Goal: Task Accomplishment & Management: Manage account settings

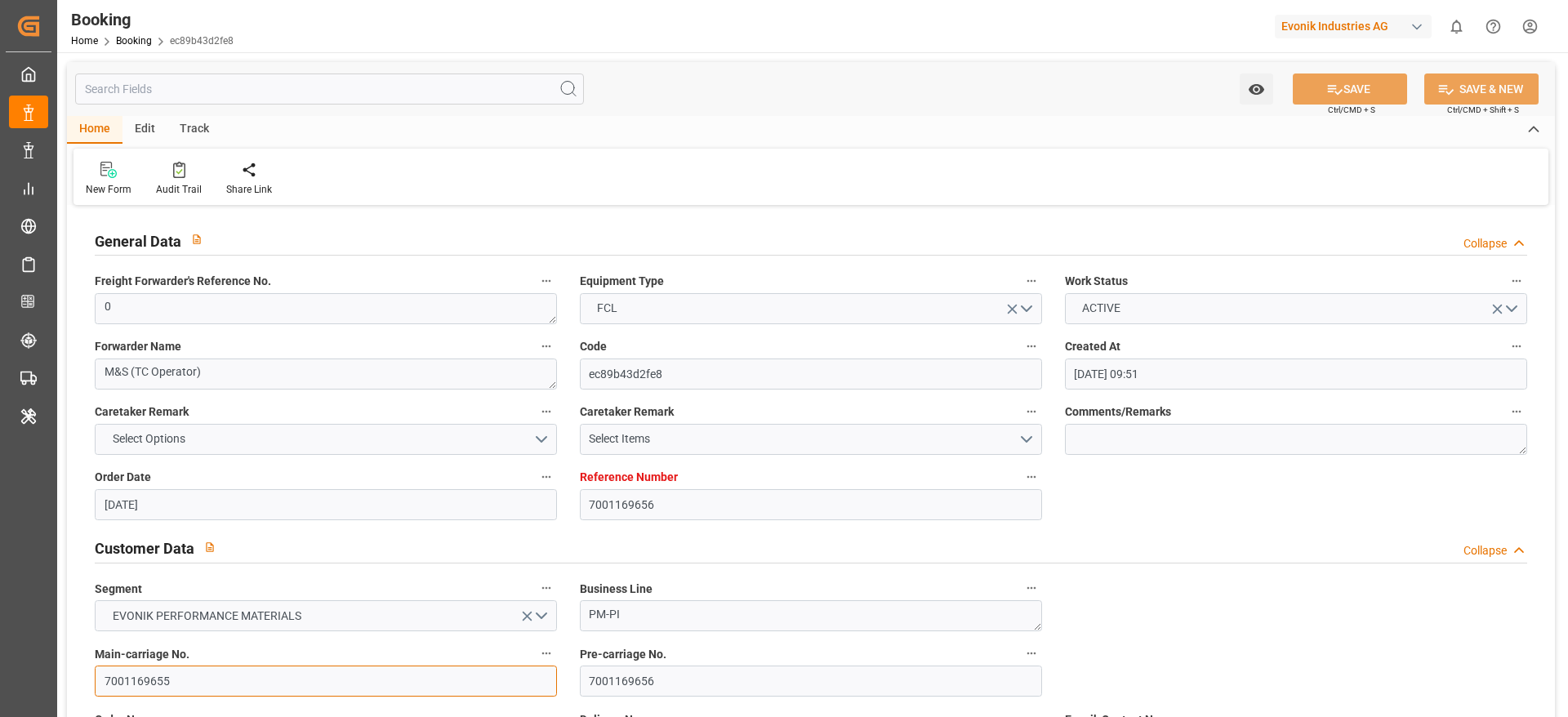
click at [179, 673] on input "7001169655" at bounding box center [326, 681] width 462 height 31
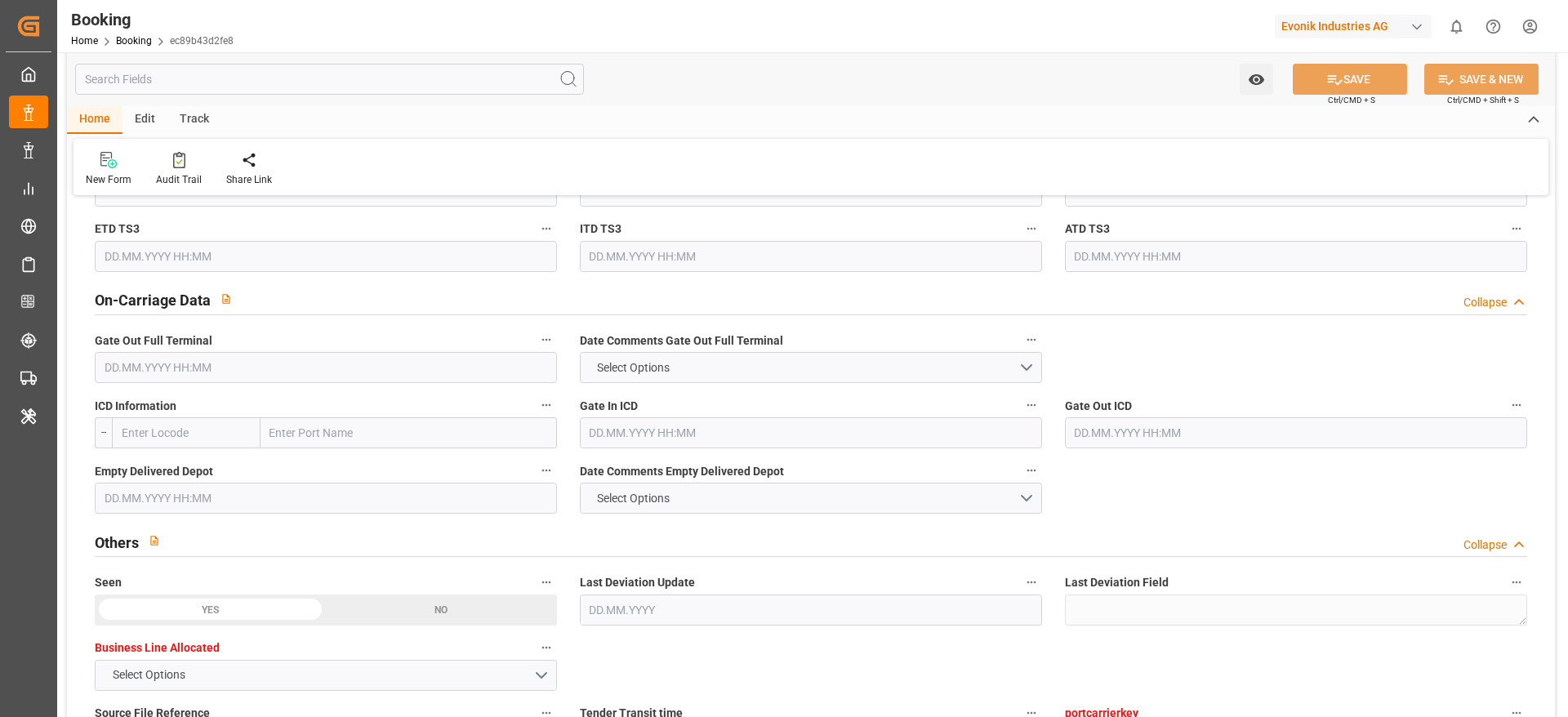
scroll to position [2818, 0]
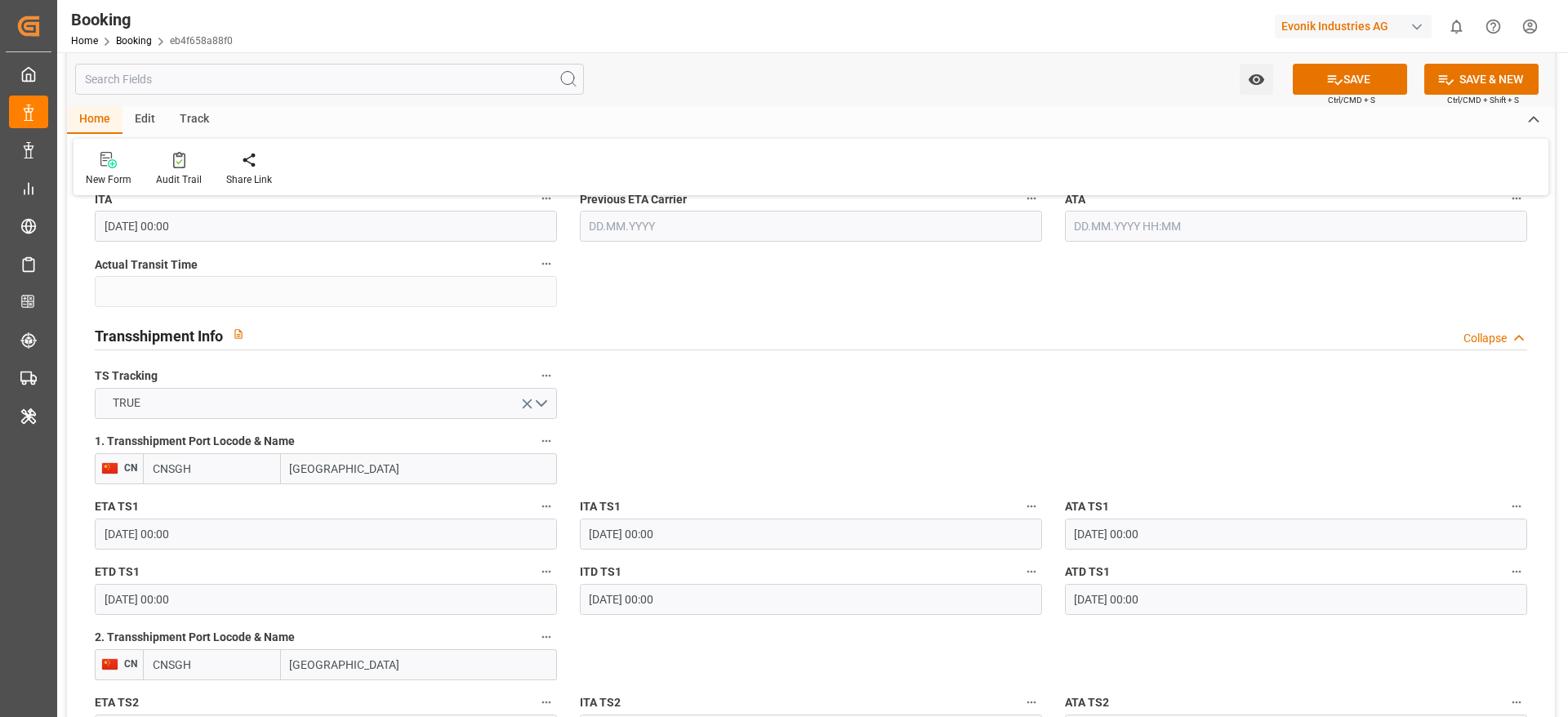
scroll to position [1471, 0]
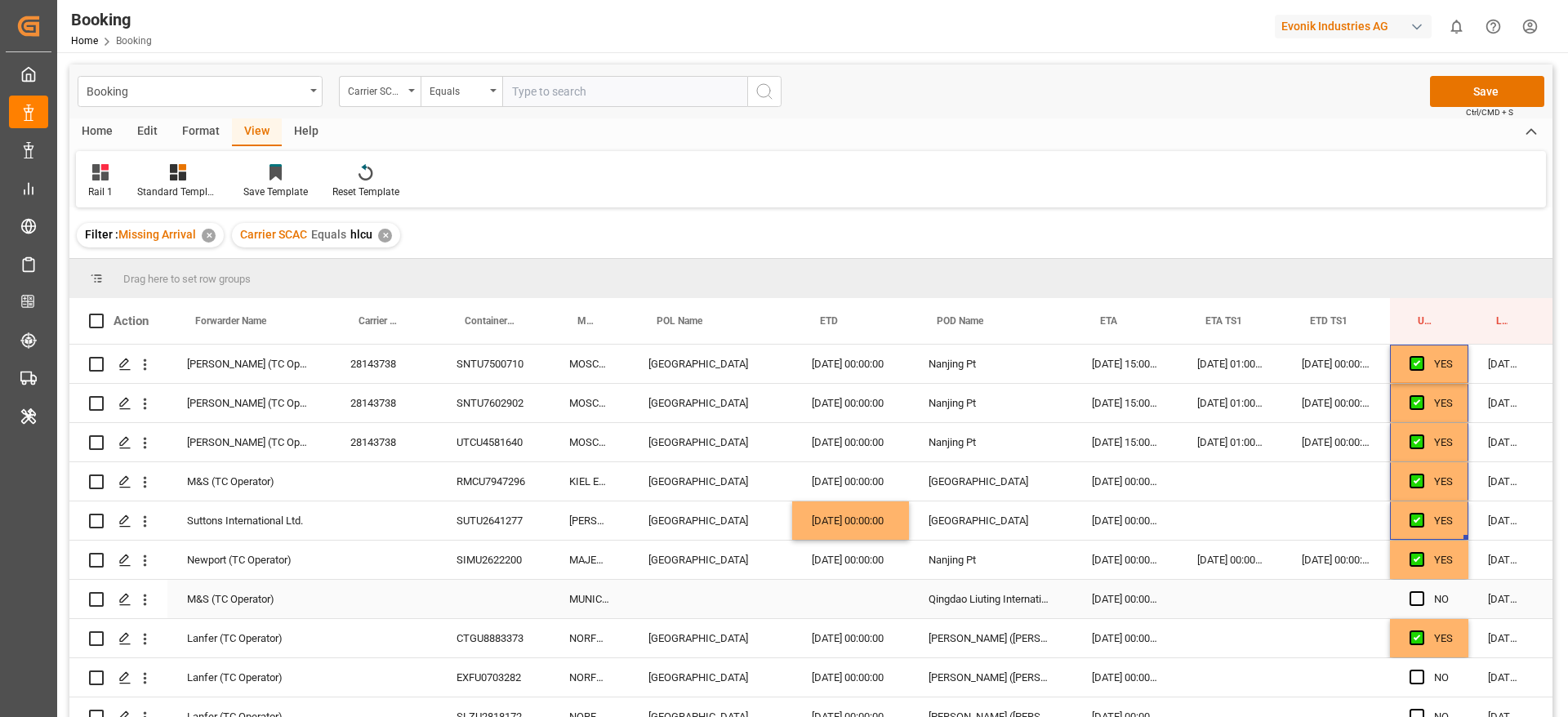
scroll to position [60, 62]
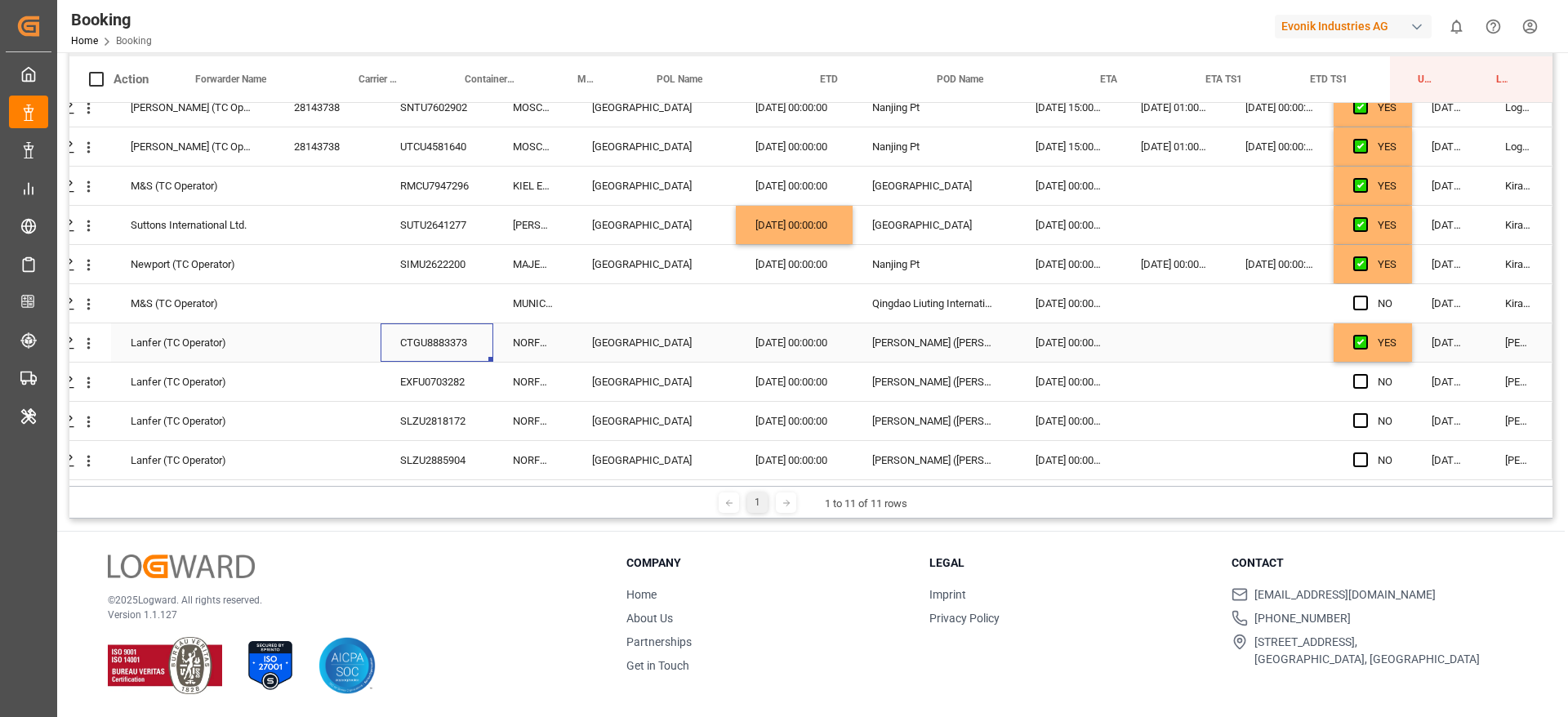
click at [464, 344] on div "CTGU8883373" at bounding box center [437, 343] width 113 height 39
click at [1354, 299] on span "Press SPACE to select this row." at bounding box center [1360, 302] width 14 height 14
click at [1365, 296] on input "Press SPACE to select this row." at bounding box center [1365, 296] width 0 height 0
click at [1354, 256] on span "Press SPACE to select this row." at bounding box center [1360, 263] width 14 height 14
click at [1365, 256] on input "Press SPACE to select this row." at bounding box center [1365, 256] width 0 height 0
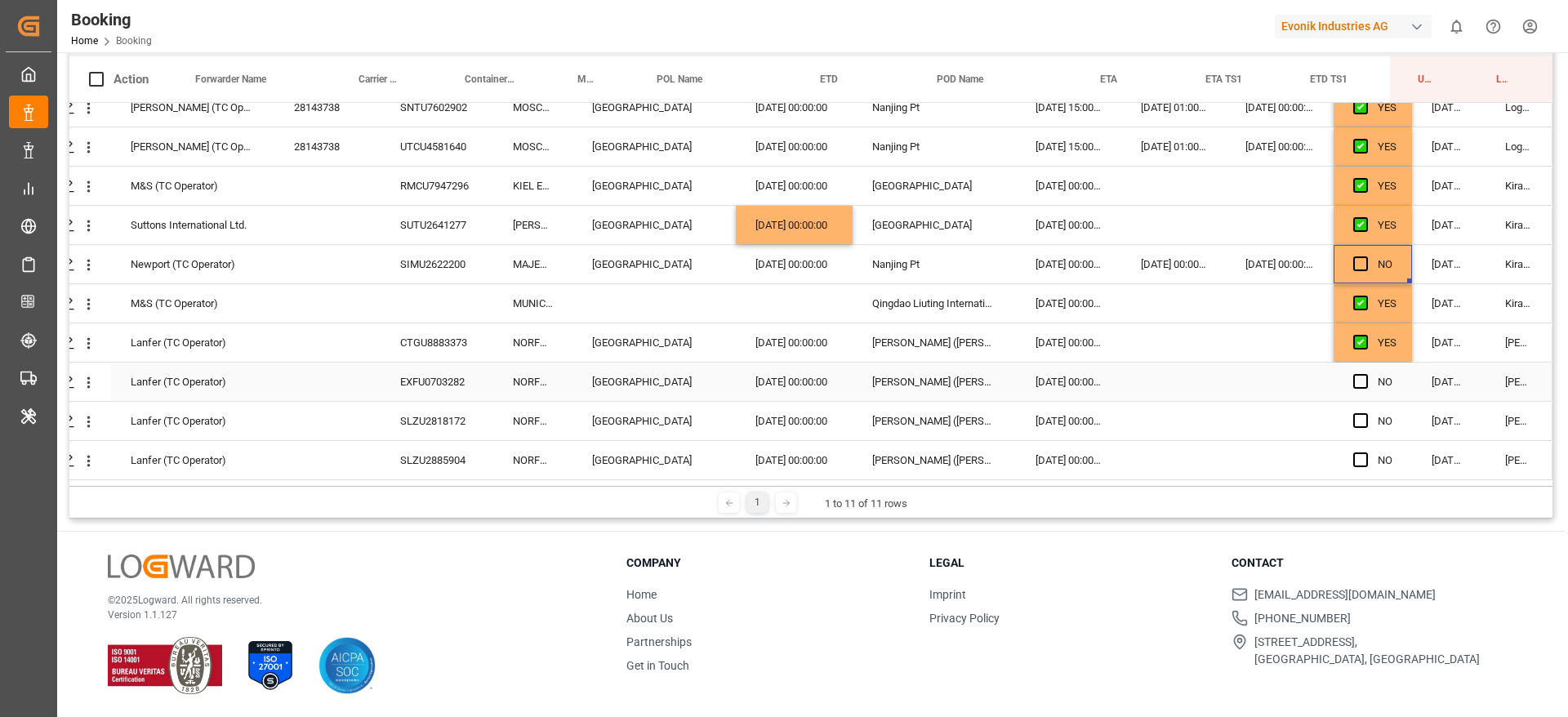
click at [474, 386] on div "EXFU0703282" at bounding box center [437, 382] width 113 height 39
click at [438, 402] on div "SLZU2818172" at bounding box center [437, 421] width 113 height 39
click at [437, 367] on div "EXFU0703282" at bounding box center [437, 382] width 113 height 39
click at [395, 382] on div "EXFU0703282" at bounding box center [437, 382] width 113 height 39
click at [400, 395] on div "Lanfer (TC Operator) EXFU0703282 NORFOLK EXPRESS Rotterdam 25.07.2025 00:00:00 …" at bounding box center [783, 382] width 1539 height 40
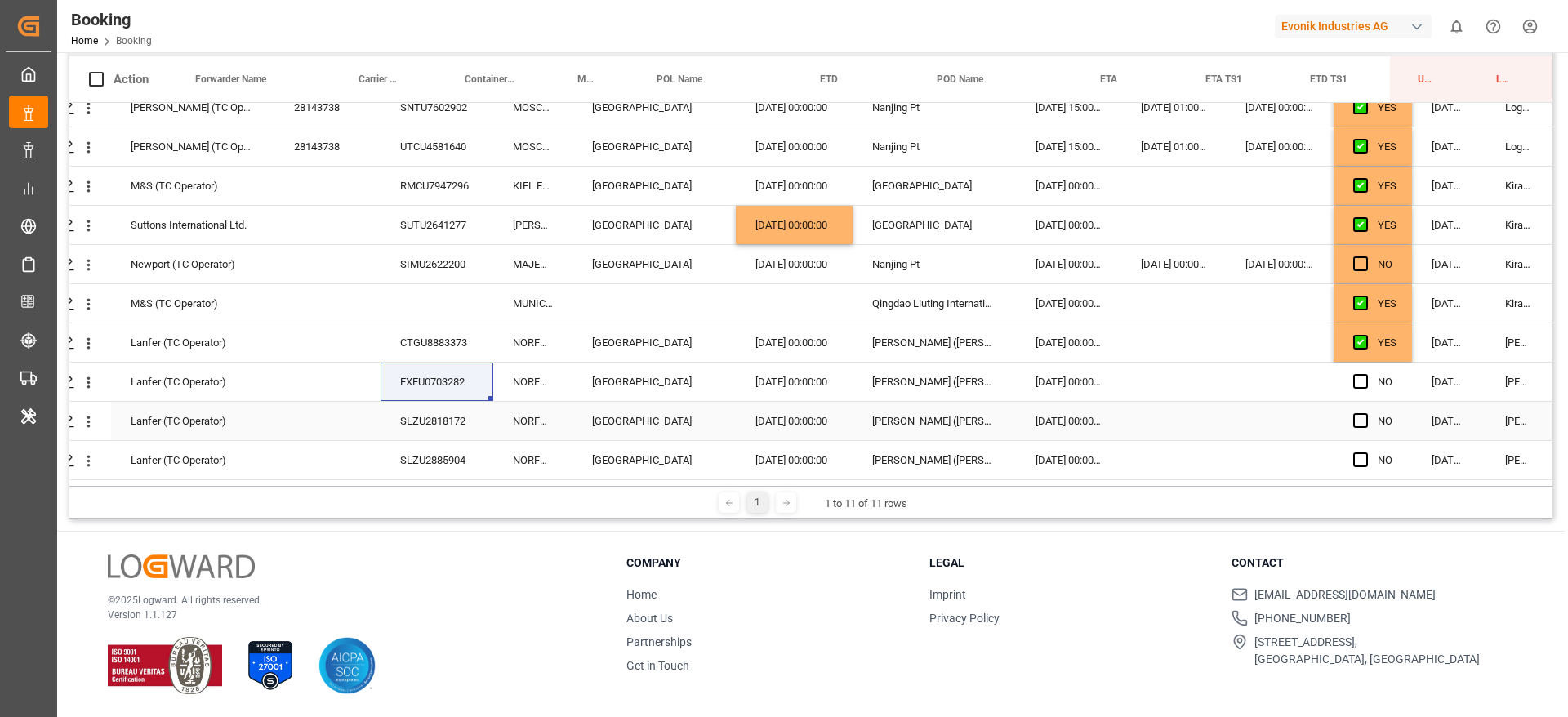
click at [419, 409] on div "SLZU2818172" at bounding box center [437, 421] width 113 height 39
click at [415, 441] on div "SLZU2885904" at bounding box center [437, 460] width 113 height 39
click at [1064, 375] on div "[DATE] 00:00:00" at bounding box center [1069, 382] width 105 height 39
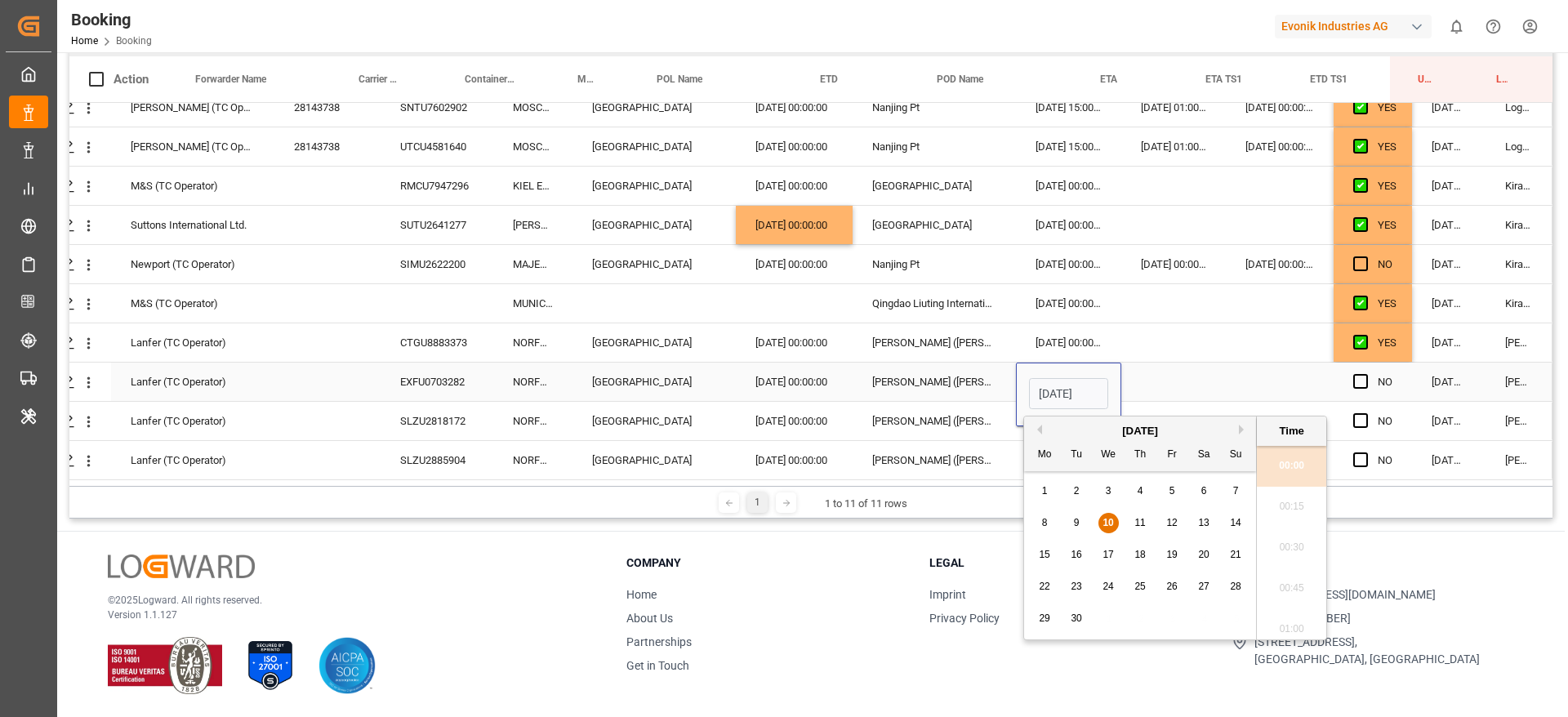
scroll to position [2251, 0]
click at [1142, 524] on span "11" at bounding box center [1139, 523] width 11 height 12
type input "11.09.2025 00:00"
click at [1153, 389] on div "Press SPACE to select this row." at bounding box center [1174, 382] width 104 height 39
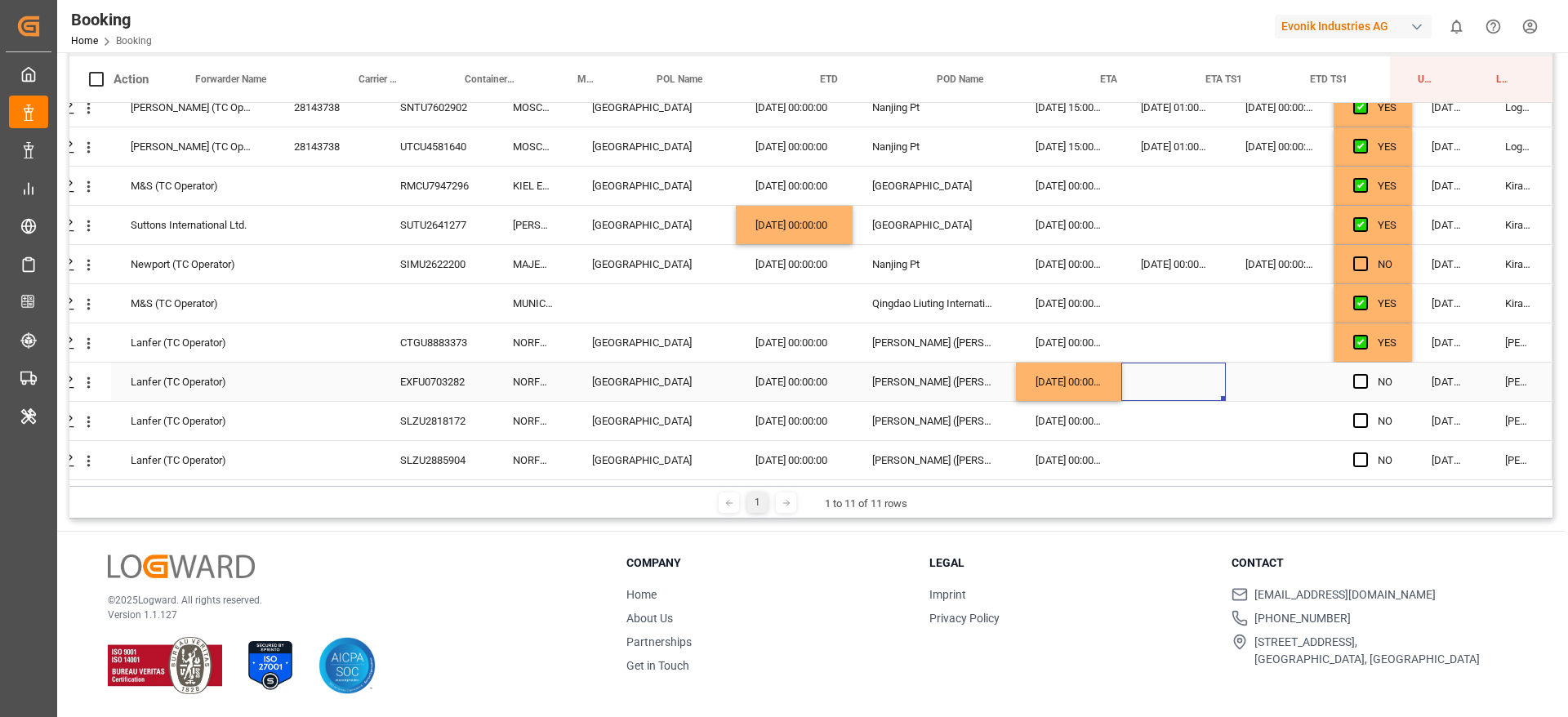
click at [1081, 371] on div "11.09.2025 00:00:00" at bounding box center [1069, 382] width 105 height 39
drag, startPoint x: 1114, startPoint y: 393, endPoint x: 1110, endPoint y: 420, distance: 27.3
click at [451, 451] on div "SLZU2885904" at bounding box center [437, 460] width 113 height 39
click at [1046, 427] on div "11.09.2025 00:00:00" at bounding box center [1069, 421] width 105 height 39
drag, startPoint x: 1112, startPoint y: 434, endPoint x: 1113, endPoint y: 462, distance: 28.0
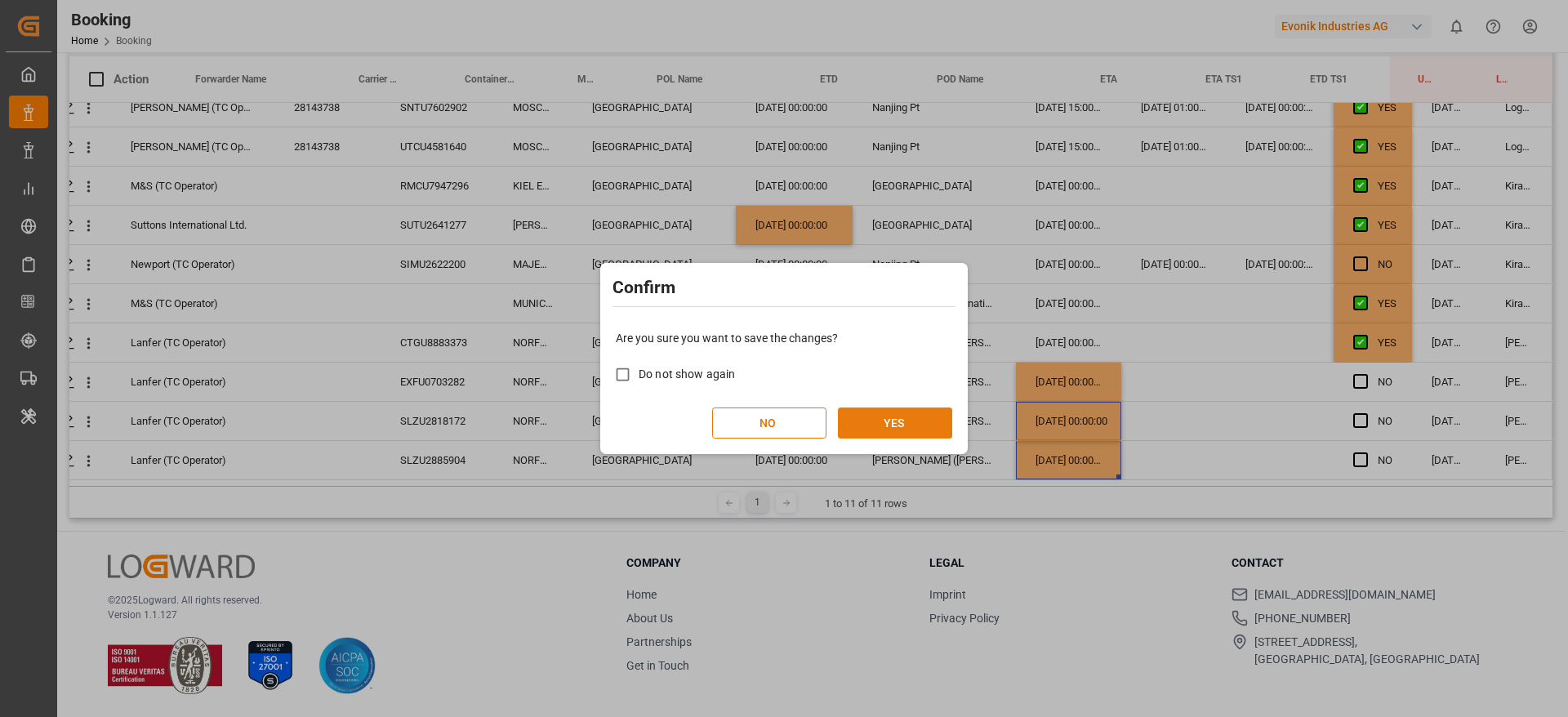
click at [942, 415] on button "YES" at bounding box center [895, 423] width 114 height 31
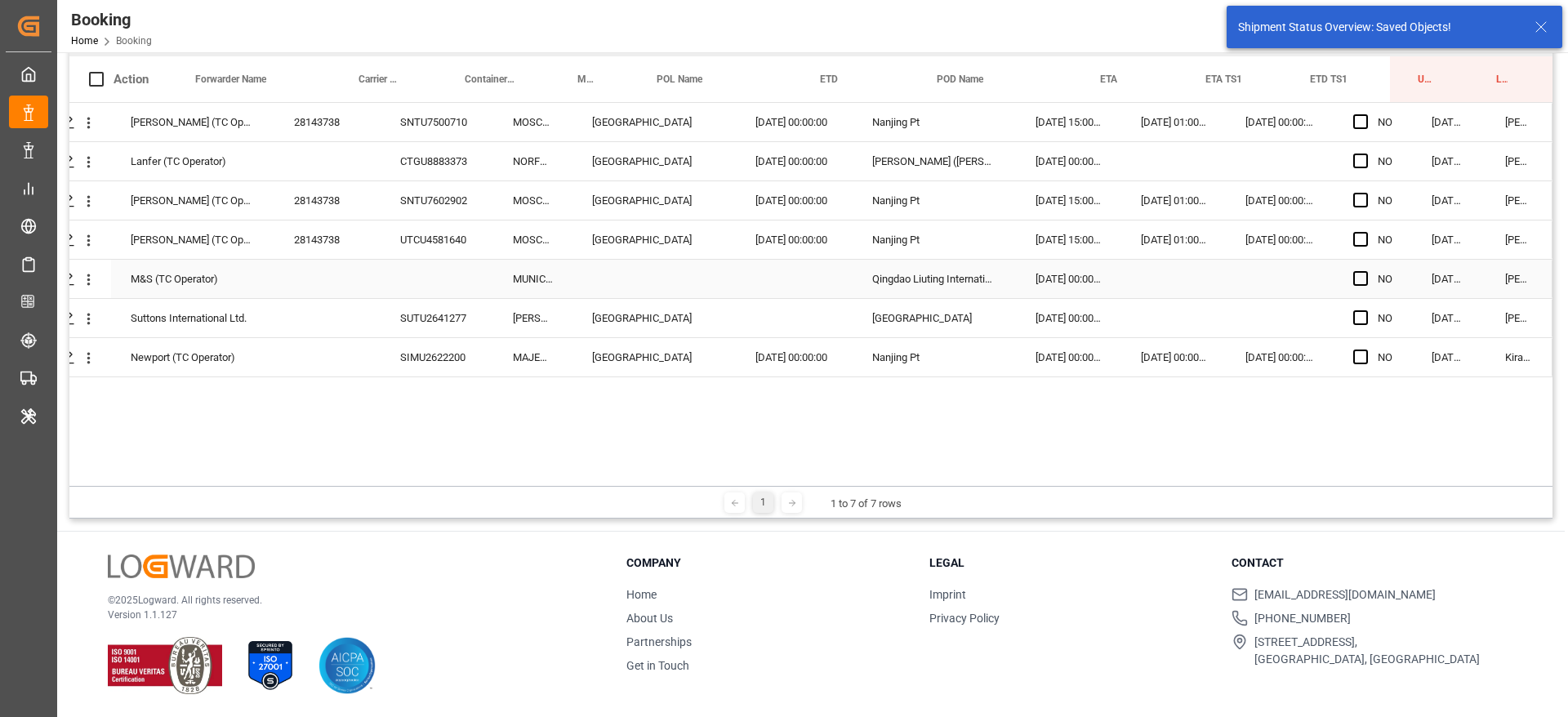
scroll to position [119, 0]
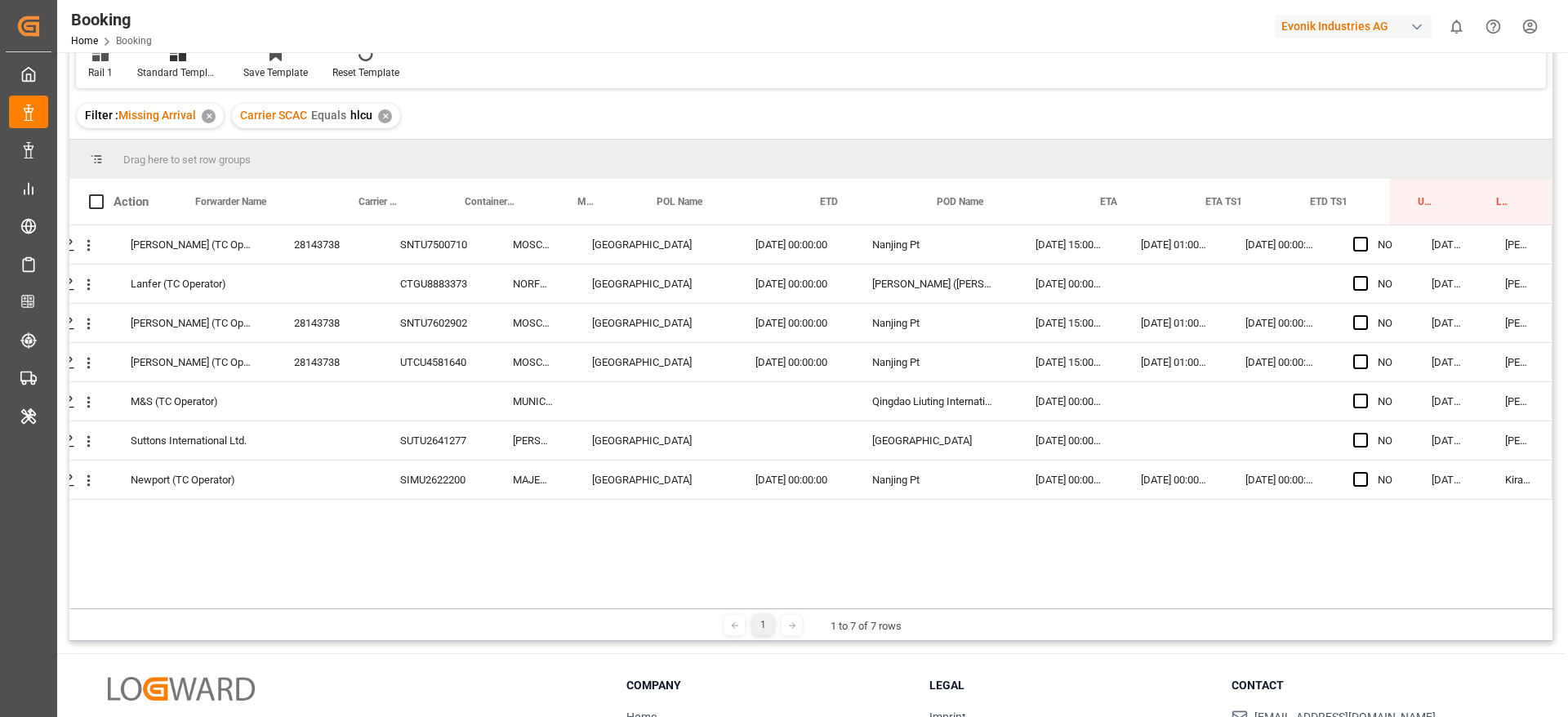
click at [385, 117] on div "✕" at bounding box center [385, 116] width 14 height 14
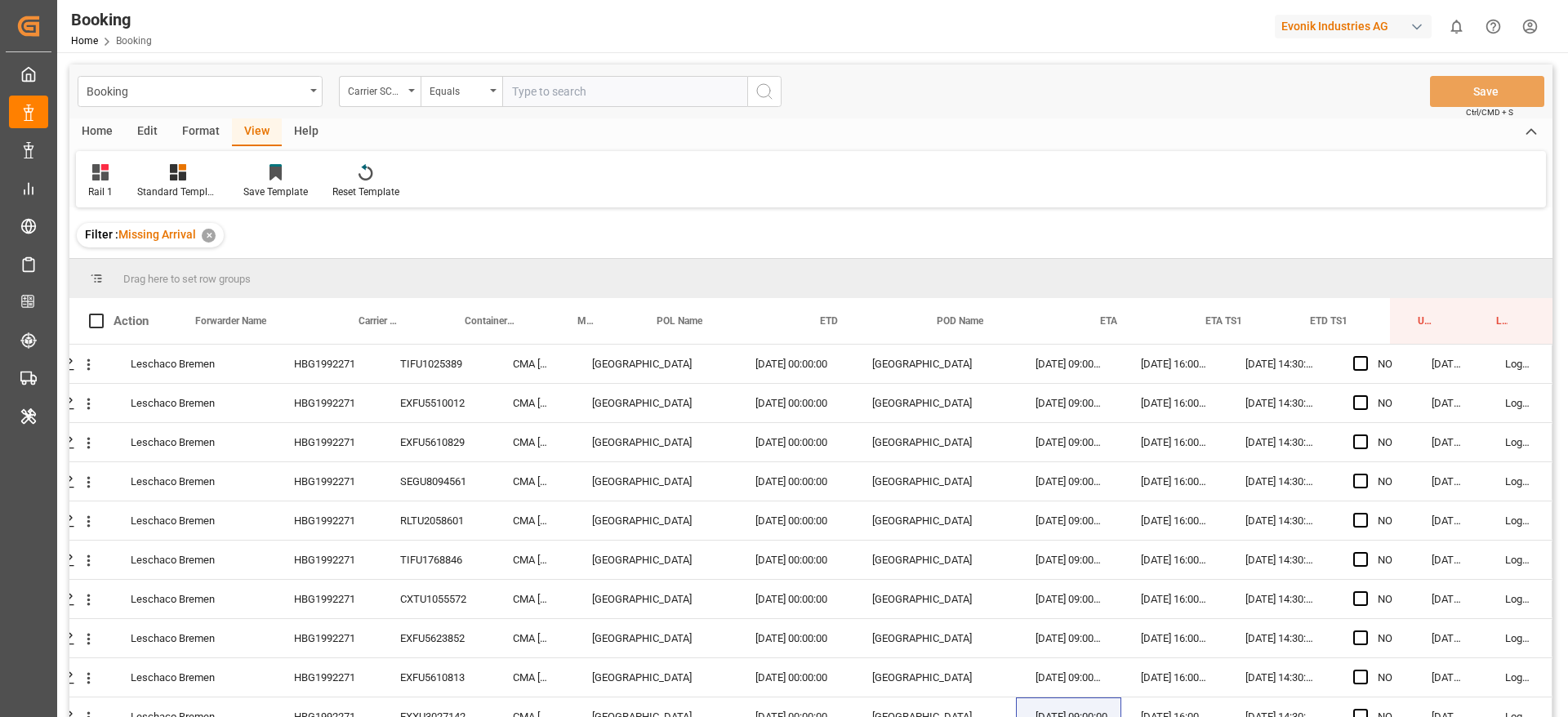
click at [569, 91] on input "text" at bounding box center [625, 92] width 245 height 31
type input "iilu"
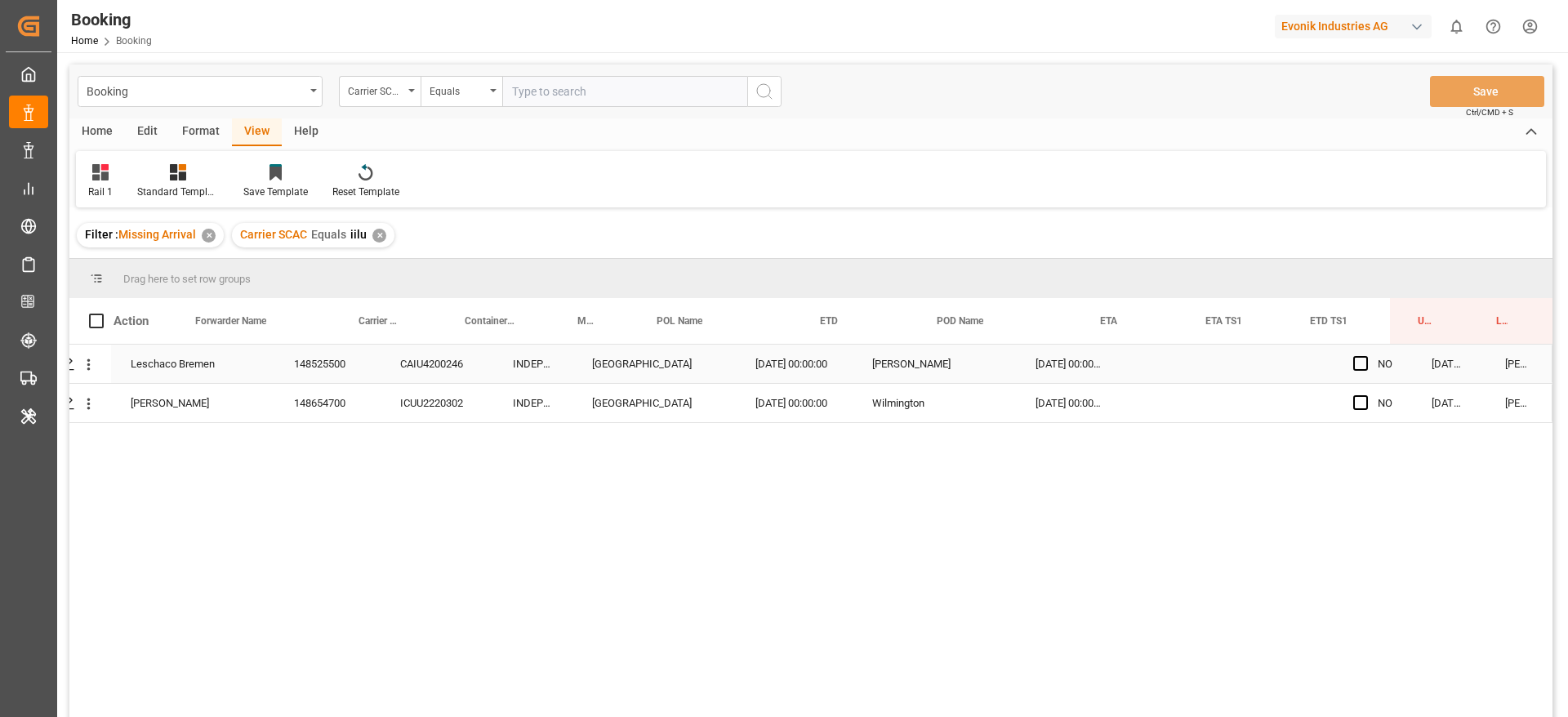
click at [346, 348] on div "148525500" at bounding box center [328, 364] width 106 height 39
click at [339, 372] on div "148525500" at bounding box center [328, 364] width 106 height 39
click at [337, 384] on div "148654700" at bounding box center [328, 403] width 106 height 39
click at [86, 372] on icon "open menu" at bounding box center [89, 365] width 17 height 17
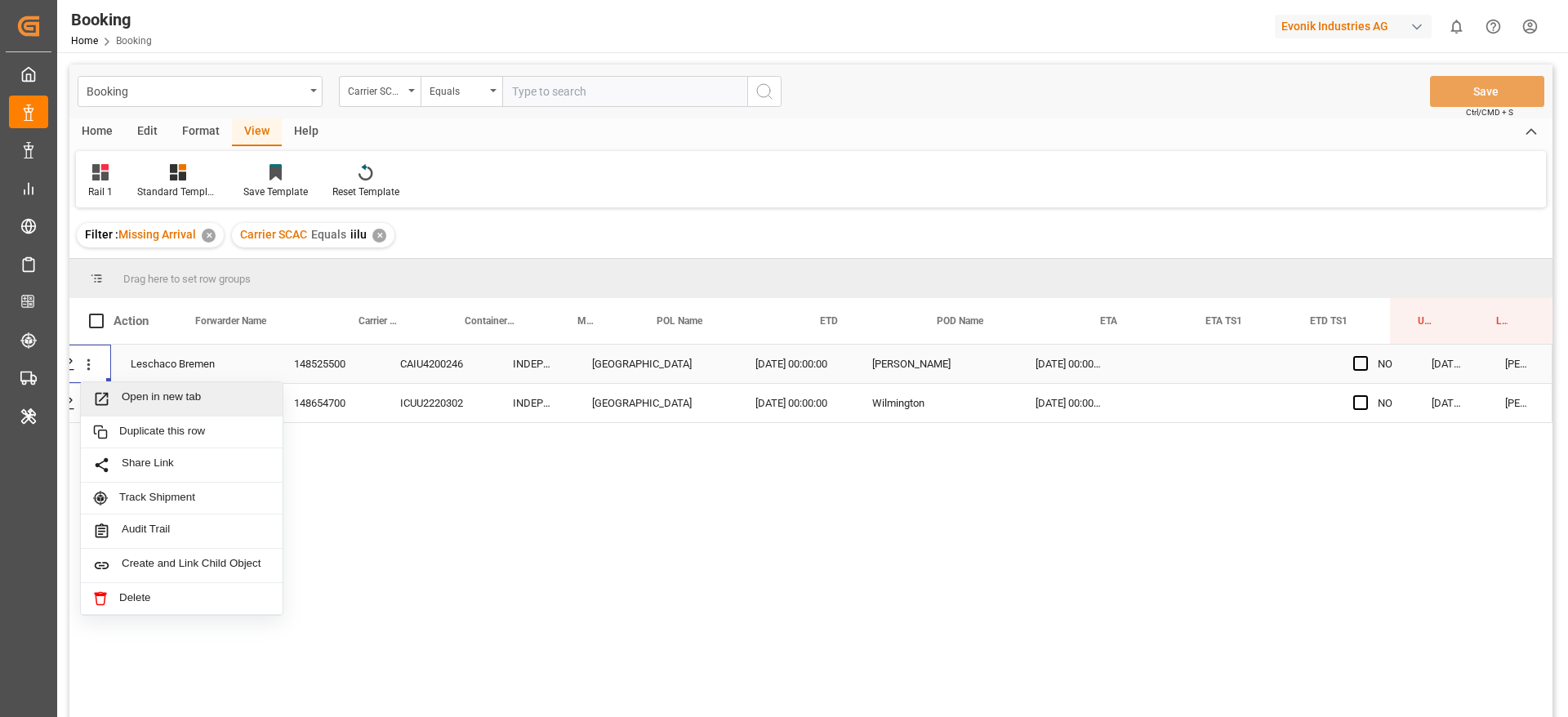
click at [127, 393] on span "Open in new tab" at bounding box center [196, 399] width 149 height 17
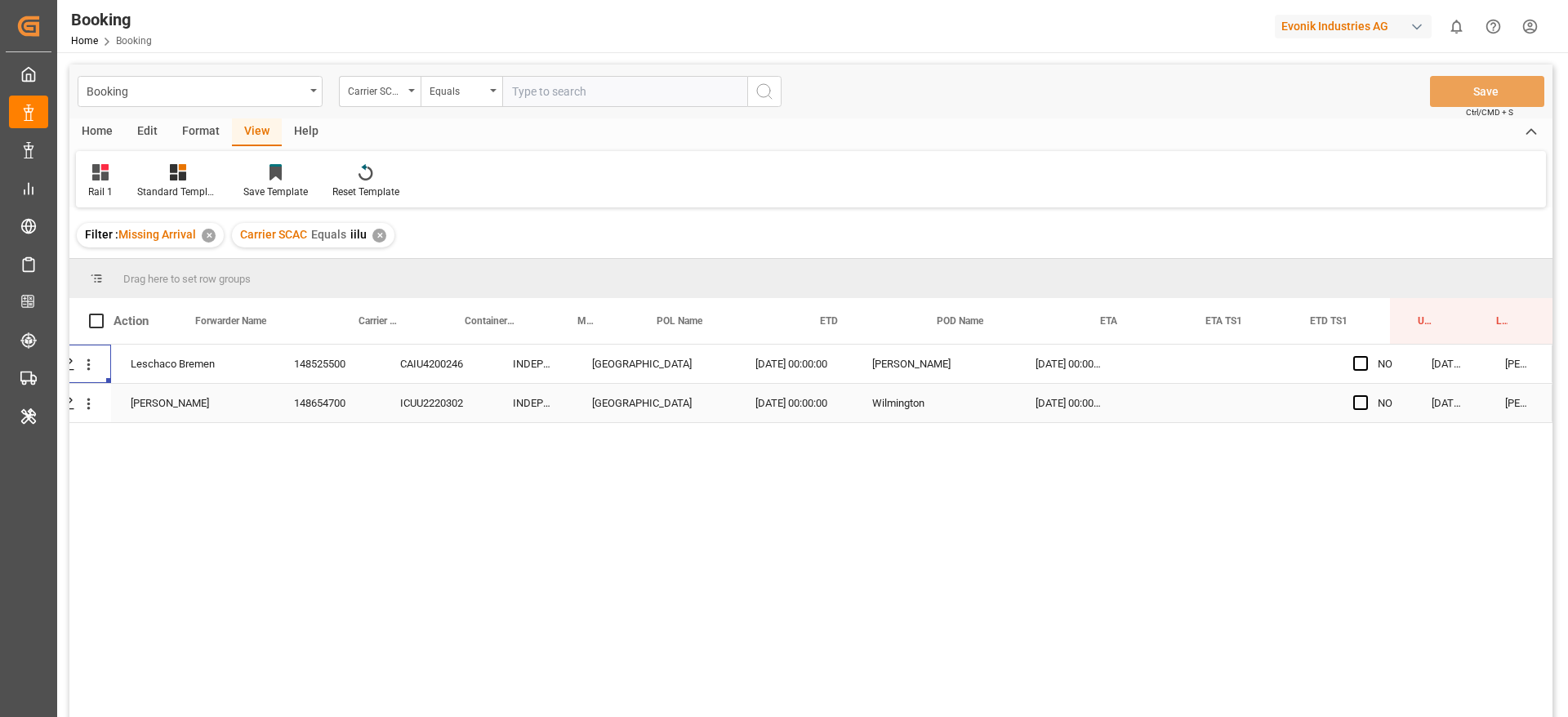
click at [299, 396] on div "148654700" at bounding box center [328, 403] width 106 height 39
click at [1354, 403] on span "Press SPACE to select this row." at bounding box center [1360, 402] width 14 height 14
click at [1365, 395] on input "Press SPACE to select this row." at bounding box center [1365, 395] width 0 height 0
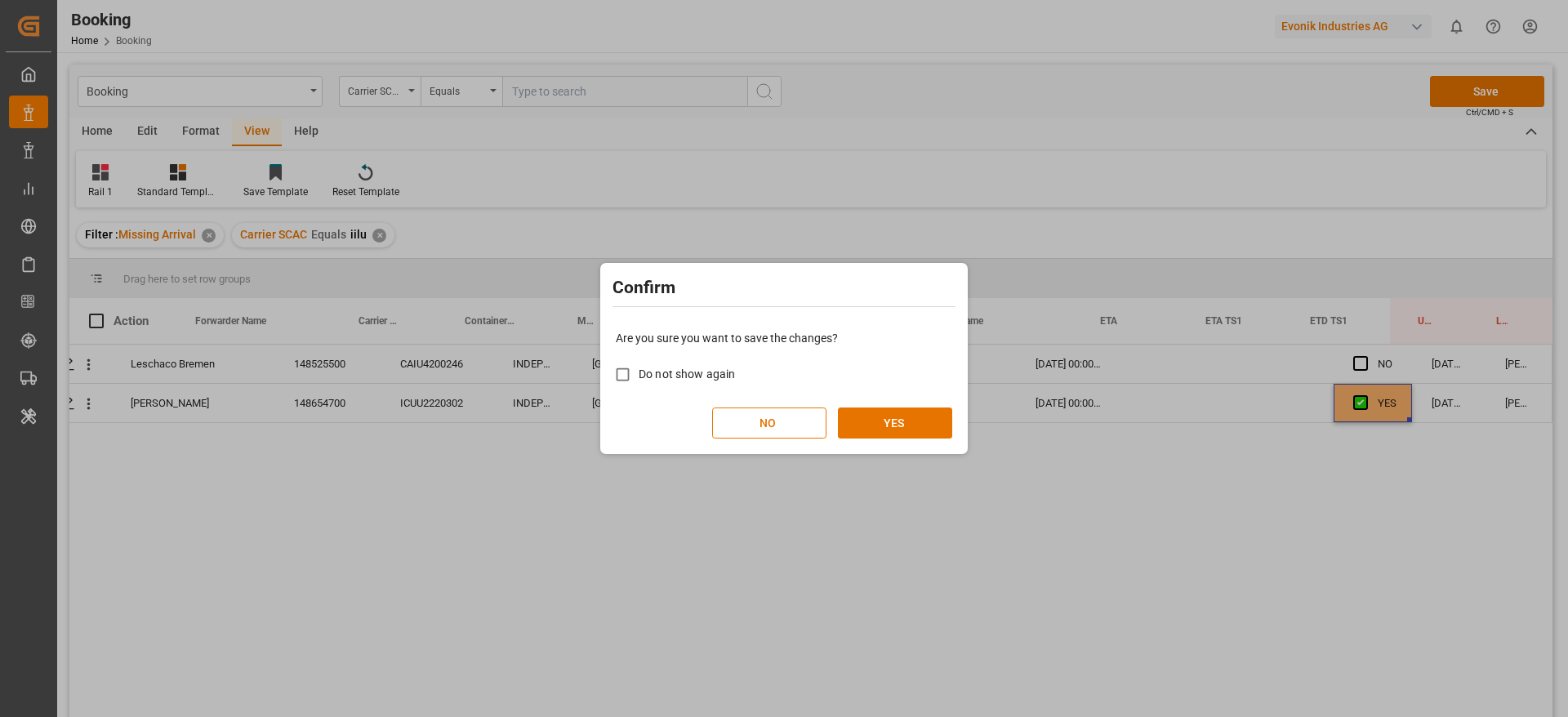
click at [953, 434] on div "Are you sure you want to save the changes? Do not show again NO YES" at bounding box center [784, 385] width 359 height 131
click at [937, 430] on button "YES" at bounding box center [895, 423] width 114 height 31
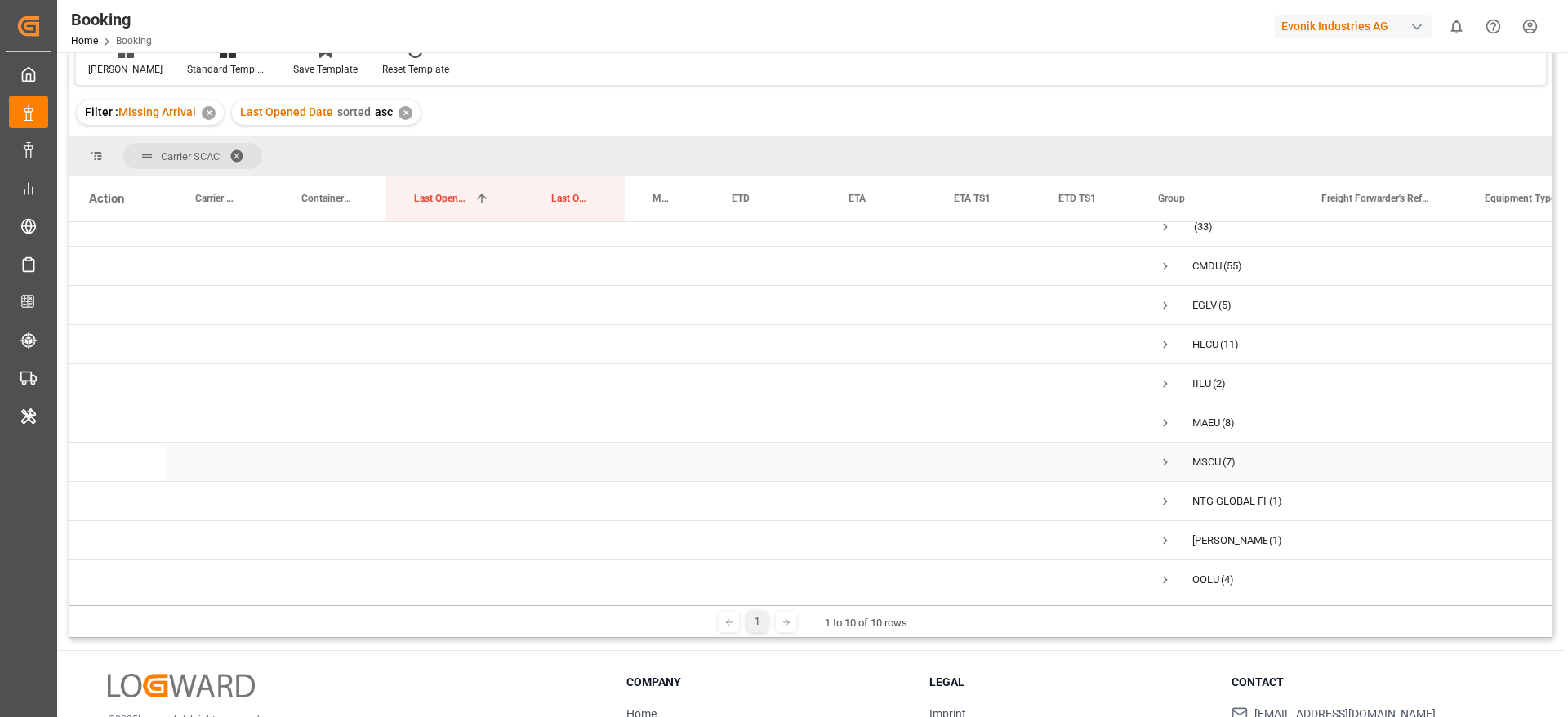
scroll to position [242, 0]
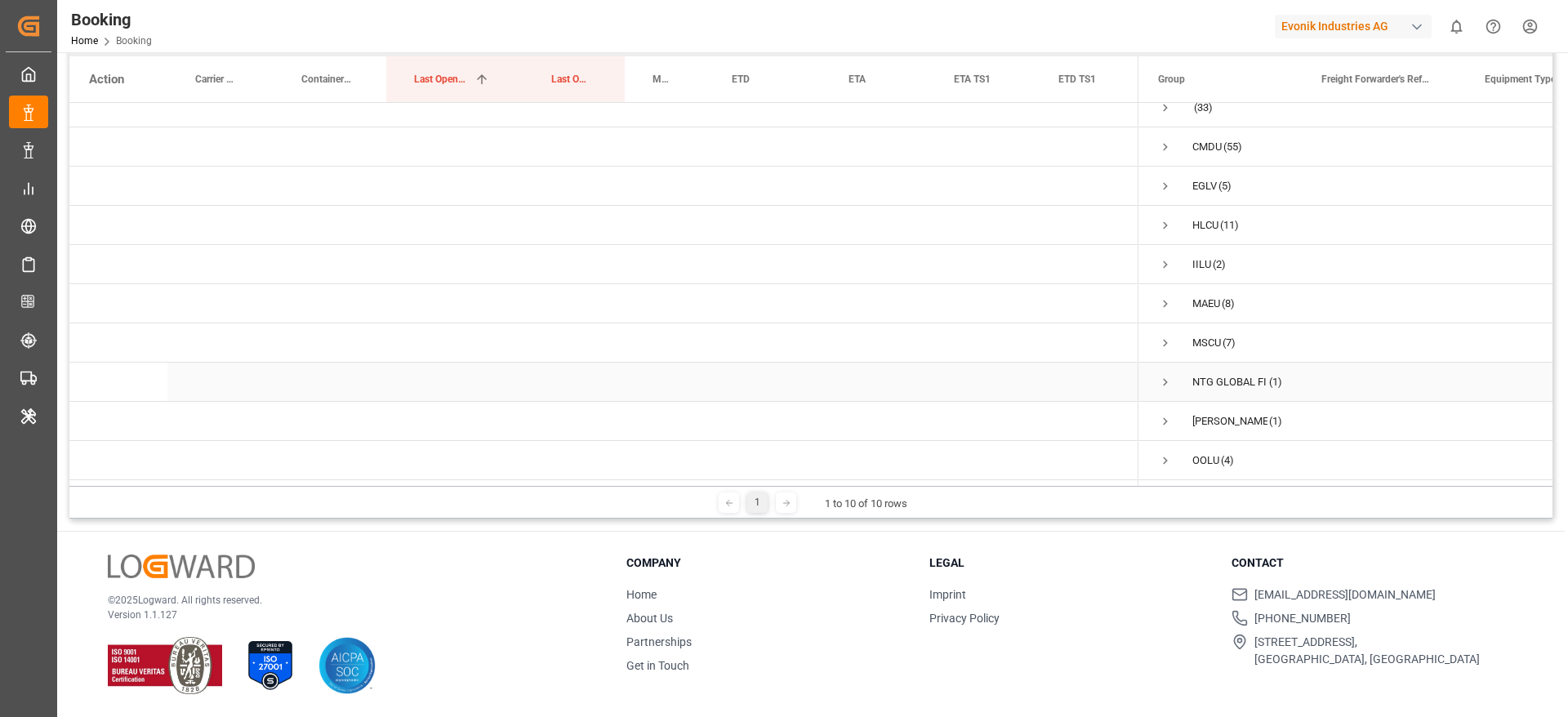
click at [1161, 381] on span "Press SPACE to select this row." at bounding box center [1165, 382] width 14 height 14
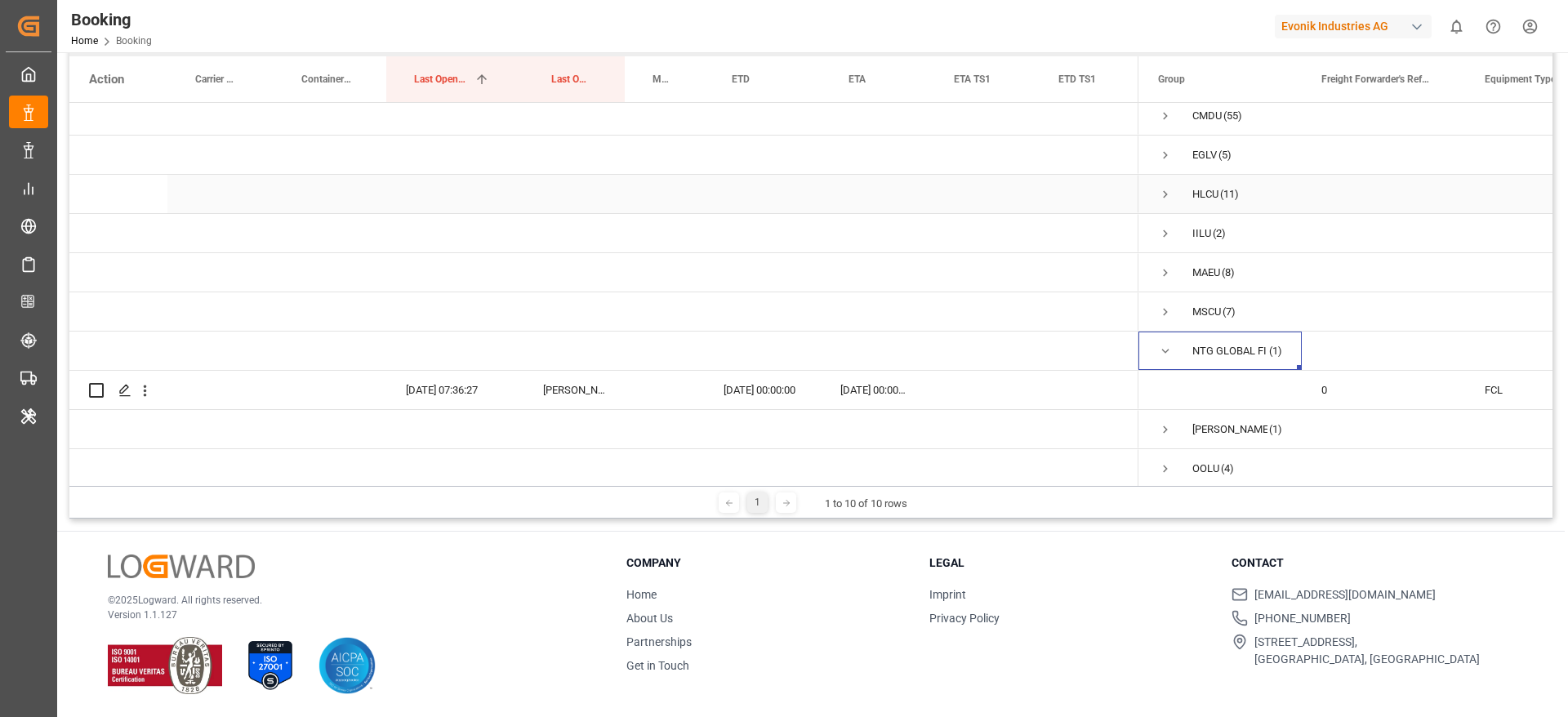
scroll to position [60, 0]
click at [1175, 417] on span "ONEY (1)" at bounding box center [1220, 421] width 124 height 37
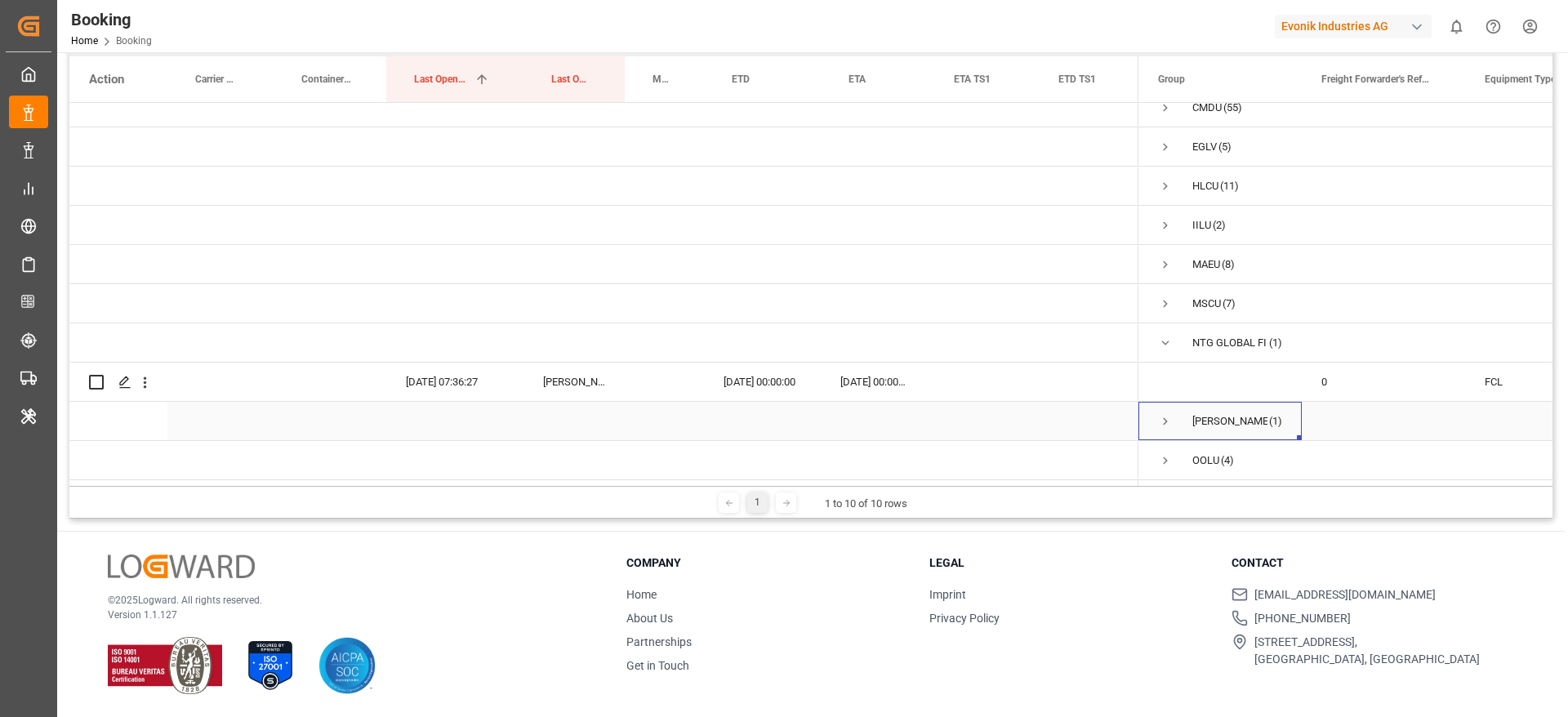
click at [1163, 415] on span "Press SPACE to select this row." at bounding box center [1165, 421] width 14 height 14
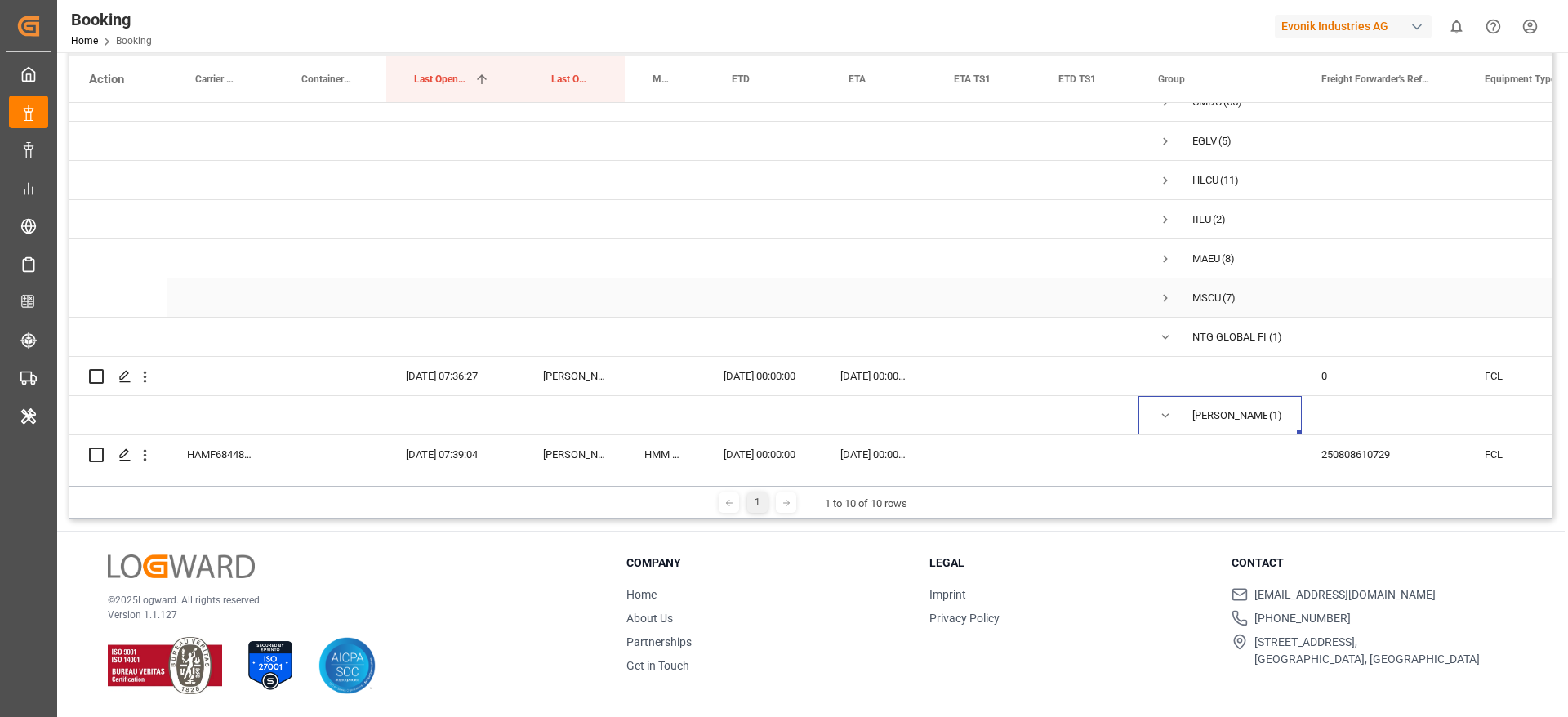
scroll to position [138, 0]
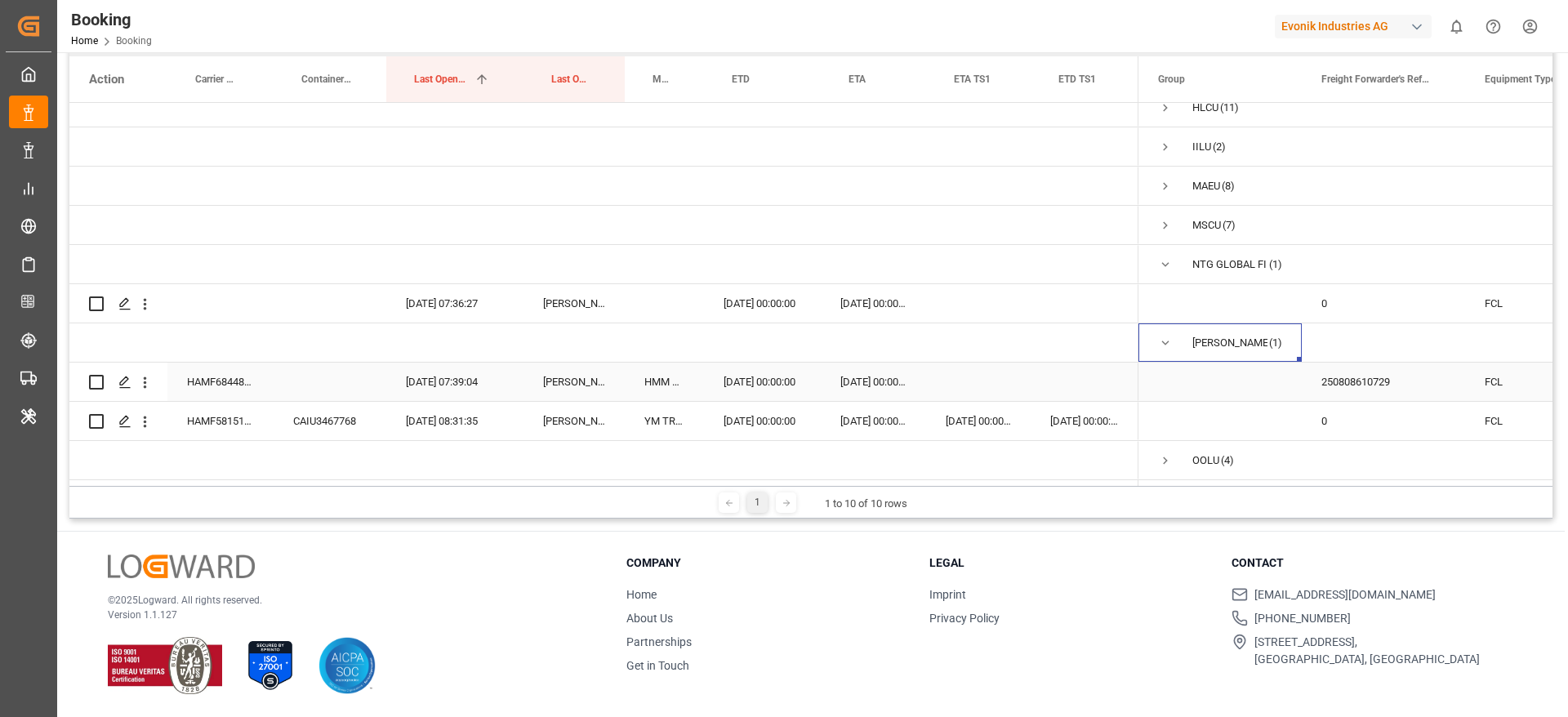
click at [256, 372] on div "HAMF68448400" at bounding box center [220, 382] width 106 height 39
click at [137, 383] on icon "open menu" at bounding box center [145, 383] width 17 height 17
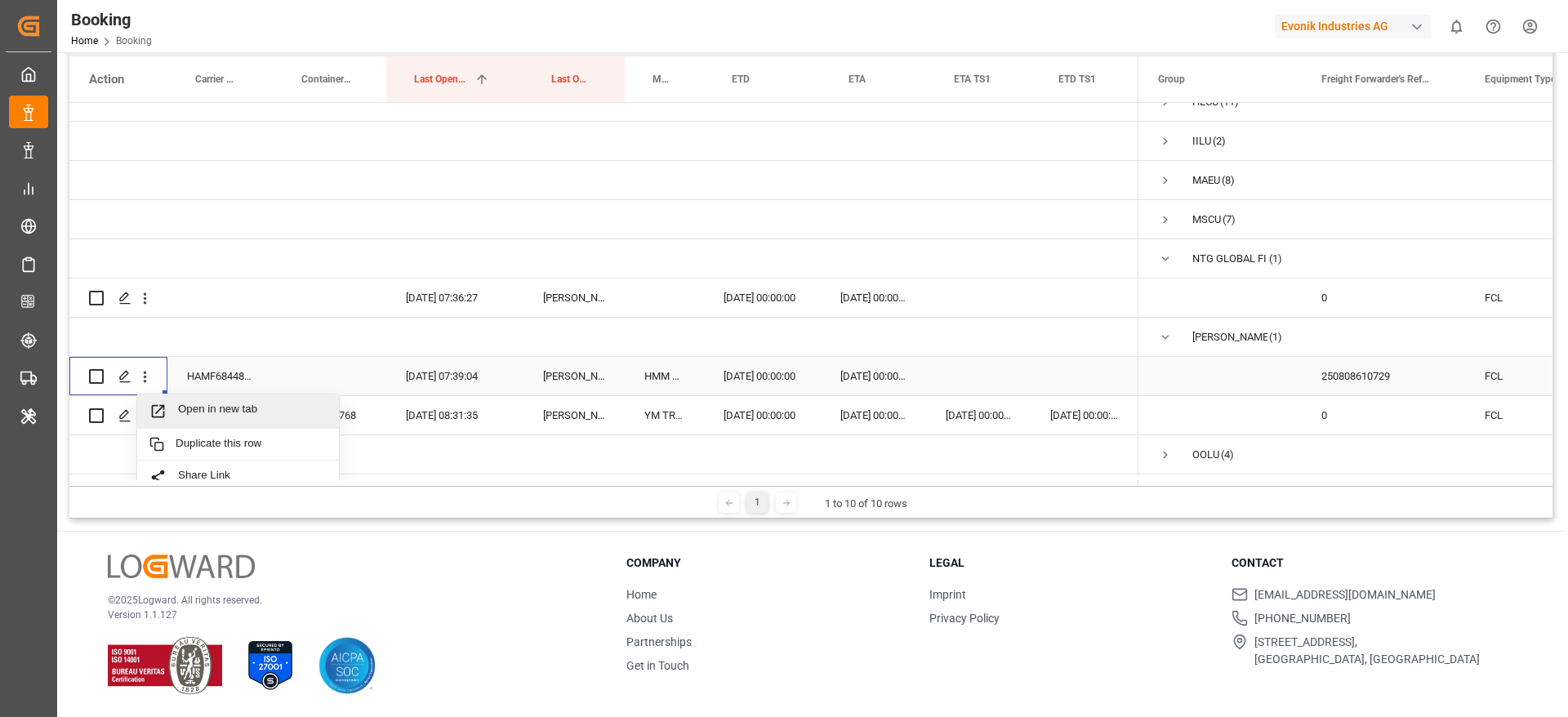
click at [160, 401] on div "Open in new tab" at bounding box center [238, 412] width 202 height 35
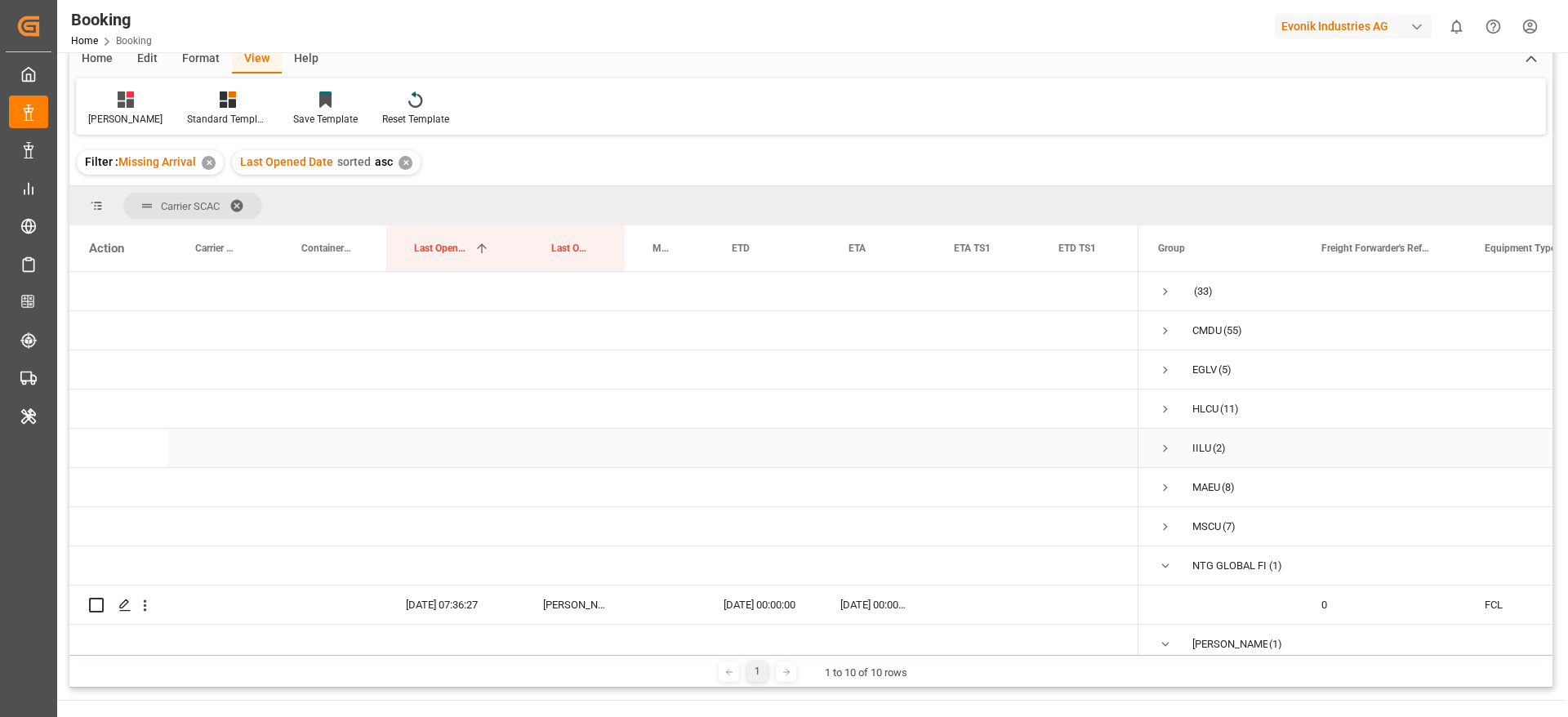
scroll to position [0, 0]
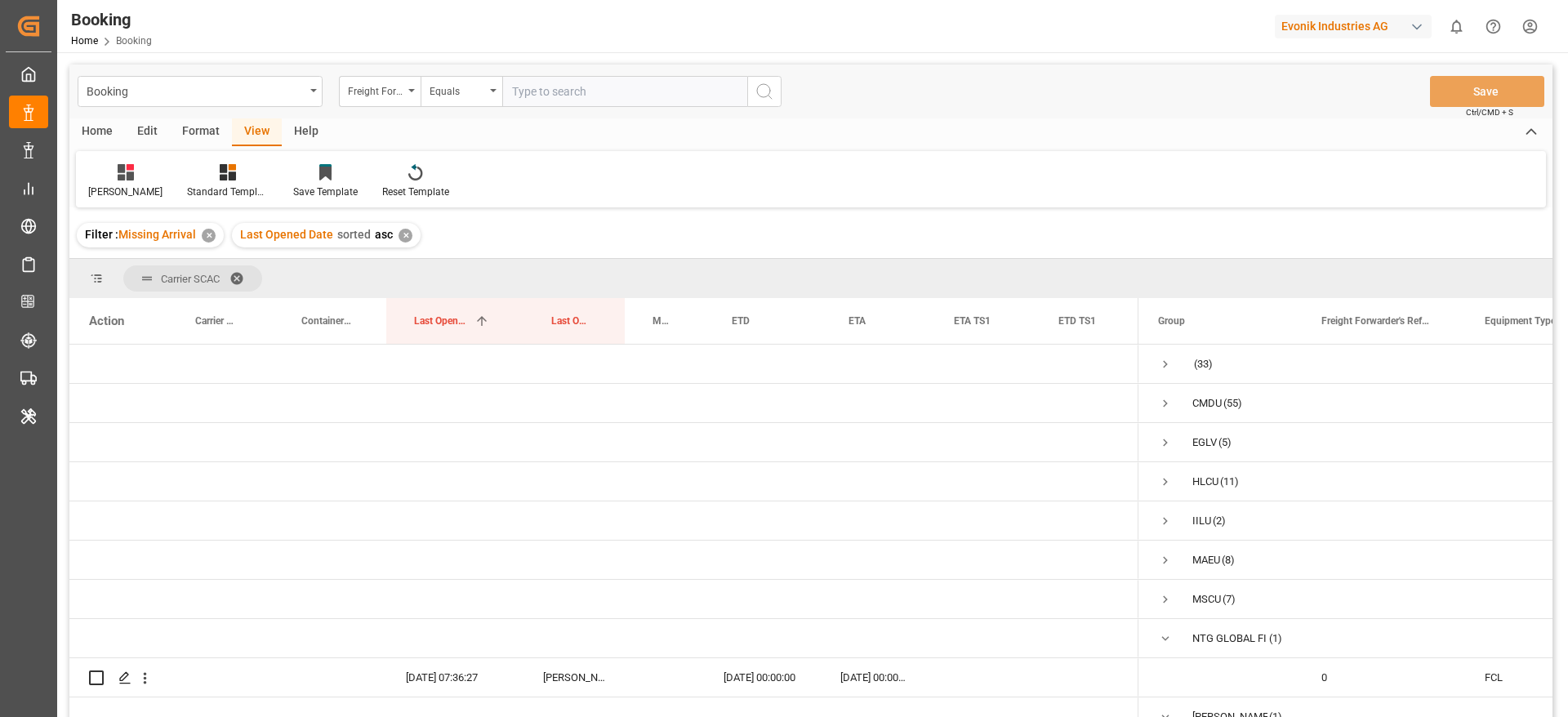
click at [231, 275] on span "Carrier SCAC" at bounding box center [193, 278] width 139 height 26
click at [241, 272] on span at bounding box center [242, 278] width 26 height 14
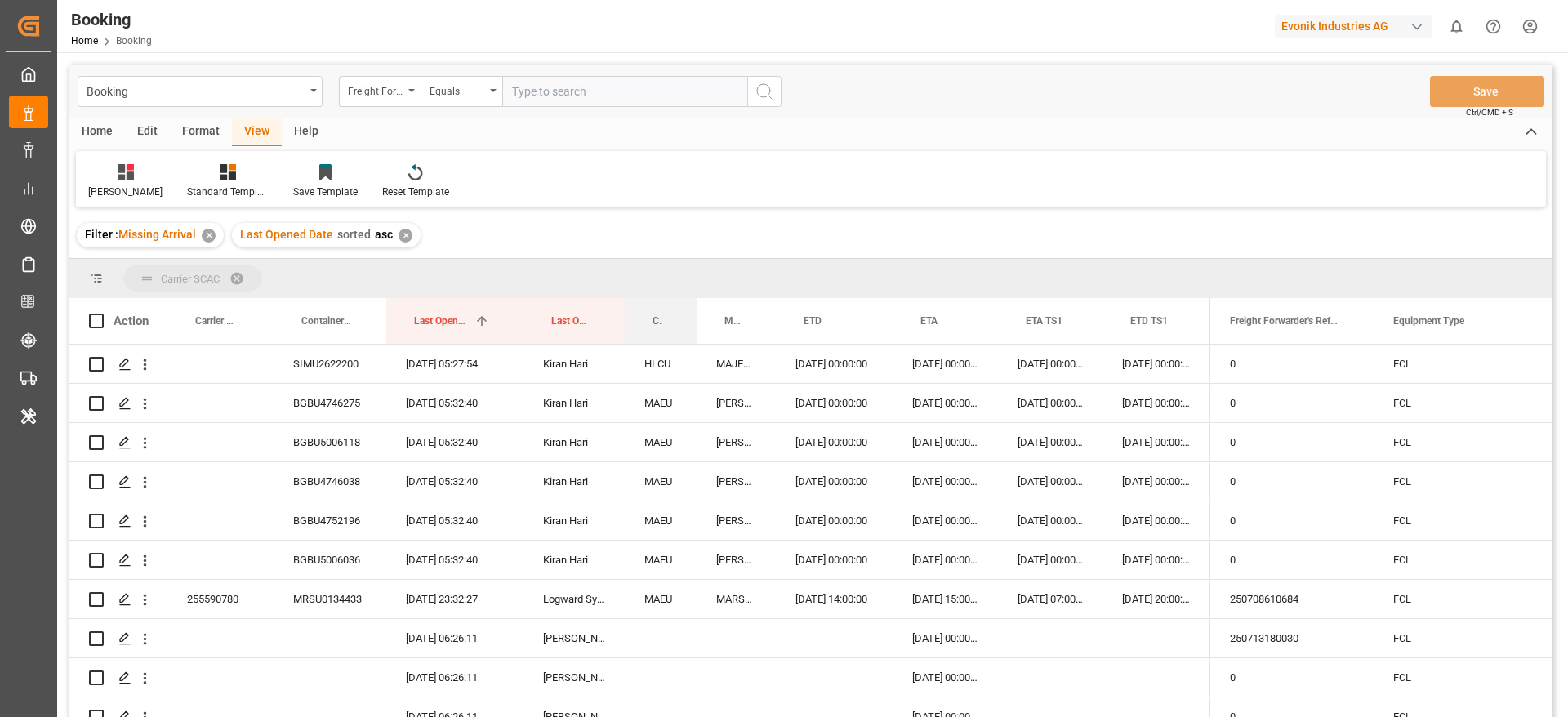
drag, startPoint x: 663, startPoint y: 304, endPoint x: 679, endPoint y: 281, distance: 28.0
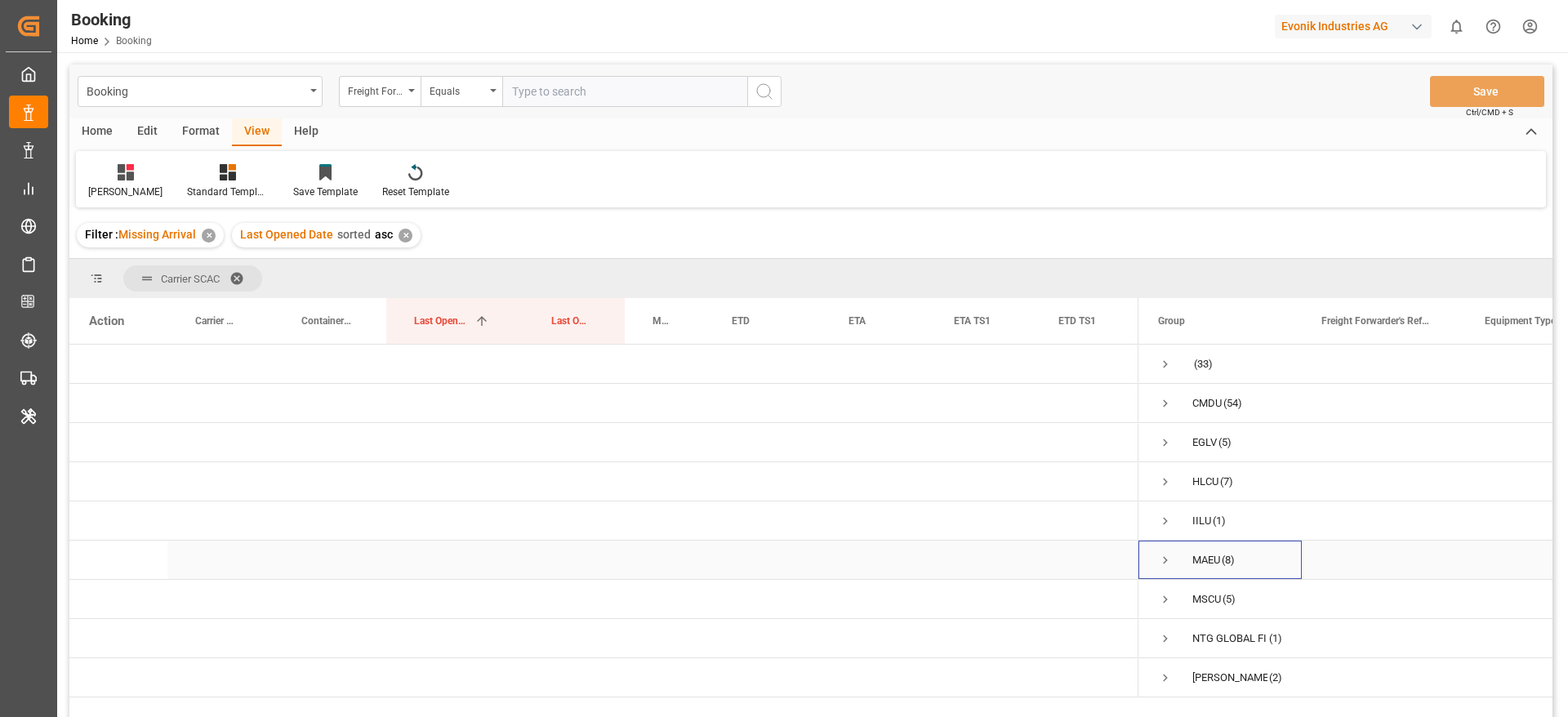
click at [1160, 553] on span "Press SPACE to select this row." at bounding box center [1165, 559] width 14 height 14
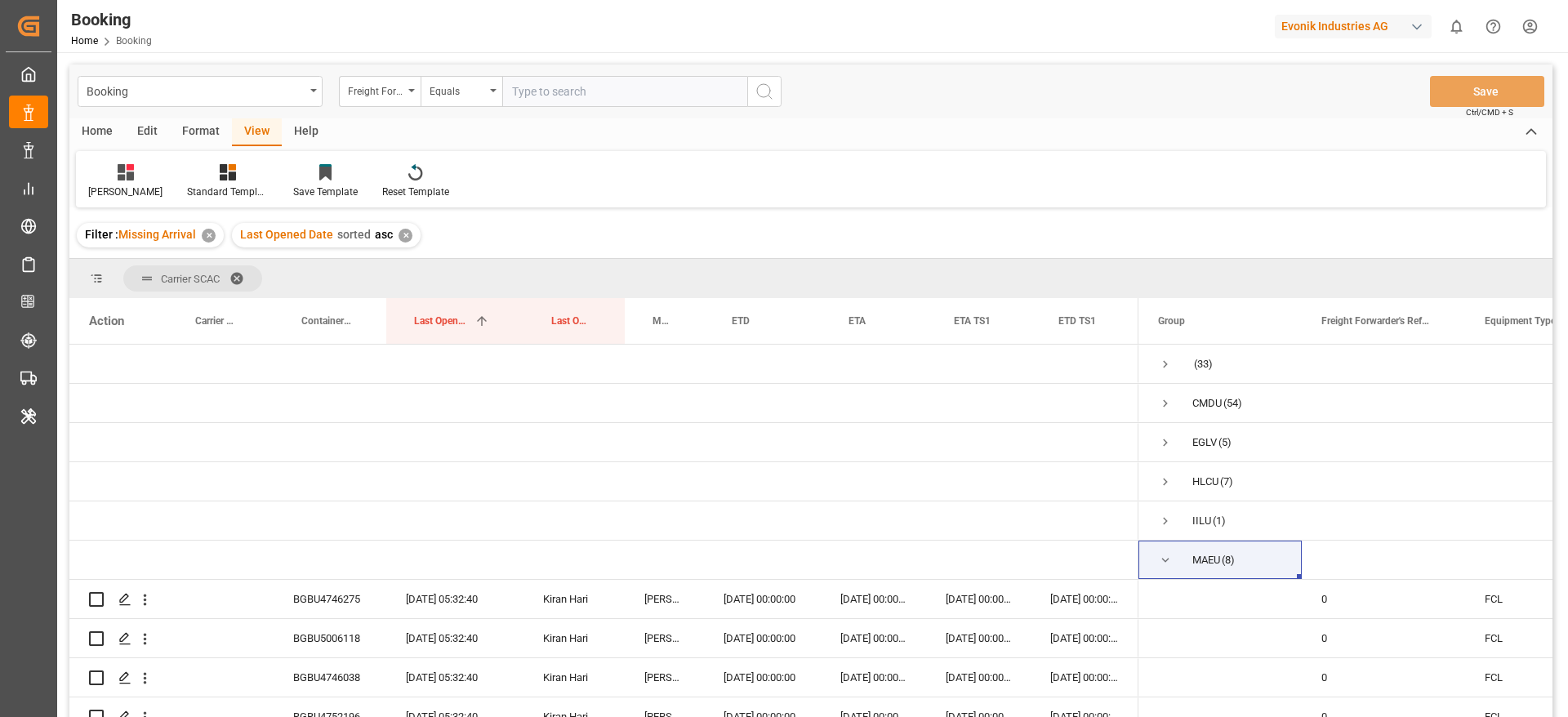
click at [245, 272] on span at bounding box center [242, 278] width 26 height 14
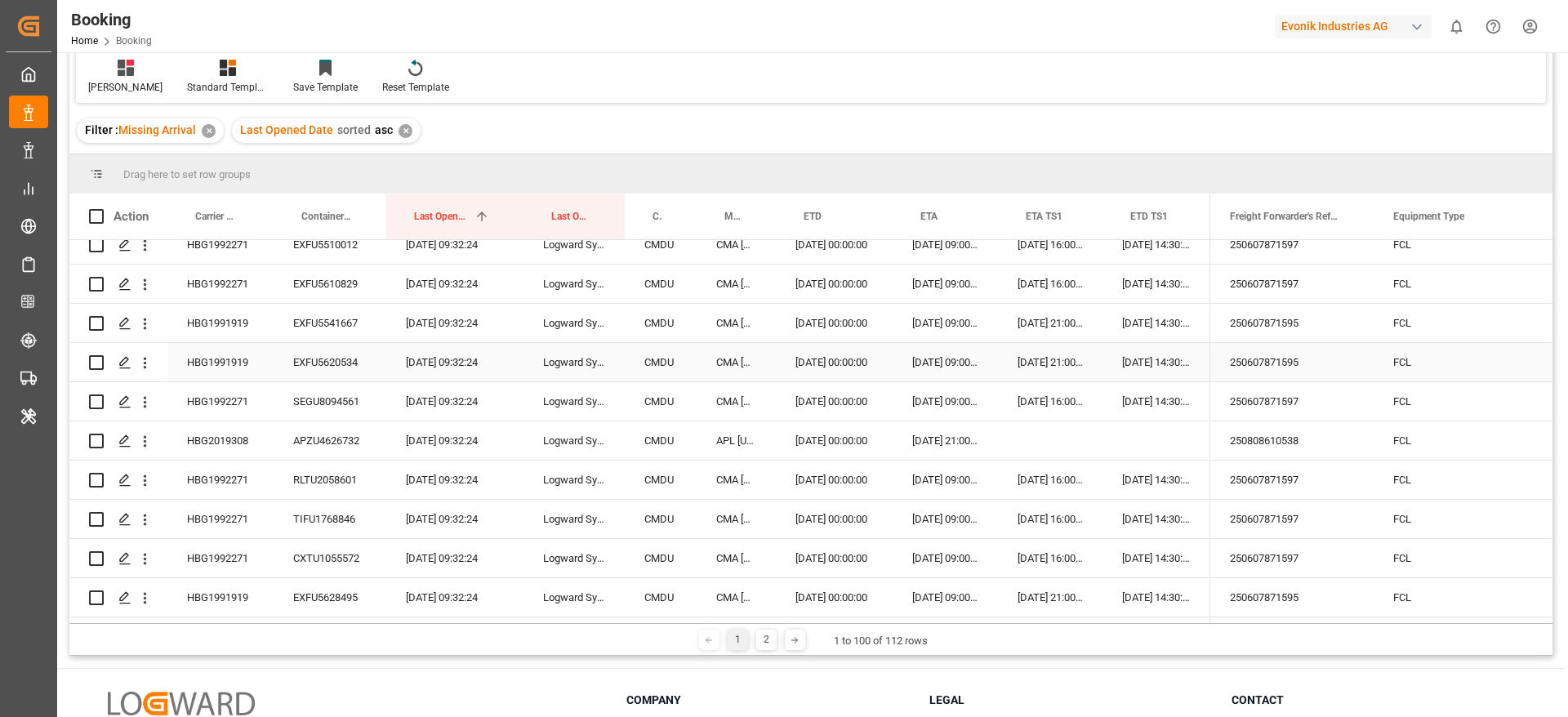
scroll to position [242, 0]
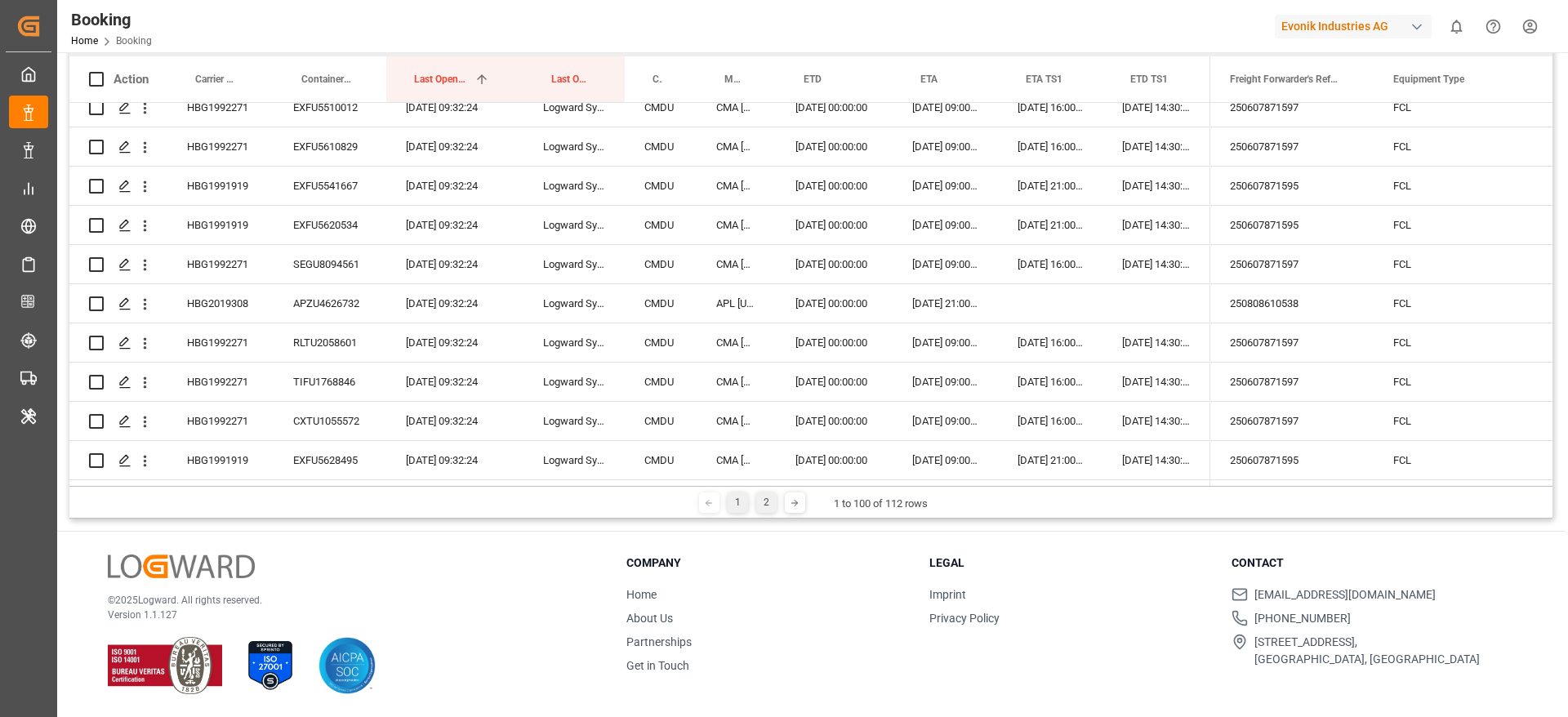
click at [760, 504] on div "2" at bounding box center [766, 502] width 20 height 20
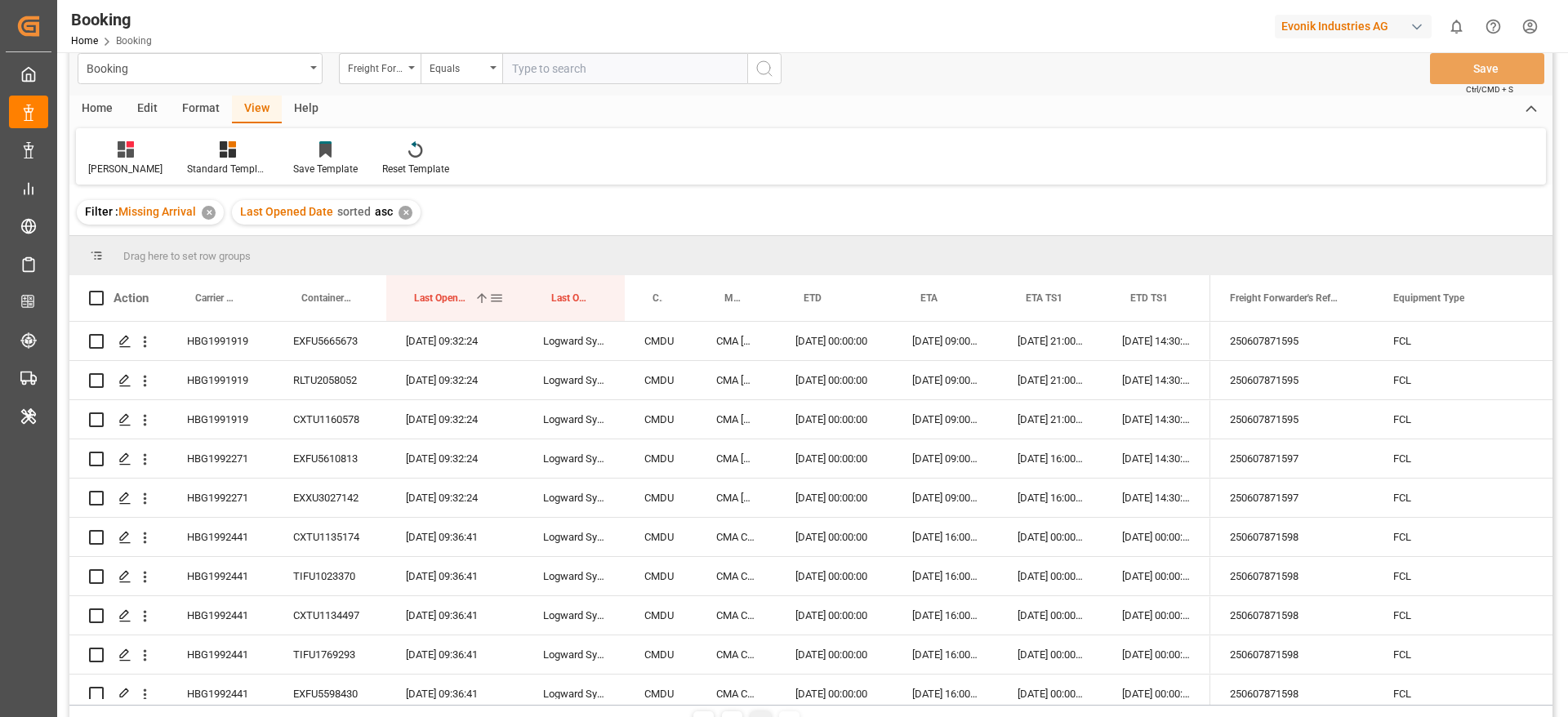
scroll to position [0, 0]
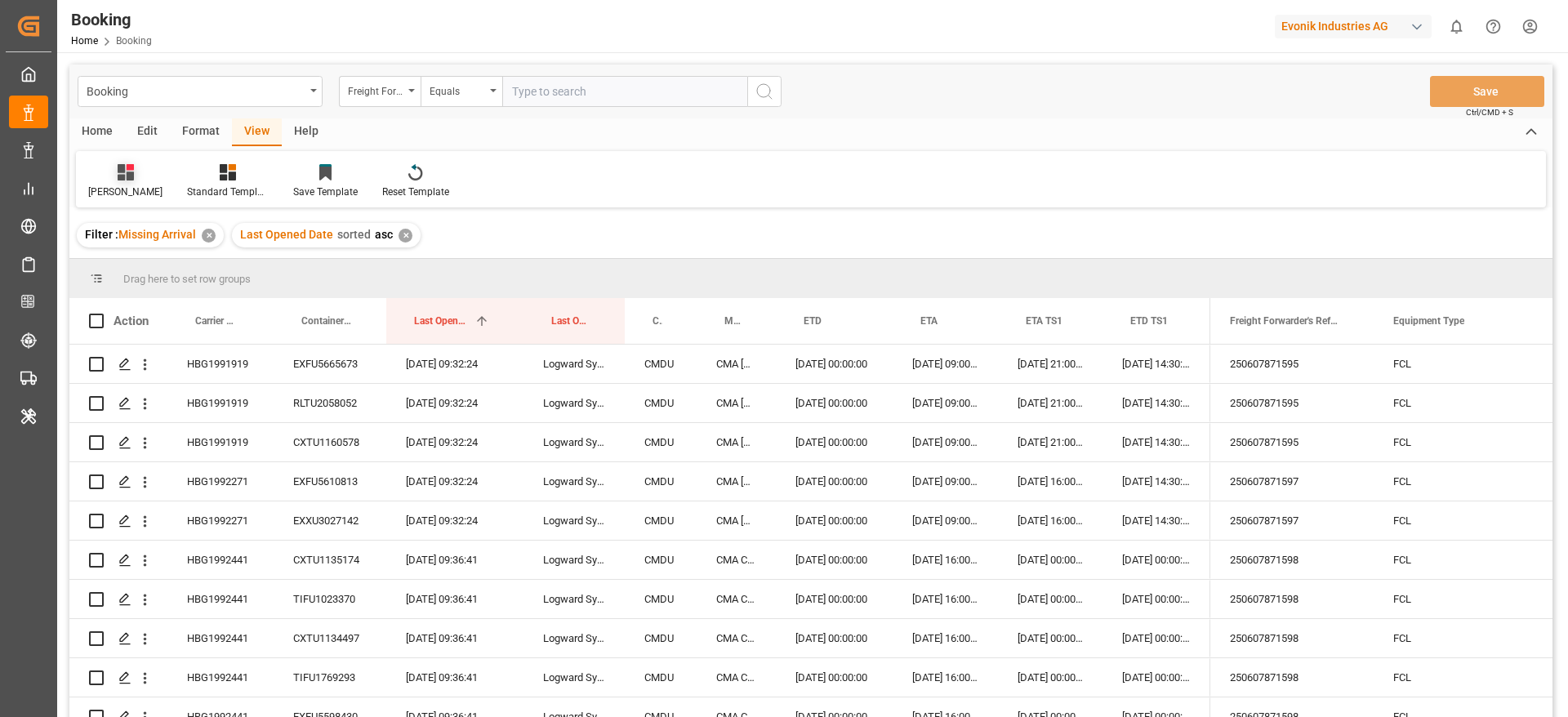
click at [109, 182] on div "[PERSON_NAME]" at bounding box center [126, 181] width 99 height 36
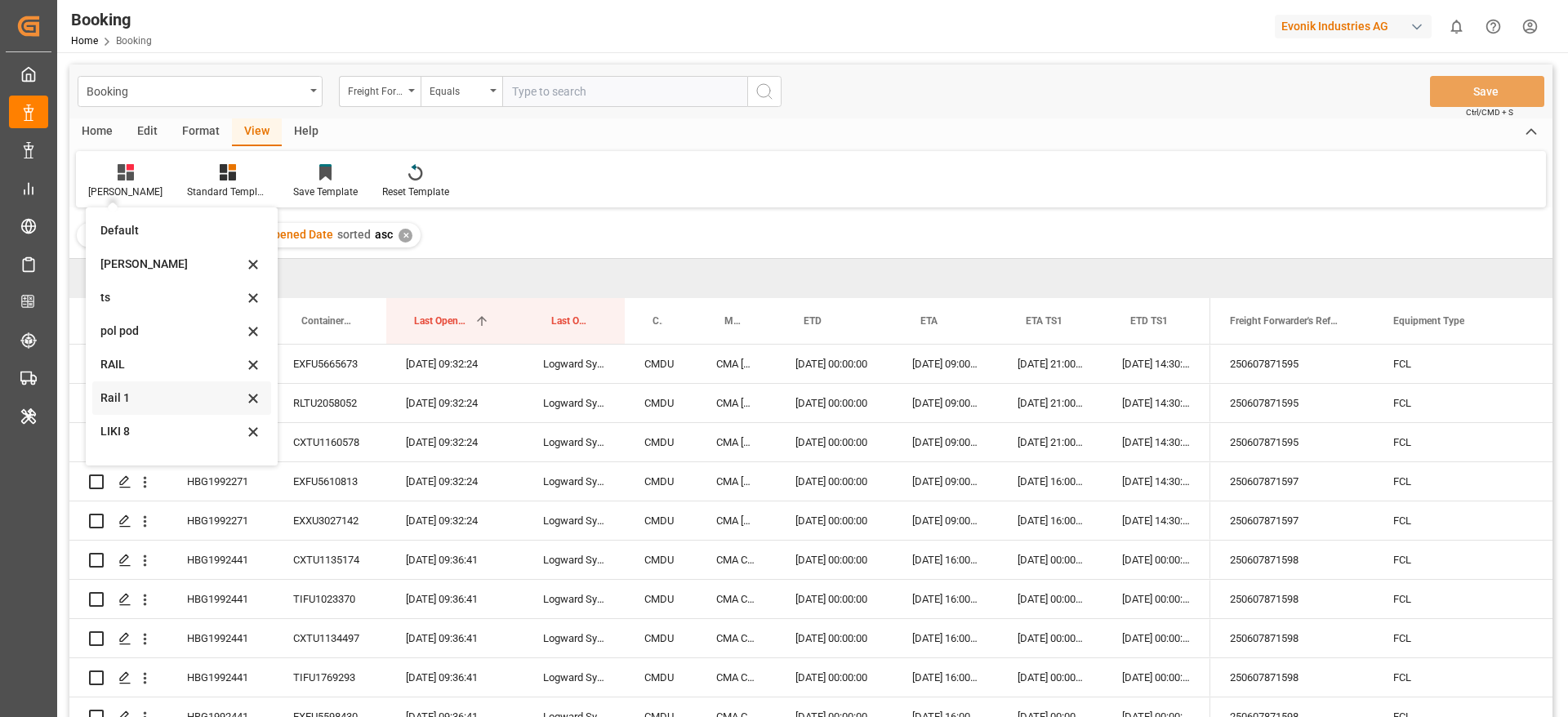
click at [140, 401] on div "Rail 1" at bounding box center [172, 398] width 143 height 17
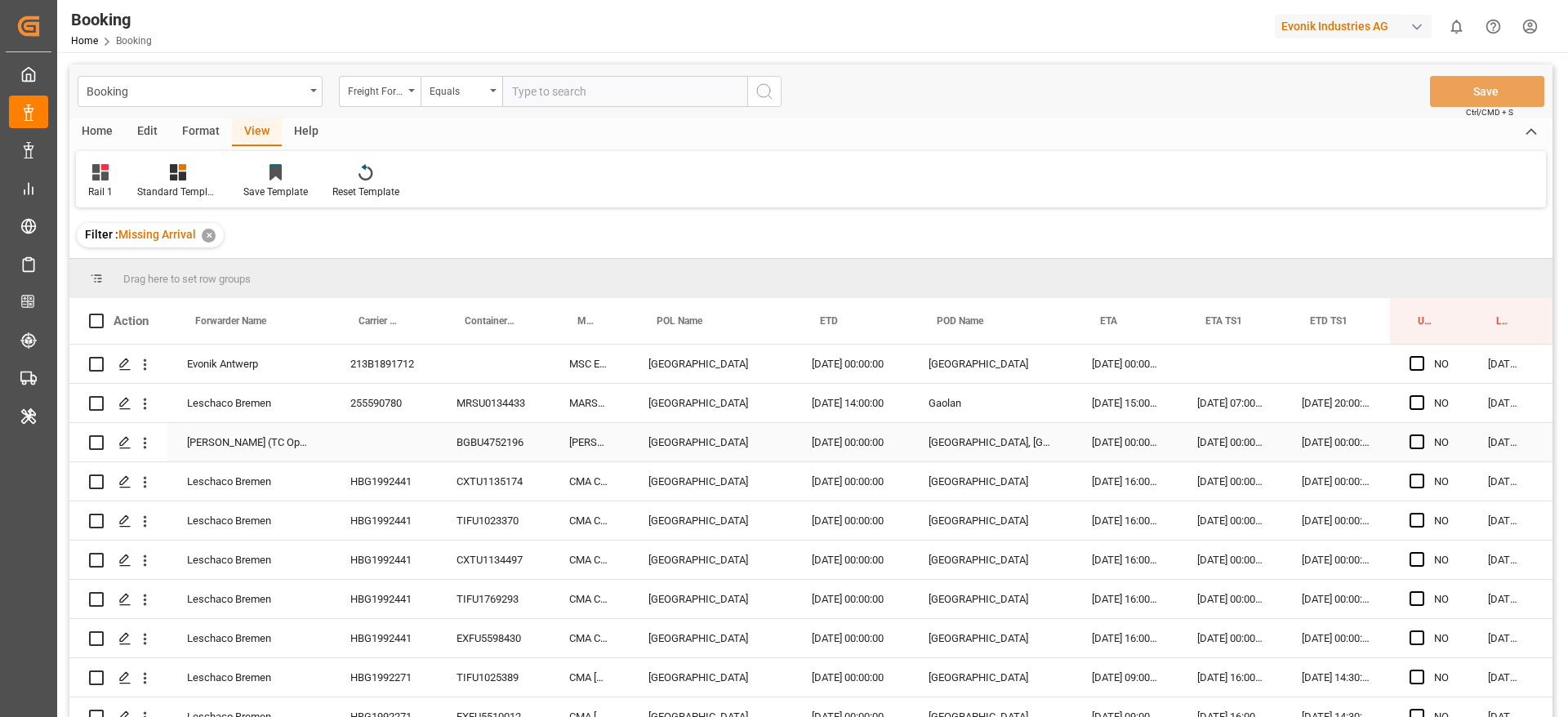
scroll to position [0, 62]
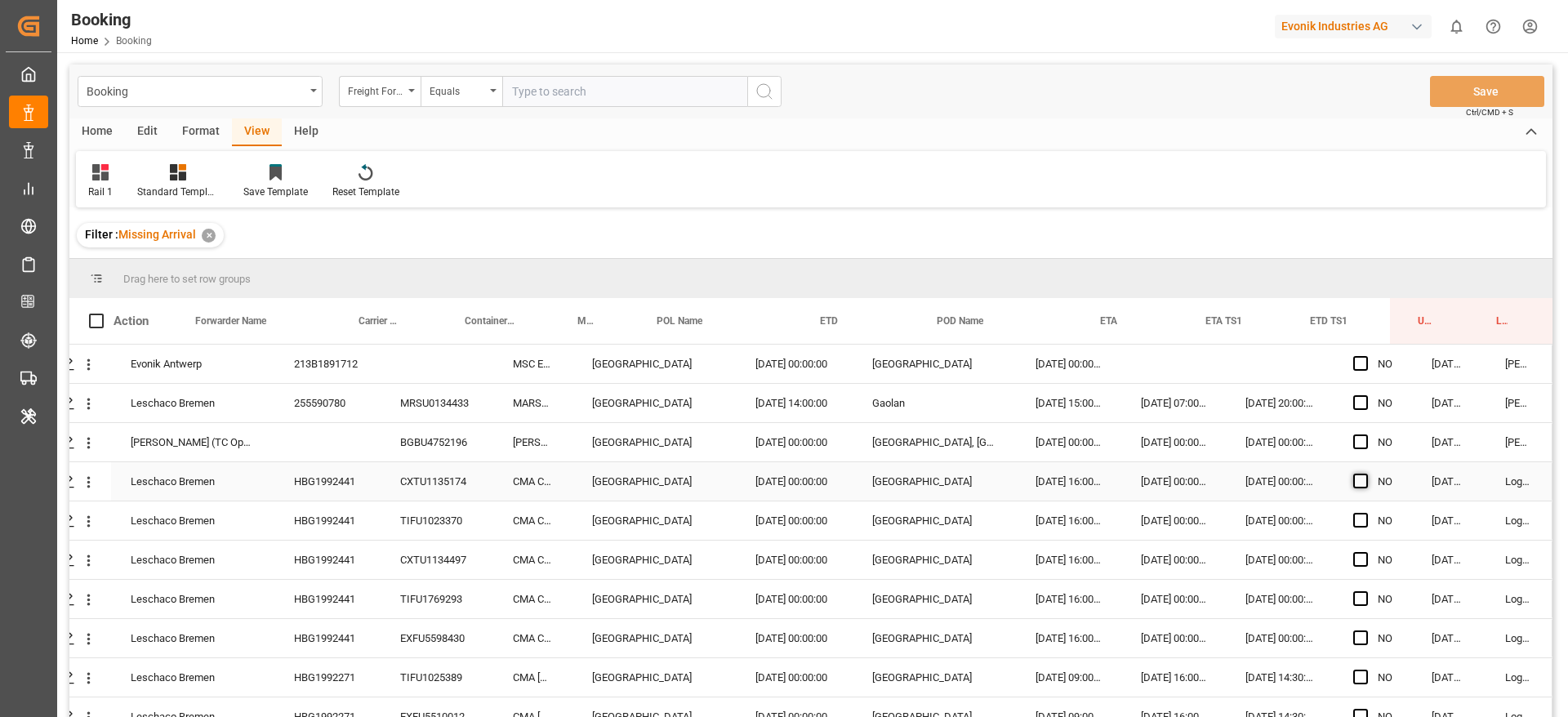
click at [1354, 474] on span "Press SPACE to select this row." at bounding box center [1360, 480] width 14 height 14
click at [1365, 473] on input "Press SPACE to select this row." at bounding box center [1365, 473] width 0 height 0
click at [1355, 511] on div "Press SPACE to select this row." at bounding box center [1365, 521] width 24 height 38
click at [1355, 522] on span "Press SPACE to select this row." at bounding box center [1360, 520] width 14 height 14
click at [1365, 513] on input "Press SPACE to select this row." at bounding box center [1365, 513] width 0 height 0
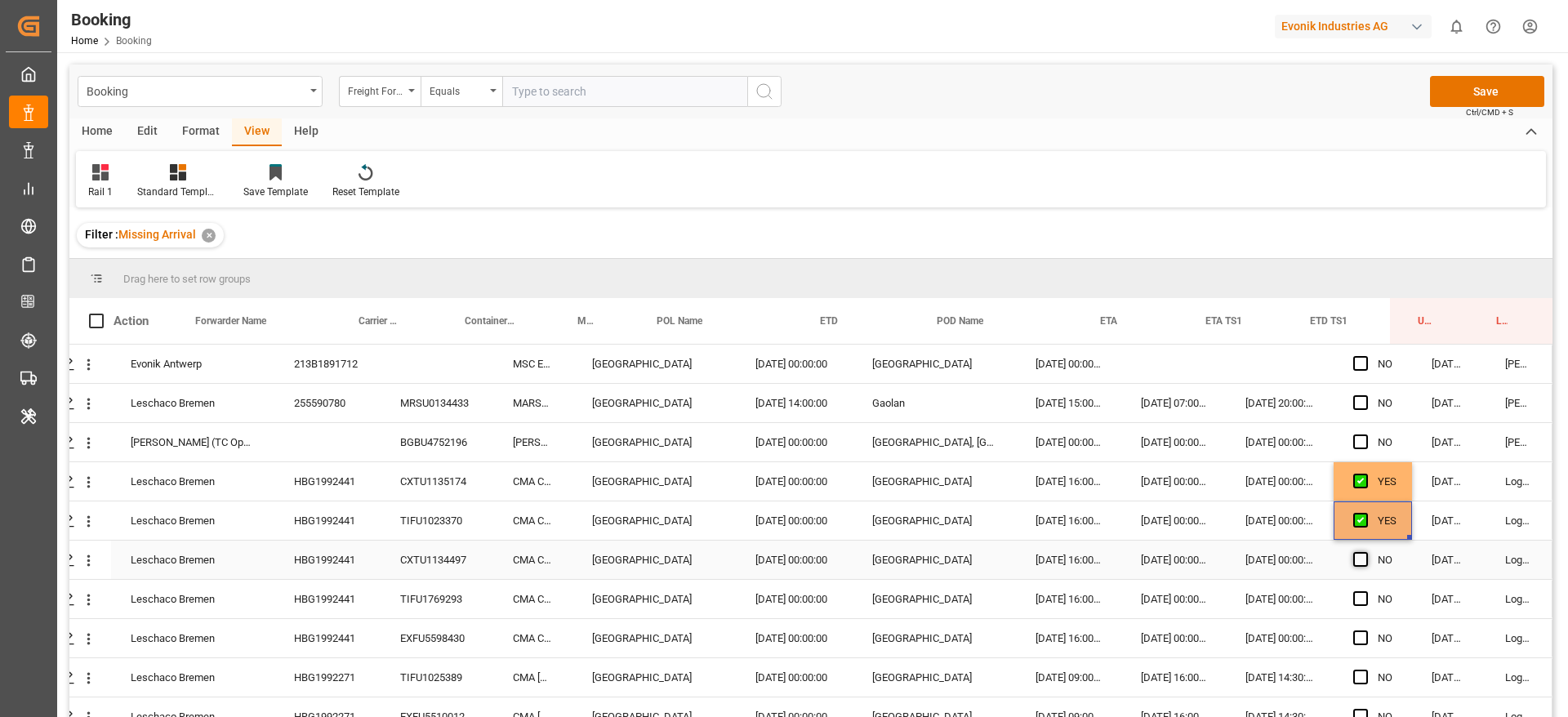
click at [1354, 560] on span "Press SPACE to select this row." at bounding box center [1360, 559] width 14 height 14
click at [1365, 552] on input "Press SPACE to select this row." at bounding box center [1365, 552] width 0 height 0
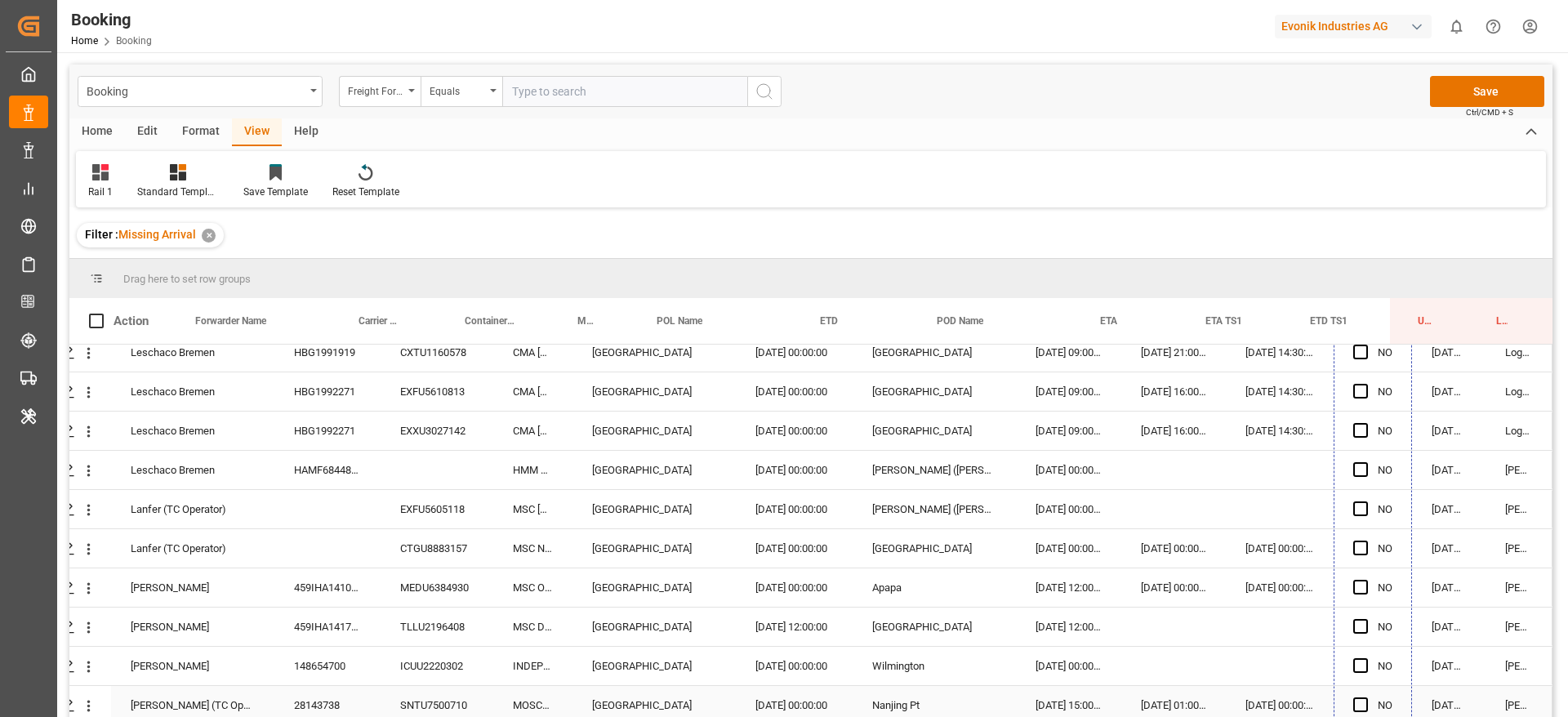
scroll to position [906, 62]
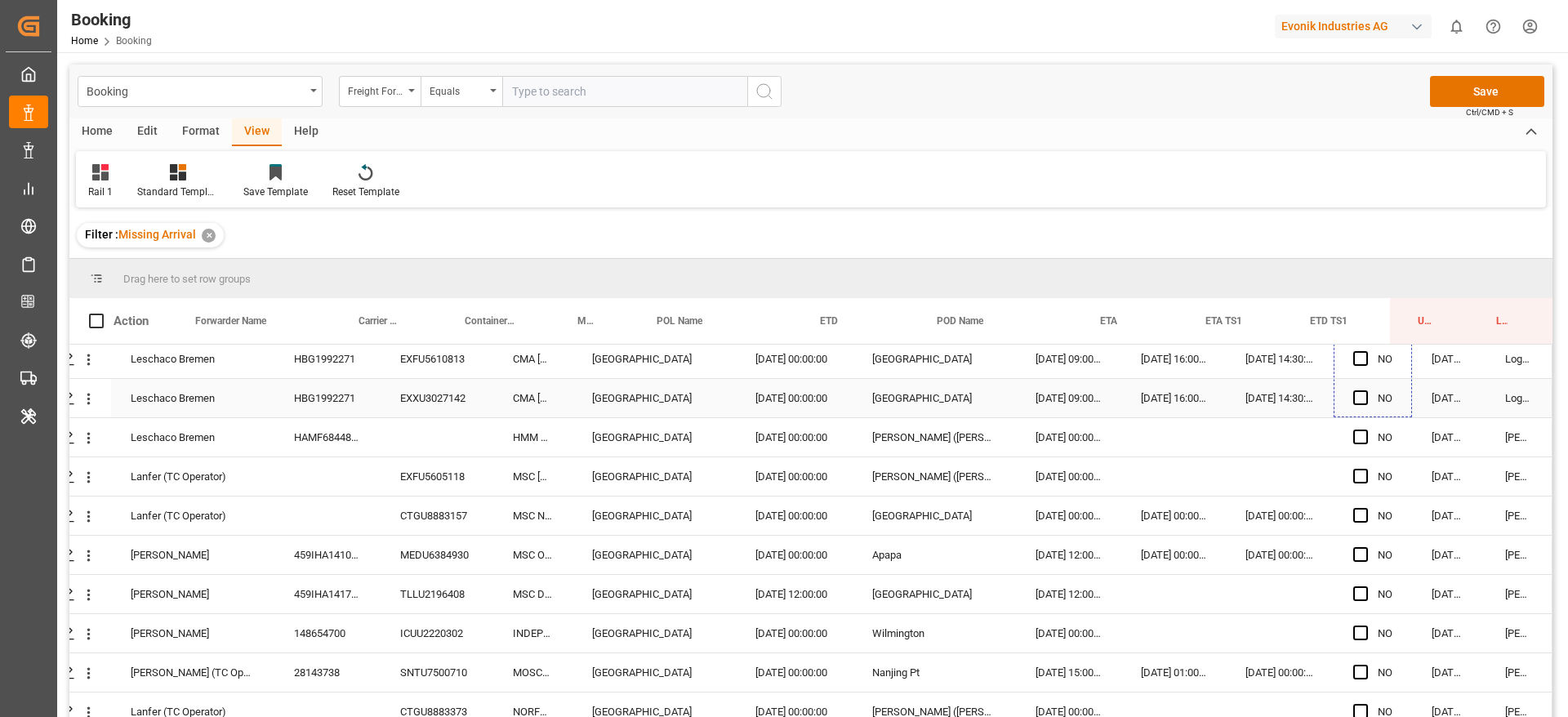
drag, startPoint x: 1402, startPoint y: 452, endPoint x: 1410, endPoint y: 404, distance: 48.7
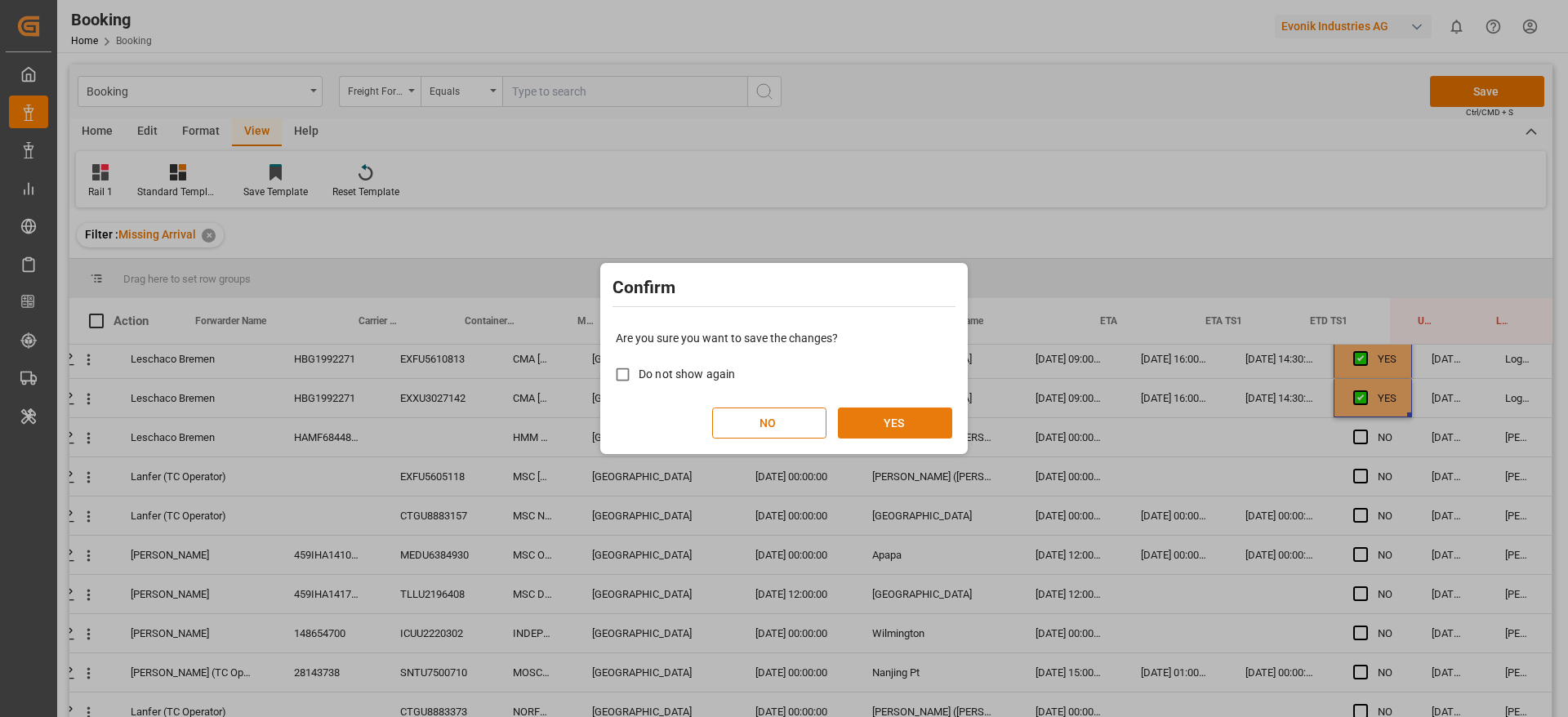
click at [936, 430] on button "YES" at bounding box center [895, 423] width 114 height 31
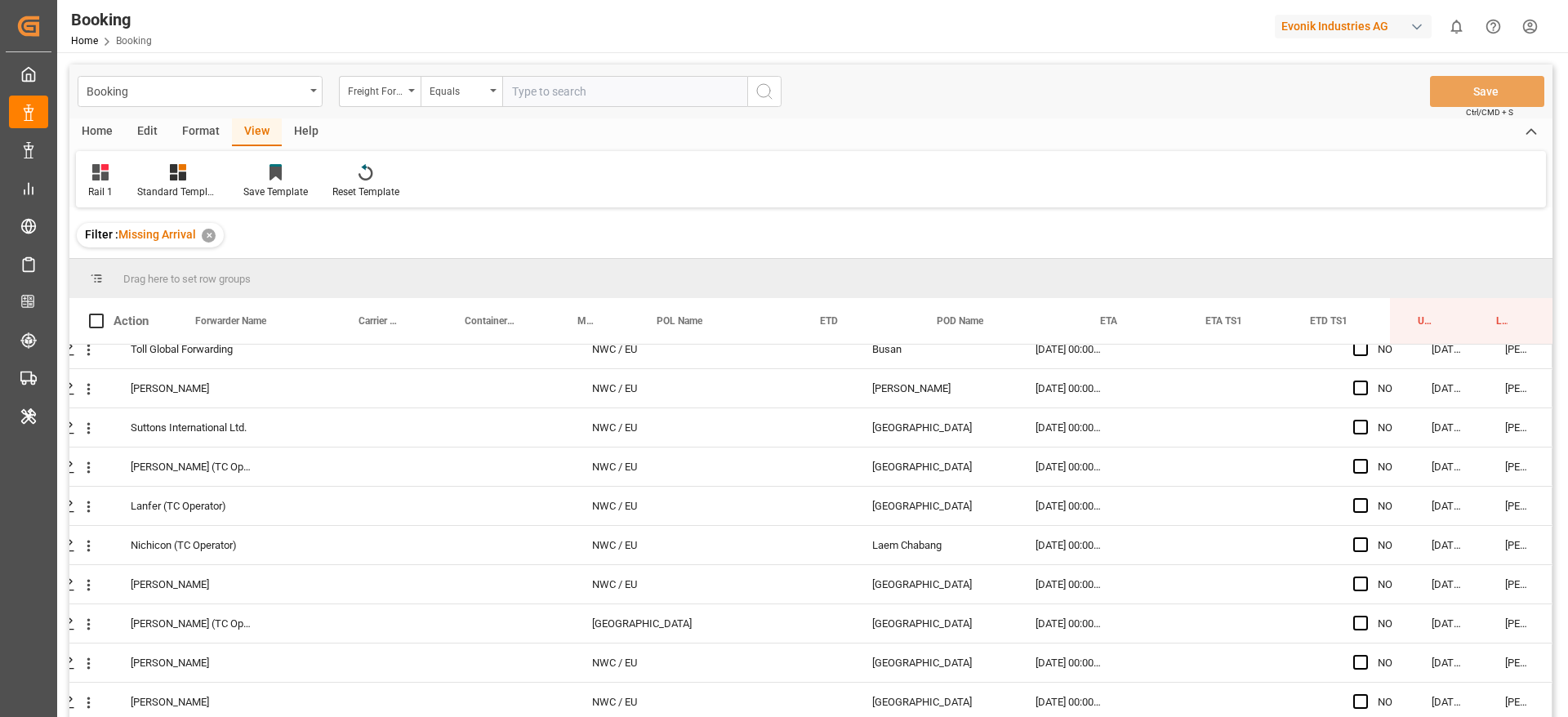
scroll to position [242, 0]
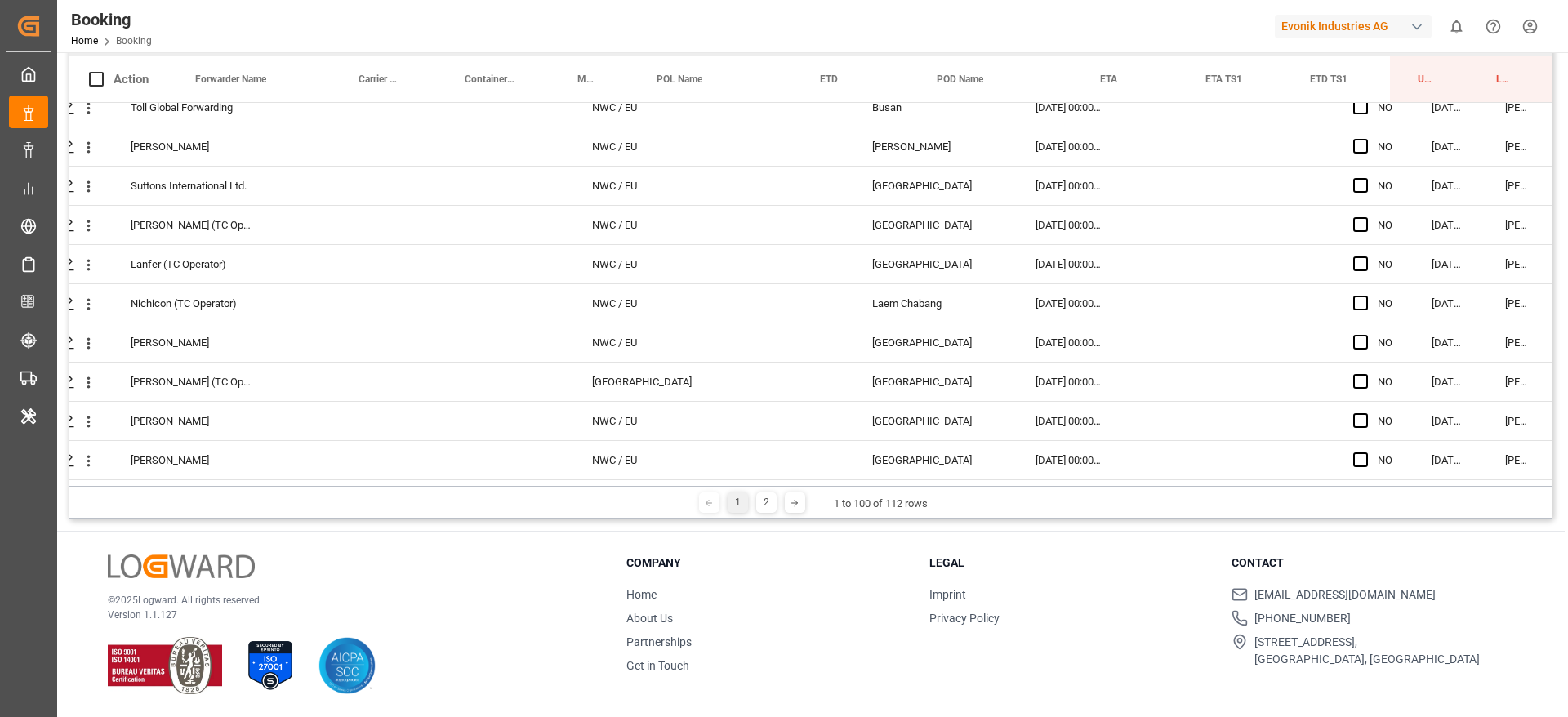
click at [742, 504] on div "1" at bounding box center [737, 502] width 20 height 20
click at [761, 505] on div "2" at bounding box center [766, 502] width 20 height 20
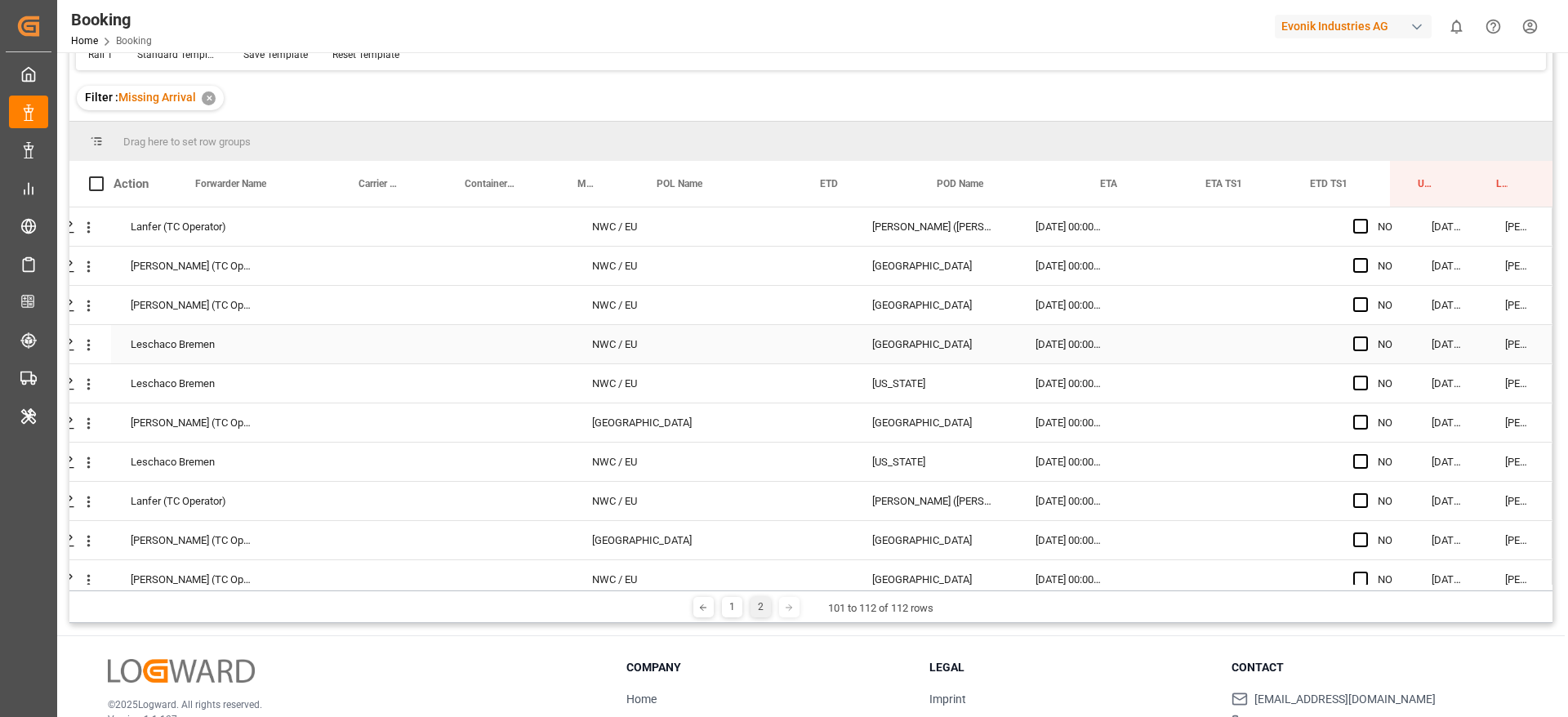
scroll to position [0, 0]
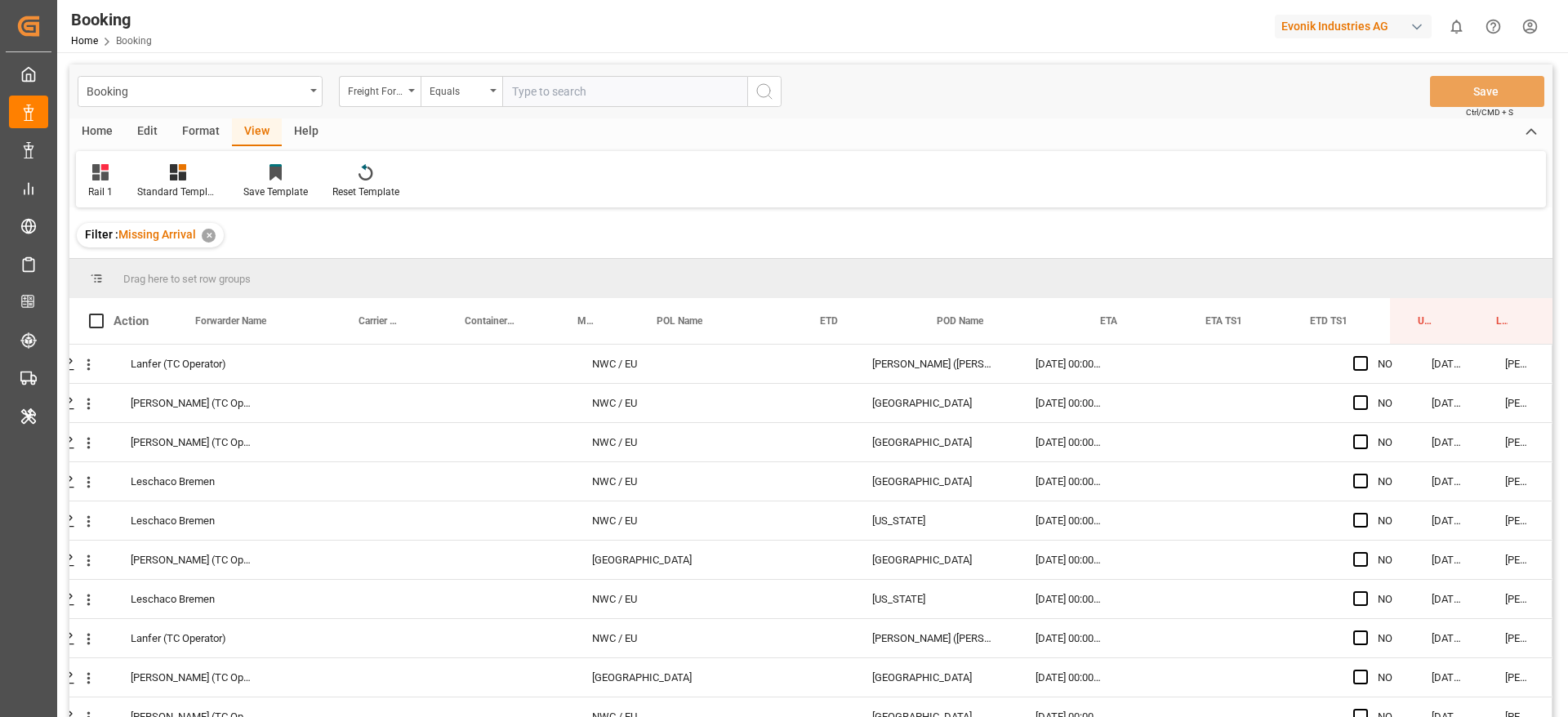
click at [185, 139] on div "Format" at bounding box center [201, 132] width 62 height 28
click at [141, 184] on div "Filter Rows" at bounding box center [112, 181] width 72 height 36
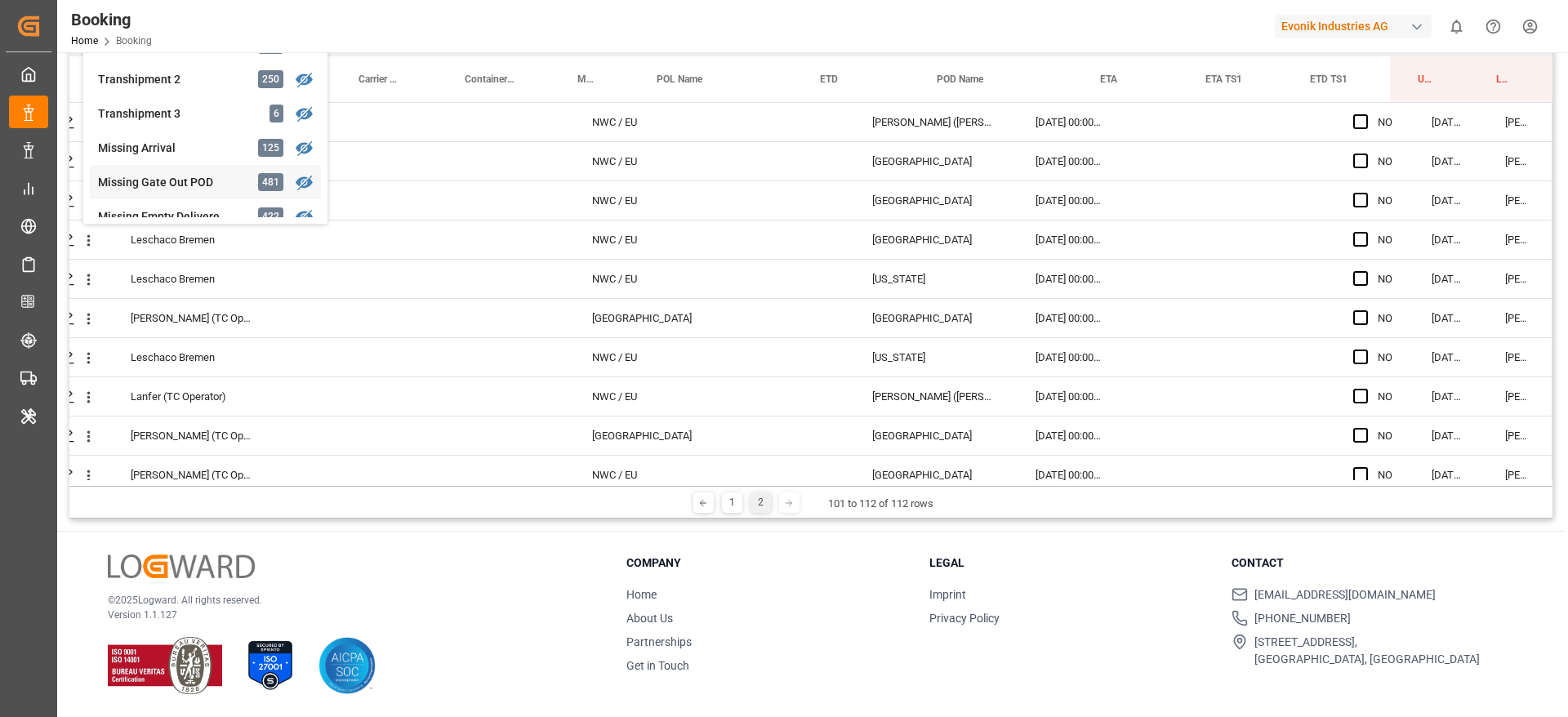
scroll to position [616, 0]
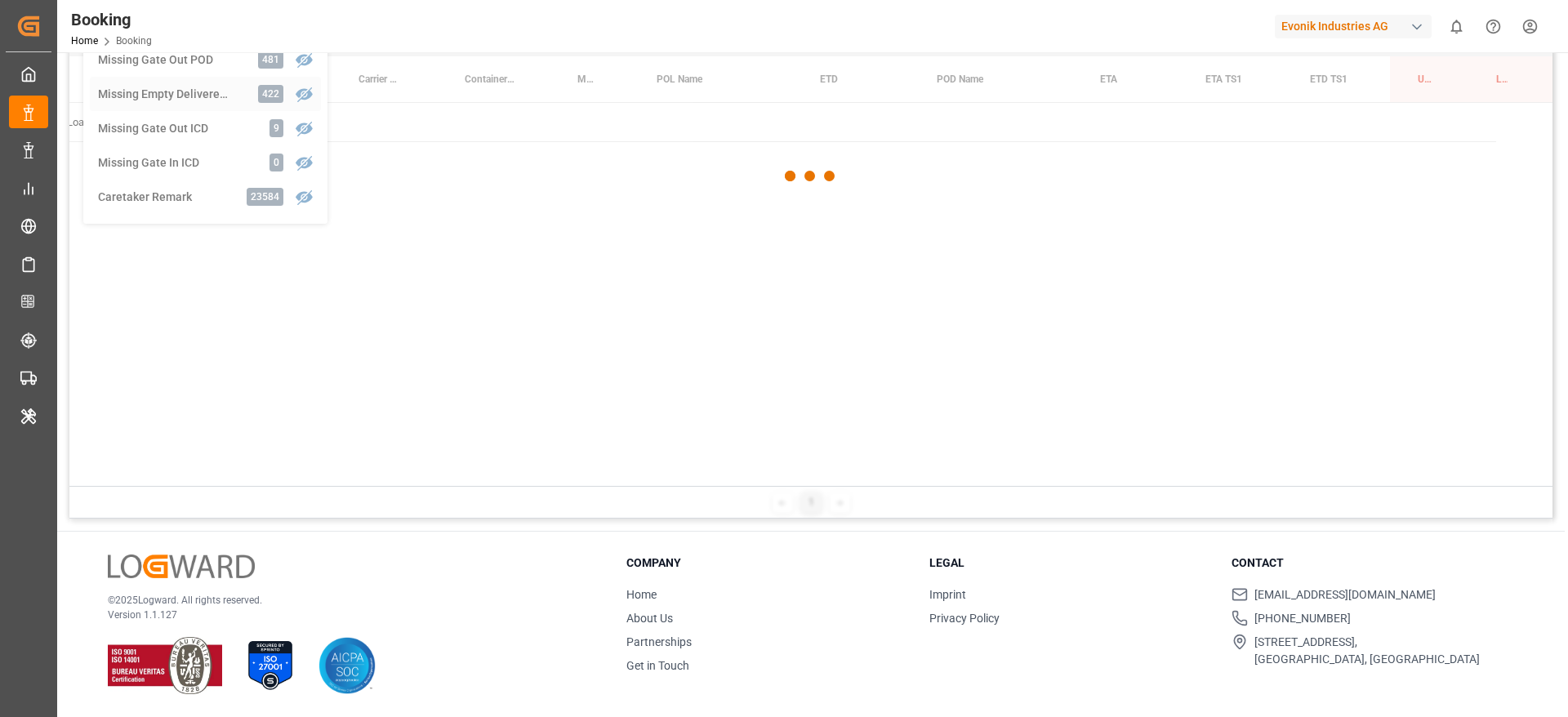
click at [198, 103] on div "Booking Freight Forwarder's Reference No. Equals Save Ctrl/CMD + S Home Edit Fo…" at bounding box center [811, 171] width 1483 height 696
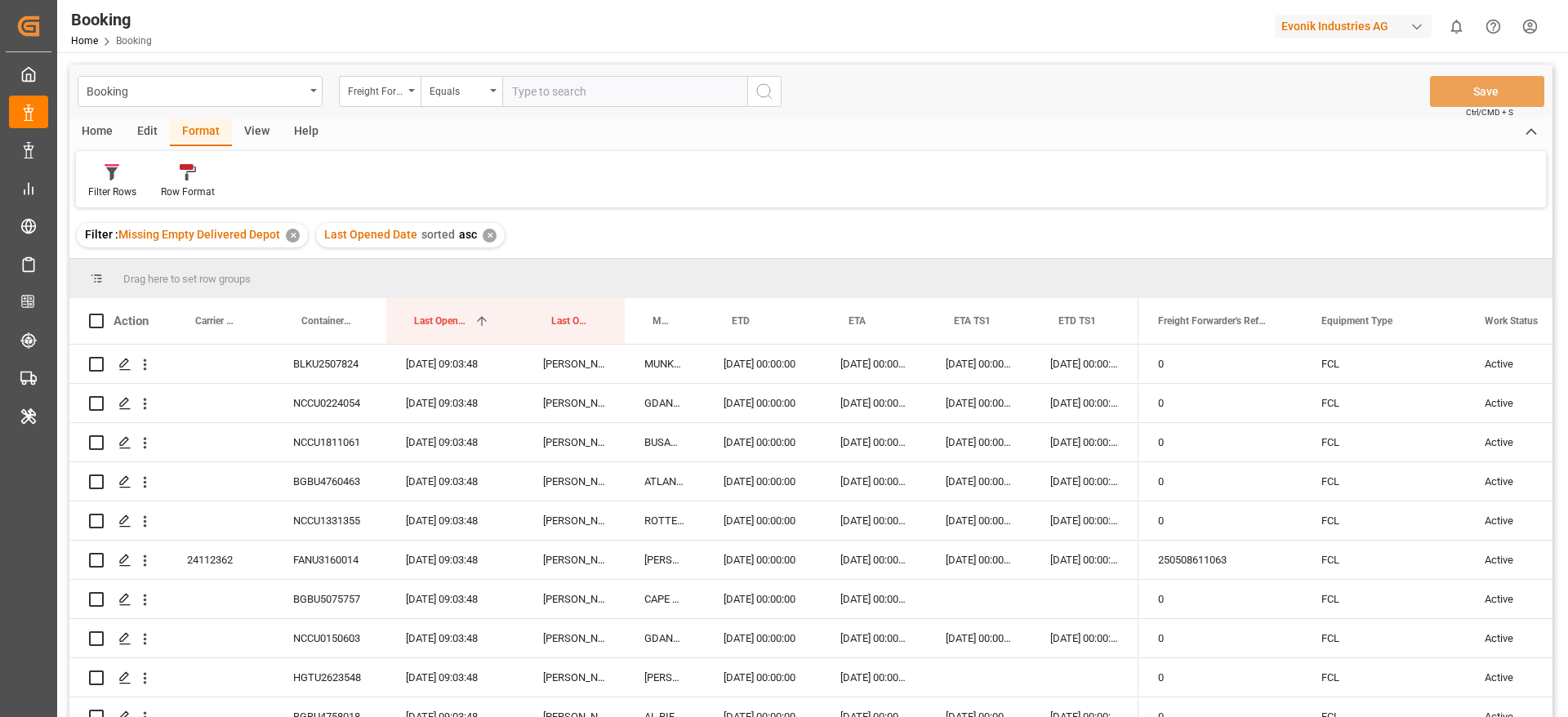
click at [250, 134] on div "View" at bounding box center [257, 132] width 50 height 28
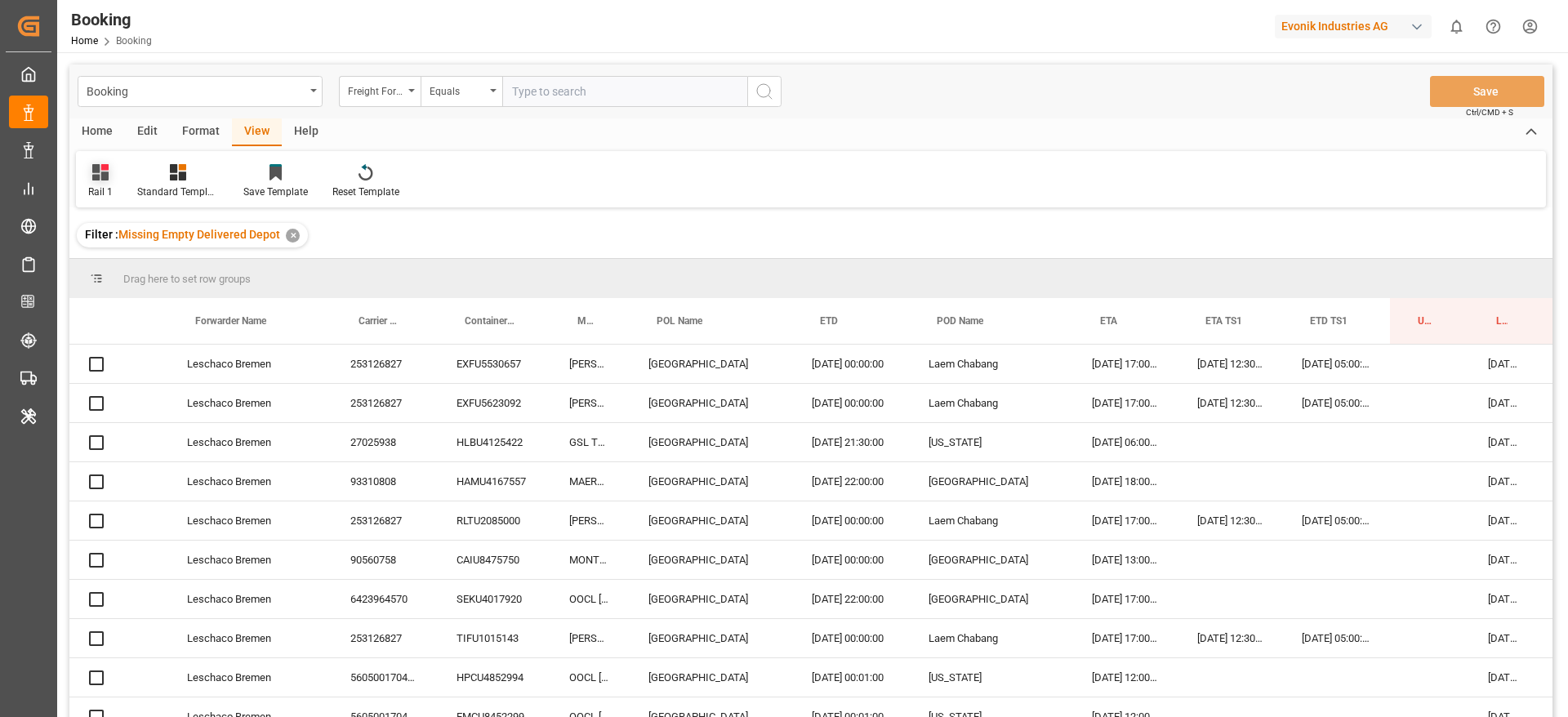
click at [84, 181] on div "Rail 1" at bounding box center [100, 181] width 49 height 36
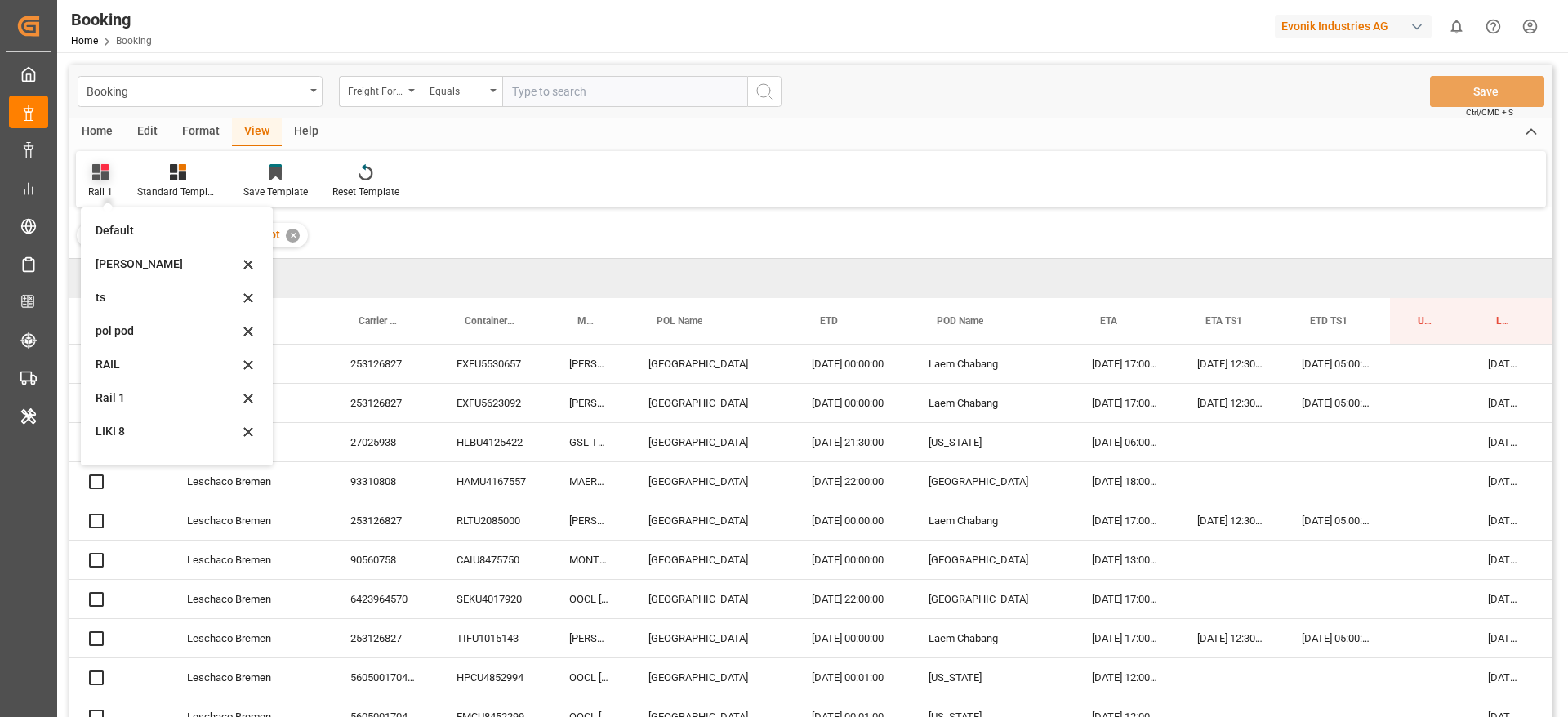
click at [87, 181] on div "Rail 1" at bounding box center [100, 181] width 49 height 36
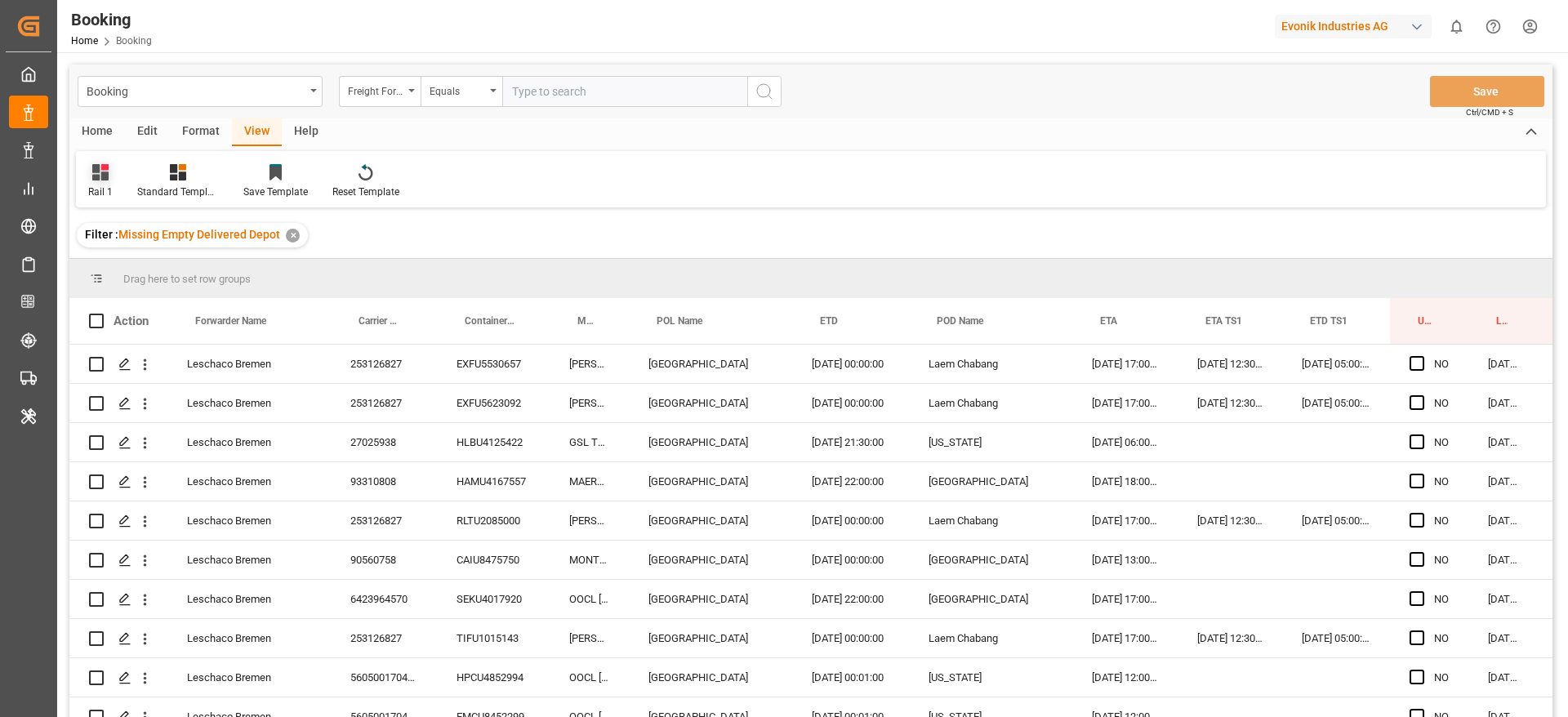
click at [93, 176] on icon at bounding box center [100, 172] width 16 height 16
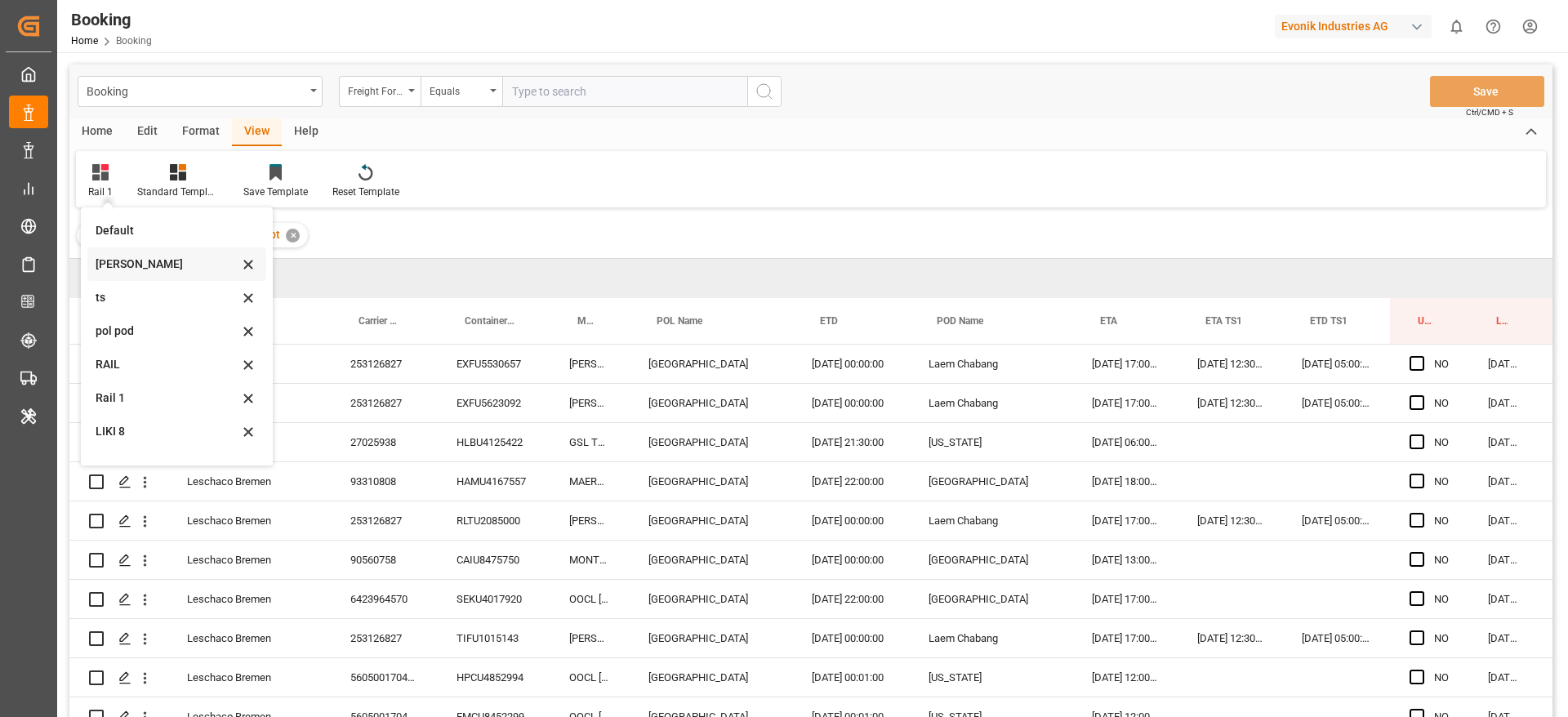
click at [119, 263] on div "Likitha" at bounding box center [167, 265] width 143 height 17
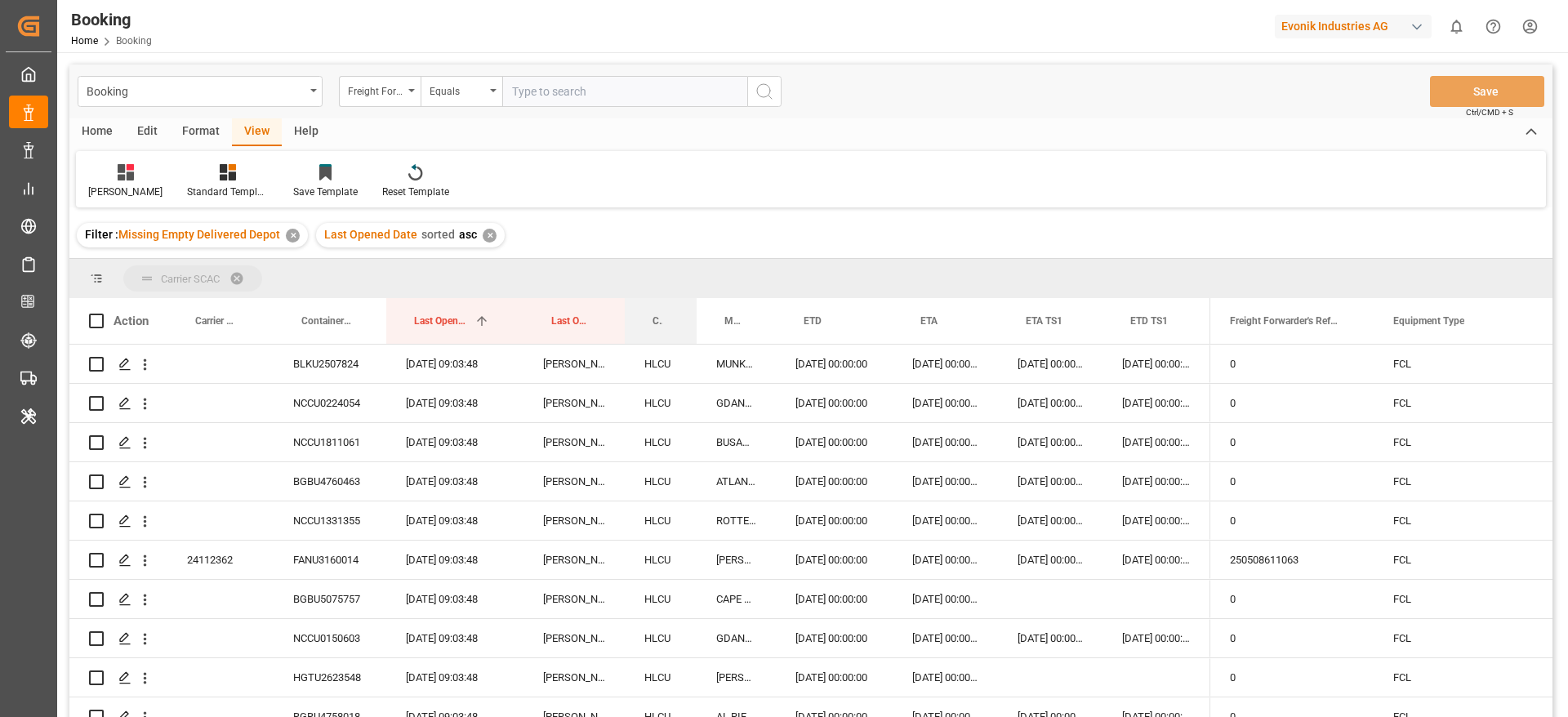
drag, startPoint x: 663, startPoint y: 312, endPoint x: 674, endPoint y: 281, distance: 32.9
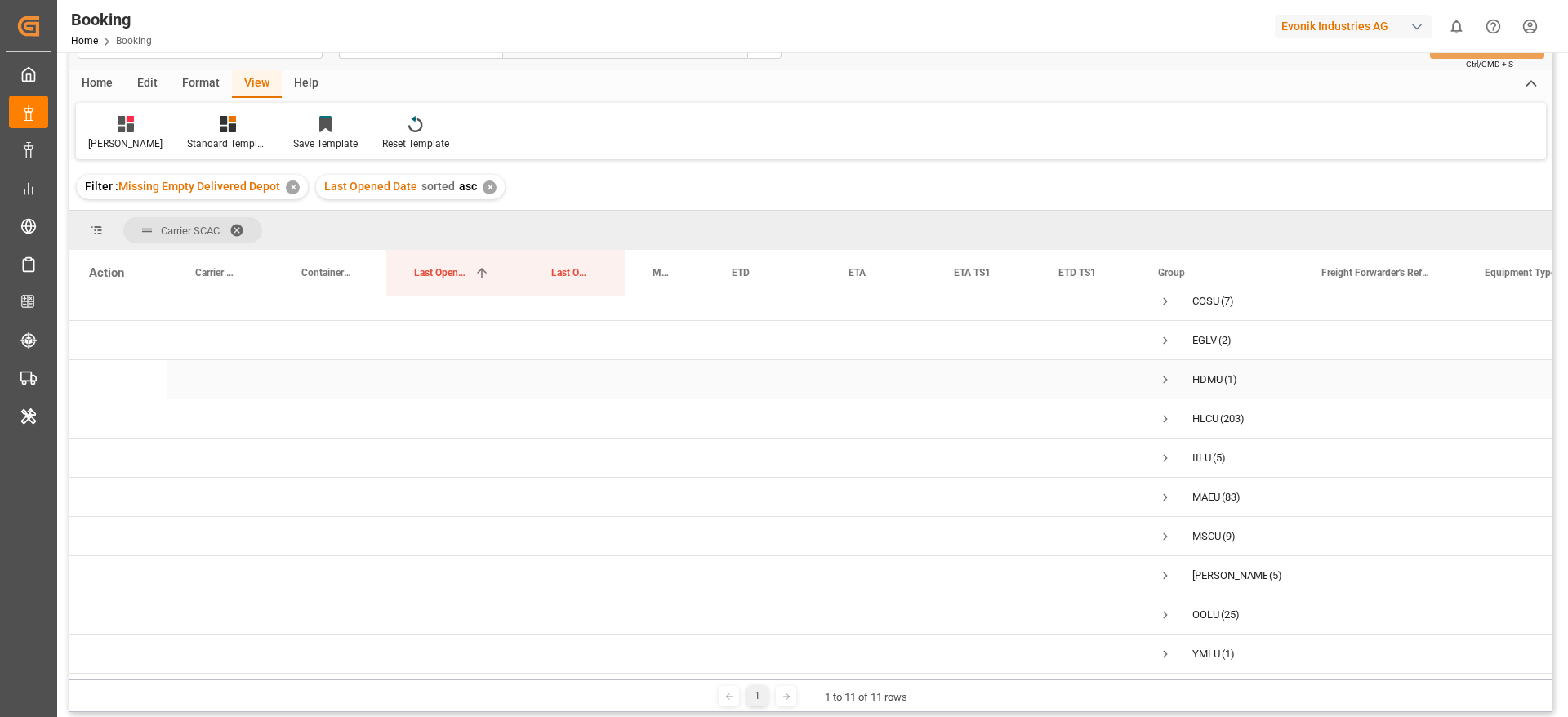
scroll to position [123, 0]
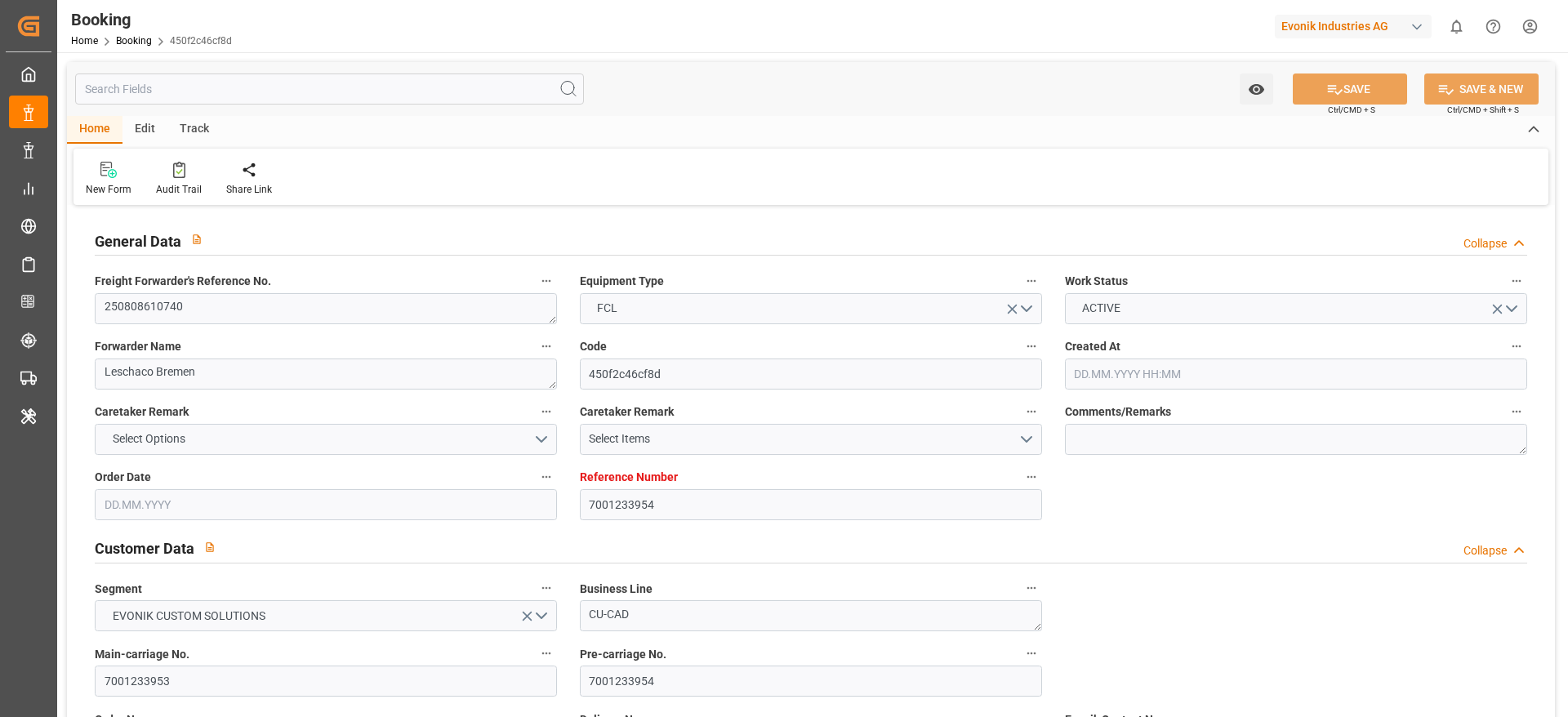
type input "7001233954"
type input "9334375"
type input "ICL"
type input "Independent Container Line Limited"
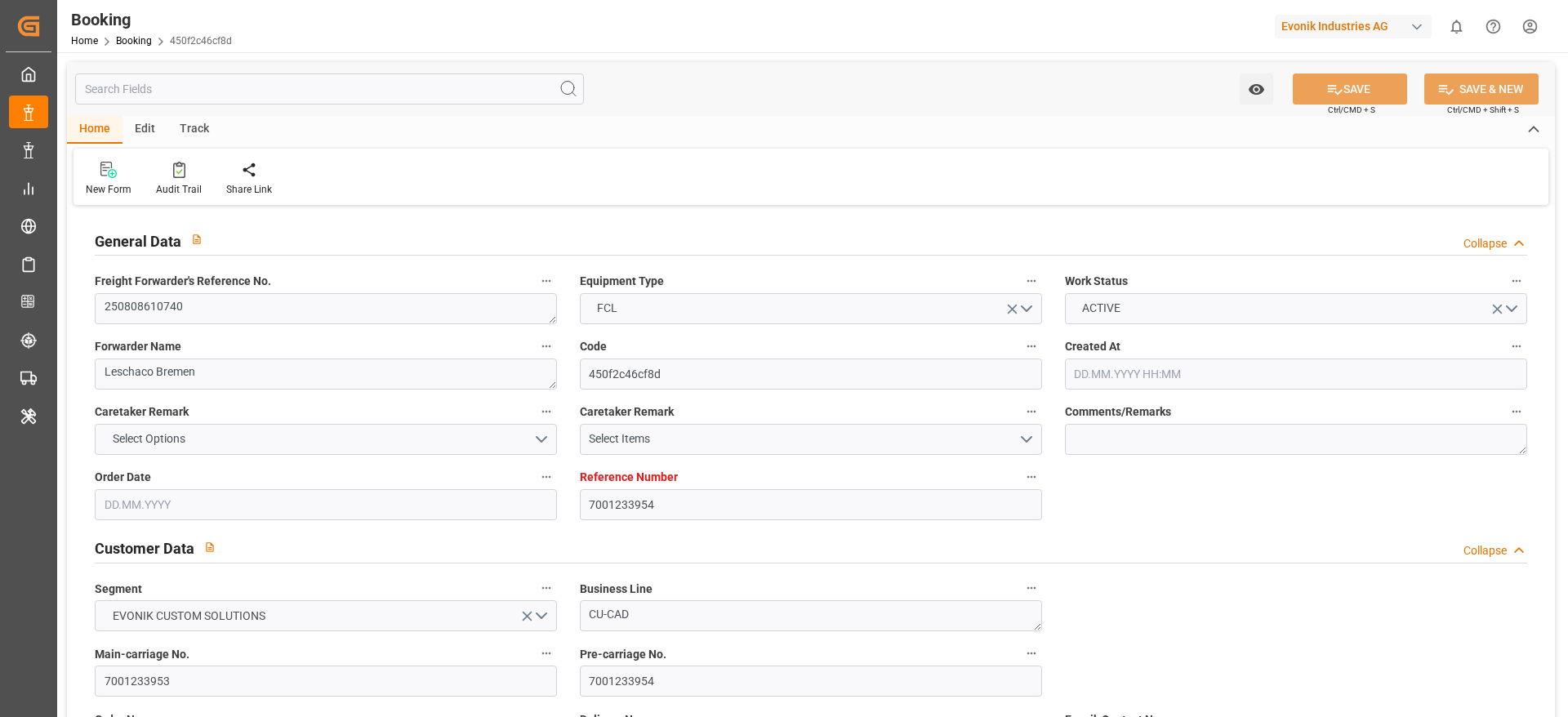
type input "BEANR"
type input "USCHT"
type input "0"
type input "[DATE] 11:38"
type input "[DATE]"
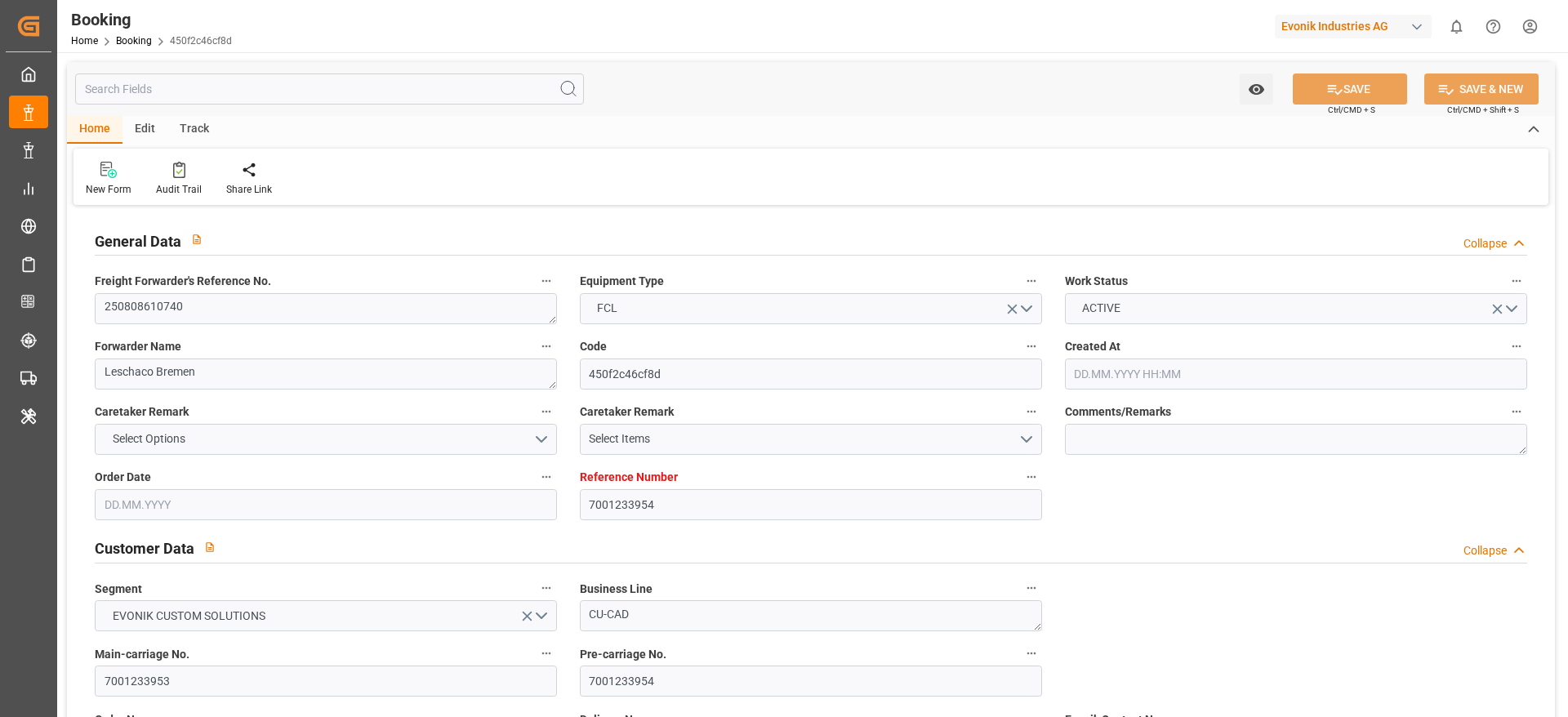
type input "14.09.2025"
type input "15.08.2025"
type input "29.07.2025"
type input "[DATE]"
type input "28.08.2025 00:00"
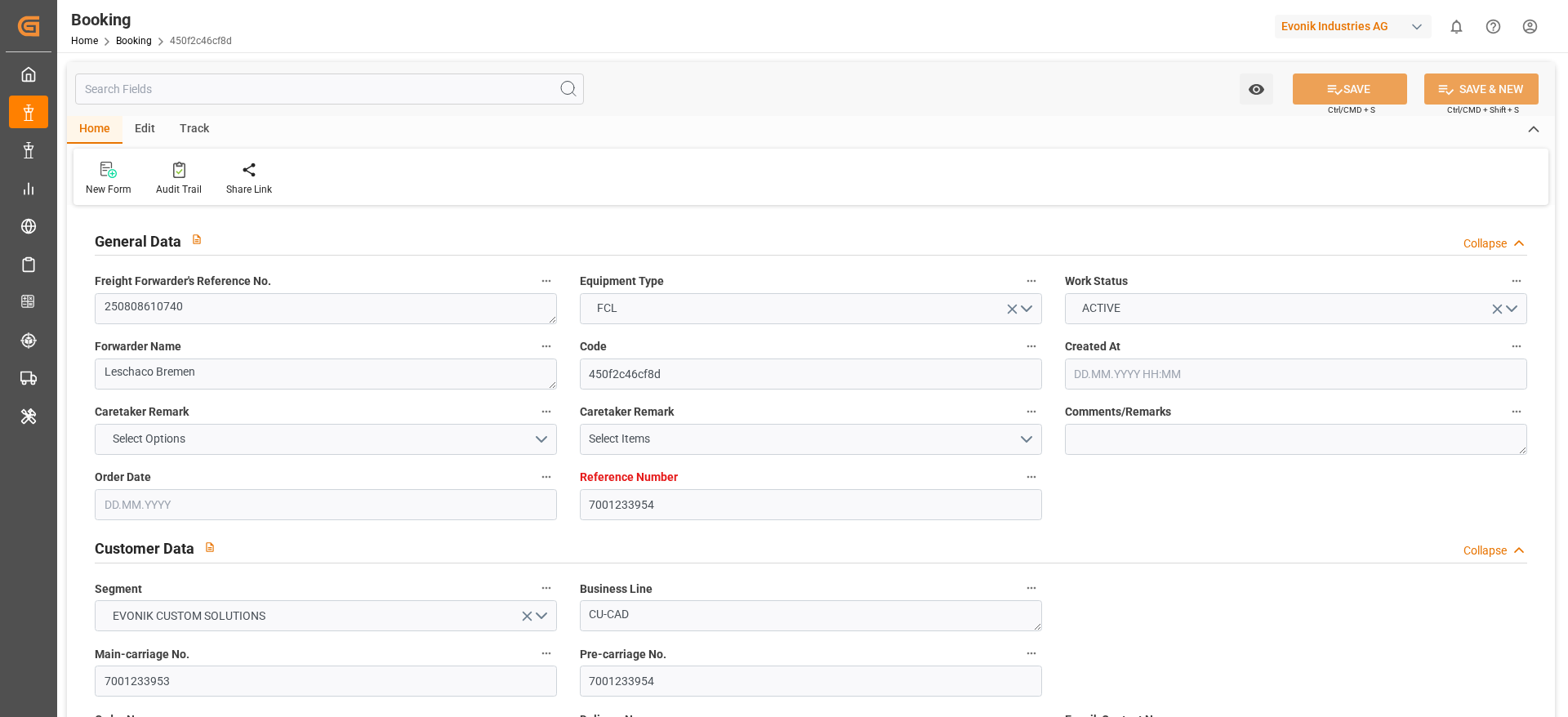
type input "27.08.2025 00:00"
type input "25.08.2025 00:00"
type input "10.09.2025 00:00"
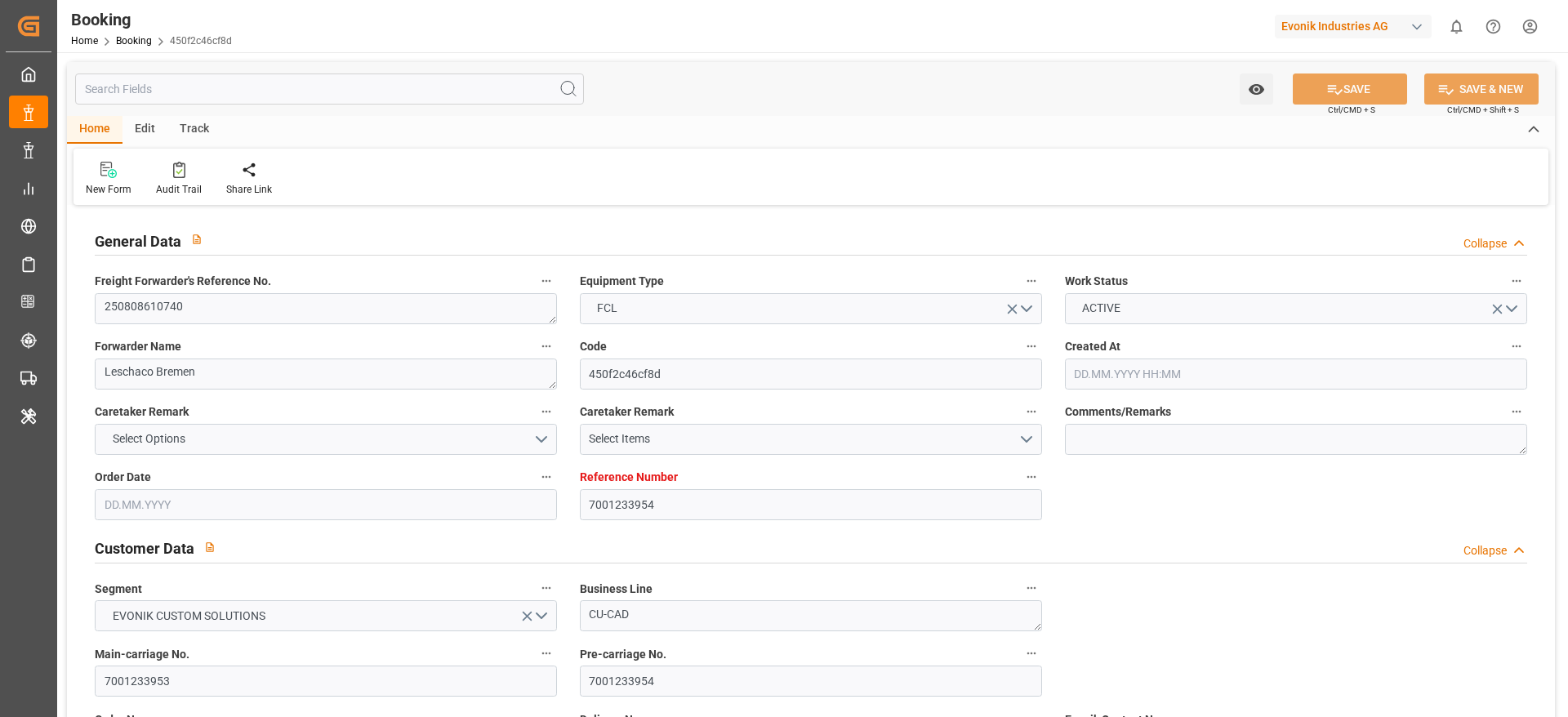
type input "22.08.2025"
type input "29.08.2025 09:10"
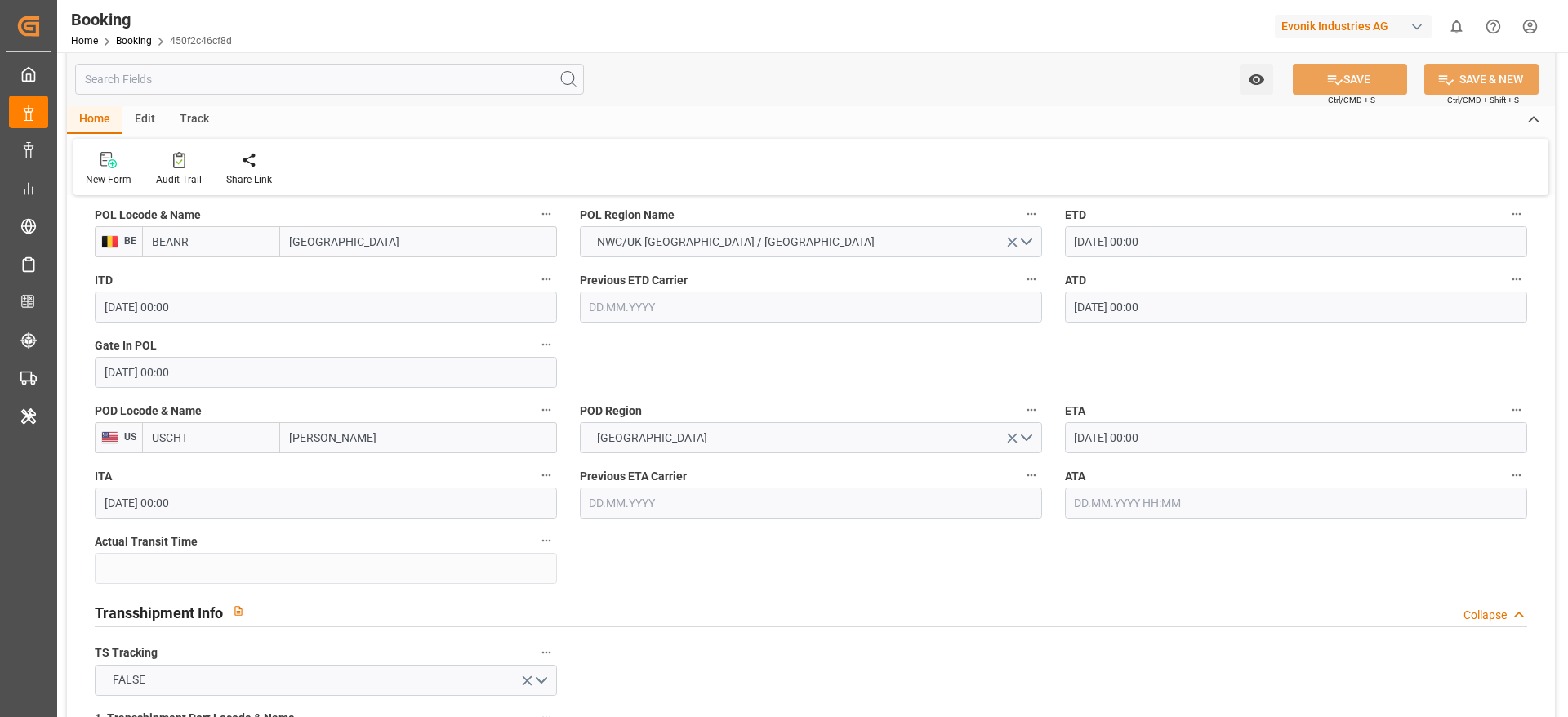
scroll to position [1348, 0]
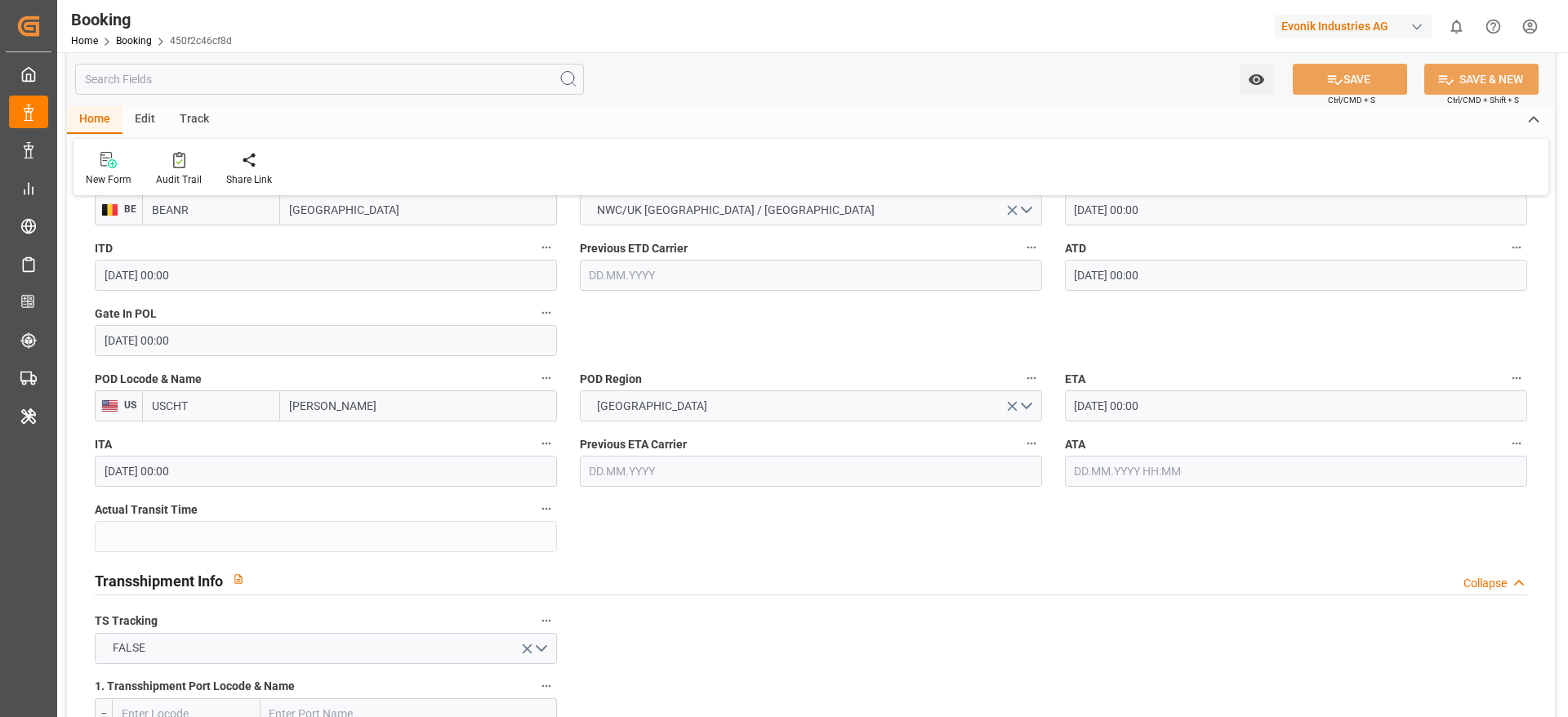
click at [1090, 474] on input "text" at bounding box center [1296, 472] width 462 height 31
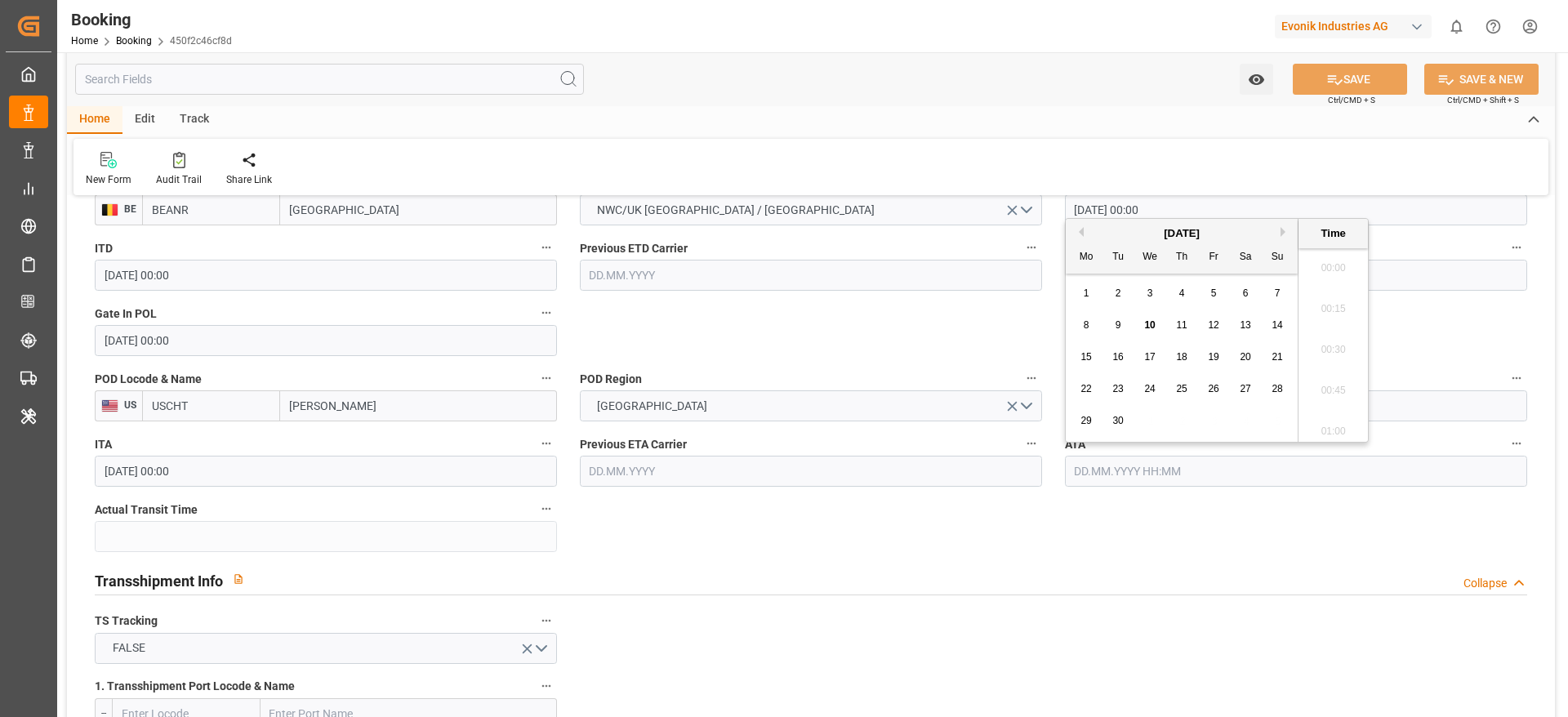
scroll to position [2293, 0]
click at [1122, 325] on div "9" at bounding box center [1118, 326] width 20 height 19
type input "[DATE] 00:00"
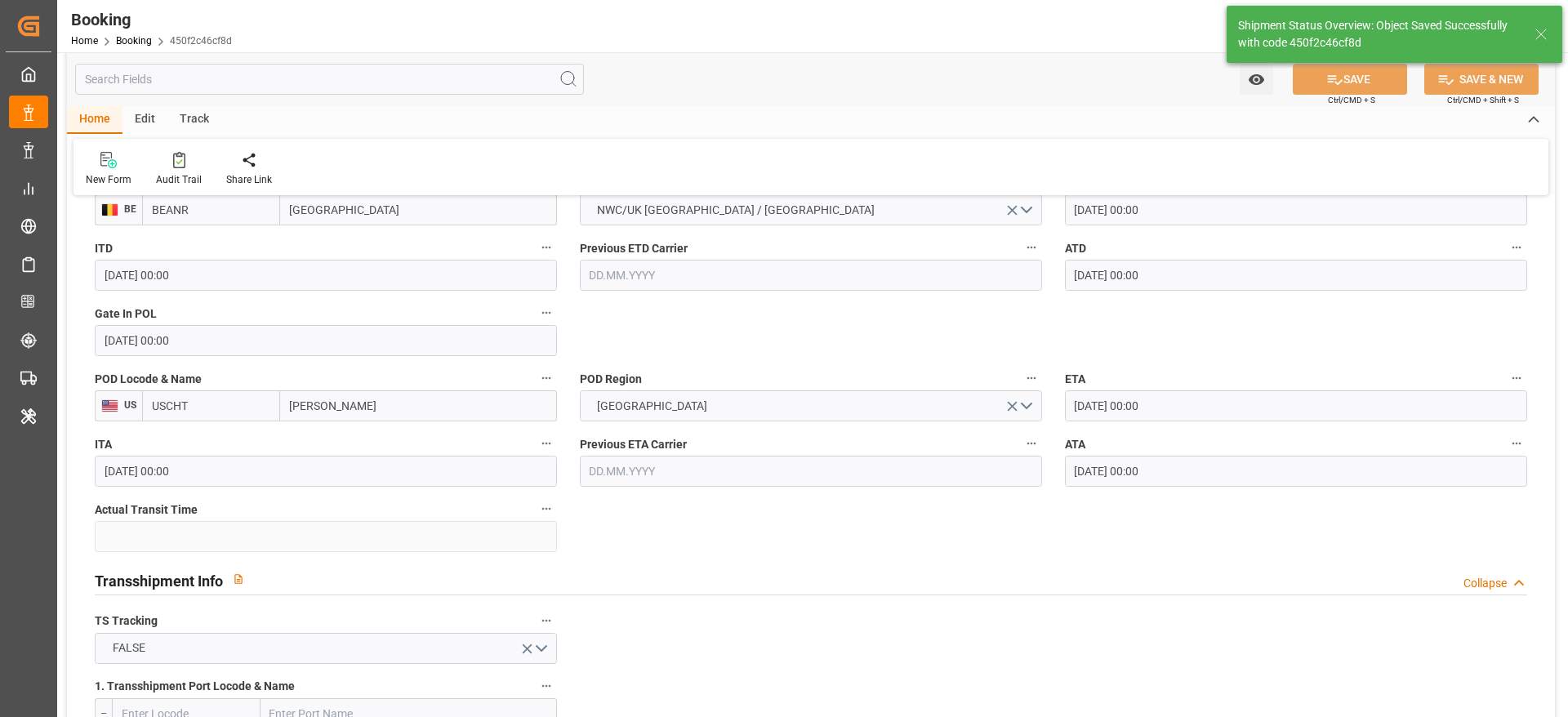
type textarea "[PERSON_NAME]"
type input "13"
type input "10.09.2025 09:03"
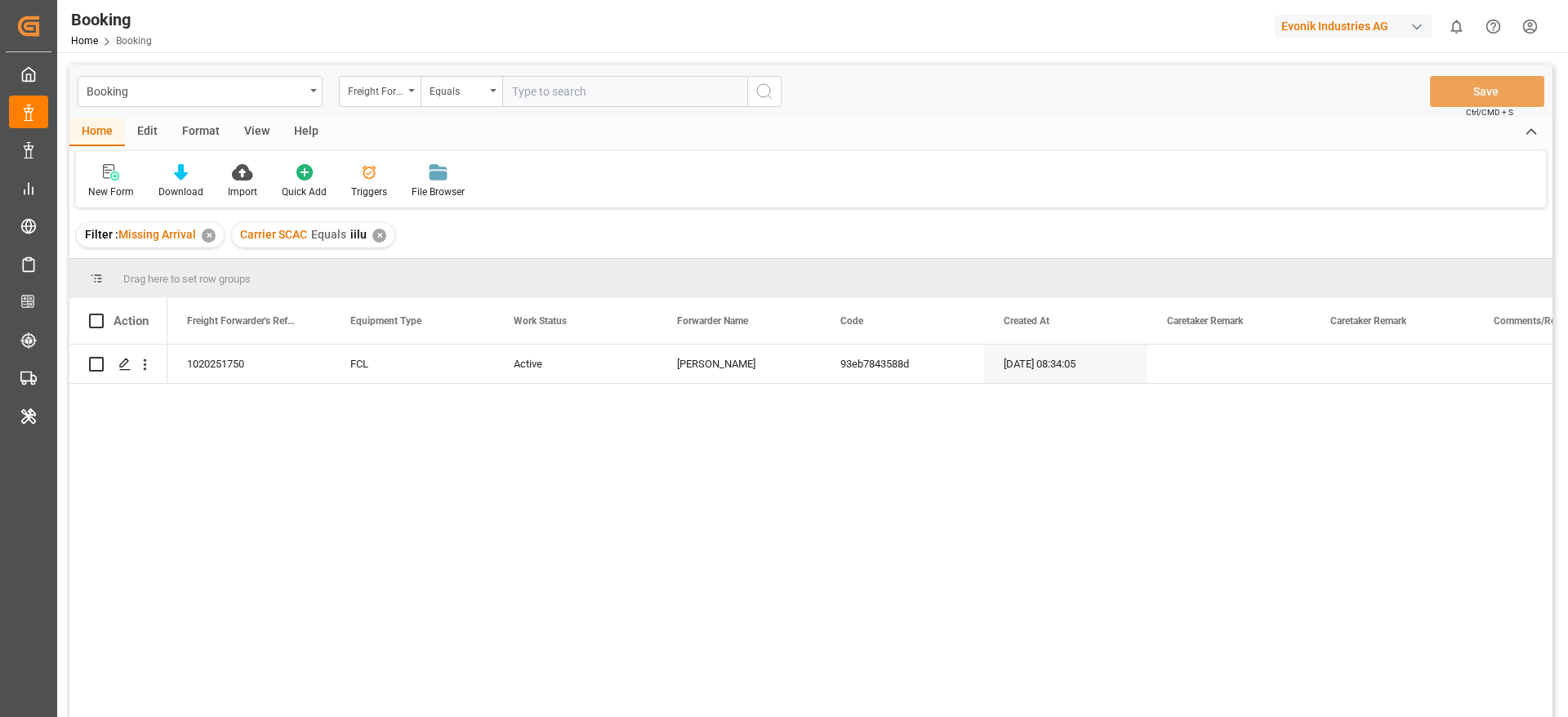
click at [378, 238] on div "✕" at bounding box center [379, 236] width 14 height 14
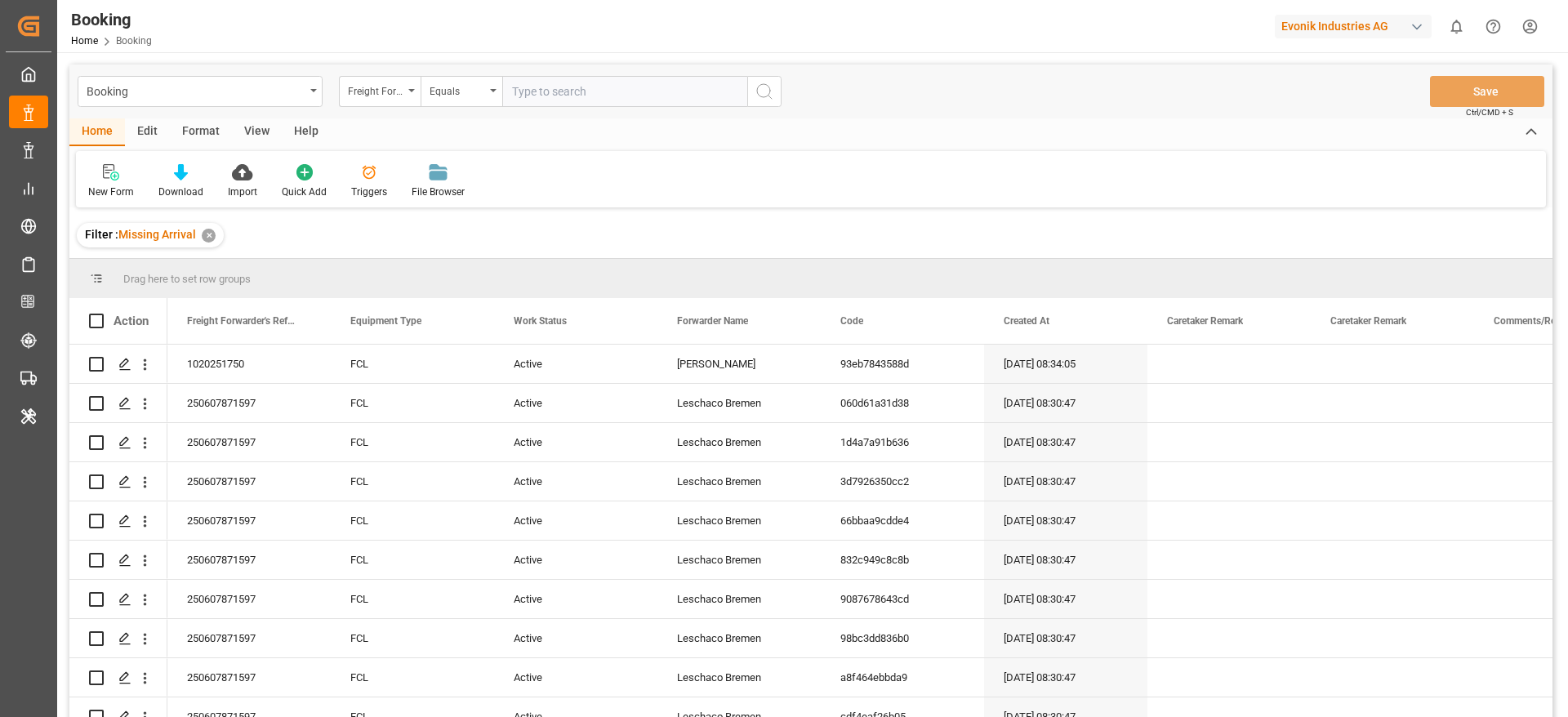
click at [541, 89] on input "text" at bounding box center [625, 92] width 245 height 31
type input "maeu"
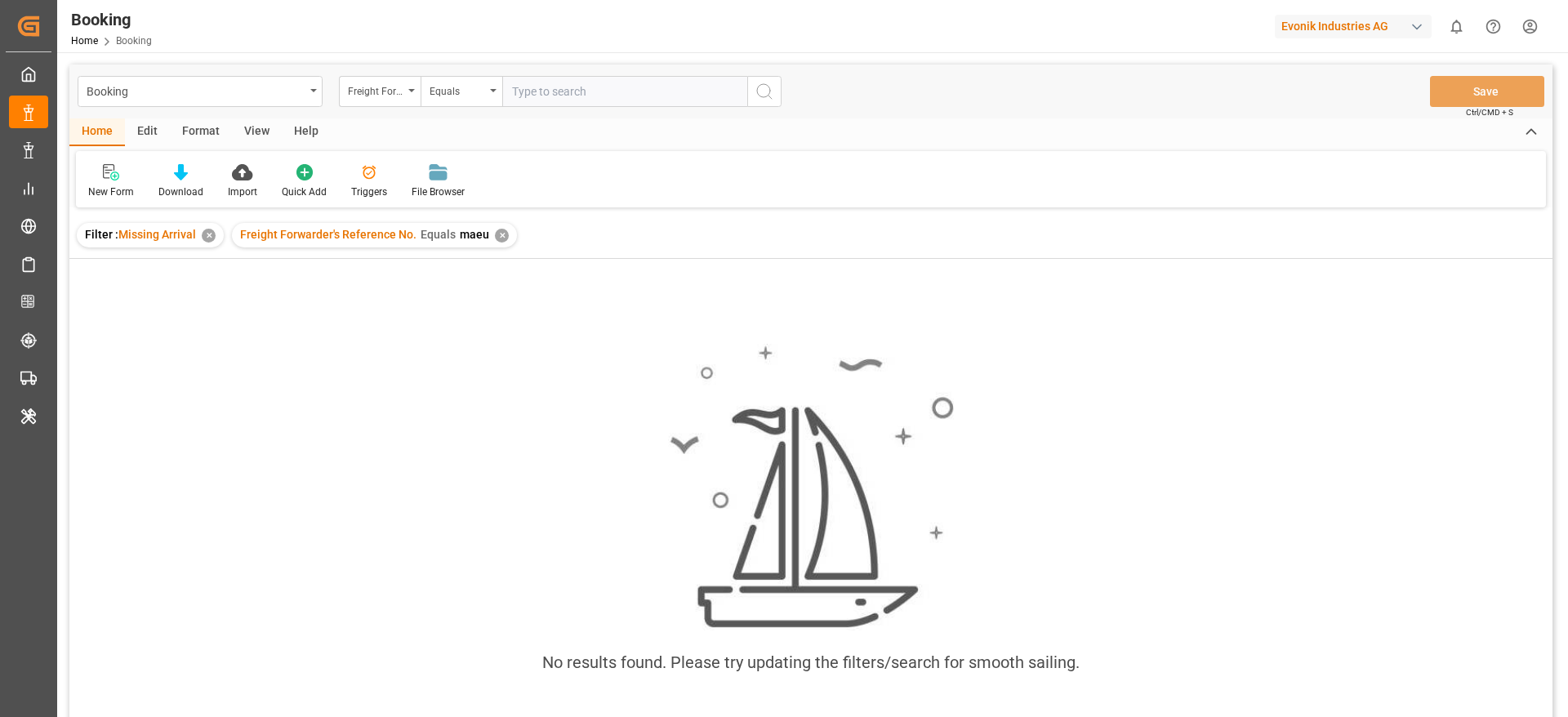
click at [495, 237] on div "✕" at bounding box center [501, 236] width 14 height 14
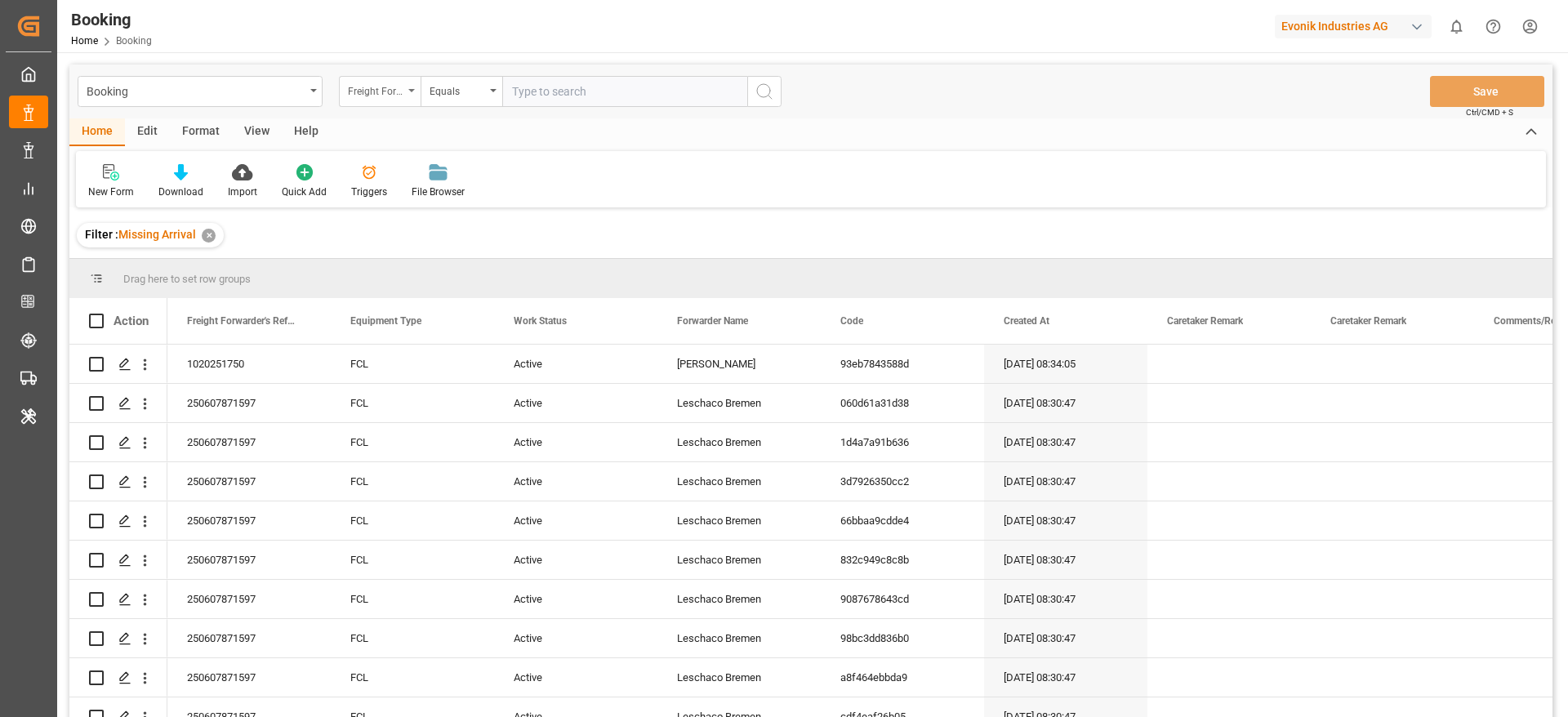
click at [400, 101] on div "Freight Forwarder's Reference No." at bounding box center [380, 92] width 82 height 31
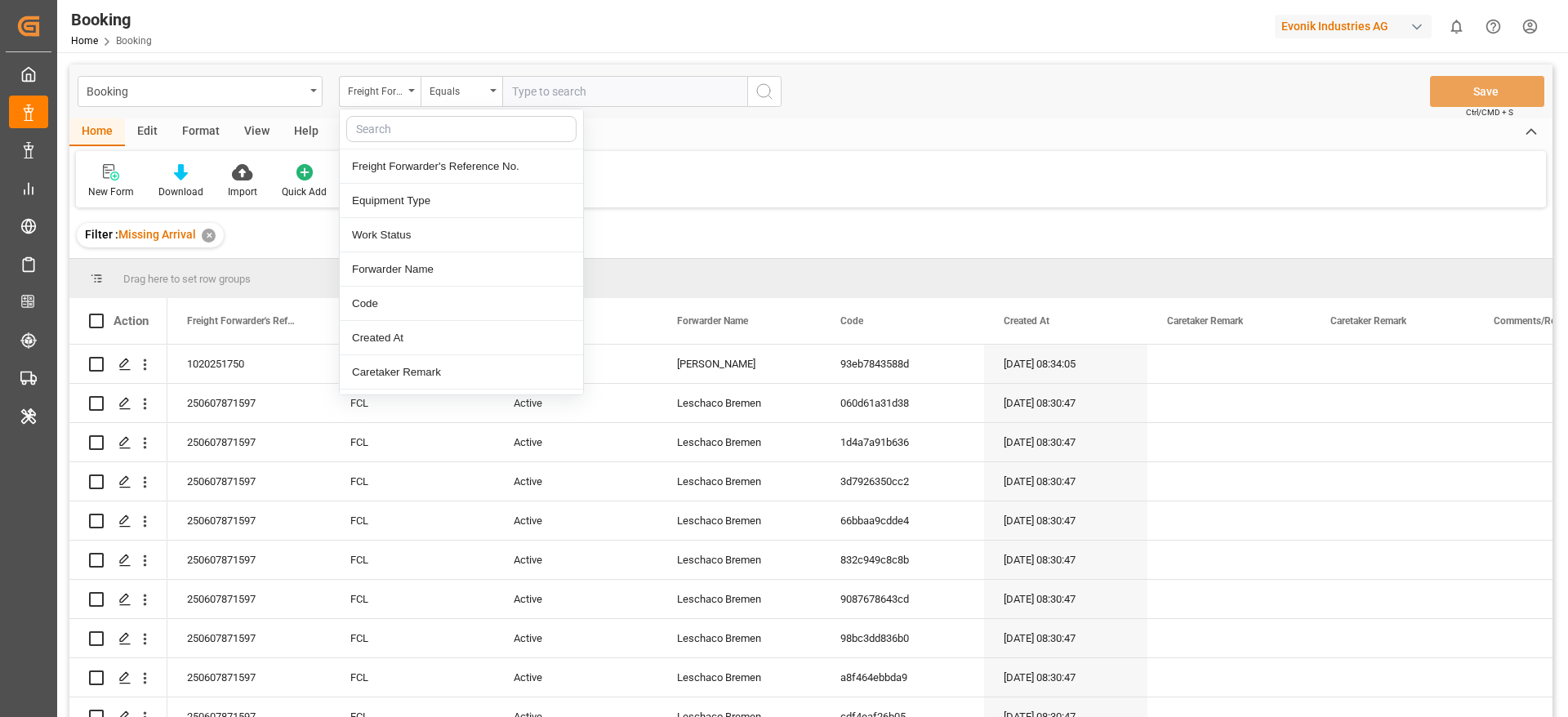
click at [404, 131] on input "text" at bounding box center [461, 129] width 230 height 26
type input "[PERSON_NAME]"
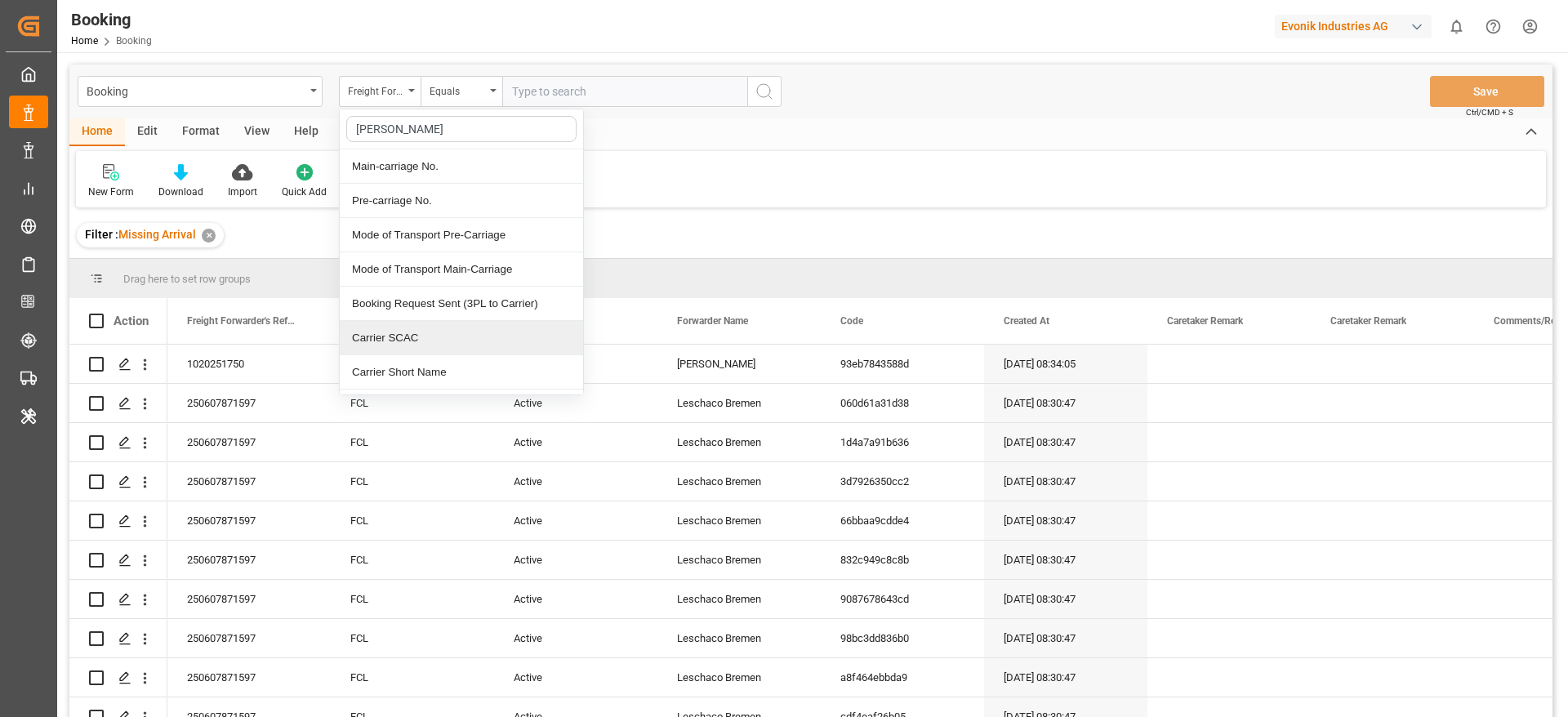
click at [385, 334] on div "Carrier SCAC" at bounding box center [462, 338] width 243 height 35
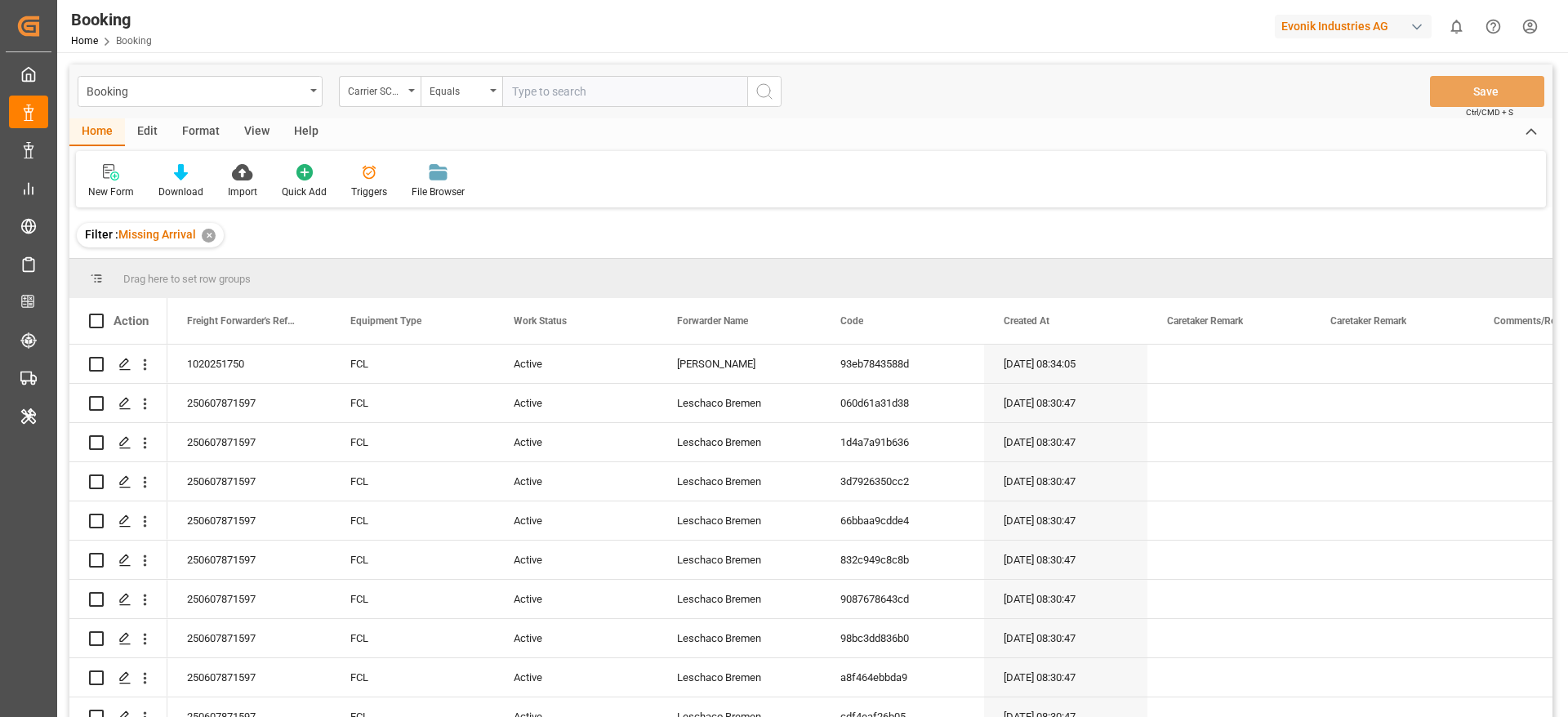
click at [562, 92] on input "text" at bounding box center [625, 92] width 245 height 31
type input "maeu"
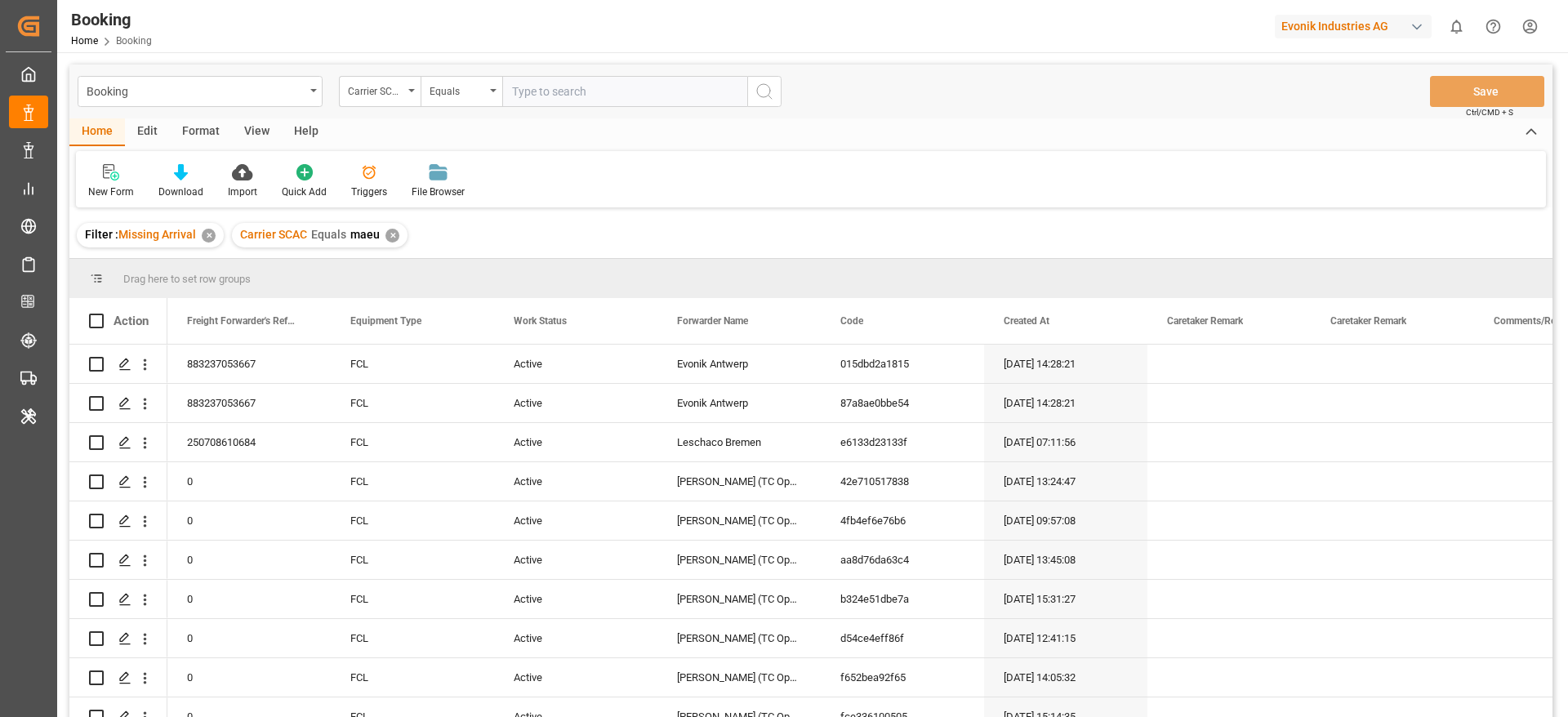
click at [254, 112] on div "Booking Carrier SCAC Equals Save Ctrl/CMD + S" at bounding box center [811, 92] width 1483 height 54
click at [251, 134] on div "View" at bounding box center [257, 132] width 50 height 28
click at [107, 175] on icon at bounding box center [104, 172] width 16 height 16
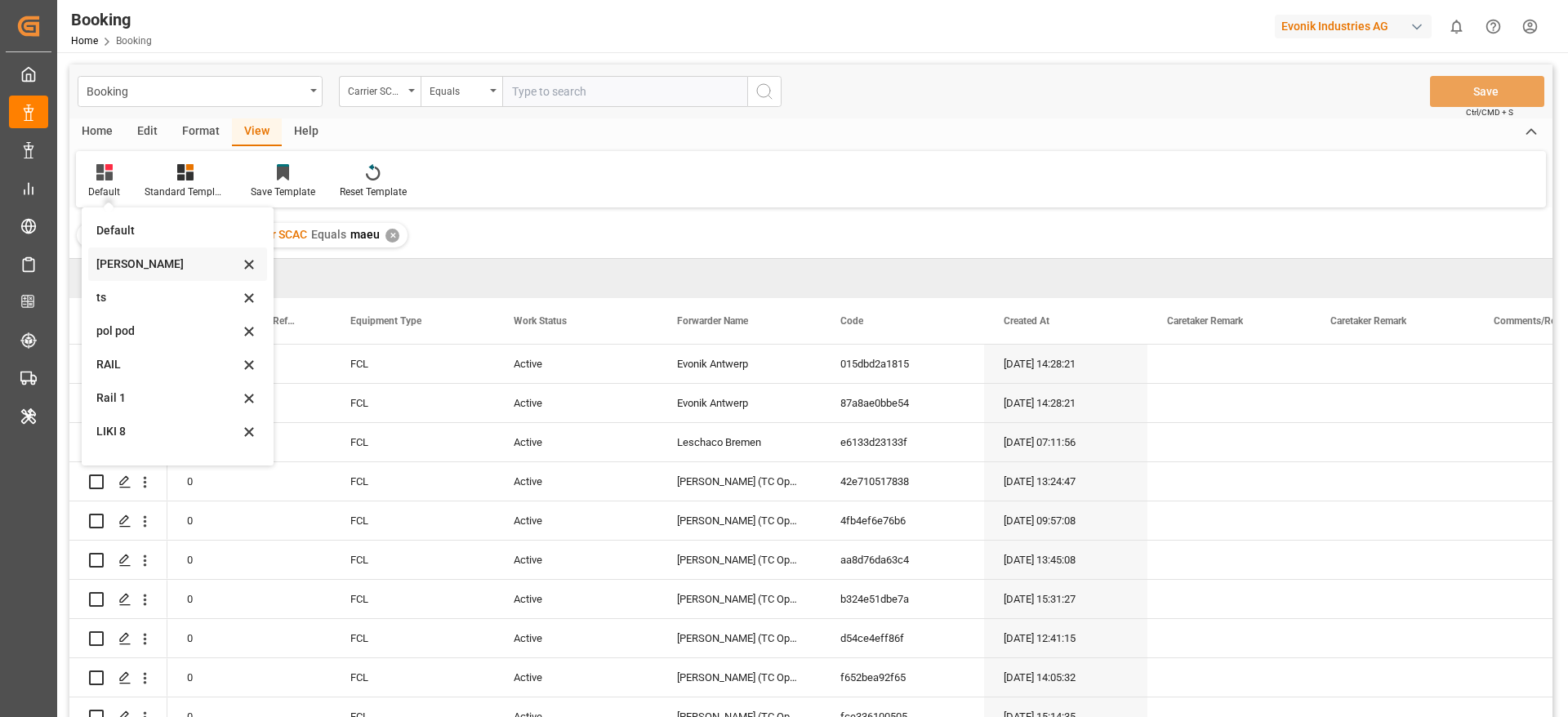
click at [143, 251] on div "[PERSON_NAME]" at bounding box center [177, 264] width 179 height 34
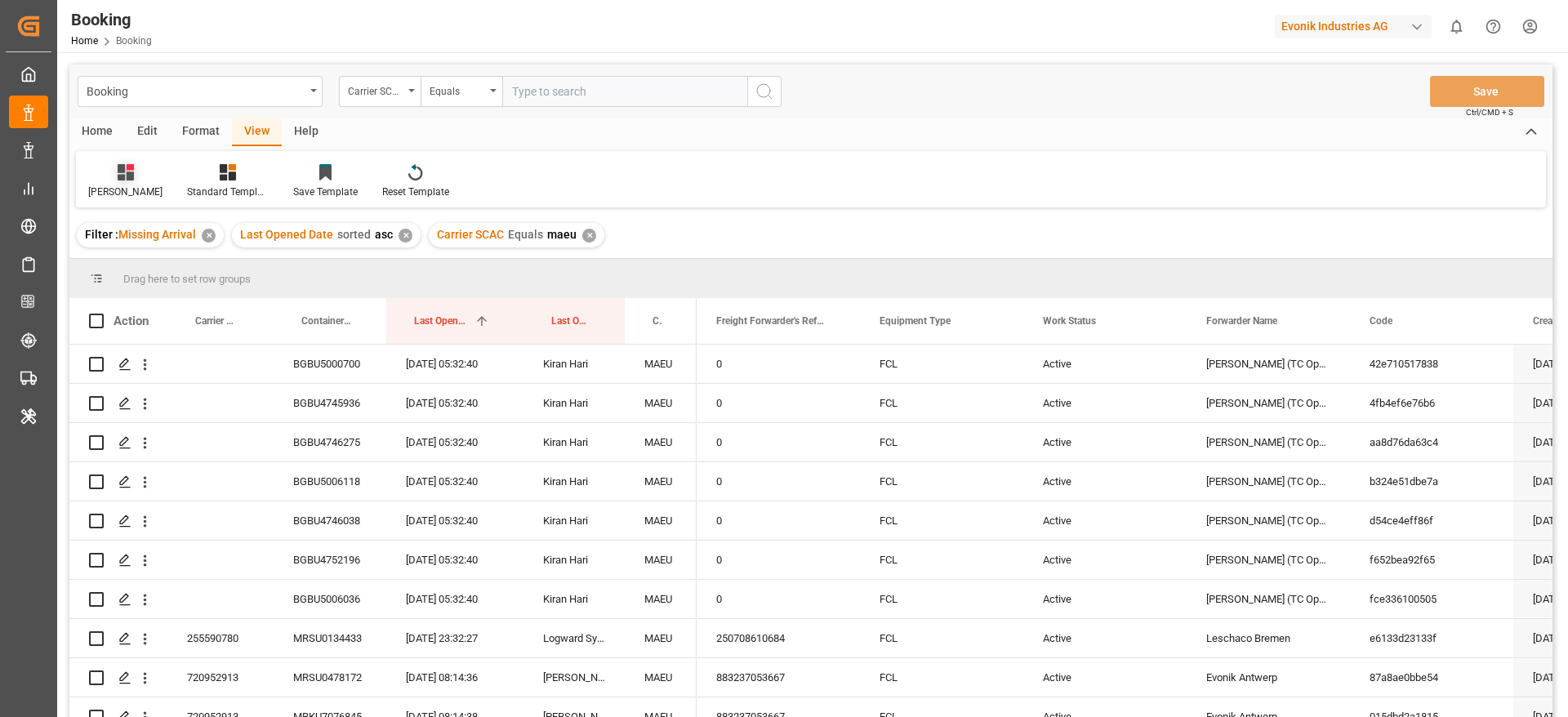
click at [118, 182] on div "[PERSON_NAME]" at bounding box center [126, 181] width 99 height 36
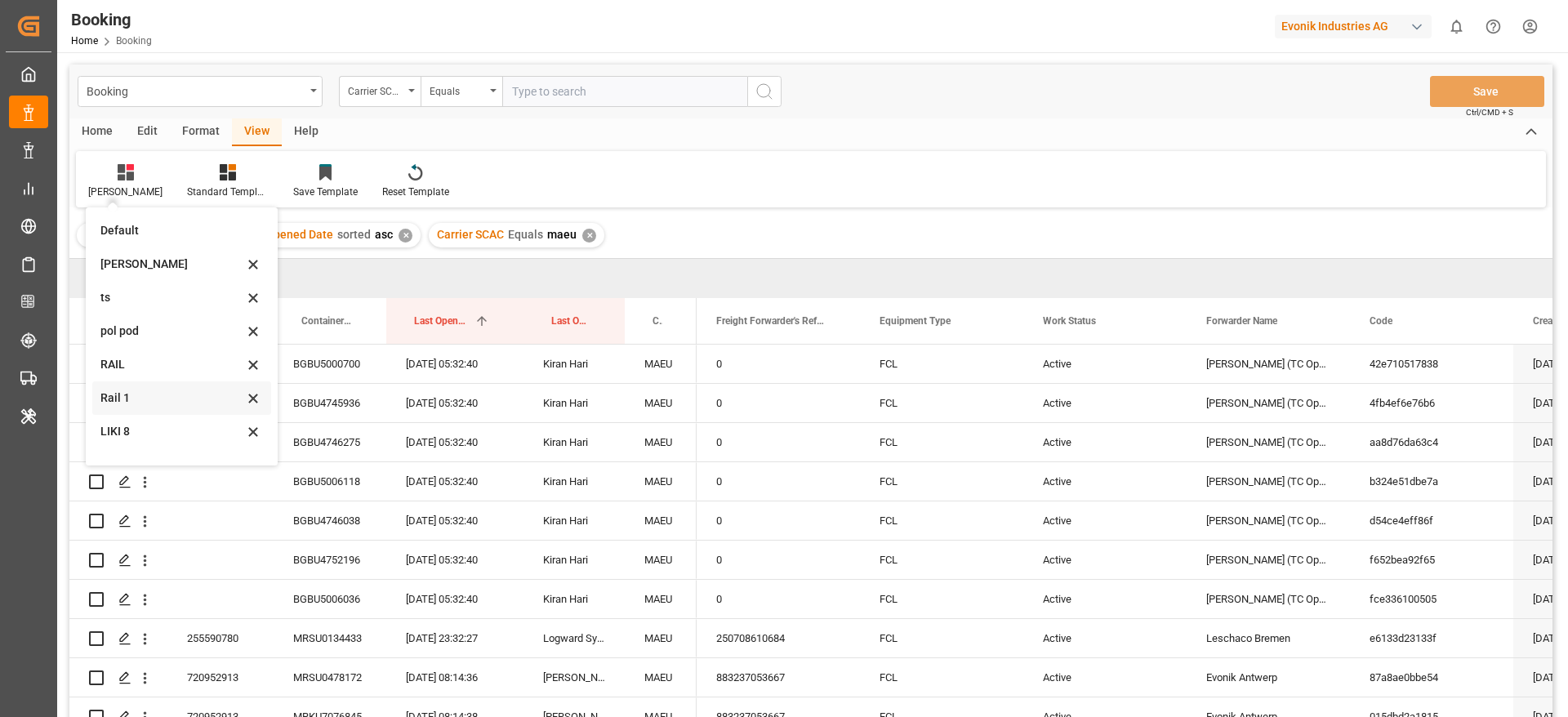
click at [152, 389] on div "Rail 1" at bounding box center [172, 398] width 143 height 17
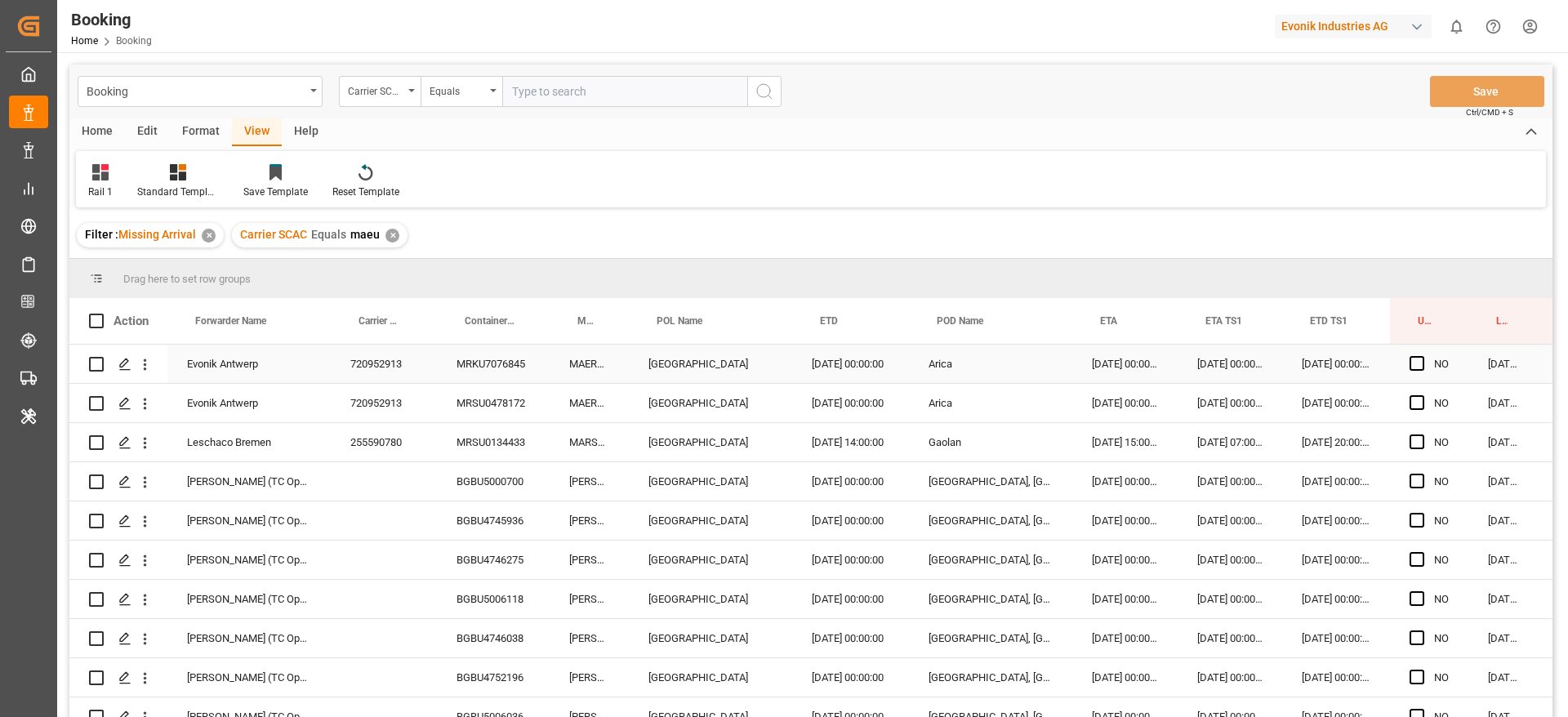
click at [401, 364] on div "720952913" at bounding box center [384, 364] width 106 height 39
click at [378, 445] on div "255590780" at bounding box center [384, 443] width 106 height 39
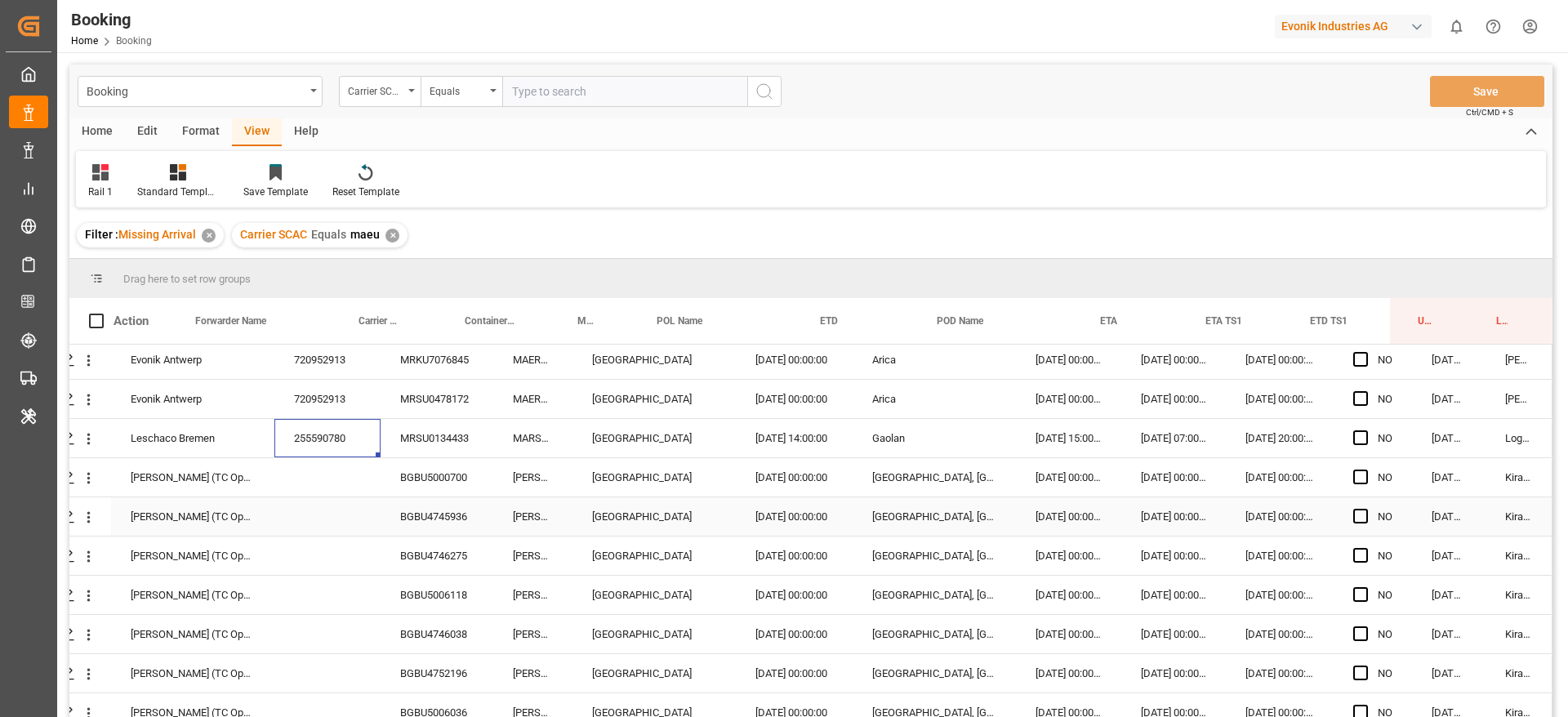
scroll to position [0, 62]
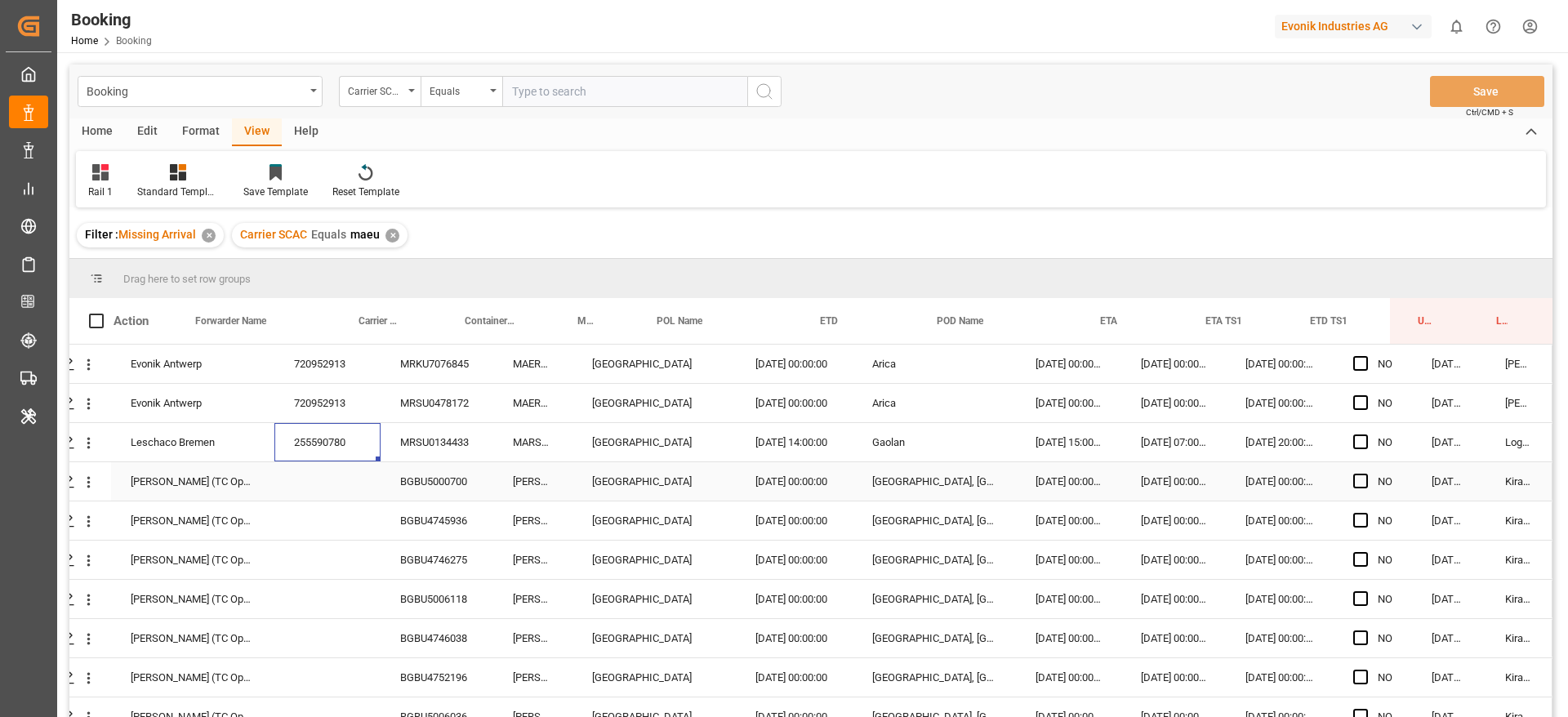
click at [424, 477] on div "BGBU5000700" at bounding box center [437, 481] width 113 height 39
click at [433, 517] on div "BGBU4745936" at bounding box center [437, 521] width 113 height 39
click at [430, 555] on div "BGBU4746275" at bounding box center [437, 560] width 113 height 39
click at [86, 490] on icon "open menu" at bounding box center [89, 482] width 17 height 17
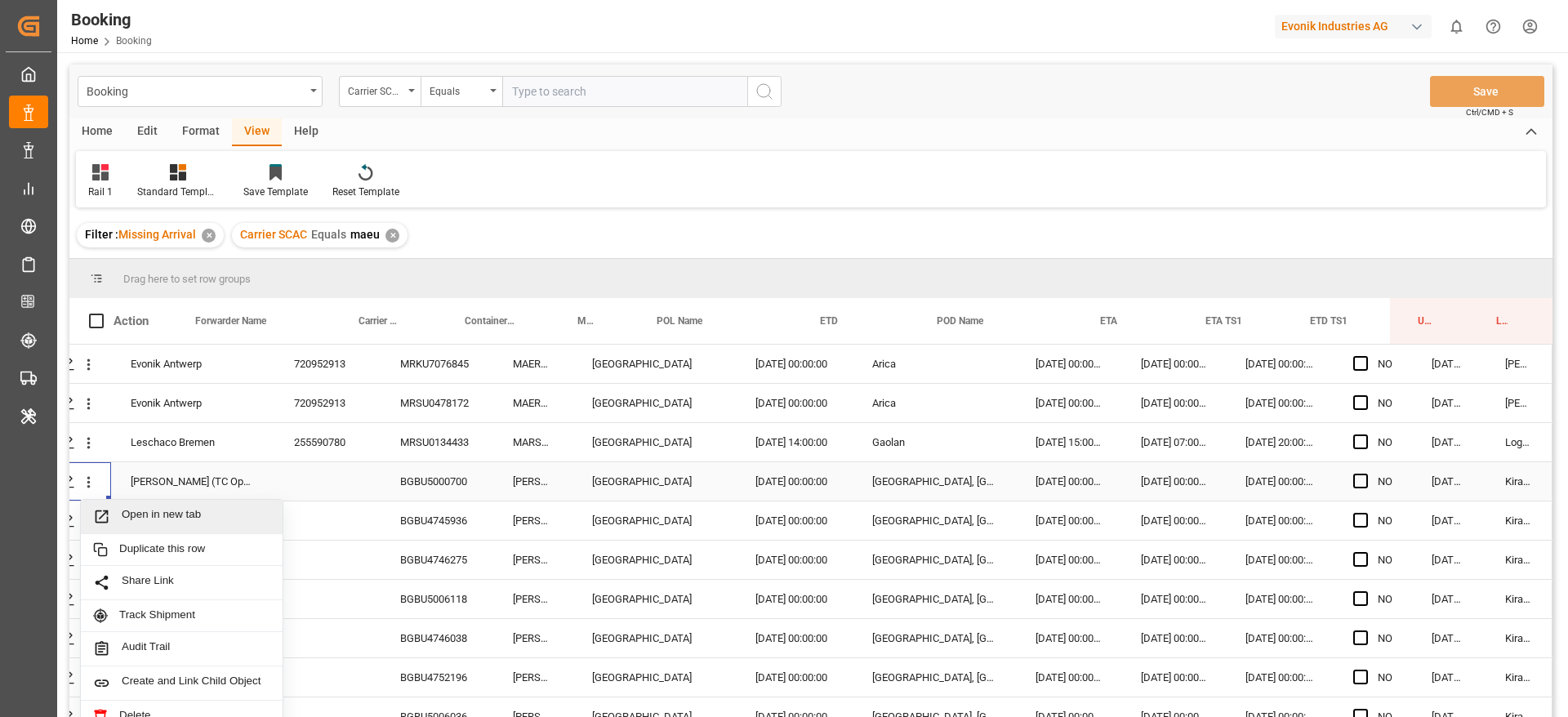
click at [142, 526] on div "Open in new tab" at bounding box center [182, 517] width 202 height 35
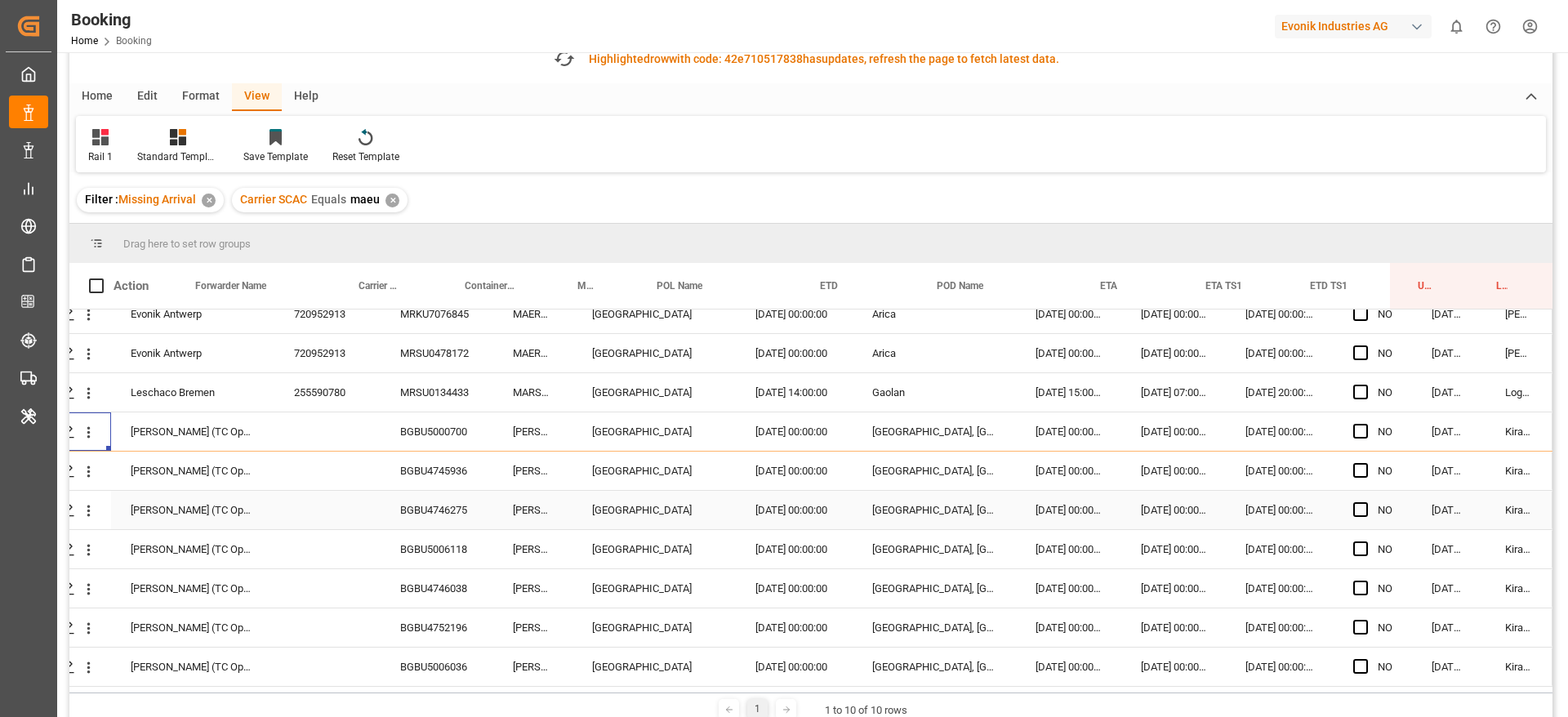
scroll to position [123, 0]
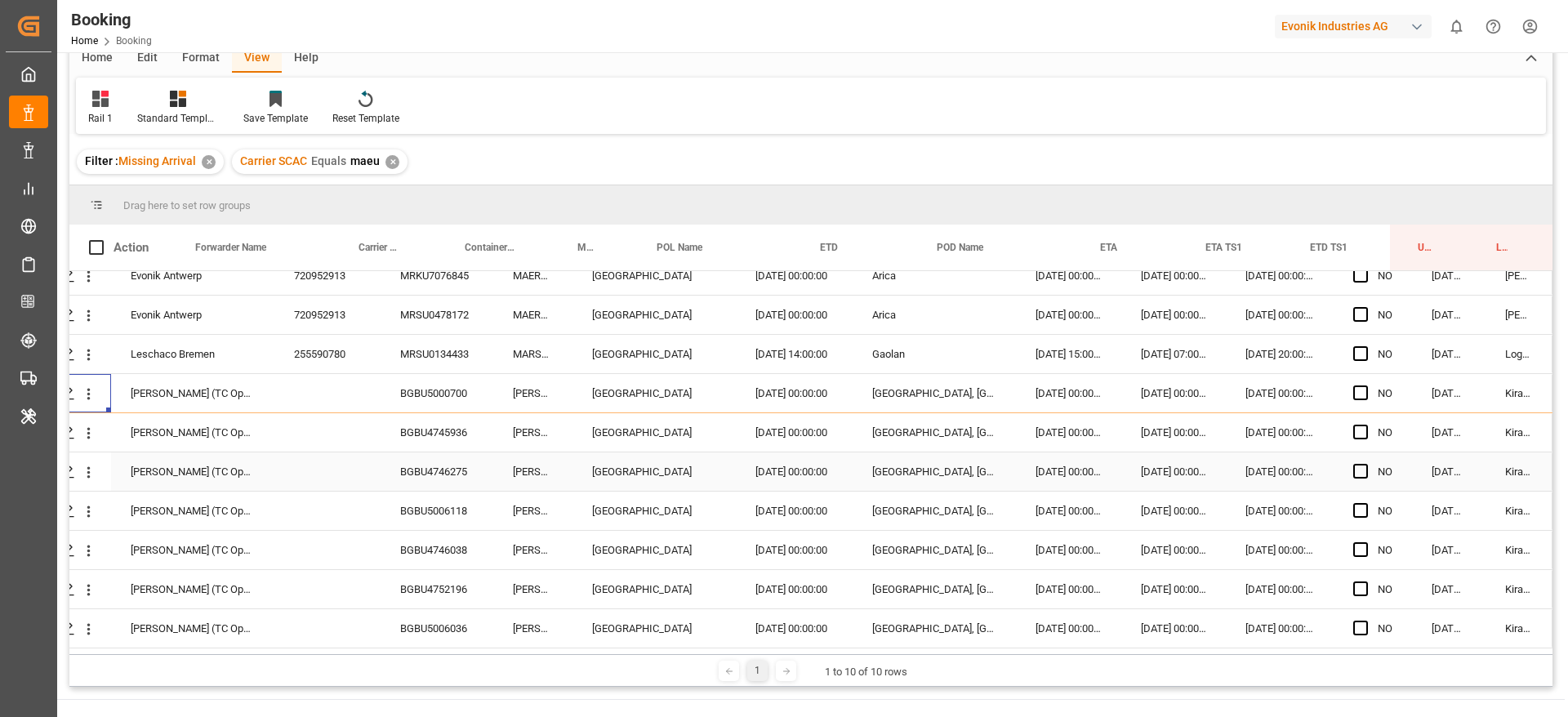
click at [446, 403] on div "BGBU5000700" at bounding box center [437, 393] width 113 height 39
click at [433, 420] on div "BGBU4745936" at bounding box center [437, 433] width 113 height 39
click at [71, 431] on div "Press SPACE to select this row." at bounding box center [67, 433] width 24 height 30
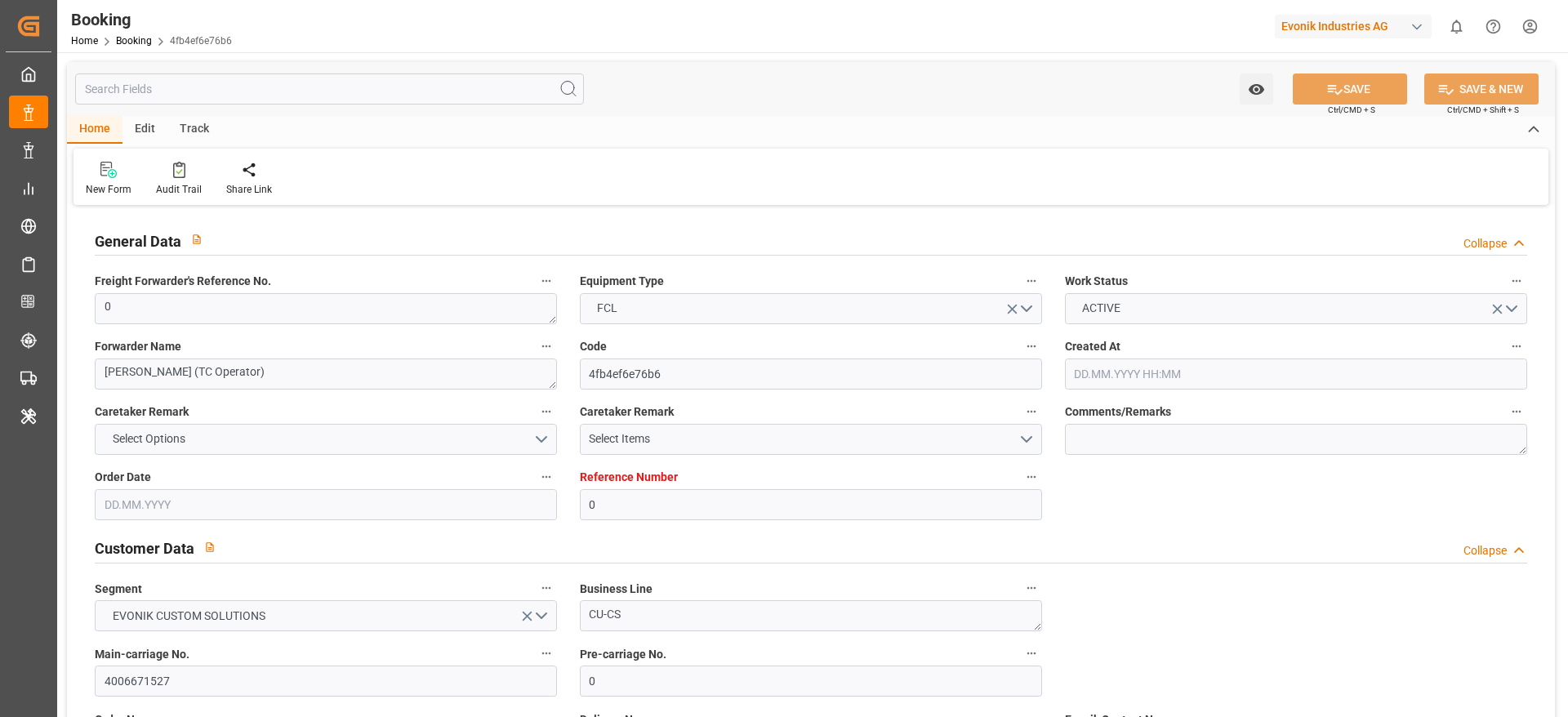
type input "0"
type input "9619983"
type input "Maersk"
type input "Maersk Line AS"
type input "NLRTM"
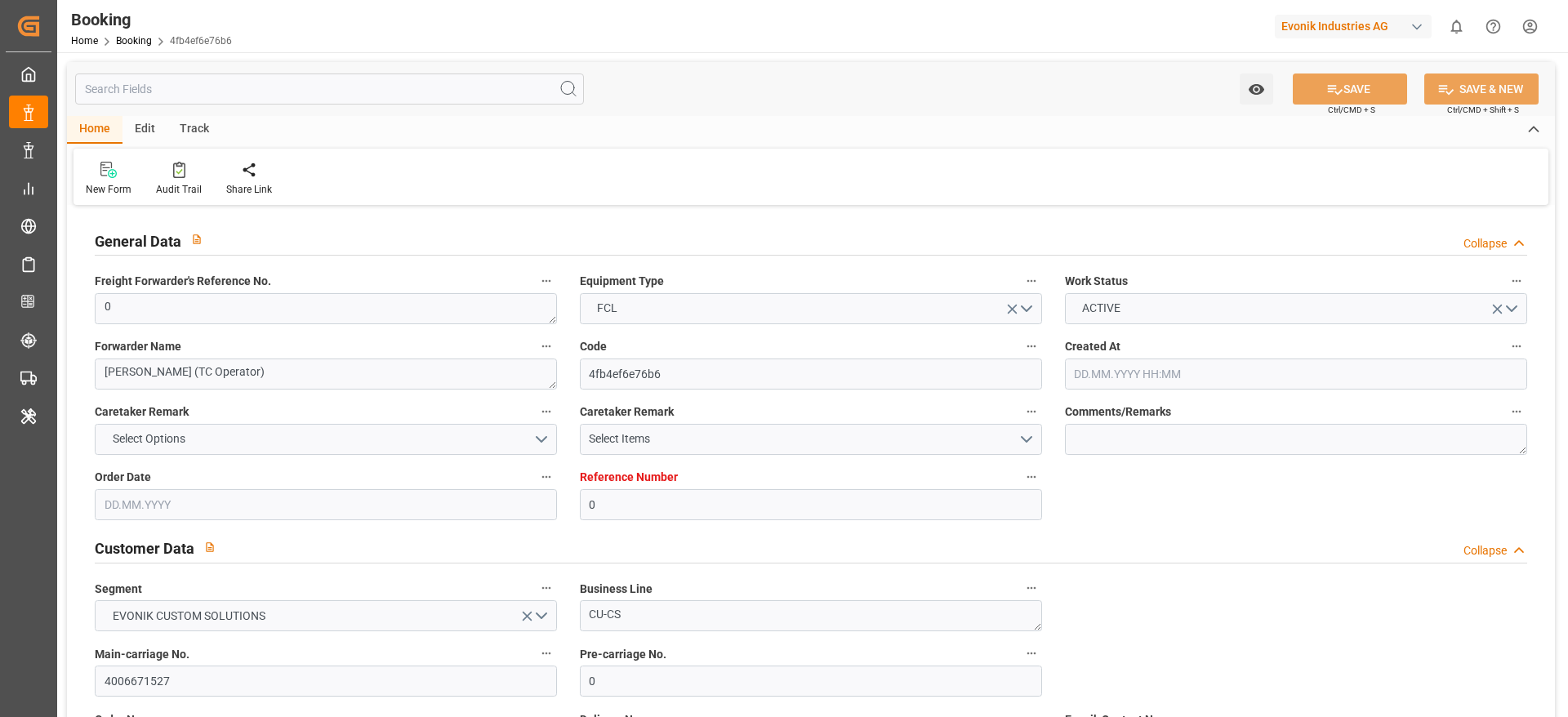
type input "IDJKT"
type input "MYTPP"
type input "0"
type input "17.07.2025 09:57"
type input "17.07.2025"
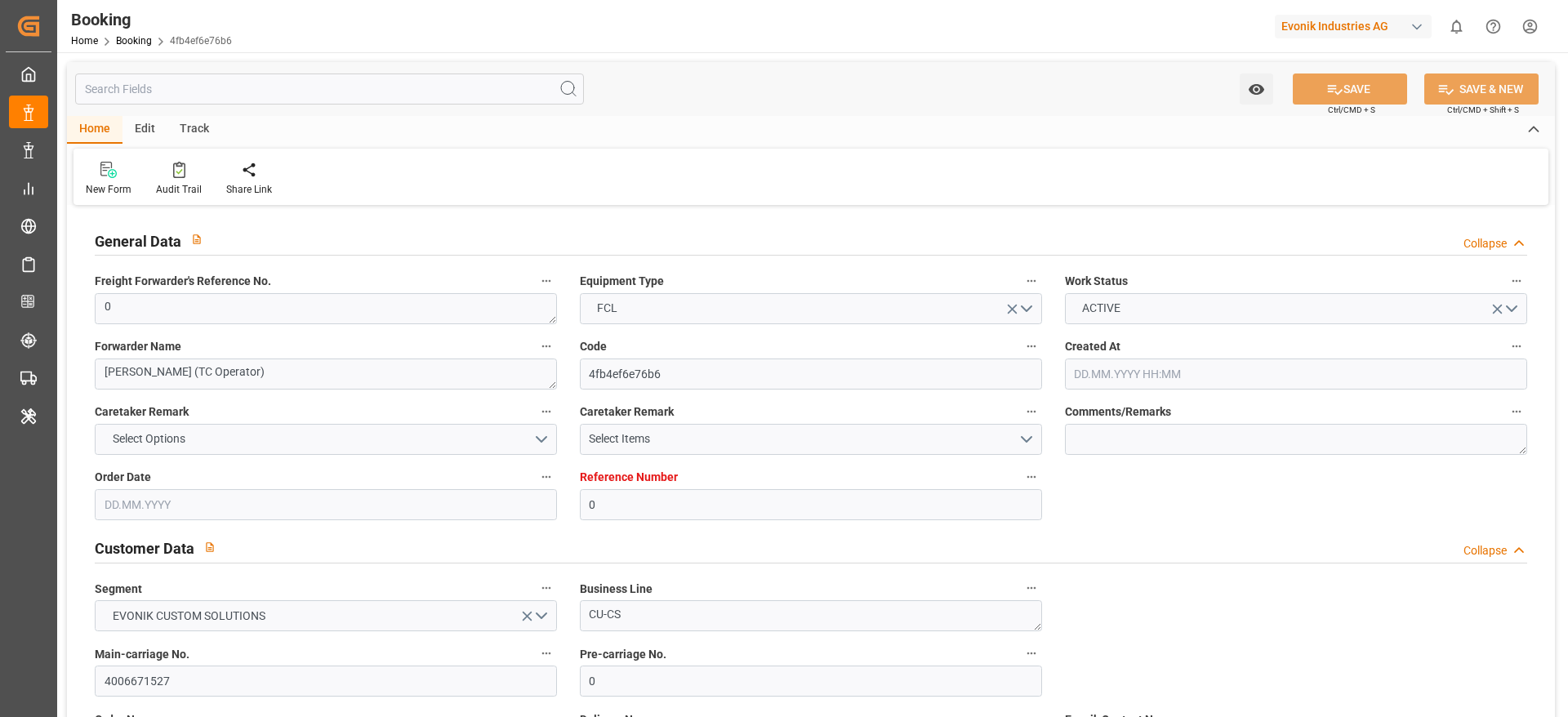
type input "19.09.2025"
type input "17.07.2025"
type input "28.07.2025 00:00"
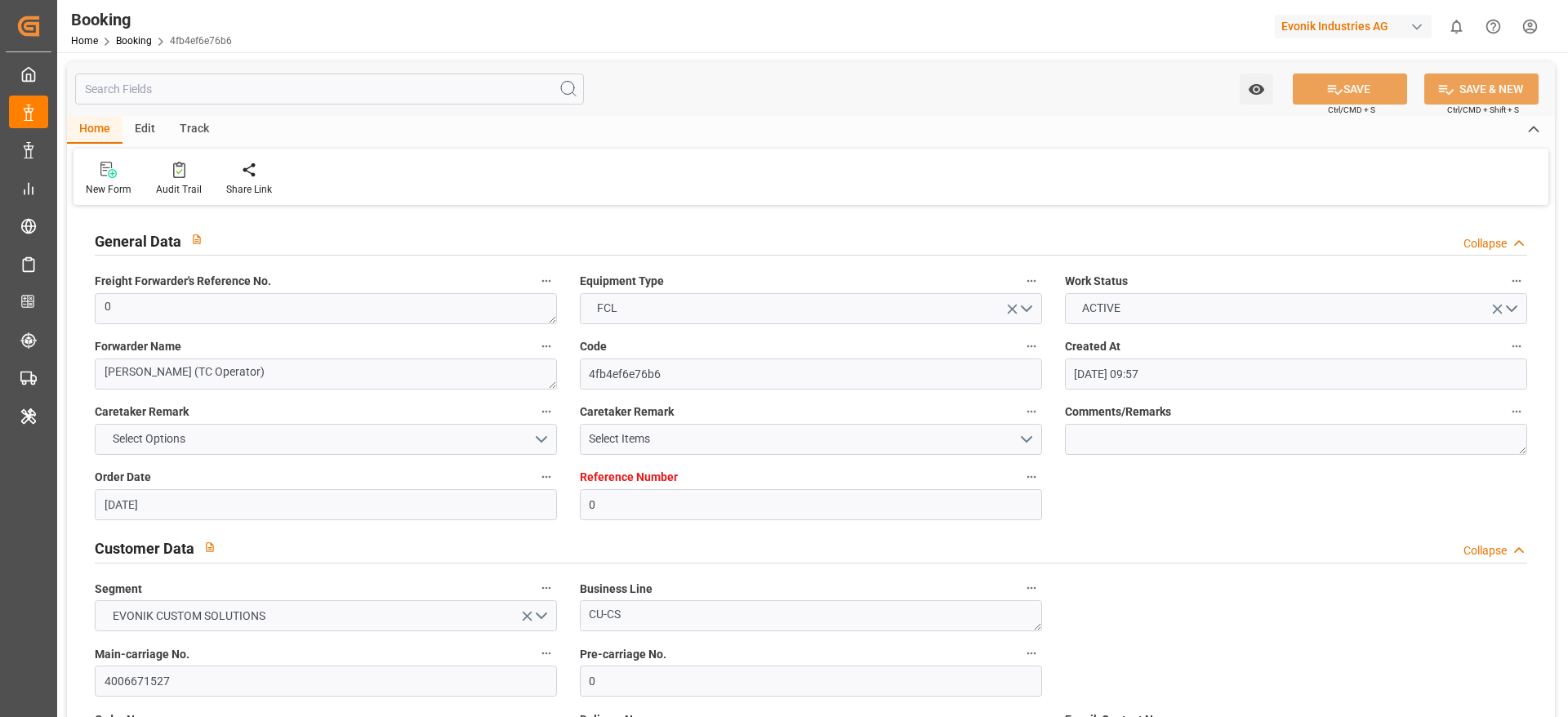
type input "26.07.2025 00:00"
type input "09.09.2025 00:00"
type input "07.09.2025 00:00"
type input "29.08.2025 00:00"
type input "30.08.2025 00:00"
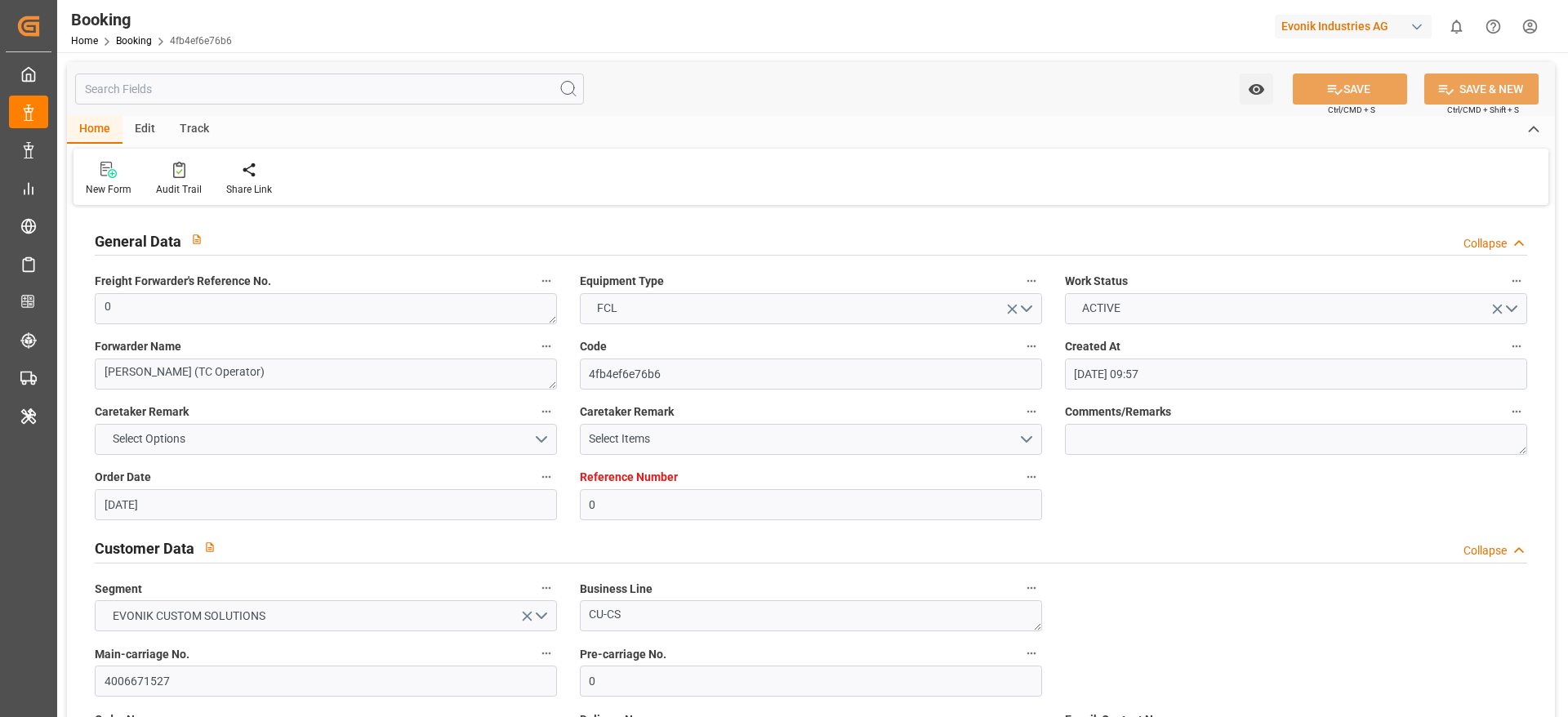
type input "29.08.2025 00:00"
type input "07.09.2025 00:00"
type input "02.09.2025 00:00"
type input "07.09.2025 00:00"
type input "09.09.2025 05:32"
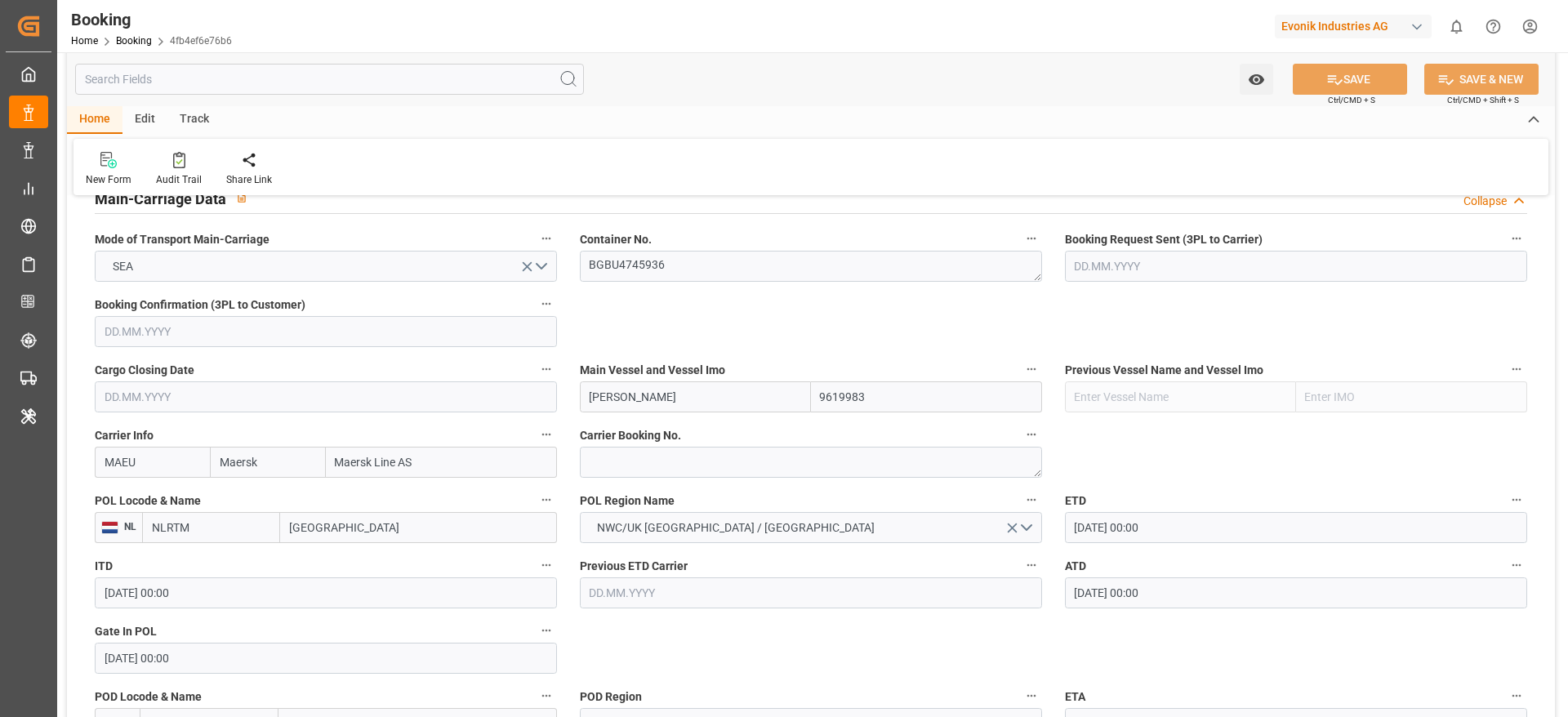
scroll to position [980, 0]
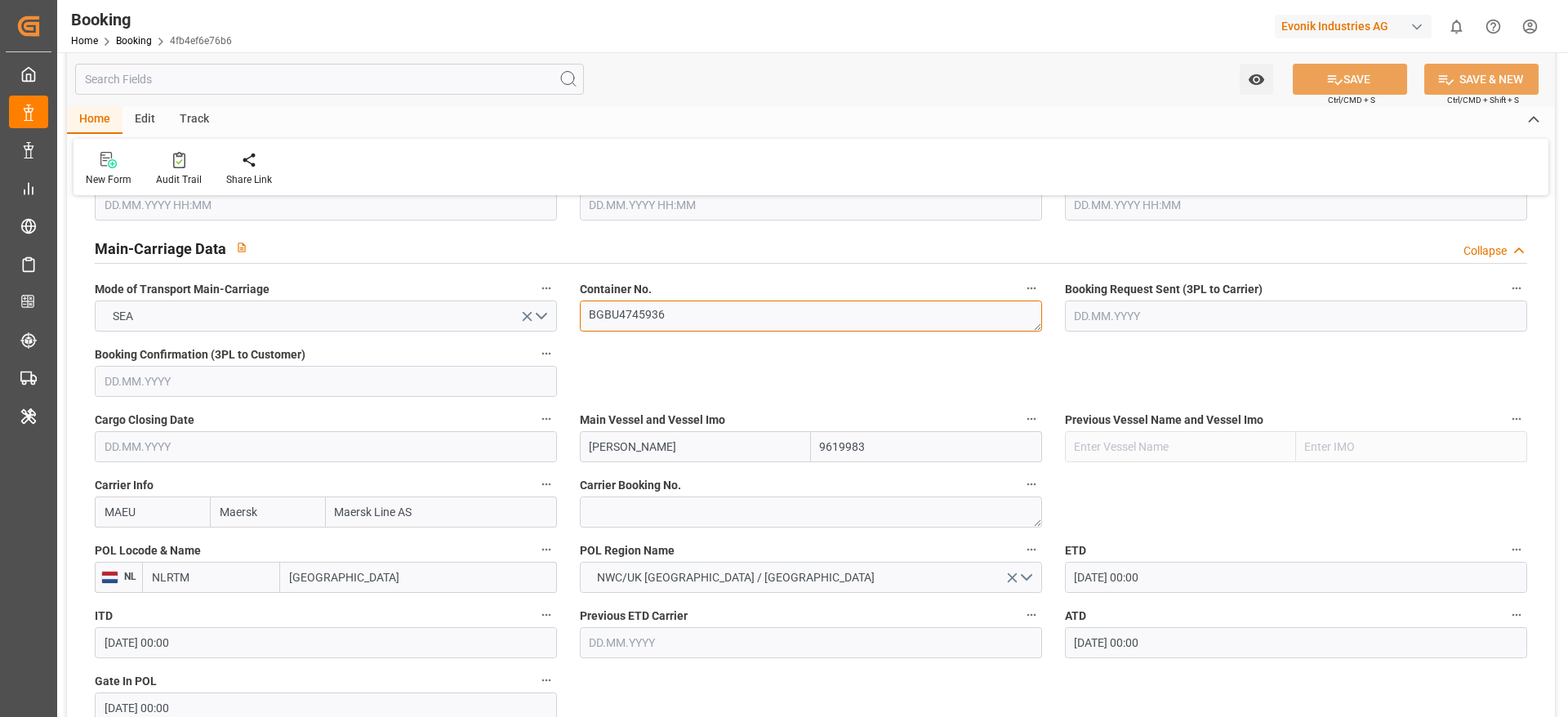
click at [695, 301] on textarea "BGBU4745936" at bounding box center [811, 316] width 462 height 31
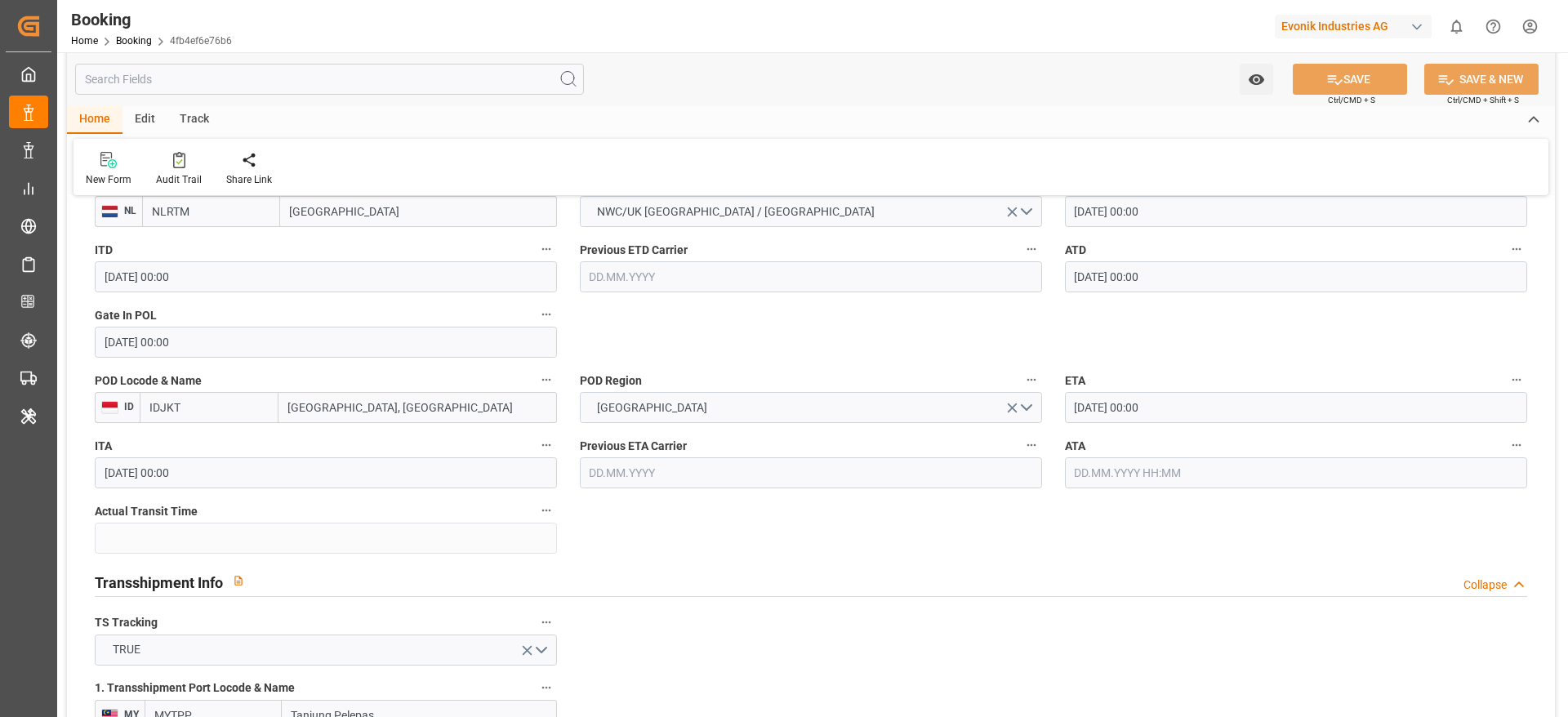
scroll to position [1348, 0]
click at [1178, 468] on input "text" at bounding box center [1296, 472] width 462 height 31
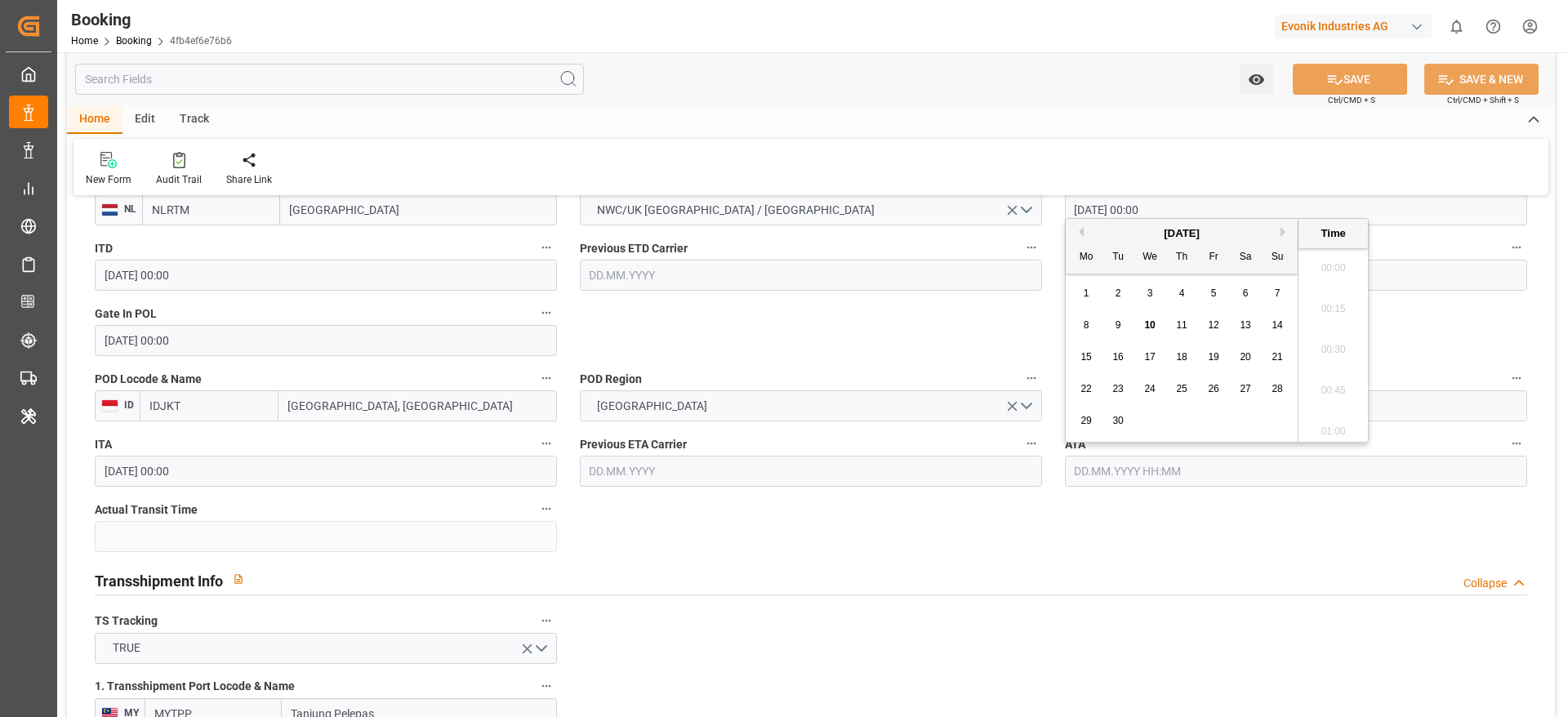
scroll to position [2293, 0]
click at [1123, 327] on div "9" at bounding box center [1118, 326] width 20 height 19
type input "09.09.2025 00:00"
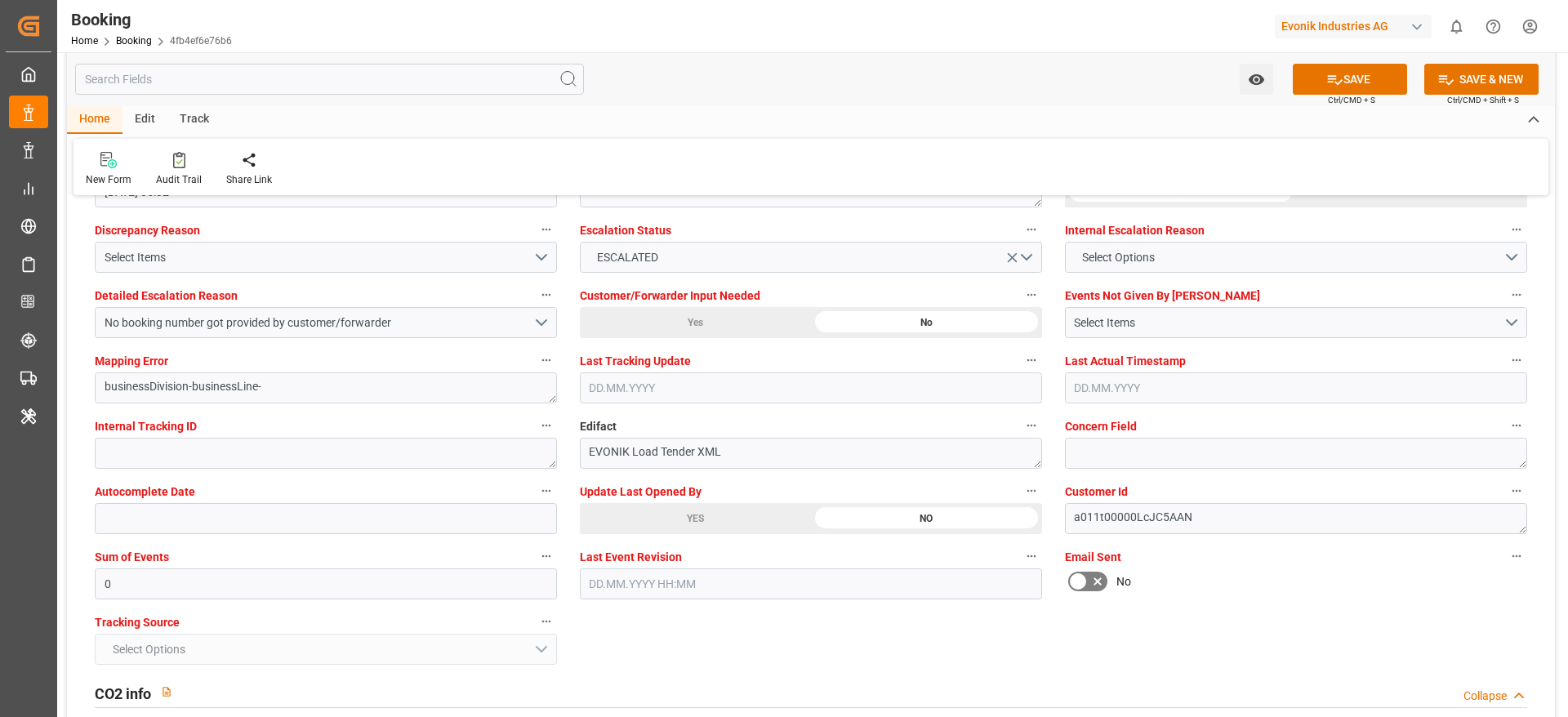
scroll to position [3186, 0]
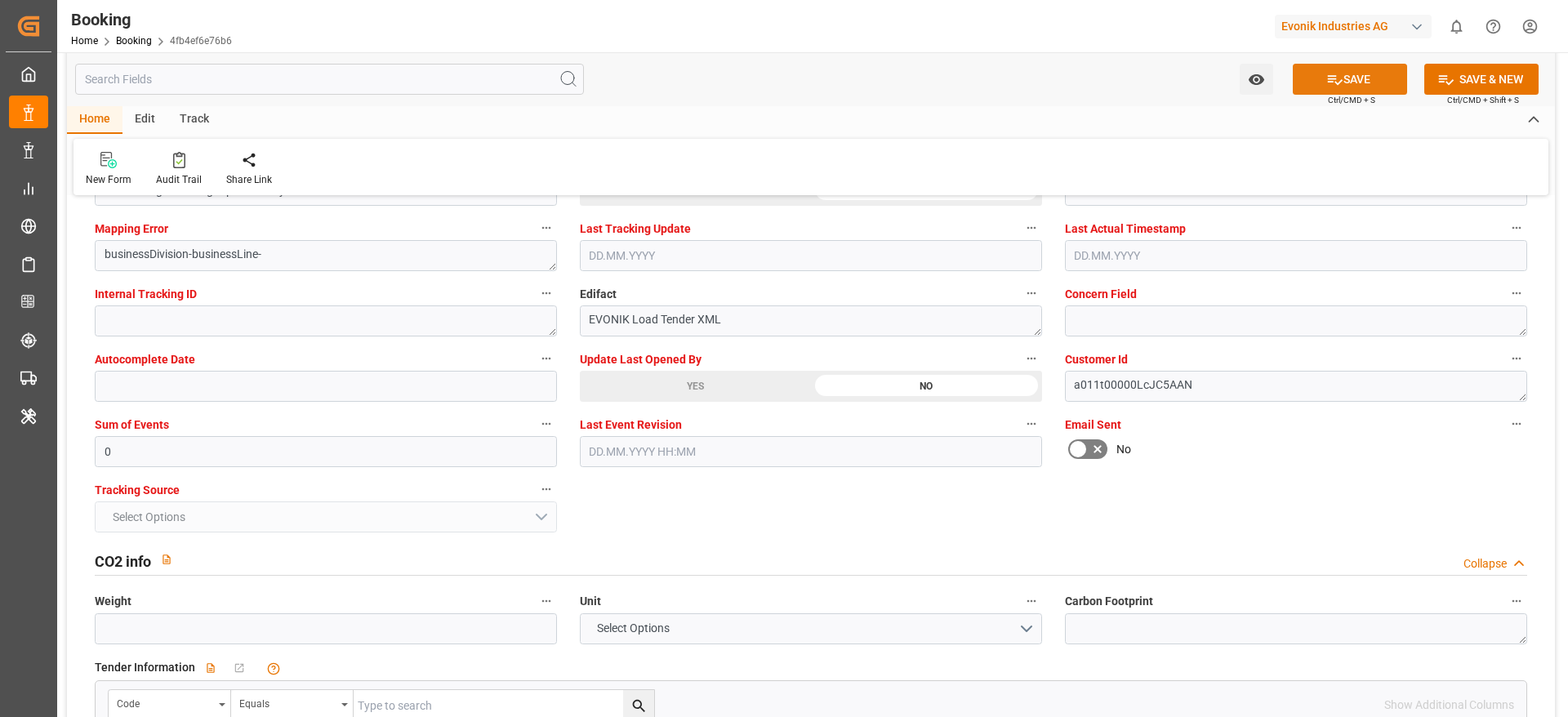
click at [1373, 66] on button "SAVE" at bounding box center [1350, 79] width 114 height 31
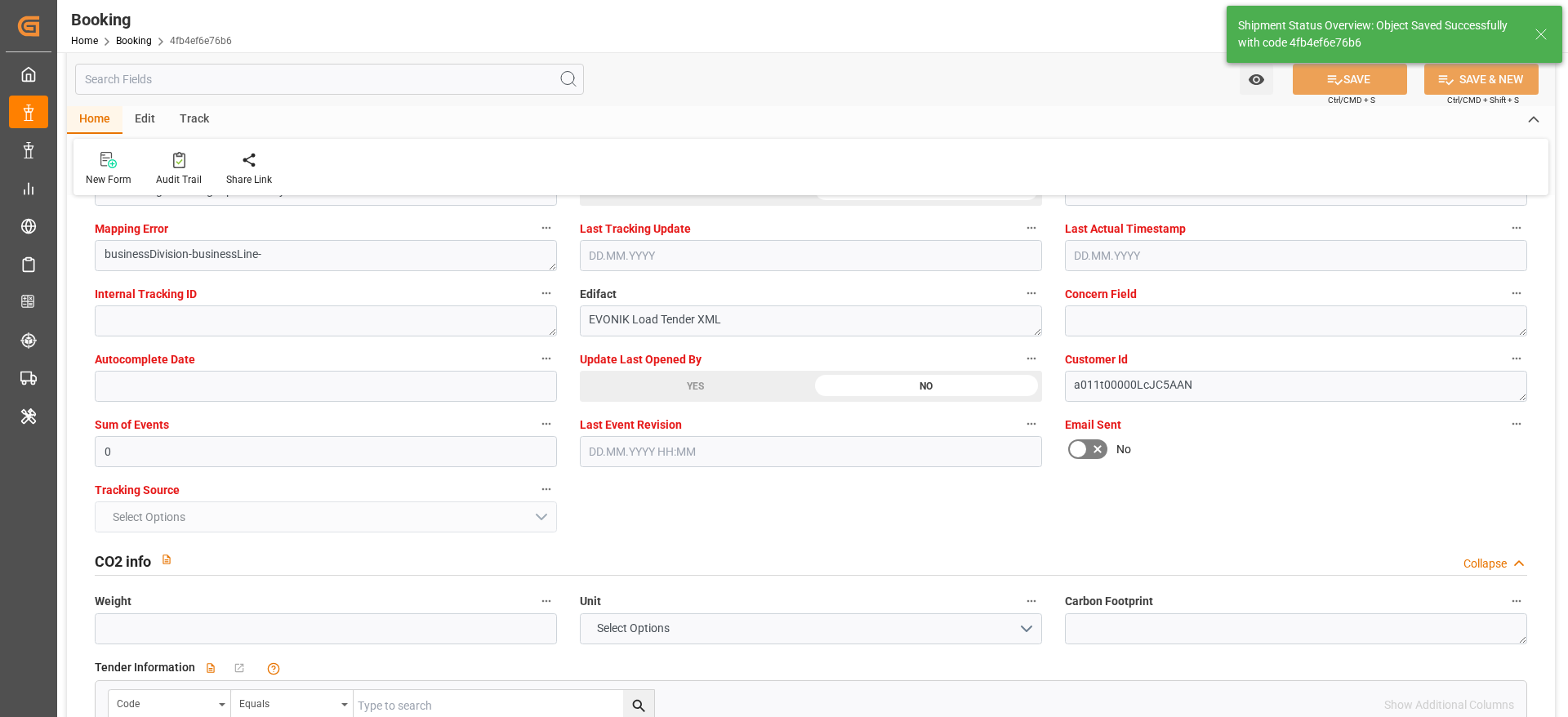
type textarea "[PERSON_NAME]"
type input "43"
type input "10.09.2025 09:08"
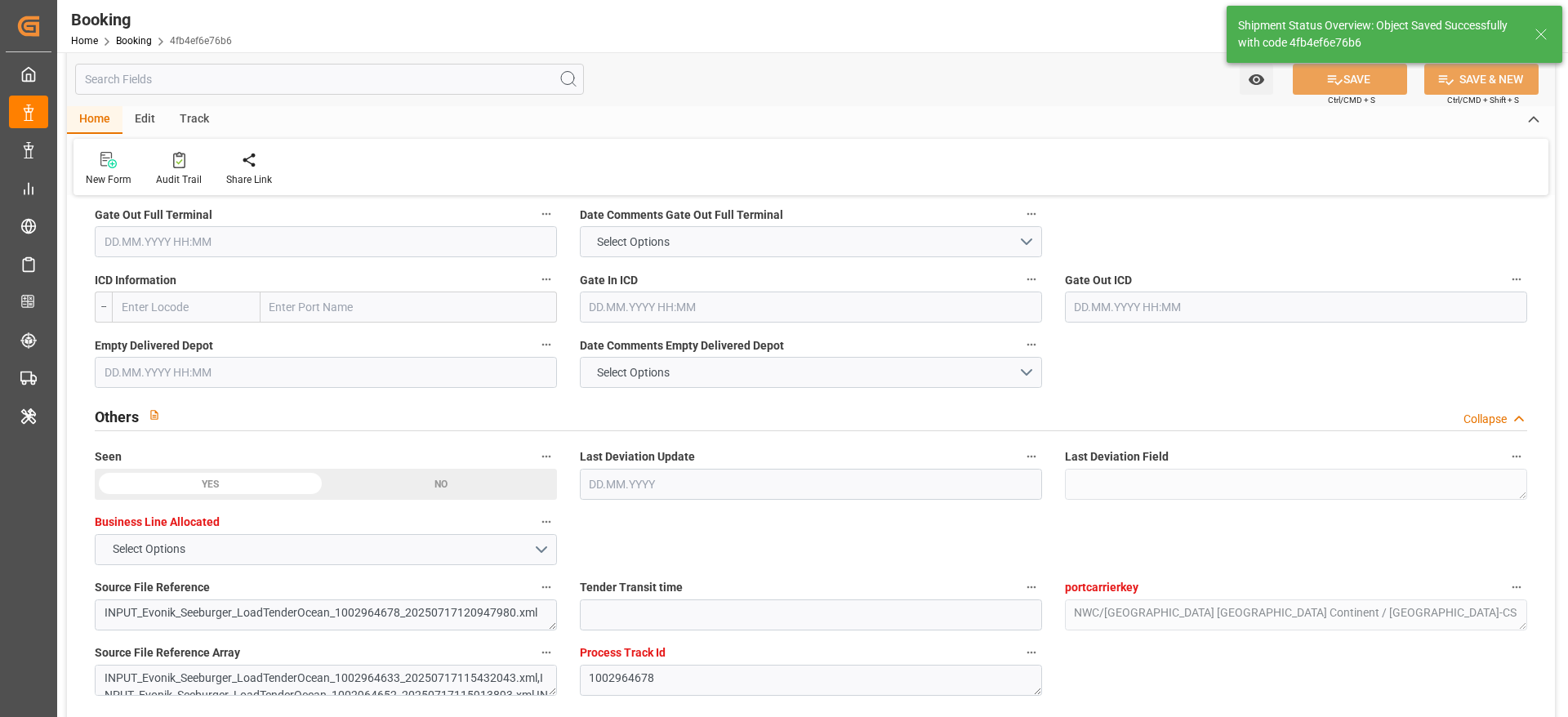
scroll to position [2451, 0]
click at [146, 40] on link "Booking" at bounding box center [133, 41] width 36 height 12
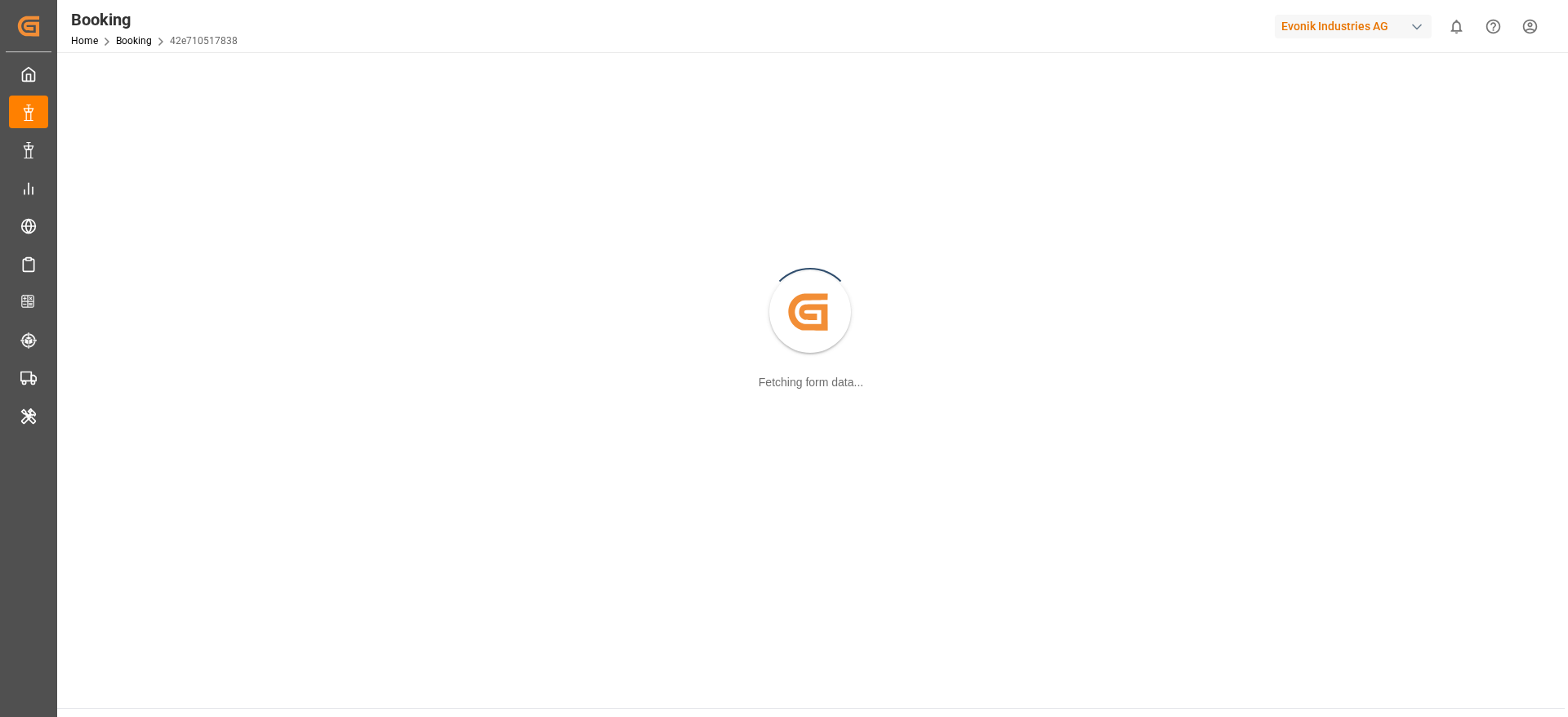
scroll to position [140, 0]
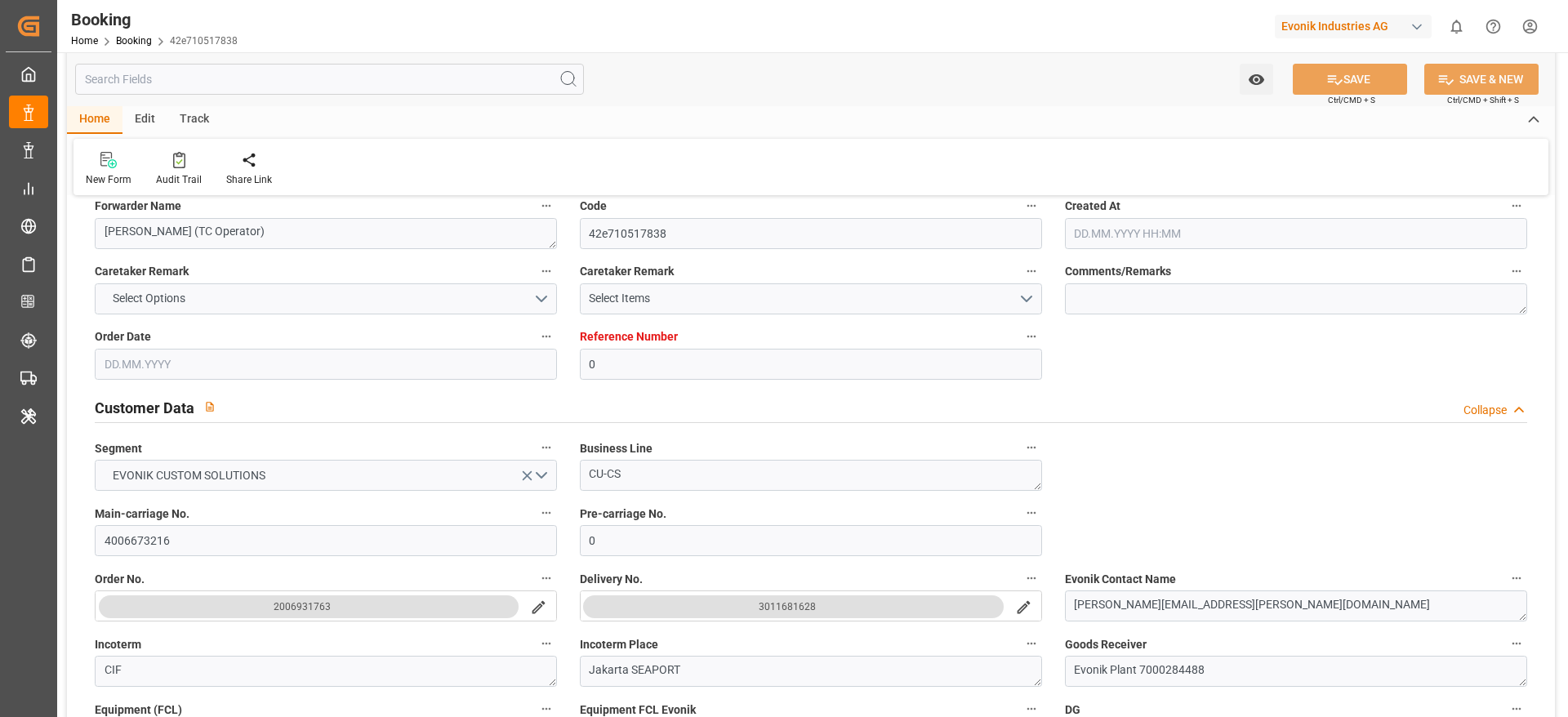
type input "0"
type input "9619983"
type input "Maersk"
type input "Maersk Line AS"
type input "NLRTM"
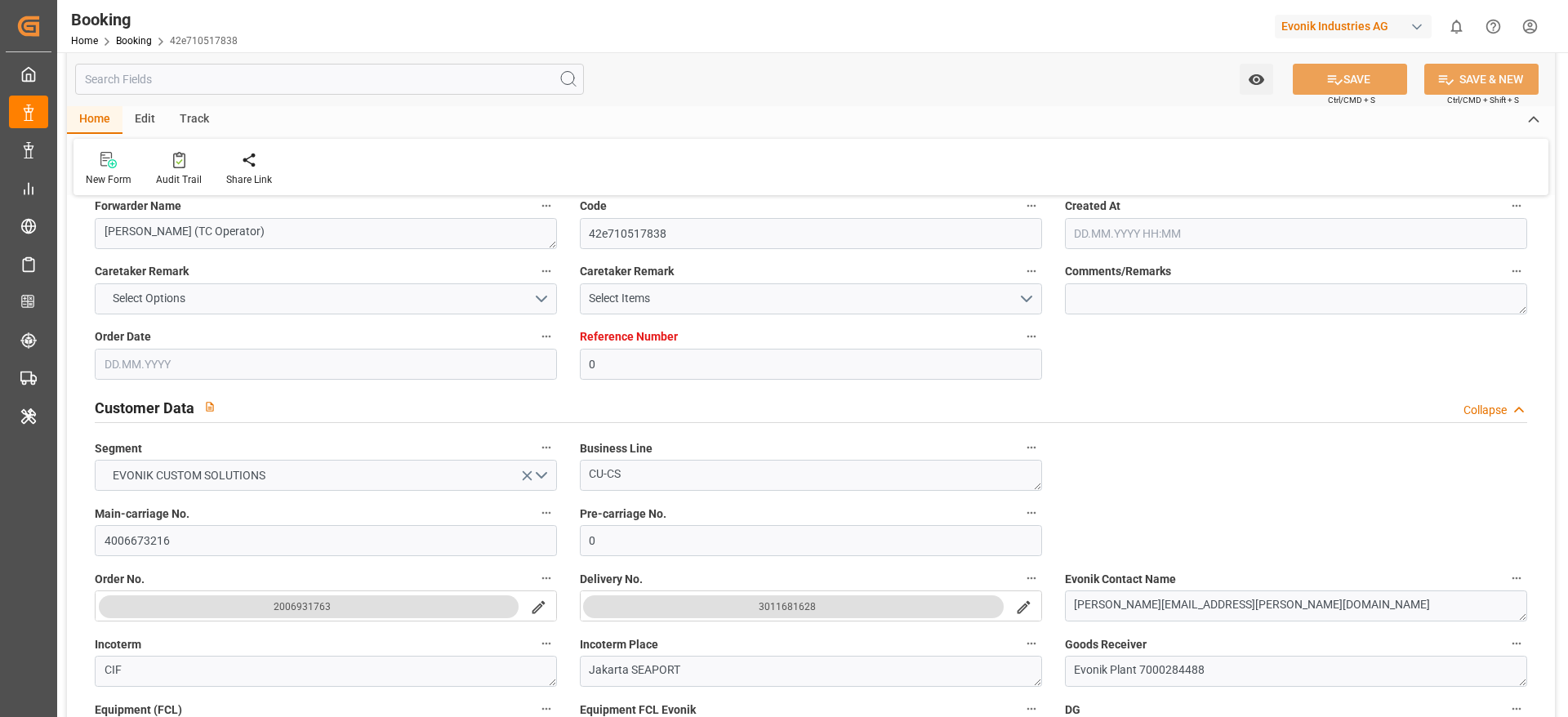
type input "IDJKT"
type input "MYTPP"
type input "0"
type input "18.07.2025 13:24"
type input "18.07.2025"
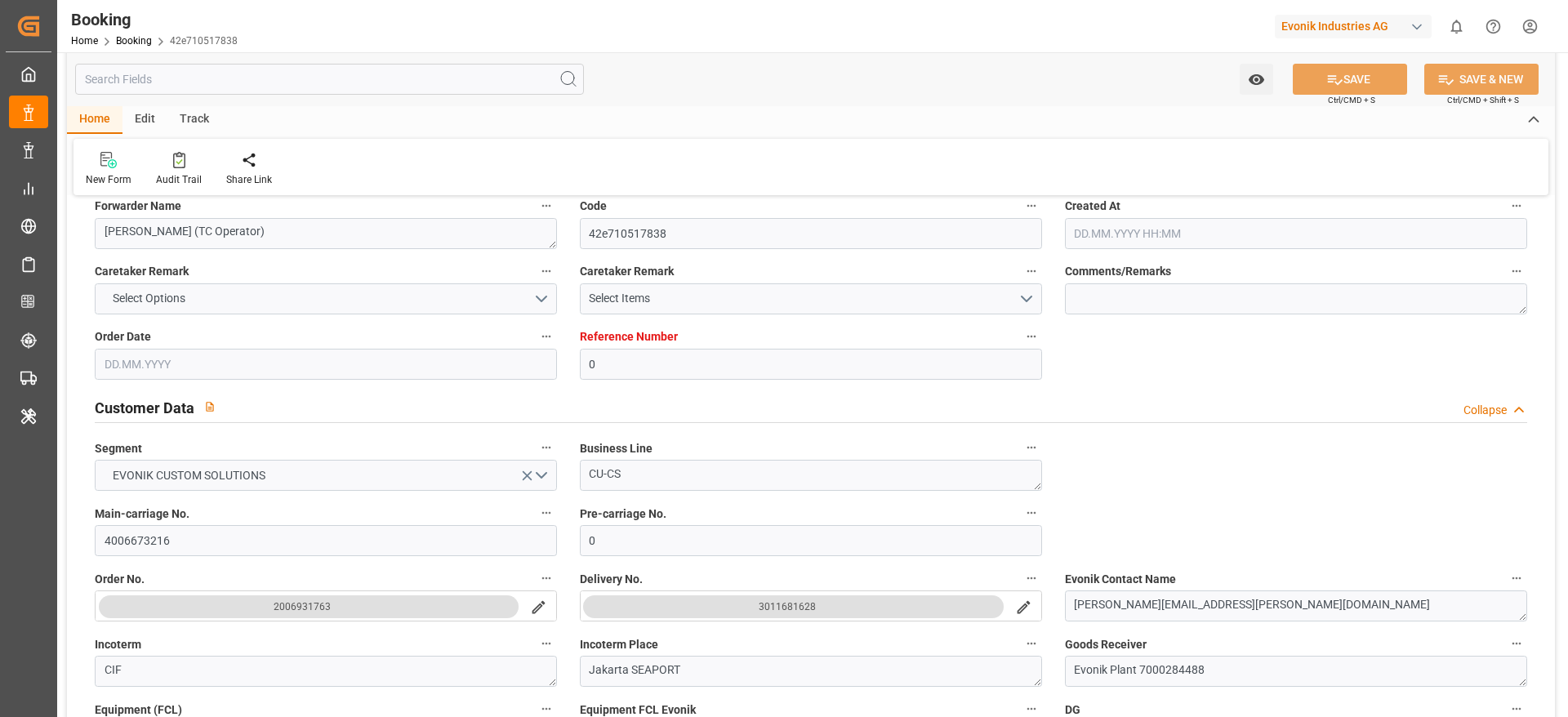
type input "20.09.2025"
type input "18.07.2025"
type input "28.07.2025 00:00"
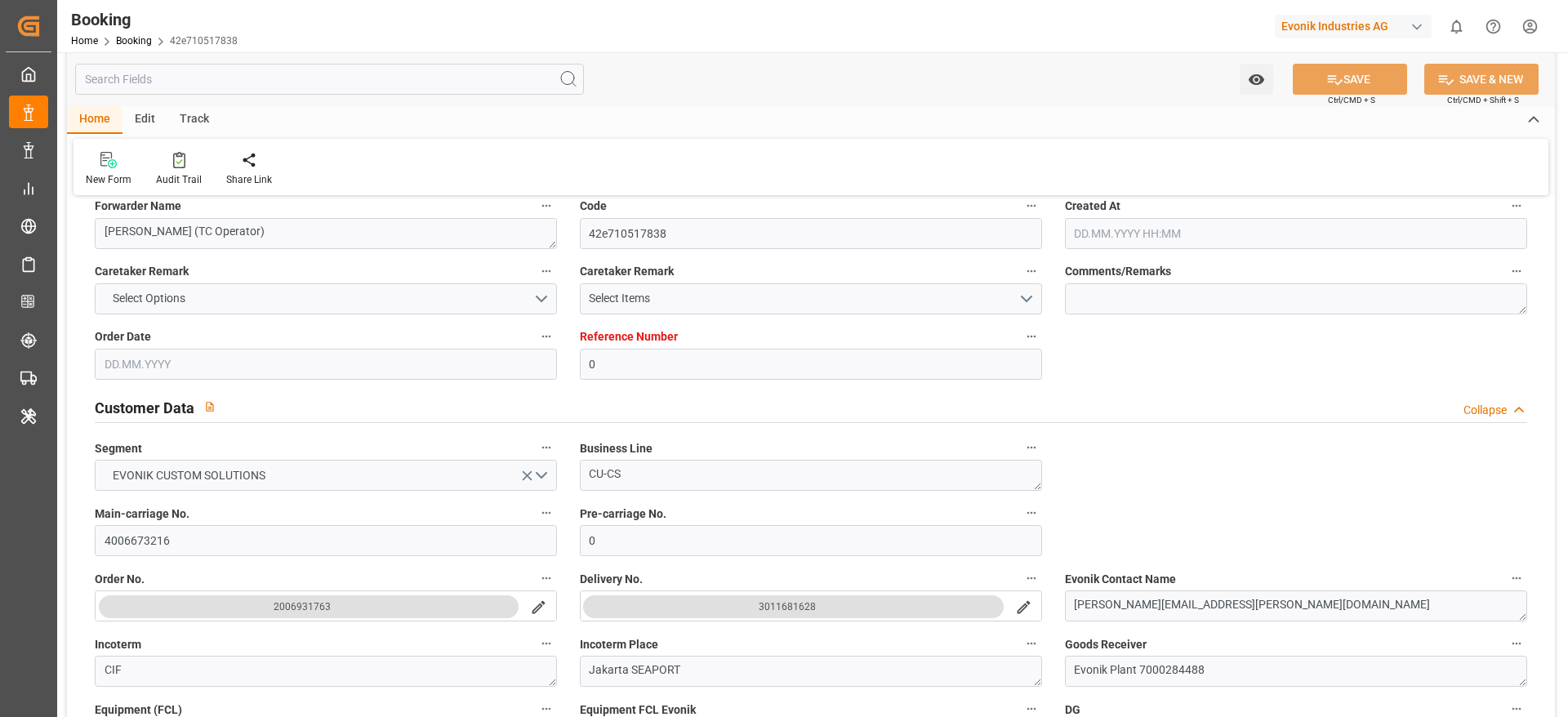
type input "24.07.2025 00:00"
type input "09.09.2025 00:00"
type input "07.09.2025 00:00"
type input "29.08.2025 00:00"
type input "30.08.2025 00:00"
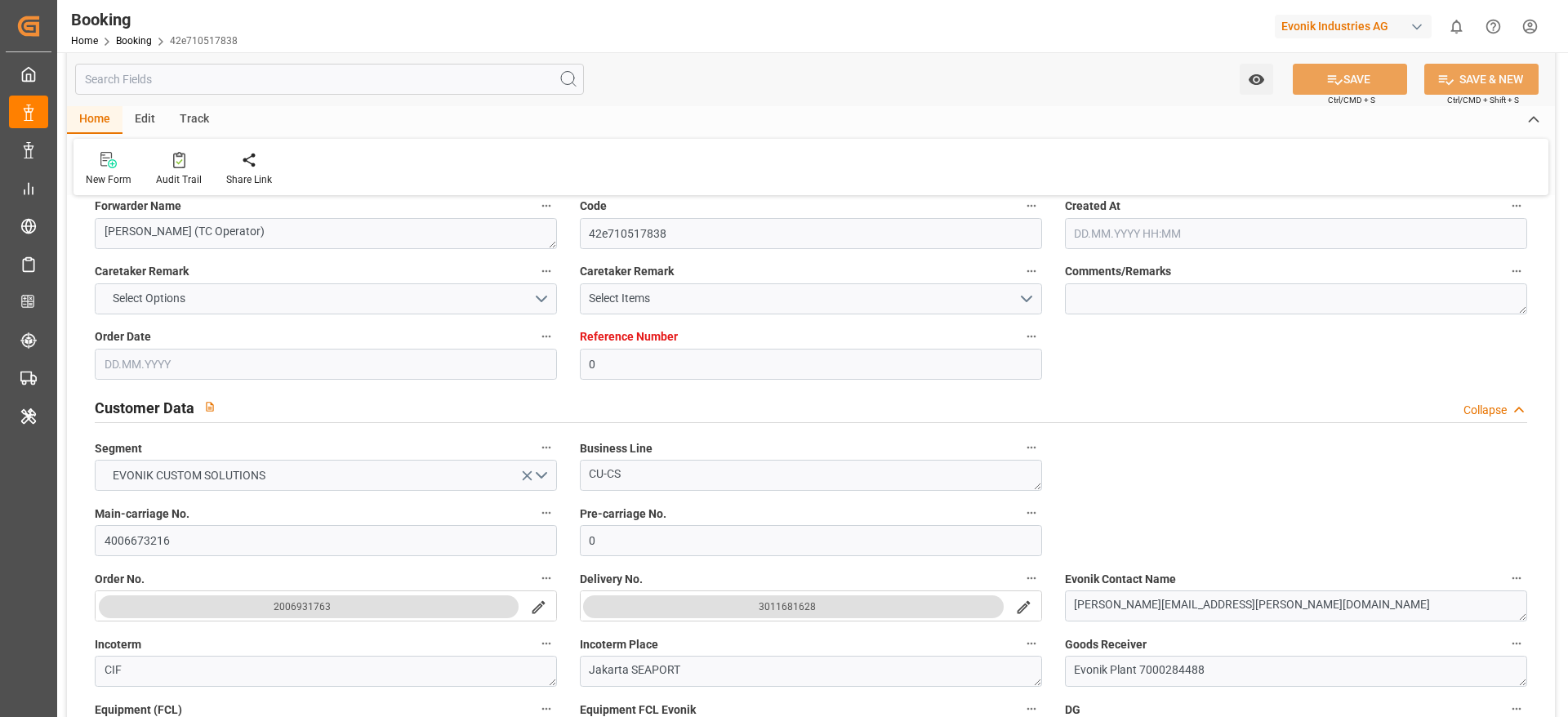
type input "29.08.2025 00:00"
type input "[DATE] 00:00"
type input "02.09.2025 00:00"
type input "[DATE] 00:00"
type input "09.09.2025 05:32"
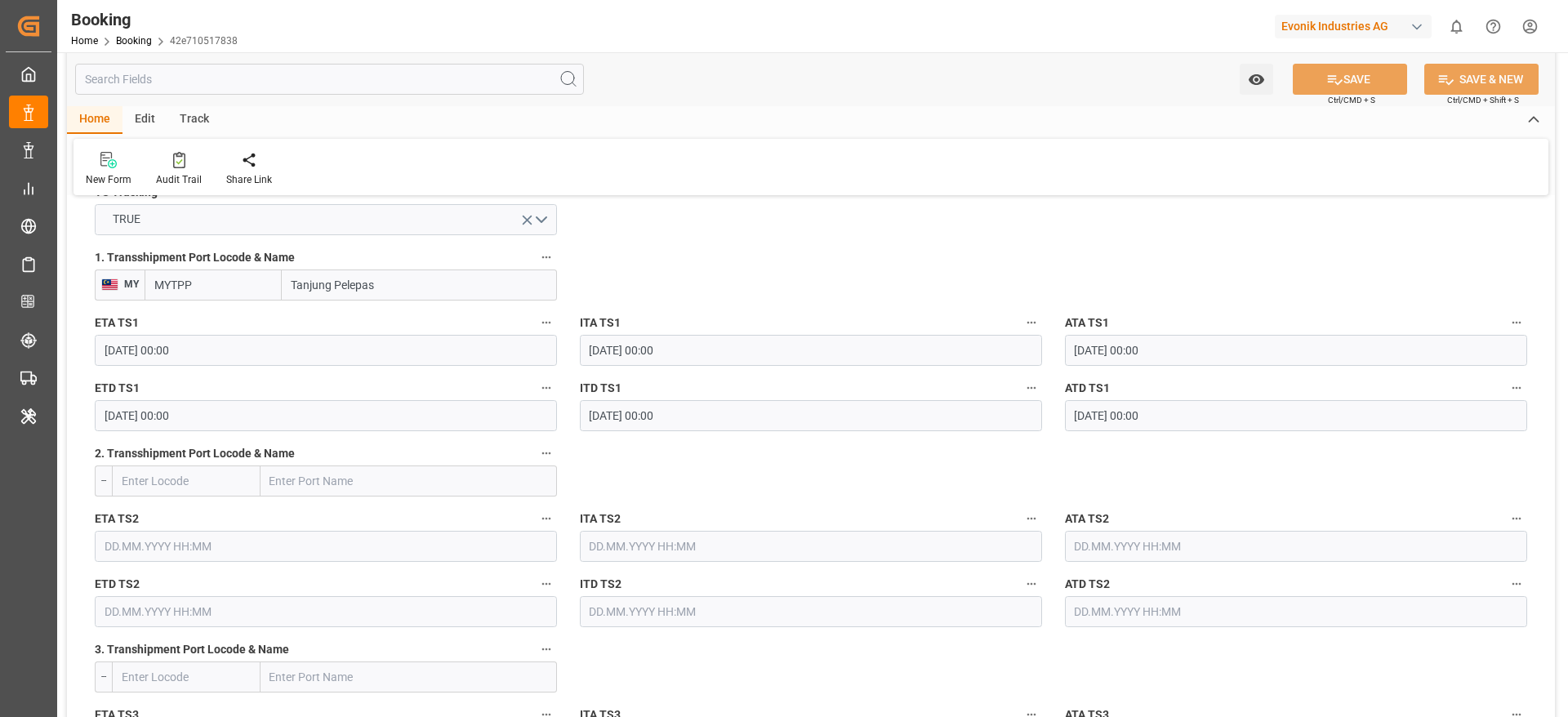
scroll to position [1525, 0]
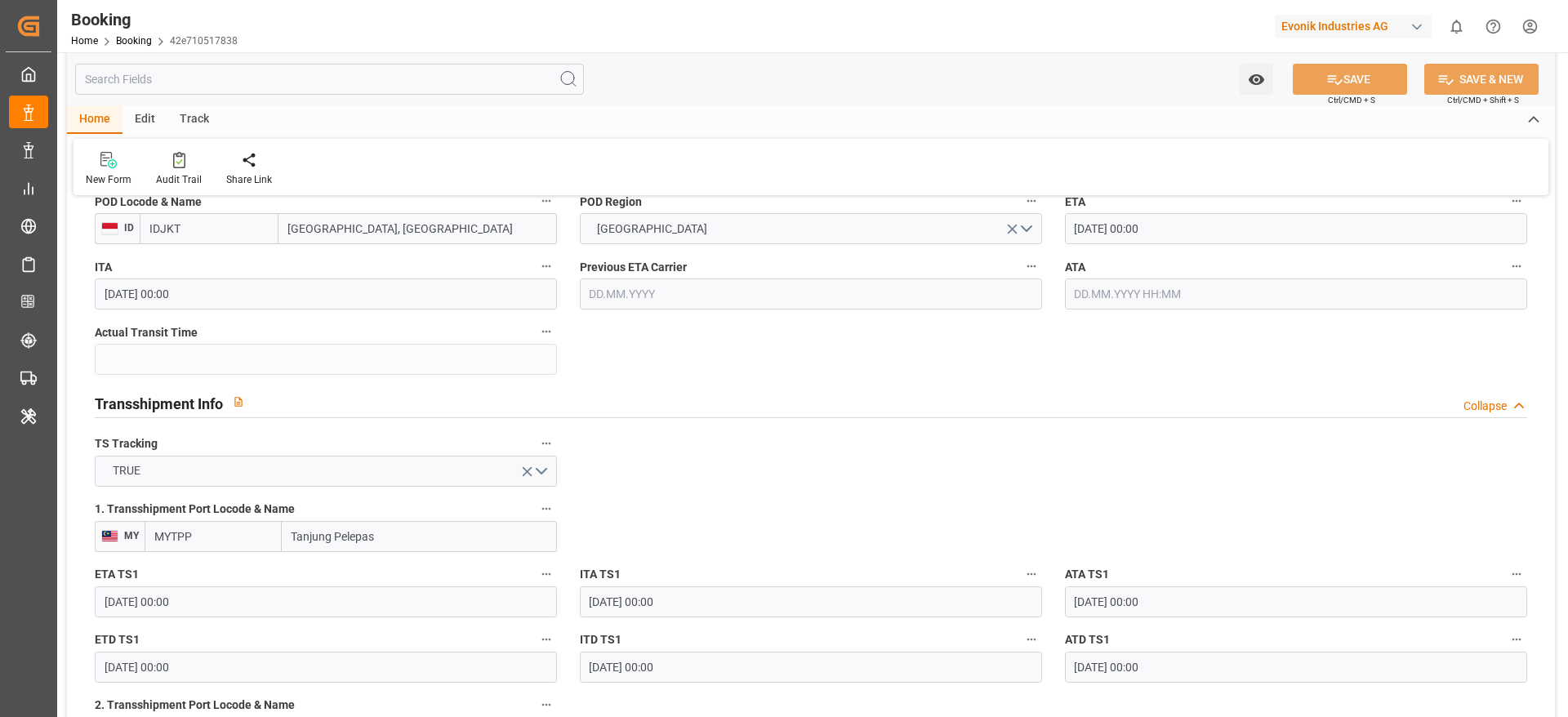
click at [1147, 306] on input "text" at bounding box center [1296, 294] width 462 height 31
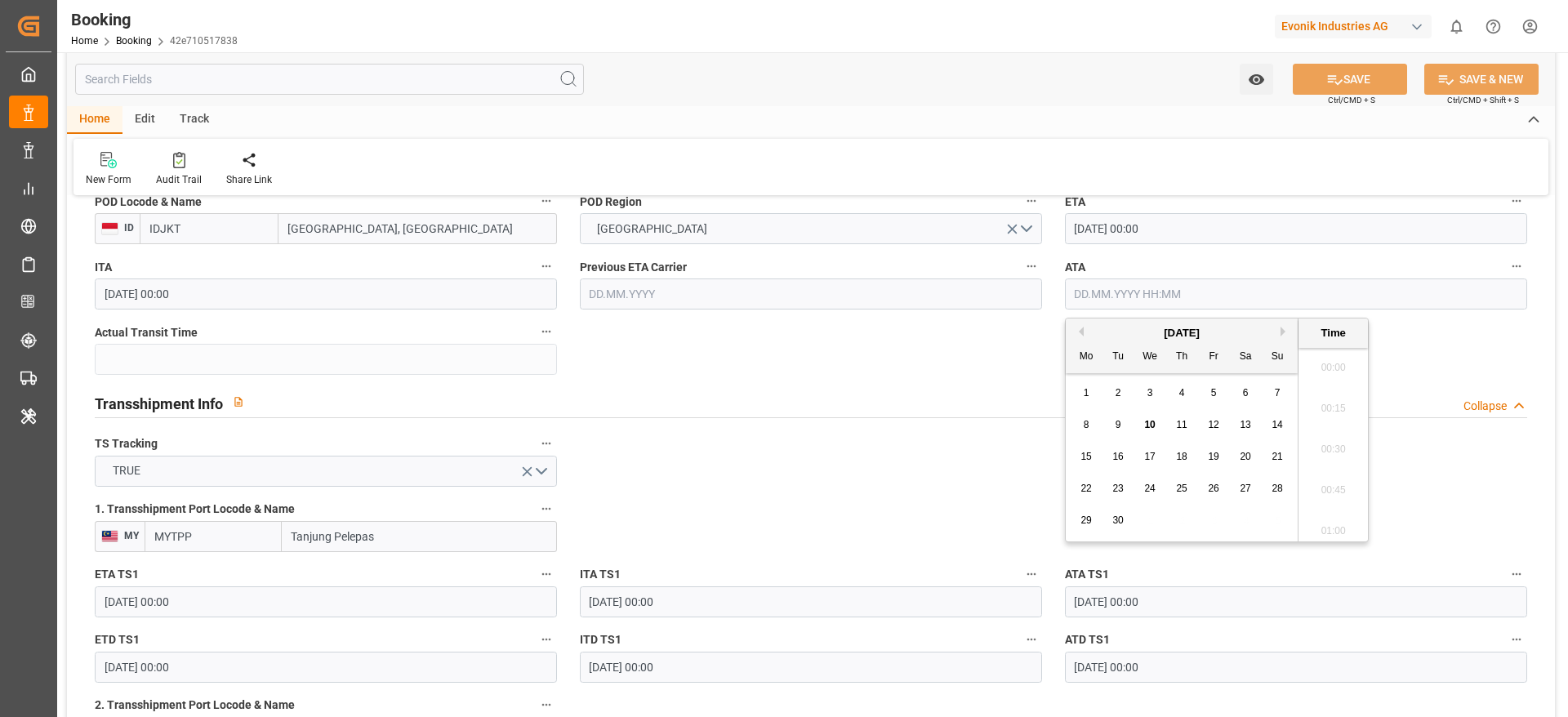
scroll to position [2293, 0]
click at [1109, 429] on div "9" at bounding box center [1118, 425] width 20 height 19
type input "[DATE] 00:00"
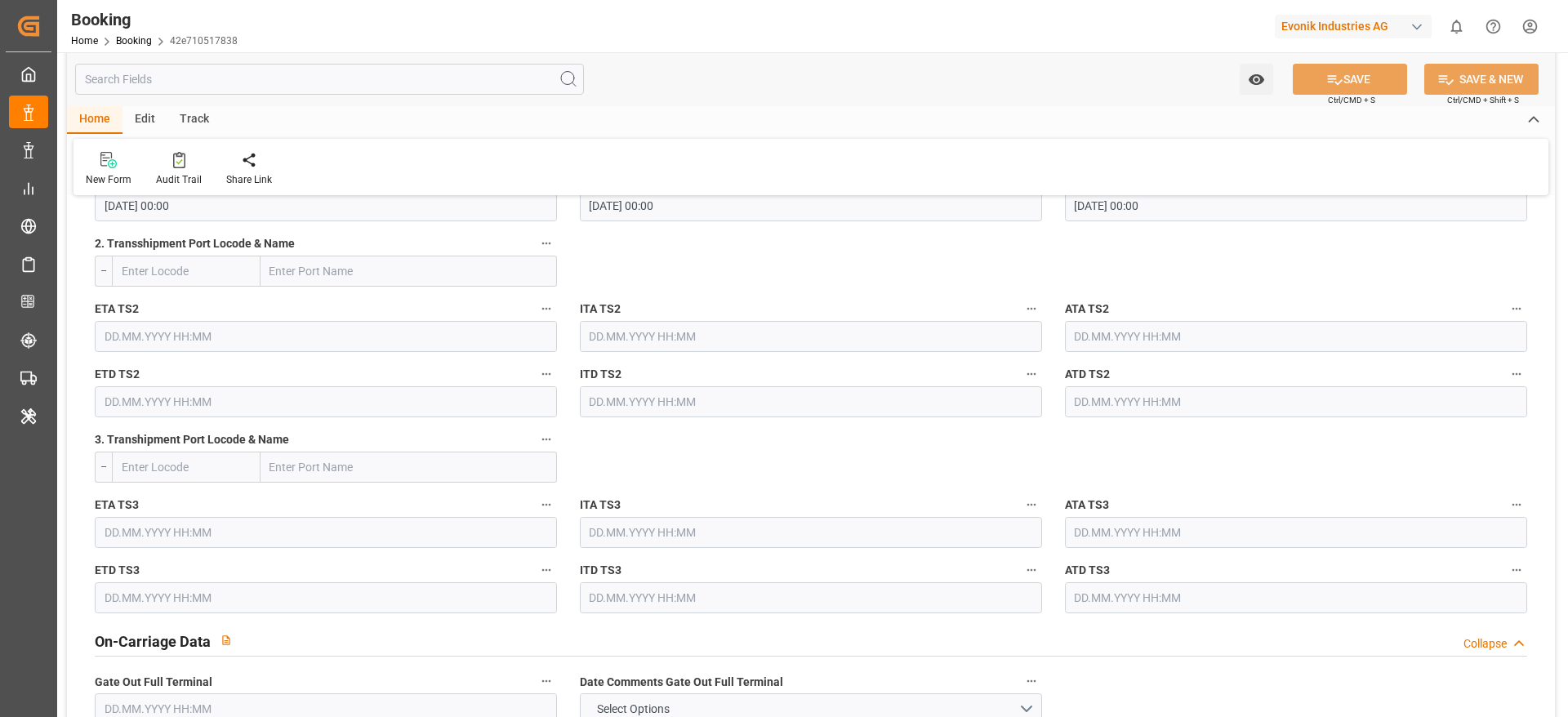
scroll to position [1893, 0]
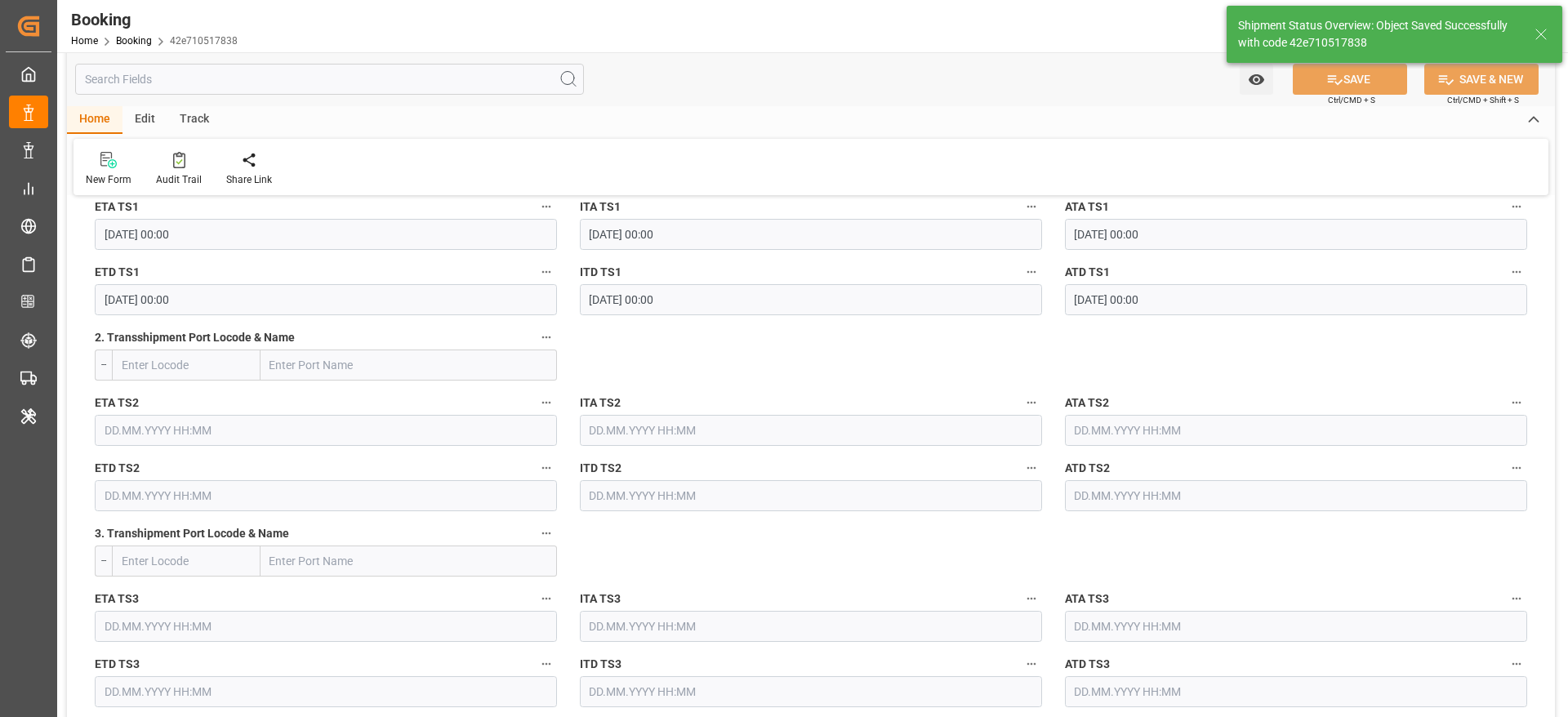
type textarea "[PERSON_NAME]"
type input "43"
type input "10.09.2025 09:07"
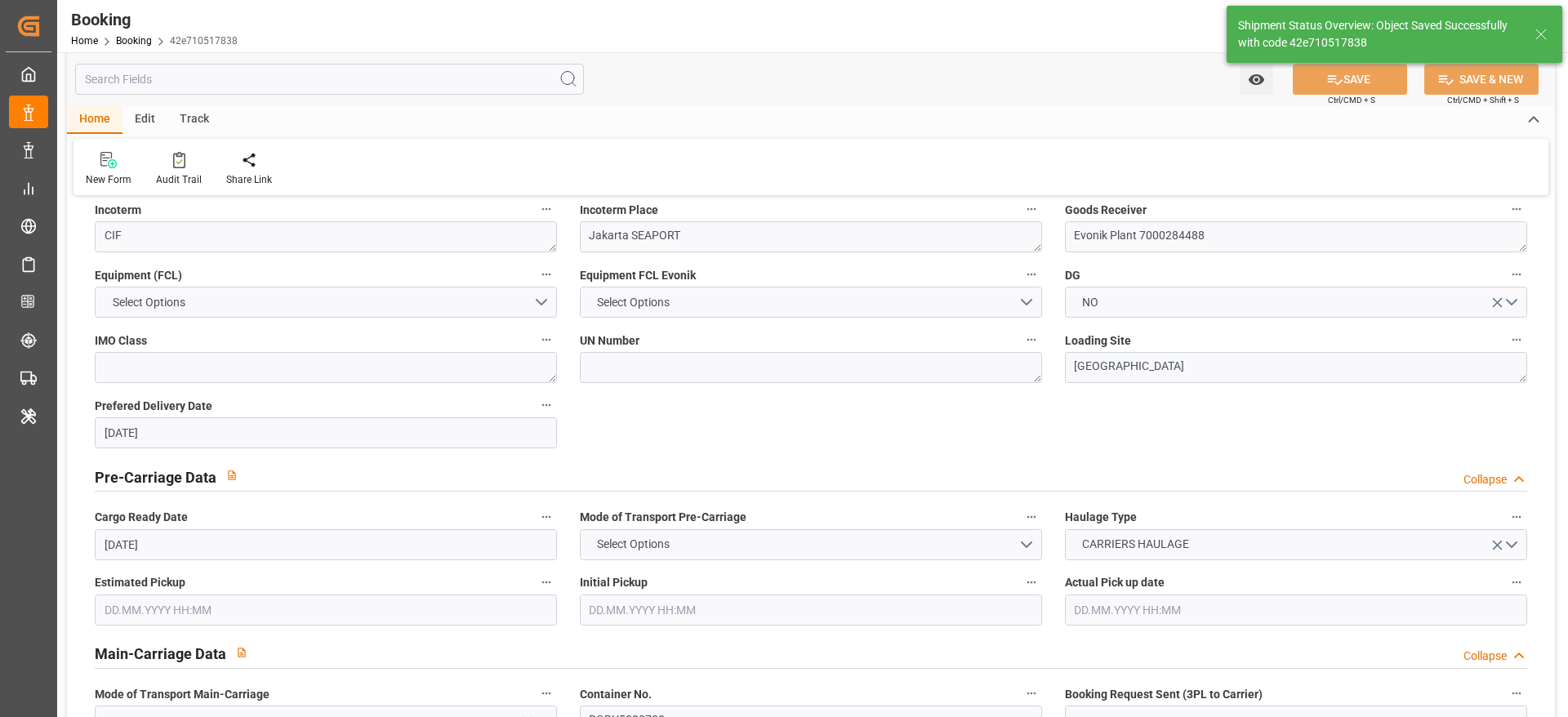
scroll to position [422, 0]
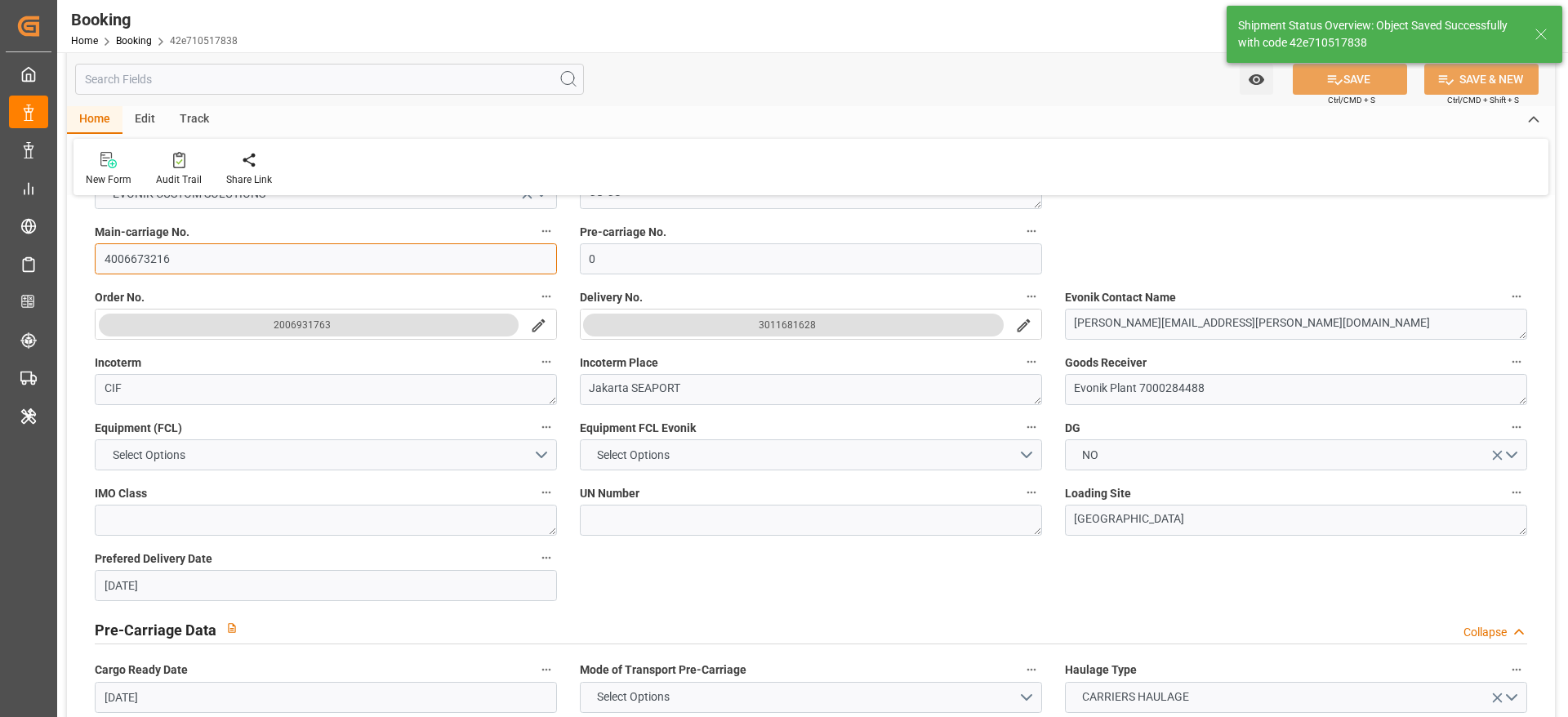
click at [204, 255] on input "4006673216" at bounding box center [326, 259] width 462 height 31
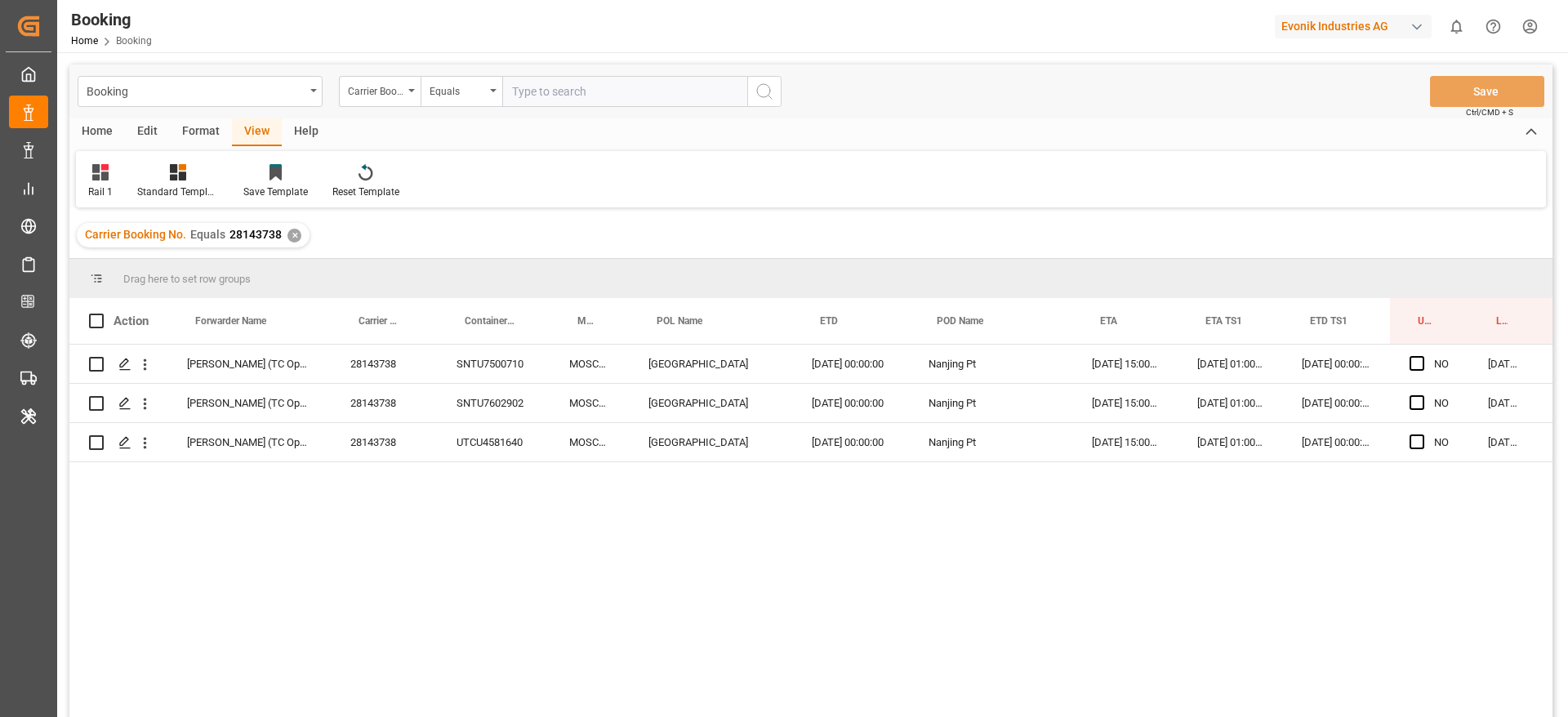
scroll to position [0, 62]
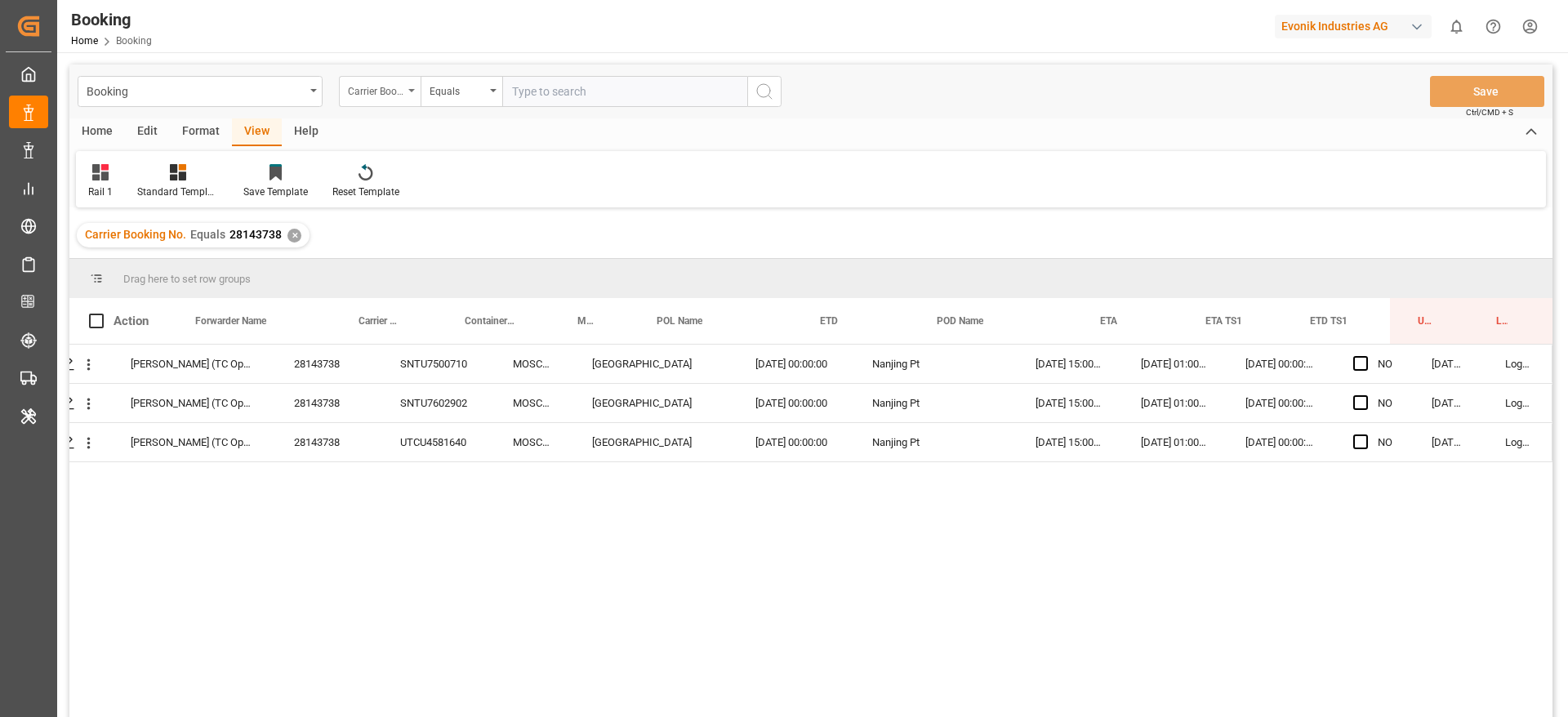
click at [398, 85] on div "Carrier Booking No." at bounding box center [375, 89] width 55 height 18
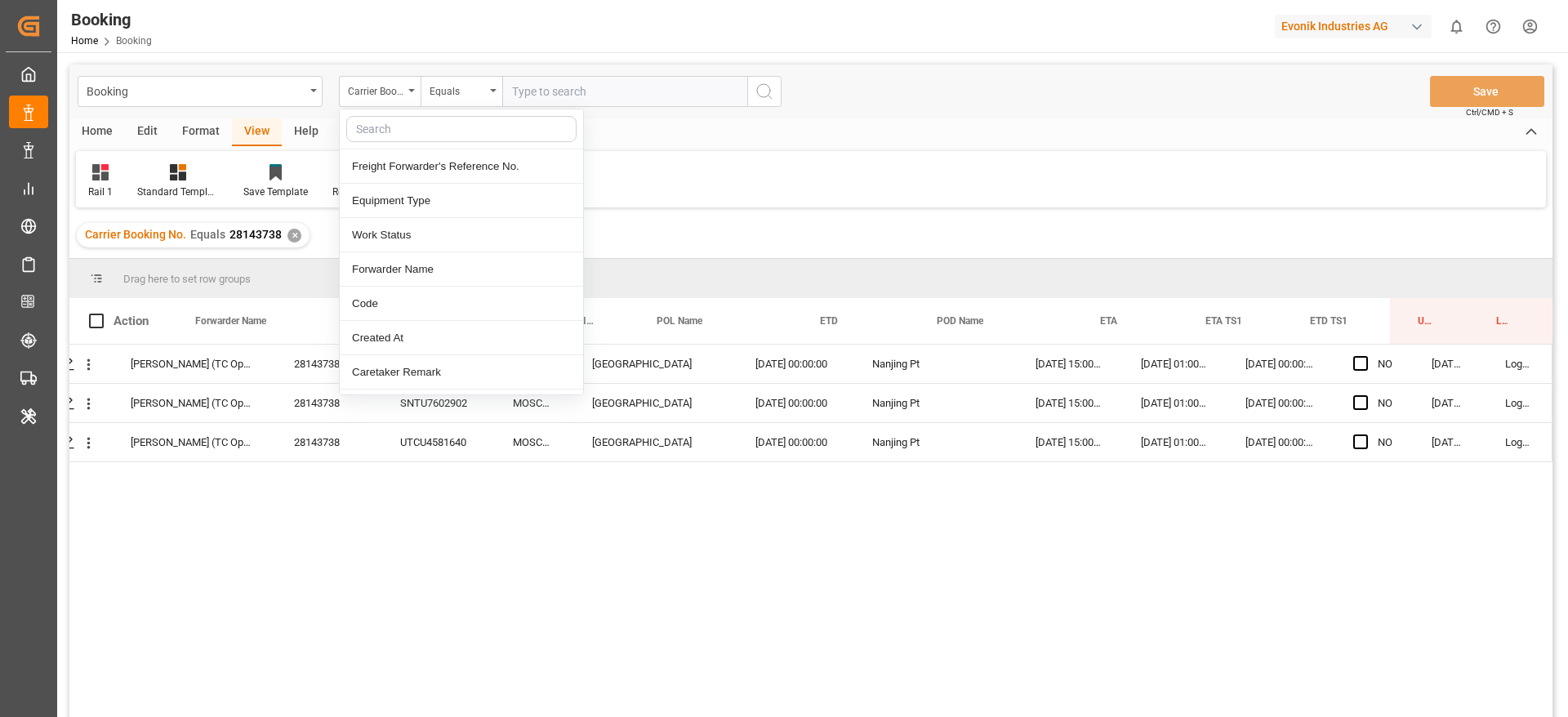
click at [413, 116] on input "text" at bounding box center [461, 129] width 230 height 26
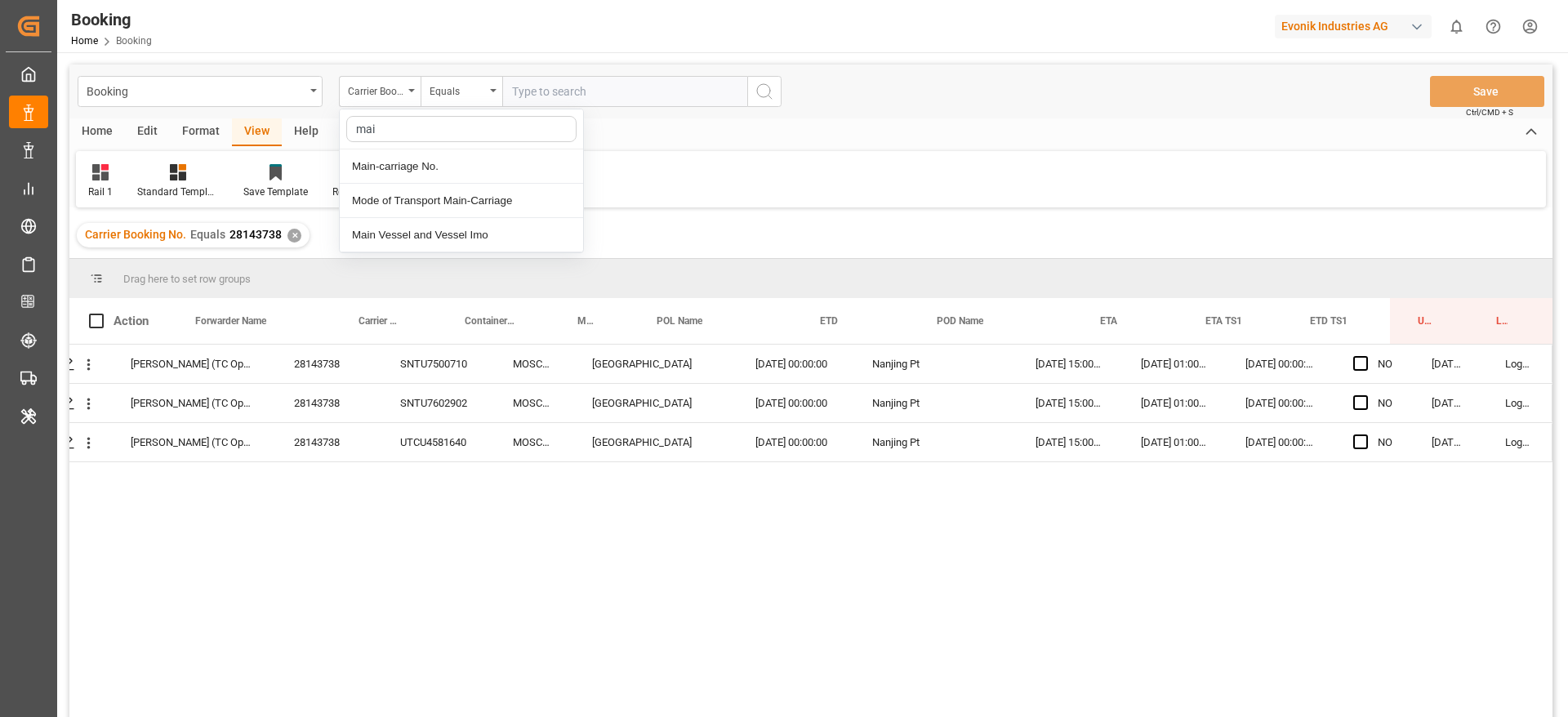
type input "main"
click at [425, 164] on div "Main-carriage No." at bounding box center [462, 167] width 243 height 35
click at [517, 84] on input "text" at bounding box center [625, 92] width 245 height 31
paste input "4006673216"
click at [726, 97] on input "4006673216" at bounding box center [625, 92] width 245 height 31
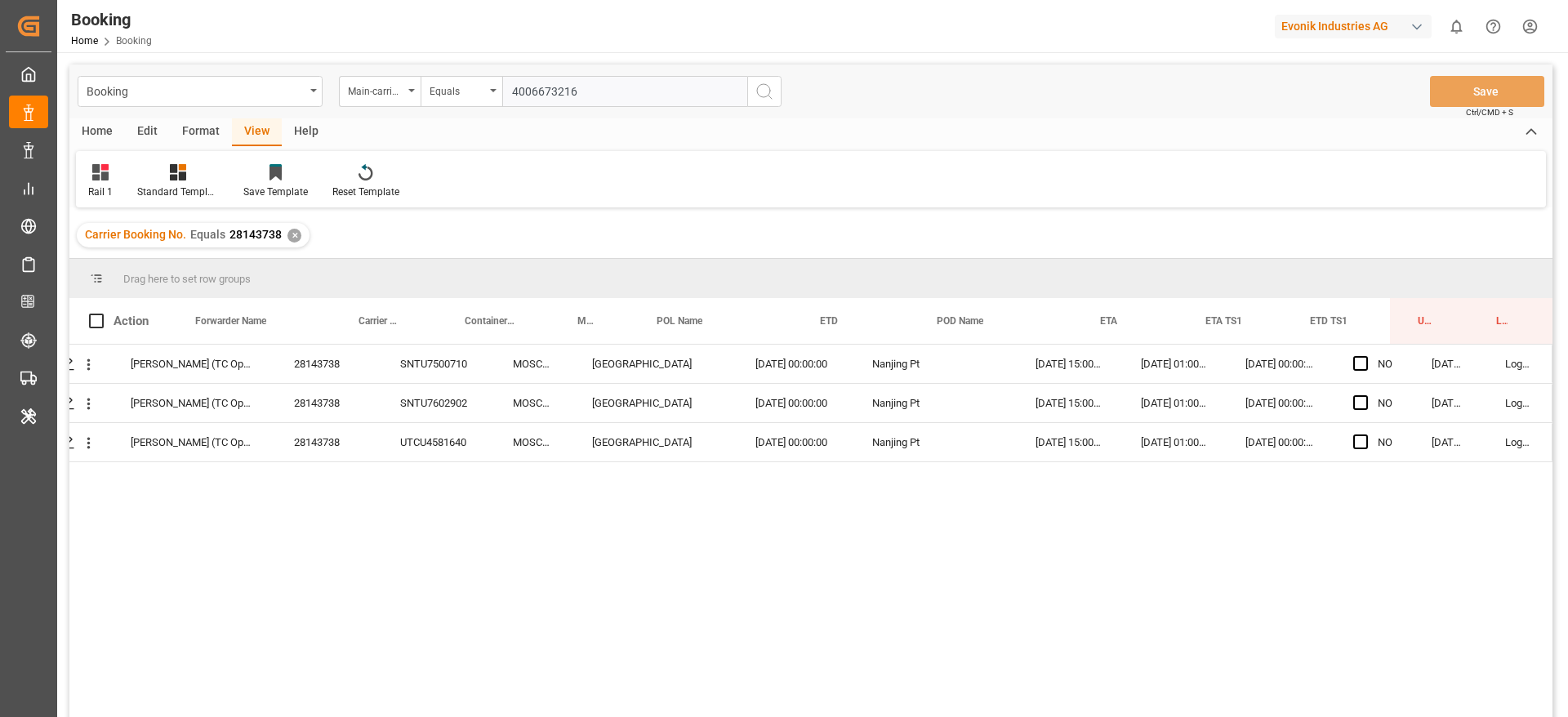
type input "4006673216"
click at [770, 97] on line "search button" at bounding box center [769, 97] width 3 height 3
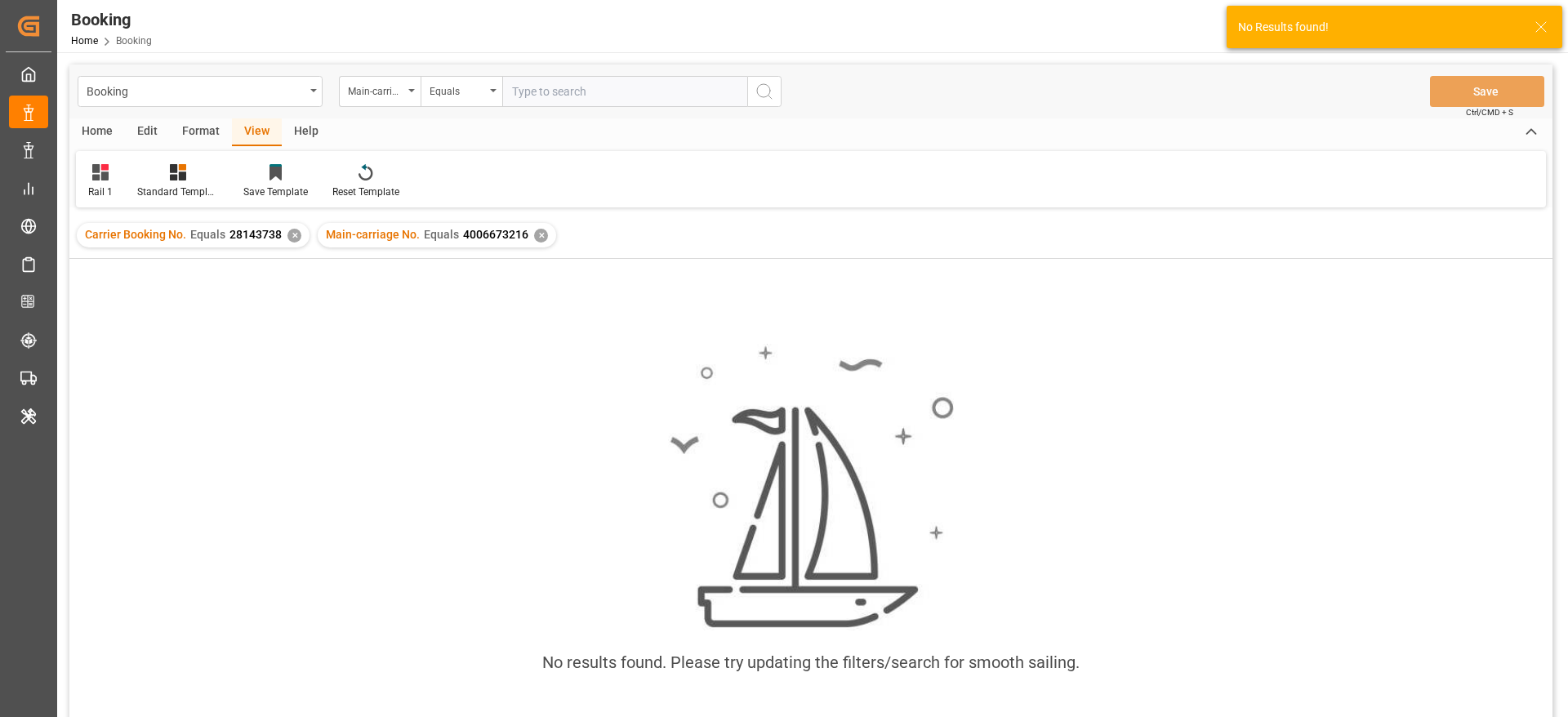
click at [295, 235] on div "✕" at bounding box center [295, 236] width 14 height 14
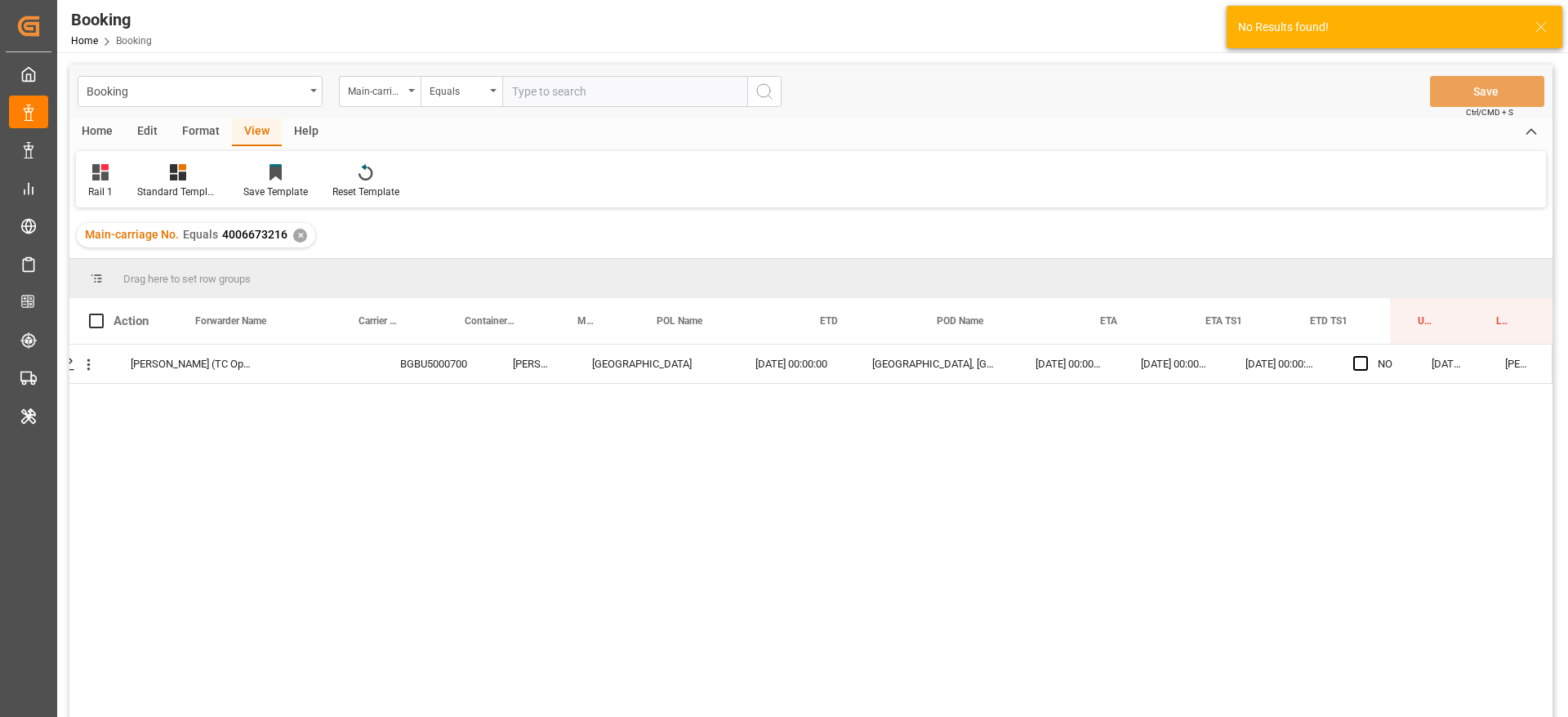
click at [294, 241] on div "✕" at bounding box center [299, 236] width 14 height 14
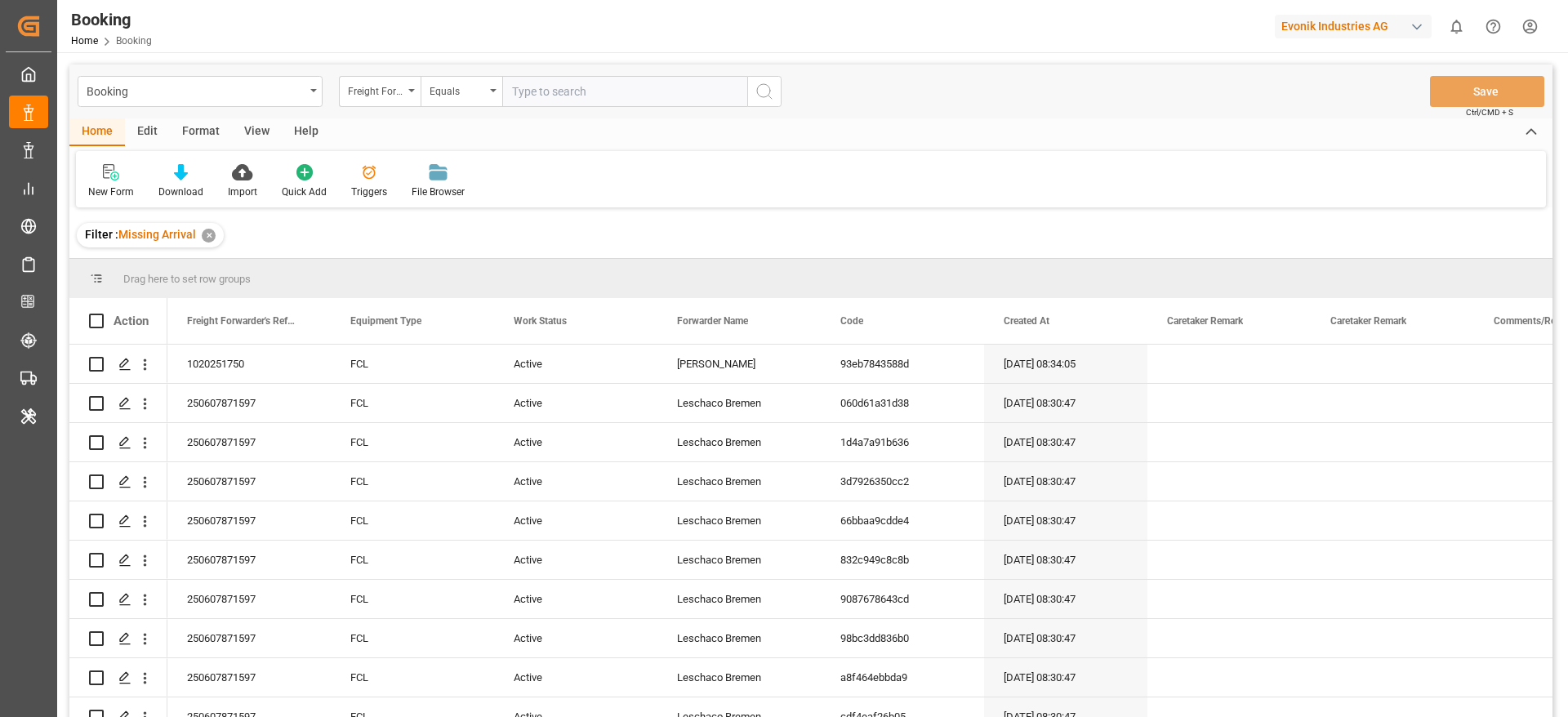
click at [375, 72] on div "Booking Freight Forwarder's Reference No. Equals Save Ctrl/CMD + S" at bounding box center [811, 92] width 1483 height 54
click at [388, 100] on div "Freight Forwarder's Reference No." at bounding box center [380, 92] width 82 height 31
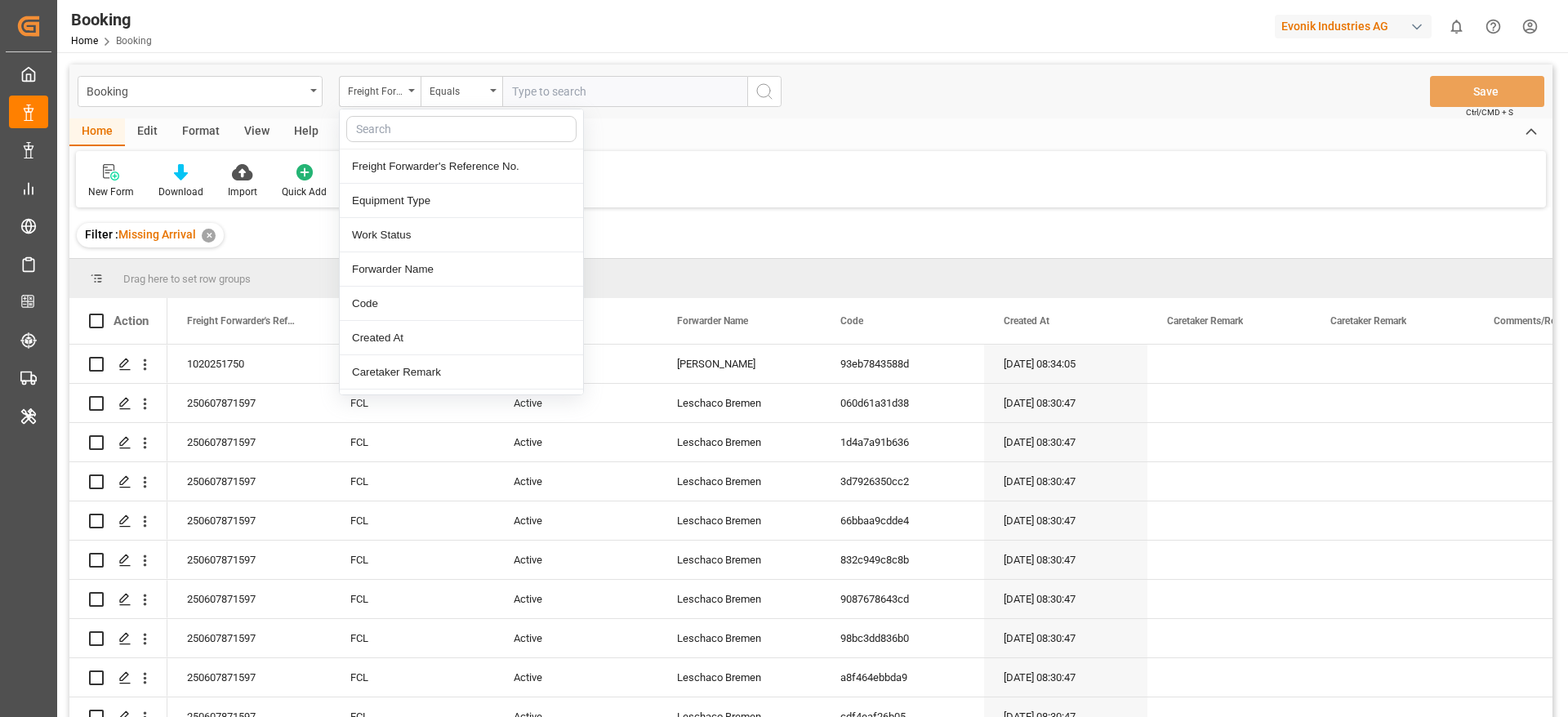
click at [393, 117] on input "text" at bounding box center [461, 129] width 230 height 26
type input "carrier"
click at [423, 193] on div "Carrier SCAC" at bounding box center [462, 201] width 243 height 35
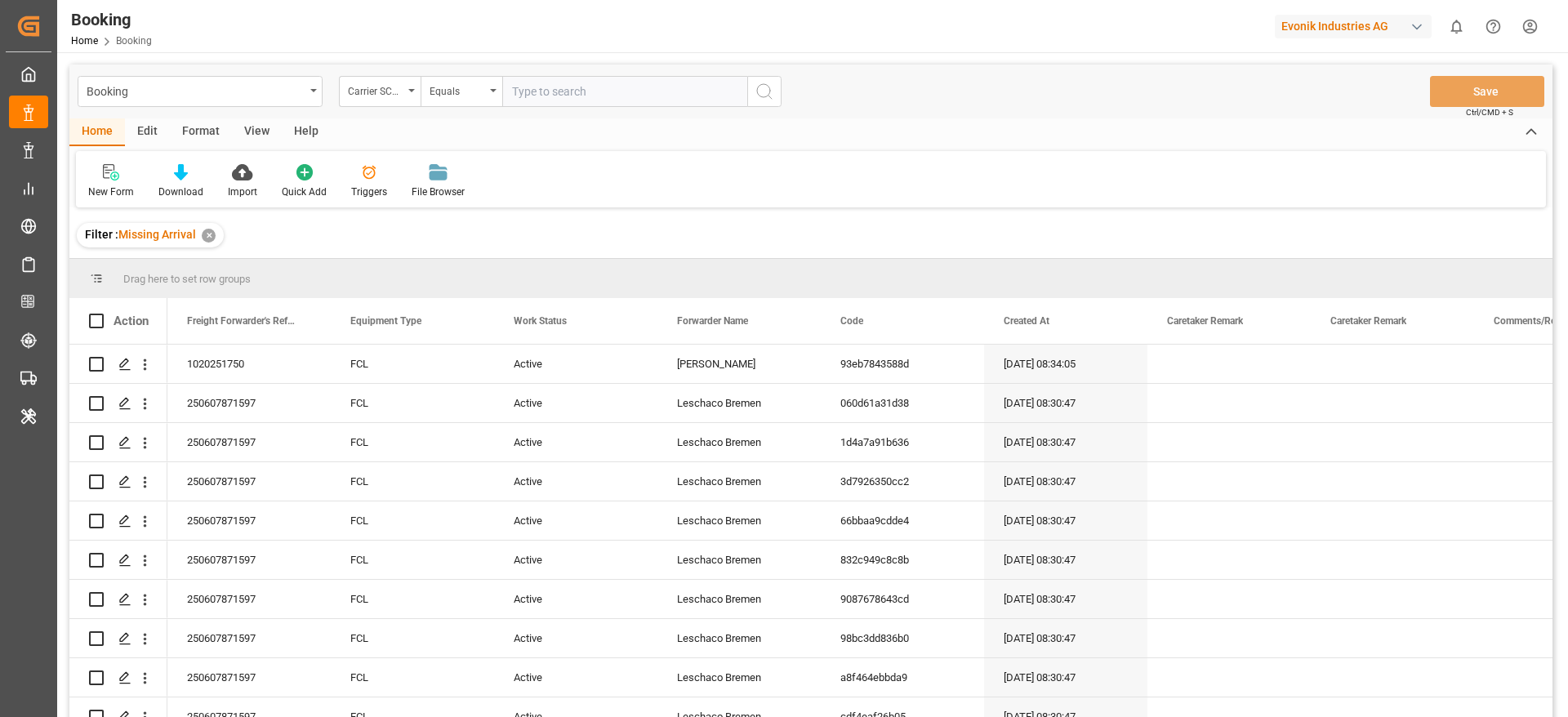
click at [556, 106] on input "text" at bounding box center [625, 92] width 245 height 31
click at [569, 76] on input "text" at bounding box center [625, 92] width 245 height 31
type input "mscu"
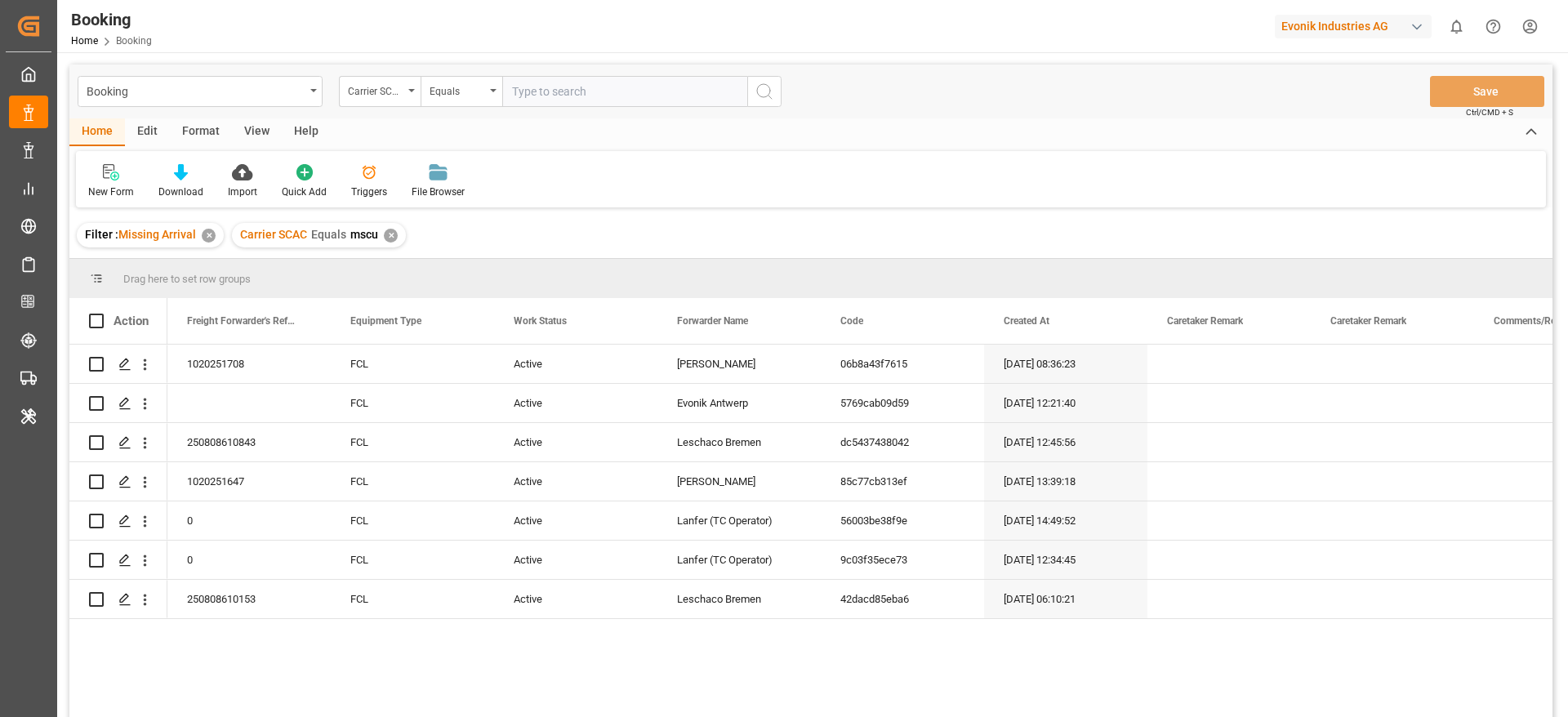
click at [260, 132] on div "View" at bounding box center [257, 132] width 50 height 28
click at [124, 175] on div "Default" at bounding box center [104, 181] width 56 height 36
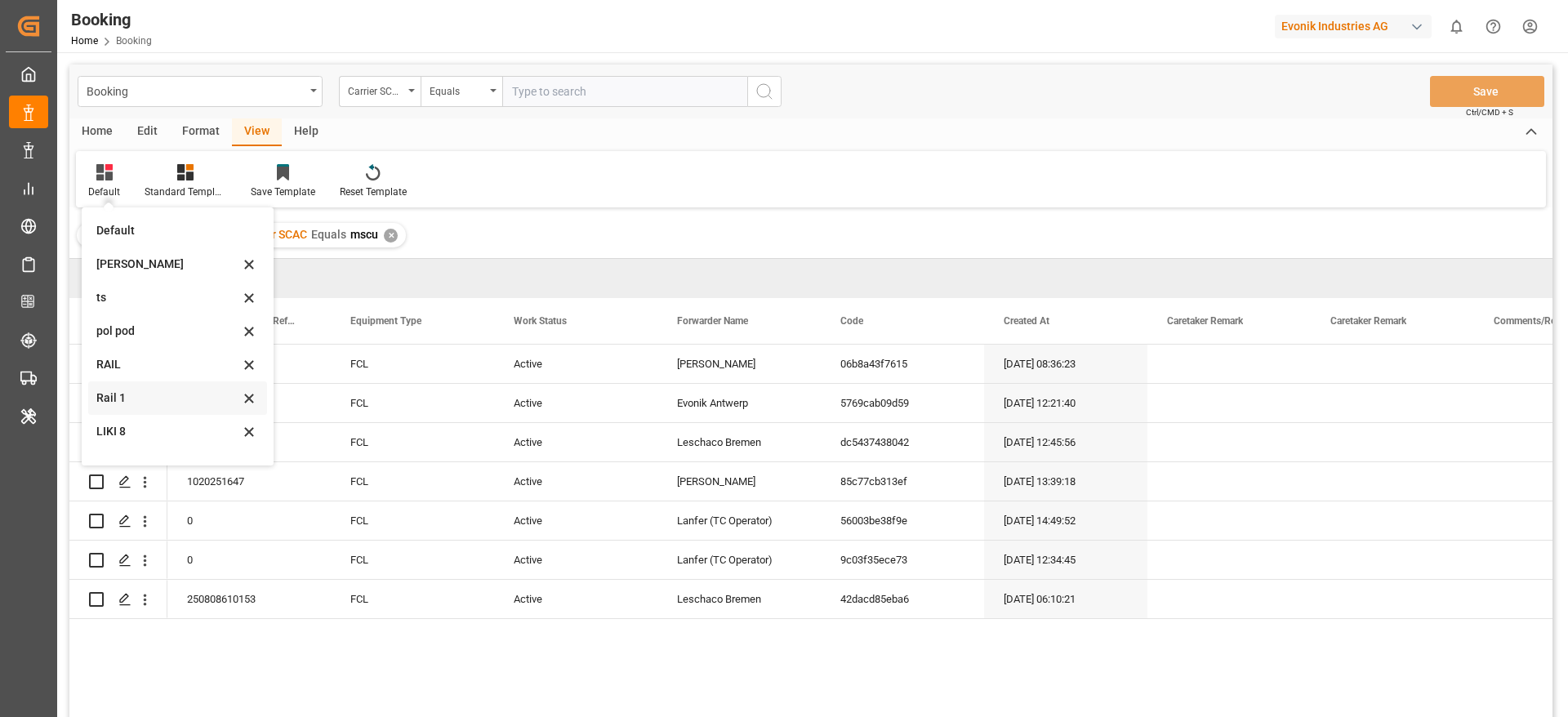
click at [145, 388] on div "Rail 1" at bounding box center [177, 398] width 179 height 34
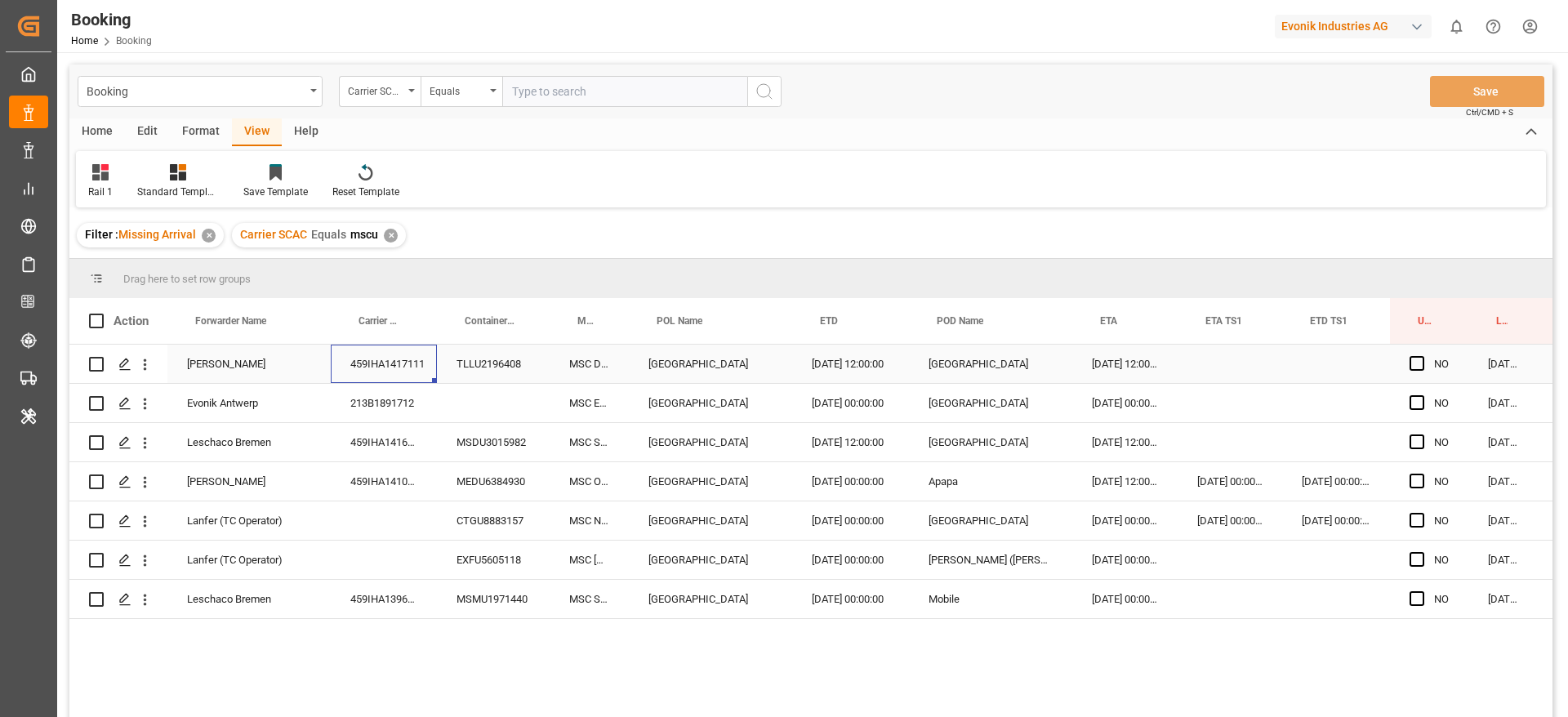
click at [419, 381] on div "459IHA1417111" at bounding box center [384, 364] width 106 height 39
click at [150, 368] on icon "open menu" at bounding box center [145, 365] width 17 height 17
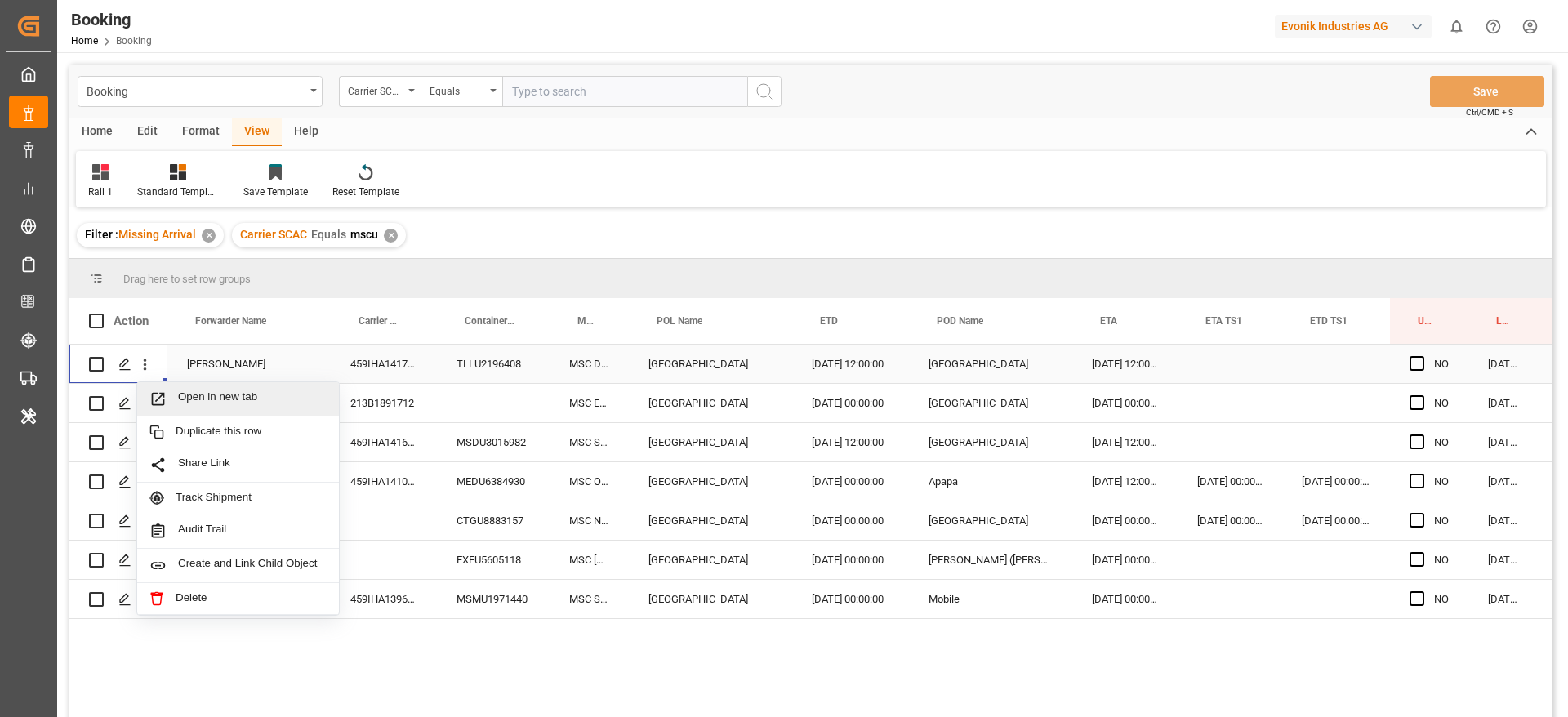
click at [203, 393] on span "Open in new tab" at bounding box center [252, 399] width 149 height 17
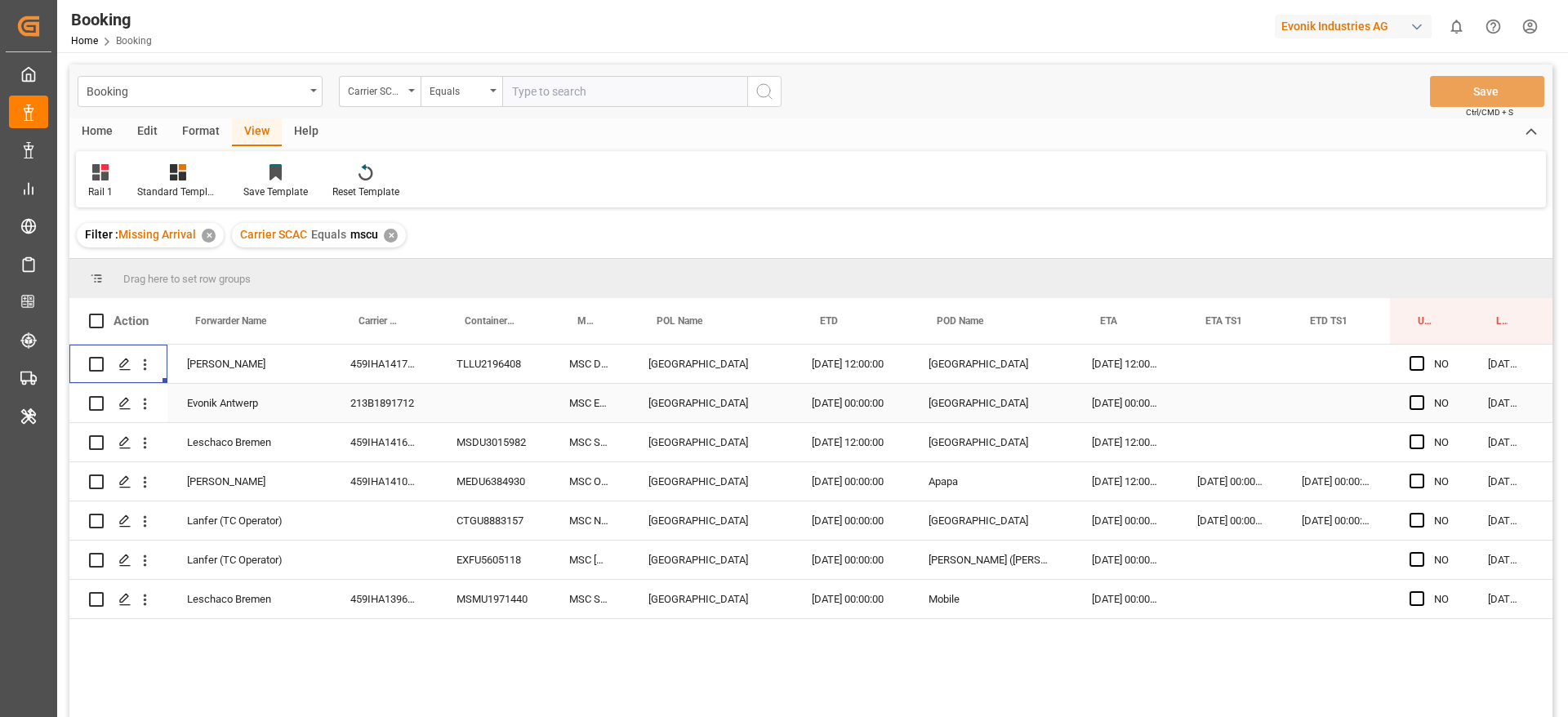
click at [422, 399] on div "213B1891712" at bounding box center [384, 403] width 106 height 39
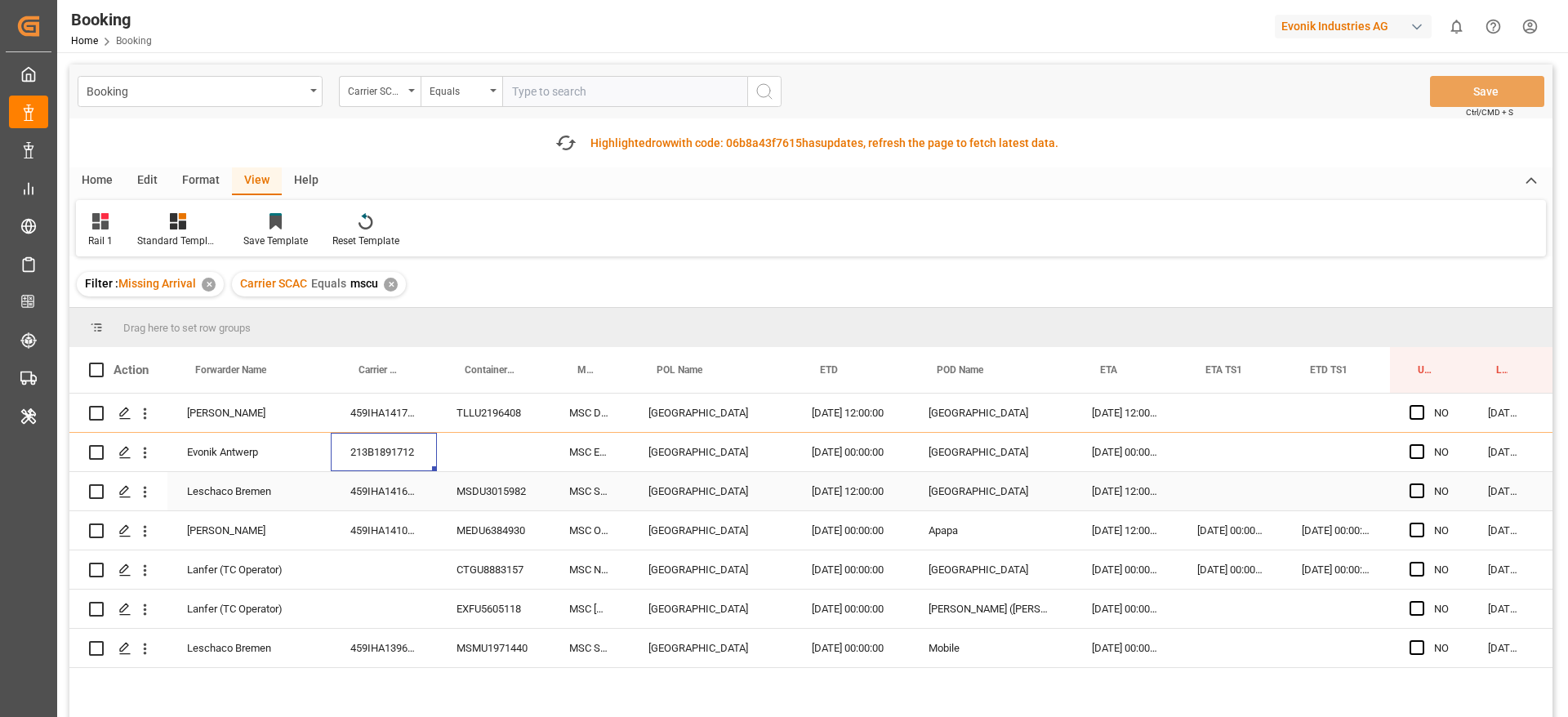
click at [372, 488] on div "459IHA1416584" at bounding box center [384, 492] width 106 height 39
click at [408, 541] on div "459IHA1410386" at bounding box center [384, 531] width 106 height 39
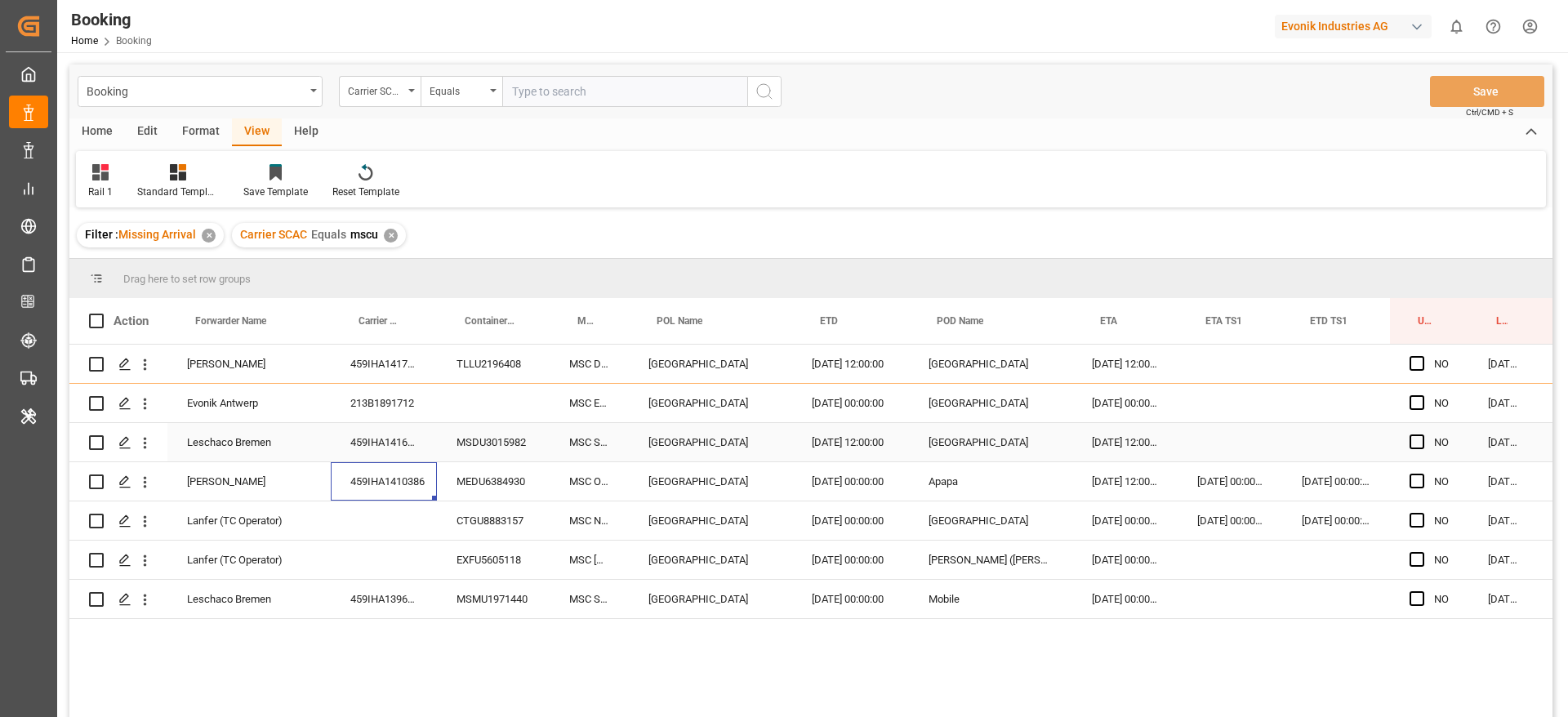
click at [364, 432] on div "459IHA1416584" at bounding box center [384, 443] width 106 height 39
click at [139, 448] on icon "open menu" at bounding box center [145, 444] width 17 height 17
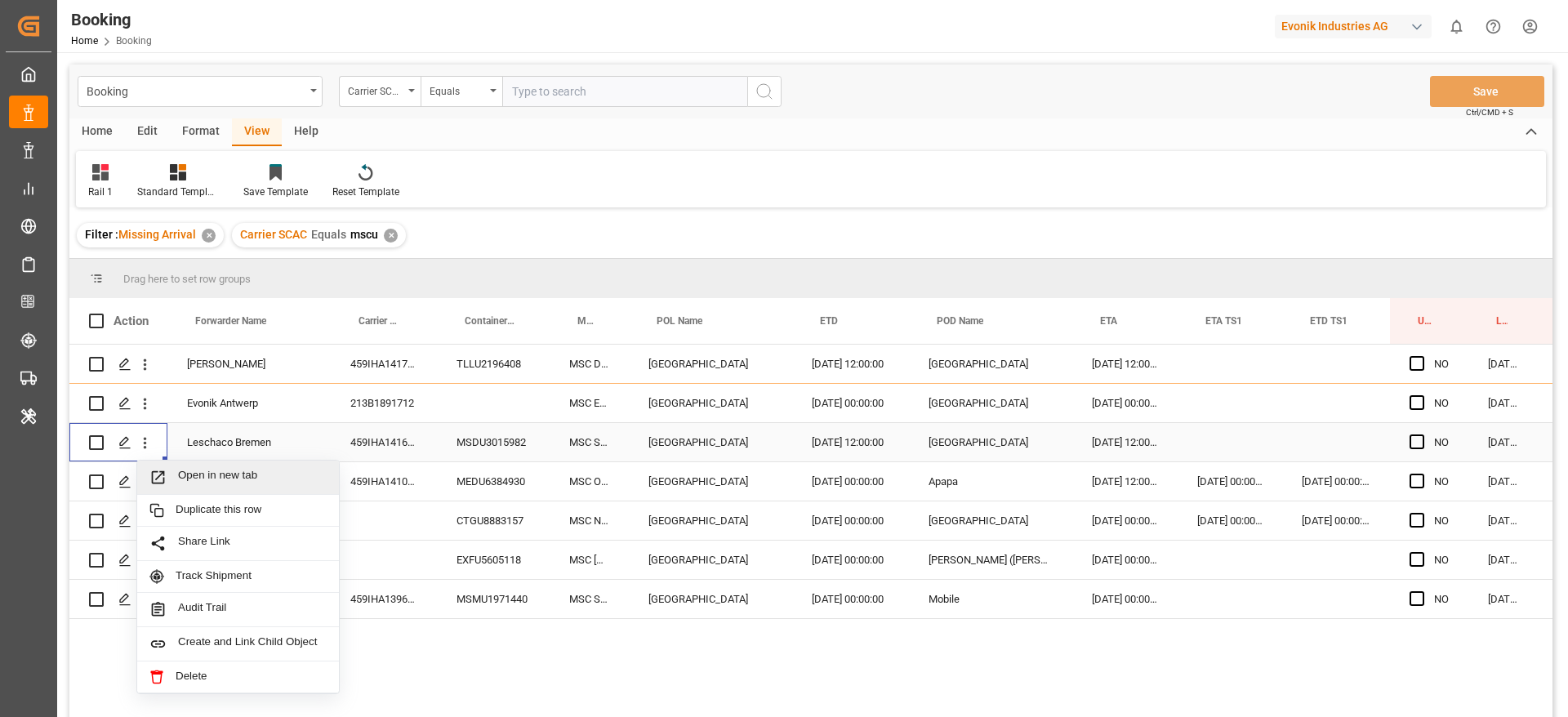
click at [171, 468] on div "Open in new tab" at bounding box center [238, 478] width 202 height 35
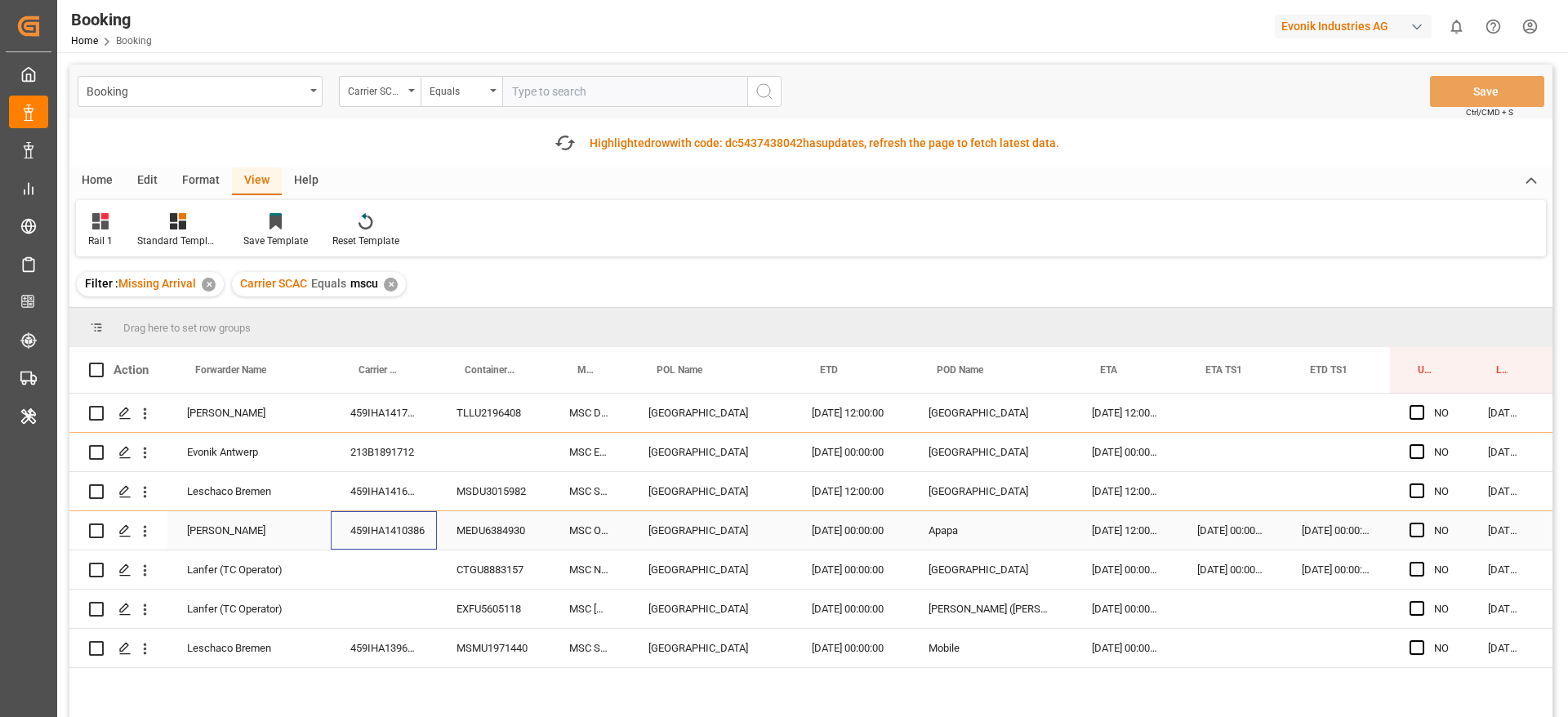
click at [387, 533] on div "459IHA1410386" at bounding box center [384, 531] width 106 height 39
click at [148, 531] on icon "open menu" at bounding box center [145, 531] width 17 height 17
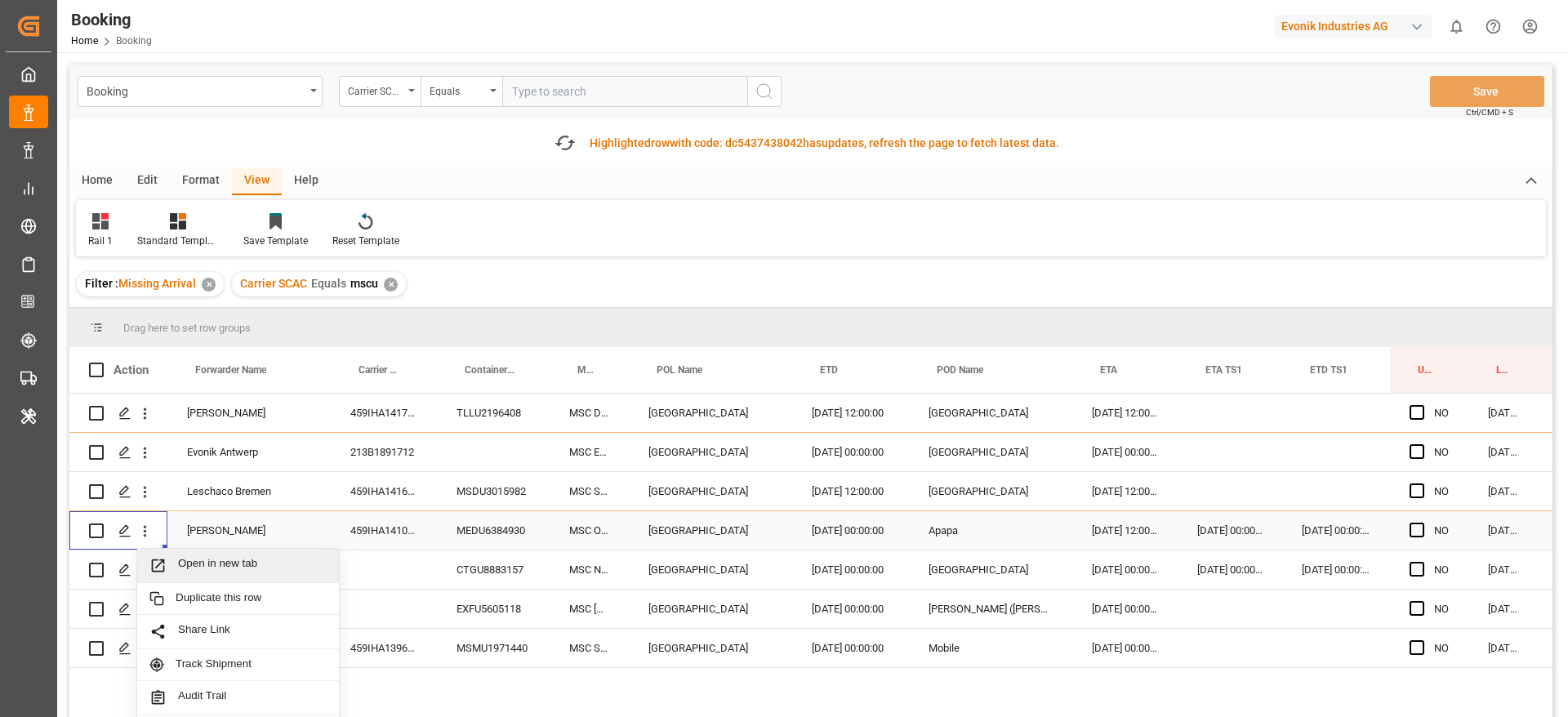
click at [197, 554] on div "Open in new tab" at bounding box center [238, 566] width 202 height 35
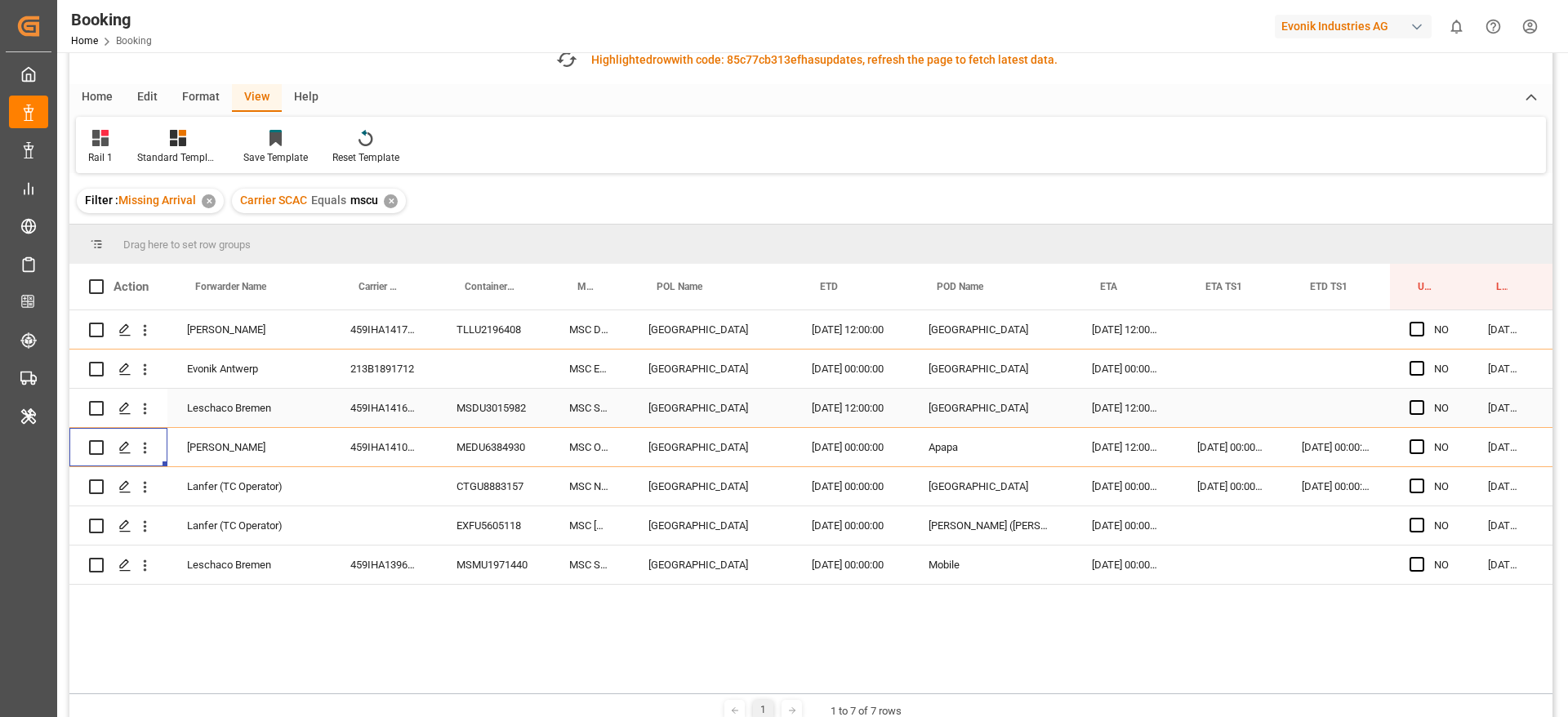
scroll to position [123, 0]
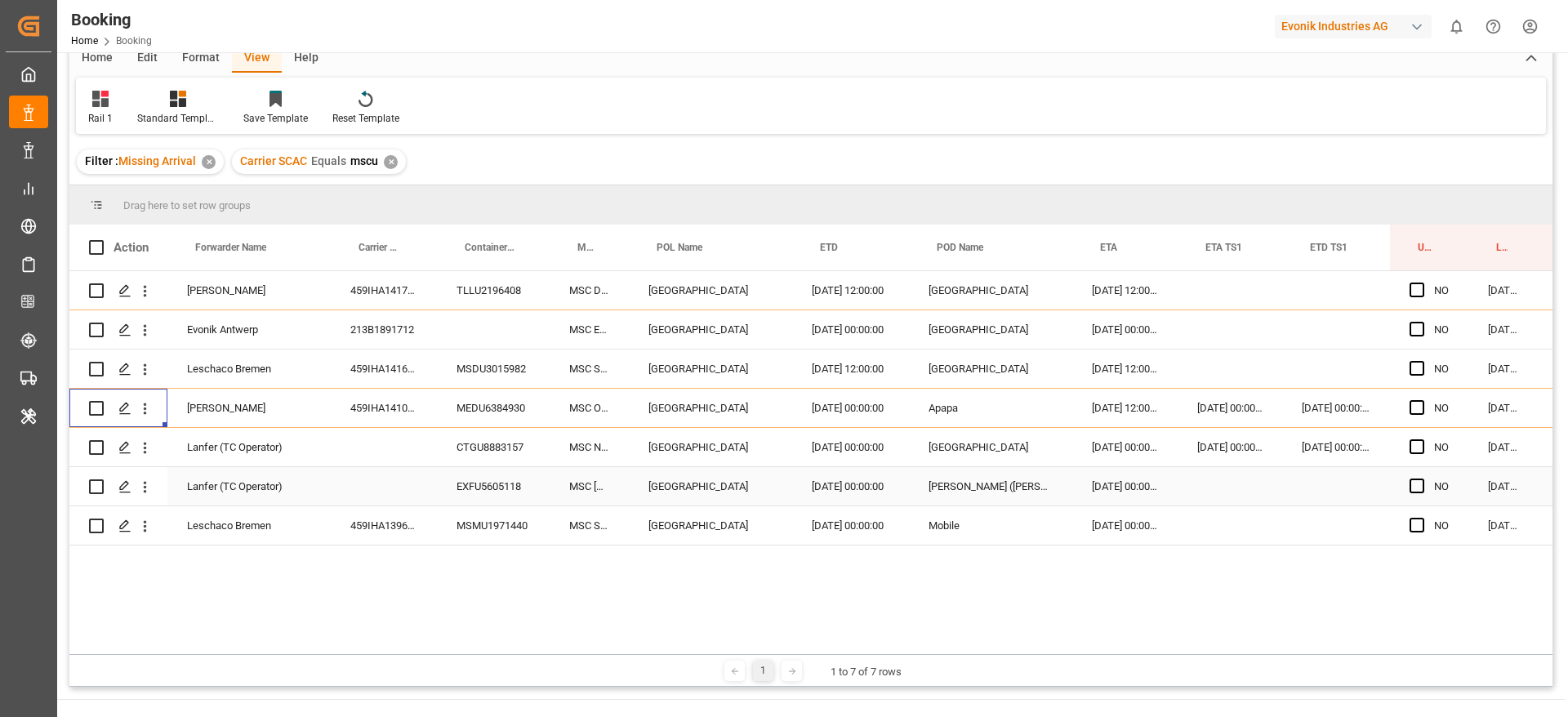
click at [489, 445] on div "CTGU8883157" at bounding box center [493, 447] width 113 height 39
click at [144, 446] on icon "open menu" at bounding box center [145, 448] width 17 height 17
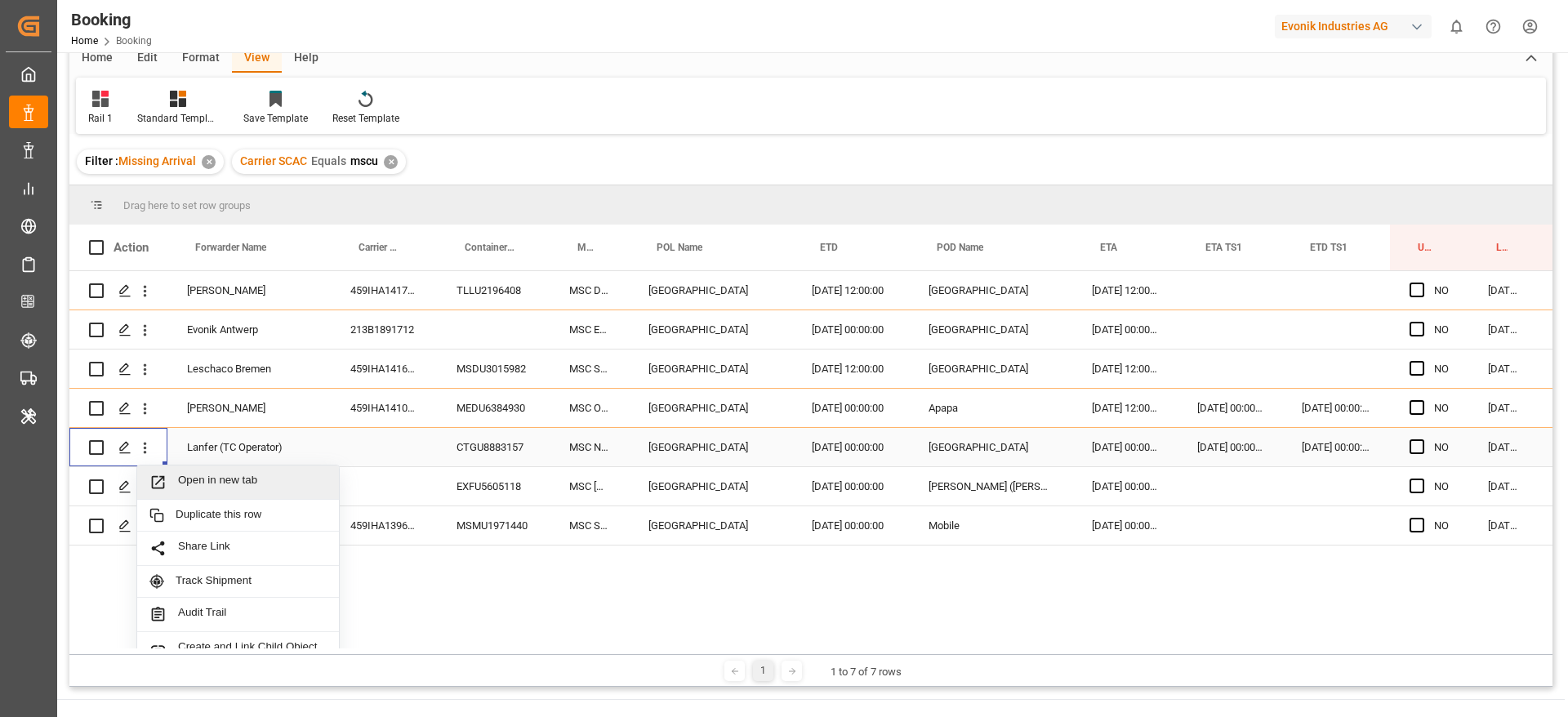
click at [186, 482] on span "Open in new tab" at bounding box center [252, 482] width 149 height 17
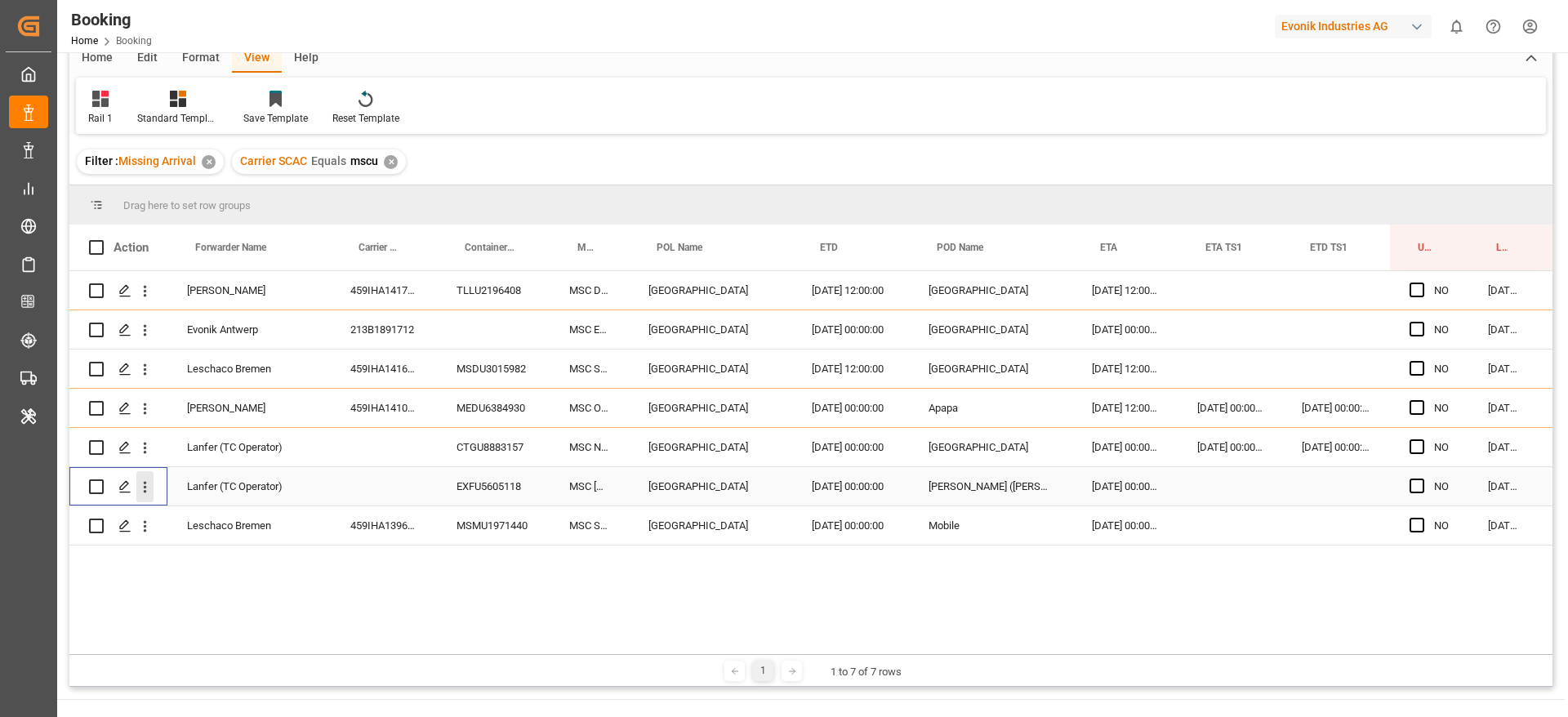
click at [149, 482] on icon "open menu" at bounding box center [145, 487] width 17 height 17
click at [199, 514] on span "Open in new tab" at bounding box center [252, 522] width 149 height 17
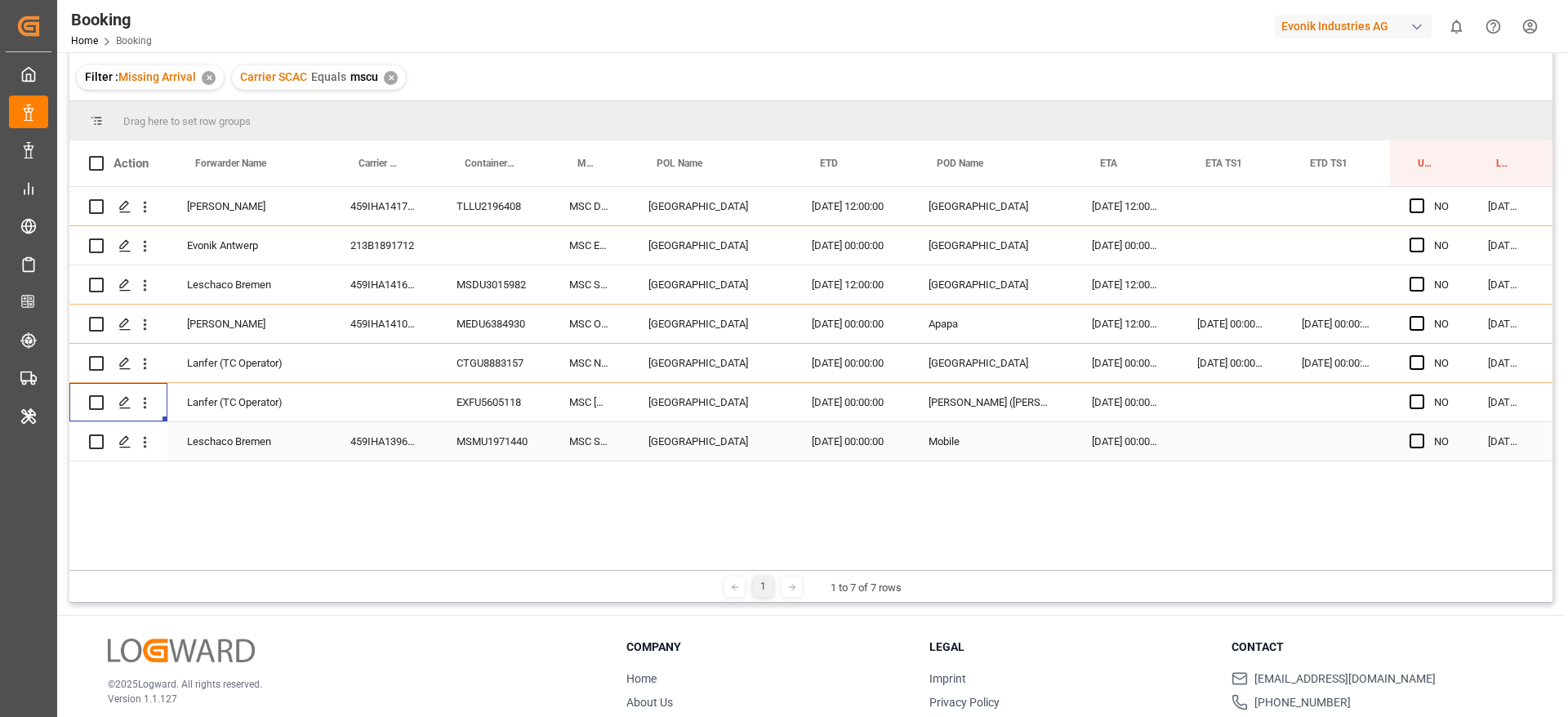
scroll to position [196, 0]
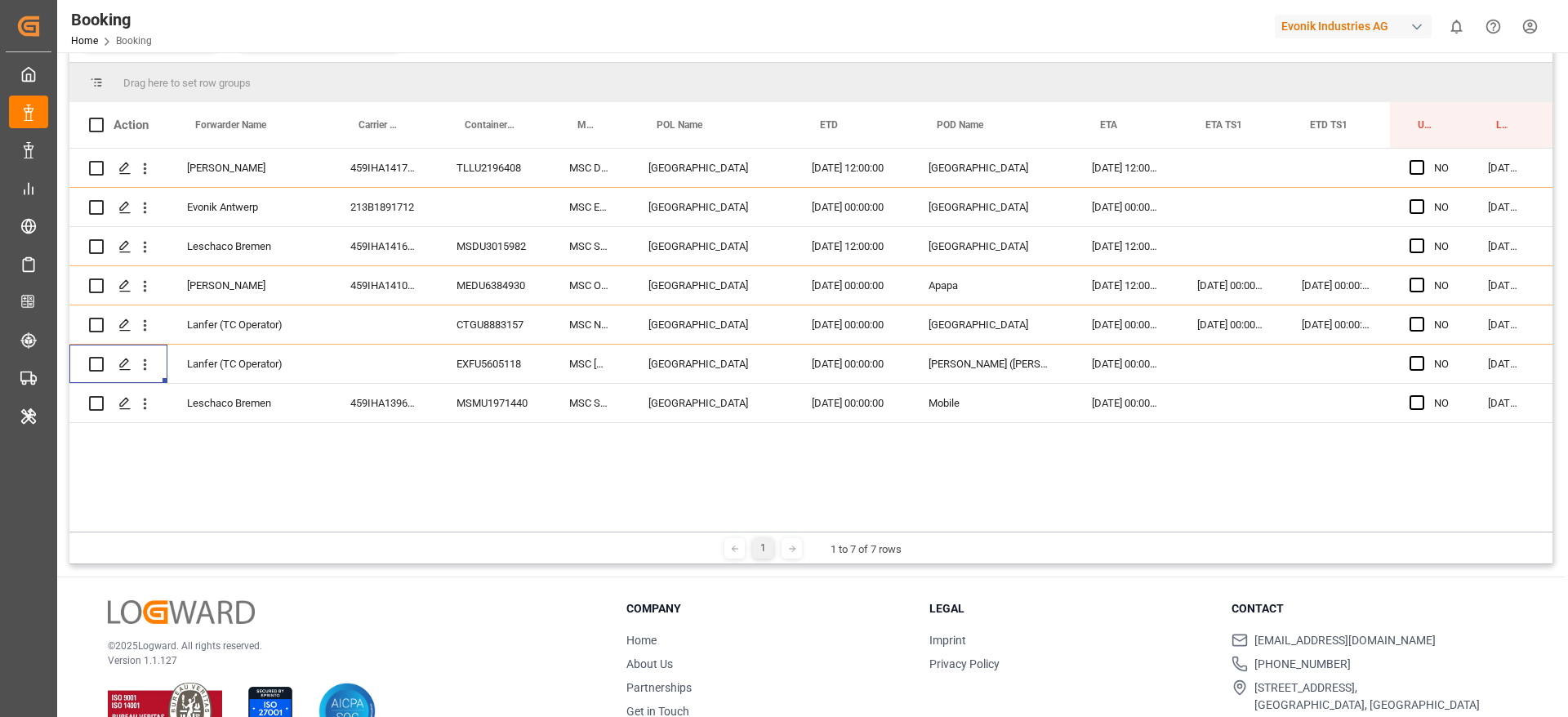
click at [404, 392] on div "459IHA1396907" at bounding box center [384, 403] width 106 height 39
click at [142, 401] on icon "open menu" at bounding box center [145, 404] width 17 height 17
click at [196, 440] on span "Open in new tab" at bounding box center [252, 439] width 149 height 17
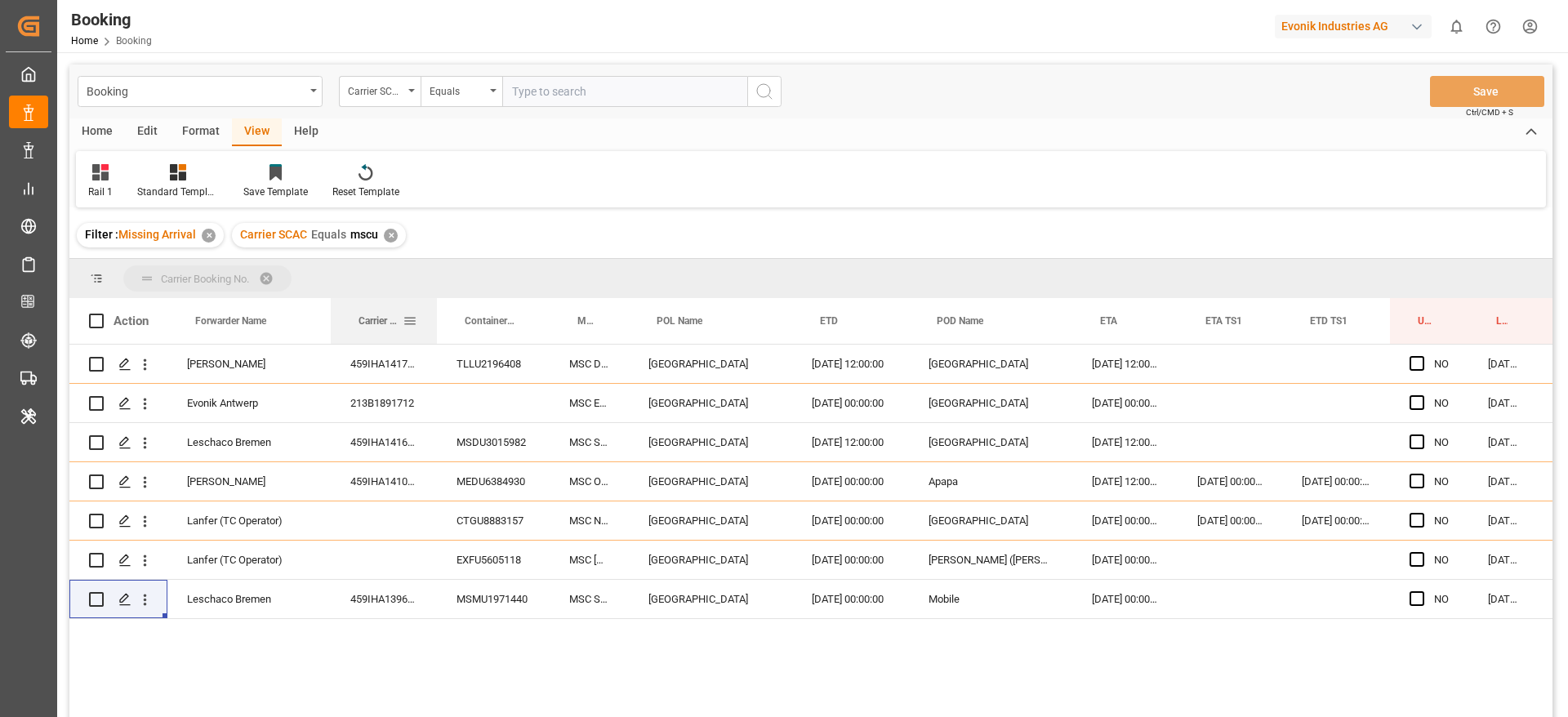
drag, startPoint x: 383, startPoint y: 306, endPoint x: 405, endPoint y: 274, distance: 38.8
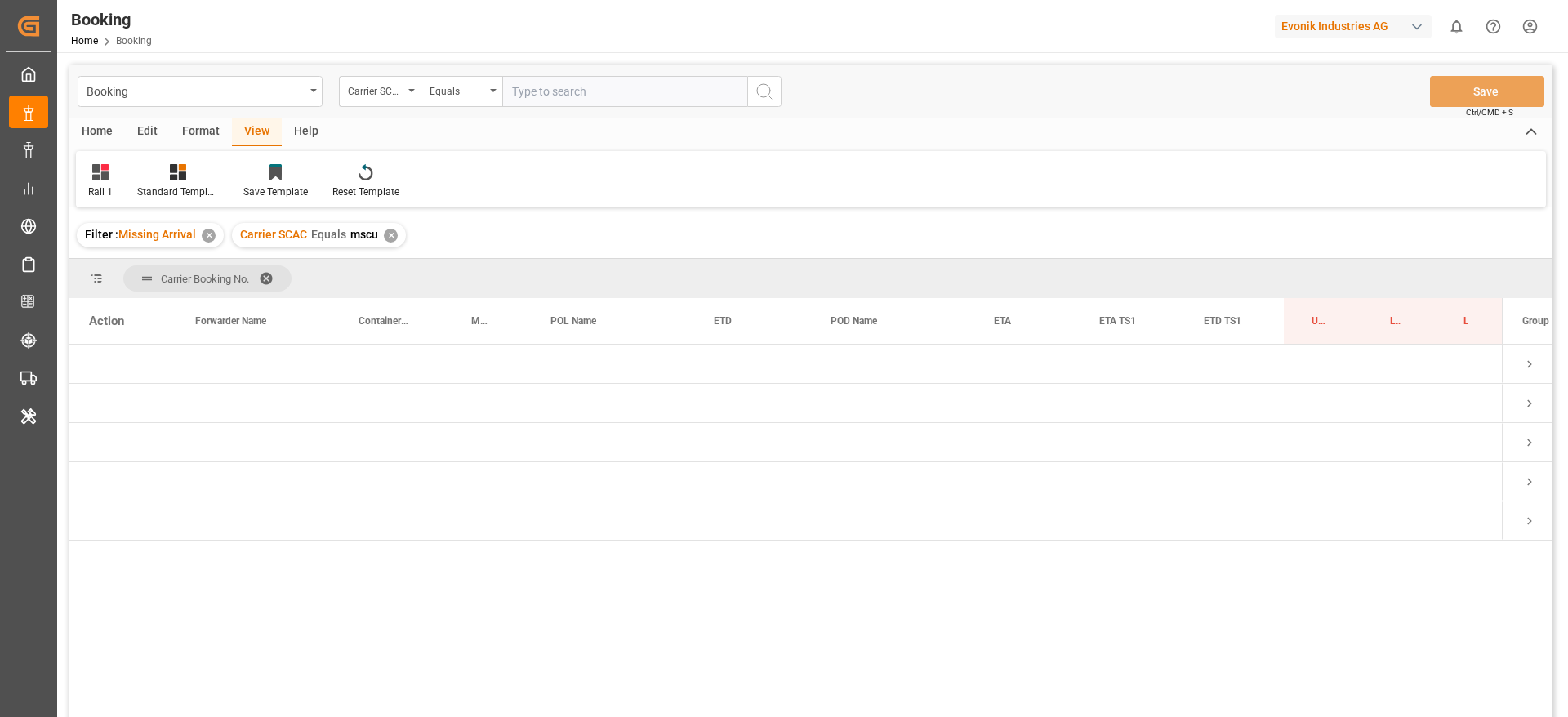
click at [260, 267] on span "Carrier Booking No." at bounding box center [208, 278] width 168 height 26
click at [269, 275] on span at bounding box center [271, 278] width 26 height 14
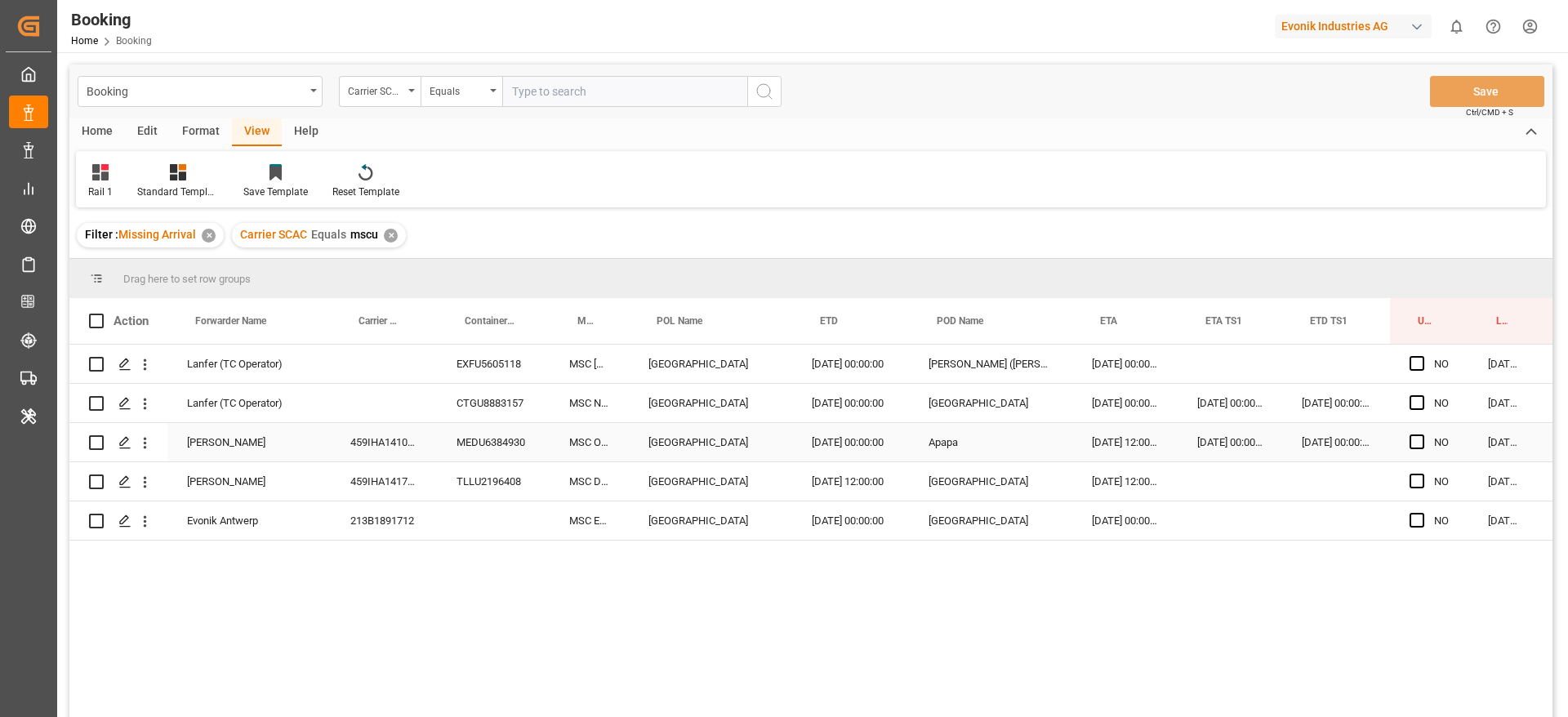
scroll to position [0, 62]
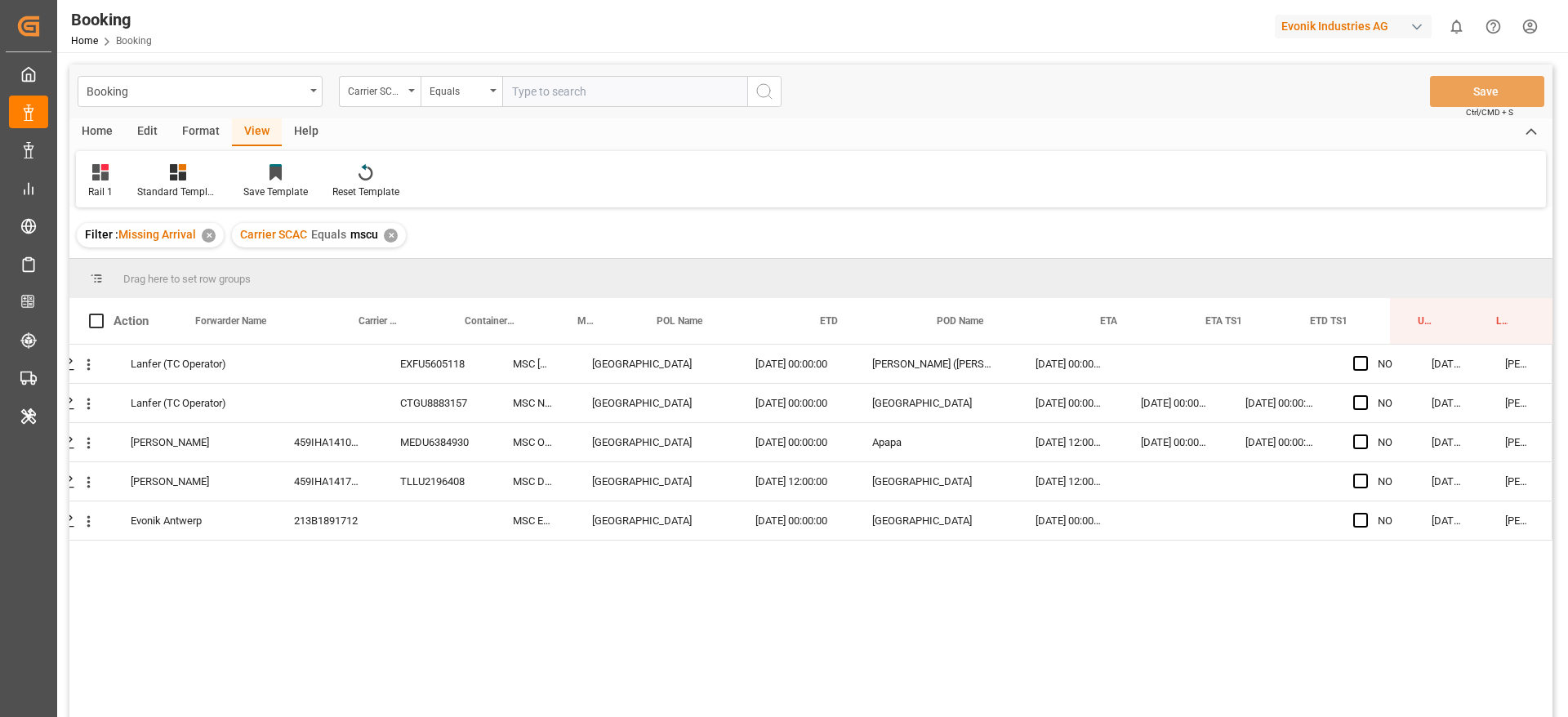
click at [393, 234] on div "✕" at bounding box center [390, 236] width 14 height 14
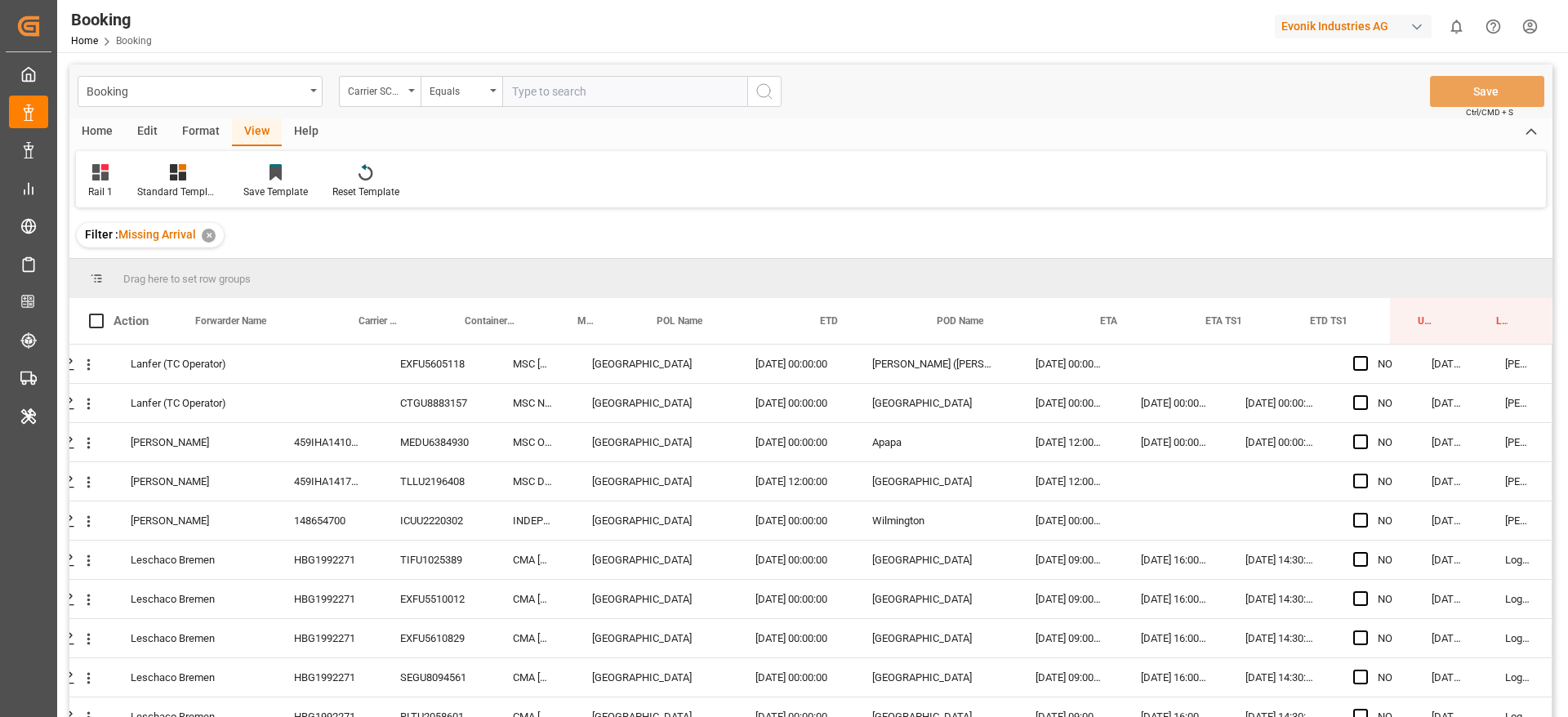
click at [591, 100] on input "text" at bounding box center [625, 92] width 245 height 31
type input "oolu"
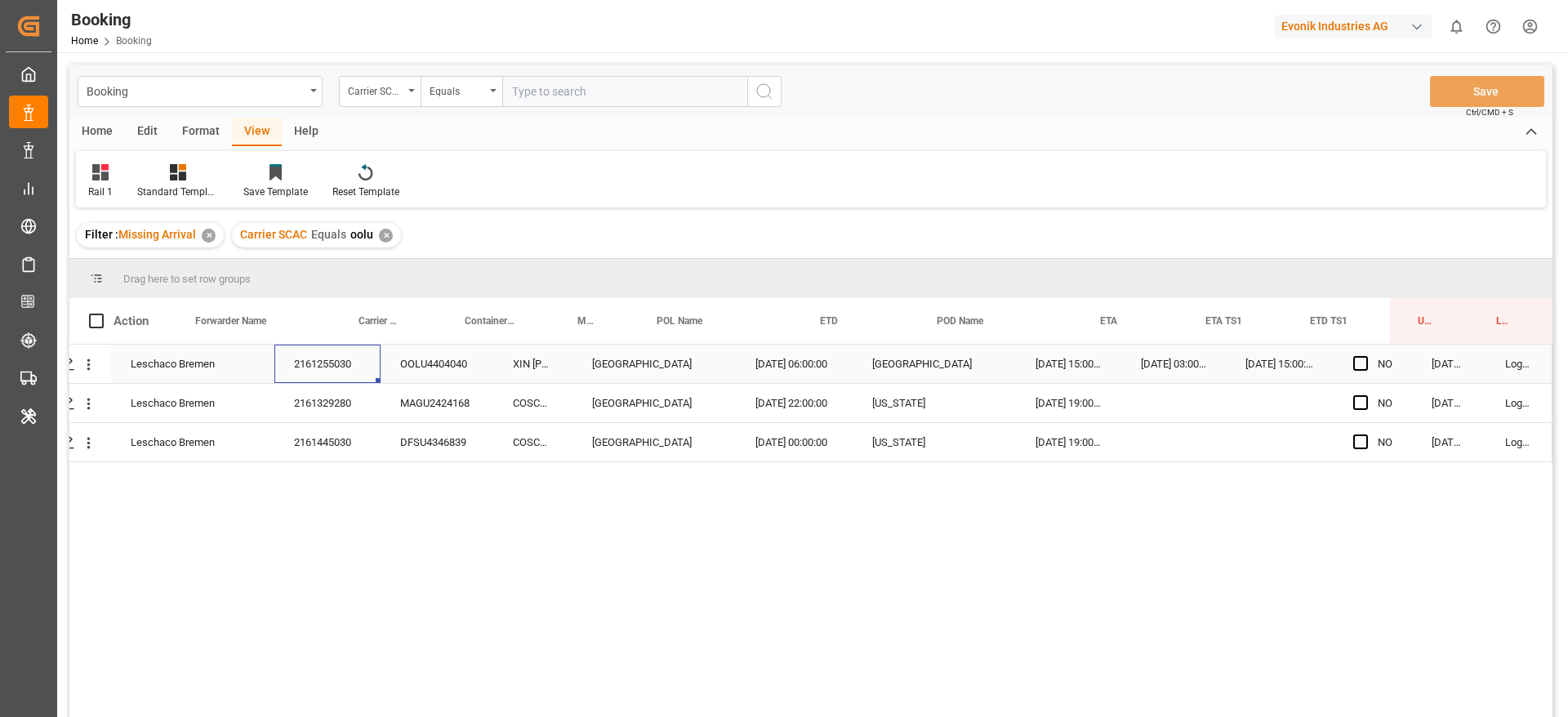
click at [319, 348] on div "2161255030" at bounding box center [328, 364] width 106 height 39
click at [86, 361] on icon "open menu" at bounding box center [89, 365] width 17 height 17
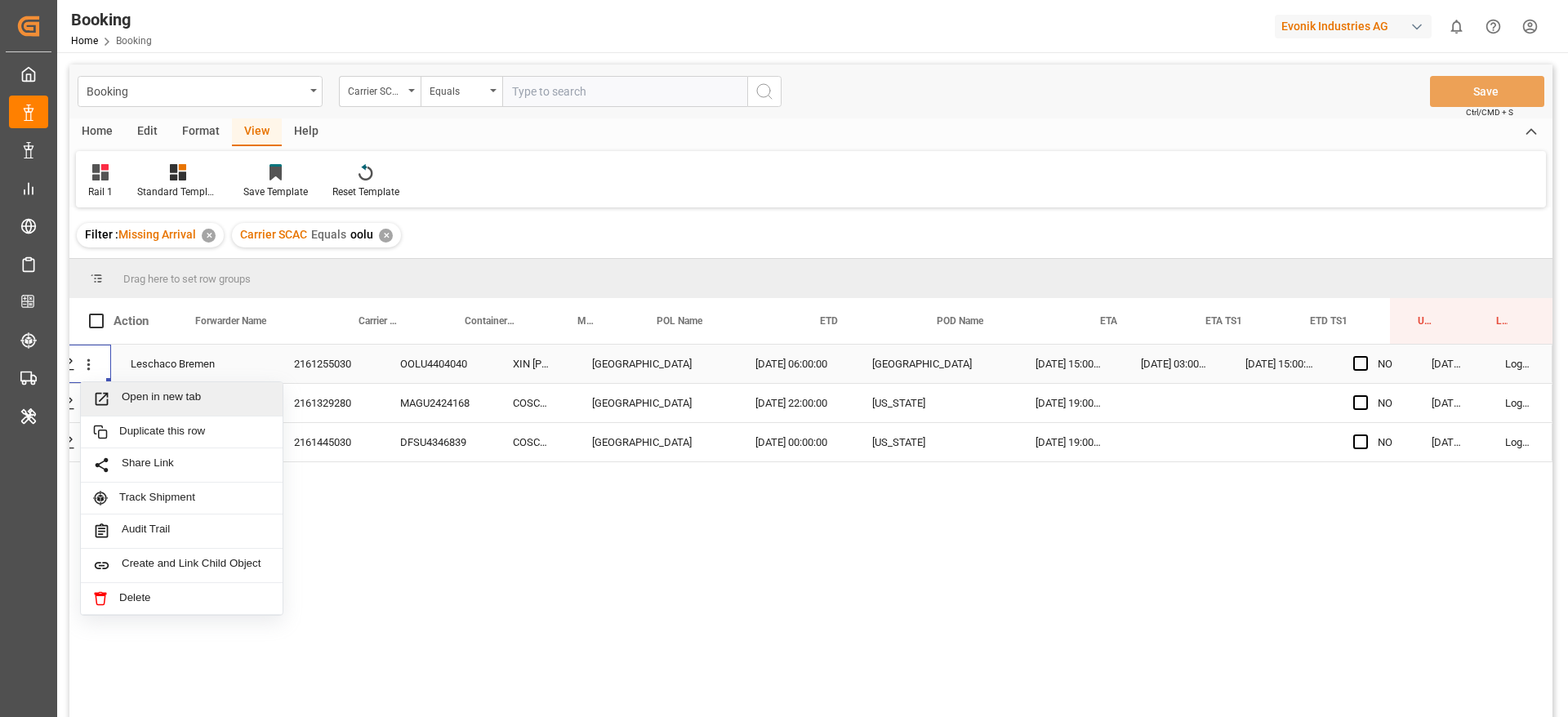
click at [139, 398] on span "Open in new tab" at bounding box center [196, 399] width 149 height 17
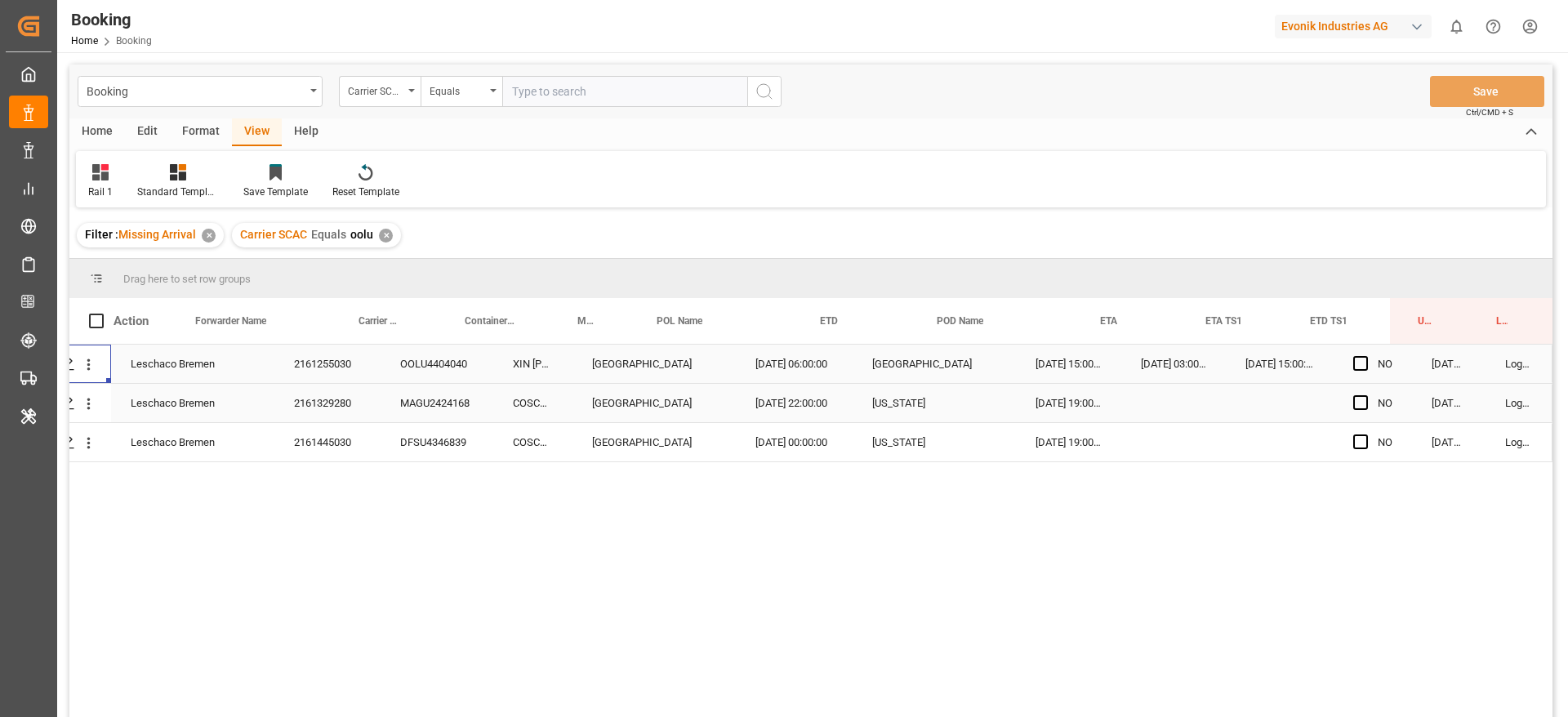
click at [316, 383] on div "2161255030" at bounding box center [328, 364] width 106 height 39
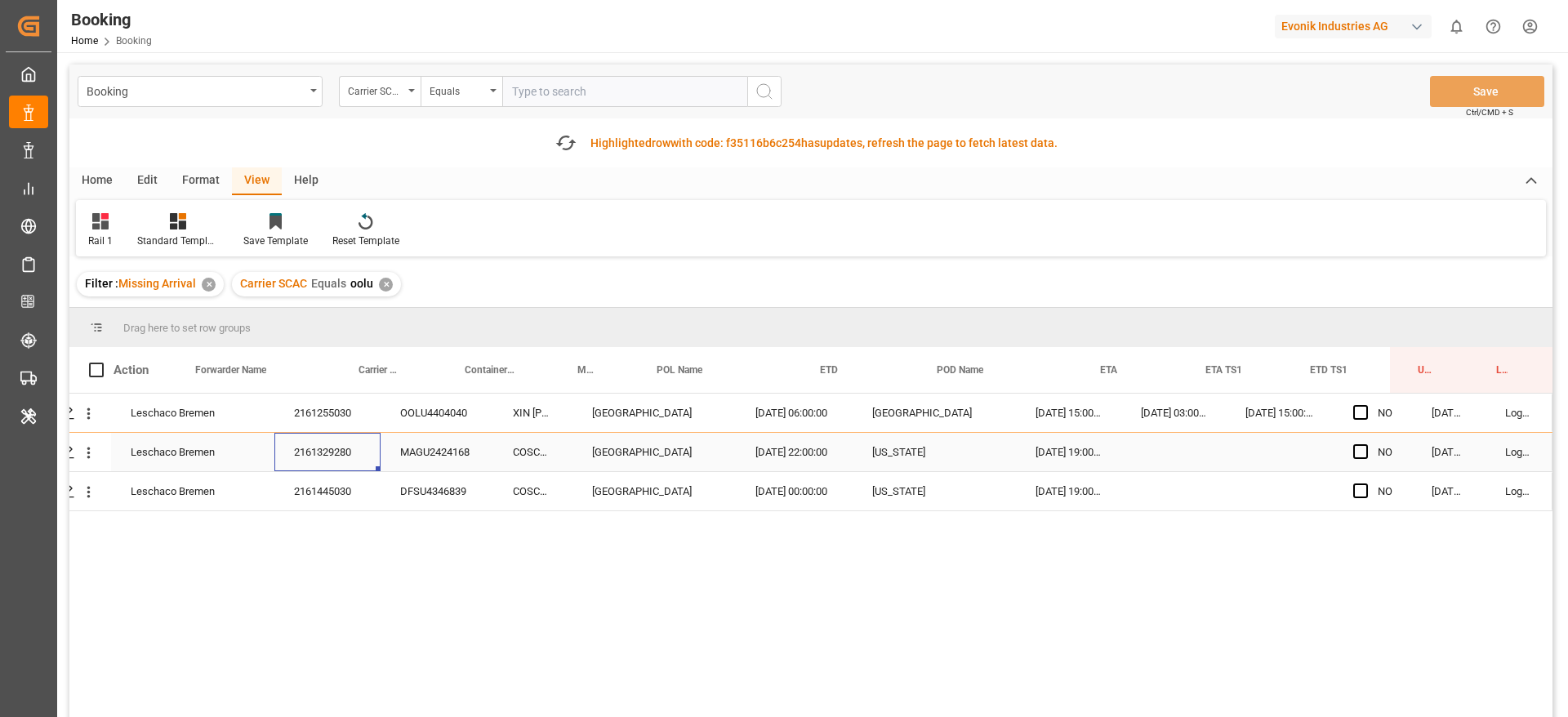
click at [317, 441] on div "2161329280" at bounding box center [328, 452] width 106 height 39
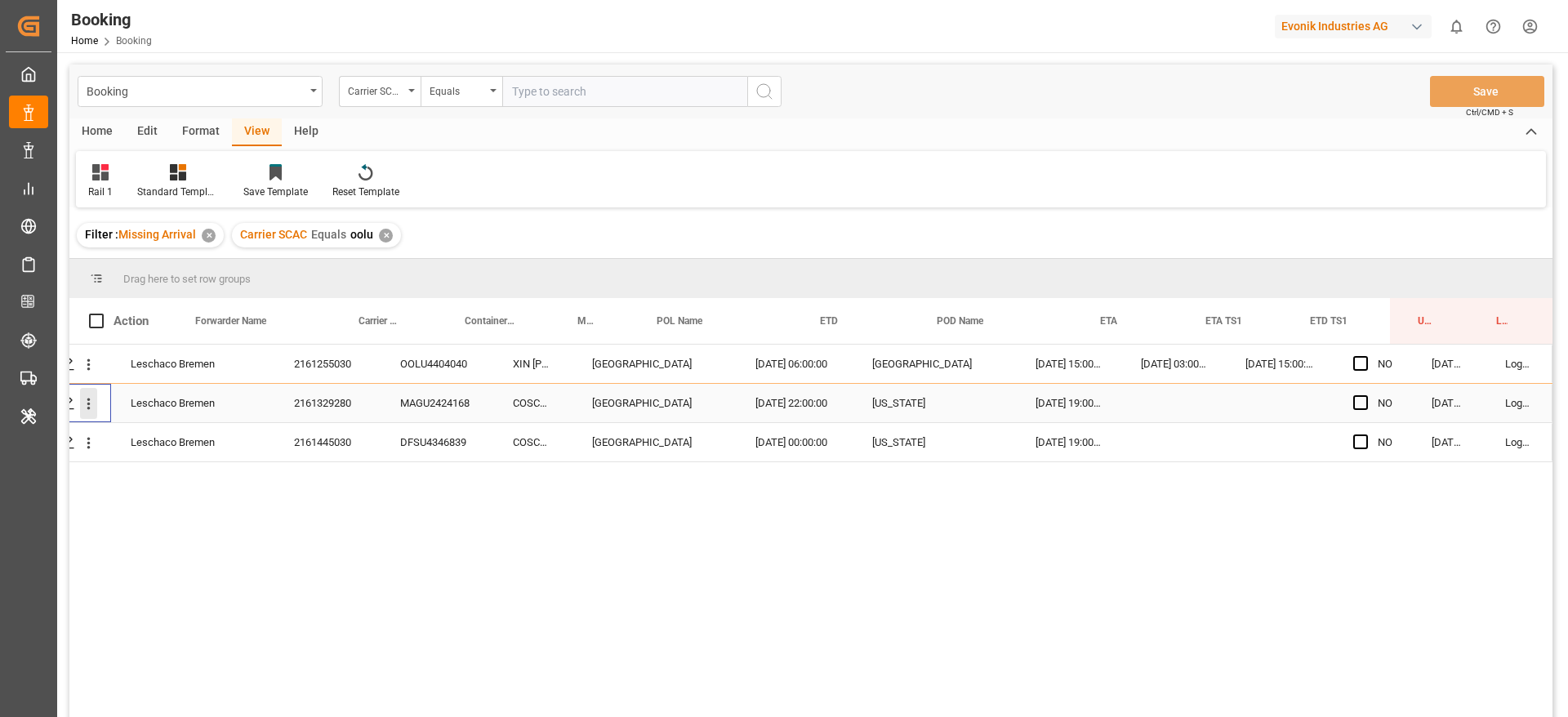
click at [80, 409] on icon "open menu" at bounding box center [89, 404] width 17 height 17
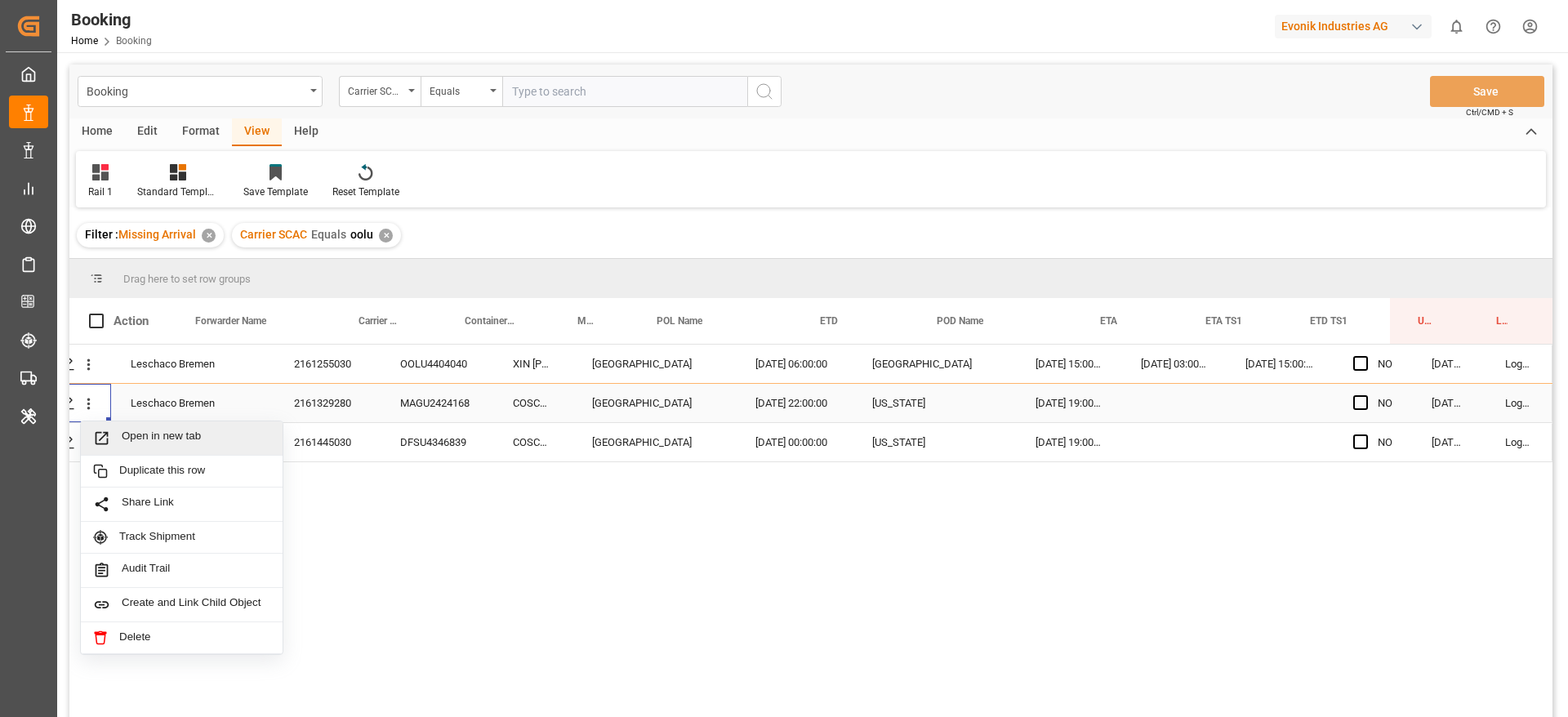
click at [151, 444] on span "Open in new tab" at bounding box center [196, 439] width 149 height 17
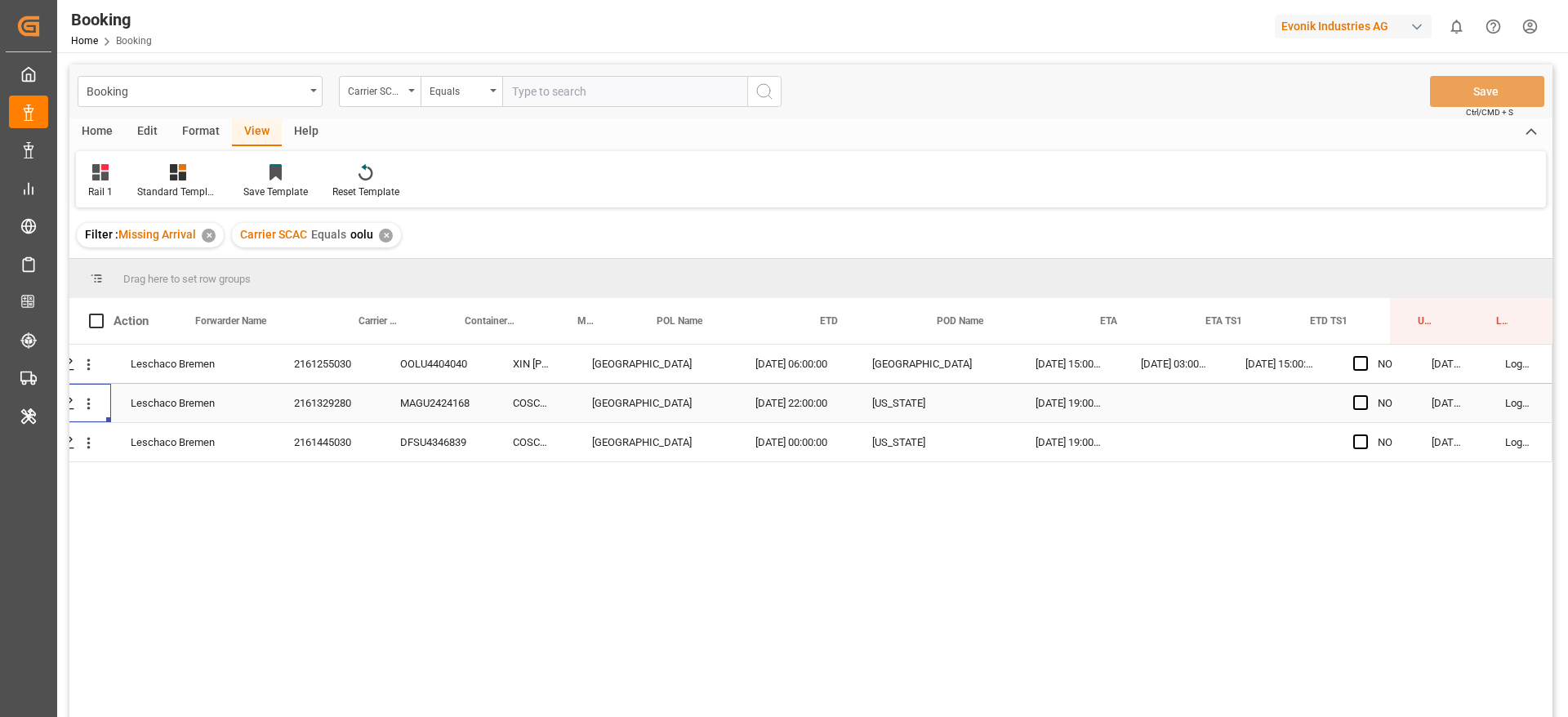
click at [299, 422] on div "2161329280" at bounding box center [328, 403] width 106 height 39
click at [310, 462] on div "2161445030" at bounding box center [328, 443] width 106 height 39
click at [85, 443] on icon "open menu" at bounding box center [89, 444] width 17 height 17
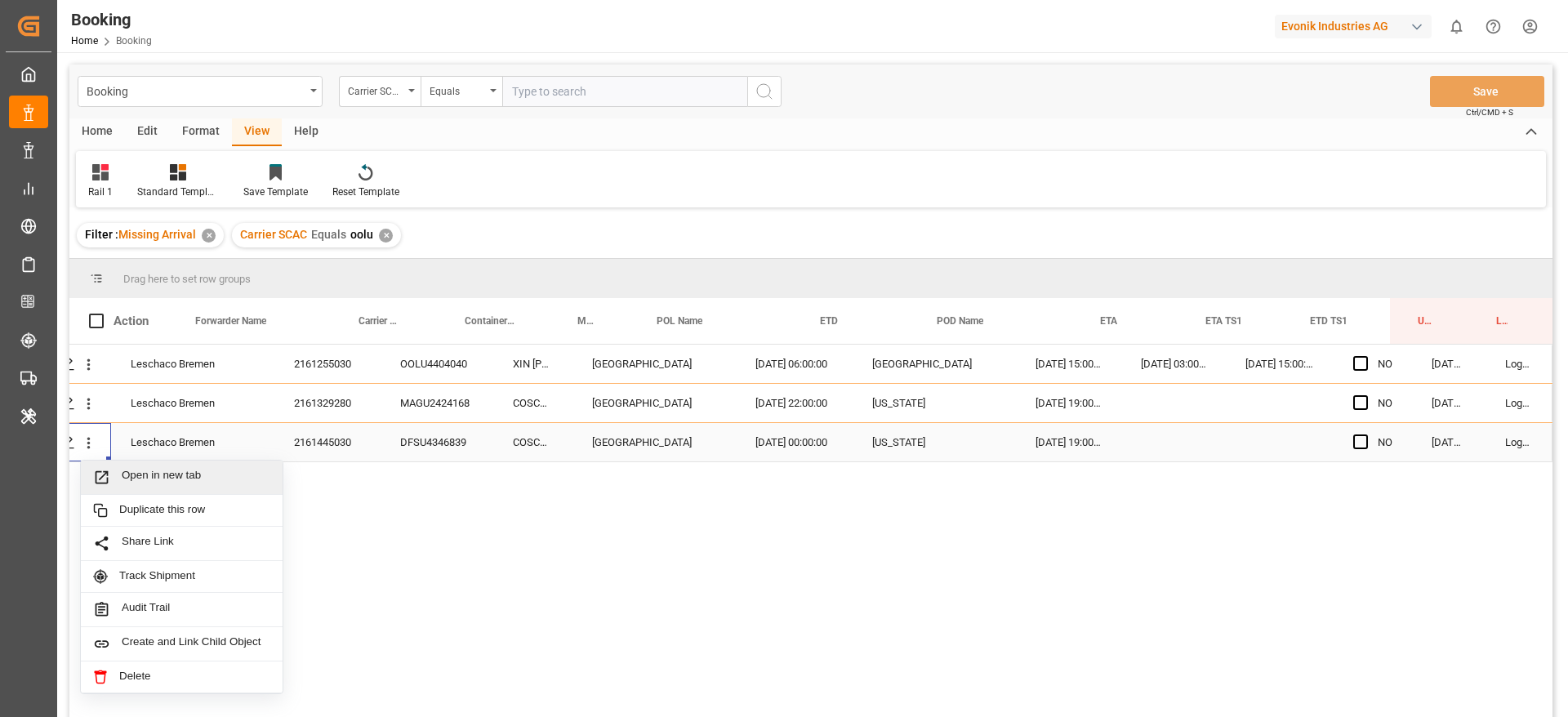
click at [157, 473] on span "Open in new tab" at bounding box center [196, 477] width 149 height 17
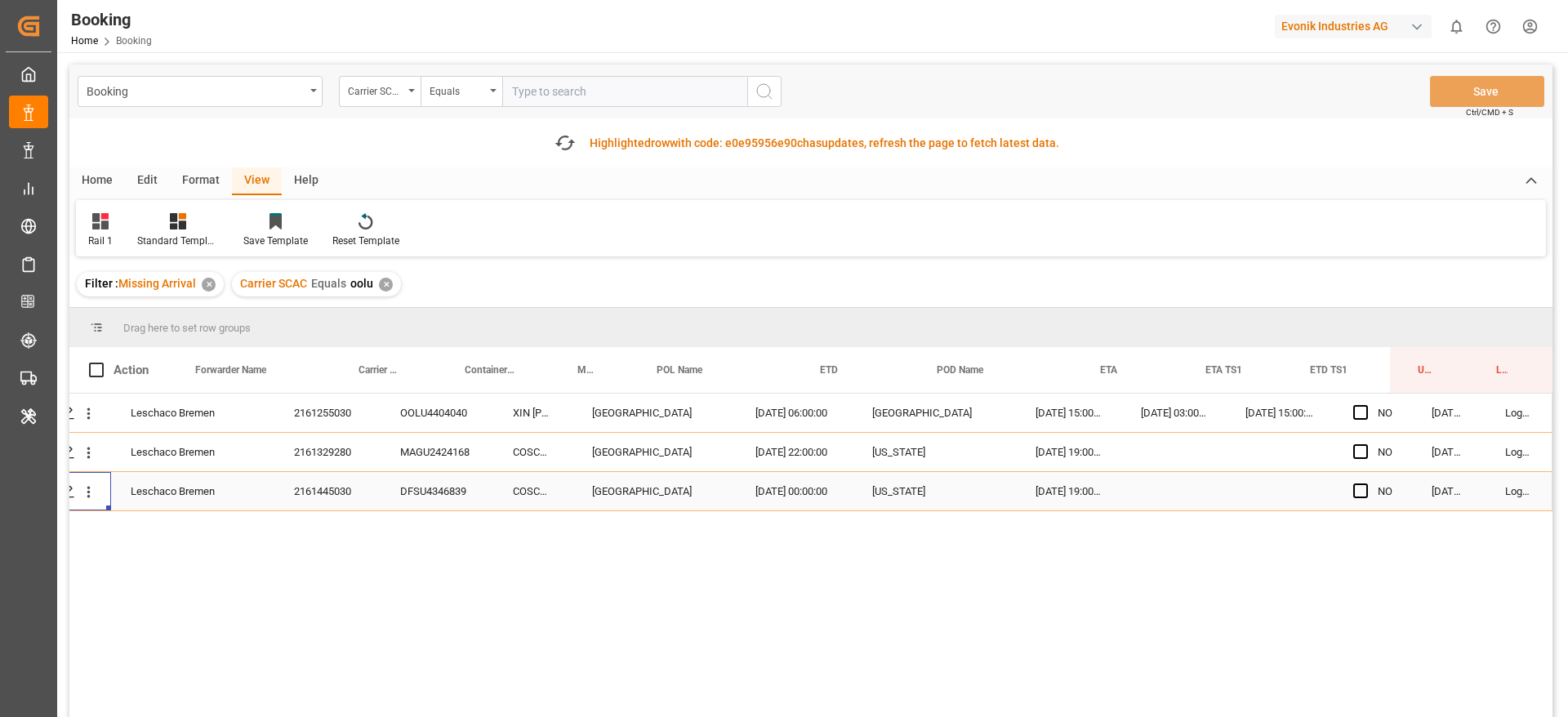
click at [381, 292] on div "Carrier SCAC Equals oolu ✕" at bounding box center [316, 283] width 169 height 24
click at [384, 287] on div "✕" at bounding box center [385, 284] width 14 height 14
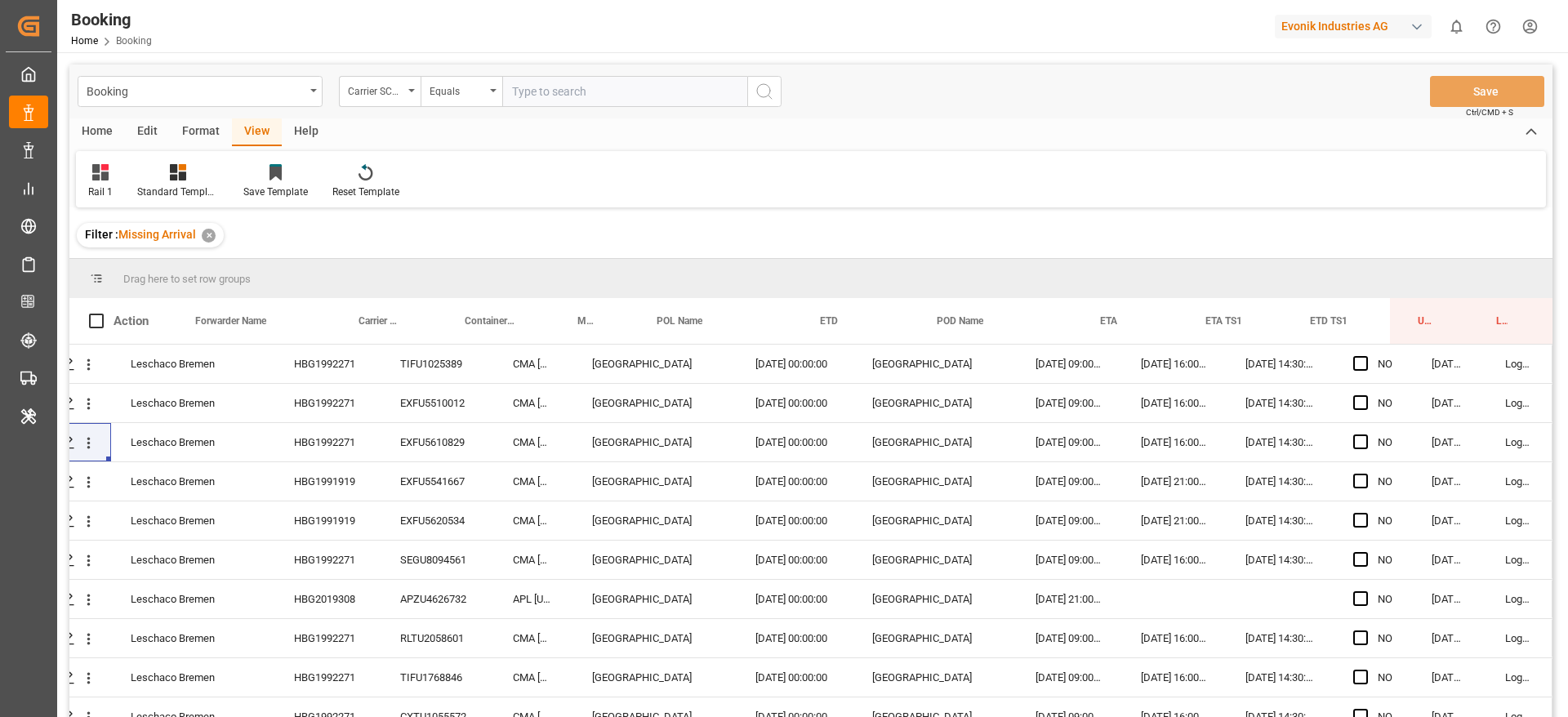
click at [566, 93] on input "text" at bounding box center [625, 92] width 245 height 31
type input "maeu"
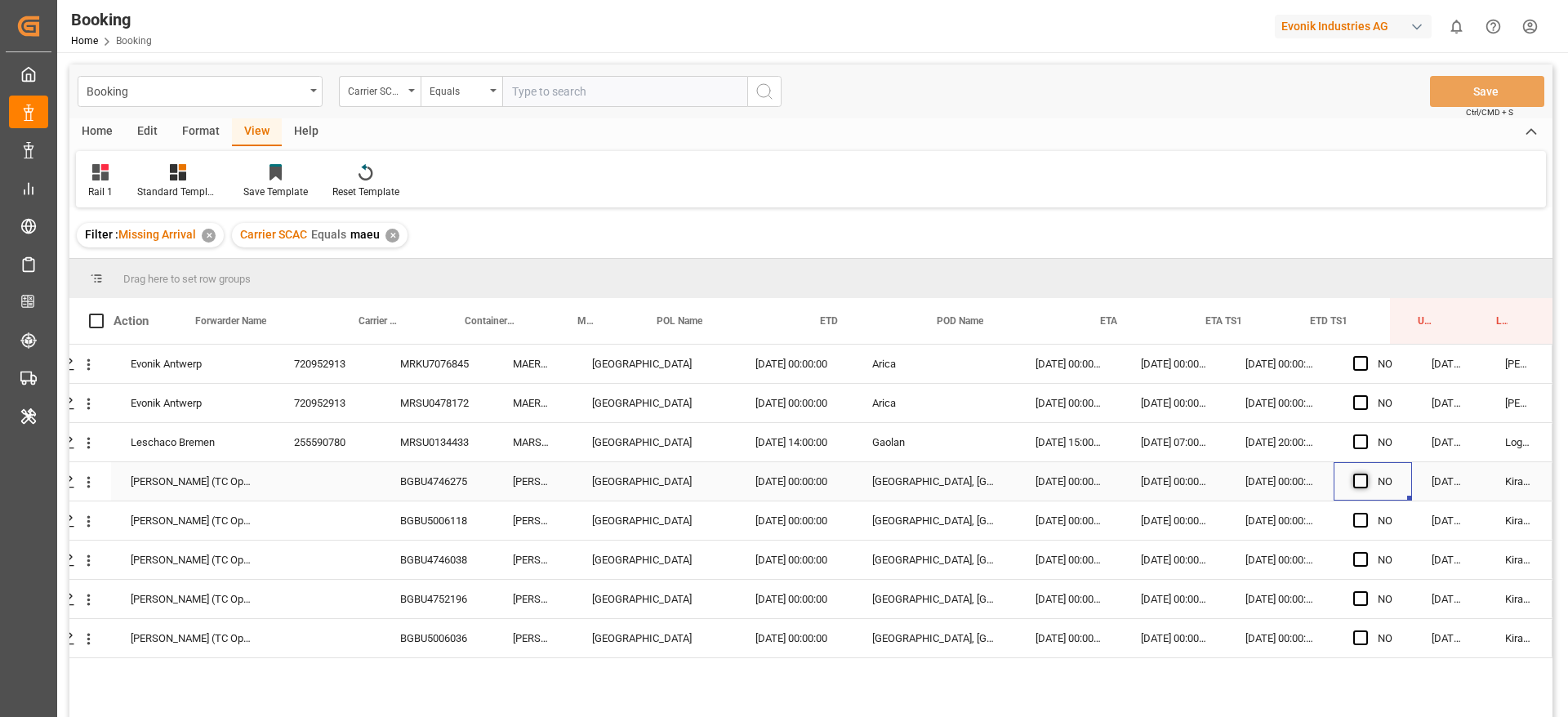
click at [1355, 477] on span "Press SPACE to select this row." at bounding box center [1360, 480] width 14 height 14
click at [1365, 473] on input "Press SPACE to select this row." at bounding box center [1365, 473] width 0 height 0
drag, startPoint x: 1405, startPoint y: 496, endPoint x: 1396, endPoint y: 657, distance: 161.3
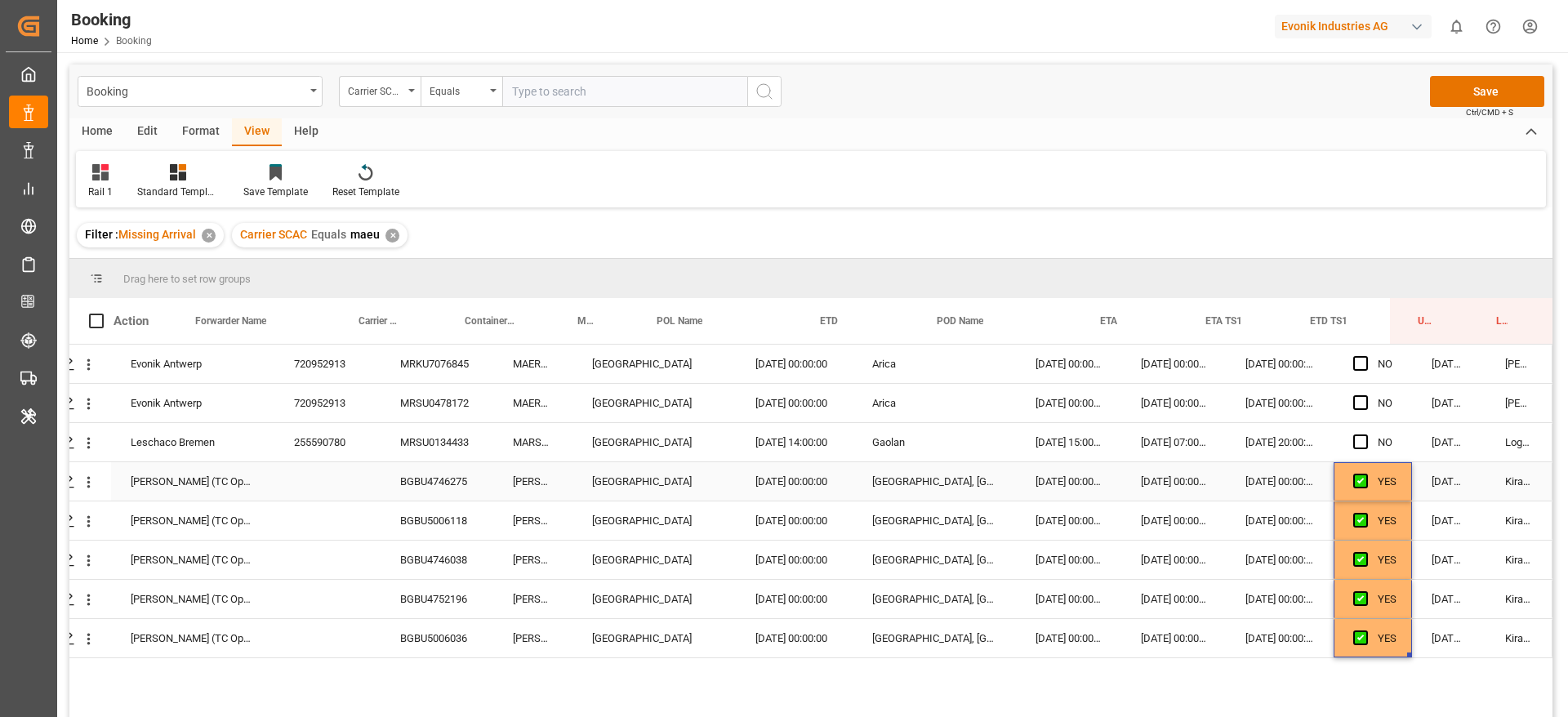
click at [414, 467] on div "BGBU4746275" at bounding box center [437, 481] width 113 height 39
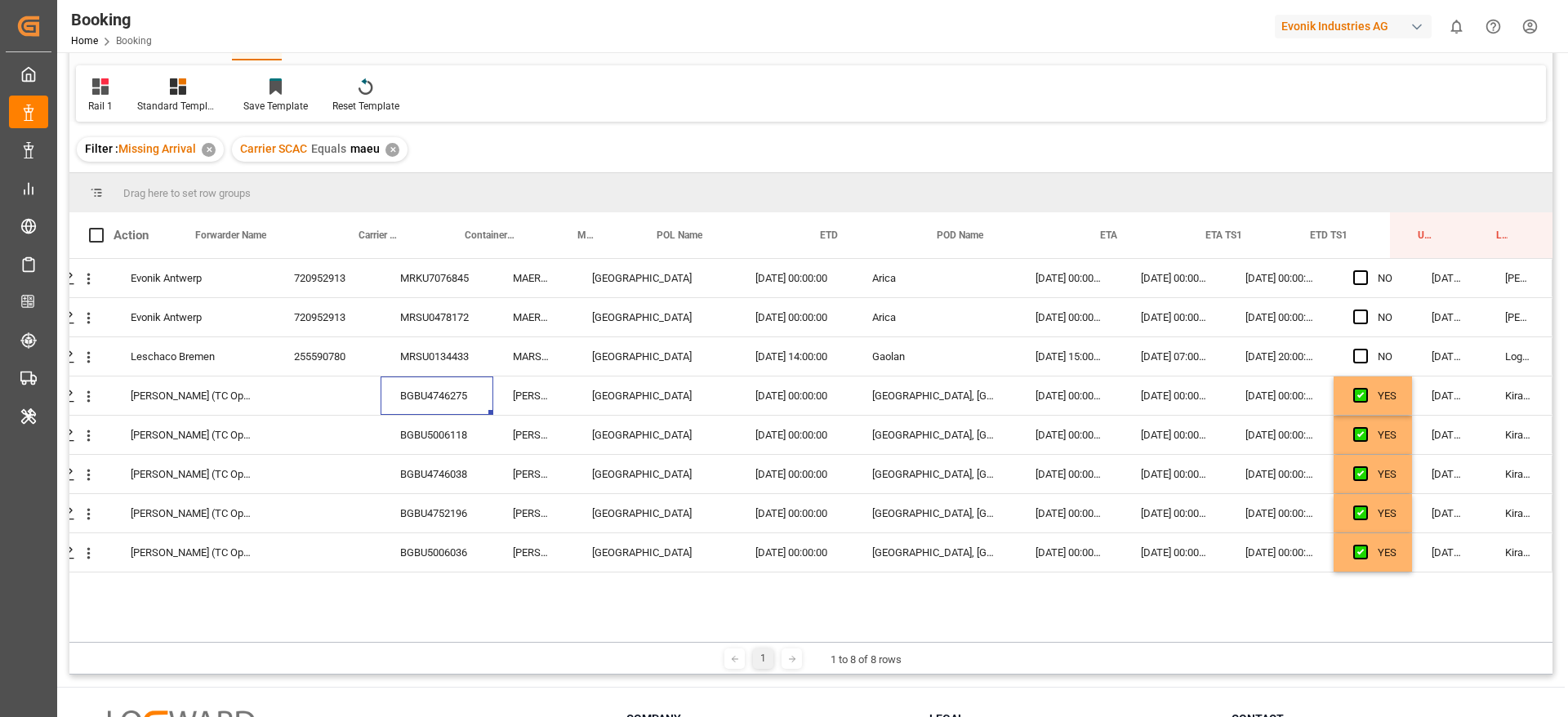
scroll to position [123, 0]
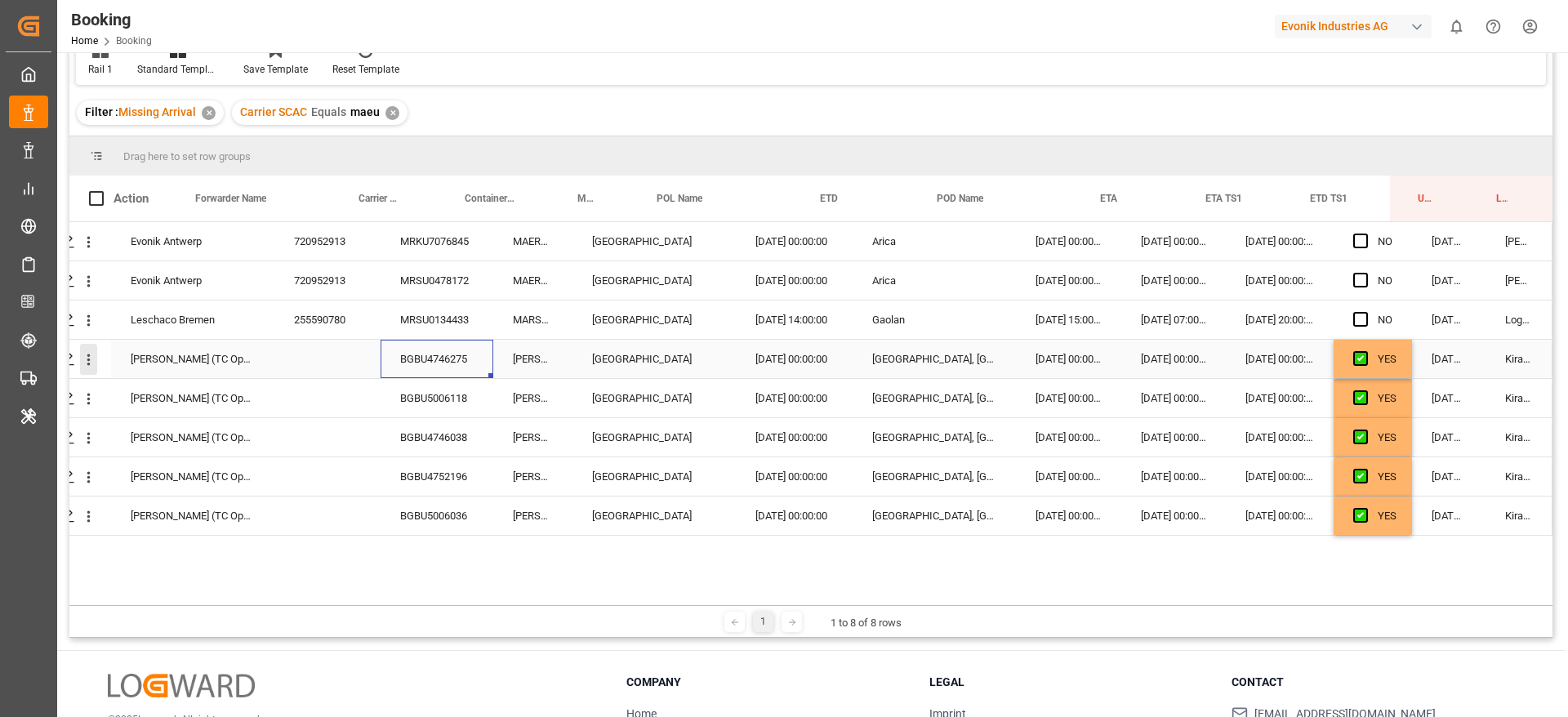
click at [85, 357] on icon "open menu" at bounding box center [89, 359] width 17 height 17
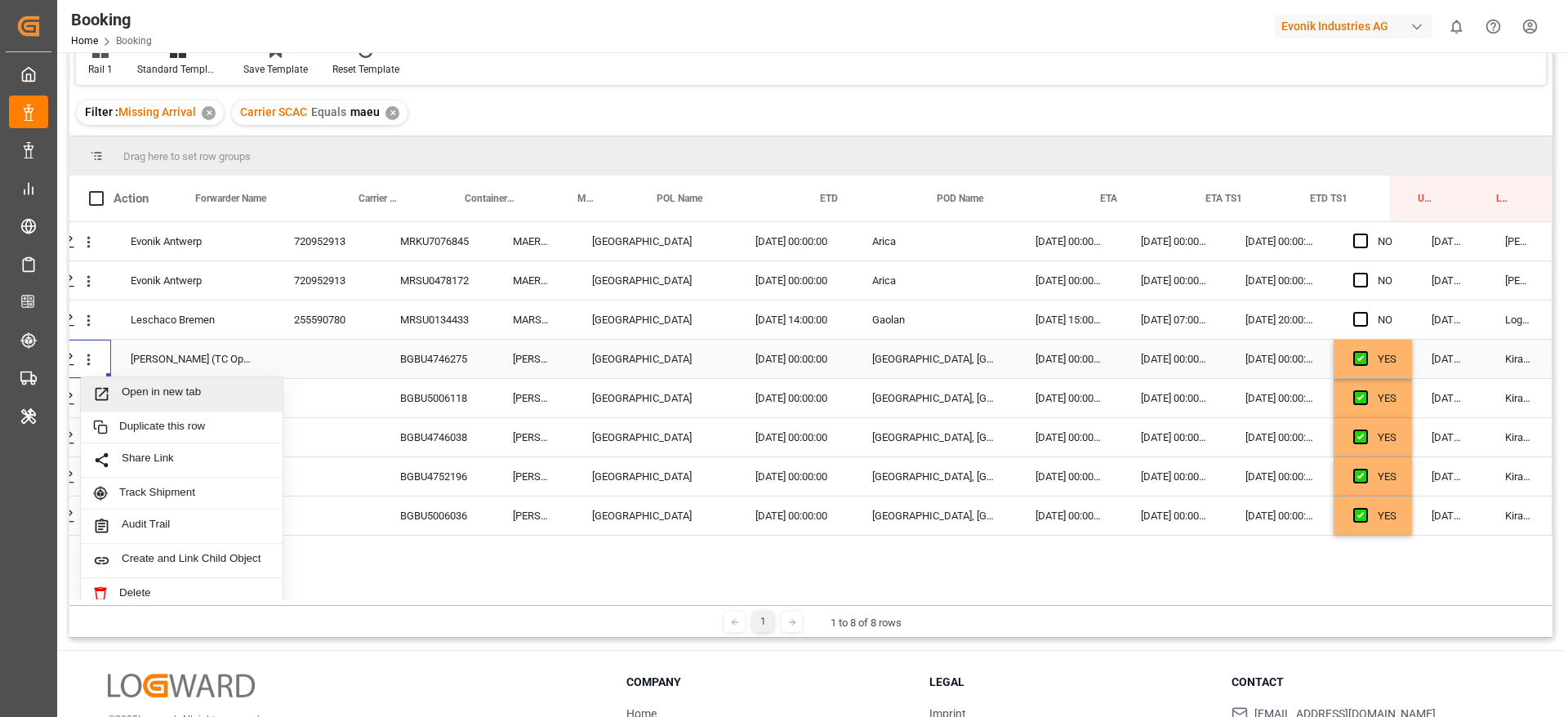
click at [170, 389] on span "Open in new tab" at bounding box center [196, 394] width 149 height 17
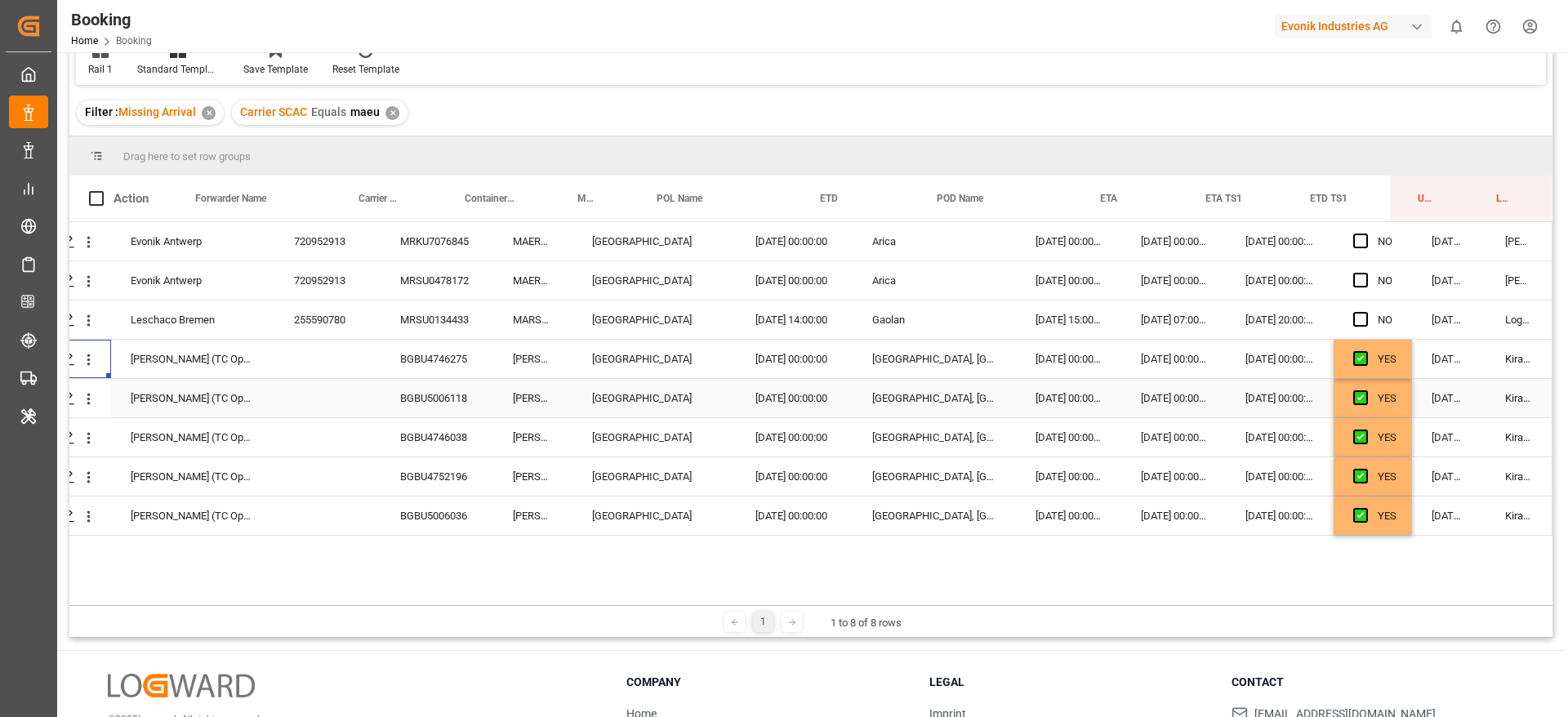
click at [431, 389] on div "BGBU5006118" at bounding box center [437, 398] width 113 height 39
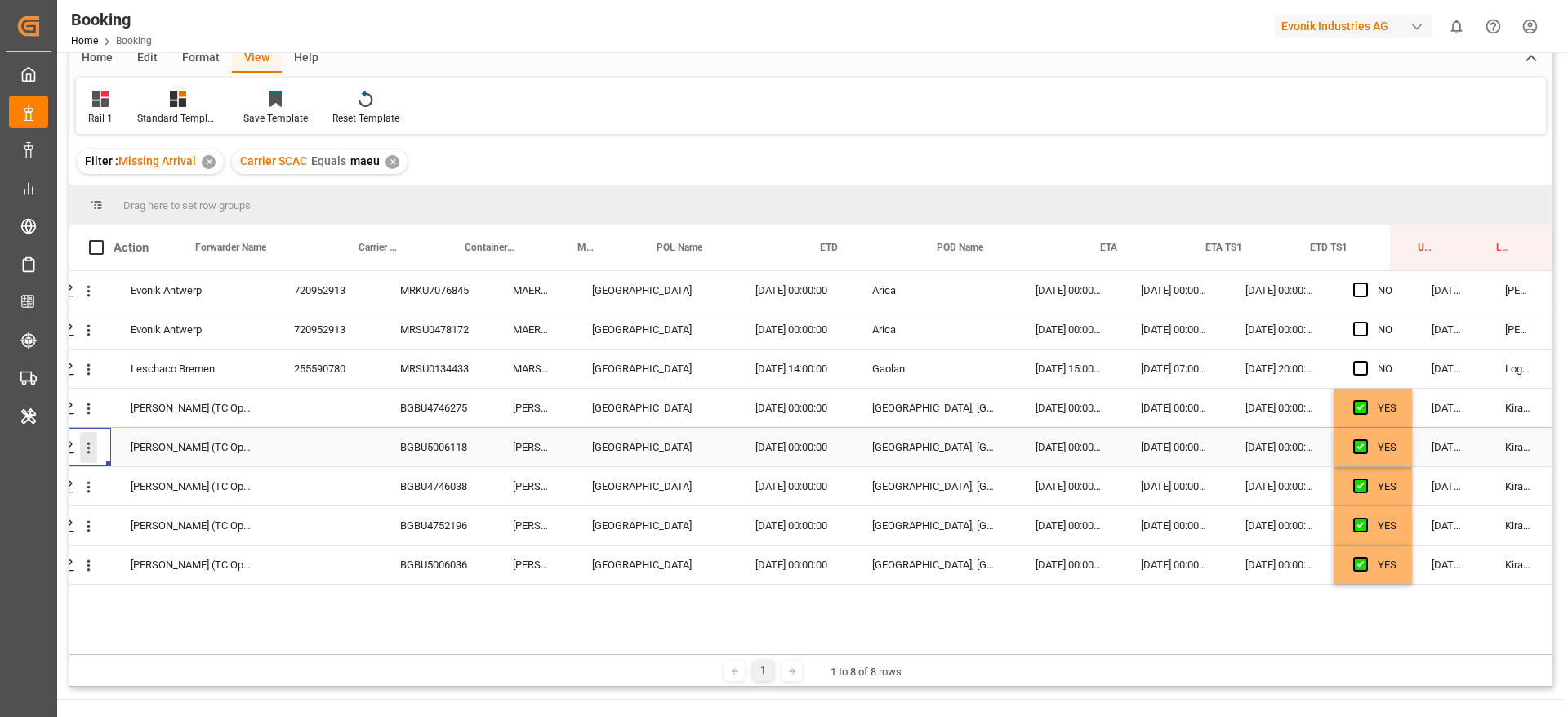
scroll to position [172, 0]
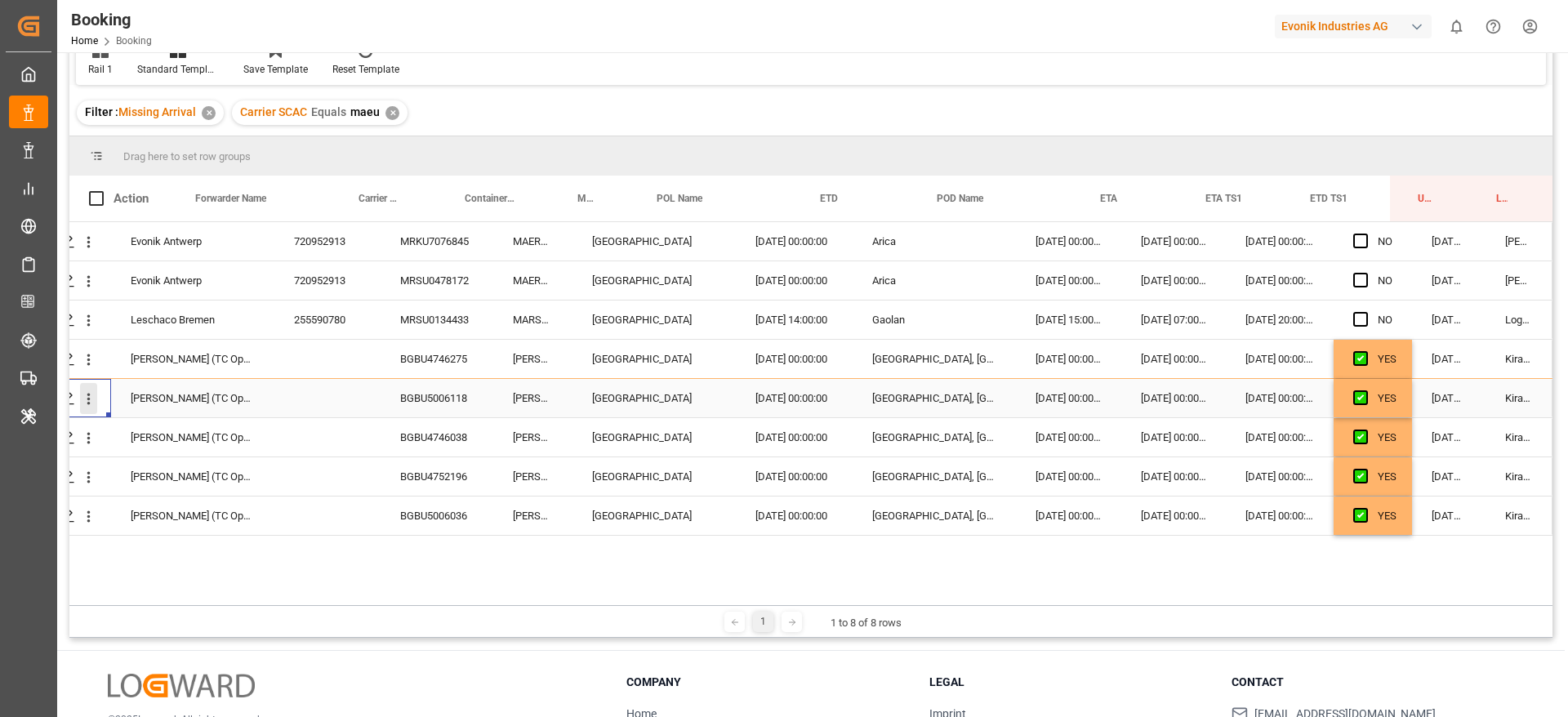
click at [88, 399] on icon "open menu" at bounding box center [89, 399] width 17 height 17
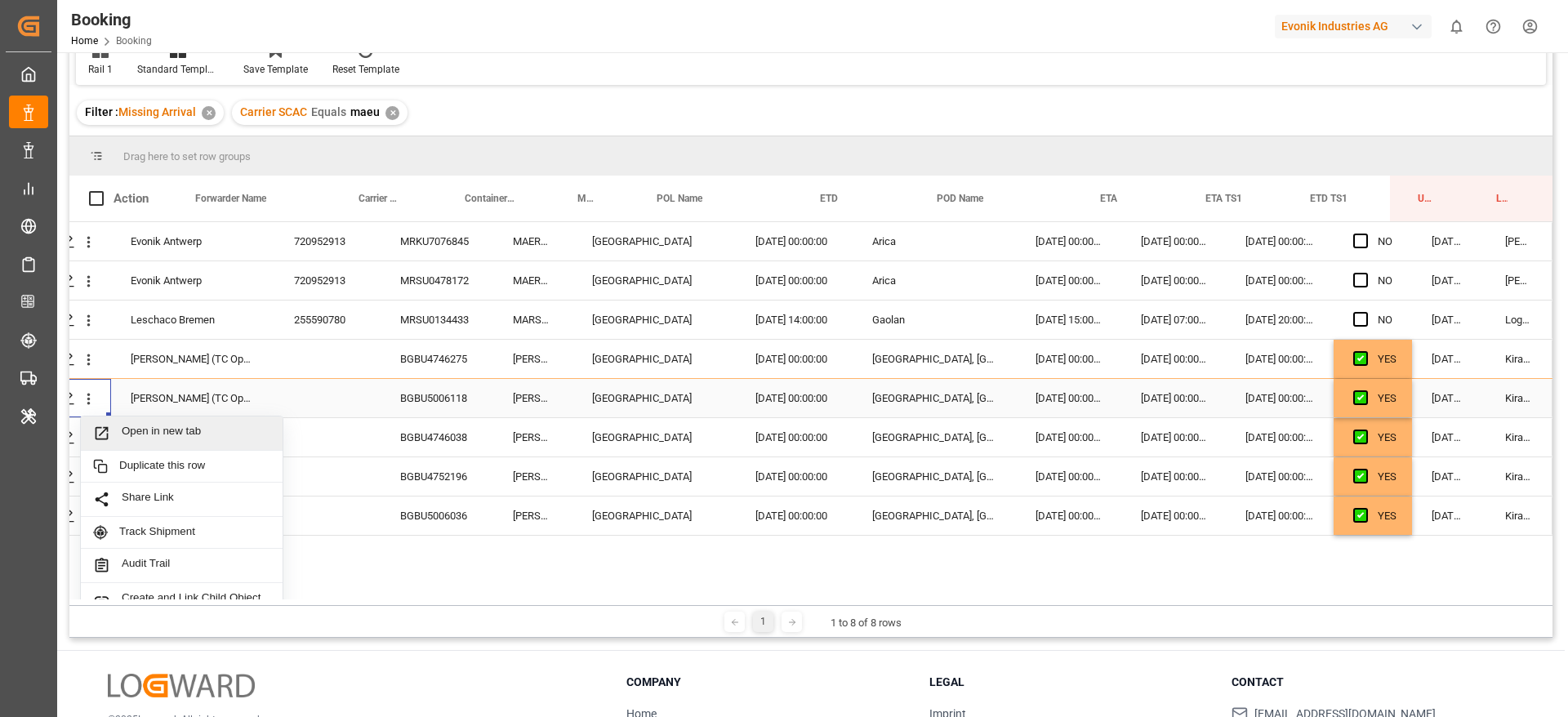
click at [117, 420] on div "Open in new tab" at bounding box center [182, 434] width 202 height 35
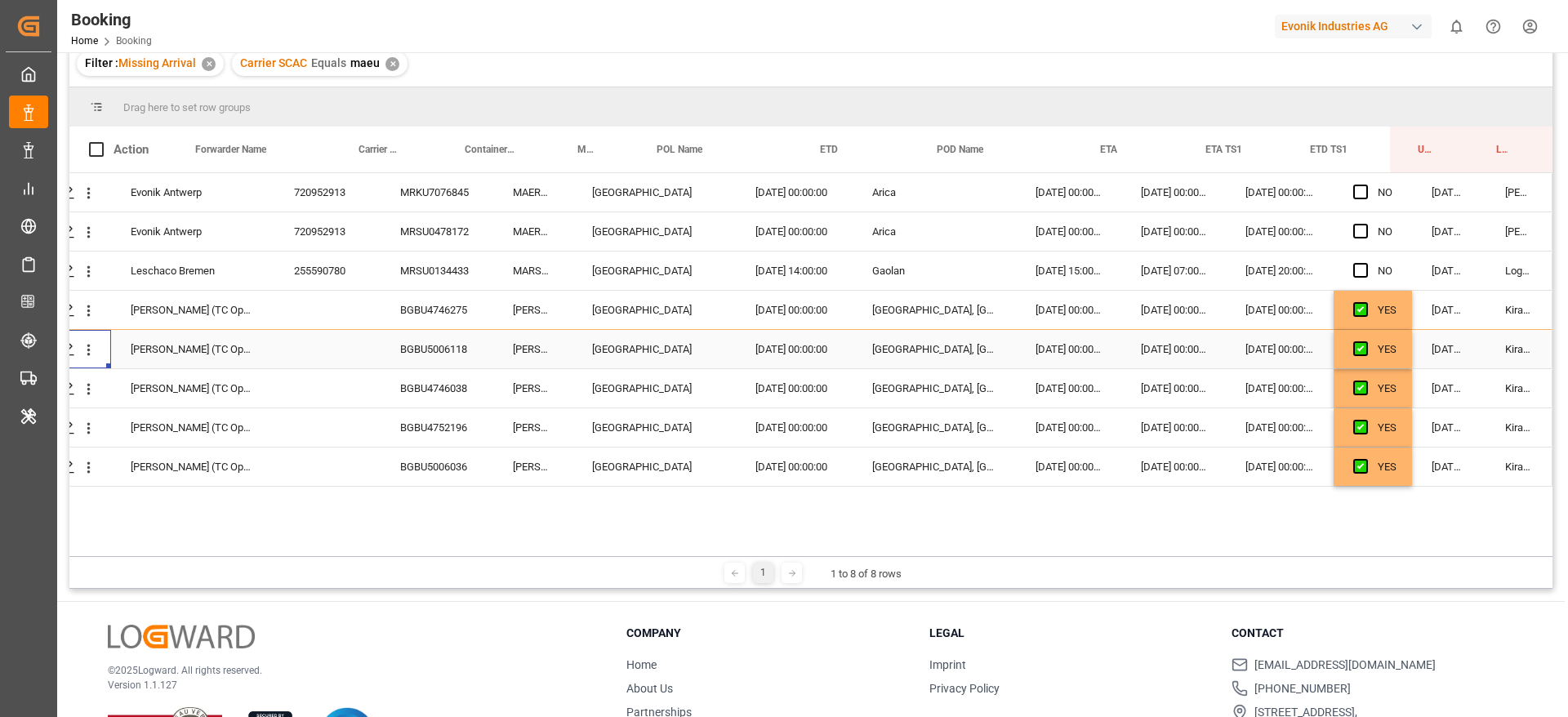
scroll to position [123, 0]
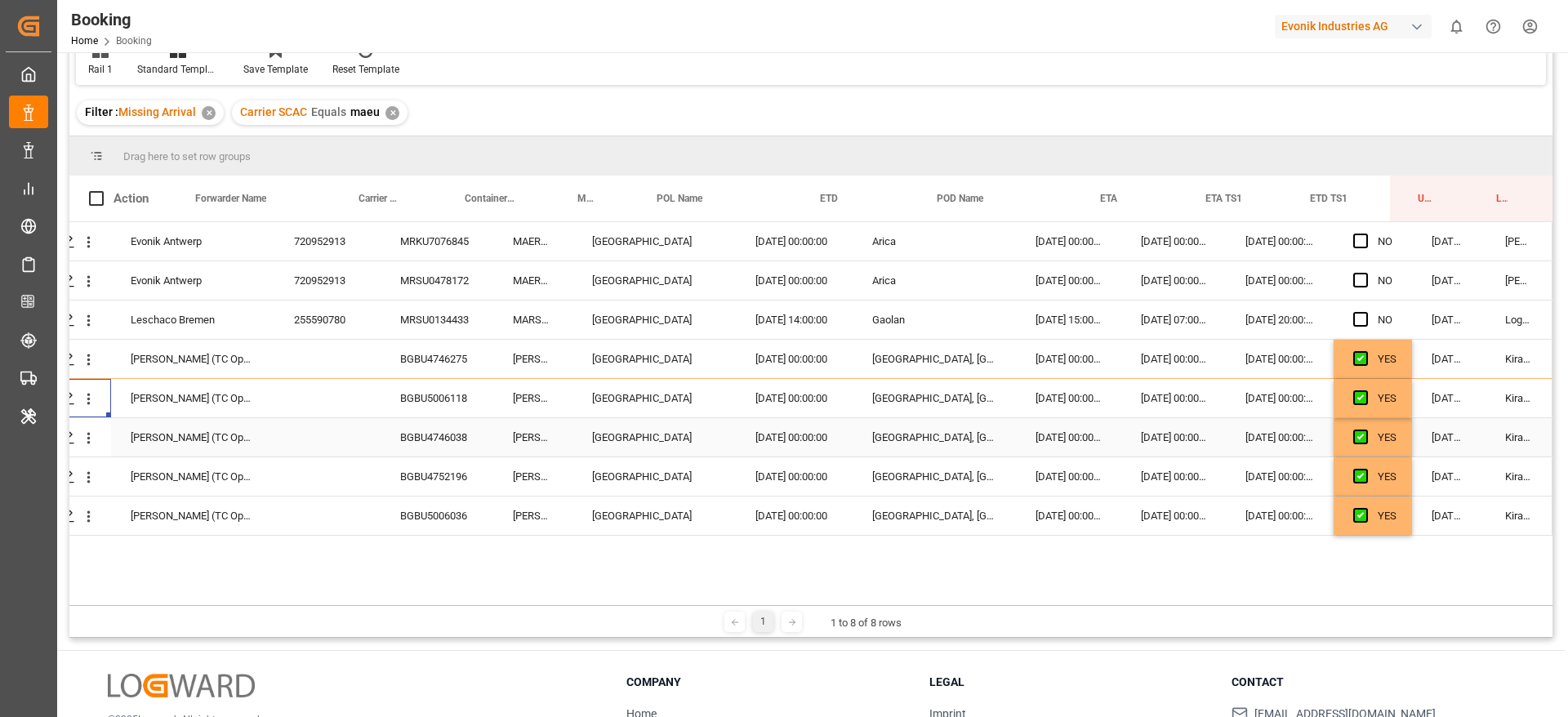
click at [447, 430] on div "BGBU4746038" at bounding box center [437, 438] width 113 height 39
click at [87, 441] on icon "open menu" at bounding box center [89, 439] width 17 height 17
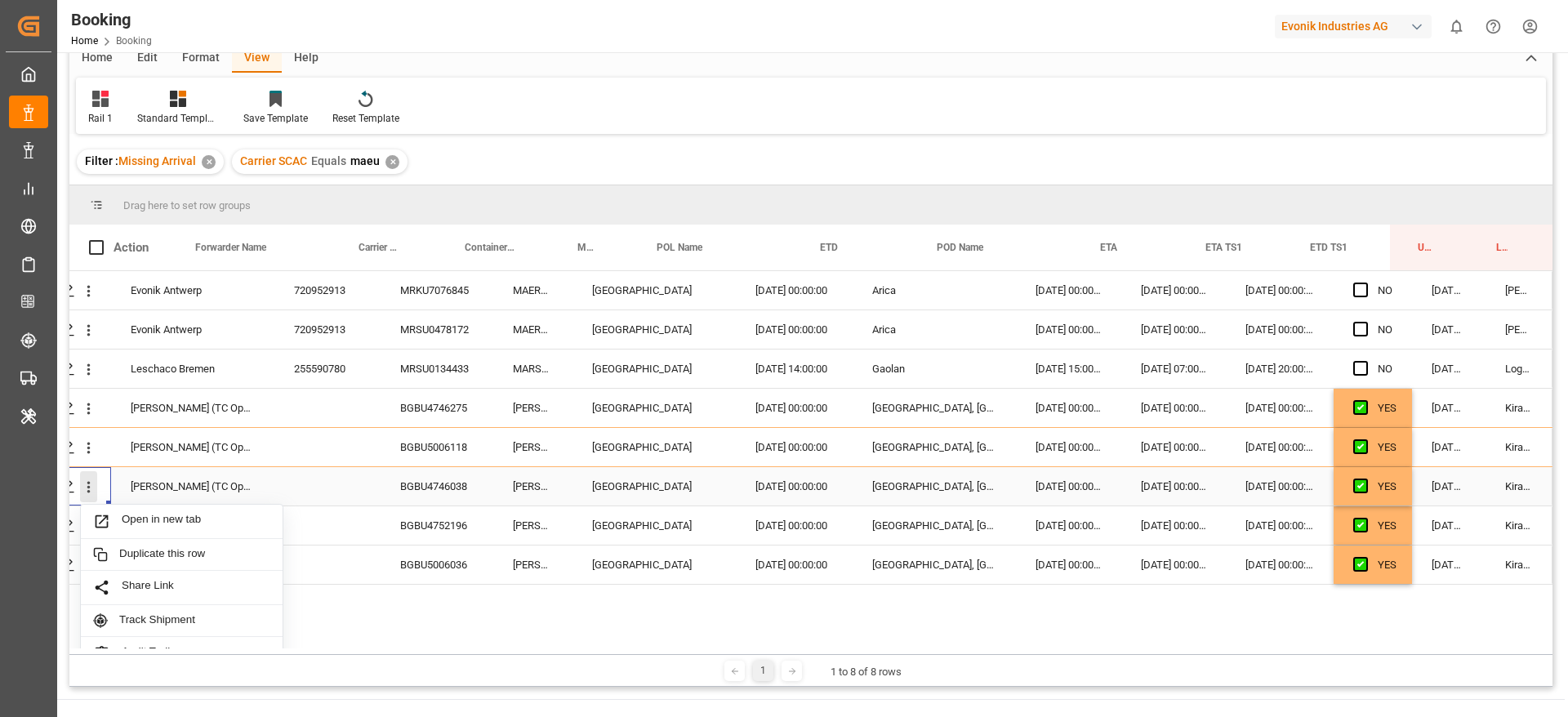
click at [84, 478] on icon "close menu" at bounding box center [89, 487] width 17 height 17
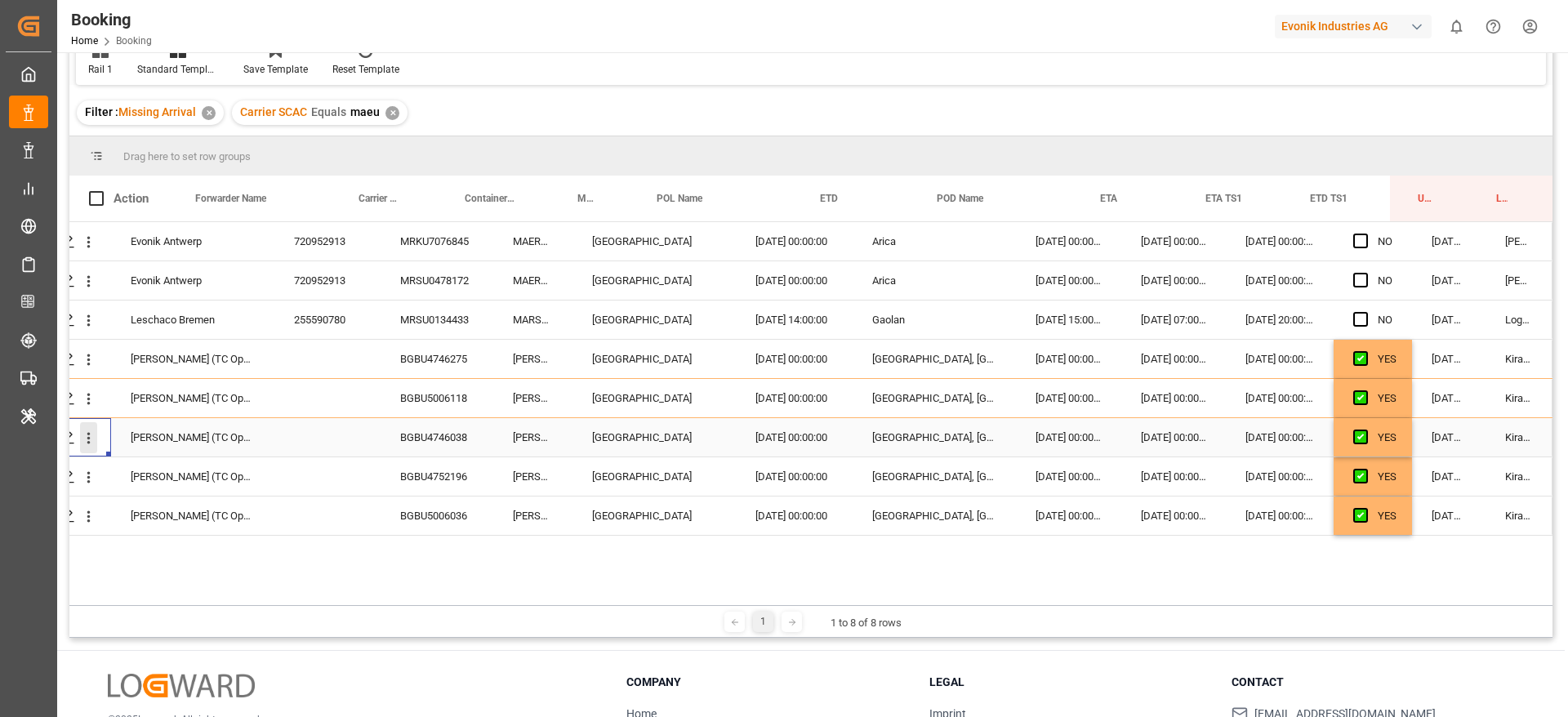
click at [90, 441] on icon "open menu" at bounding box center [89, 439] width 17 height 17
click at [130, 470] on span "Open in new tab" at bounding box center [196, 473] width 149 height 17
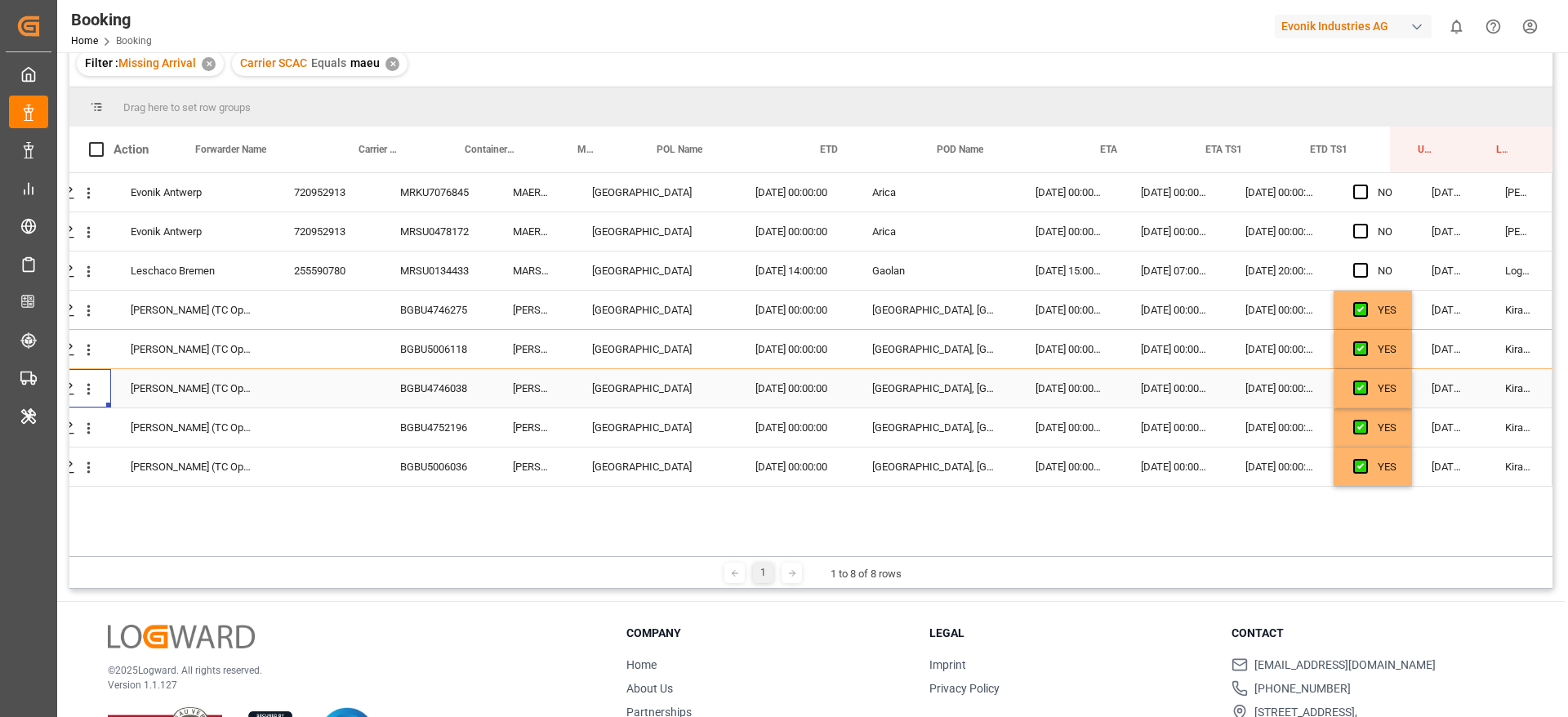
scroll to position [123, 0]
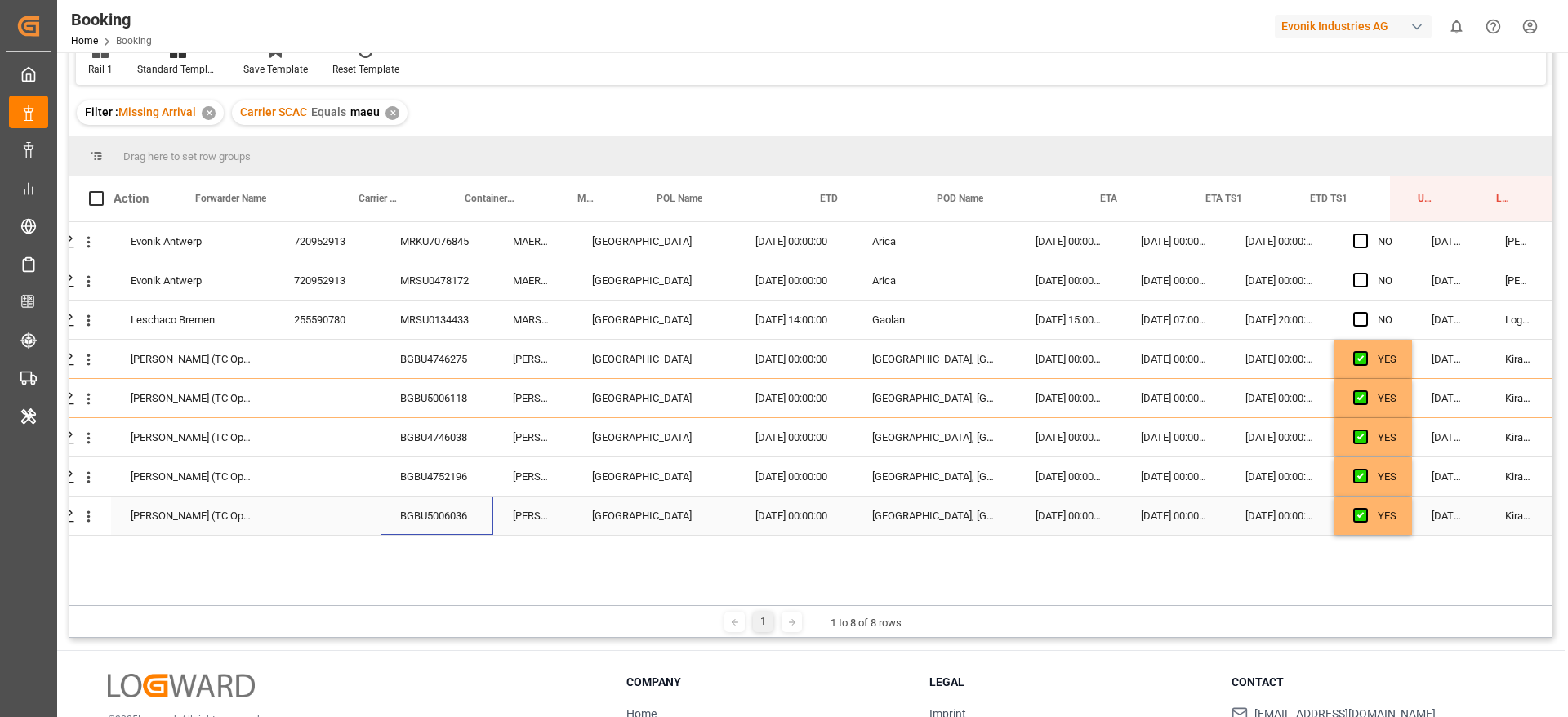
click at [427, 514] on div "BGBU5006036" at bounding box center [437, 516] width 113 height 39
click at [89, 516] on icon "open menu" at bounding box center [89, 517] width 17 height 17
click at [141, 543] on span "Open in new tab" at bounding box center [196, 551] width 149 height 17
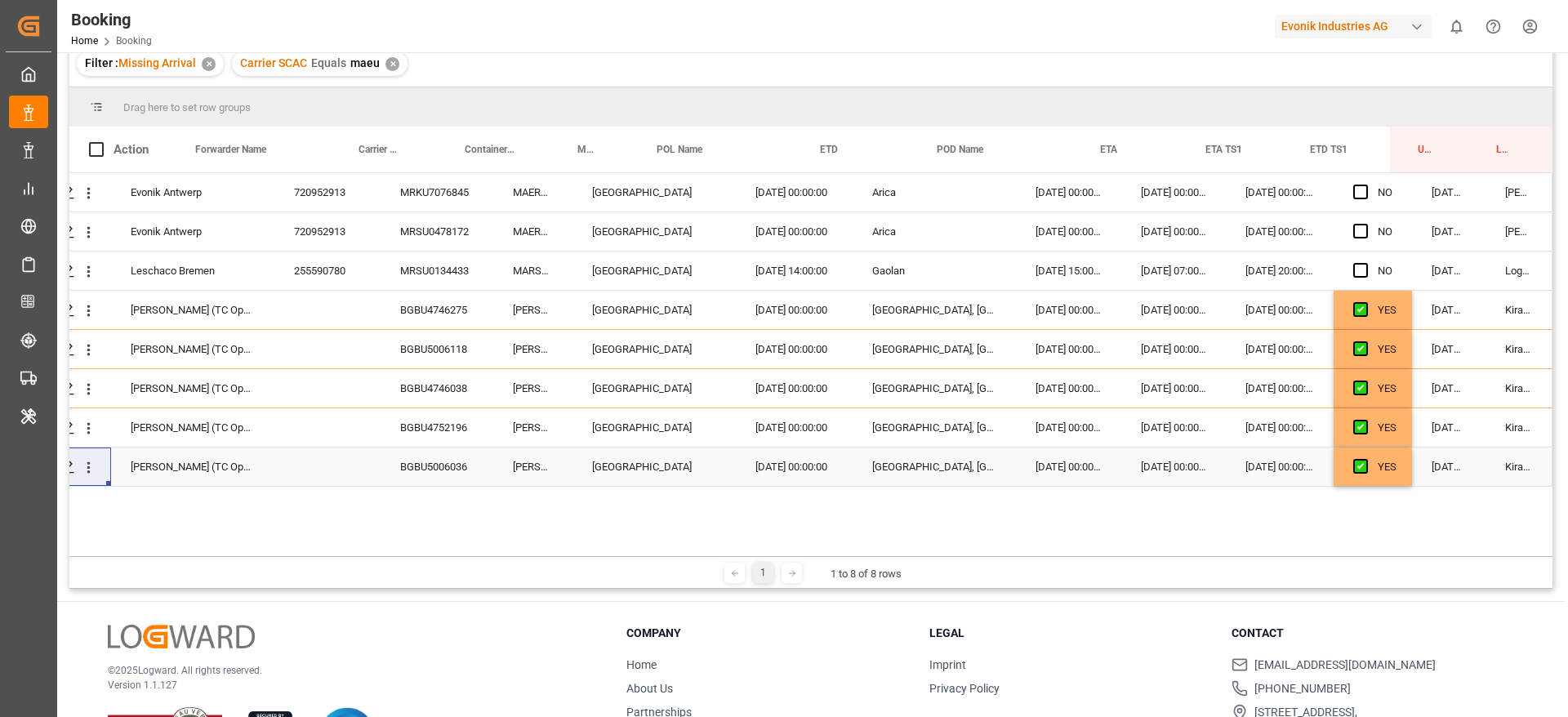
scroll to position [123, 0]
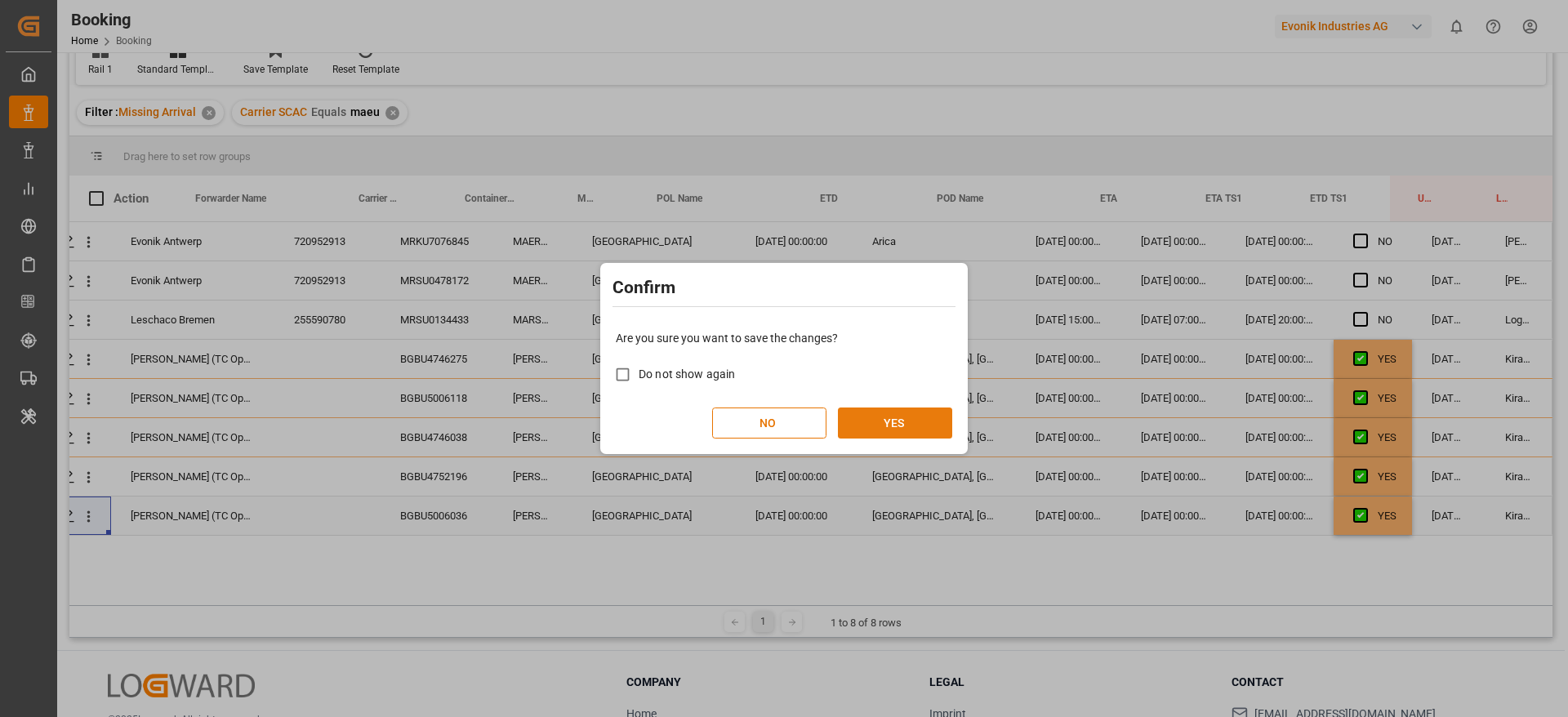
click at [868, 414] on button "YES" at bounding box center [895, 423] width 114 height 31
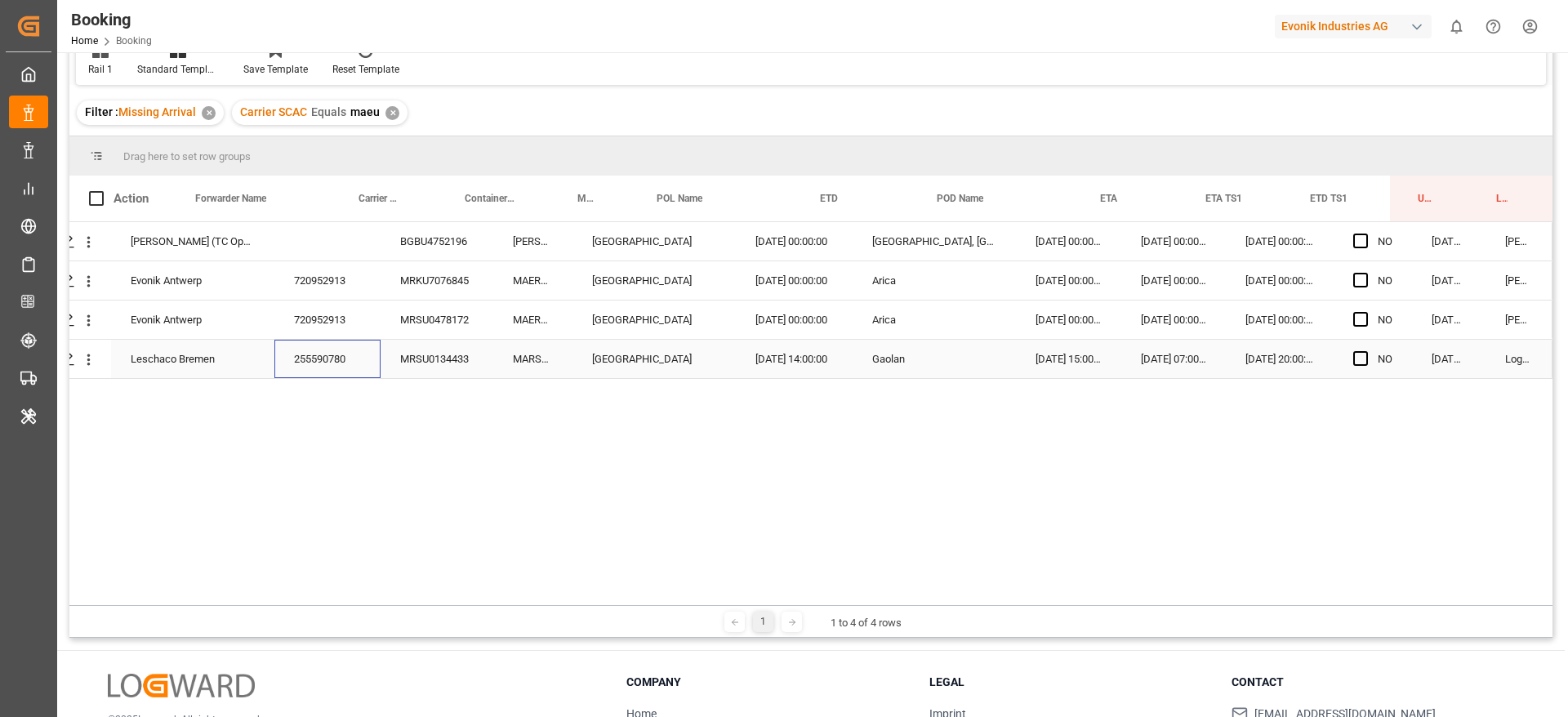
click at [334, 357] on div "255590780" at bounding box center [328, 359] width 106 height 39
click at [1357, 361] on span "Press SPACE to select this row." at bounding box center [1360, 358] width 14 height 14
click at [1365, 351] on input "Press SPACE to select this row." at bounding box center [1365, 351] width 0 height 0
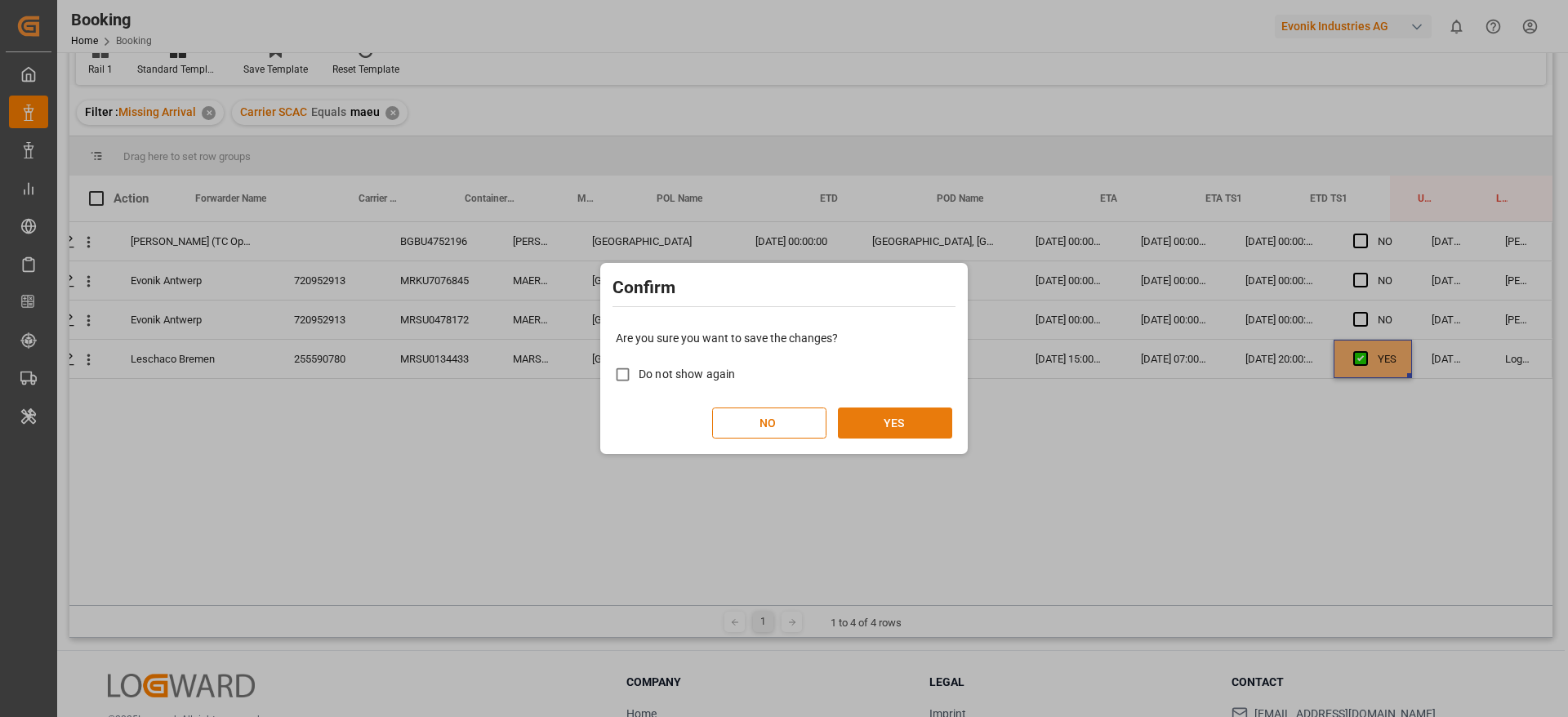
click at [887, 416] on button "YES" at bounding box center [895, 423] width 114 height 31
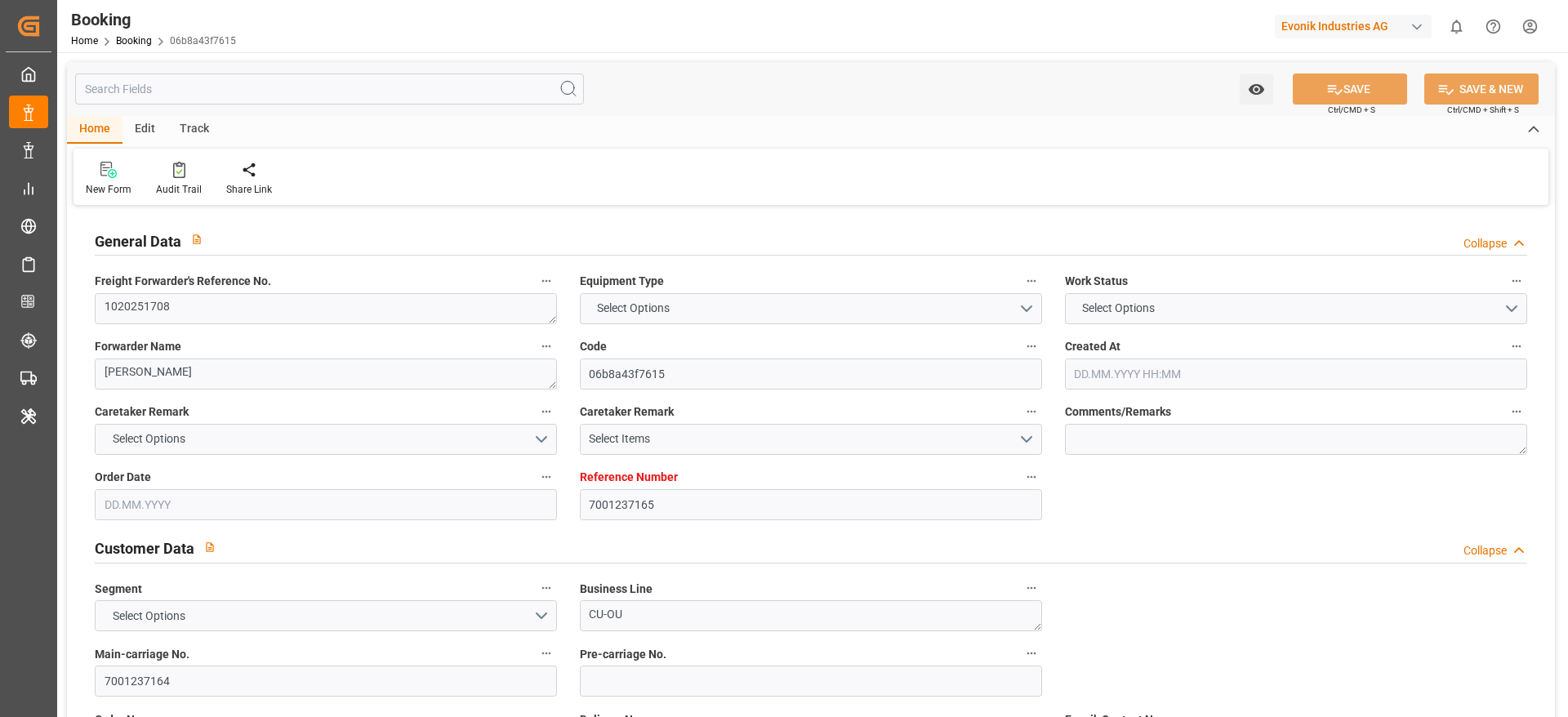
type input "7001237165"
type input "9231250"
type input "MSC"
type input "Mediterranean Shipping Company"
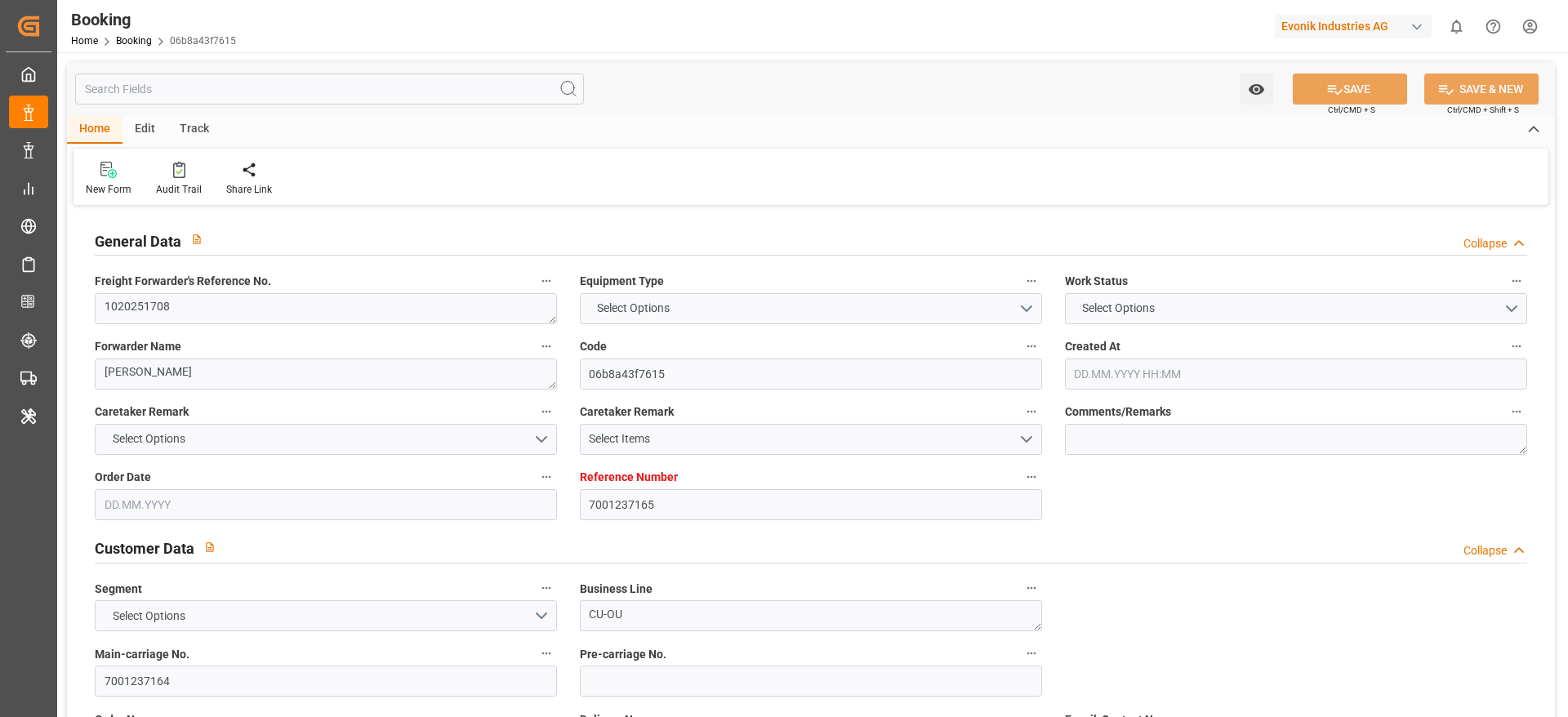
type input "BEANR"
type input "CIABJ"
type input "0"
type input "BEANR"
type input "CIABJ"
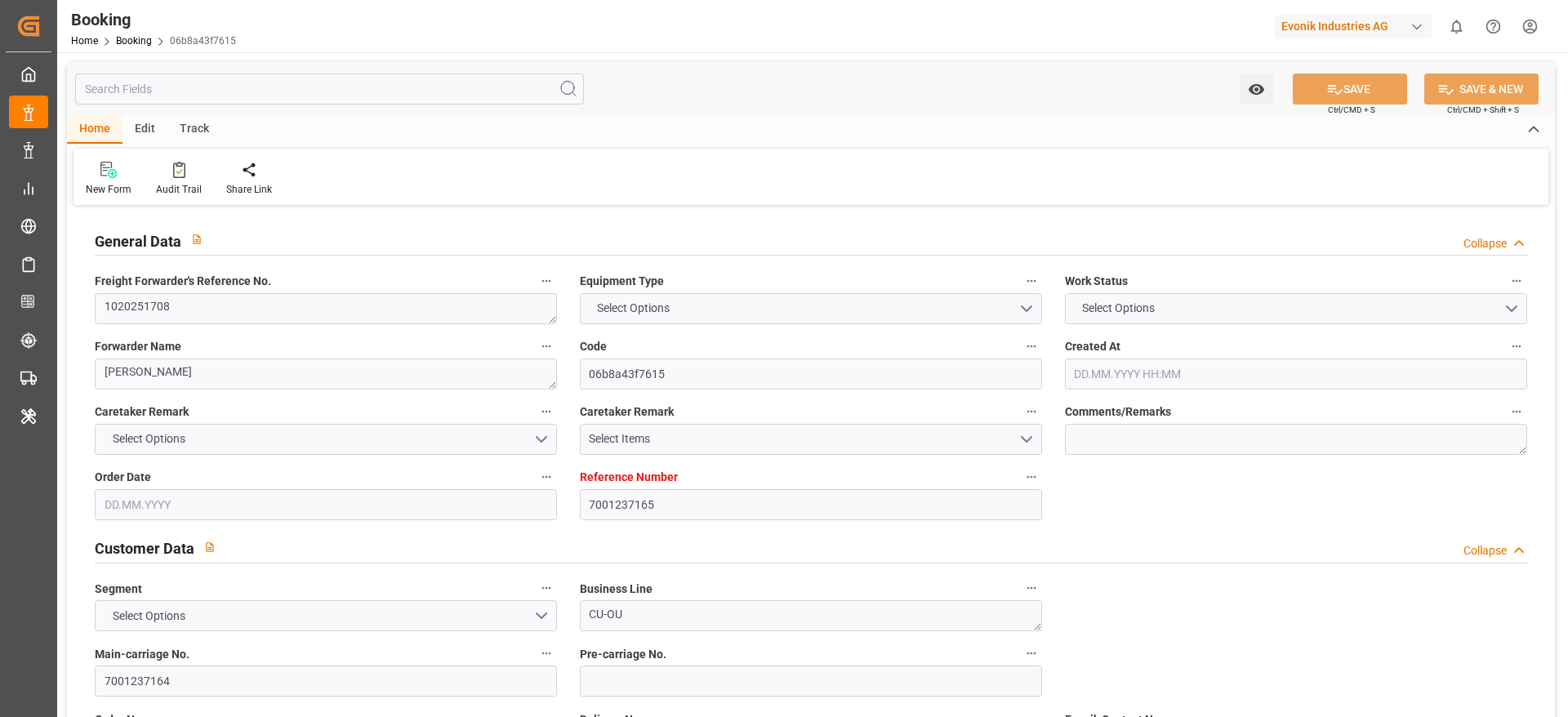
type input "9231250"
type input "[DATE] 08:36"
type input "[DATE]"
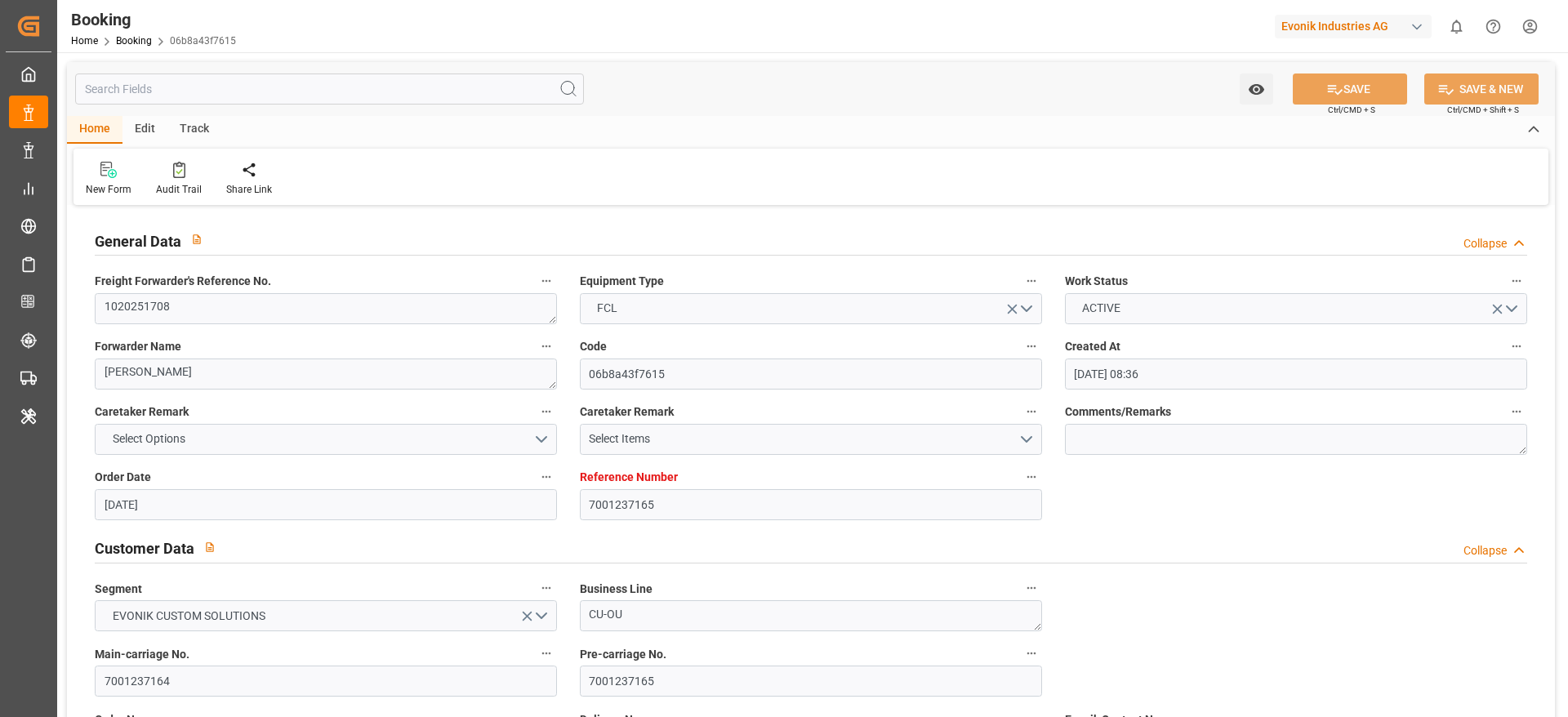
type input "[DATE] 00:02"
type input "[DATE] 00:01"
type input "[DATE] 12:00"
type input "[DATE] 00:00"
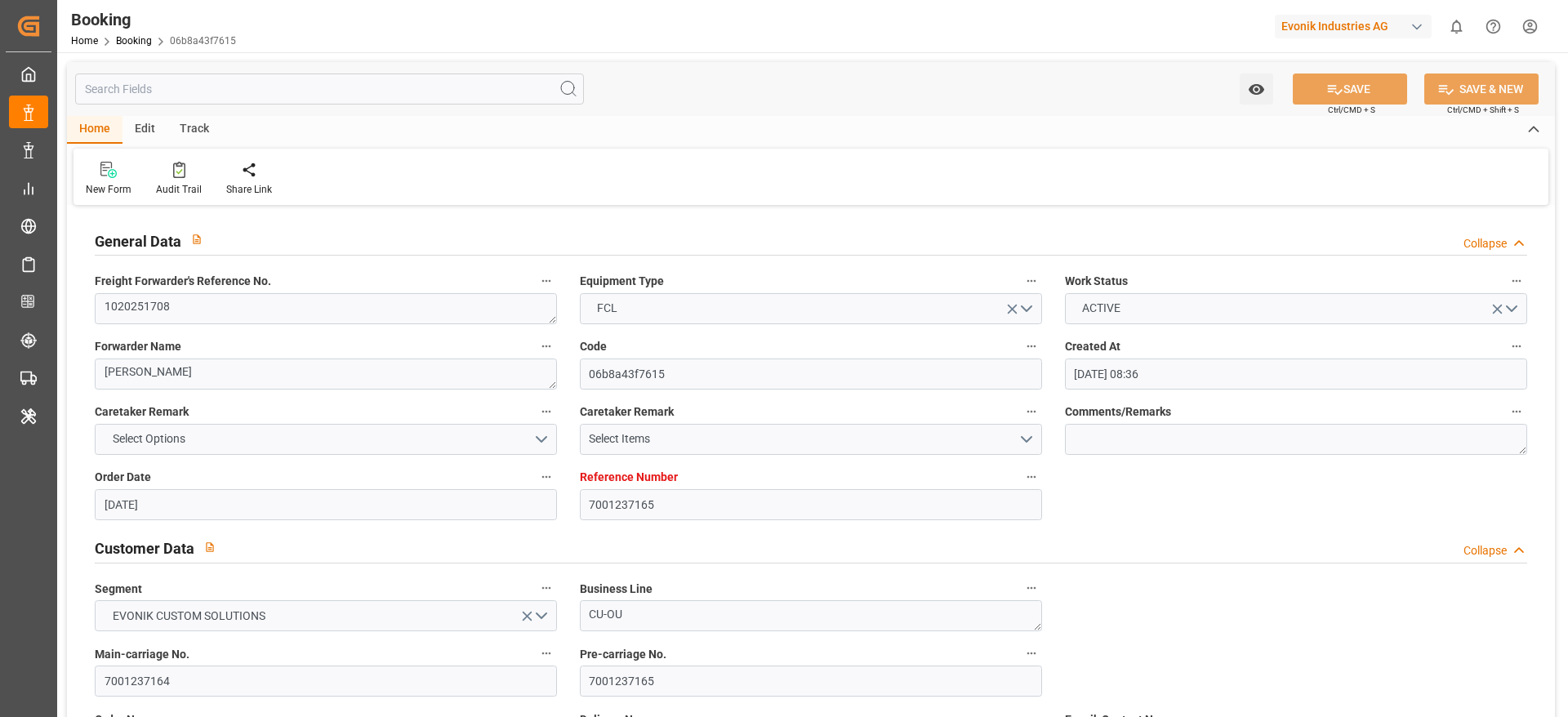
type input "[DATE] 00:00"
type input "[DATE] 12:00"
type input "[DATE] 00:00"
type input "[DATE]"
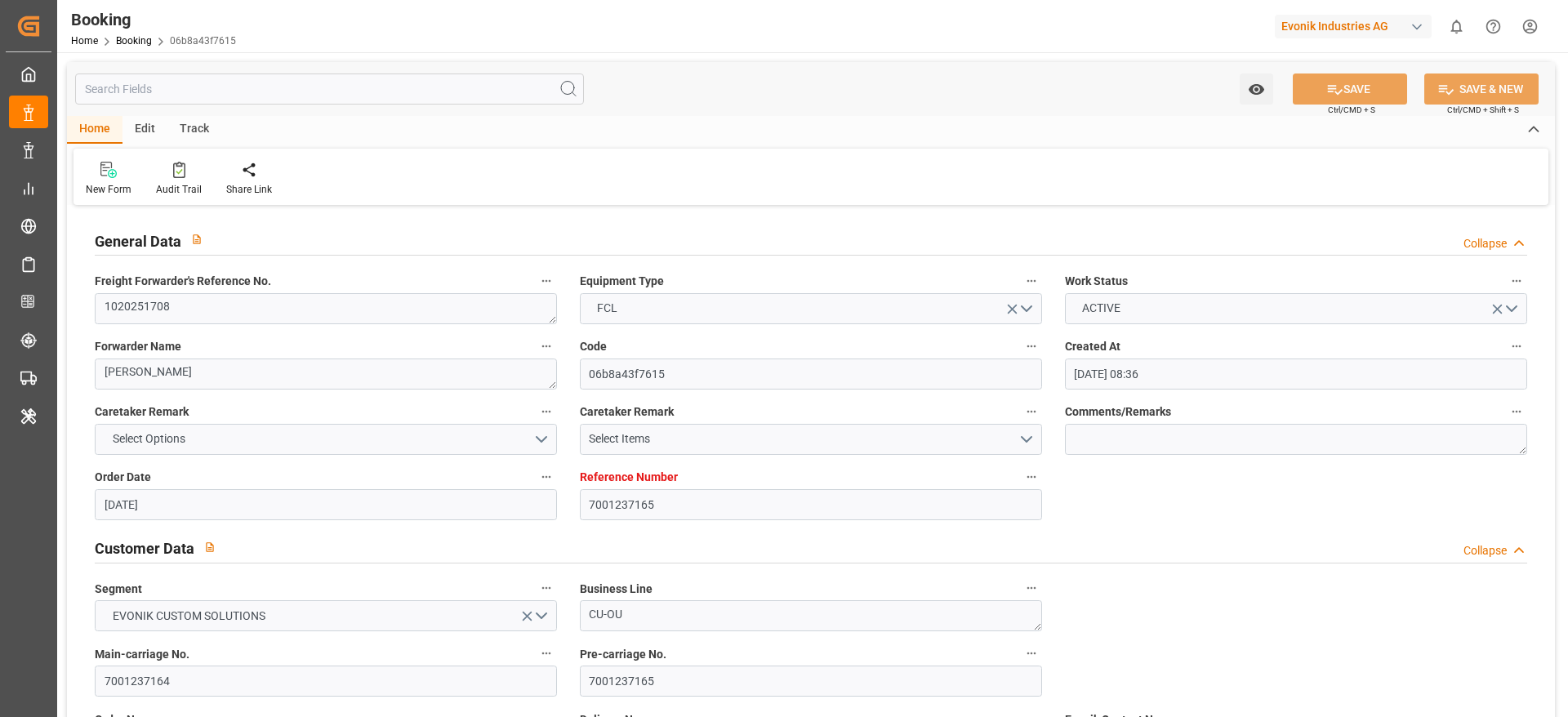
type input "[DATE] 07:47"
type input "[DATE]"
type input "[DATE] 12:00"
type input "[DATE] 00:01"
type input "[DATE] 12:00"
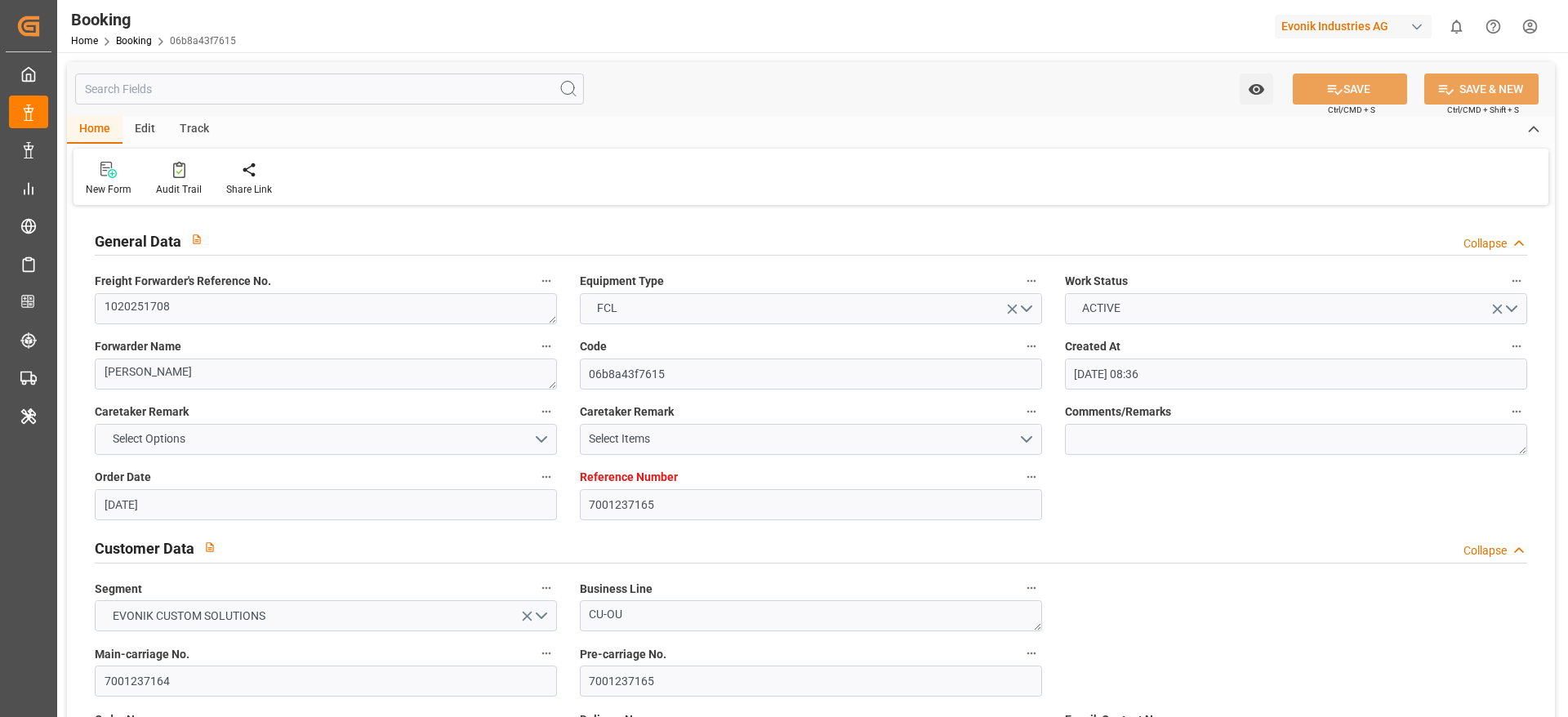
type input "[DATE] 03:24"
type input "[DATE] 12:00"
type input "[DATE] 07:15"
type input "[DATE] 18:16"
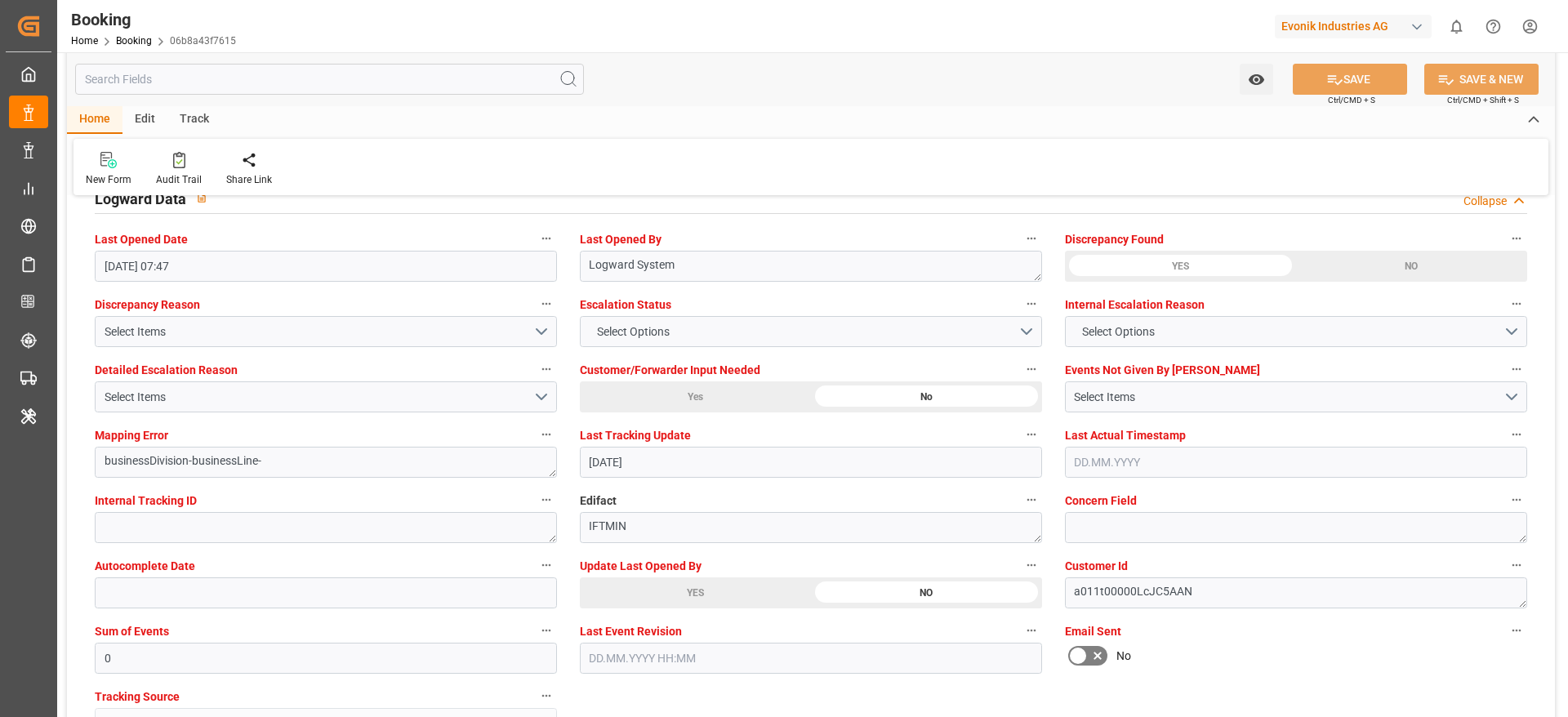
scroll to position [2940, 0]
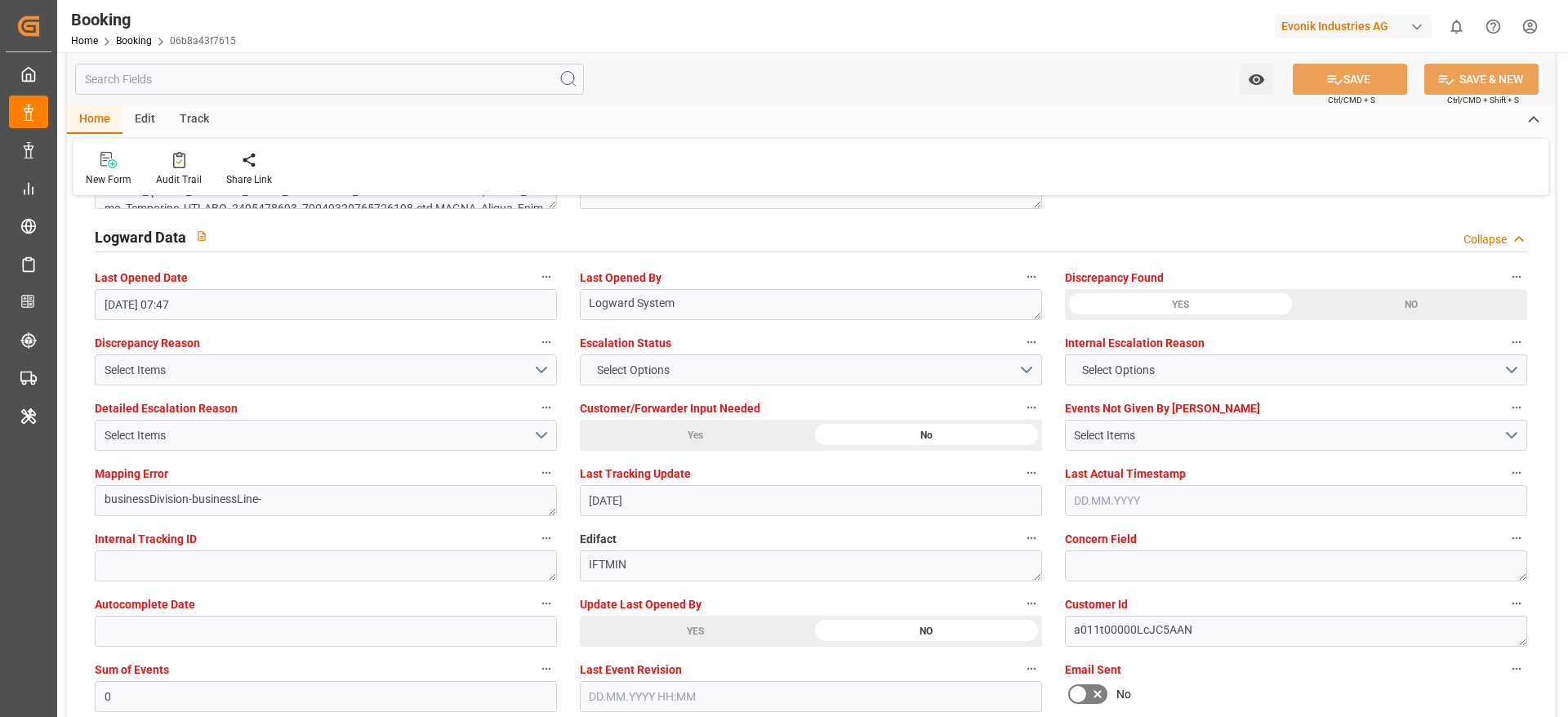
click at [678, 621] on div "YES" at bounding box center [695, 631] width 231 height 31
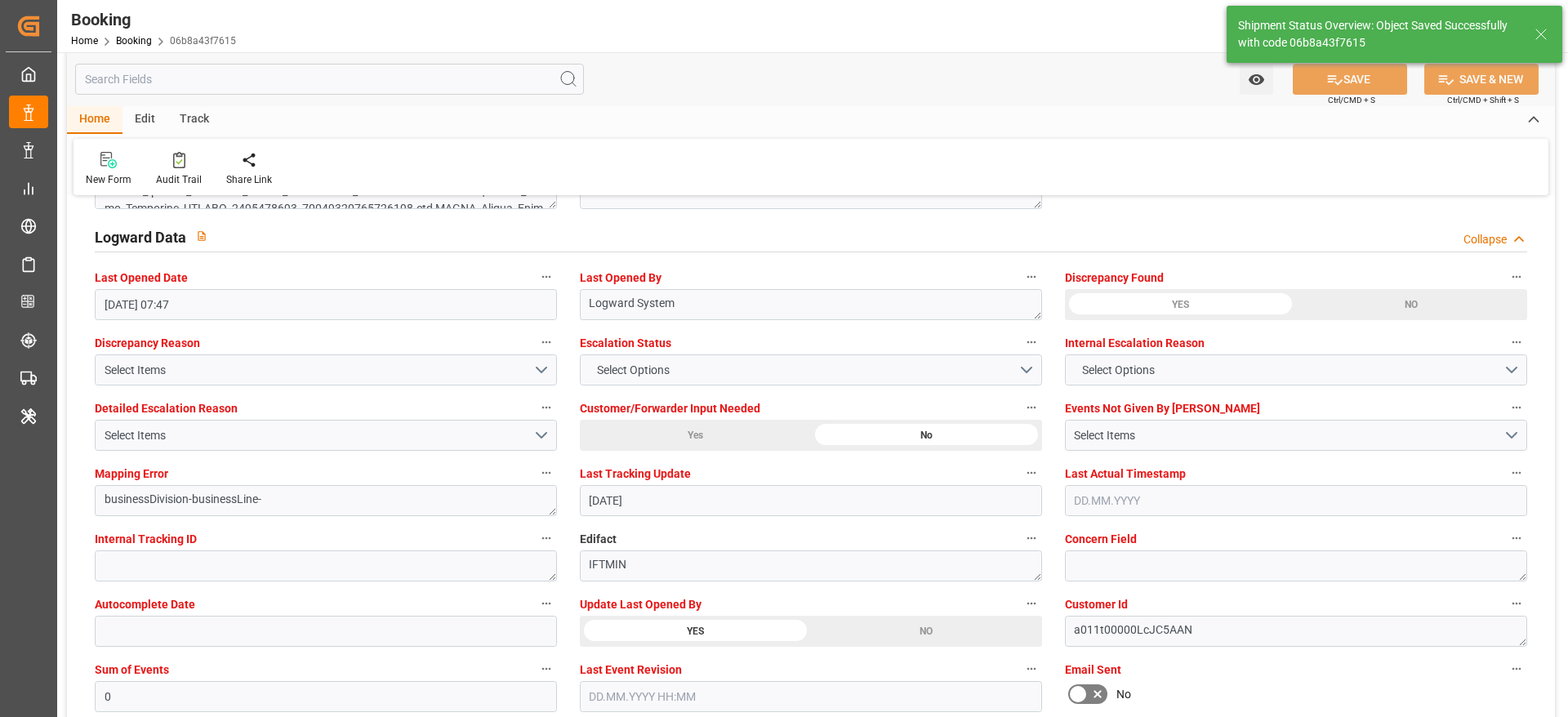
type textarea "[PERSON_NAME]"
type input "[DATE] 09:14"
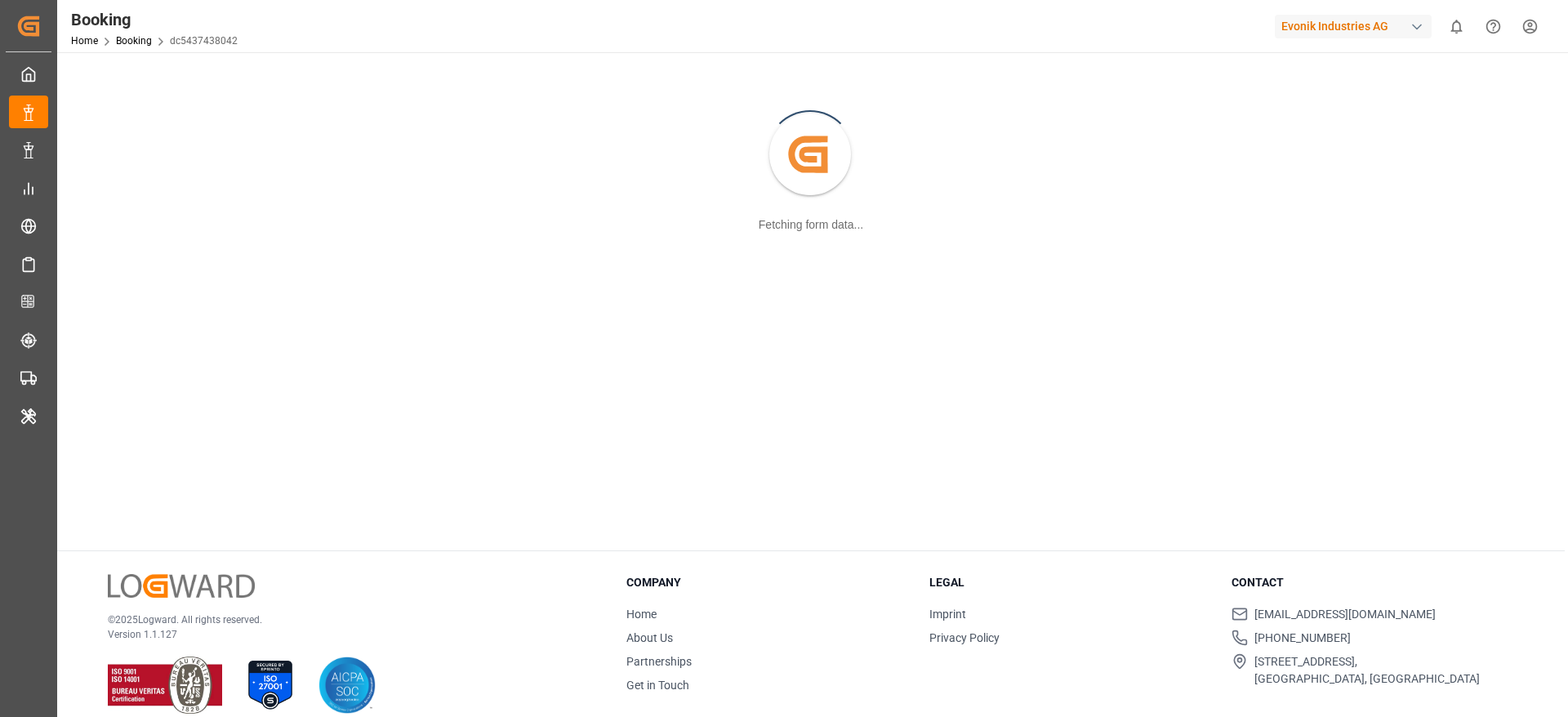
scroll to position [177, 0]
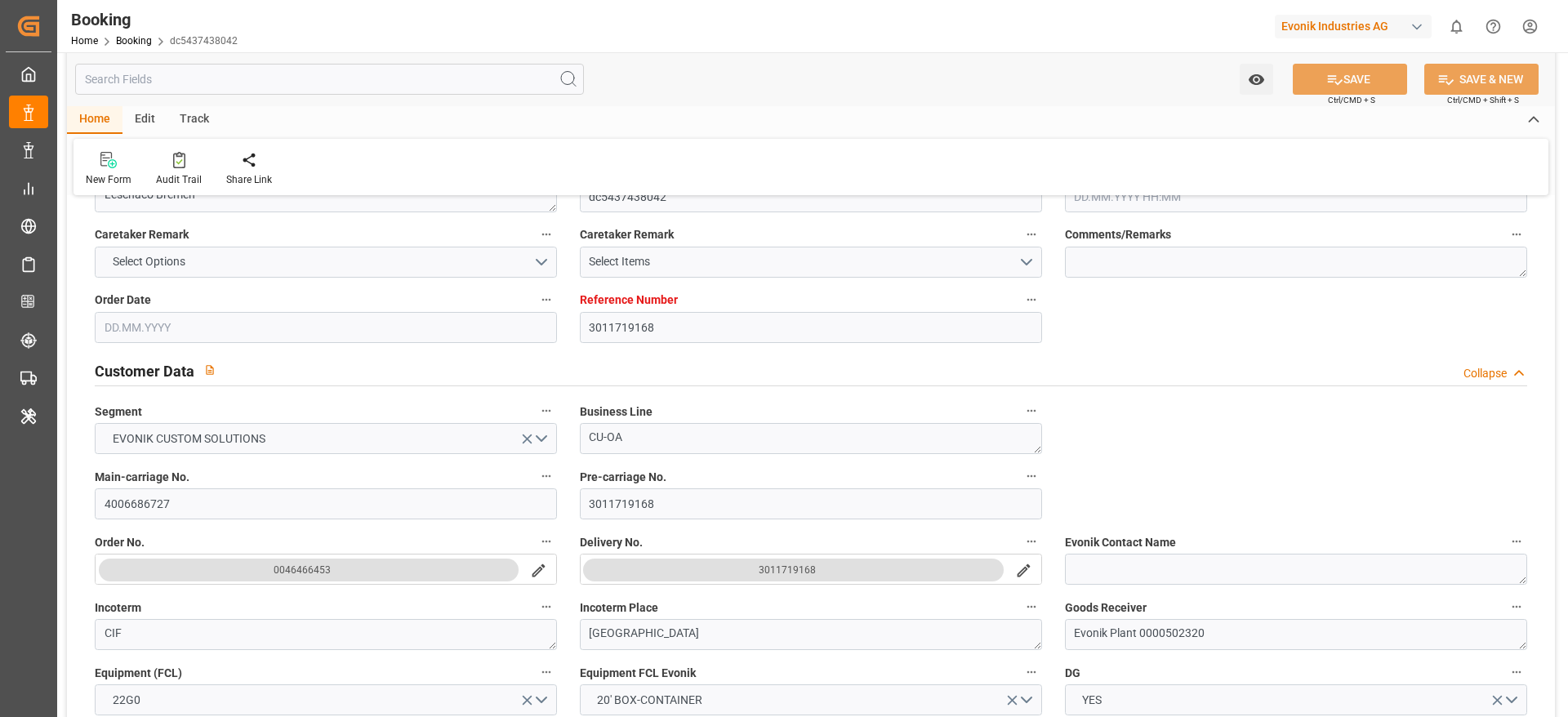
type input "3011719168"
type input "9231822"
type input "MSC"
type input "Mediterranean Shipping Company"
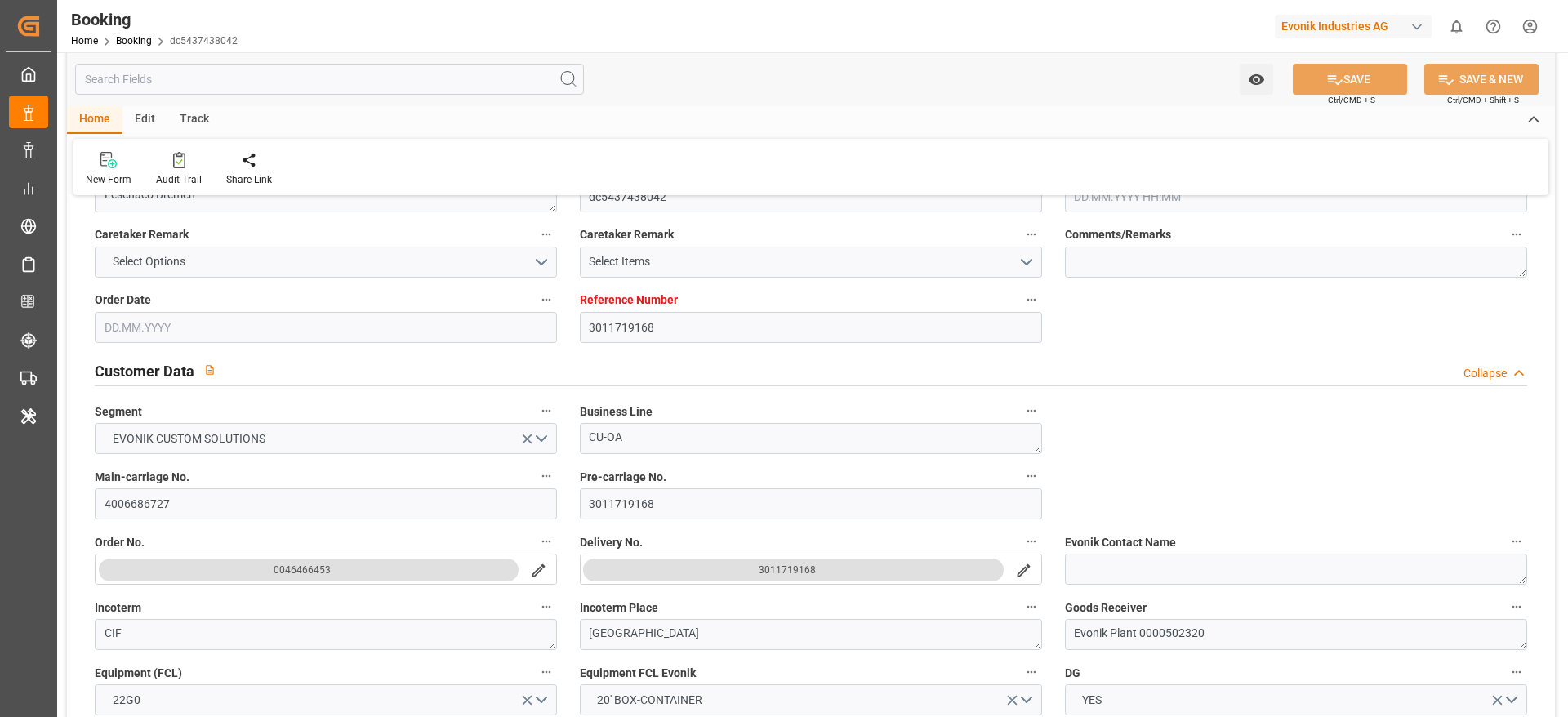
type input "DEBRV"
type input "USMSY"
type input "0"
type input "DEBRV"
type input "USMSY"
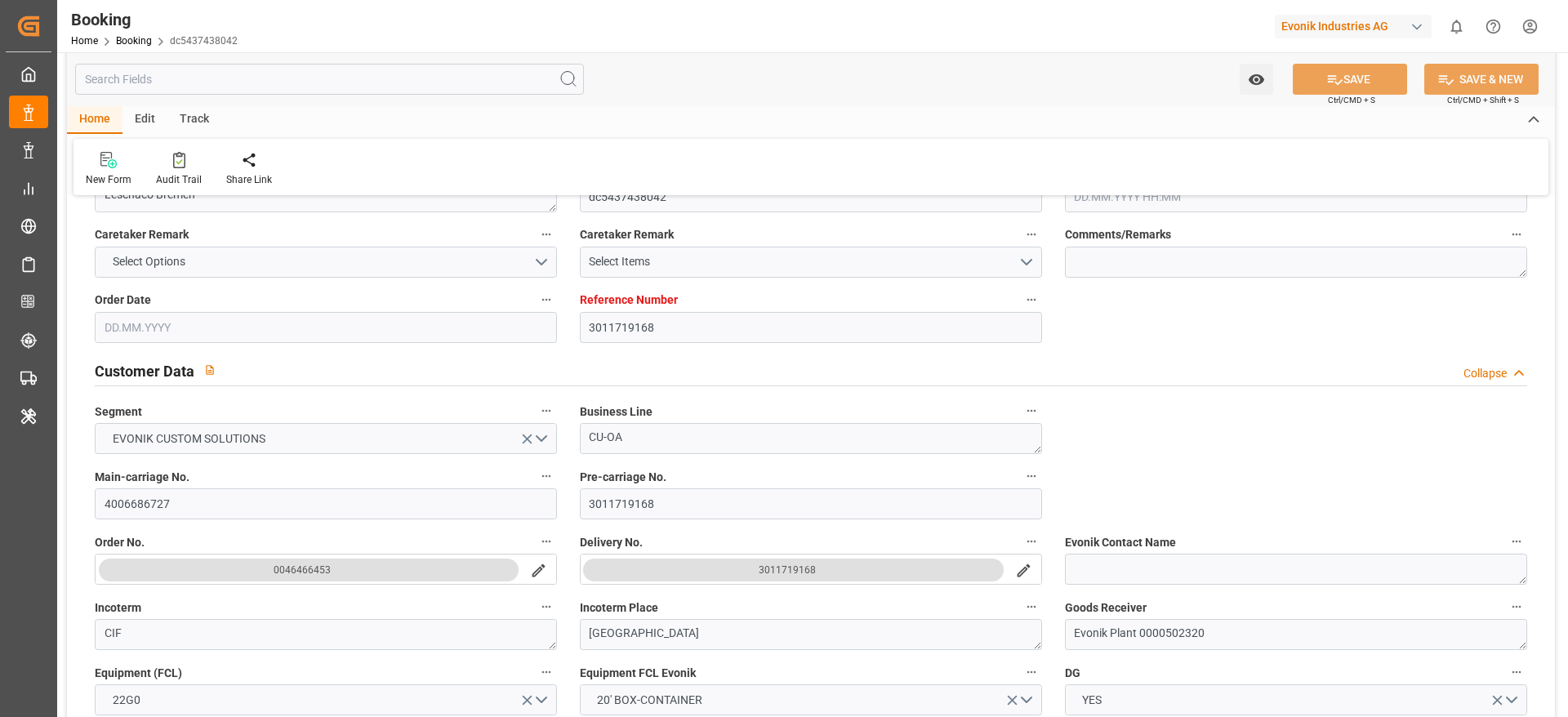
type input "9231822"
type input "[DATE] 12:45"
type input "[DATE]"
type input "09.09.2025"
type input "08.08.2025"
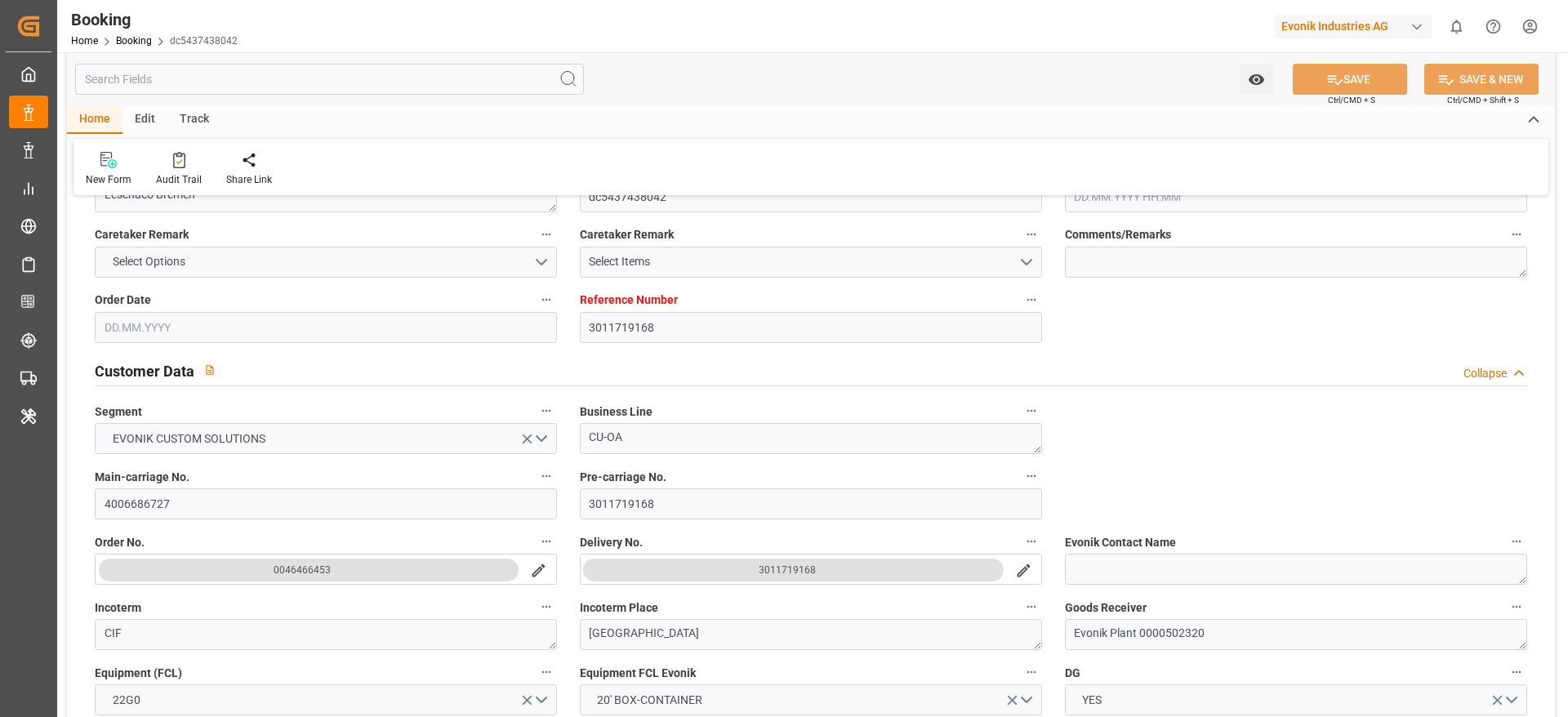
type input "05.08.2025"
type input "06.08.2025"
type input "20.08.2025 12:00"
type input "20.08.2025 00:00"
type input "19.08.2025 00:00"
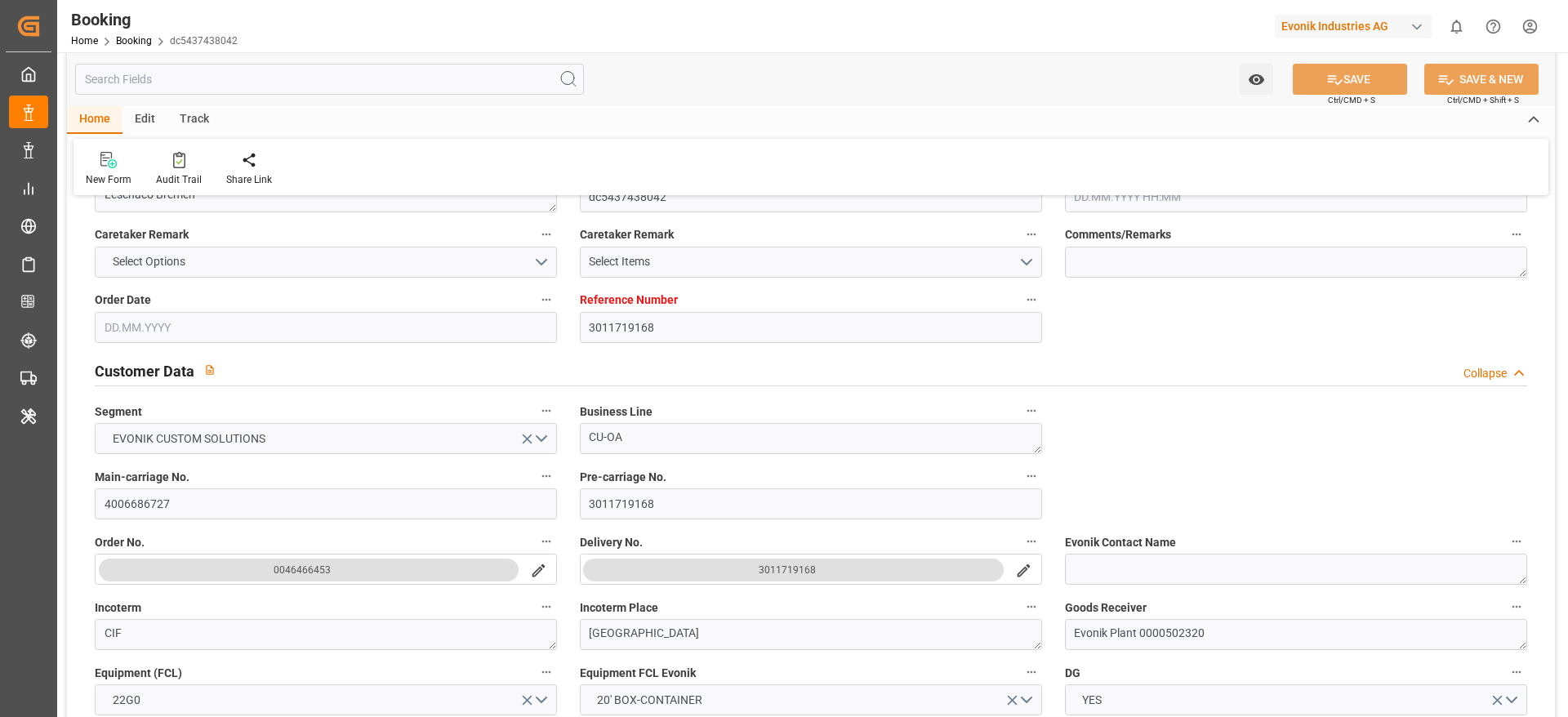
type input "14.08.2025 12:00"
type input "09.09.2025 12:00"
type input "07.09.2025 00:00"
type input "13.08.2025"
type input "10.09.2025 06:07"
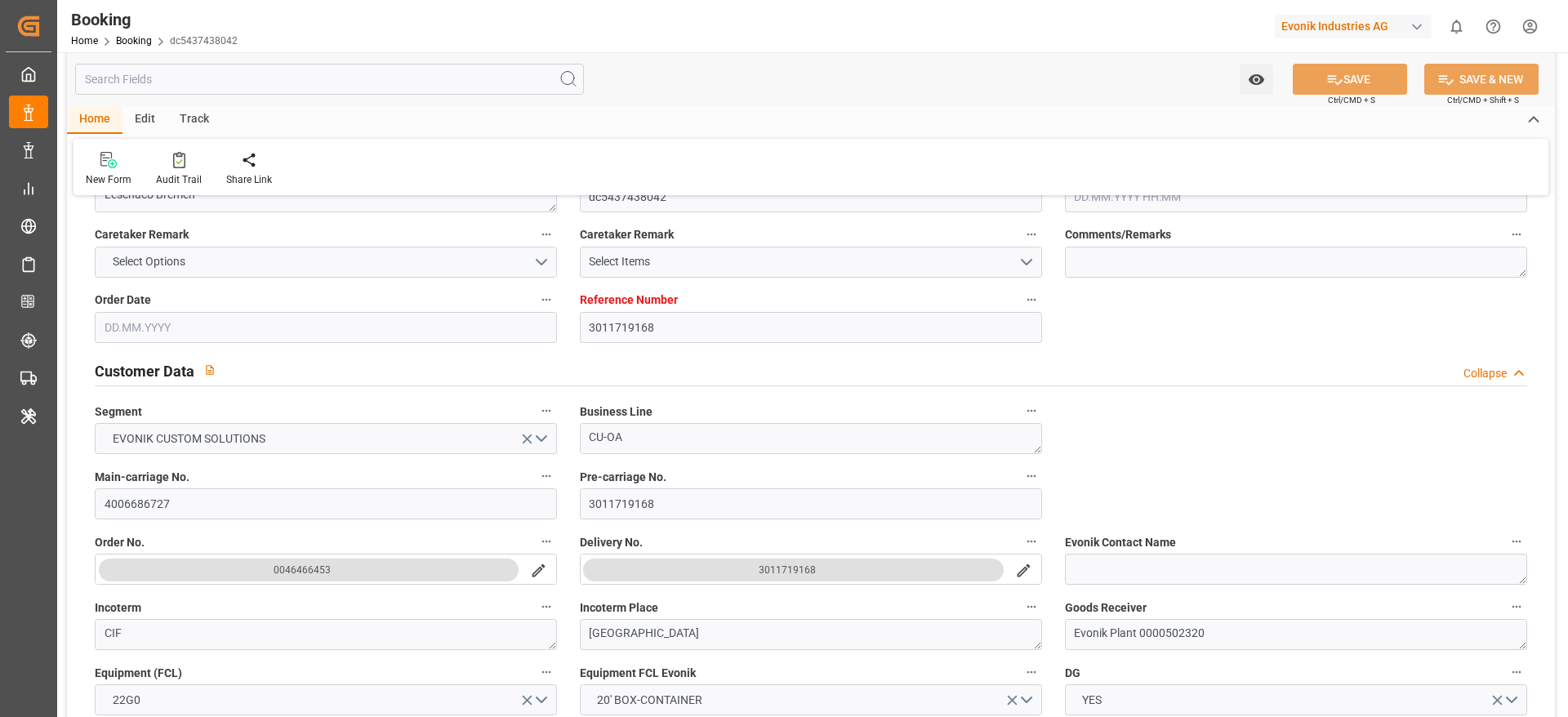
type input "10.09.2025"
type input "12.08.2025 12:00"
type input "14.08.2025 12:00"
type input "19.08.2025 00:01"
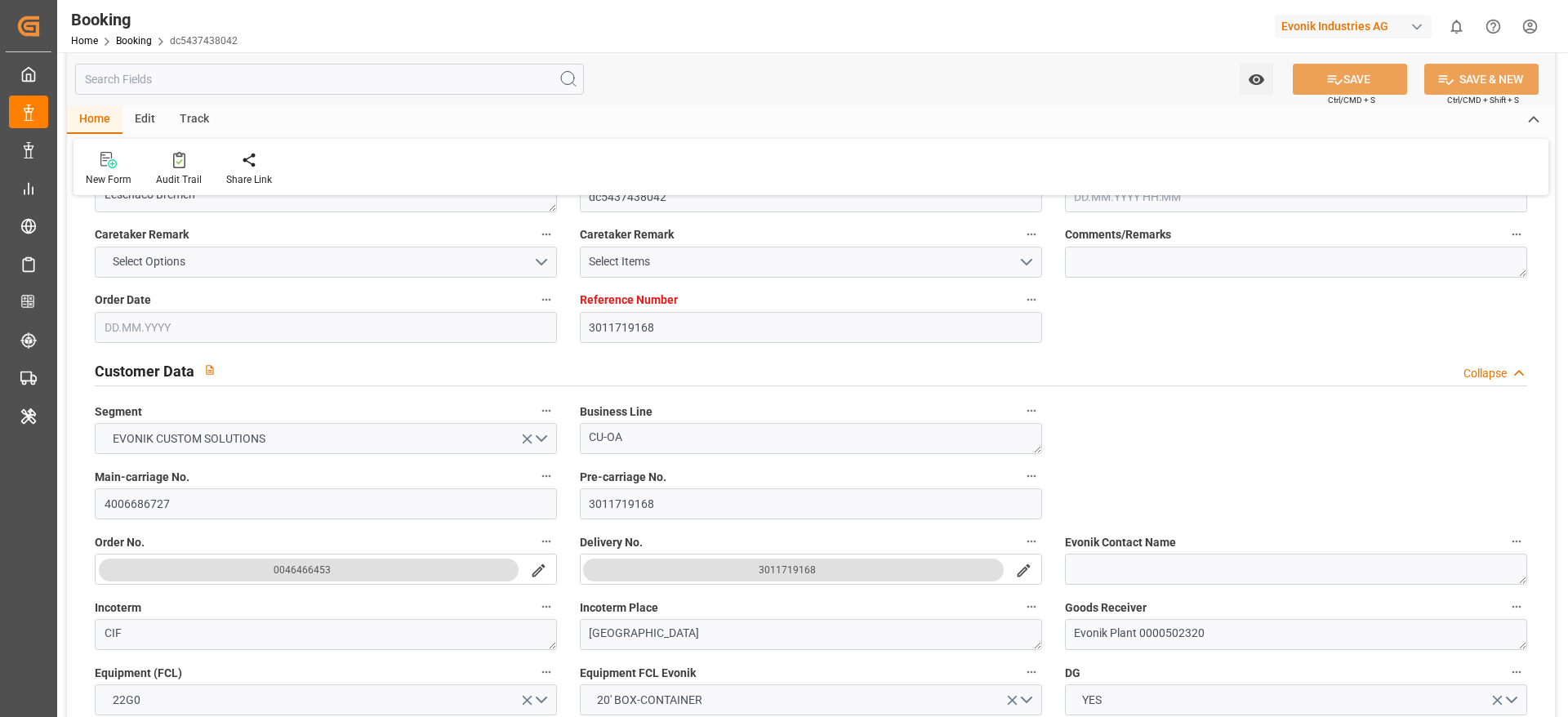
type input "20.08.2025 12:00"
type input "20.08.2025 06:06"
type input "09.09.2025 12:00"
type input "09.09.2025 04:42"
type input "09.09.2025 16:10"
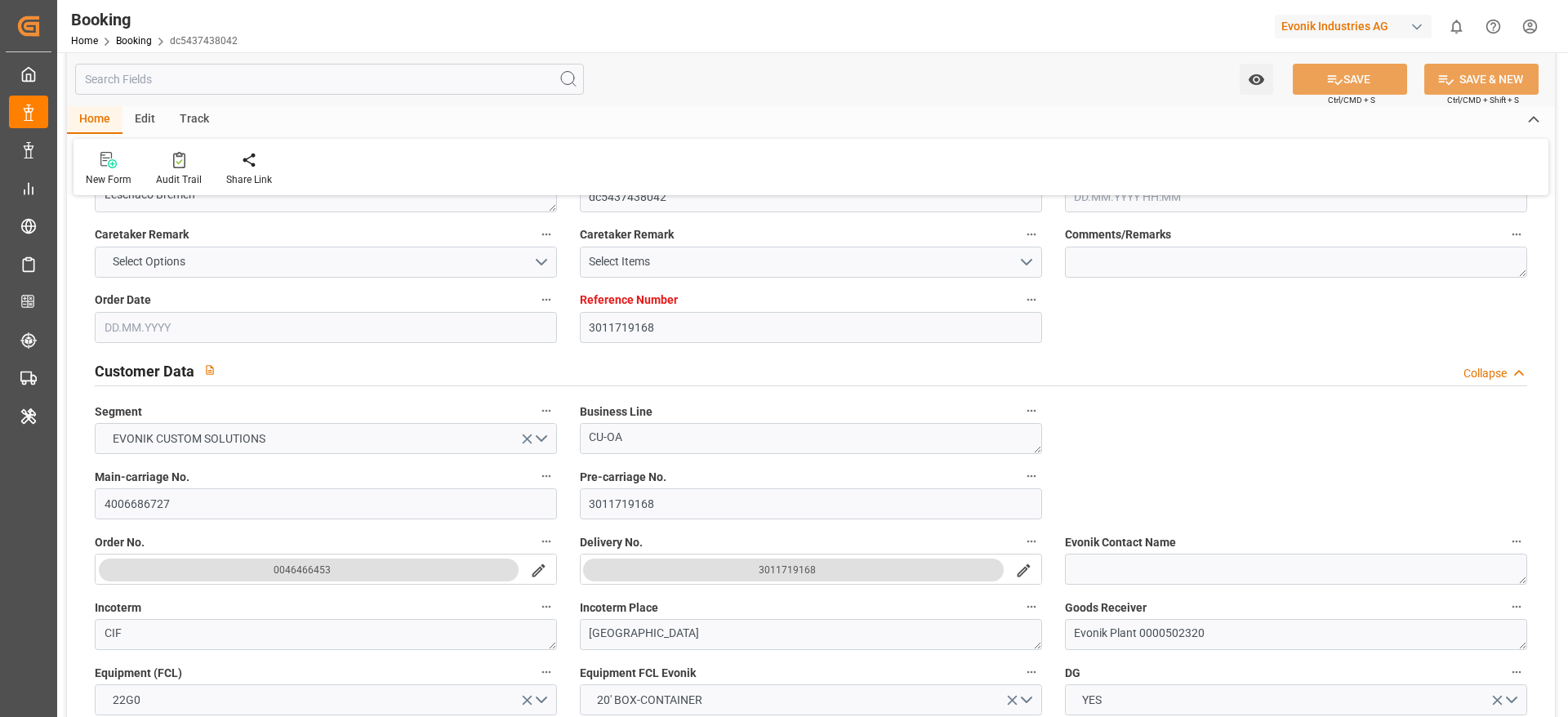
type input "09.09.2025 23:59"
type input "13.09.2025 23:59"
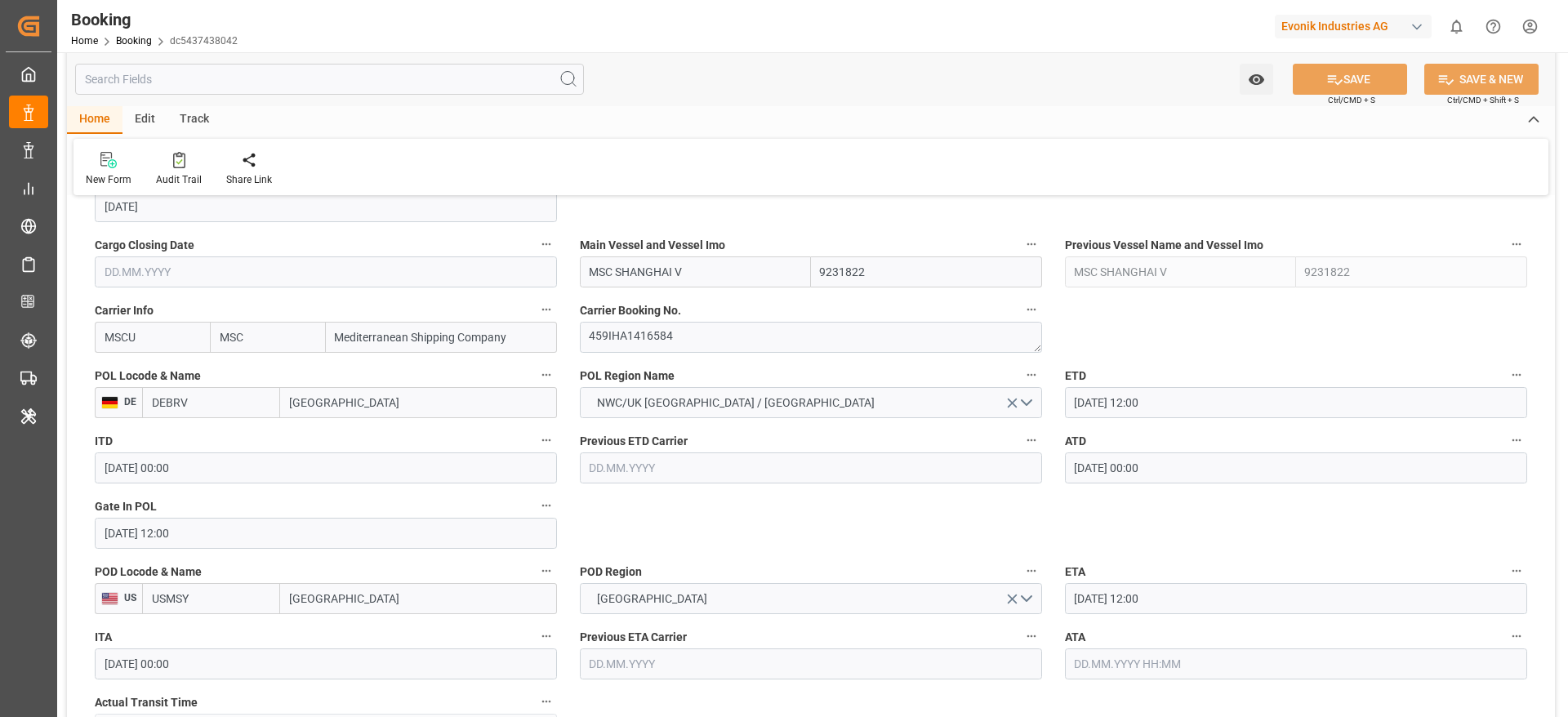
scroll to position [1525, 0]
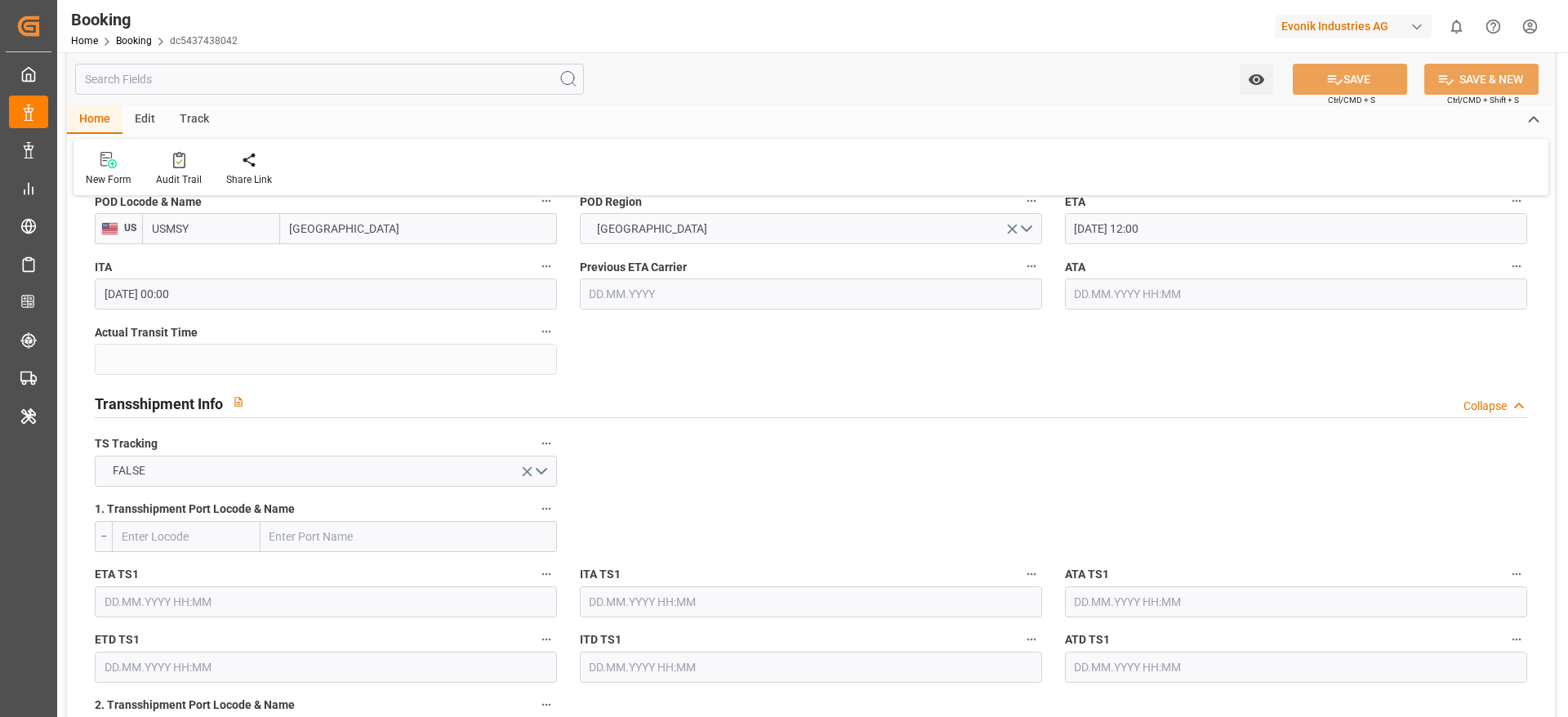
click at [1137, 314] on div "ATA" at bounding box center [1296, 283] width 485 height 66
click at [1137, 305] on input "text" at bounding box center [1296, 294] width 462 height 31
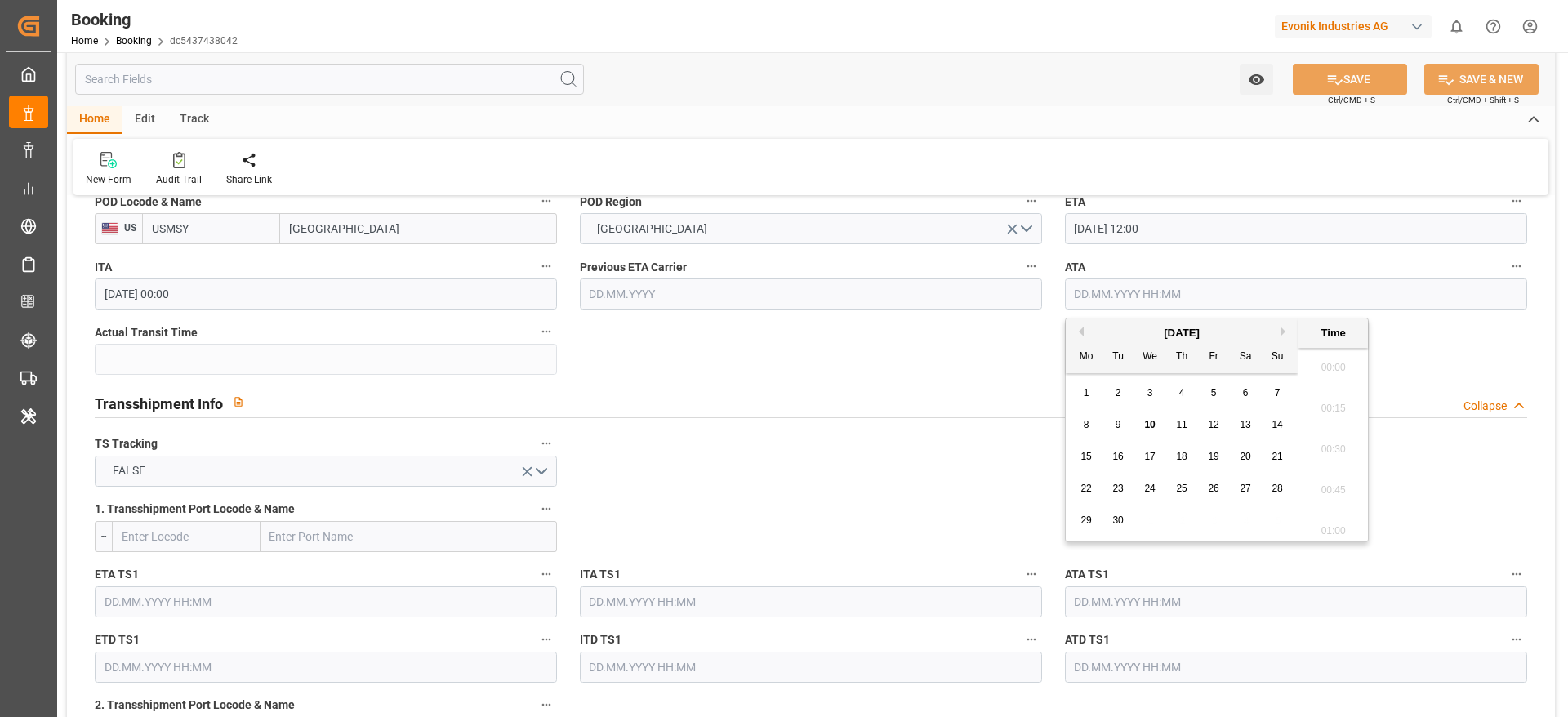
scroll to position [2334, 0]
click at [1125, 427] on div "9" at bounding box center [1118, 425] width 20 height 19
type input "[DATE] 00:00"
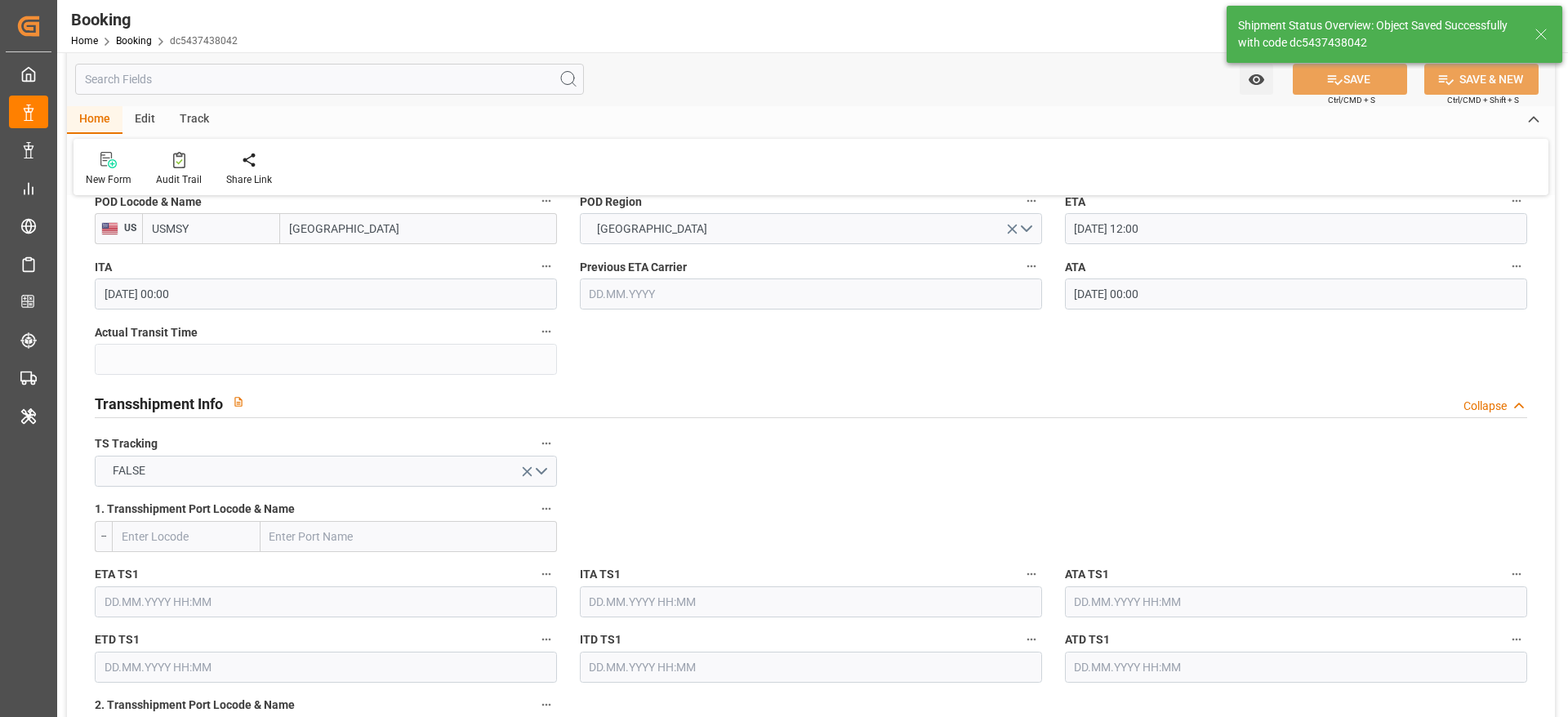
type textarea "[PERSON_NAME]"
type input "21"
type input "10.09.2025 09:17"
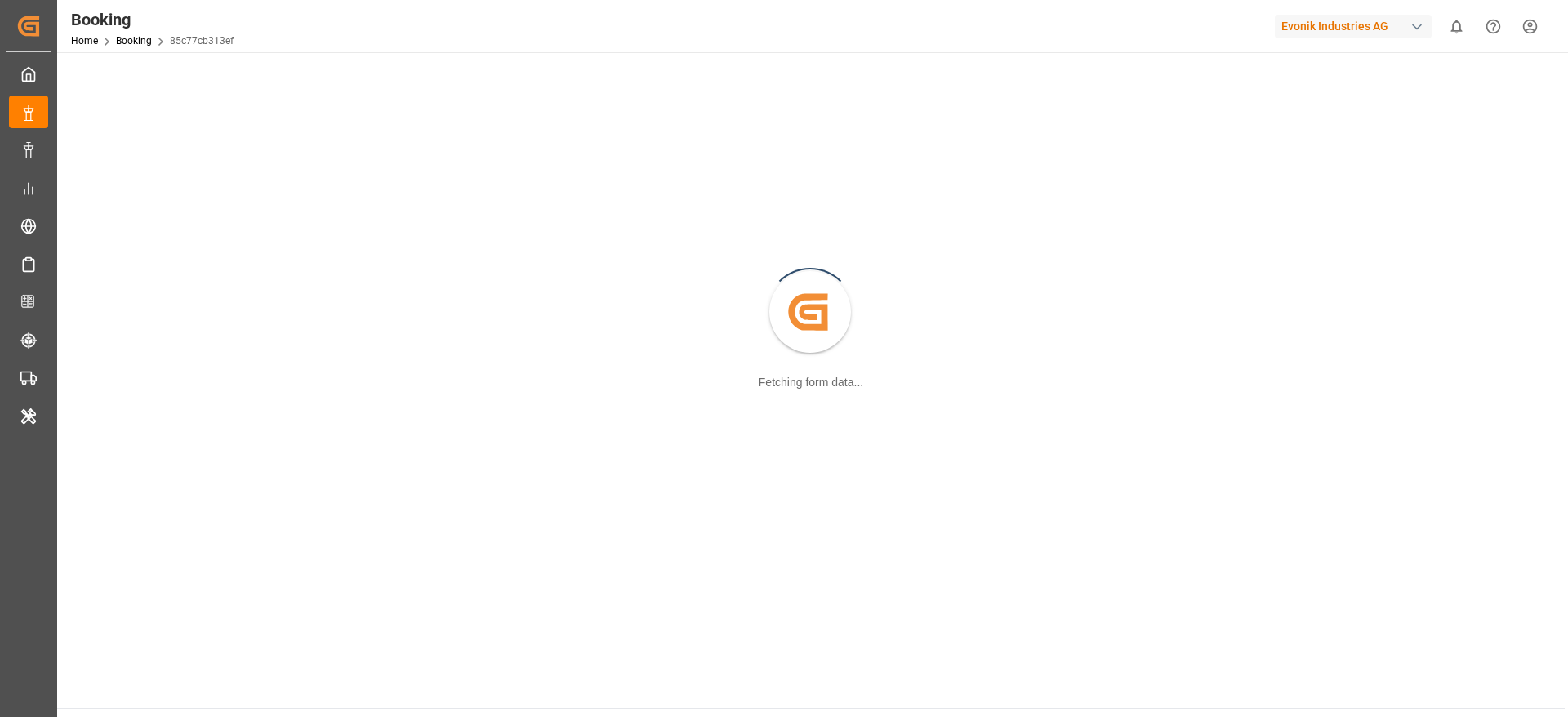
scroll to position [177, 0]
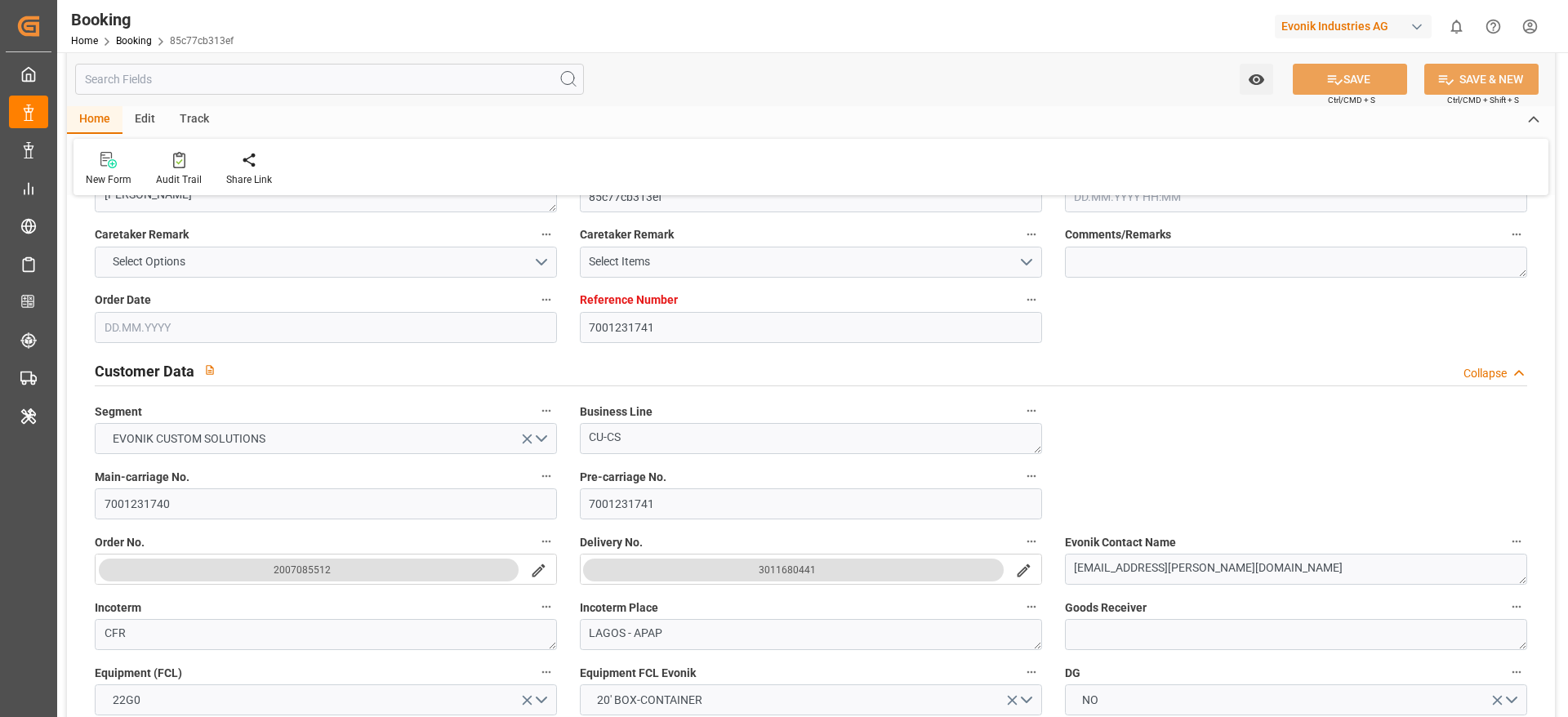
type input "7001231741"
type input "9372482"
type input "MSC"
type input "Mediterranean Shipping Company"
type input "BEANR"
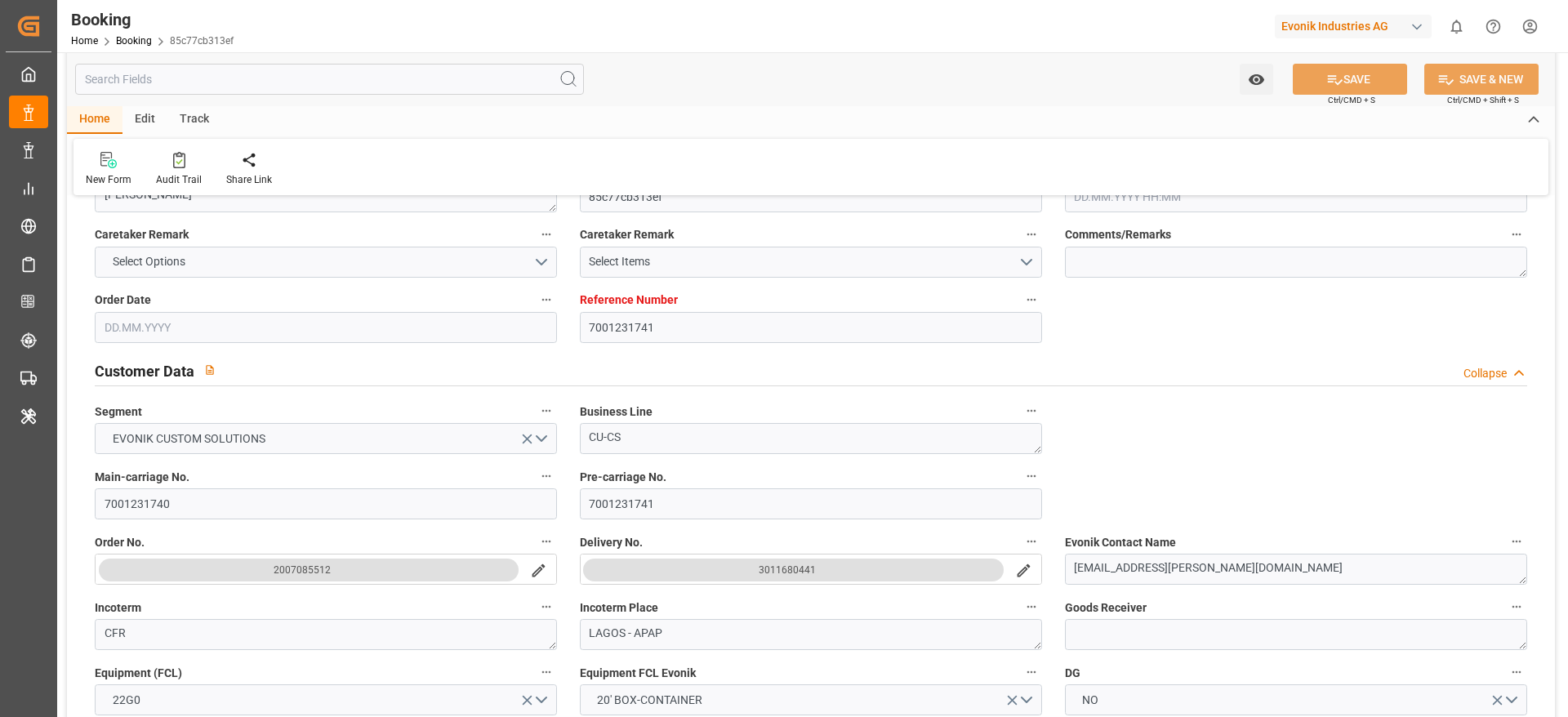
type input "NGAPP"
type input "TGLFW"
type input "0"
type input "BEANR"
type input "NGAPP"
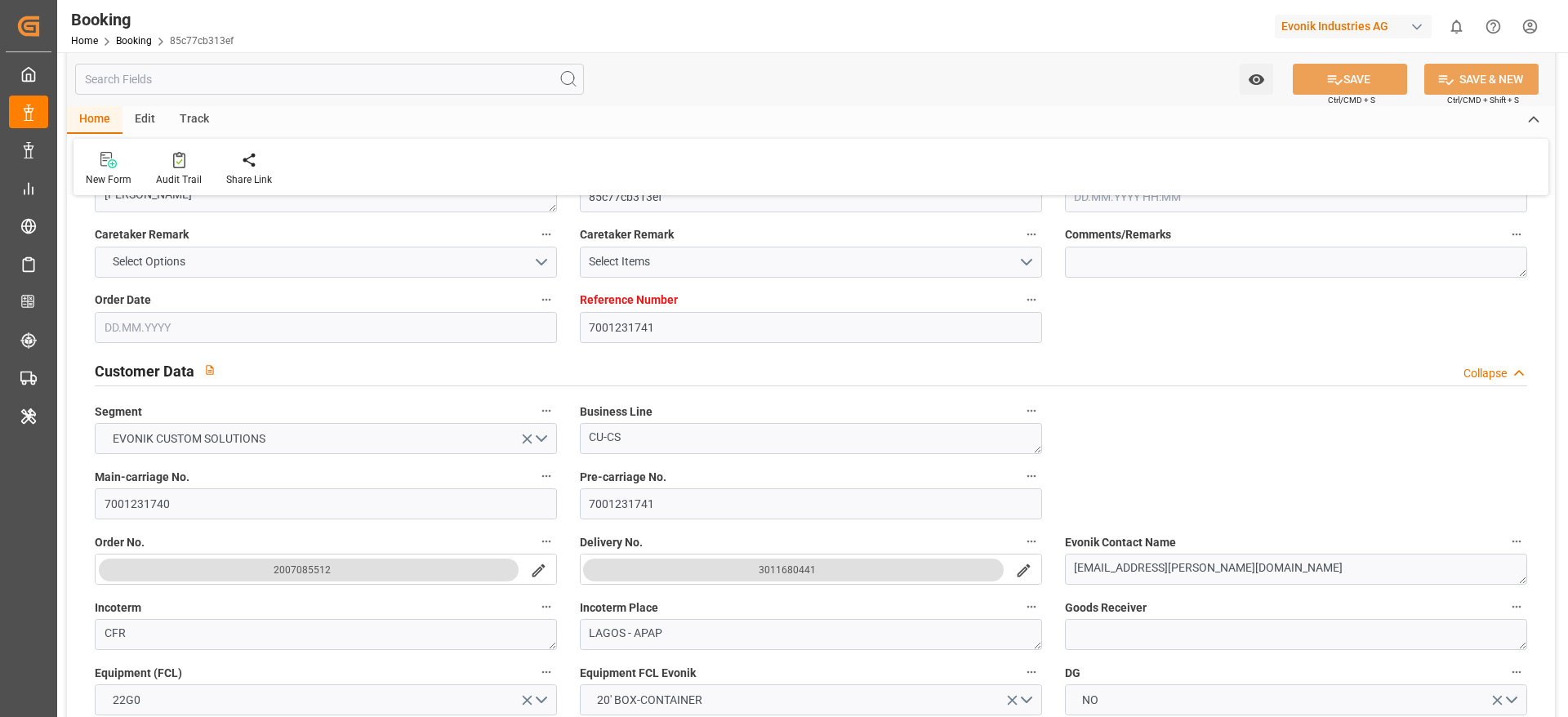
type input "24.07.2025 13:39"
type input "24.07.2025"
type input "21.09.2025"
type input "11.08.2025"
type input "13.08.2025 00:01"
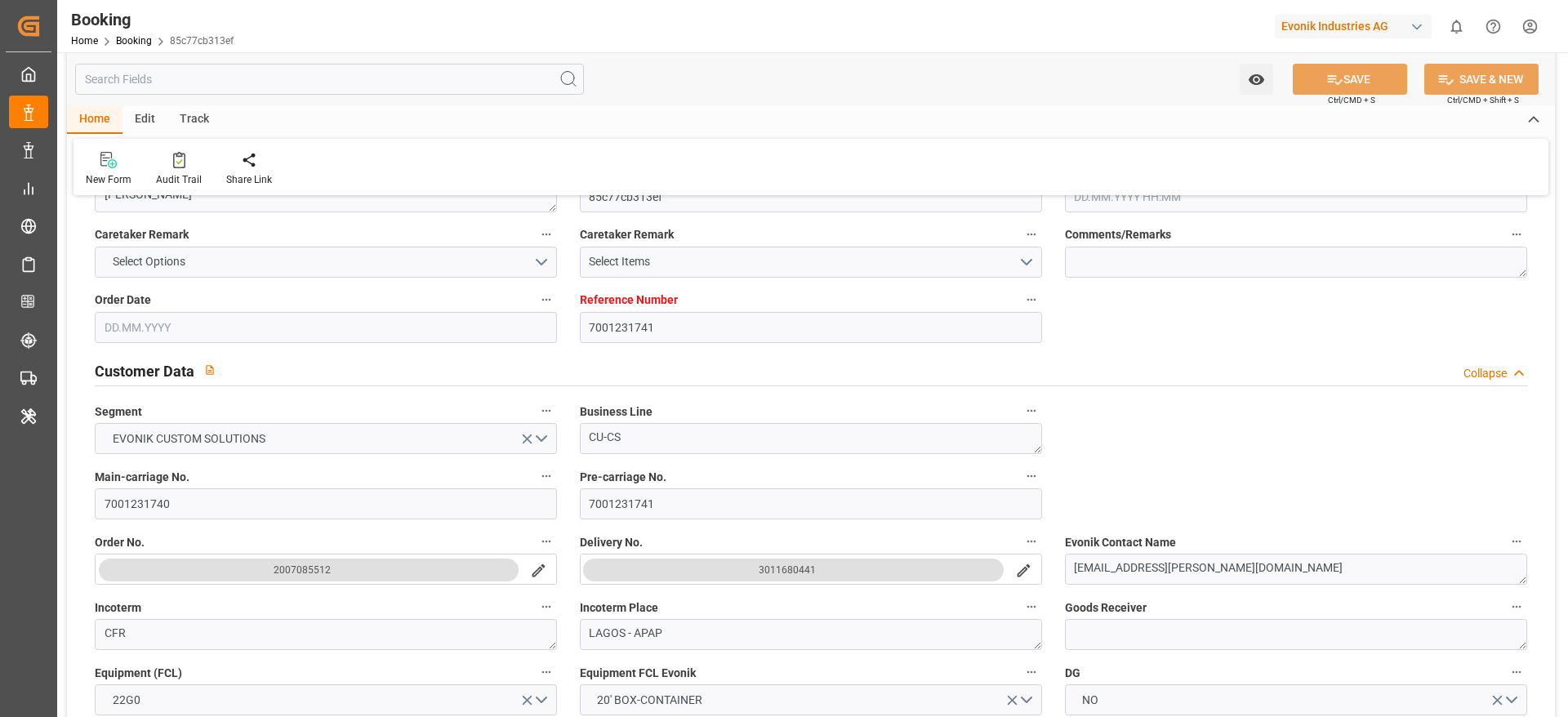
type input "18.08.2025 00:00"
type input "13.08.2025 23:59"
type input "[DATE] 12:00"
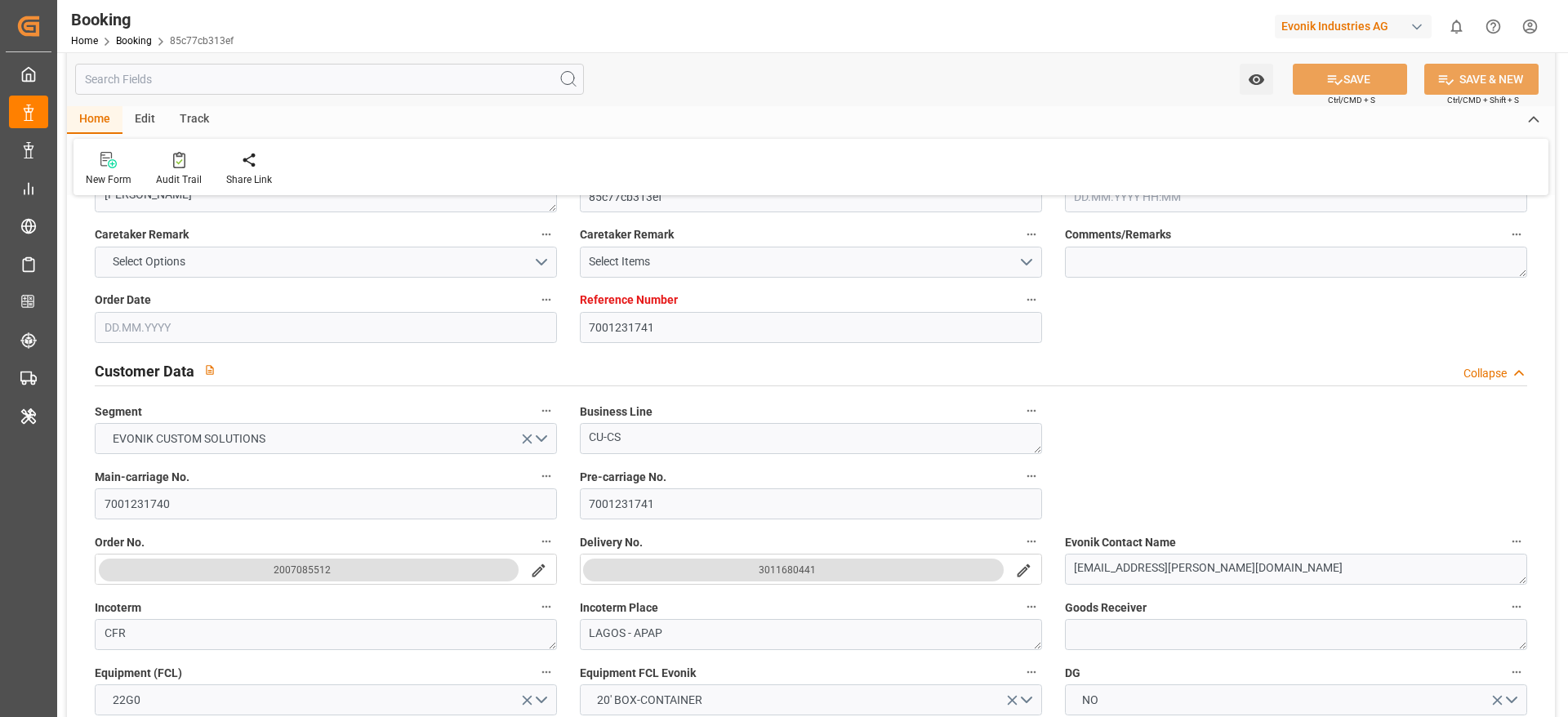
type input "05.09.2025 00:00"
type input "05.09.2025 20:00"
type input "[DATE] 00:00"
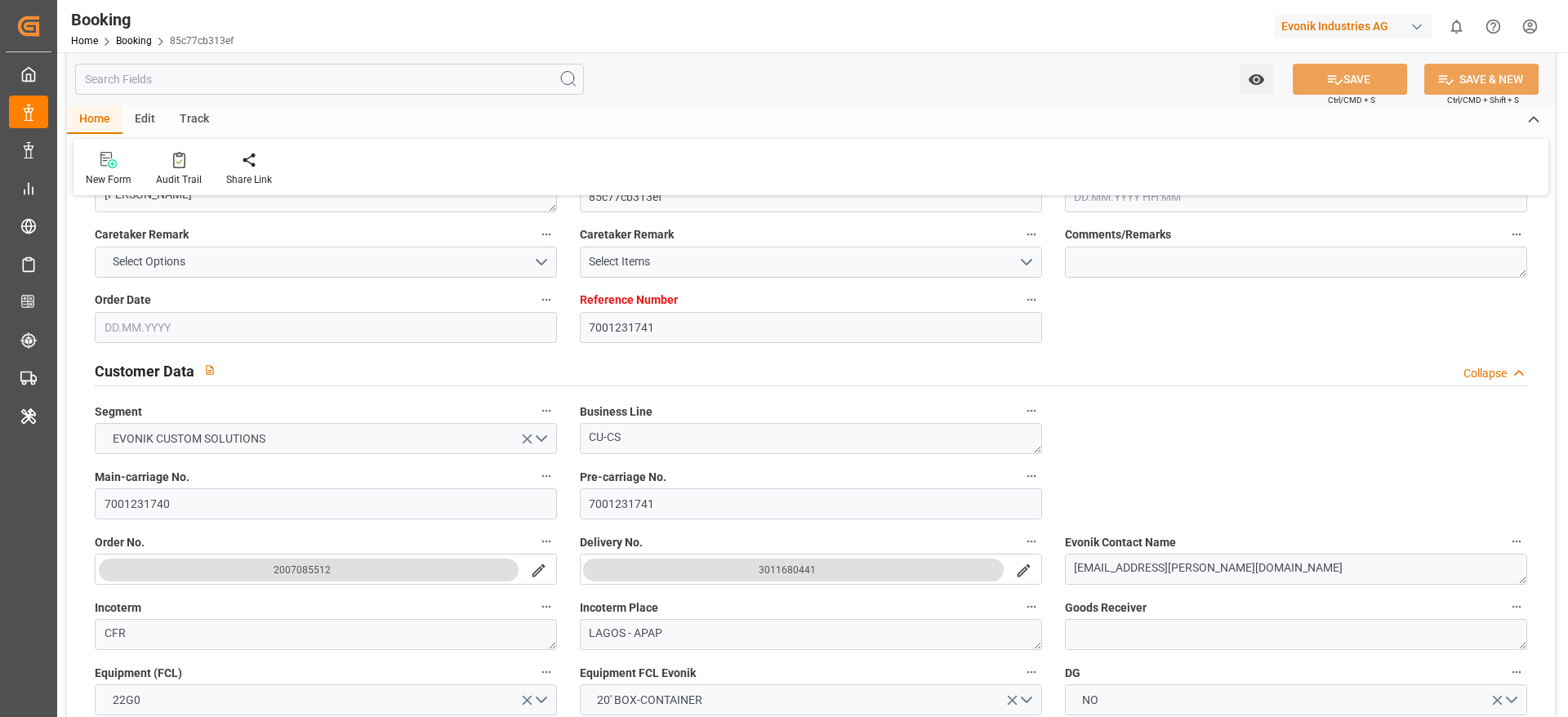
type input "[DATE] 00:00"
type input "[DATE]"
type input "09.09.2025 16:40"
type input "[DATE]"
type input "18.08.2025 00:01"
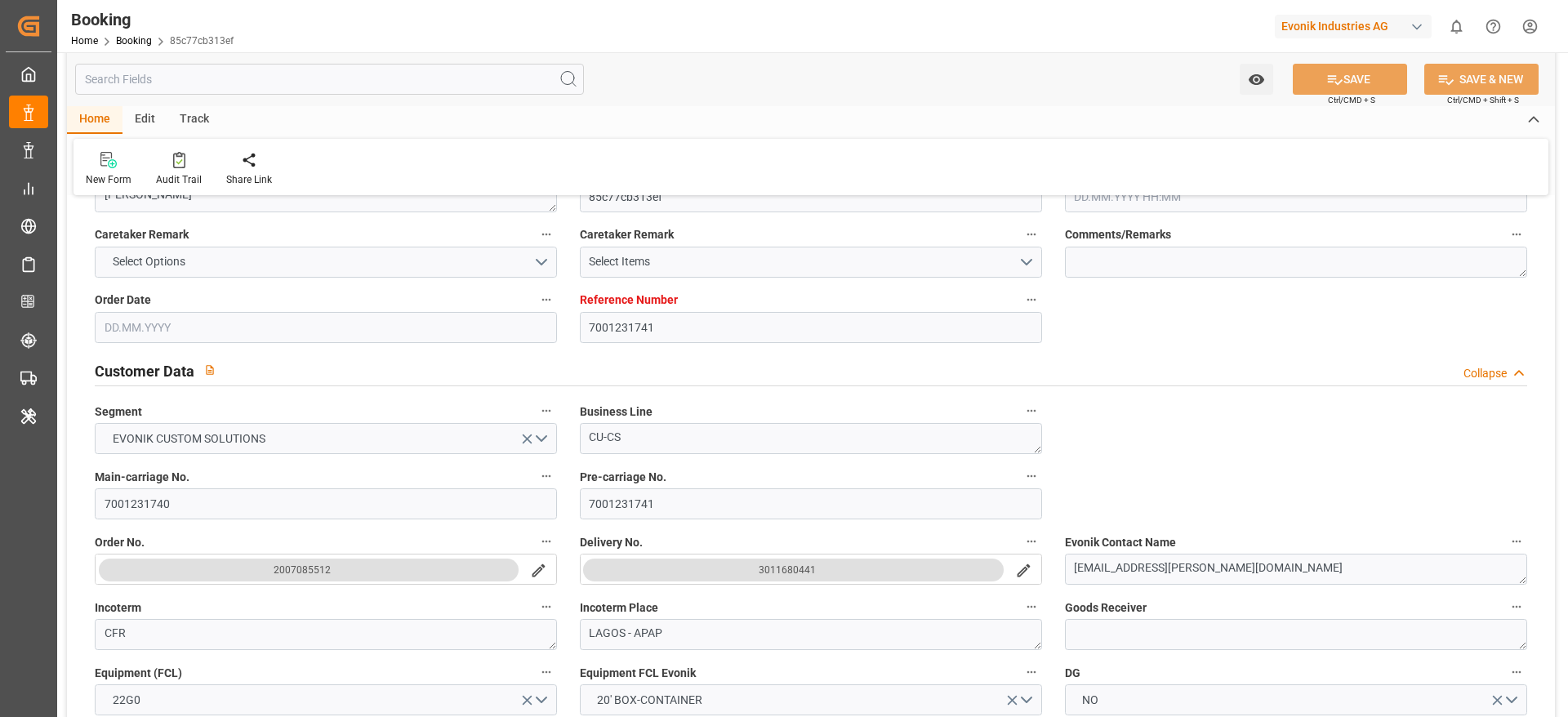
type input "19.08.2025 06:35"
type input "05.09.2025 19:49"
type input "06.09.2025 23:59"
type input "[DATE] 12:00"
type input "10.09.2025 17:52"
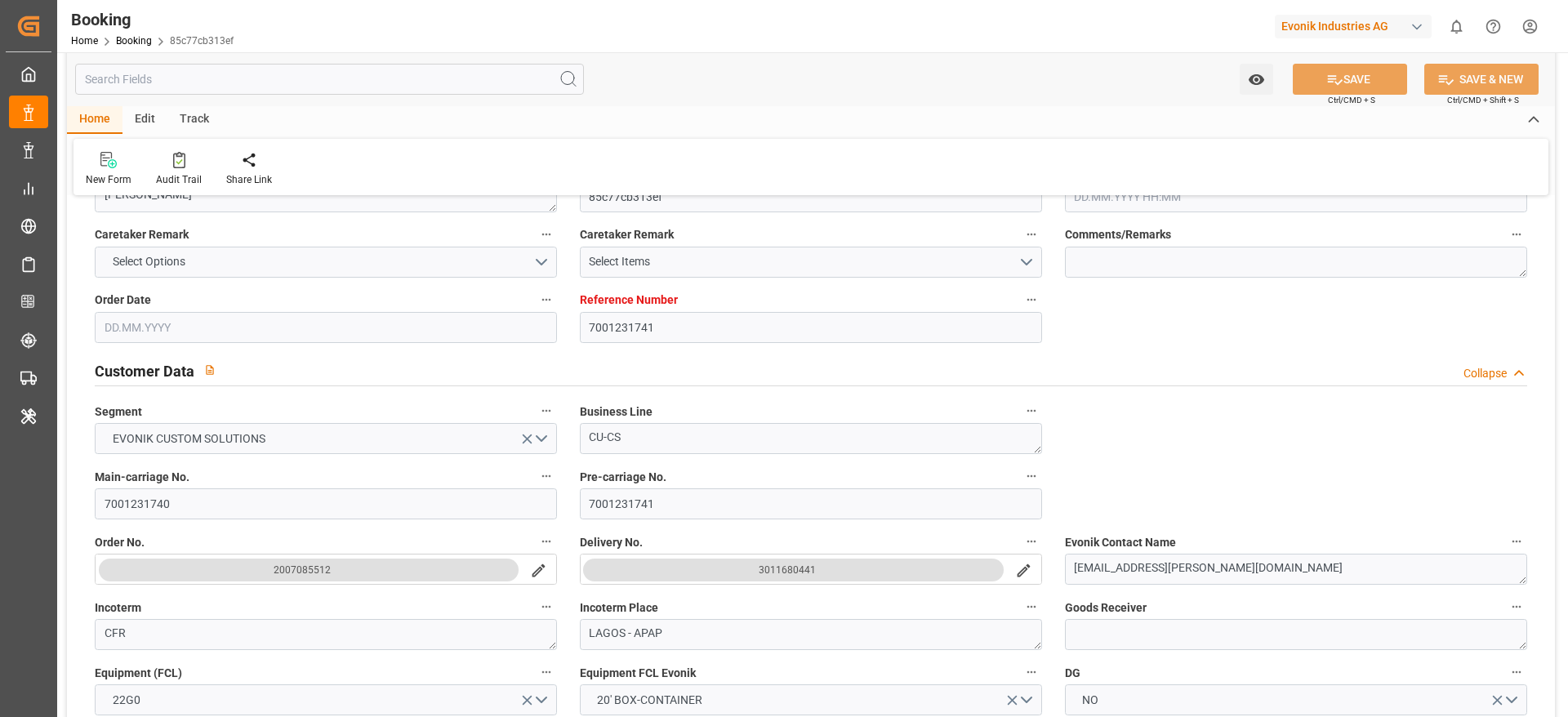
type input "14.09.2025 17:52"
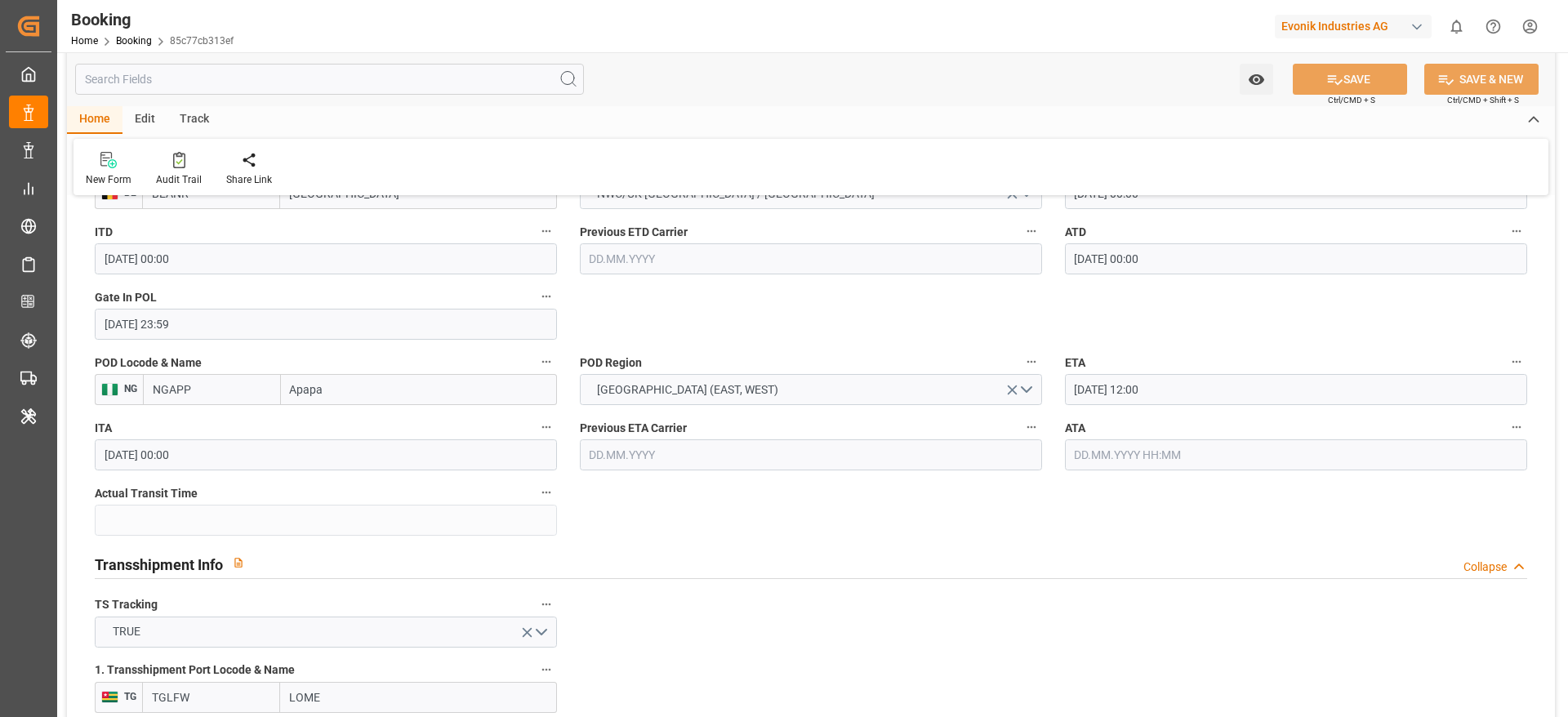
scroll to position [1402, 0]
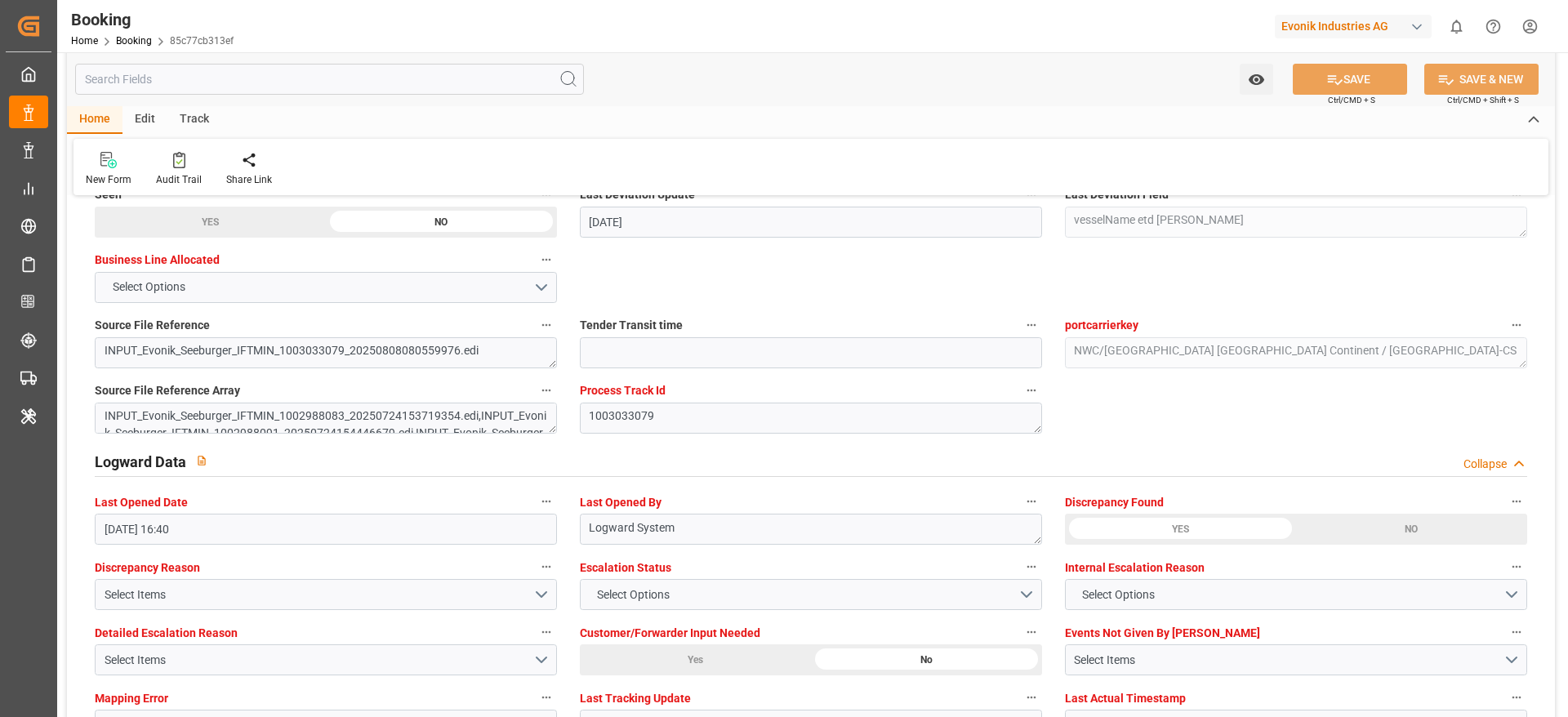
scroll to position [3117, 0]
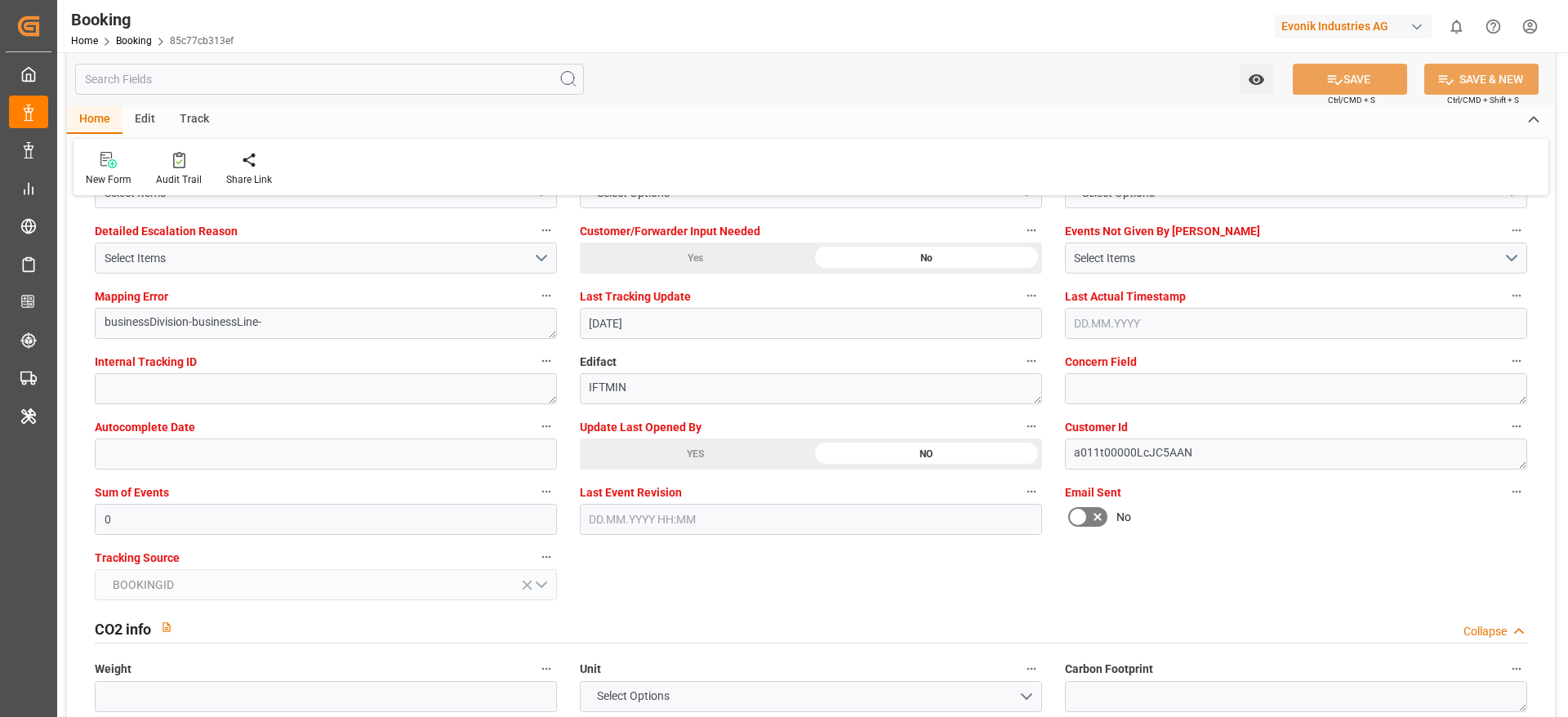
click at [662, 473] on div "Update Last Opened By YES NO" at bounding box center [811, 443] width 485 height 66
click at [669, 457] on div "YES" at bounding box center [695, 454] width 231 height 31
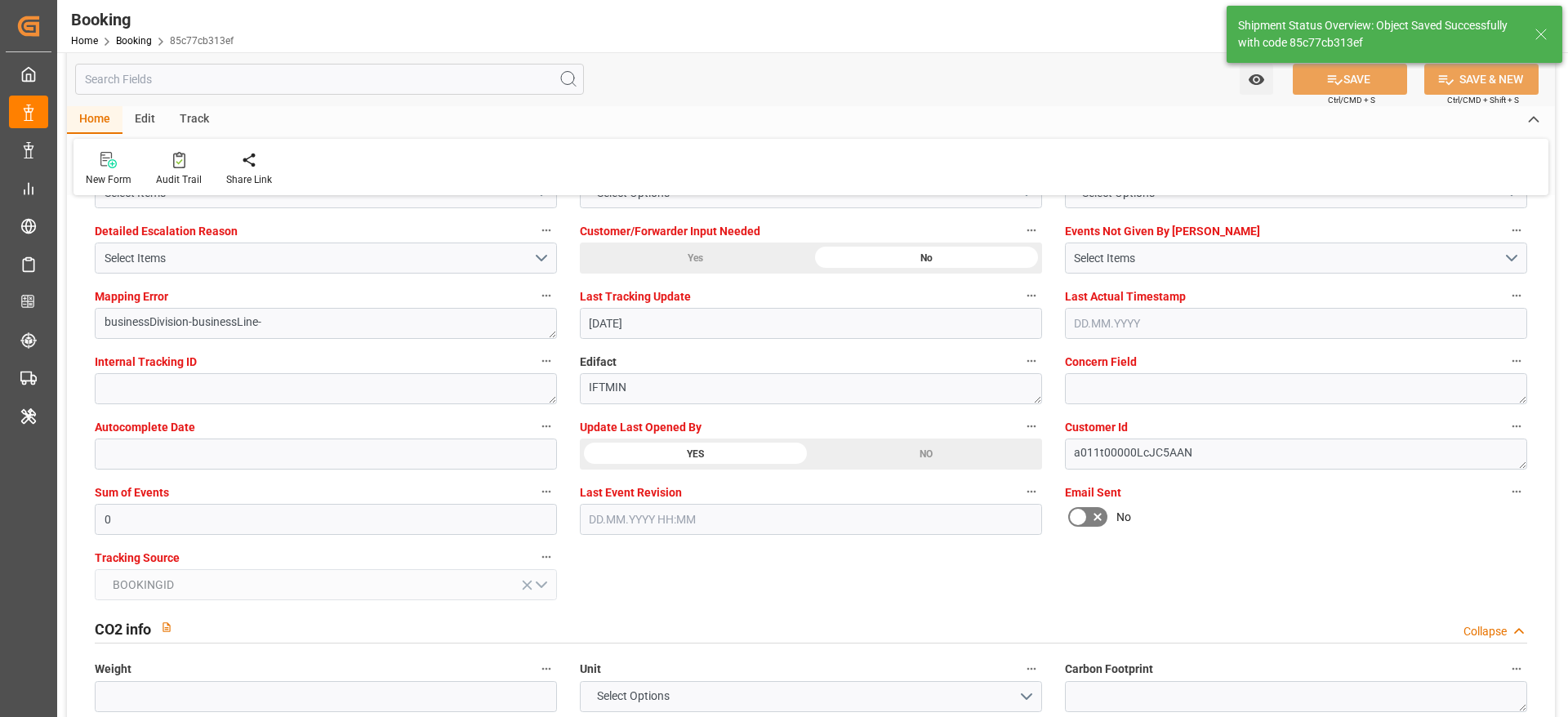
type textarea "[PERSON_NAME]"
type input "10.09.2025 09:18"
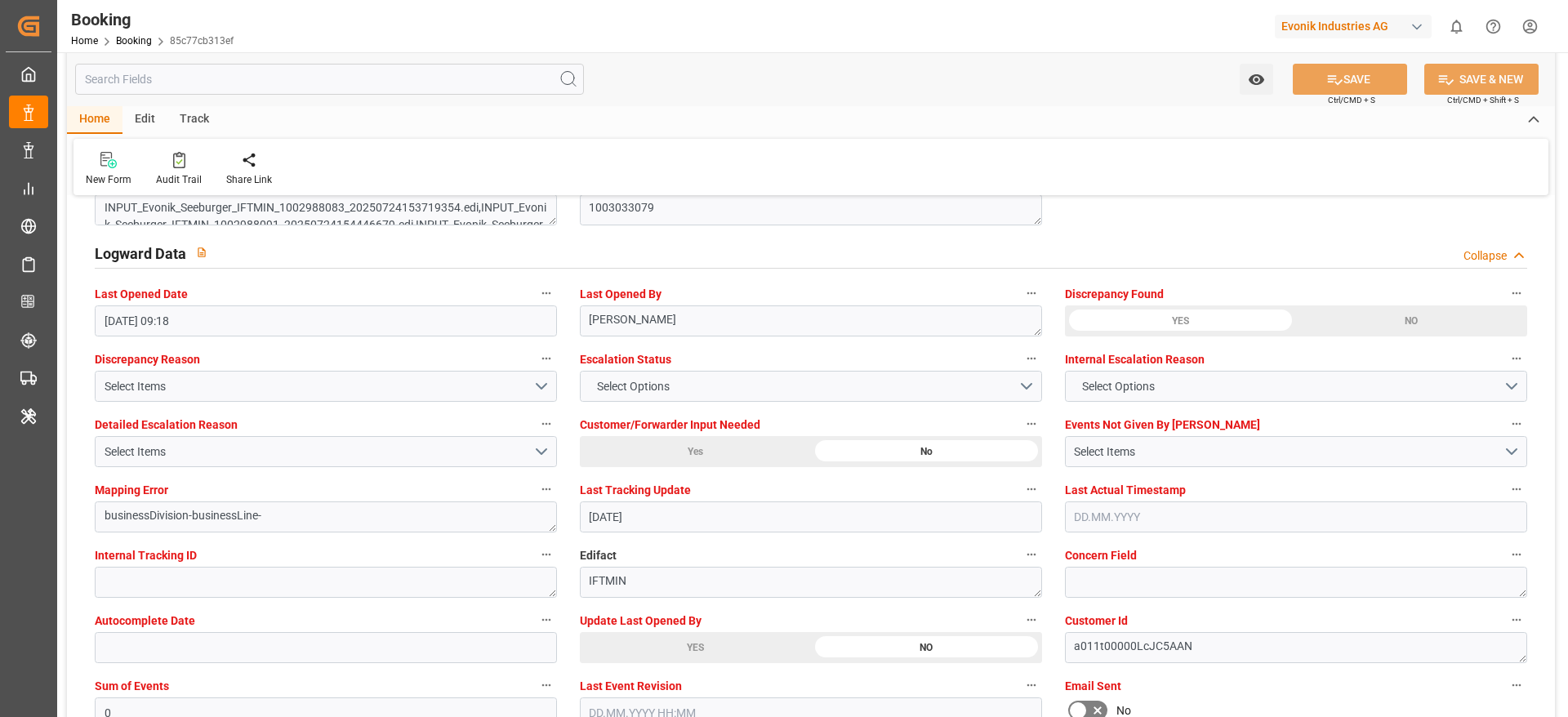
scroll to position [2873, 0]
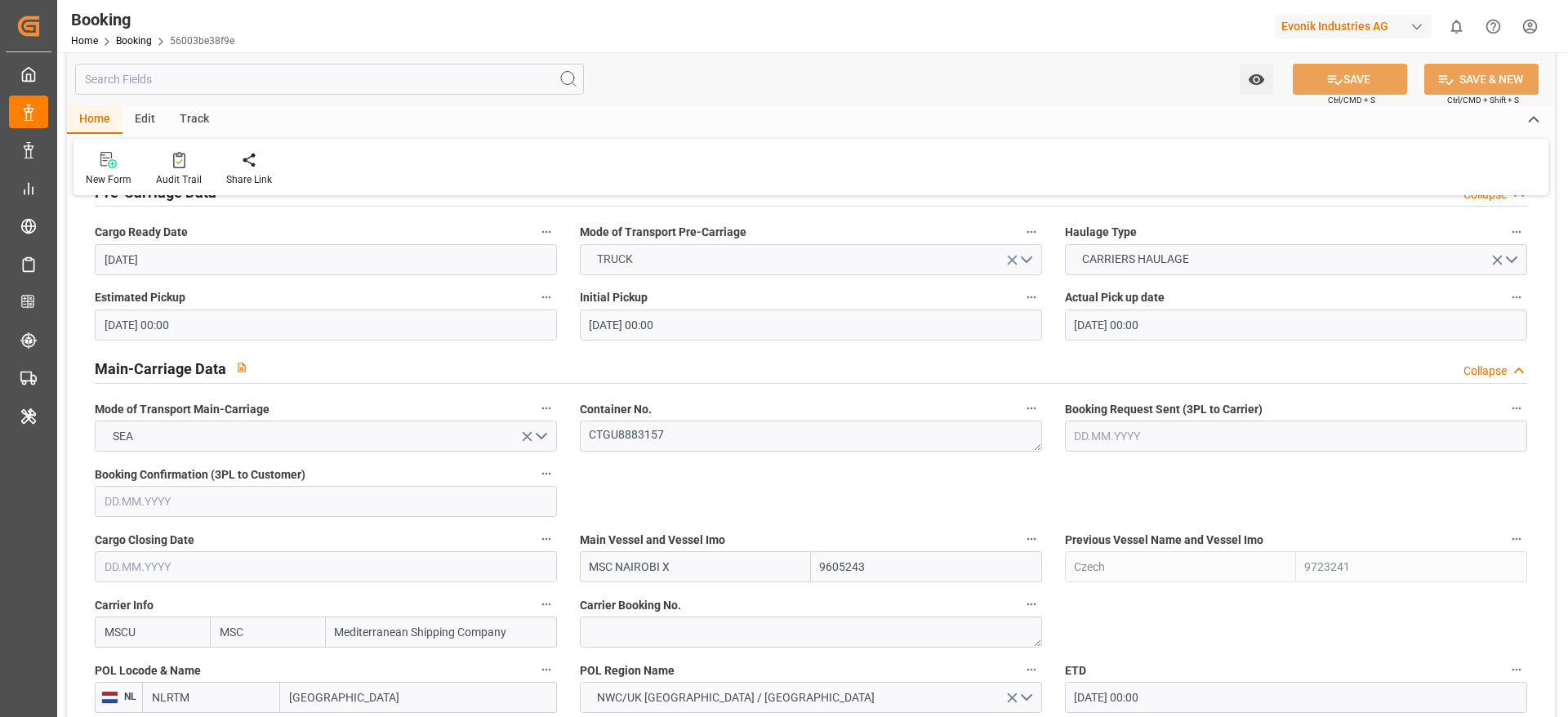
scroll to position [980, 0]
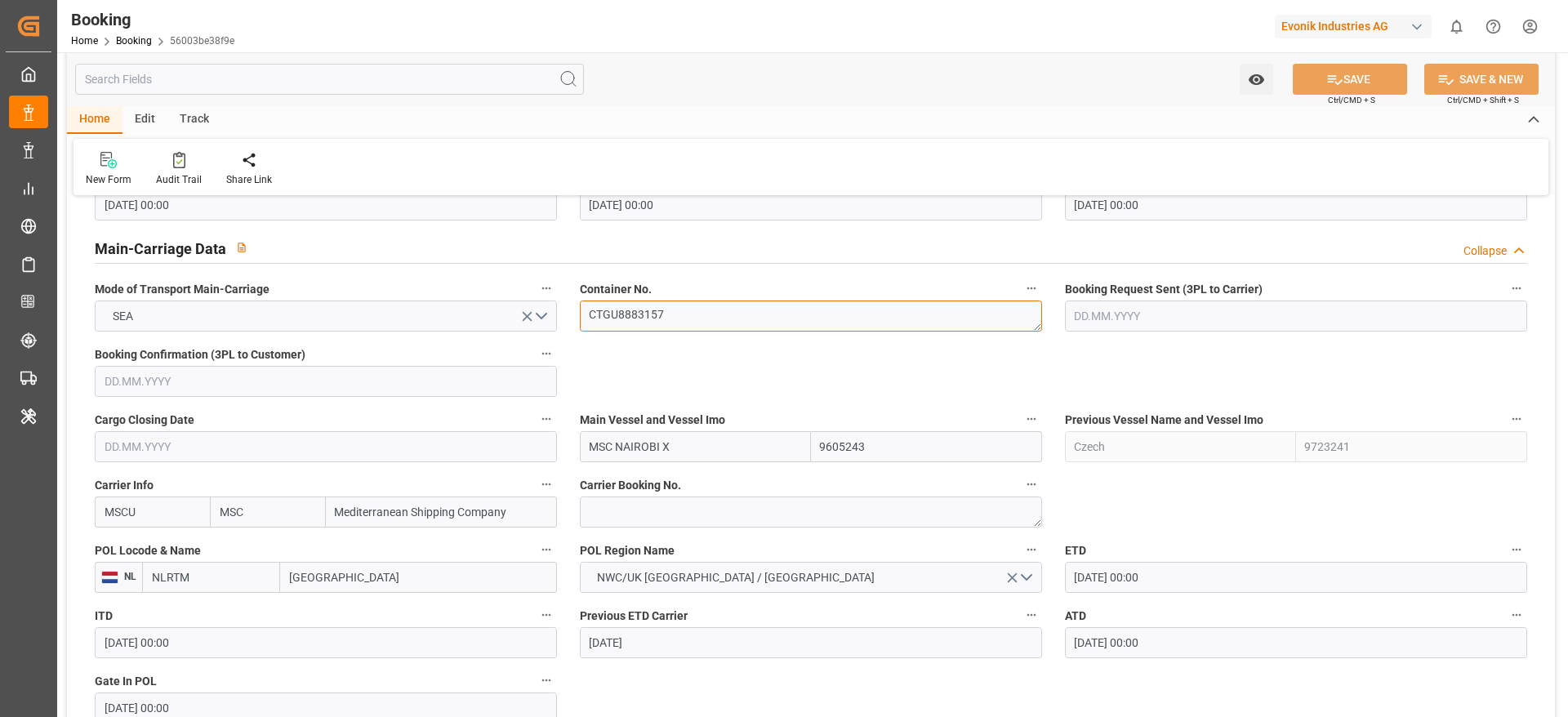
click at [686, 320] on textarea "CTGU8883157" at bounding box center [811, 316] width 462 height 31
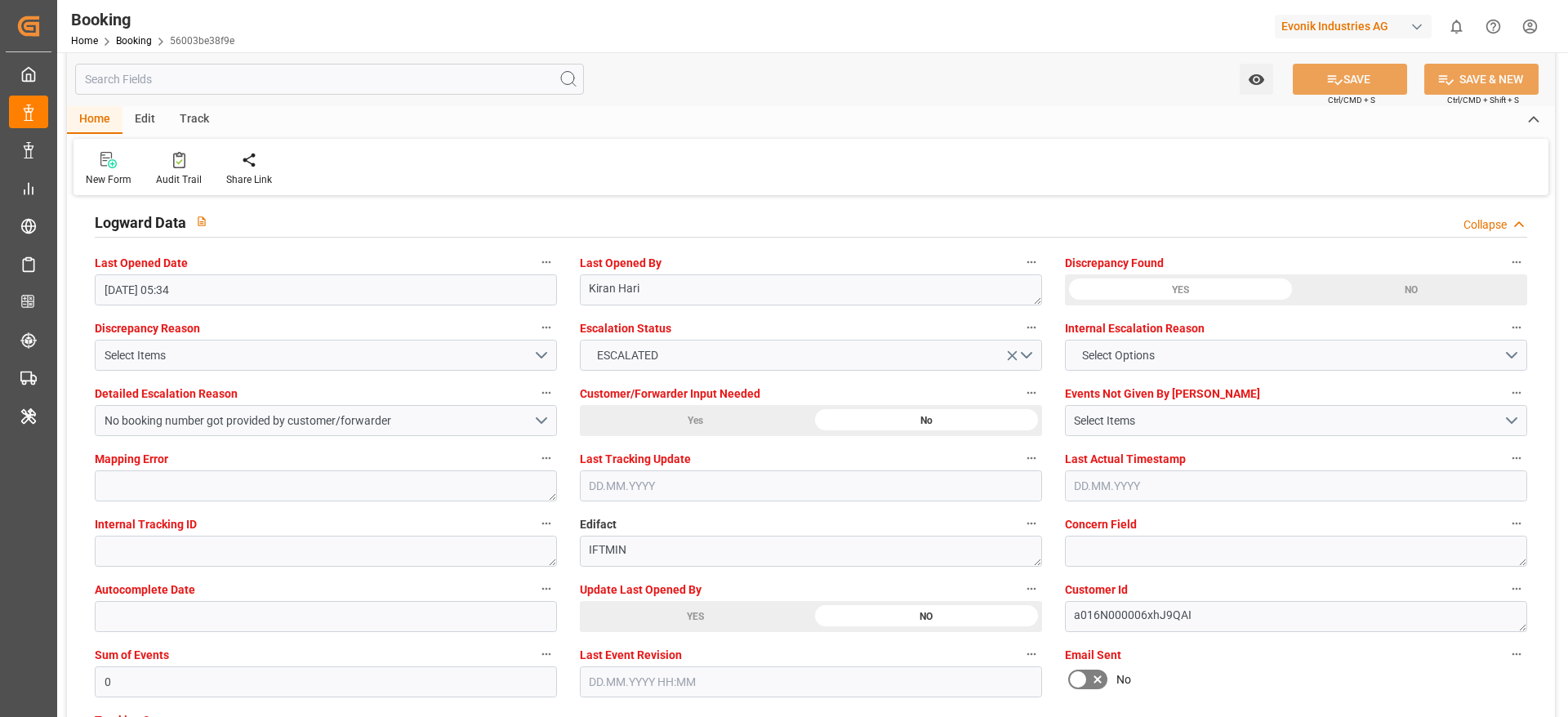
scroll to position [3063, 0]
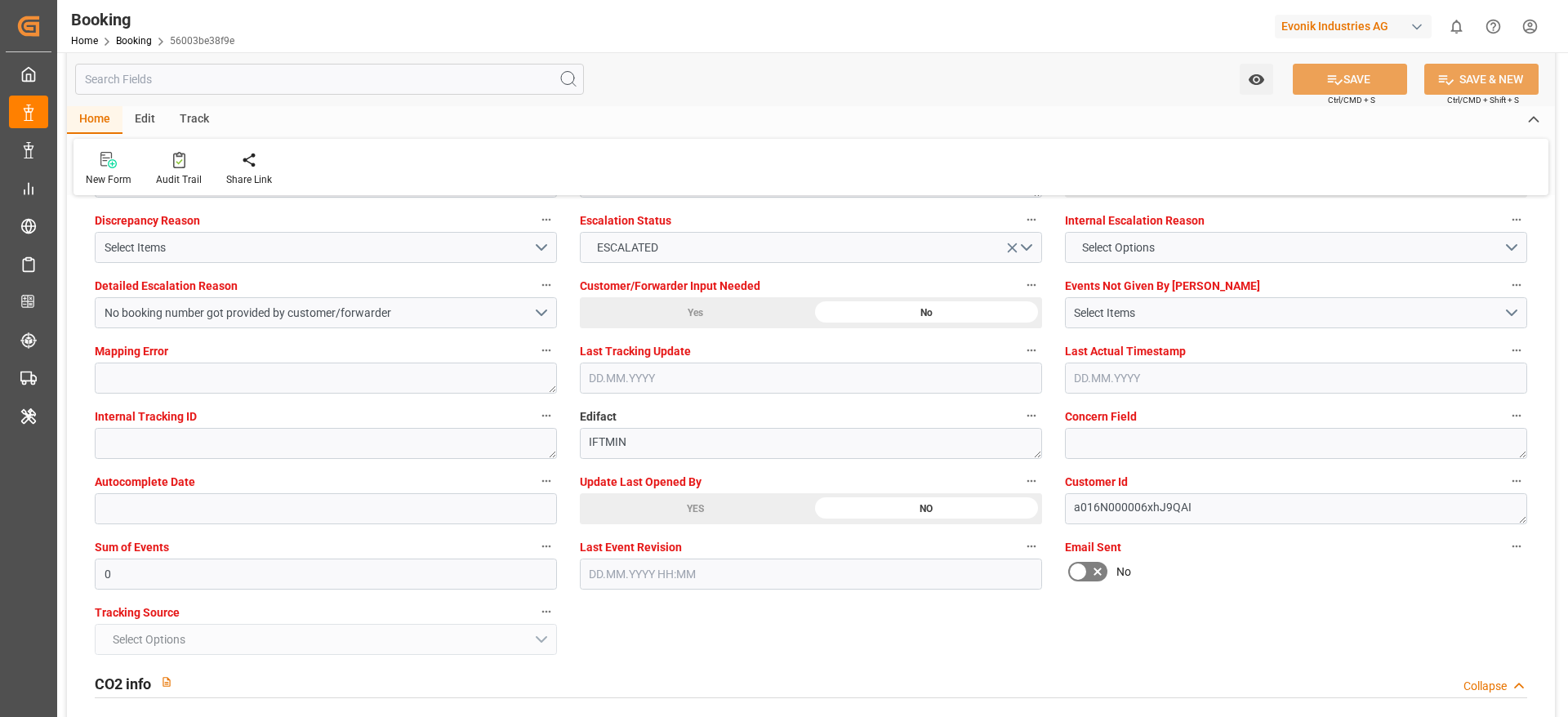
click at [695, 477] on div "YES" at bounding box center [695, 509] width 231 height 31
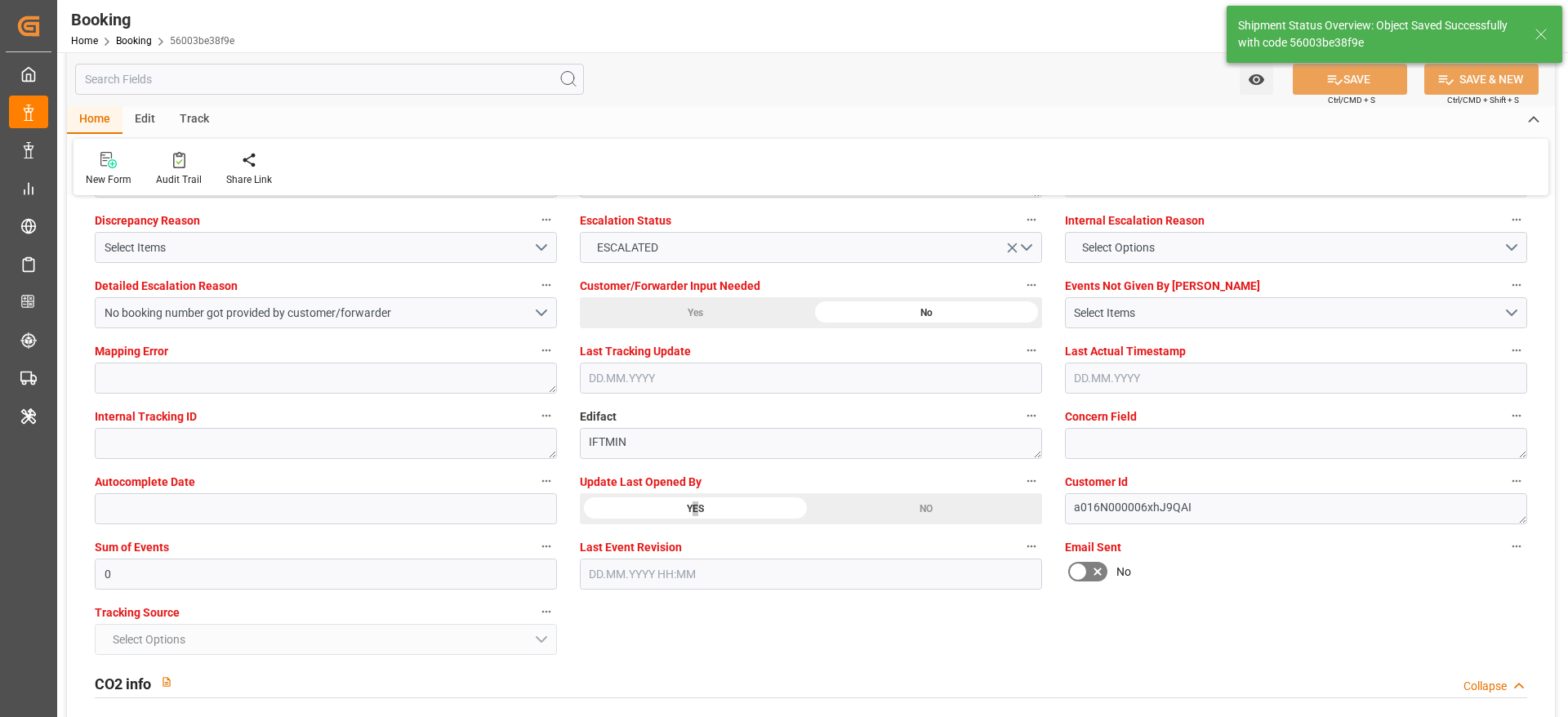
type textarea "[PERSON_NAME]"
type input "[DATE] 09:20"
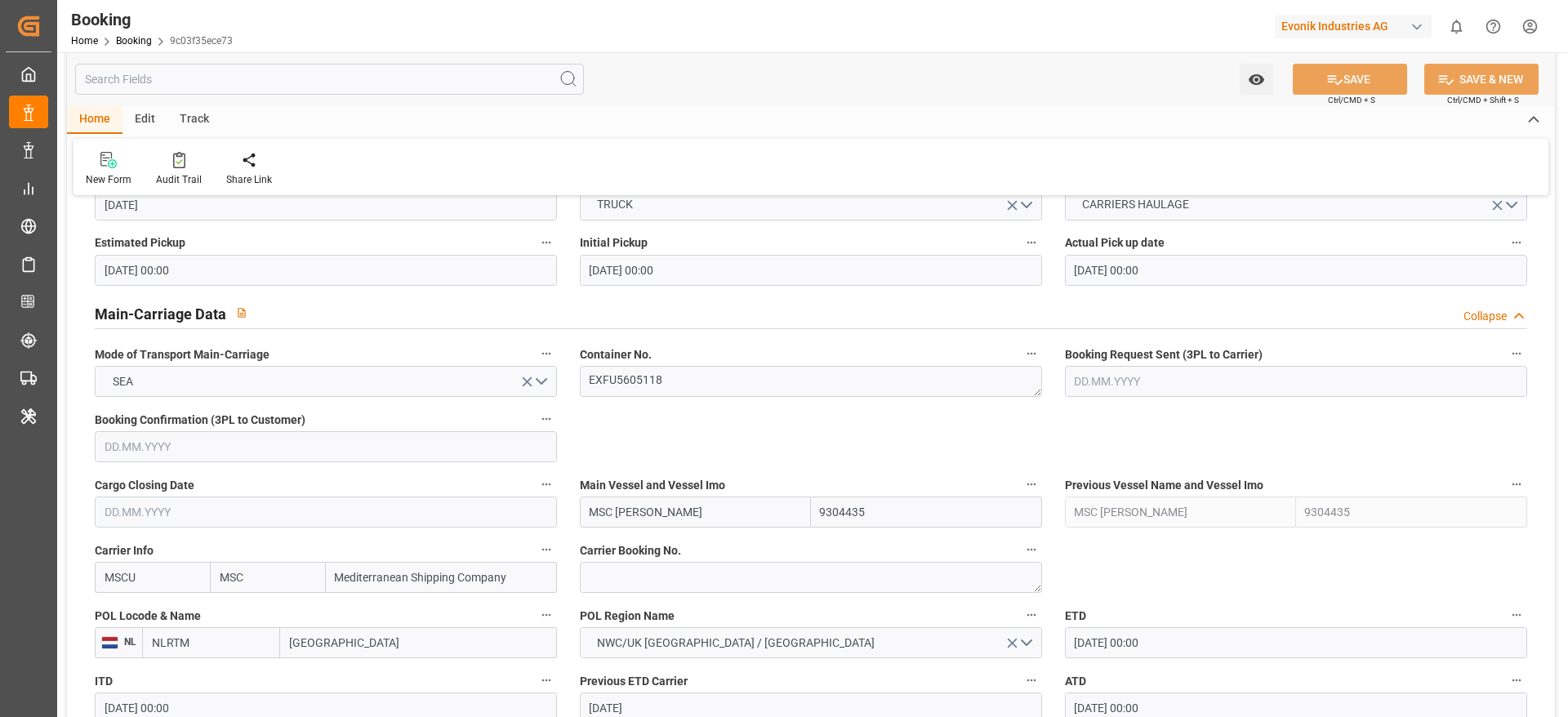
scroll to position [980, 0]
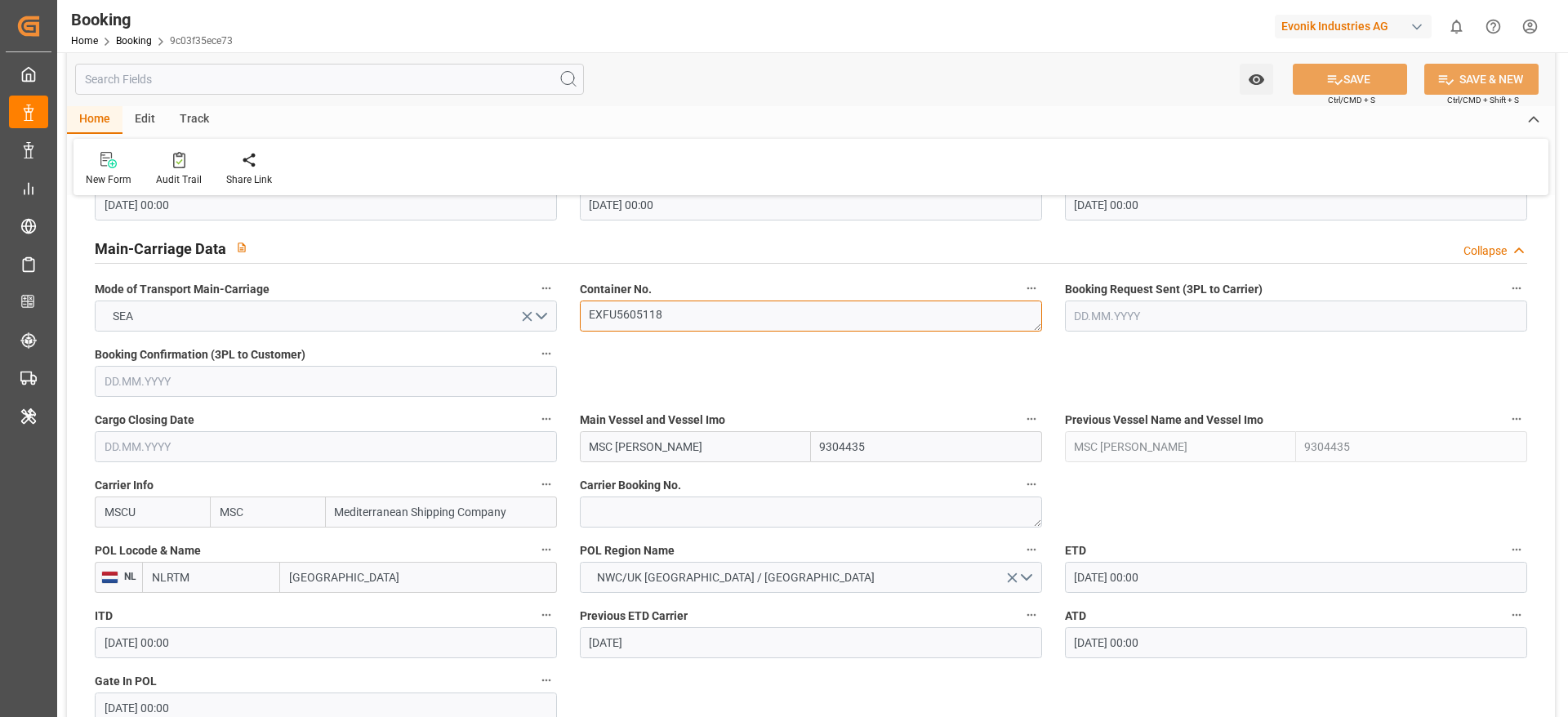
click at [713, 306] on textarea "EXFU5605118" at bounding box center [811, 316] width 462 height 31
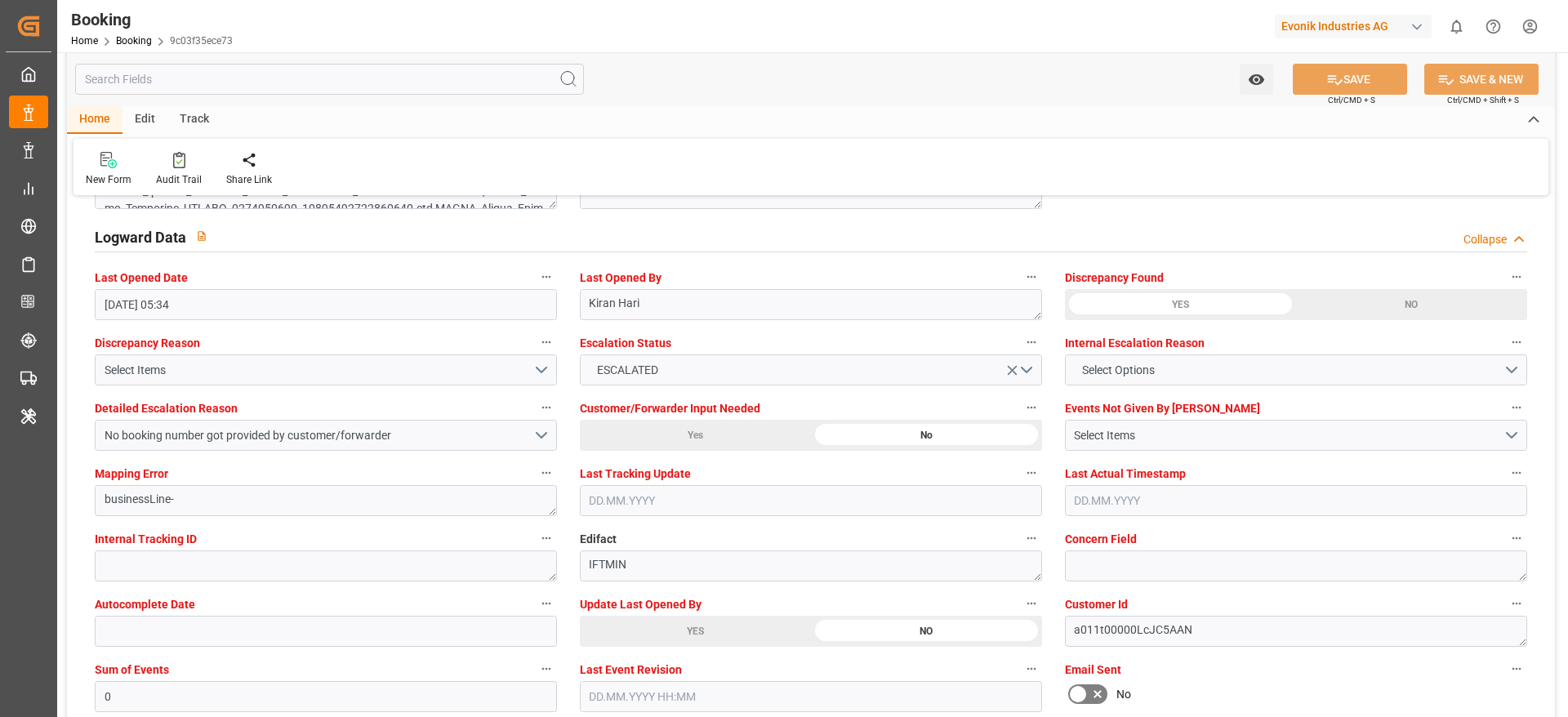
scroll to position [3063, 0]
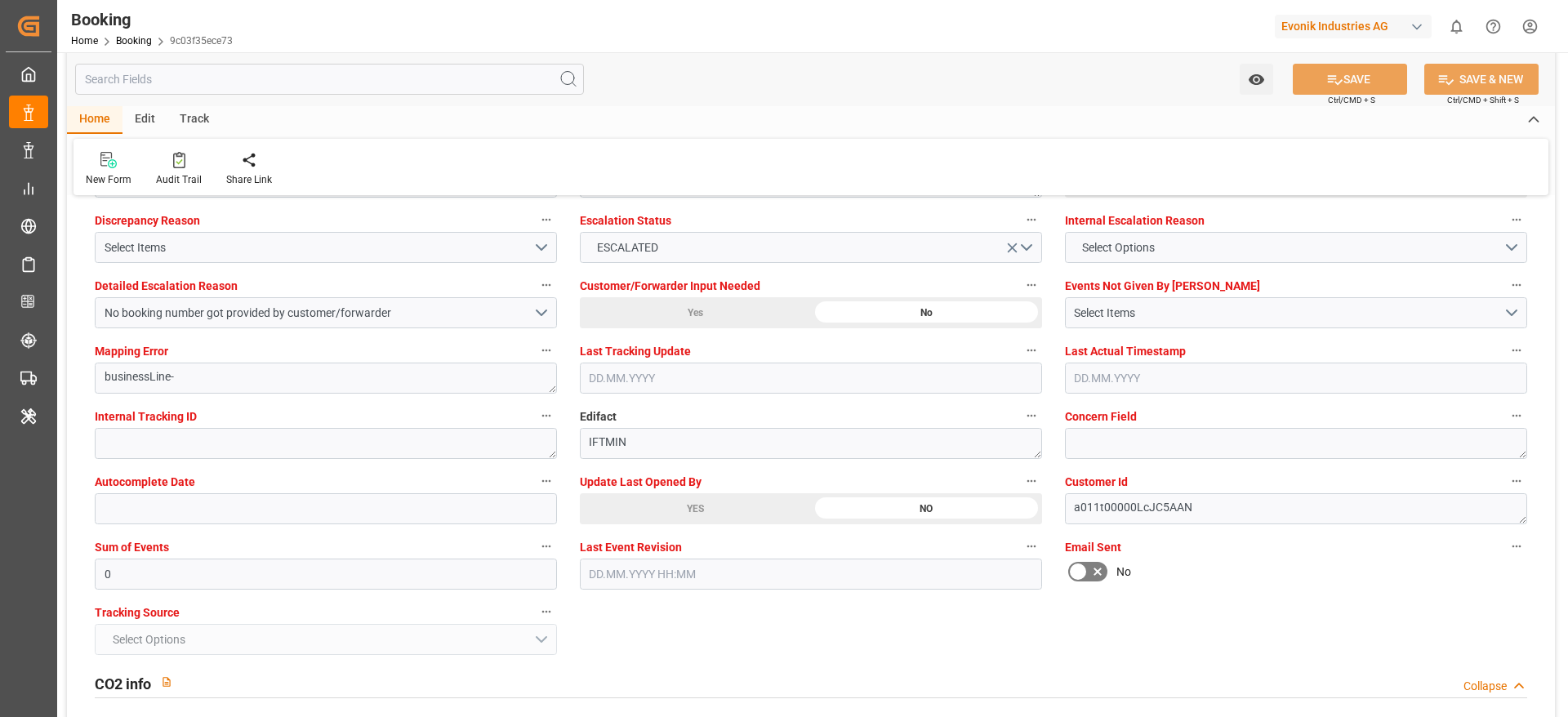
click at [744, 477] on div "YES" at bounding box center [695, 509] width 231 height 31
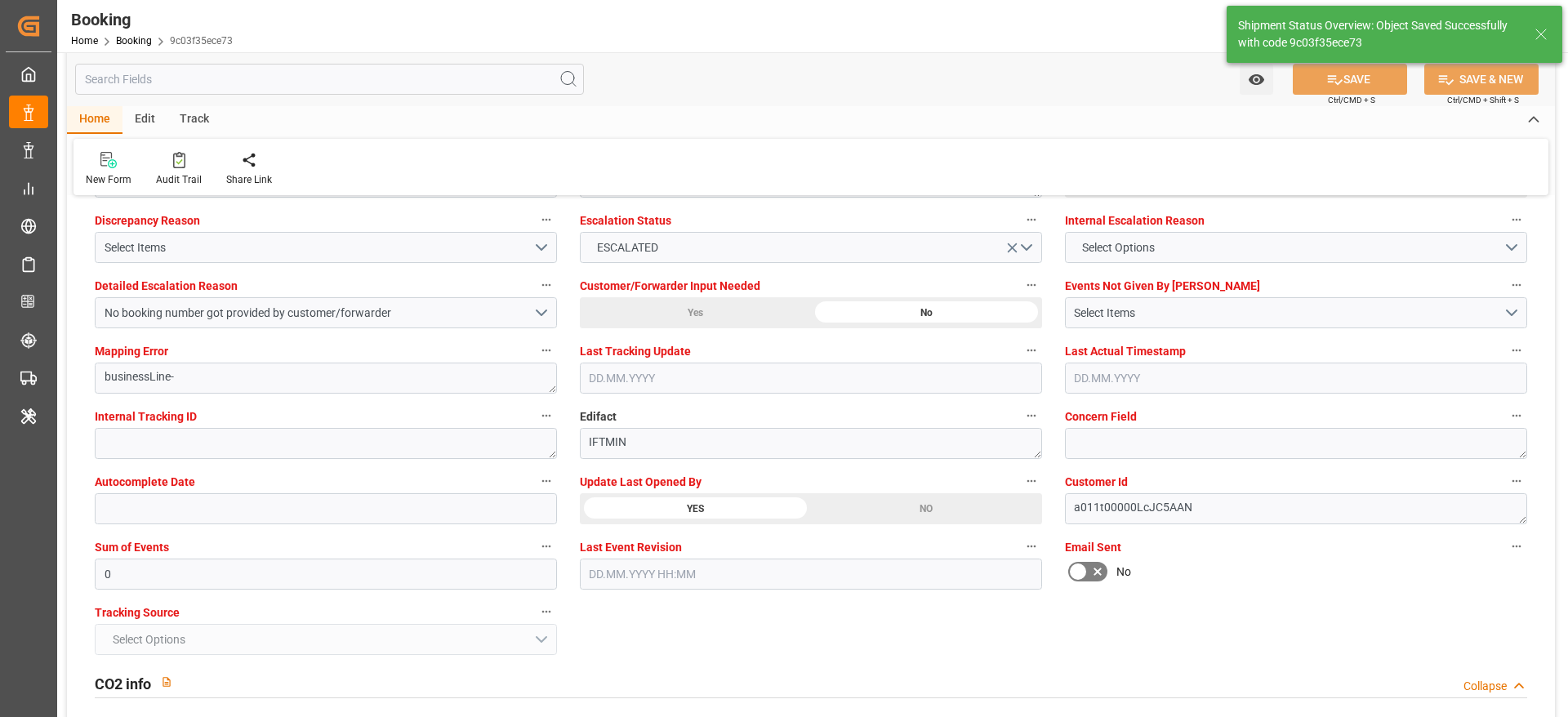
type textarea "[PERSON_NAME]"
type input "[DATE] 09:20"
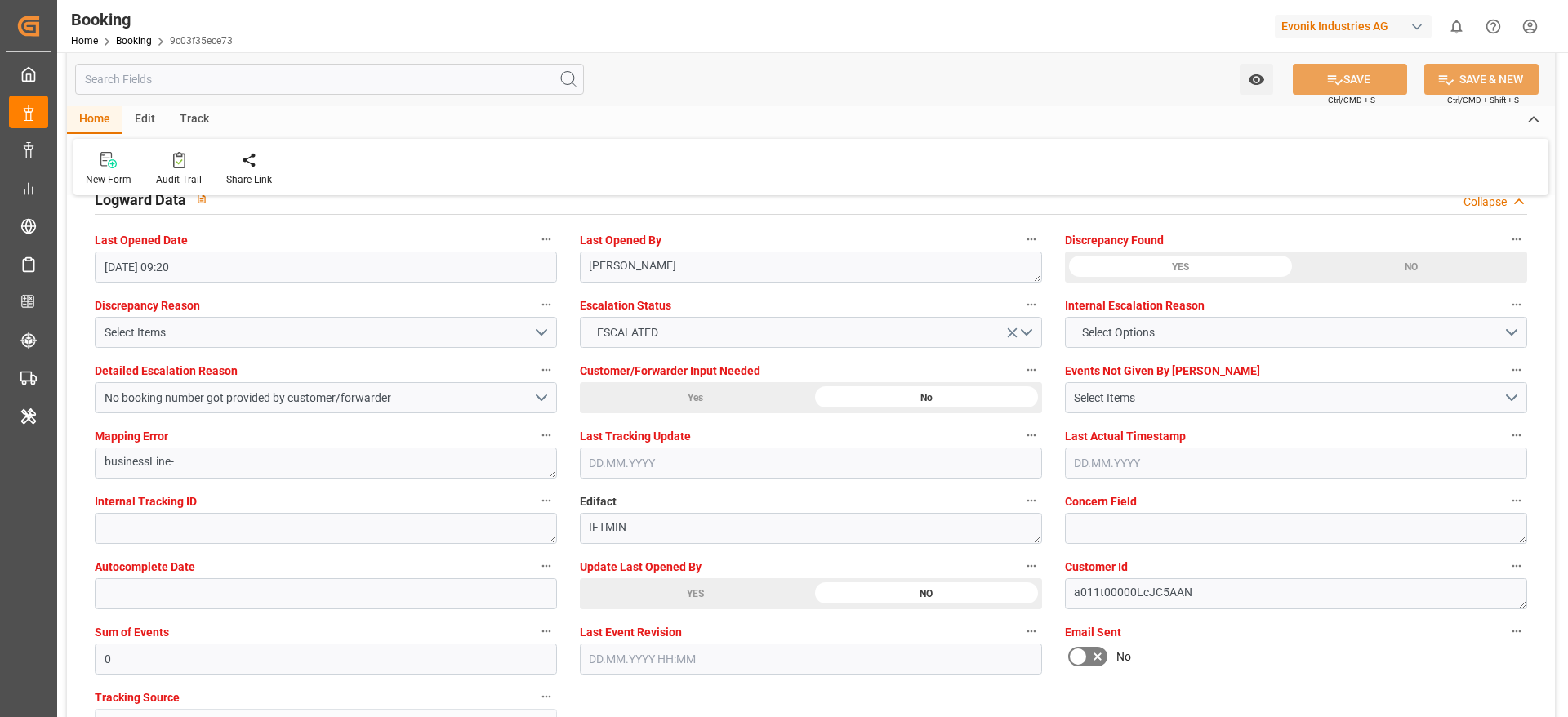
scroll to position [2940, 0]
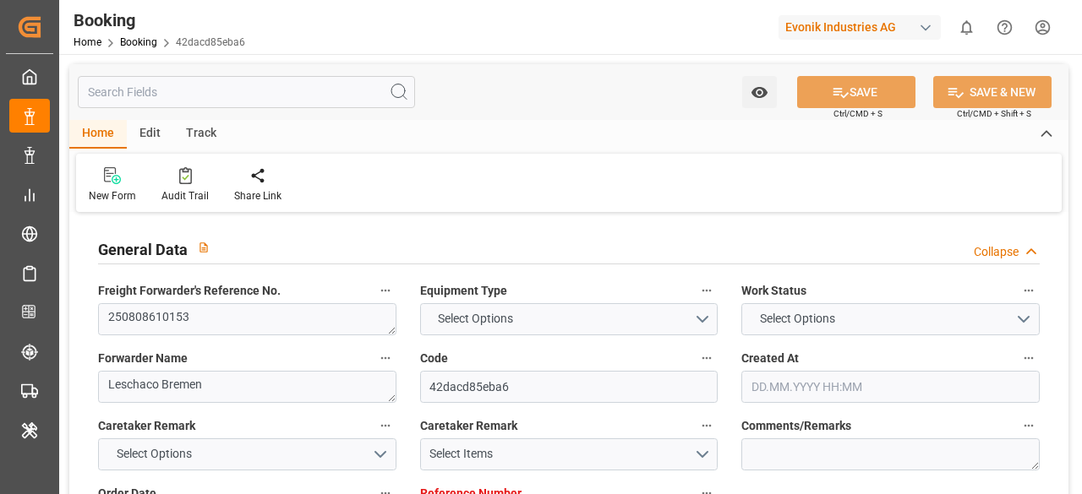
type textarea "250808610153"
type textarea "Leschaco Bremen"
type input "42dacd85eba6"
type input "7001213222"
type textarea "CU-KA"
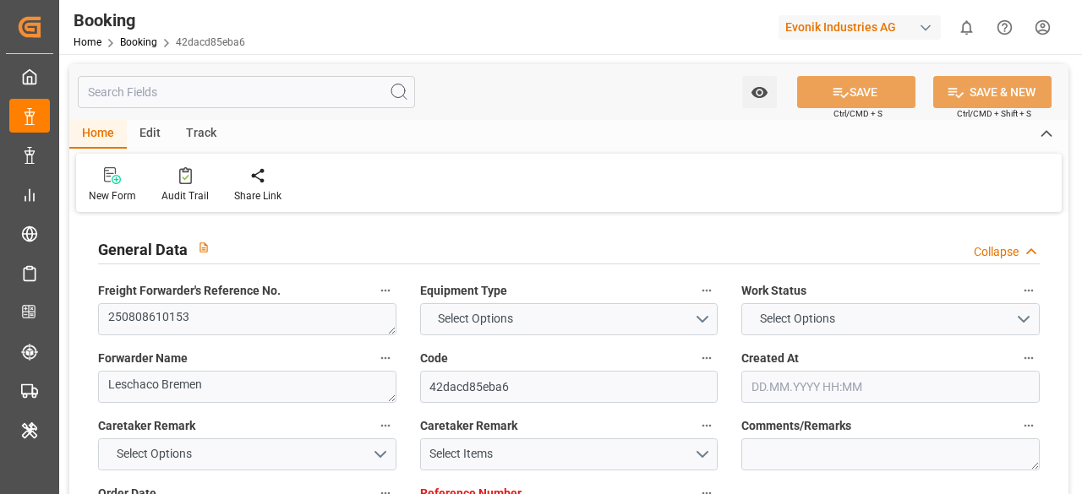
type input "7001213221"
type textarea "sherrie.vanthoff@evonik.com"
type textarea "CIF"
type textarea "PORT OF MOBILE"
type textarea "9"
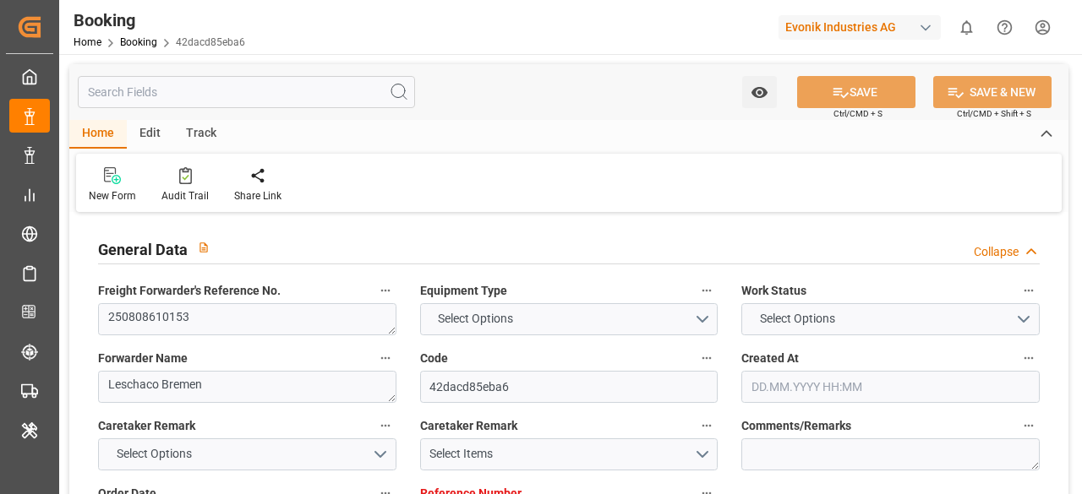
type textarea "Marl"
type textarea "MSMU1971440"
type input "MSC SHANGHAI V"
type input "MSCU"
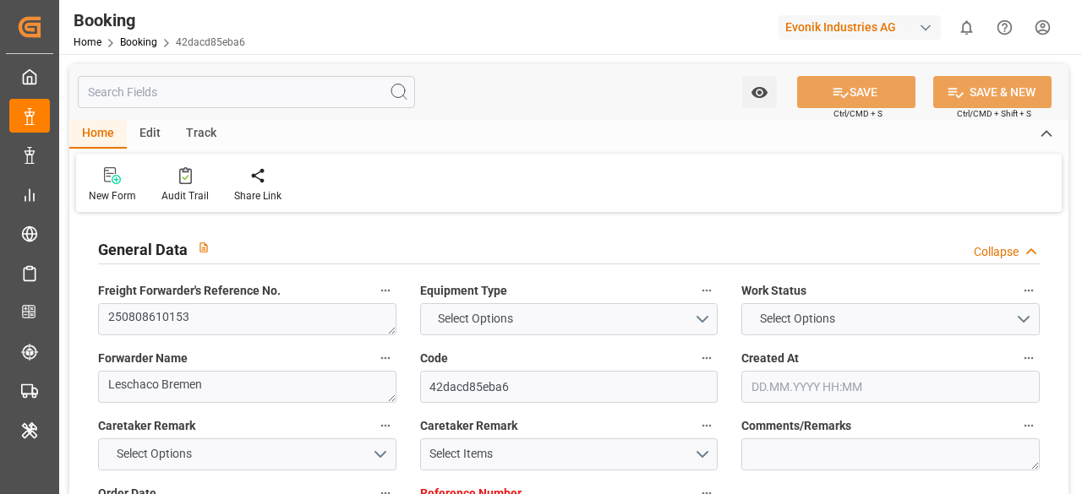
type textarea "459IHA1396907"
type input "Antwerp"
type input "Mobile"
type textarea "vesselName etd [PERSON_NAME]"
type textarea "INPUT_Evonik_Seeburger_IFTMIN_1003070057_20250820073952885.edi"
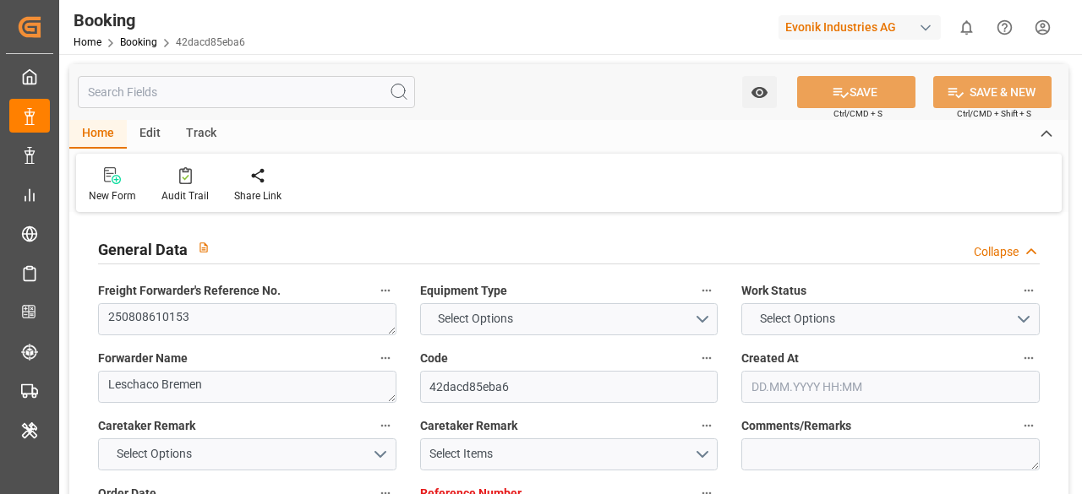
type textarea "NWC/UK North West Continent / UK_USMOB_MSCU_CU-KA"
type textarea "INPUT_Evonik_Seeburger_IFTMIN_1002921869_20250704080625751.edi,INPUT_Evonik_See…"
type textarea "1003070057"
type textarea "Logward System"
type textarea "businessDivision-businessLine-"
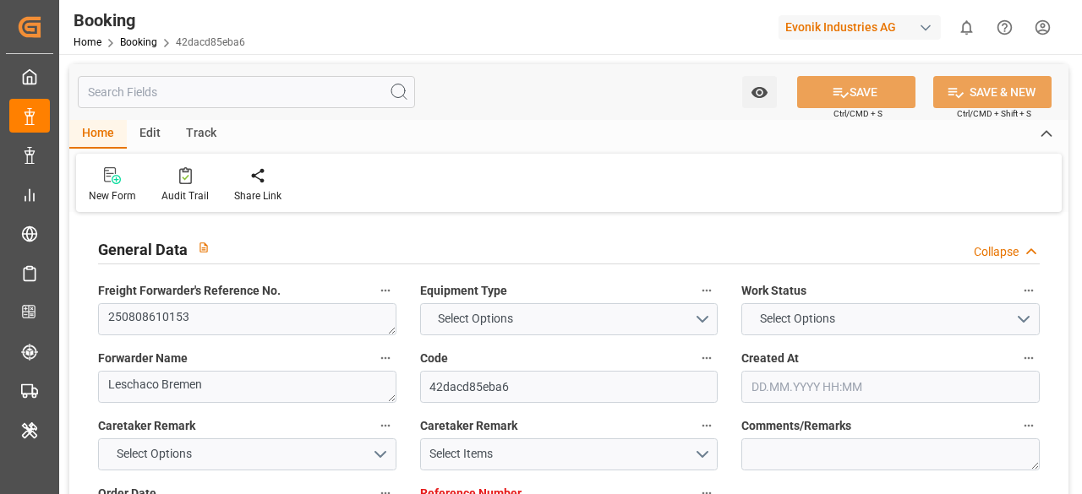
type textarea "IFTSTA"
type textarea "a011t00000LcJC5AAN"
type textarea "No"
type input "7001213222"
type input "9231822"
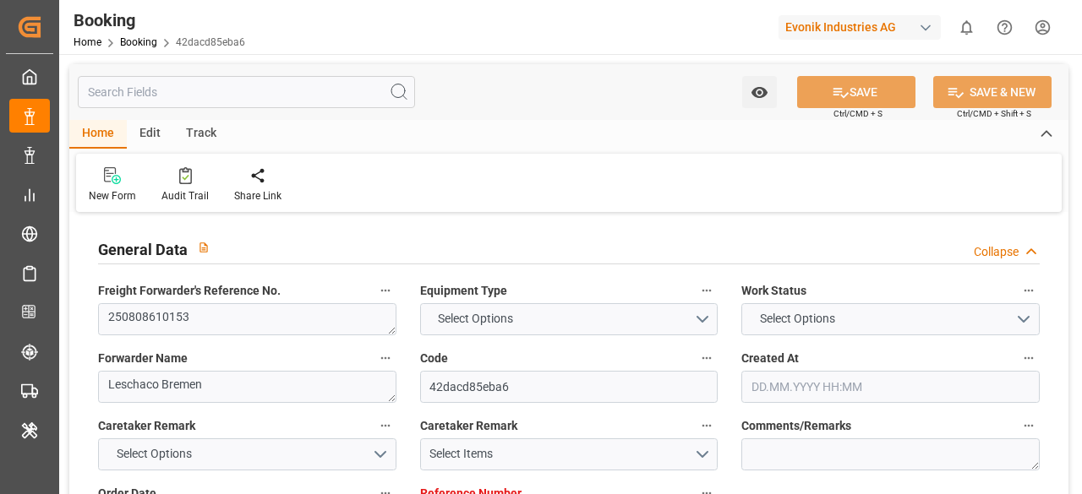
type input "9231822"
type input "MSC"
type input "Mediterranean Shipping Company"
type input "BEANR"
type input "USMOB"
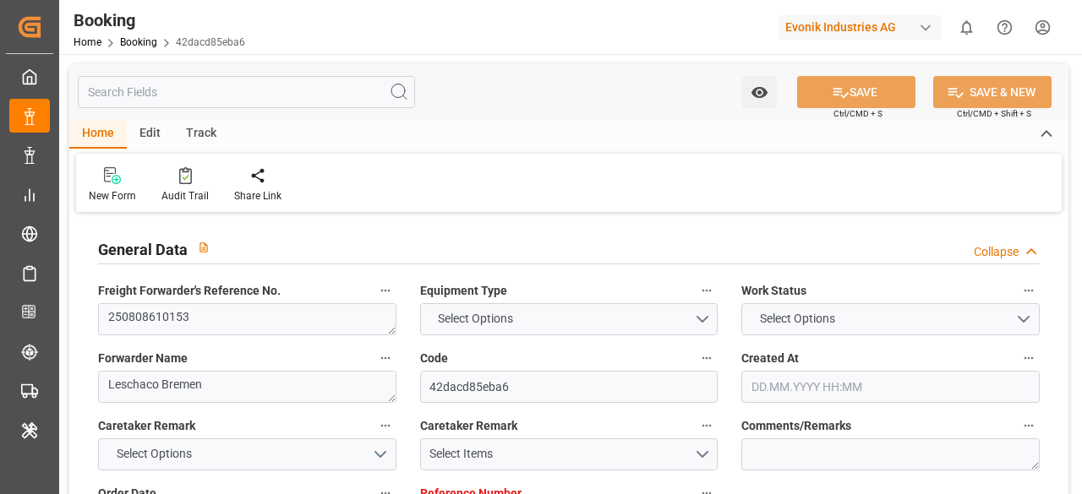
type input "0"
type input "04.07.2025 06:10"
type input "04.07.2025"
type input "14.09.2025"
type input "30.07.2025"
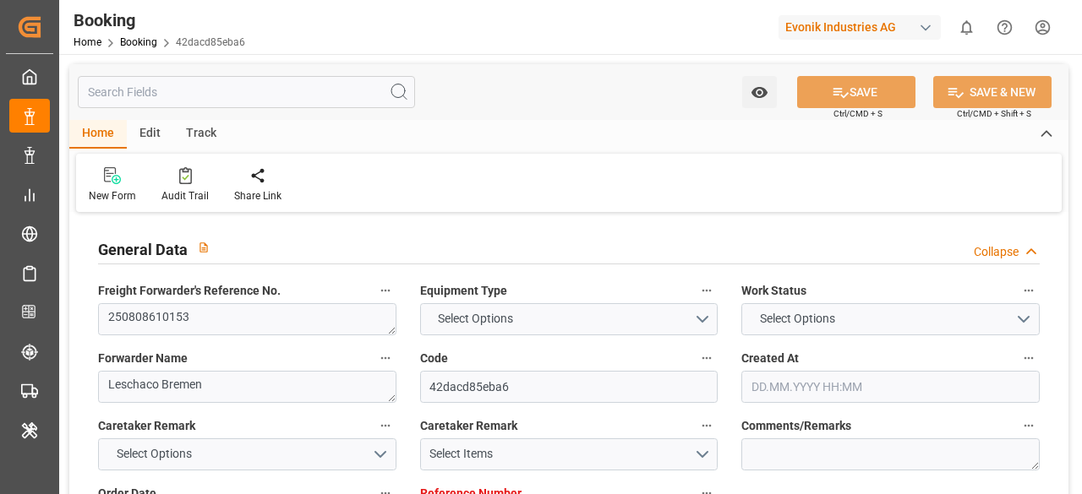
type input "04.07.2025"
type input "30.07.2025"
type input "15.08.2025 00:00"
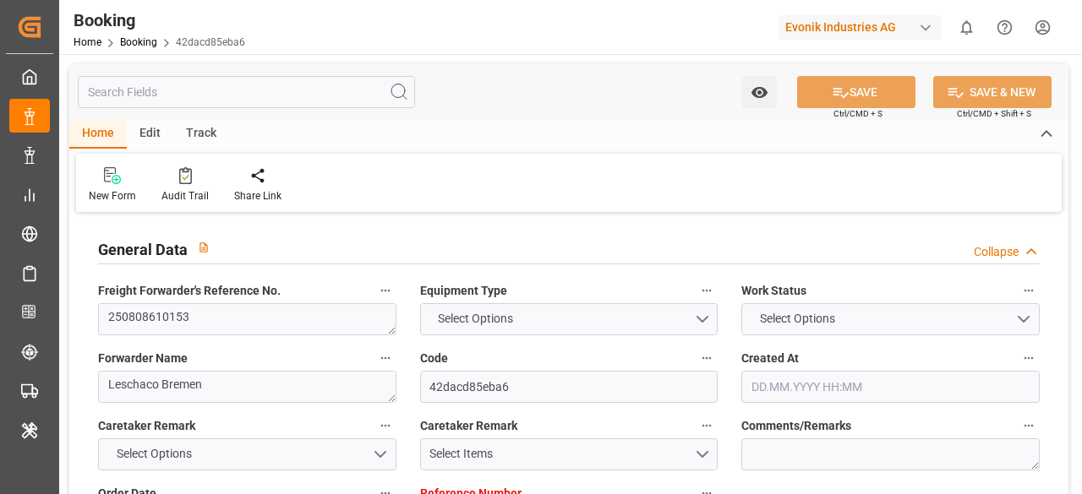
type input "14.08.2025 00:00"
type input "10.09.2025 00:00"
type input "16.09.2025 00:00"
type input "20.08.2025"
type input "20.08.2025 05:41"
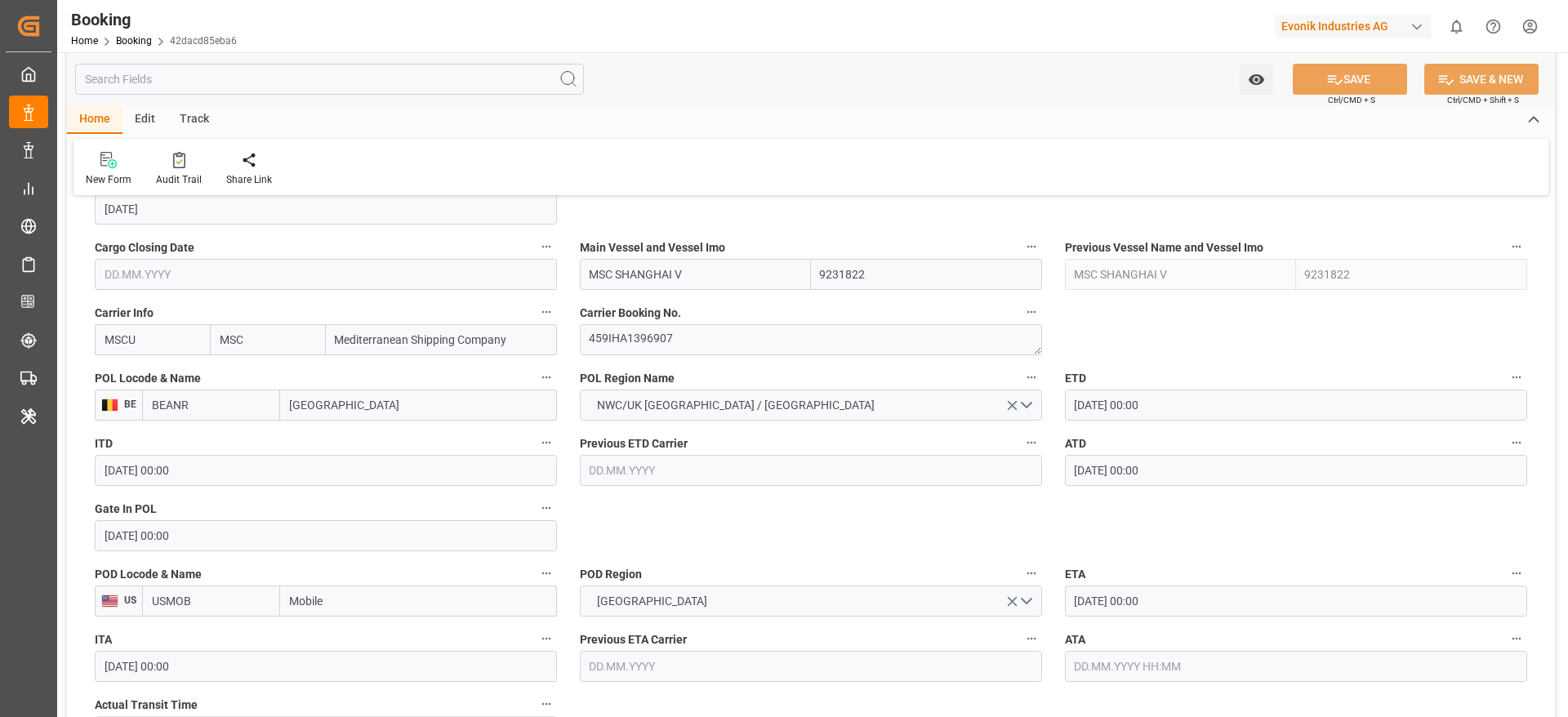
scroll to position [1348, 0]
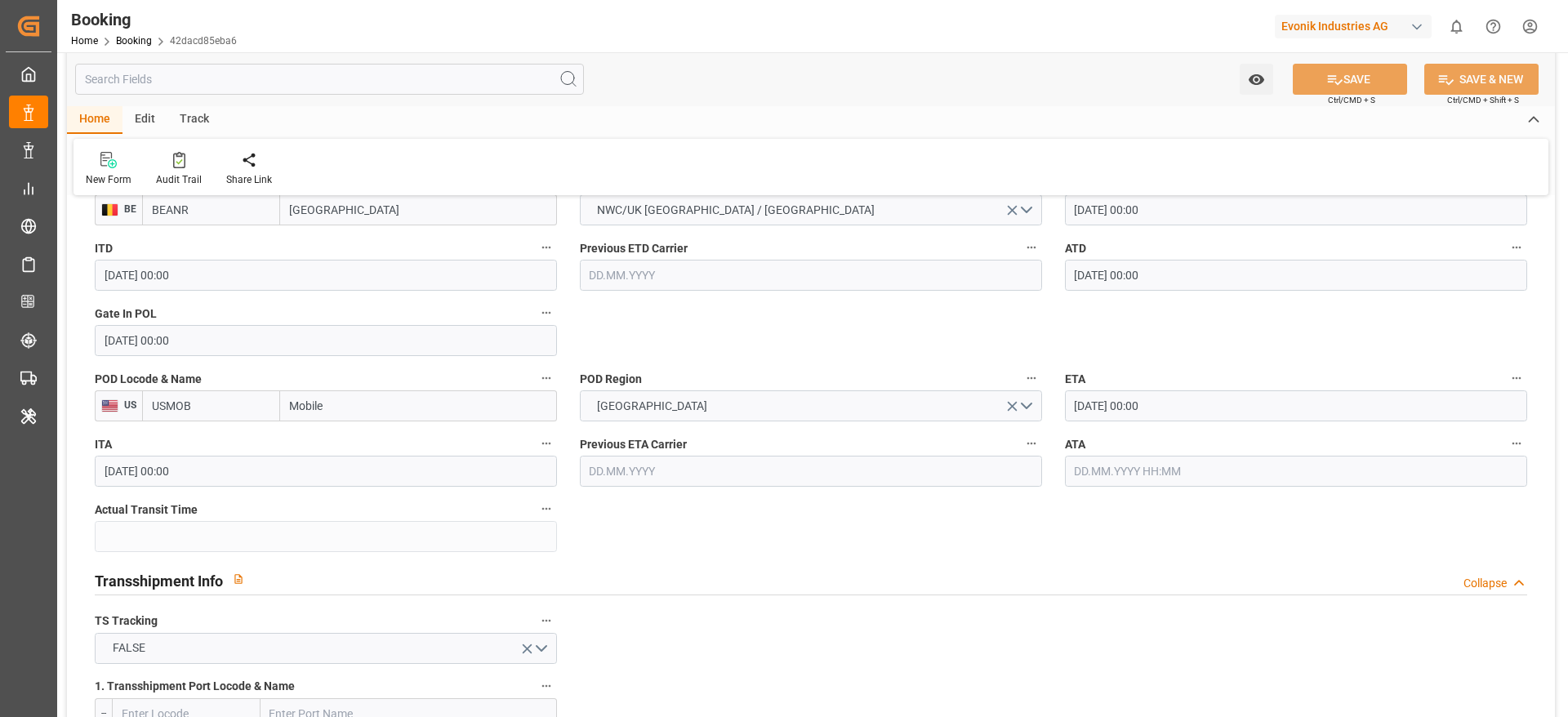
click at [1044, 404] on input "10.09.2025 00:00" at bounding box center [1296, 406] width 462 height 31
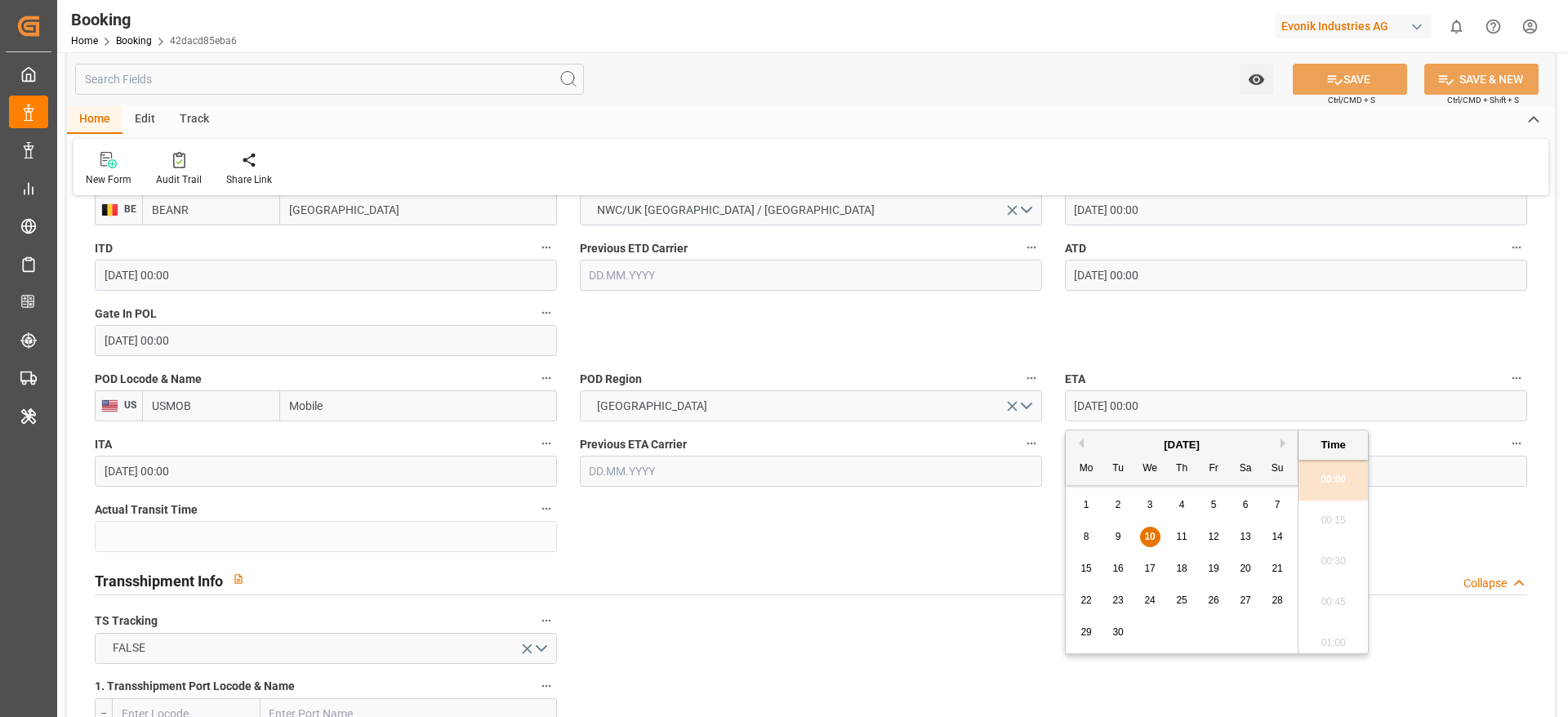
click at [1044, 477] on div "16" at bounding box center [1118, 569] width 20 height 19
type input "16.09.2025 00:00"
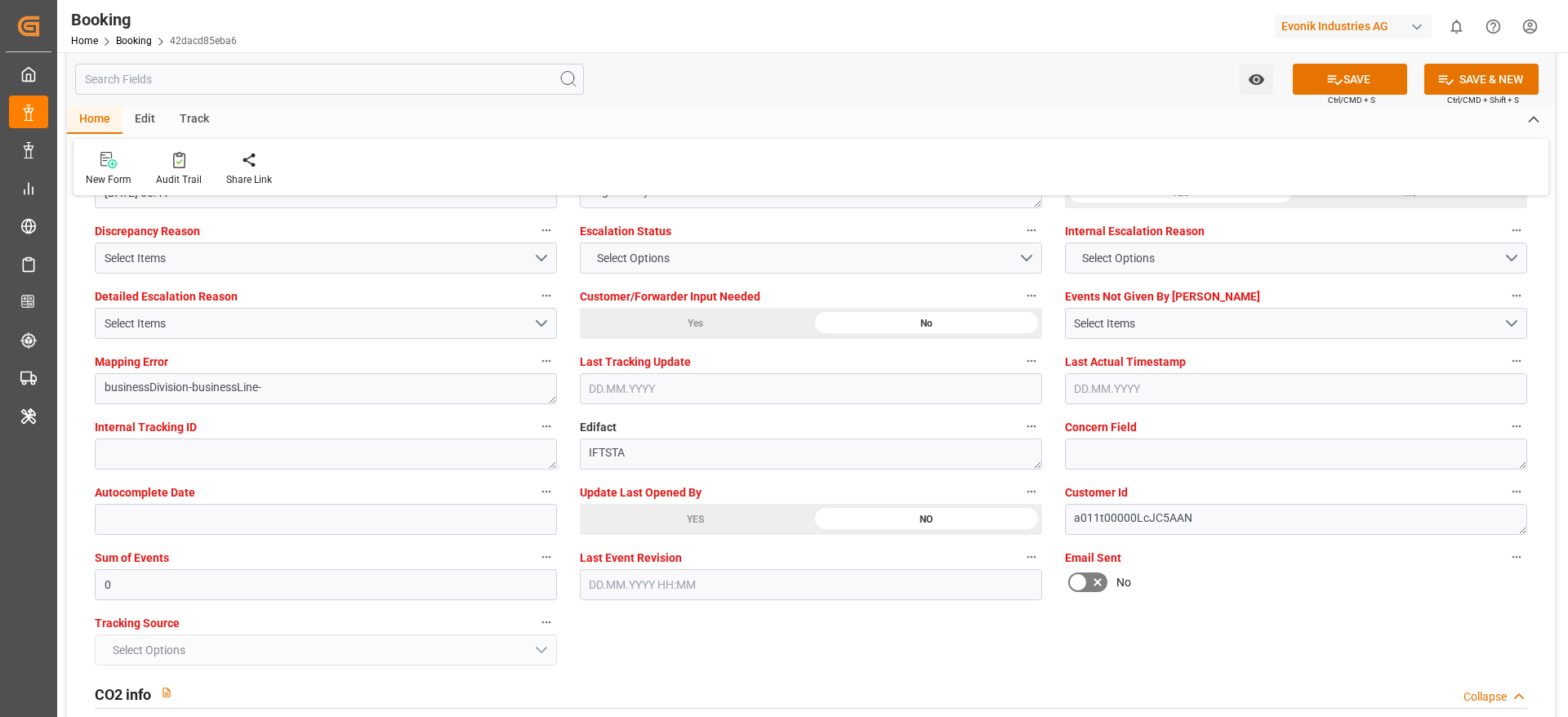
scroll to position [3063, 0]
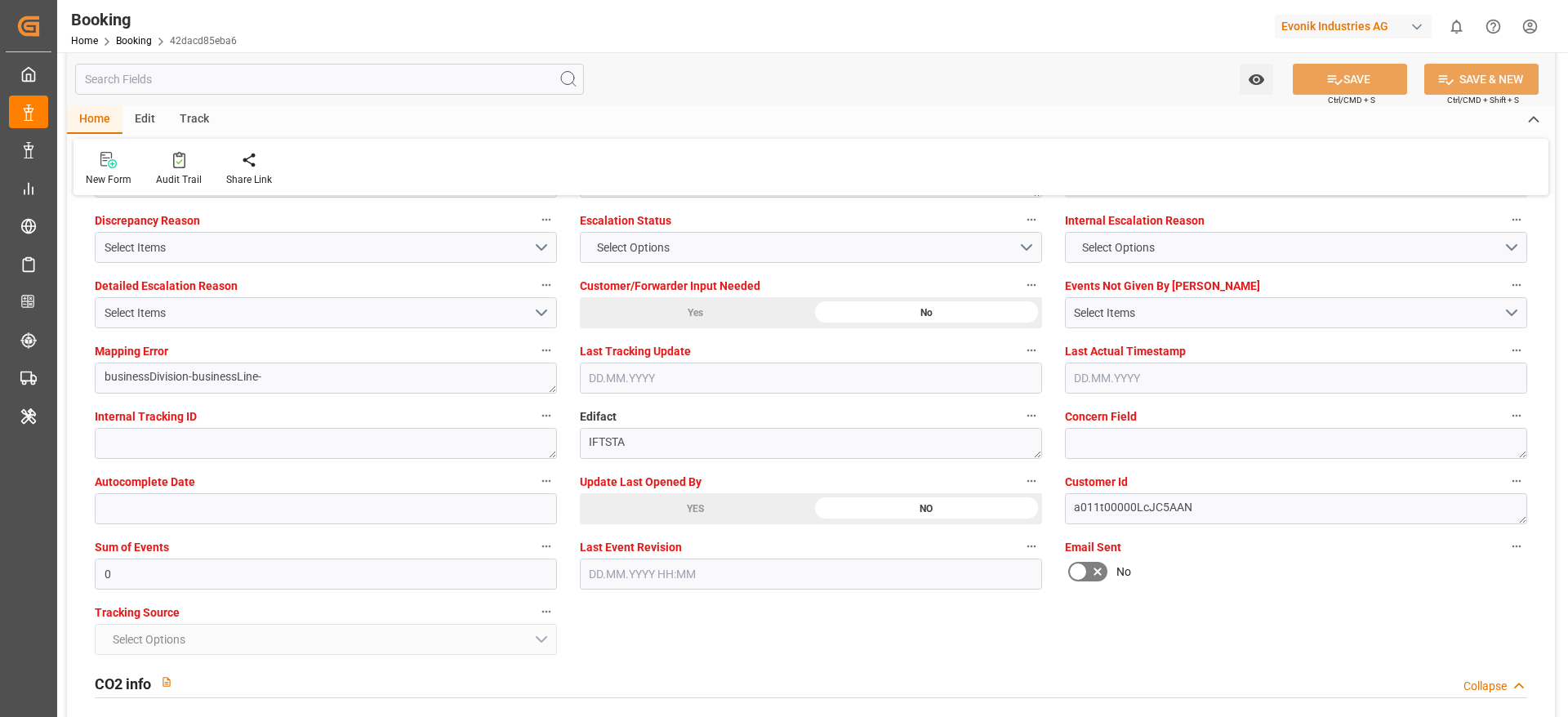
type textarea "[PERSON_NAME]"
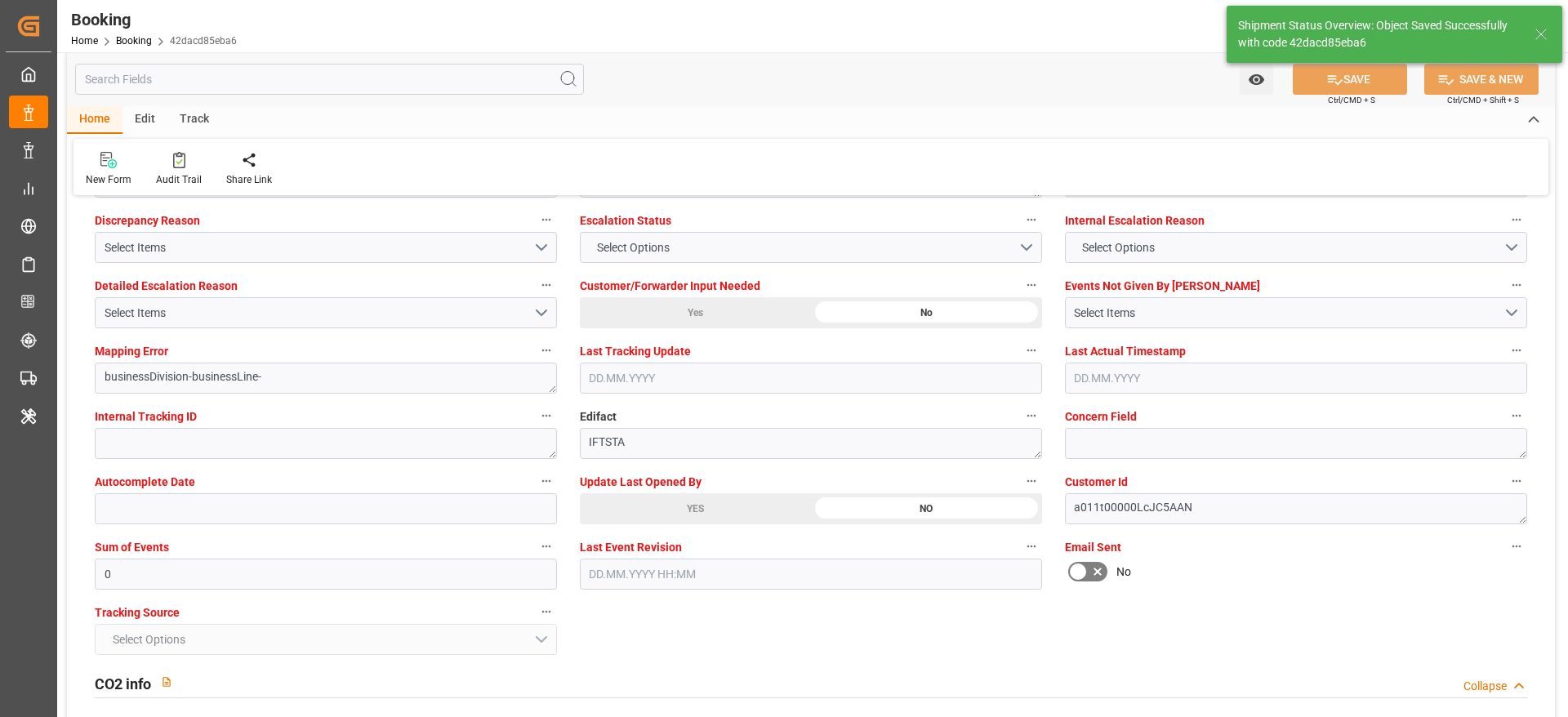
type input "10.09.2025 09:21"
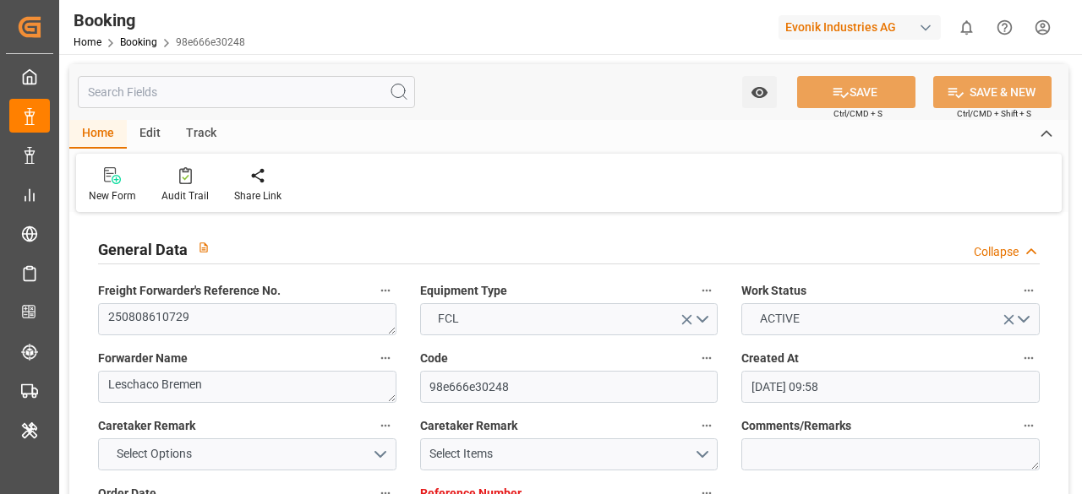
type input "28.07.2025 09:58"
type input "28.07.2025"
type input "07.10.2025"
type input "11.08.2025"
type input "31.07.2025"
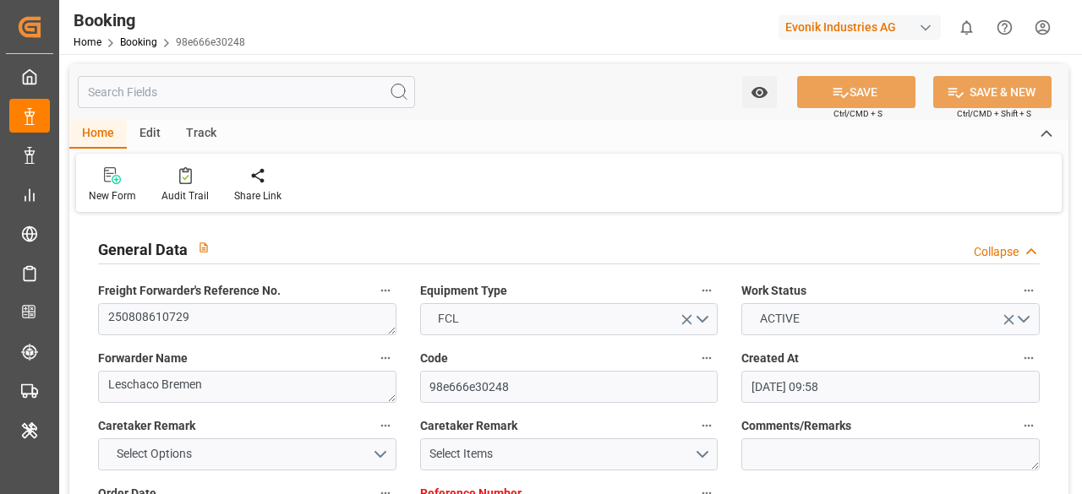
type input "30.07.2025"
type input "27.08.2025 00:00"
type input "10.09.2025 00:00"
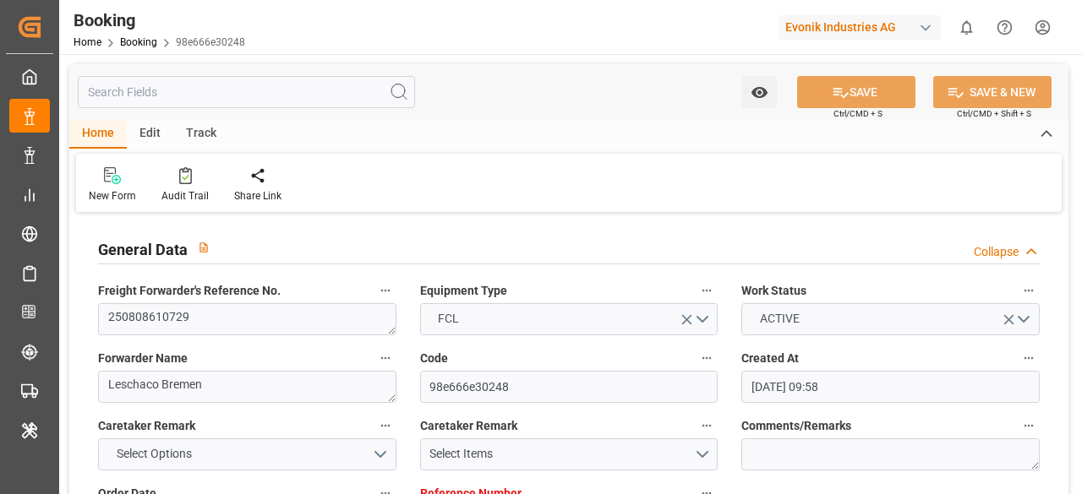
type input "30.07.2025"
type input "09.09.2025 07:39"
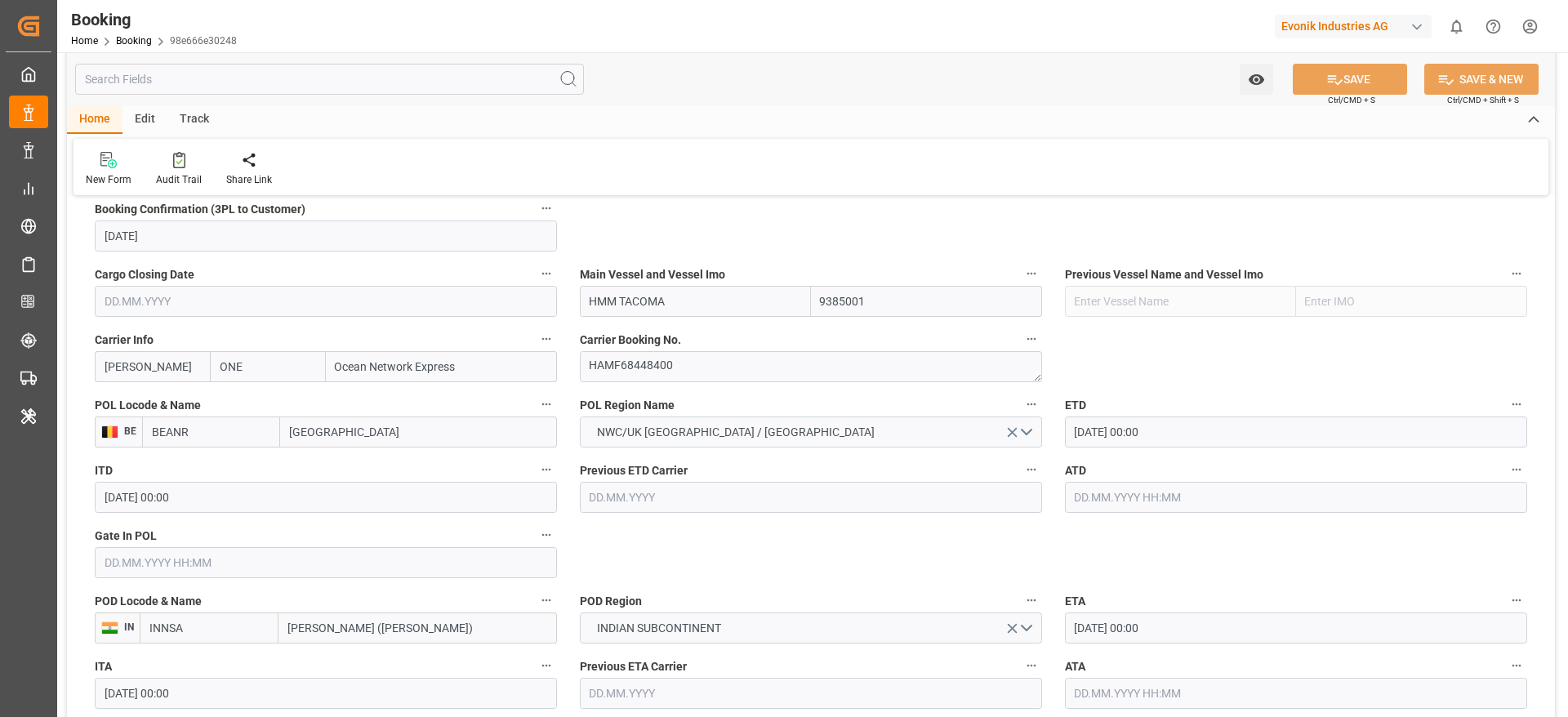
scroll to position [1103, 0]
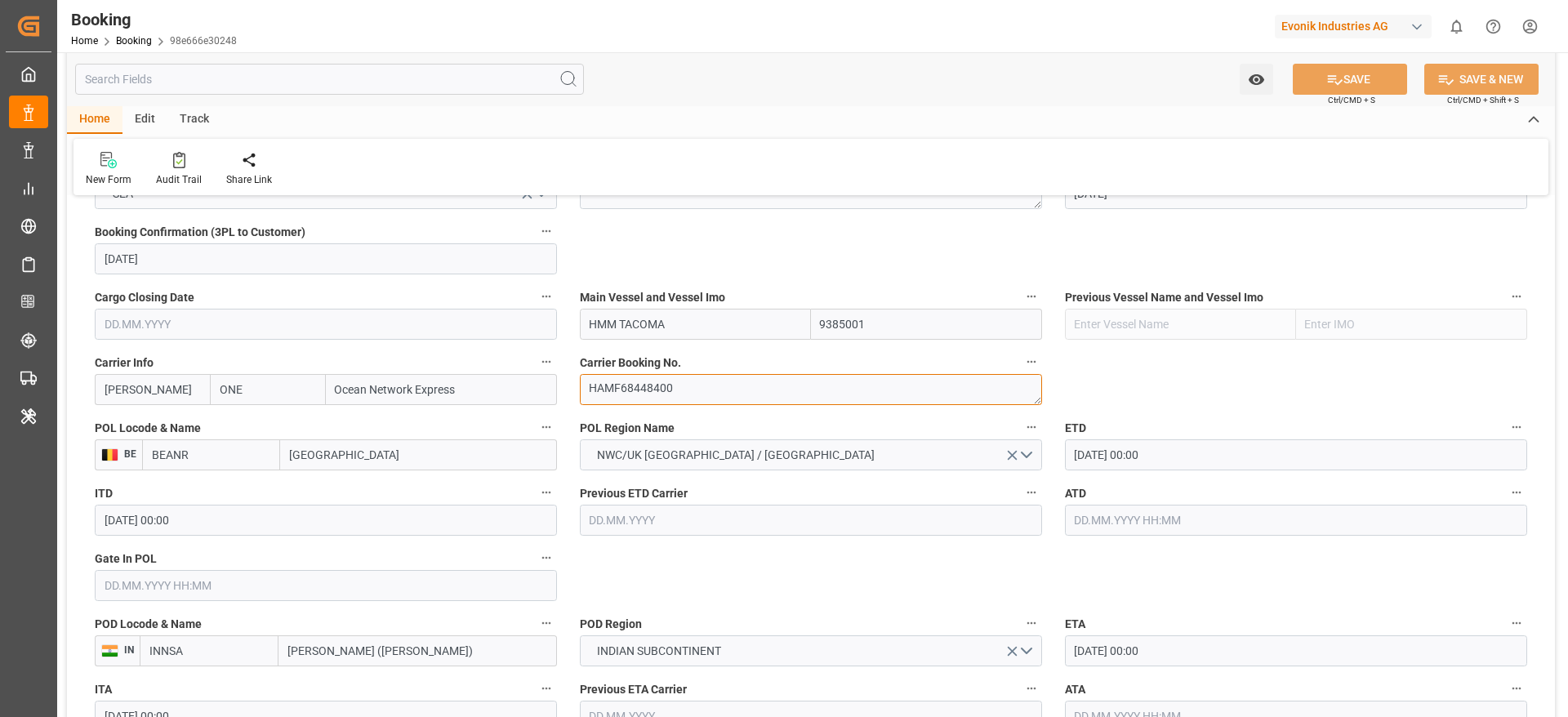
click at [745, 396] on textarea "HAMF68448400" at bounding box center [811, 389] width 462 height 31
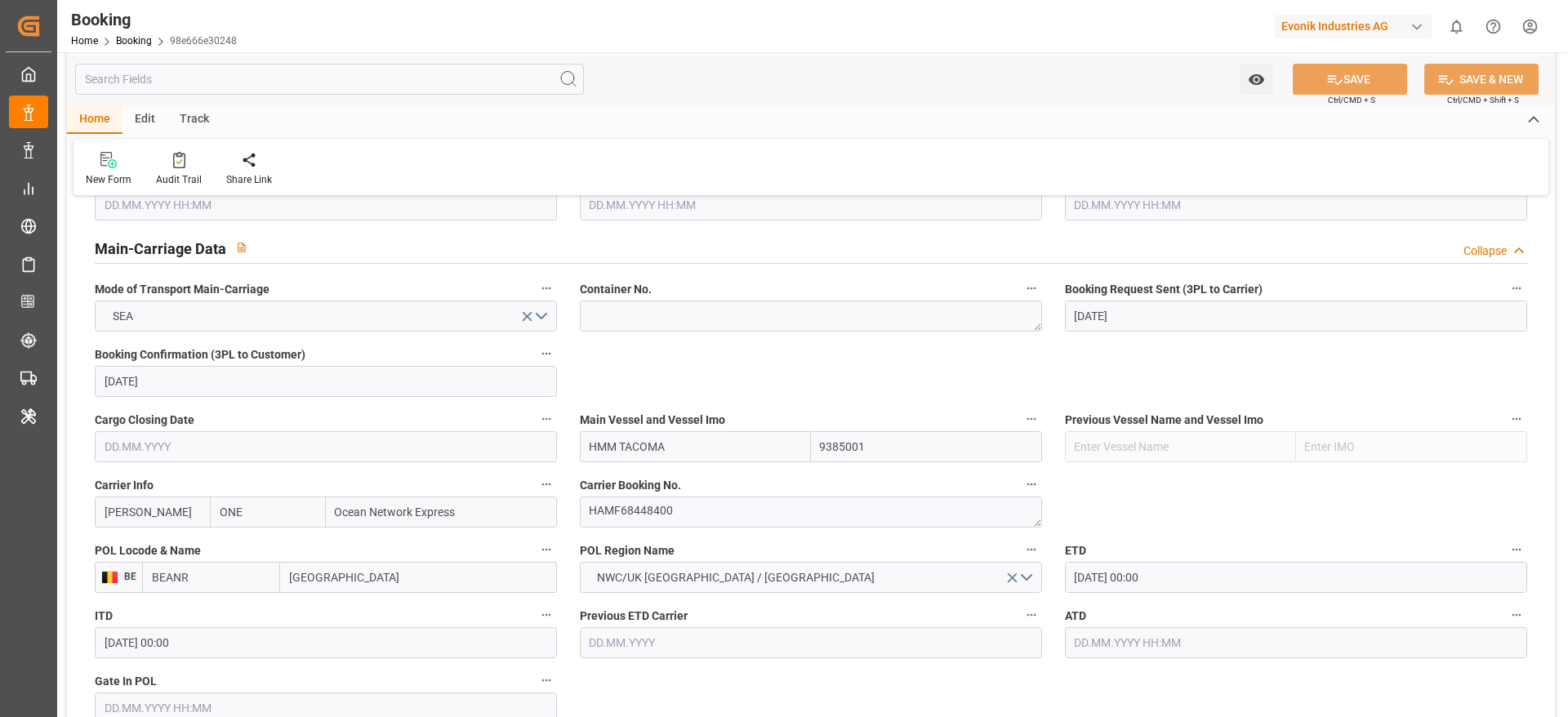
click at [388, 71] on div "Watch Option SAVE Ctrl/CMD + S SAVE & NEW Ctrl/CMD + Shift + S Home Edit Track …" at bounding box center [811, 124] width 1488 height 143
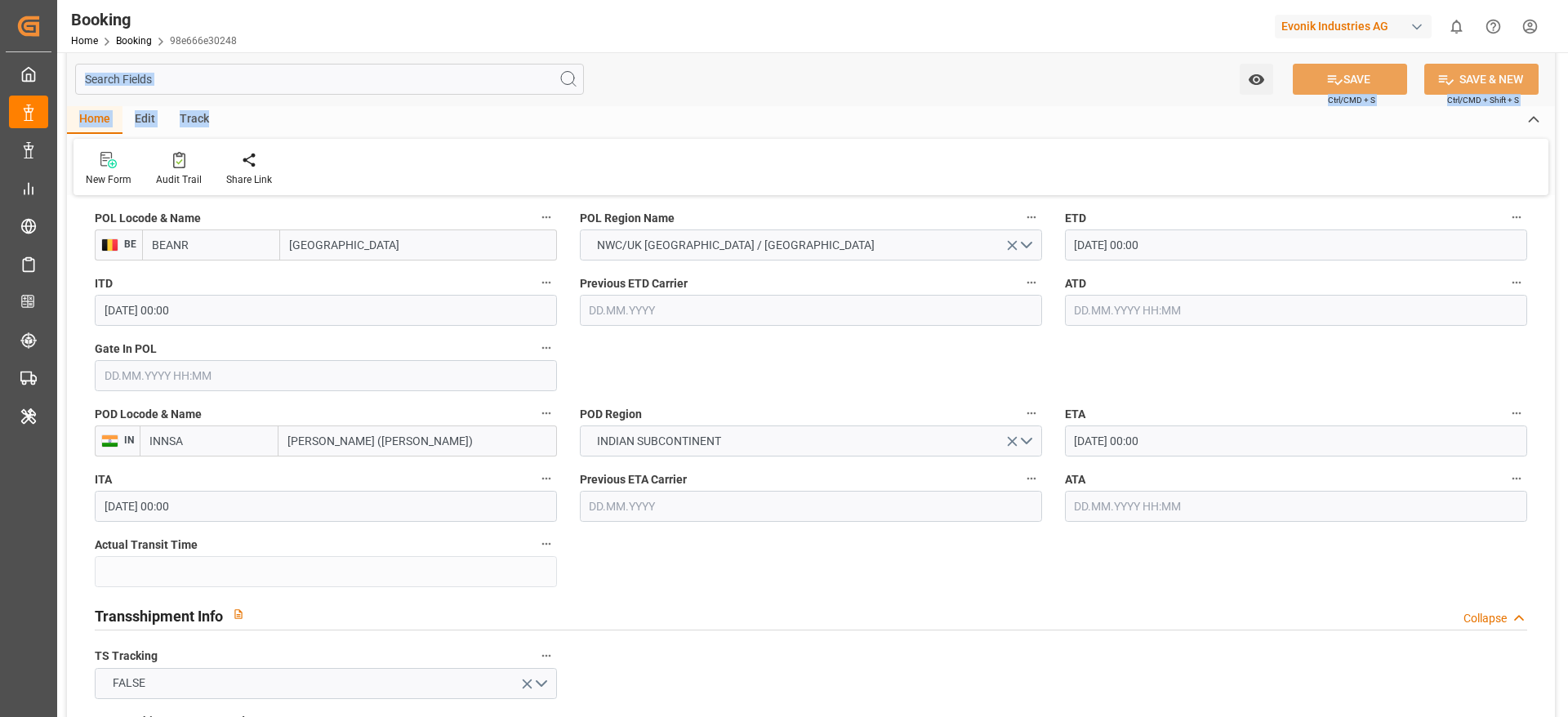
scroll to position [1348, 0]
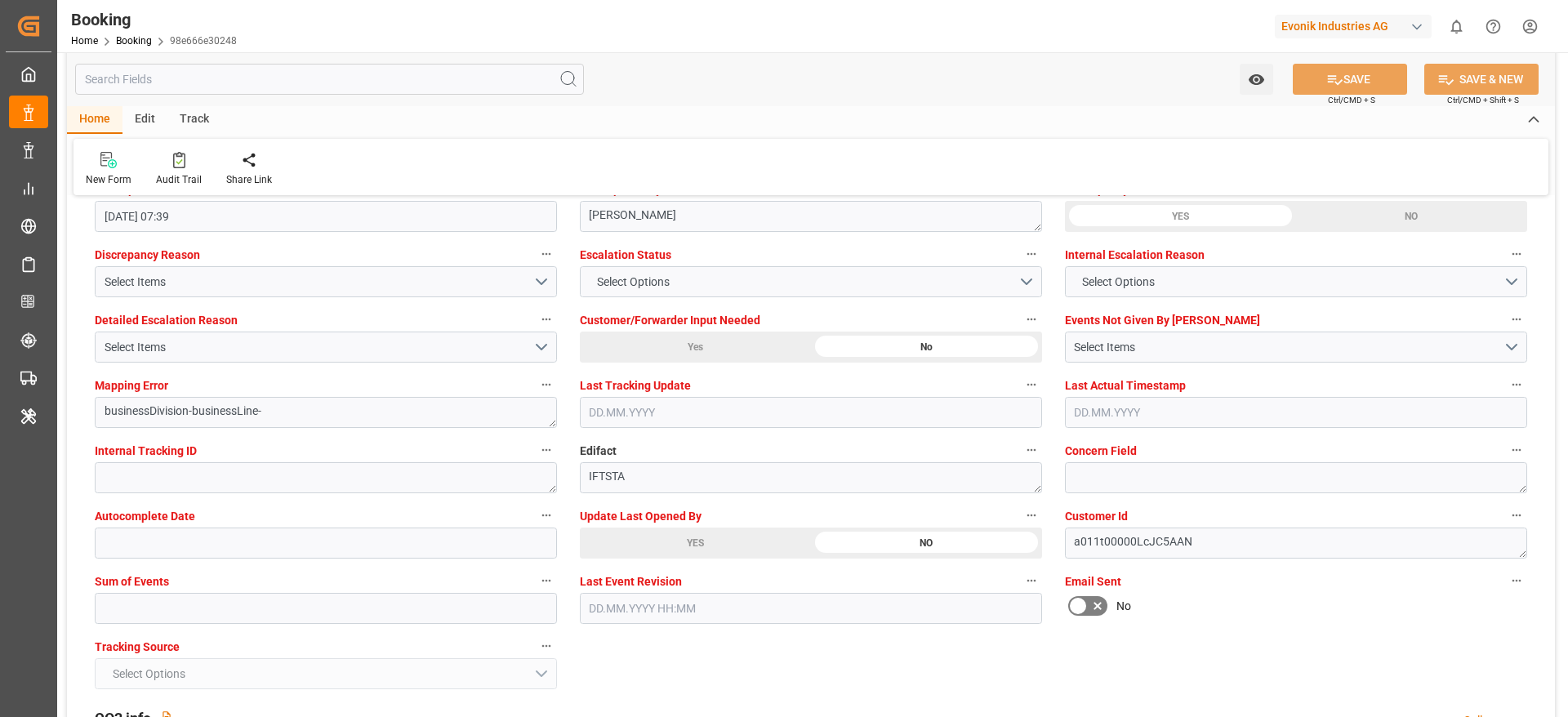
scroll to position [3063, 0]
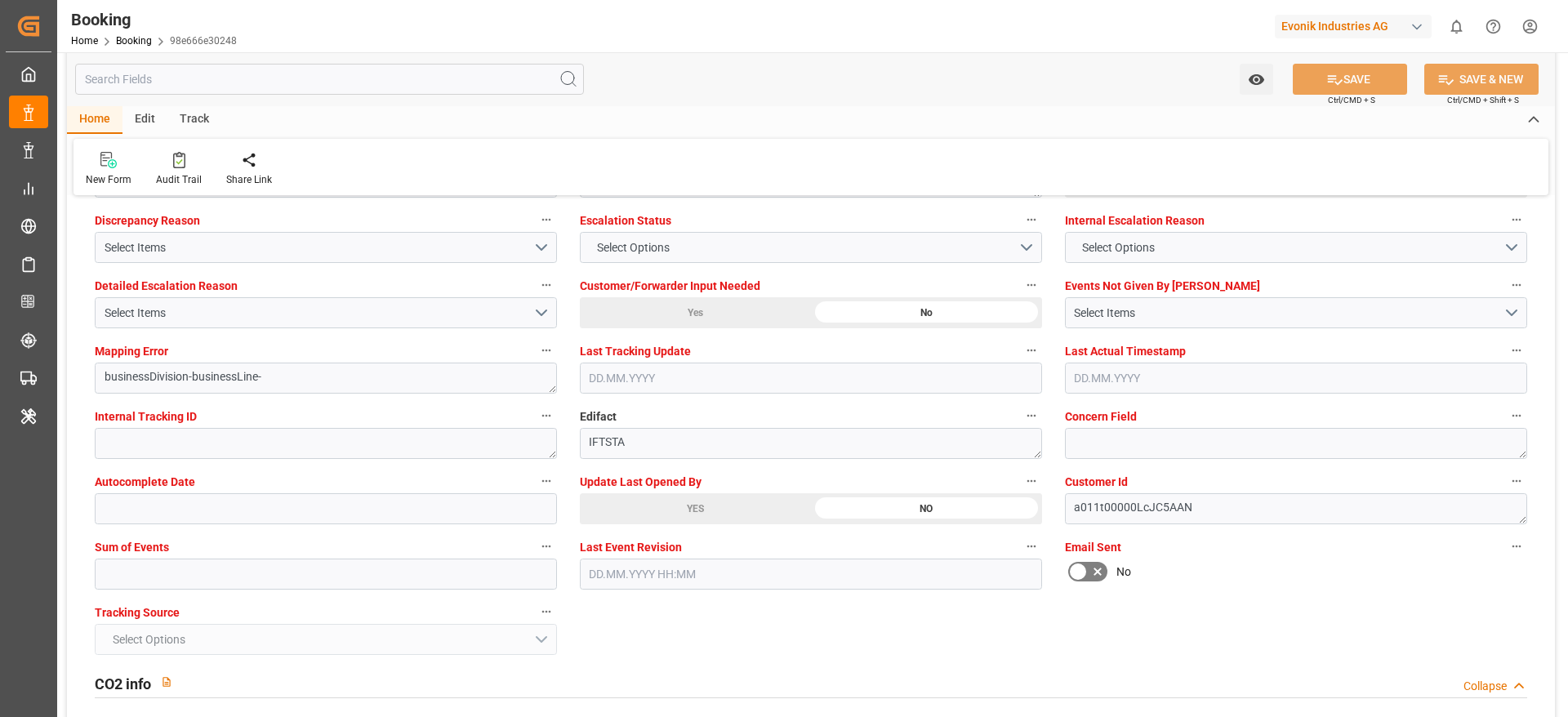
click at [671, 477] on div "YES" at bounding box center [695, 509] width 231 height 31
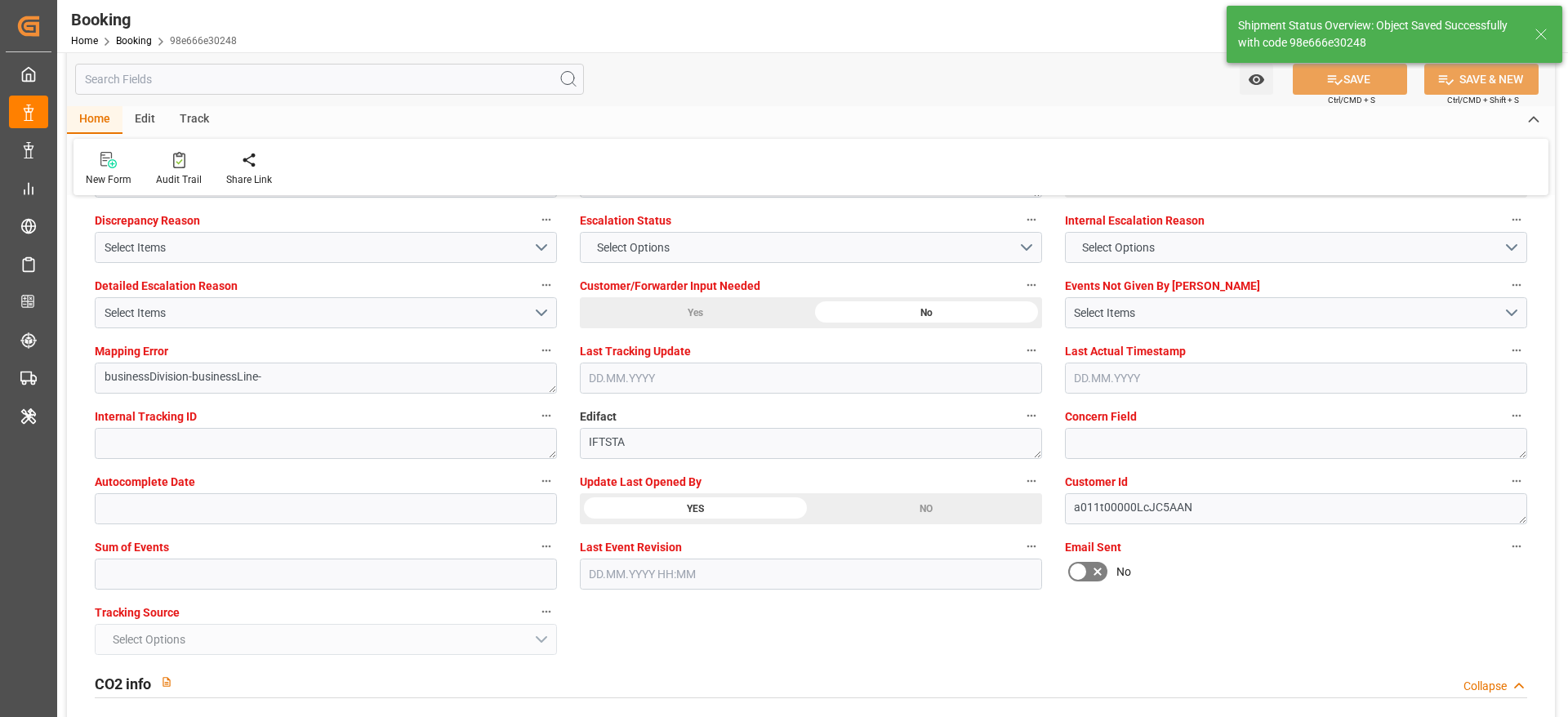
type textarea "[PERSON_NAME]"
type input "10.09.2025 09:30"
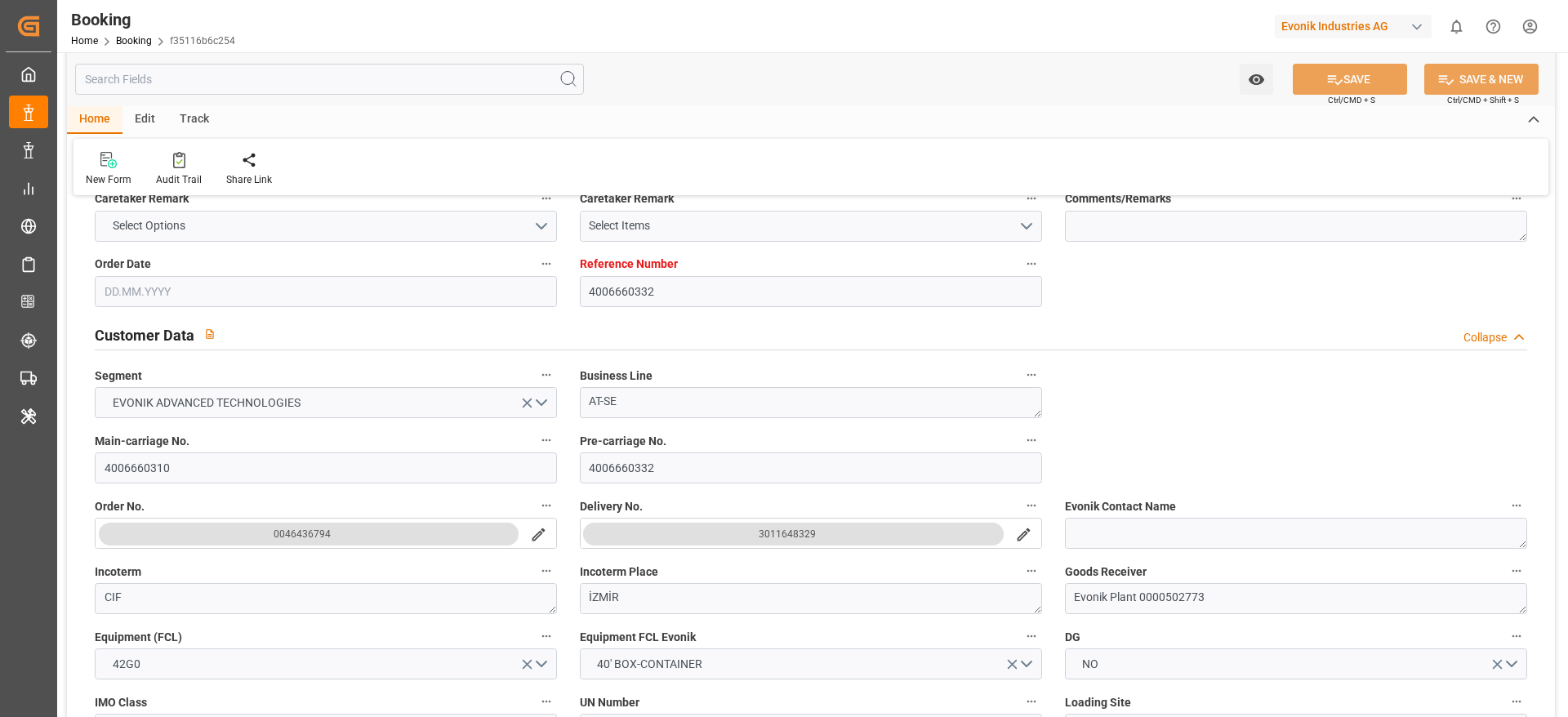
type input "4006660332"
type input "9234355"
type input "OOCL"
type input "Orient Overseas Container Line Ltd"
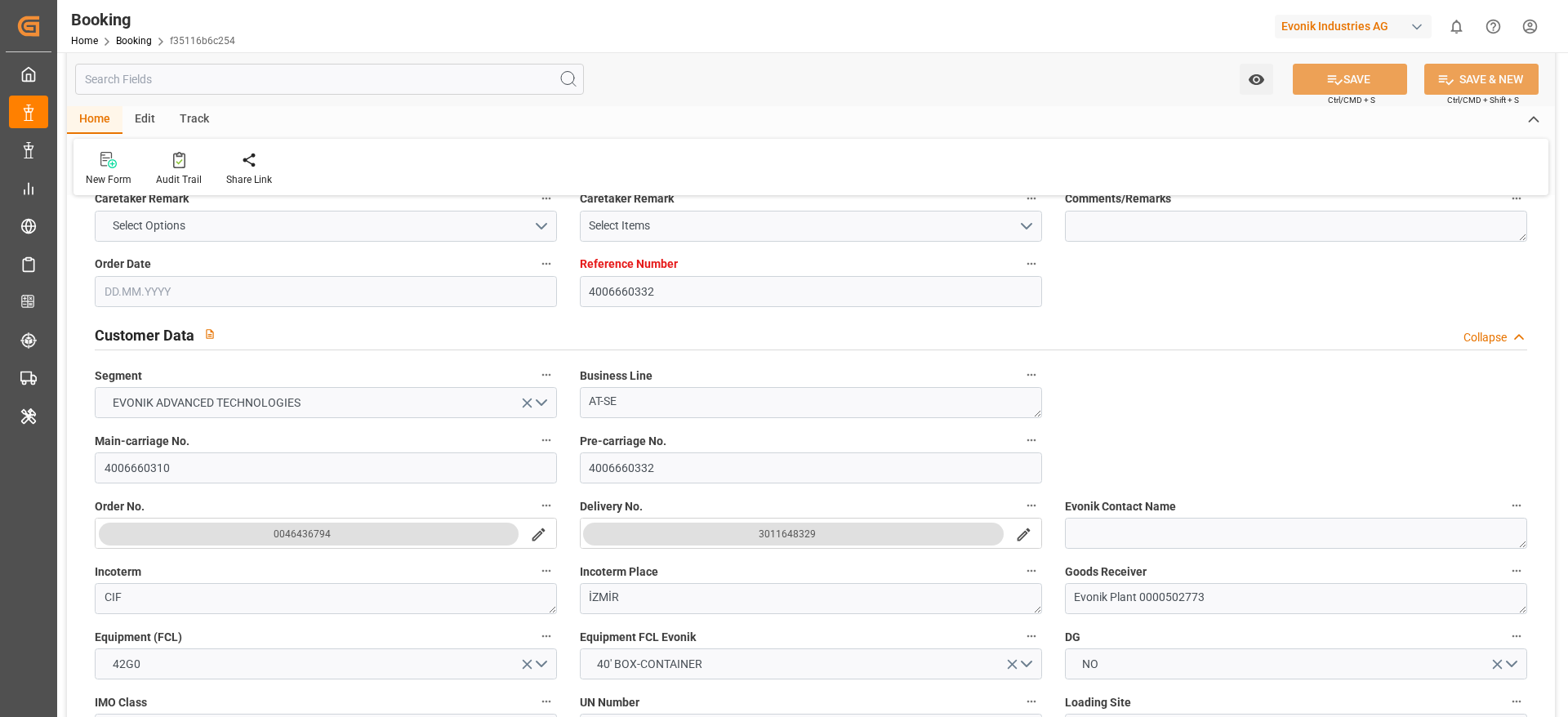
type input "DEHAM"
type input "TRIZM"
type input "GRPIR"
type input "0"
type input "DEHAM"
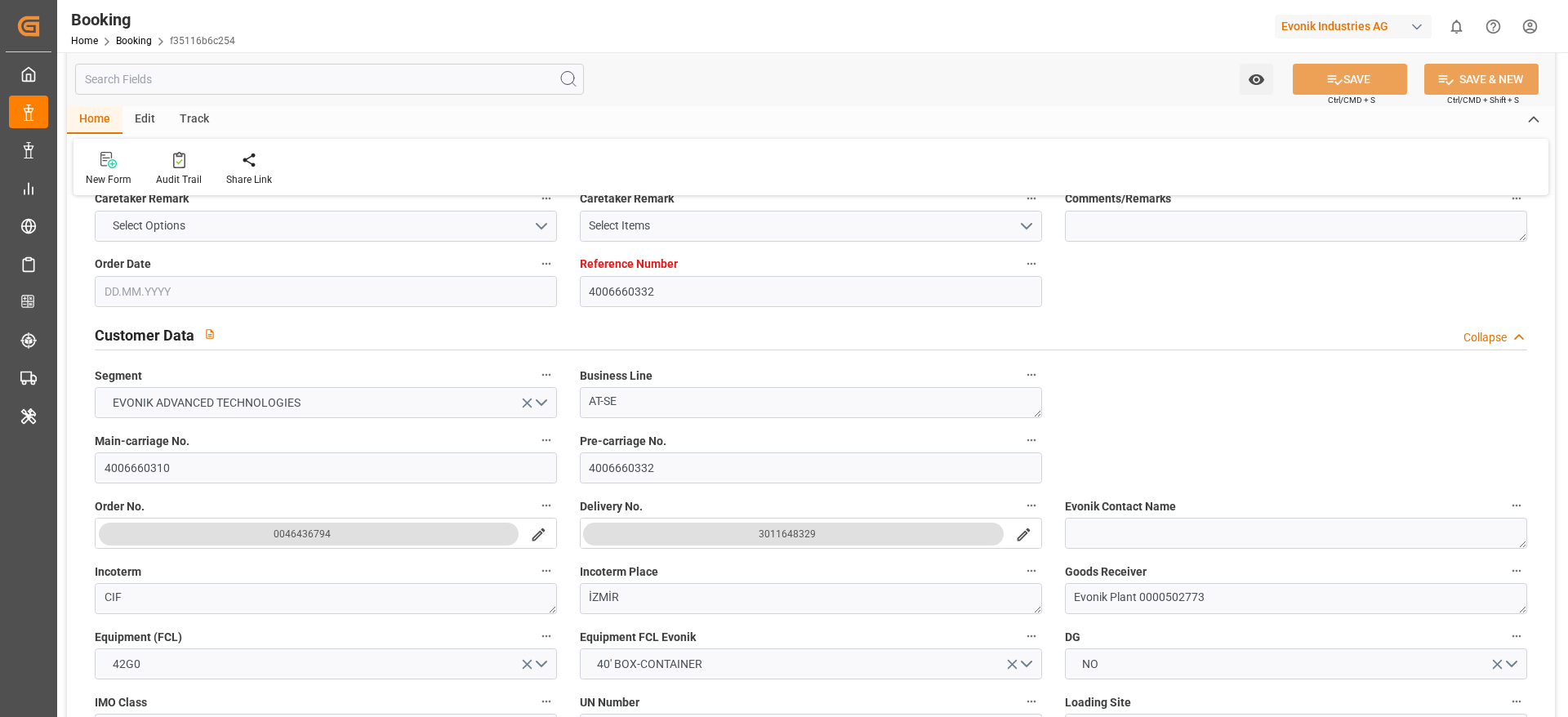
type input "TRIZM"
type input "9314973"
type input "25.07.2025 08:45"
type input "25.07.2025"
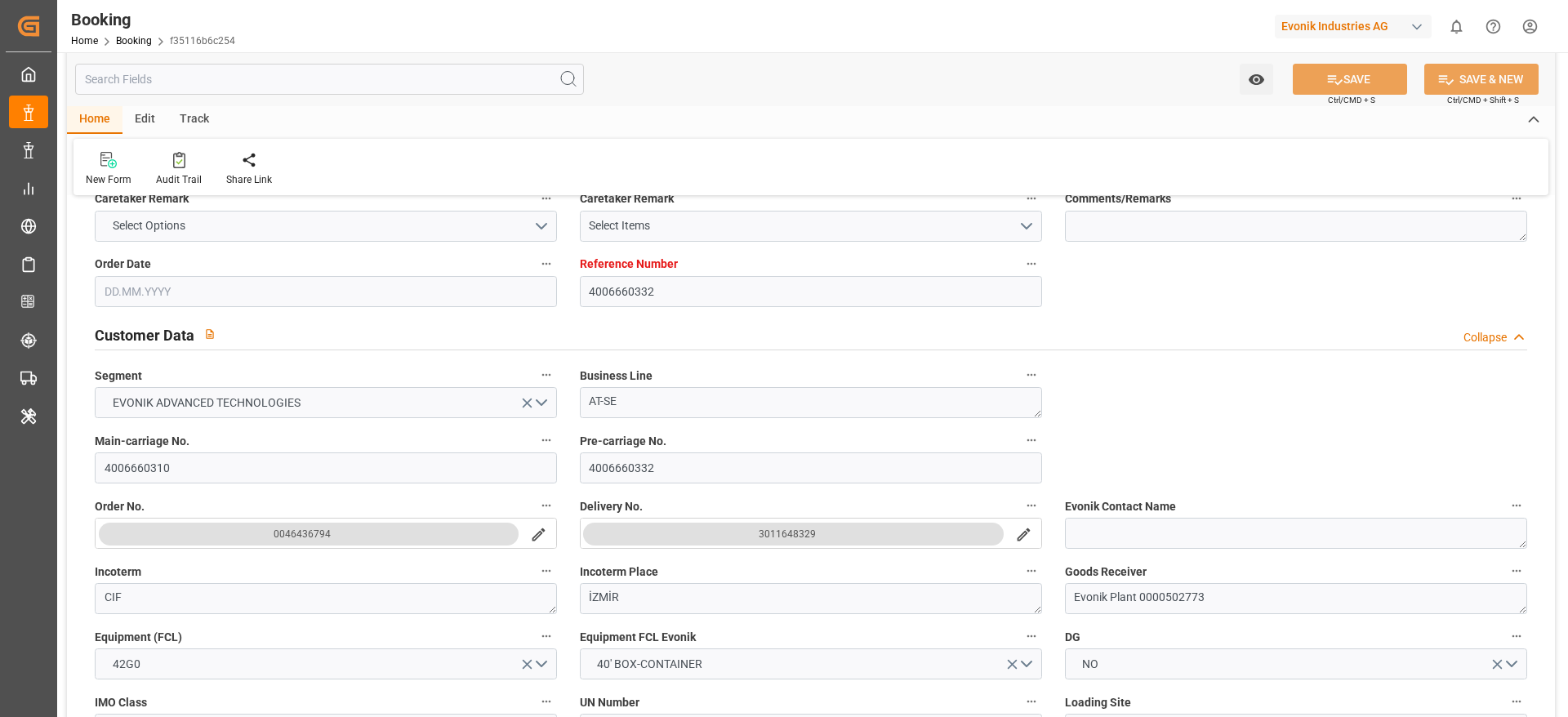
type input "[DATE]"
type input "04.08.2025"
type input "[DATE]"
type input "17.08.2025 06:00"
type input "15.08.2025 00:00"
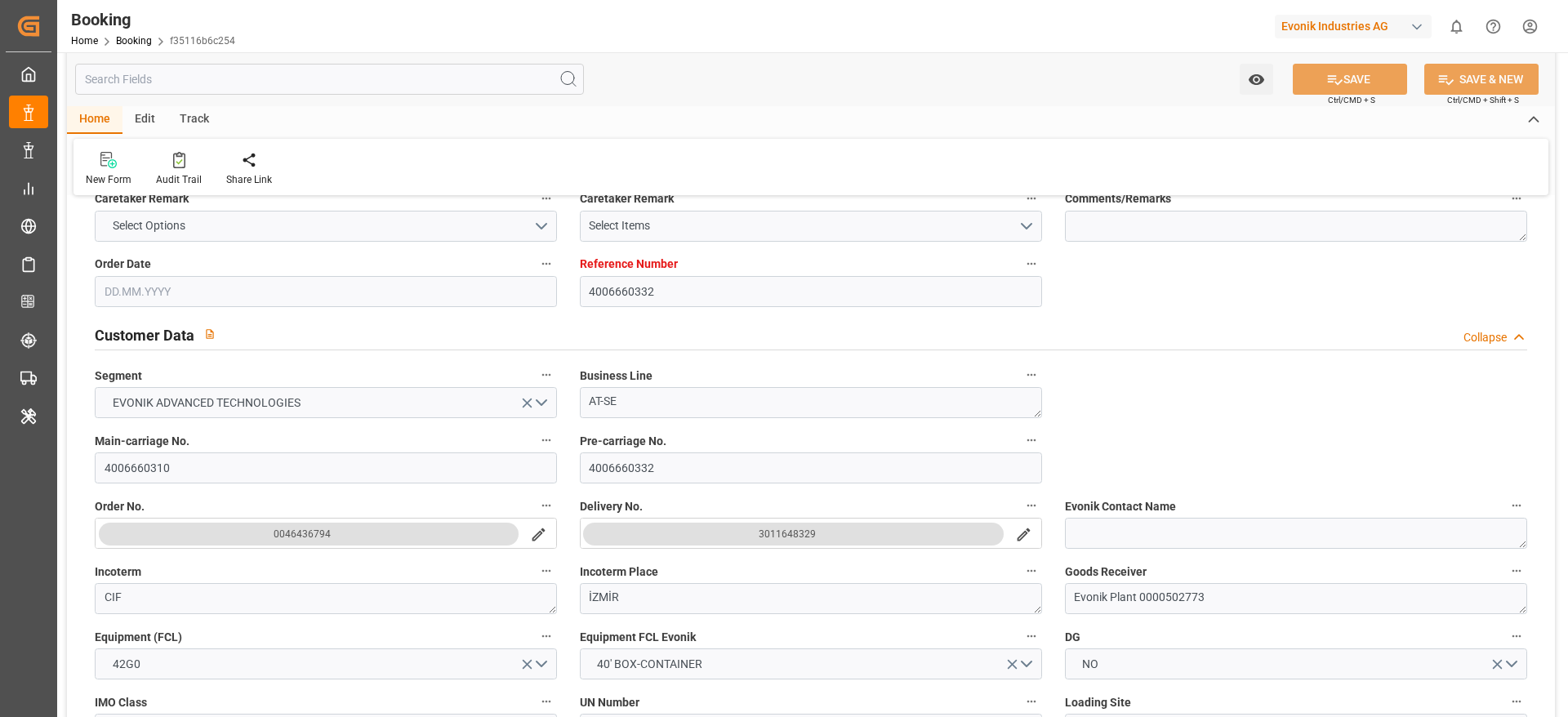
type input "17.08.2025 04:11"
type input "08.08.2025 08:01"
type input "09.09.2025 15:00"
type input "04.09.2025 00:00"
type input "31.08.2025 03:00"
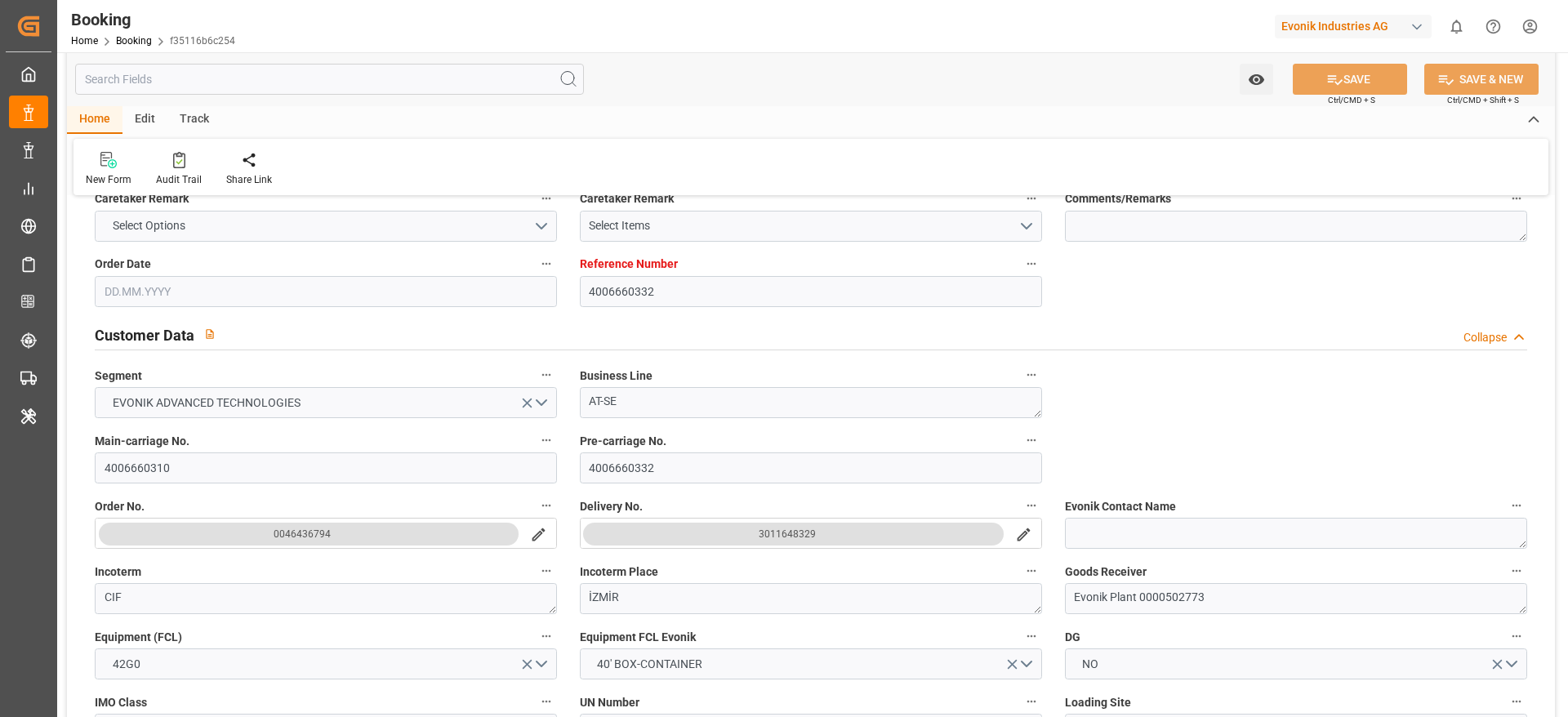
type input "26.08.2025 00:00"
type input "06.09.2025 15:00"
type input "03.09.2025 00:00"
type input "04.08.2025"
type input "10.09.2025 01:11"
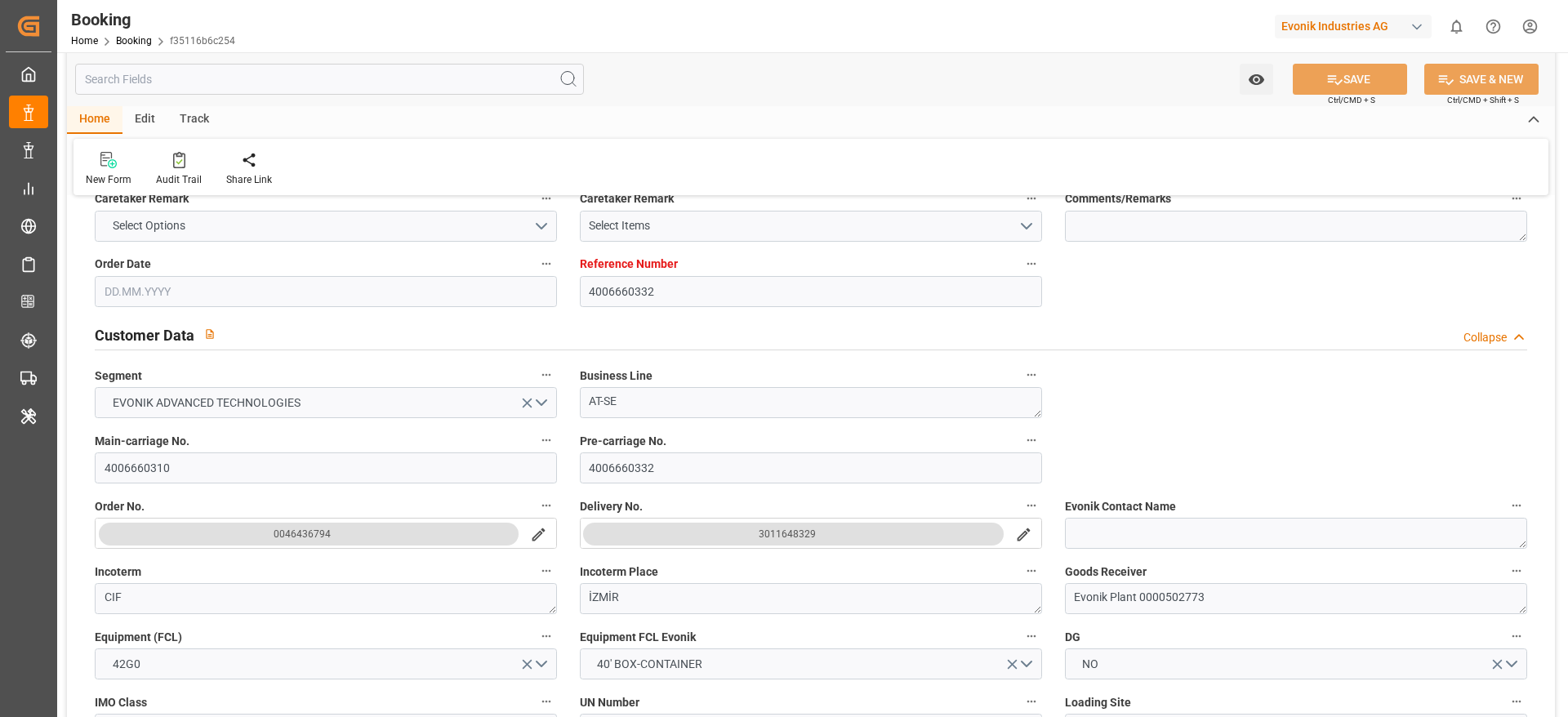
type input "10.09.2025"
type input "01.08.2025 13:05"
type input "16.08.2025 21:14"
type input "17.08.2025 06:00"
type input "17.08.2025 04:36"
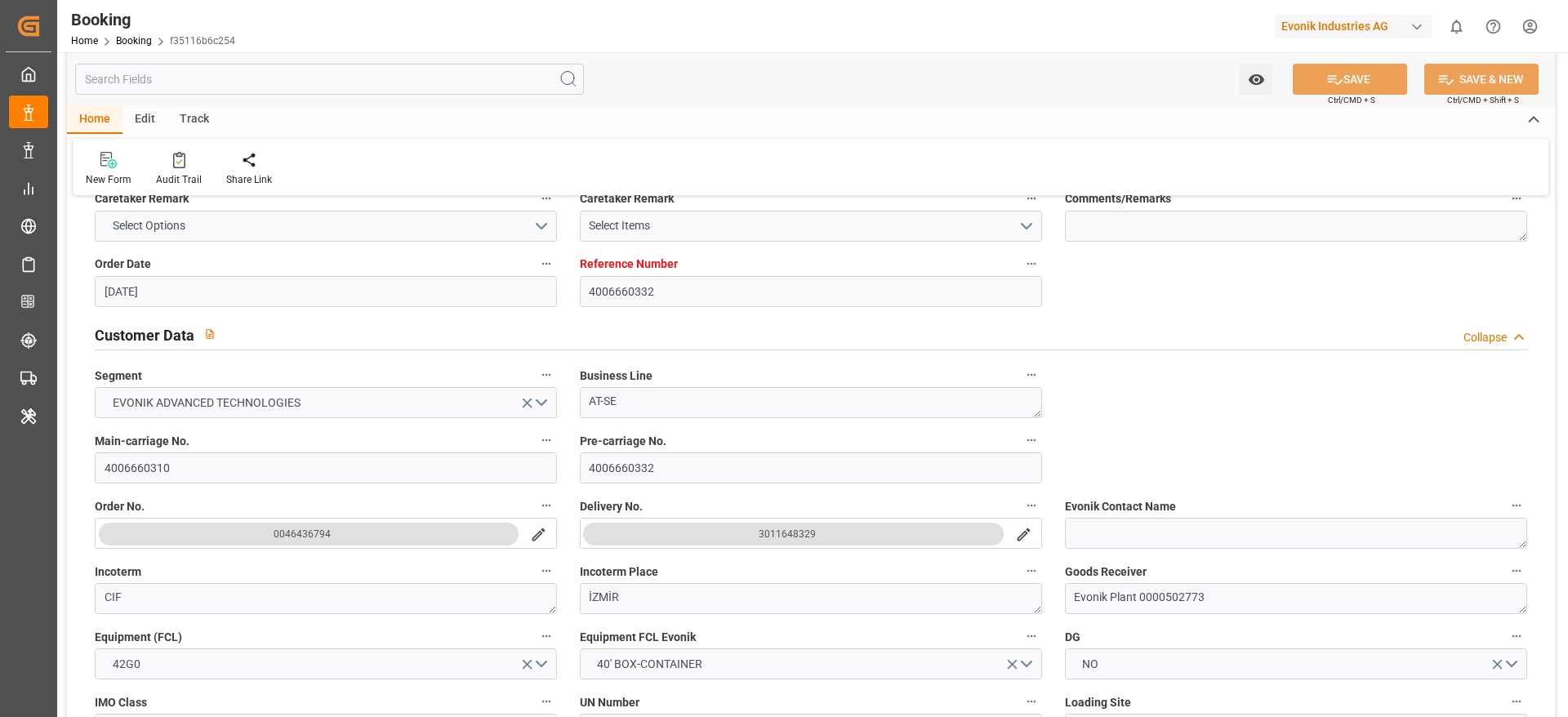
type input "31.08.2025 03:00"
type input "01.09.2025 02:18"
type input "31.08.2025 12:50"
type input "08.09.2025 08:42"
type input "06.09.2025 15:00"
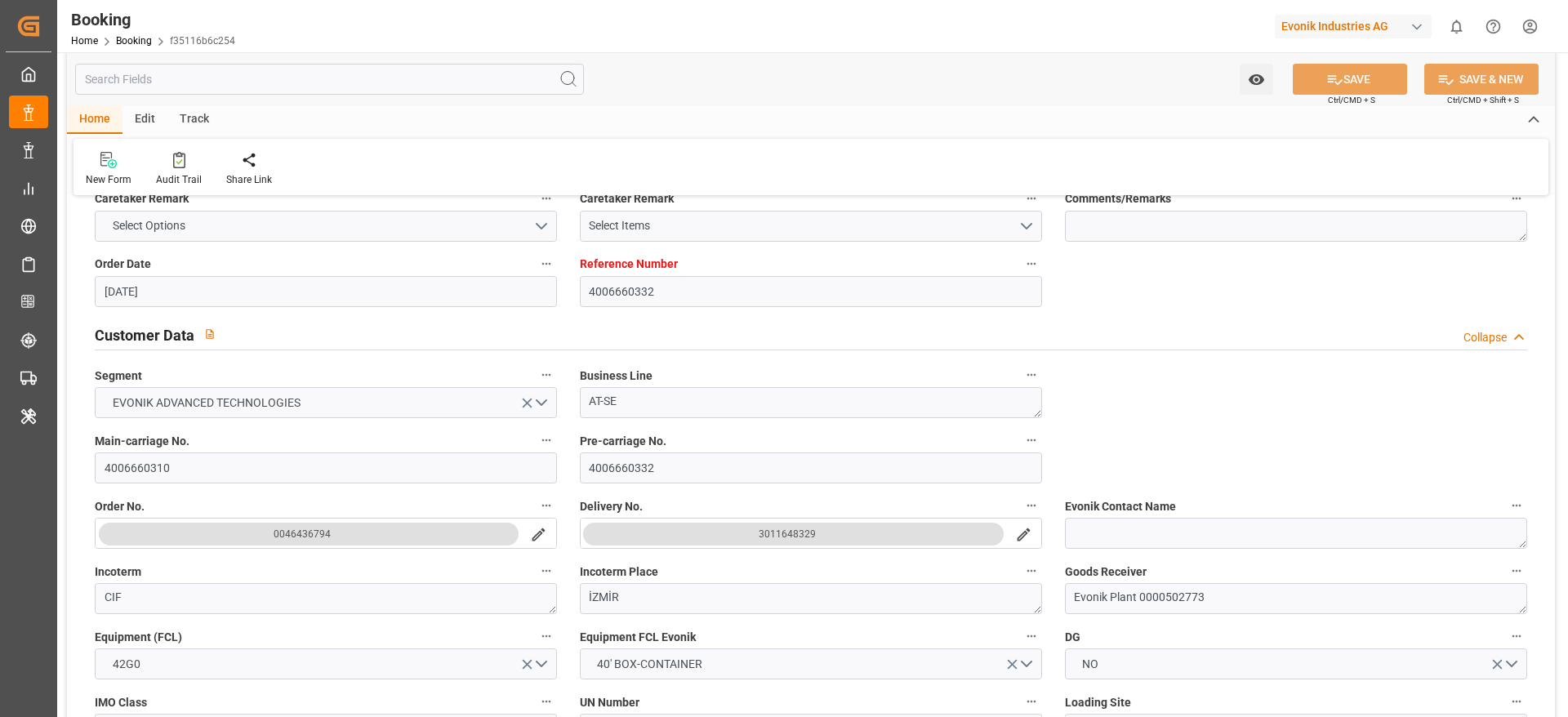
type input "09.09.2025 15:00"
type input "10.09.2025 23:20"
type input "14.09.2025 23:20"
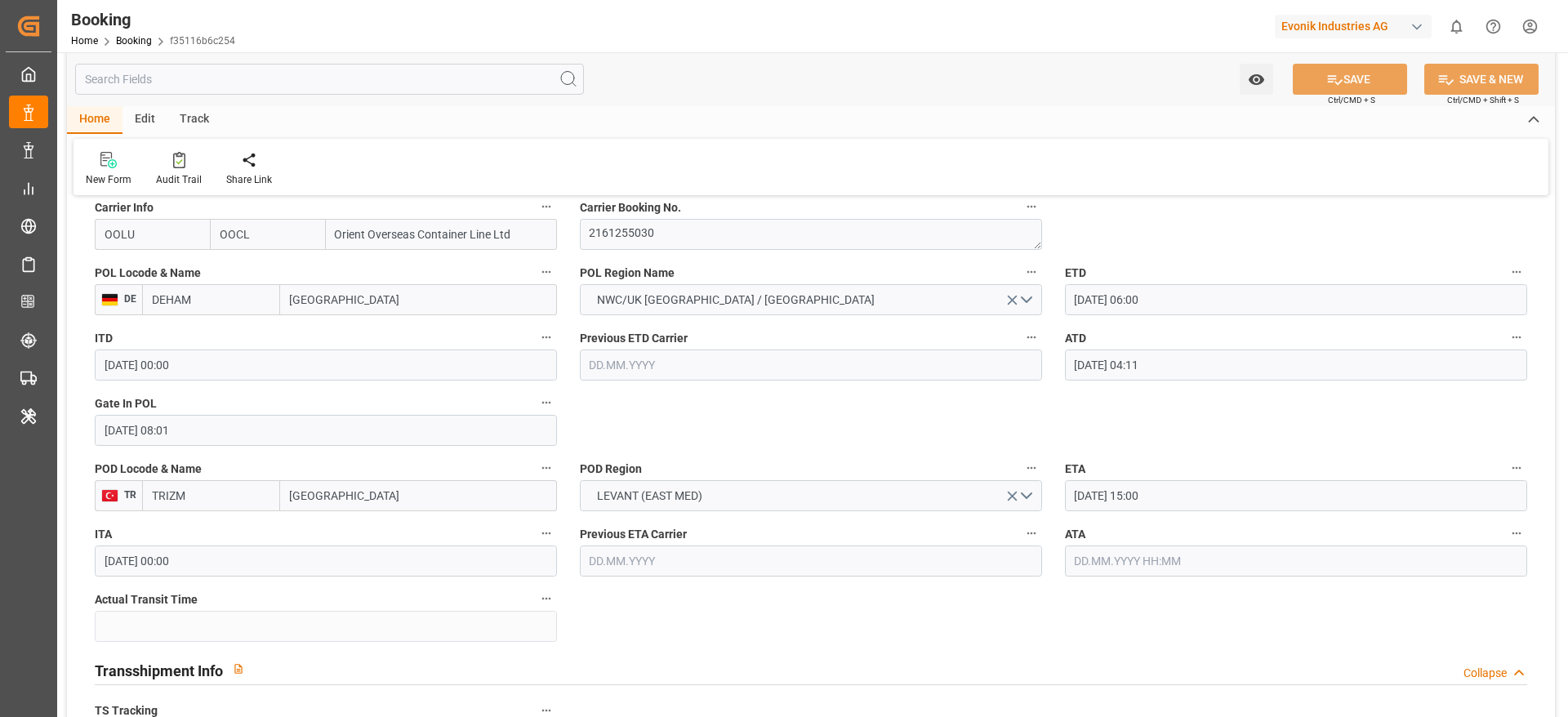
scroll to position [1348, 0]
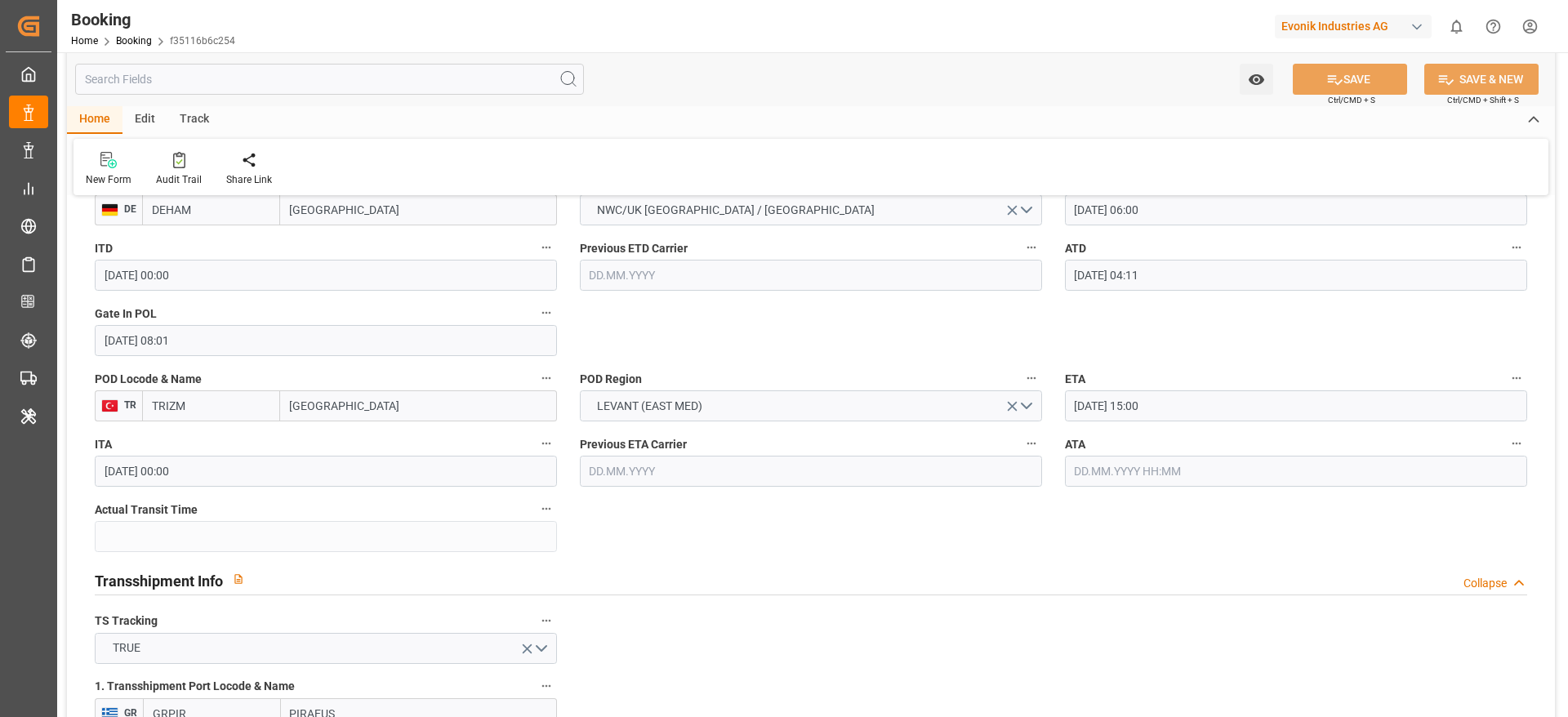
click at [1110, 473] on input "text" at bounding box center [1296, 472] width 462 height 31
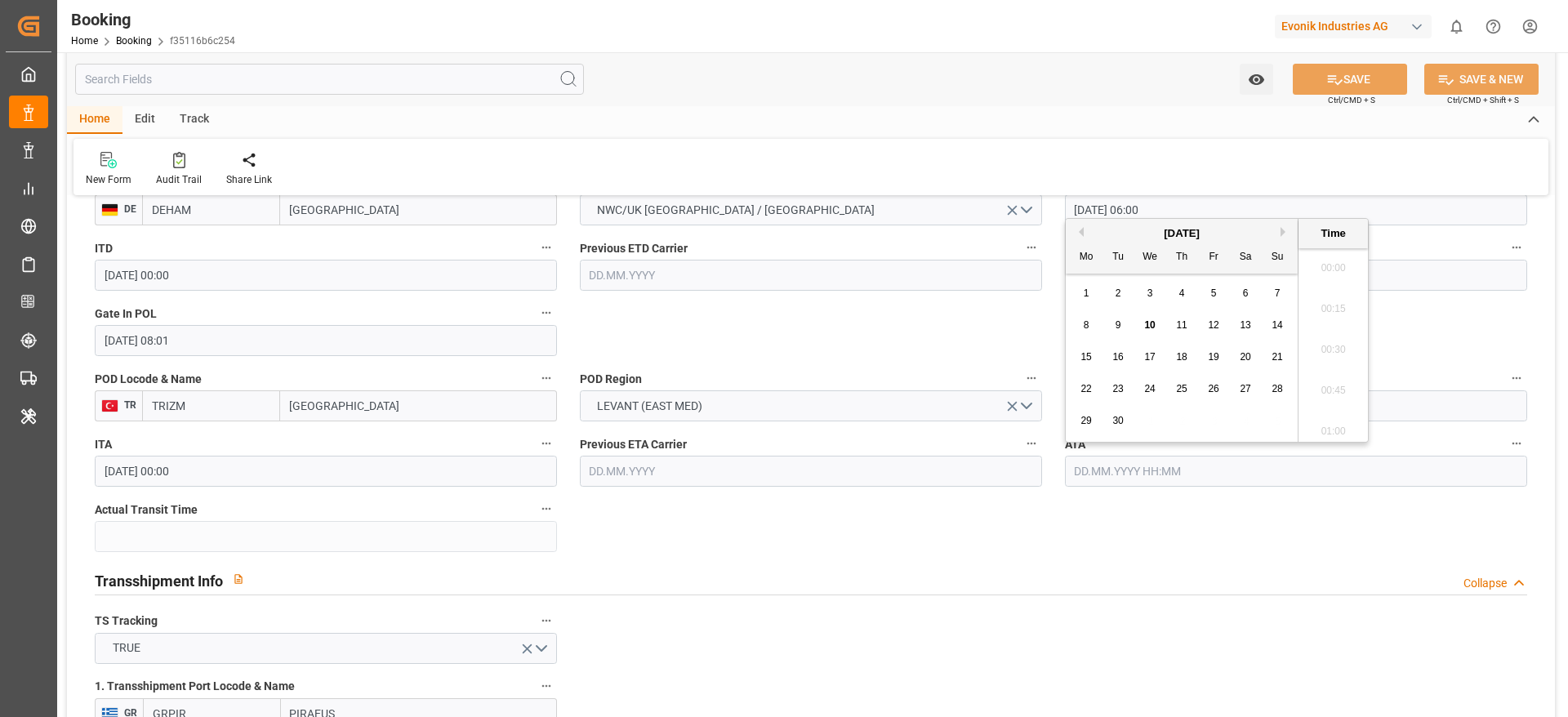
scroll to position [2374, 0]
click at [1121, 327] on span "9" at bounding box center [1119, 326] width 6 height 12
type input "[DATE] 00:00"
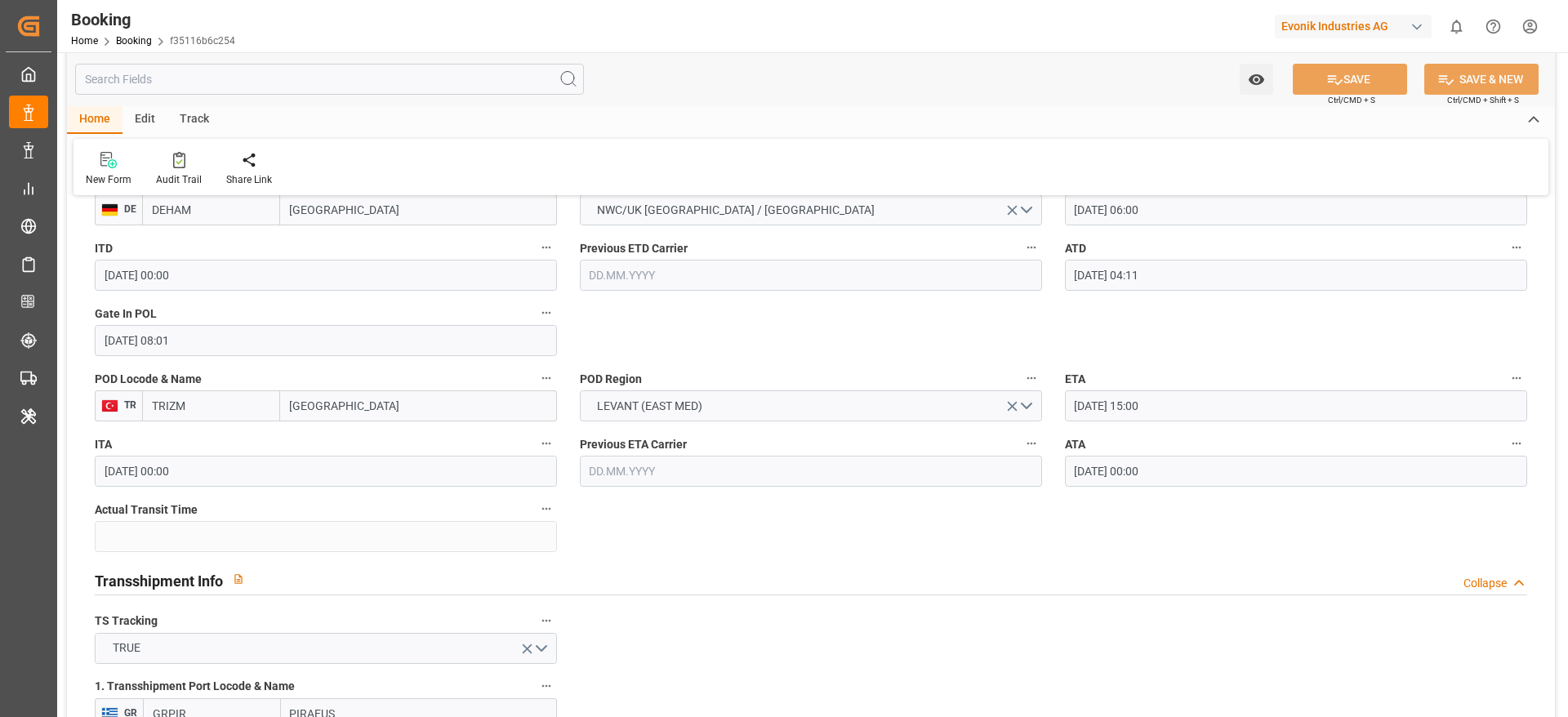
type textarea "[PERSON_NAME]"
type input "23"
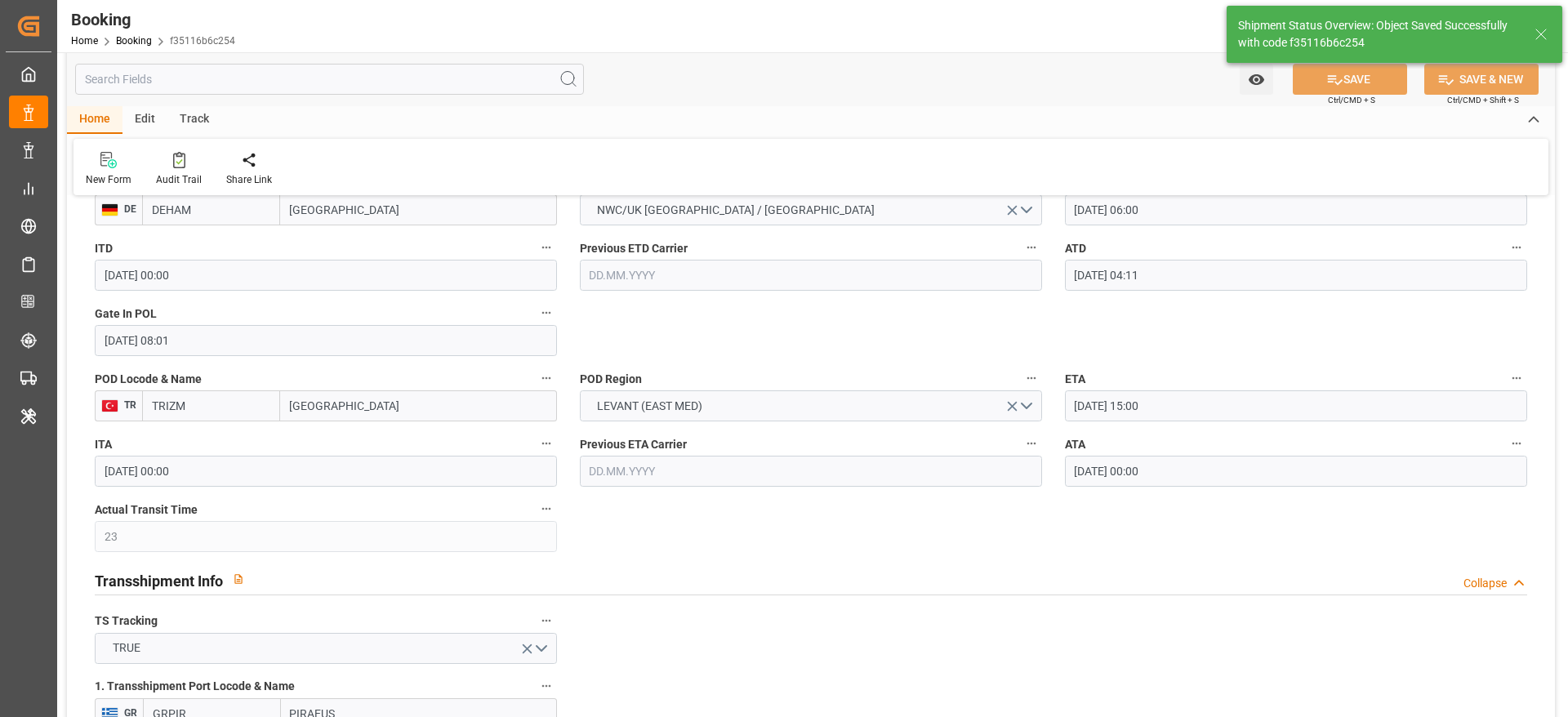
type input "10.09.2025 09:32"
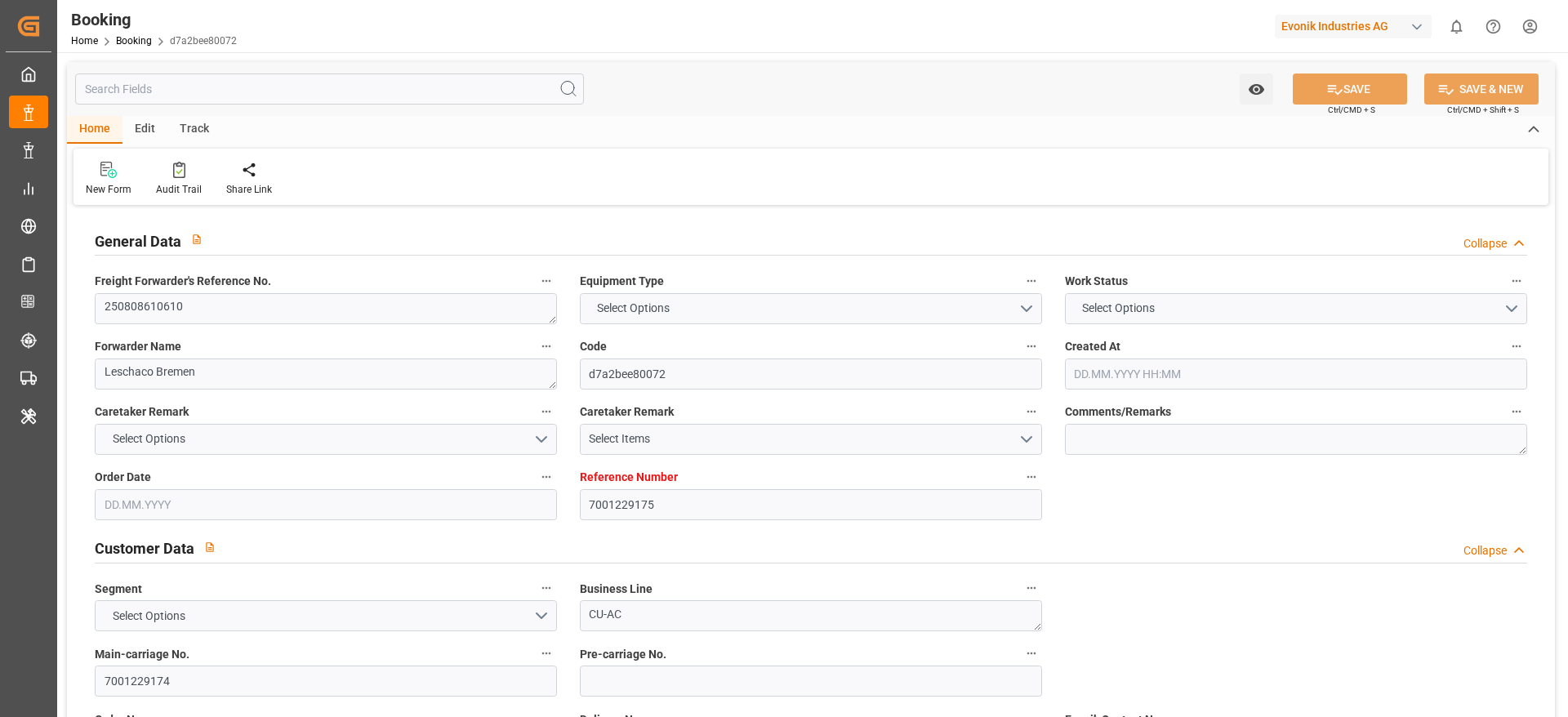
type input "7001229175"
type input "9472165"
type input "OOCL"
type input "Orient Overseas Container Line Ltd"
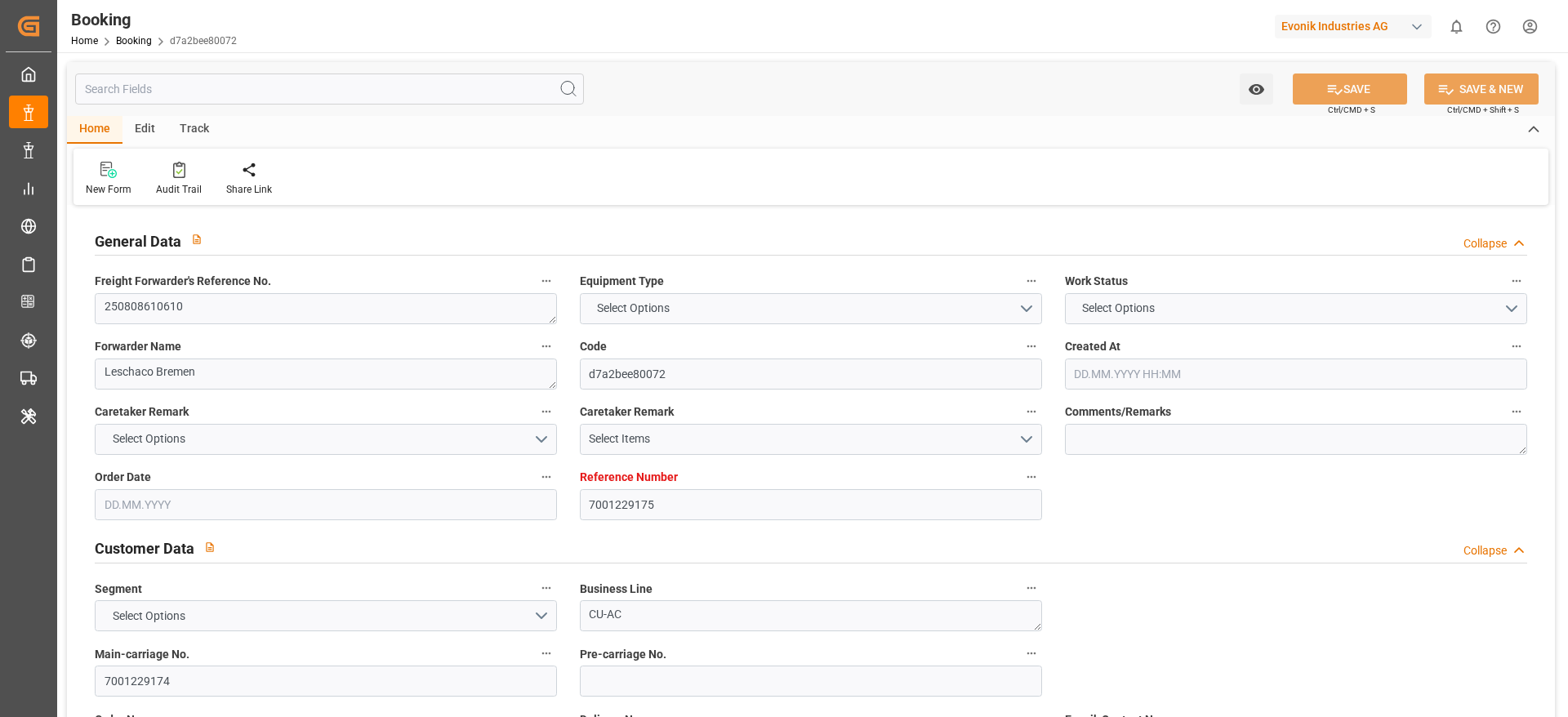
type input "NLRTM"
type input "USNYC"
type input "NLRTM"
type input "USNYC"
type input "9472165"
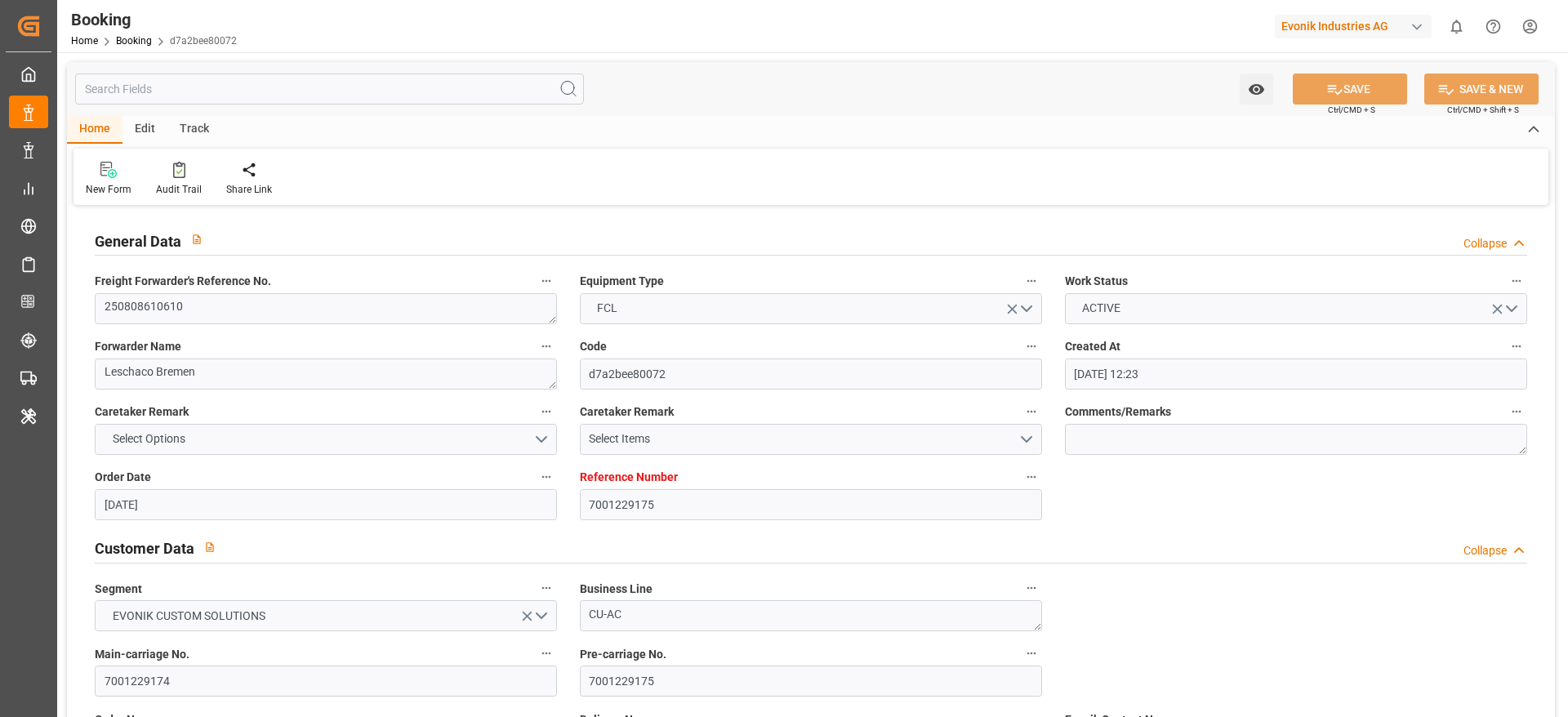
type input "[DATE] 12:23"
type input "[DATE]"
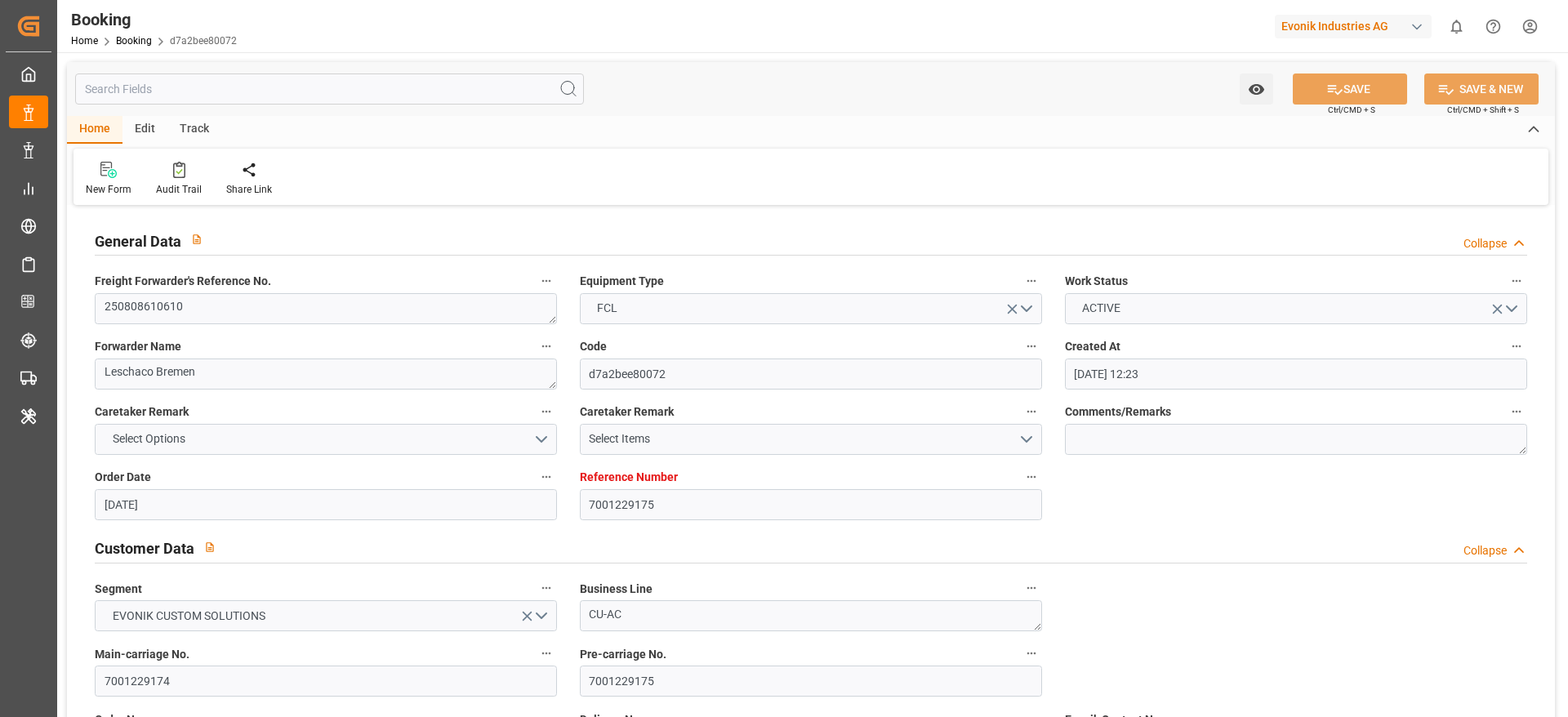
type input "[DATE]"
type input "[DATE] 22:00"
type input "[DATE] 00:00"
type input "[DATE] 02:32"
type input "[DATE] 20:28"
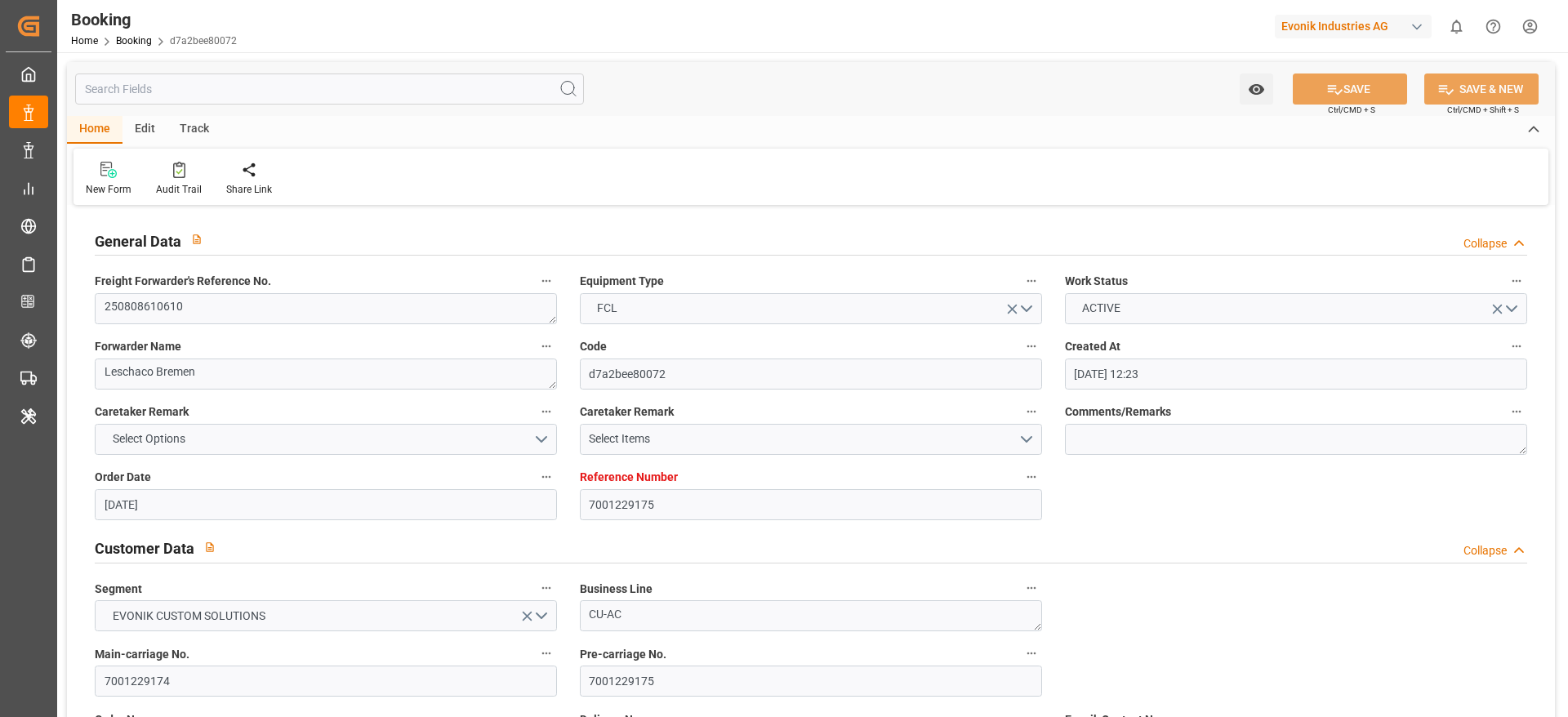
type input "[DATE] 19:00"
type input "[DATE] 00:00"
type input "[DATE]"
type input "[DATE] 22:47"
type input "[DATE]"
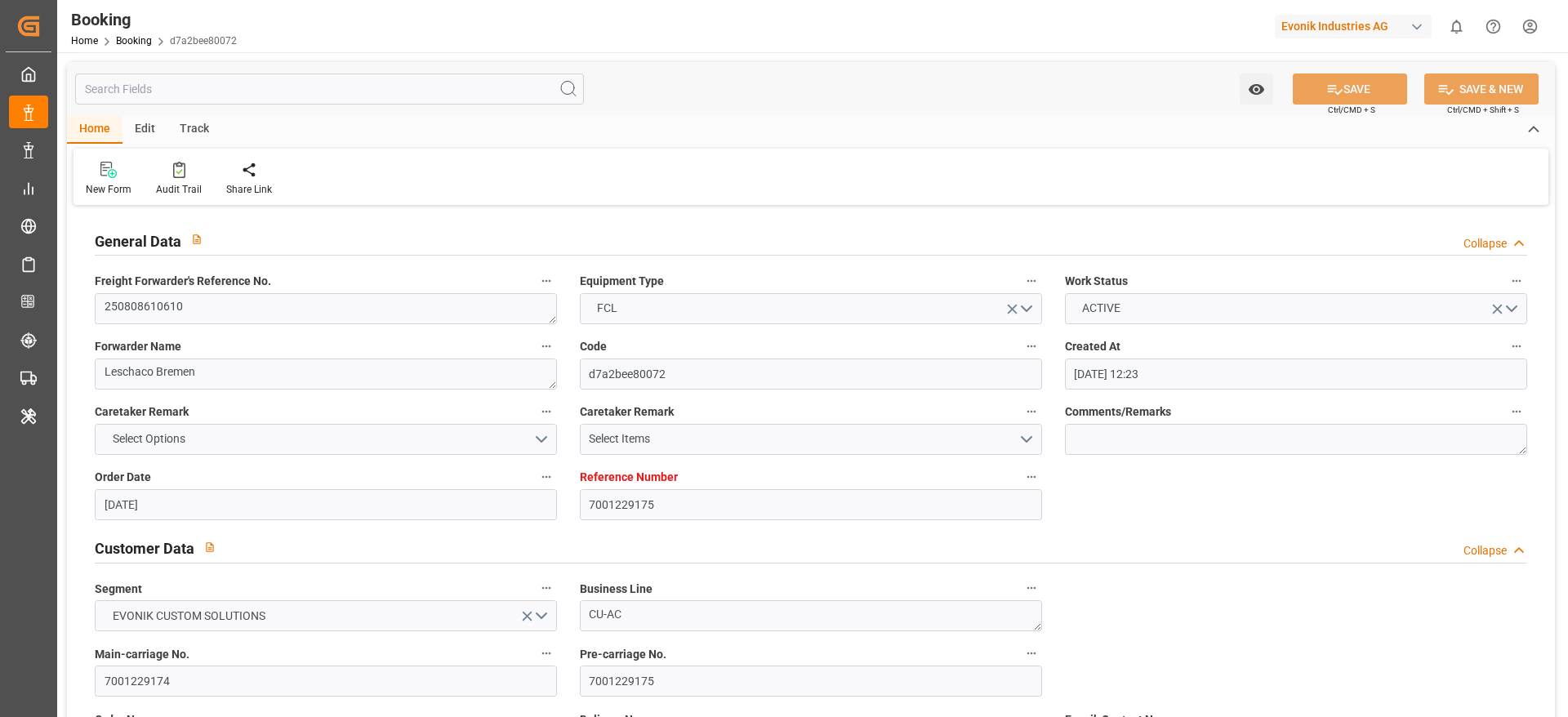
type input "[DATE] 03:20"
type input "[DATE] 20:33"
type input "[DATE] 00:30"
type input "[DATE] 03:25"
type input "[DATE] 19:00"
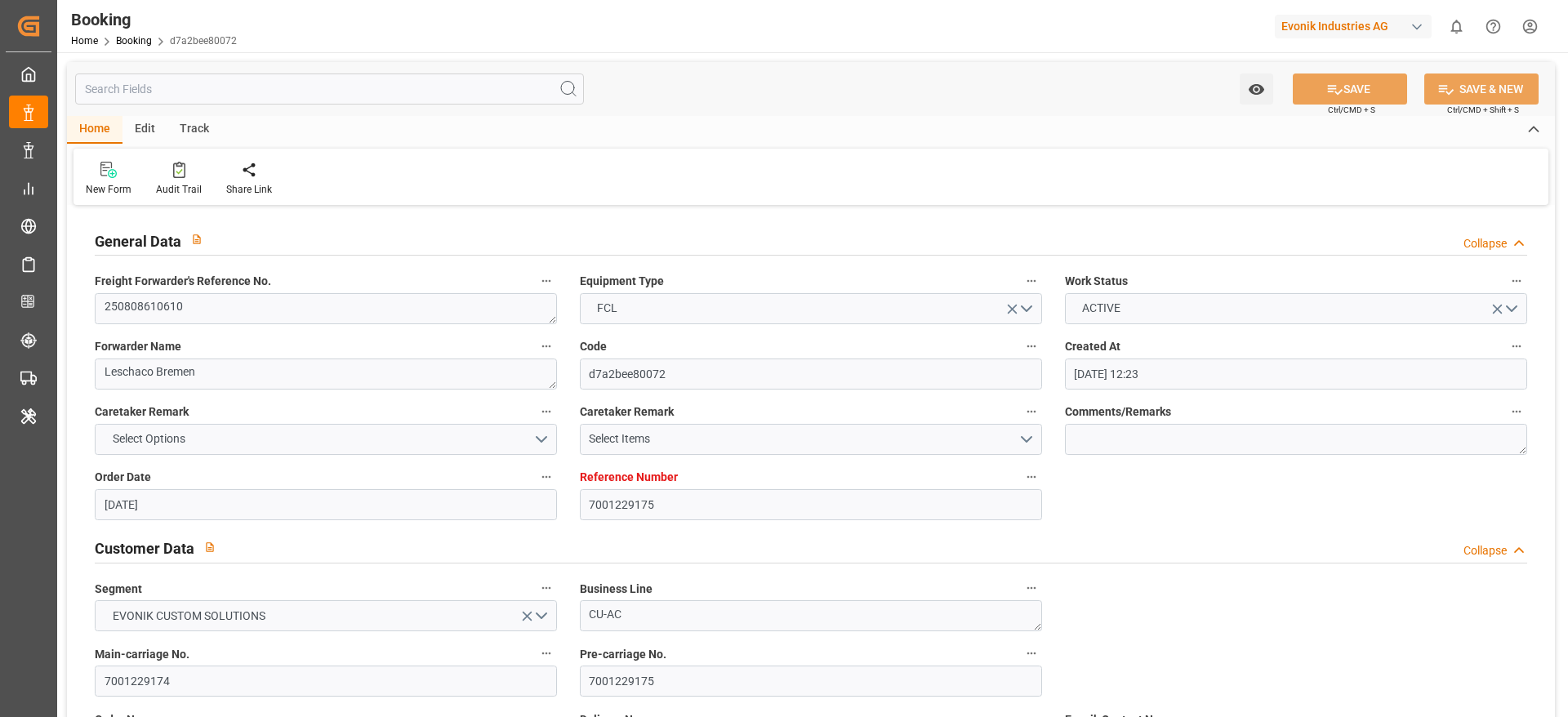
type input "[DATE] 18:18"
type input "[DATE] 12:21"
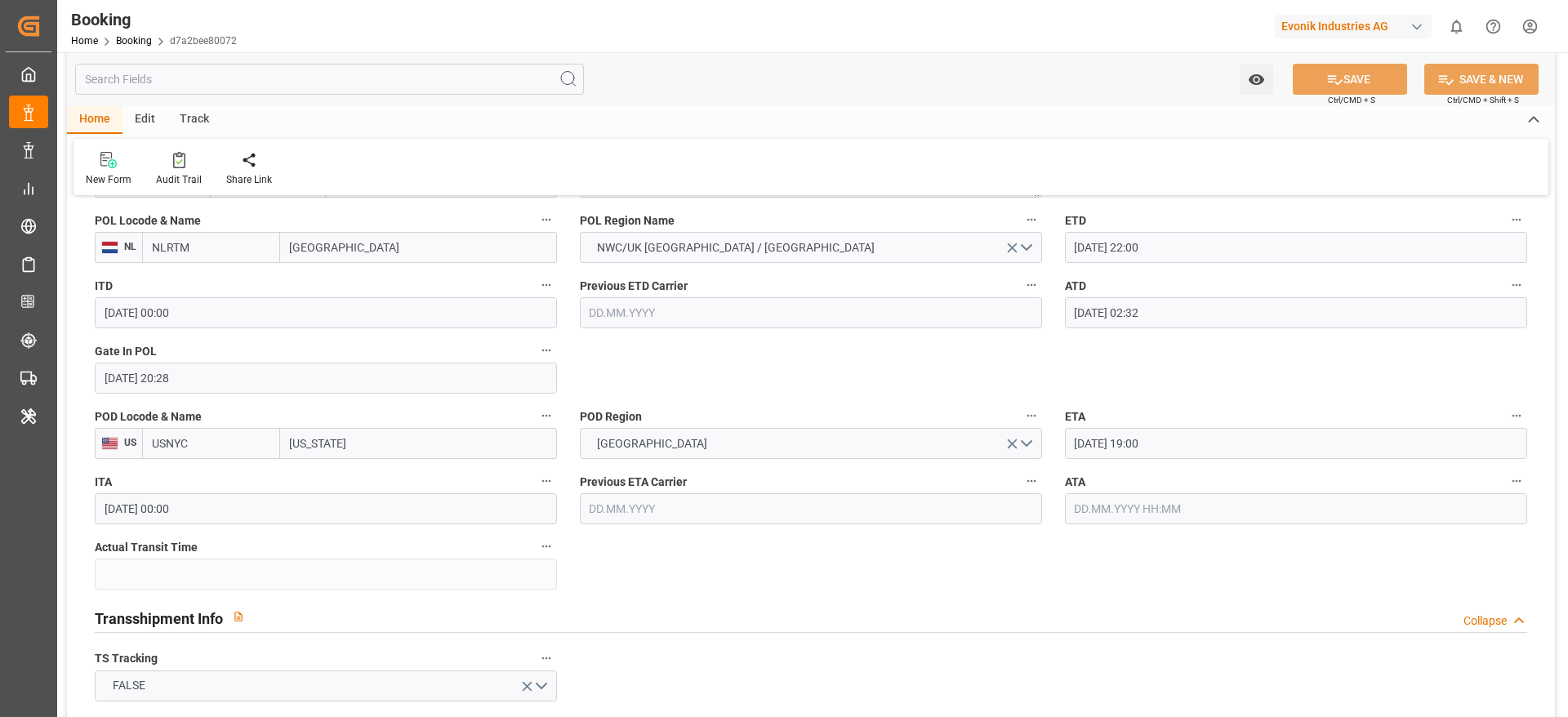
scroll to position [1417, 0]
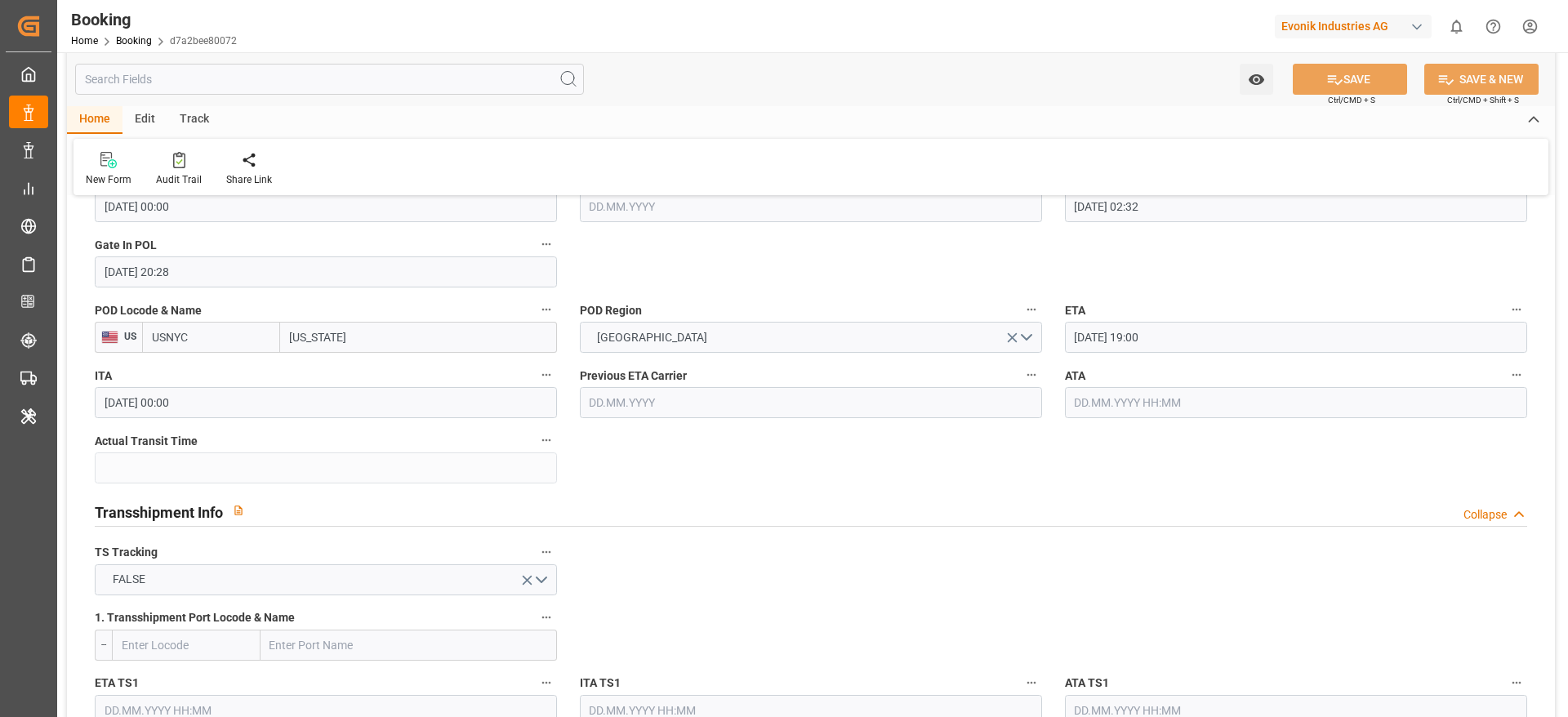
click at [1075, 385] on label "ATA" at bounding box center [1296, 376] width 462 height 23
click at [1506, 385] on button "ATA" at bounding box center [1517, 375] width 21 height 21
click at [1181, 401] on div at bounding box center [784, 358] width 1568 height 717
click at [1127, 399] on div "Description Audits Tracking Details" at bounding box center [784, 358] width 1568 height 717
click at [1127, 399] on input "text" at bounding box center [1296, 403] width 462 height 31
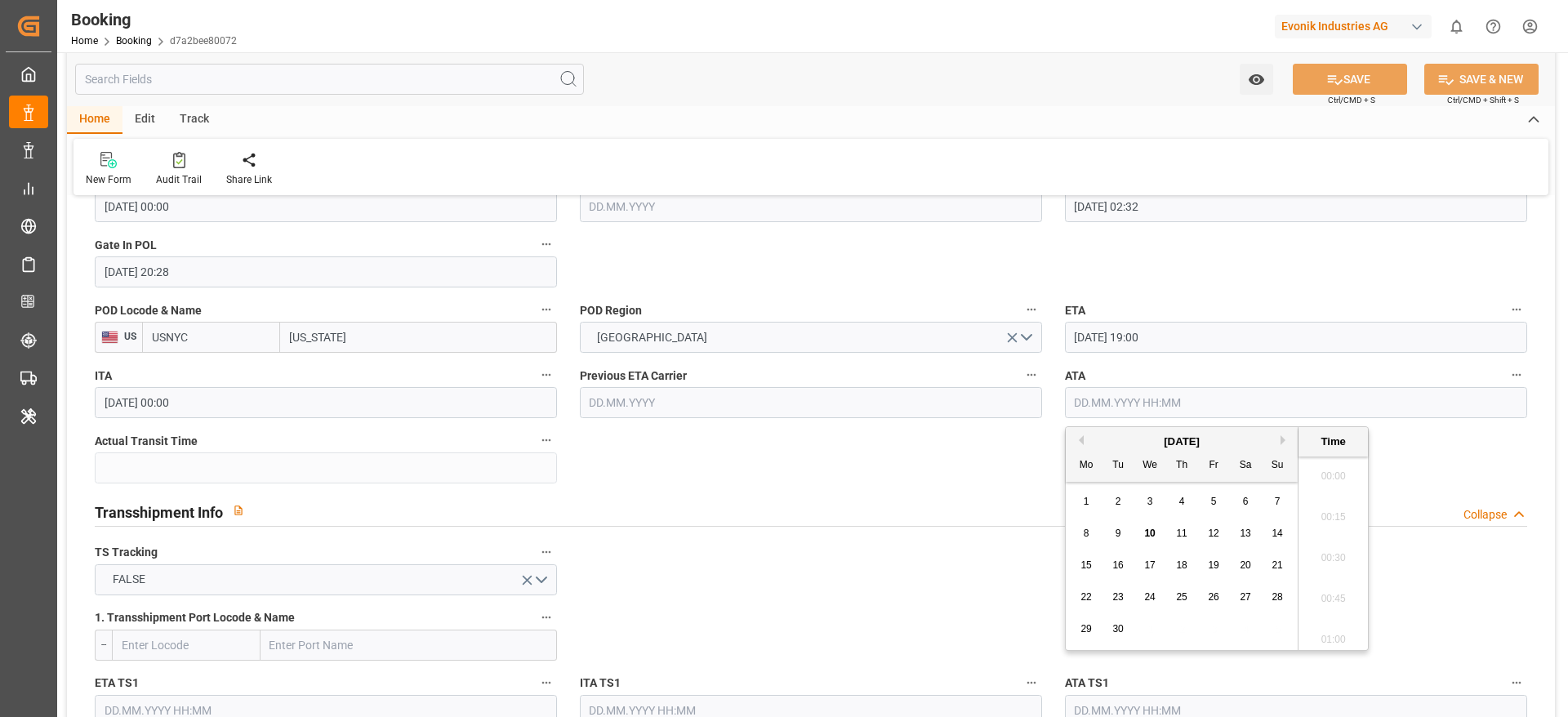
scroll to position [2374, 0]
click at [1123, 398] on input "text" at bounding box center [1296, 403] width 462 height 31
click at [1122, 537] on div "9" at bounding box center [1118, 534] width 20 height 19
type input "[DATE] 00:00"
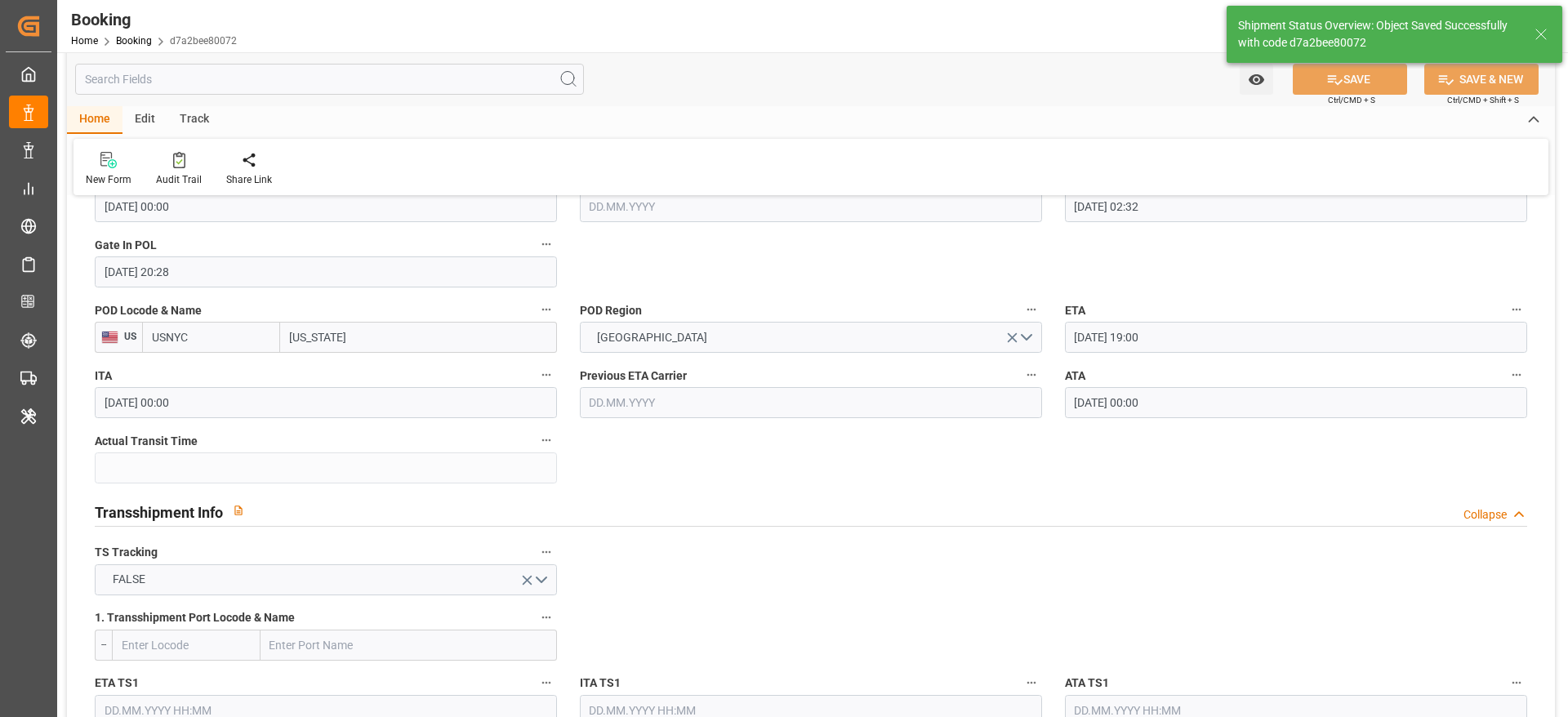
type textarea "[PERSON_NAME]"
type input "16"
type input "[DATE] 09:32"
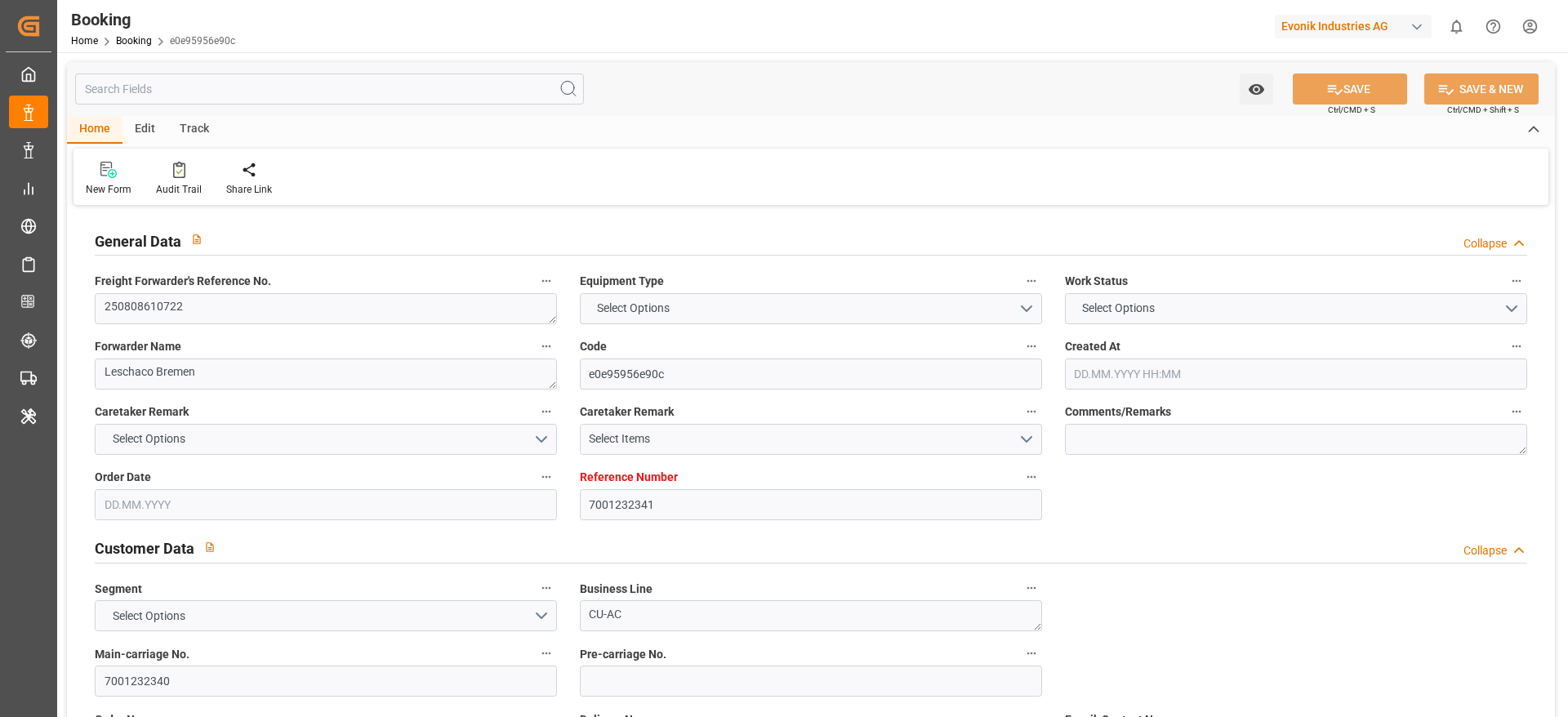
type input "7001232341"
type input "9472165"
type input "OOCL"
type input "Orient Overseas Container Line Ltd"
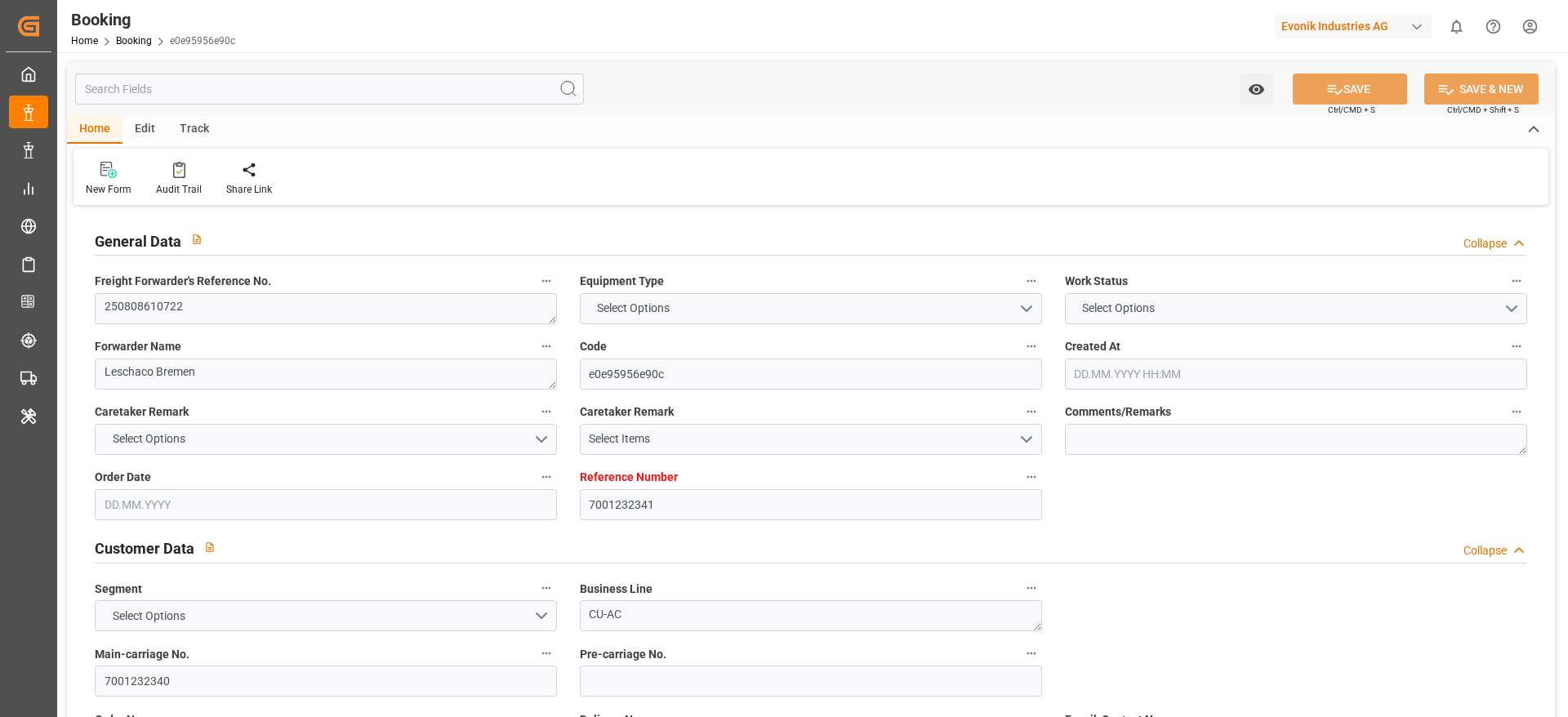
type input "NLRTM"
type input "USNYC"
type input "0"
type input "NLRTM"
type input "USNYC"
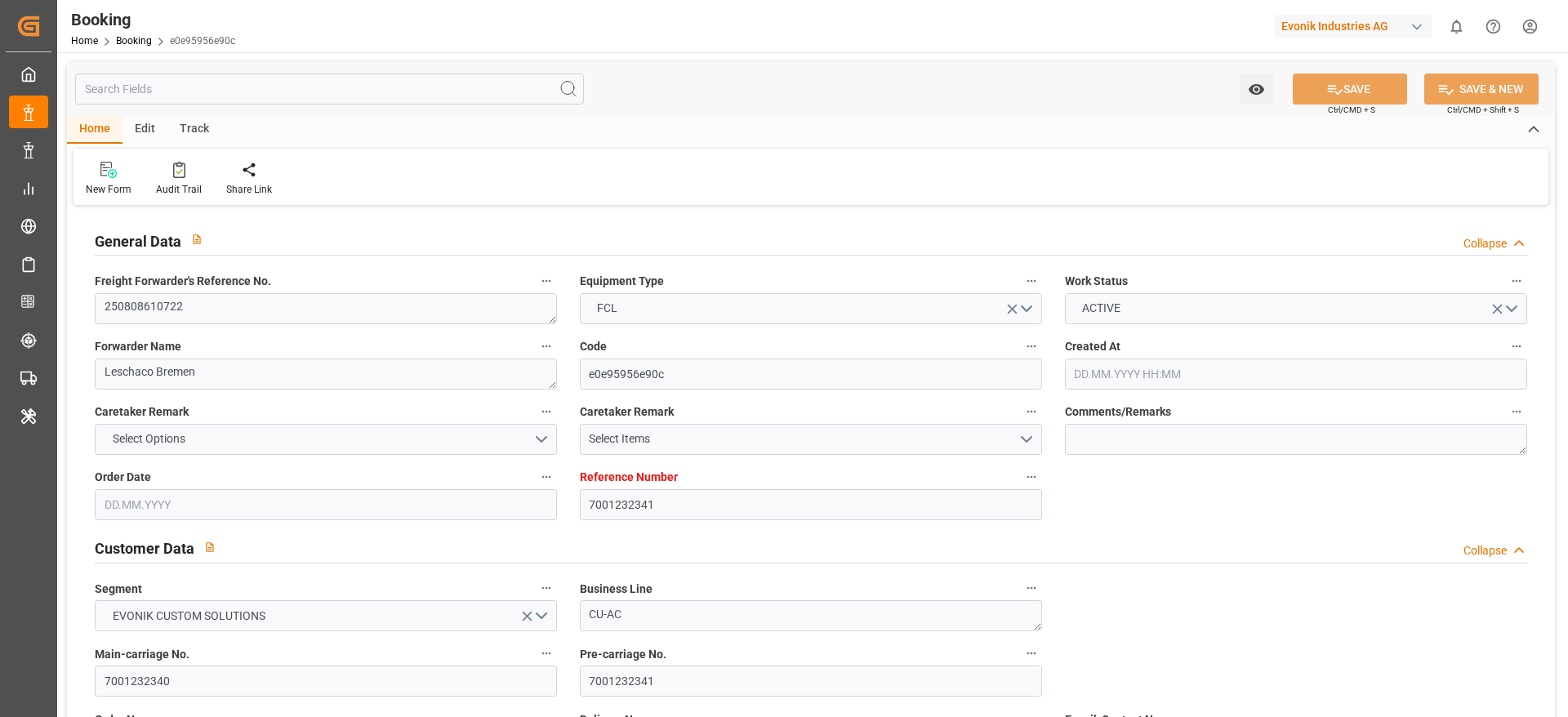
type input "[DATE] 09:05"
type input "[DATE]"
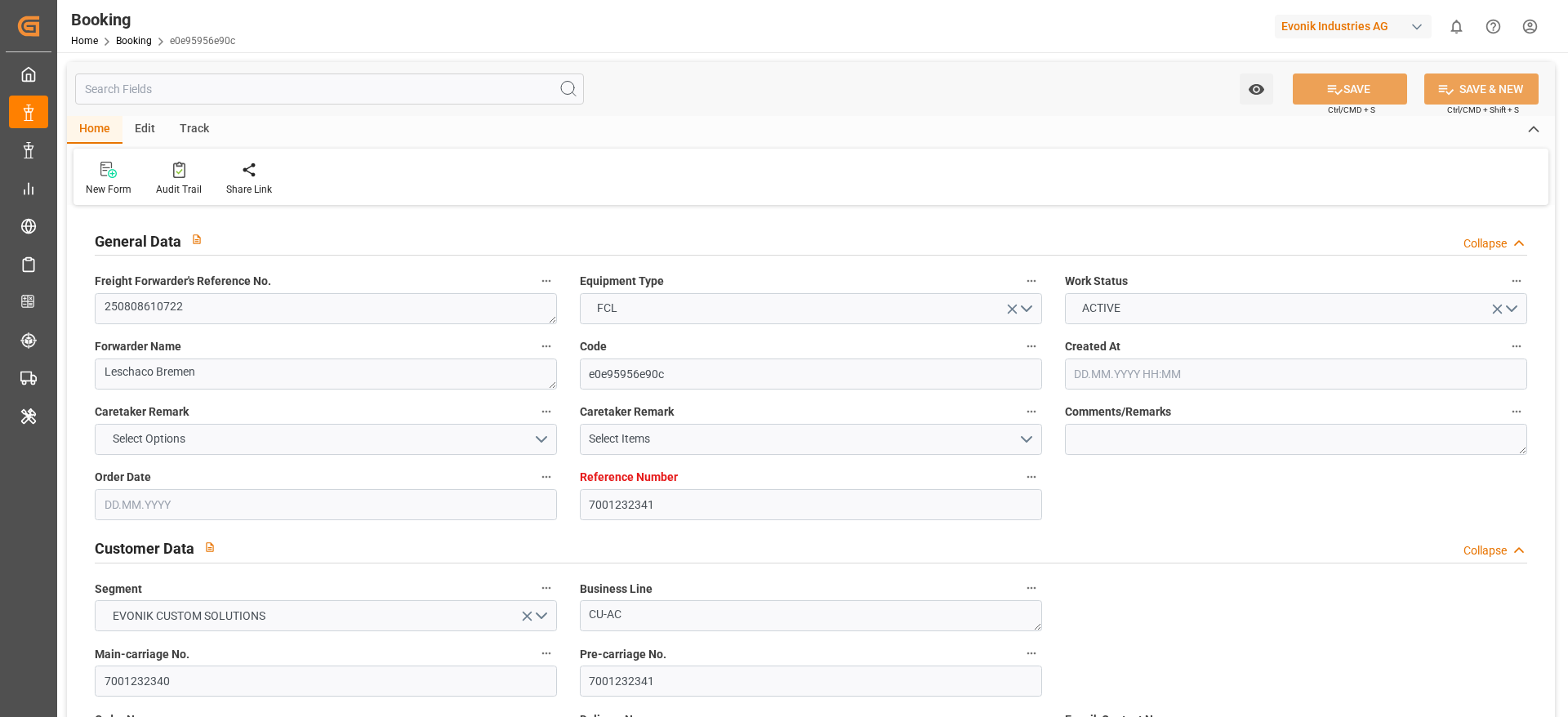
type input "[DATE]"
type input "[DATE] 00:00"
type input "[DATE] 02:32"
type input "[DATE] 11:49"
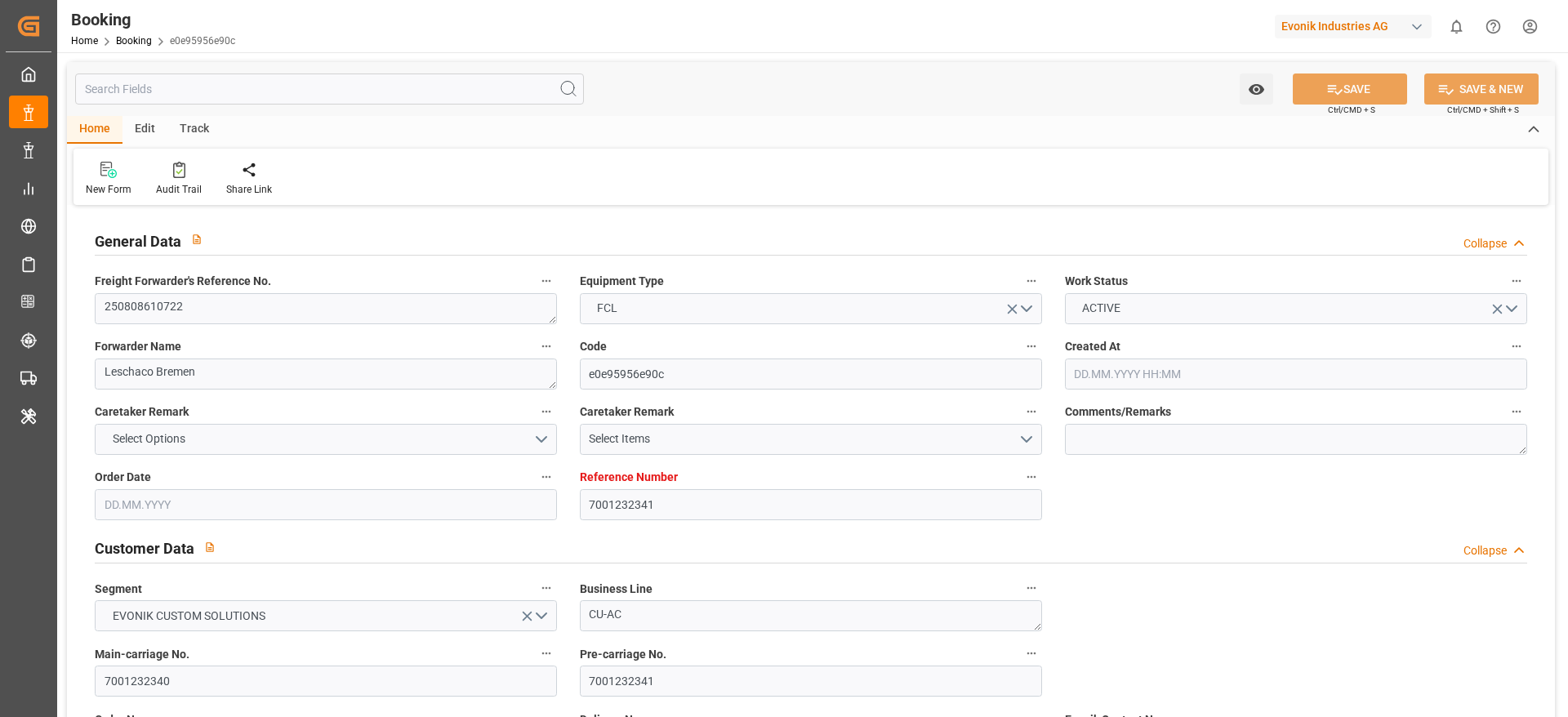
type input "[DATE] 19:00"
type input "[DATE] 00:00"
type input "[DATE]"
type input "[DATE] 22:47"
type input "[DATE]"
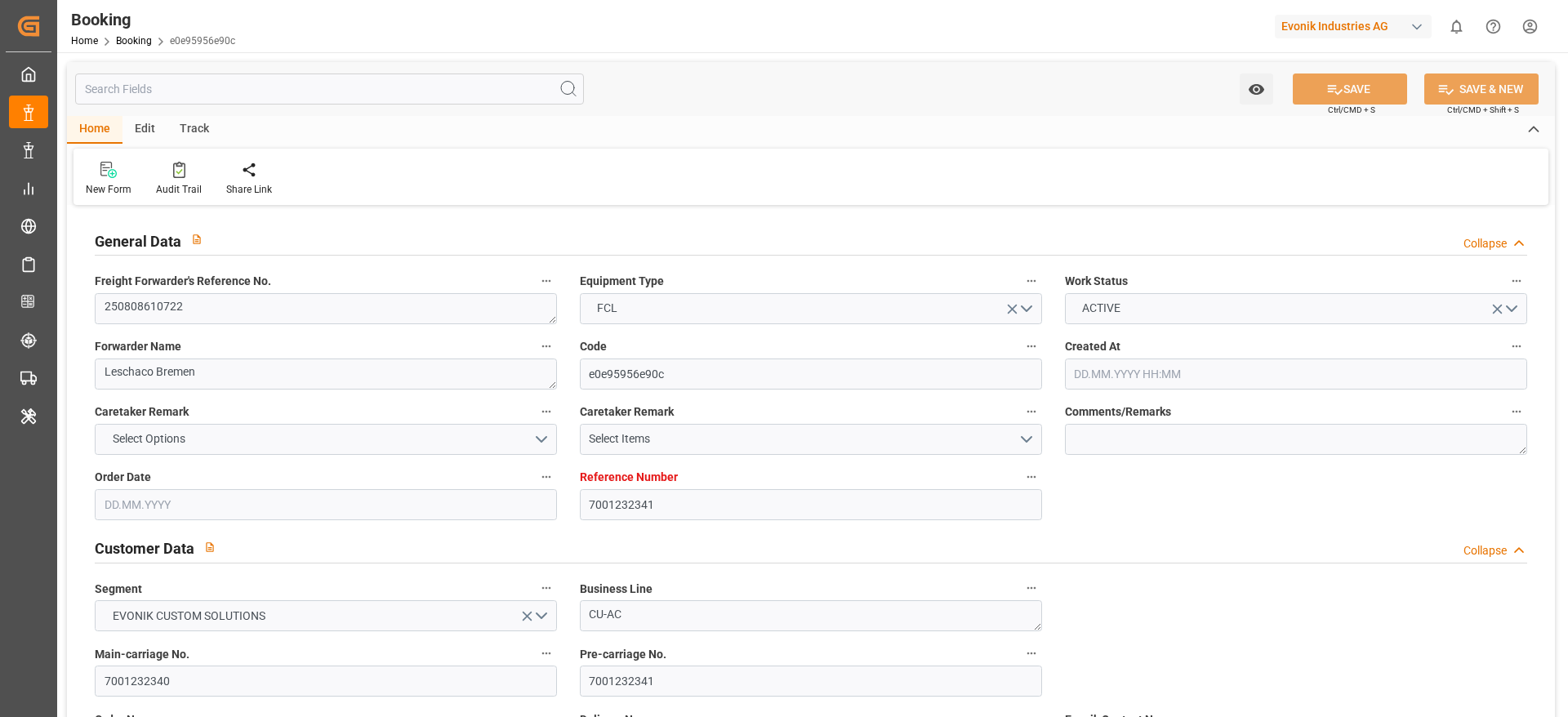
type input "[DATE] 09:22"
type input "24.08.2025 03:25"
type input "09.09.2025 19:00"
type input "09.09.2025 18:18"
type input "10.09.2025 12:21"
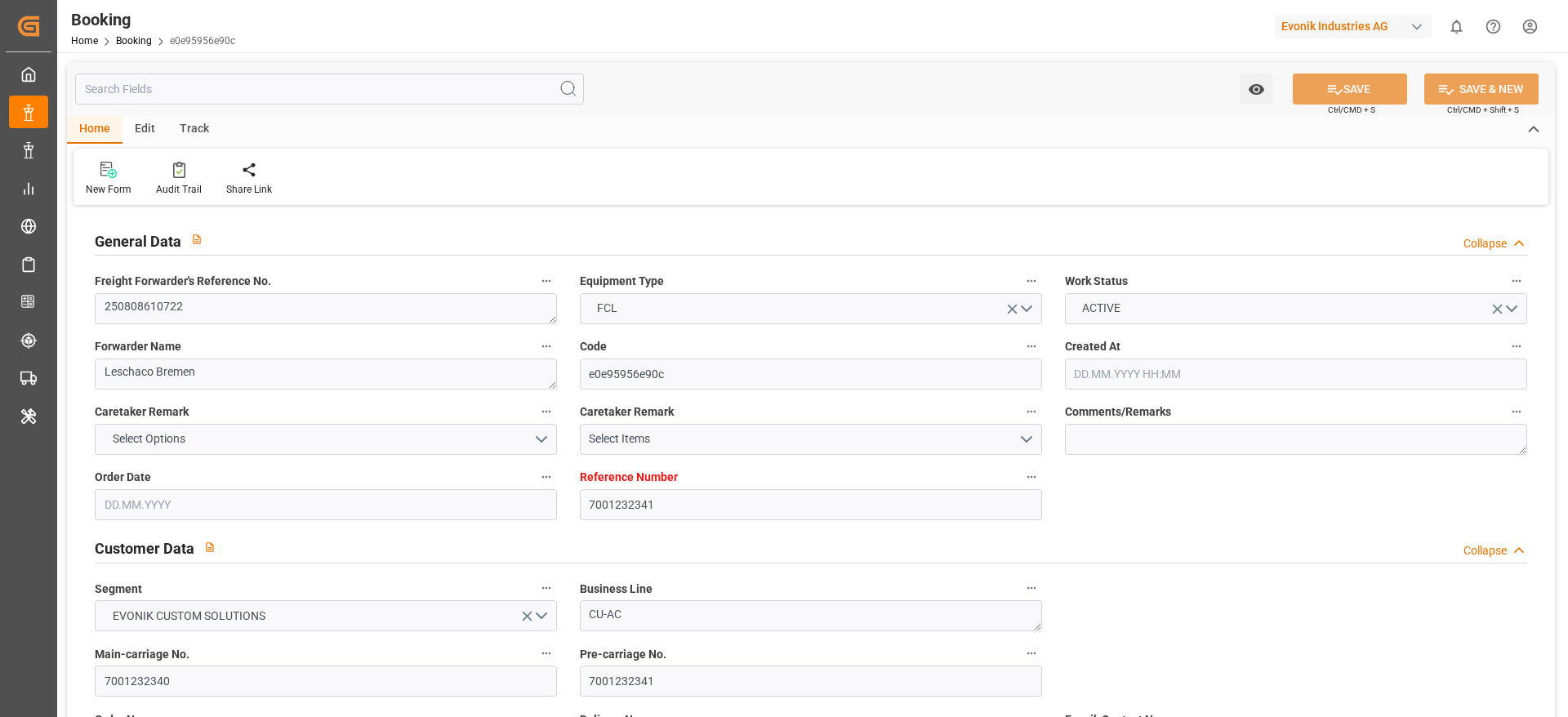
type input "14.09.2025 12:21"
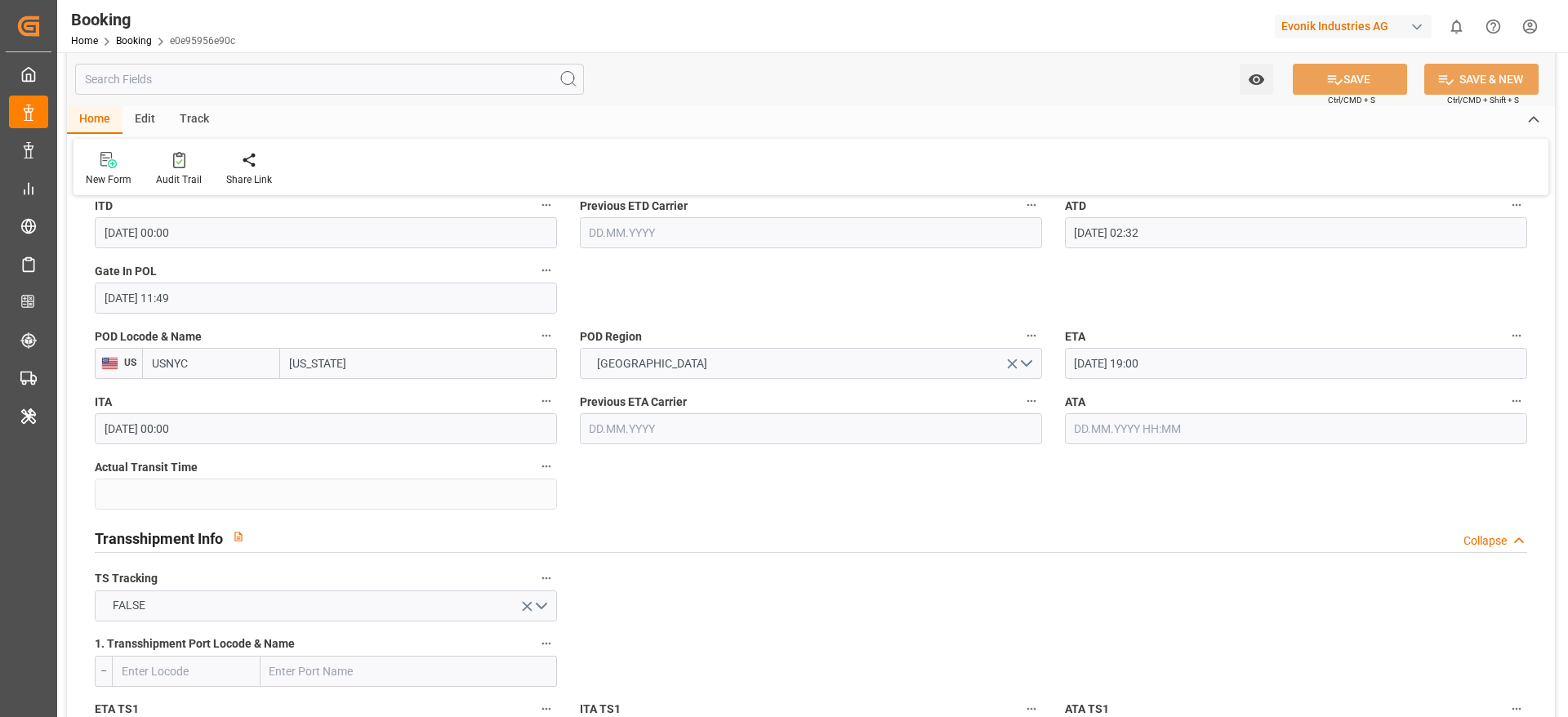
scroll to position [1471, 0]
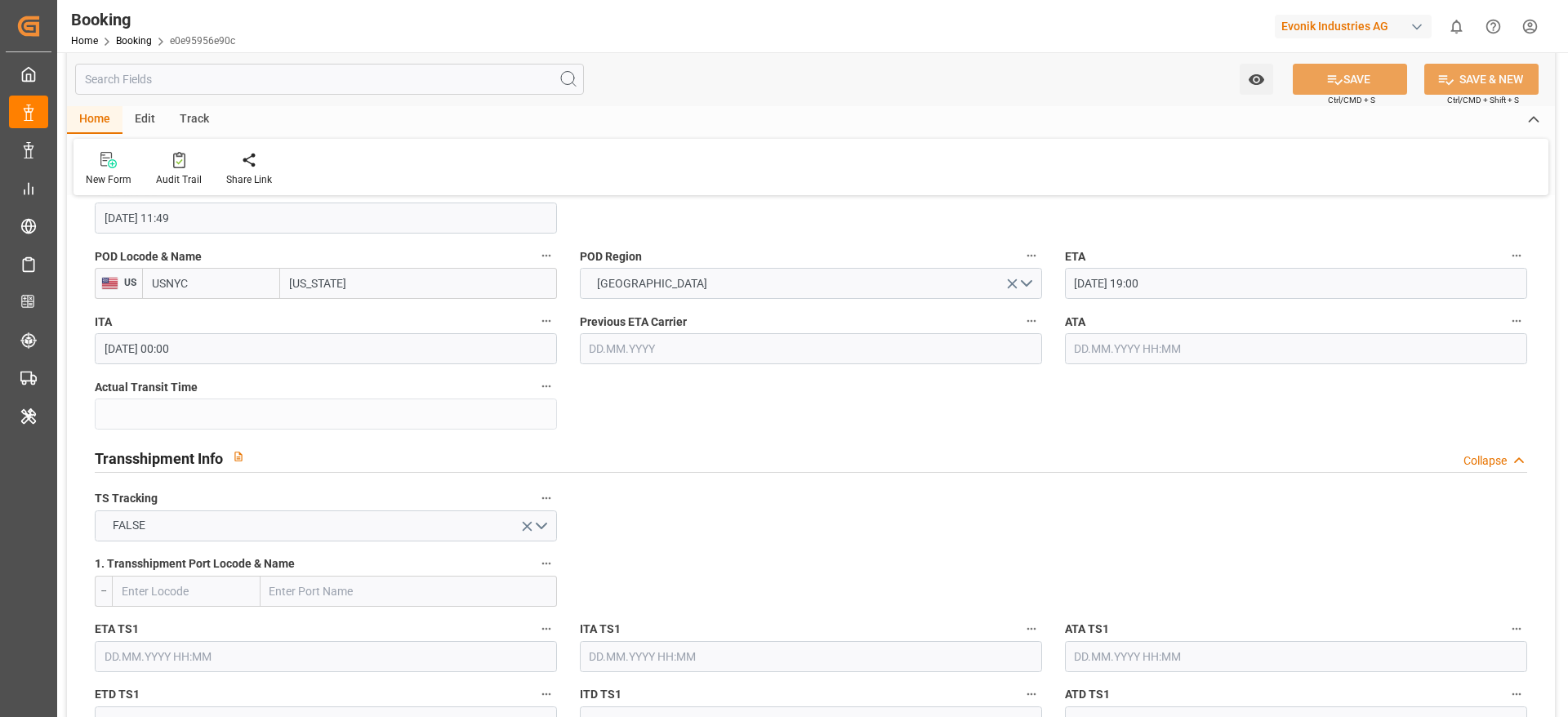
click at [1090, 350] on input "text" at bounding box center [1296, 349] width 462 height 31
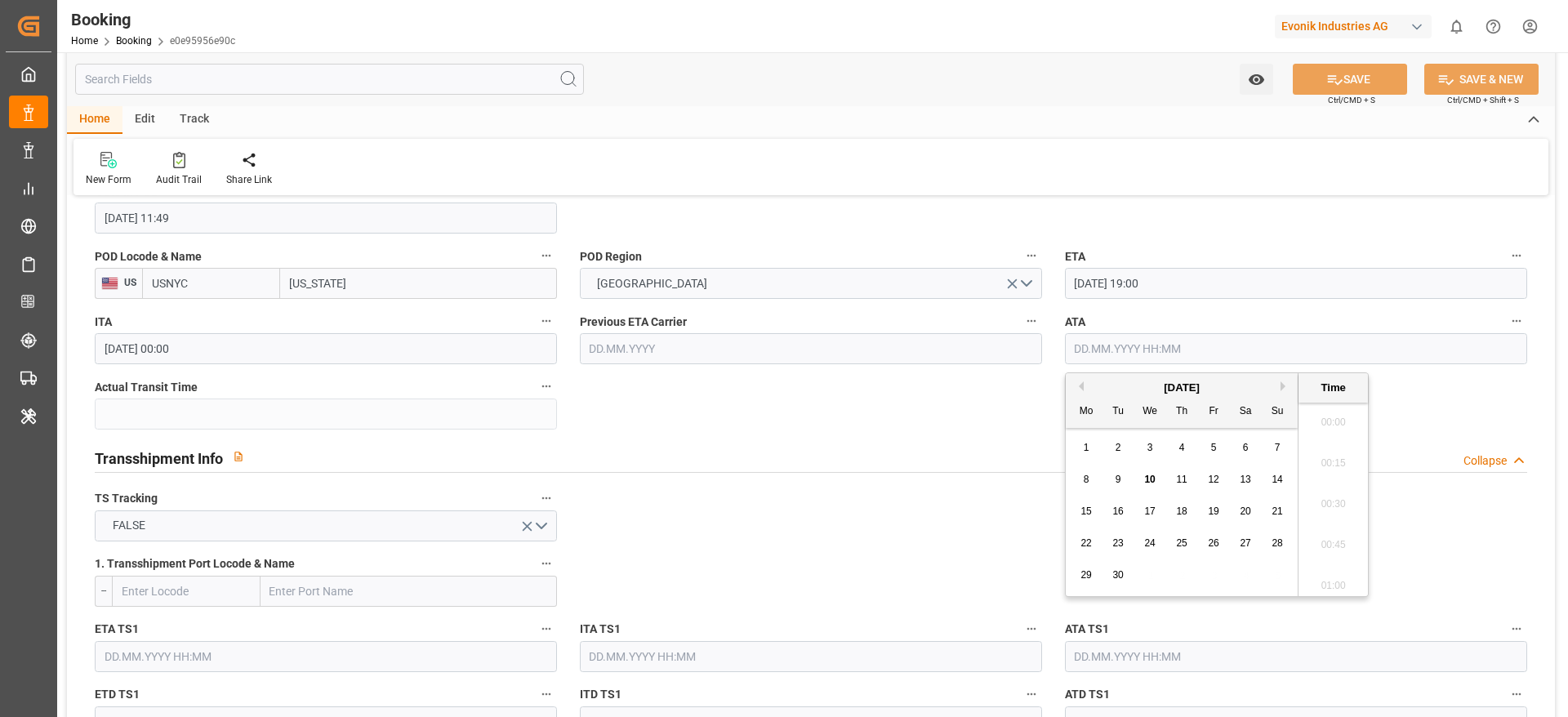
scroll to position [2374, 0]
click at [1117, 484] on span "9" at bounding box center [1119, 479] width 6 height 12
type input "09.09.2025 00:00"
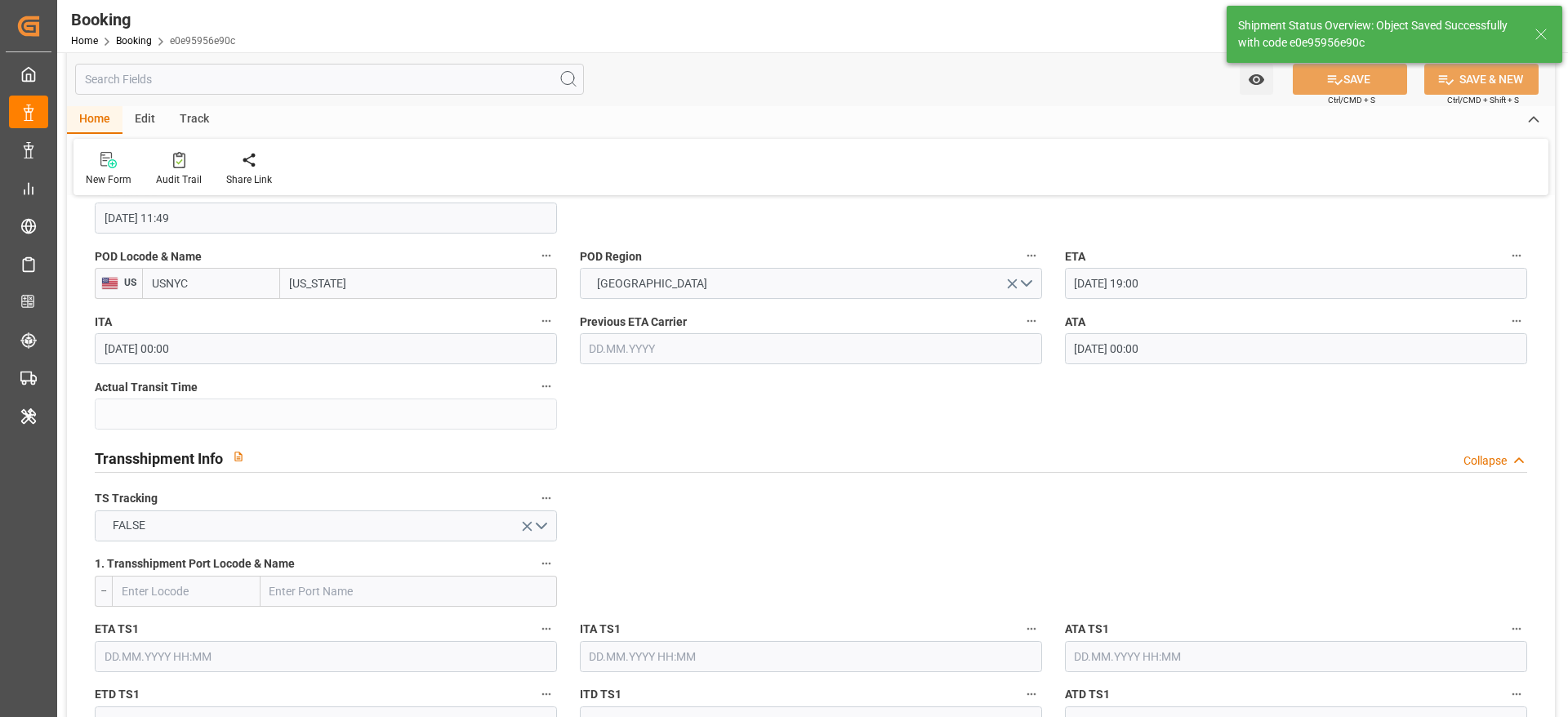
type textarea "[PERSON_NAME]"
type input "16"
type input "10.09.2025 09:33"
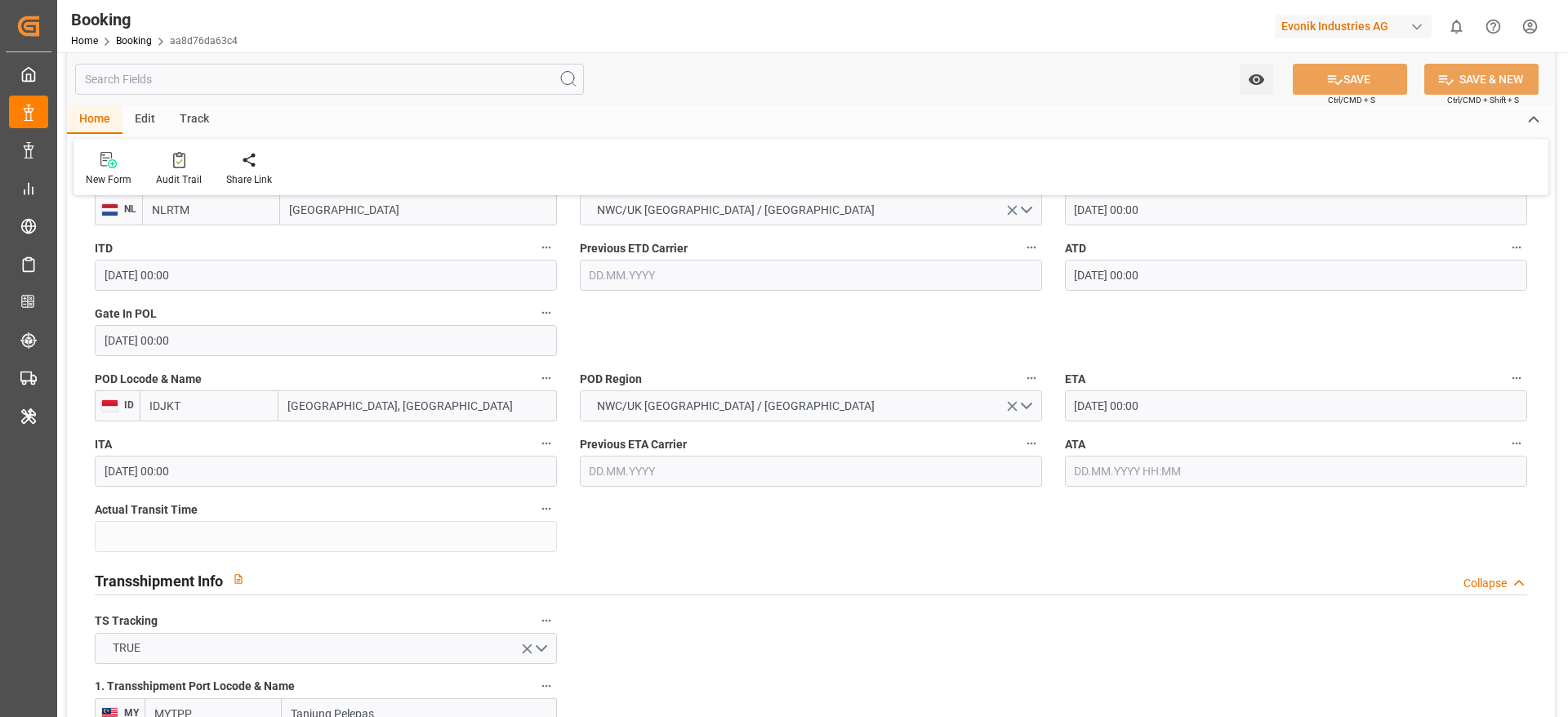
scroll to position [1471, 0]
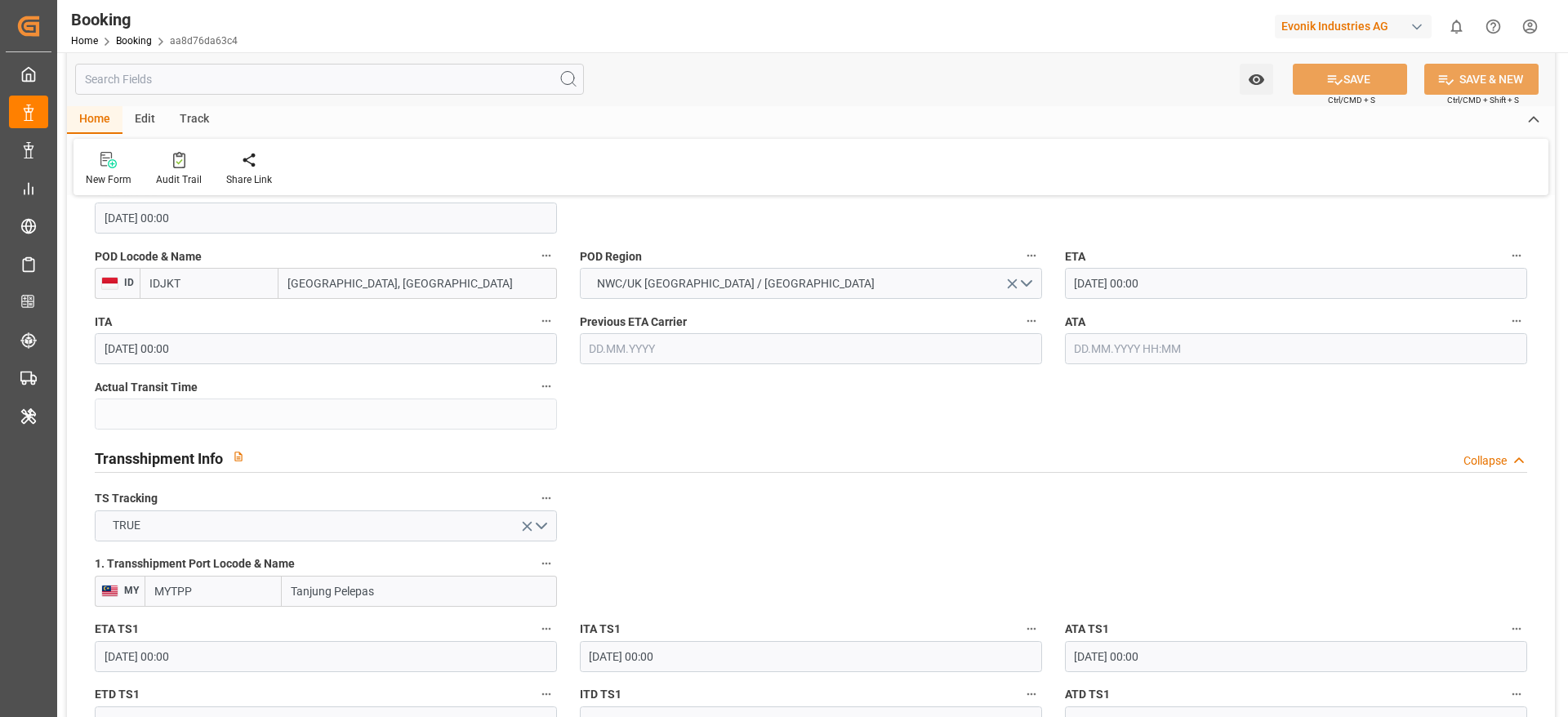
click input "text"
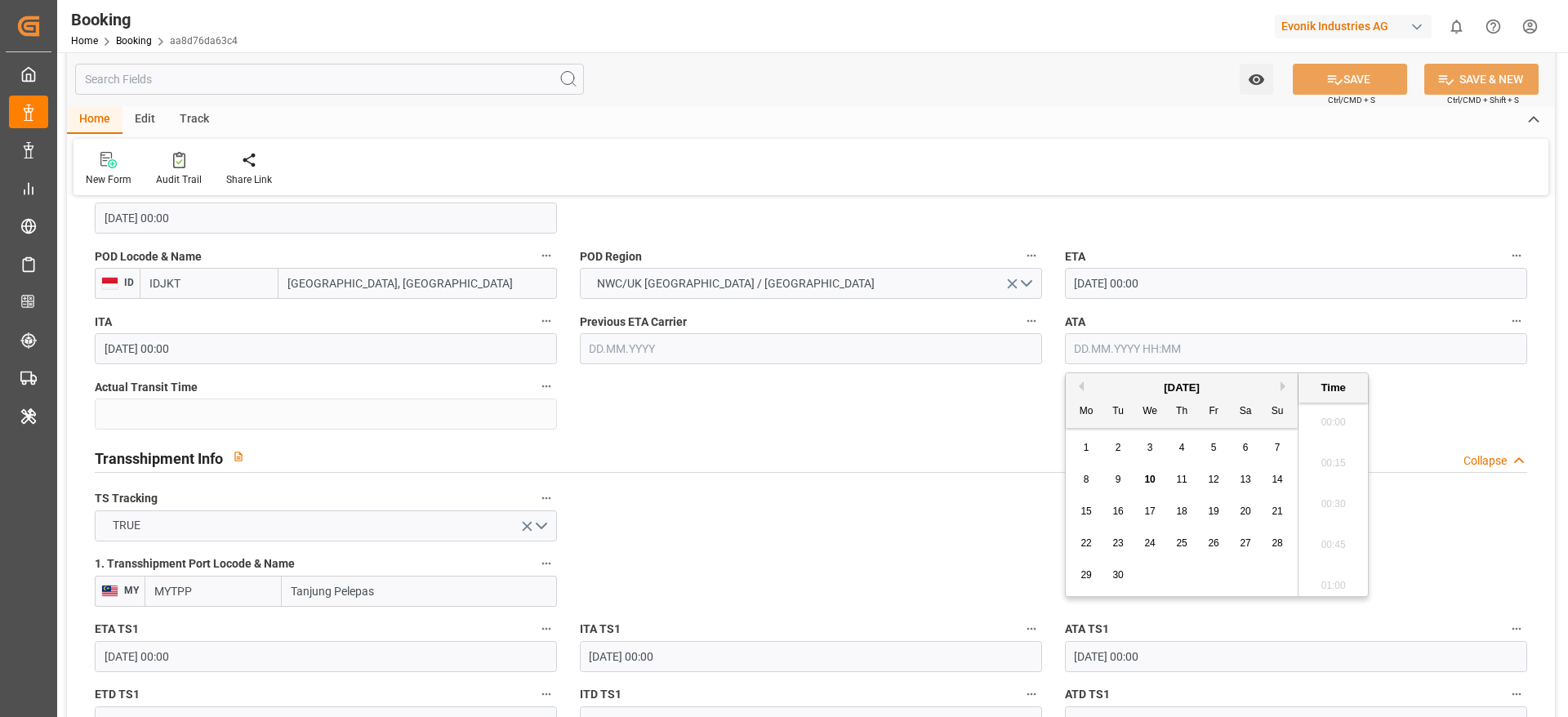
scroll to position [2374, 0]
click div "9"
type input "[DATE] 00:00"
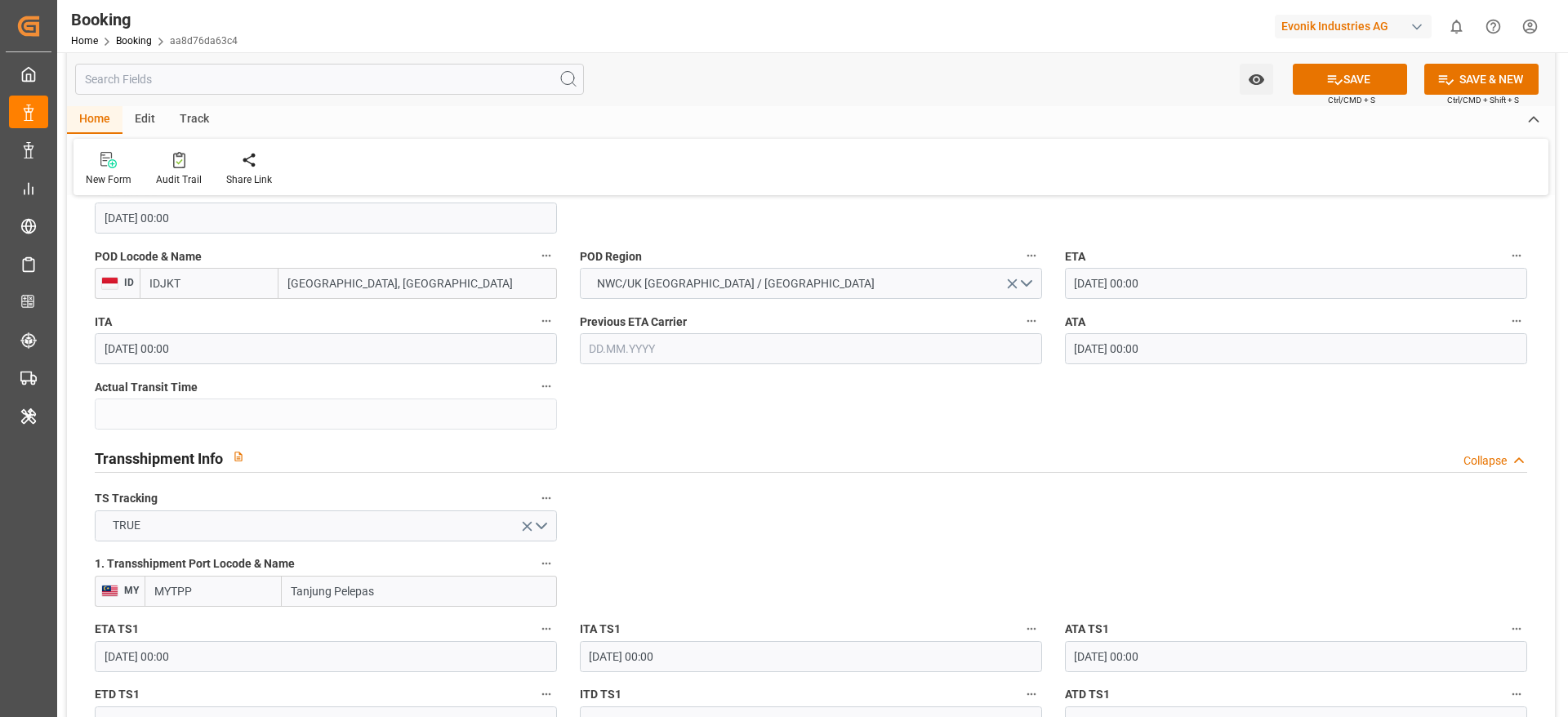
click div "General Data Collapse Freight Forwarder's Reference No. 0 Equipment Type FCL Wo…"
type textarea "[PERSON_NAME]"
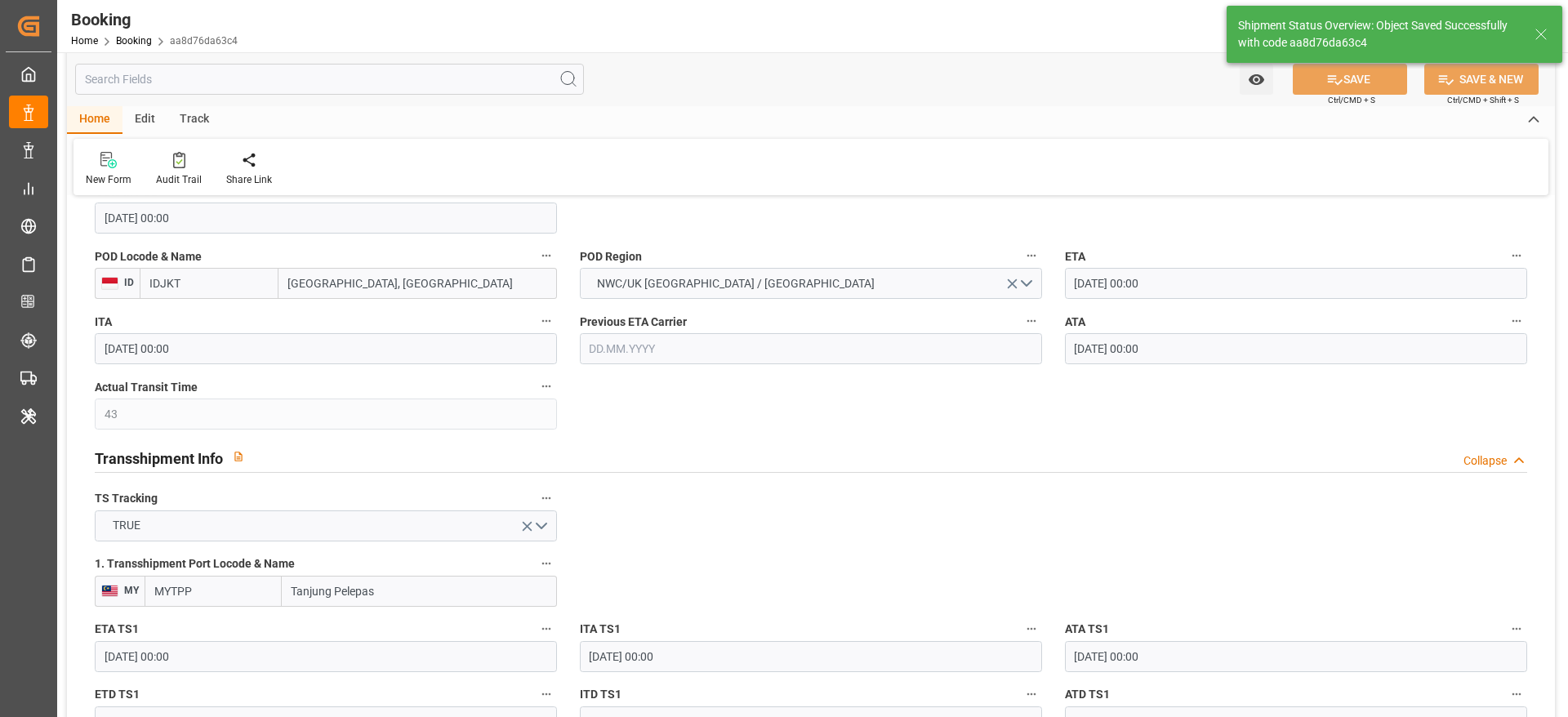
type input "43"
type input "[DATE] 09:36"
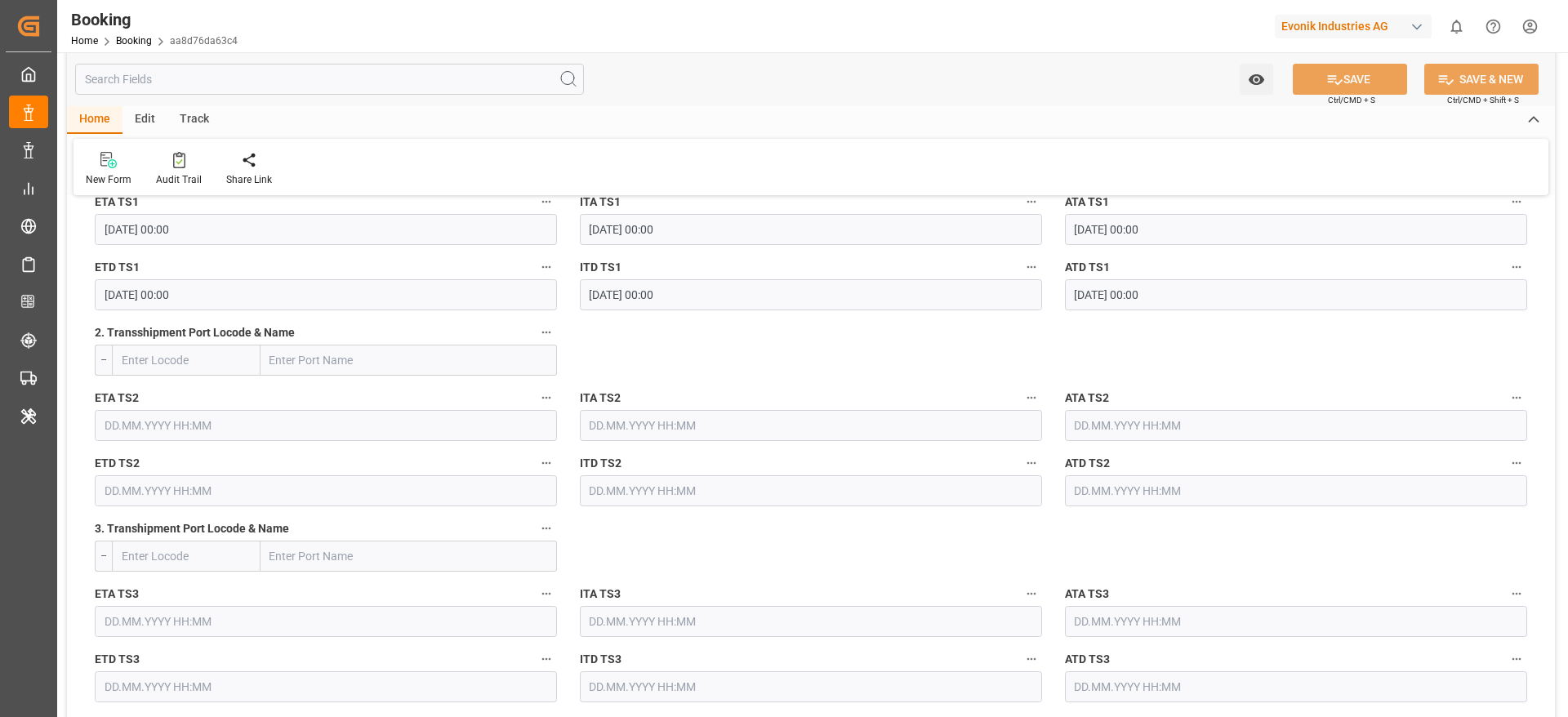
scroll to position [1715, 0]
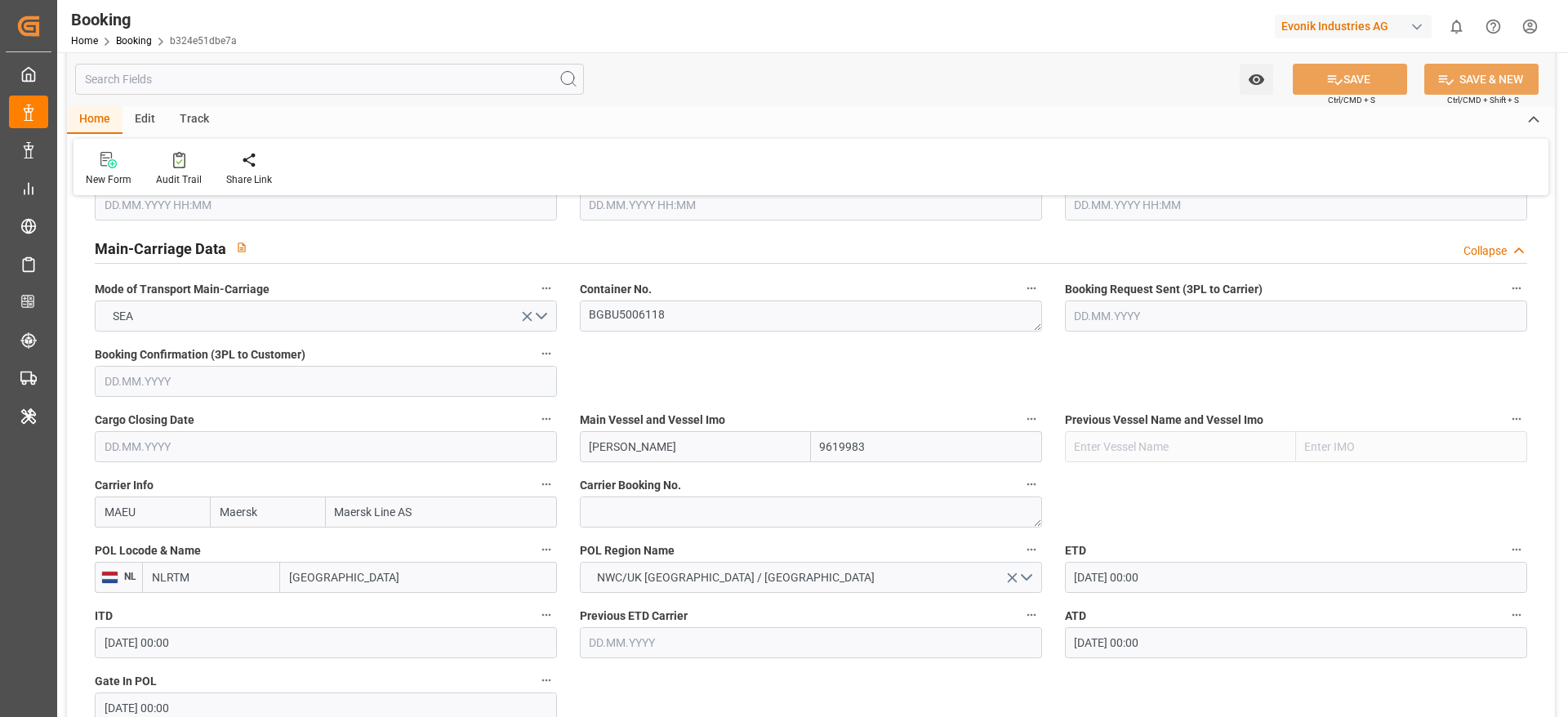
scroll to position [1471, 0]
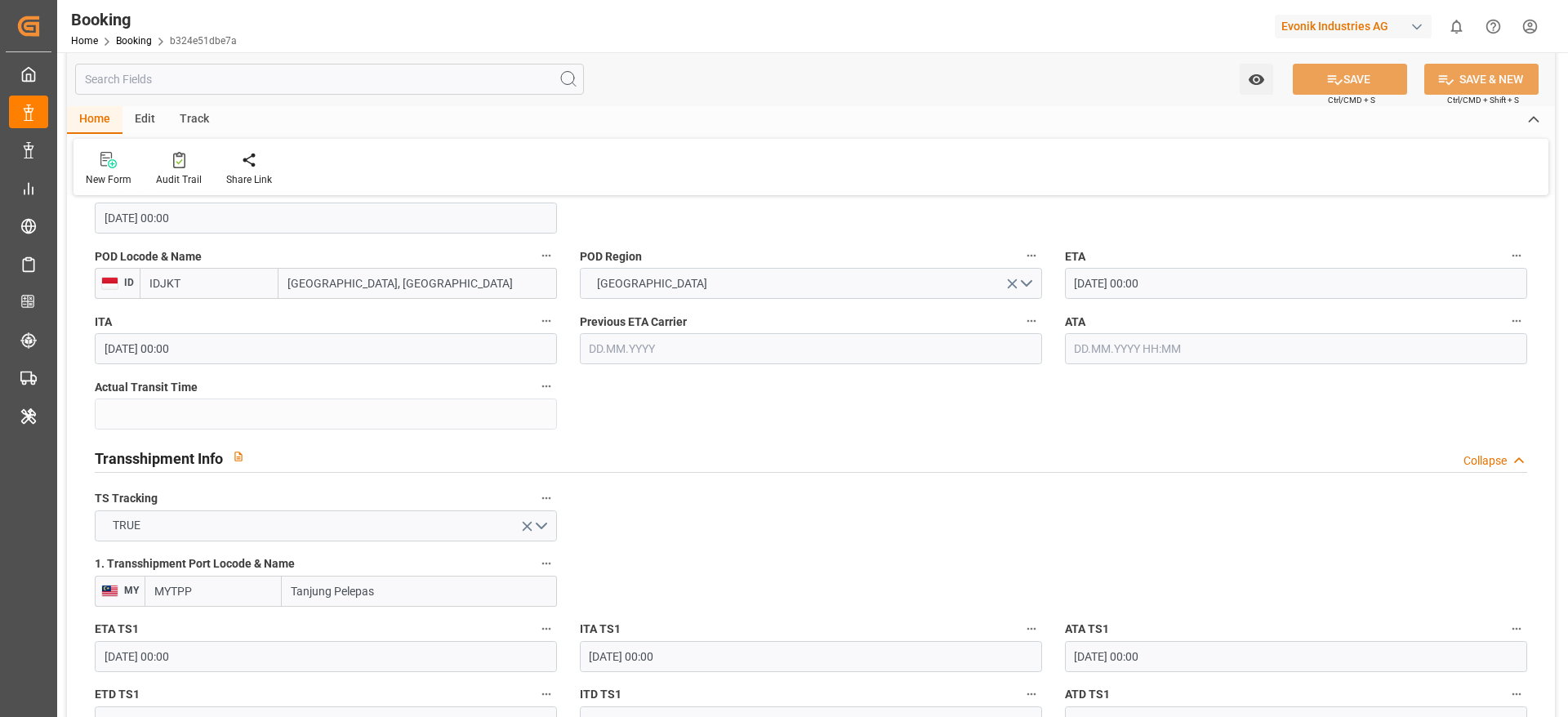
click at [1164, 351] on input "text" at bounding box center [1296, 349] width 462 height 31
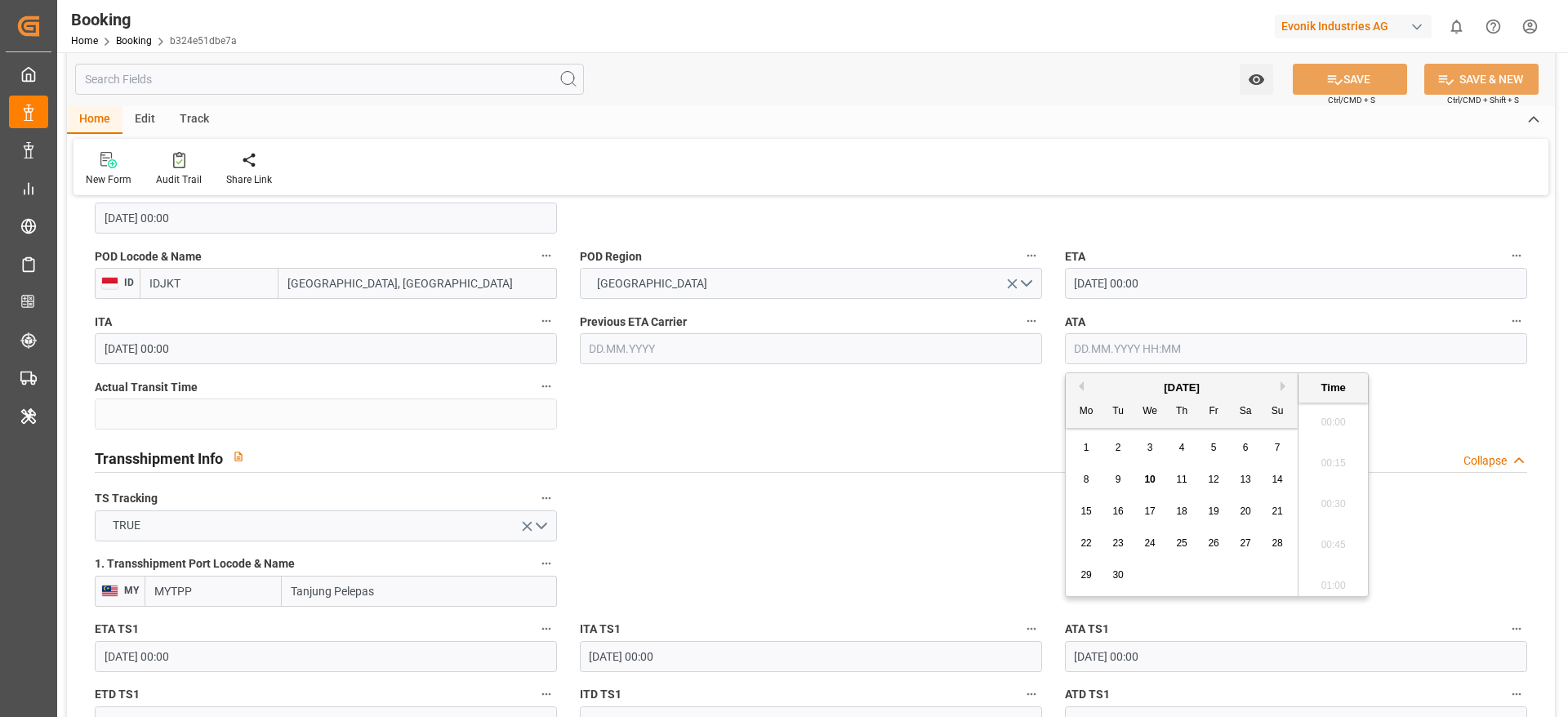
scroll to position [2374, 0]
click at [1127, 478] on div "9" at bounding box center [1118, 480] width 20 height 19
type input "[DATE] 00:00"
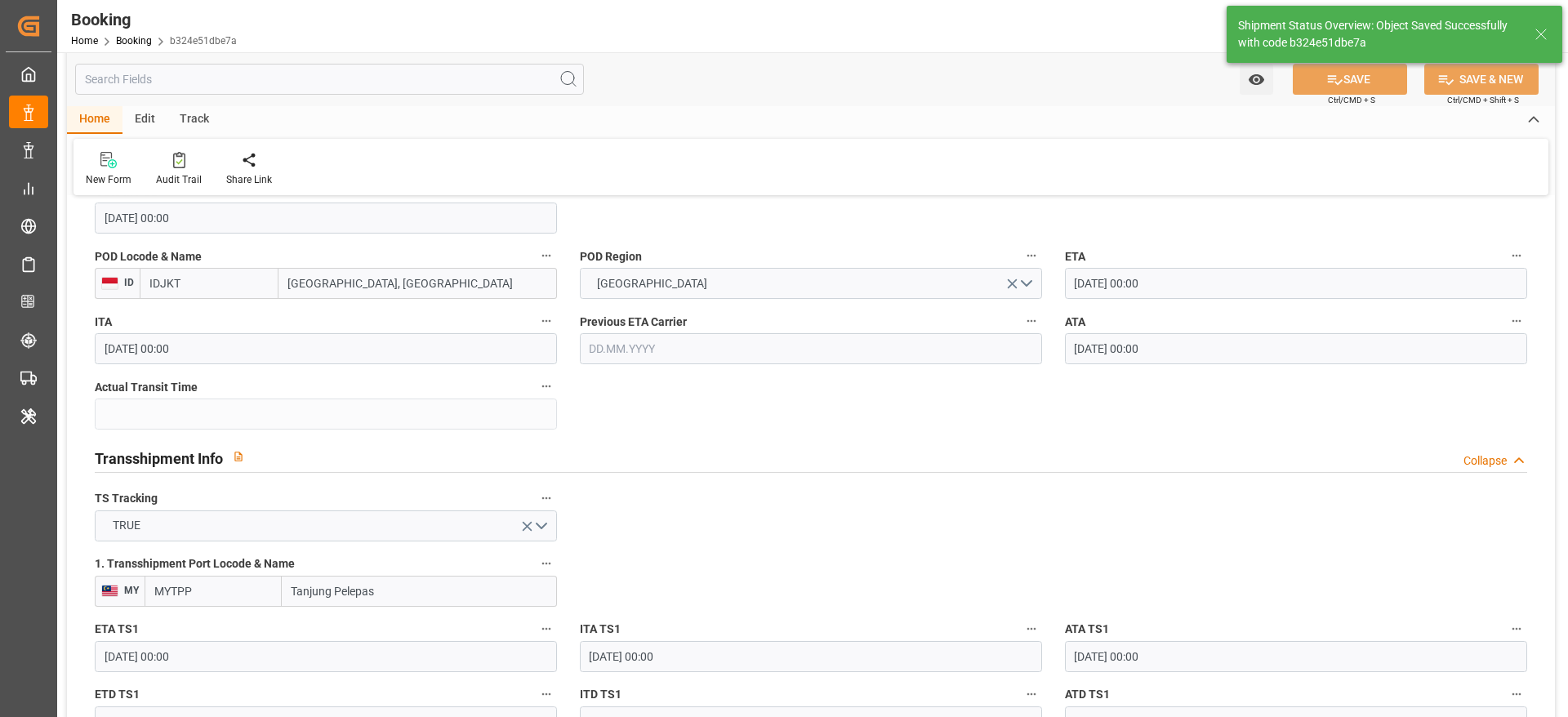
type textarea "[PERSON_NAME]"
type input "43"
type input "10.09.2025 09:36"
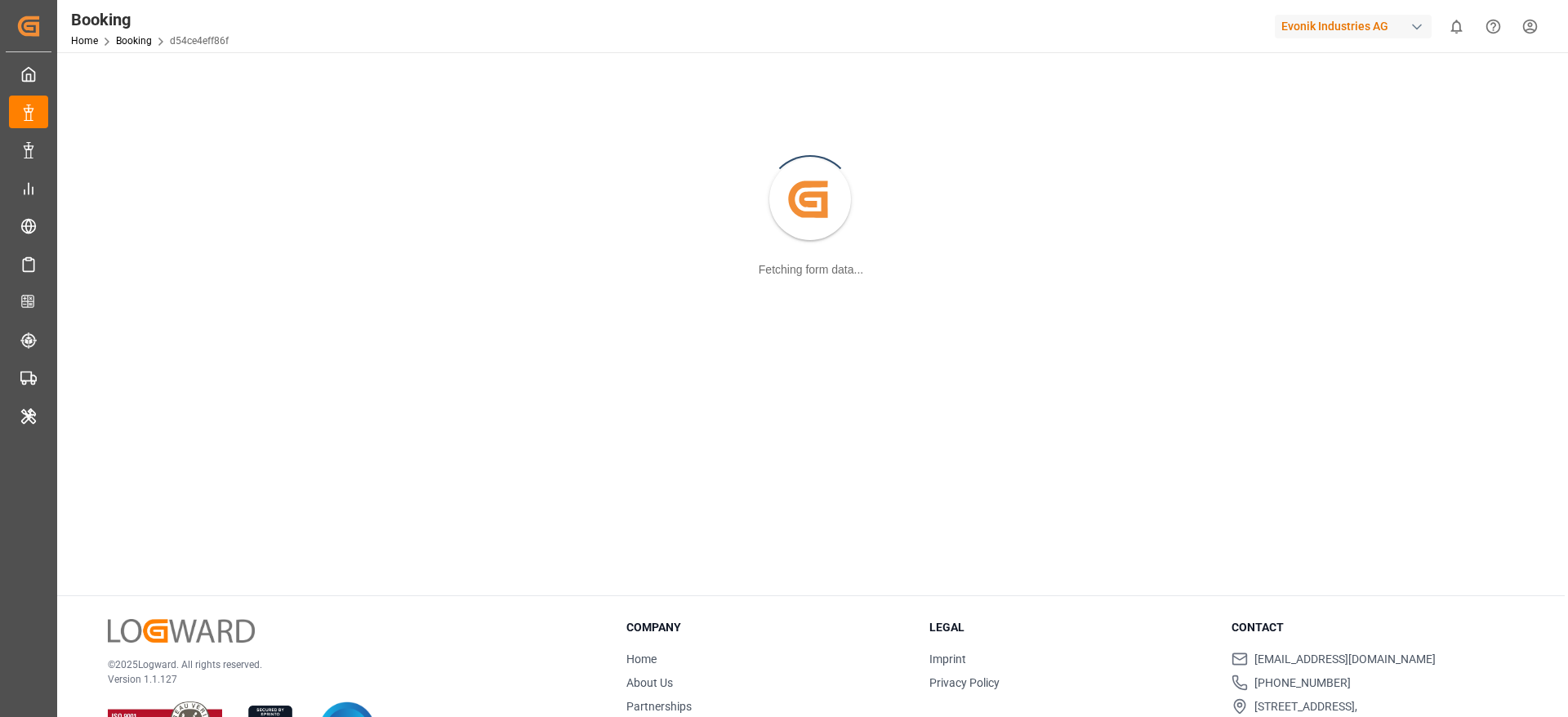
scroll to position [177, 0]
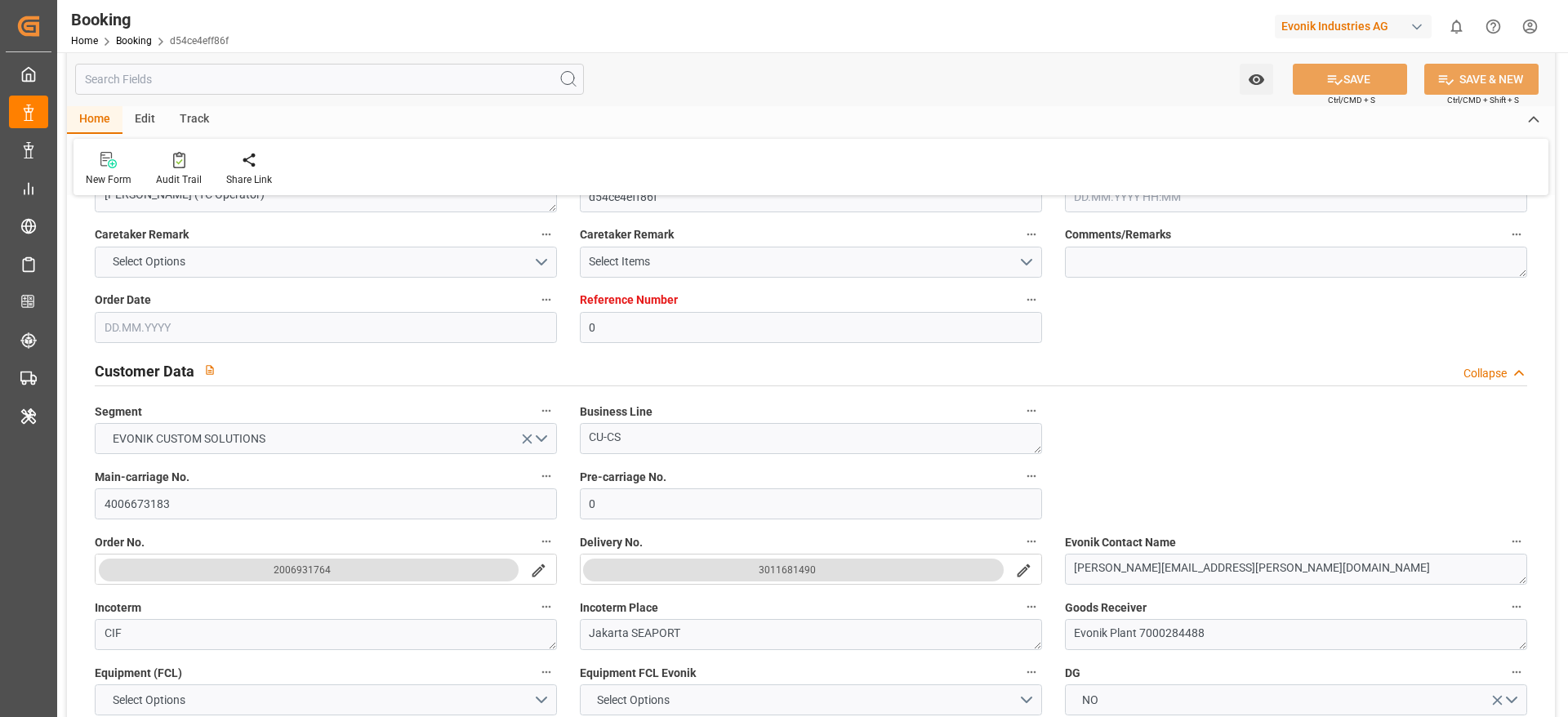
type input "0"
type input "9619983"
type input "Maersk"
type input "Maersk Line AS"
type input "NLRTM"
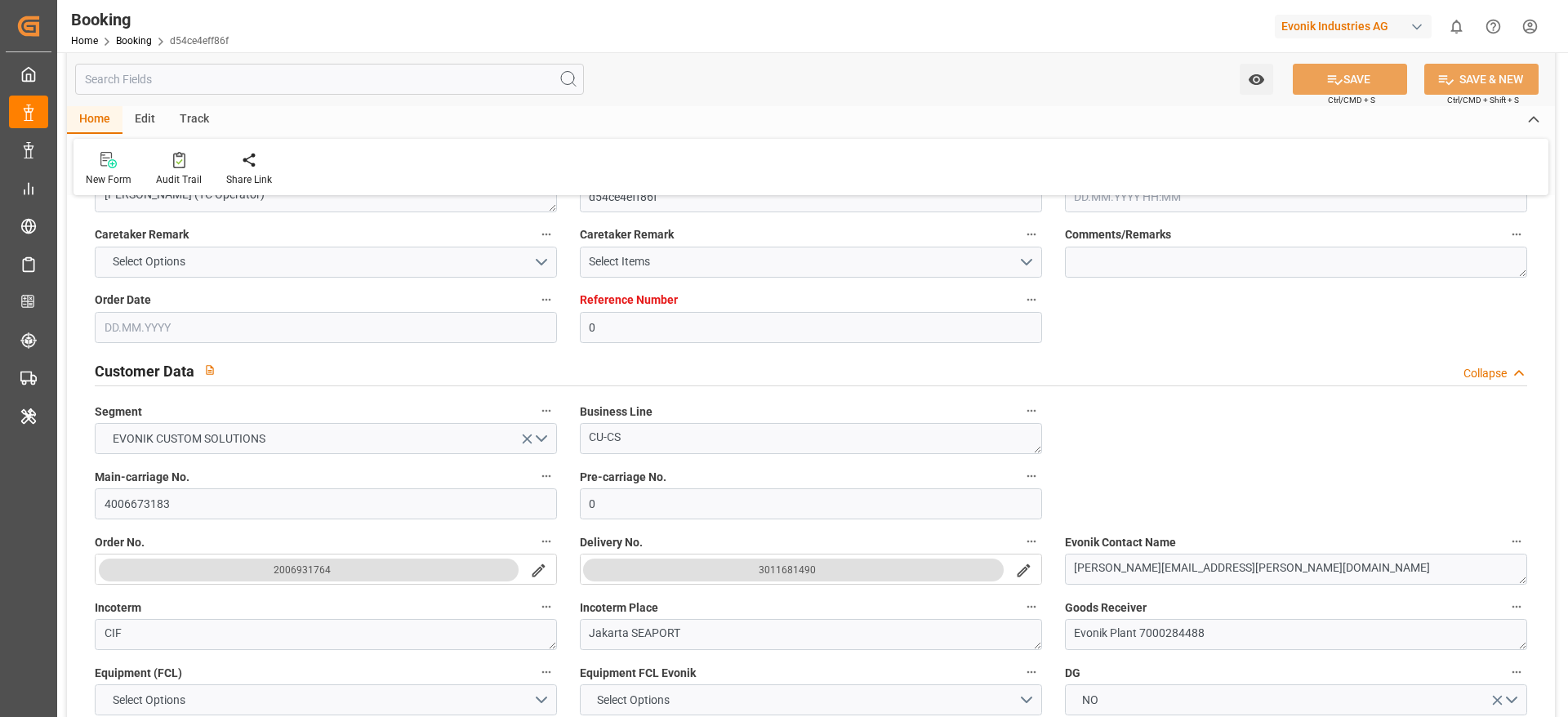
type input "IDJKT"
type input "MYTPP"
type input "0"
type input "18.07.2025 12:41"
type input "[DATE]"
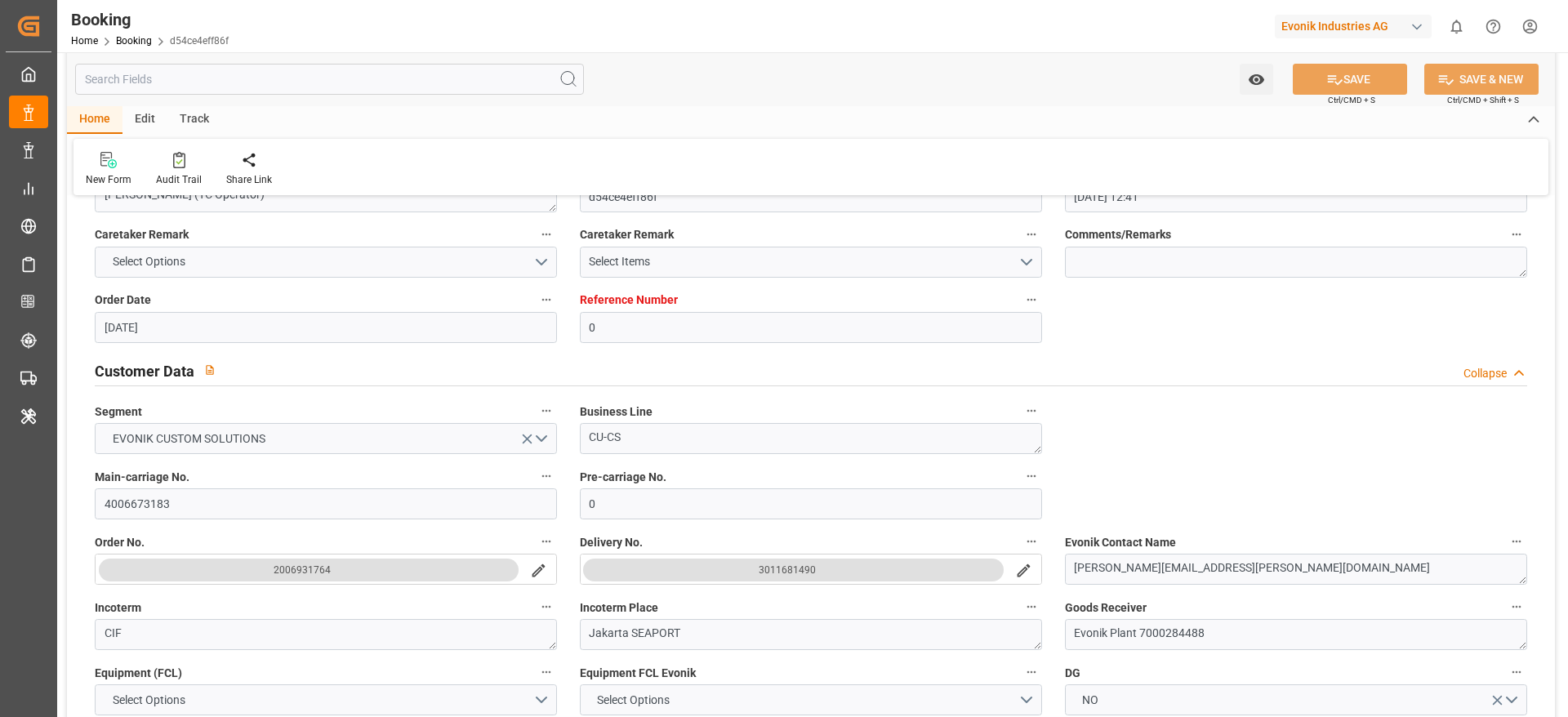
type input "20.09.2025"
type input "[DATE]"
type input "28.07.2025 00:00"
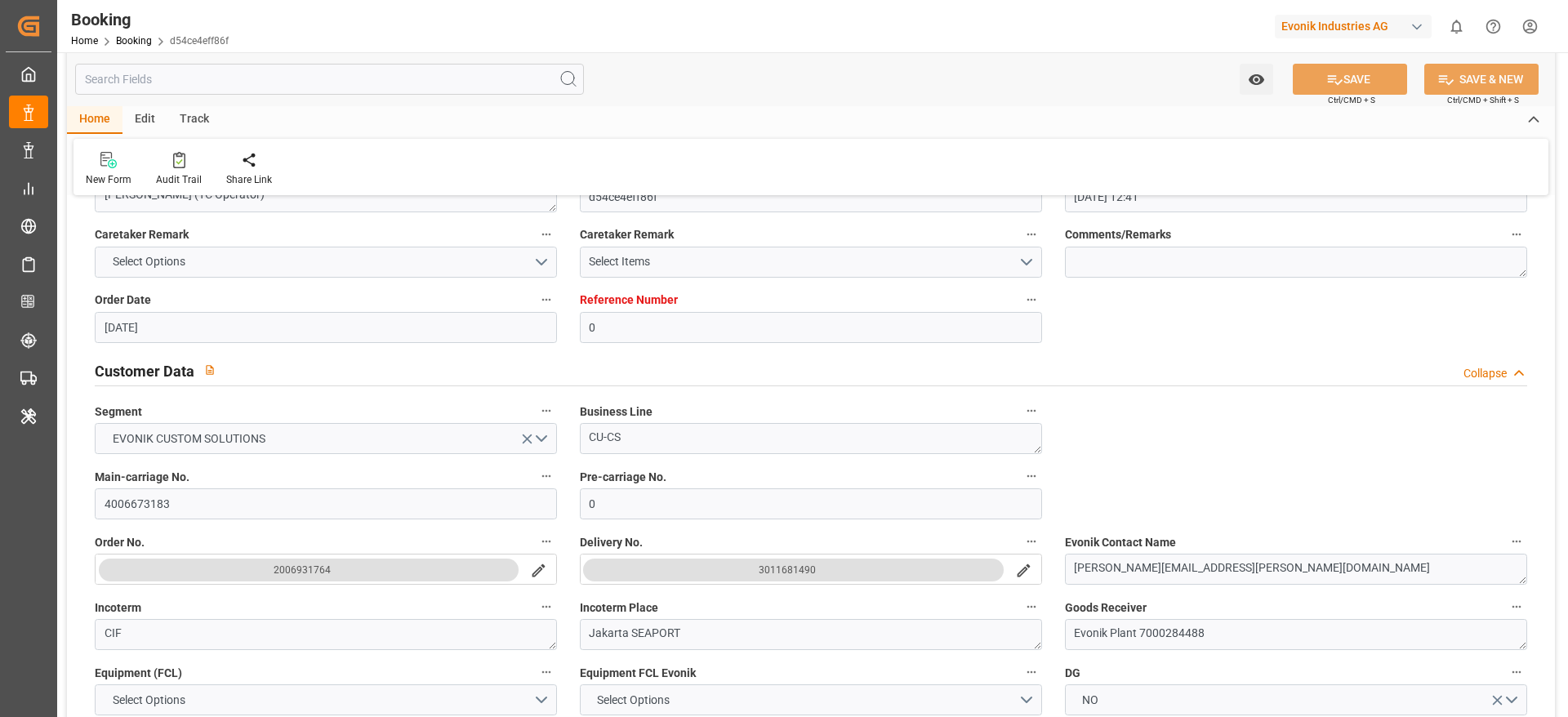
type input "24.07.2025 00:00"
type input "09.09.2025 00:00"
type input "07.09.2025 00:00"
type input "29.08.2025 00:00"
type input "30.08.2025 00:00"
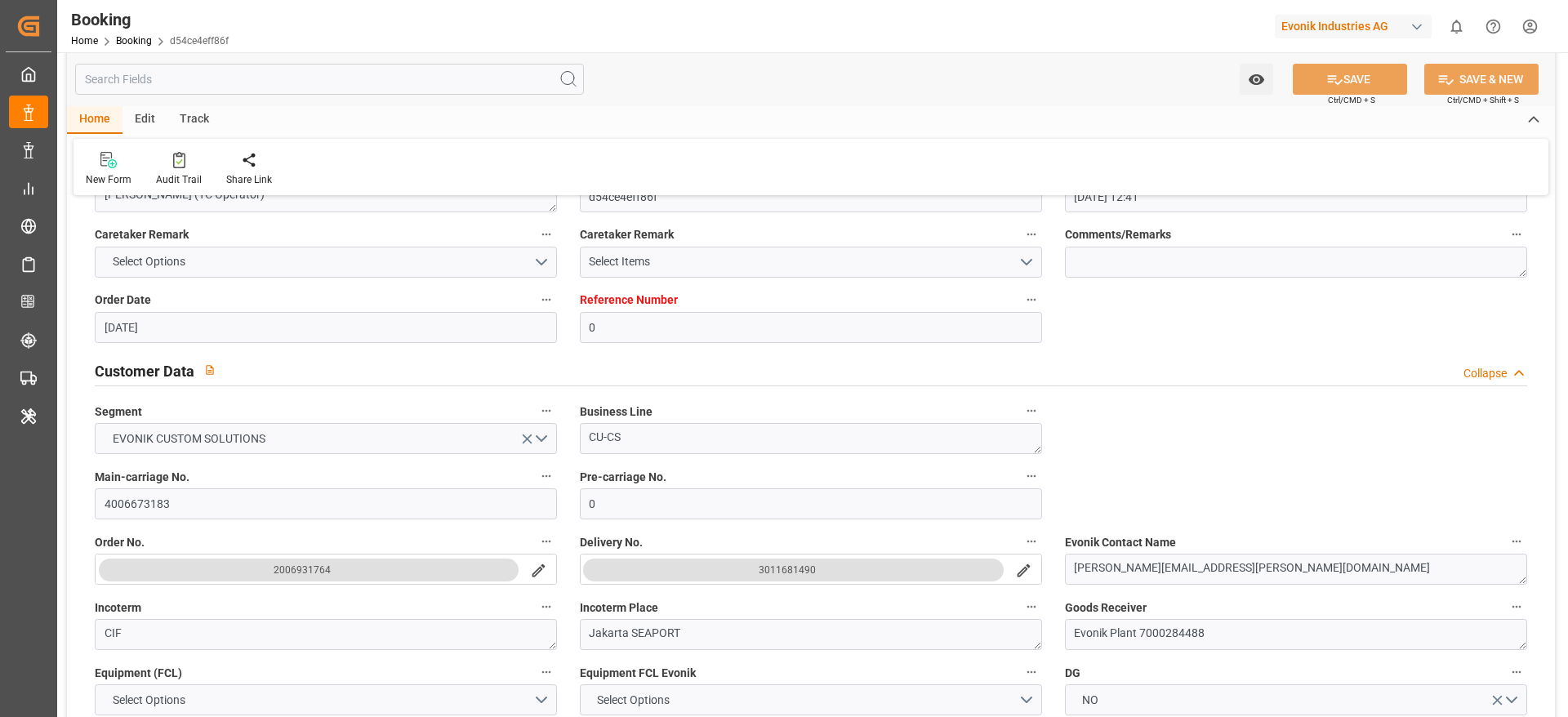
type input "29.08.2025 00:00"
type input "07.09.2025 00:00"
type input "02.09.2025 00:00"
type input "07.09.2025 00:00"
type input "09.09.2025 05:32"
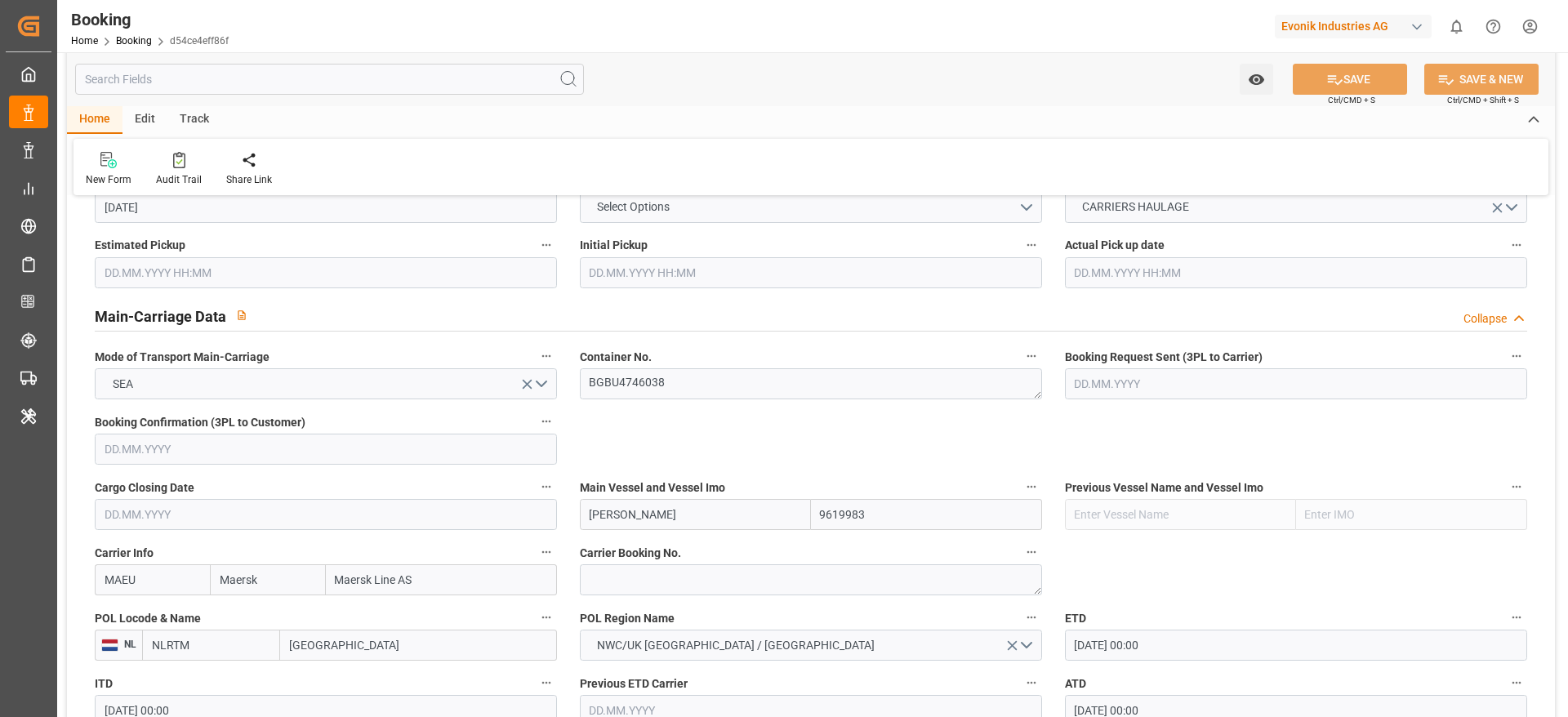
scroll to position [1402, 0]
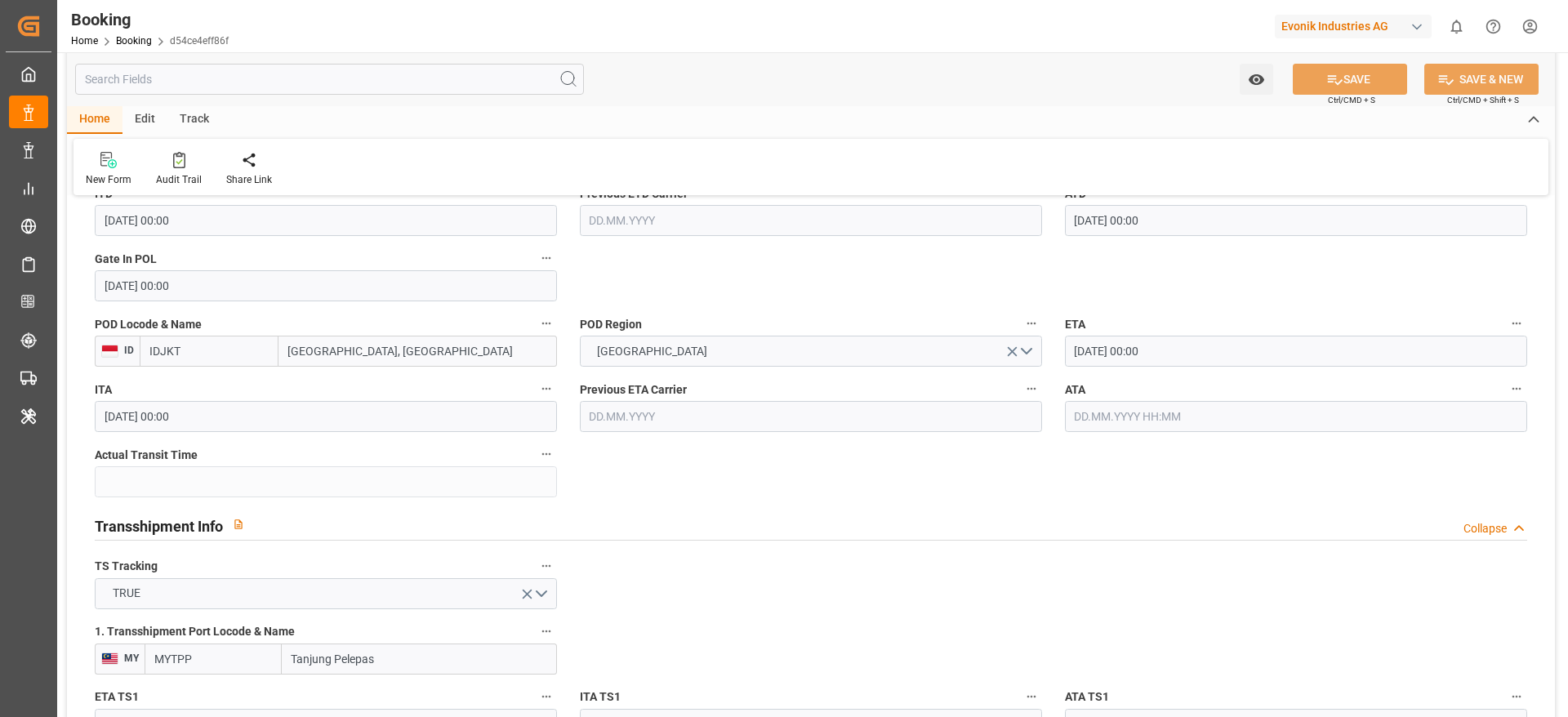
click at [1044, 392] on label "ATA" at bounding box center [1296, 389] width 462 height 23
click at [1044, 392] on button "ATA" at bounding box center [1517, 388] width 21 height 21
click at [1044, 416] on div at bounding box center [784, 358] width 1568 height 717
click at [1044, 416] on div "Description Audits Tracking Details" at bounding box center [784, 358] width 1568 height 717
click at [1044, 416] on input "text" at bounding box center [1296, 416] width 462 height 31
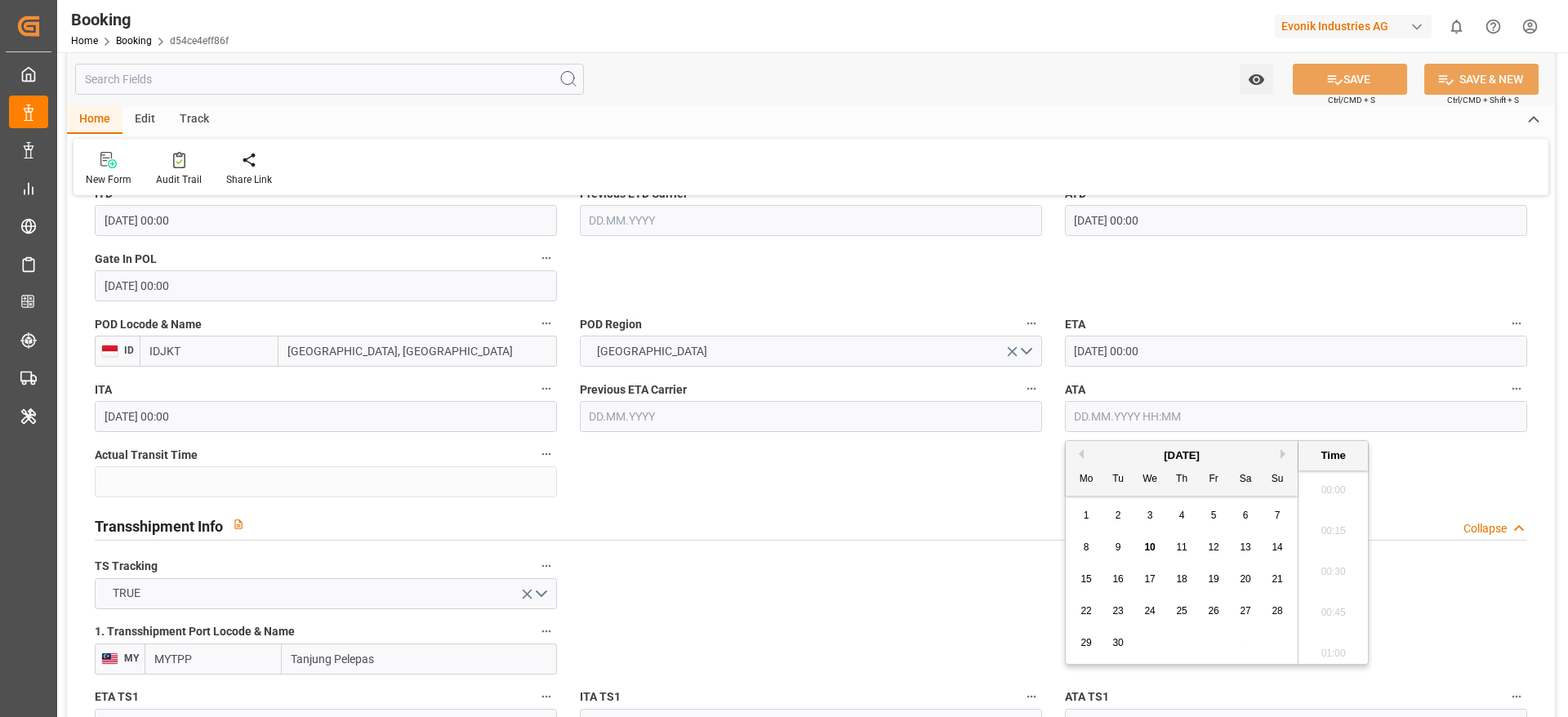
scroll to position [2374, 0]
click at [1044, 477] on span "9" at bounding box center [1119, 547] width 6 height 12
type input "09.09.2025 00:00"
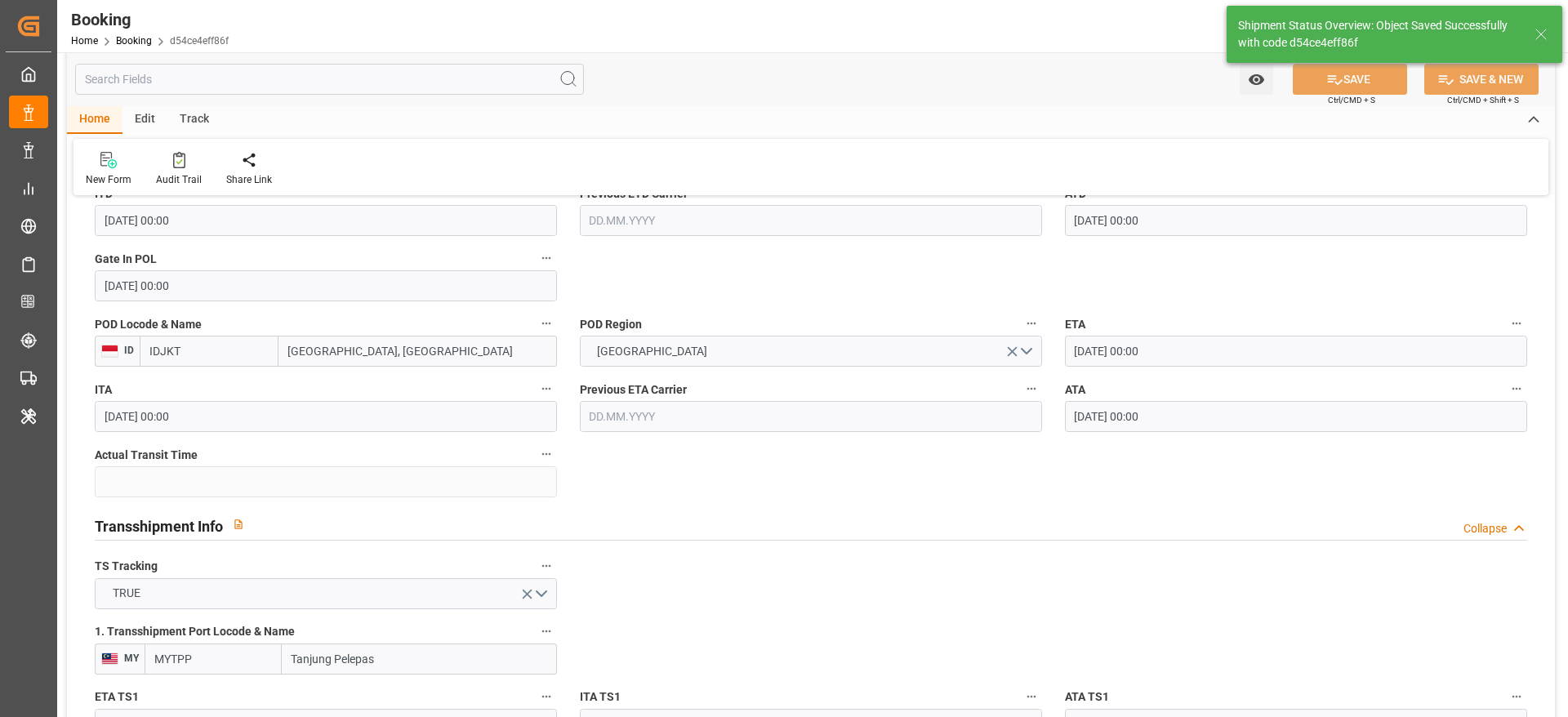
type textarea "Likitha devaraj"
type input "43"
type input "10.09.2025 09:37"
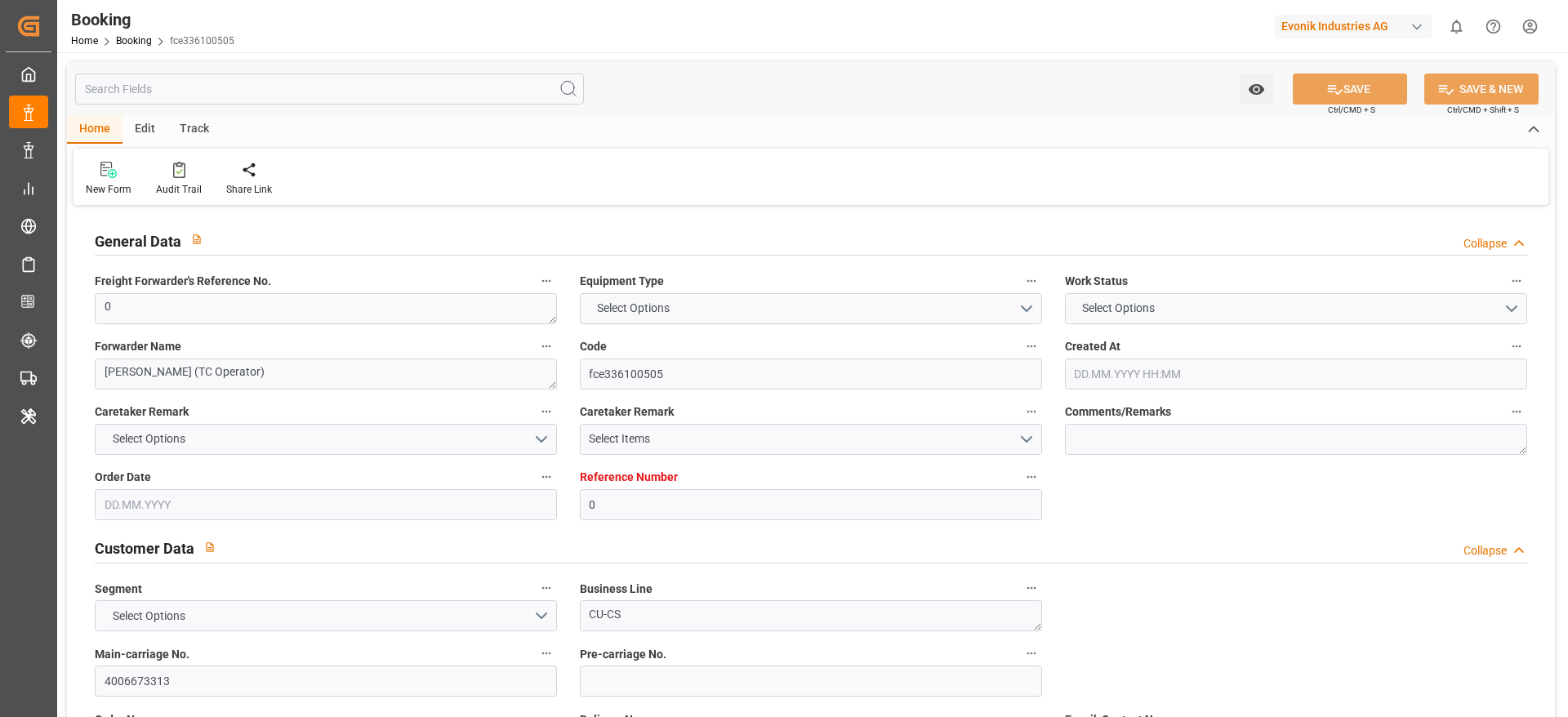
type textarea "0"
type textarea "Bertschi (TC Operator)"
type input "fce336100505"
type input "0"
type textarea "CU-CS"
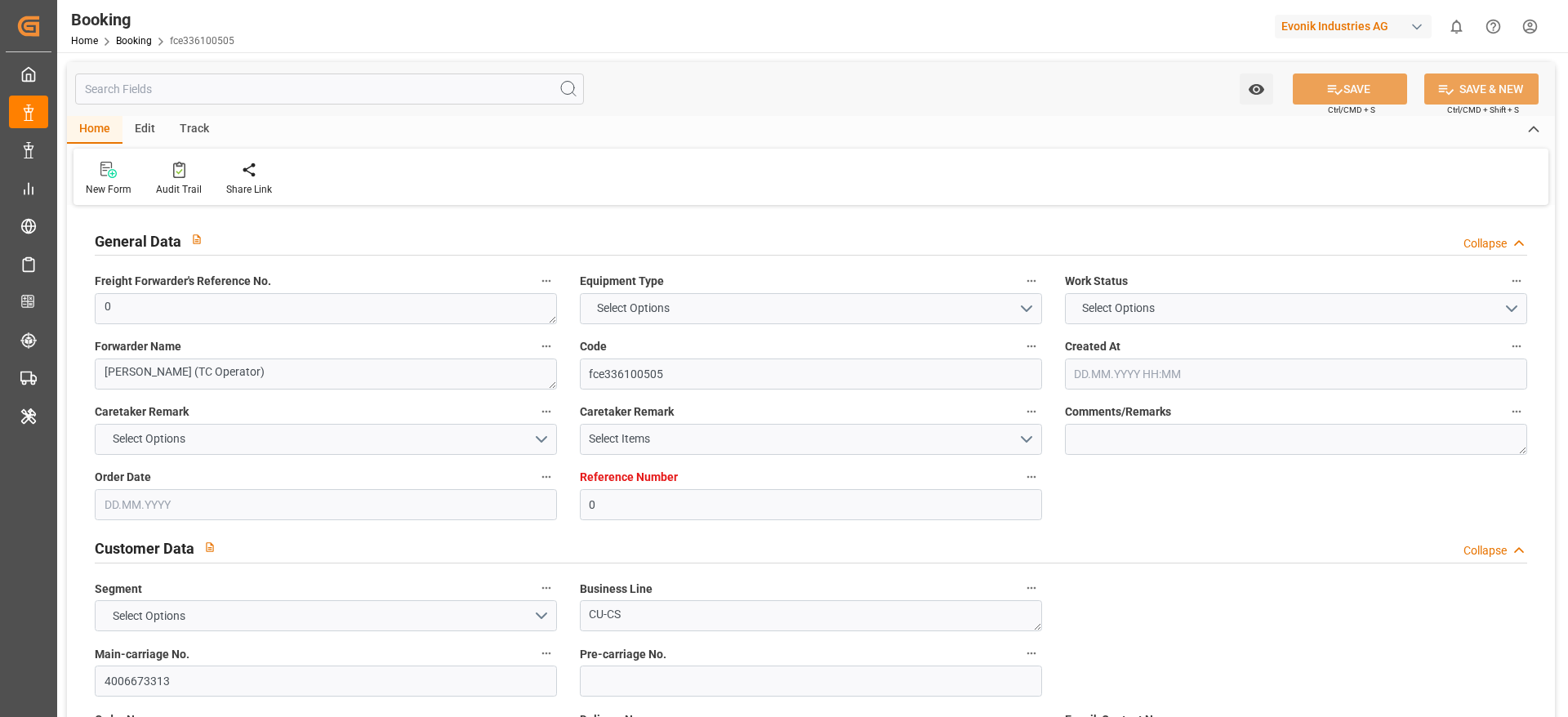
type input "4006673313"
type textarea "uwe-alois.schirmer@evonik.com"
type textarea "CIF"
type textarea "JAKARTA Seaport ID"
type textarea "Evonik Plant 7000304798"
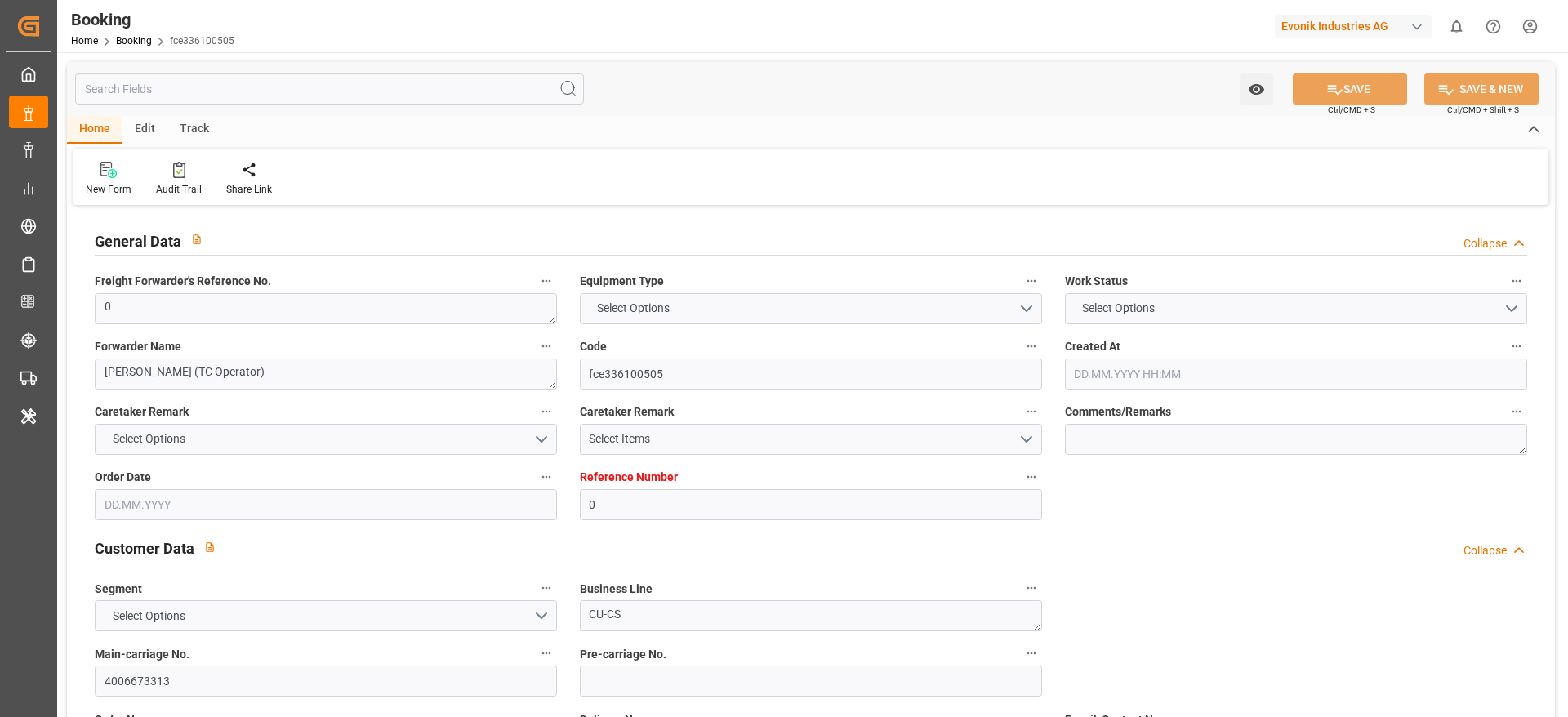
type textarea "Duisburg"
type textarea "BGBU5006036"
type input "MATZ MAERSK"
type input "MAEU"
type input "[GEOGRAPHIC_DATA]"
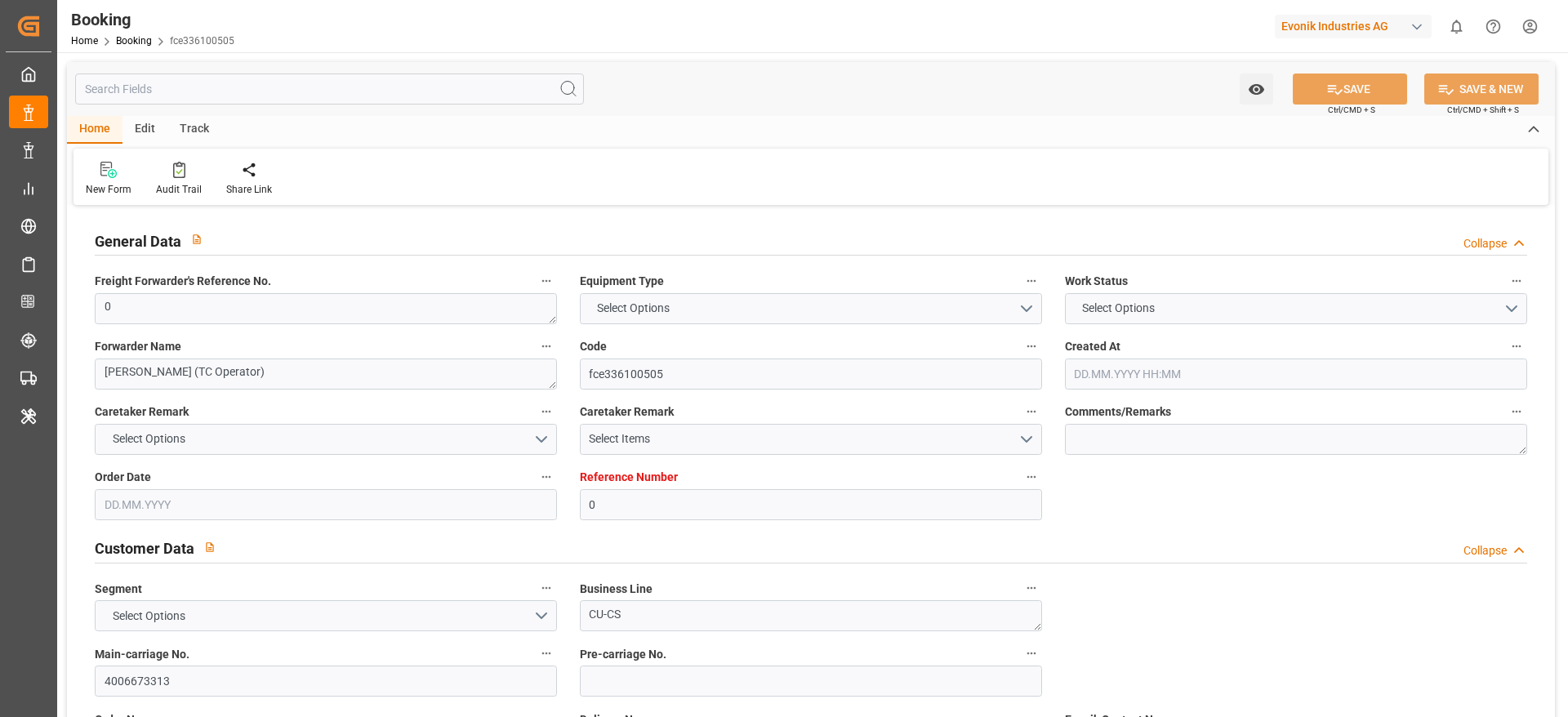
type input "Jakarta, Java"
type input "Tanjung Pelepas"
type textarea "INPUT_Evonik_Seeburger_LoadTenderOcean_1002969593_20250718171405688.xml"
type textarea "NWC/UK North West Continent / UK_IDJKT_MAEU_CU-CS"
type textarea "INPUT_Evonik_Seeburger_LoadTenderOcean_1002969590_20250718171202259.xml,INPUT_E…"
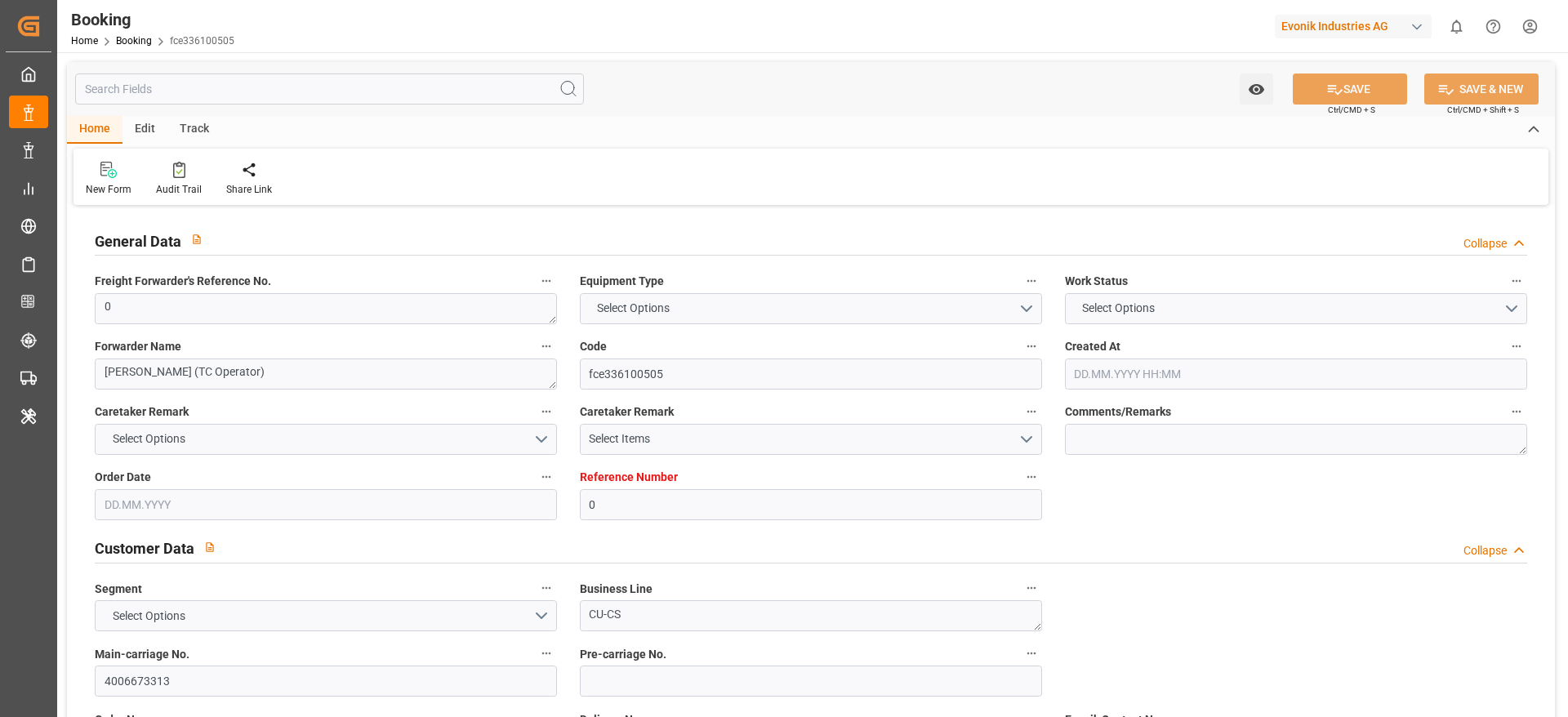
type textarea "1002969593"
type textarea "Kiran Hari"
type textarea "businessDivision-businessLine-"
type textarea "EVONIK Load Tender XML"
type textarea "a011t00000LcJC5AAN"
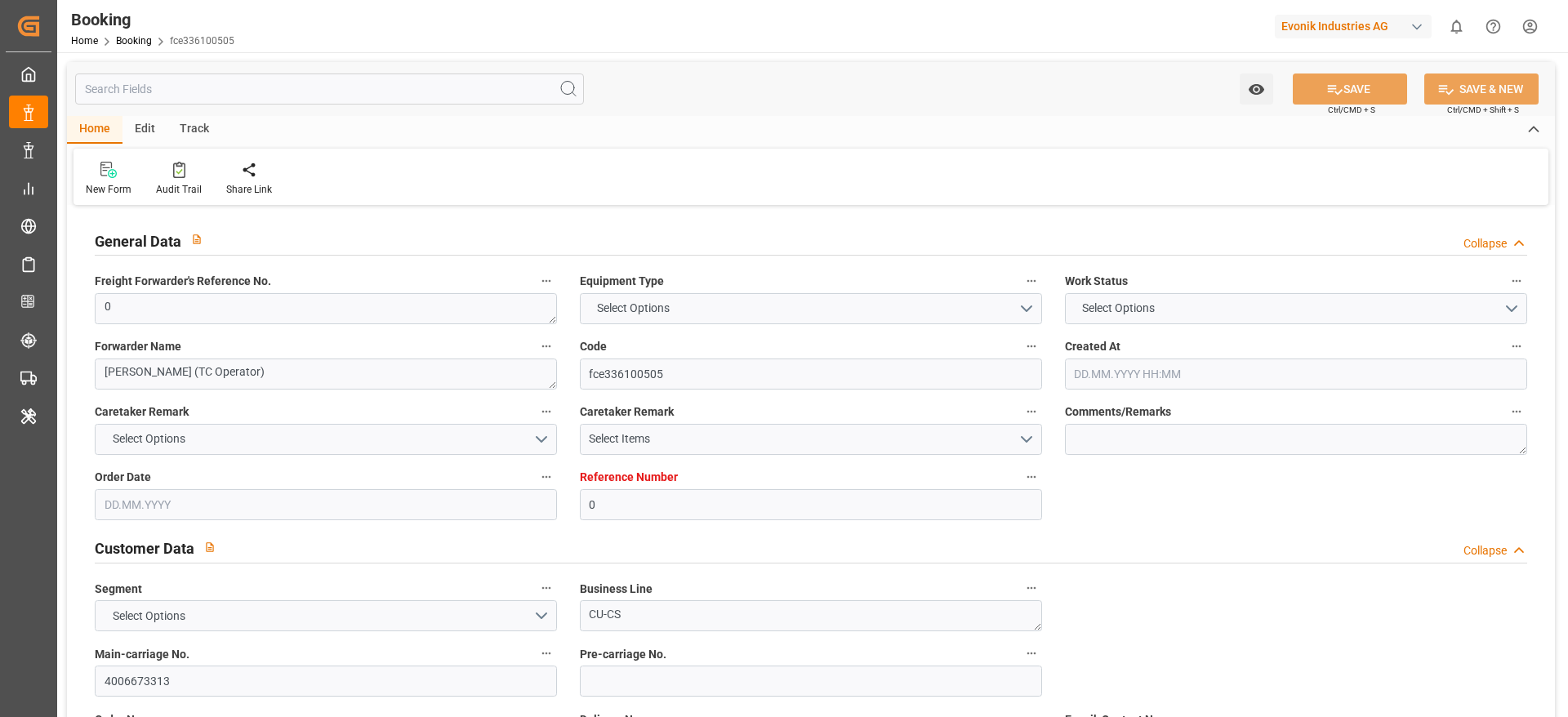
type textarea "Yes"
type input "0"
type input "9619983"
type input "Maersk"
type input "Maersk Line AS"
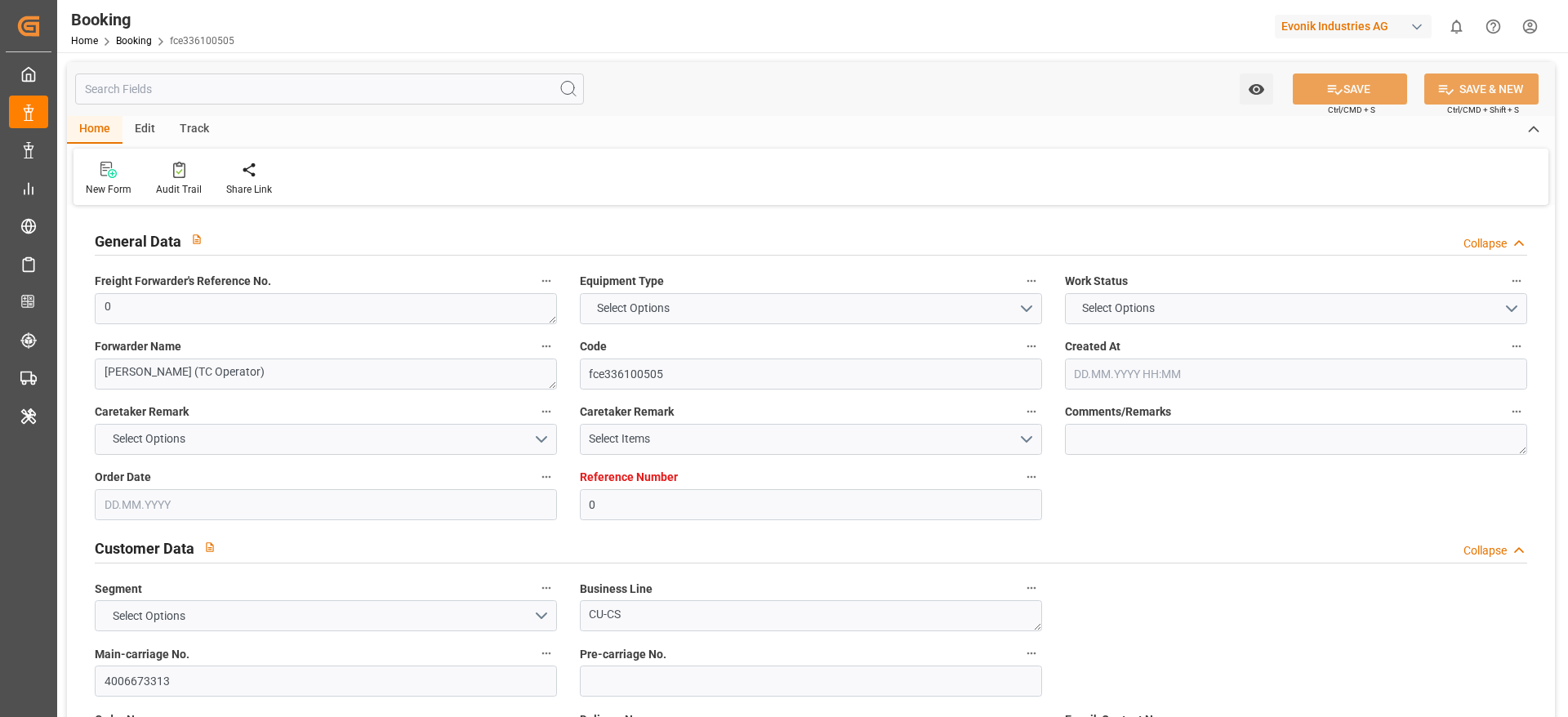
type input "NLRTM"
type input "IDJKT"
type input "MYTPP"
type input "0"
type input "18.07.2025 15:14"
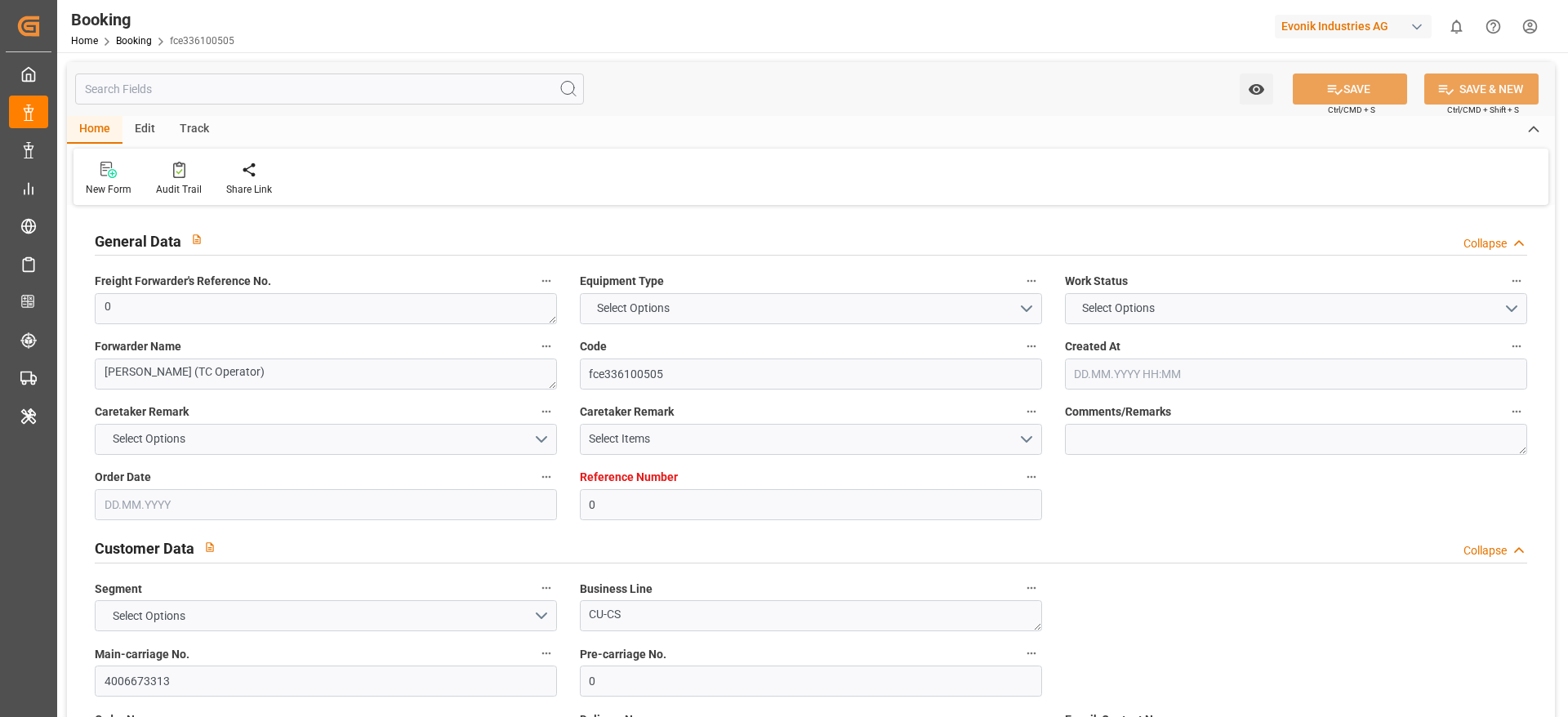
type input "[DATE]"
type input "20.09.2025"
type input "[DATE]"
type input "28.07.2025 00:00"
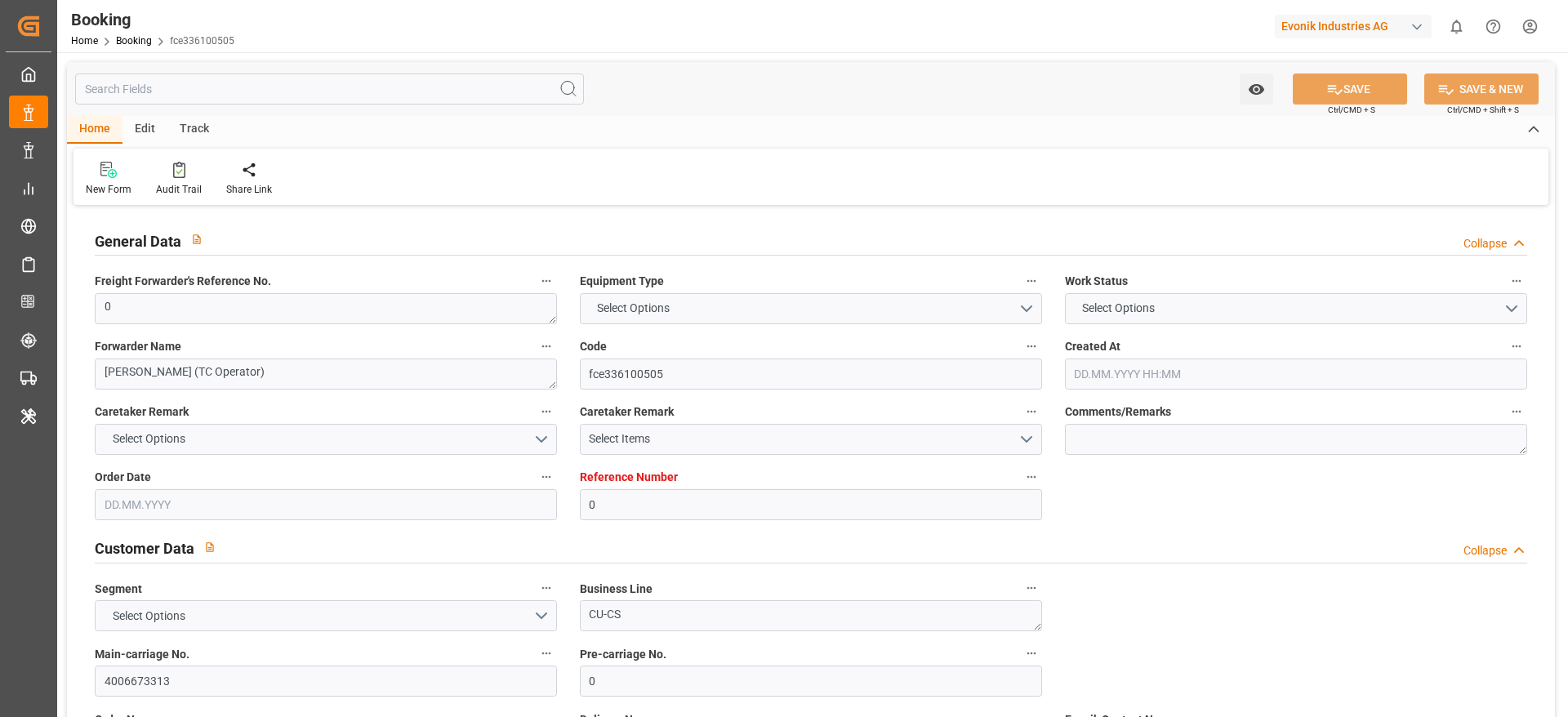
type input "28.07.2025 00:00"
type input "24.07.2025 00:00"
type input "09.09.2025 00:00"
type input "07.09.2025 00:00"
type input "29.08.2025 00:00"
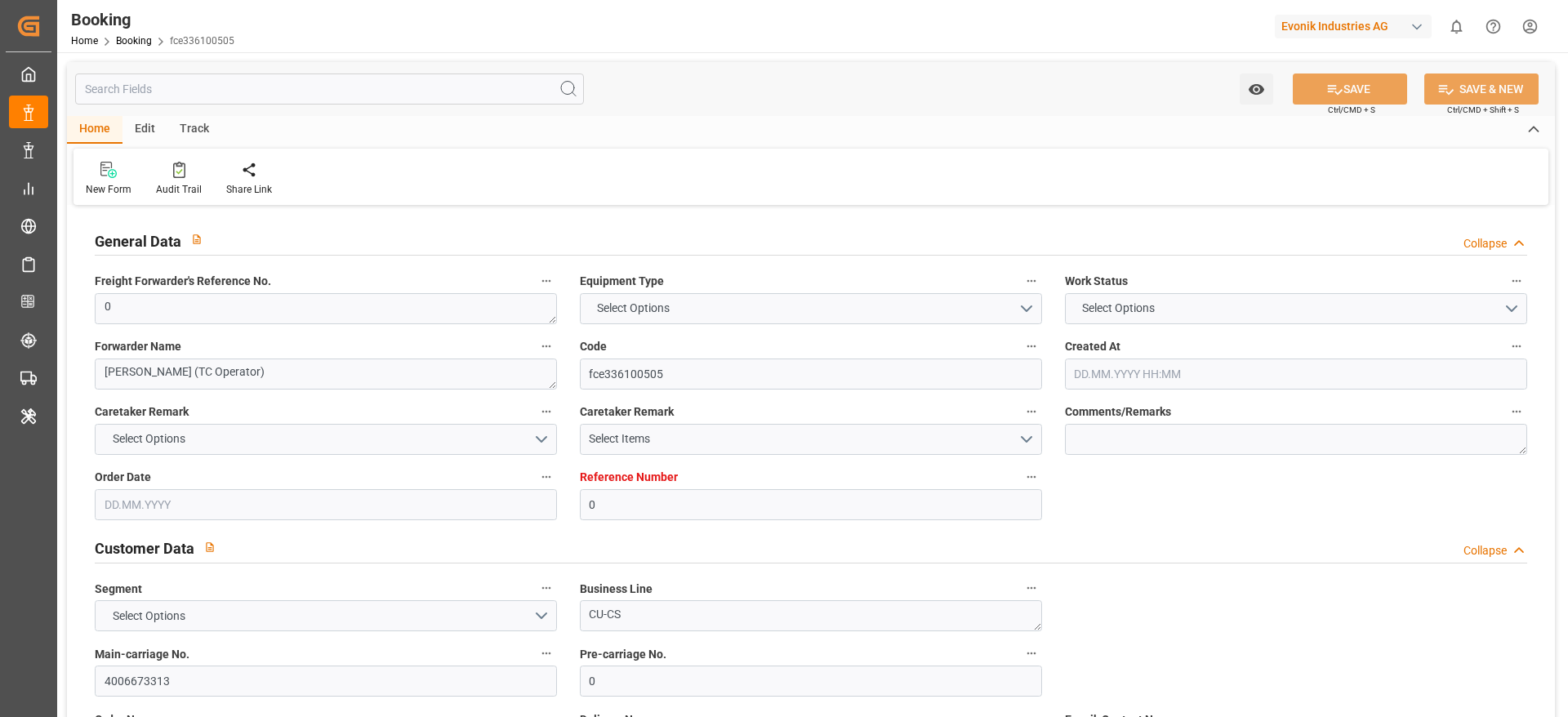
type input "30.08.2025 00:00"
type input "29.08.2025 00:00"
type input "07.09.2025 00:00"
type input "02.09.2025 00:00"
type input "07.09.2025 00:00"
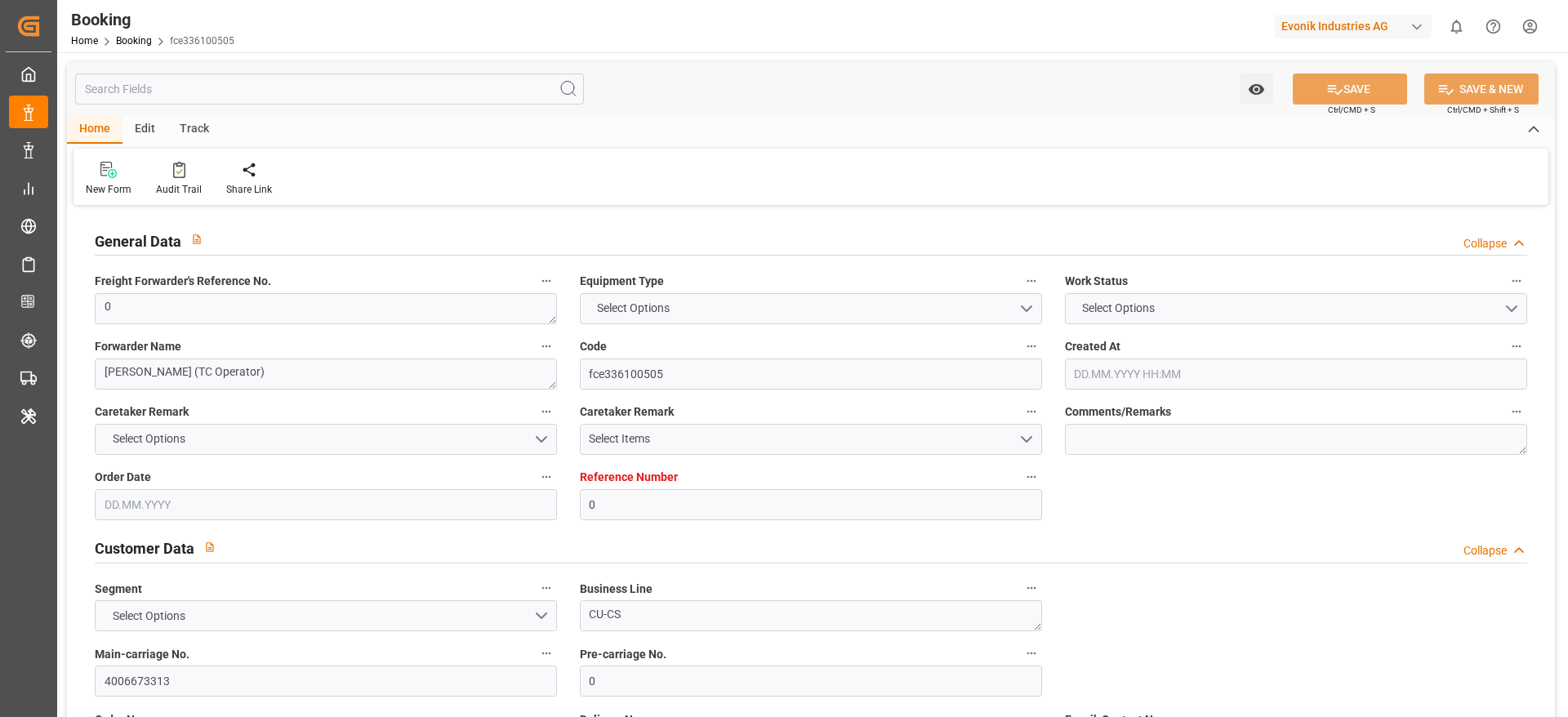
type input "09.09.2025 05:32"
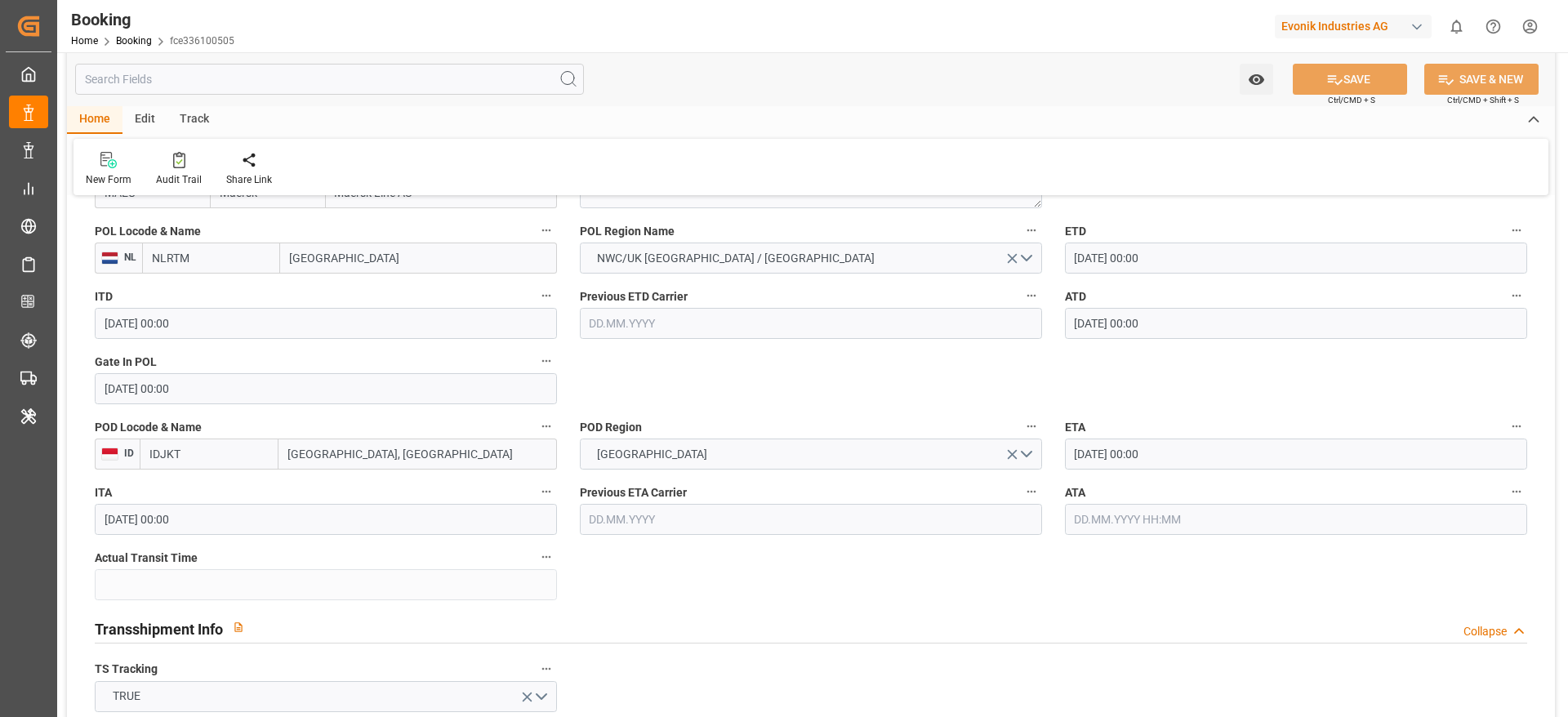
scroll to position [1471, 0]
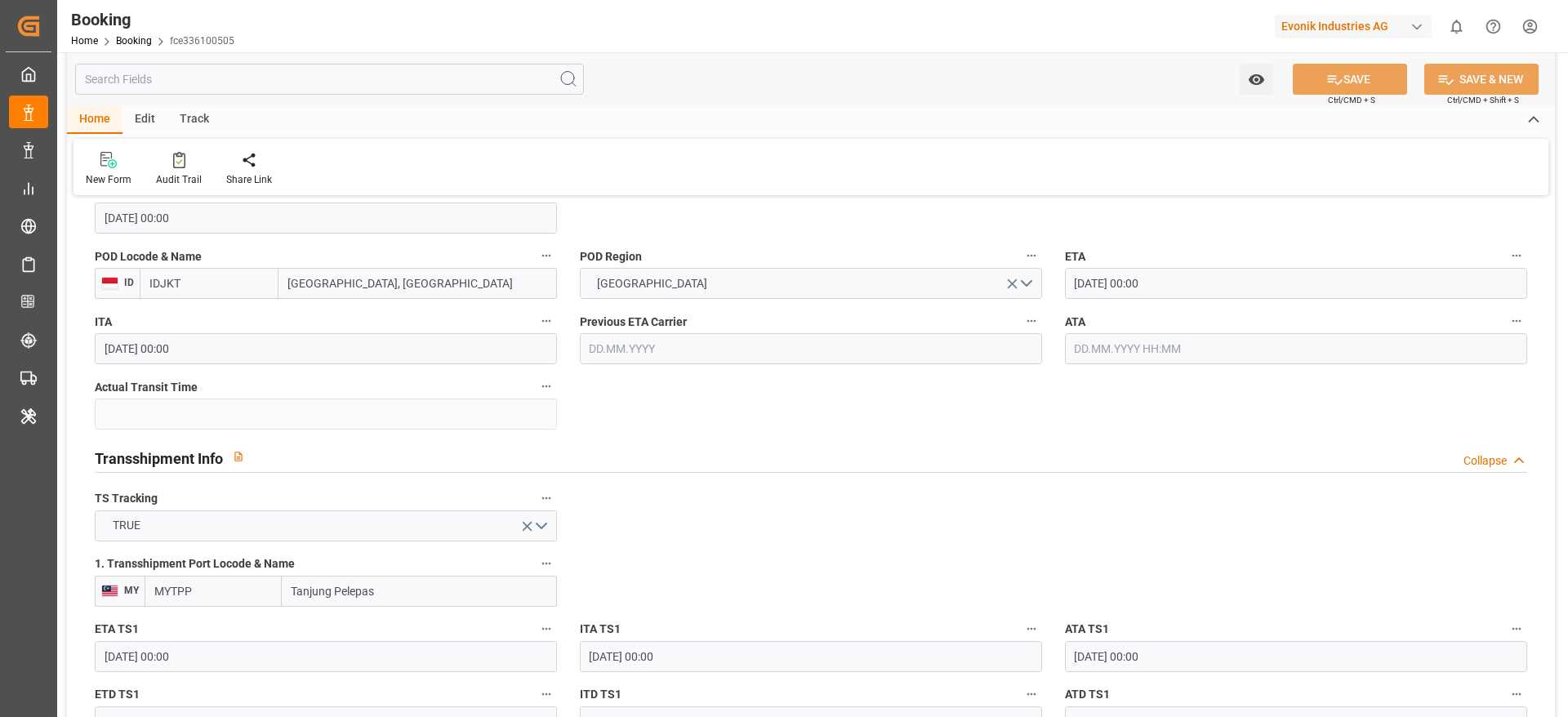
click at [1104, 349] on input "text" at bounding box center [1296, 349] width 462 height 31
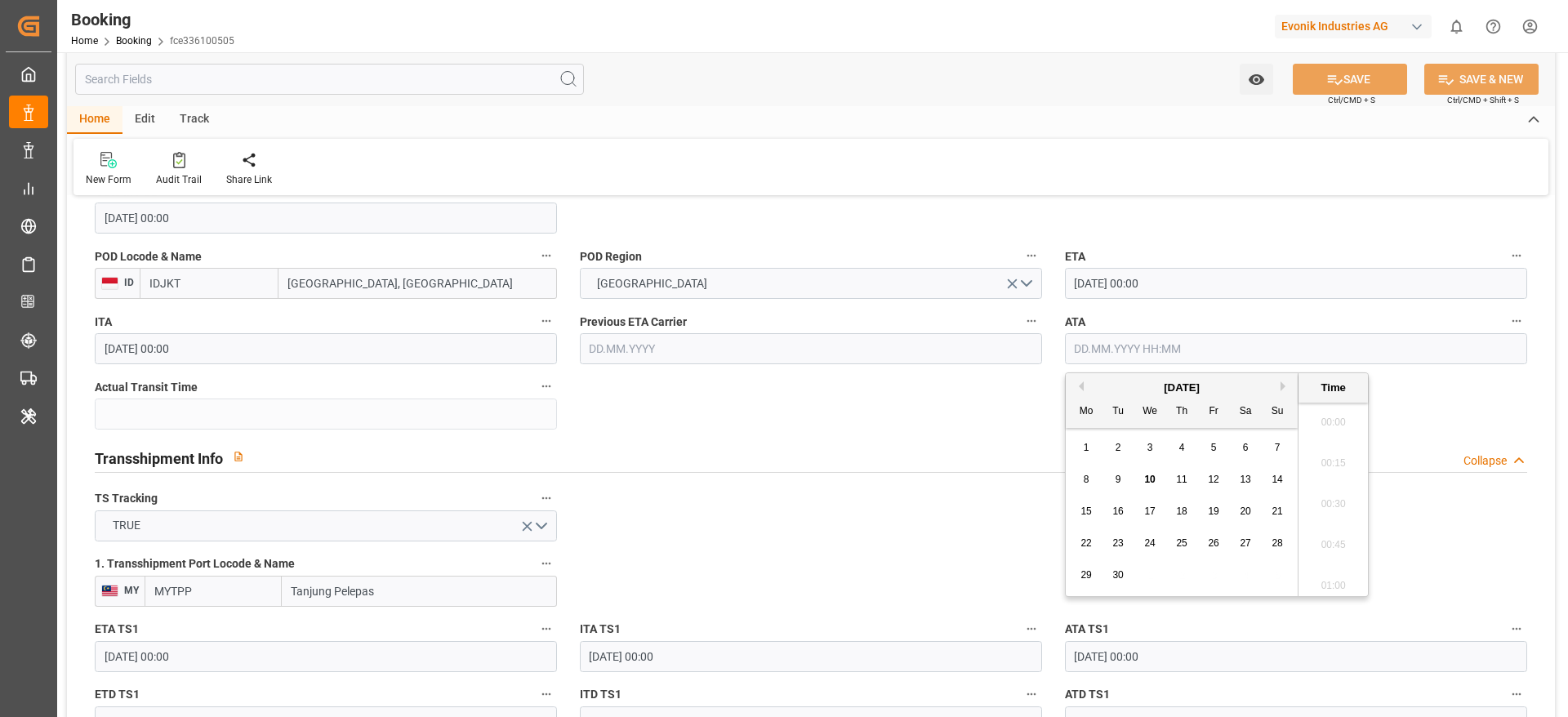
scroll to position [2374, 0]
click at [1121, 479] on span "9" at bounding box center [1119, 479] width 6 height 12
type input "09.09.2025 00:00"
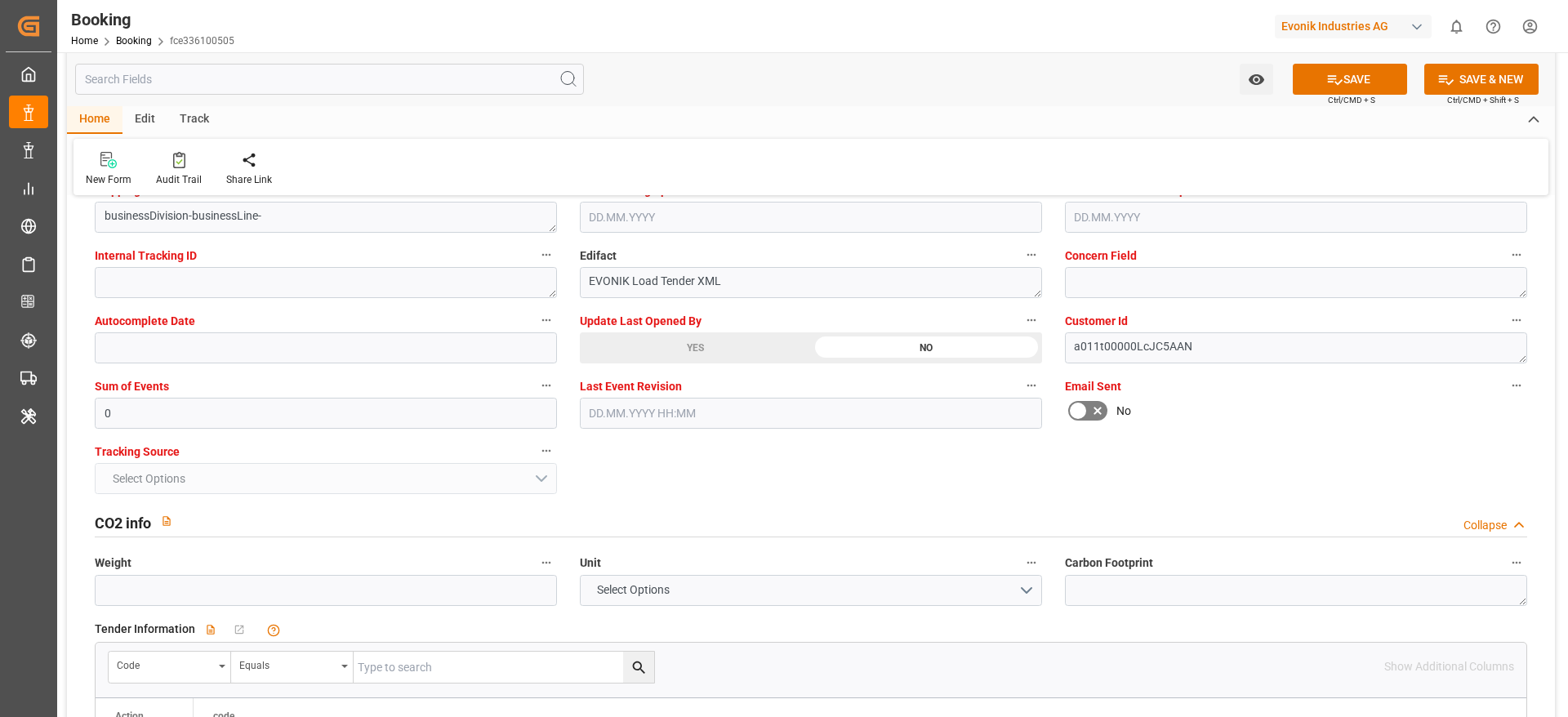
scroll to position [3186, 0]
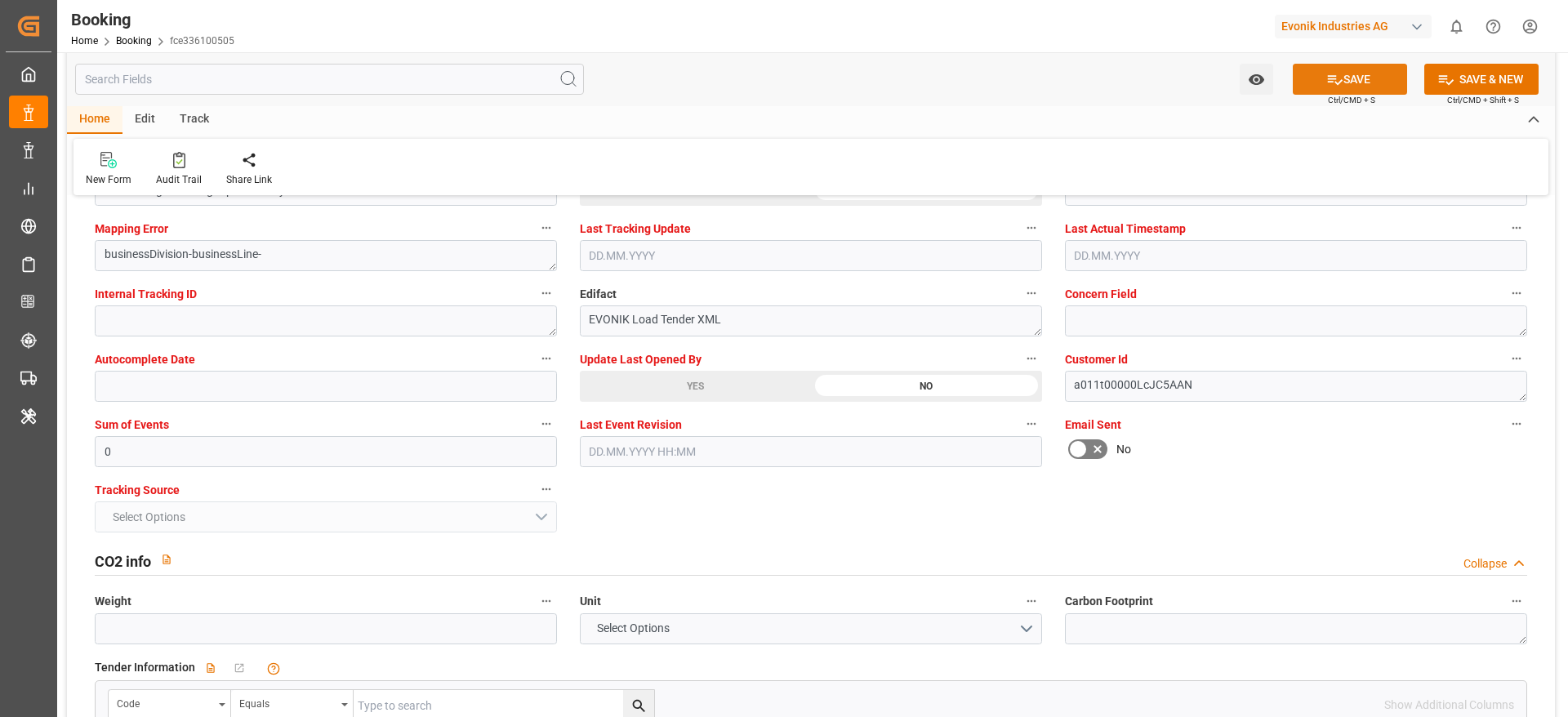
click at [1336, 86] on icon at bounding box center [1335, 80] width 17 height 17
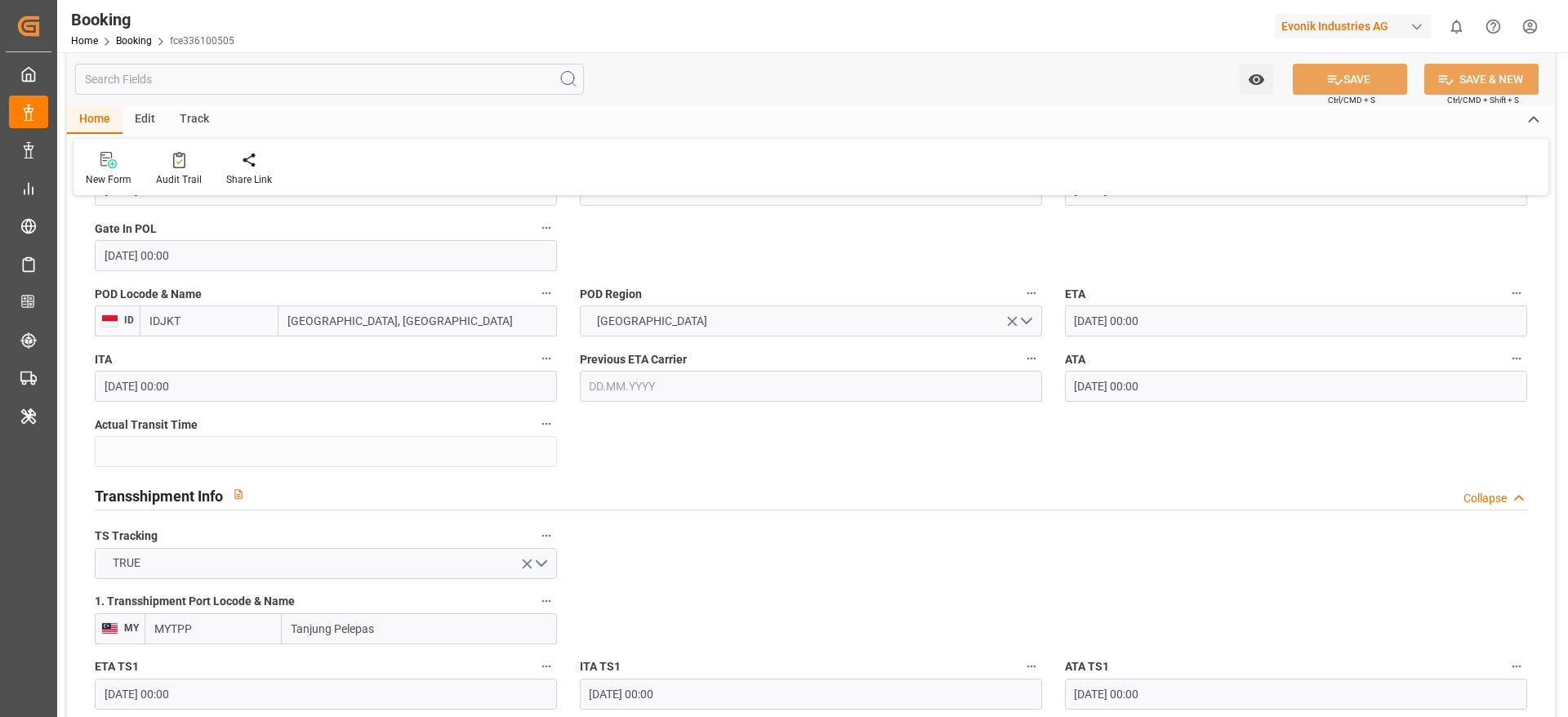
scroll to position [1348, 0]
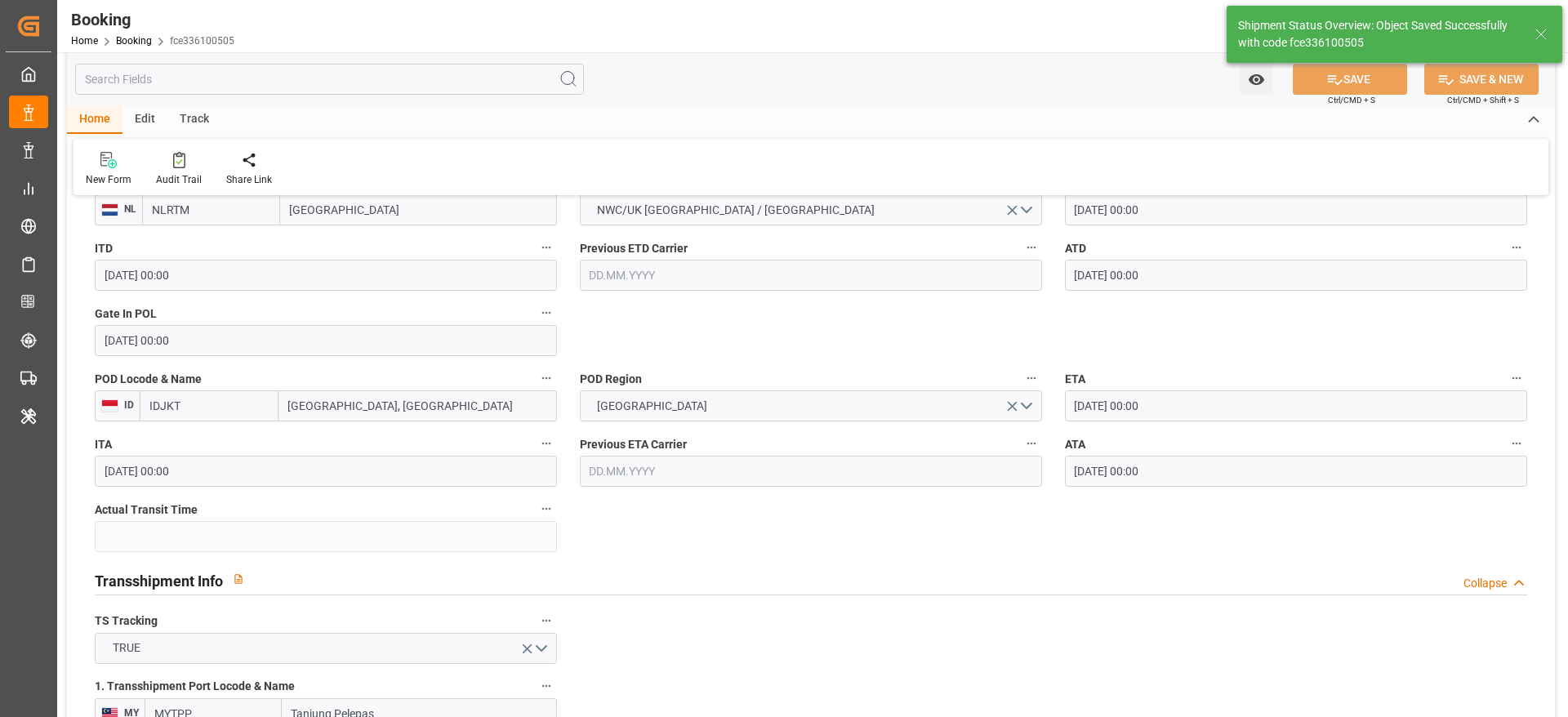
type textarea "Likitha devaraj"
type input "43"
type input "10.09.2025 09:37"
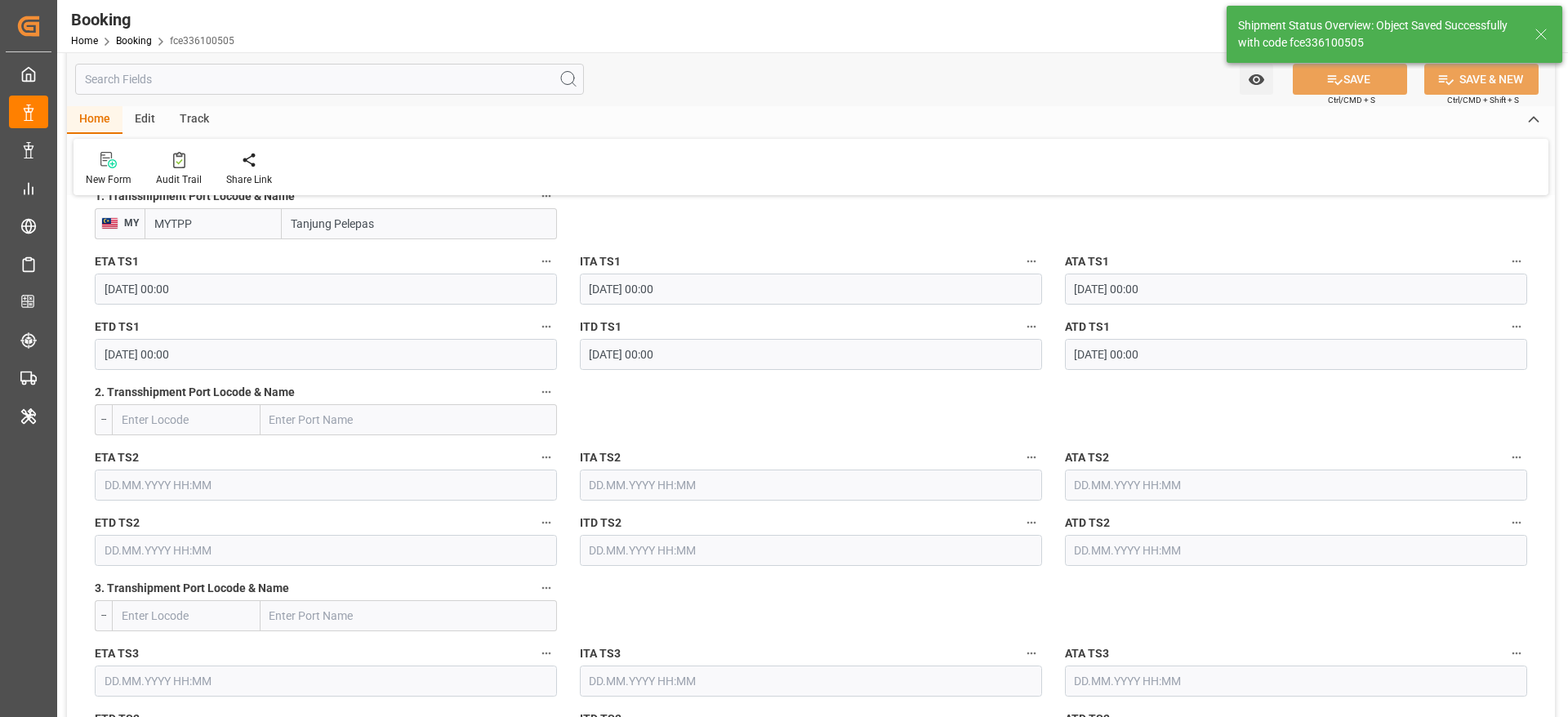
scroll to position [2205, 0]
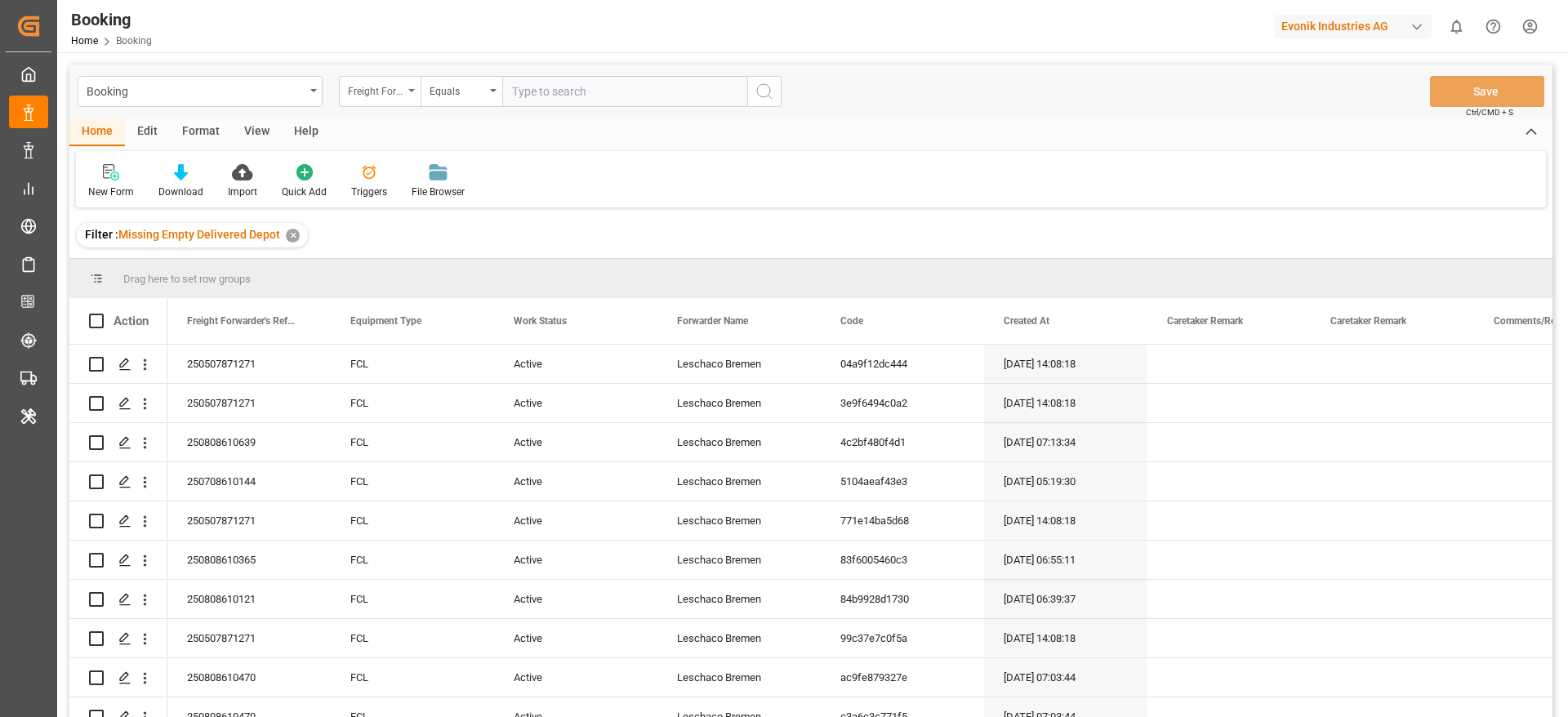
click at [363, 80] on div "Freight Forwarder's Reference No." at bounding box center [375, 89] width 55 height 18
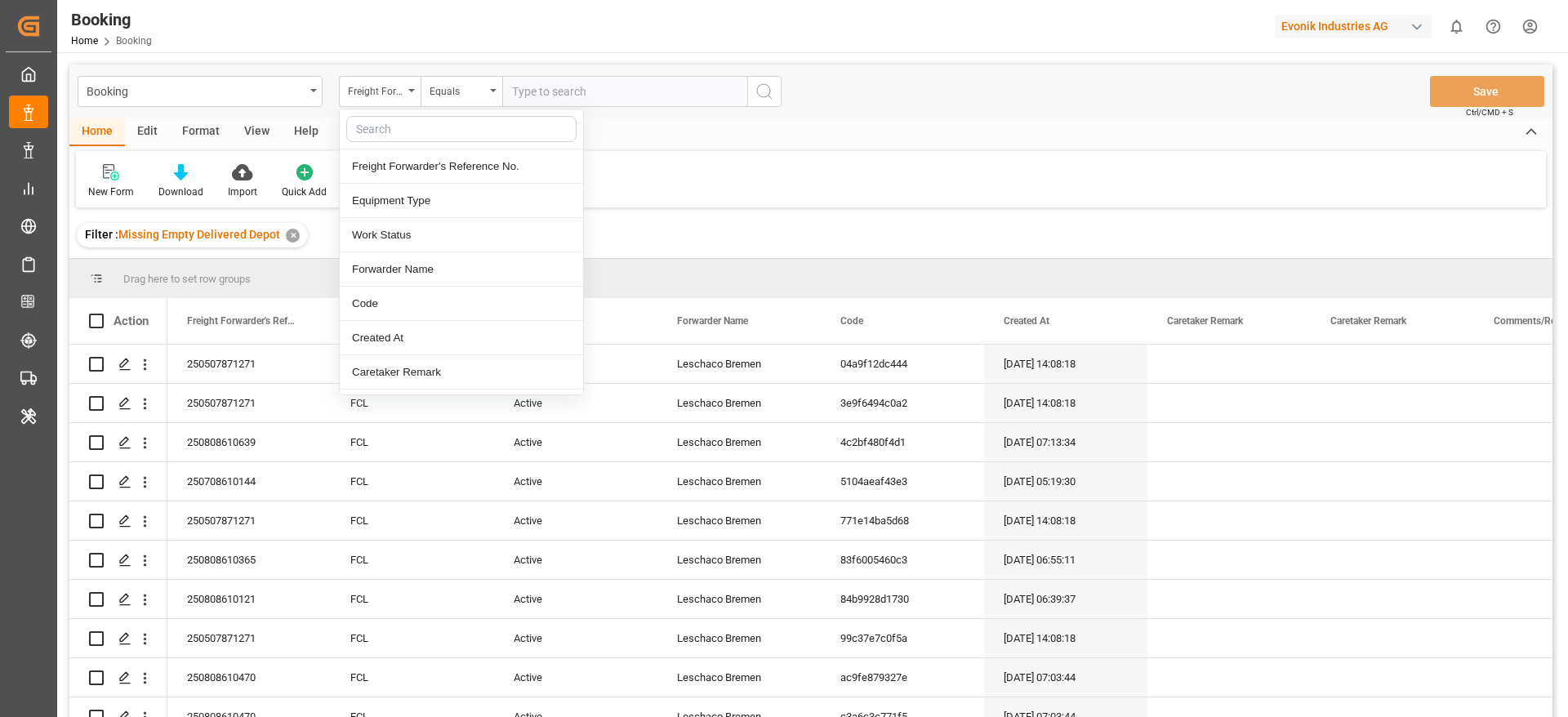
click at [369, 124] on input "text" at bounding box center [461, 129] width 230 height 26
type input "[PERSON_NAME]"
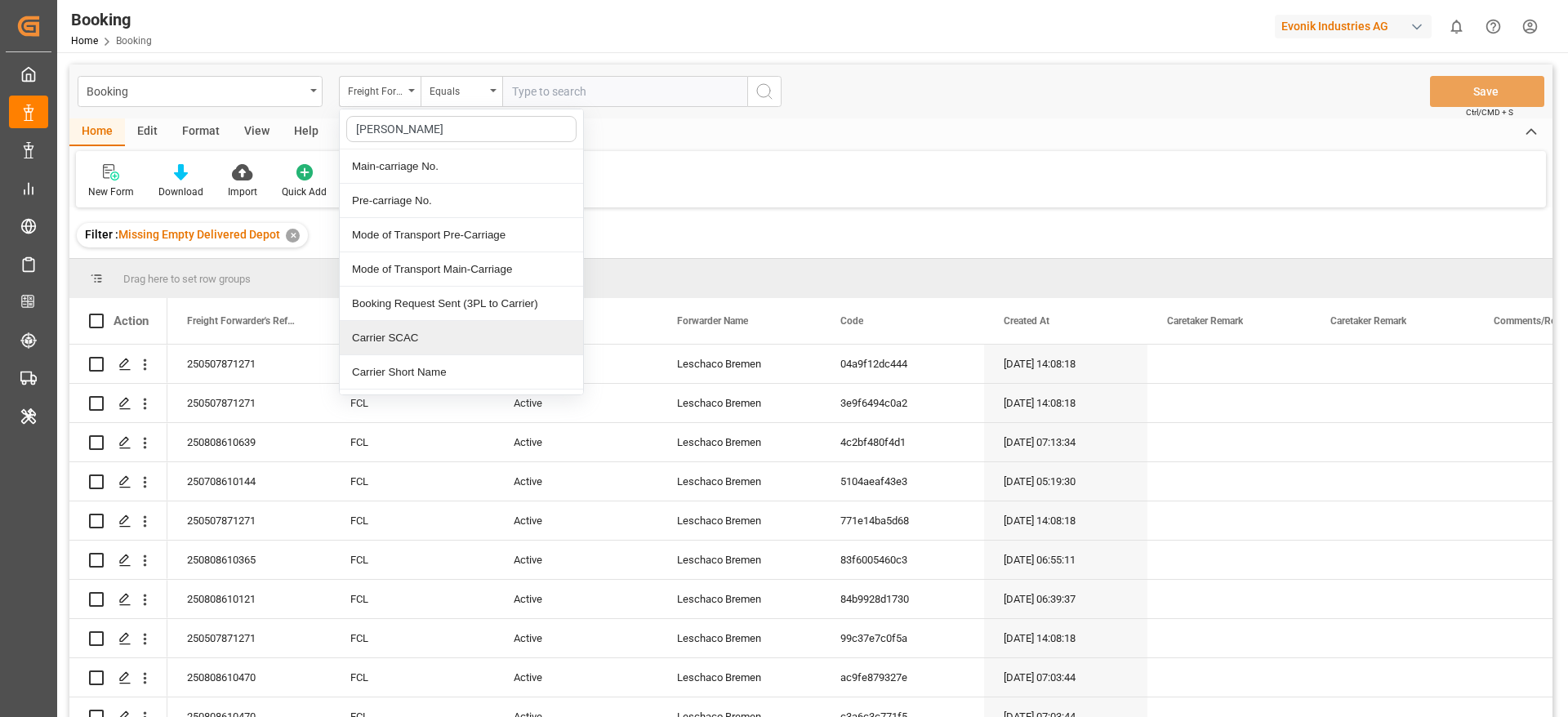
click at [413, 328] on div "Carrier SCAC" at bounding box center [462, 338] width 243 height 35
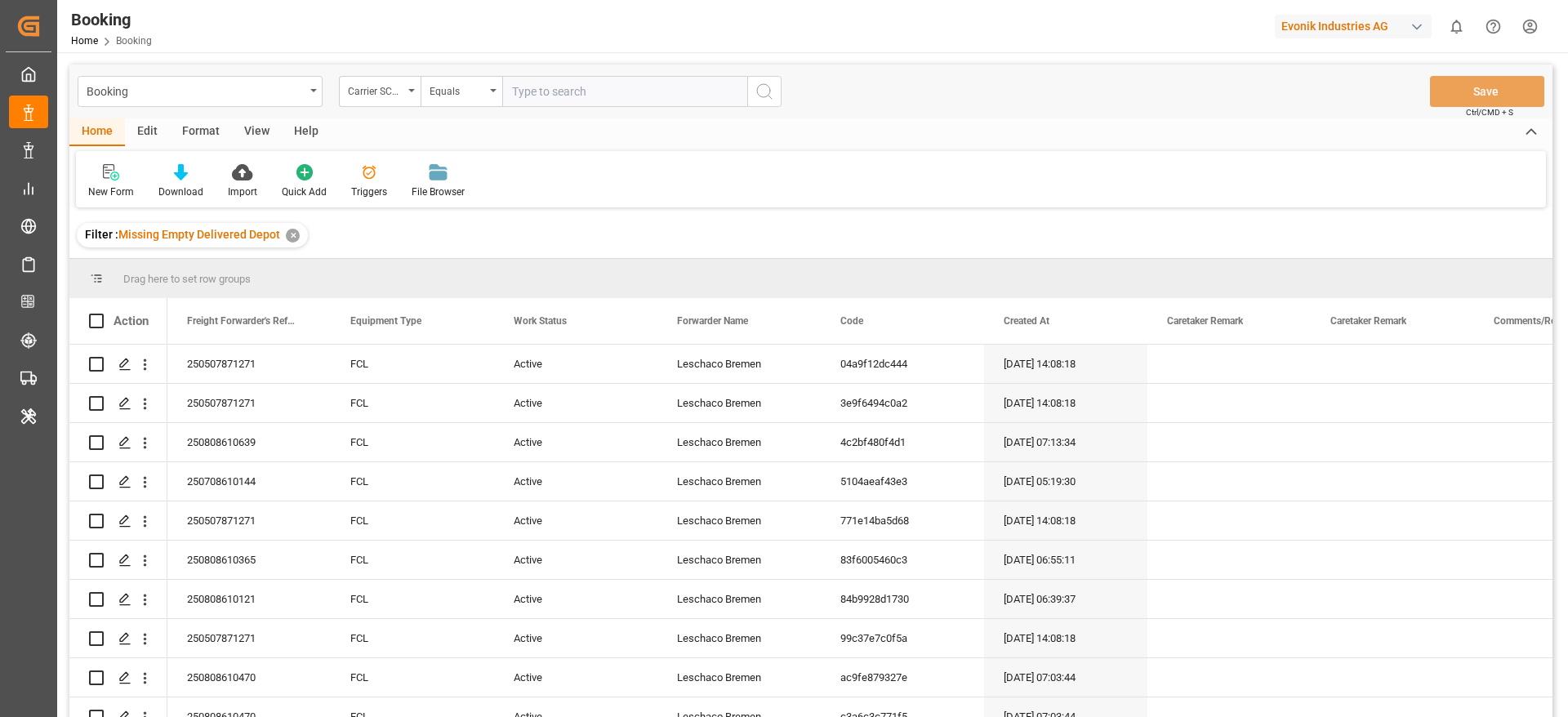
click at [573, 96] on input "text" at bounding box center [625, 92] width 245 height 31
type input "hlcu"
click at [245, 130] on div "View" at bounding box center [257, 132] width 50 height 28
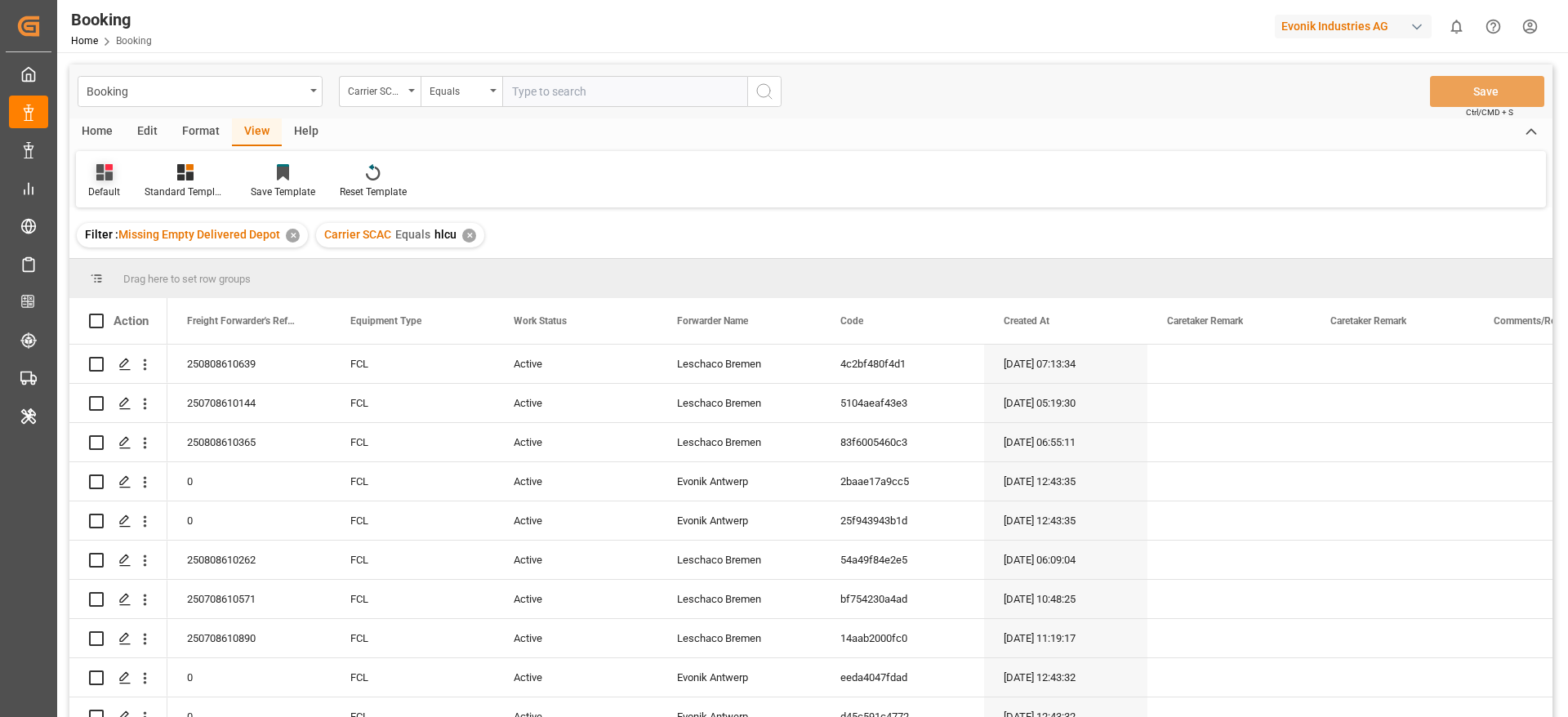
click at [113, 171] on div at bounding box center [103, 172] width 32 height 17
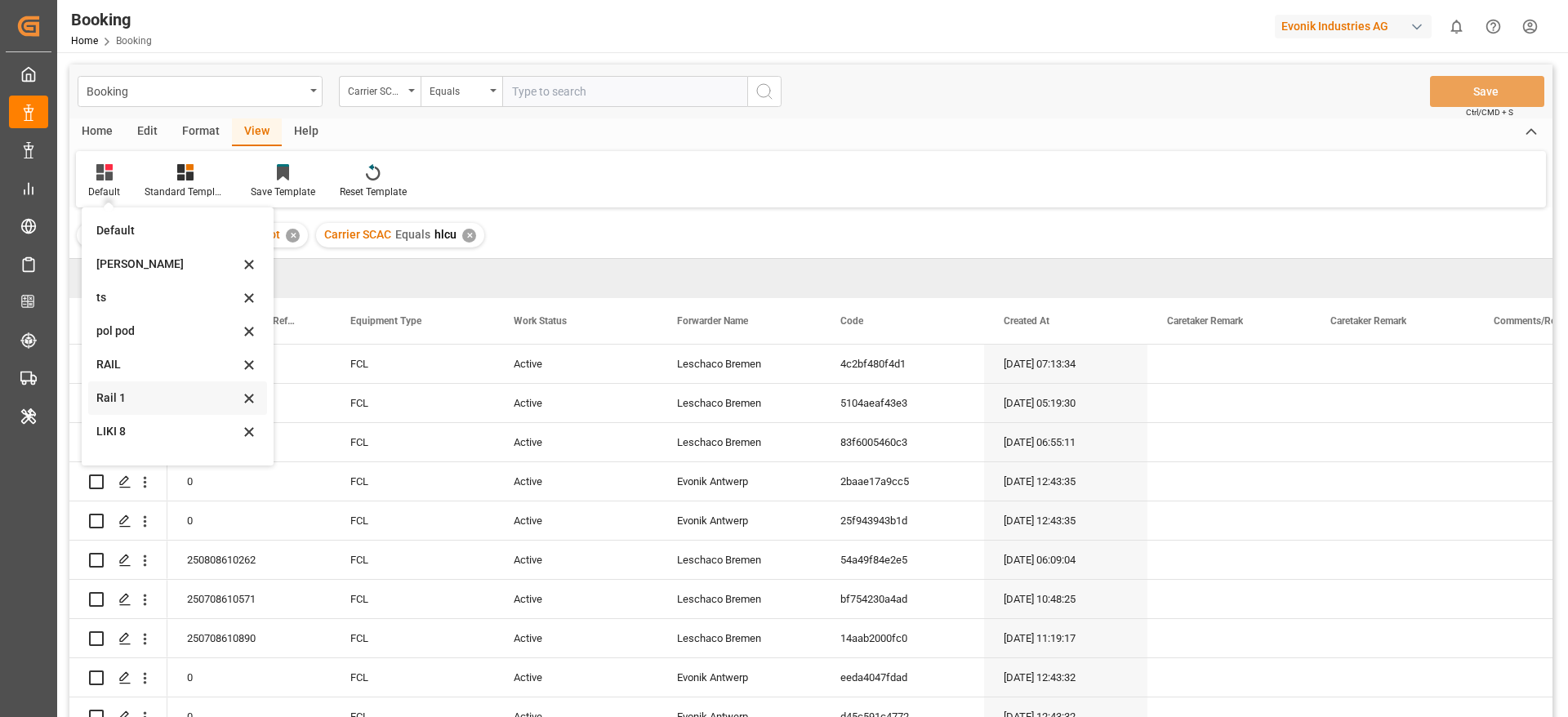
click at [123, 405] on div "Rail 1" at bounding box center [168, 398] width 143 height 17
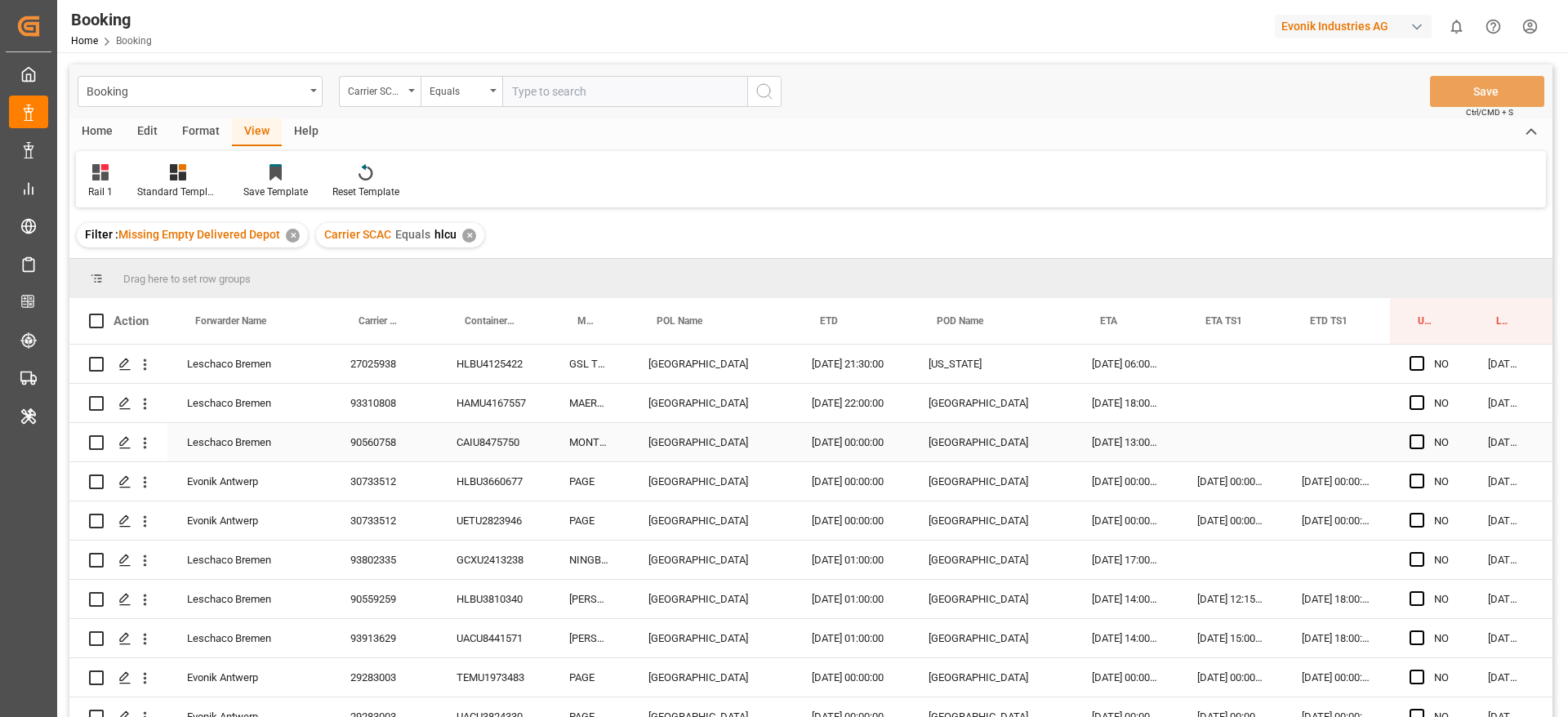
scroll to position [0, 62]
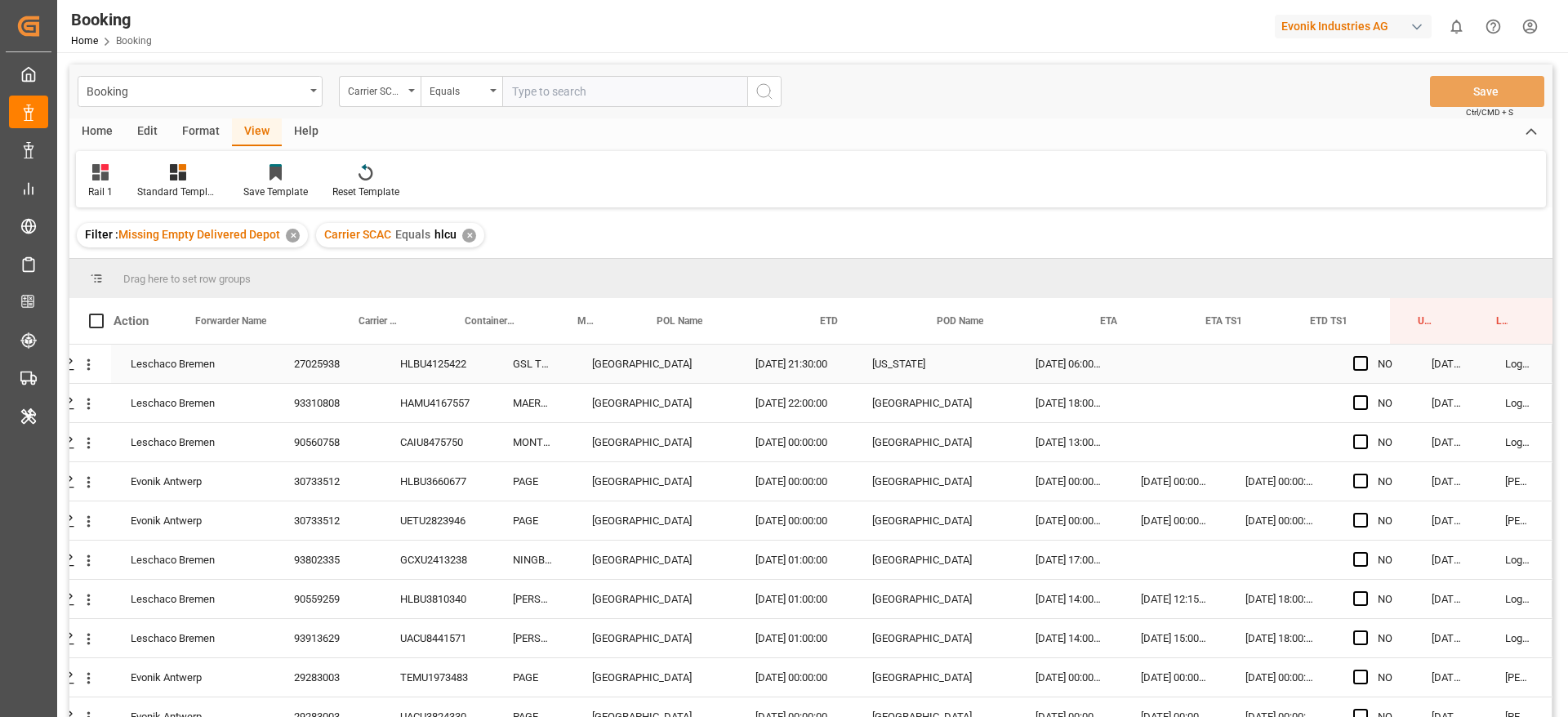
click at [331, 371] on div "27025938" at bounding box center [328, 364] width 106 height 39
click at [328, 423] on div "90560758" at bounding box center [328, 443] width 106 height 39
click at [354, 416] on div "93310808" at bounding box center [328, 403] width 106 height 39
click at [417, 454] on div "CAIU8475750" at bounding box center [437, 443] width 113 height 39
click at [426, 496] on div "HLBU3660677" at bounding box center [437, 481] width 113 height 39
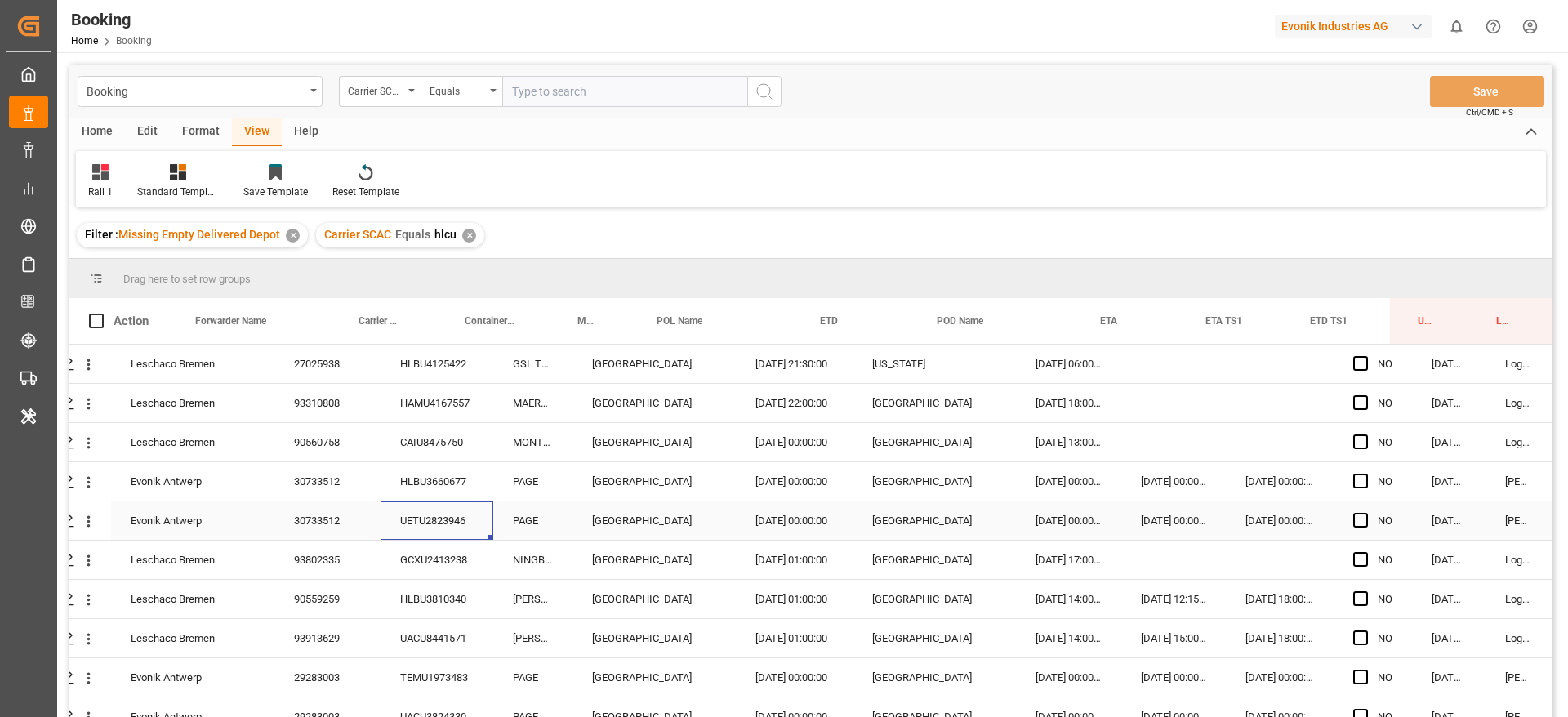
click at [414, 508] on div "UETU2823946" at bounding box center [437, 521] width 113 height 39
click at [396, 559] on div "GCXU2413238" at bounding box center [437, 560] width 113 height 39
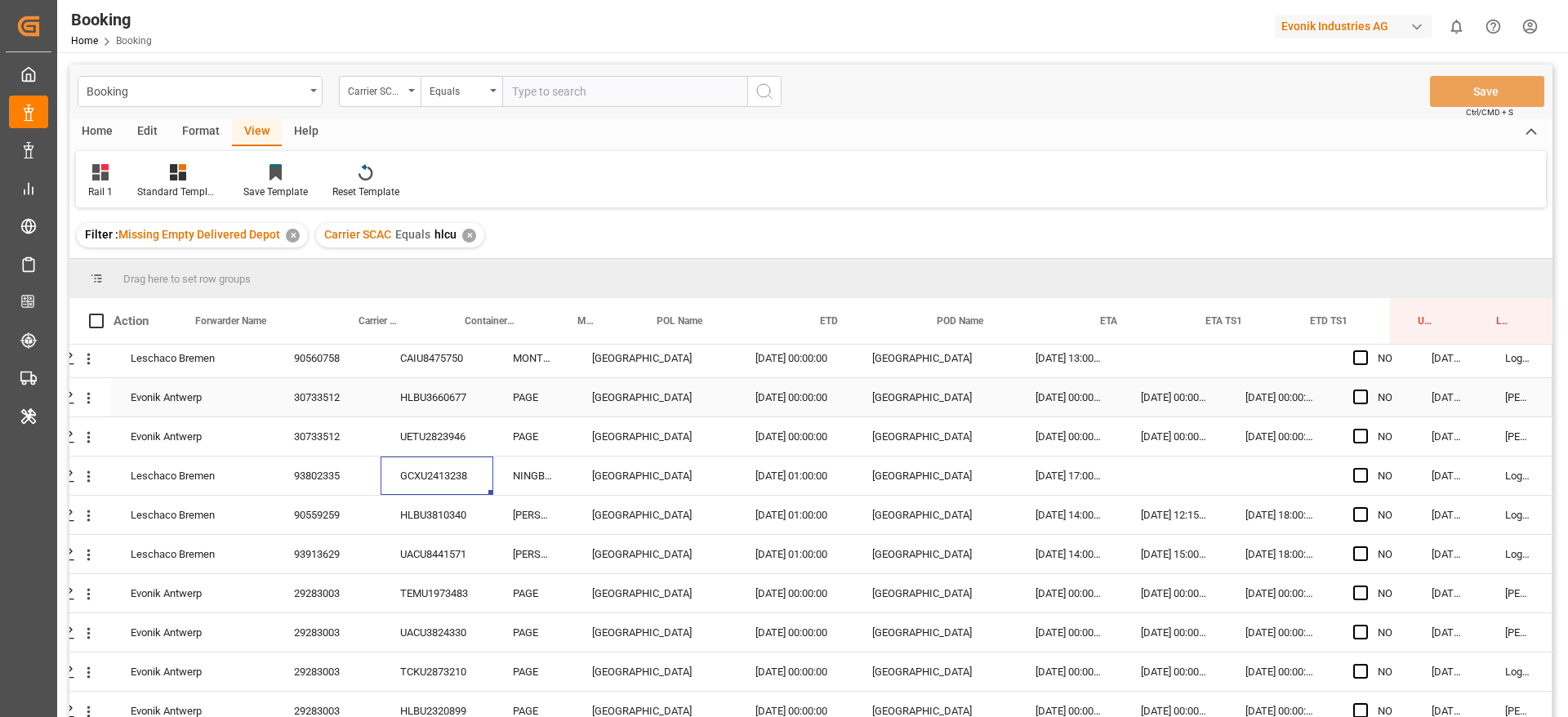
scroll to position [123, 62]
click at [478, 471] on div "HLBU3810340" at bounding box center [437, 476] width 113 height 39
click at [409, 515] on div "UACU8441571" at bounding box center [437, 516] width 113 height 39
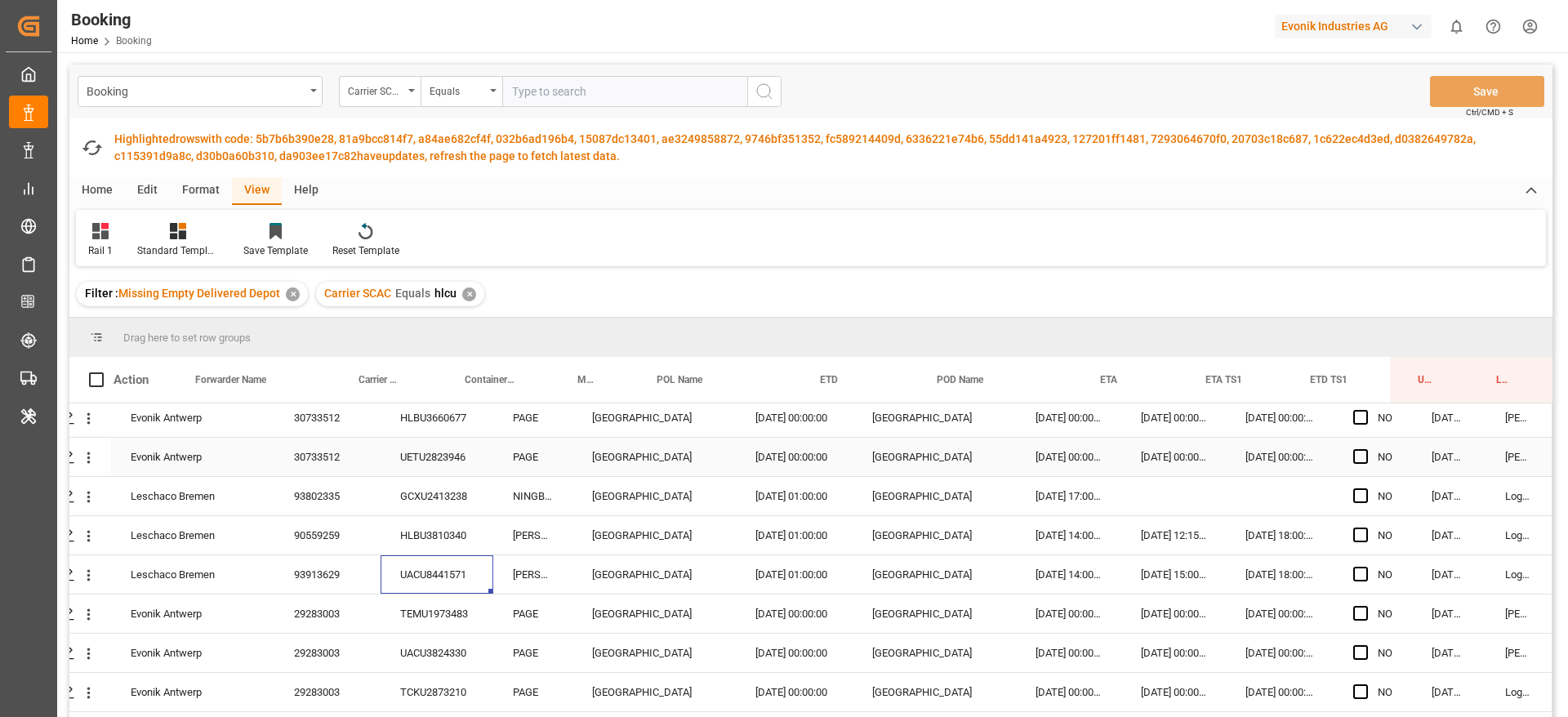
scroll to position [245, 62]
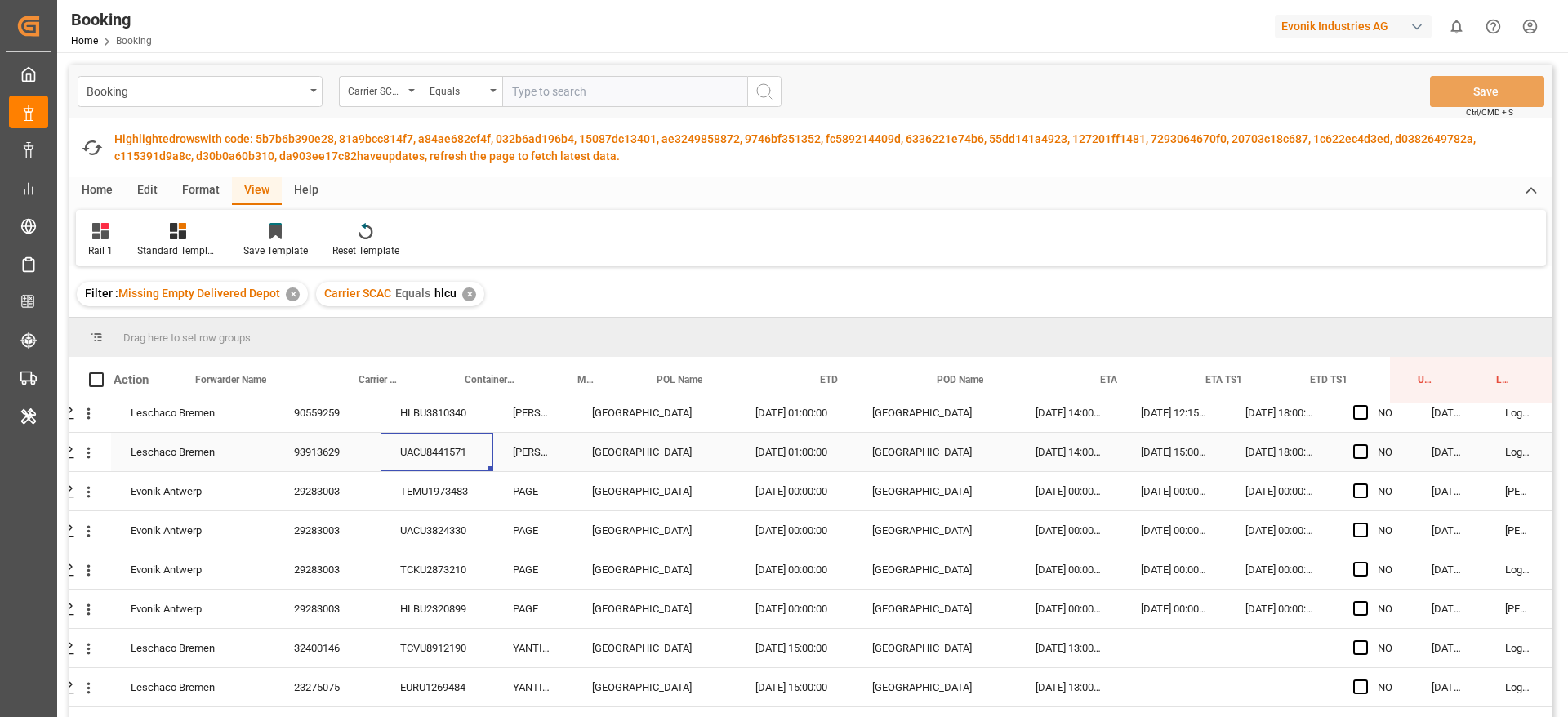
click at [411, 499] on div "TEMU1973483" at bounding box center [437, 492] width 113 height 39
click at [460, 535] on div "UACU3824330" at bounding box center [437, 531] width 113 height 39
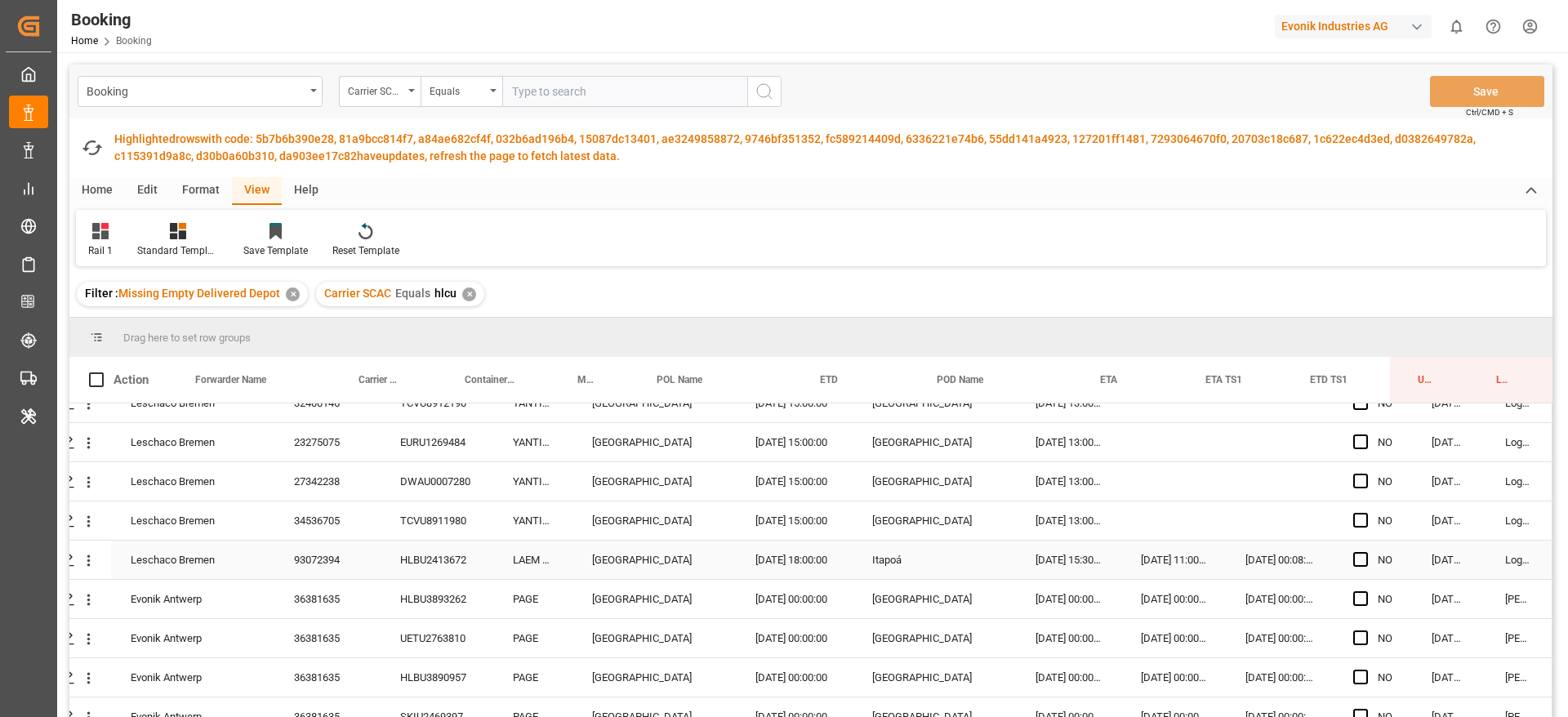
scroll to position [367, 62]
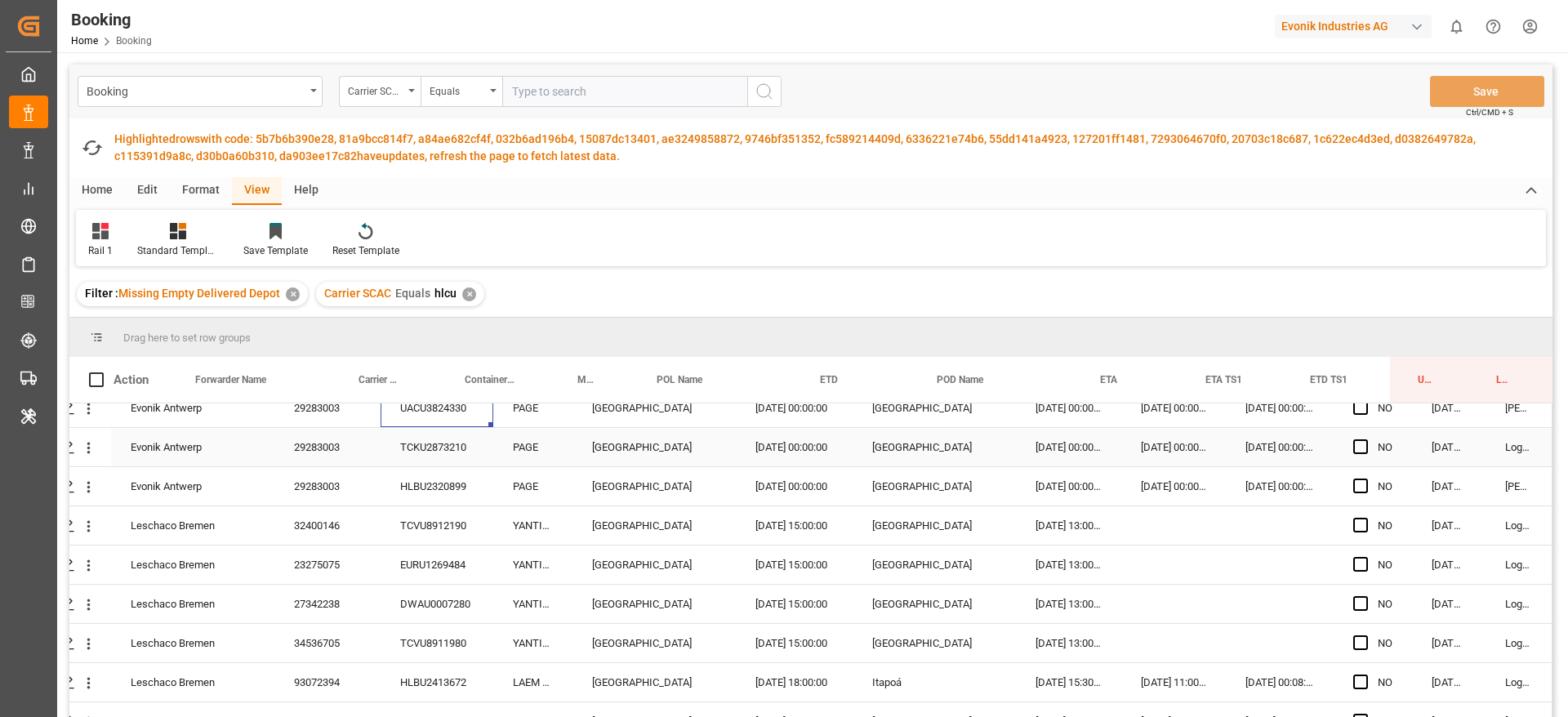
click at [462, 451] on div "TCKU2873210" at bounding box center [437, 447] width 113 height 39
click at [427, 491] on div "HLBU2320899" at bounding box center [437, 487] width 113 height 39
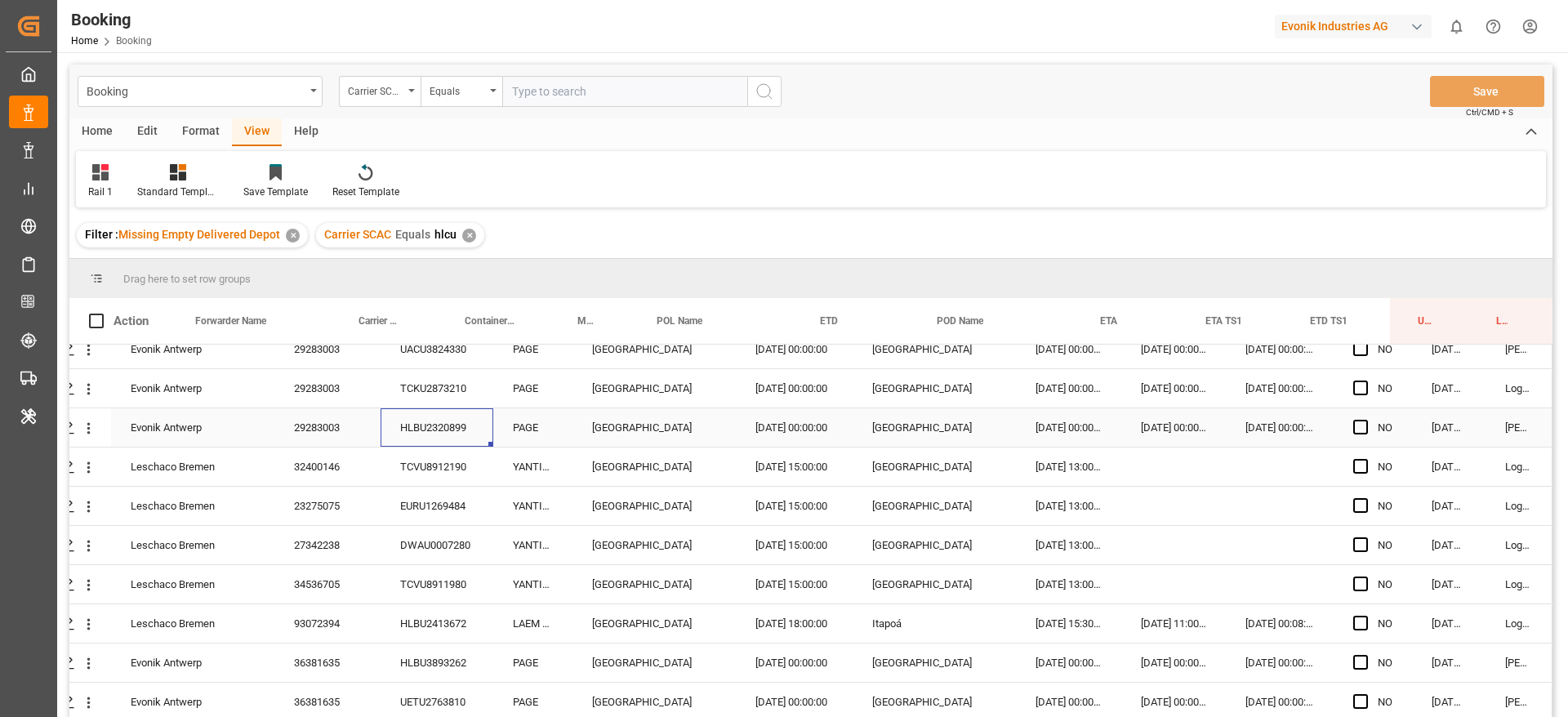
click at [419, 483] on div "TCVU8912190" at bounding box center [437, 467] width 113 height 39
click at [439, 508] on div "EURU1269484" at bounding box center [437, 506] width 113 height 39
click at [402, 550] on div "DWAU0007280" at bounding box center [437, 545] width 113 height 39
click at [400, 586] on div "TCVU8911980" at bounding box center [437, 585] width 113 height 39
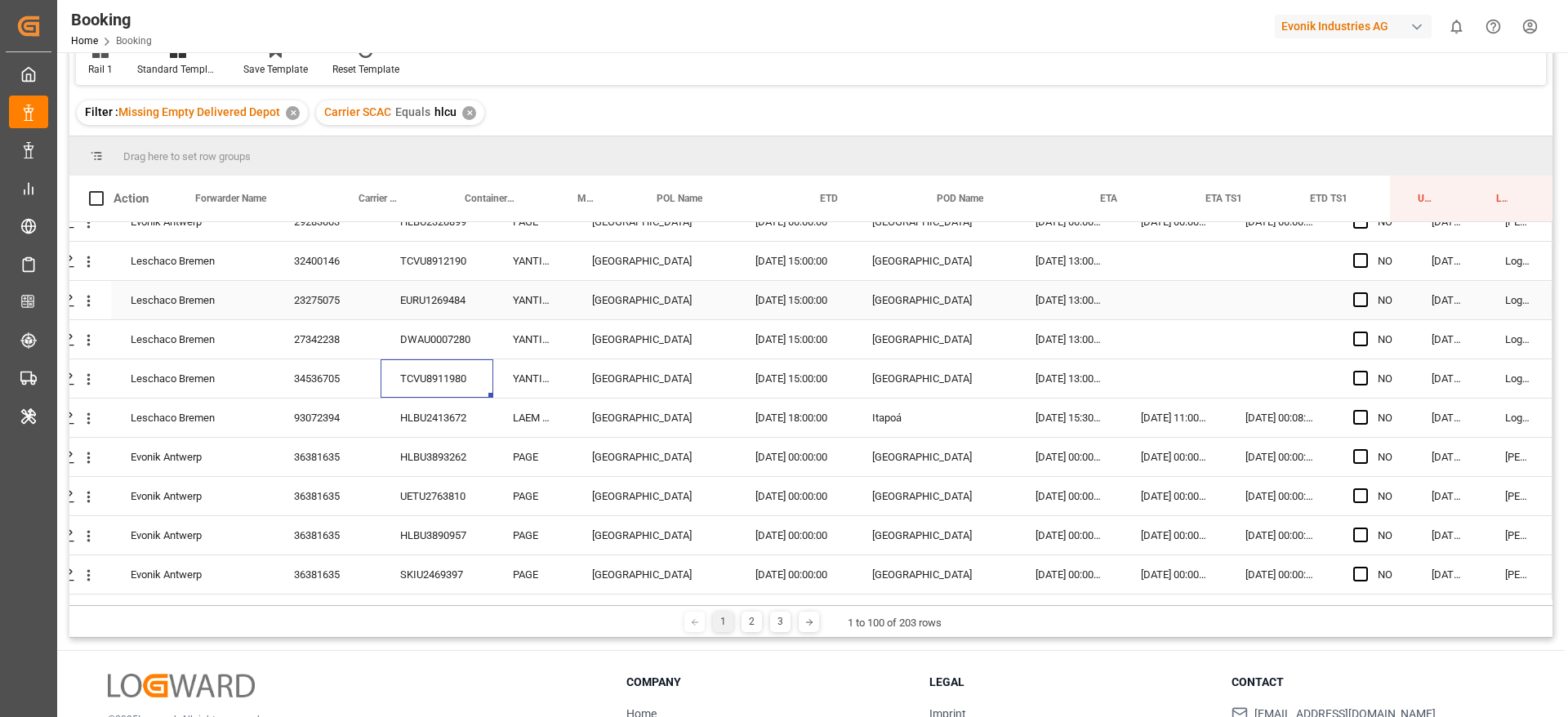
scroll to position [490, 62]
click at [436, 372] on div "HLBU2413672" at bounding box center [437, 379] width 113 height 39
click at [468, 409] on div "HLBU3893262" at bounding box center [437, 418] width 113 height 39
click at [390, 466] on div "UETU2763810" at bounding box center [437, 457] width 113 height 39
click at [455, 483] on div "HLBU3890957" at bounding box center [437, 497] width 113 height 39
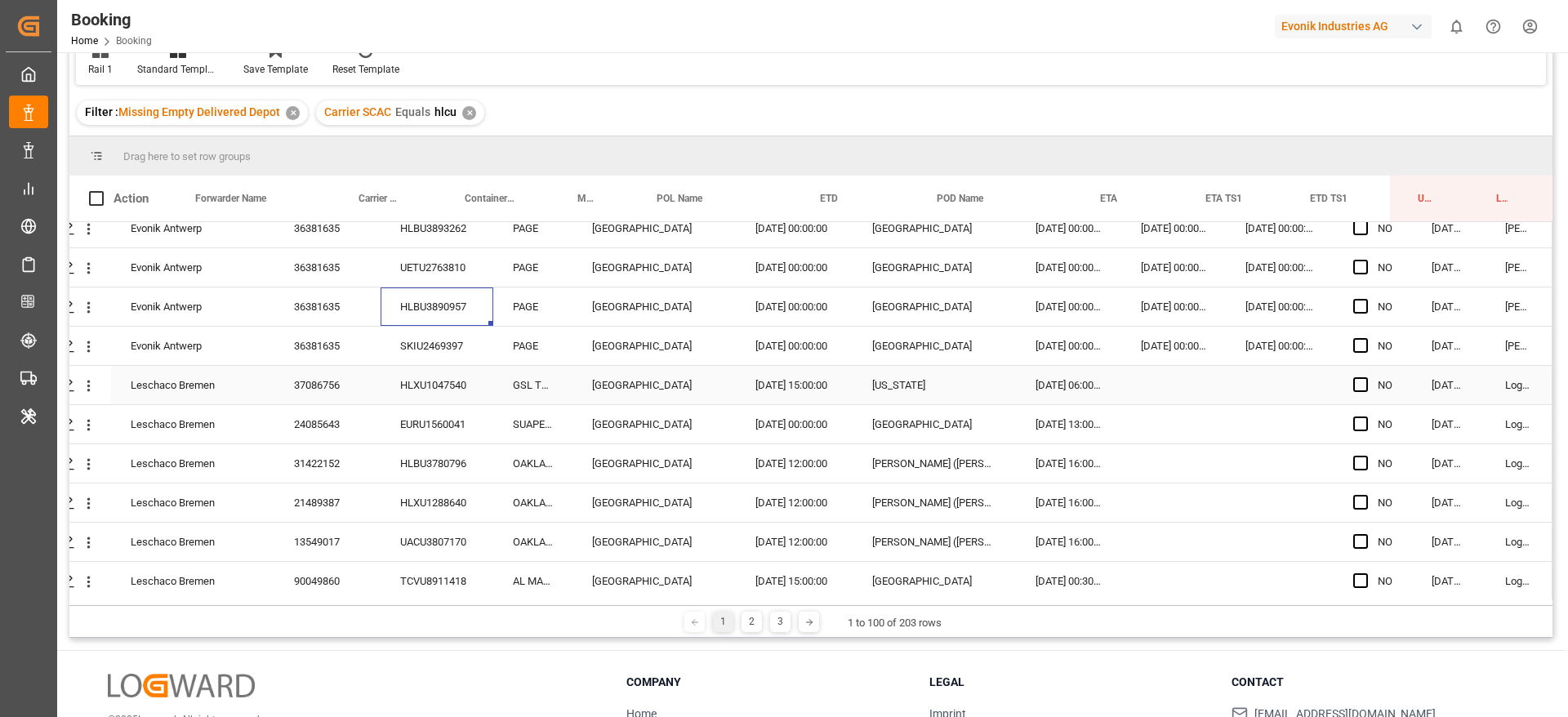
scroll to position [735, 62]
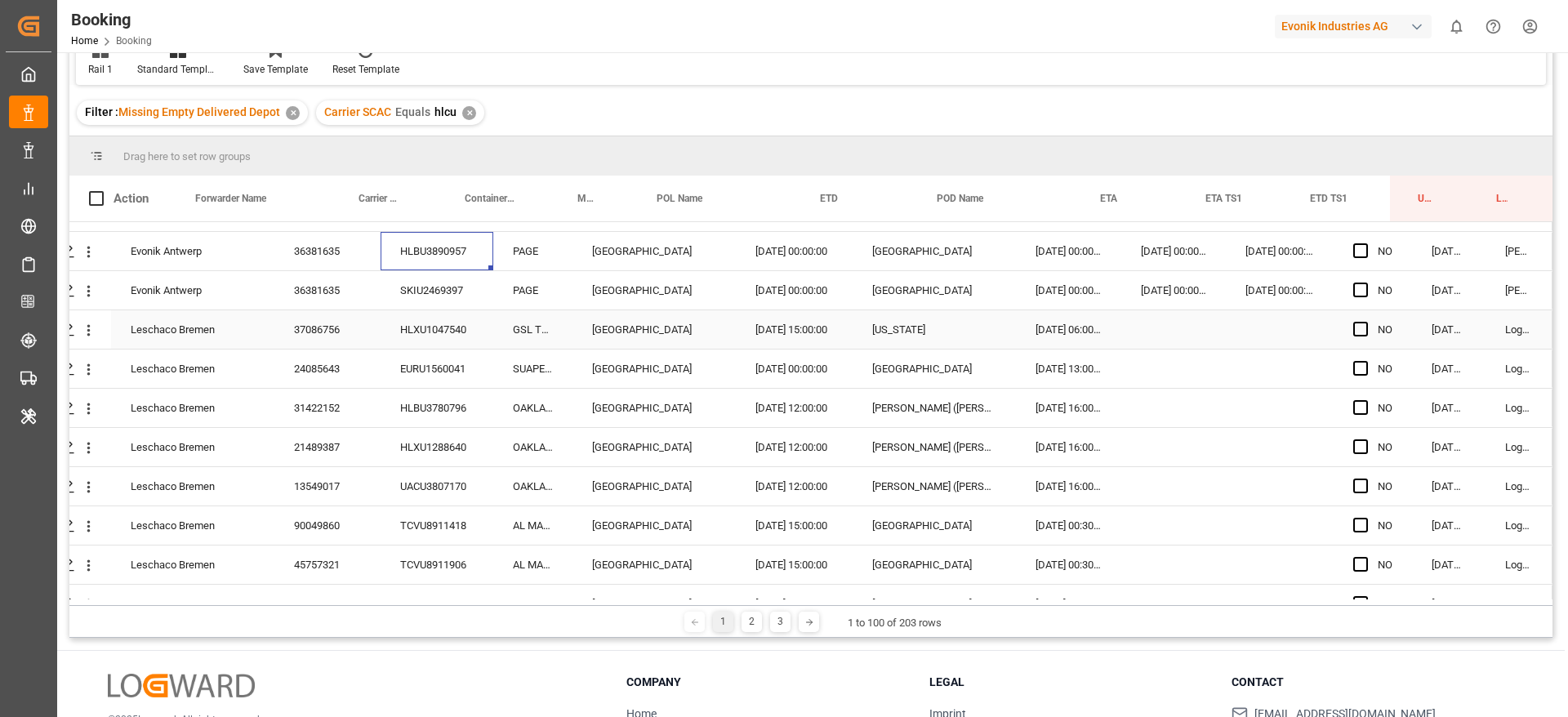
click at [427, 305] on div "SKIU2469397" at bounding box center [437, 291] width 113 height 39
click at [401, 320] on div "HLXU1047540" at bounding box center [437, 330] width 113 height 39
click at [409, 355] on div "EURU1560041" at bounding box center [437, 369] width 113 height 39
click at [423, 399] on div "HLBU3780796" at bounding box center [437, 408] width 113 height 39
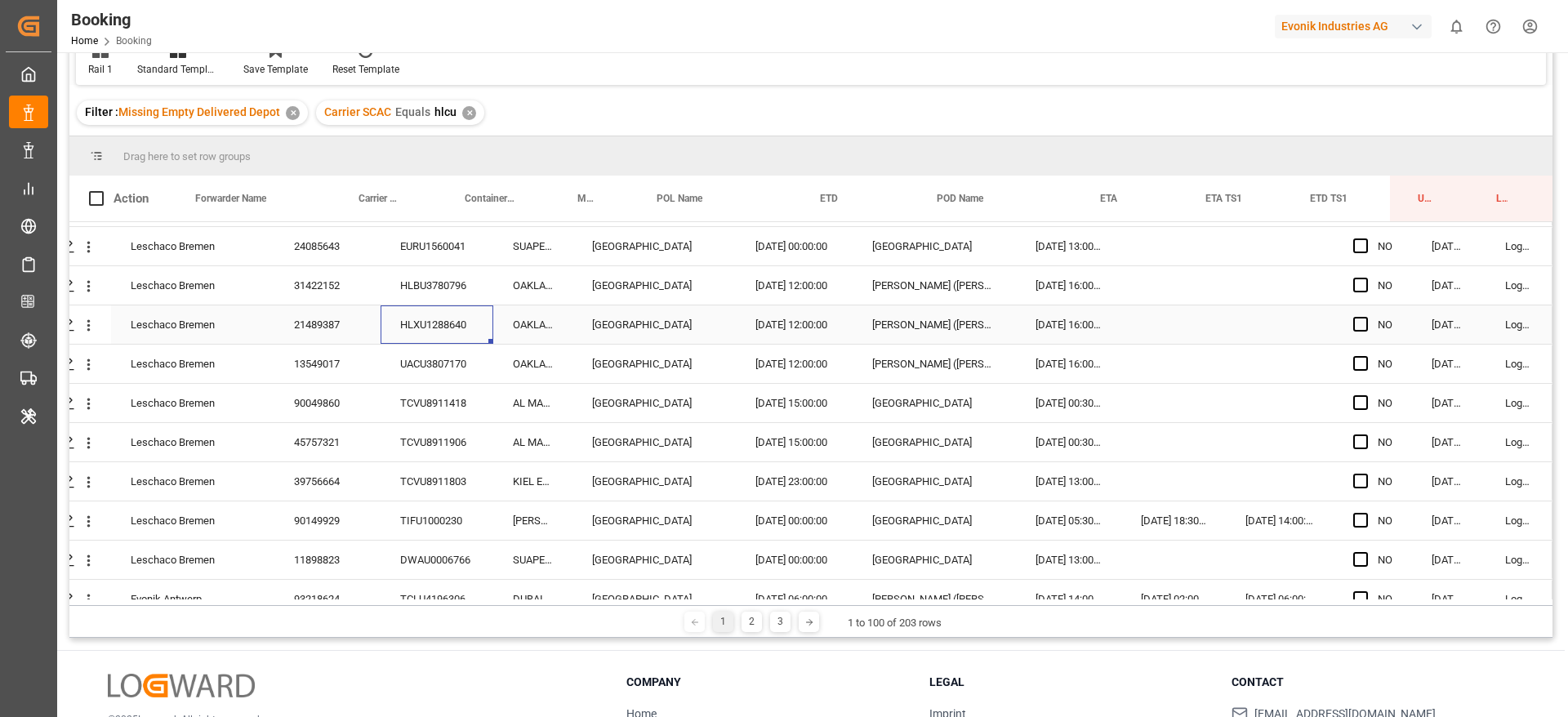
click at [430, 312] on div "HLXU1288640" at bounding box center [437, 325] width 113 height 39
click at [392, 353] on div "UACU3807170" at bounding box center [437, 364] width 113 height 39
click at [441, 409] on div "TCVU8911418" at bounding box center [437, 403] width 113 height 39
click at [431, 437] on div "TCVU8911906" at bounding box center [437, 443] width 113 height 39
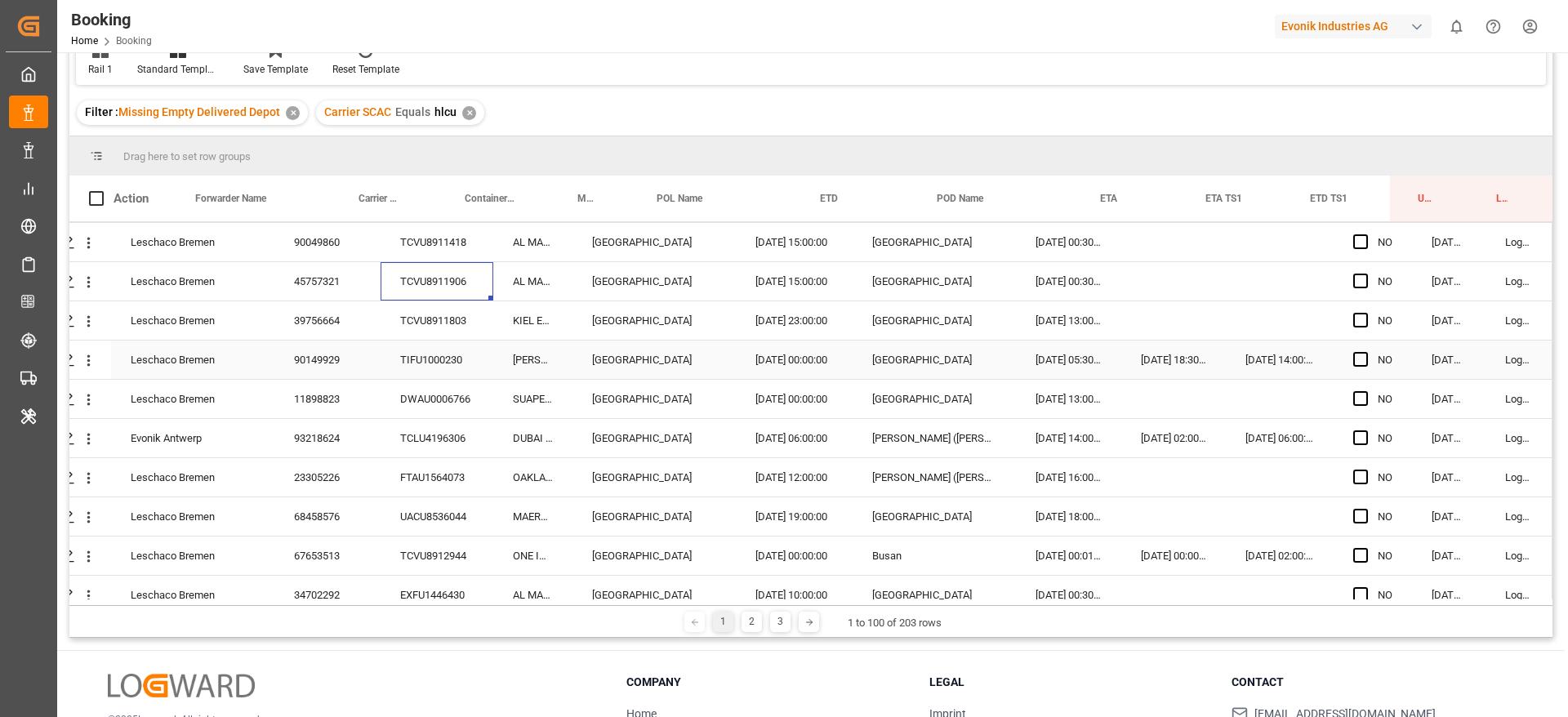
scroll to position [980, 62]
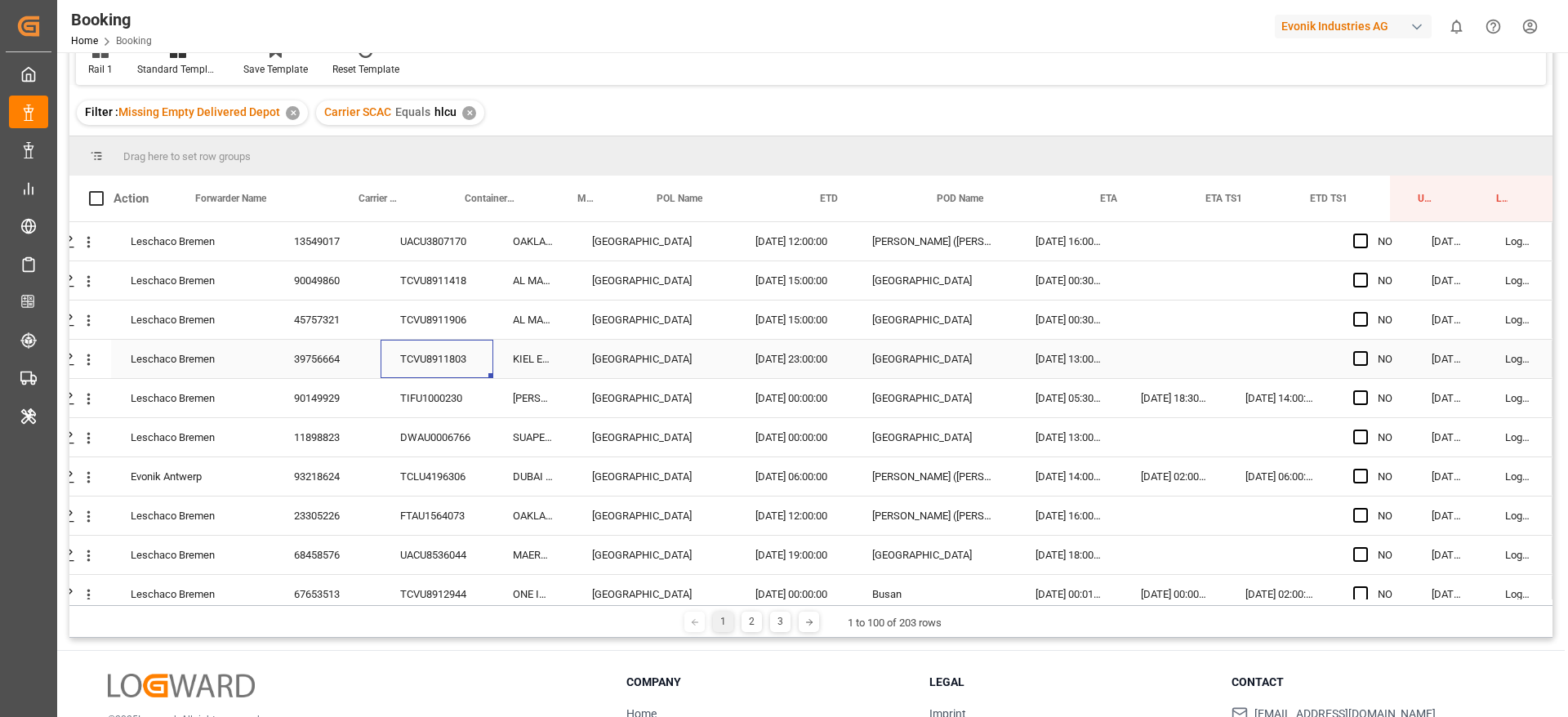
click at [428, 351] on div "TCVU8911803" at bounding box center [437, 359] width 113 height 39
click at [421, 387] on div "TIFU1000230" at bounding box center [437, 398] width 113 height 39
click at [433, 443] on div "DWAU0006766" at bounding box center [437, 438] width 113 height 39
click at [455, 472] on div "TCLU4196306" at bounding box center [437, 476] width 113 height 39
click at [441, 520] on div "FTAU1564073" at bounding box center [437, 516] width 113 height 39
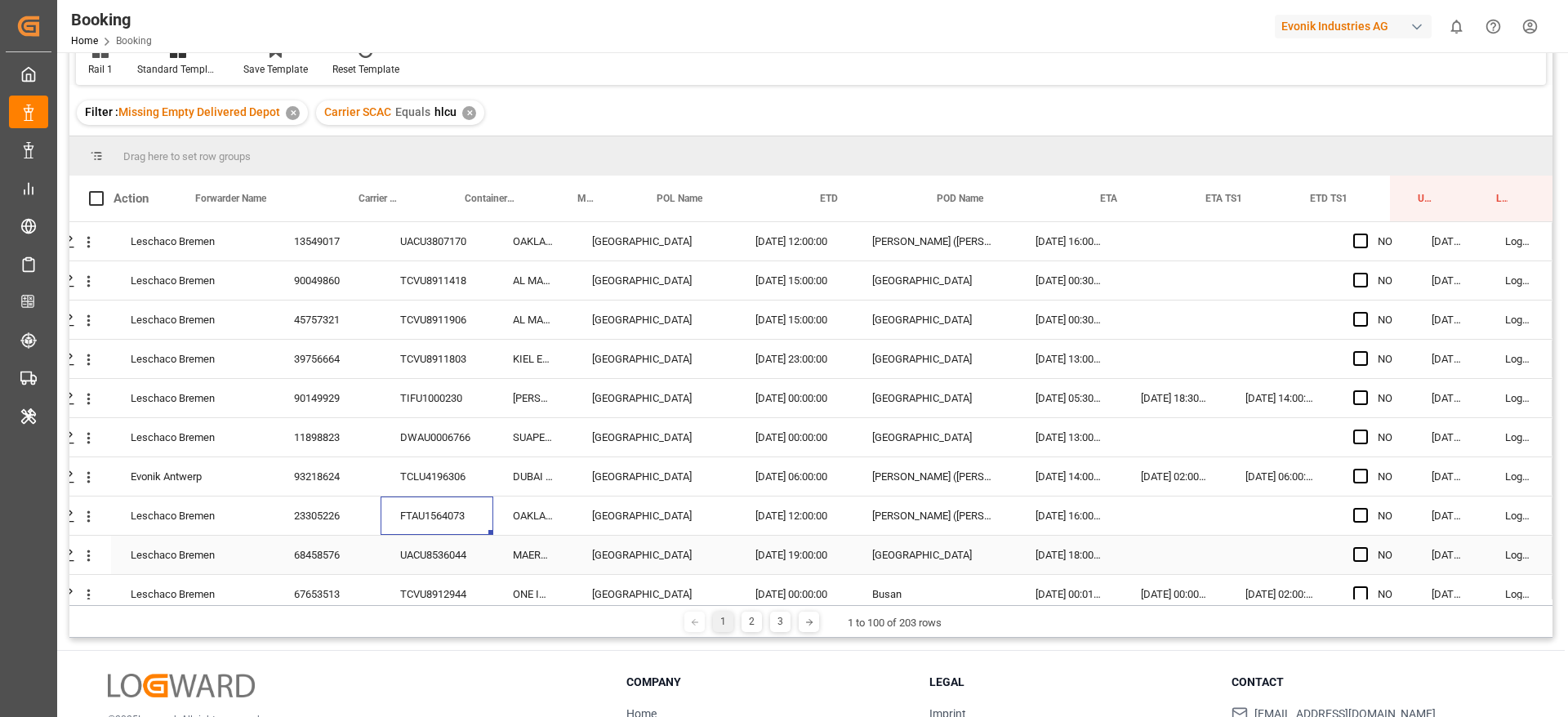
click at [422, 549] on div "UACU8536044" at bounding box center [437, 556] width 113 height 39
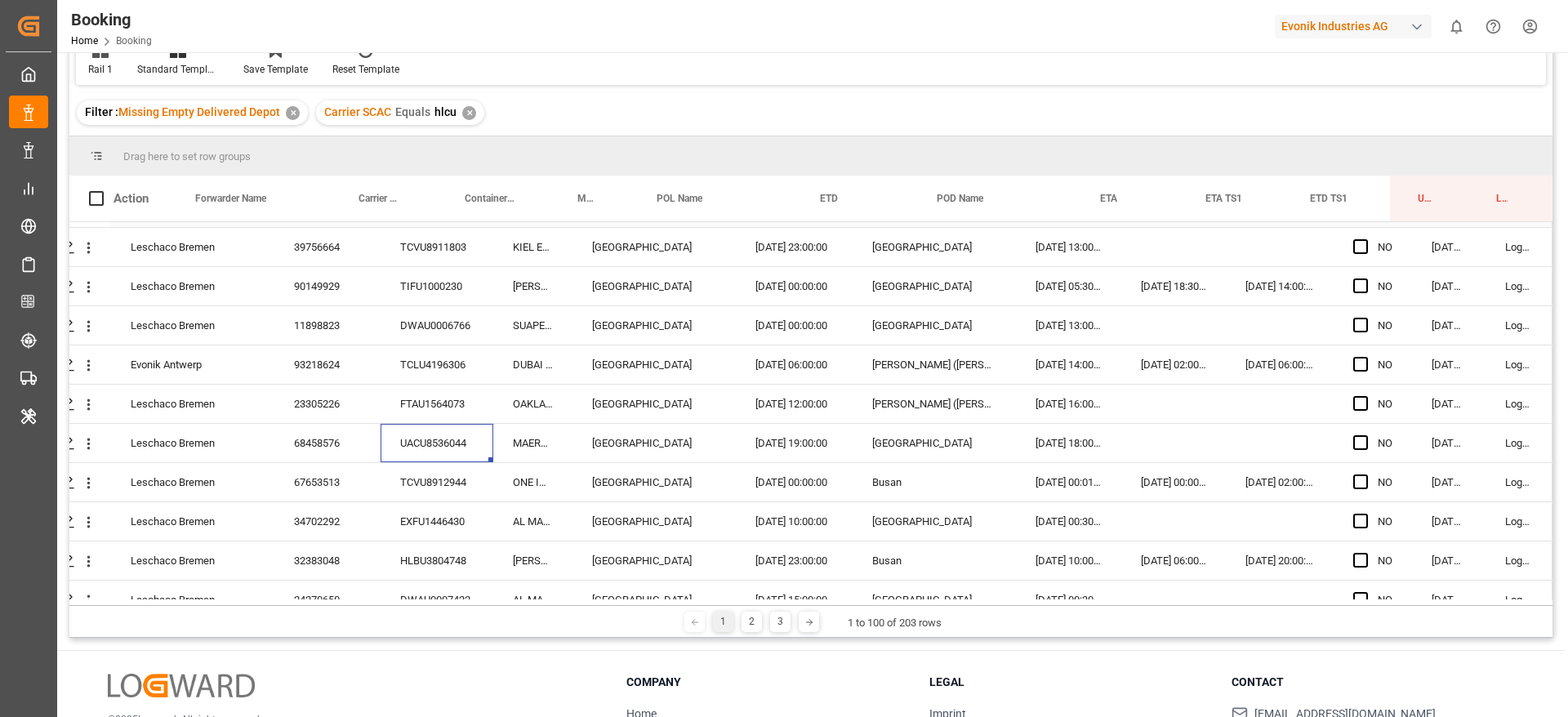
scroll to position [1225, 62]
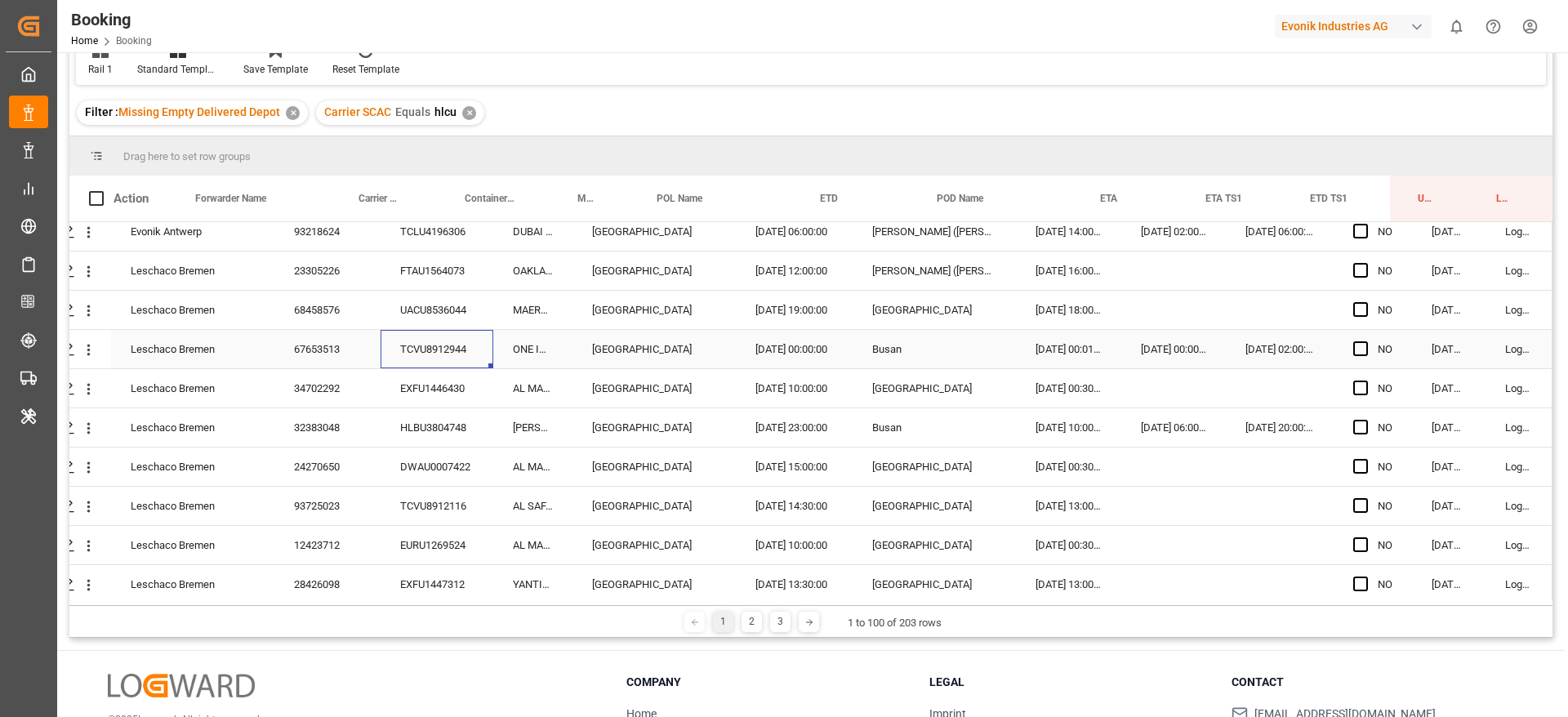
click at [427, 332] on div "TCVU8912944" at bounding box center [437, 349] width 113 height 39
click at [413, 382] on div "EXFU1446430" at bounding box center [437, 388] width 113 height 39
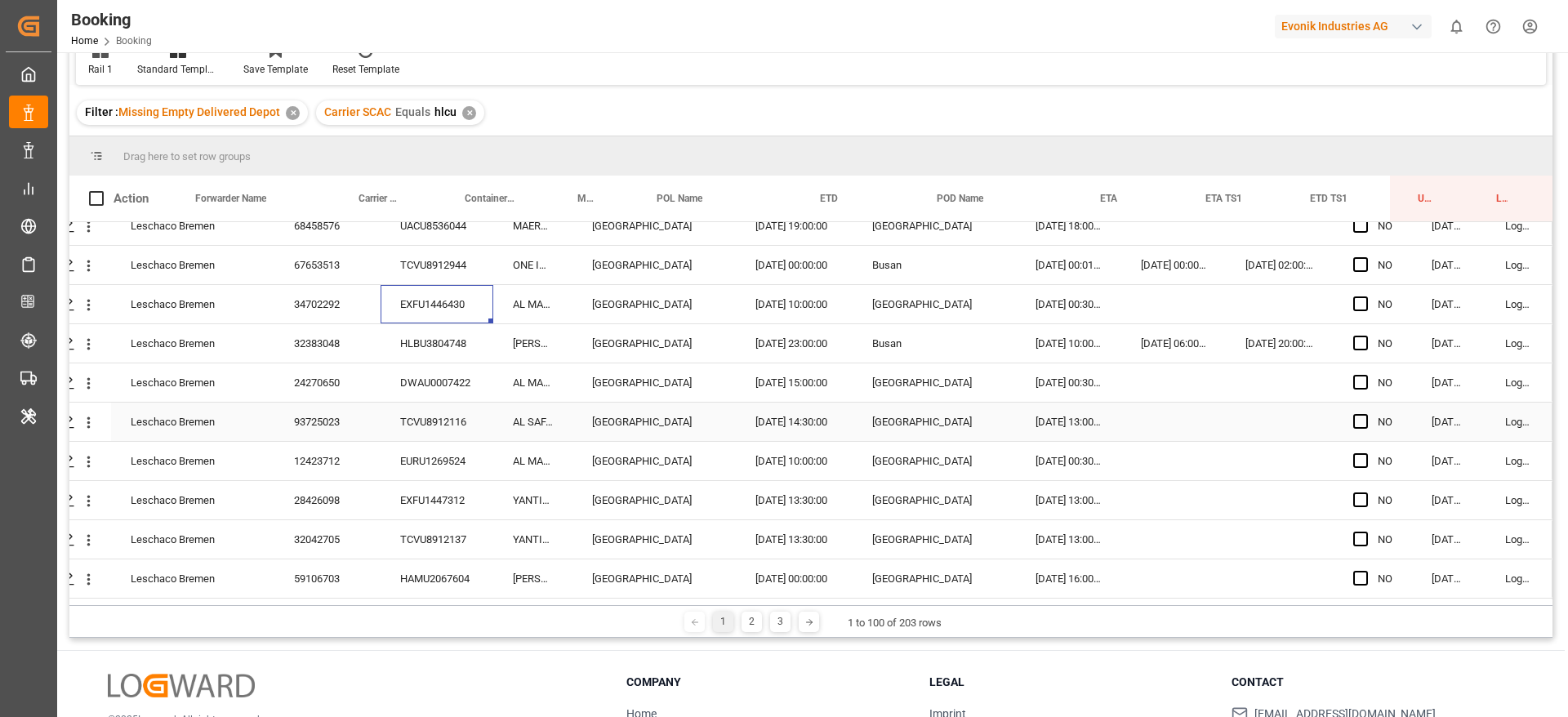
scroll to position [1348, 62]
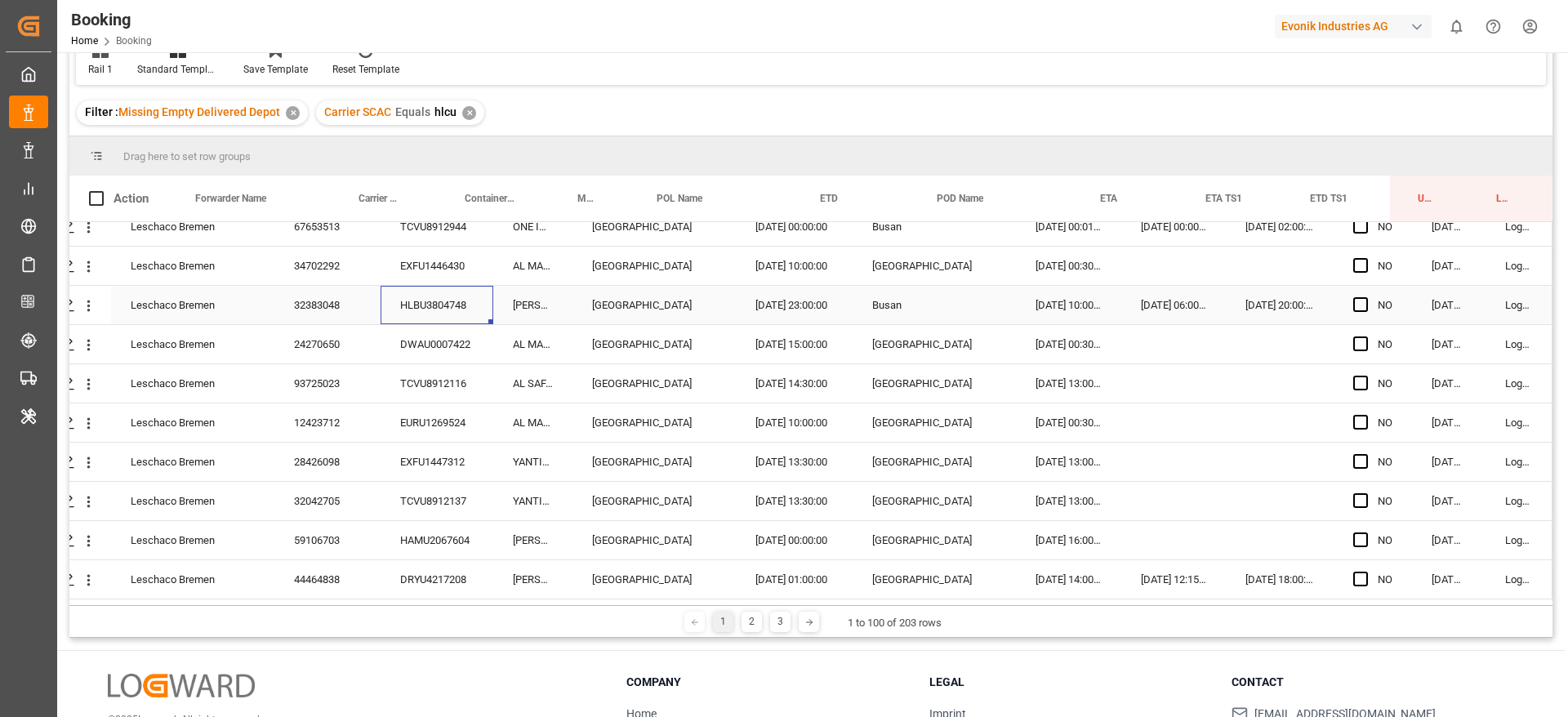
click at [421, 308] on div "HLBU3804748" at bounding box center [437, 305] width 113 height 39
click at [435, 330] on div "DWAU0007422" at bounding box center [437, 344] width 113 height 39
click at [423, 373] on div "TCVU8912116" at bounding box center [437, 384] width 113 height 39
click at [399, 422] on div "EURU1269524" at bounding box center [437, 423] width 113 height 39
click at [409, 456] on div "EXFU1447312" at bounding box center [437, 462] width 113 height 39
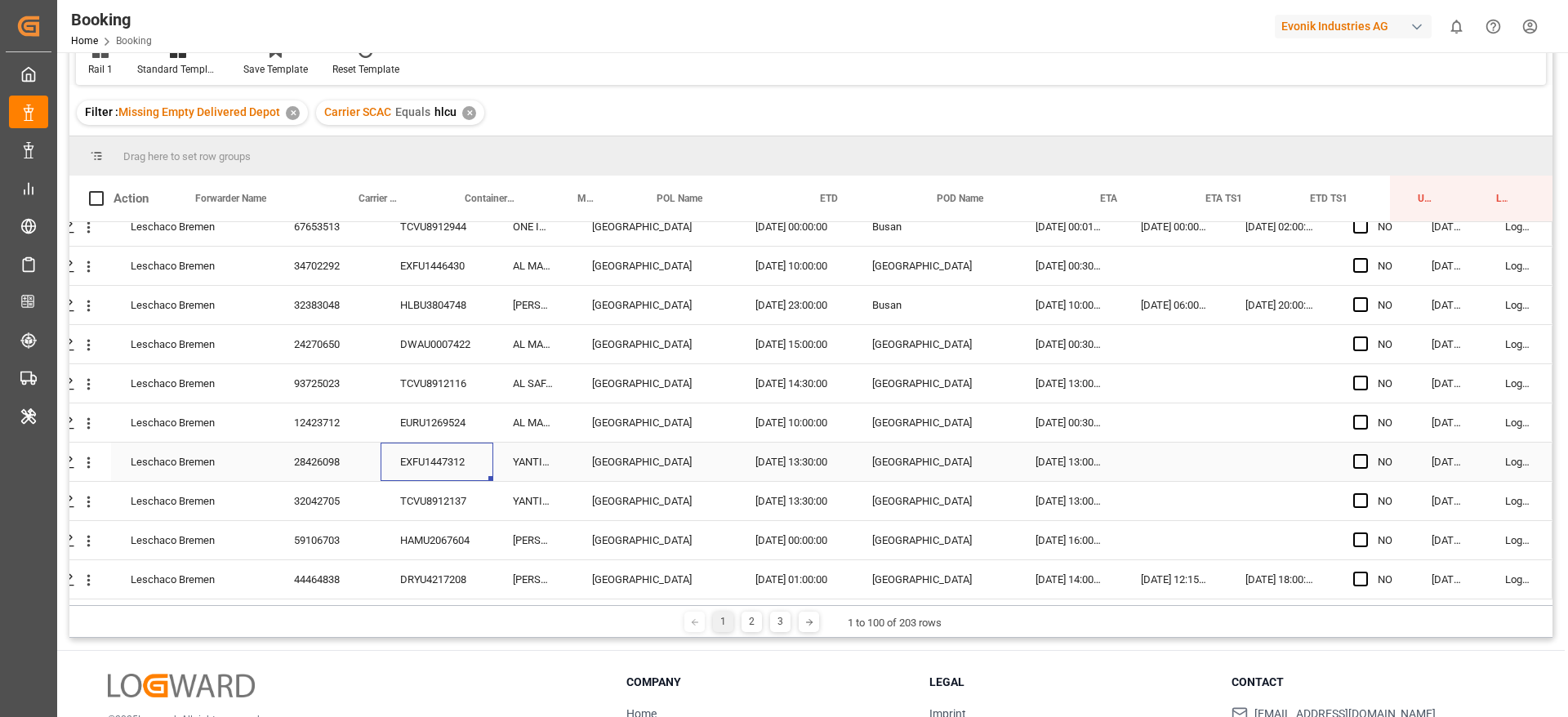
click at [436, 493] on div "TCVU8912137" at bounding box center [437, 502] width 113 height 39
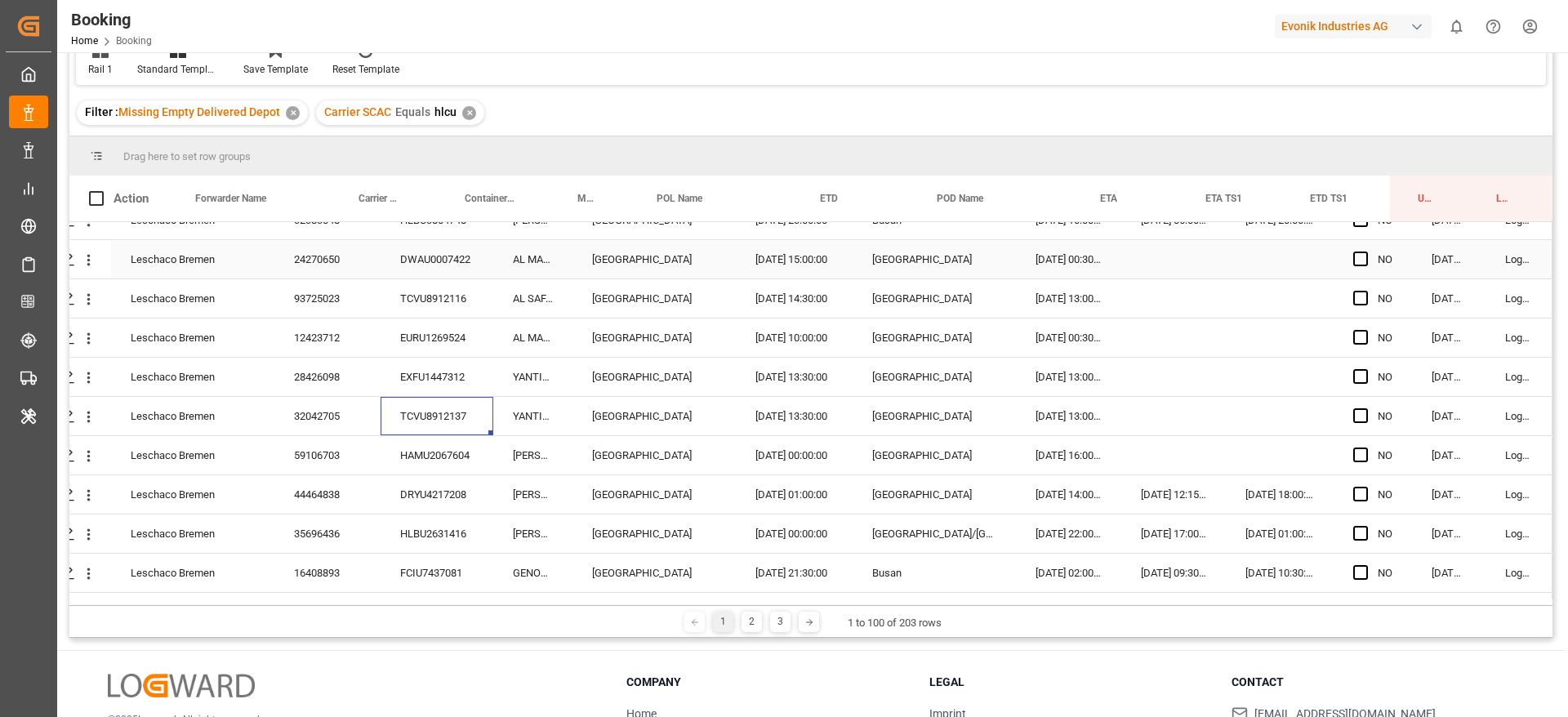
scroll to position [1471, 62]
click at [413, 415] on div "HAMU2067604" at bounding box center [437, 418] width 113 height 39
click at [475, 443] on div "DRYU4217208" at bounding box center [437, 457] width 113 height 39
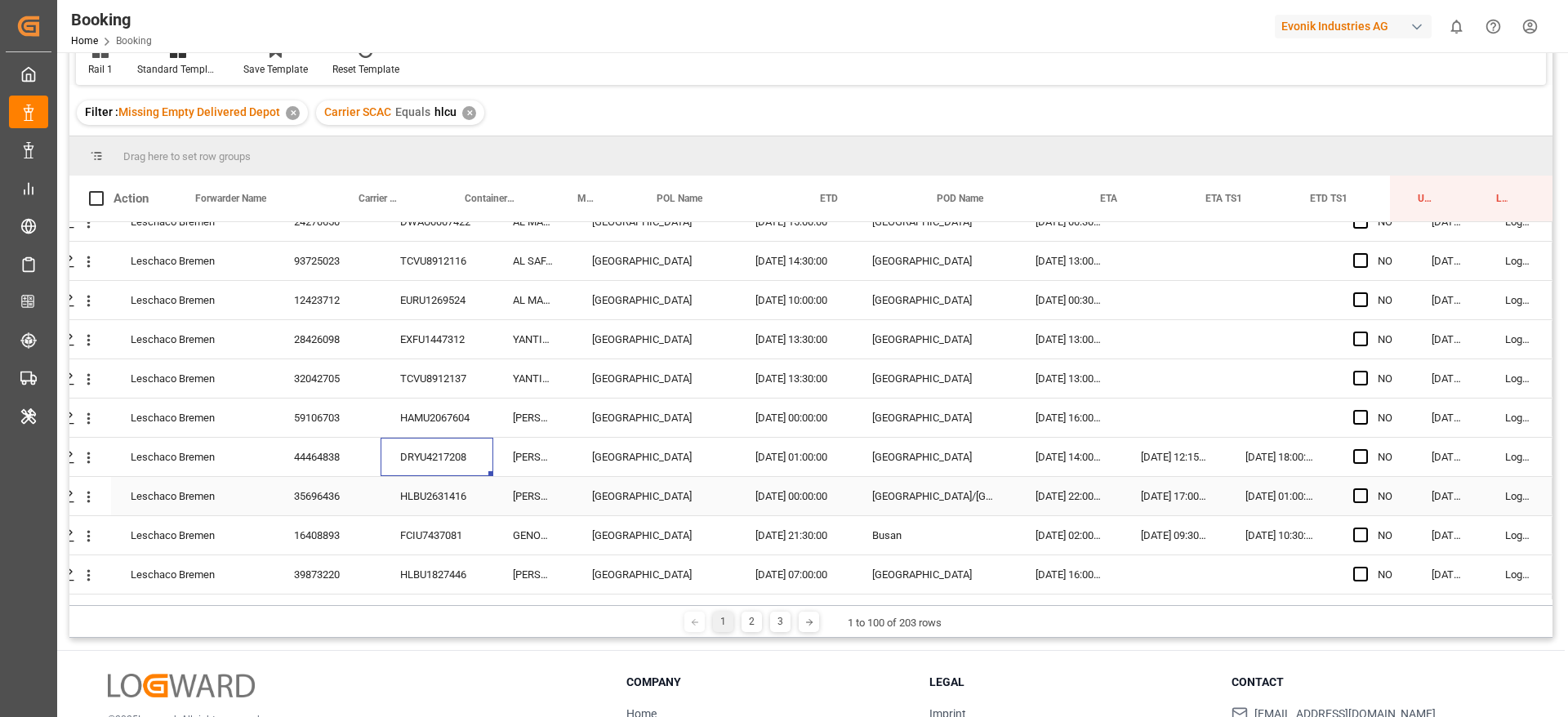
click at [381, 492] on div "HLBU2631416" at bounding box center [437, 497] width 113 height 39
click at [403, 550] on div "FCIU7437081" at bounding box center [437, 535] width 113 height 39
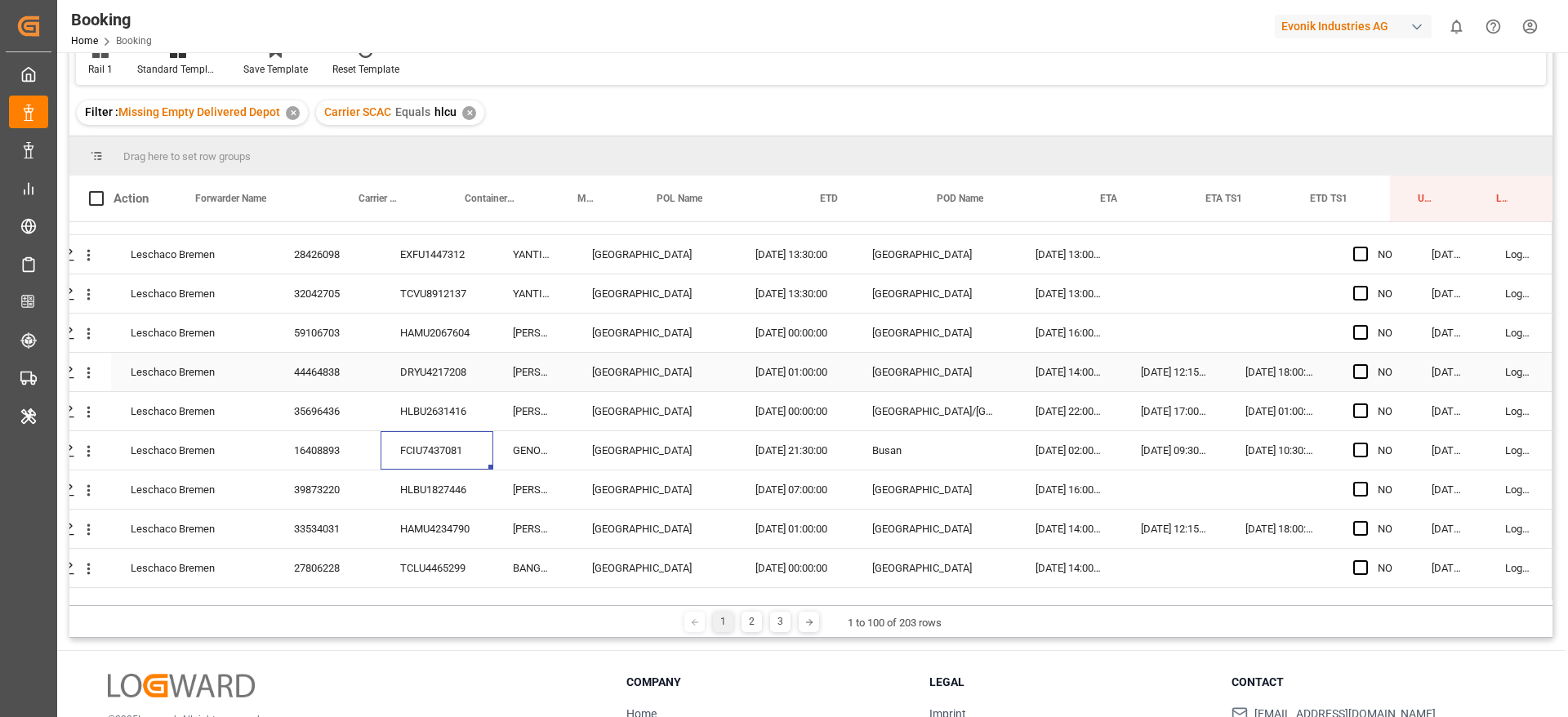
scroll to position [1592, 62]
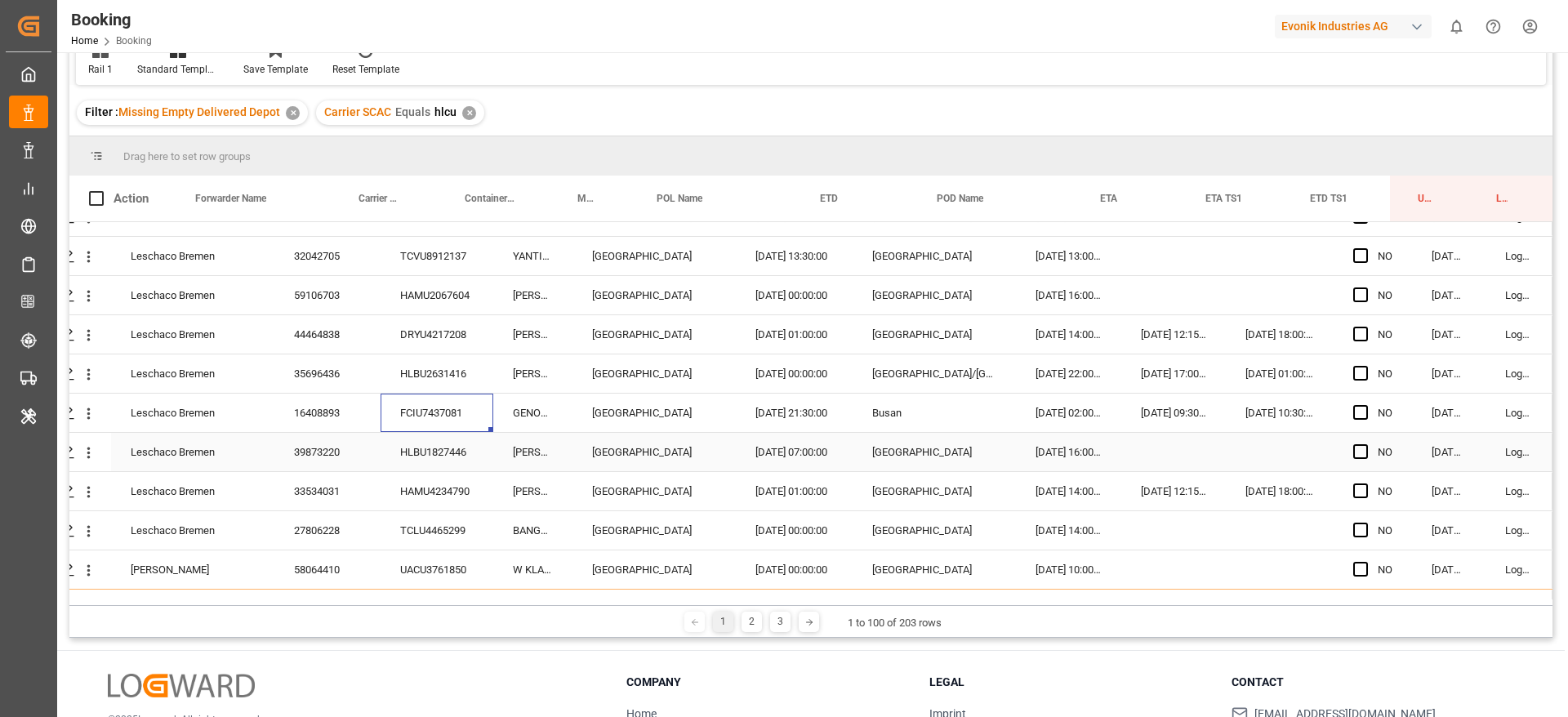
click at [430, 442] on div "HLBU1827446" at bounding box center [437, 452] width 113 height 39
click at [440, 488] on div "HAMU4234790" at bounding box center [437, 492] width 113 height 39
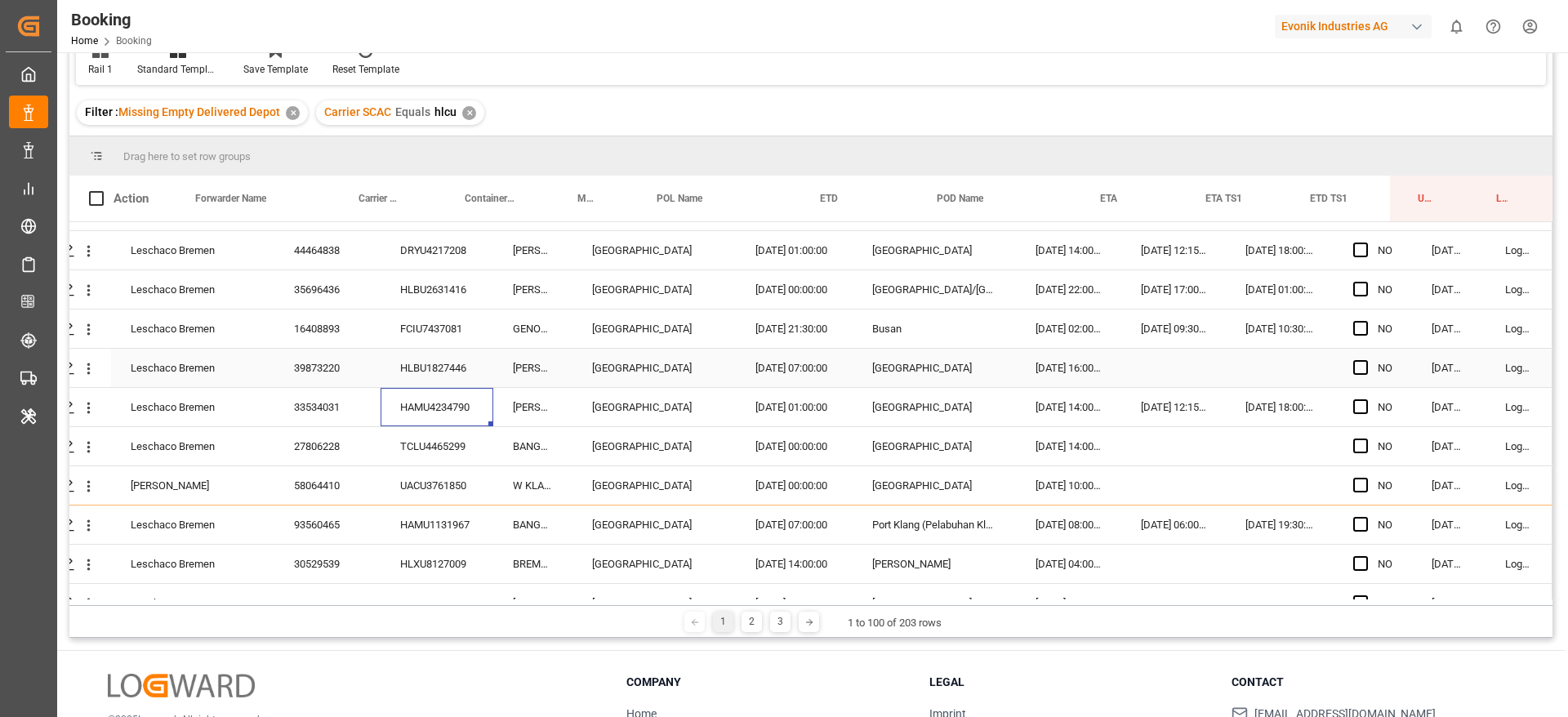
scroll to position [1715, 62]
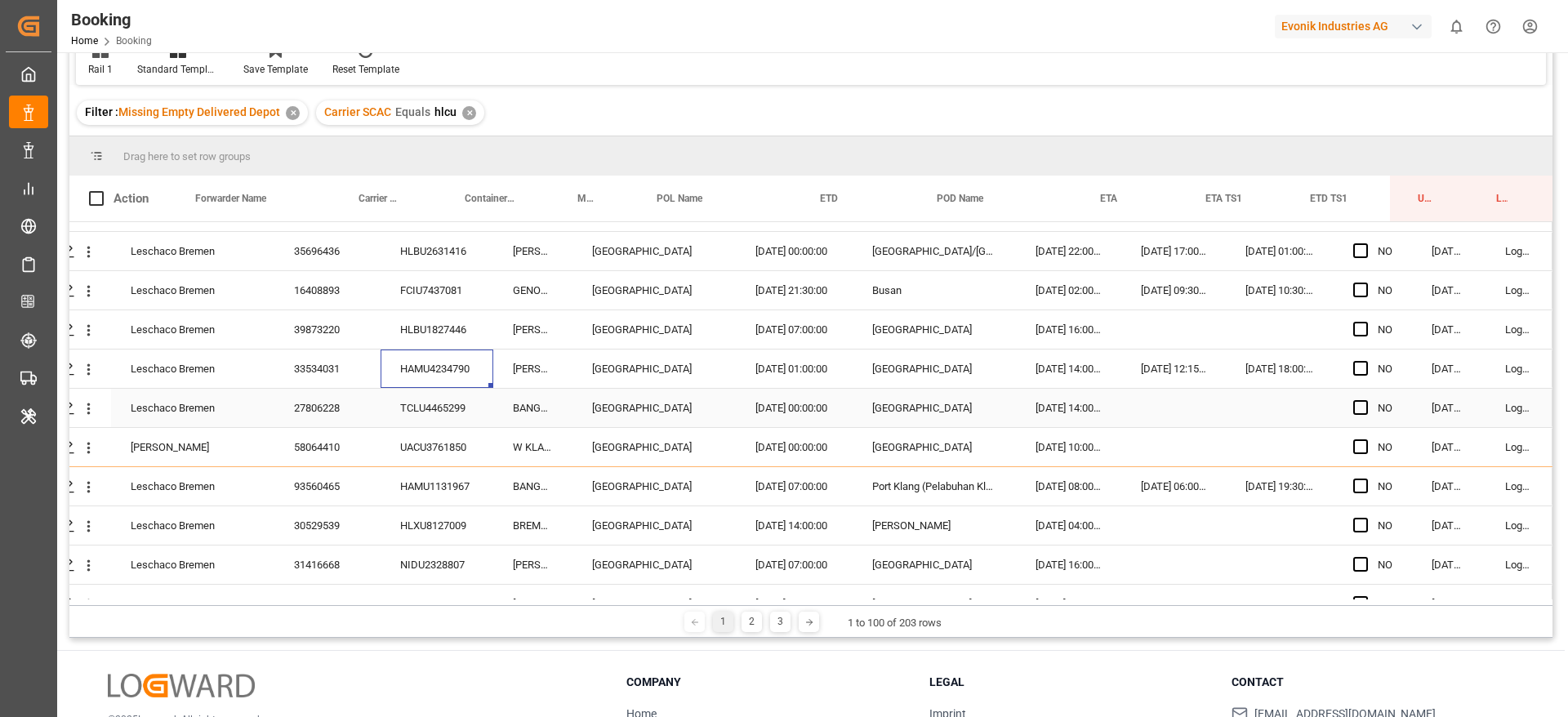
click at [408, 416] on div "TCLU4465299" at bounding box center [437, 408] width 113 height 39
click at [412, 457] on div "UACU3761850" at bounding box center [437, 447] width 113 height 39
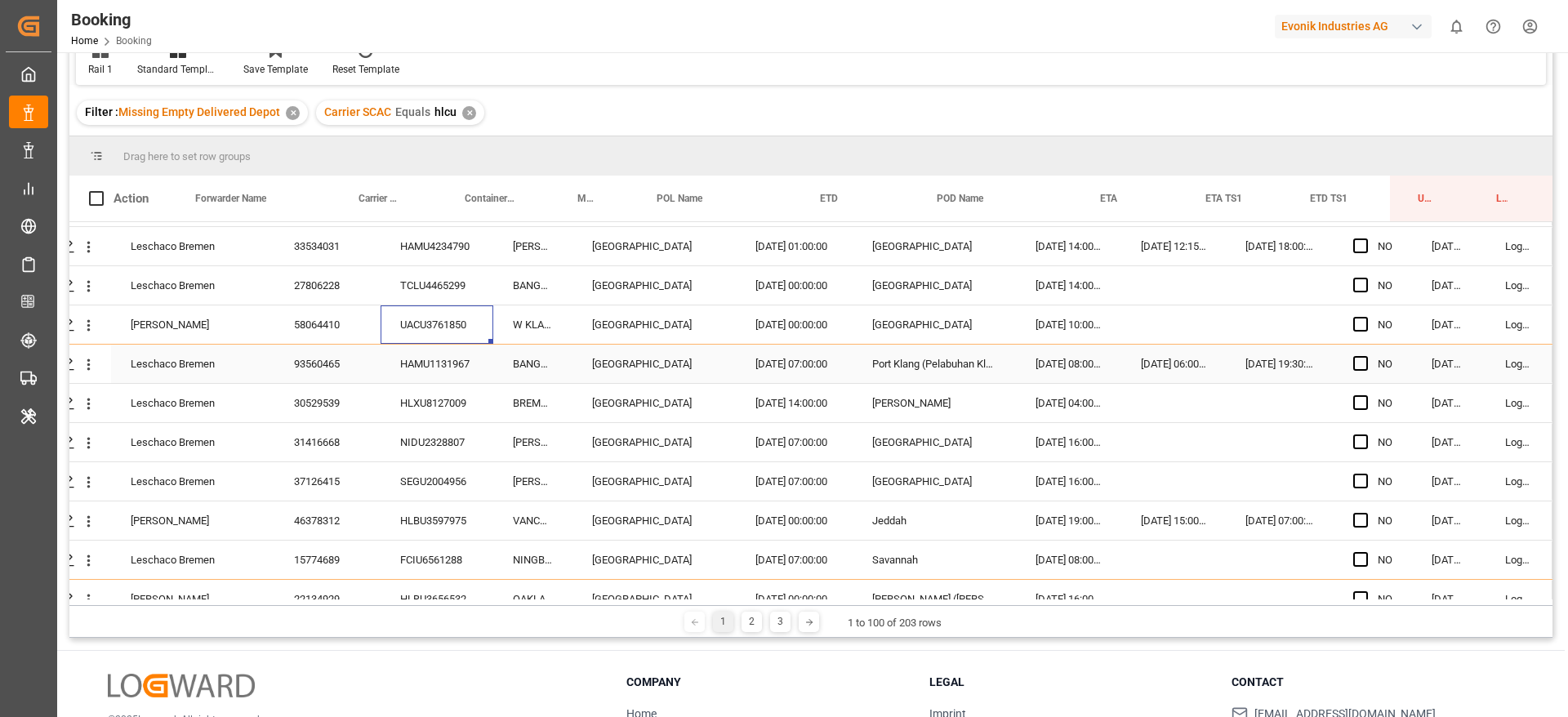
click at [451, 361] on div "HAMU1131967" at bounding box center [437, 364] width 113 height 39
click at [442, 419] on div "HLXU8127009" at bounding box center [437, 403] width 113 height 39
click at [409, 436] on div "NIDU2328807" at bounding box center [437, 443] width 113 height 39
click at [392, 473] on div "SEGU2004956" at bounding box center [437, 481] width 113 height 39
click at [390, 520] on div "HLBU3597975" at bounding box center [437, 521] width 113 height 39
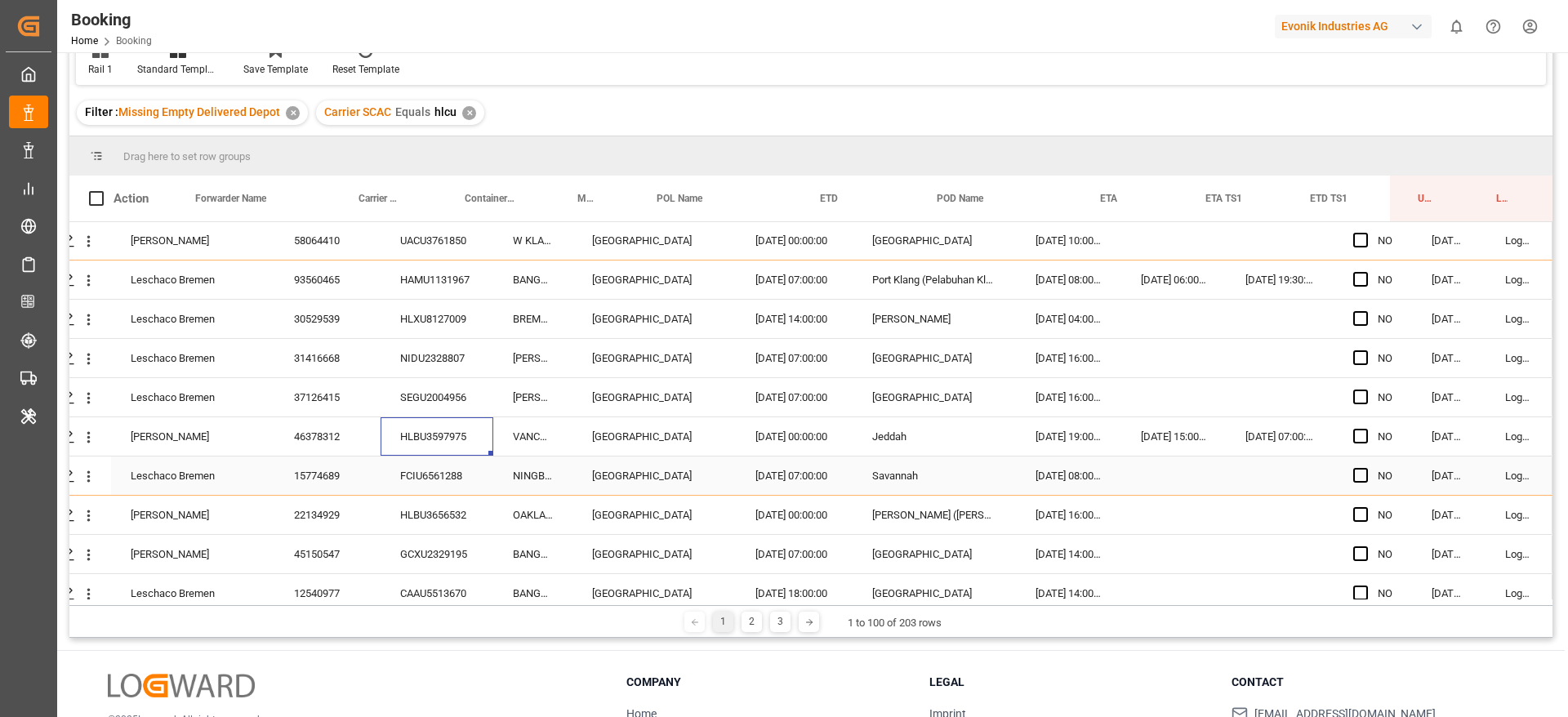
scroll to position [1961, 62]
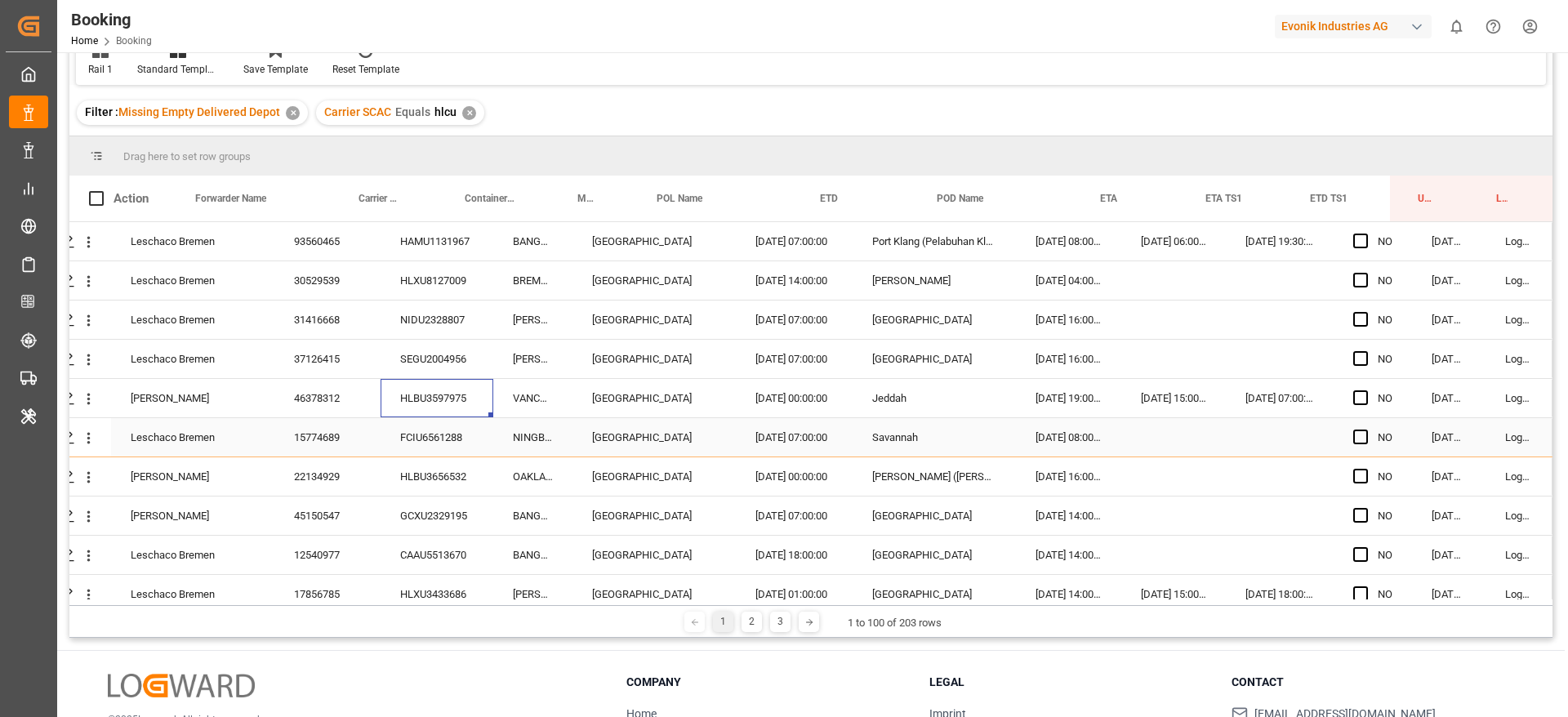
click at [413, 441] on div "FCIU6561288" at bounding box center [437, 438] width 113 height 39
click at [439, 494] on div "HLBU3656532" at bounding box center [437, 476] width 113 height 39
click at [391, 512] on div "GCXU2329195" at bounding box center [437, 516] width 113 height 39
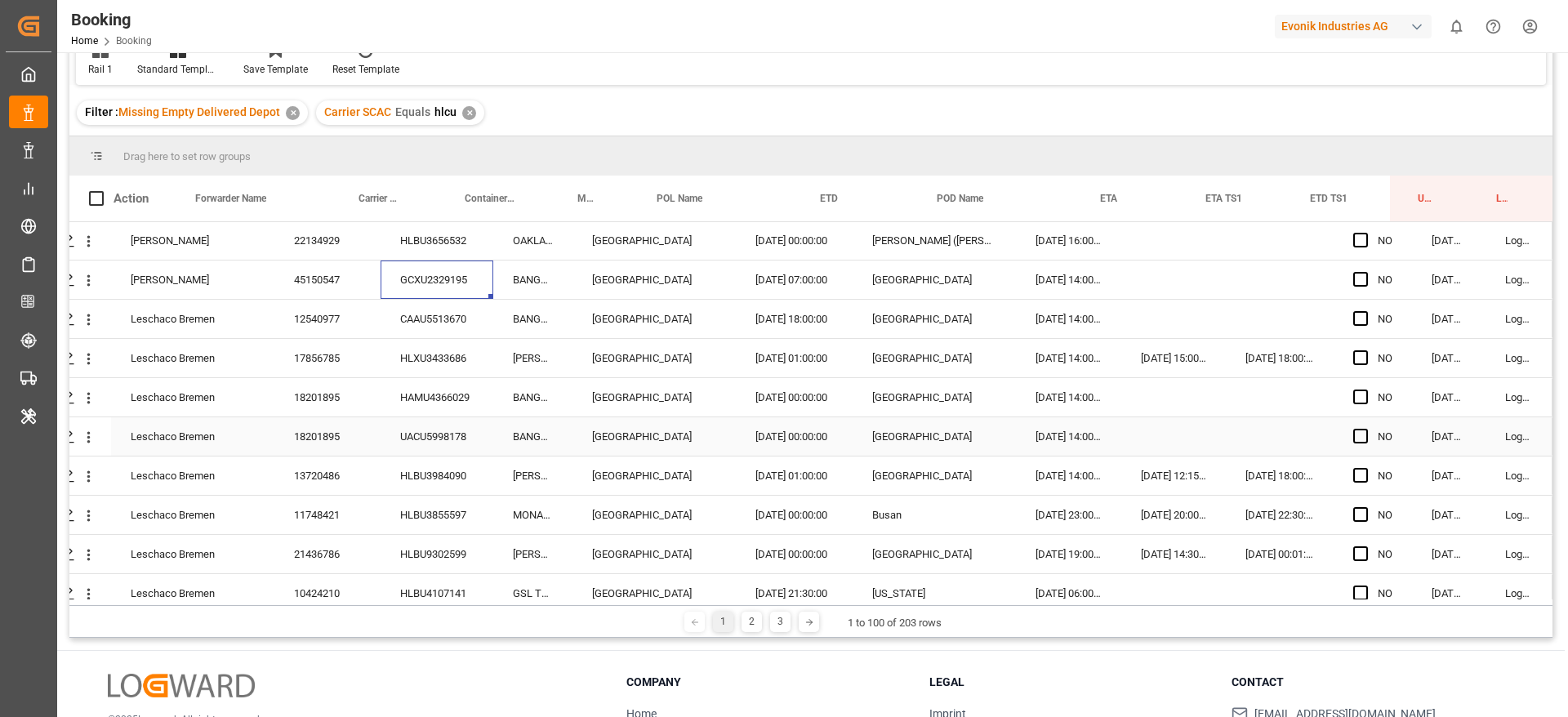
scroll to position [2205, 62]
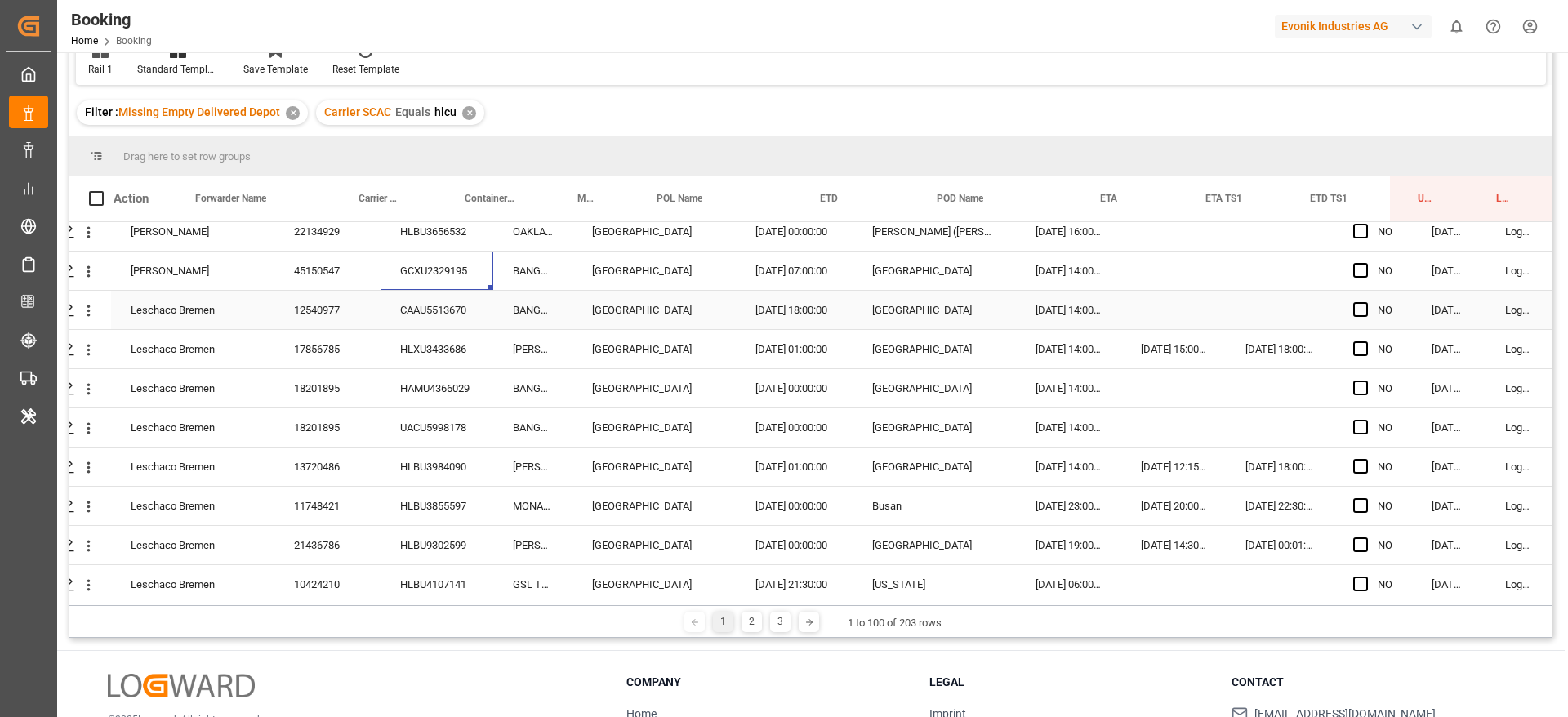
click at [446, 303] on div "CAAU5513670" at bounding box center [437, 310] width 113 height 39
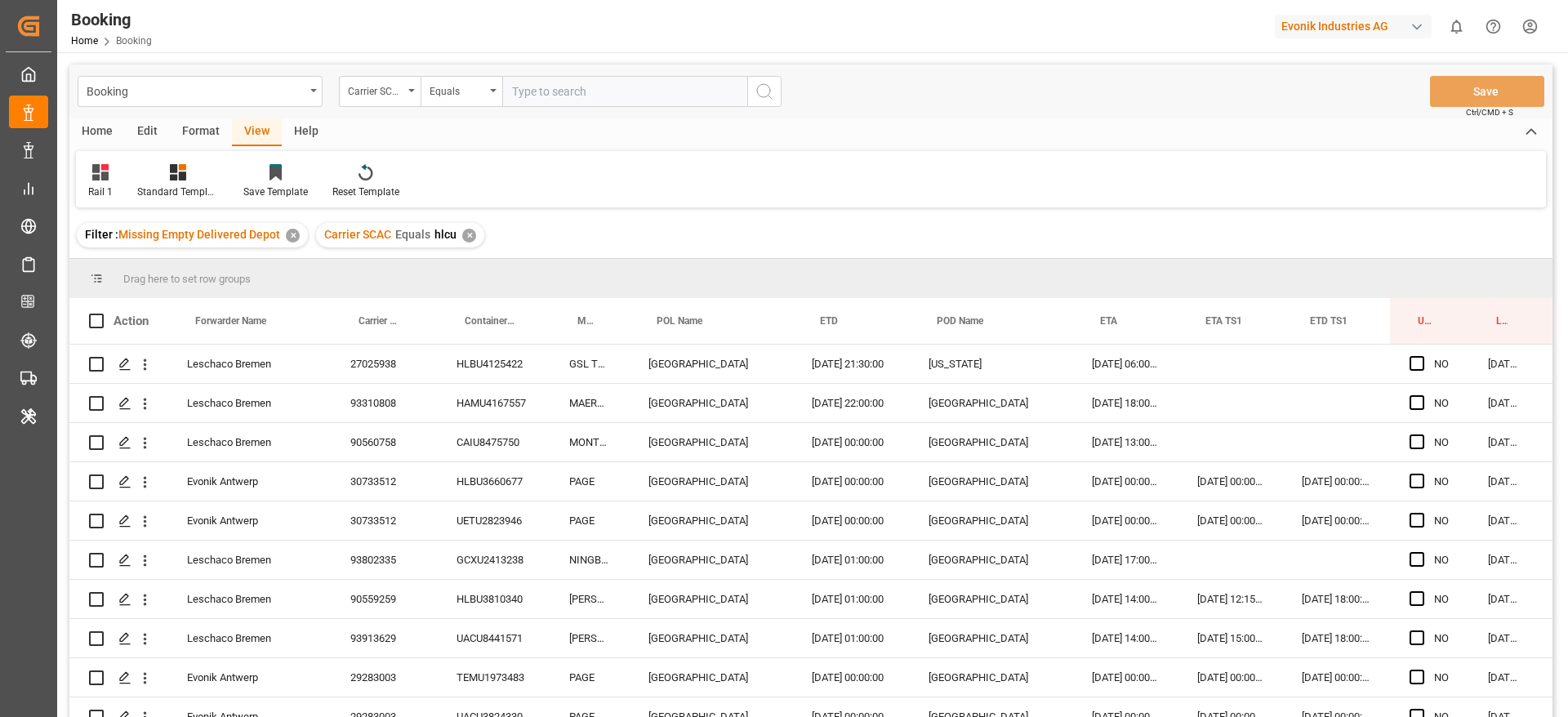
scroll to position [2205, 62]
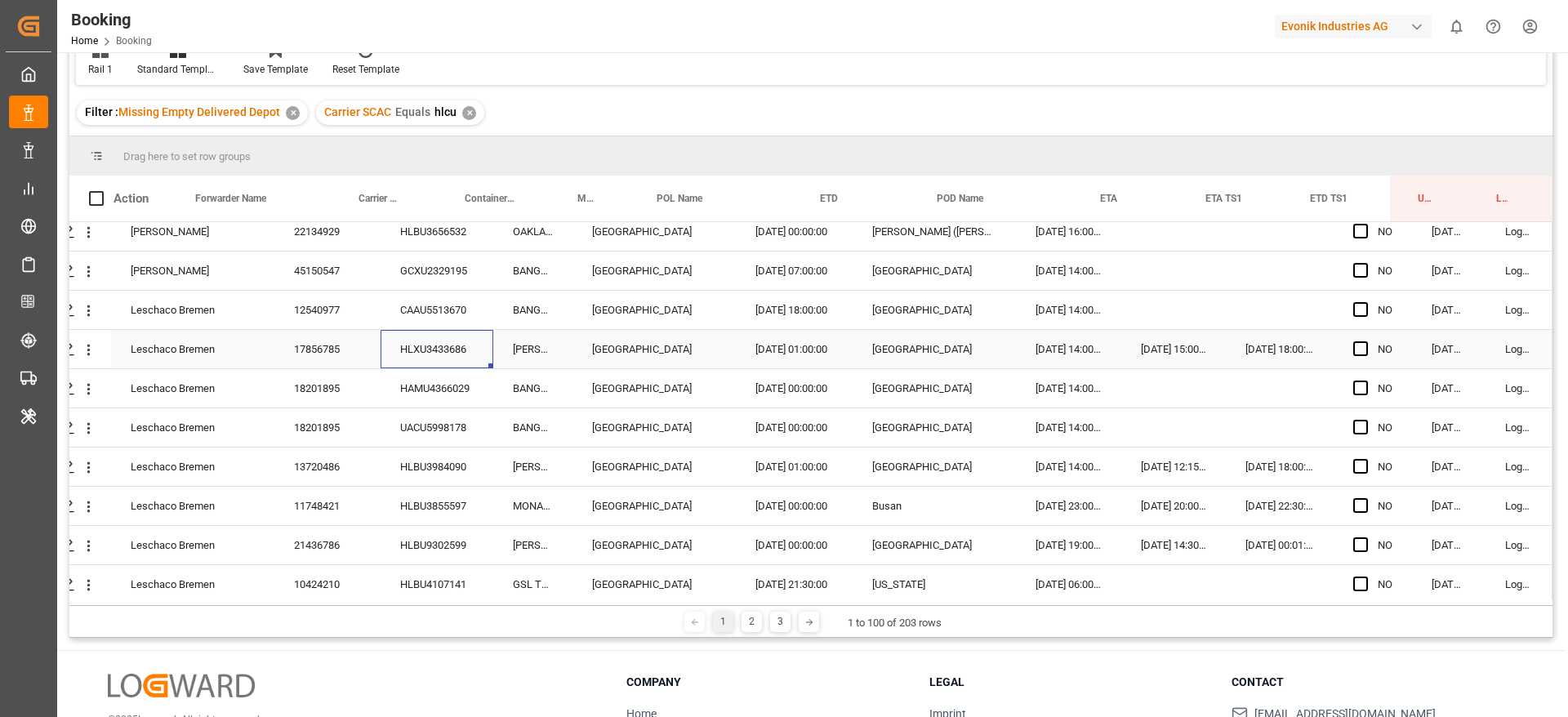
click at [397, 346] on div "HLXU3433686" at bounding box center [437, 349] width 113 height 39
click at [419, 378] on div "HAMU4366029" at bounding box center [437, 388] width 113 height 39
click at [457, 419] on div "UACU5998178" at bounding box center [437, 428] width 113 height 39
click at [426, 469] on div "HLBU3984090" at bounding box center [437, 467] width 113 height 39
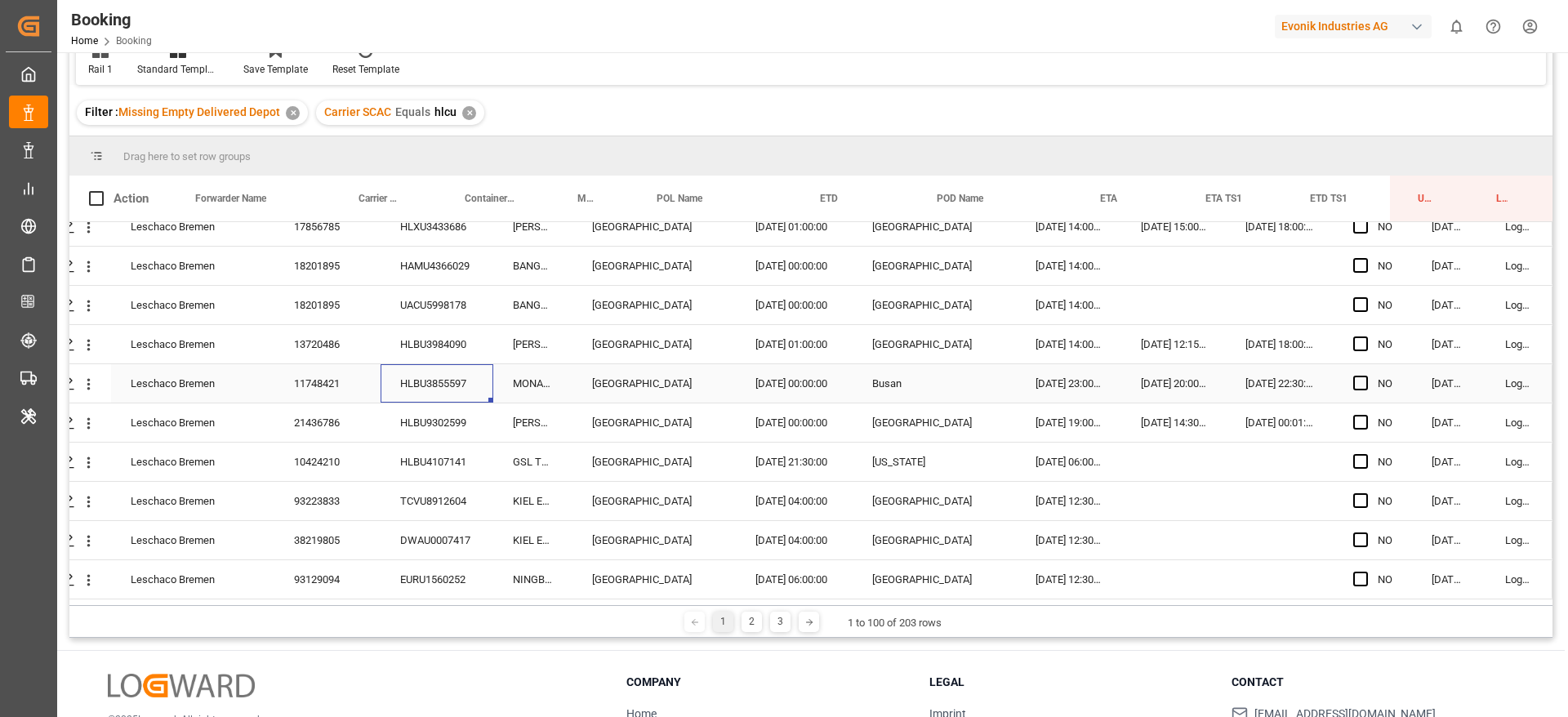
click at [404, 383] on div "HLBU3855597" at bounding box center [437, 384] width 113 height 39
click at [443, 430] on div "HLBU9302599" at bounding box center [437, 423] width 113 height 39
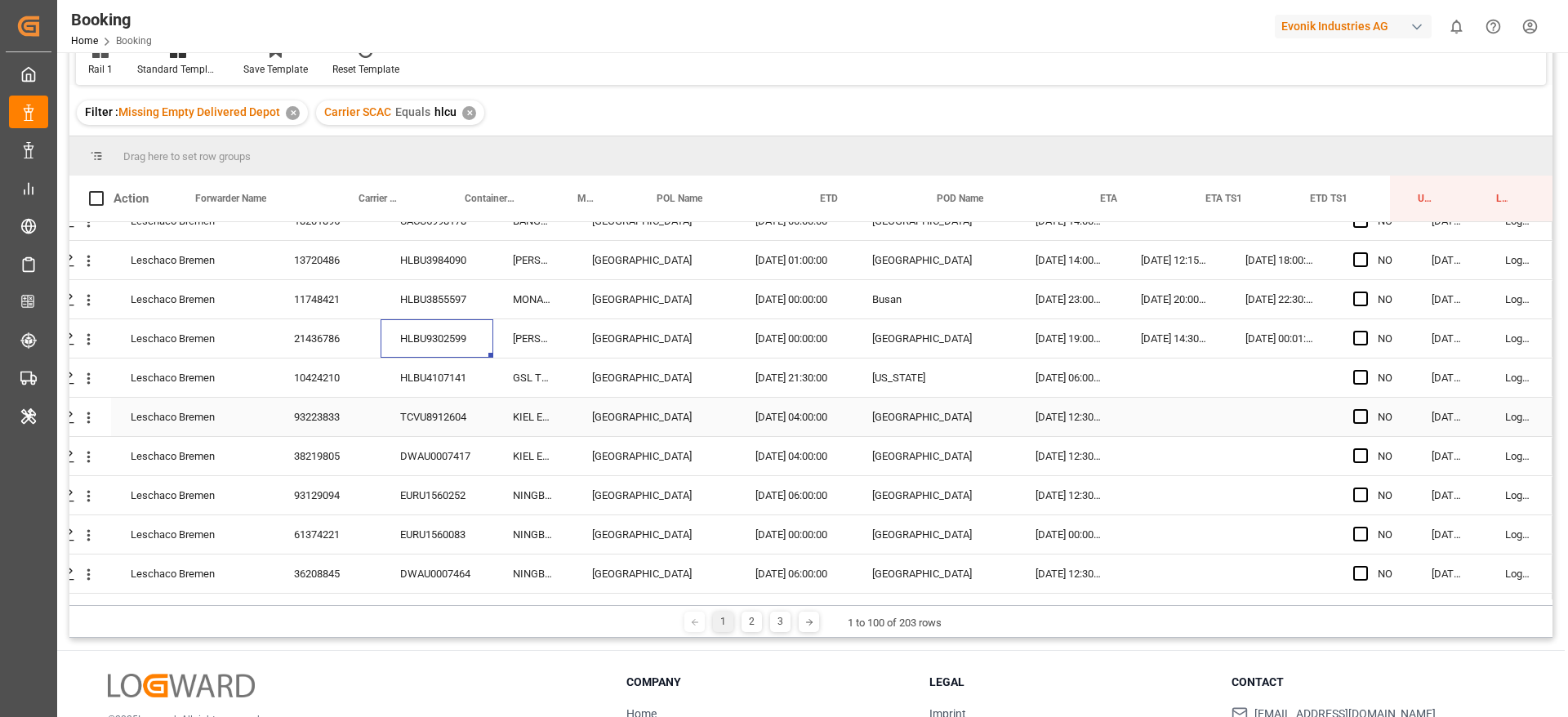
scroll to position [2451, 62]
click at [415, 320] on div "HLBU4107141" at bounding box center [437, 339] width 113 height 39
click at [319, 271] on div "11748421" at bounding box center [328, 261] width 106 height 39
click at [404, 330] on div "HLBU4107141" at bounding box center [437, 339] width 113 height 39
click at [402, 384] on div "TCVU8912604" at bounding box center [437, 379] width 113 height 39
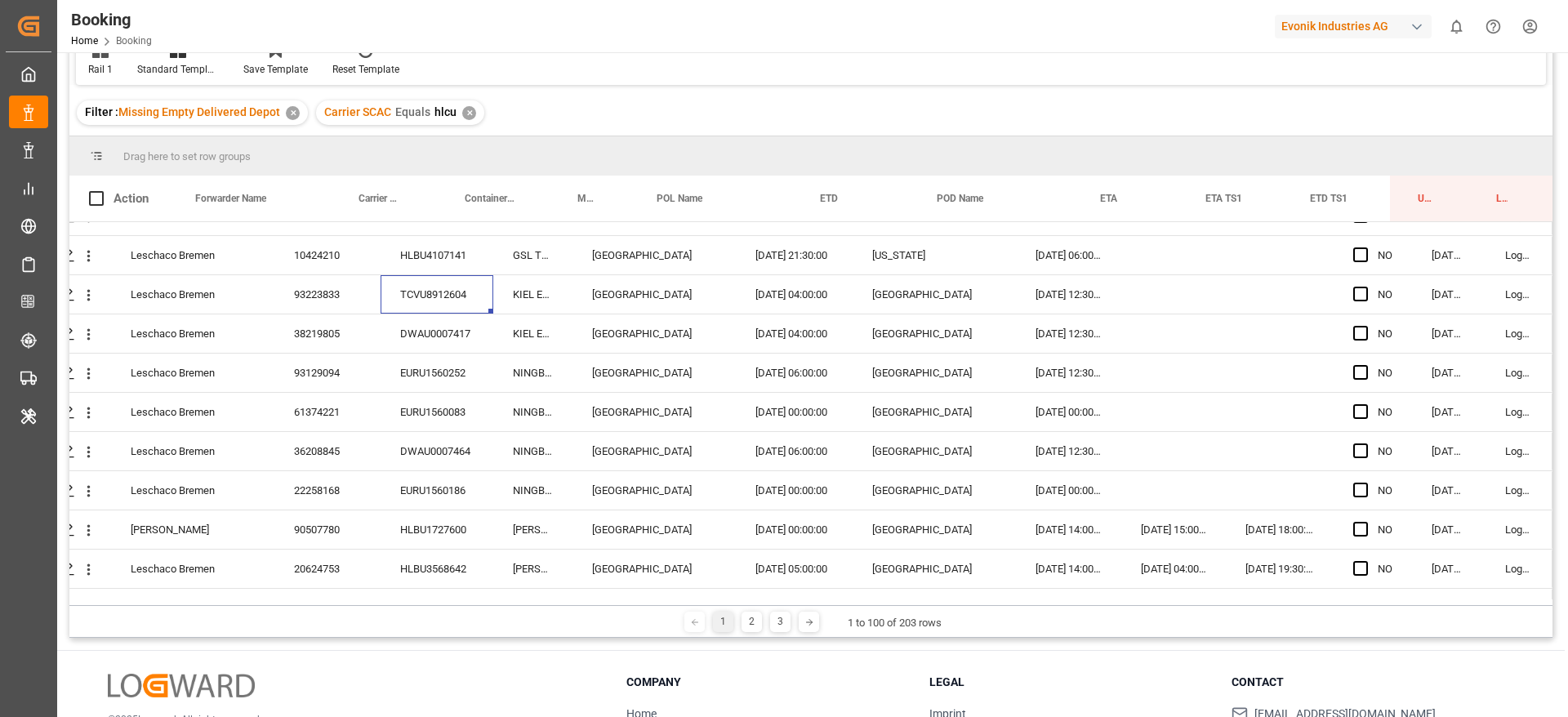
scroll to position [2573, 62]
click at [399, 298] on div "DWAU0007417" at bounding box center [437, 296] width 113 height 39
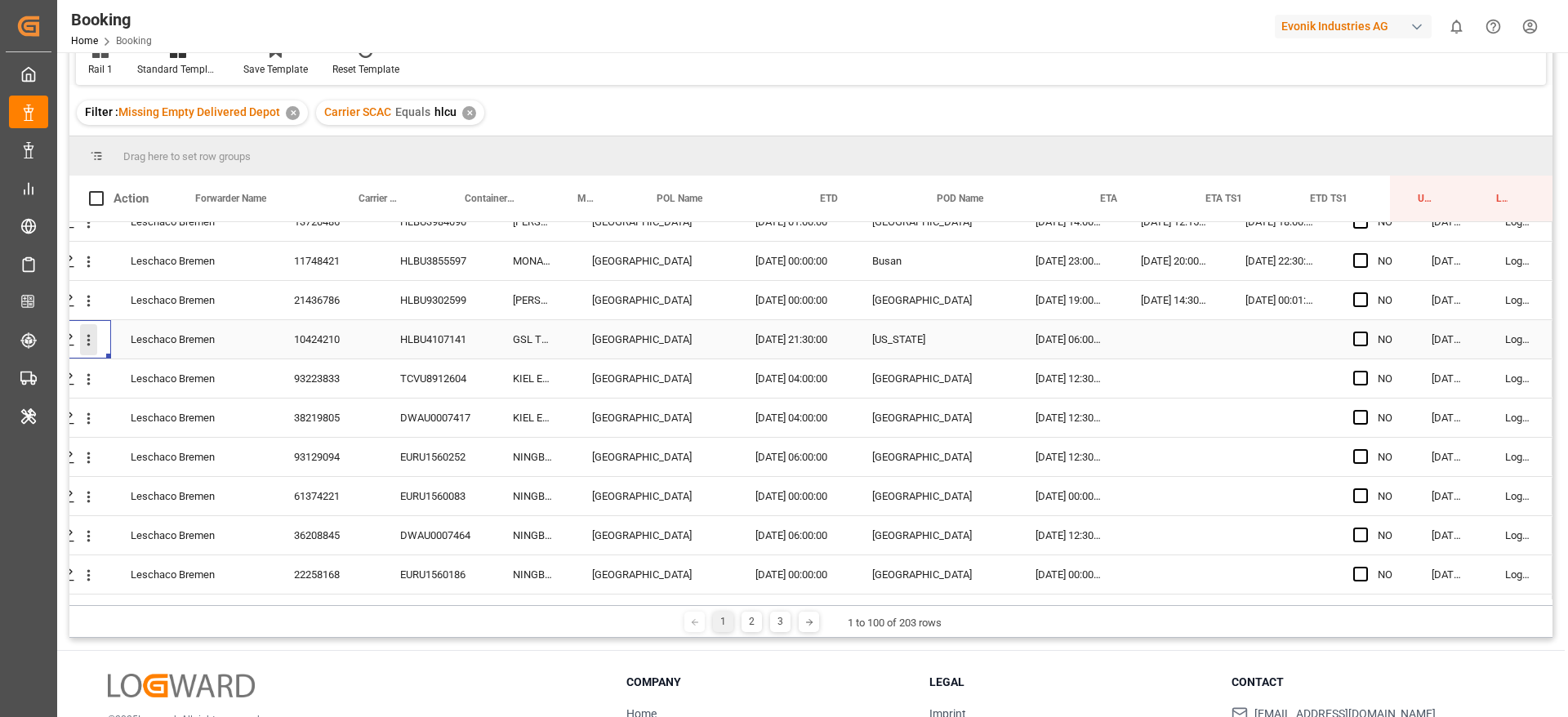
click at [89, 331] on icon "open menu" at bounding box center [89, 340] width 17 height 17
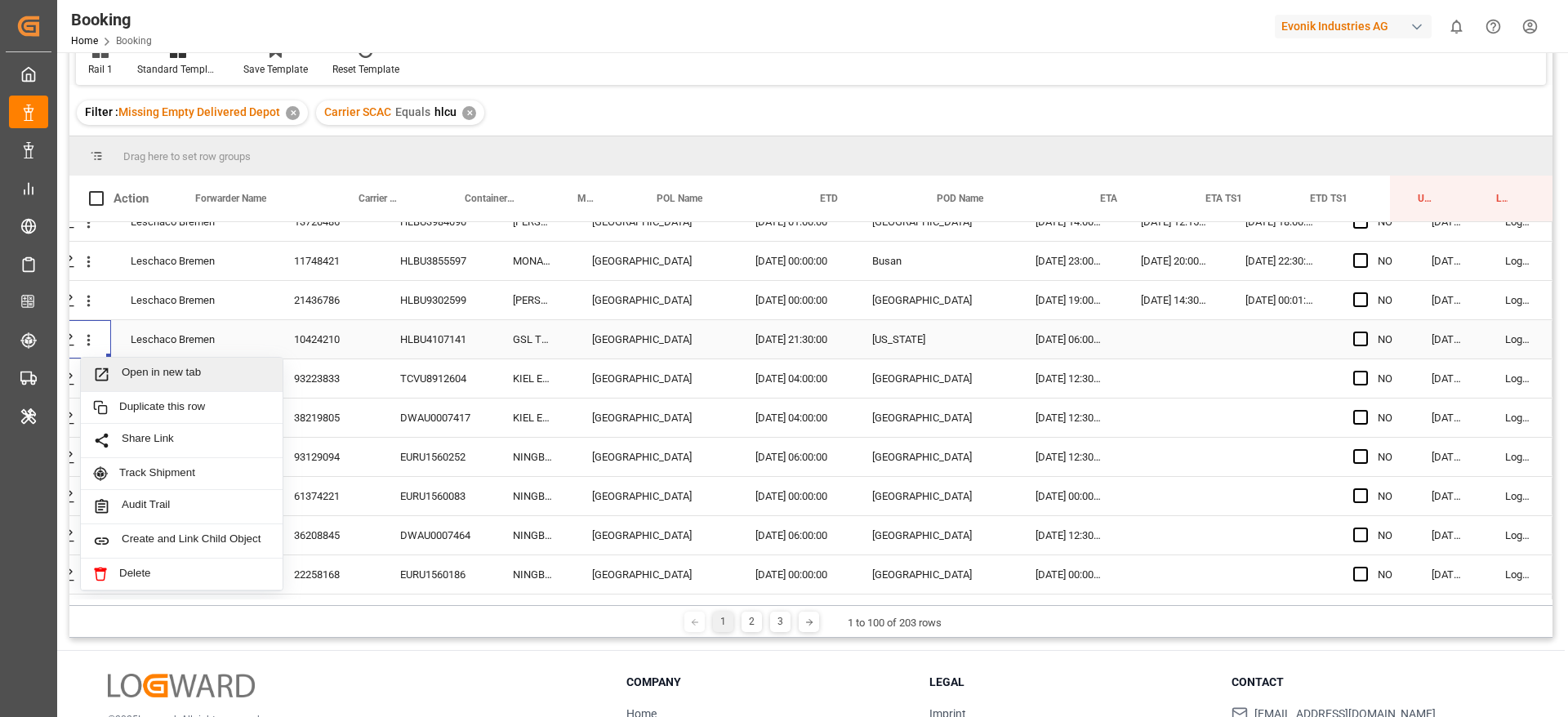
click at [175, 366] on span "Open in new tab" at bounding box center [196, 375] width 149 height 17
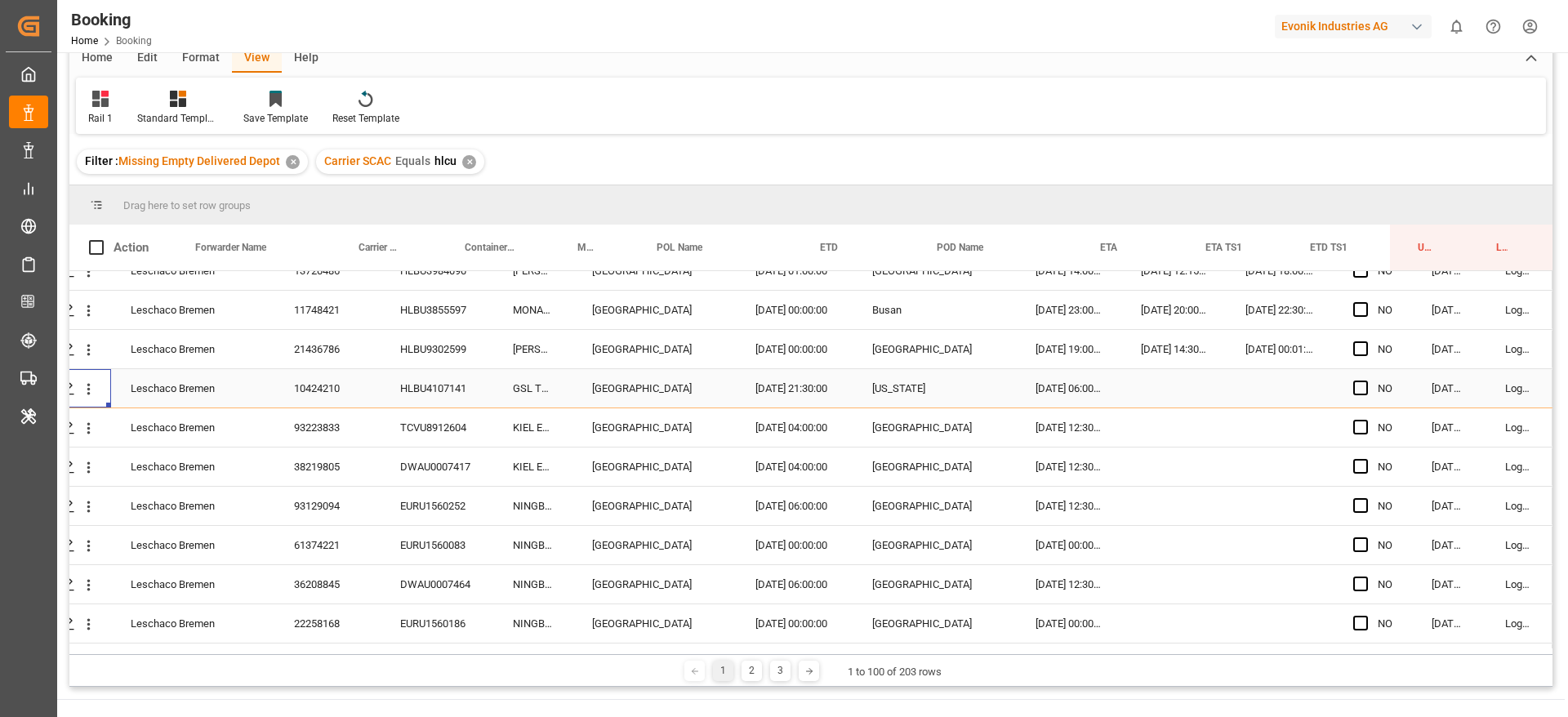
scroll to position [172, 0]
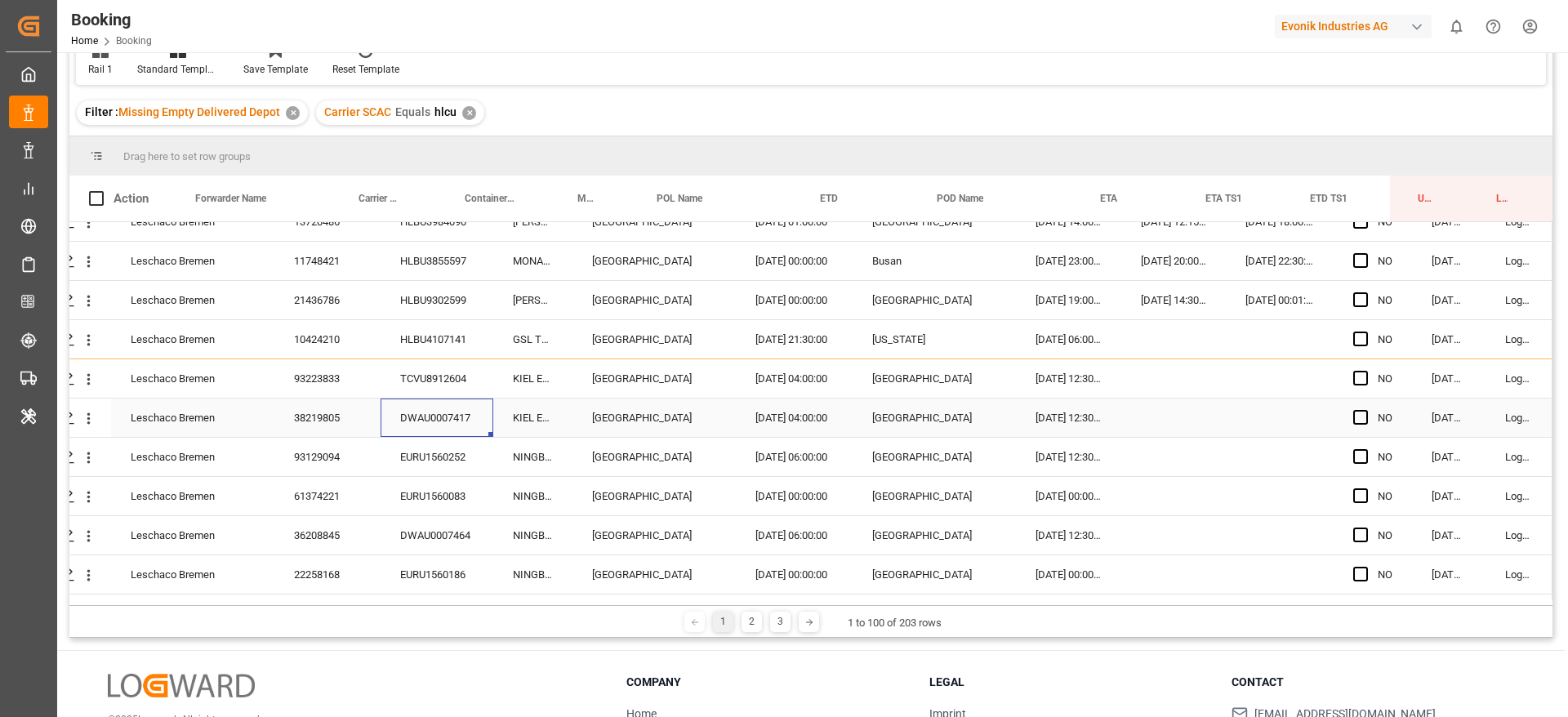
click at [466, 419] on div "DWAU0007417" at bounding box center [437, 418] width 113 height 39
click at [406, 447] on div "EURU1560252" at bounding box center [437, 457] width 113 height 39
click at [435, 493] on div "EURU1560083" at bounding box center [437, 497] width 113 height 39
click at [399, 532] on div "DWAU0007464" at bounding box center [437, 535] width 113 height 39
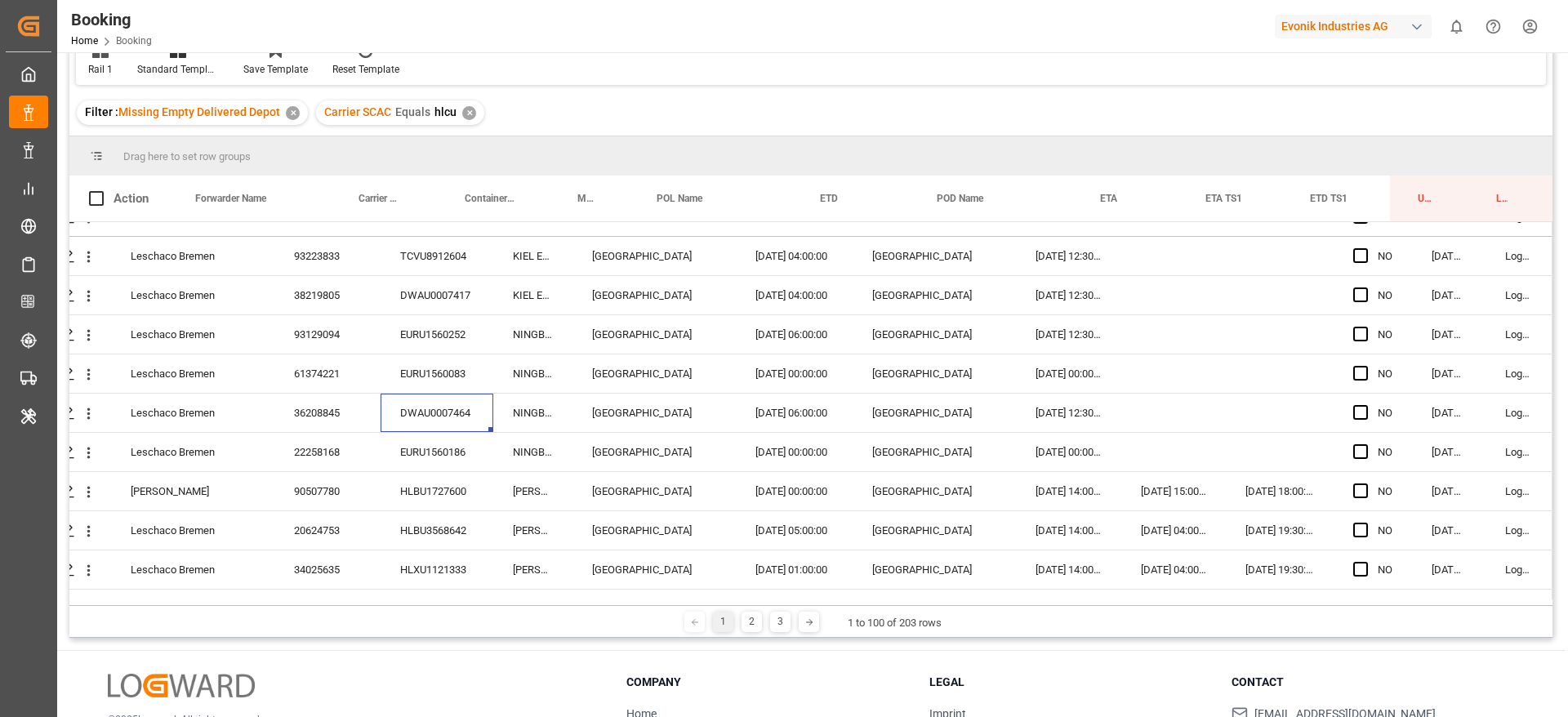
scroll to position [2695, 62]
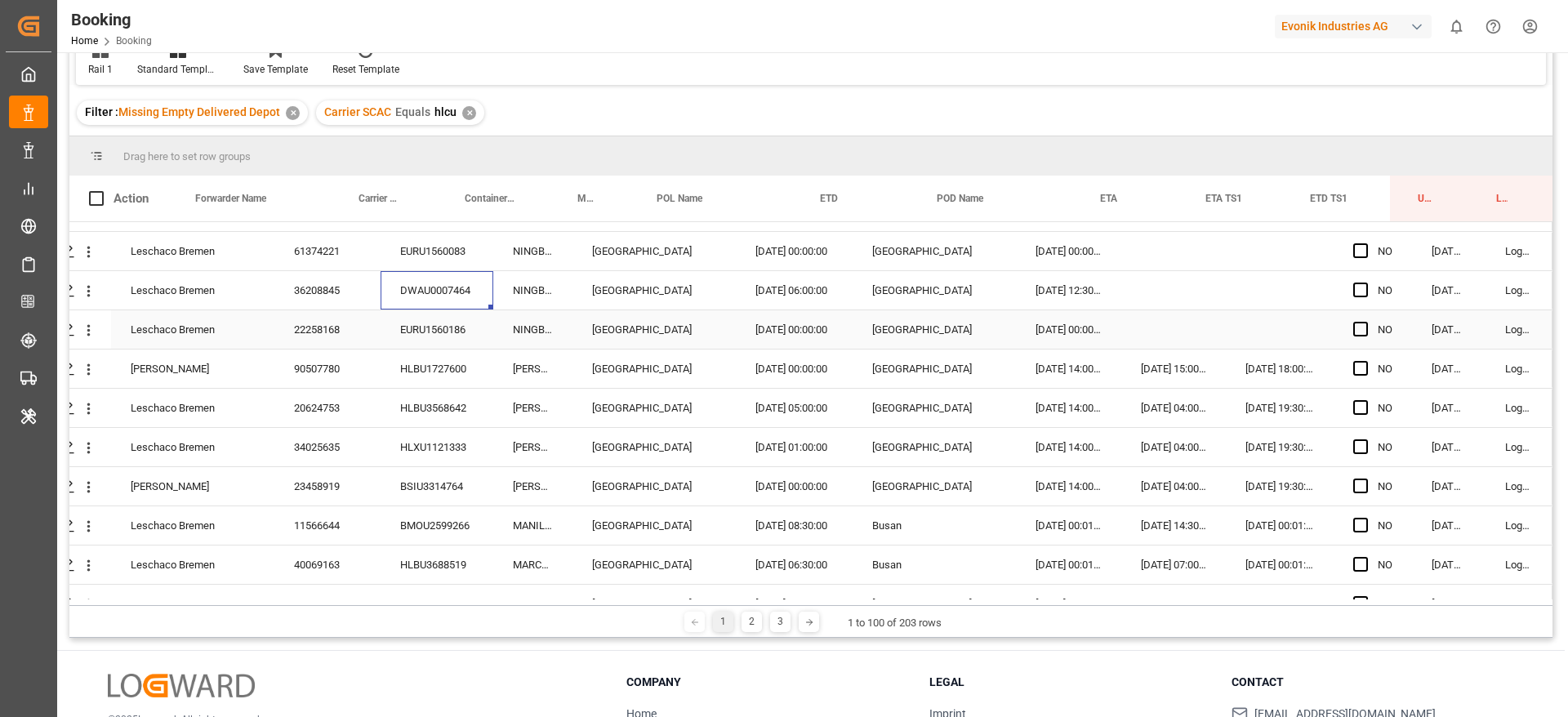
click at [424, 335] on div "EURU1560186" at bounding box center [437, 330] width 113 height 39
click at [427, 370] on div "HLBU1727600" at bounding box center [437, 369] width 113 height 39
click at [434, 404] on div "HLBU3568642" at bounding box center [437, 408] width 113 height 39
click at [455, 457] on div "HLXU1121333" at bounding box center [437, 447] width 113 height 39
click at [433, 488] on div "BSIU3314764" at bounding box center [437, 487] width 113 height 39
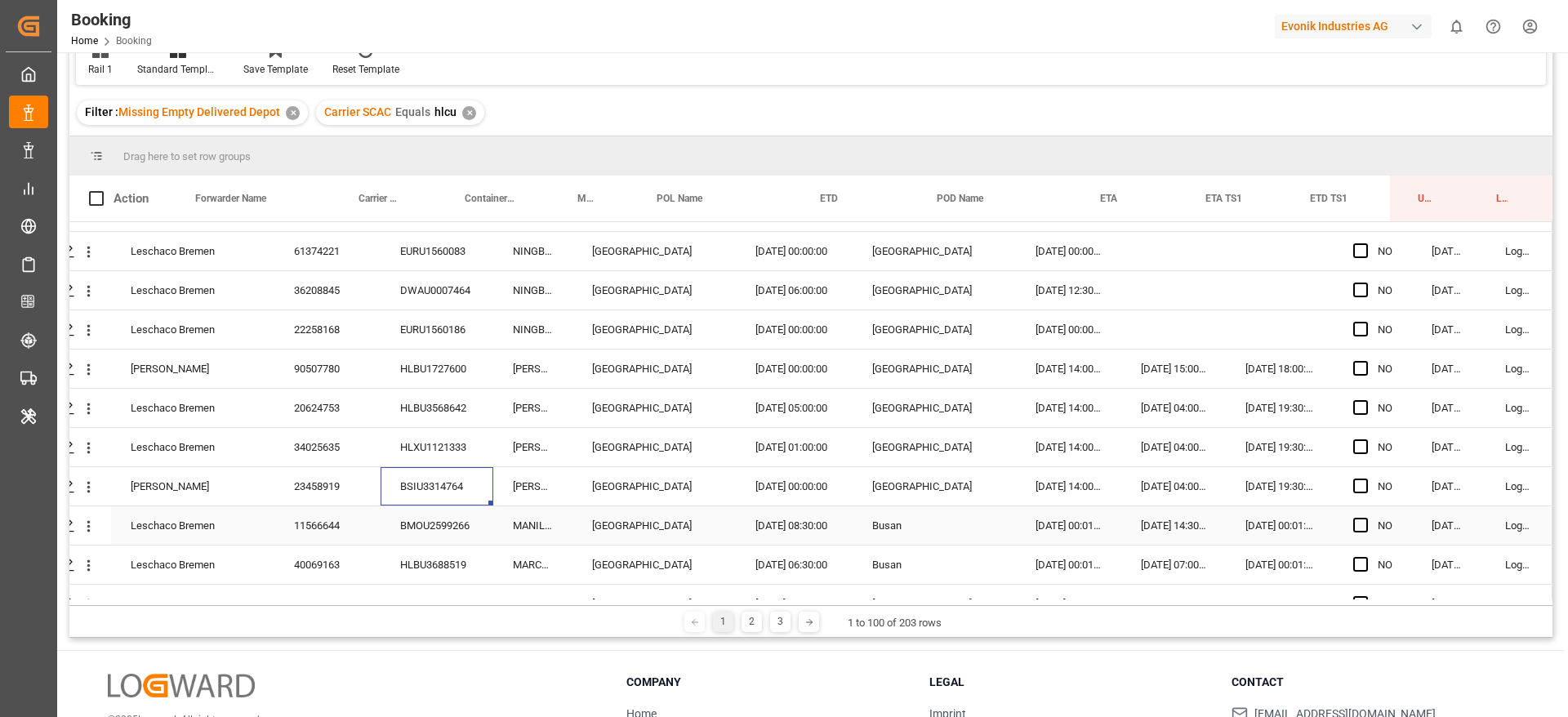
click at [401, 528] on div "BMOU2599266" at bounding box center [437, 526] width 113 height 39
click at [404, 572] on div "HLBU3688519" at bounding box center [437, 565] width 113 height 39
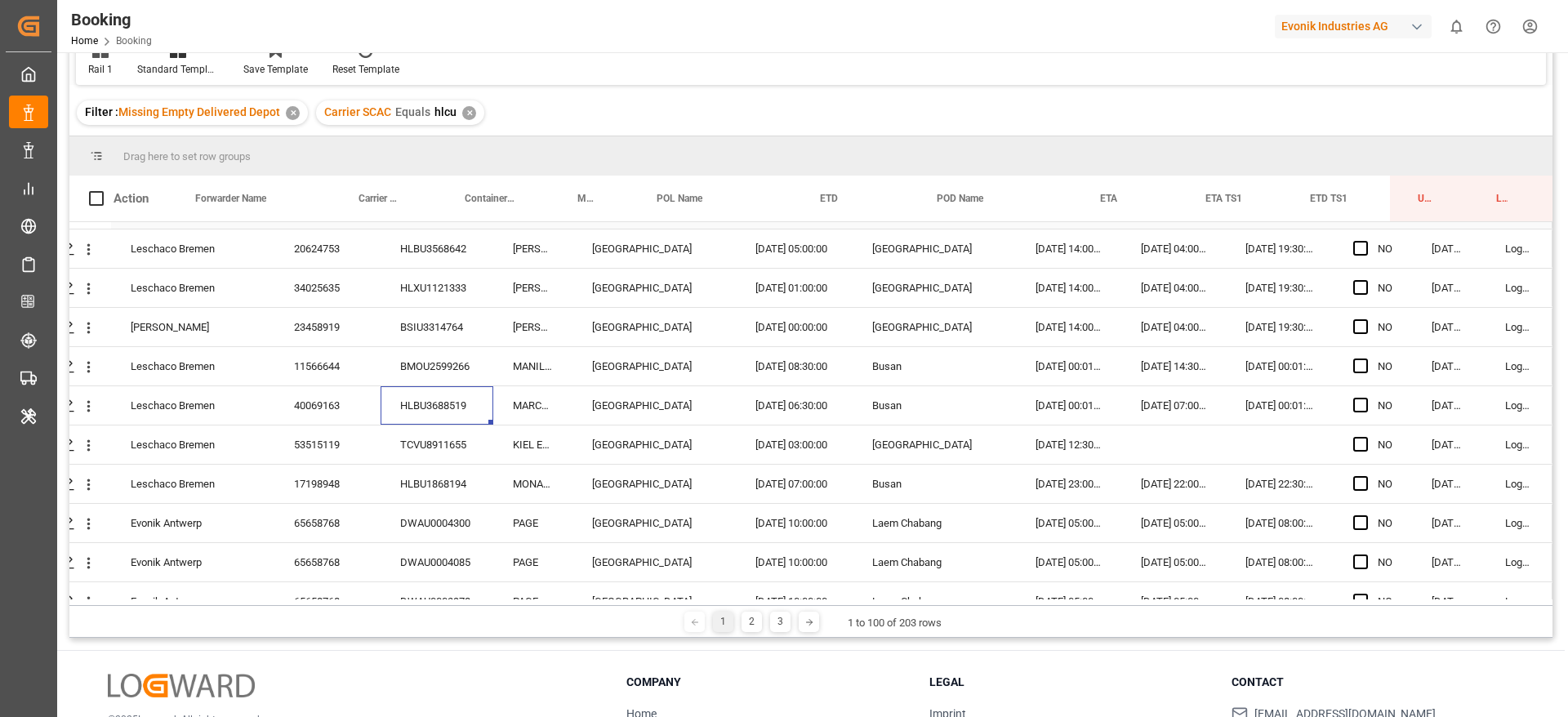
scroll to position [2940, 62]
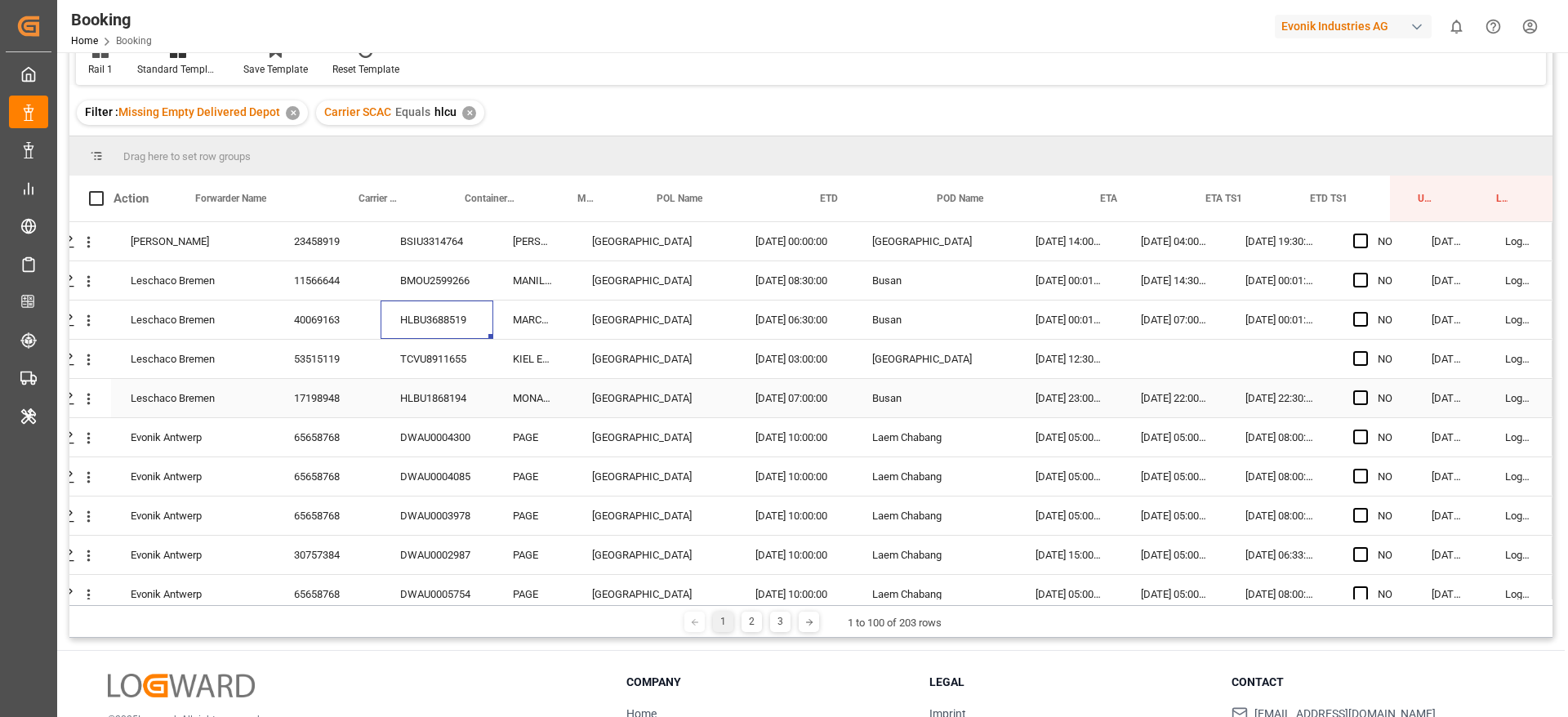
click at [431, 358] on div "TCVU8911655" at bounding box center [437, 359] width 113 height 39
click at [462, 401] on div "HLBU1868194" at bounding box center [437, 398] width 113 height 39
click at [441, 419] on div "DWAU0004300" at bounding box center [437, 438] width 113 height 39
click at [452, 462] on div "DWAU0004085" at bounding box center [437, 476] width 113 height 39
click at [425, 504] on div "DWAU0003978" at bounding box center [437, 516] width 113 height 39
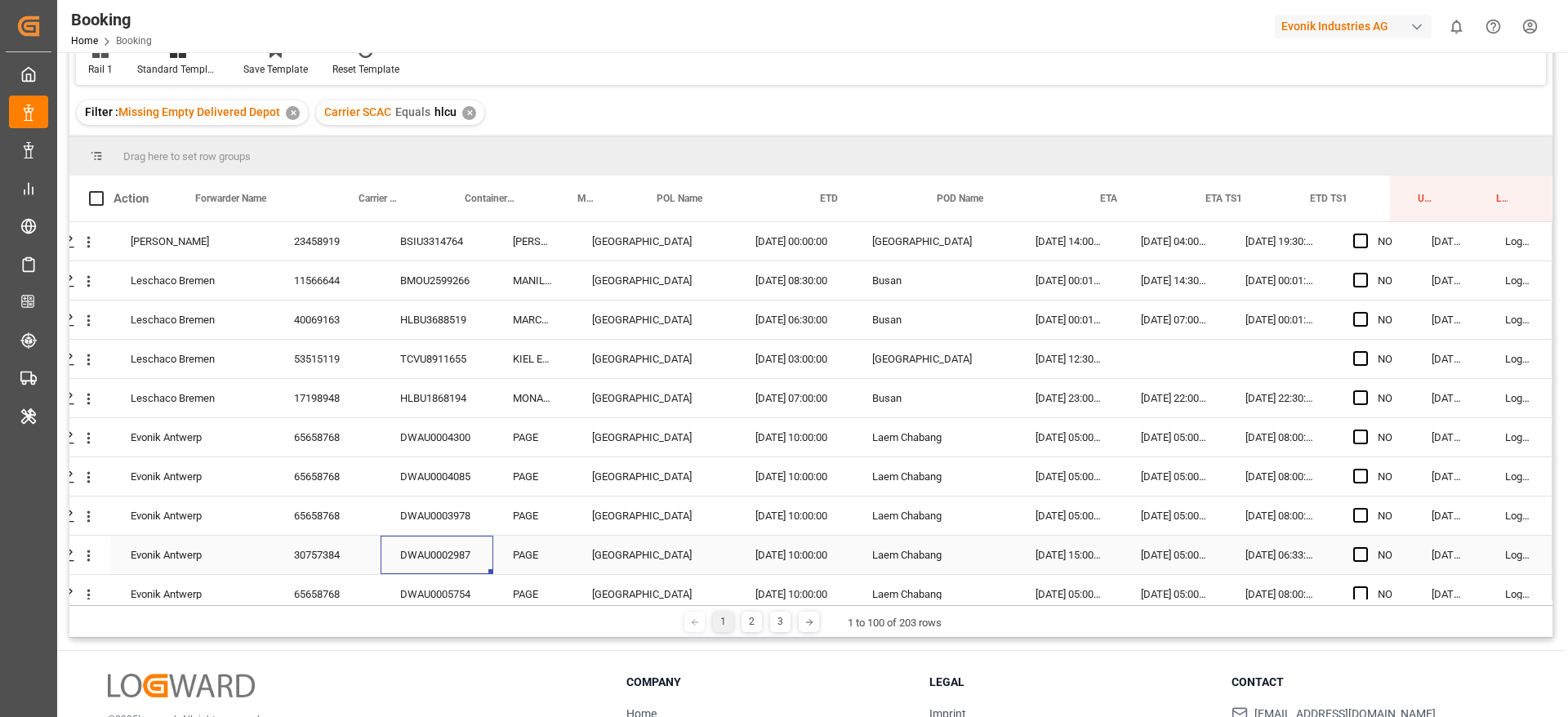
click at [446, 562] on div "DWAU0002987" at bounding box center [437, 556] width 113 height 39
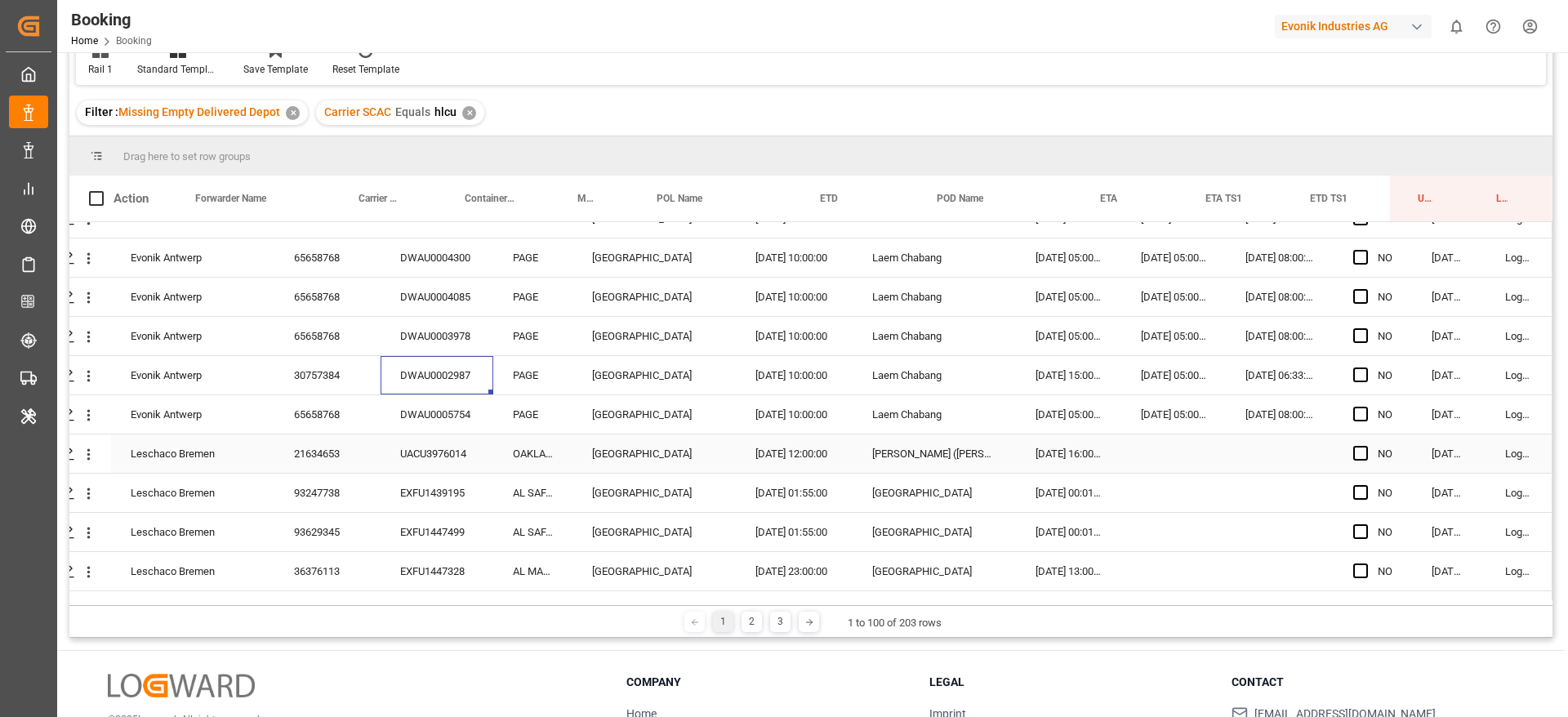
scroll to position [3186, 62]
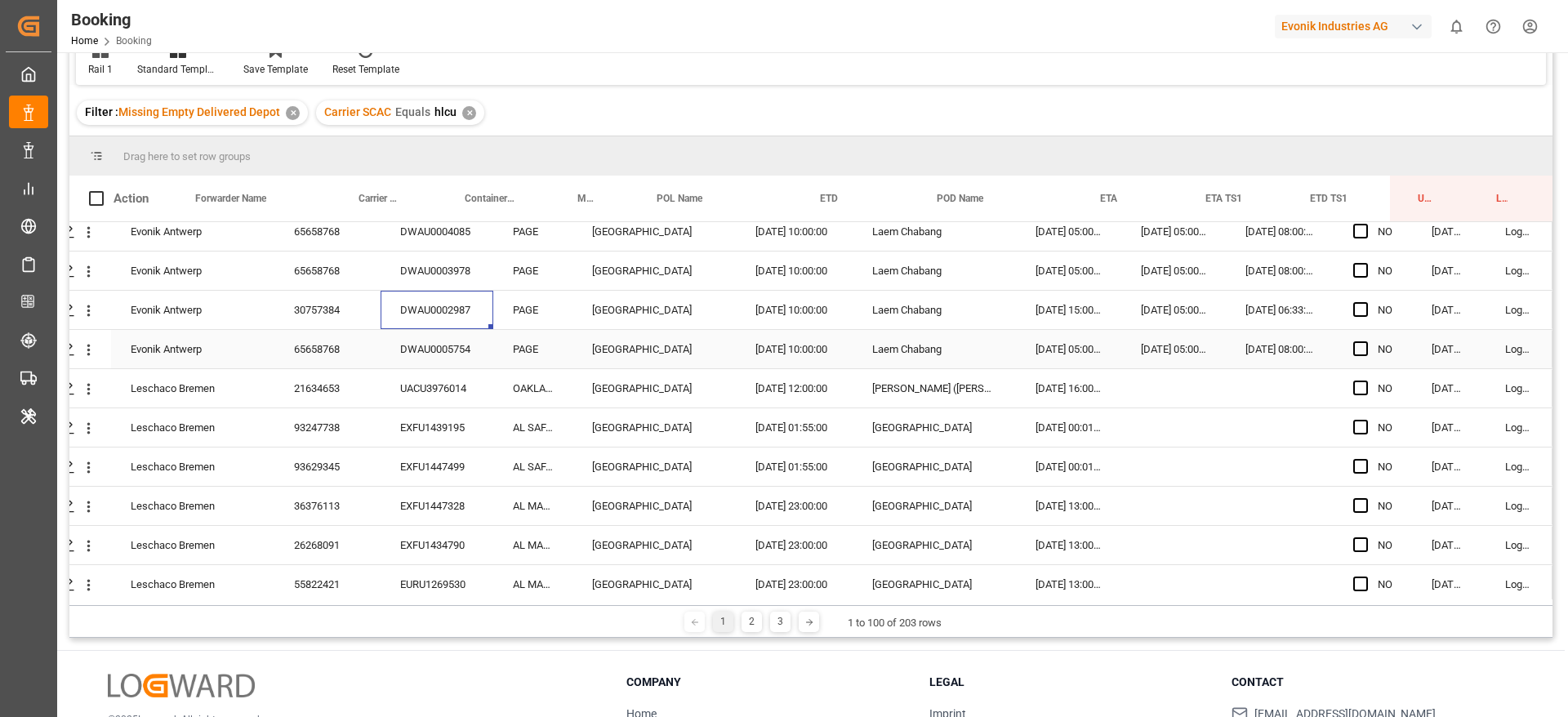
click at [428, 351] on div "DWAU0005754" at bounding box center [437, 349] width 113 height 39
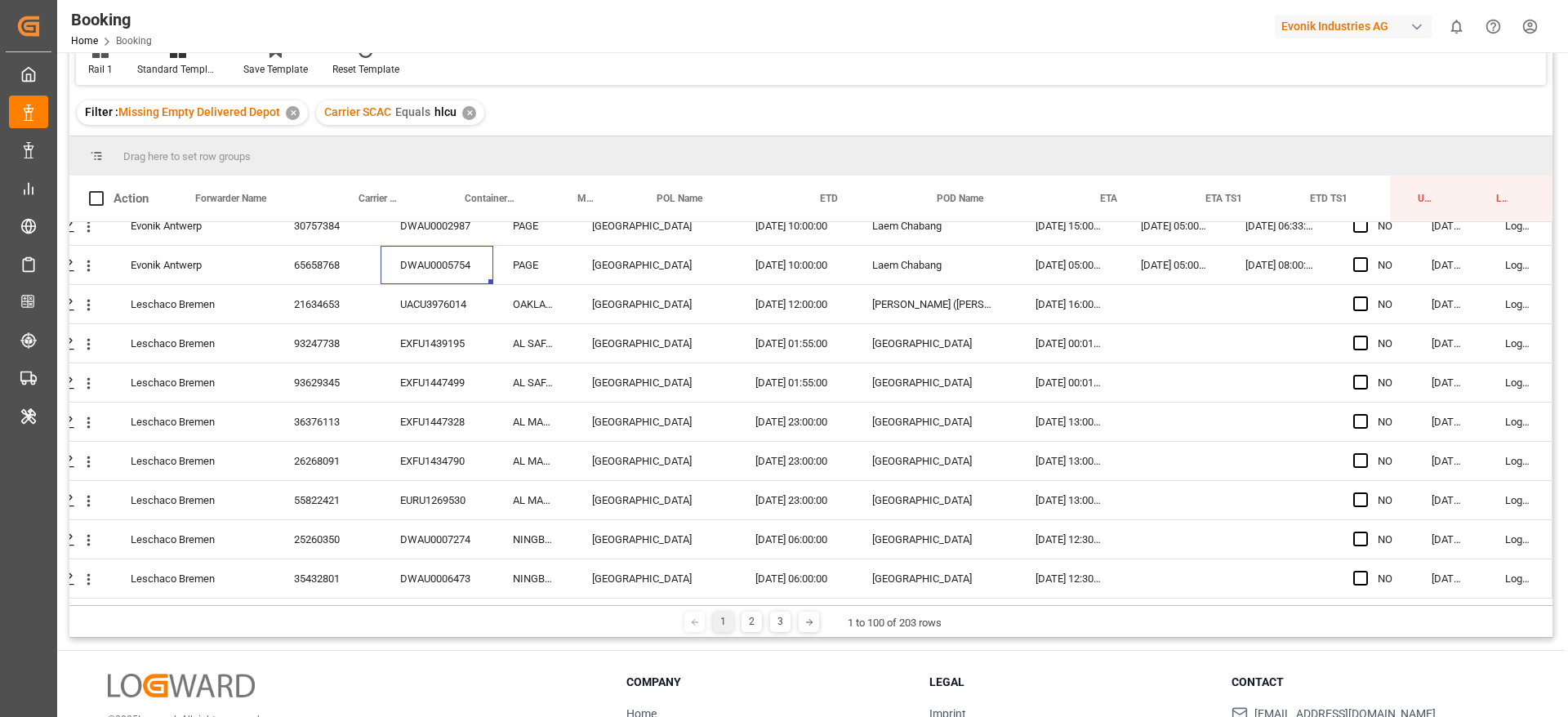
scroll to position [3308, 62]
click at [457, 266] on div "UACU3976014" at bounding box center [437, 266] width 113 height 39
click at [426, 325] on div "EXFU1447499" at bounding box center [437, 344] width 113 height 39
click at [428, 309] on div "EXFU1439195" at bounding box center [437, 305] width 113 height 39
click at [427, 337] on div "EXFU1447499" at bounding box center [437, 344] width 113 height 39
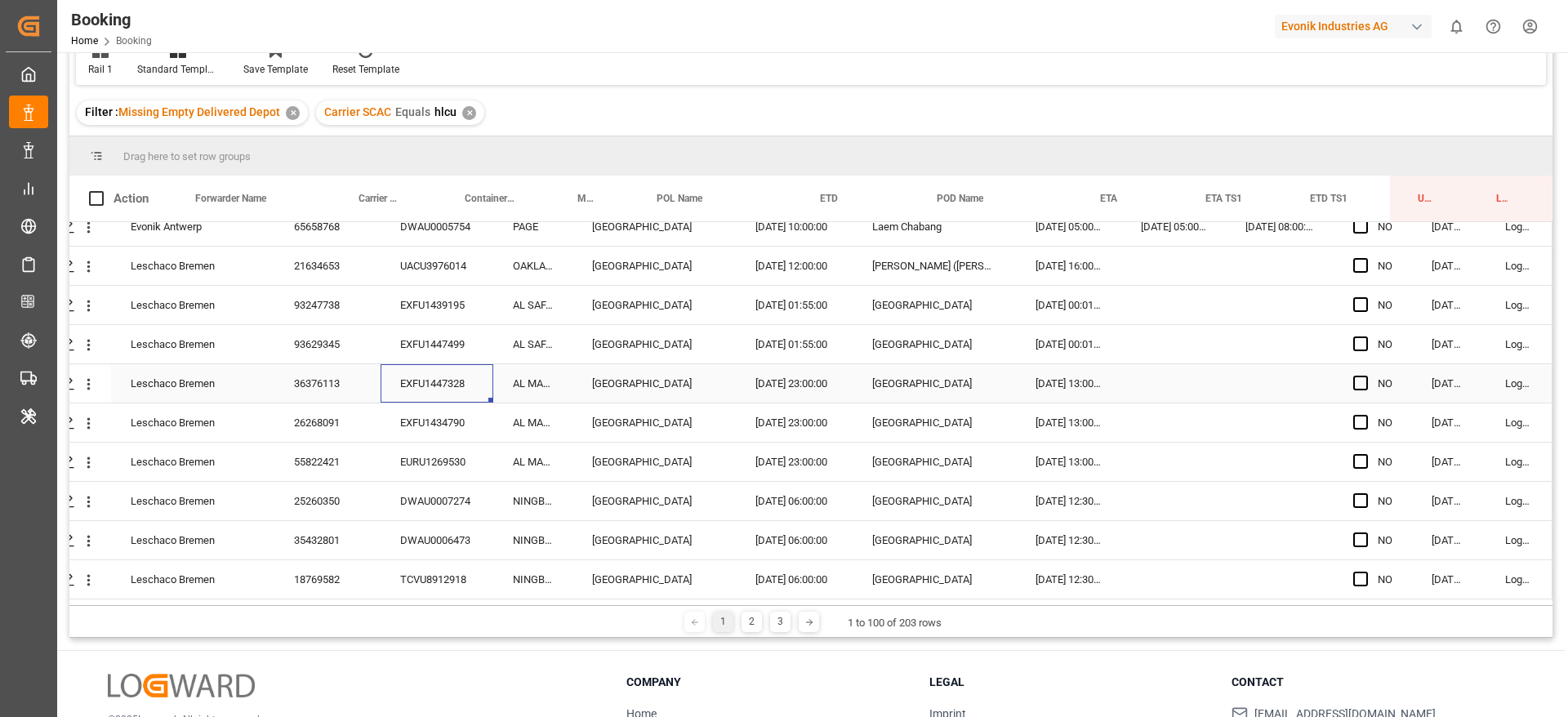
click at [470, 388] on div "EXFU1447328" at bounding box center [437, 384] width 113 height 39
click at [460, 430] on div "EXFU1434790" at bounding box center [437, 423] width 113 height 39
click at [428, 479] on div "EURU1269530" at bounding box center [437, 462] width 113 height 39
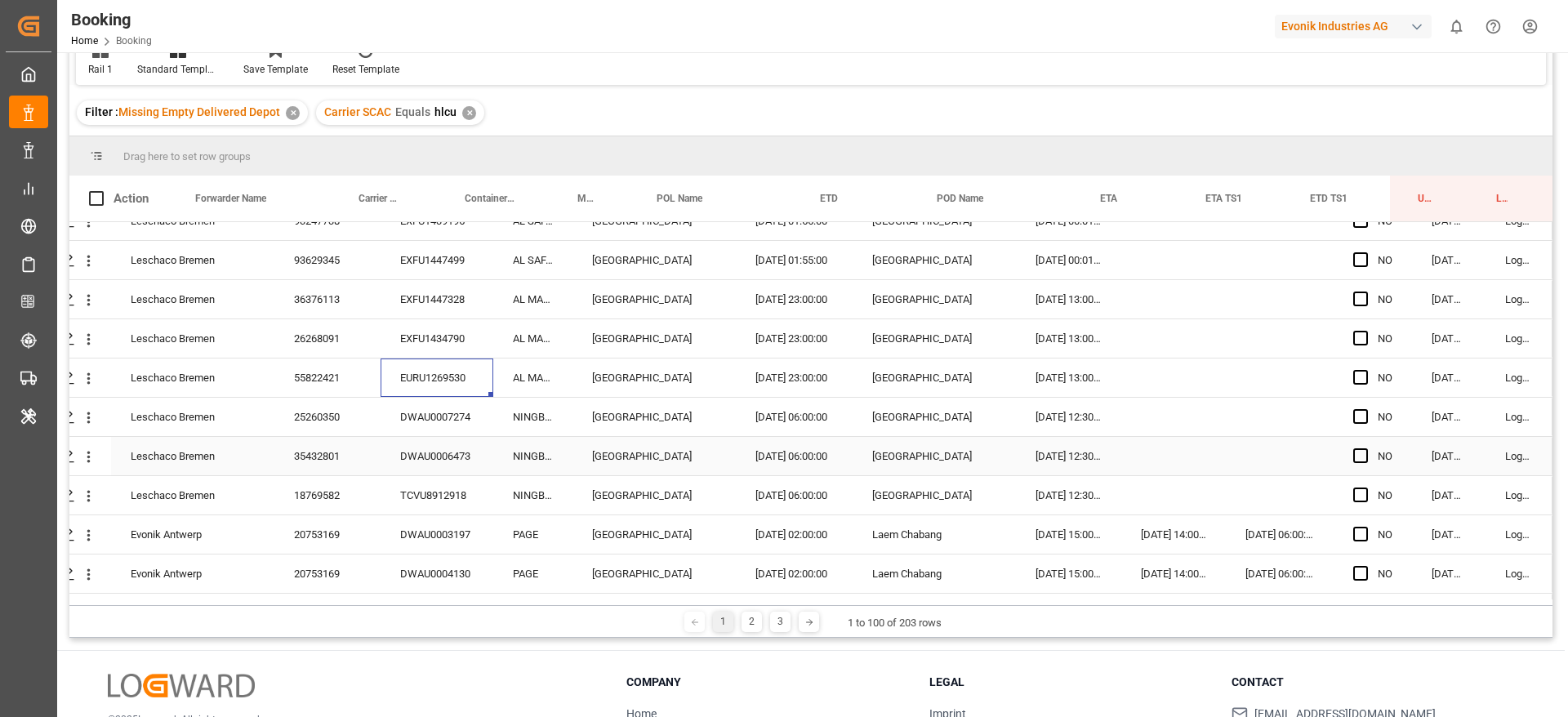
scroll to position [3430, 62]
click at [442, 382] on div "DWAU0007274" at bounding box center [437, 379] width 113 height 39
click at [429, 422] on div "DWAU0006473" at bounding box center [437, 418] width 113 height 39
click at [452, 448] on div "TCVU8912918" at bounding box center [437, 457] width 113 height 39
click at [413, 494] on div "DWAU0003197" at bounding box center [437, 497] width 113 height 39
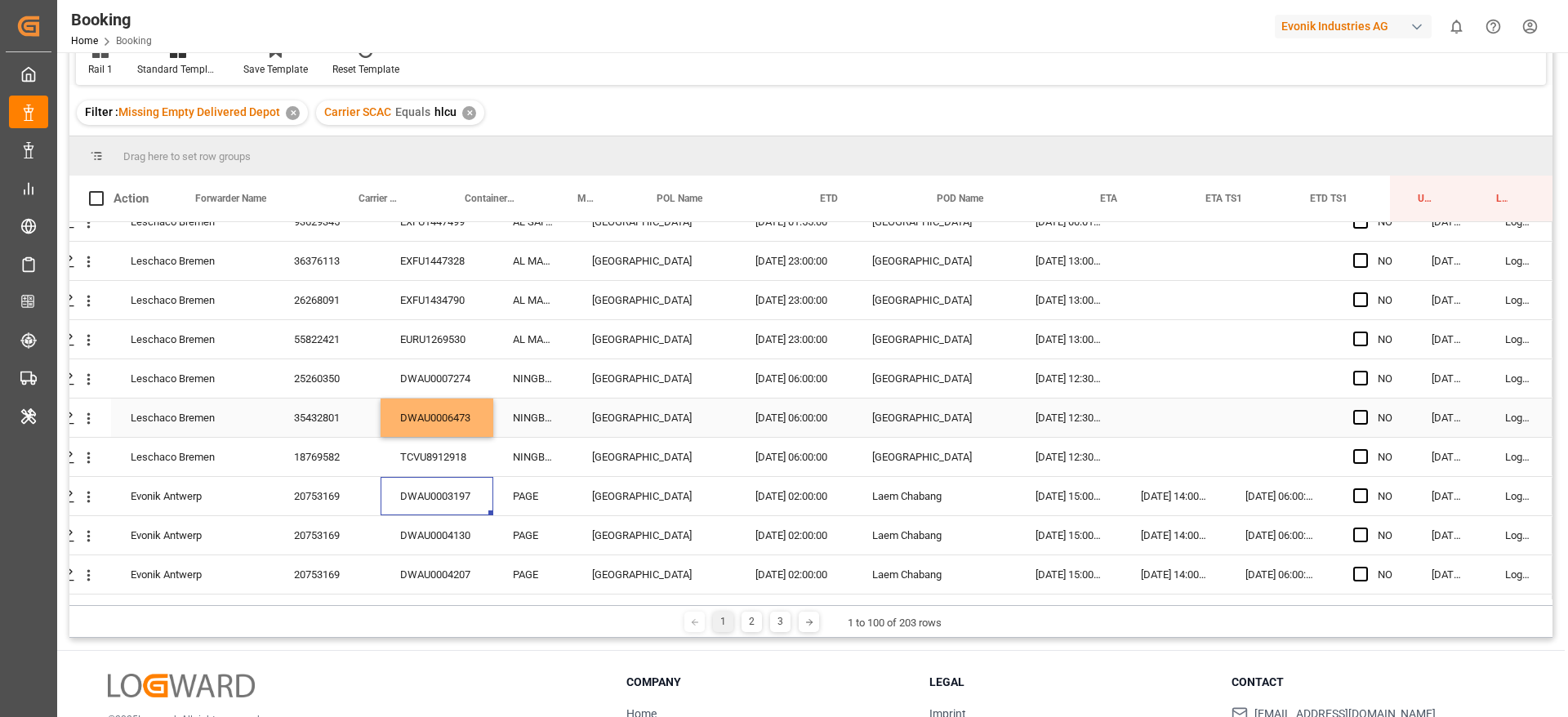
click at [442, 537] on div "DWAU0004130" at bounding box center [437, 535] width 113 height 39
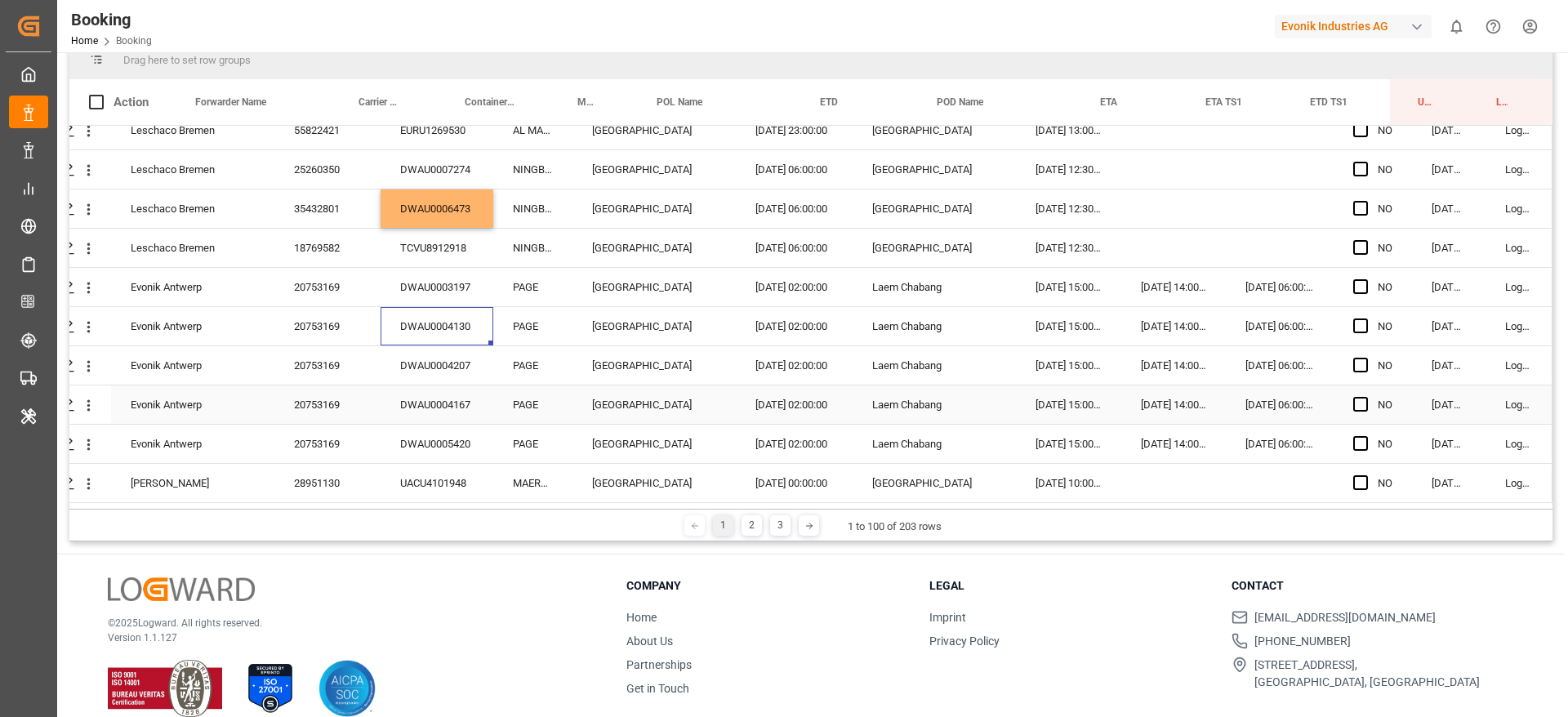
scroll to position [242, 0]
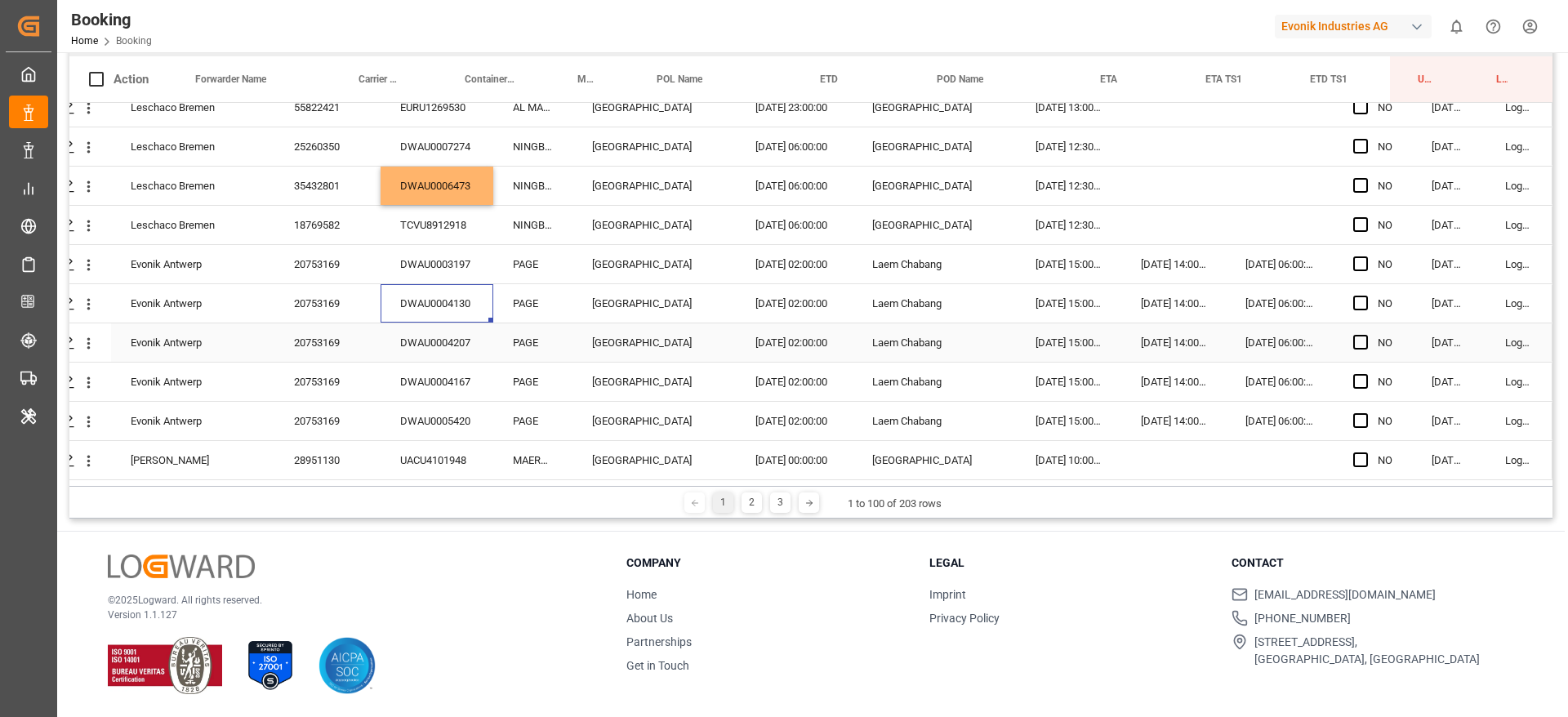
click at [462, 340] on div "DWAU0004207" at bounding box center [437, 343] width 113 height 39
click at [425, 385] on div "DWAU0004167" at bounding box center [437, 382] width 113 height 39
click at [414, 410] on div "DWAU0005420" at bounding box center [437, 421] width 113 height 39
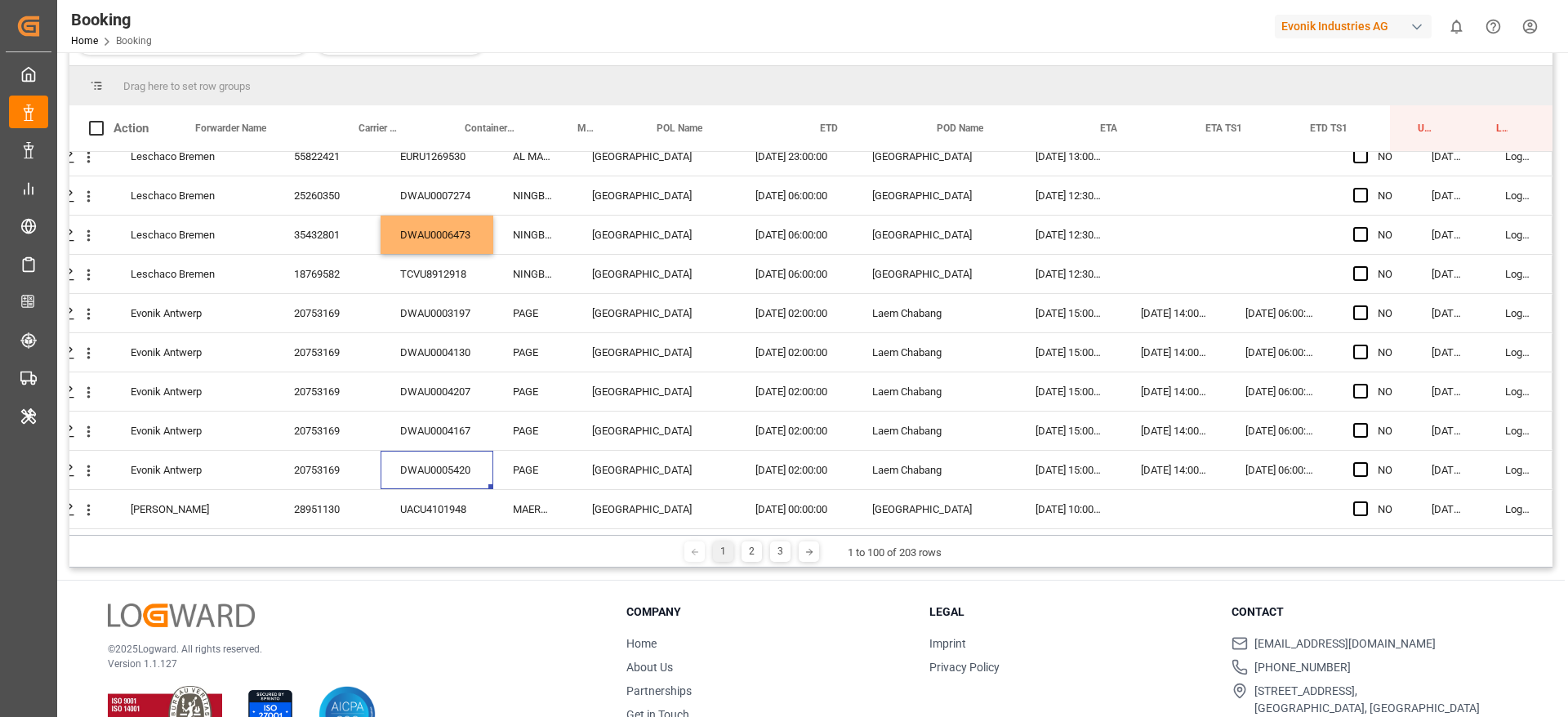
scroll to position [291, 0]
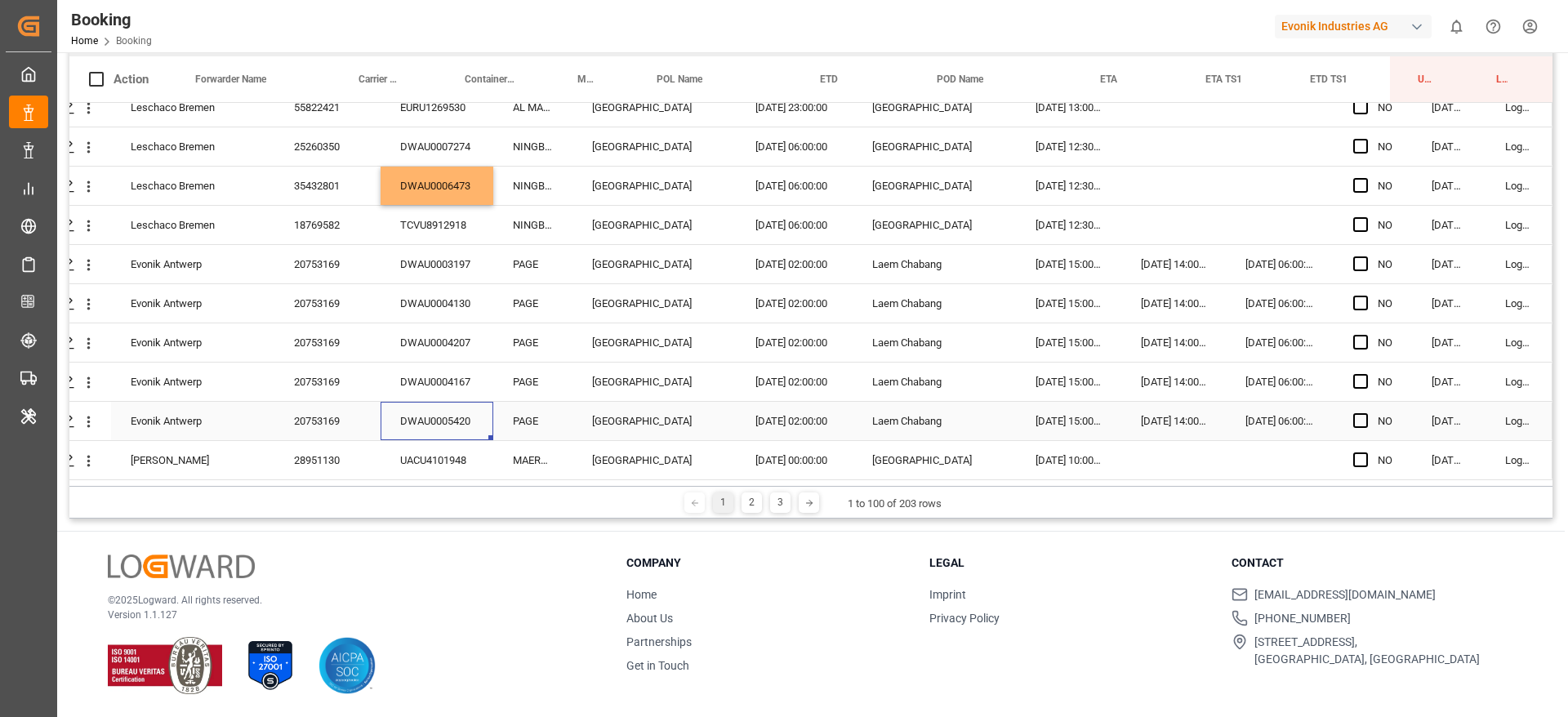
click at [403, 432] on div "DWAU0005420" at bounding box center [437, 421] width 113 height 39
click at [405, 444] on div "UACU4101948" at bounding box center [437, 460] width 113 height 39
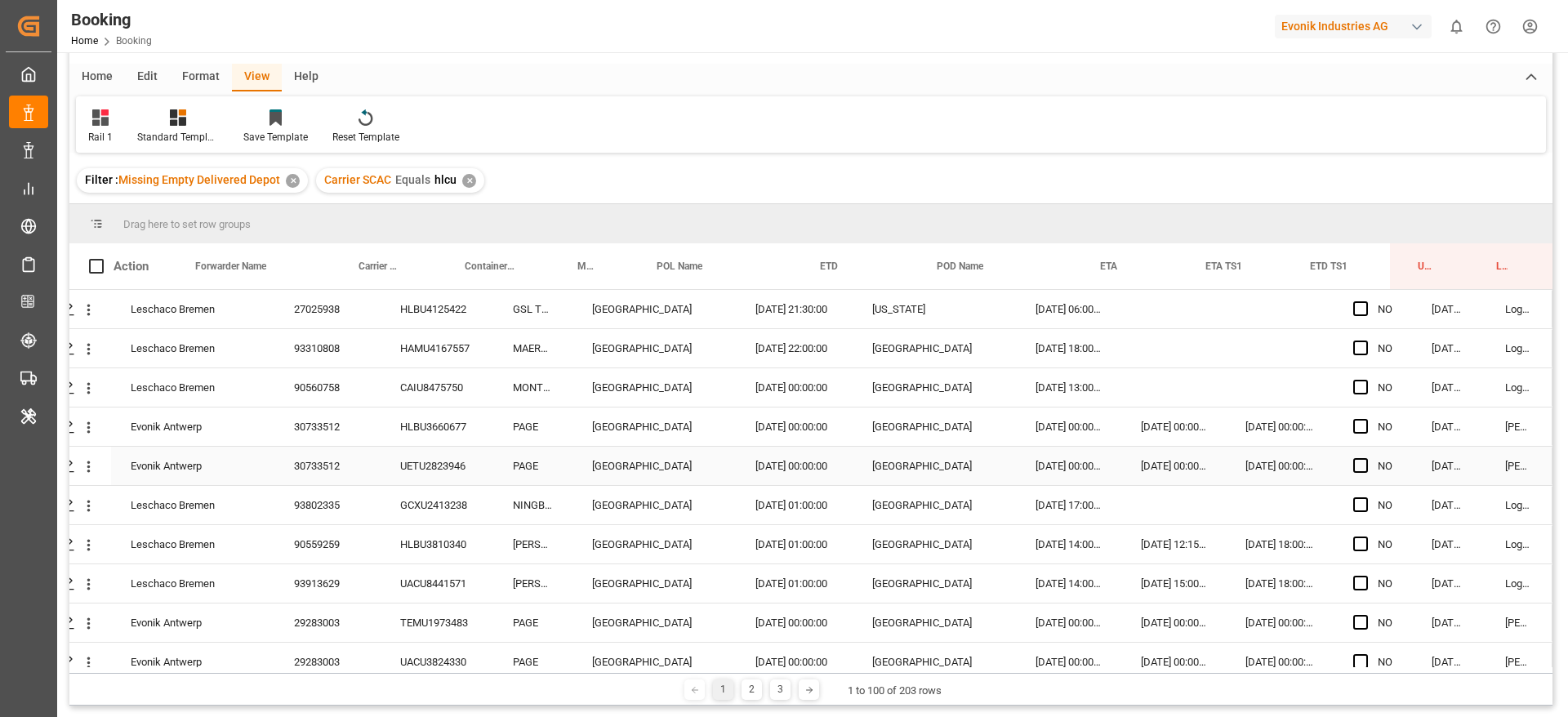
scroll to position [0, 0]
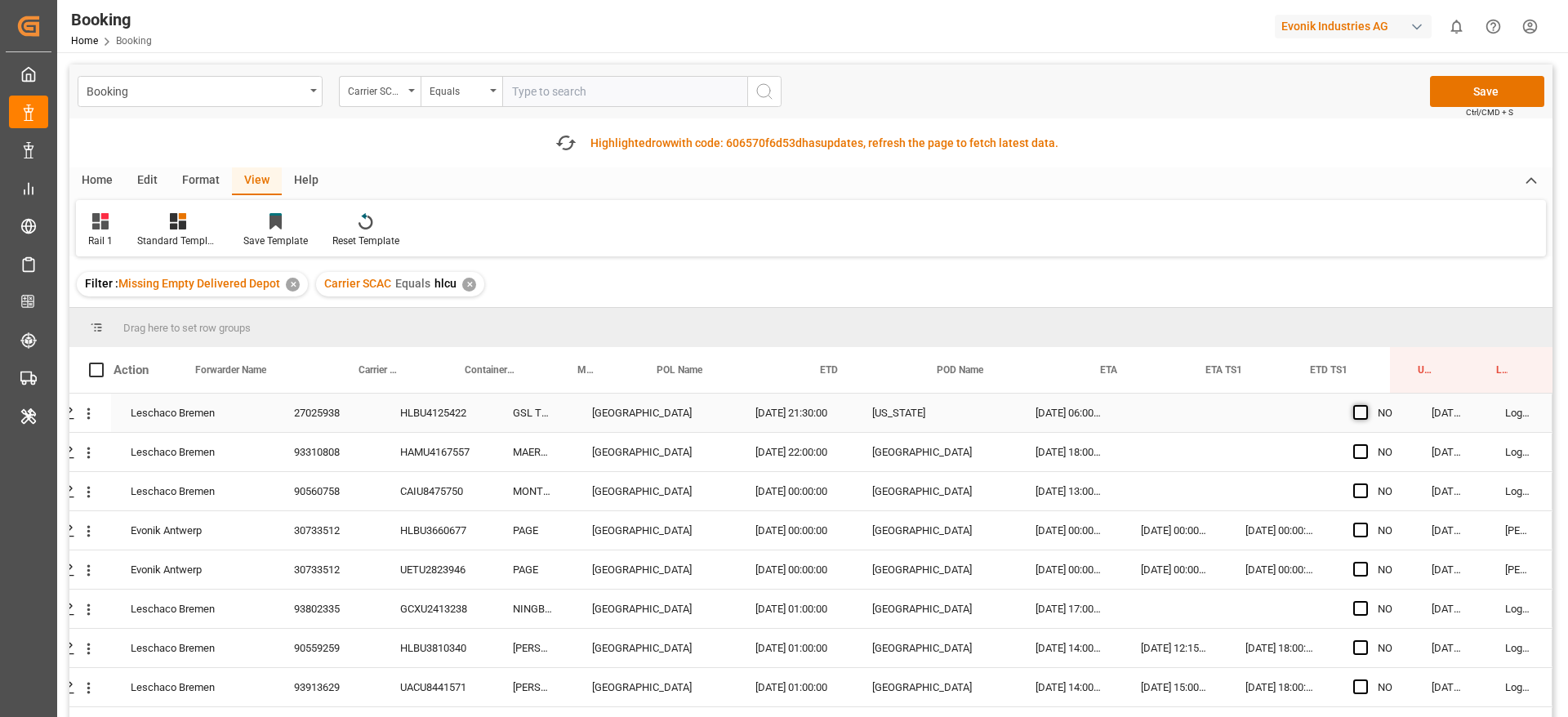
click at [1354, 416] on span "Press SPACE to select this row." at bounding box center [1360, 412] width 14 height 14
click at [1365, 405] on input "Press SPACE to select this row." at bounding box center [1365, 405] width 0 height 0
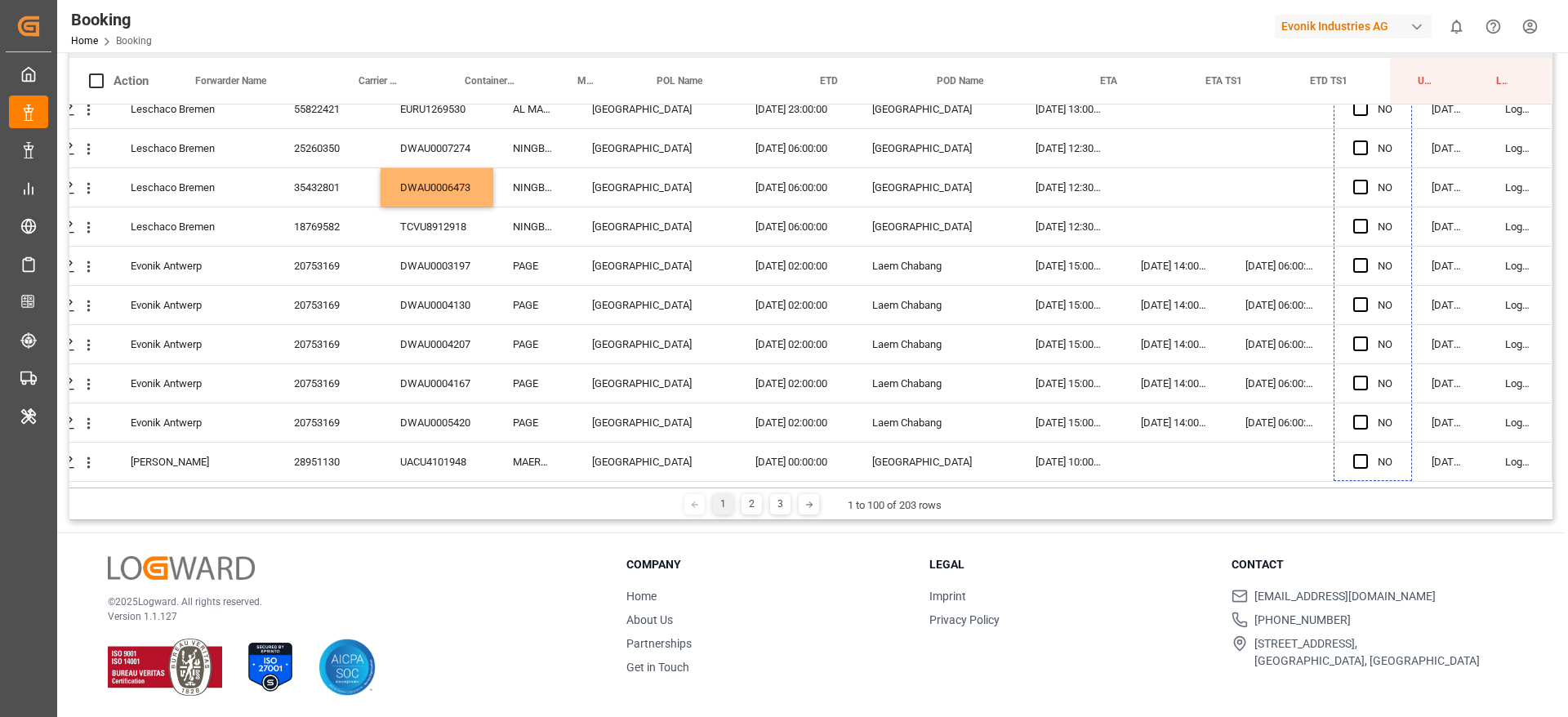
scroll to position [291, 0]
drag, startPoint x: 1402, startPoint y: 429, endPoint x: 1385, endPoint y: 662, distance: 233.6
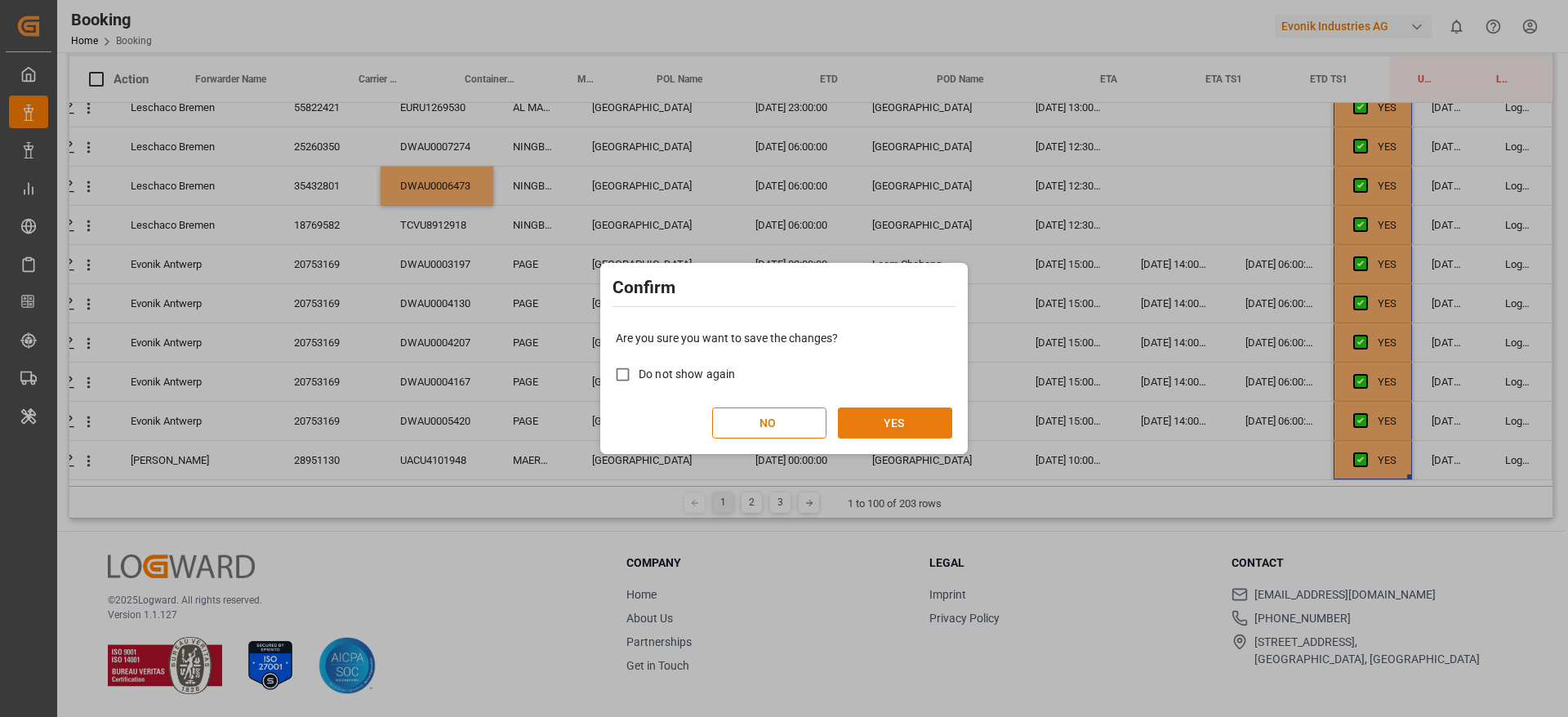
click at [926, 427] on button "YES" at bounding box center [895, 423] width 114 height 31
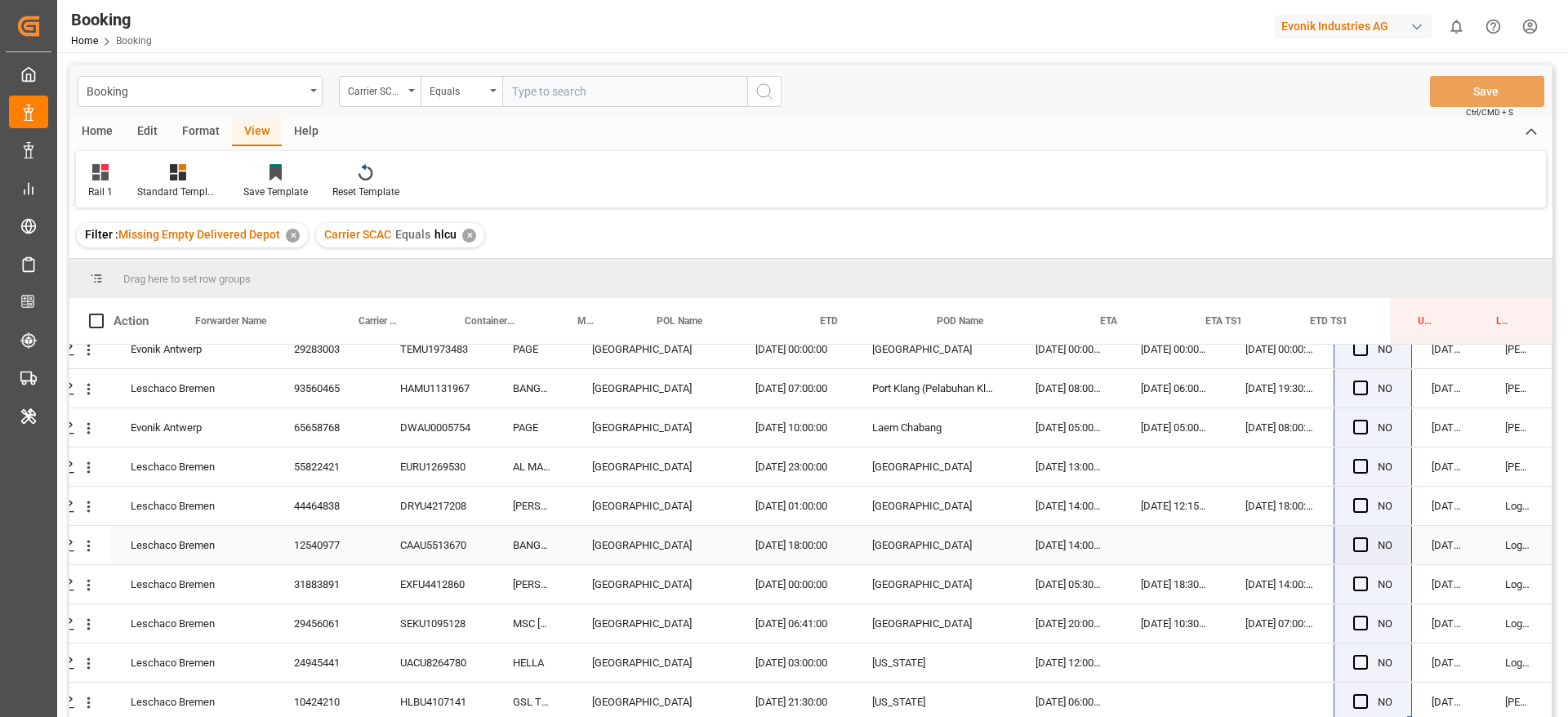
scroll to position [242, 0]
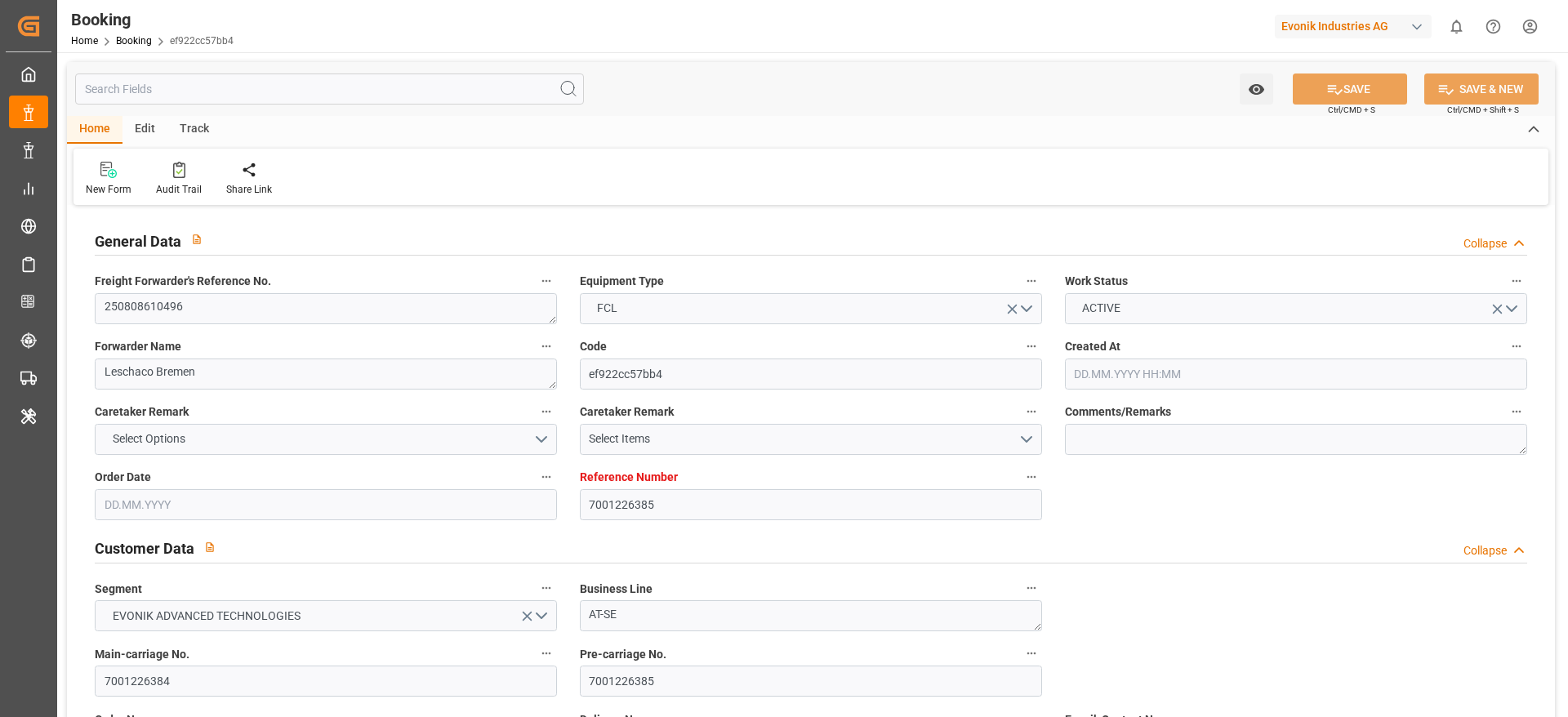
type input "7001226385"
type input "9222986"
type input "Hapag [PERSON_NAME]"
type input "Hapag Lloyd Aktiengesellschaft"
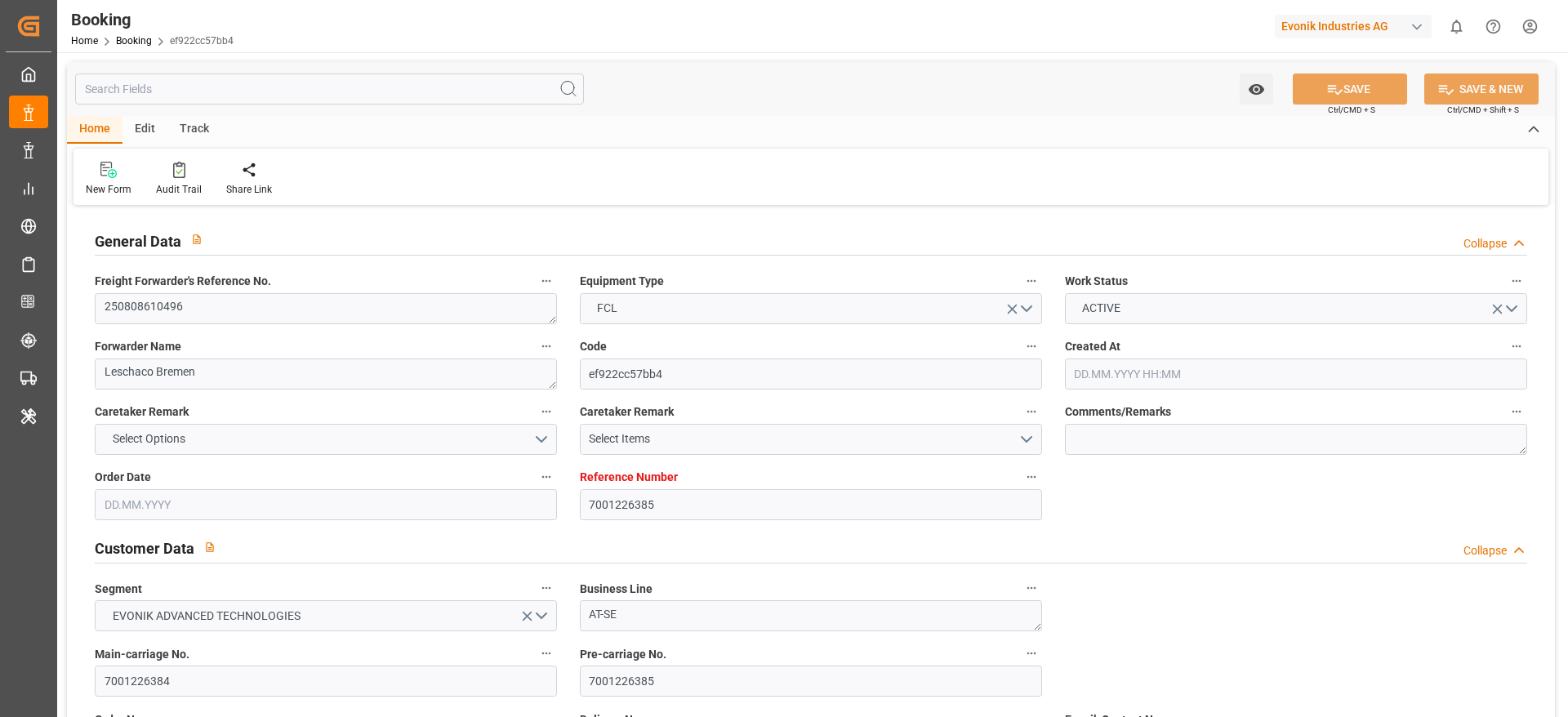
type input "DEHAM"
type input "USNYC"
type input "13"
type input "USCHI"
type input "0"
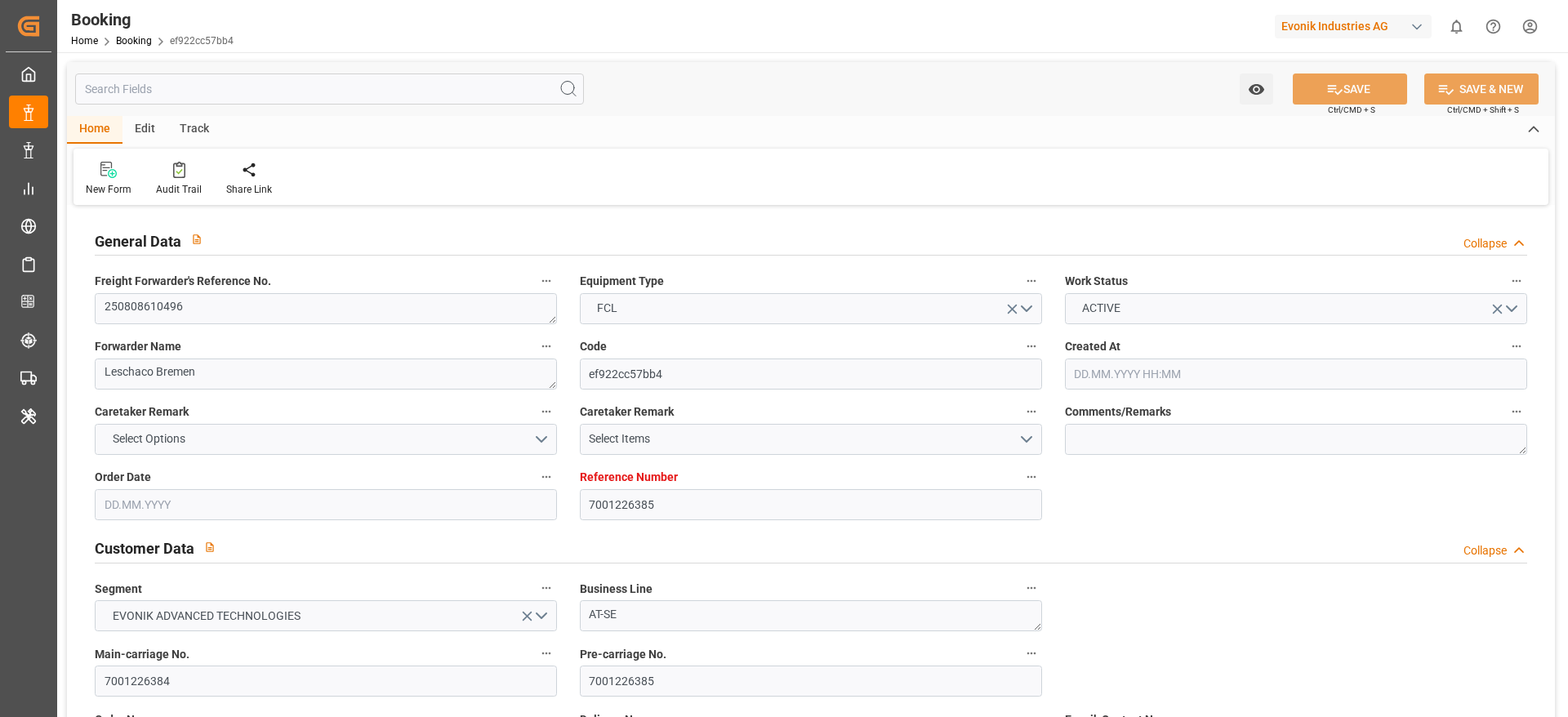
type input "DEHAM"
type input "USNYC"
type input "9222986"
type input "[DATE] 09:12"
type input "[DATE]"
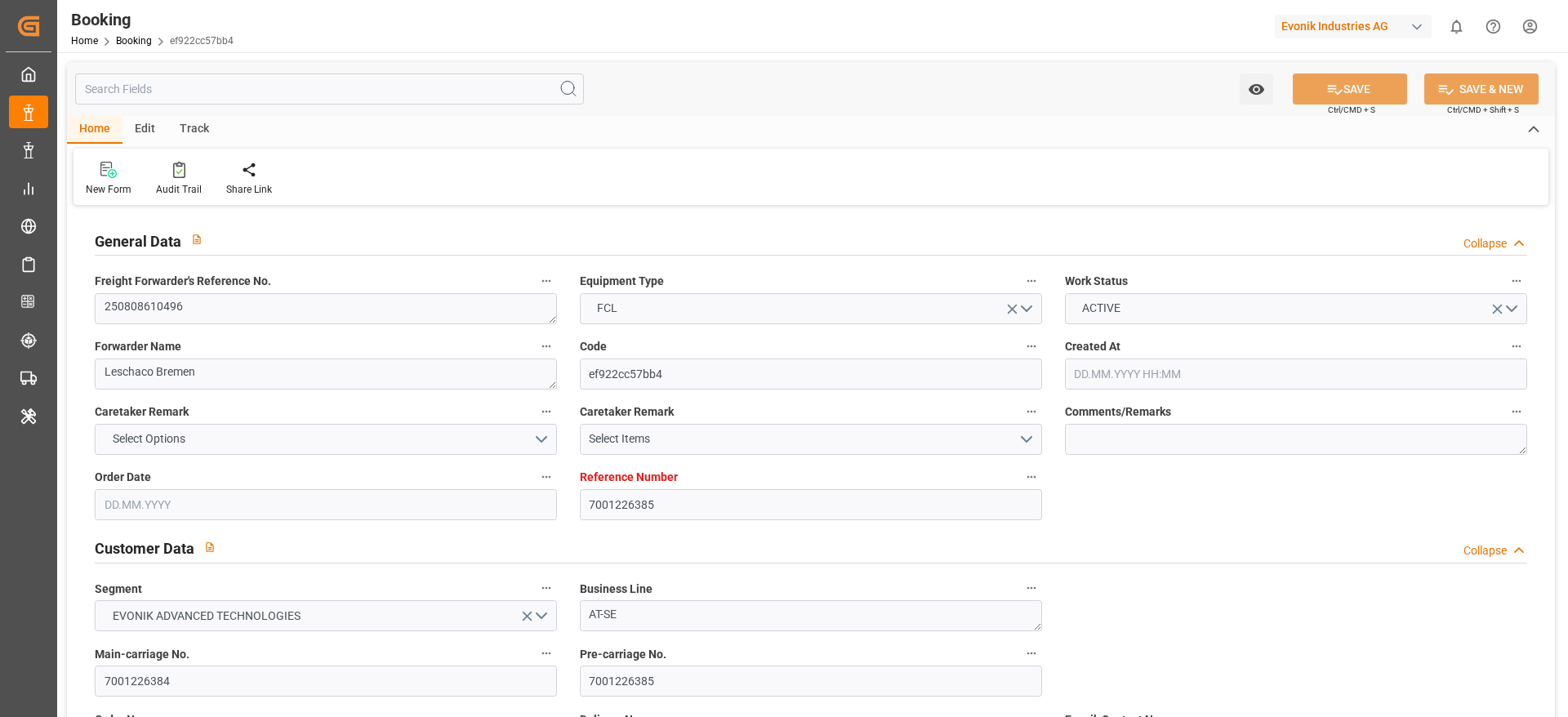
type input "[DATE]"
type input "21.07.2025"
type input "24.08.2025 21:30"
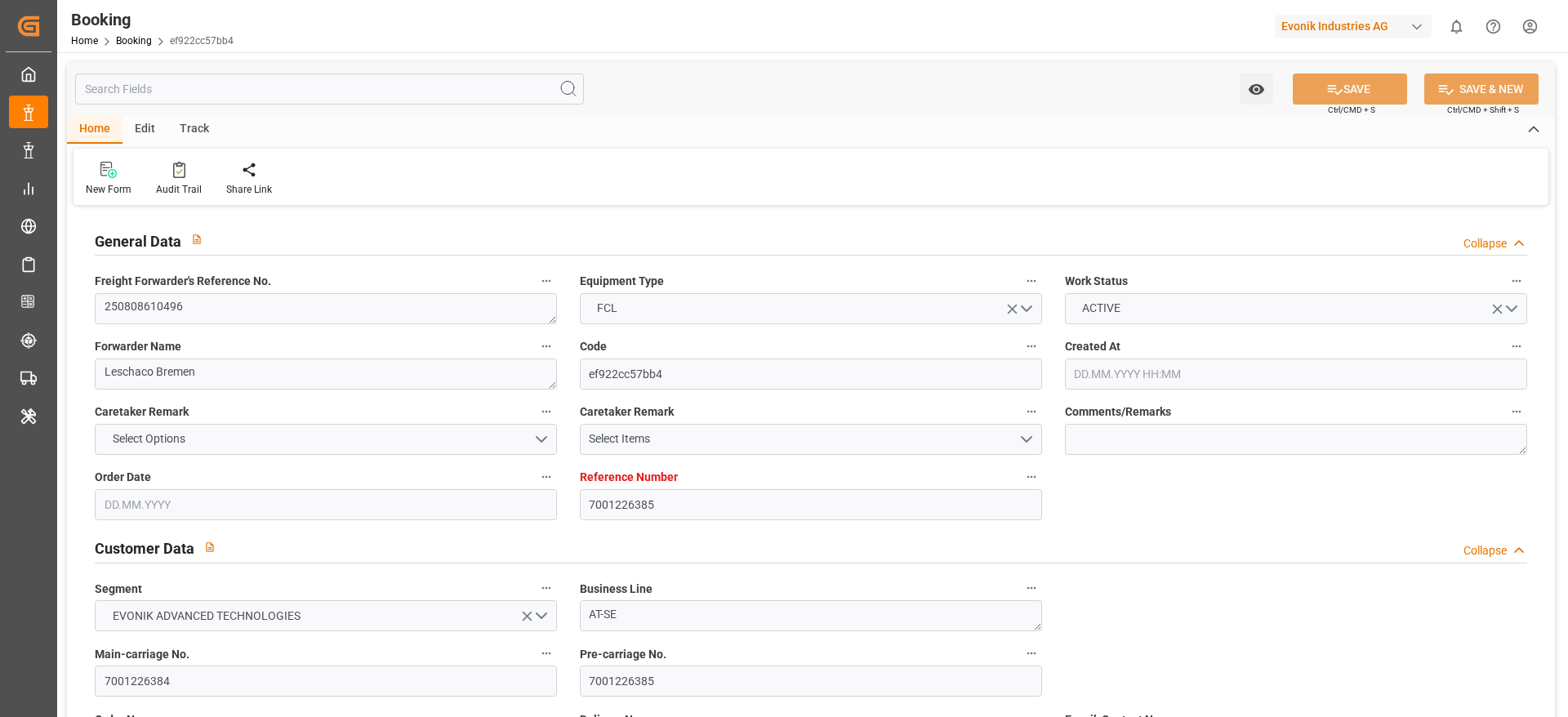
type input "25.08.2025 00:00"
type input "24.08.2025 22:06"
type input "20.08.2025 02:51"
type input "06.09.2025 06:00"
type input "06.09.2025 00:00"
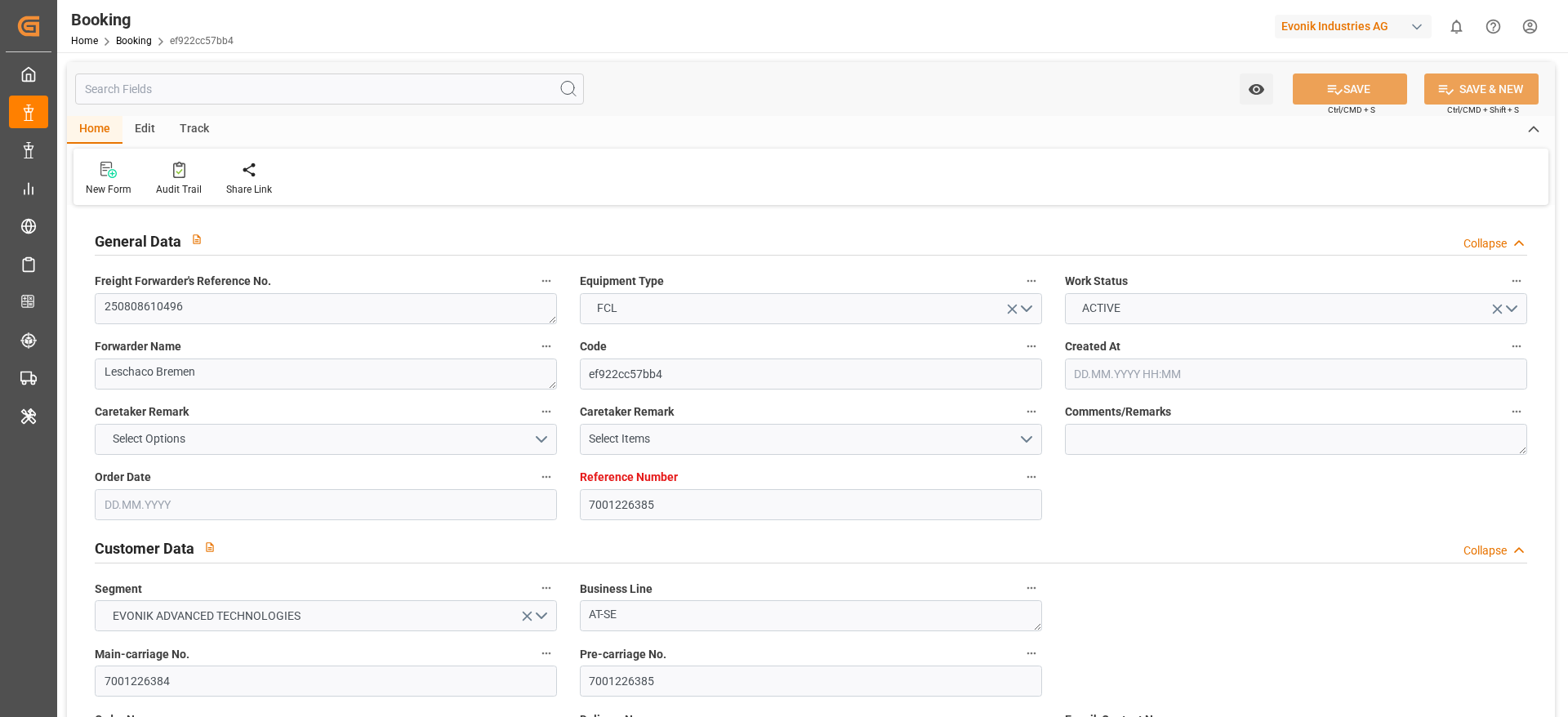
type input "06.09.2025 06:06"
type input "06.09.2025 13:06"
type input "18.08.2025"
type input "09.09.2025 20:21"
type input "09.09.2025"
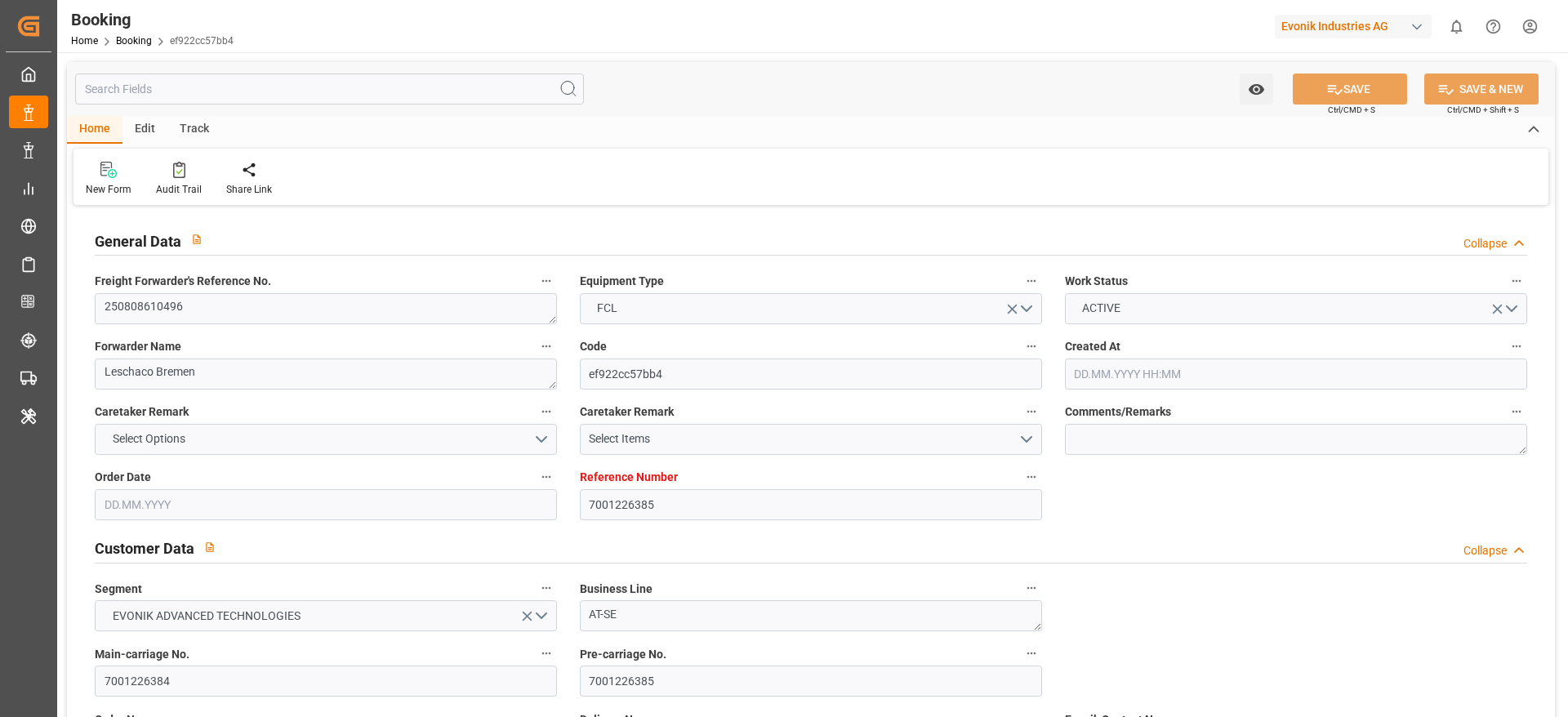
type input "15.08.2025 14:37"
type input "15.09.2025 12:00"
type input "24.08.2025 15:10"
type input "24.08.2025 21:30"
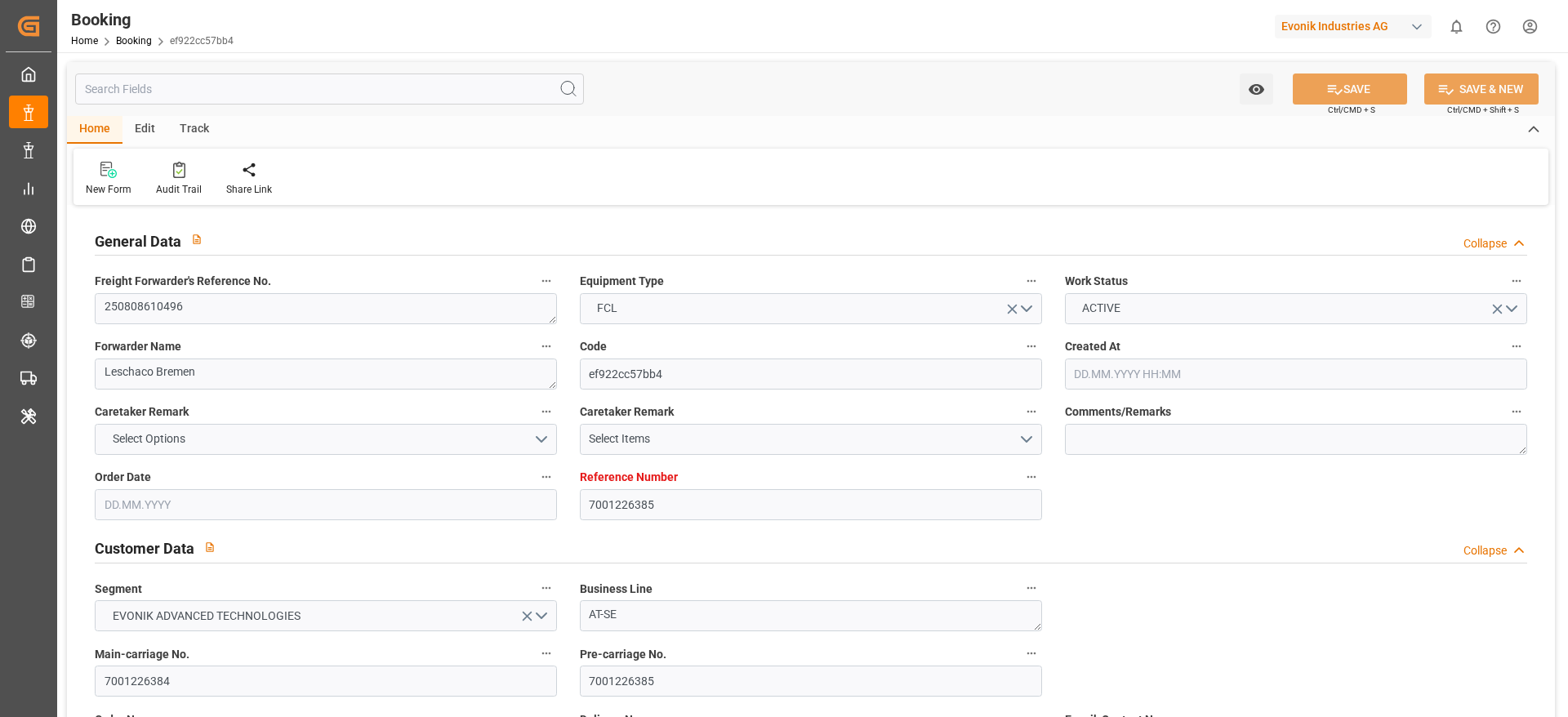
type input "24.08.2025 22:49"
type input "06.09.2025 06:00"
type input "06.09.2025 05:37"
type input "06.09.2025 23:41"
type input "06.09.2025 13:03"
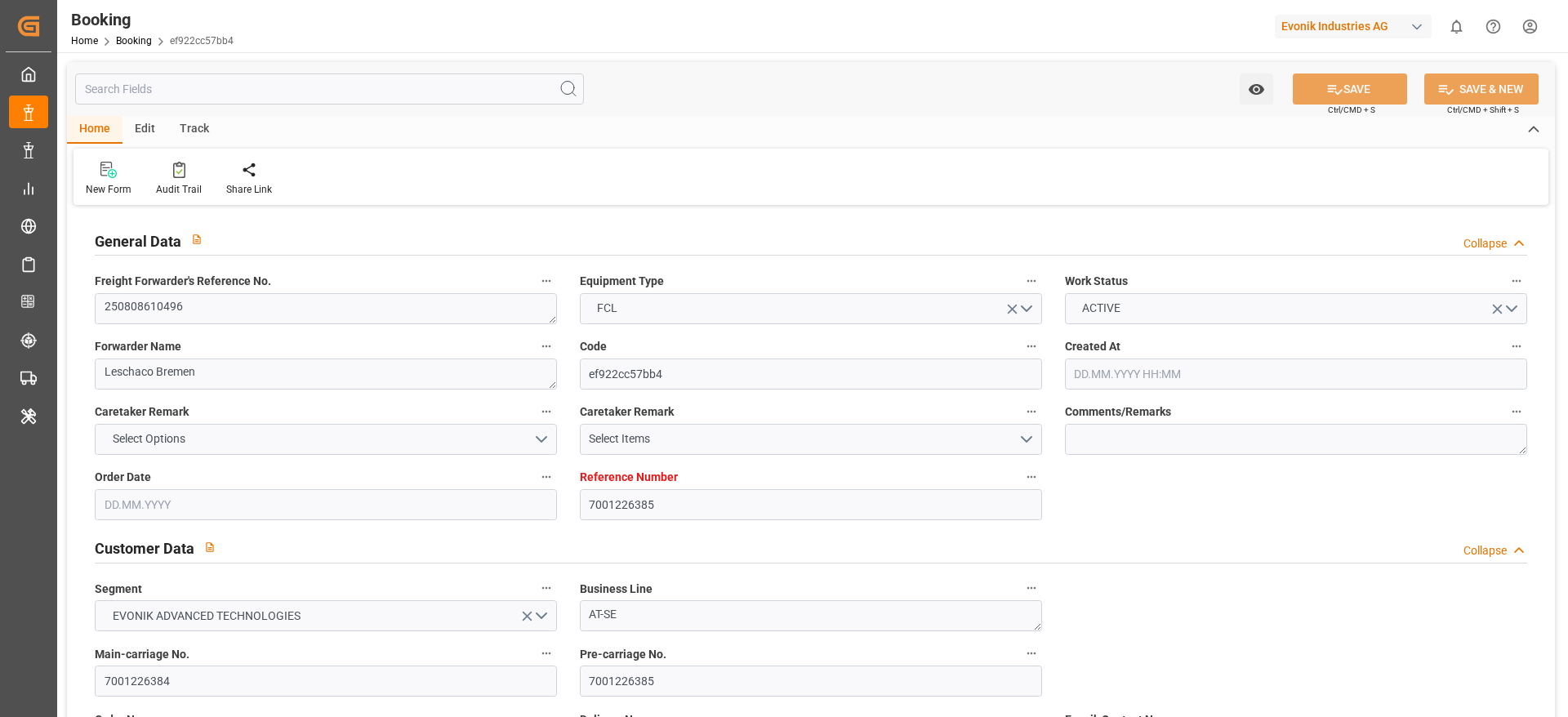
type input "10.09.2025 12:00"
type input "10.09.2025 23:41"
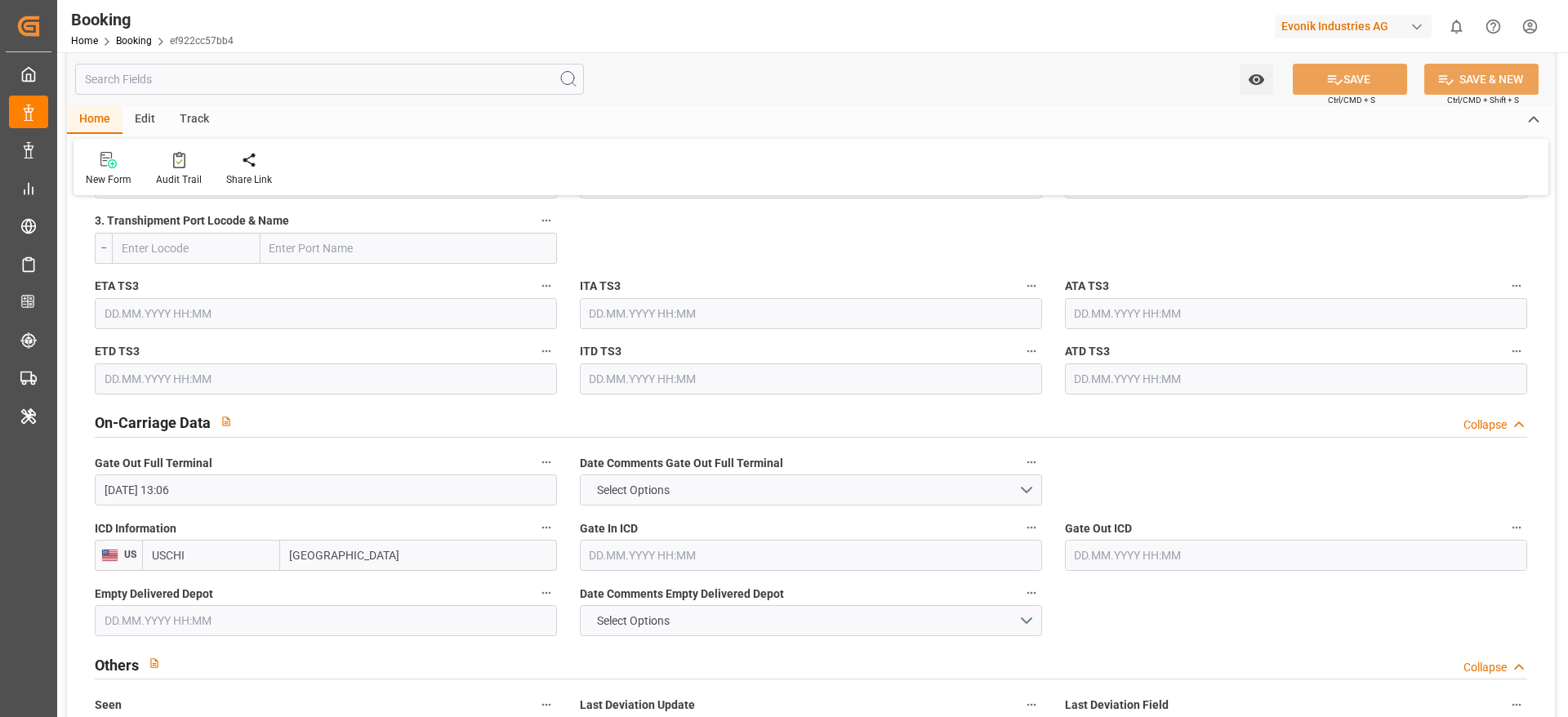
scroll to position [2451, 0]
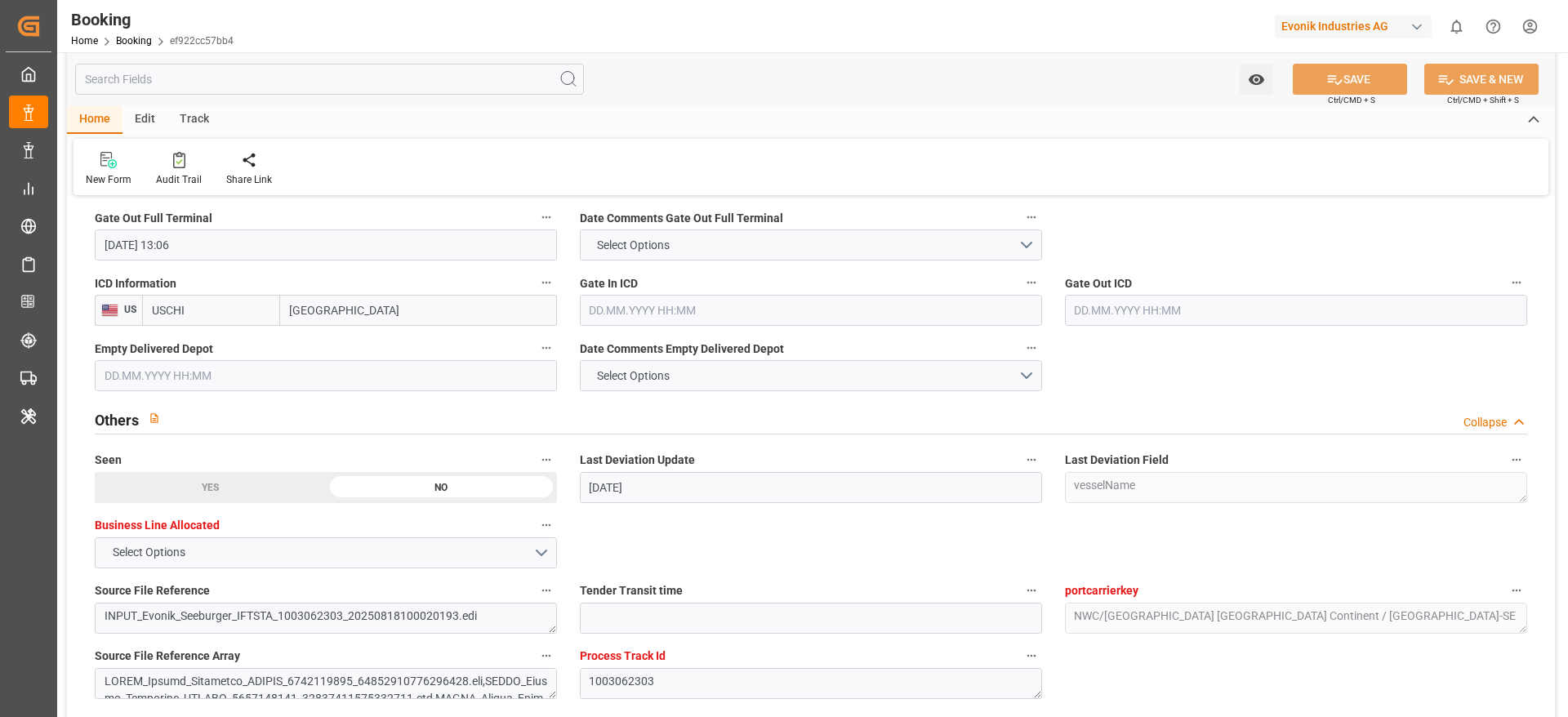
click at [625, 306] on input "text" at bounding box center [811, 310] width 462 height 31
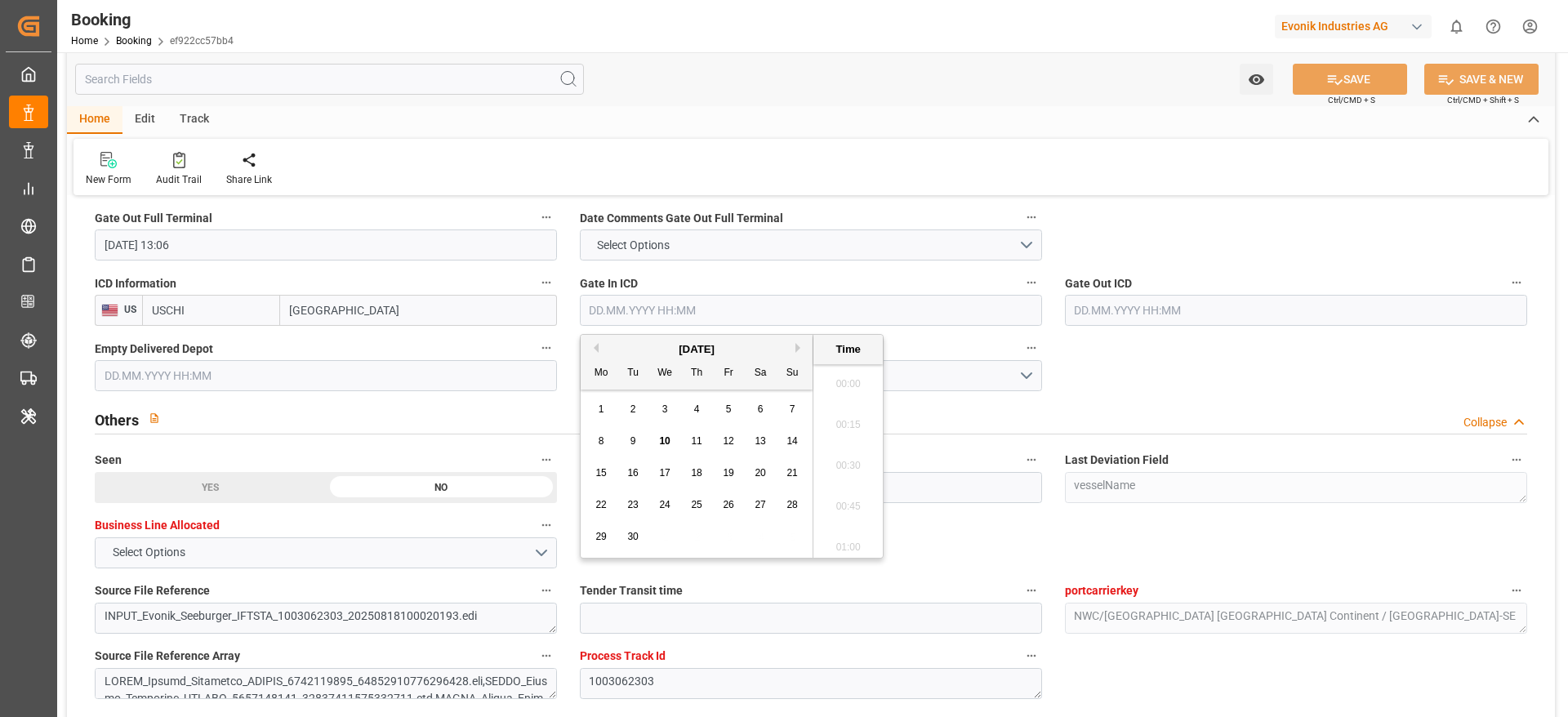
scroll to position [2497, 0]
click at [641, 441] on div "9" at bounding box center [633, 442] width 20 height 19
type input "09.09.2025 00:00"
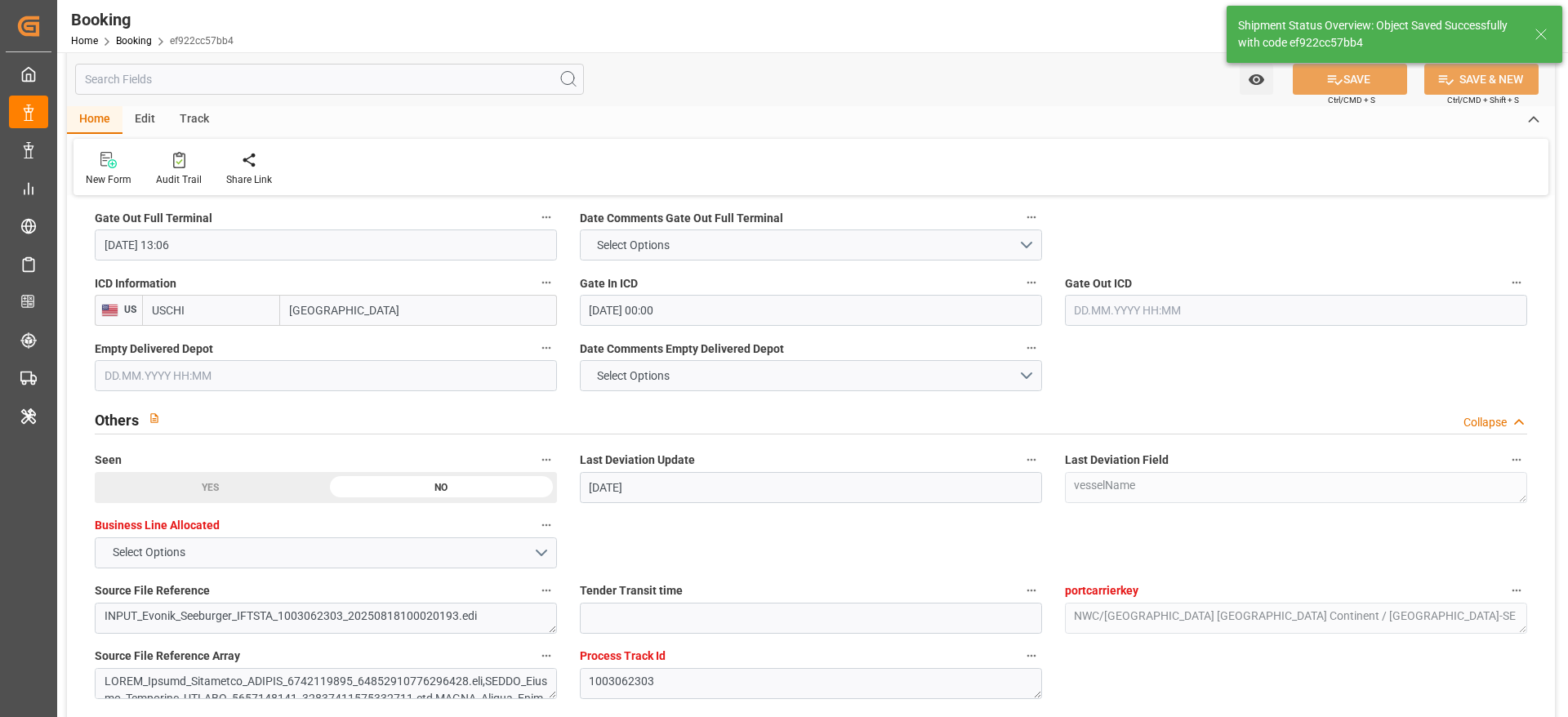
type textarea "Likitha devaraj"
type input "10.09.2025 10:17"
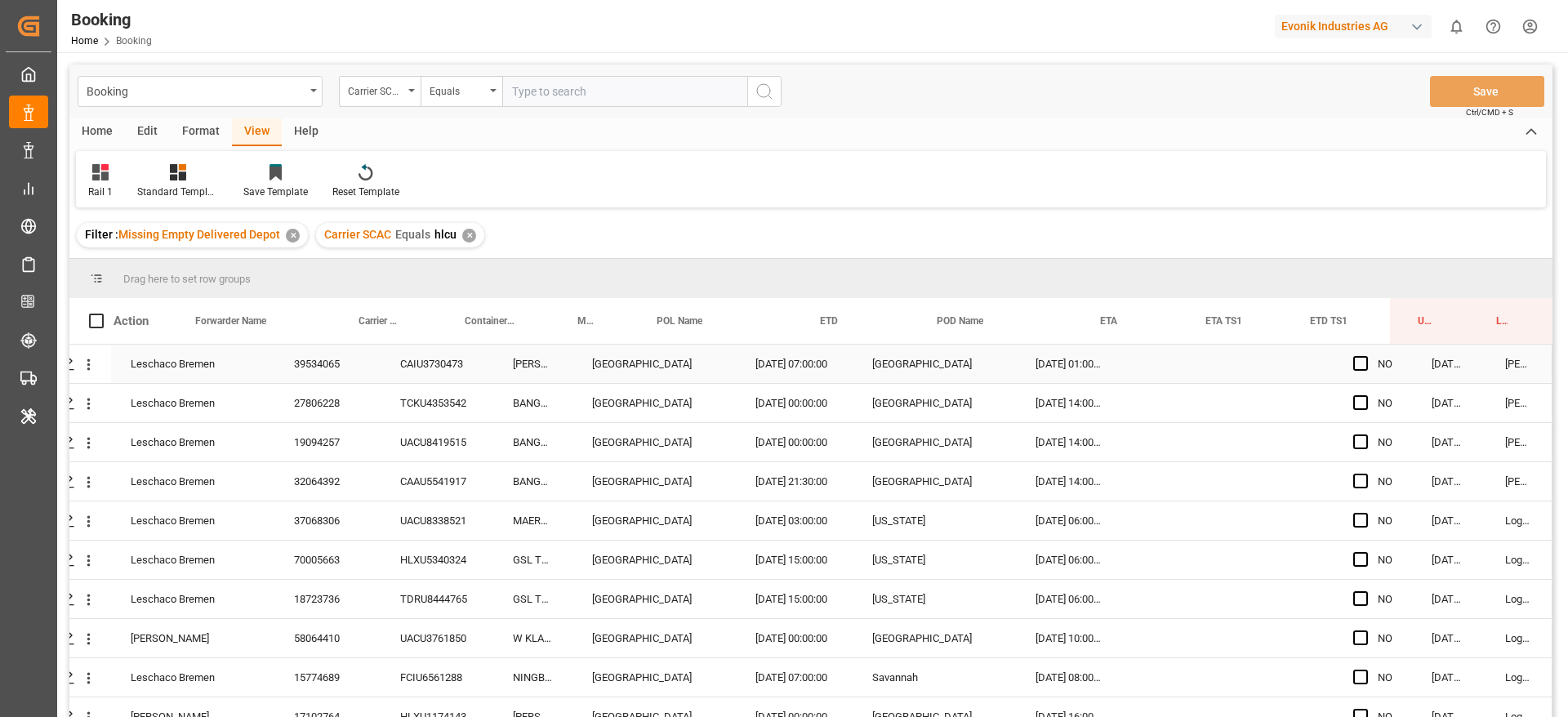
click at [409, 372] on div "CAIU3730473" at bounding box center [437, 364] width 113 height 39
click at [418, 420] on div "TCKU4353542" at bounding box center [437, 403] width 113 height 39
click at [442, 441] on div "UACU8419515" at bounding box center [437, 443] width 113 height 39
click at [311, 359] on div "39534065" at bounding box center [328, 364] width 106 height 39
click at [441, 445] on div "UACU8419515" at bounding box center [437, 443] width 113 height 39
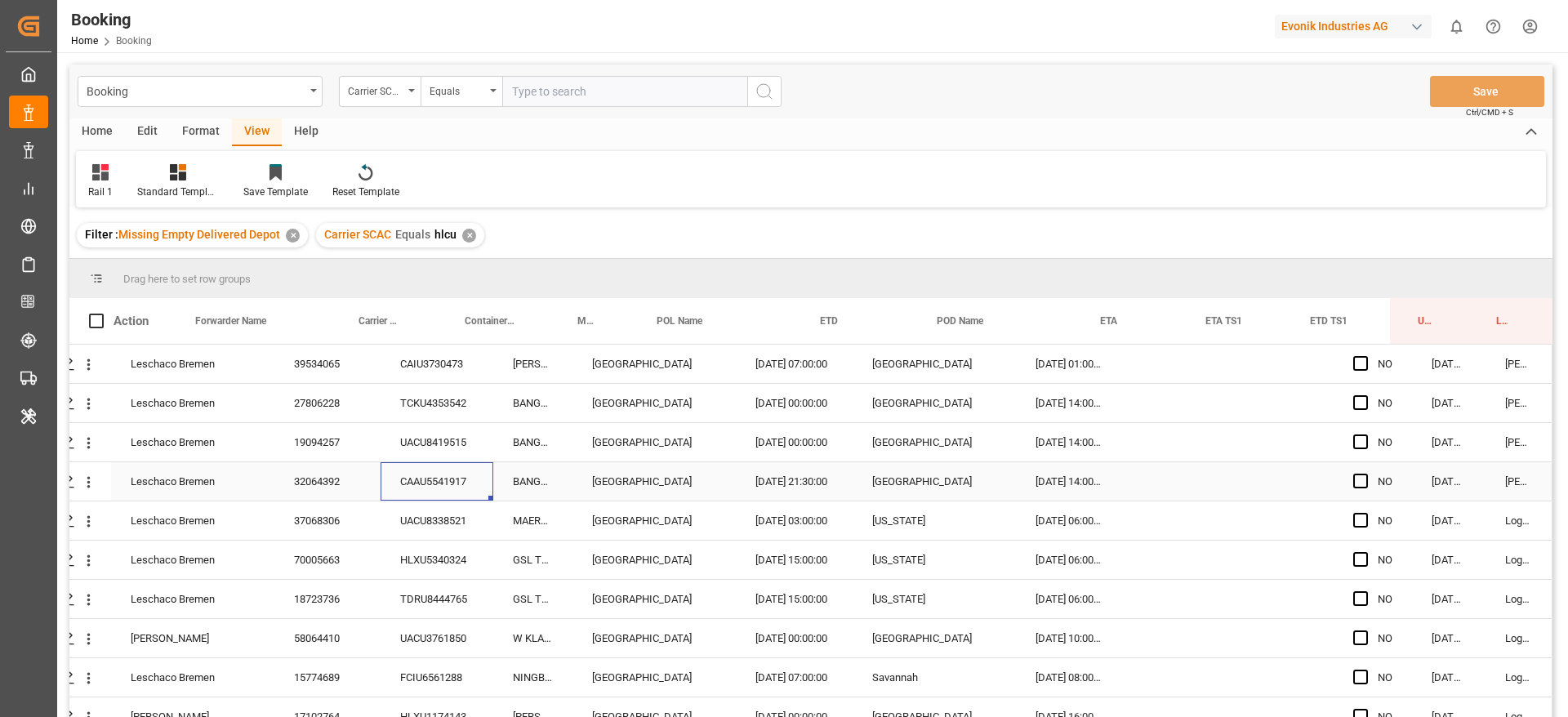
click at [436, 473] on div "CAAU5541917" at bounding box center [437, 481] width 113 height 39
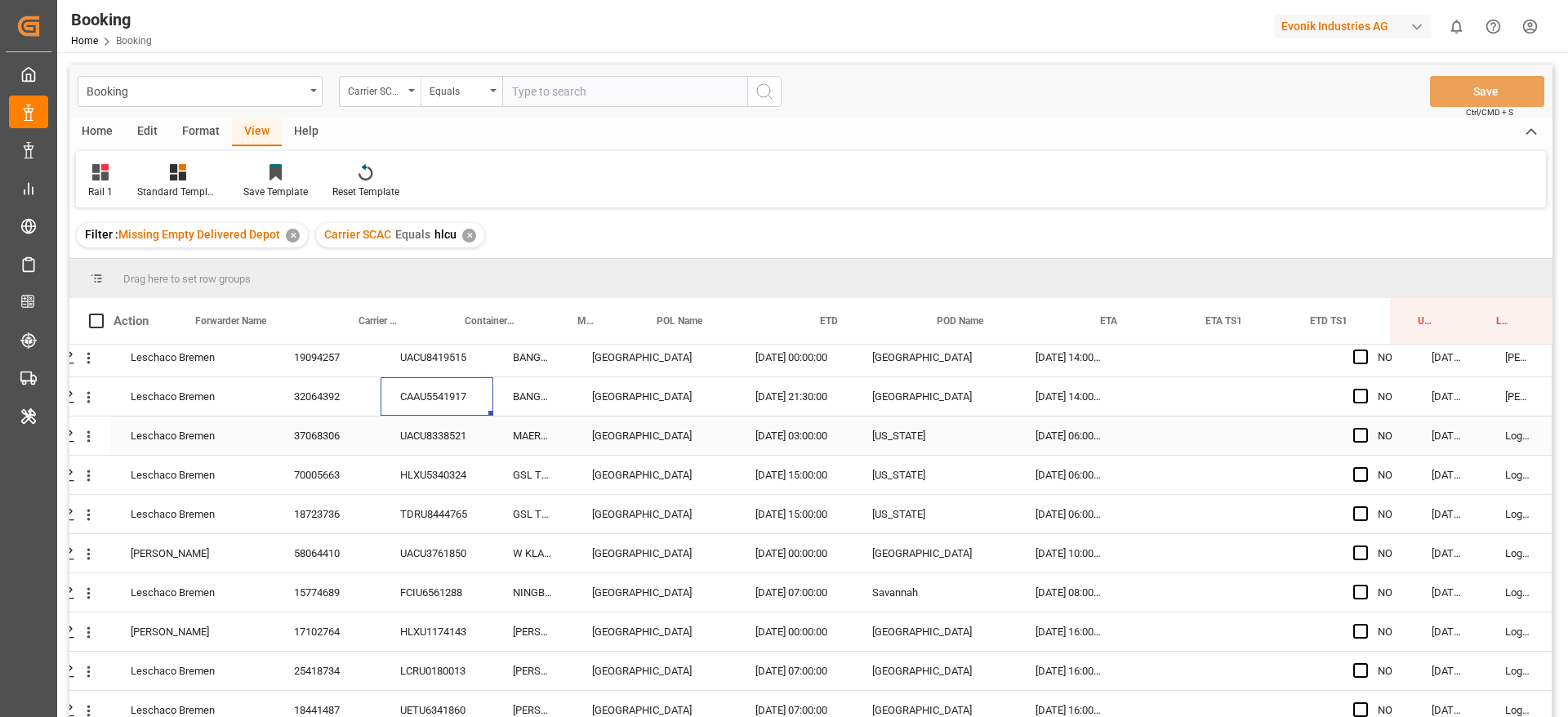
scroll to position [123, 62]
click at [426, 404] on div "UACU8338521" at bounding box center [437, 398] width 113 height 39
click at [425, 444] on div "HLXU5340324" at bounding box center [437, 438] width 113 height 39
click at [441, 494] on div "TDRU8444765" at bounding box center [437, 476] width 113 height 39
click at [450, 498] on div "UACU3761850" at bounding box center [437, 516] width 113 height 39
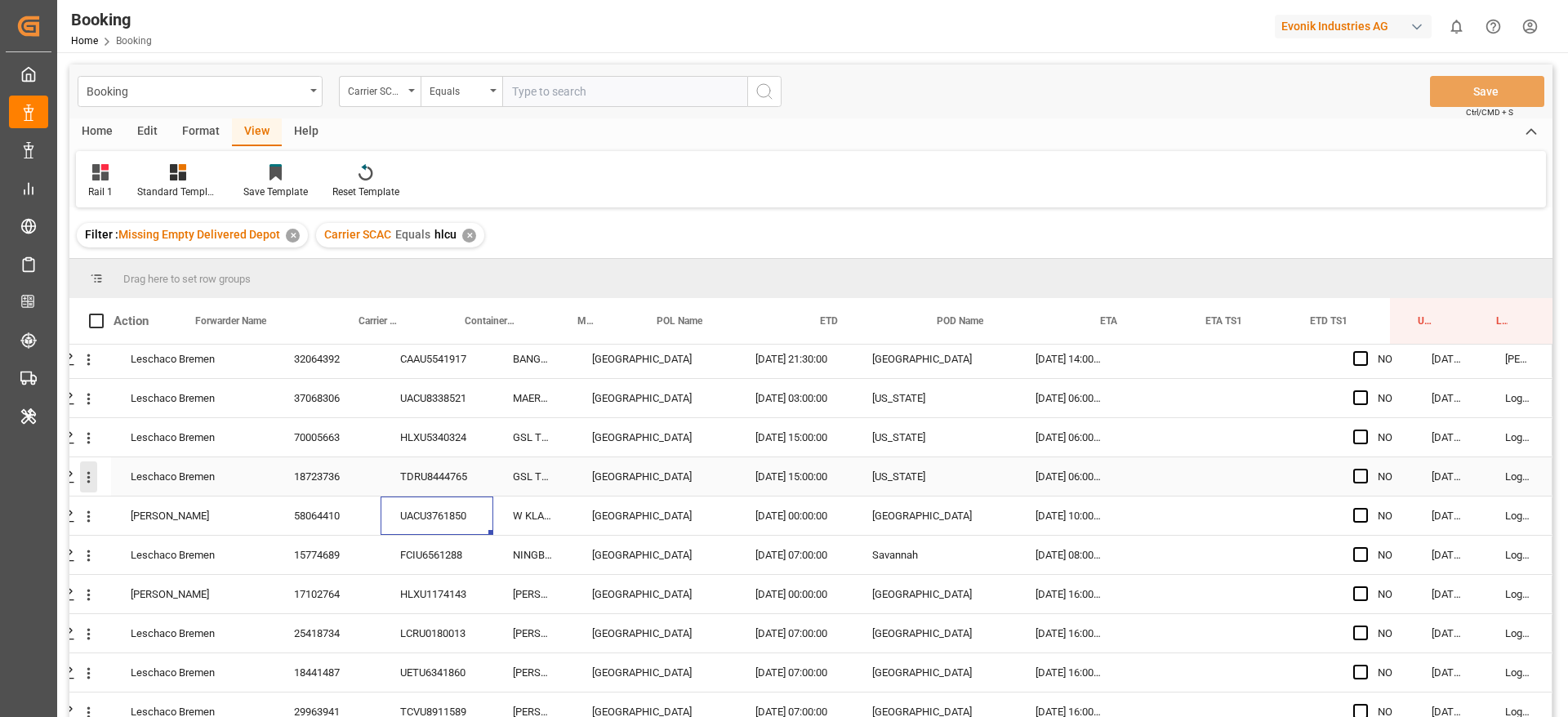
click at [80, 477] on icon "open menu" at bounding box center [89, 477] width 17 height 17
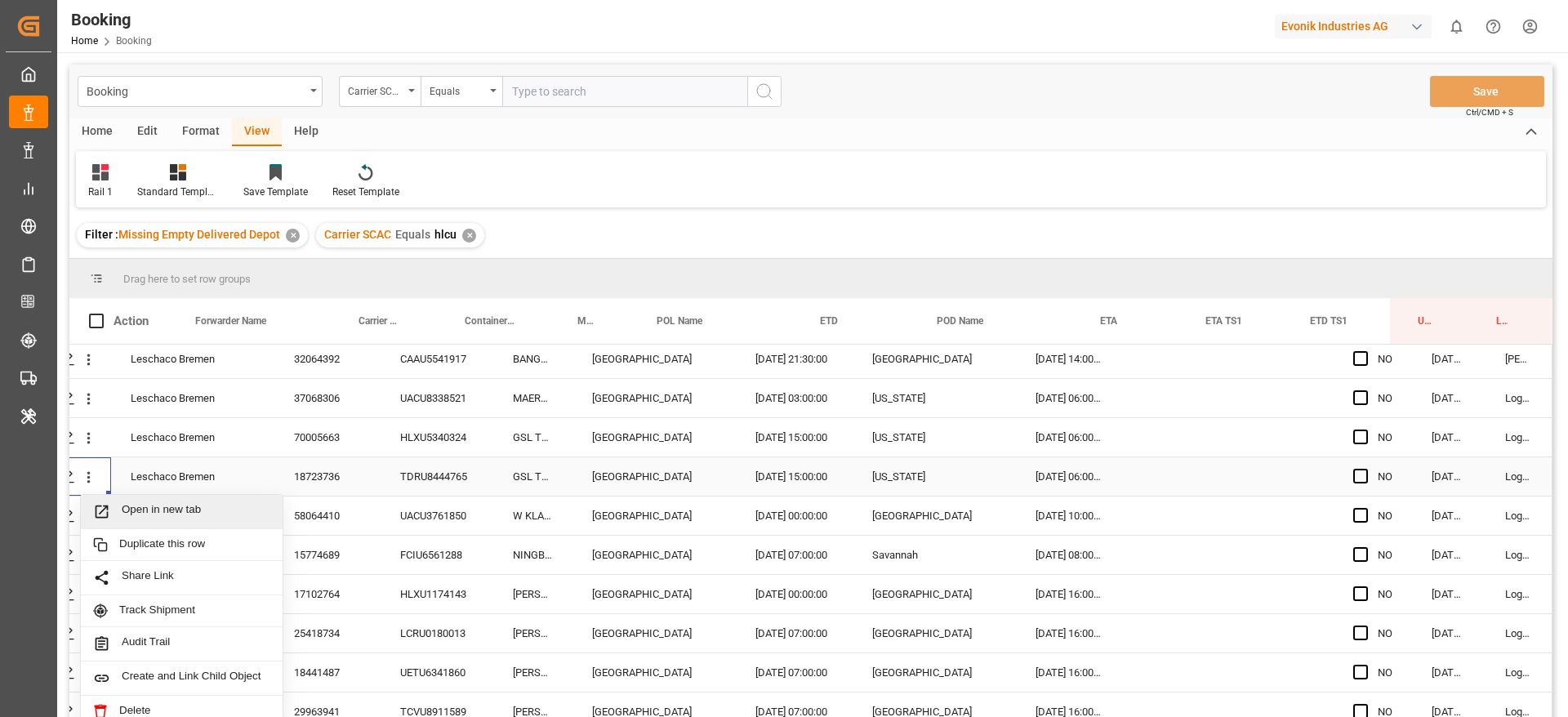
click at [110, 503] on span "Press SPACE to select this row." at bounding box center [107, 512] width 29 height 17
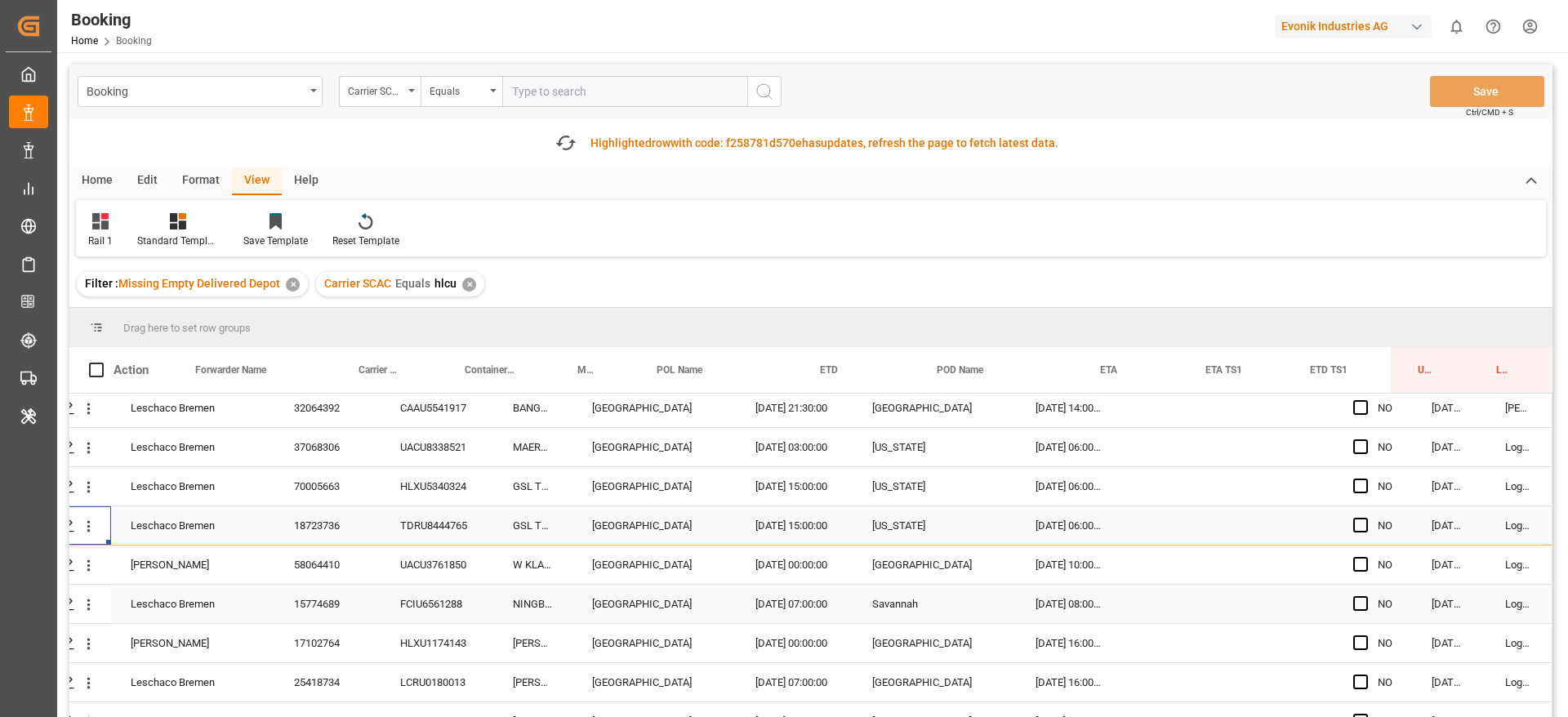
scroll to position [245, 62]
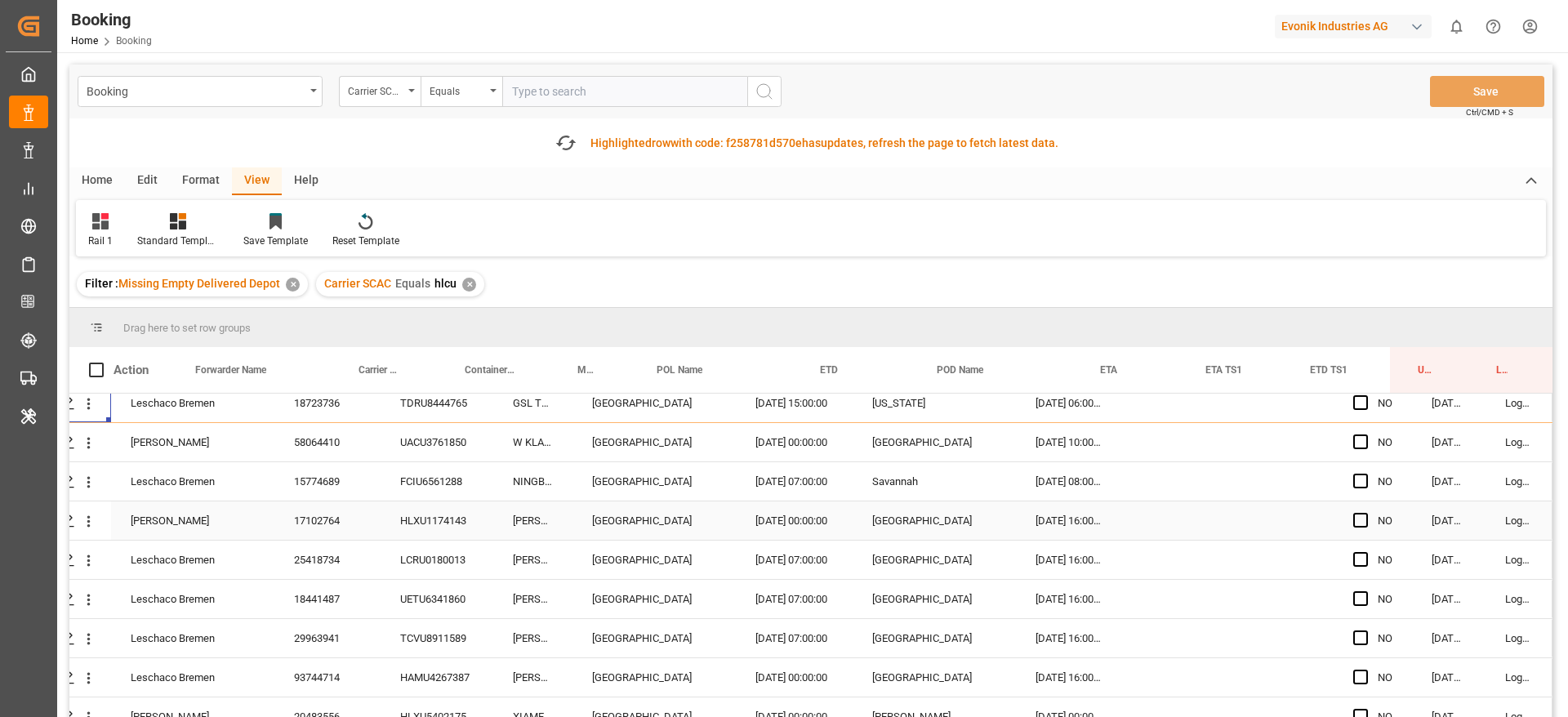
click at [436, 477] on div "FCIU6561288" at bounding box center [437, 481] width 113 height 39
click at [445, 525] on div "HLXU1174143" at bounding box center [437, 521] width 113 height 39
click at [443, 554] on div "LCRU0180013" at bounding box center [437, 560] width 113 height 39
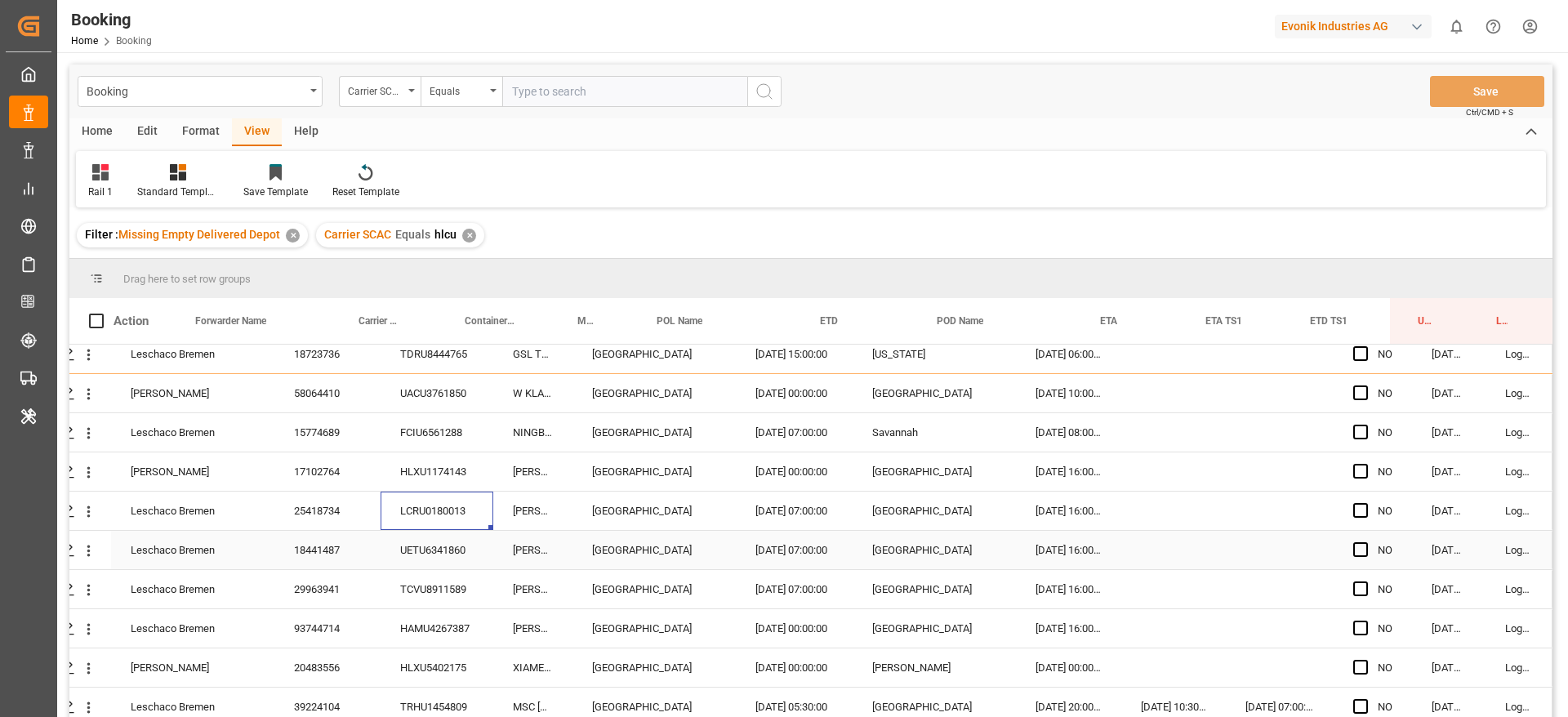
click at [413, 546] on div "UETU6341860" at bounding box center [437, 550] width 113 height 39
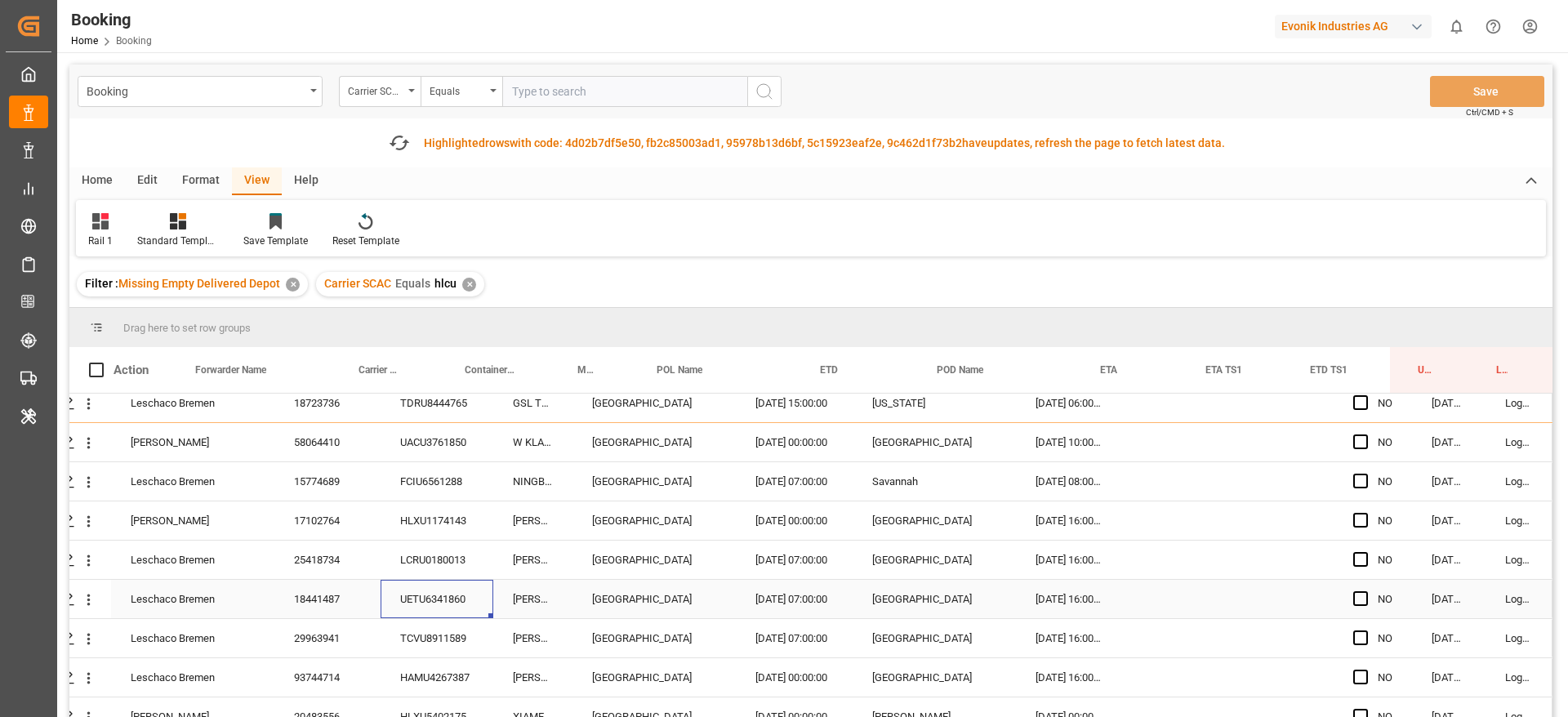
click at [423, 643] on div "TCVU8911589" at bounding box center [437, 639] width 113 height 39
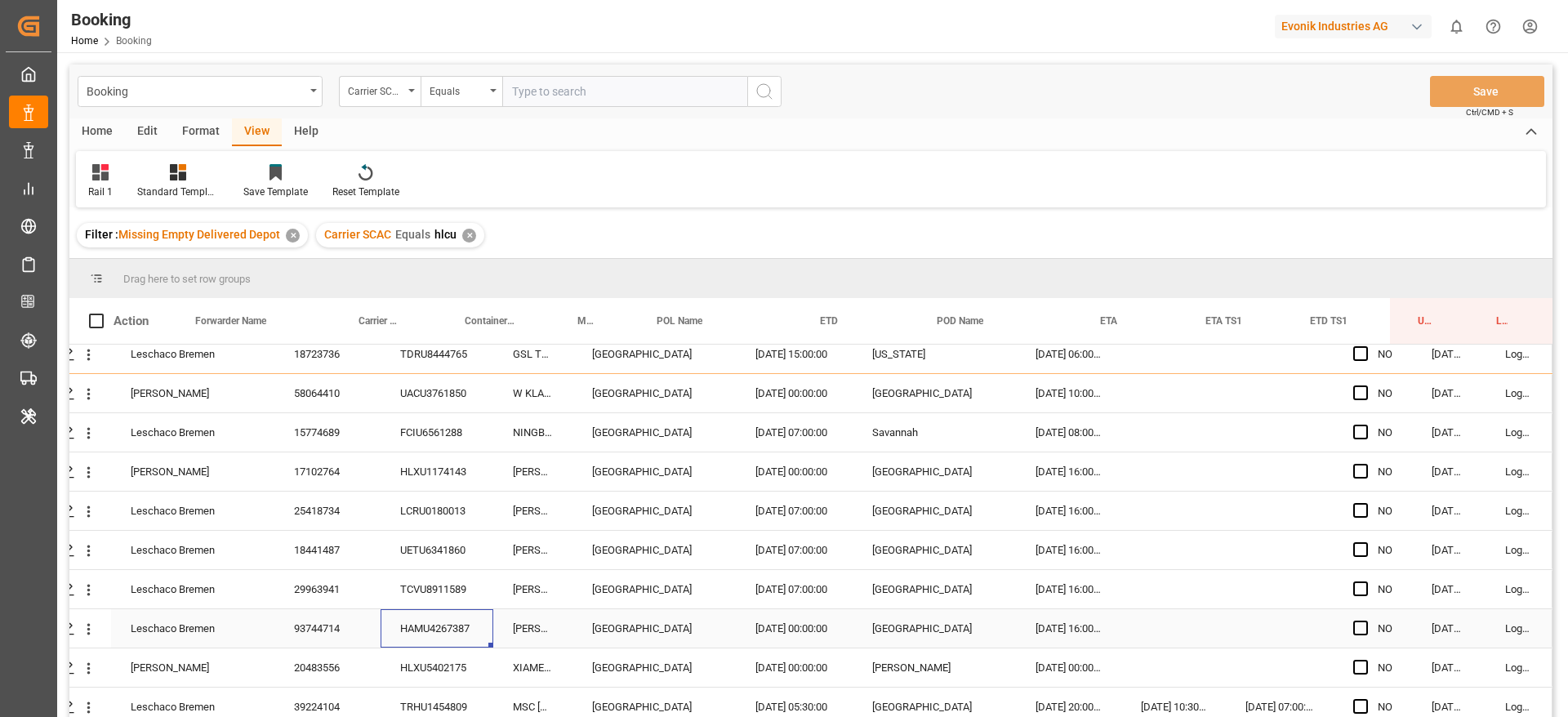
click at [436, 635] on div "HAMU4267387" at bounding box center [437, 629] width 113 height 39
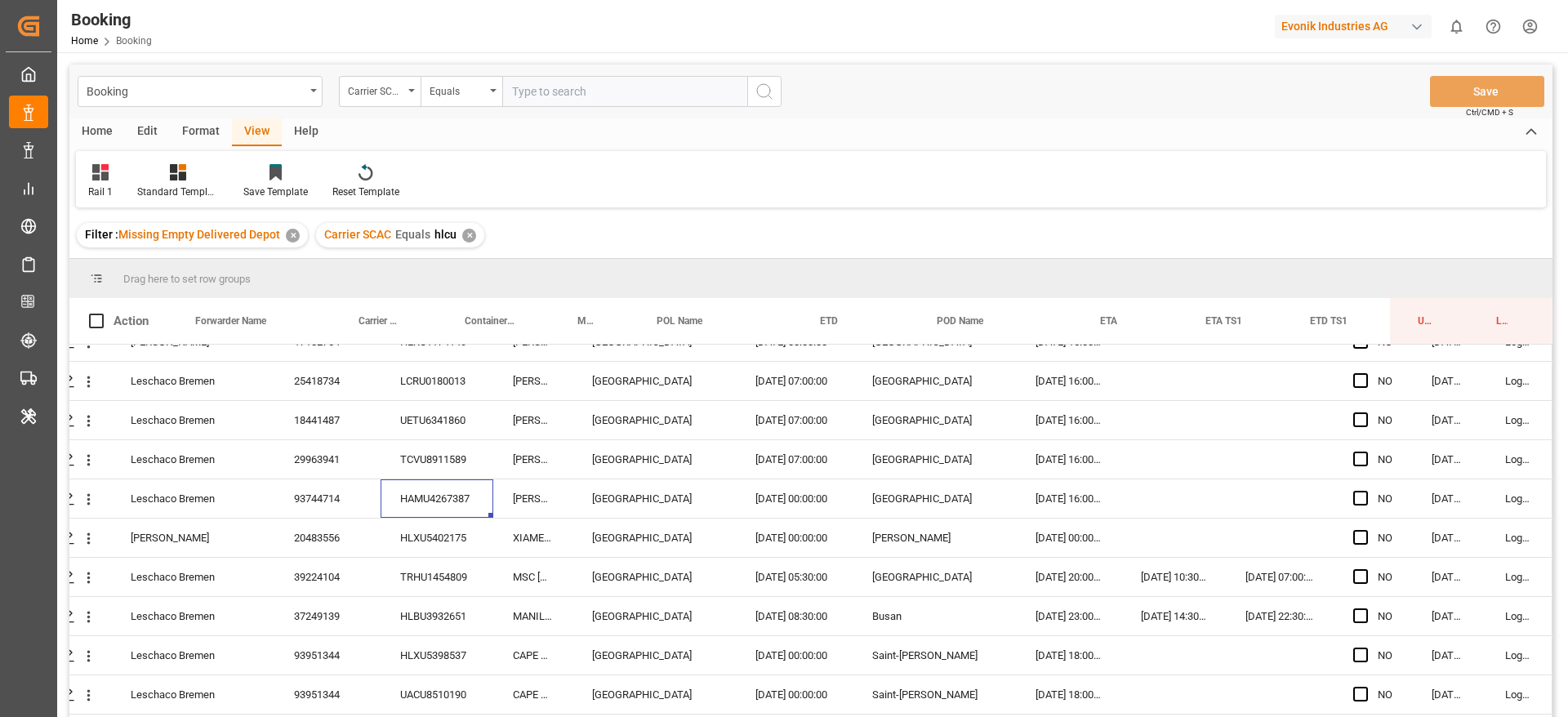
scroll to position [490, 62]
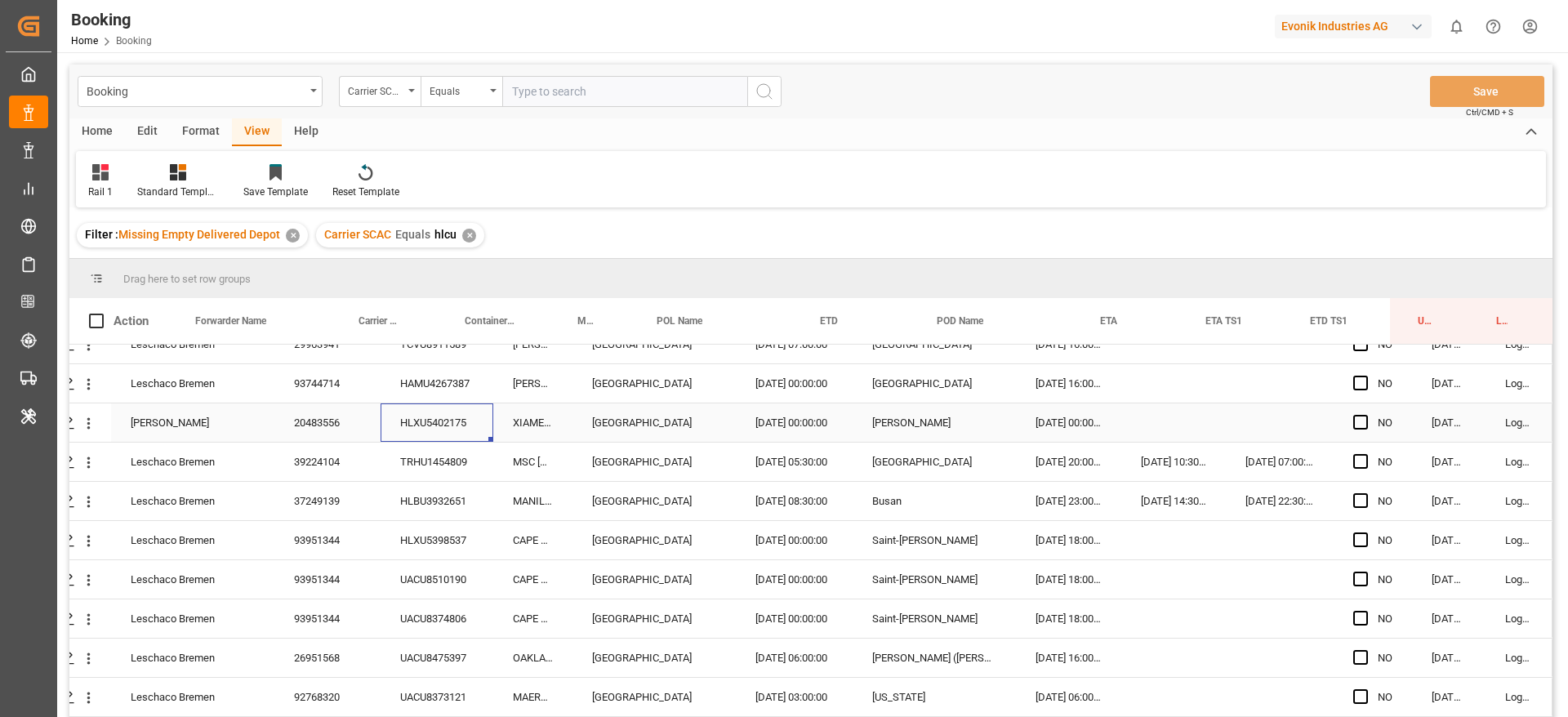
click at [415, 429] on div "HLXU5402175" at bounding box center [437, 423] width 113 height 39
click at [422, 471] on div "TRHU1454809" at bounding box center [437, 462] width 113 height 39
click at [432, 502] on div "HLBU3932651" at bounding box center [437, 502] width 113 height 39
click at [381, 510] on div "HLBU3932651" at bounding box center [437, 502] width 113 height 39
click at [385, 526] on div "HLXU5398537" at bounding box center [437, 540] width 113 height 39
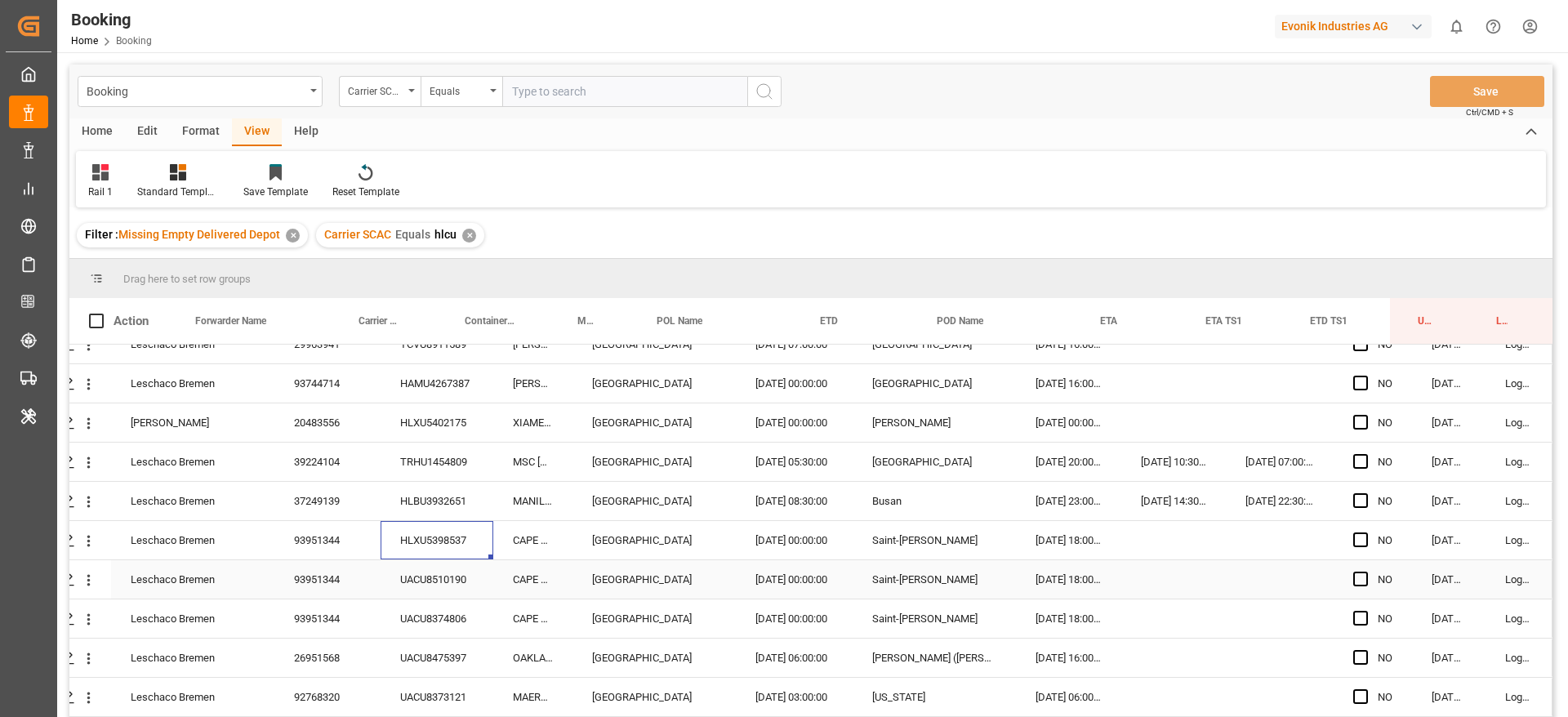
click at [416, 590] on div "UACU8510190" at bounding box center [437, 580] width 113 height 39
click at [405, 617] on div "UACU8374806" at bounding box center [437, 618] width 113 height 39
click at [90, 543] on icon "open menu" at bounding box center [89, 541] width 17 height 17
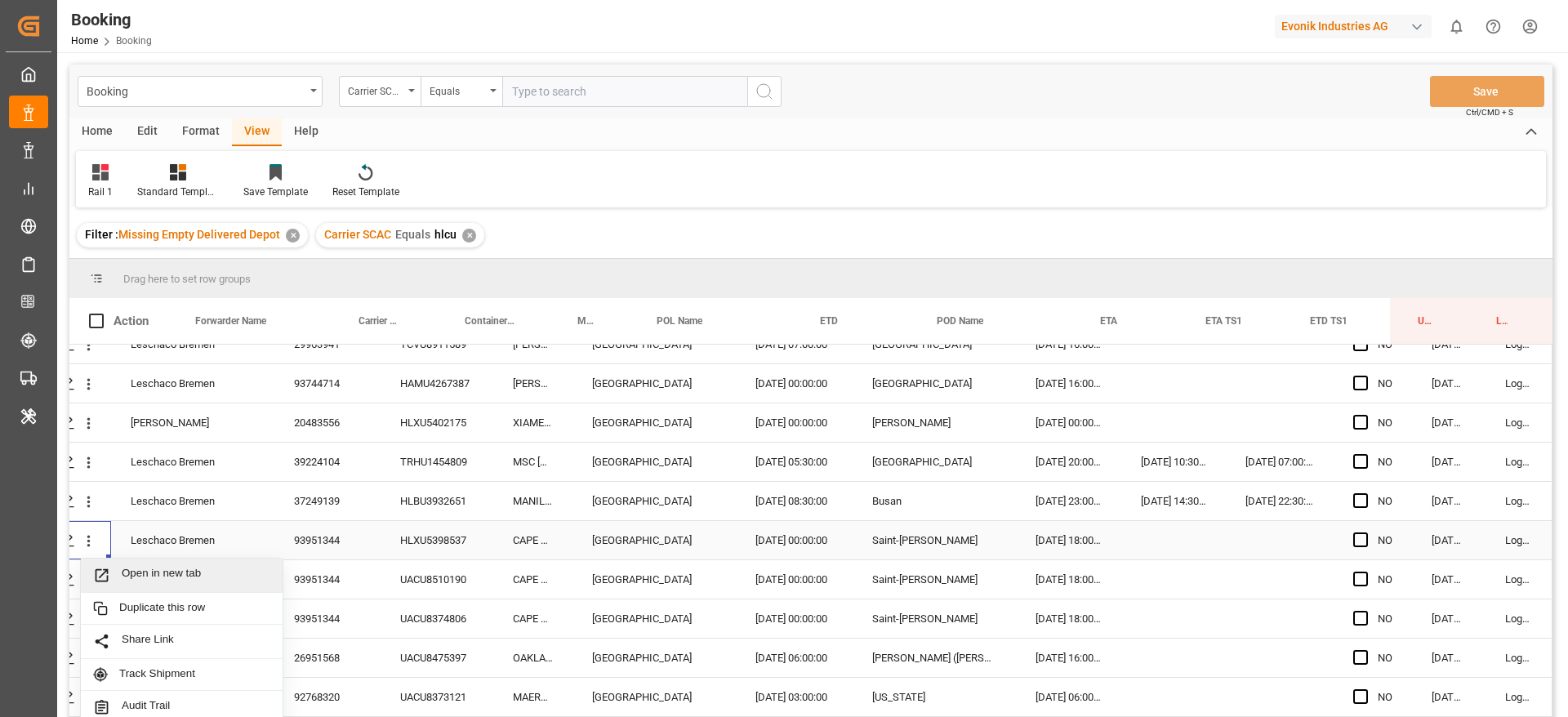
click at [140, 578] on span "Open in new tab" at bounding box center [196, 576] width 149 height 17
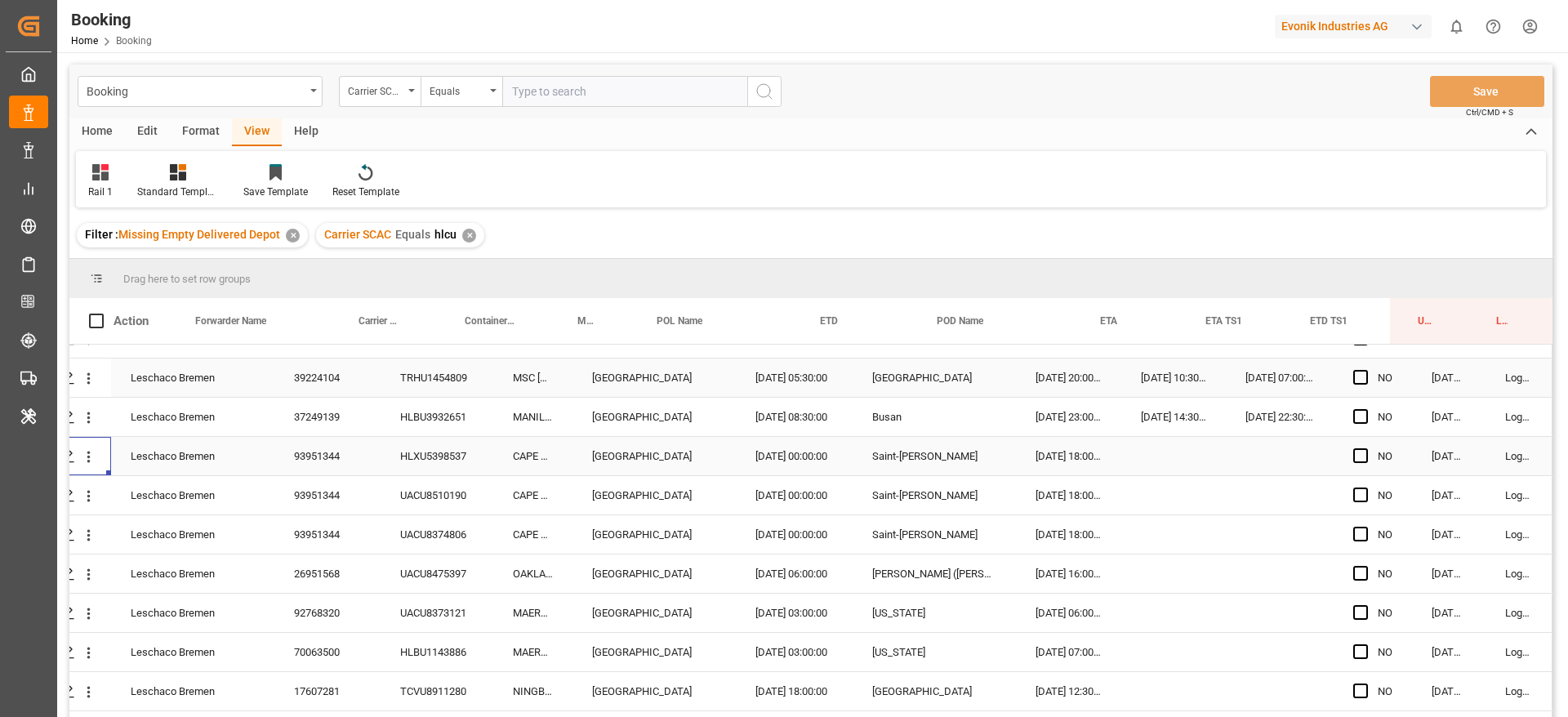
scroll to position [613, 62]
click at [460, 496] on div "UACU8374806" at bounding box center [437, 497] width 113 height 39
click at [442, 542] on div "UACU8475397" at bounding box center [437, 535] width 113 height 39
click at [430, 578] on div "UACU8373121" at bounding box center [437, 575] width 113 height 39
click at [436, 608] on div "HLBU1143886" at bounding box center [437, 614] width 113 height 39
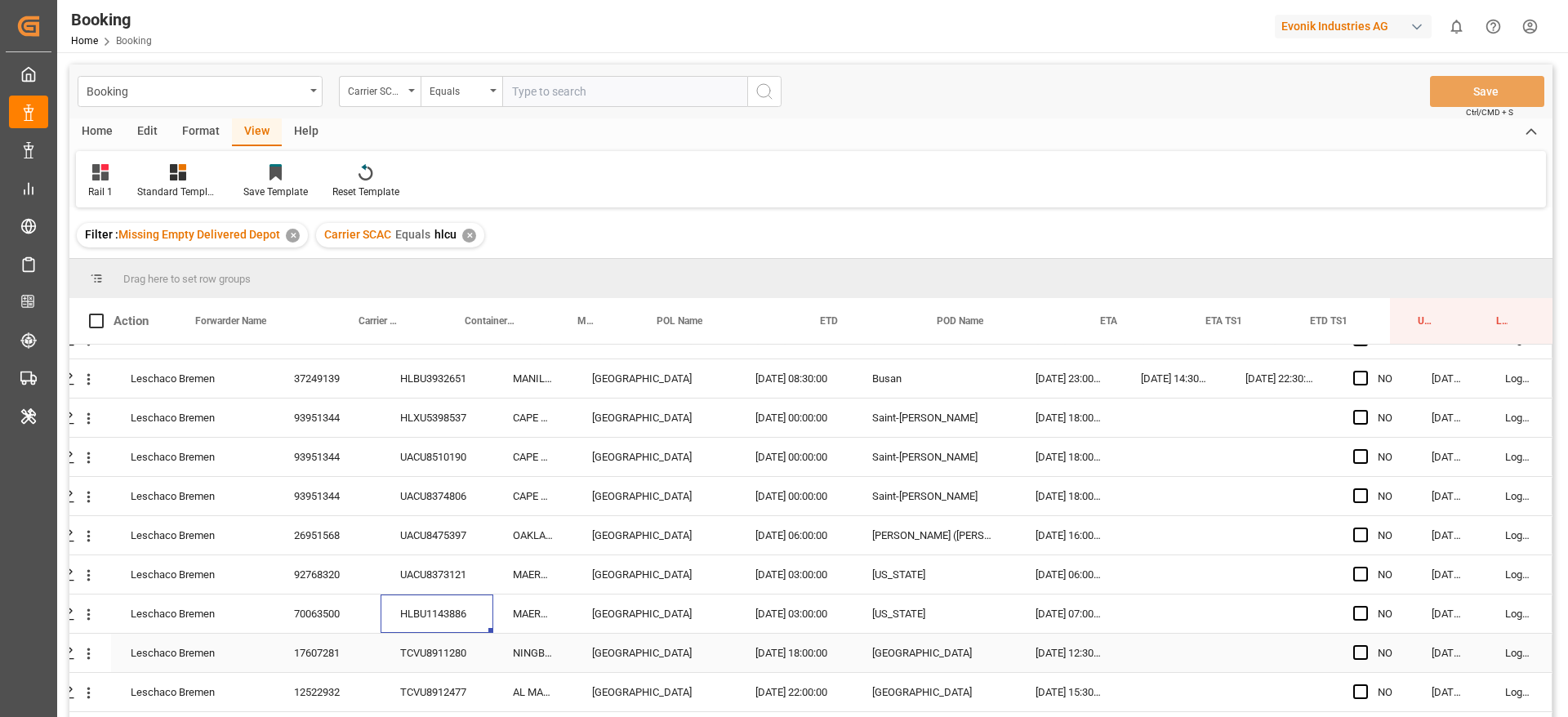
click at [427, 651] on div "TCVU8911280" at bounding box center [437, 653] width 113 height 39
click at [81, 572] on icon "open menu" at bounding box center [89, 576] width 17 height 17
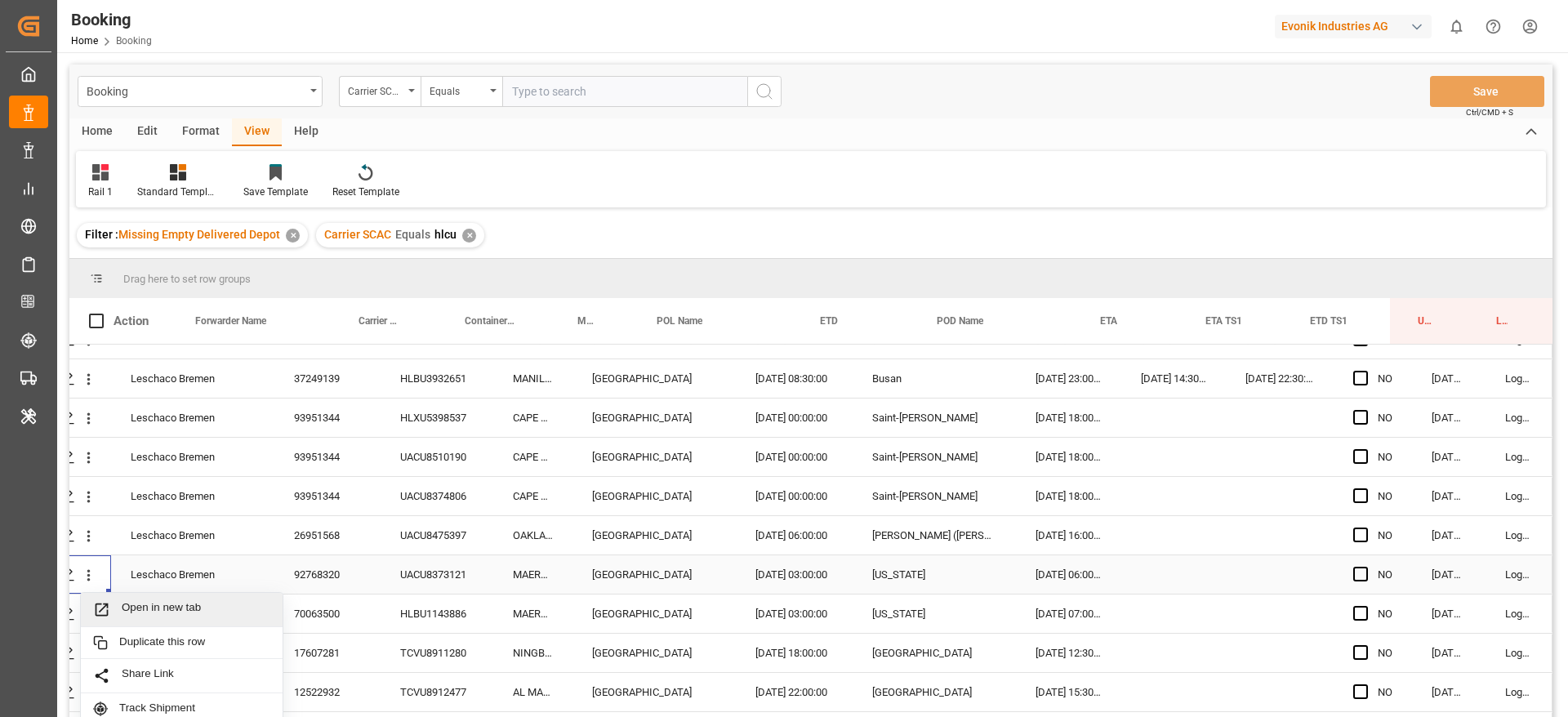
click at [124, 605] on span "Open in new tab" at bounding box center [196, 610] width 149 height 17
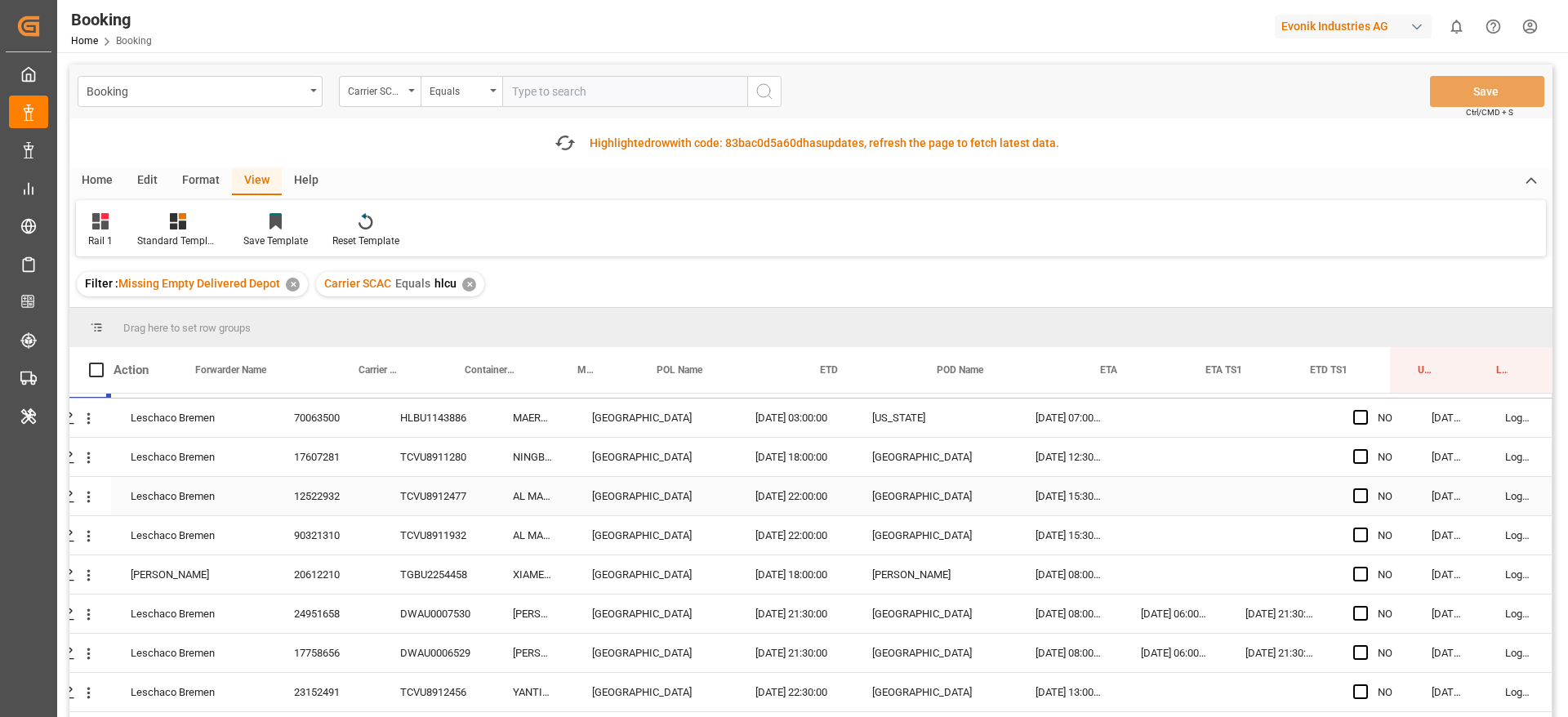
scroll to position [735, 62]
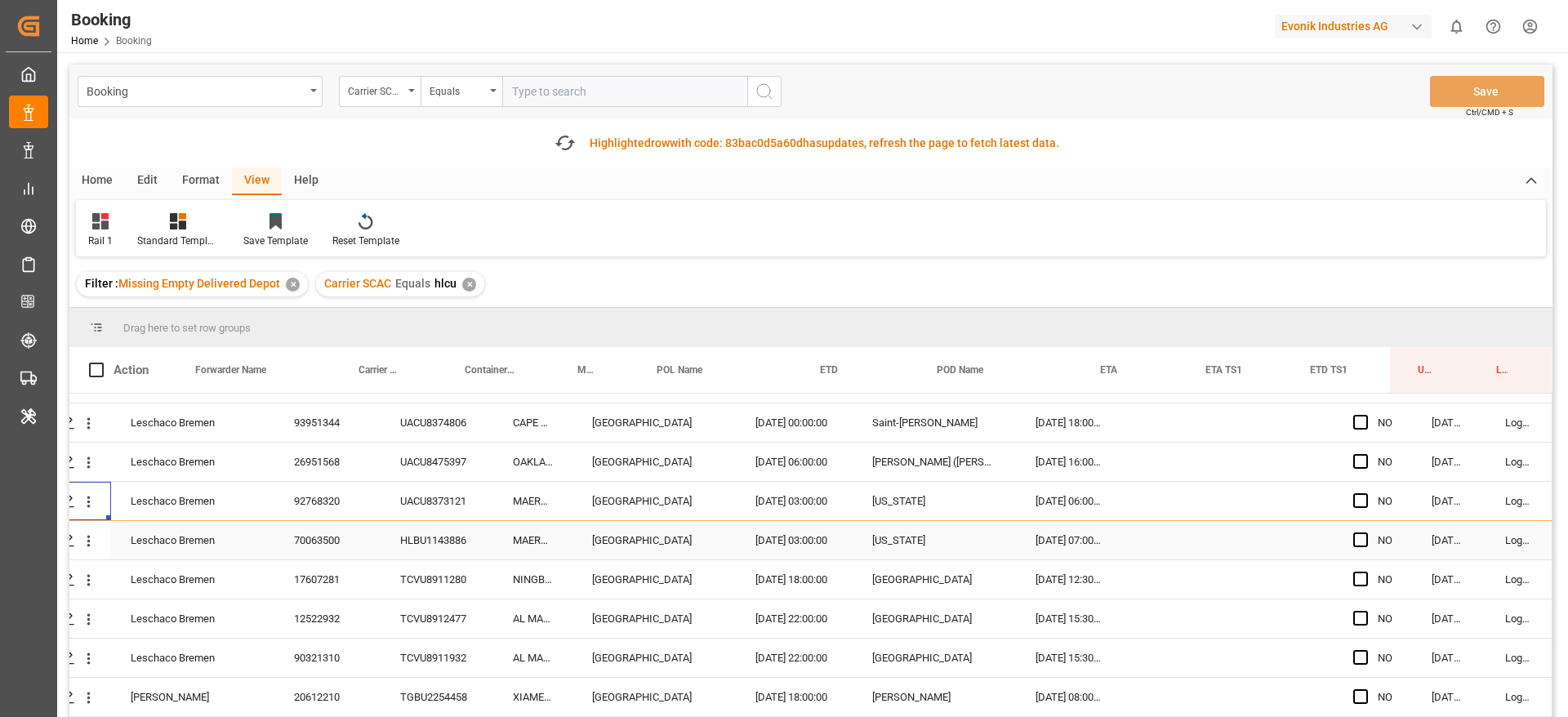
click at [441, 547] on div "HLBU1143886" at bounding box center [437, 540] width 113 height 39
click at [451, 582] on div "TCVU8911280" at bounding box center [437, 580] width 113 height 39
click at [467, 618] on div "TCVU8912477" at bounding box center [437, 618] width 113 height 39
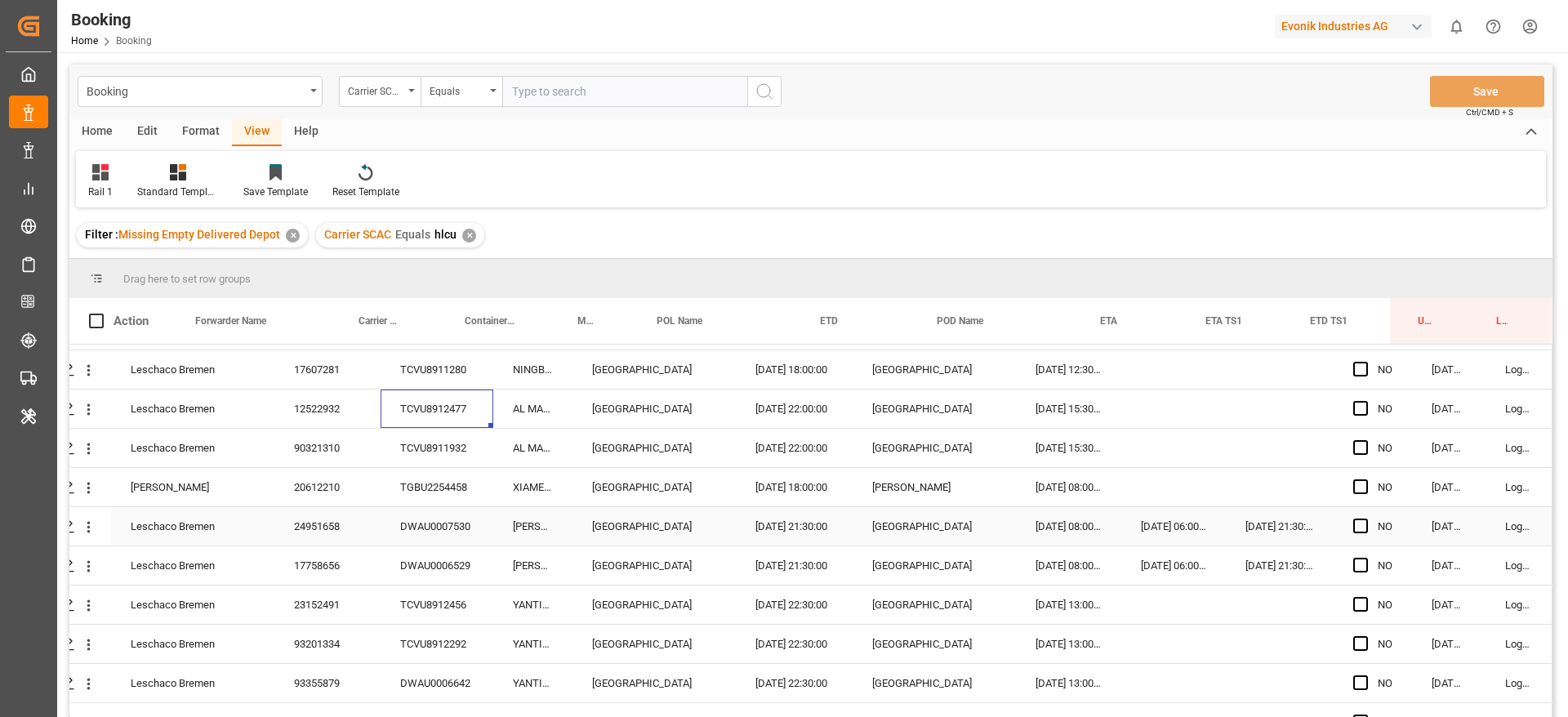
scroll to position [858, 62]
click at [441, 478] on div "TCVU8911932" at bounding box center [437, 487] width 113 height 39
click at [478, 526] on div "TGBU2254458" at bounding box center [437, 526] width 113 height 39
click at [476, 566] on div "DWAU0007530" at bounding box center [437, 565] width 113 height 39
click at [442, 596] on div "DWAU0006529" at bounding box center [437, 604] width 113 height 39
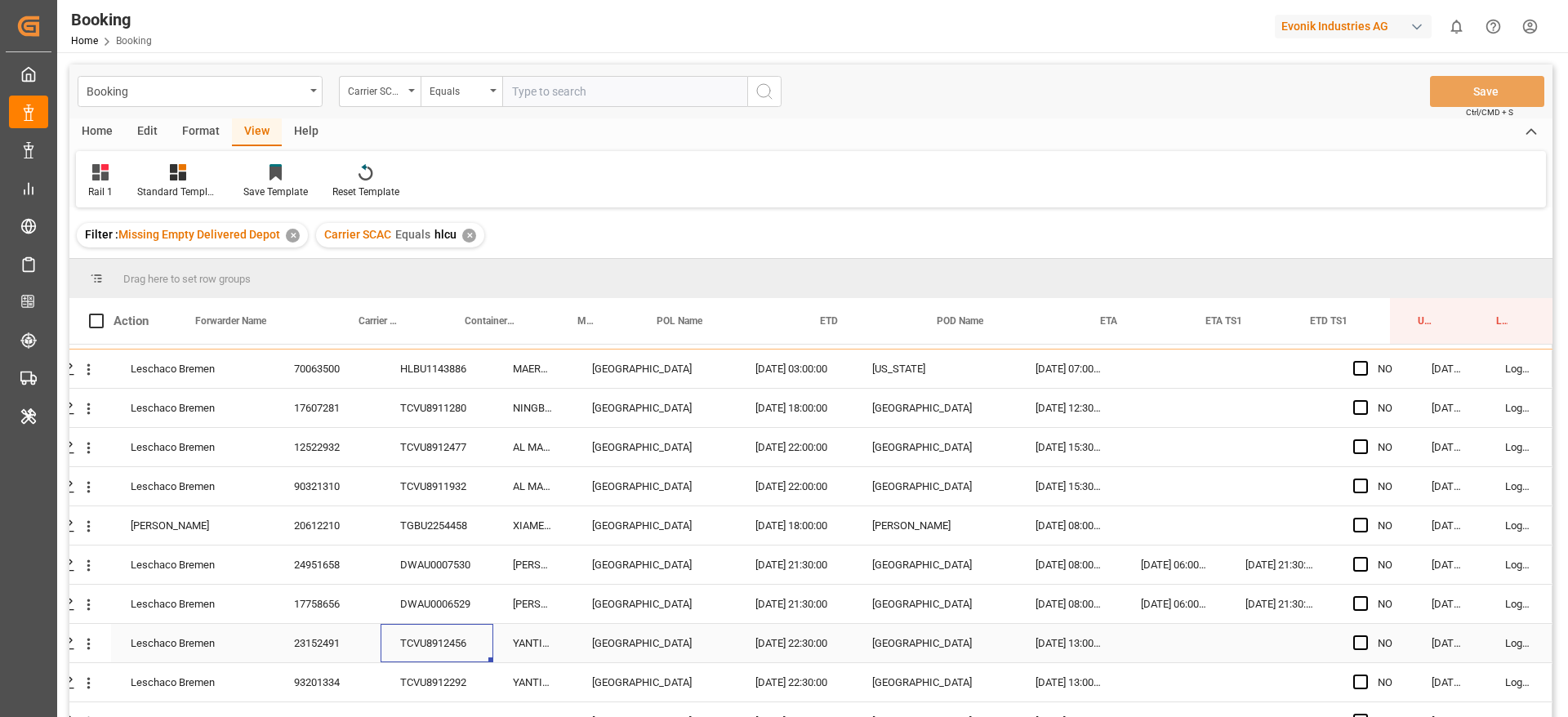
click at [420, 624] on div "TCVU8912456" at bounding box center [437, 644] width 113 height 39
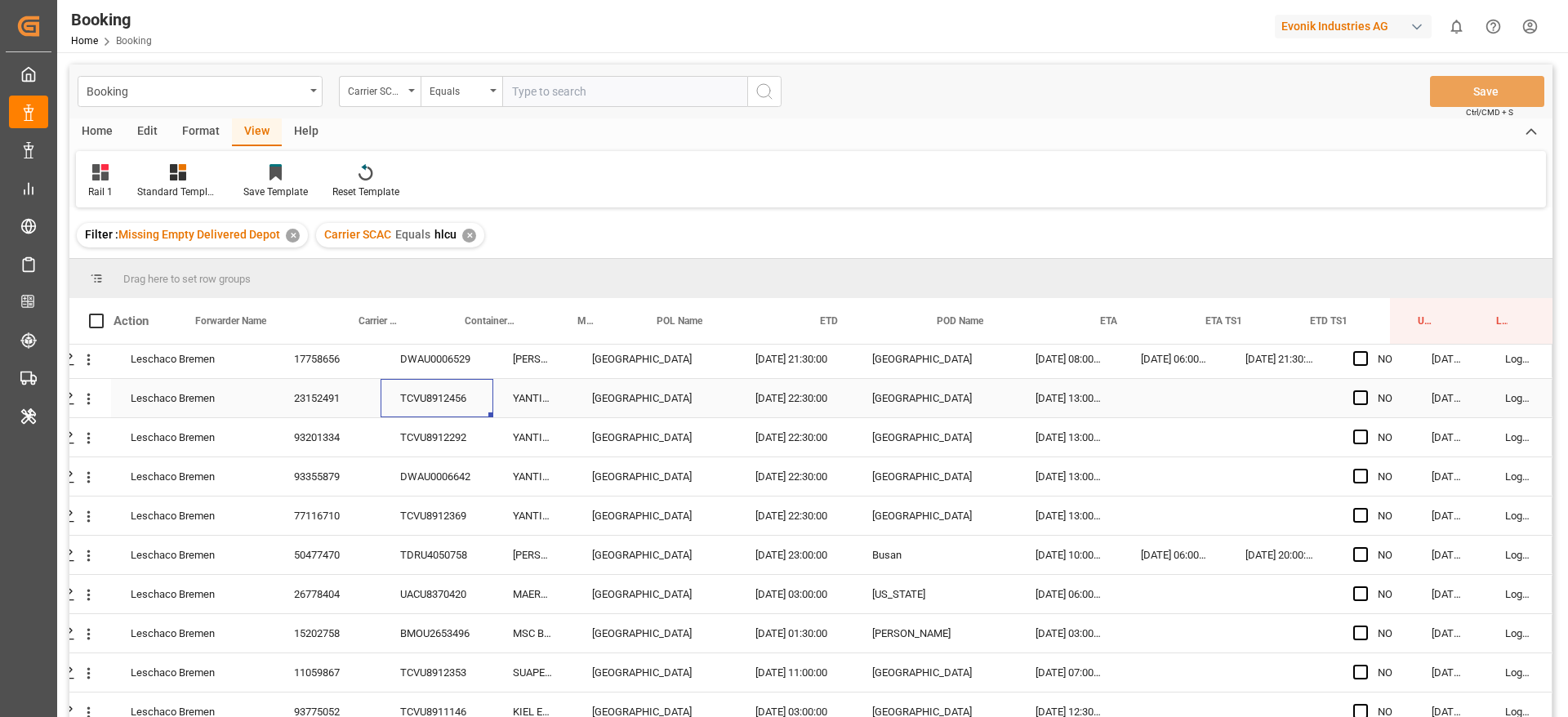
click at [419, 422] on div "TCVU8912292" at bounding box center [437, 438] width 113 height 39
click at [470, 463] on div "DWAU0006642" at bounding box center [437, 476] width 113 height 39
click at [439, 513] on div "TCVU8912369" at bounding box center [437, 516] width 113 height 39
click at [419, 552] on div "TDRU4050758" at bounding box center [437, 556] width 113 height 39
click at [413, 595] on div "UACU8370420" at bounding box center [437, 594] width 113 height 39
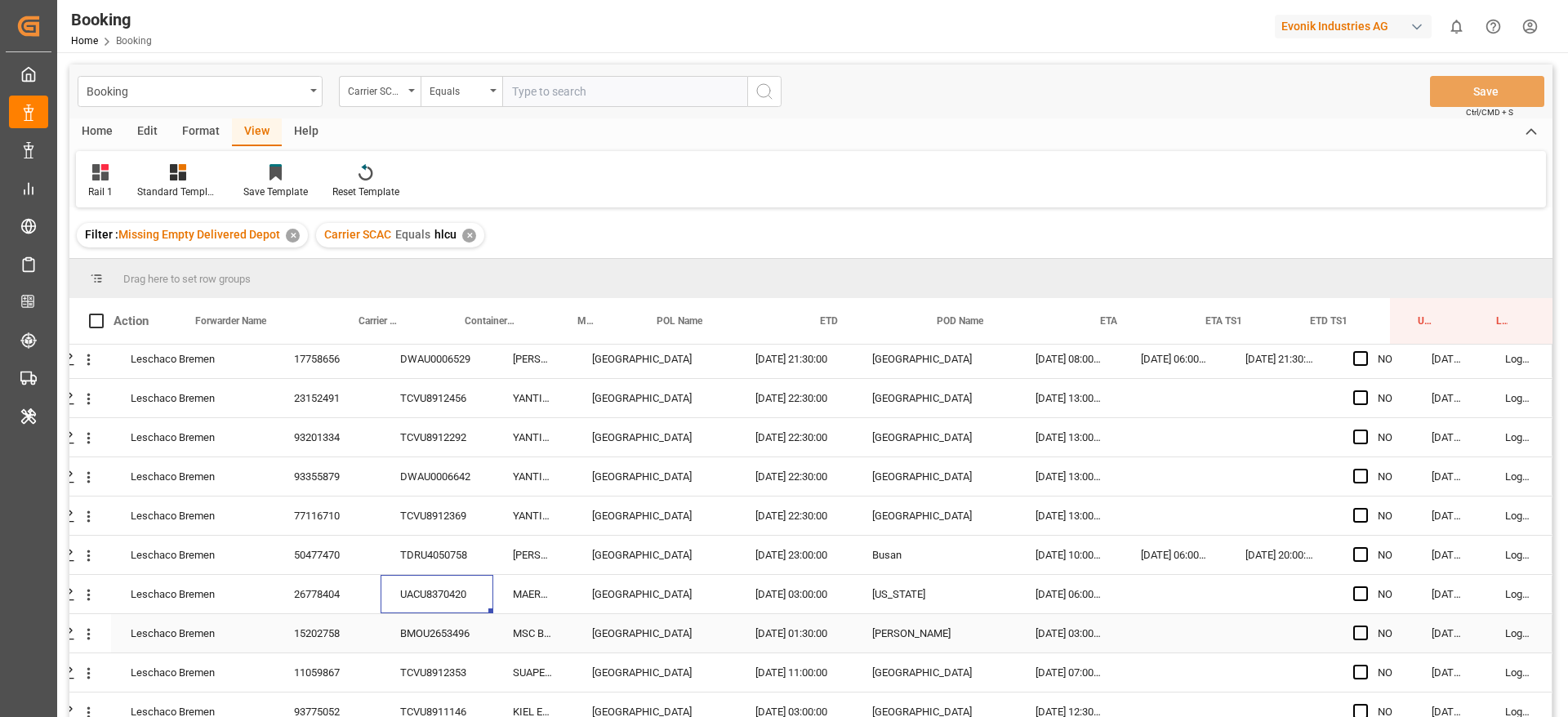
click at [448, 646] on div "BMOU2653496" at bounding box center [437, 634] width 113 height 39
click at [418, 663] on div "TCVU8912353" at bounding box center [437, 673] width 113 height 39
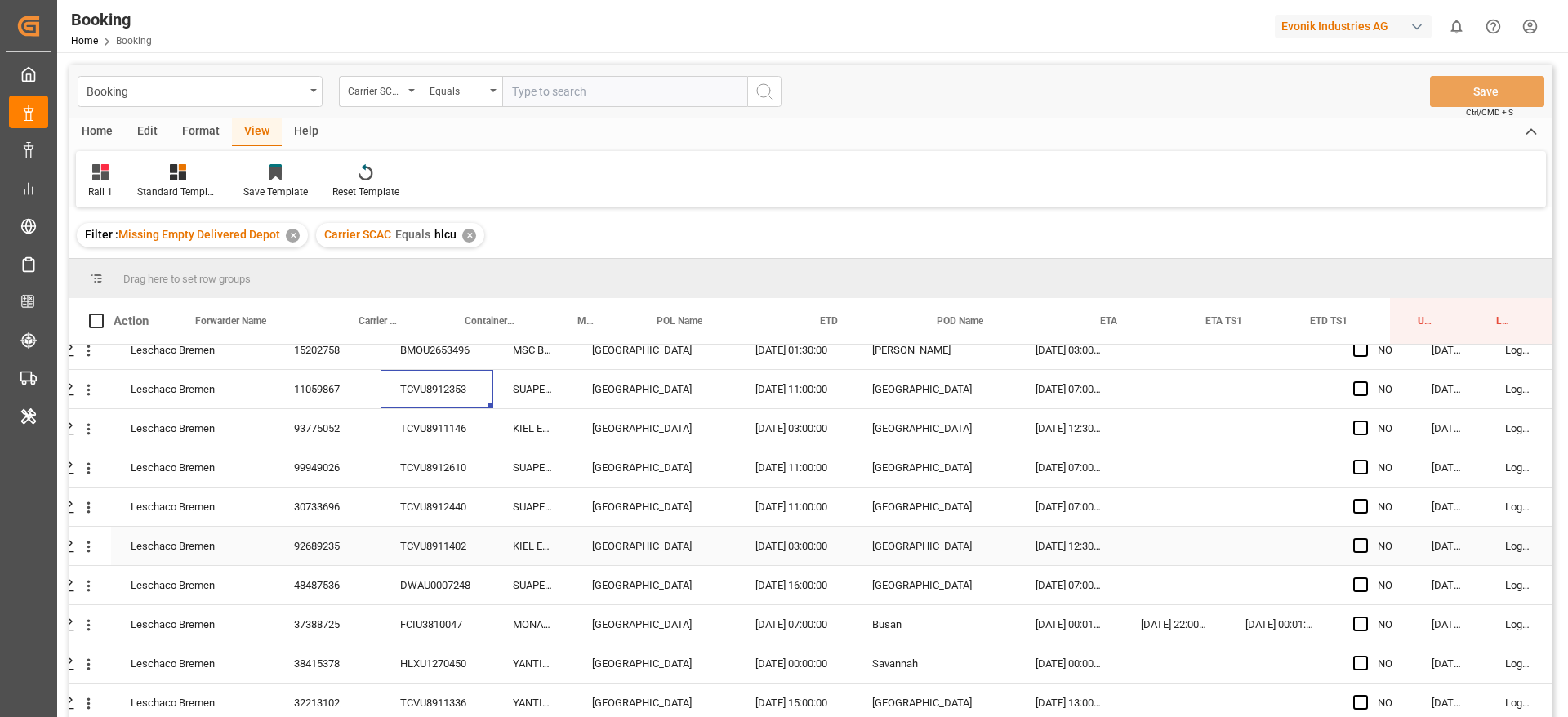
scroll to position [1348, 62]
click at [85, 361] on button "open menu" at bounding box center [89, 350] width 17 height 31
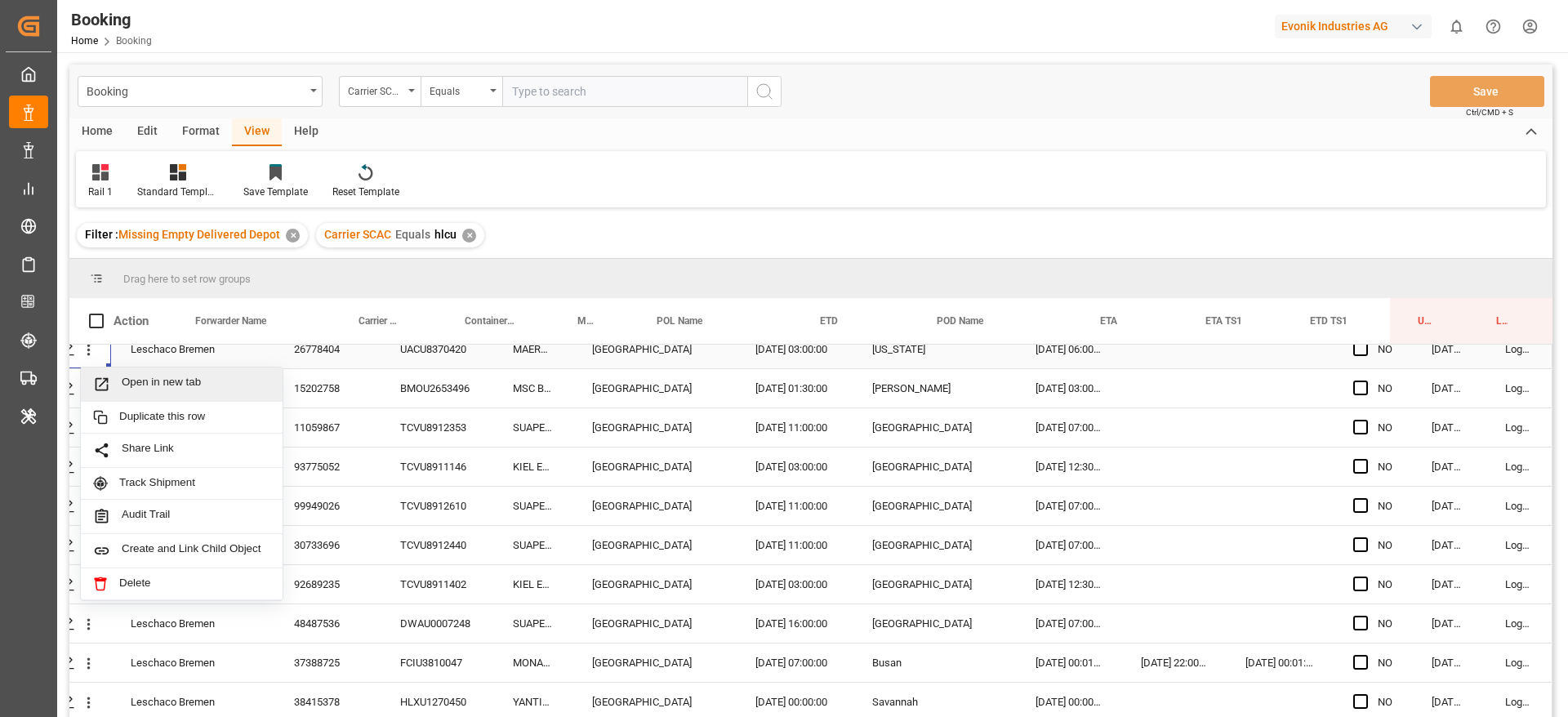
click at [124, 389] on span "Open in new tab" at bounding box center [196, 385] width 149 height 17
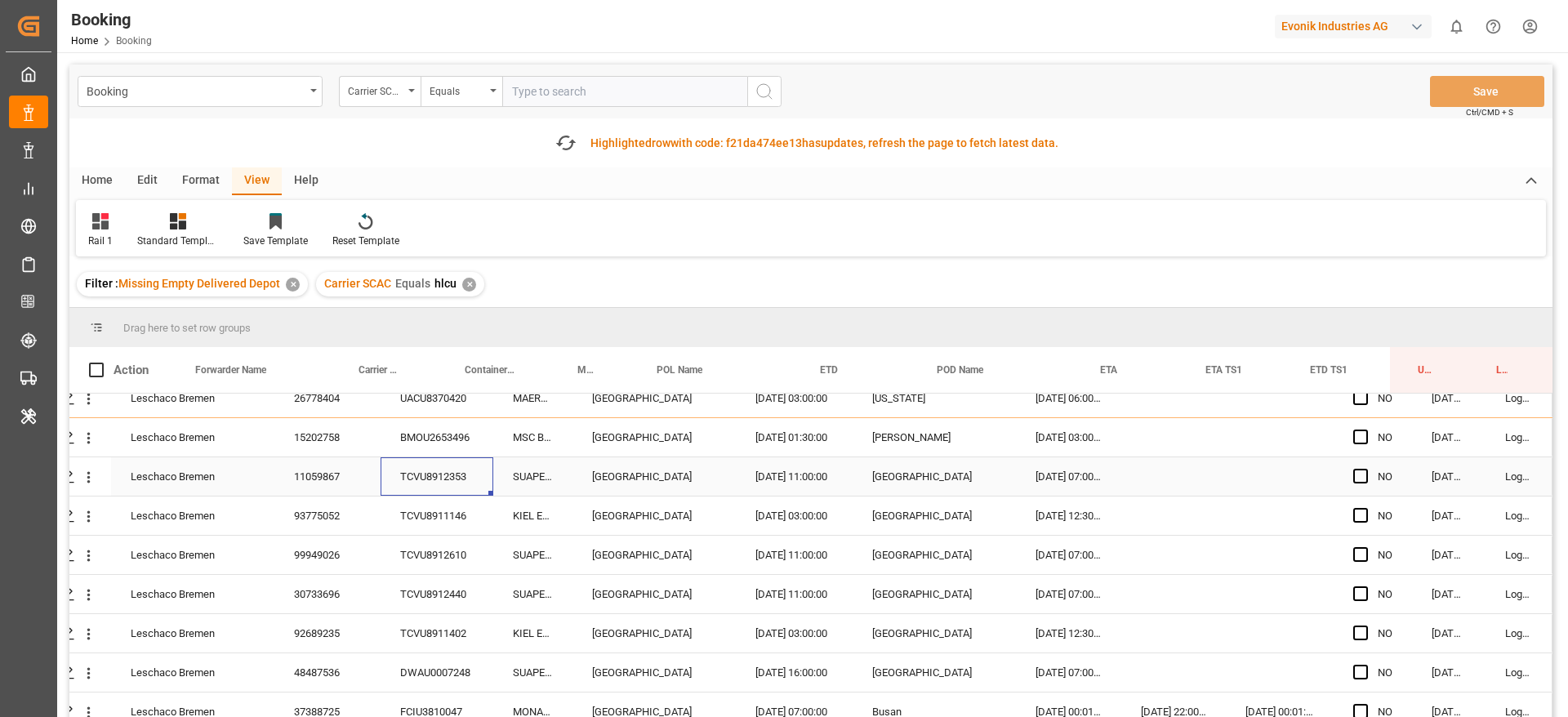
click at [453, 481] on div "TCVU8912353" at bounding box center [437, 476] width 113 height 39
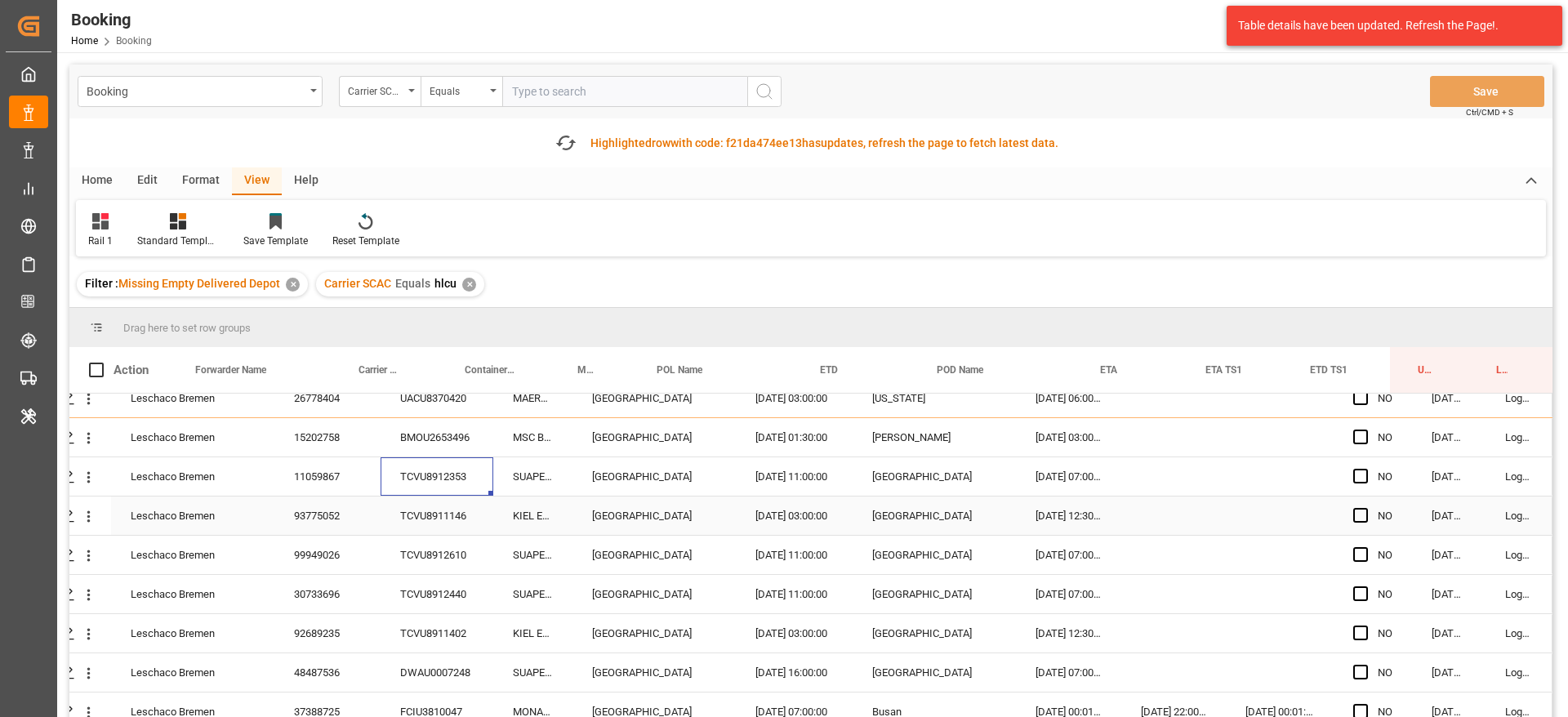
click at [434, 515] on div "TCVU8911146" at bounding box center [437, 516] width 113 height 39
click at [447, 529] on div "TCVU8911146" at bounding box center [437, 516] width 113 height 39
click at [448, 538] on div "TCVU8912610" at bounding box center [437, 556] width 113 height 39
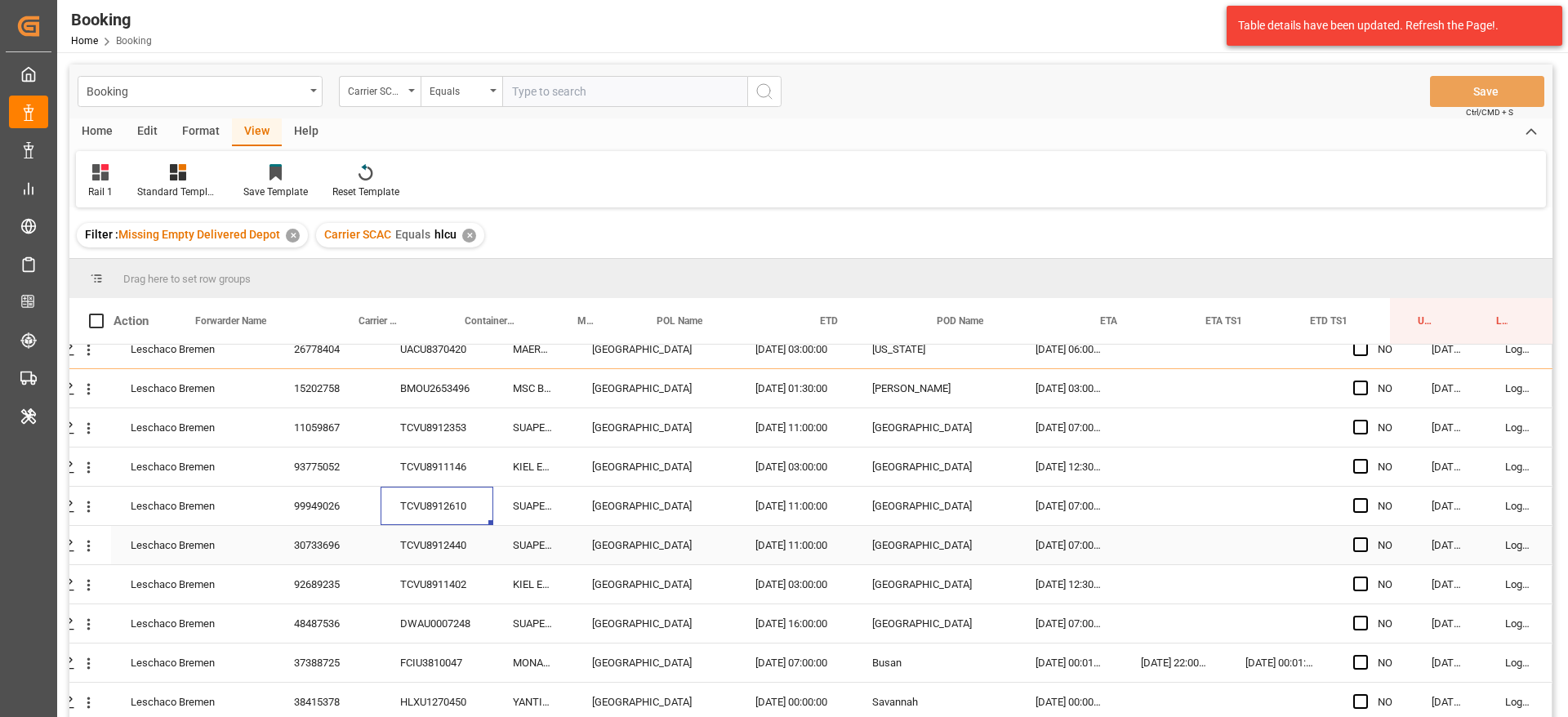
click at [420, 553] on div "TCVU8912440" at bounding box center [437, 545] width 113 height 39
click at [476, 588] on div "TCVU8911402" at bounding box center [437, 585] width 113 height 39
click at [415, 620] on div "DWAU0007248" at bounding box center [437, 624] width 113 height 39
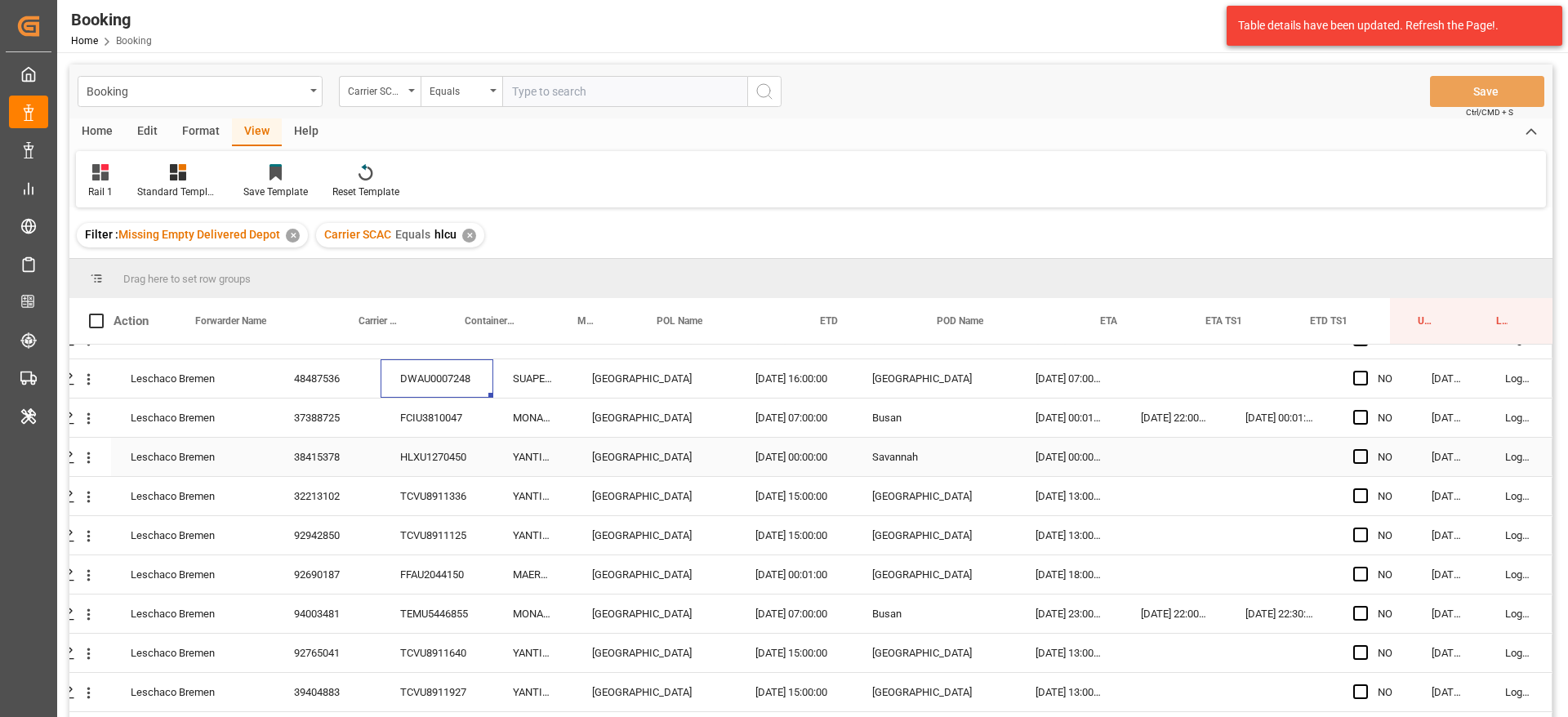
click at [462, 442] on div "HLXU1270450" at bounding box center [437, 457] width 113 height 39
click at [457, 416] on div "FCIU3810047" at bounding box center [437, 418] width 113 height 39
click at [443, 447] on div "HLXU1270450" at bounding box center [437, 457] width 113 height 39
click at [415, 481] on div "TCVU8911336" at bounding box center [437, 497] width 113 height 39
click at [429, 540] on div "TCVU8911125" at bounding box center [437, 535] width 113 height 39
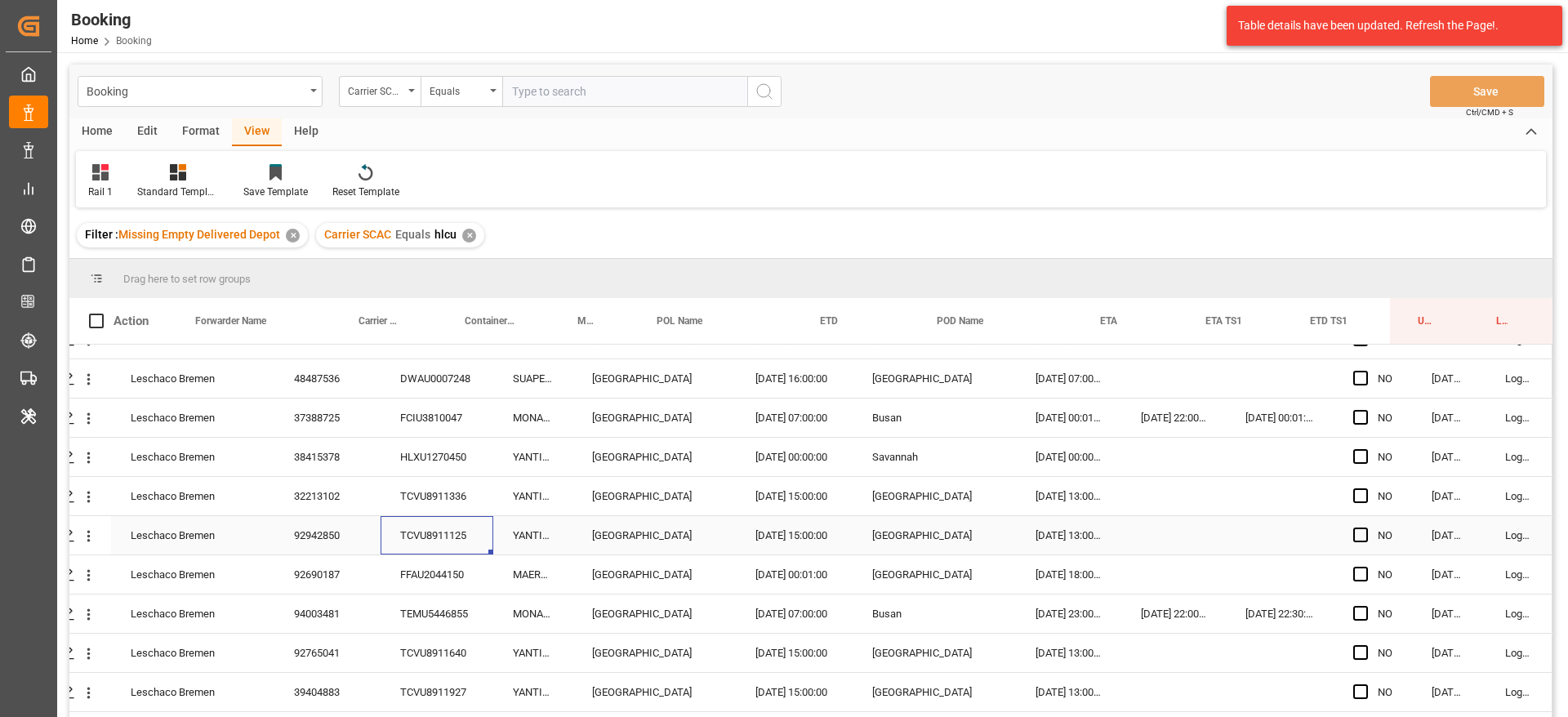
click at [409, 587] on div "FFAU2044150" at bounding box center [437, 575] width 113 height 39
click at [435, 616] on div "TEMU5446855" at bounding box center [437, 614] width 113 height 39
click at [433, 641] on div "TCVU8911640" at bounding box center [437, 653] width 113 height 39
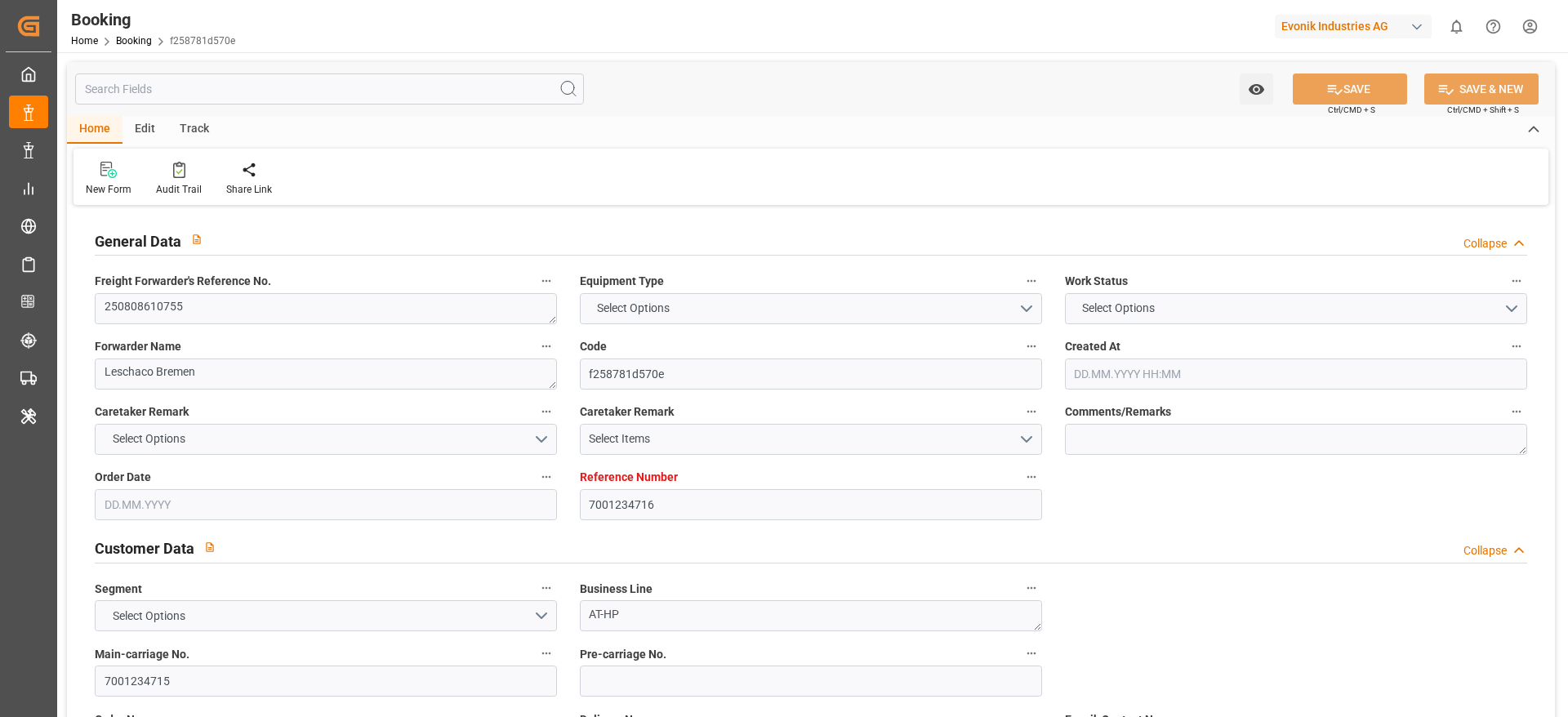
type input "7001234716"
type input "9222986"
type input "Hapag [PERSON_NAME]"
type input "Hapag Lloyd Aktiengesellschaft"
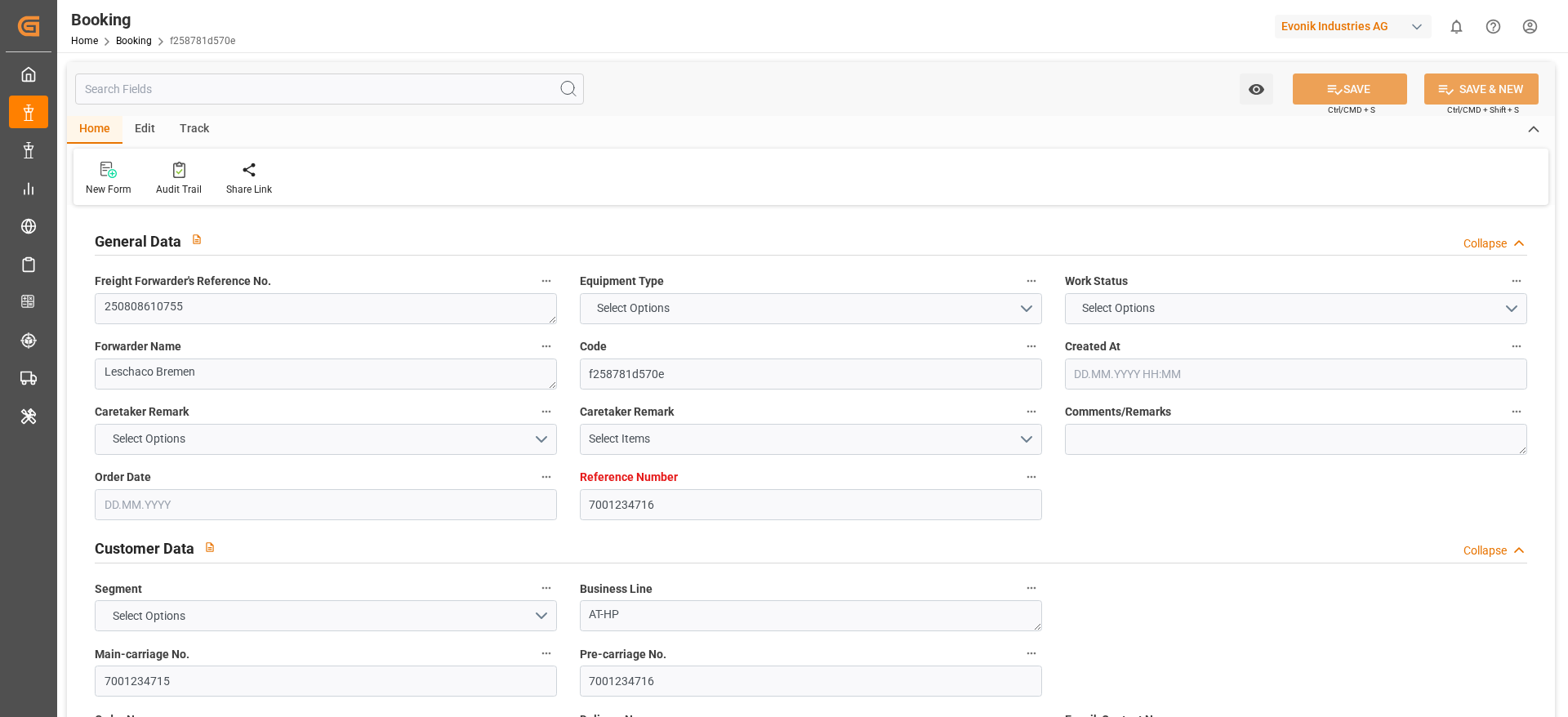
type input "NLRTM"
type input "USNYC"
type input "15"
type input "USDET"
type input "0"
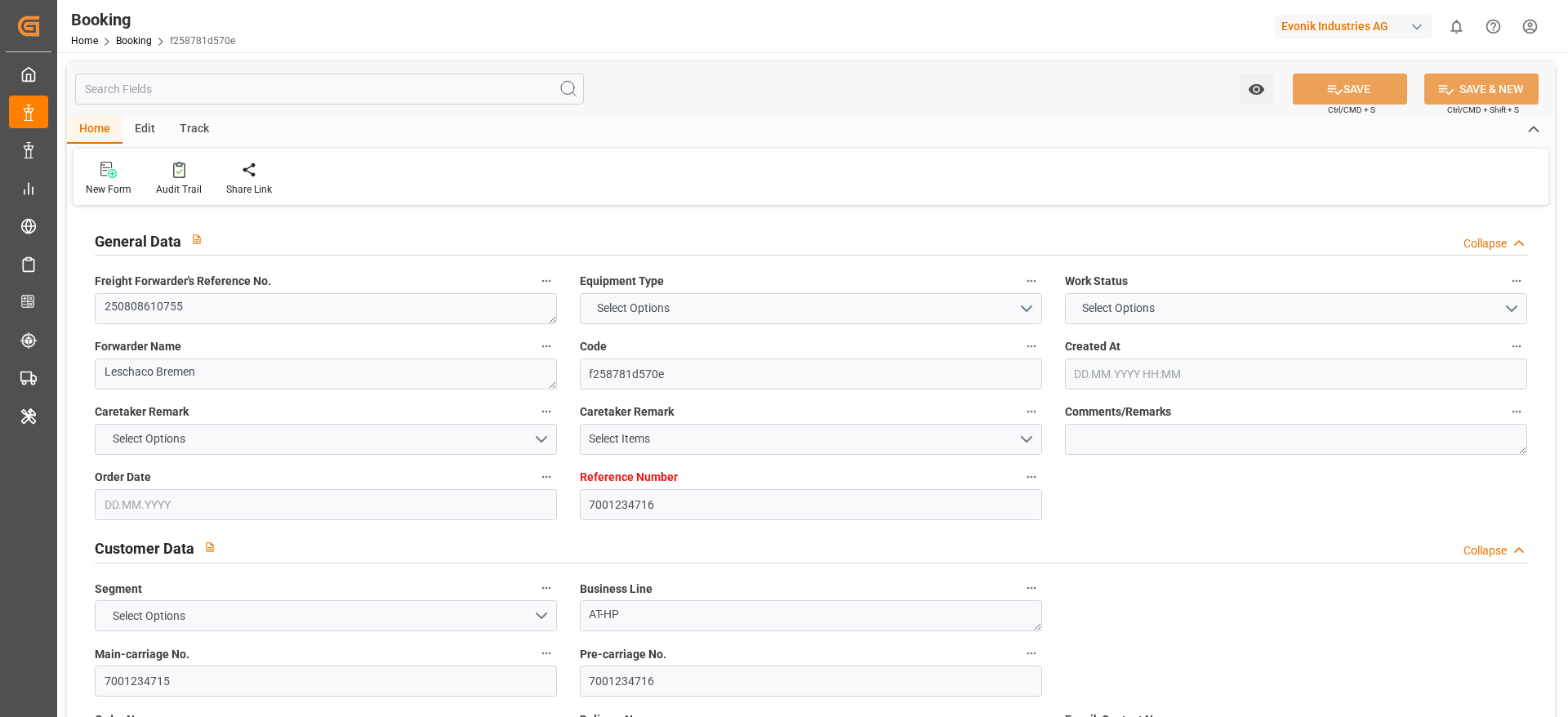
type input "NLRTM"
type input "USNYC"
type input "9222986"
type input "29.07.2025 07:58"
type input "29.07.2025"
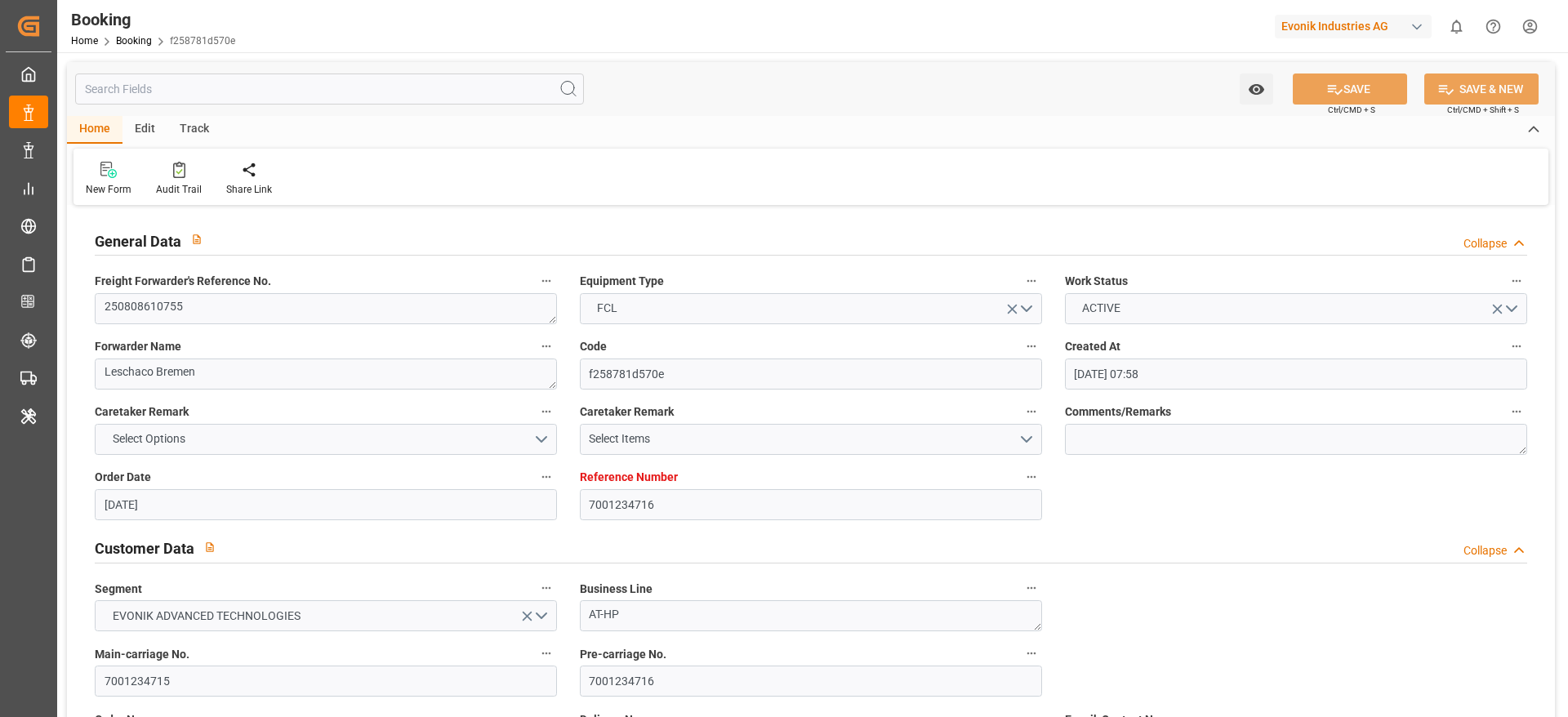
type input "03.09.2025"
type input "04.08.2025"
type input "31.07.2025"
type input "14.08.2025"
type input "22.08.2025 15:00"
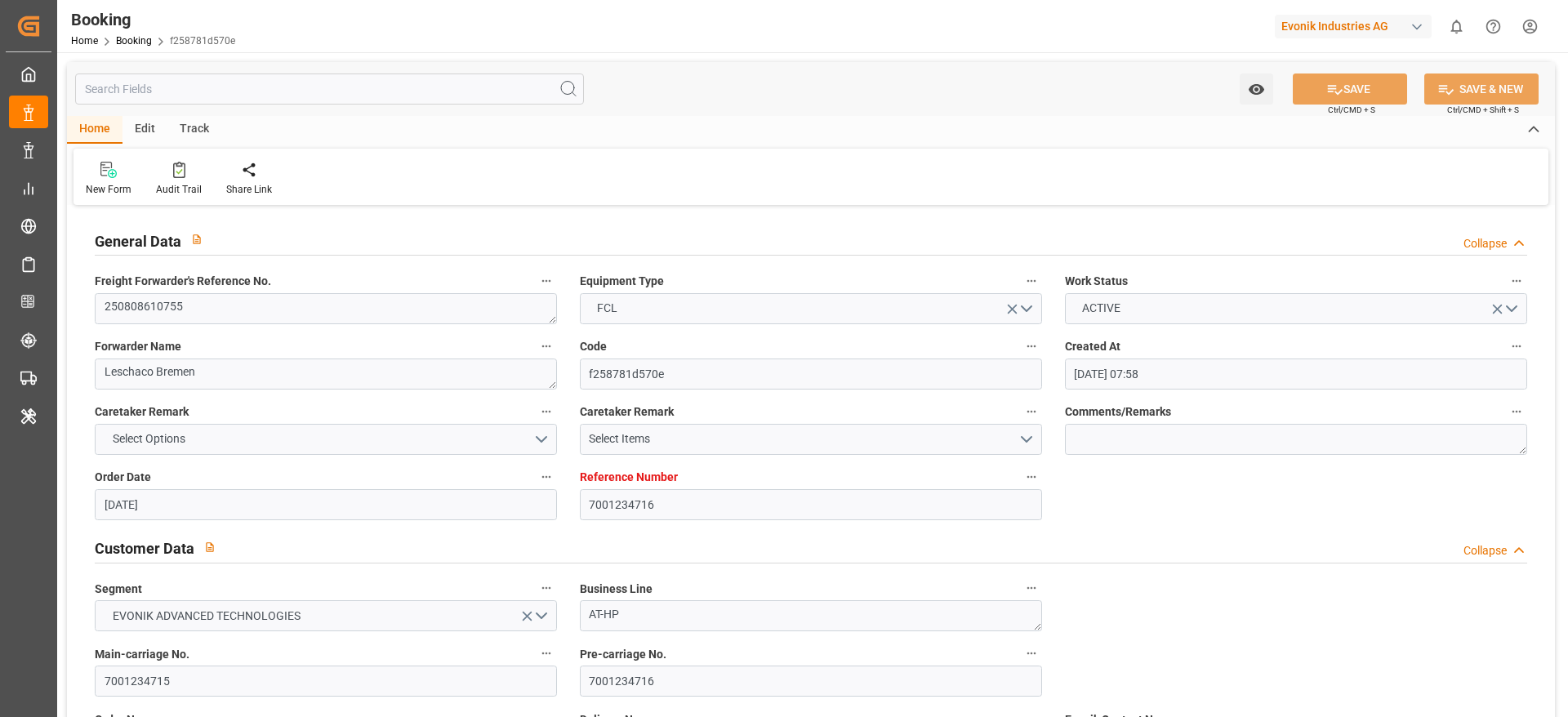
type input "15.08.2025 00:00"
type input "22.08.2025 15:00"
type input "12.08.2025 20:15"
type input "06.09.2025 06:00"
type input "[DATE] 00:00"
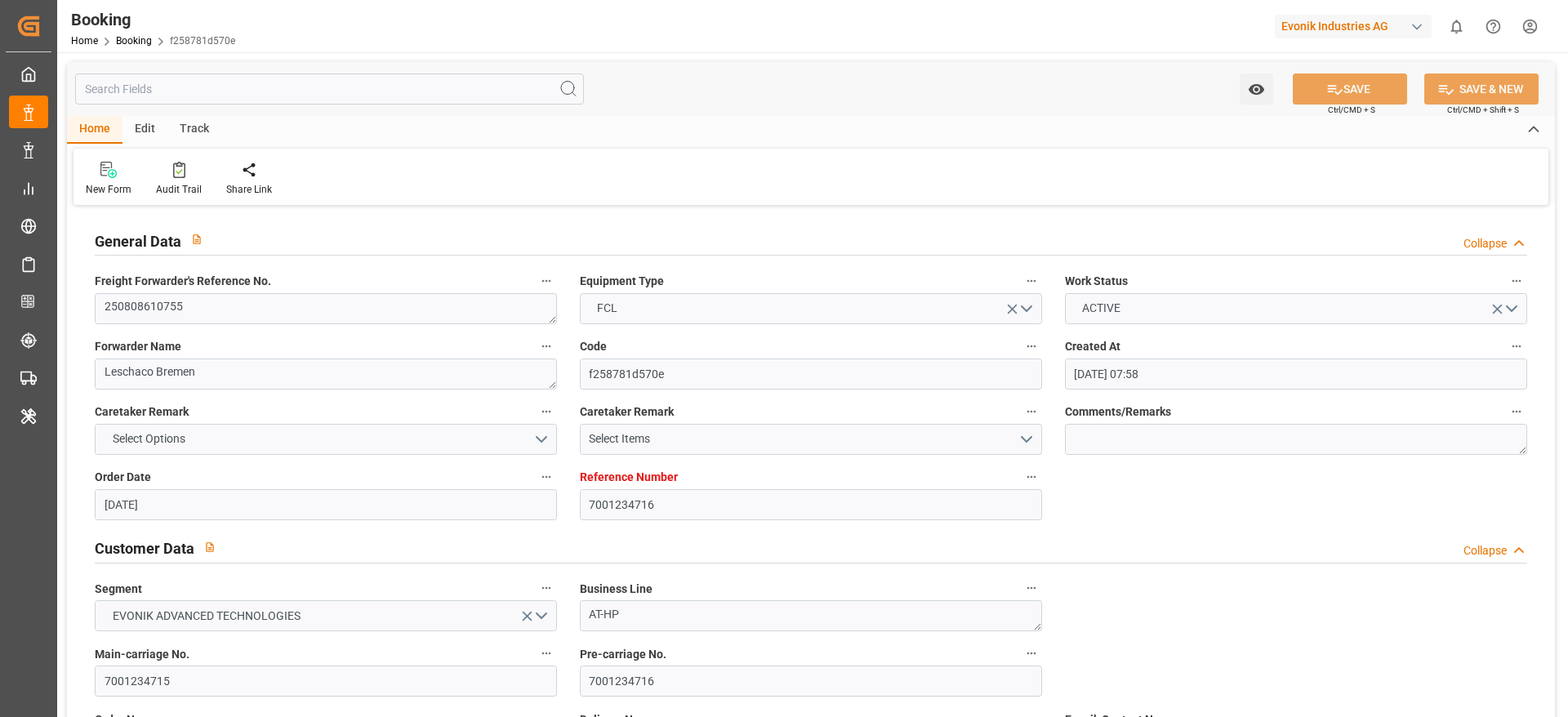
type input "06.09.2025 06:06"
type input "06.09.2025 13:57"
type input "14.08.2025"
type input "10.09.2025 10:03"
type input "10.09.2025"
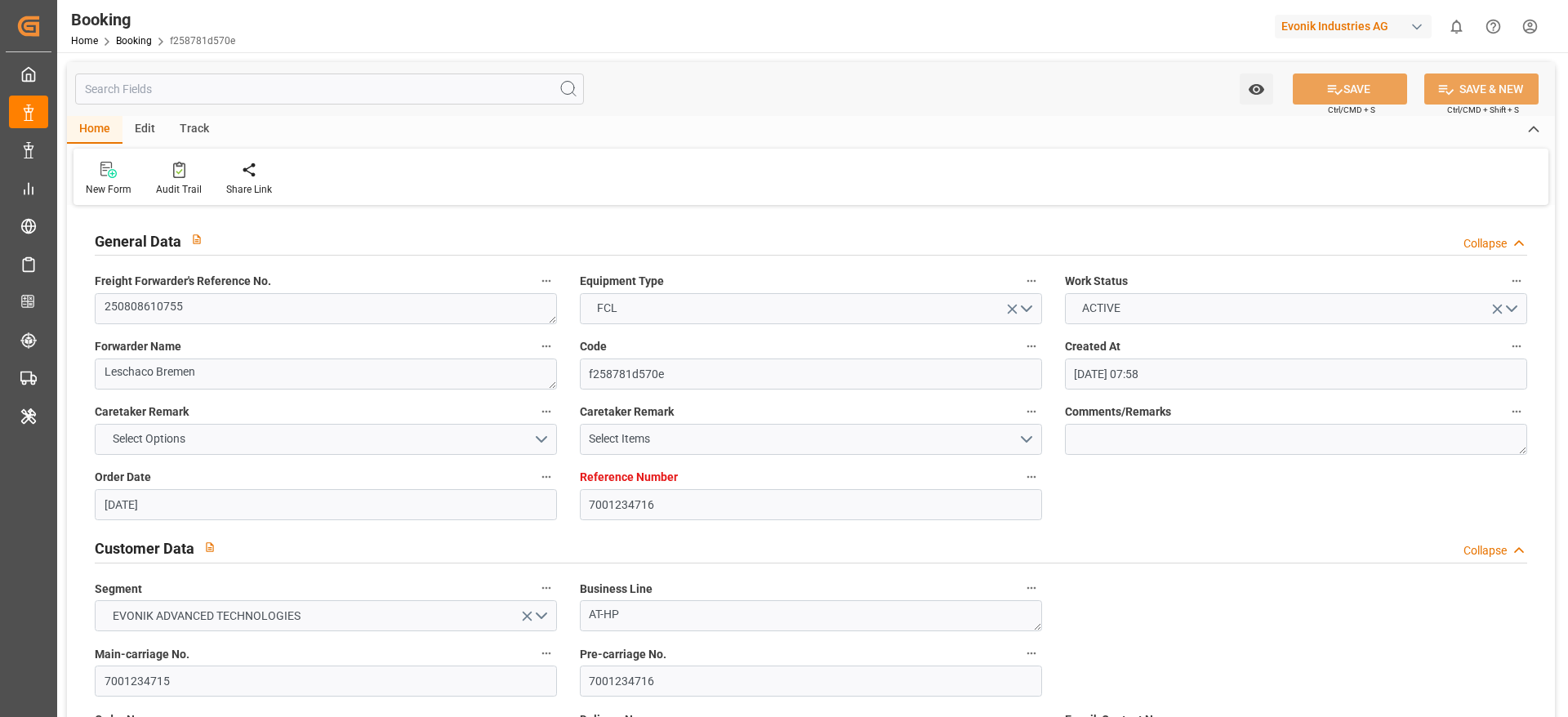
type input "08.08.2025 05:29"
type input "17.09.2025 12:00"
type input "08.09.2025 12:00"
type input "22.08.2025 10:10"
type input "22.08.2025 15:00"
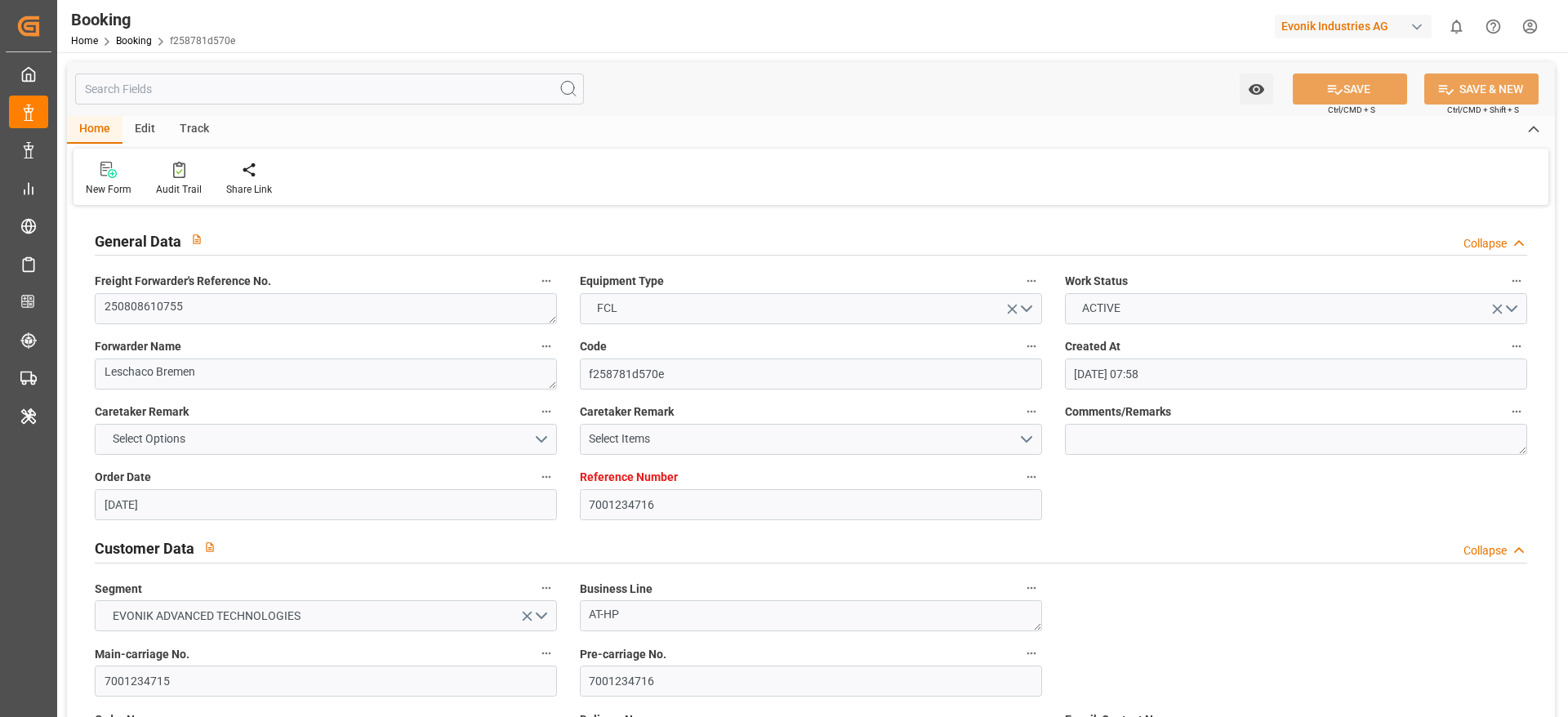
type input "22.08.2025 15:21"
type input "06.09.2025 06:00"
type input "06.09.2025 05:37"
type input "06.09.2025 23:41"
type input "06.09.2025 06:06"
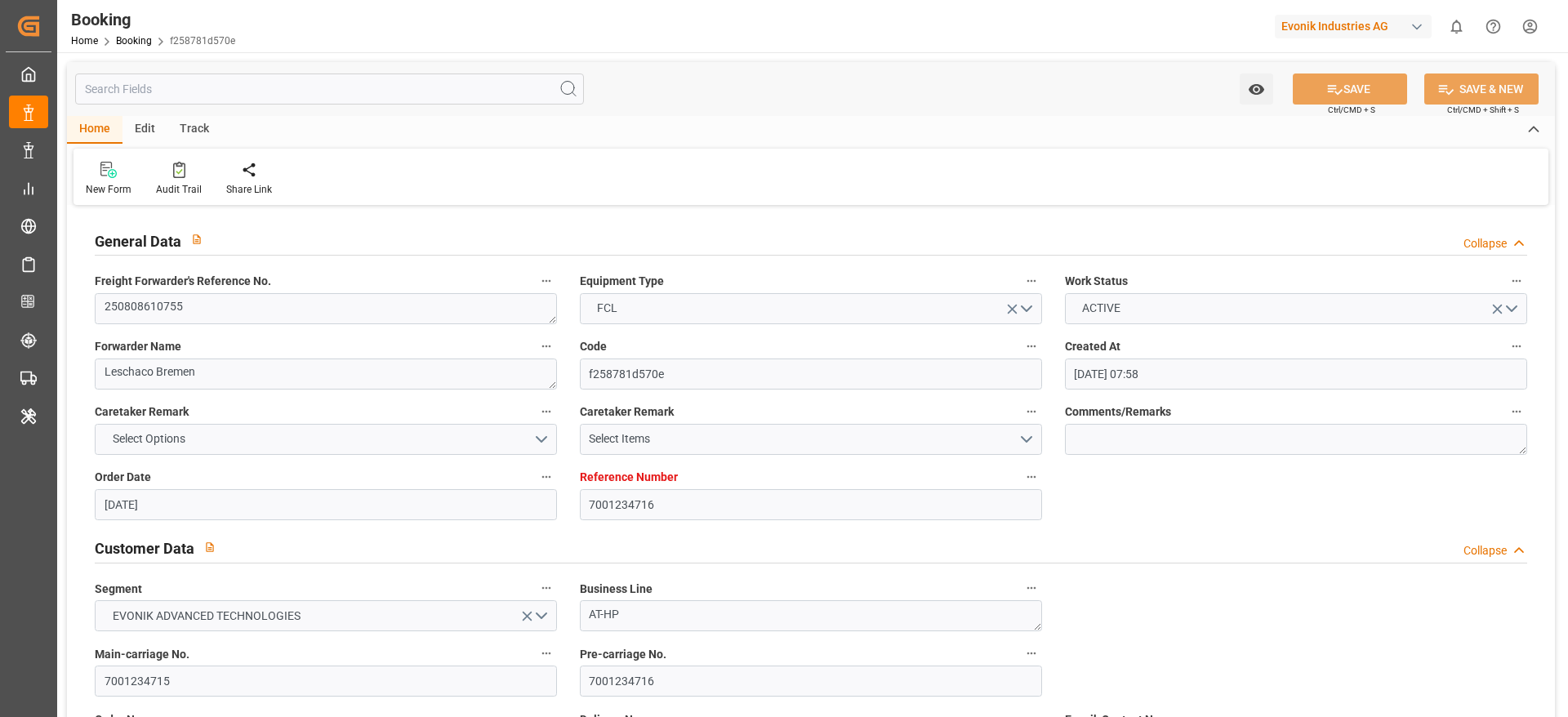
type input "06.09.2025 06:06"
type input "06.09.2025 13:56"
type input "09.09.2025 12:00"
type input "[DATE] 12:00"
type input "10.09.2025 23:41"
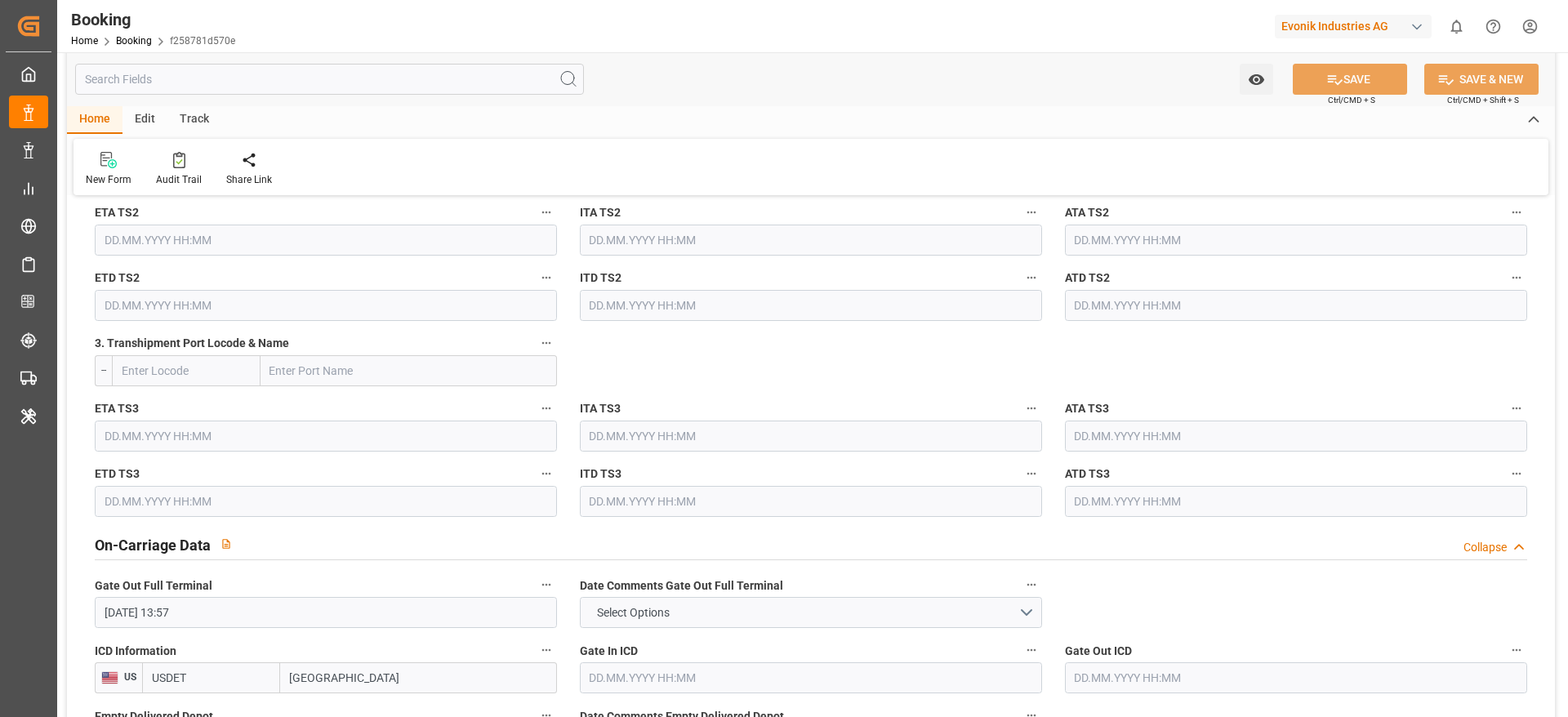
scroll to position [2451, 0]
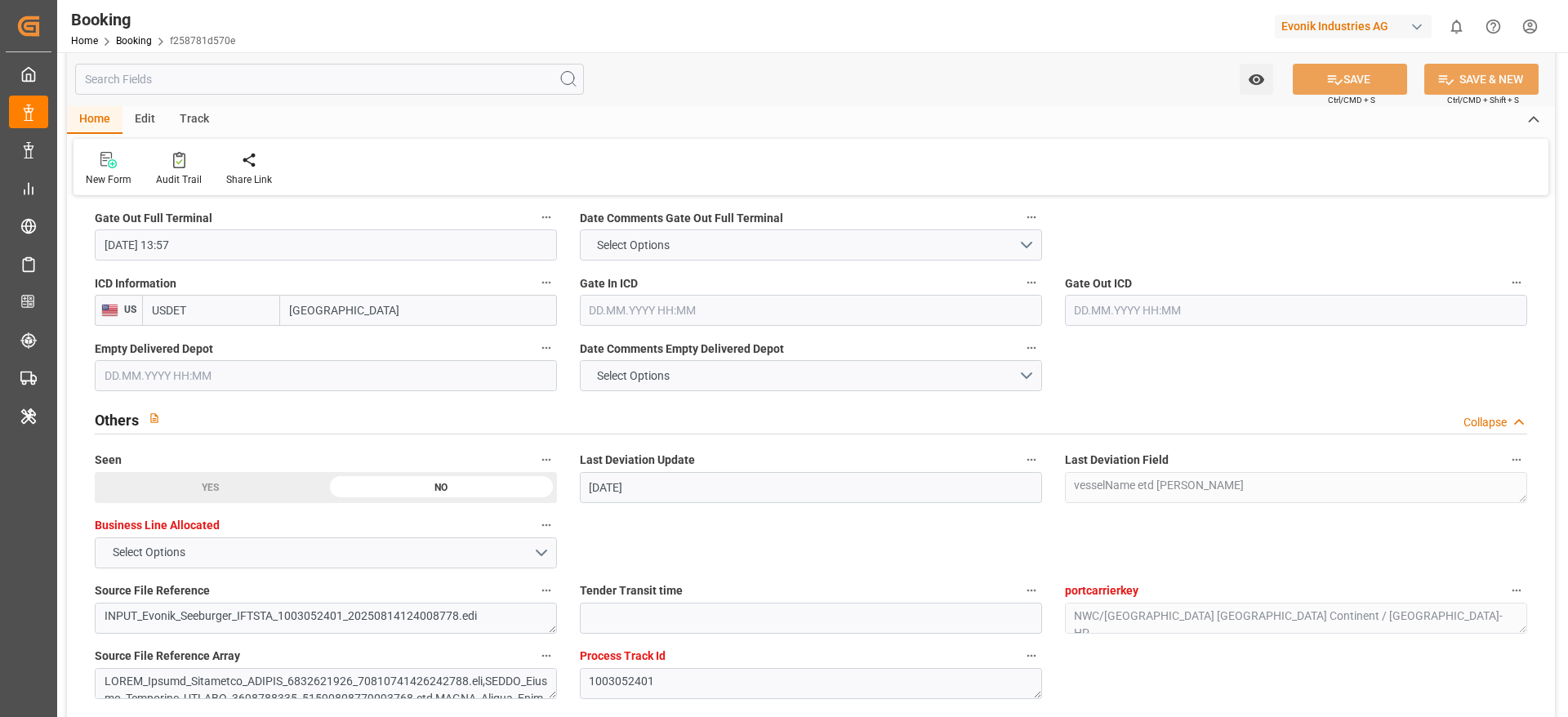
click at [613, 300] on input "text" at bounding box center [811, 310] width 462 height 31
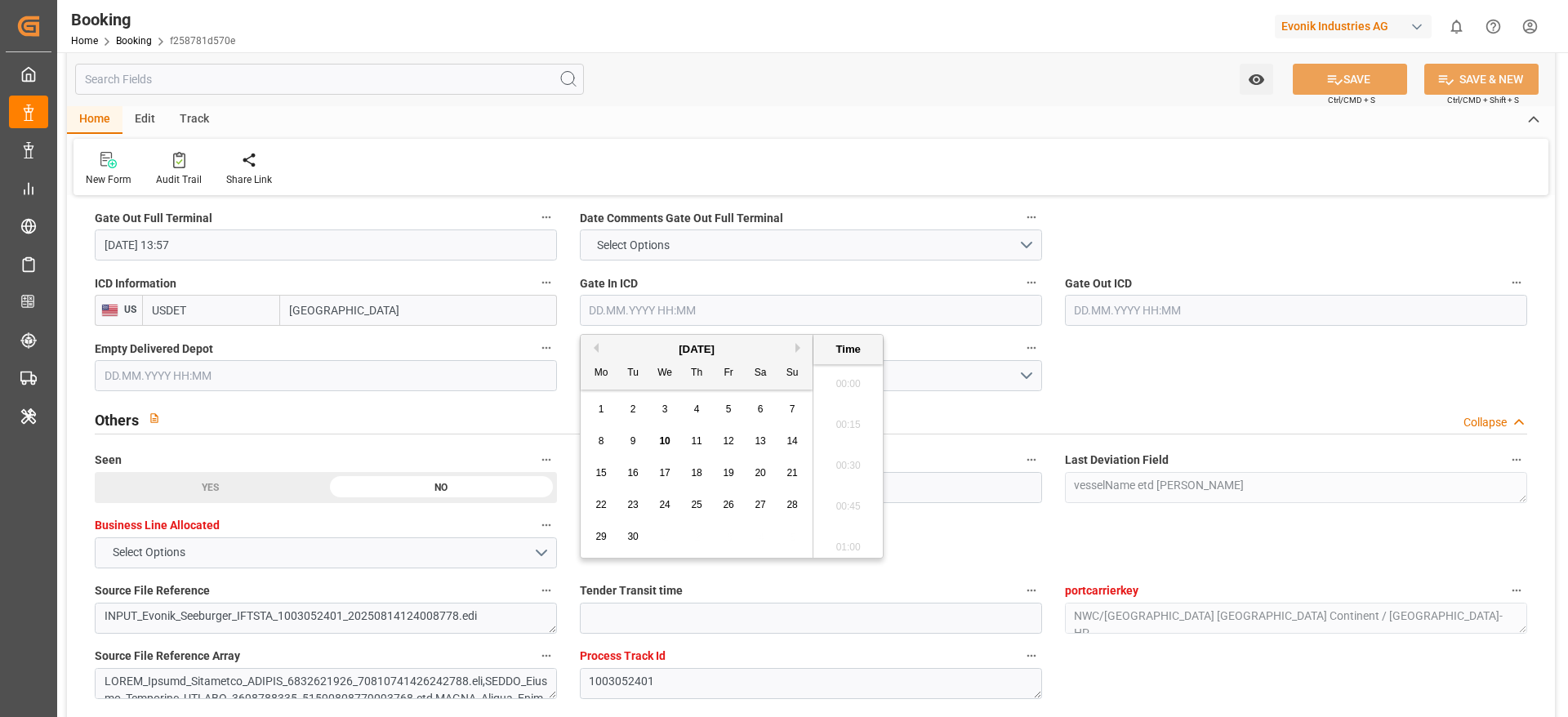
scroll to position [2497, 0]
click at [652, 449] on div "8 9 10 11 12 13 14" at bounding box center [697, 441] width 223 height 32
click at [660, 441] on span "10" at bounding box center [664, 442] width 11 height 12
type input "10.09.2025 00:00"
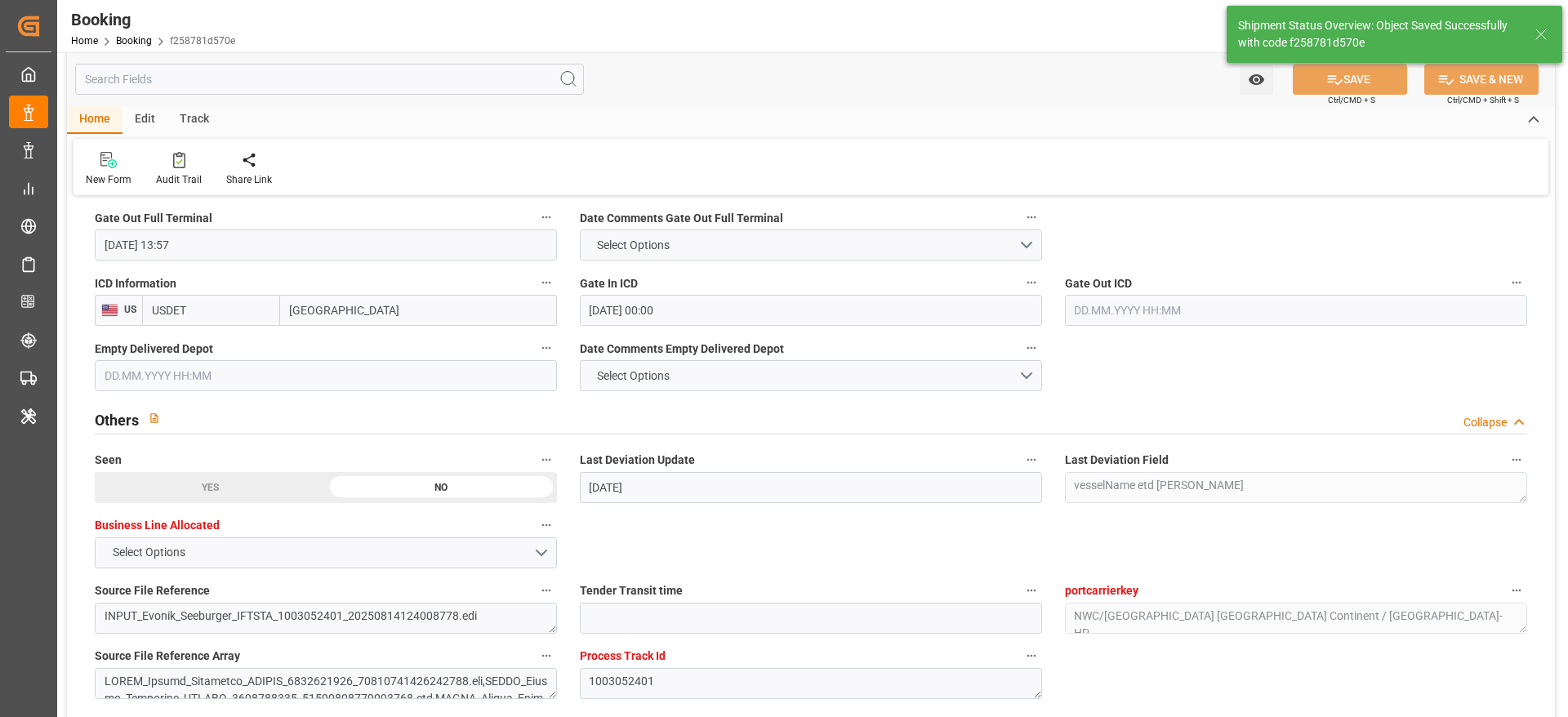
type textarea "Likitha devaraj"
type input "10.09.2025 10:27"
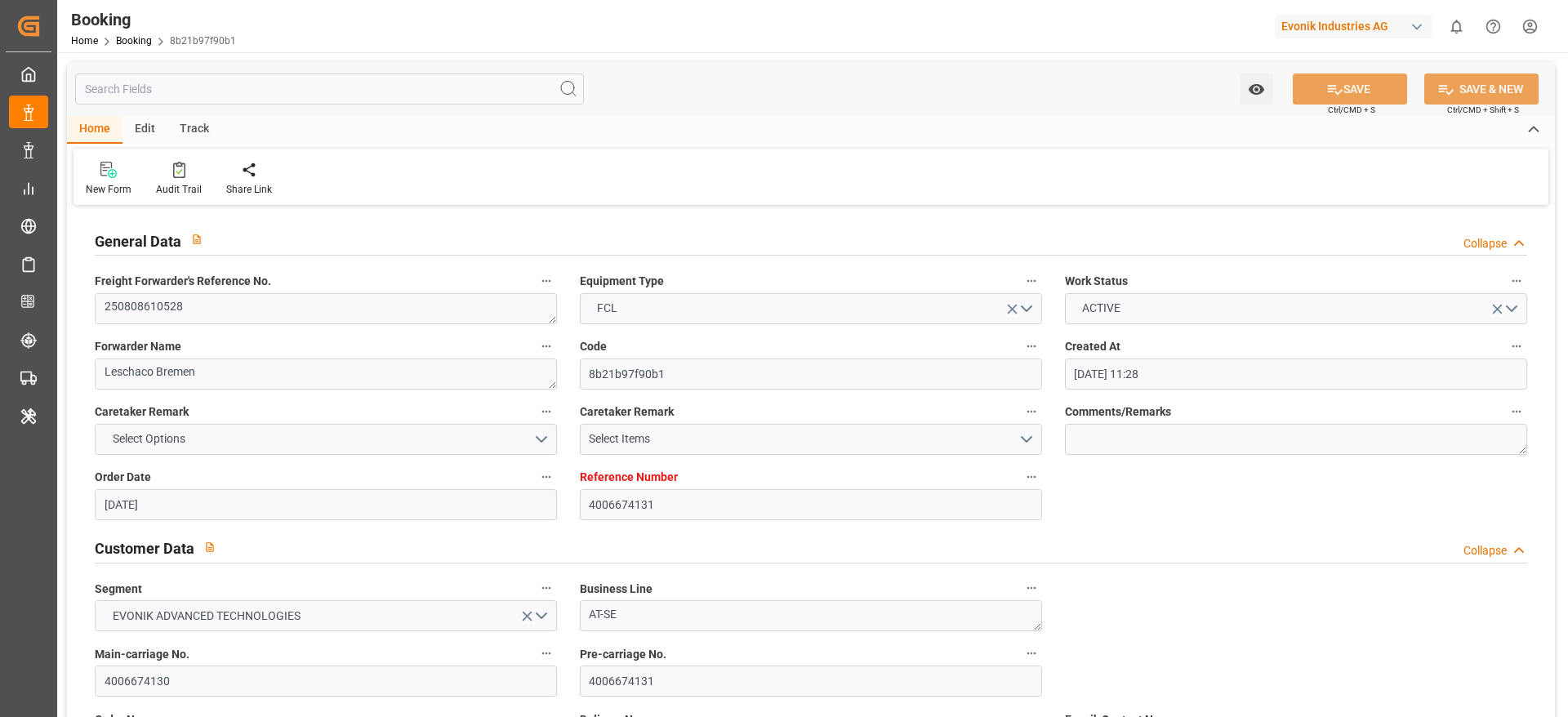
type input "[DATE] 11:28"
type input "[DATE]"
type input "[DATE] 00:00"
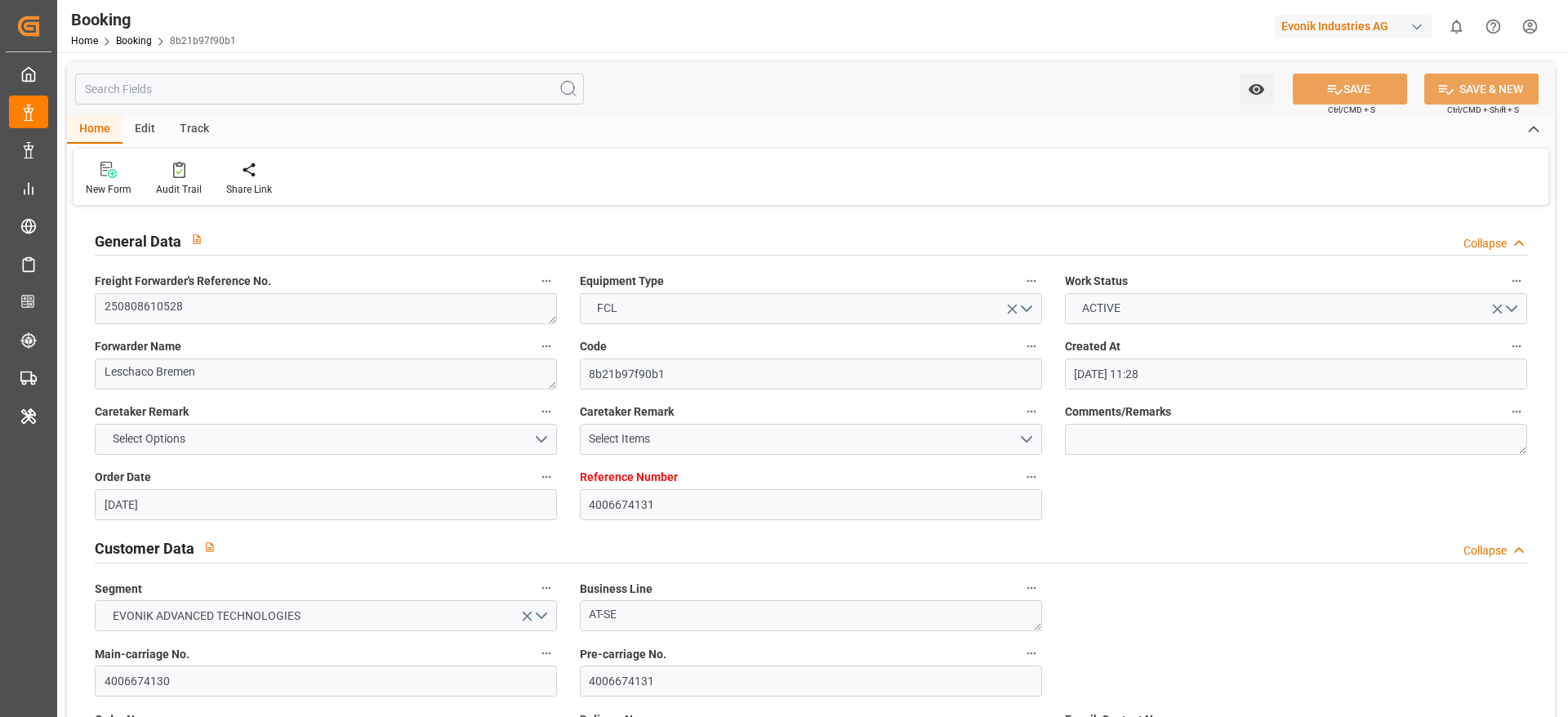
type input "[DATE] 00:00"
type input "[DATE] 17:06"
type input "[DATE] 01:19"
type input "[DATE] 18:00"
type input "[DATE] 00:00"
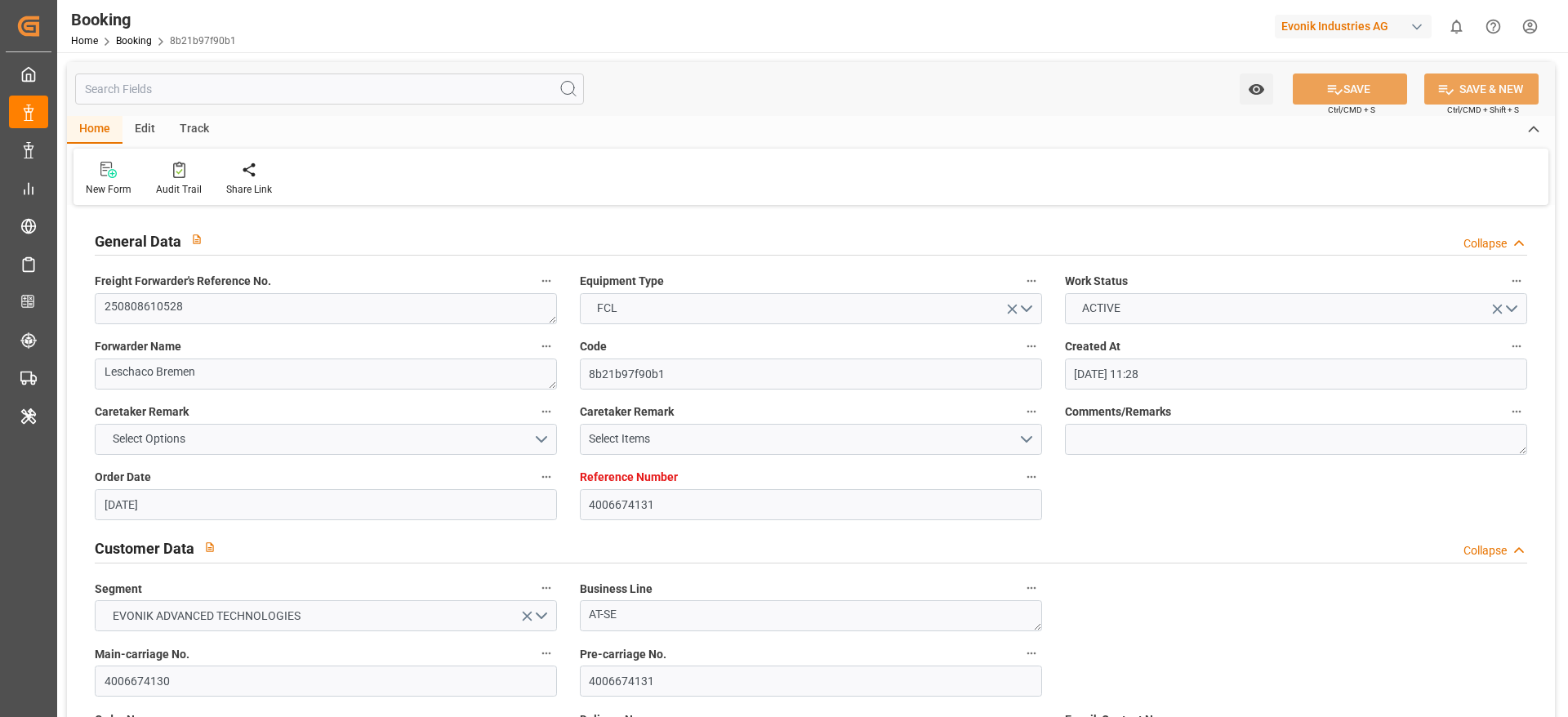
type input "[DATE] 19:06"
type input "[DATE] 18:38"
type input "[DATE] 00:00"
type input "[DATE]"
type input "[DATE] 17:09"
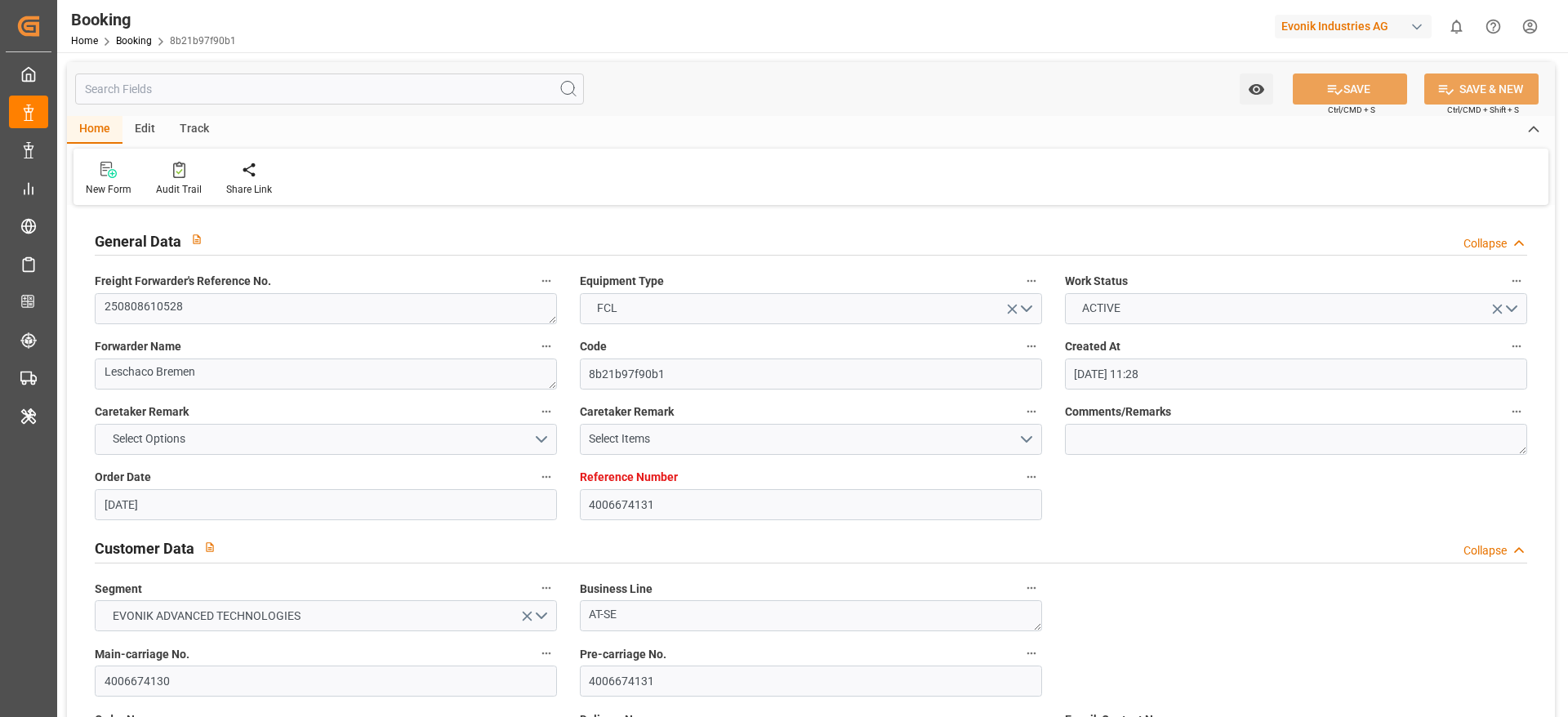
type input "[DATE]"
type input "[DATE] 06:09"
type input "[DATE] 12:00"
type input "[DATE] 09:56"
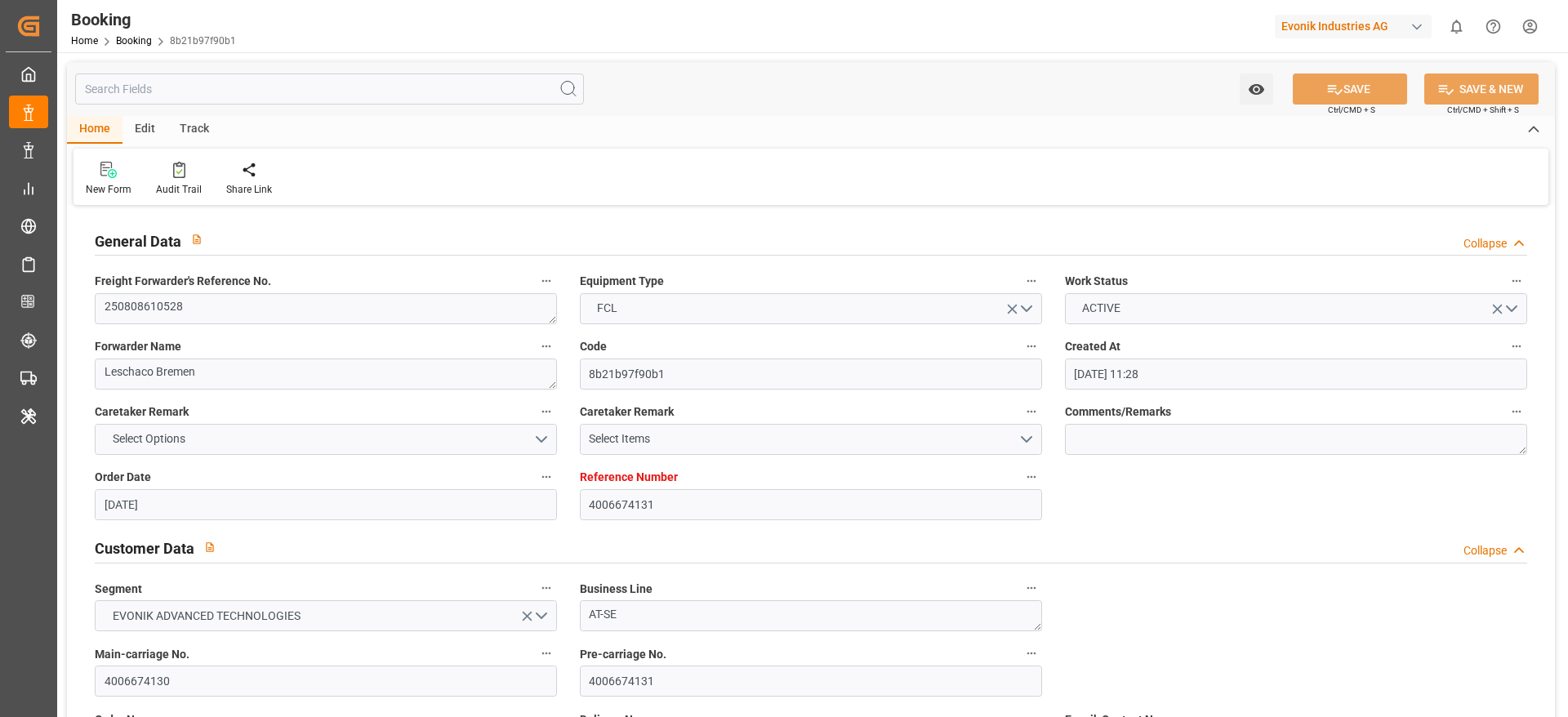
type input "[DATE] 17:44"
type input "[DATE] 18:00"
type input "[DATE] 18:59"
type input "[DATE] 03:23"
type input "[DATE] 19:06"
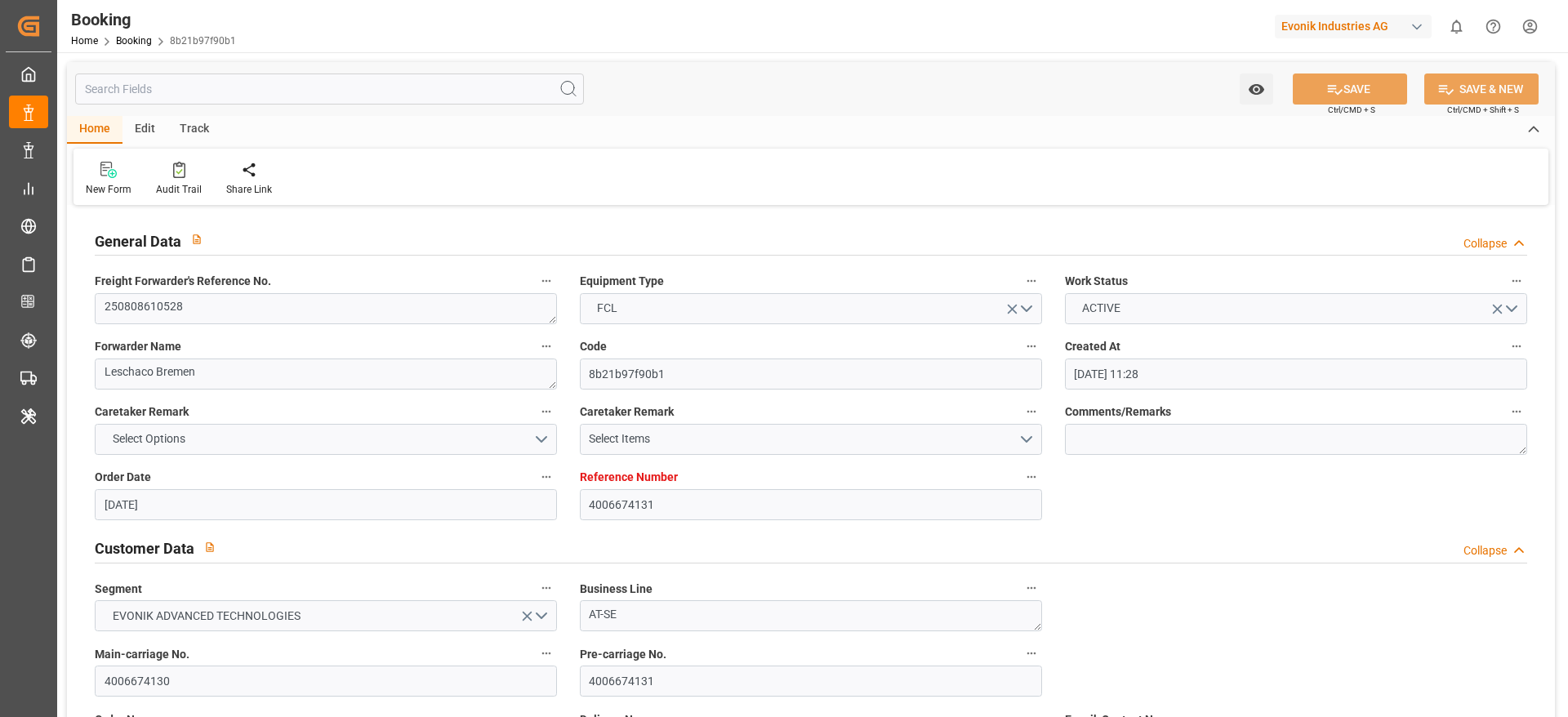
type input "30.08.2025 19:06"
type input "31.08.2025 08:42"
type input "31.08.2025 08:43"
type input "02.09.2025 12:00"
type input "04.09.2025 08:42"
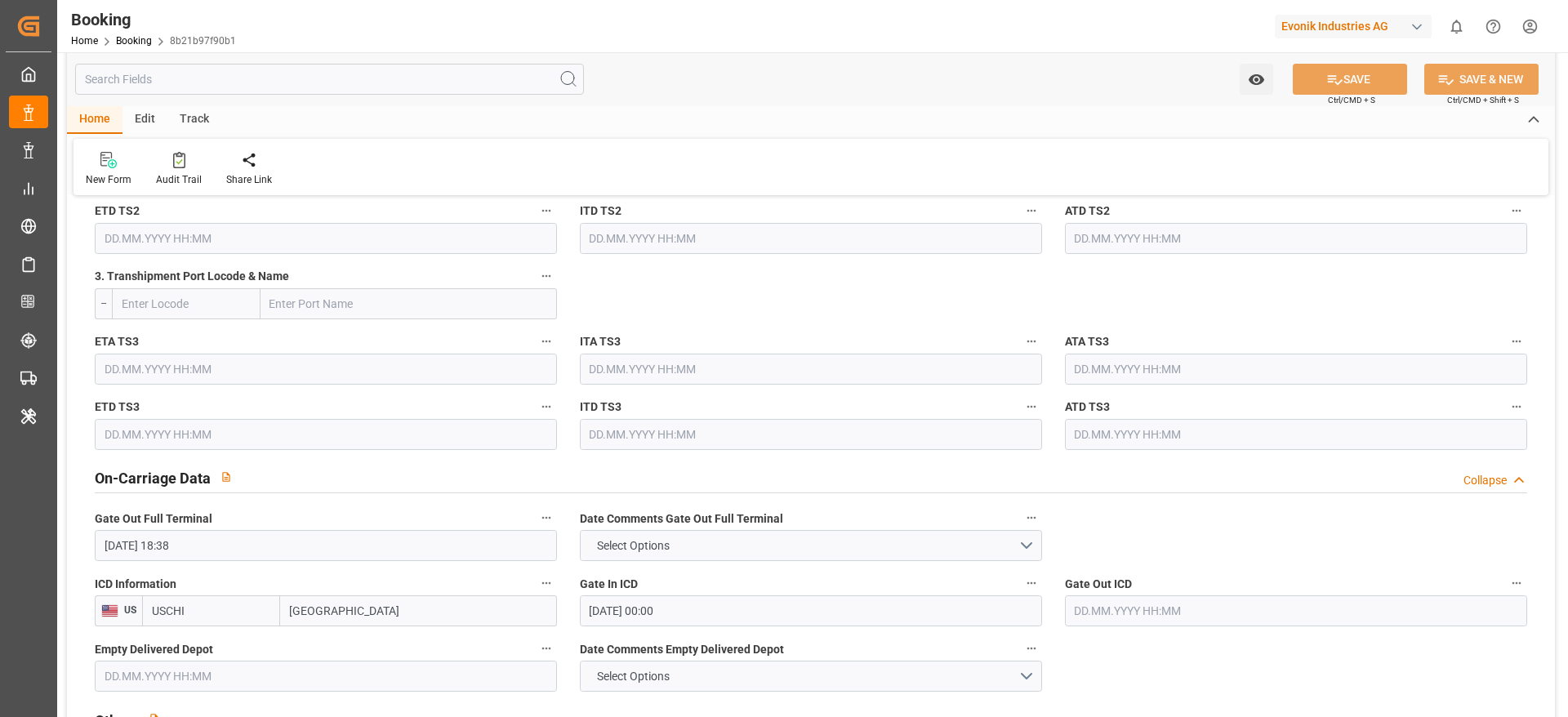
scroll to position [2205, 0]
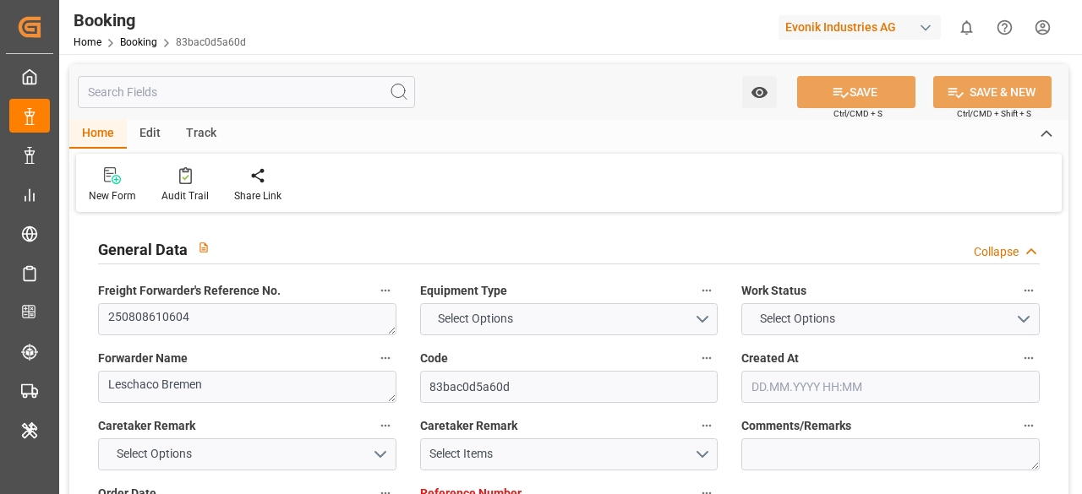
type input "7001228936"
type input "9283227"
type input "Hapag [PERSON_NAME]"
type input "Hapag Lloyd Aktiengesellschaft"
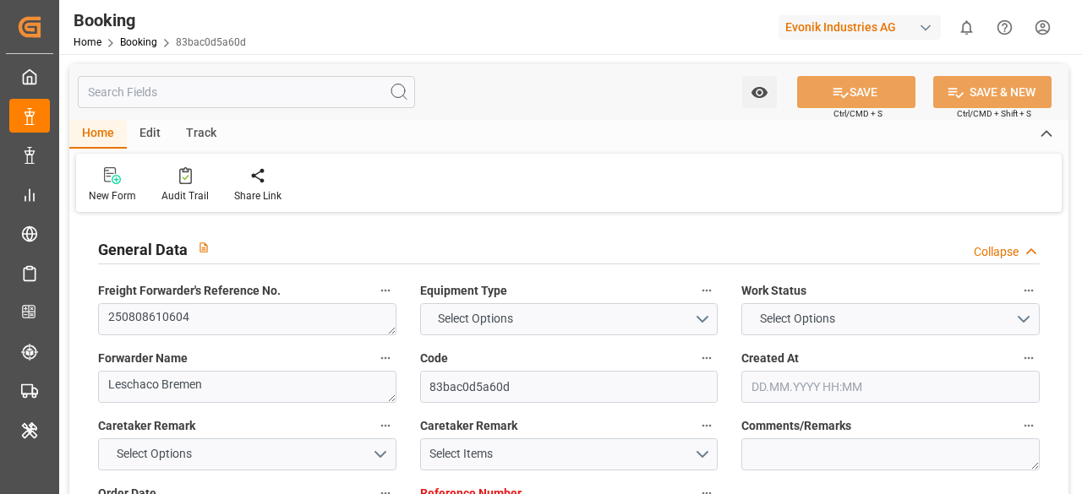
type input "NLRTM"
type input "USNYC"
type input "18"
type input "USCHI"
type input "0"
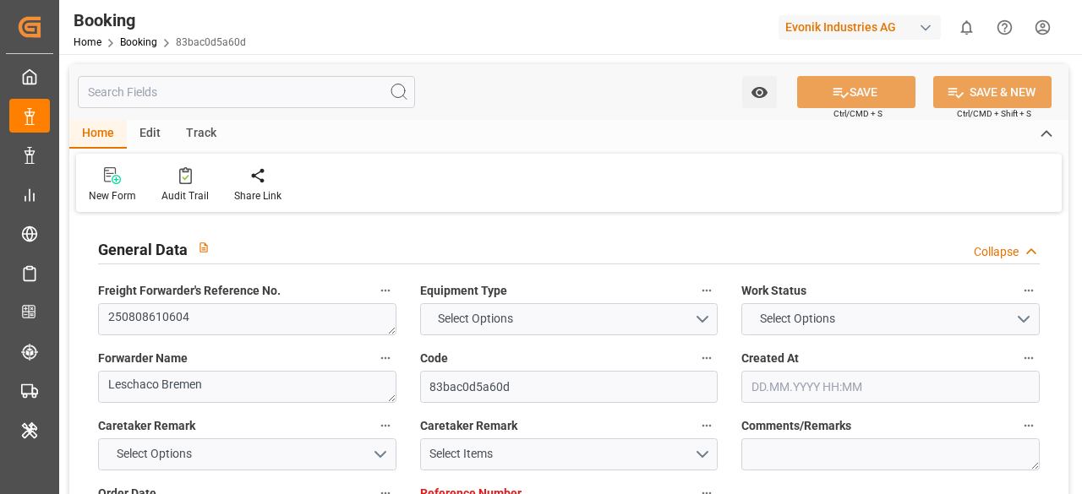
type input "NLRTM"
type input "USNYC"
type input "9283227"
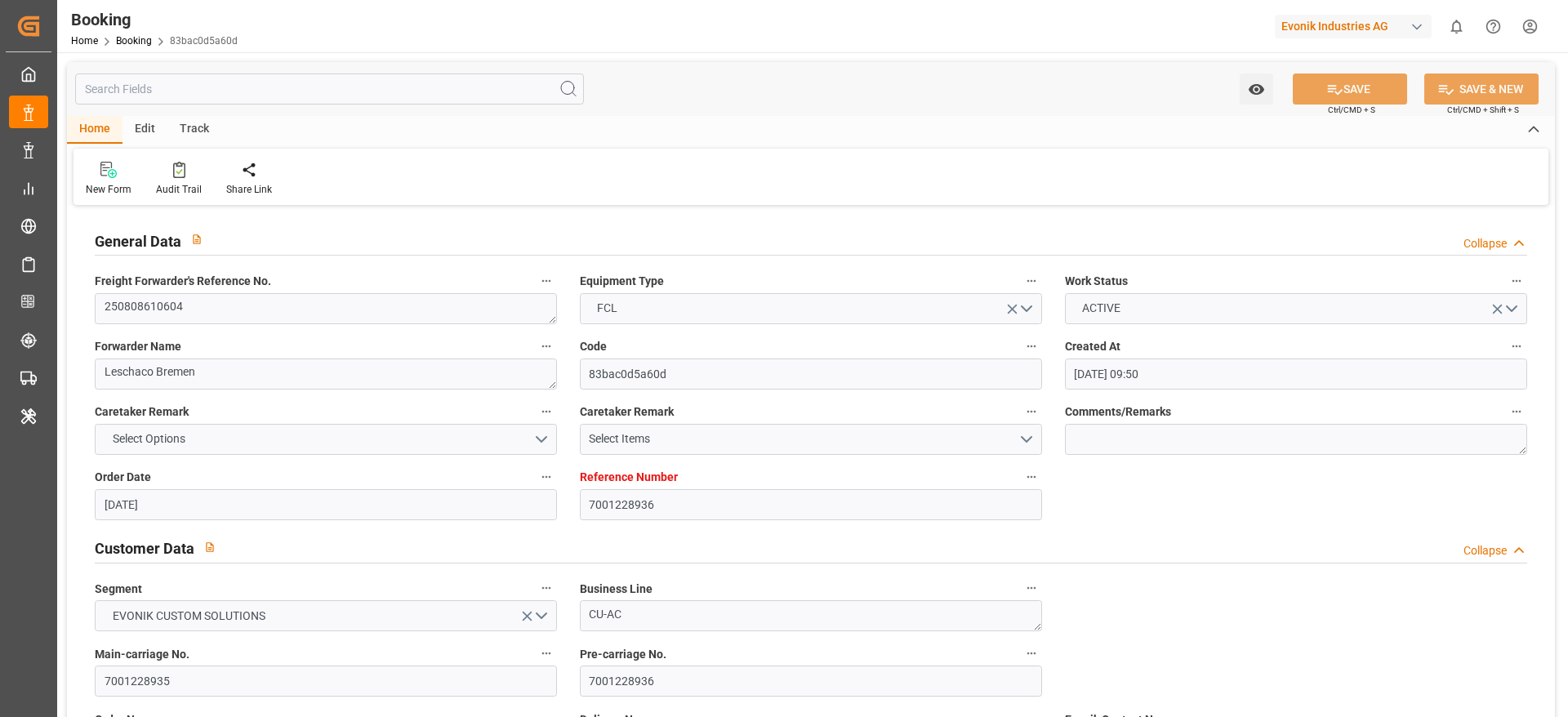
type input "[DATE] 09:50"
type input "[DATE]"
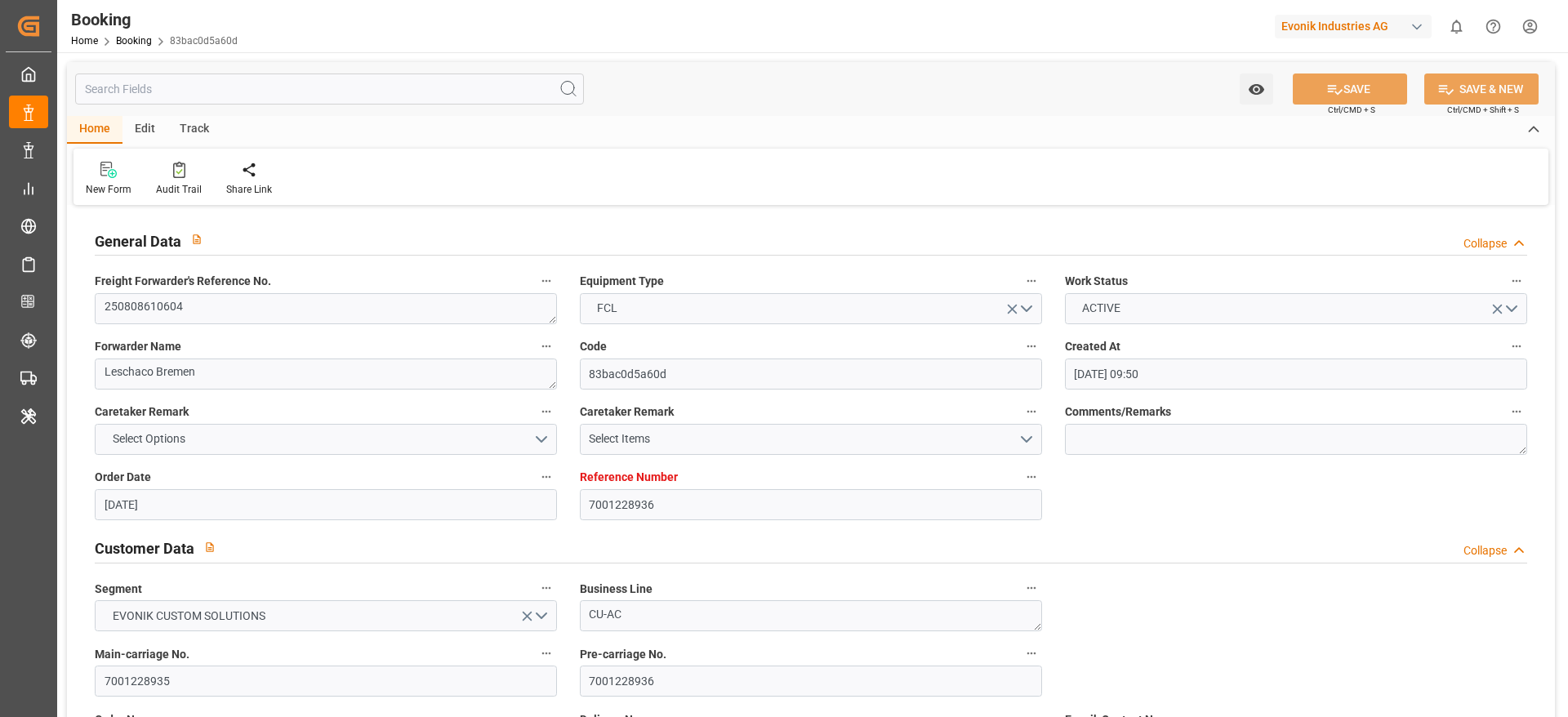
type input "[DATE]"
type input "[DATE] 03:00"
type input "[DATE] 00:00"
type input "[DATE] 05:24"
type input "[DATE] 12:32"
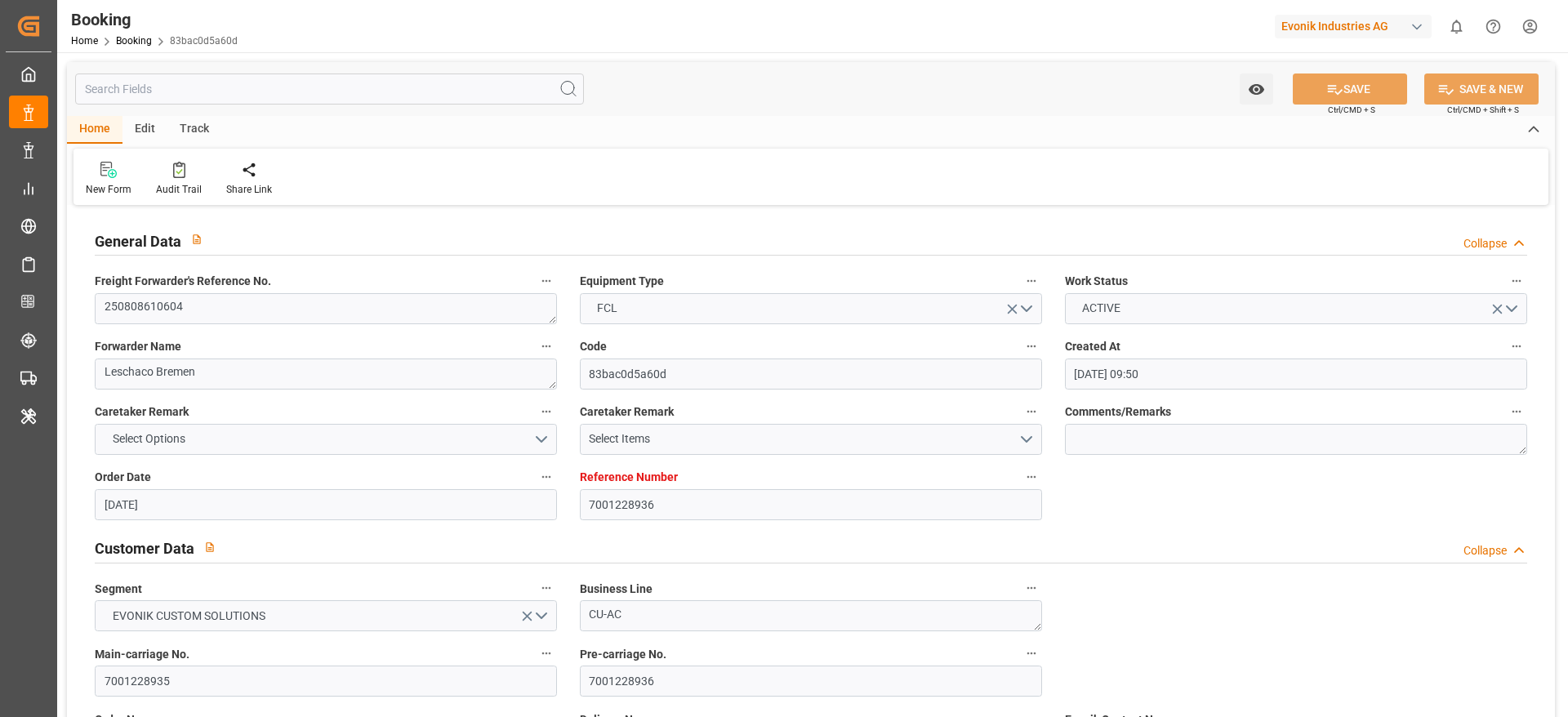
type input "[DATE] 06:00"
type input "[DATE] 00:00"
type input "[DATE] 05:54"
type input "[DATE] 00:09"
type input "[DATE]"
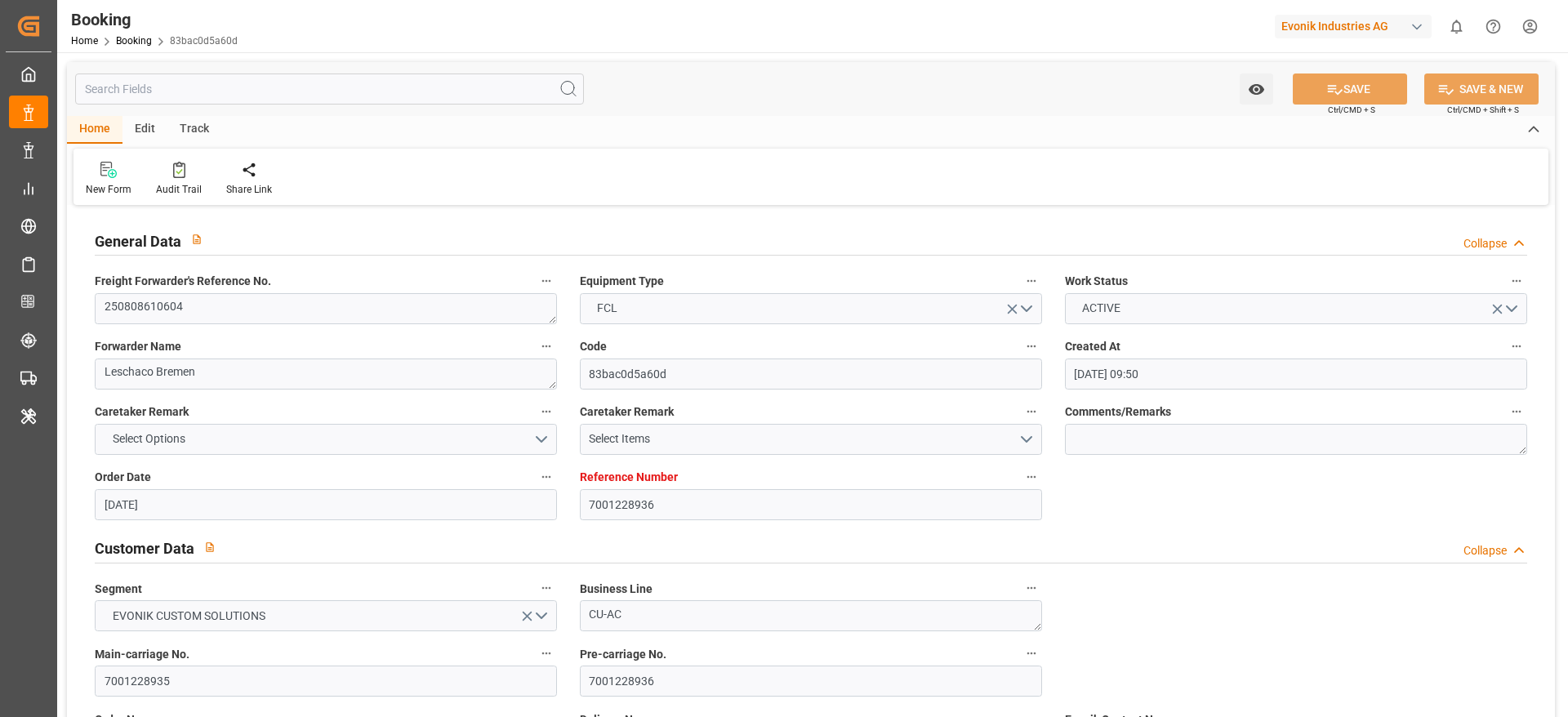
type input "[DATE] 16:48"
type input "[DATE]"
type input "[DATE] 17:06"
type input "[DATE] 12:00"
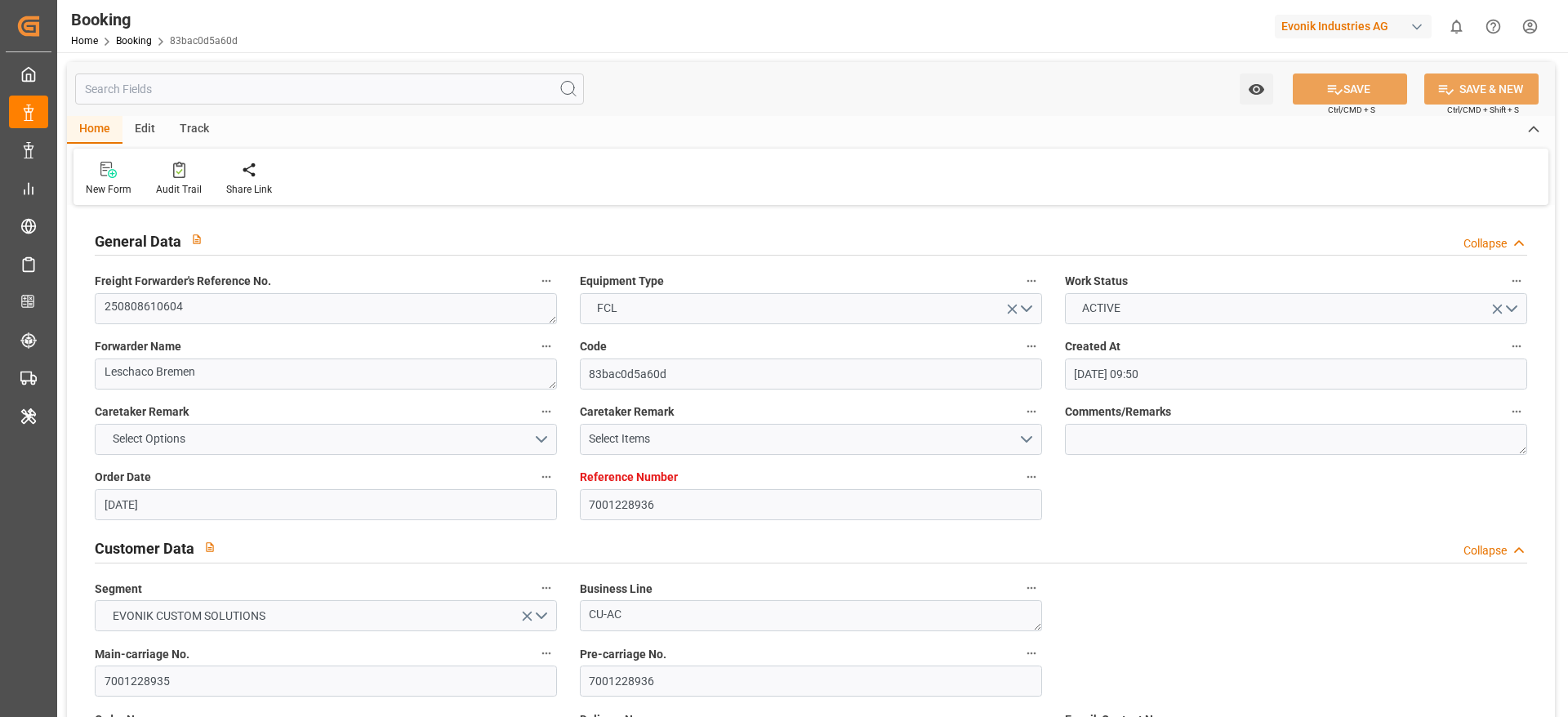
type input "[DATE] 10:30"
type input "[DATE] 05:00"
type input "[DATE] 06:12"
type input "[DATE] 06:00"
type input "[DATE] 05:30"
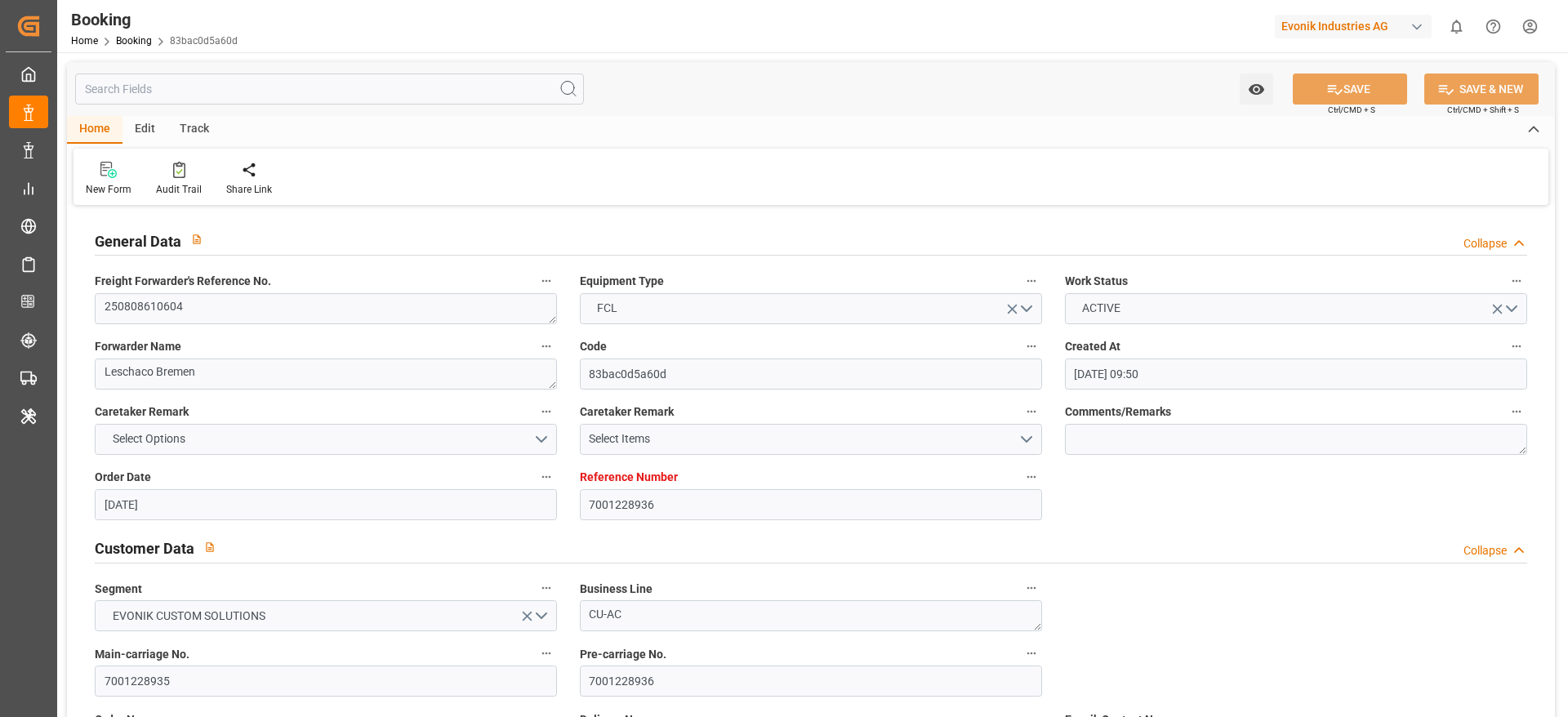
type input "[DATE] 23:34"
type input "[DATE] 05:54"
type input "03.09.2025 00:07"
type input "03.09.2025 12:00"
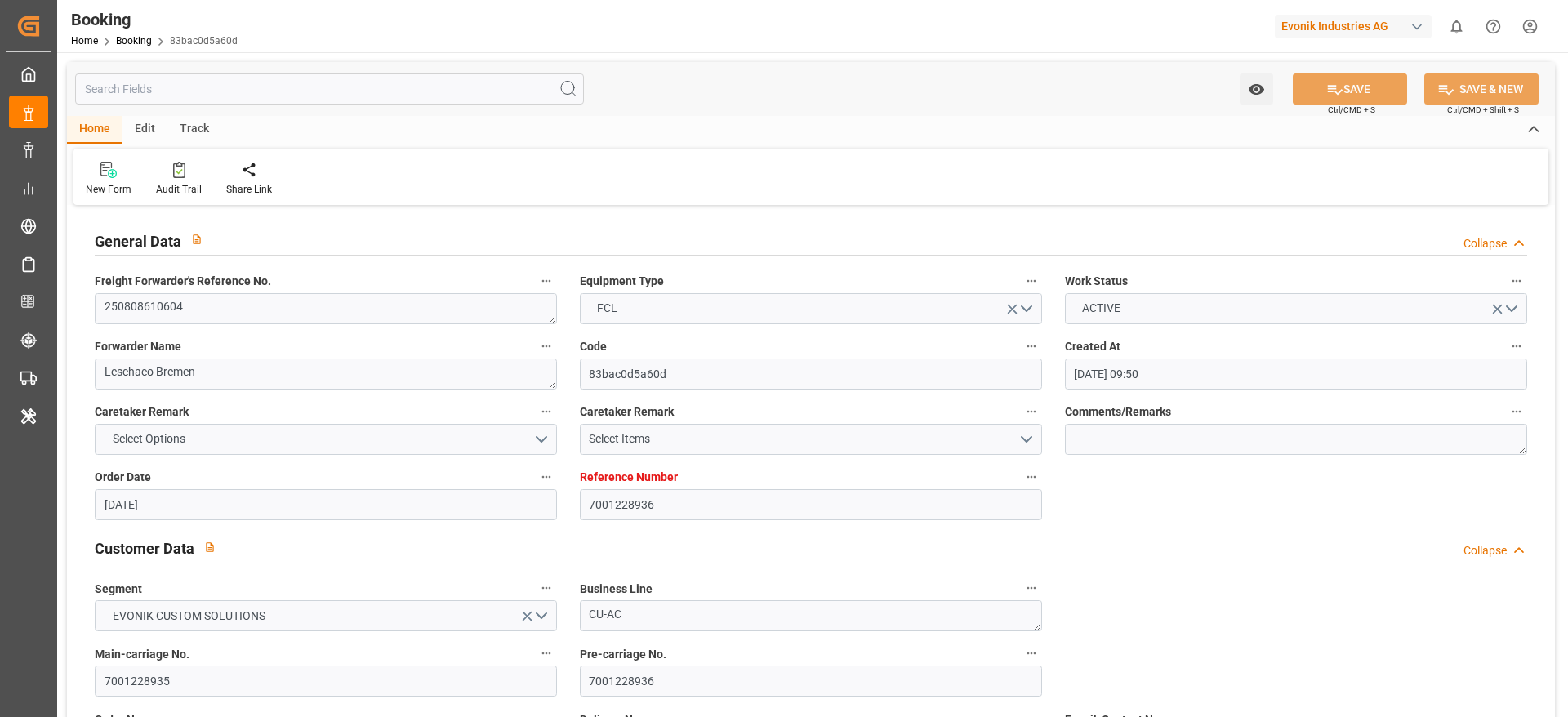
type input "03.09.2025 12:00"
type input "[DATE] 23:34"
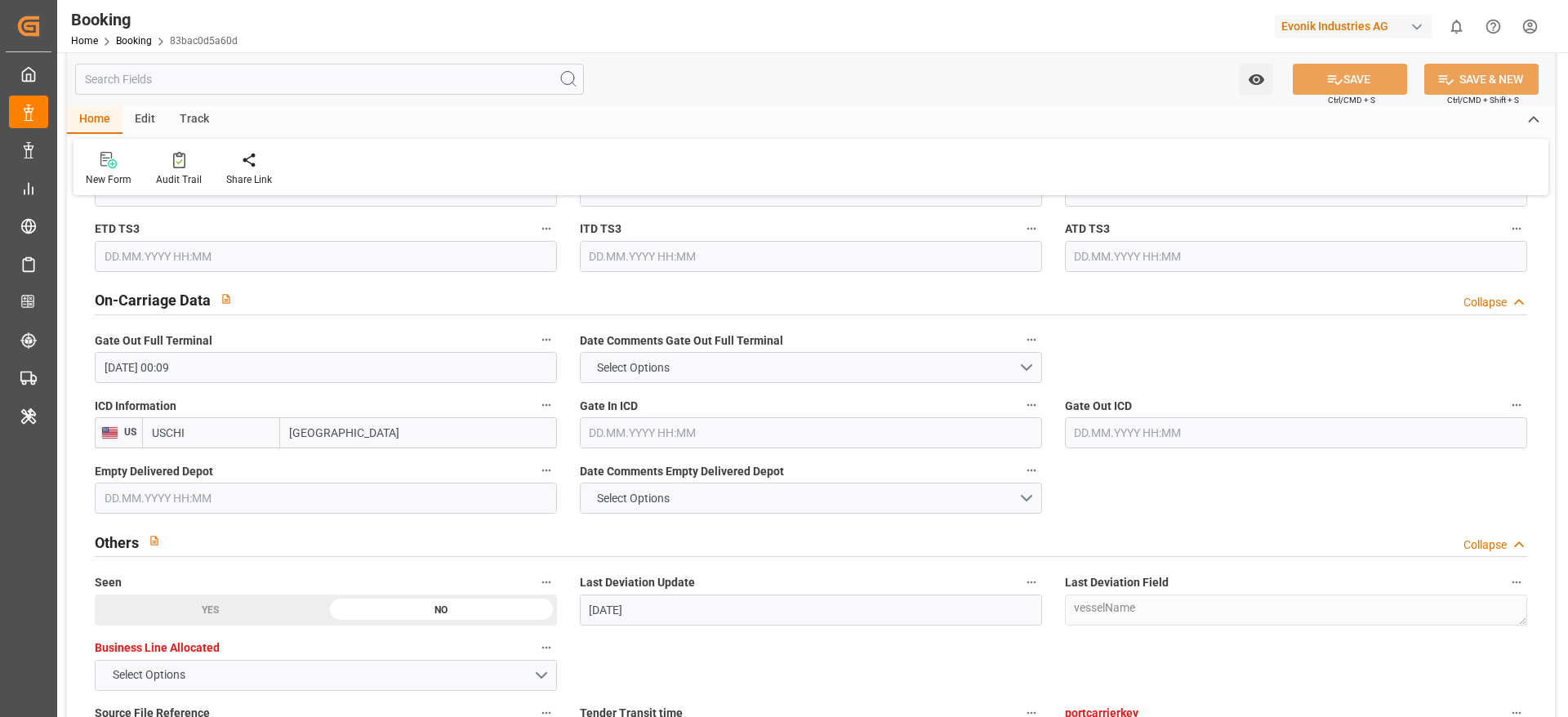
scroll to position [2451, 0]
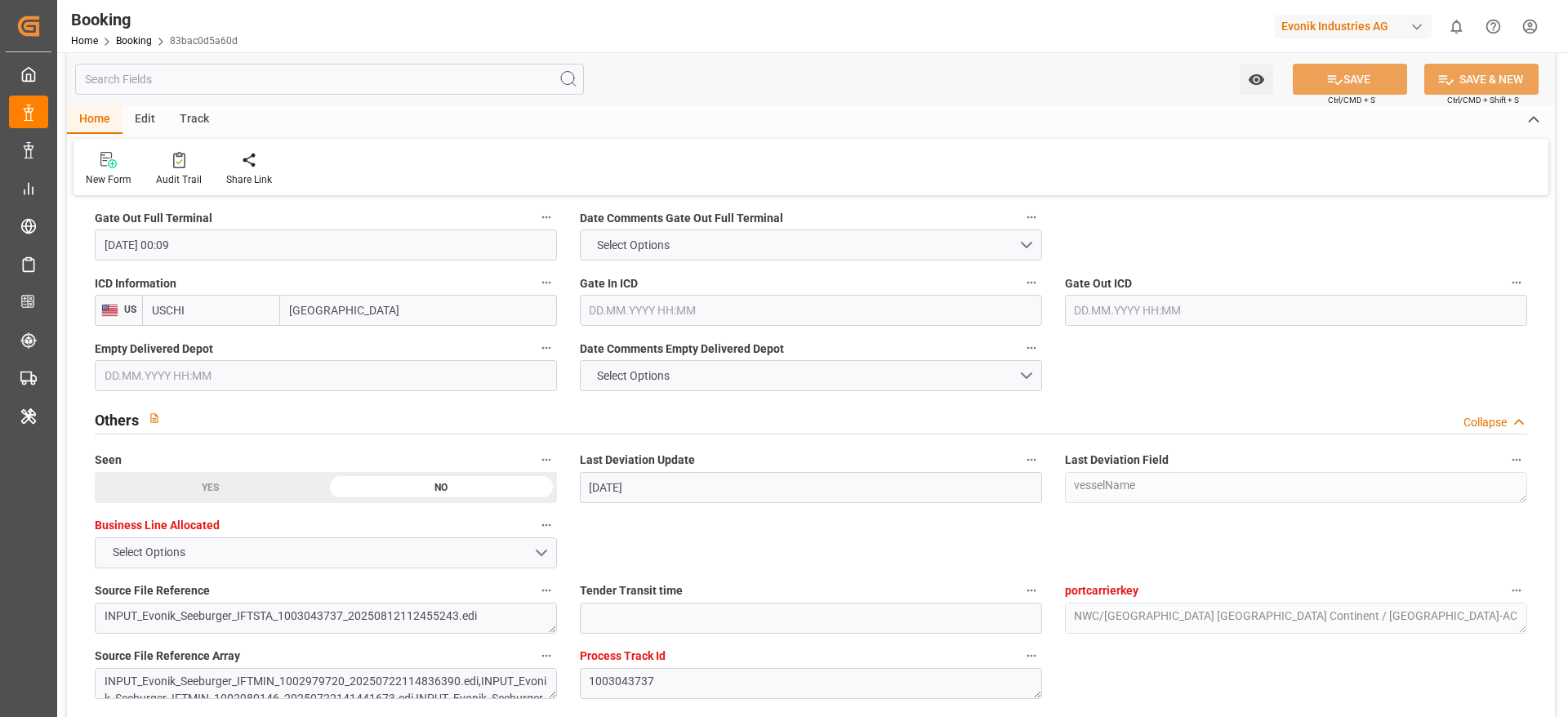
click at [625, 311] on input "text" at bounding box center [811, 310] width 462 height 31
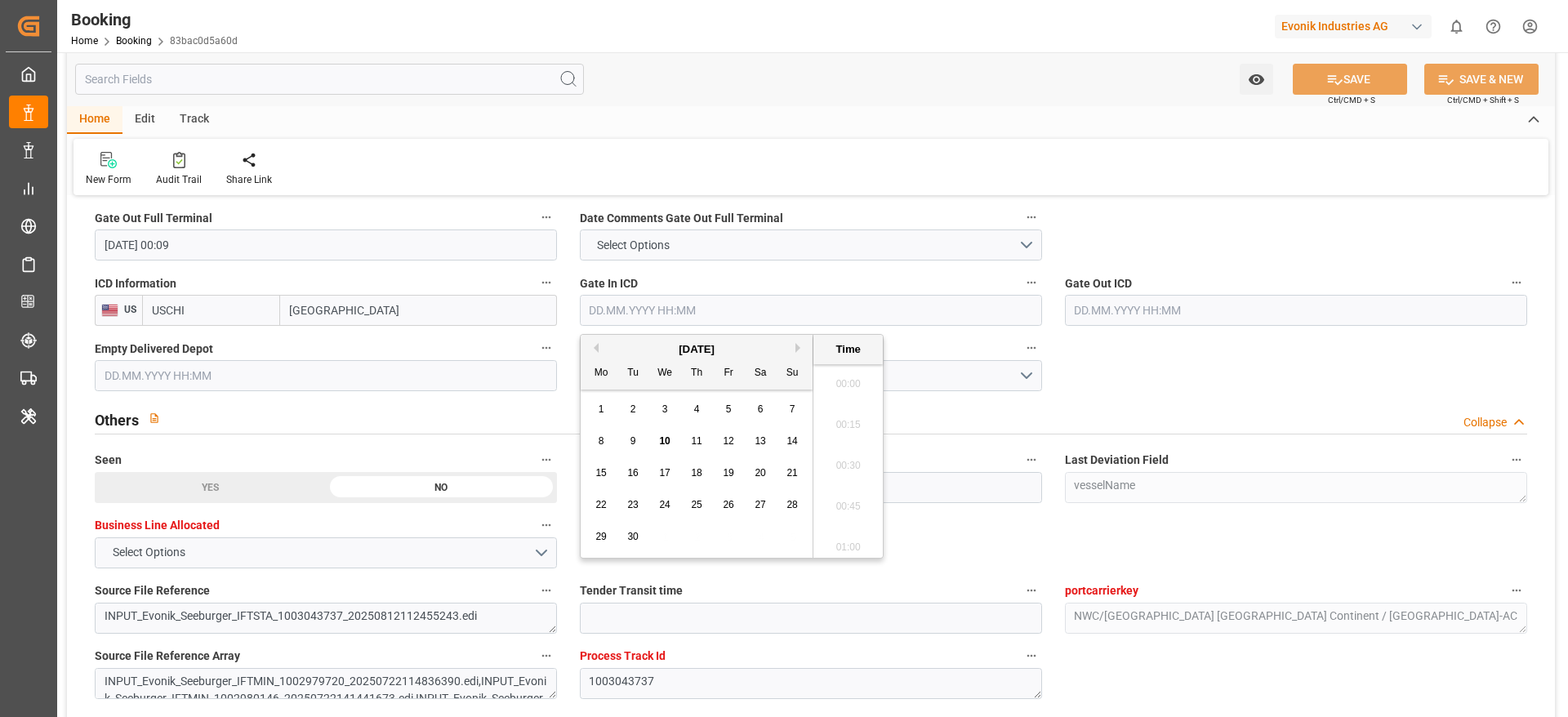
scroll to position [2538, 0]
click at [640, 434] on div "9" at bounding box center [633, 442] width 20 height 19
type input "09.09.2025 00:00"
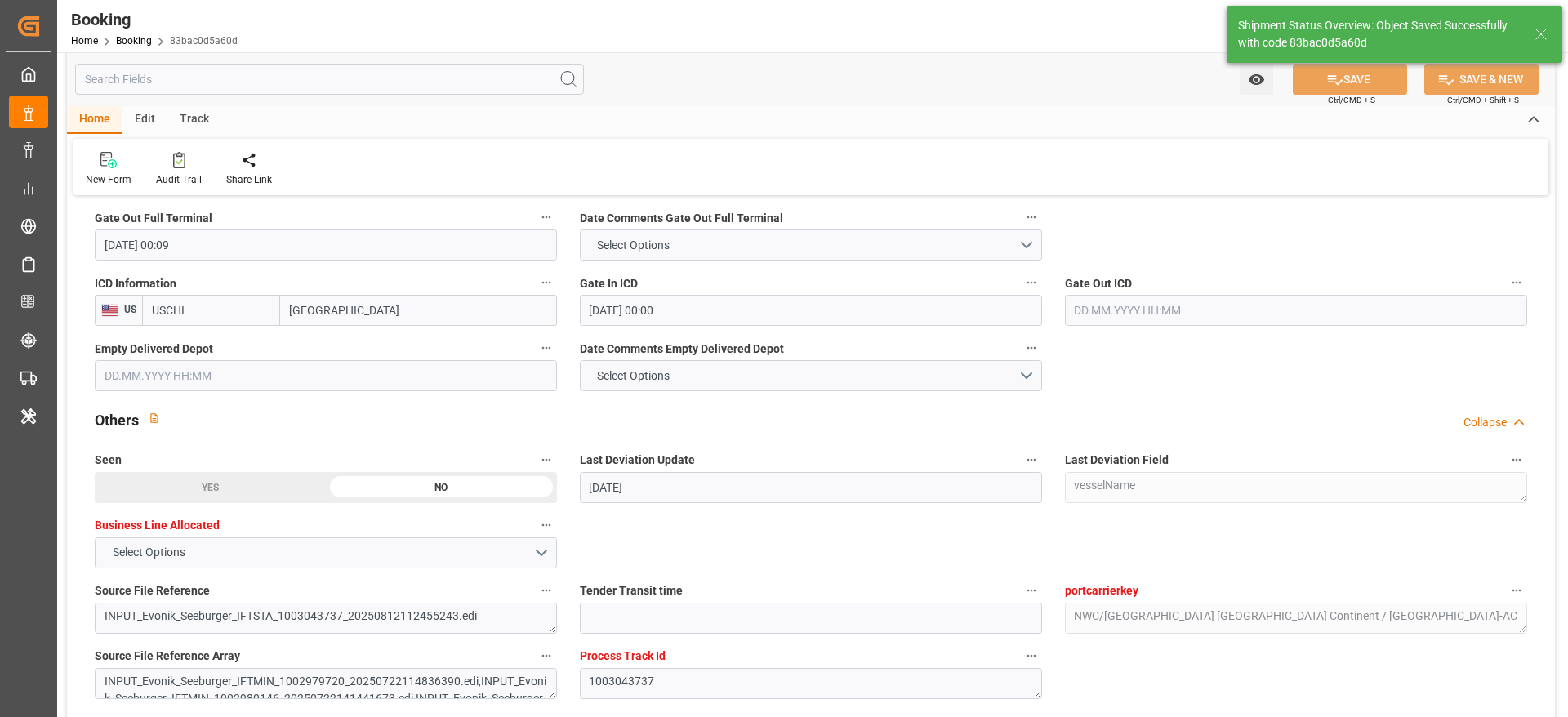
type textarea "[PERSON_NAME]"
type input "10.09.2025 10:30"
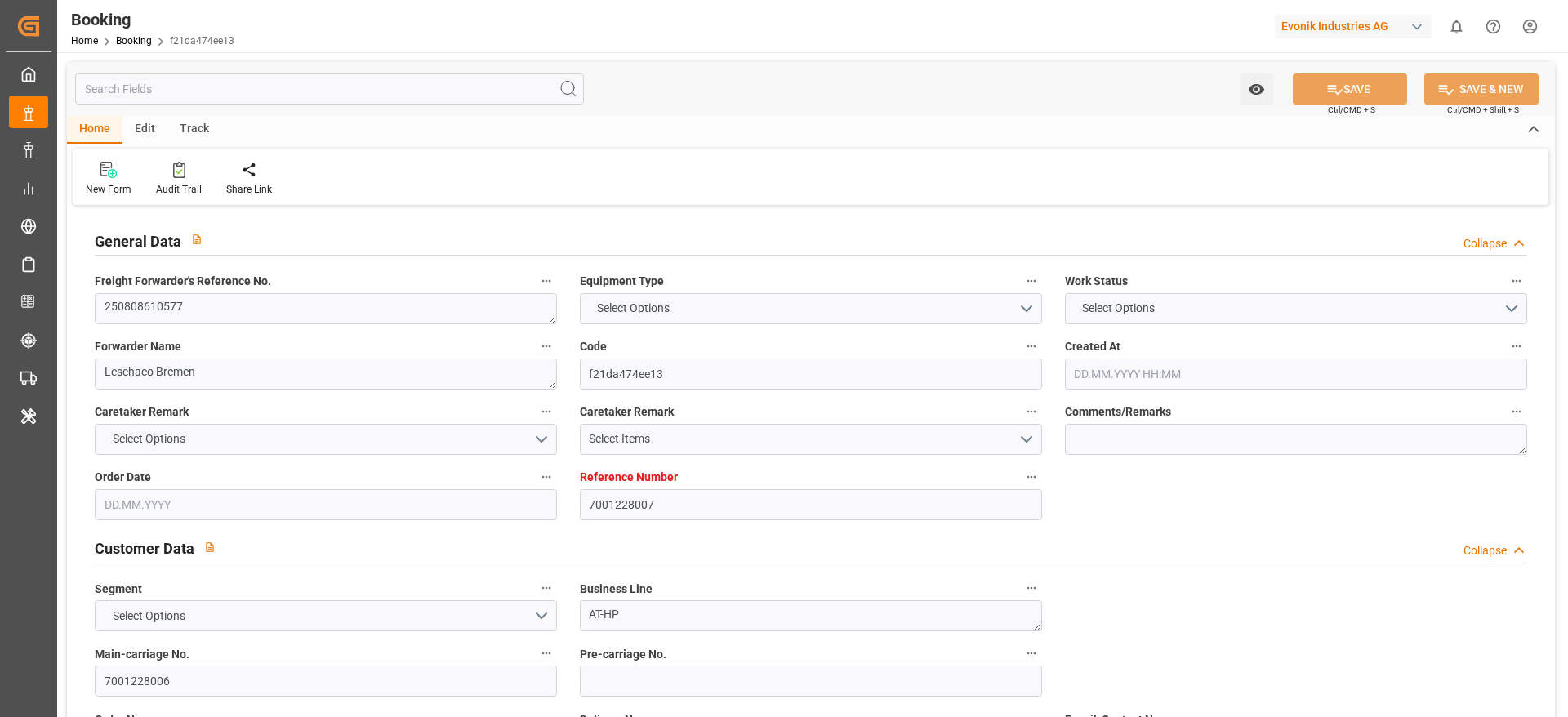
type input "7001228007"
type input "9283227"
type input "Hapag [PERSON_NAME]"
type input "Hapag Lloyd Aktiengesellschaft"
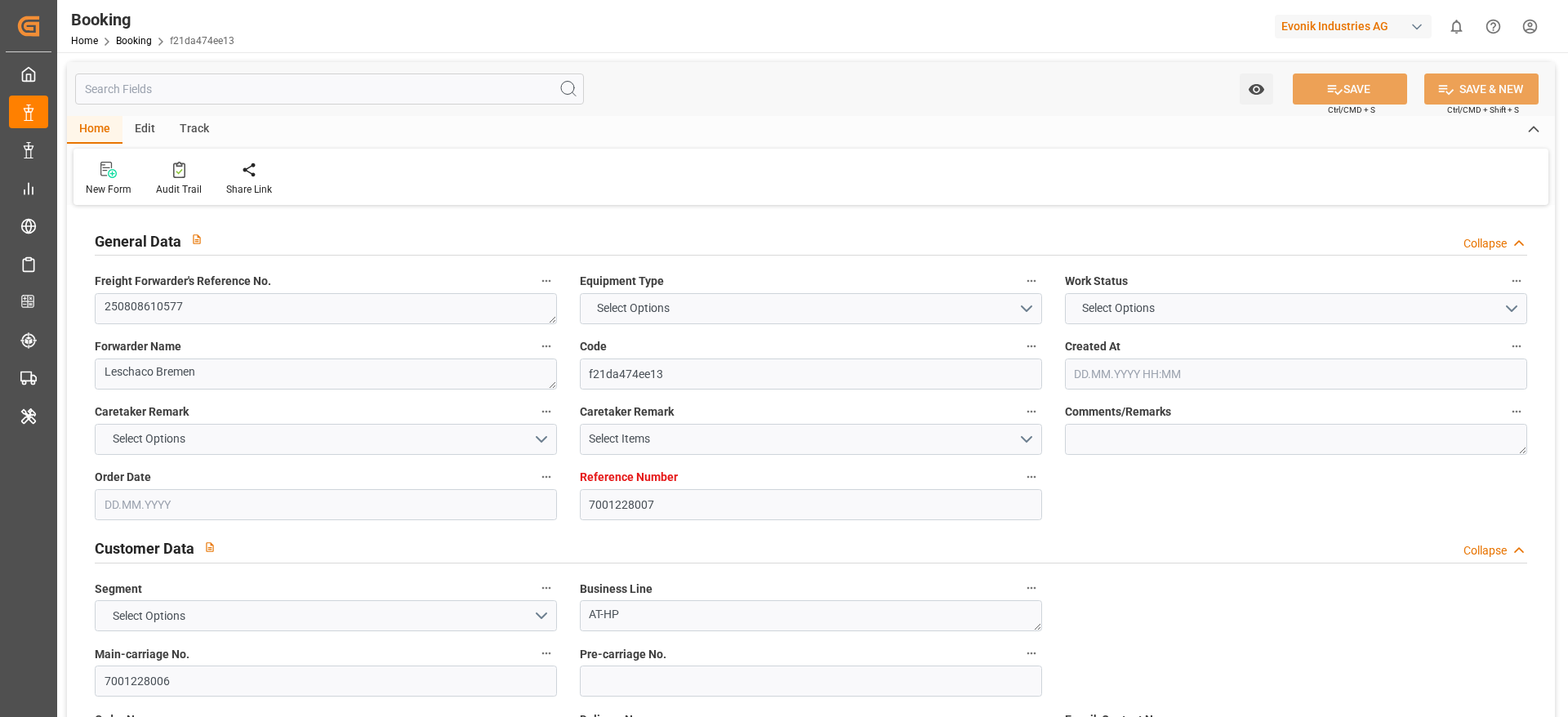
type input "NLRTM"
type input "USNYC"
type input "18"
type input "USDET"
type input "0"
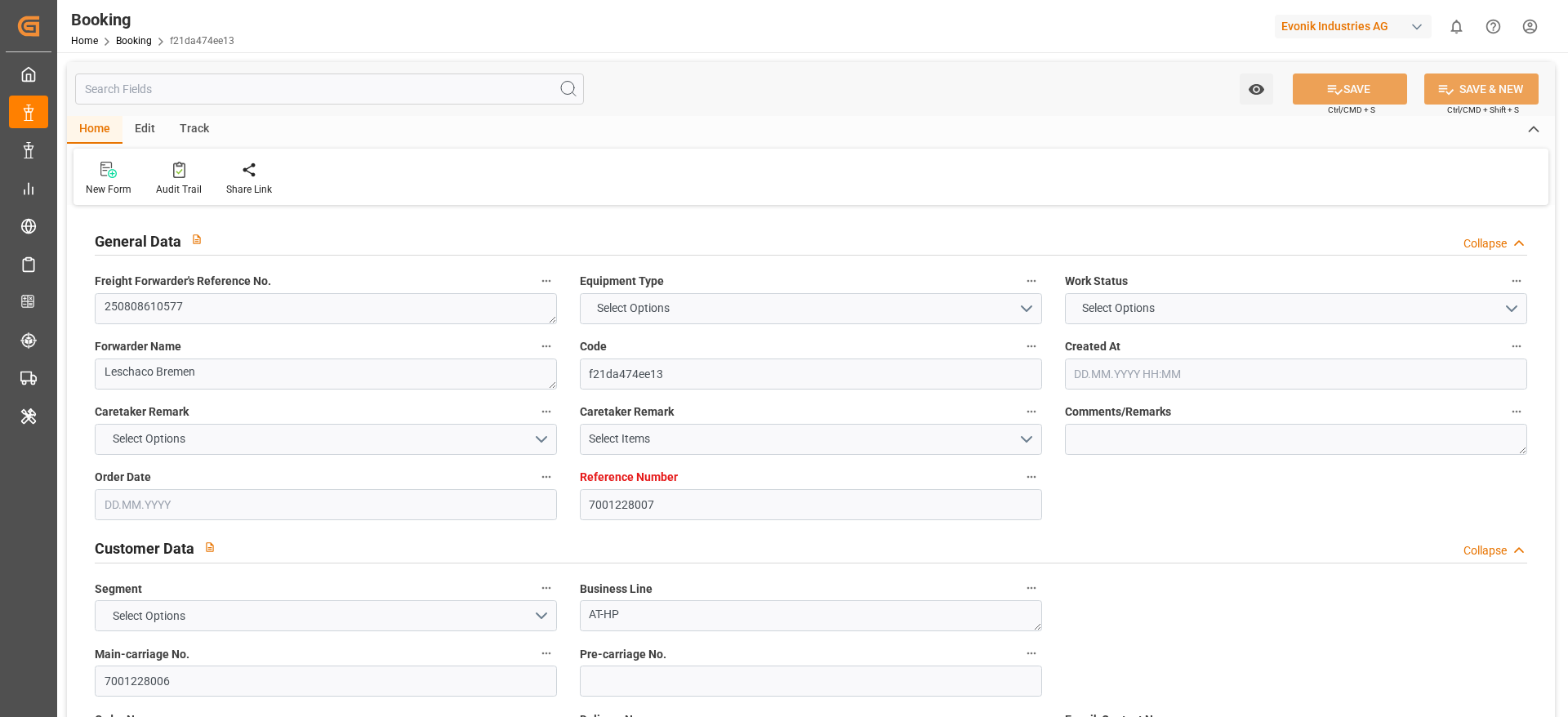
type input "NLRTM"
type input "USNYC"
type input "9283227"
type input "[DATE] 12:43"
type input "[DATE]"
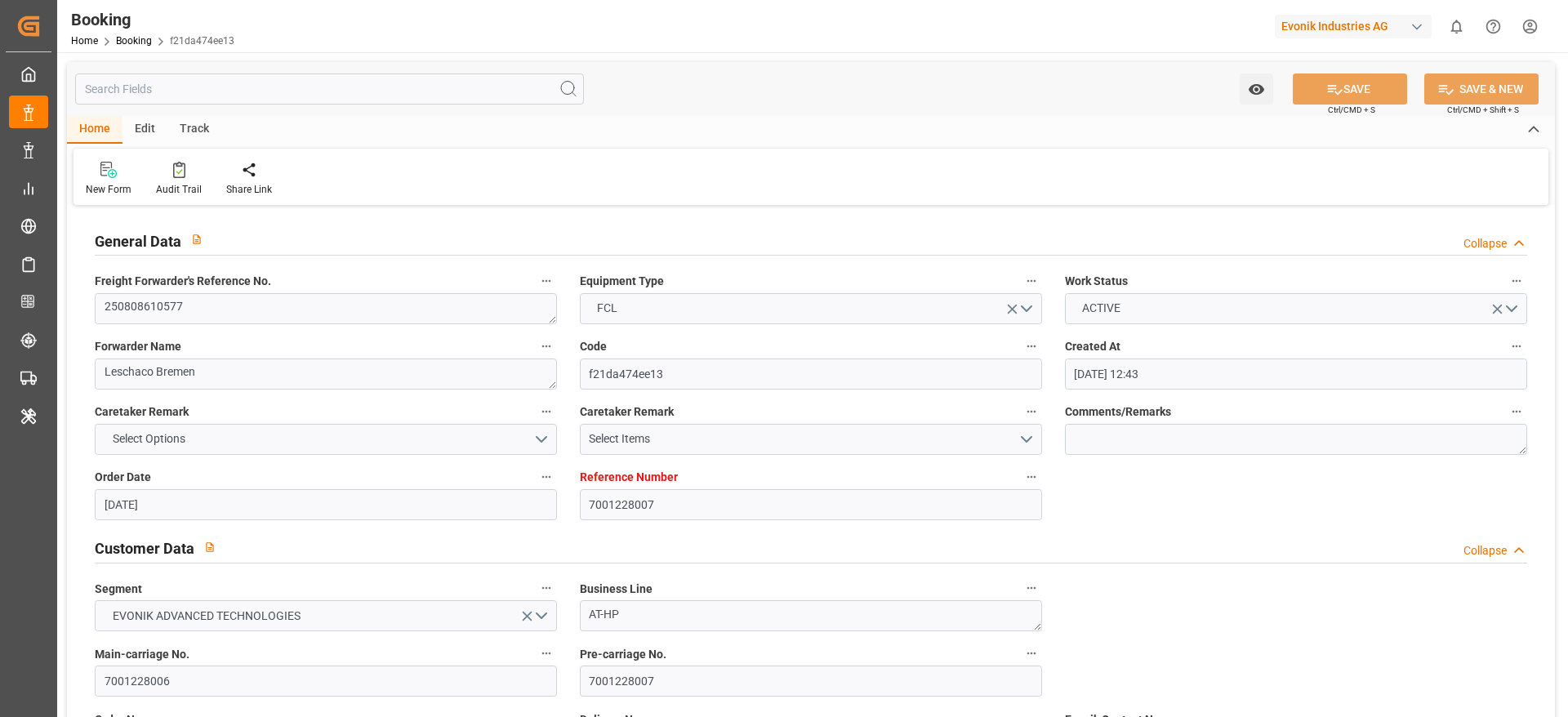
type input "[DATE]"
type input "15.08.2025 03:00"
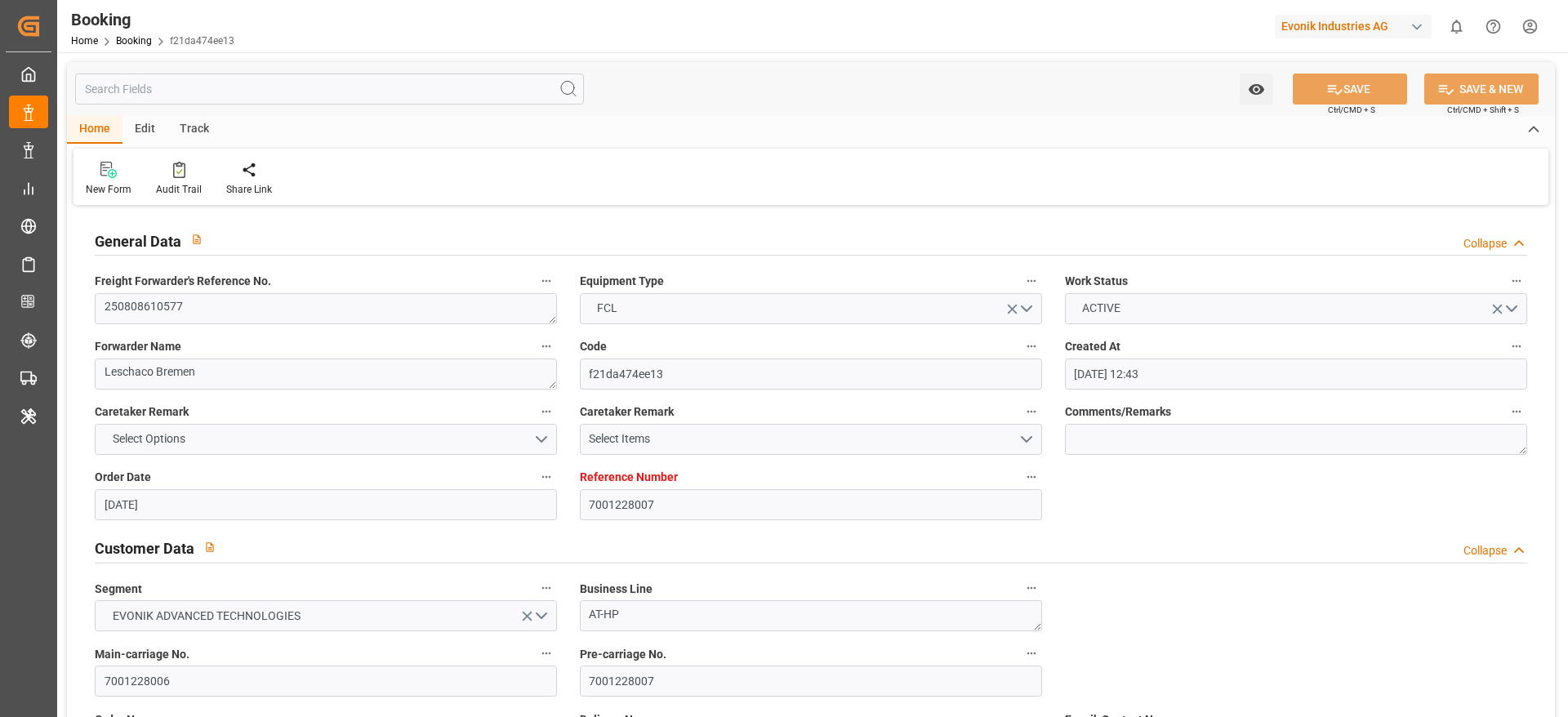
type input "15.08.2025 00:00"
type input "15.08.2025 05:24"
type input "11.08.2025 13:19"
type input "02.09.2025 06:00"
type input "30.08.2025 00:00"
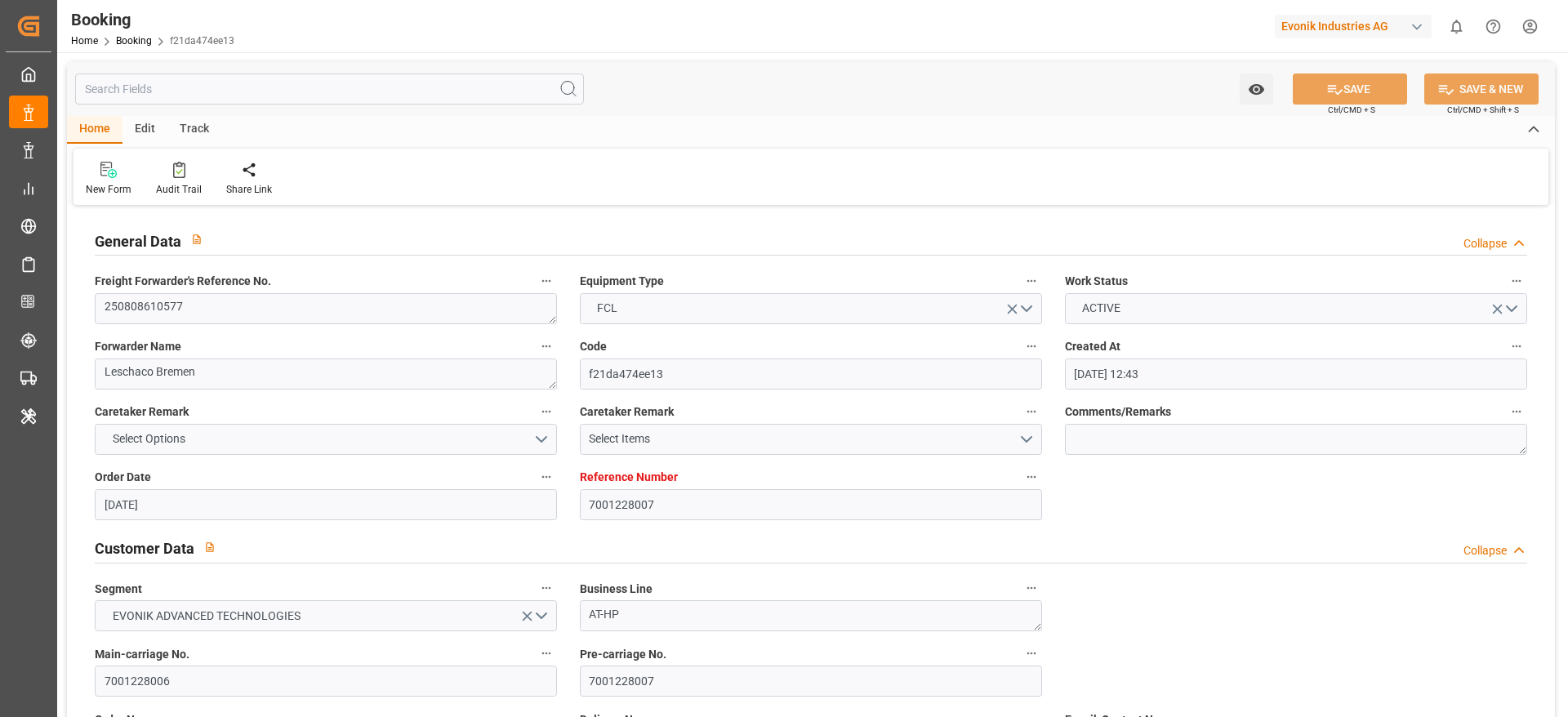
type input "02.09.2025 05:54"
type input "03.09.2025 00:09"
type input "11.08.2025"
type input "09.09.2025 15:59"
type input "09.09.2025"
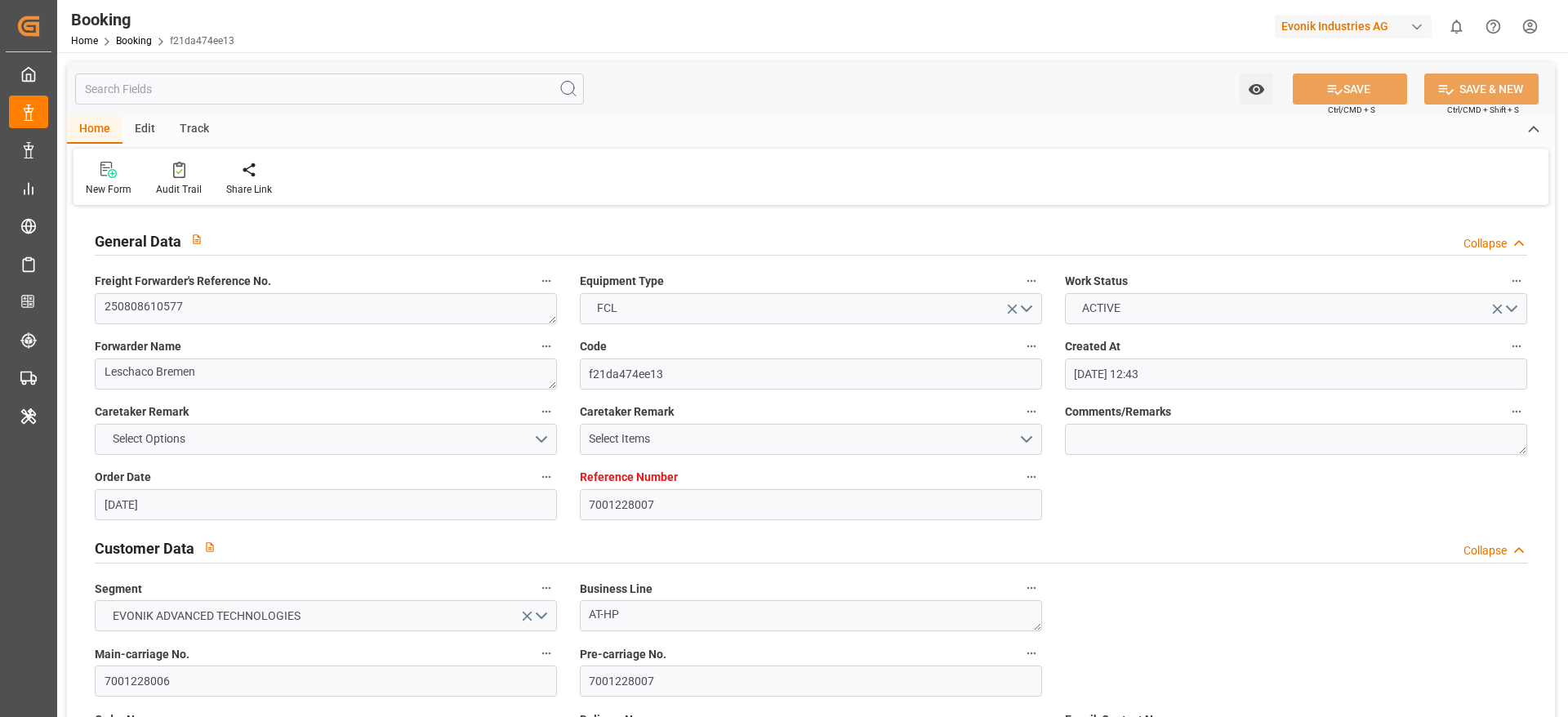
type input "06.08.2025 07:00"
type input "10.09.2025 12:00"
type input "14.08.2025 10:27"
type input "15.08.2025 05:00"
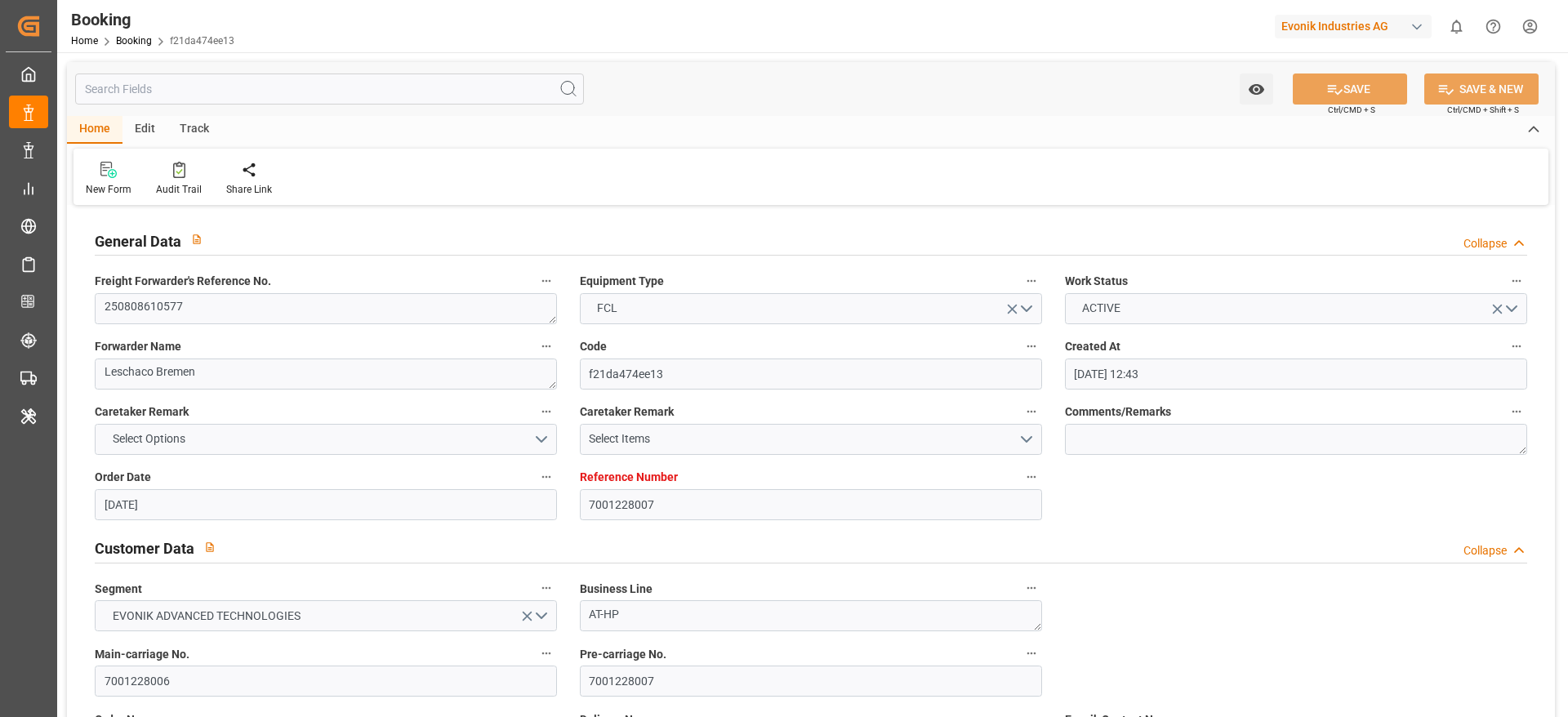
type input "15.08.2025 06:12"
type input "02.09.2025 06:00"
type input "02.09.2025 05:30"
type input "02.09.2025 23:34"
type input "02.09.2025 05:54"
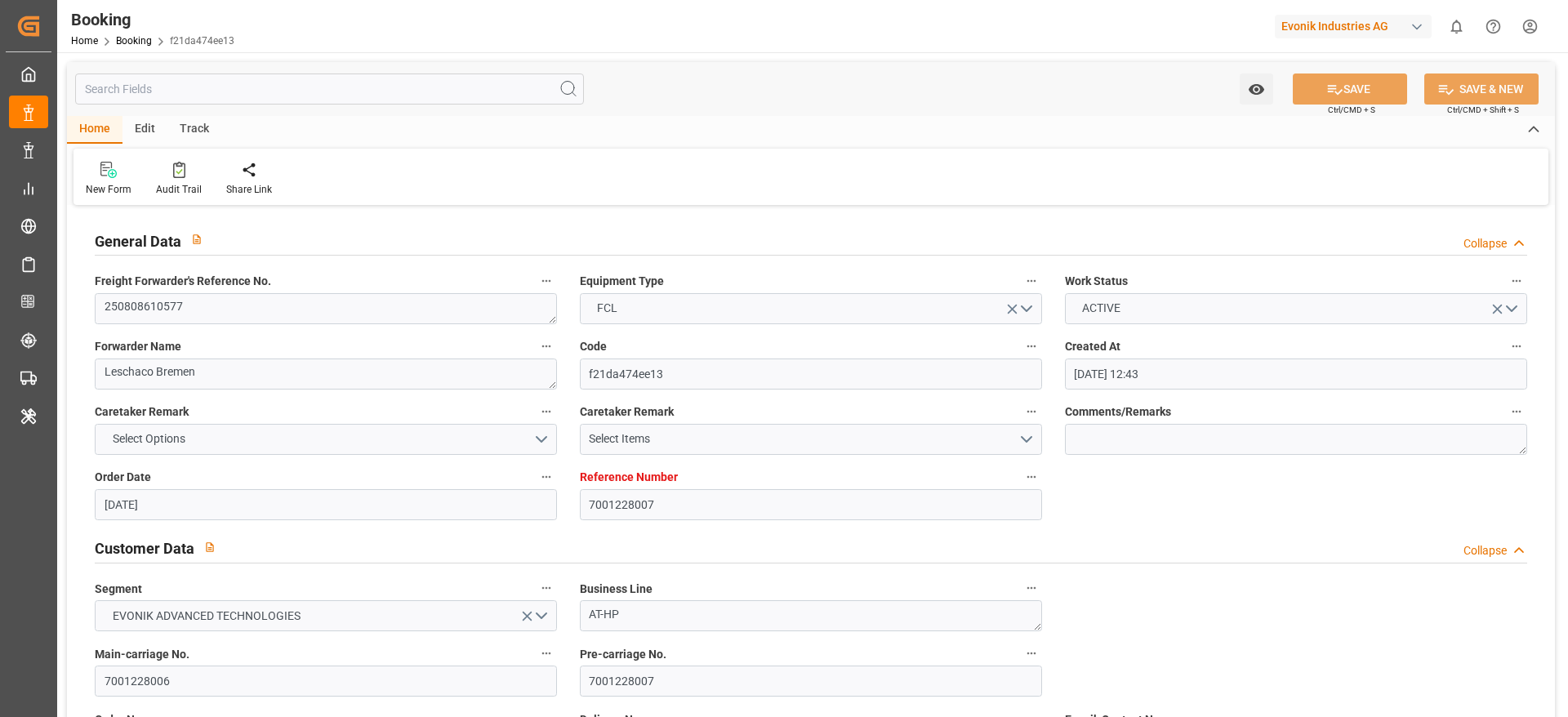
type input "02.09.2025 05:54"
type input "03.09.2025 00:08"
type input "02.09.2025 05:55"
type input "02.09.2025 12:00"
type input "06.09.2025 23:34"
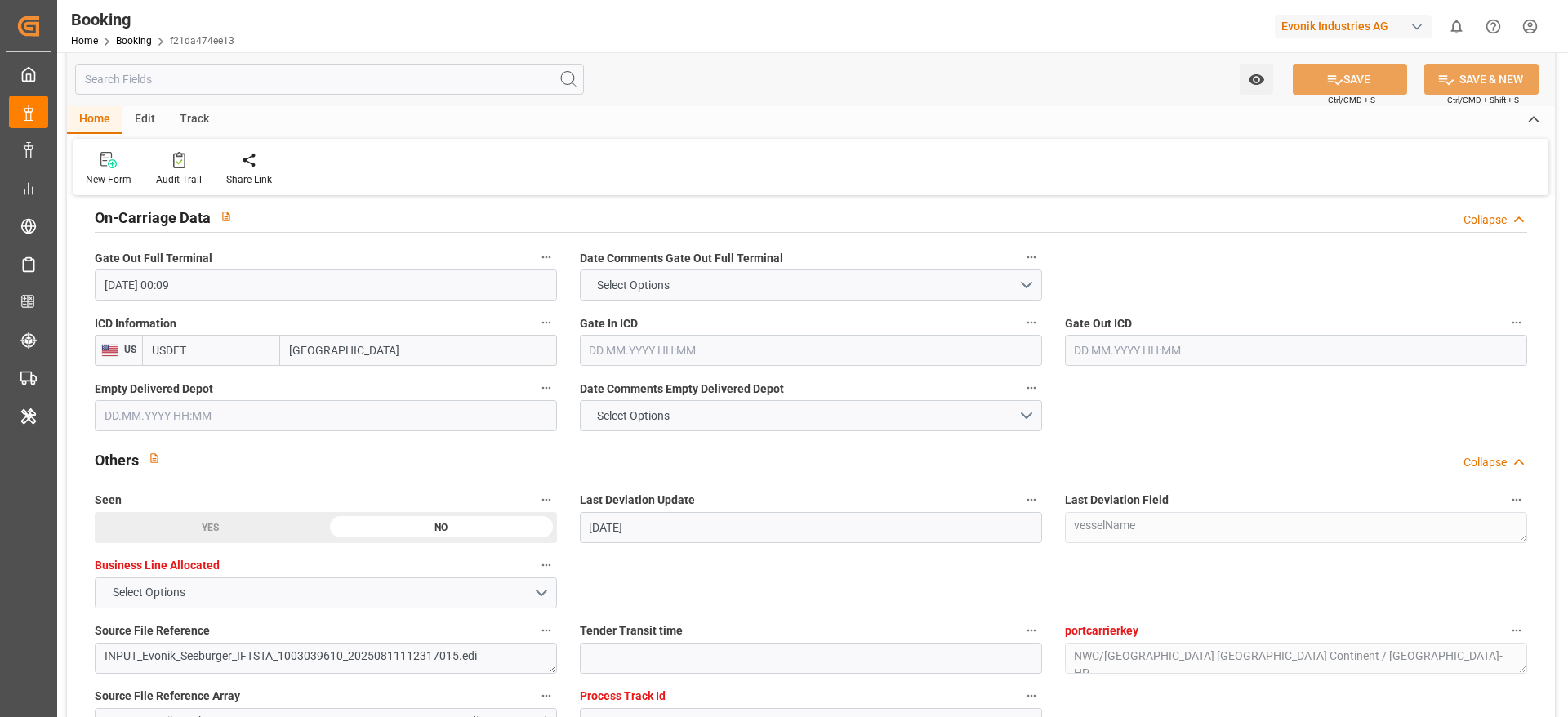
scroll to position [2449, 0]
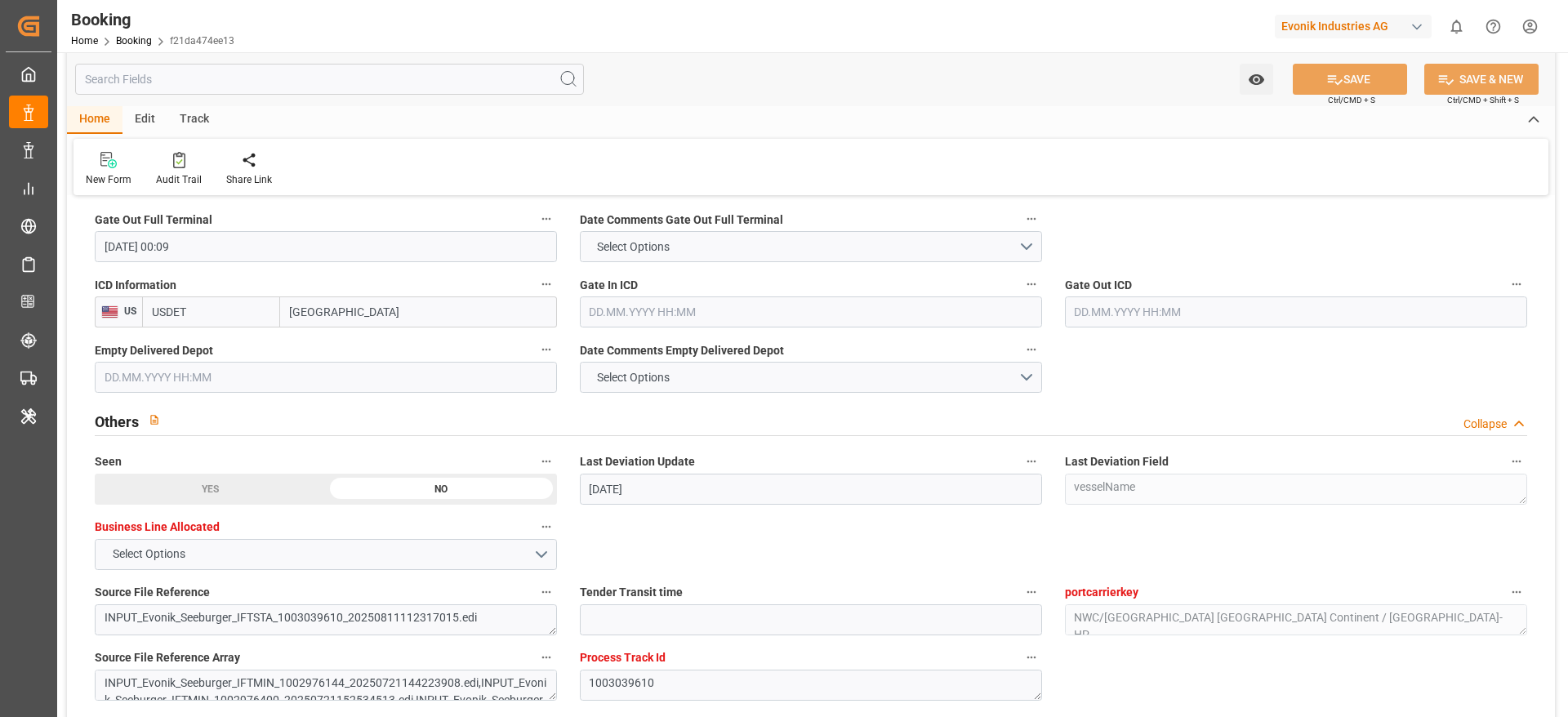
click at [648, 299] on input "text" at bounding box center [811, 312] width 462 height 31
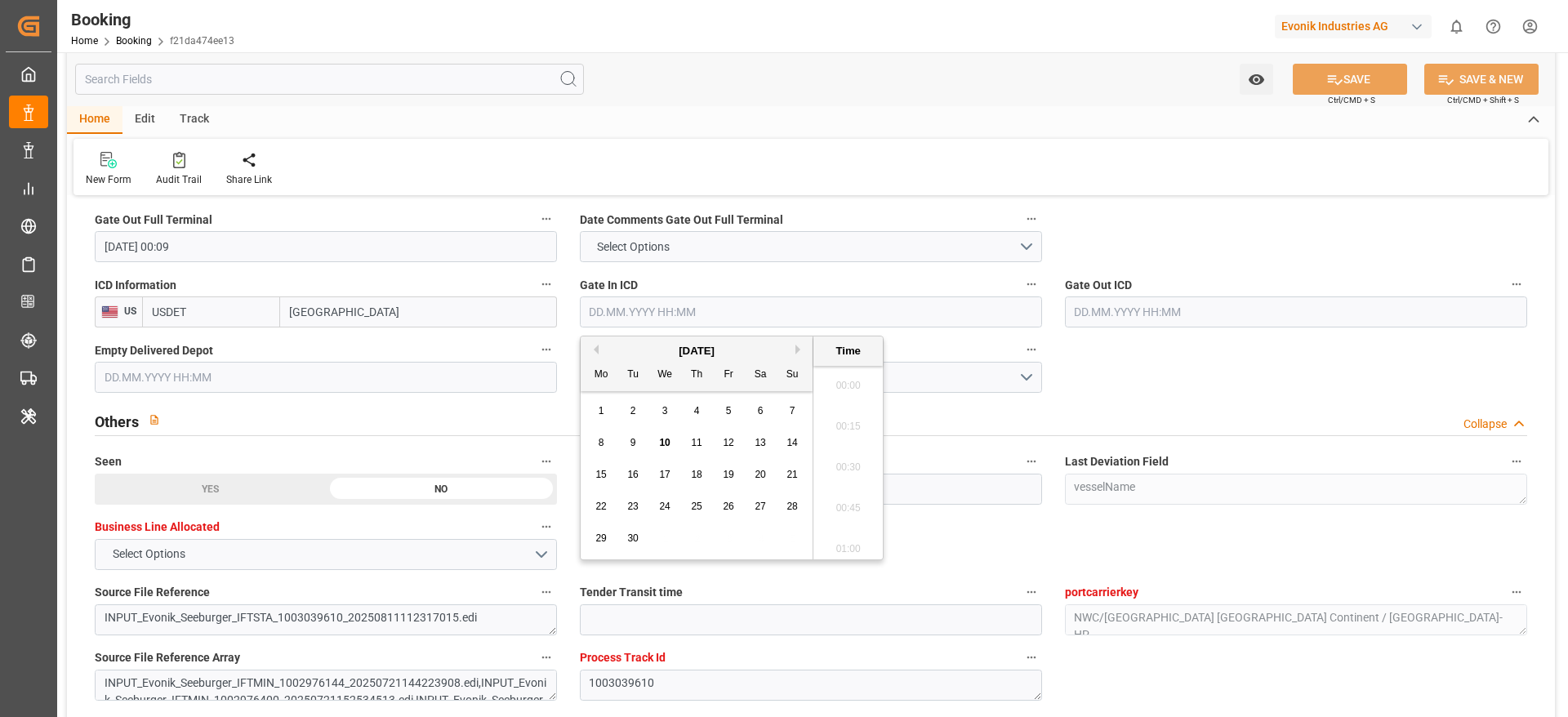
scroll to position [2538, 0]
click at [659, 441] on span "10" at bounding box center [664, 443] width 11 height 12
type input "10.09.2025 00:00"
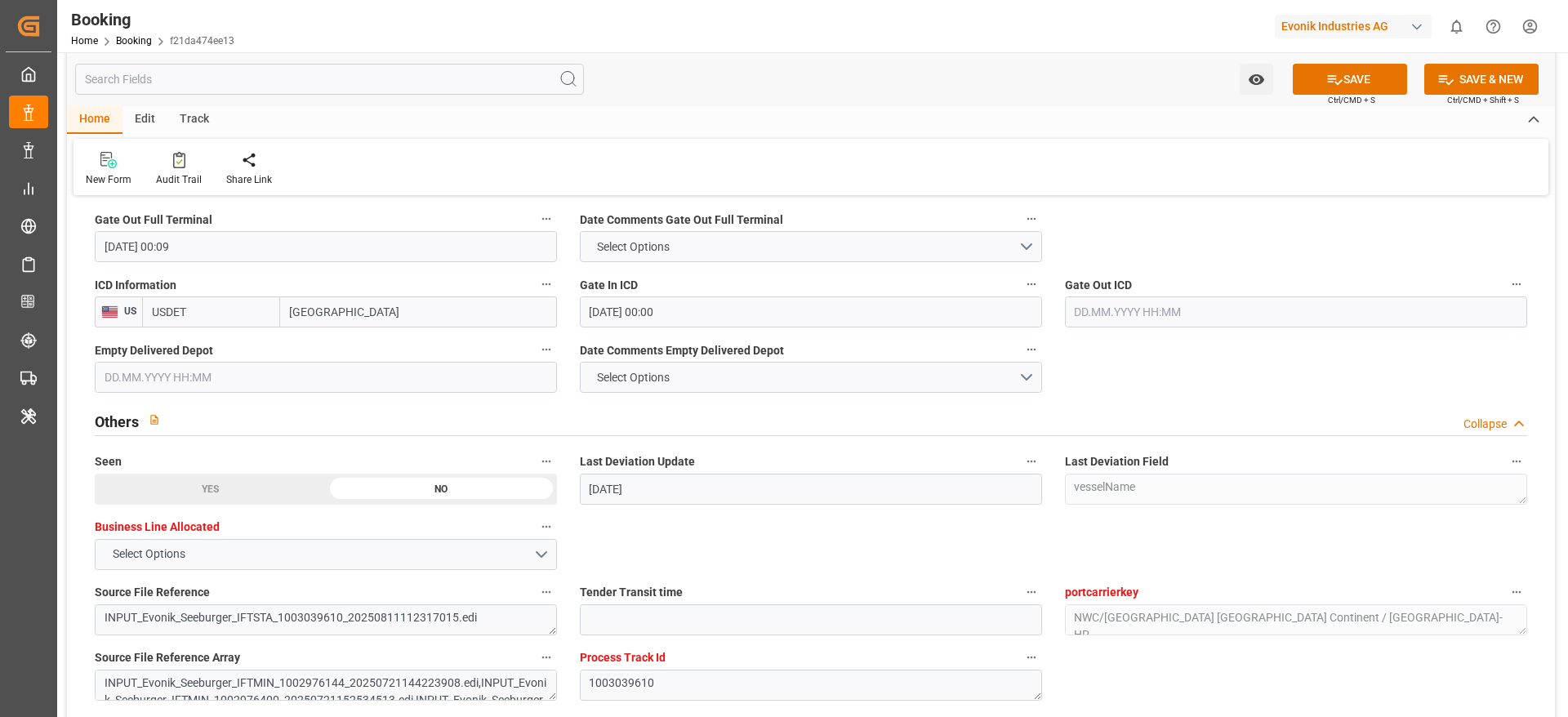
click at [1330, 73] on icon at bounding box center [1335, 80] width 17 height 17
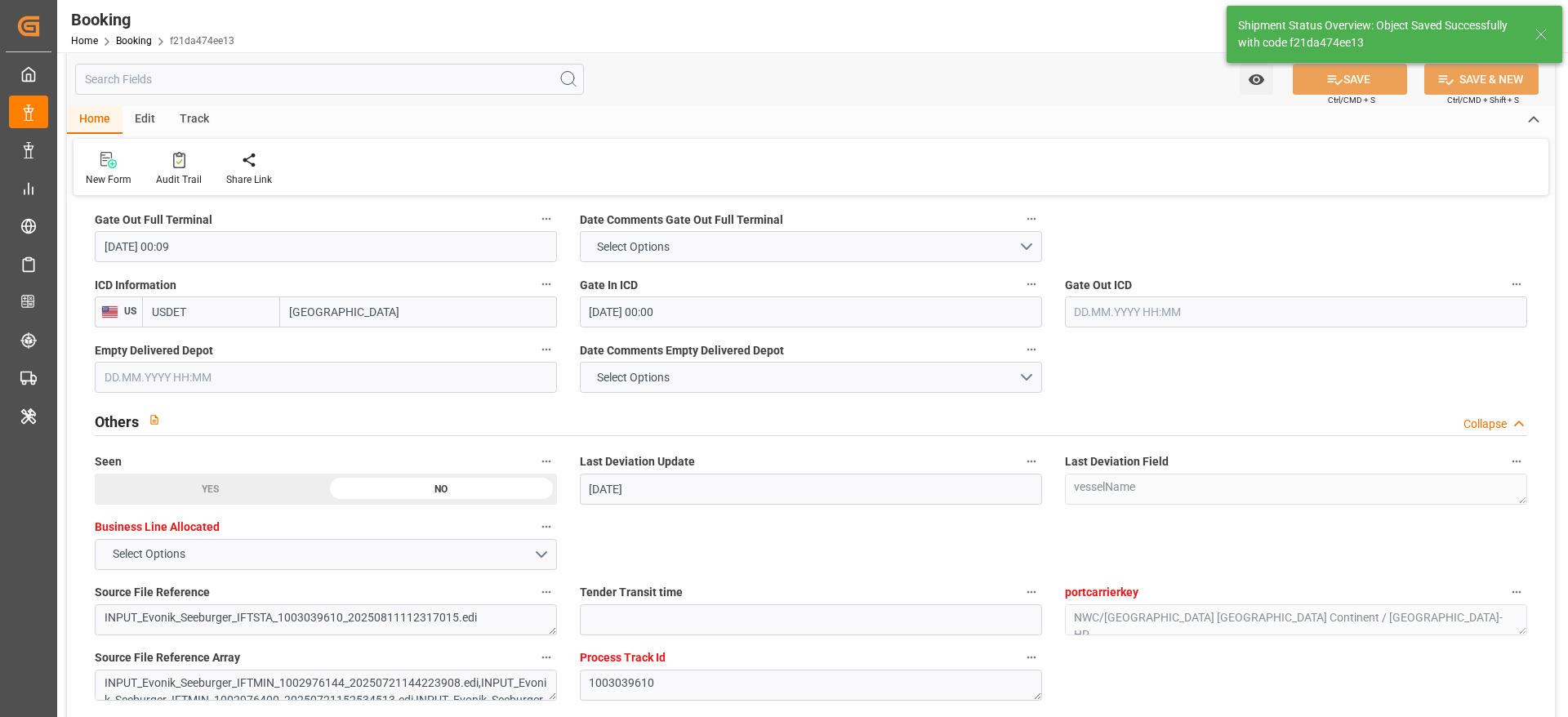
type textarea "[PERSON_NAME]"
type input "10.09.2025 10:32"
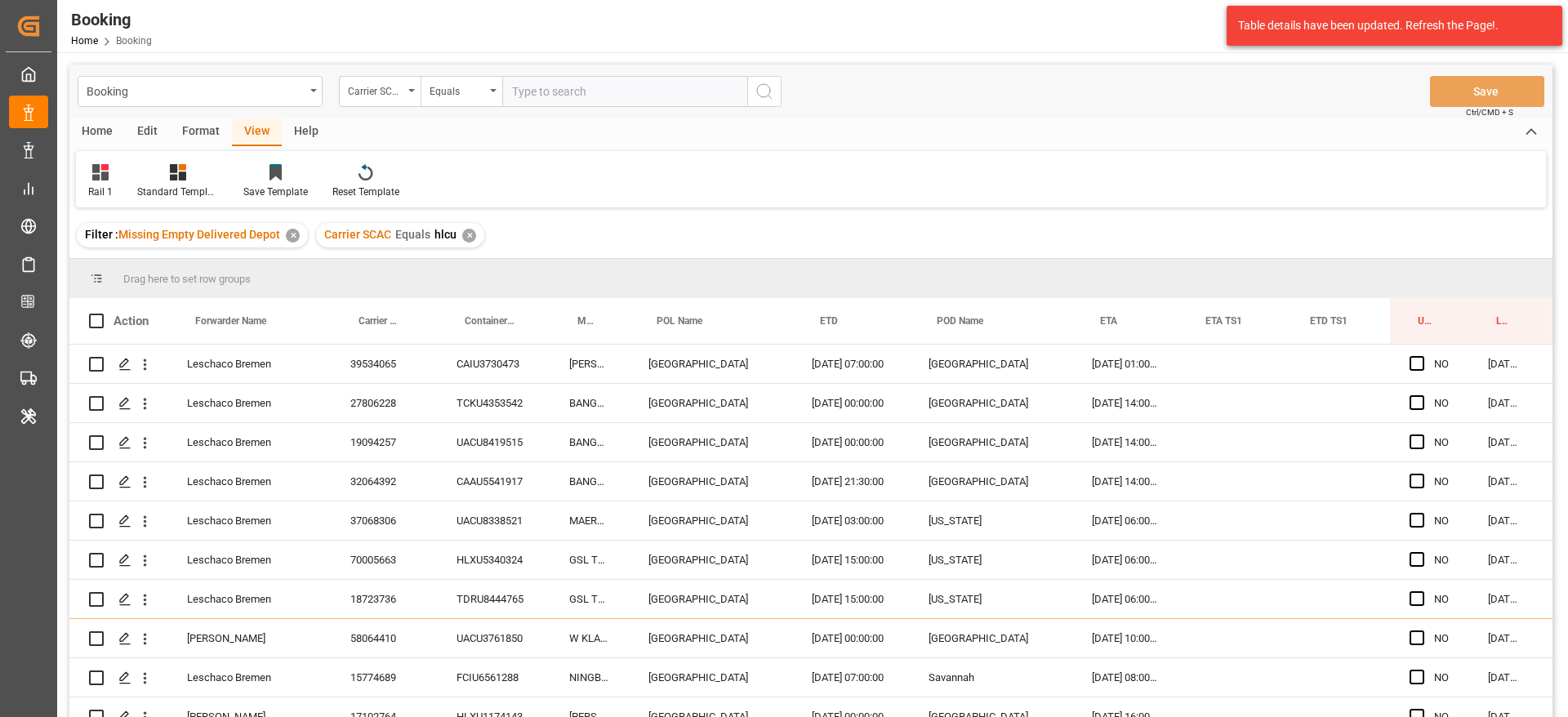
scroll to position [1592, 62]
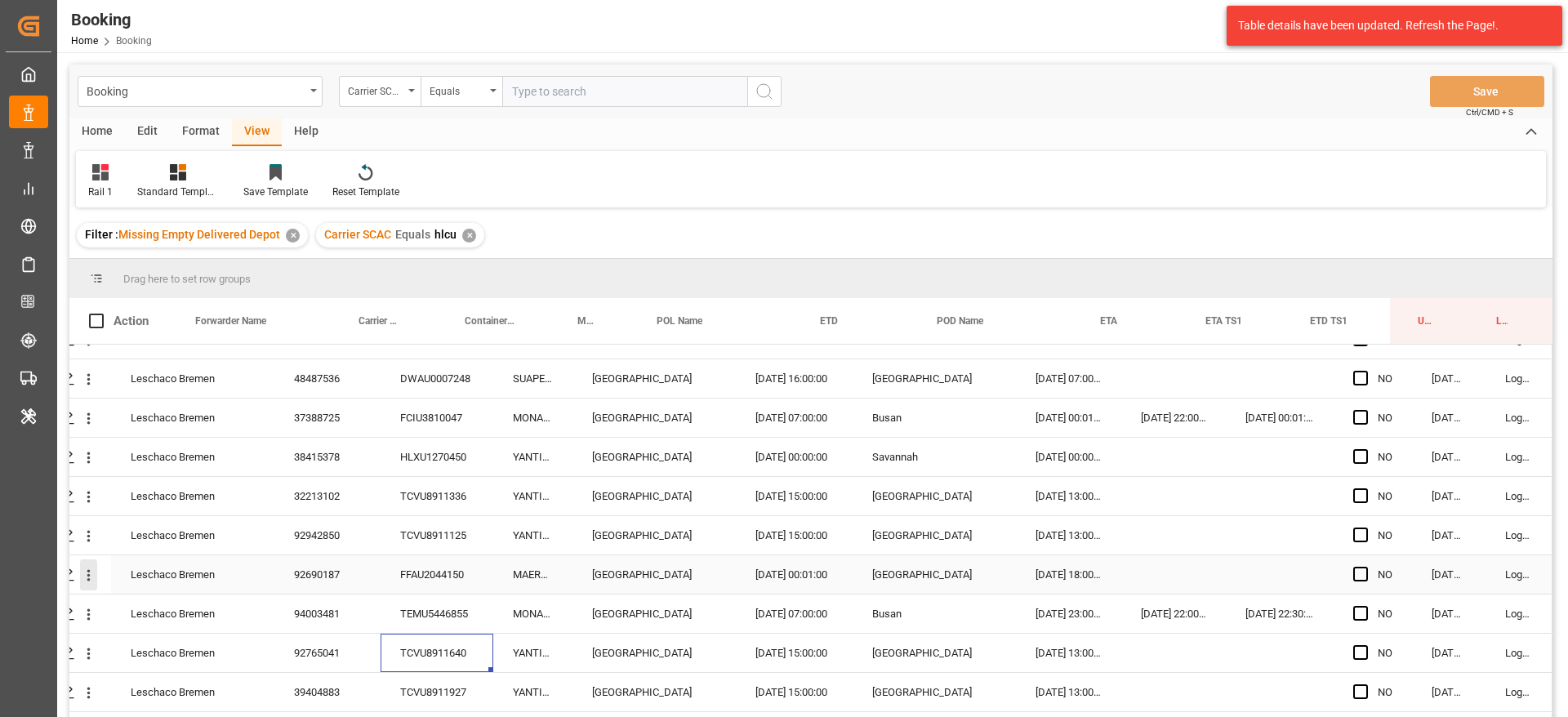
click at [91, 579] on icon "open menu" at bounding box center [89, 576] width 17 height 17
click at [124, 608] on span "Open in new tab" at bounding box center [196, 610] width 149 height 17
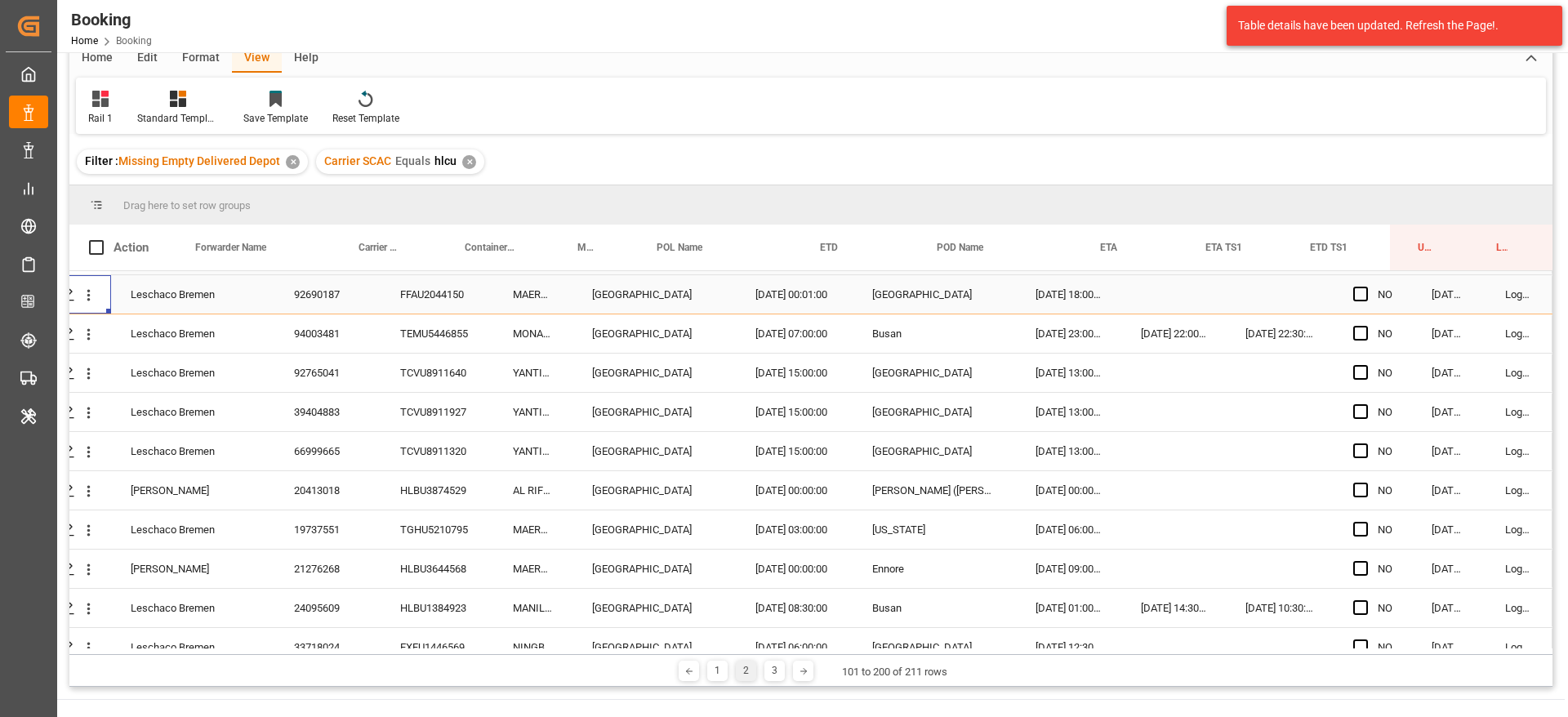
scroll to position [1838, 62]
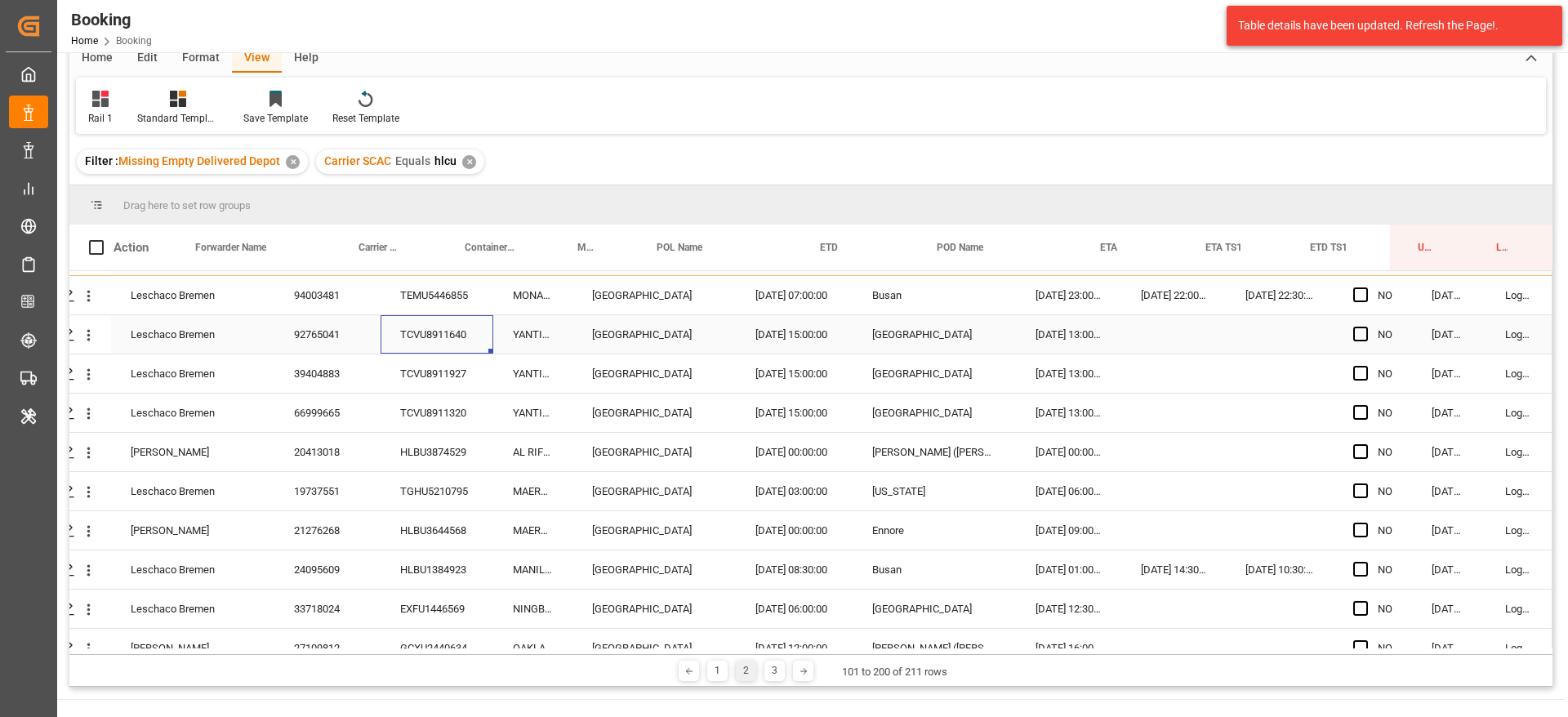
click at [477, 342] on div "TCVU8911640" at bounding box center [437, 334] width 113 height 39
click at [443, 375] on div "TCVU8911927" at bounding box center [437, 374] width 113 height 39
click at [425, 426] on div "TCVU8911320" at bounding box center [437, 413] width 113 height 39
click at [458, 445] on div "HLBU3874529" at bounding box center [437, 452] width 113 height 39
click at [437, 514] on div "HLBU3644568" at bounding box center [437, 531] width 113 height 39
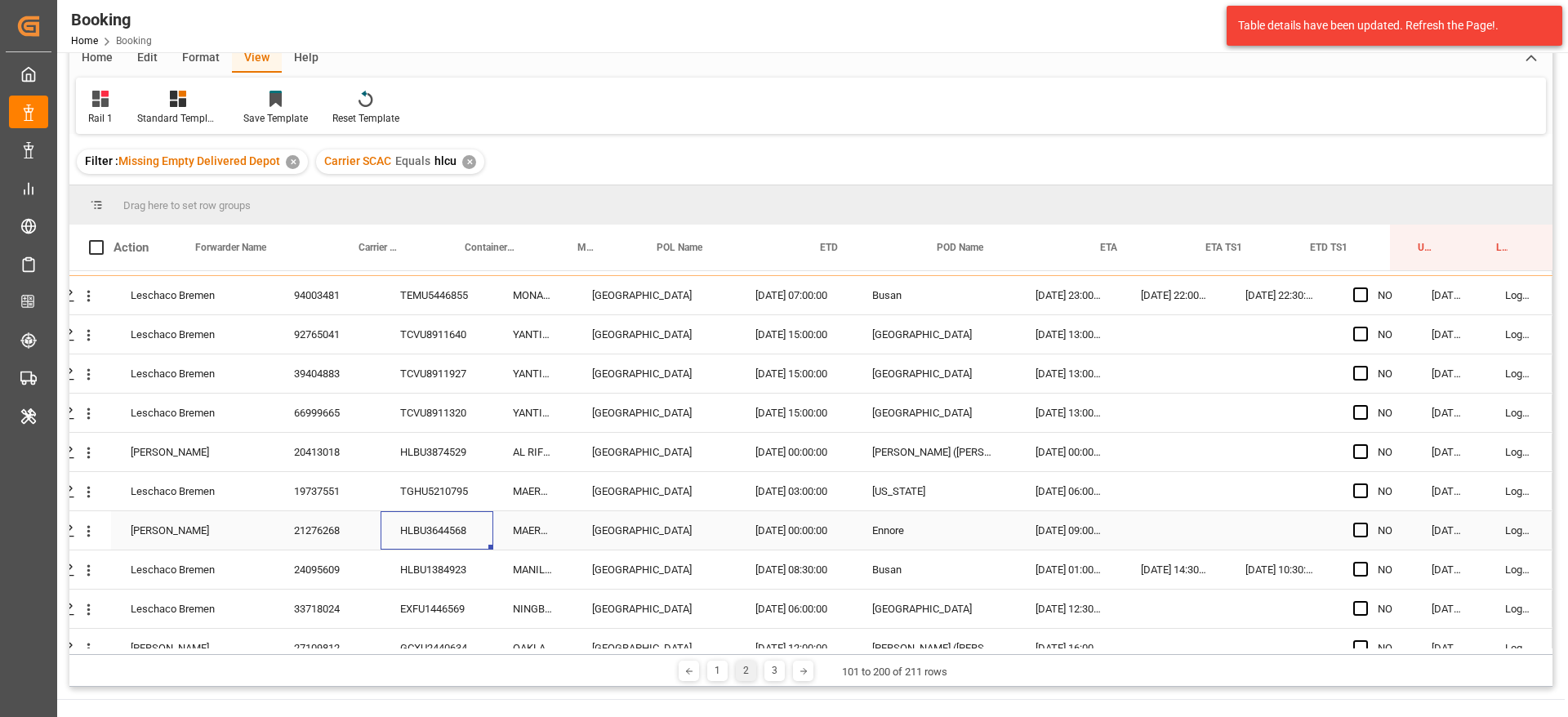
click at [440, 496] on div "TGHU5210795" at bounding box center [437, 492] width 113 height 39
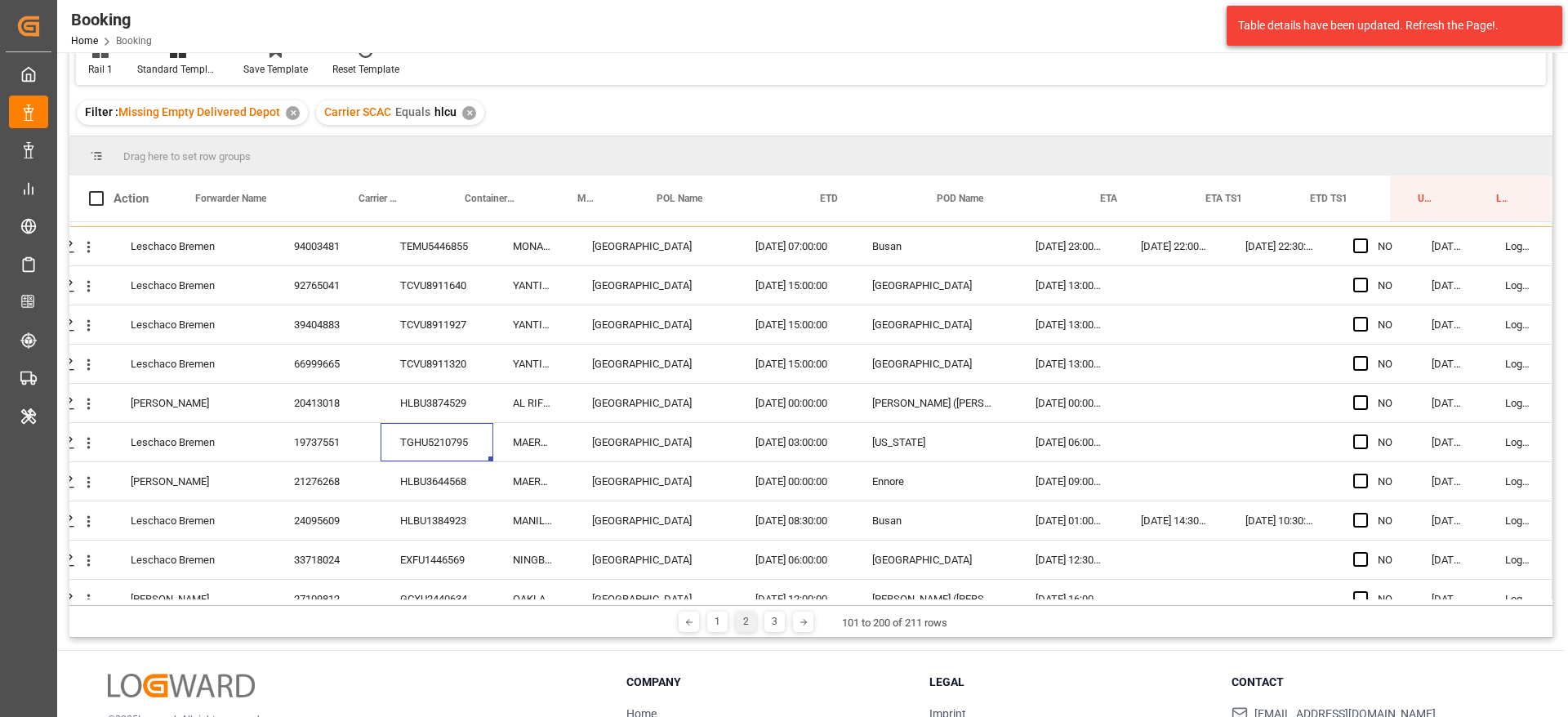
scroll to position [73, 0]
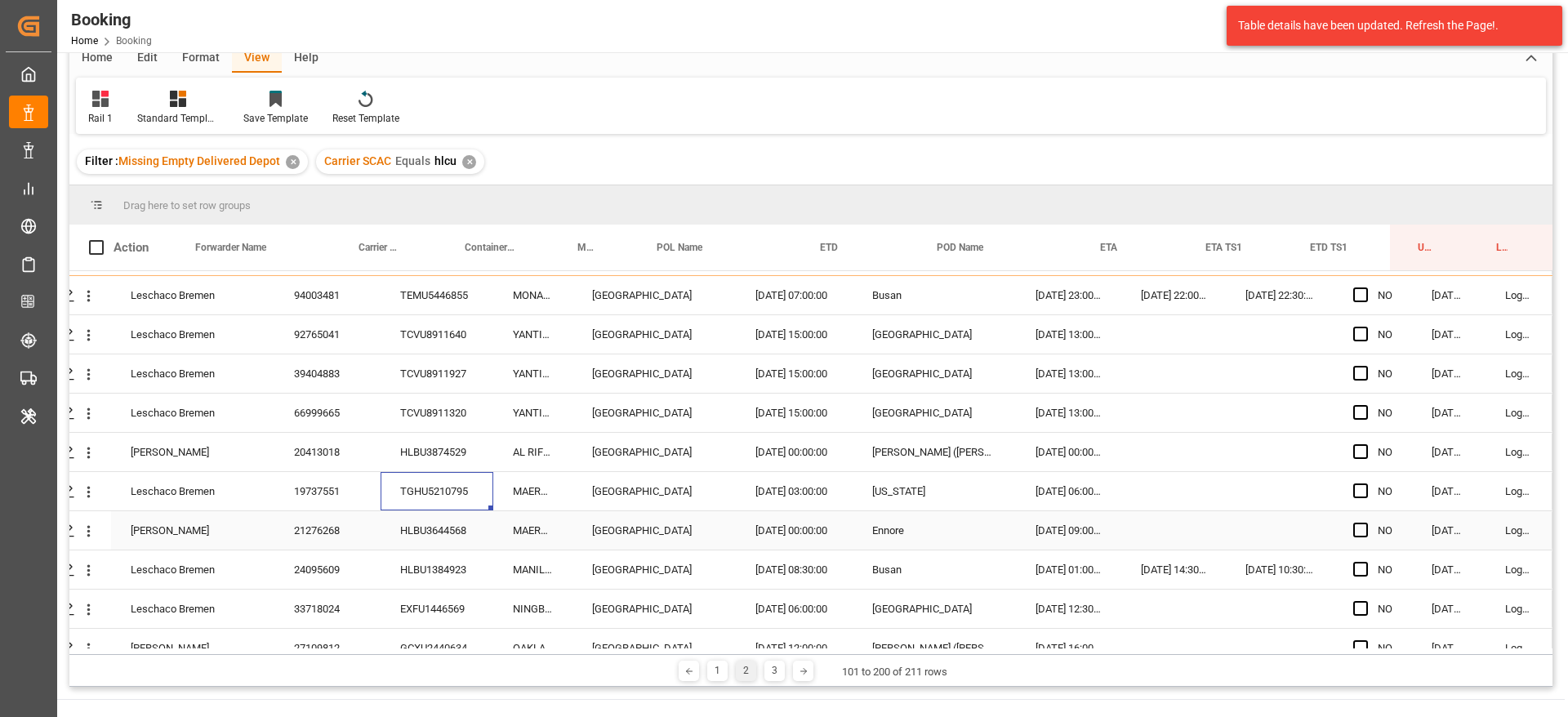
click at [444, 543] on div "HLBU3644568" at bounding box center [437, 531] width 113 height 39
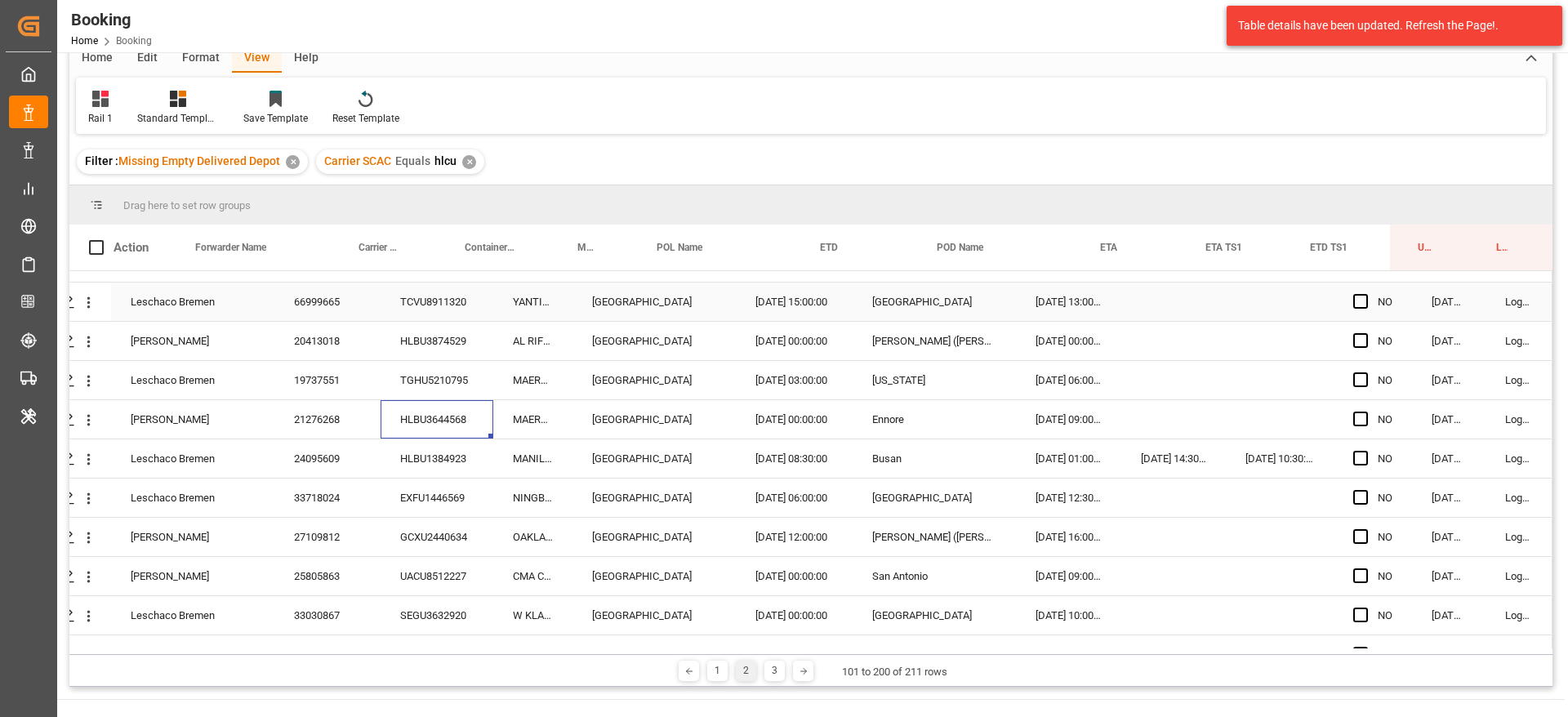
scroll to position [1961, 62]
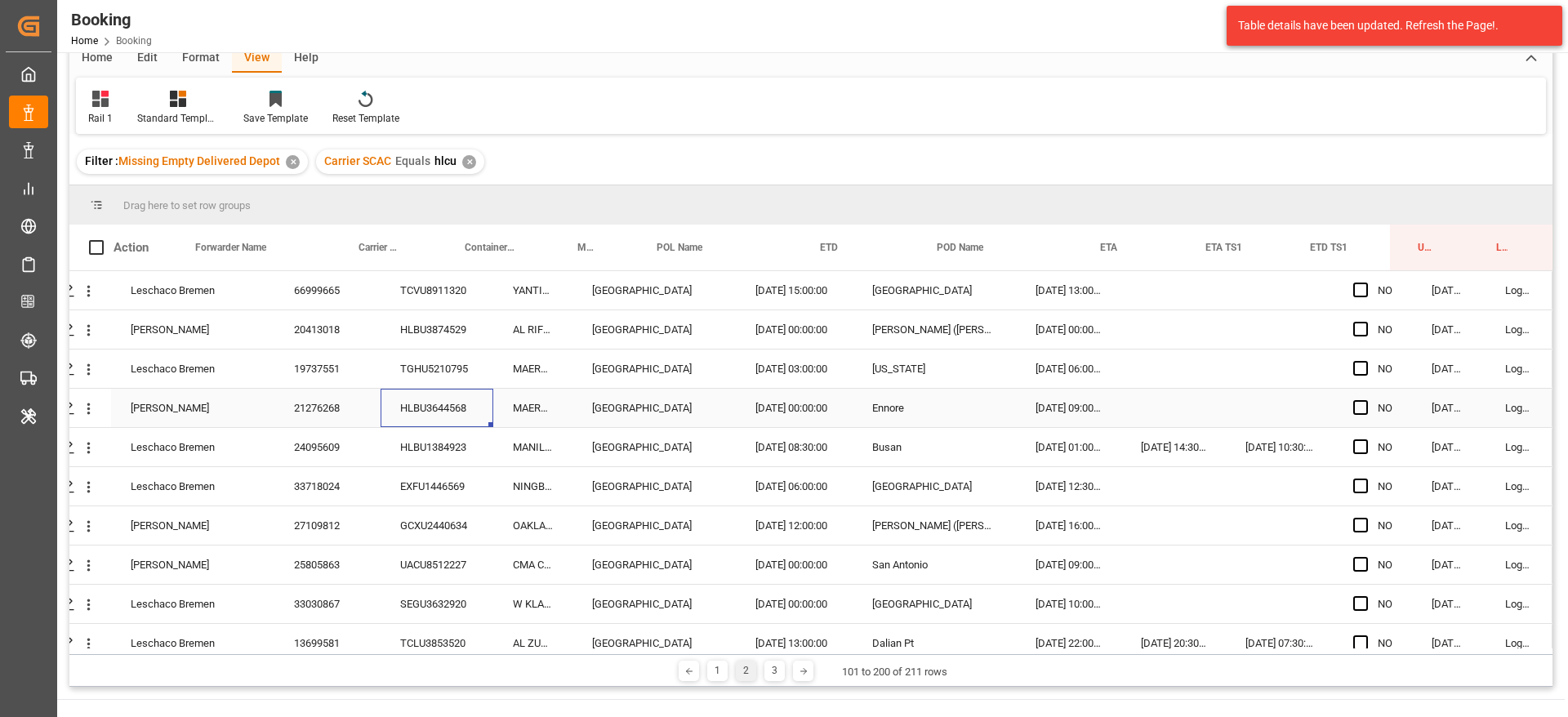
click at [410, 429] on div "HLBU1384923" at bounding box center [437, 447] width 113 height 39
click at [87, 367] on icon "open menu" at bounding box center [89, 370] width 17 height 17
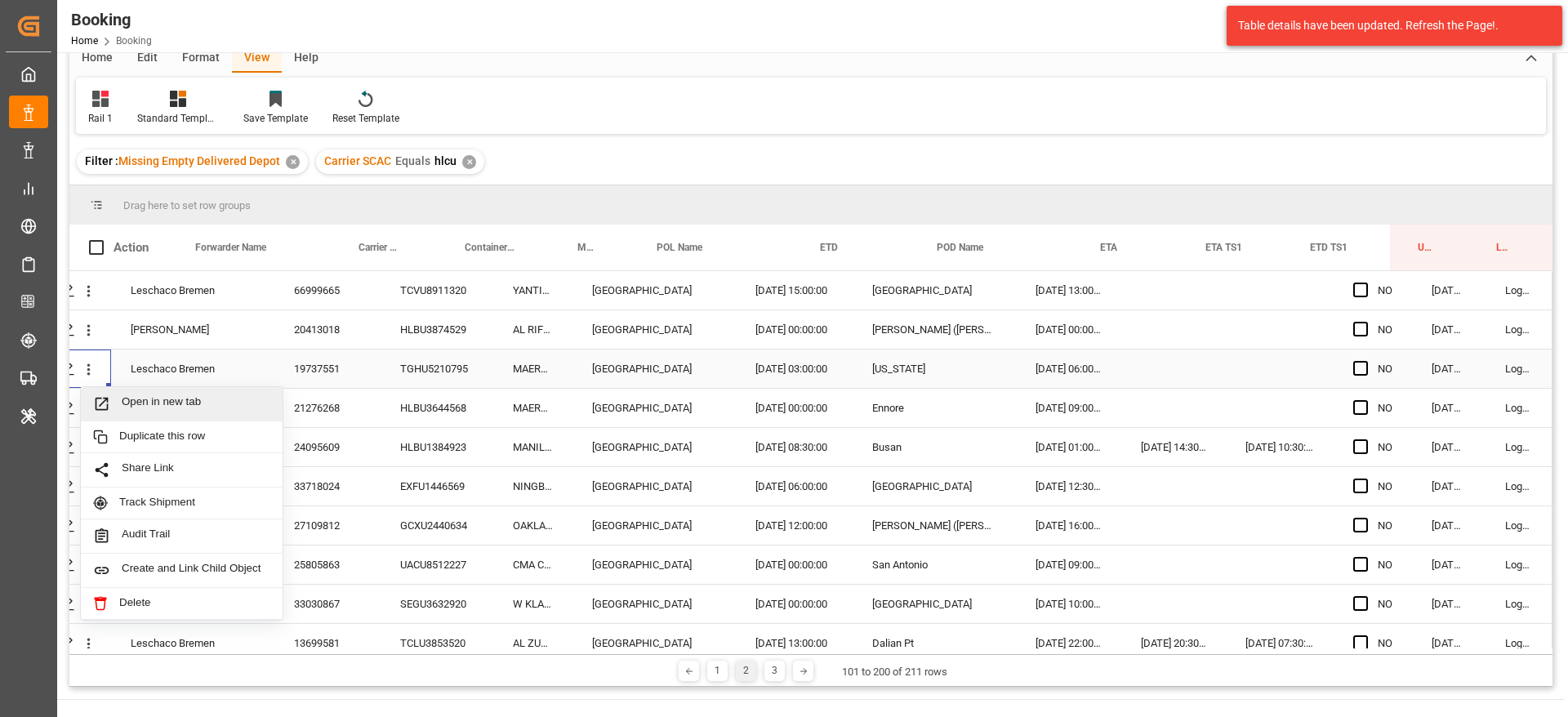
click at [122, 397] on span "Open in new tab" at bounding box center [196, 404] width 149 height 17
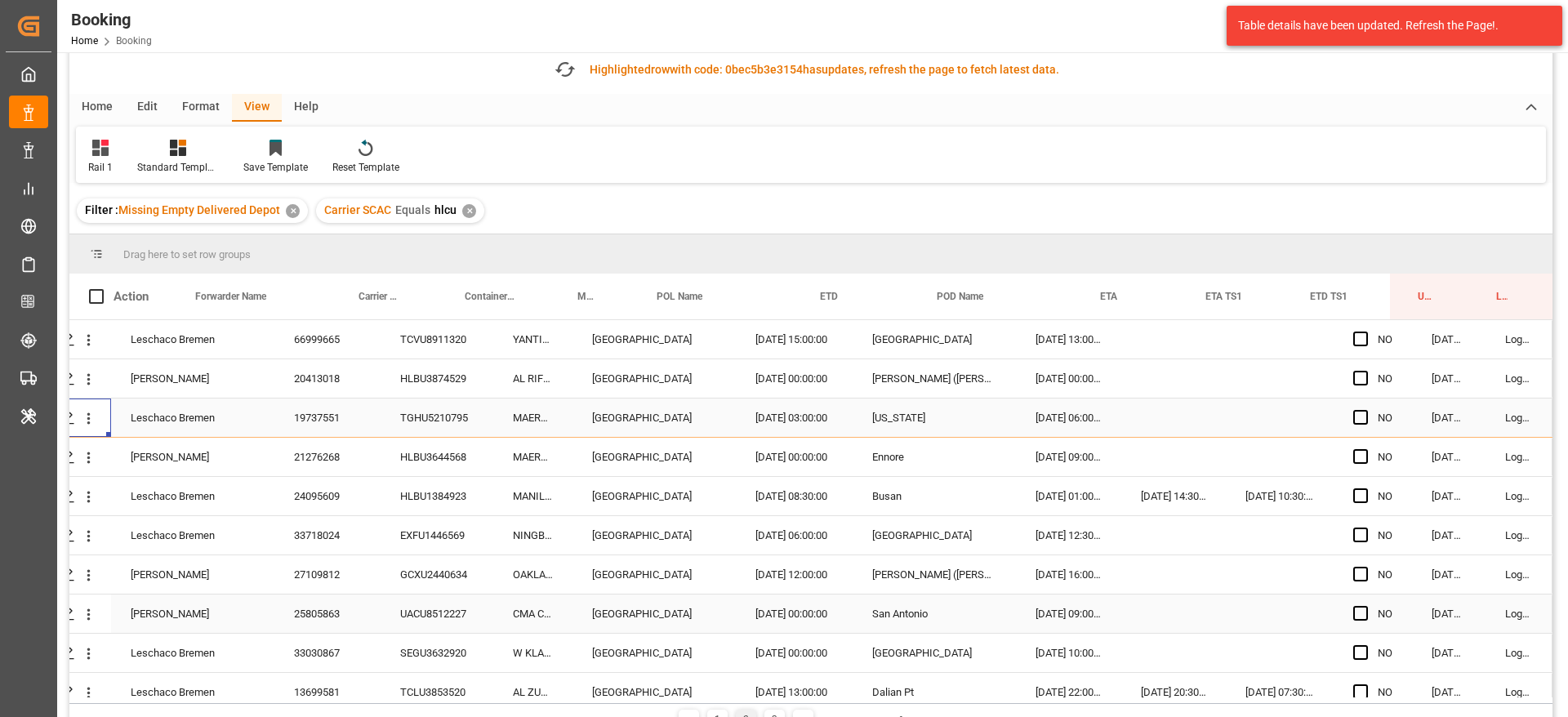
scroll to position [123, 0]
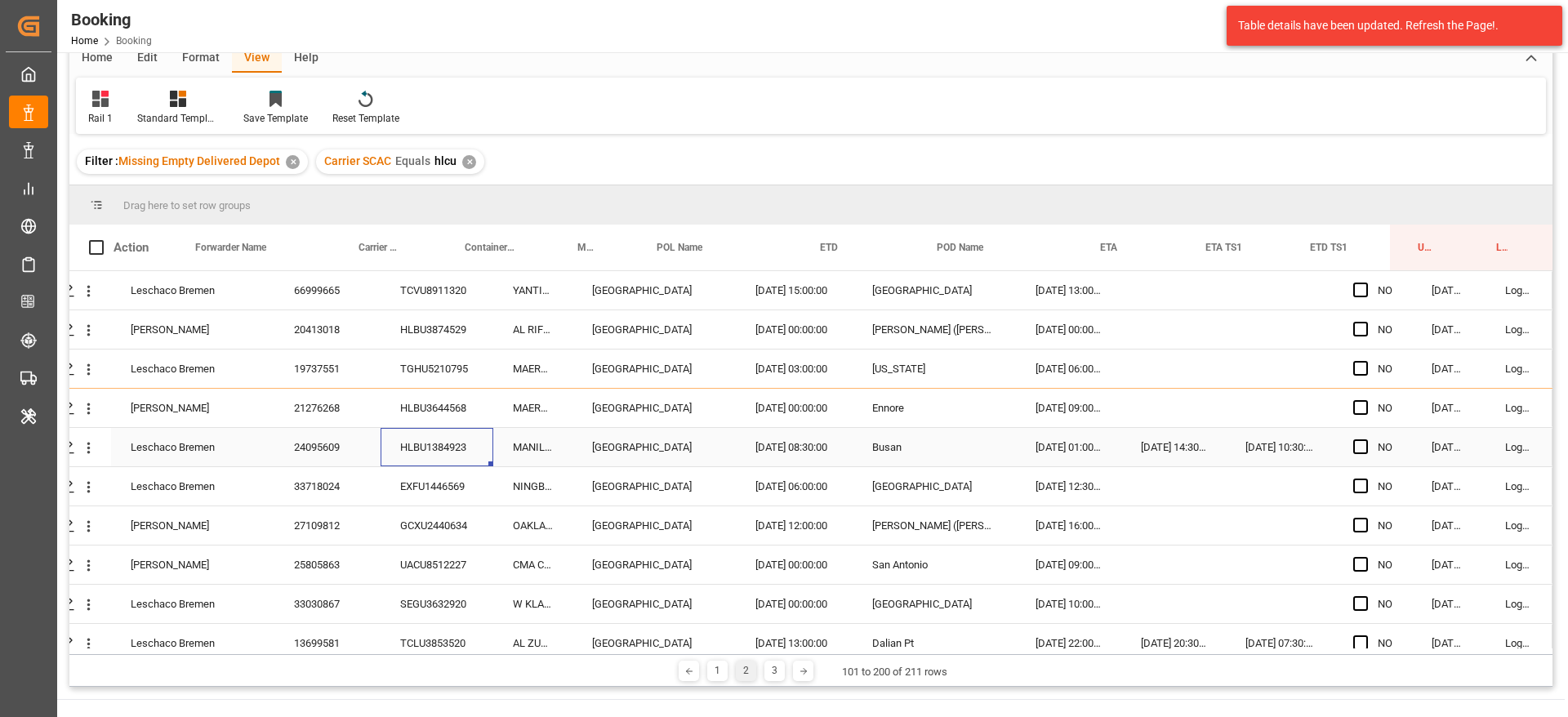
click at [413, 442] on div "HLBU1384923" at bounding box center [437, 447] width 113 height 39
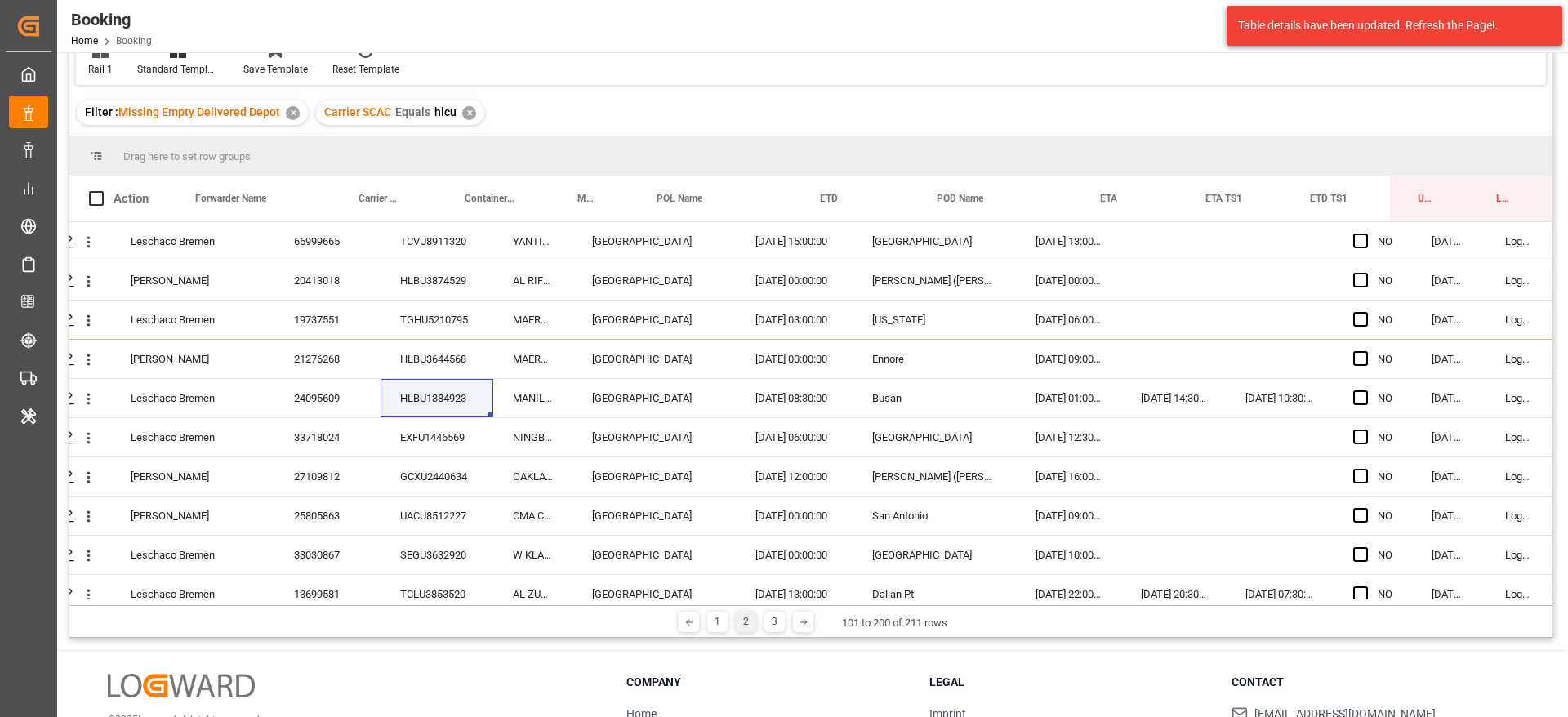
scroll to position [73, 0]
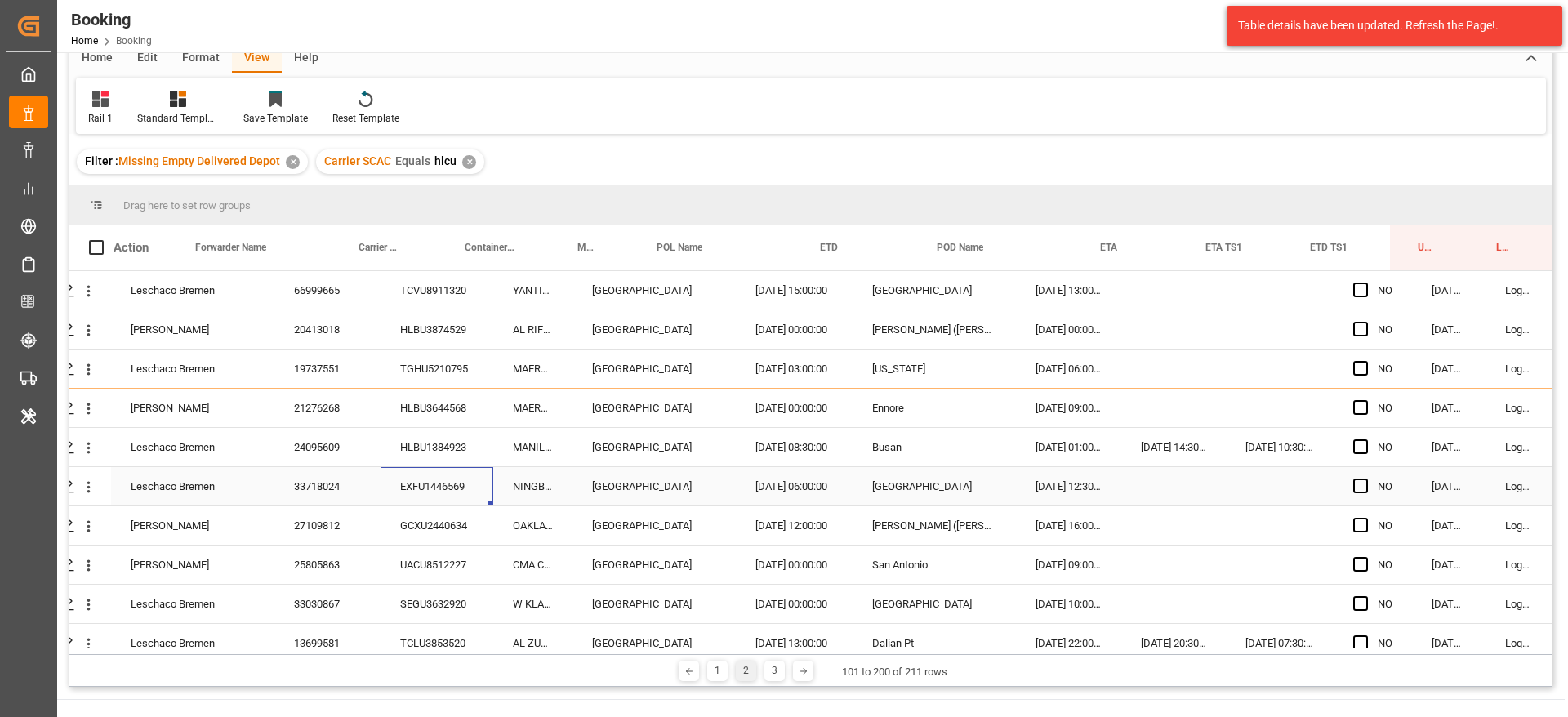
click at [423, 486] on div "EXFU1446569" at bounding box center [437, 487] width 113 height 39
click at [427, 515] on div "GCXU2440634" at bounding box center [437, 526] width 113 height 39
click at [418, 570] on div "UACU8512227" at bounding box center [437, 565] width 113 height 39
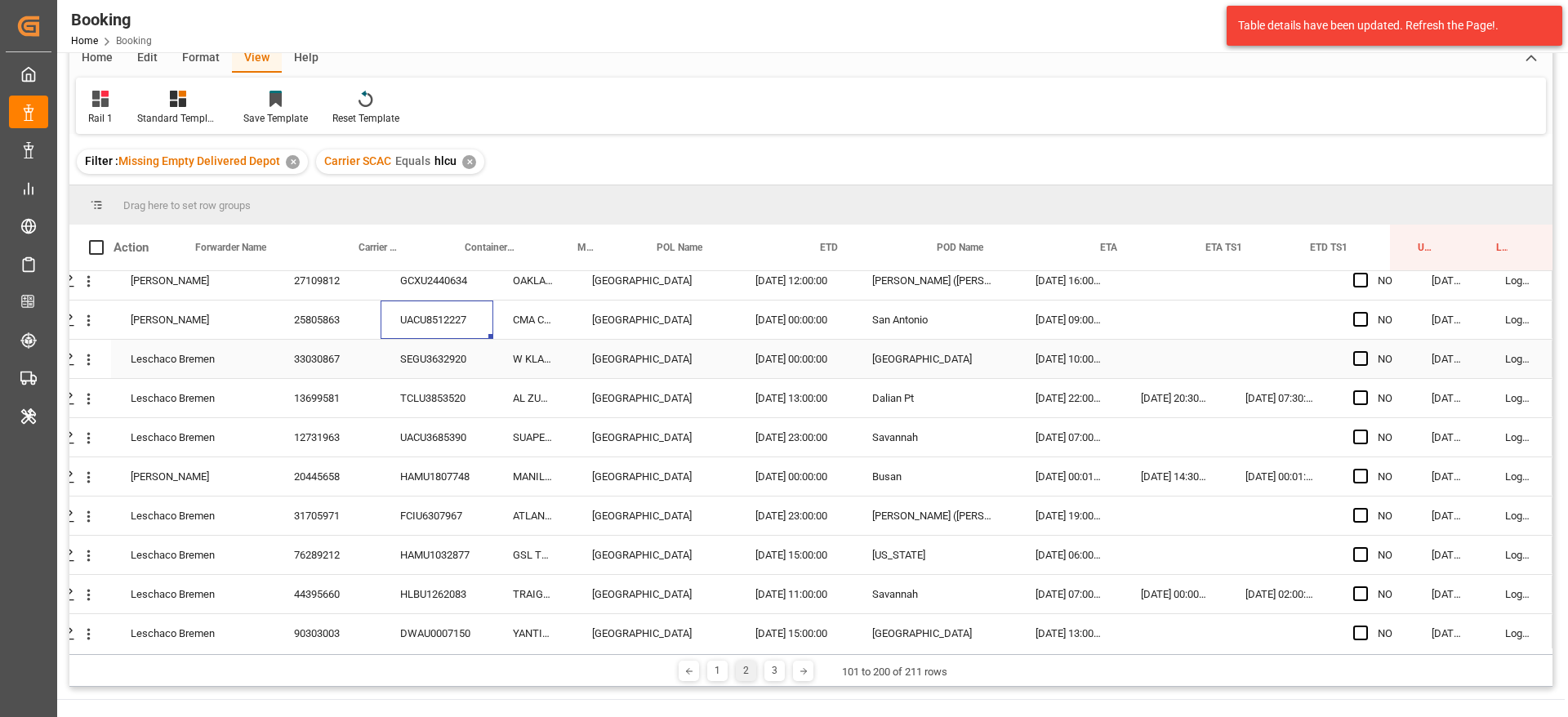
click at [463, 367] on div "SEGU3632920" at bounding box center [437, 359] width 113 height 39
click at [407, 403] on div "TCLU3853520" at bounding box center [437, 398] width 113 height 39
click at [427, 455] on div "UACU3685390" at bounding box center [437, 438] width 113 height 39
click at [414, 470] on div "HAMU1807748" at bounding box center [437, 476] width 113 height 39
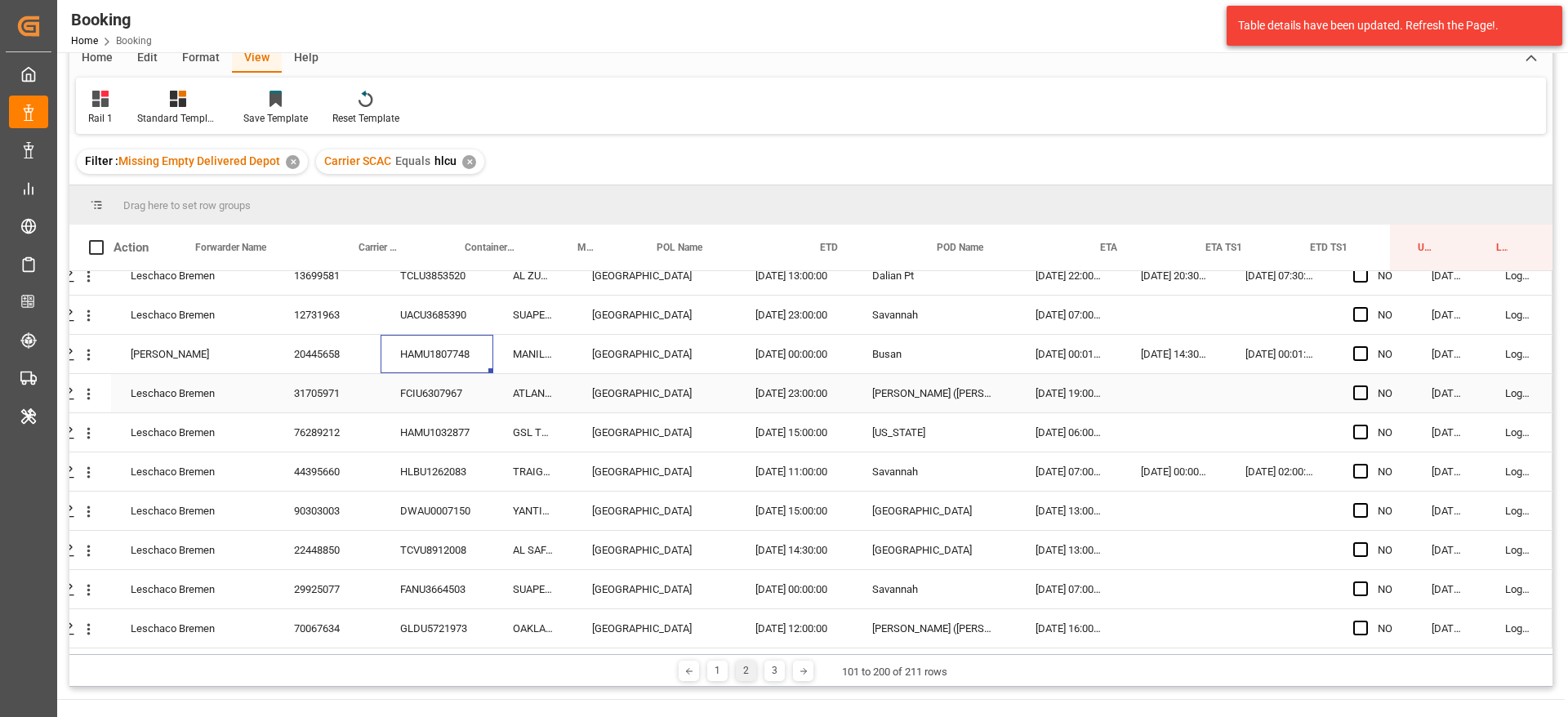
click at [462, 376] on div "FCIU6307967" at bounding box center [437, 393] width 113 height 39
click at [444, 421] on div "HAMU1032877" at bounding box center [437, 433] width 113 height 39
click at [436, 472] on div "HLBU1262083" at bounding box center [437, 472] width 113 height 39
click at [433, 508] on div "DWAU0007150" at bounding box center [437, 511] width 113 height 39
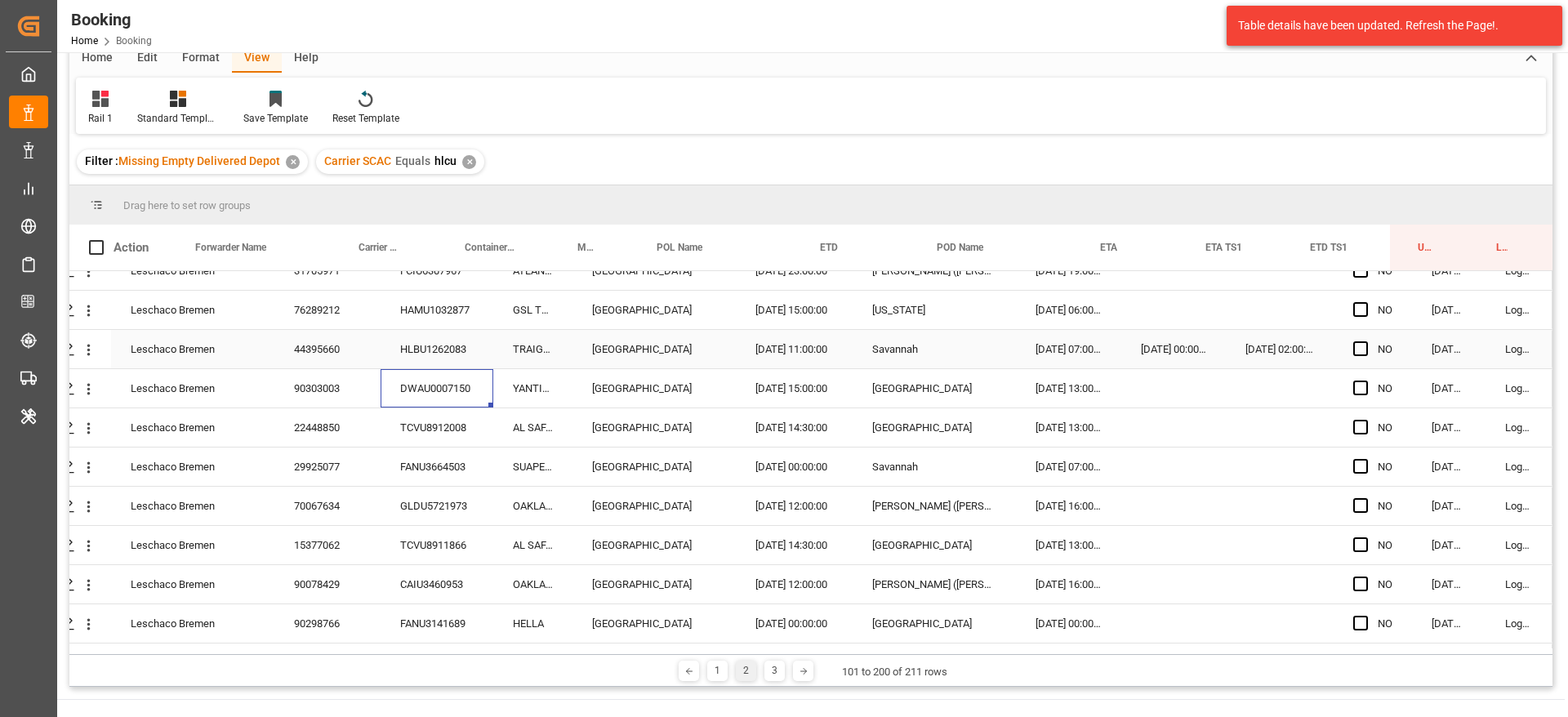
scroll to position [2573, 62]
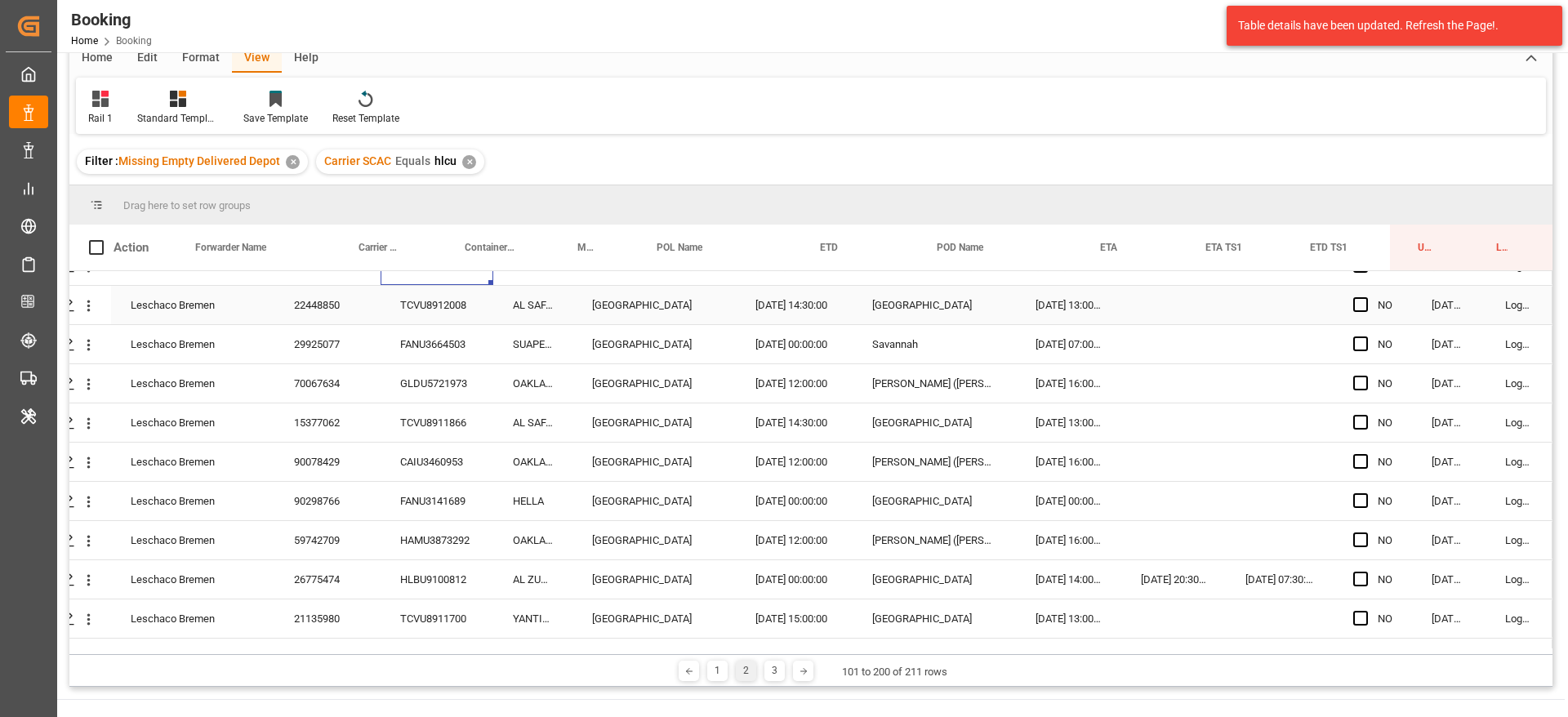
click at [434, 314] on div "TCVU8912008" at bounding box center [437, 305] width 113 height 39
click at [407, 351] on div "FANU3664503" at bounding box center [437, 344] width 113 height 39
click at [405, 384] on div "GLDU5721973" at bounding box center [437, 384] width 113 height 39
click at [433, 451] on div "CAIU3460953" at bounding box center [437, 462] width 113 height 39
click at [435, 419] on div "TCVU8911866" at bounding box center [437, 423] width 113 height 39
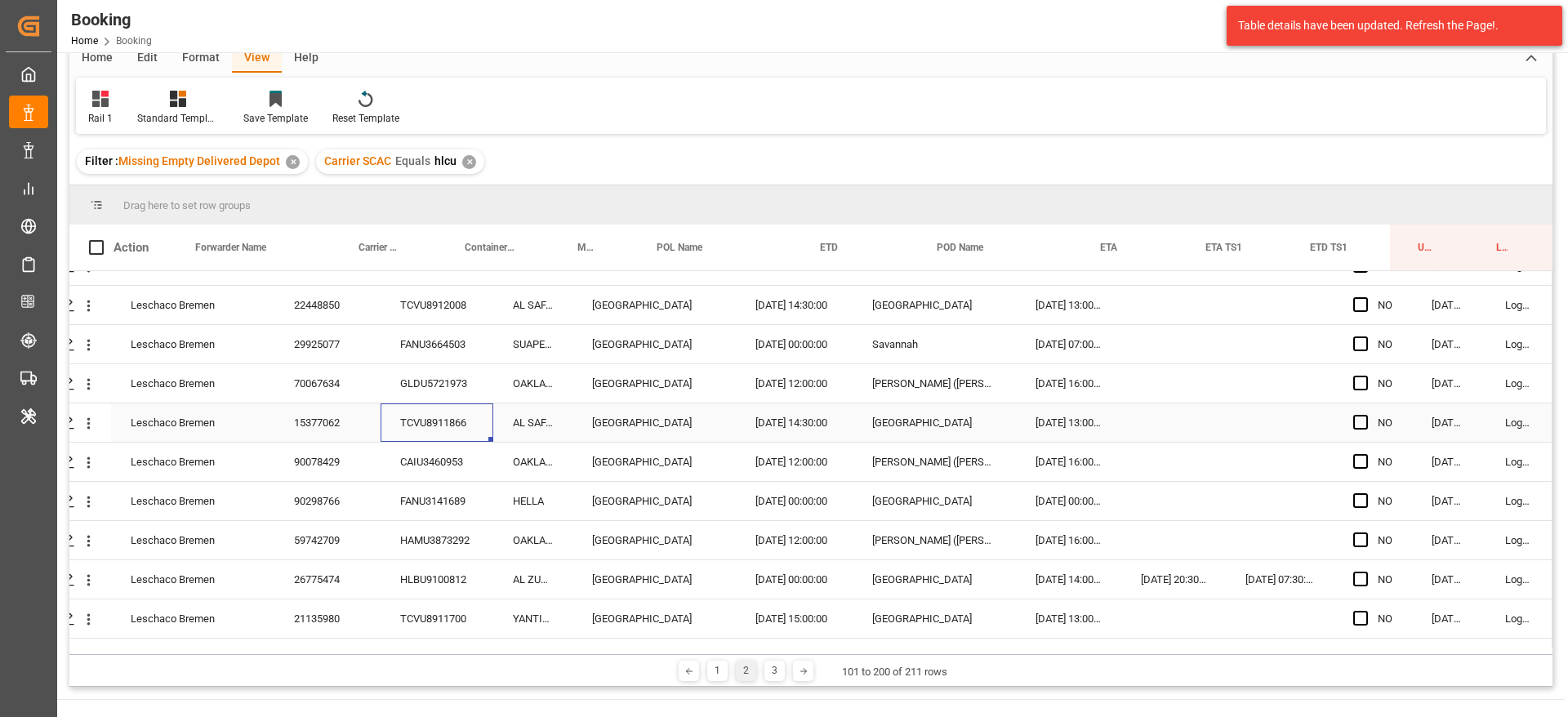
click at [431, 454] on div "CAIU3460953" at bounding box center [437, 462] width 113 height 39
click at [463, 497] on div "FANU3141689" at bounding box center [437, 502] width 113 height 39
click at [419, 525] on div "HAMU3873292" at bounding box center [437, 540] width 113 height 39
click at [431, 584] on div "HLBU9100812" at bounding box center [437, 580] width 113 height 39
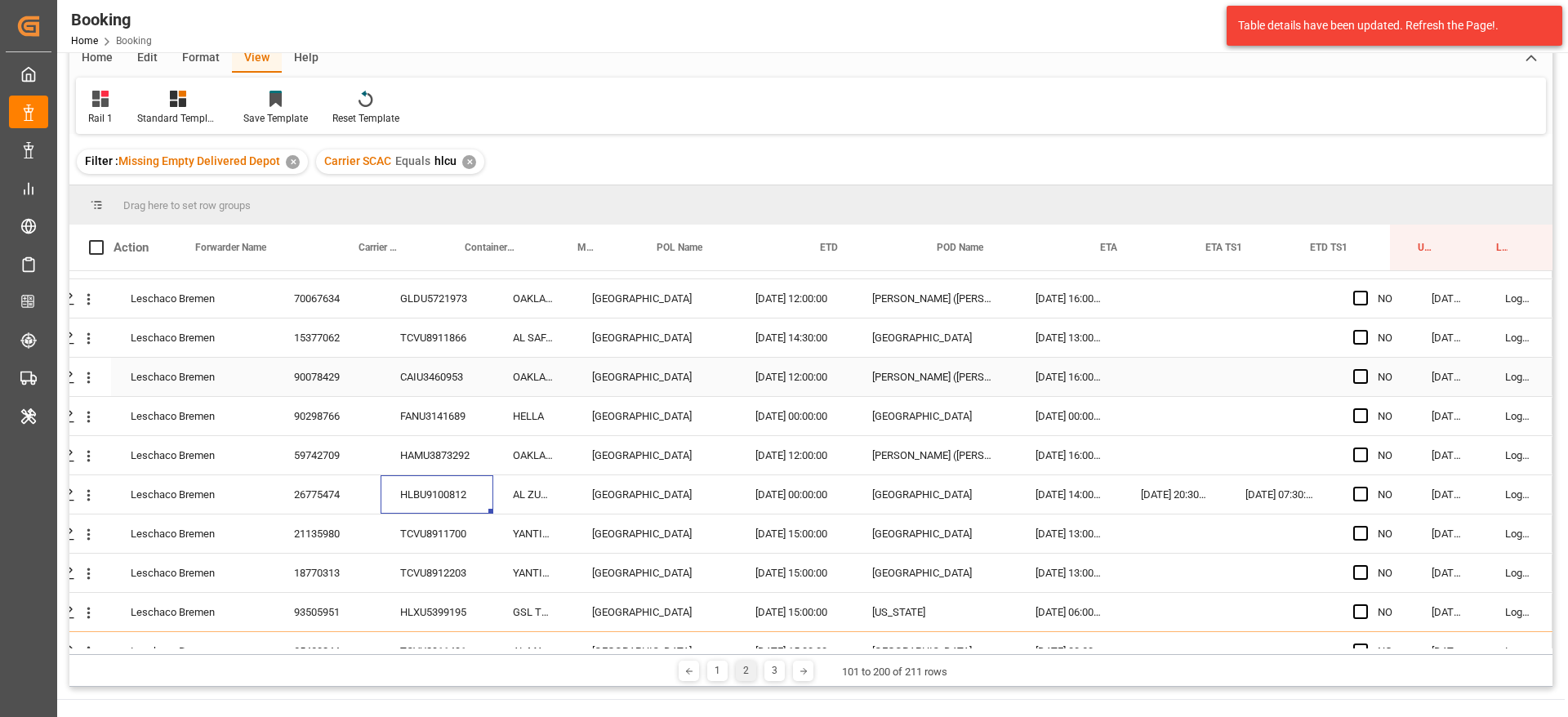
scroll to position [2695, 62]
click at [439, 489] on div "TCVU8911700" at bounding box center [437, 497] width 113 height 39
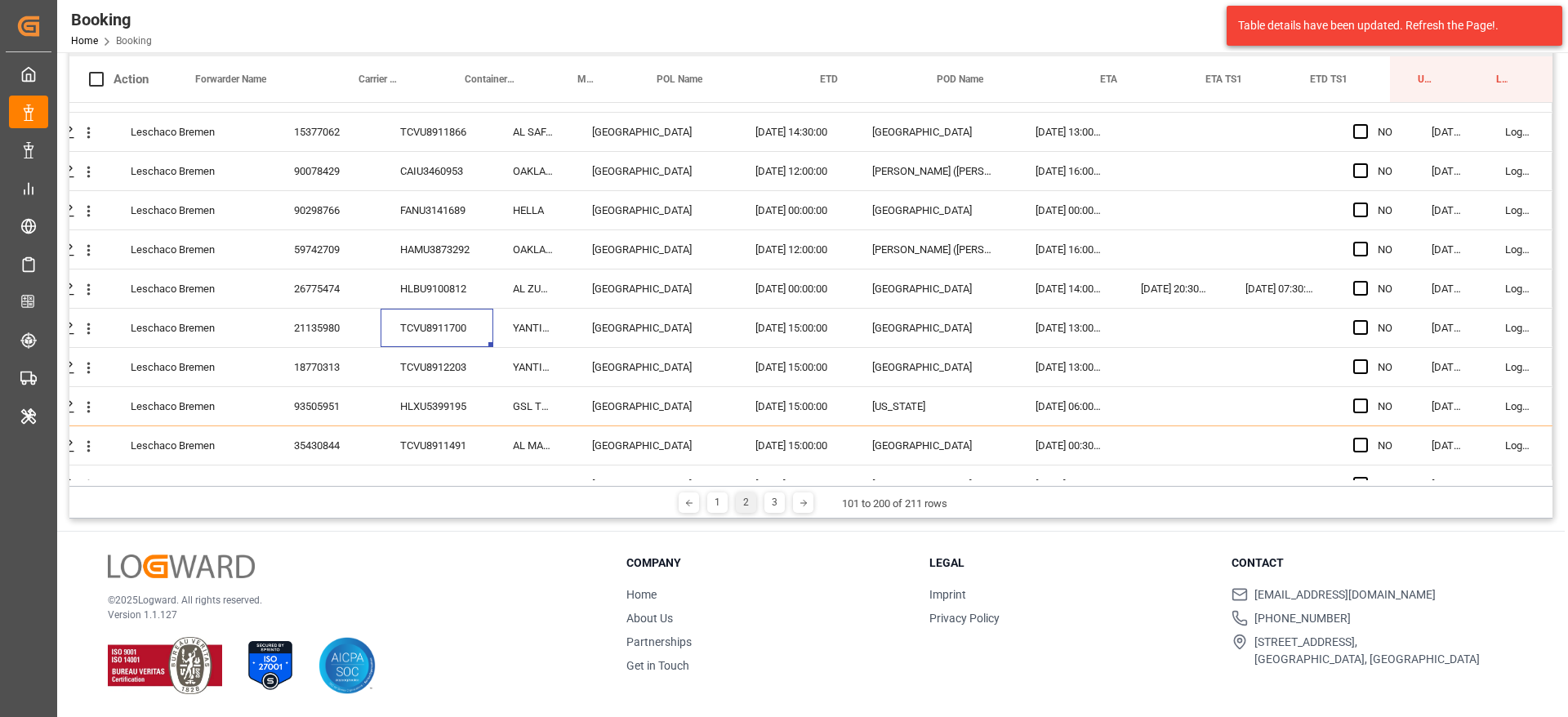
scroll to position [2691, 62]
click at [403, 377] on div "TCVU8912203" at bounding box center [437, 371] width 113 height 39
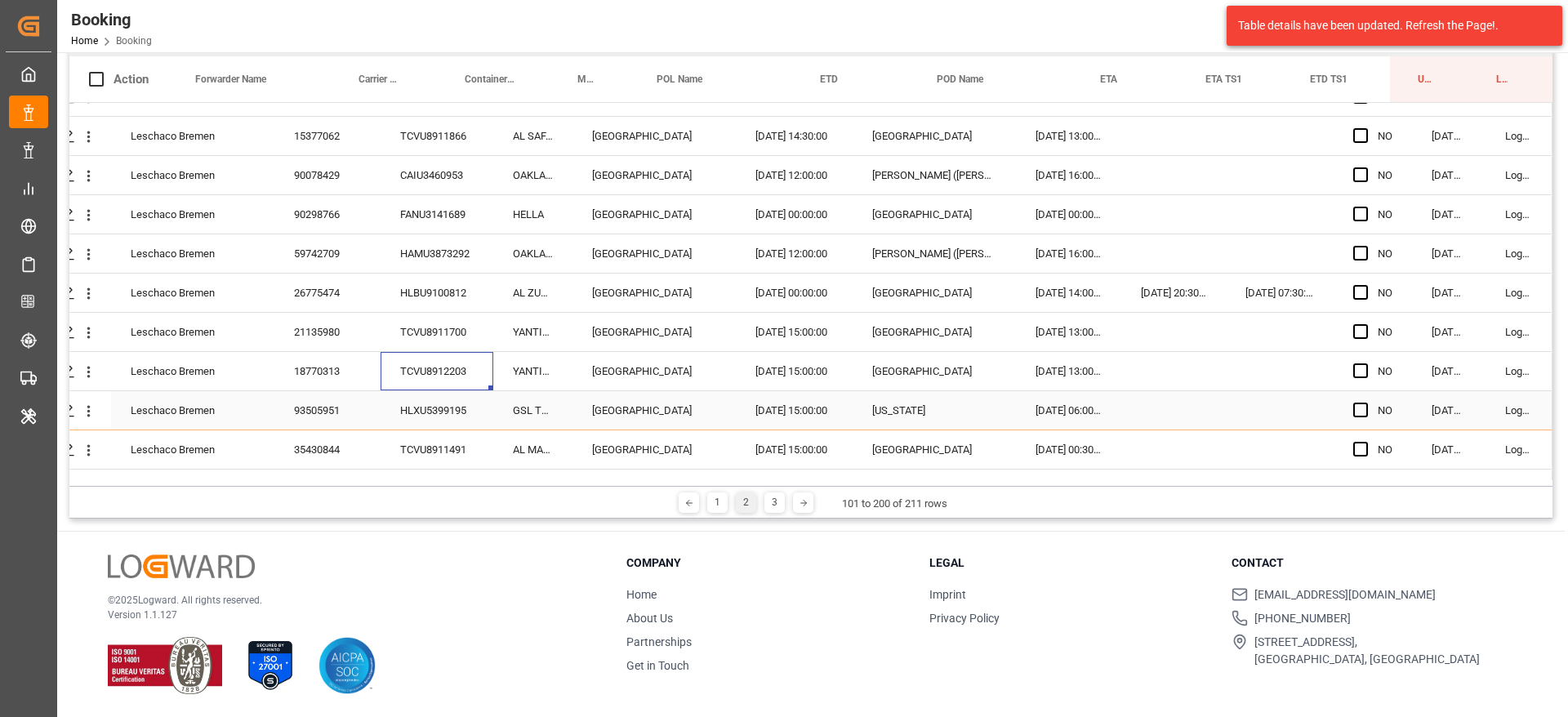
click at [423, 398] on div "HLXU5399195" at bounding box center [437, 411] width 113 height 39
click at [414, 426] on div "HLXU5399195" at bounding box center [437, 411] width 113 height 39
click at [419, 437] on div "TCVU8911491" at bounding box center [437, 449] width 113 height 39
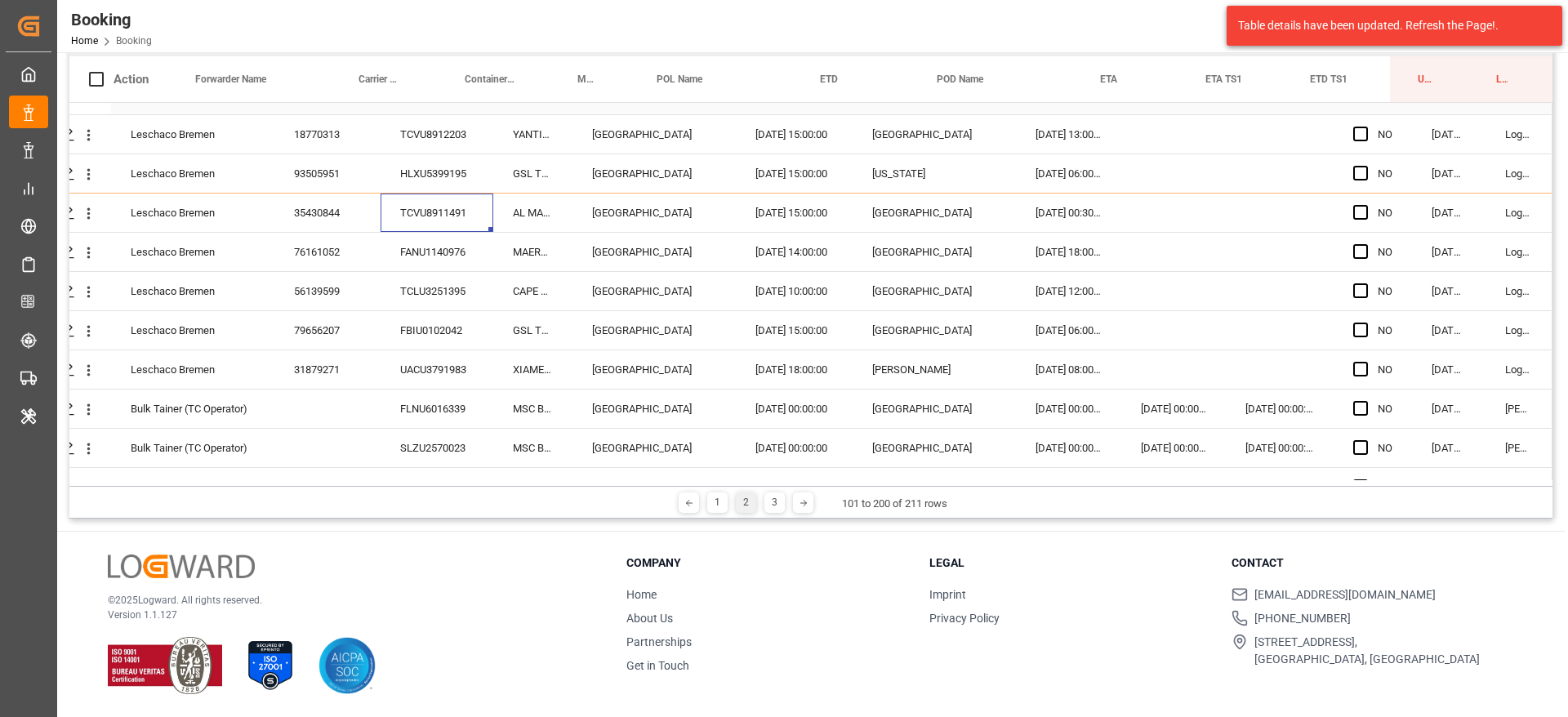
scroll to position [2937, 62]
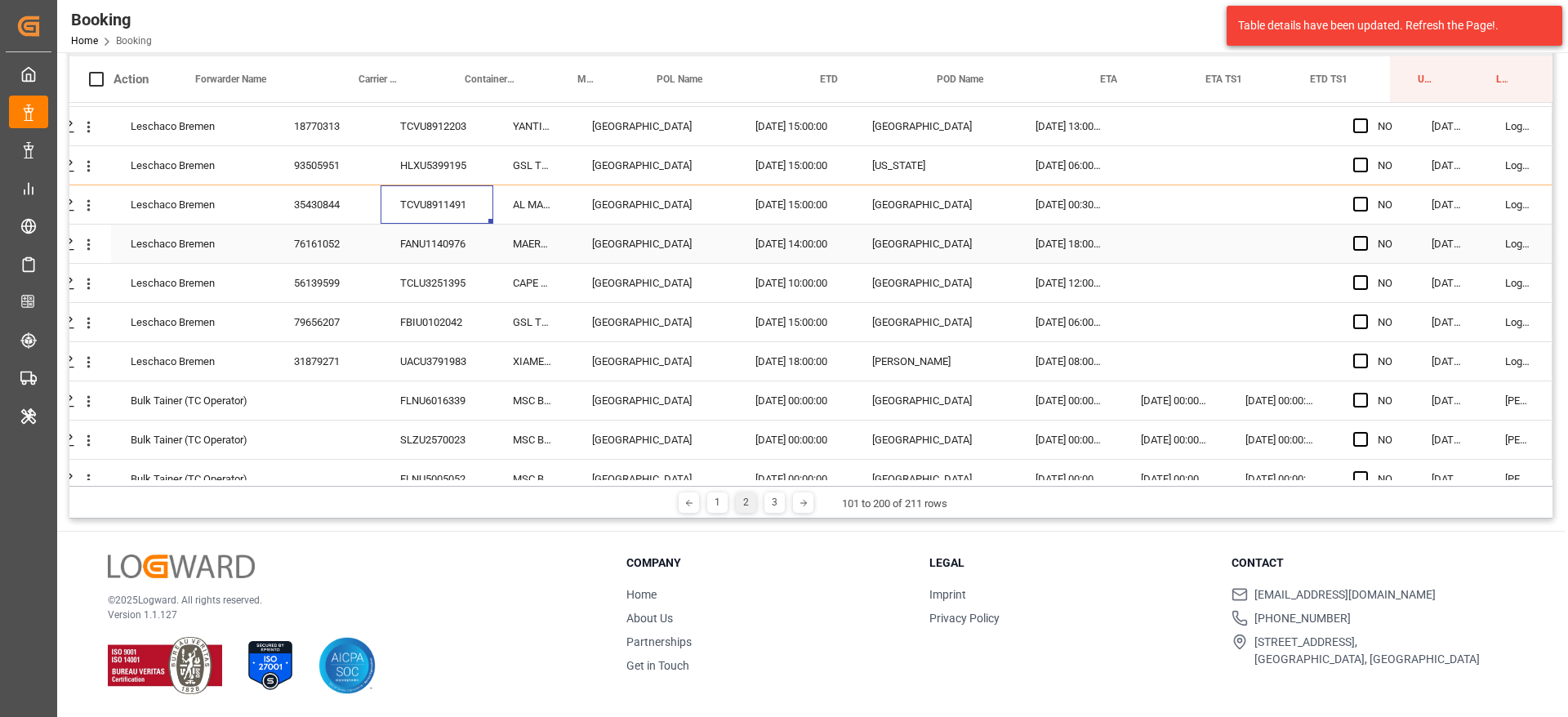
click at [435, 249] on div "FANU1140976" at bounding box center [437, 244] width 113 height 39
click at [84, 165] on icon "open menu" at bounding box center [89, 166] width 17 height 17
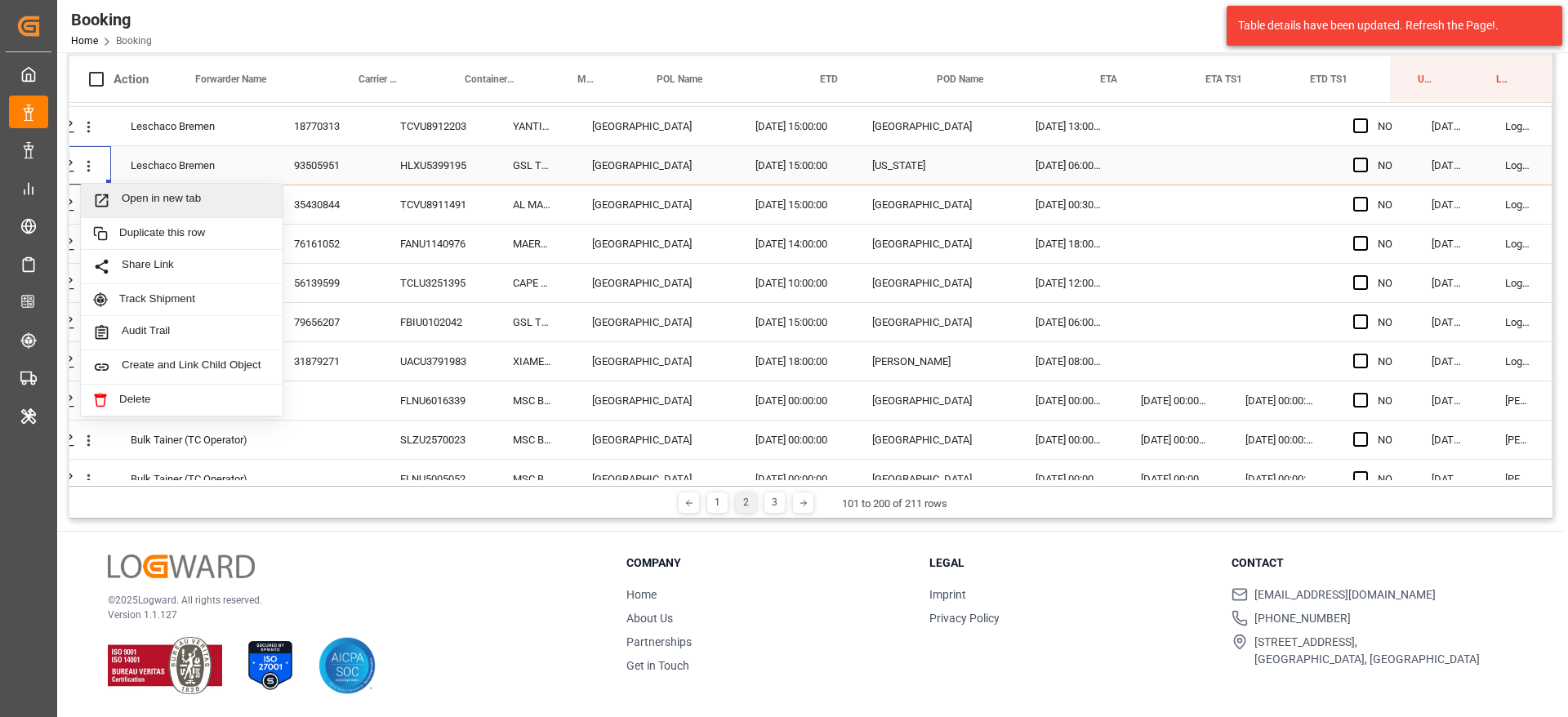
click at [135, 198] on span "Open in new tab" at bounding box center [196, 201] width 149 height 17
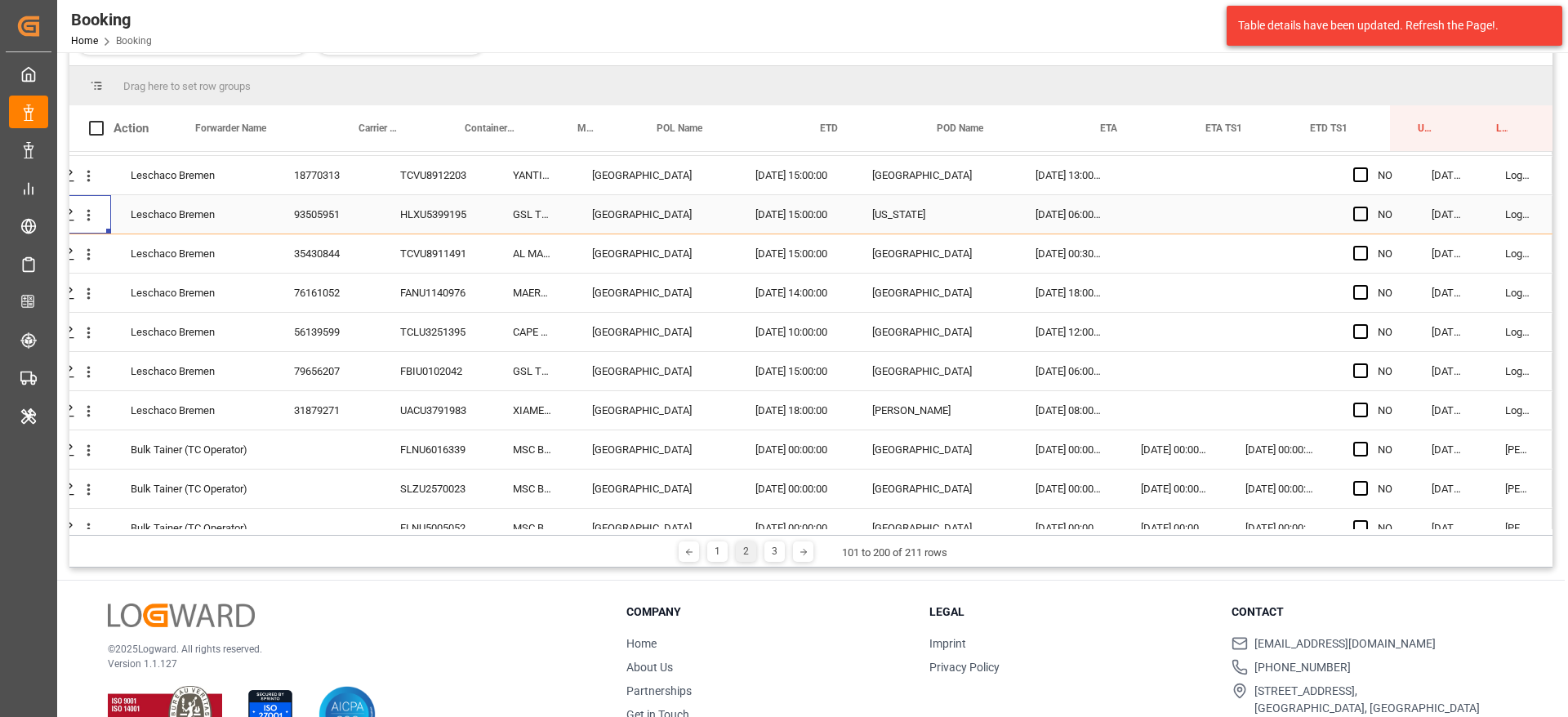
scroll to position [291, 0]
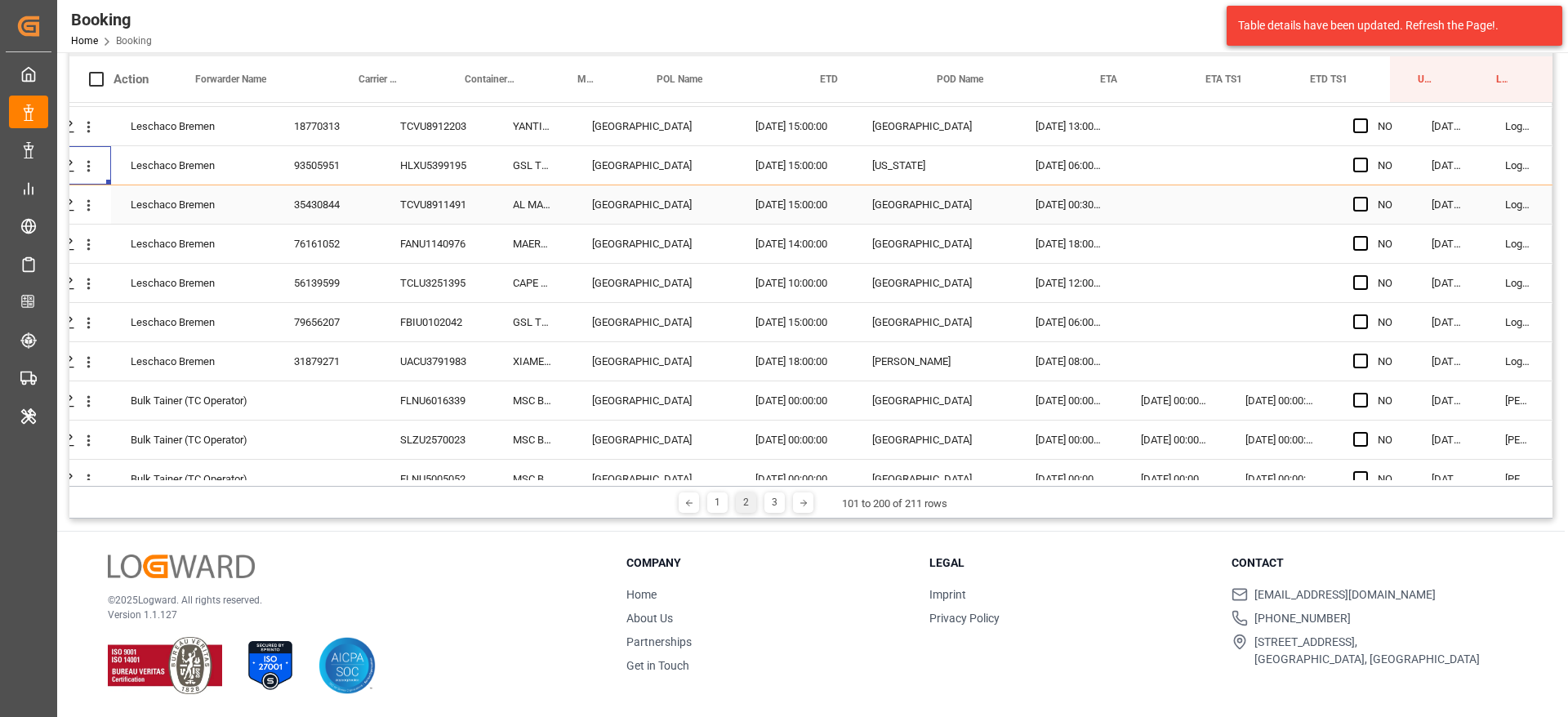
click at [436, 198] on div "TCVU8911491" at bounding box center [437, 205] width 113 height 39
click at [441, 245] on div "FANU1140976" at bounding box center [437, 244] width 113 height 39
click at [462, 294] on div "TCLU3251395" at bounding box center [437, 283] width 113 height 39
click at [408, 316] on div "FBIU0102042" at bounding box center [437, 323] width 113 height 39
click at [80, 239] on icon "open menu" at bounding box center [89, 244] width 17 height 17
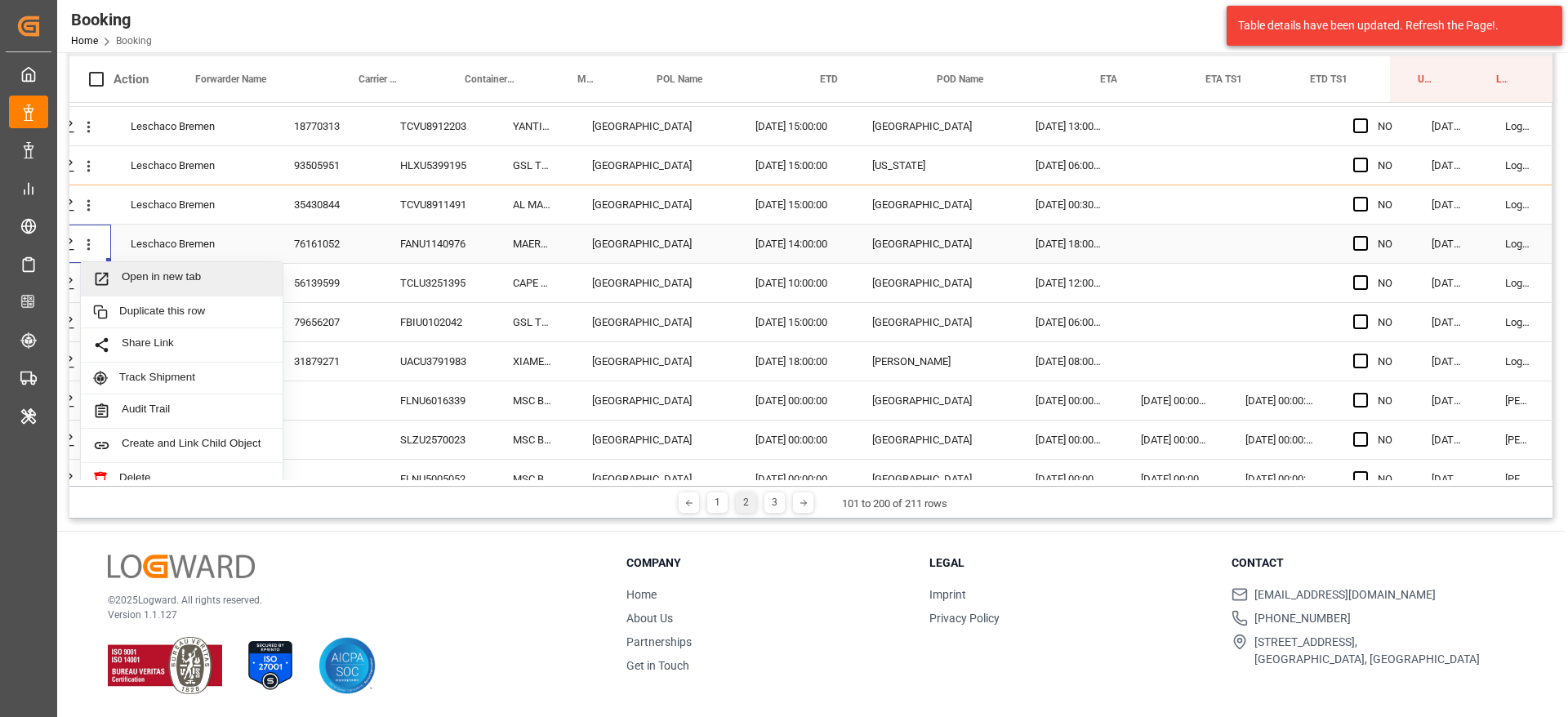
click at [142, 274] on span "Open in new tab" at bounding box center [196, 279] width 149 height 17
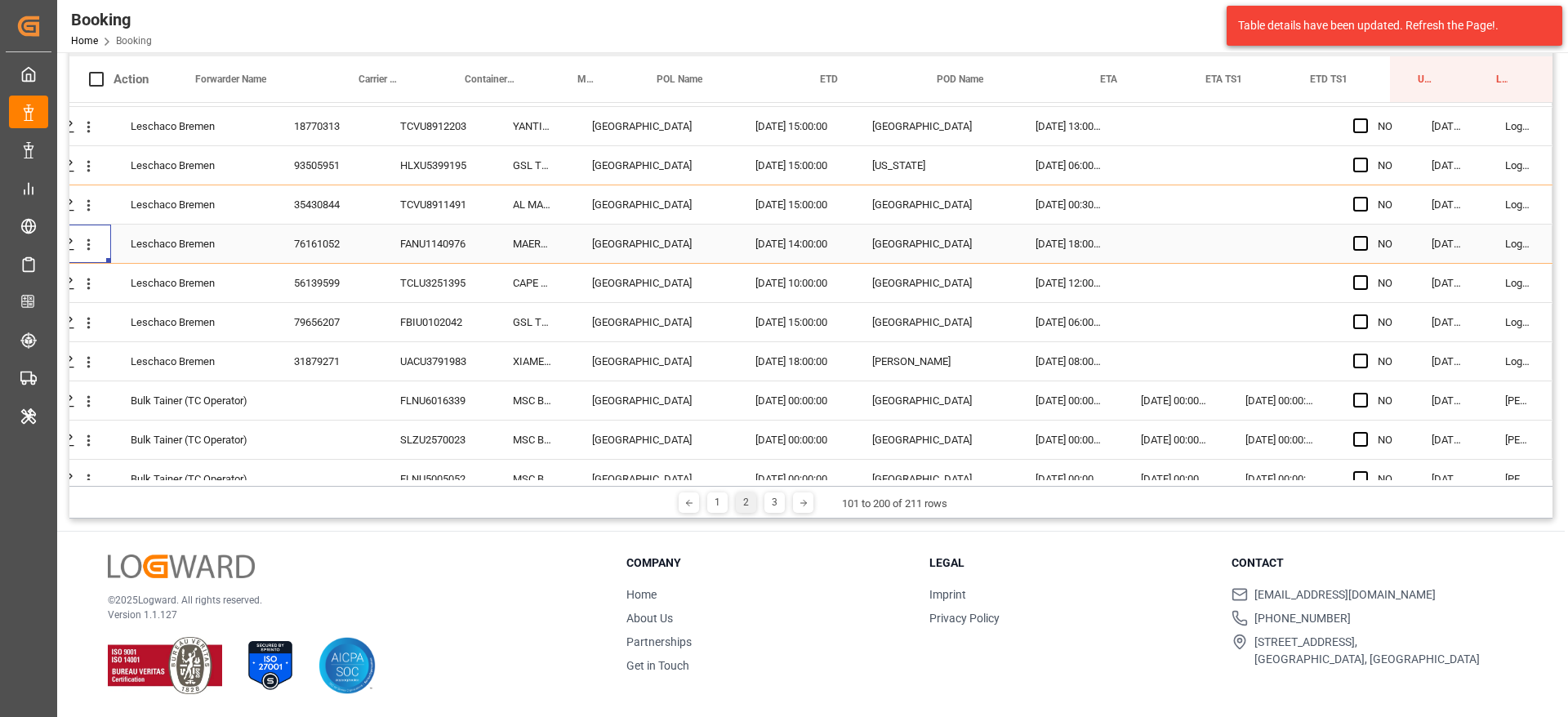
click at [339, 282] on div "56139599" at bounding box center [328, 283] width 106 height 39
click at [422, 281] on div "TCLU3251395" at bounding box center [437, 283] width 113 height 39
click at [444, 321] on div "FBIU0102042" at bounding box center [437, 323] width 113 height 39
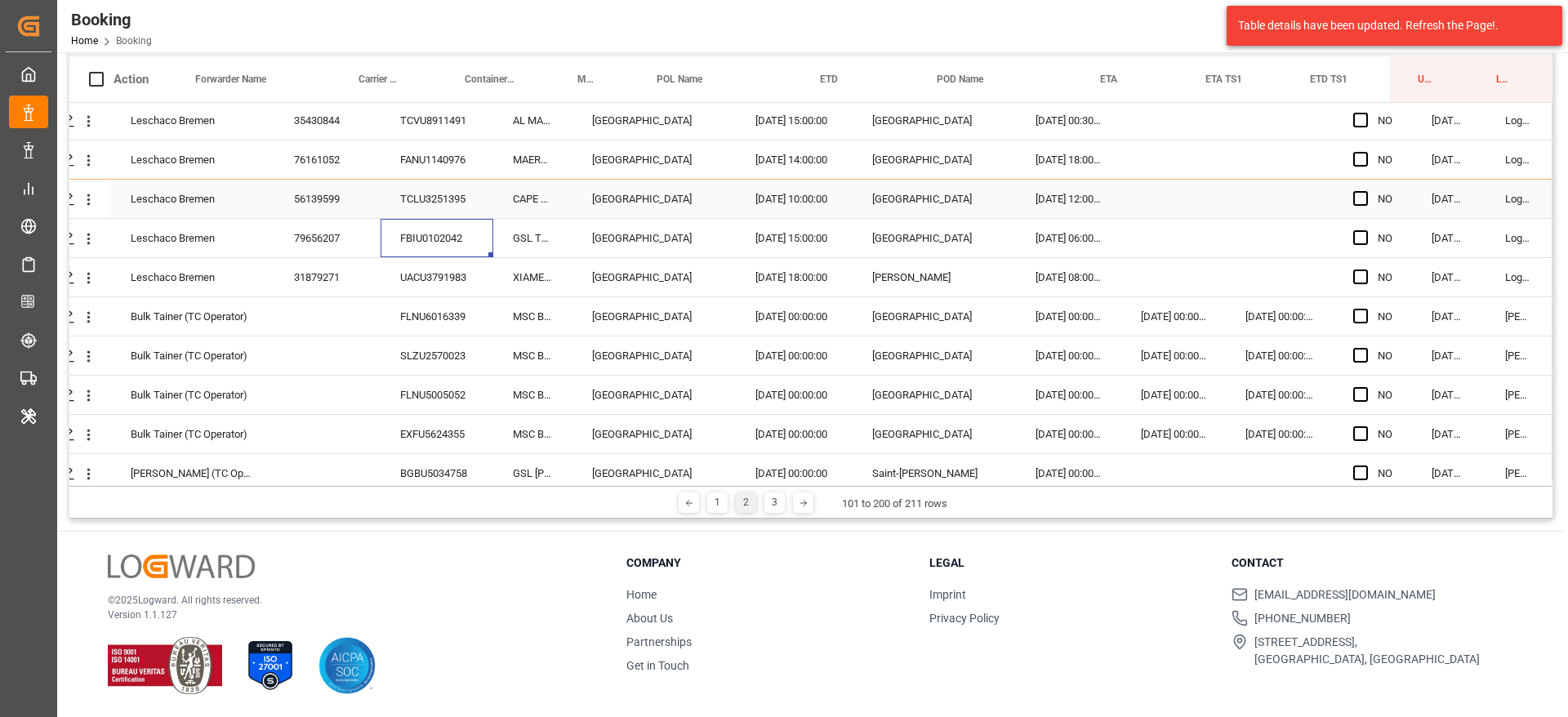
scroll to position [3059, 62]
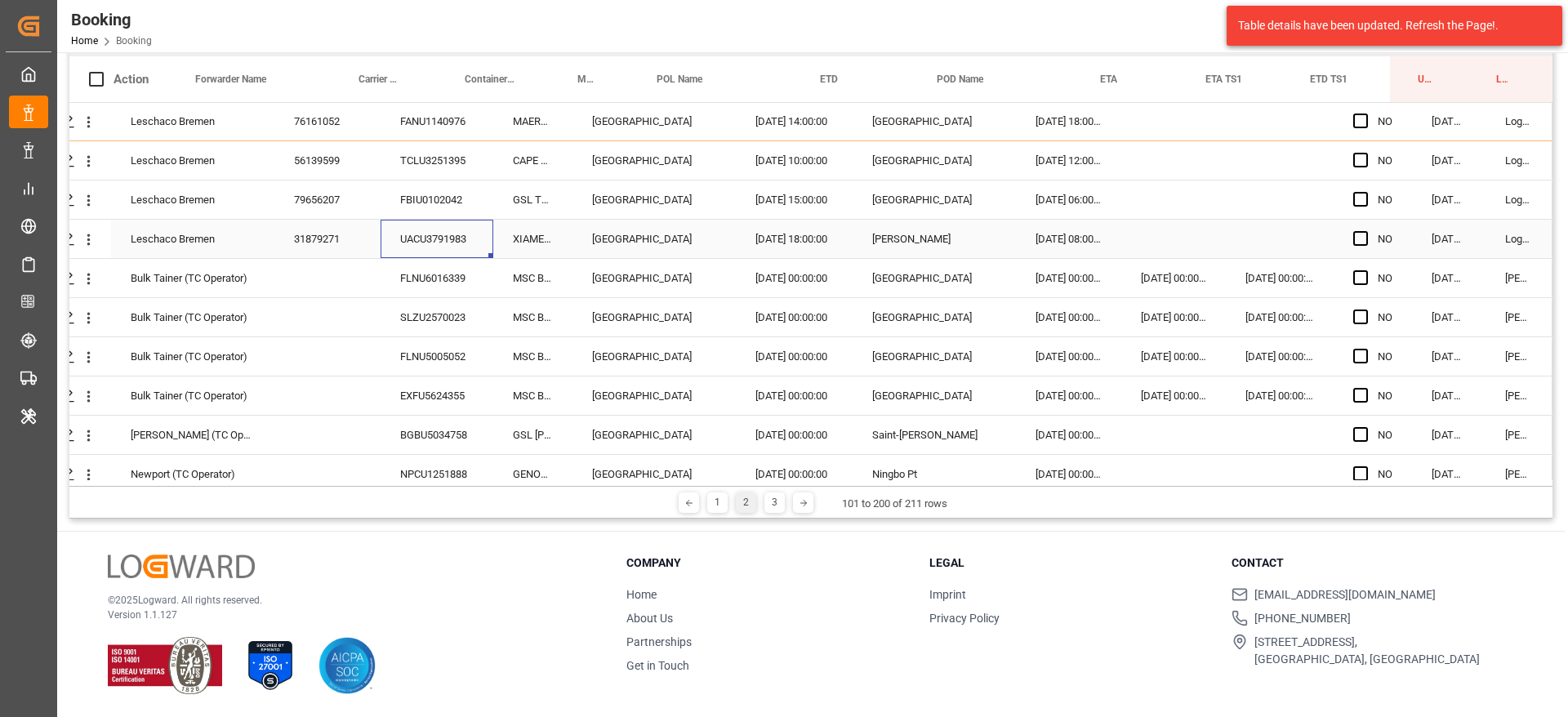
click at [446, 242] on div "UACU3791983" at bounding box center [437, 239] width 113 height 39
click at [426, 269] on div "FLNU6016339" at bounding box center [437, 278] width 113 height 39
click at [403, 318] on div "SLZU2570023" at bounding box center [437, 318] width 113 height 39
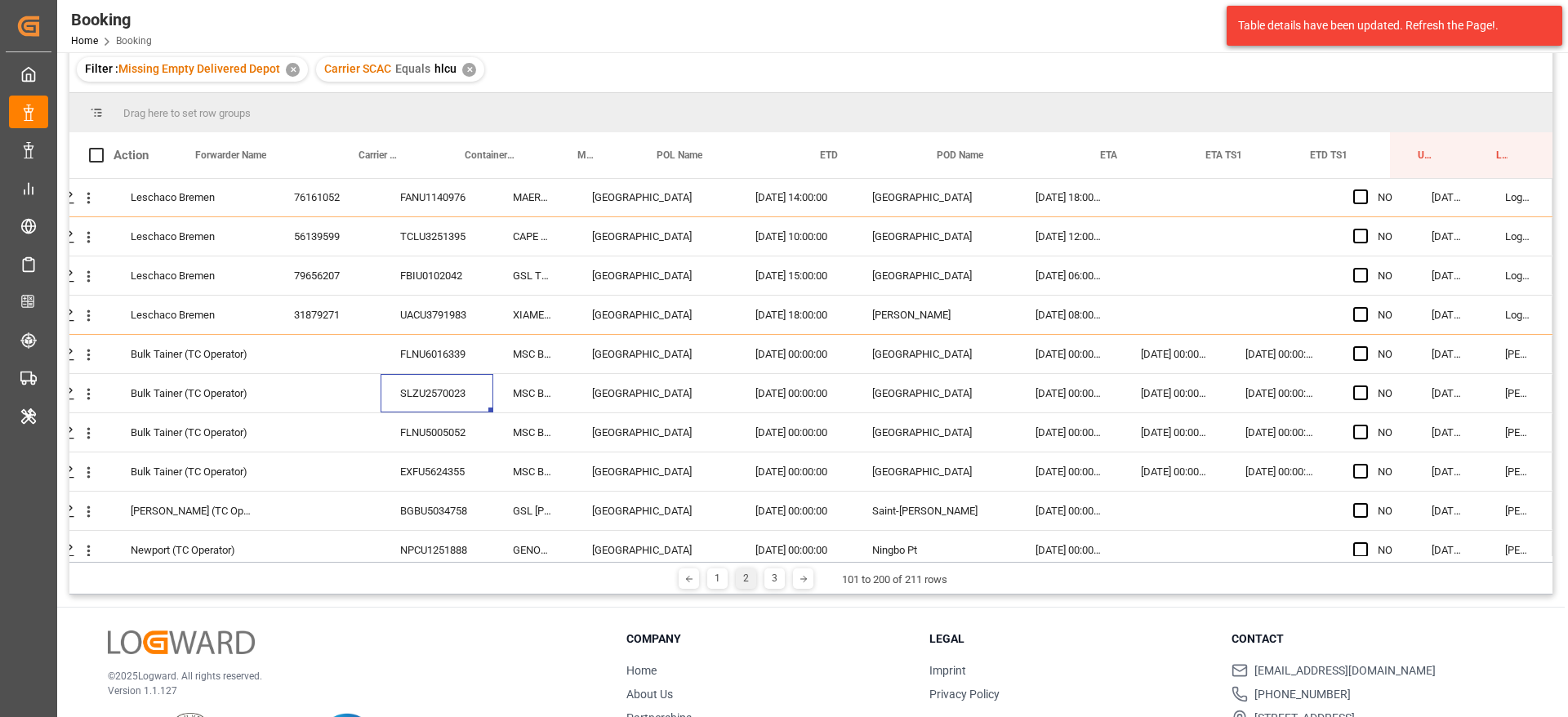
scroll to position [318, 0]
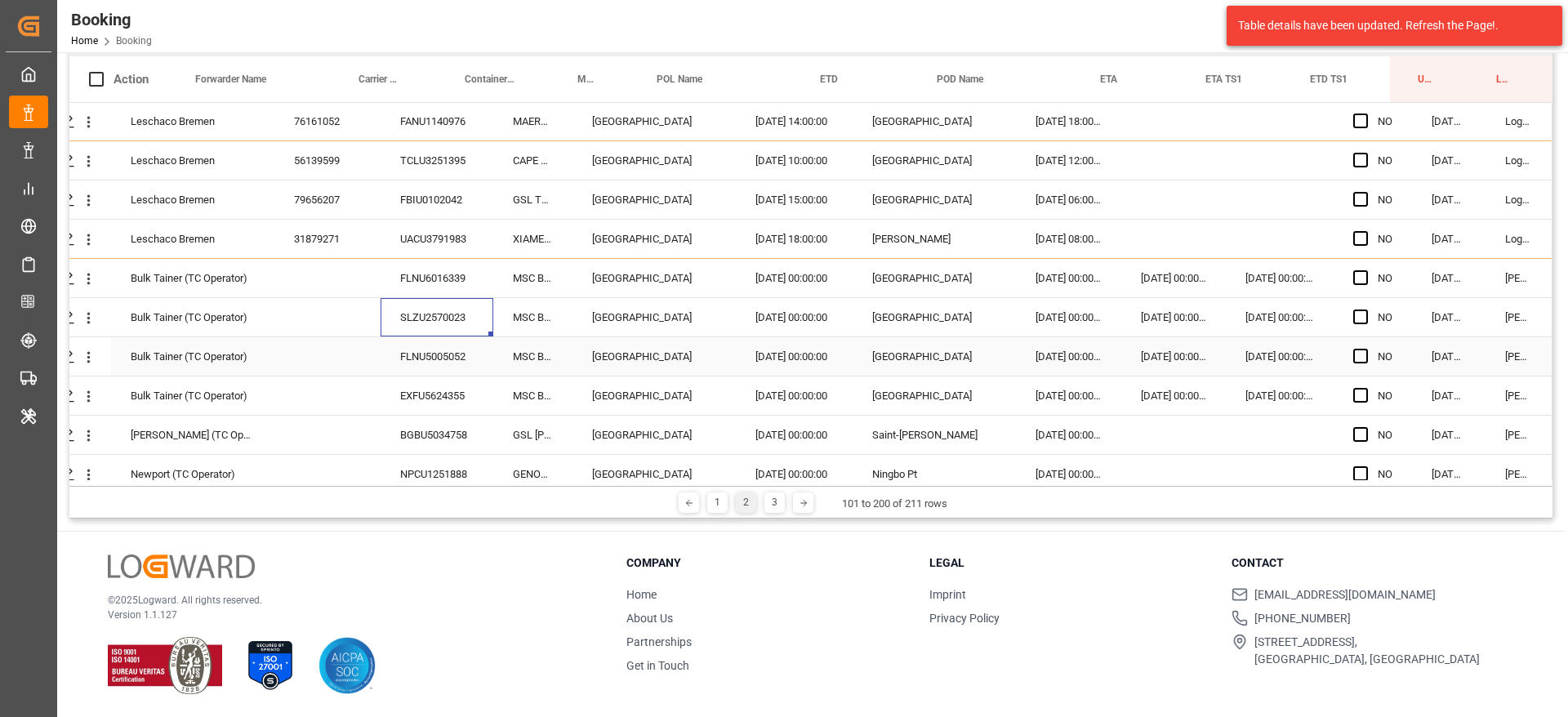
click at [451, 375] on div "FLNU5005052" at bounding box center [437, 357] width 113 height 39
click at [423, 389] on div "EXFU5624355" at bounding box center [437, 396] width 113 height 39
click at [442, 432] on div "BGBU5034758" at bounding box center [437, 435] width 113 height 39
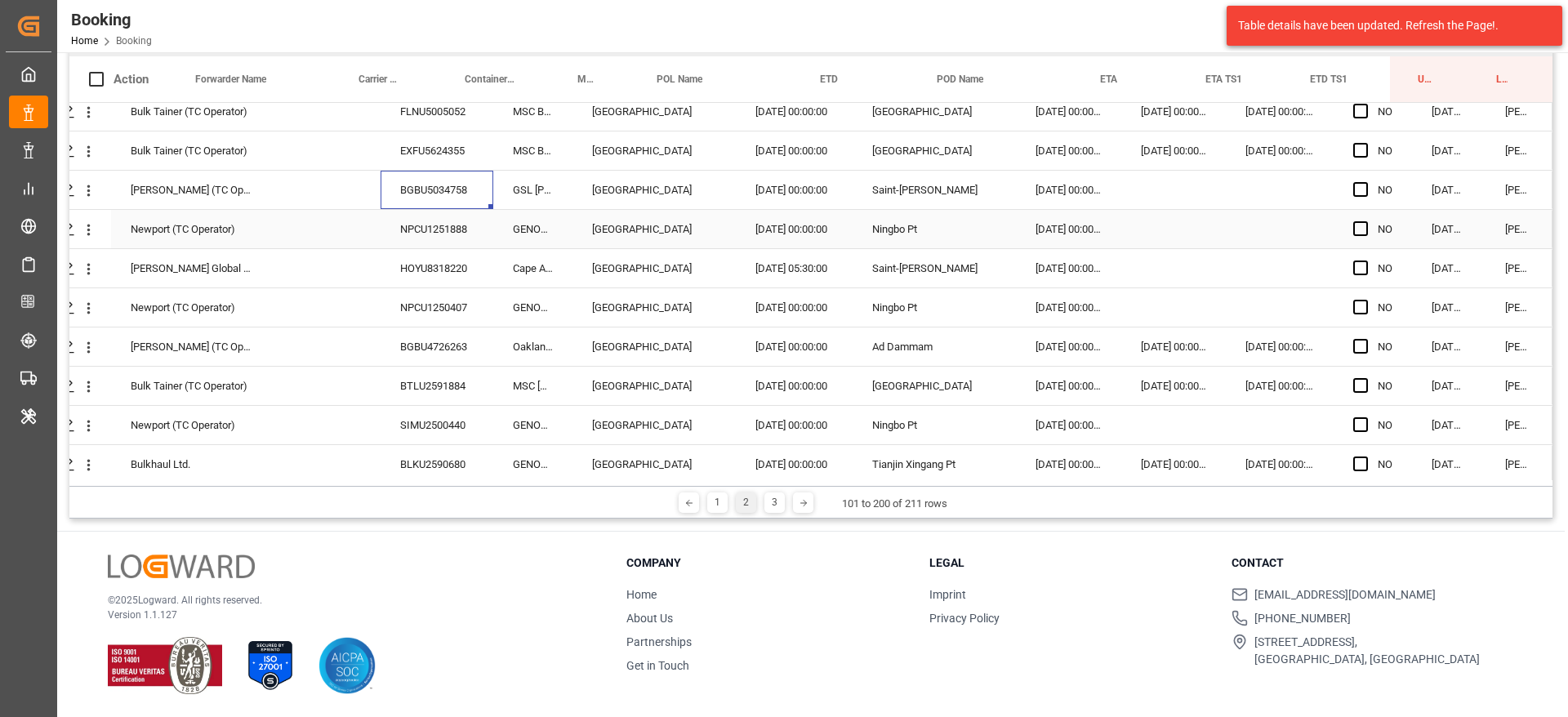
click at [462, 228] on div "NPCU1251888" at bounding box center [437, 229] width 113 height 39
click at [414, 268] on div "HOYU8318220" at bounding box center [437, 269] width 113 height 39
click at [401, 289] on div "NPCU1250407" at bounding box center [437, 307] width 113 height 39
click at [442, 357] on div "BGBU4726263" at bounding box center [437, 347] width 113 height 39
click at [381, 379] on div "BTLU2591884" at bounding box center [437, 387] width 113 height 39
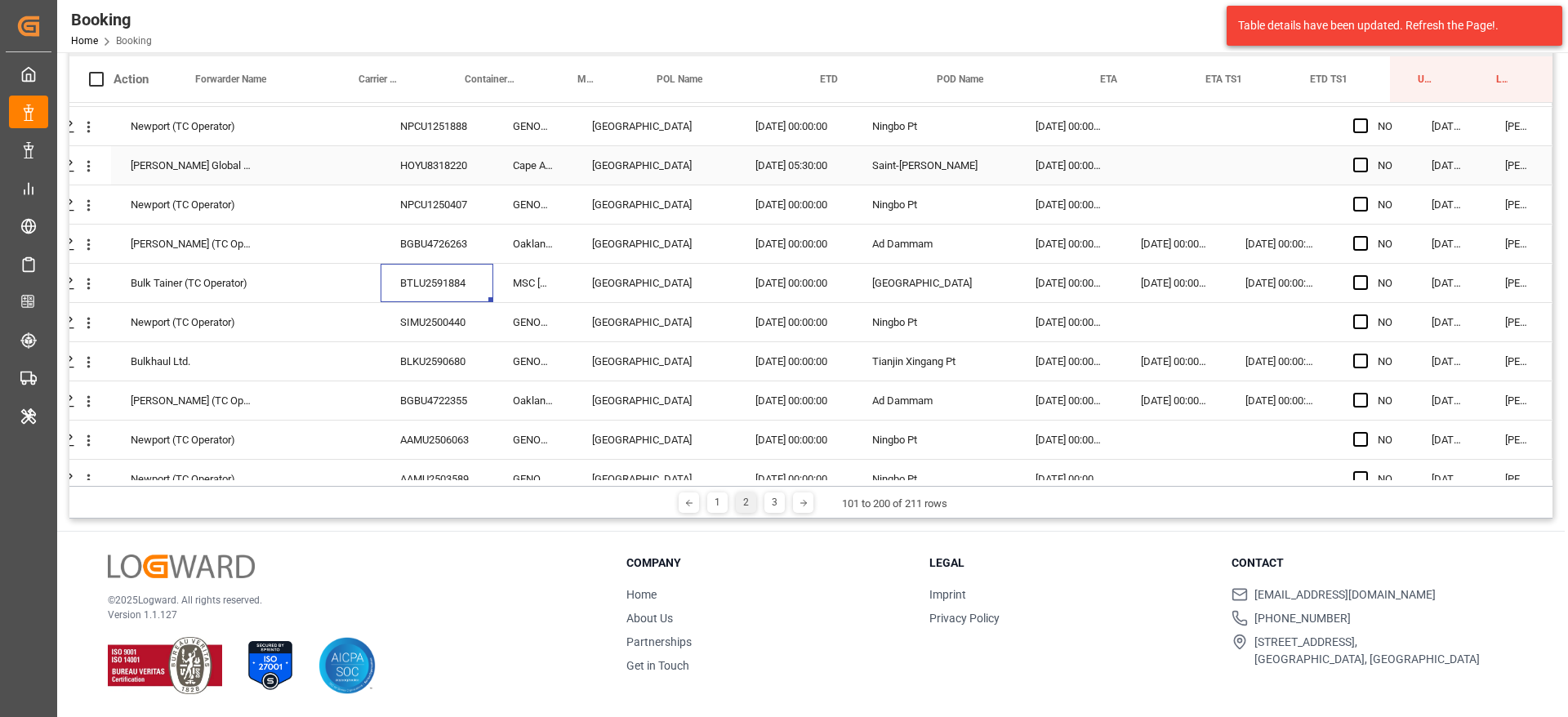
scroll to position [3549, 62]
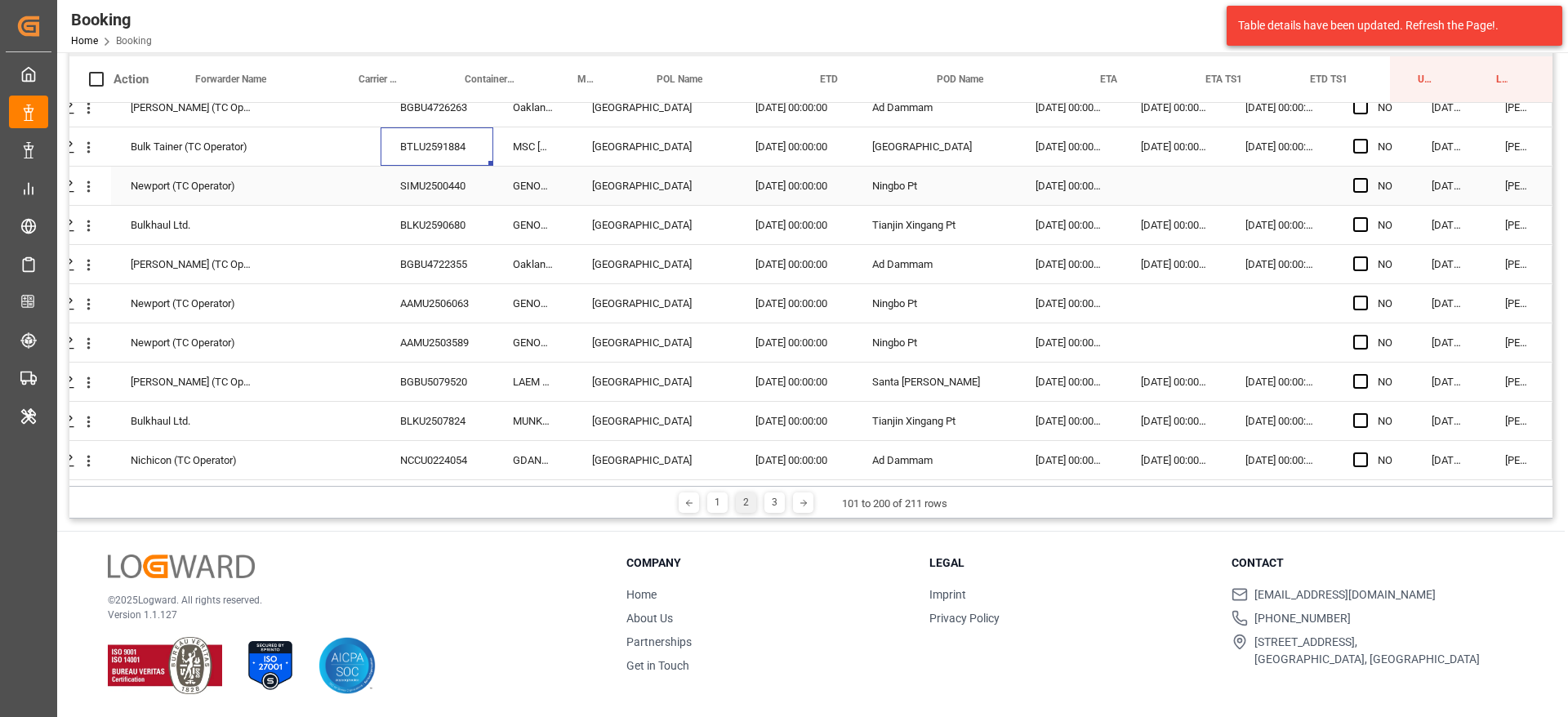
click at [427, 178] on div "SIMU2500440" at bounding box center [437, 186] width 113 height 39
click at [441, 230] on div "BLKU2590680" at bounding box center [437, 225] width 113 height 39
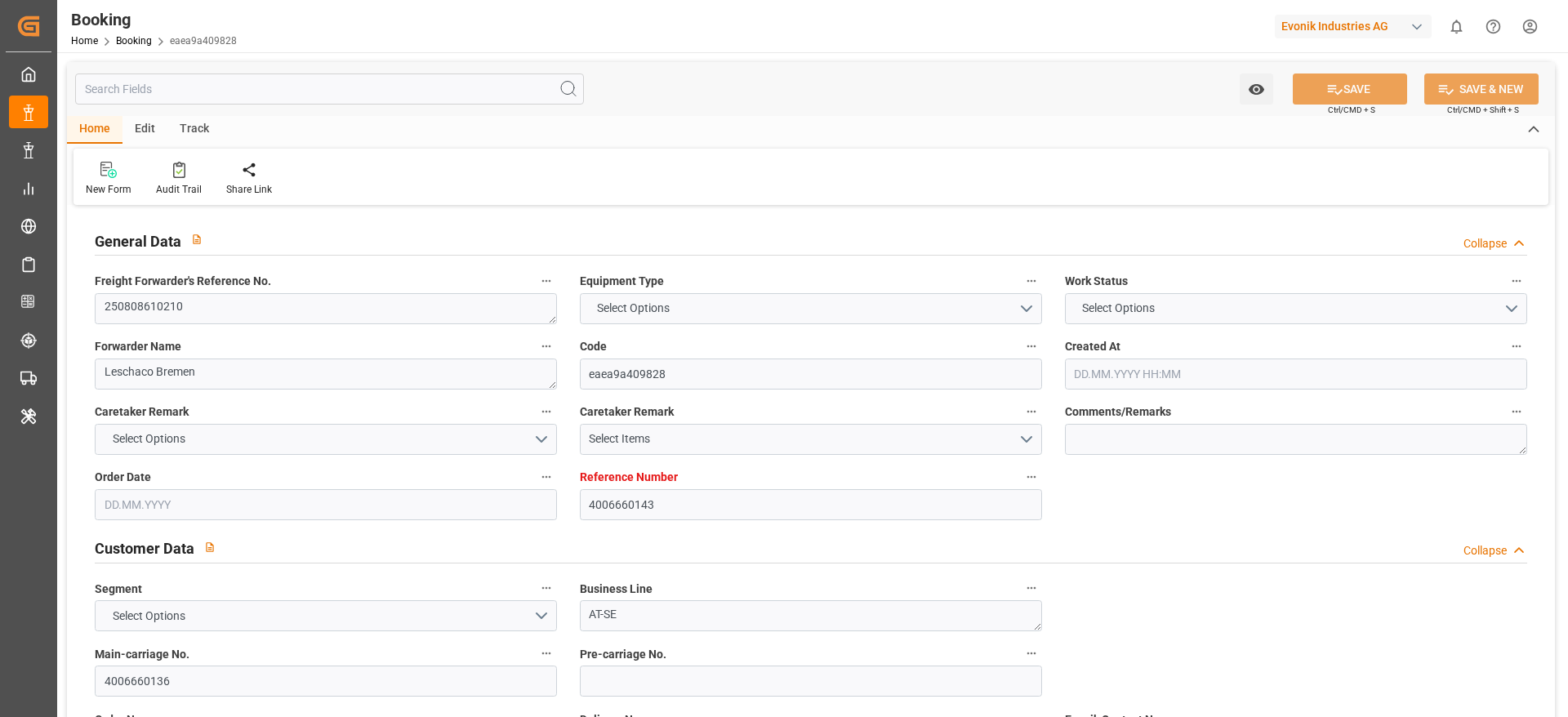
type input "4006660143"
type input "9305312"
type input "Hapag [PERSON_NAME]"
type input "Hapag Lloyd Aktiengesellschaft"
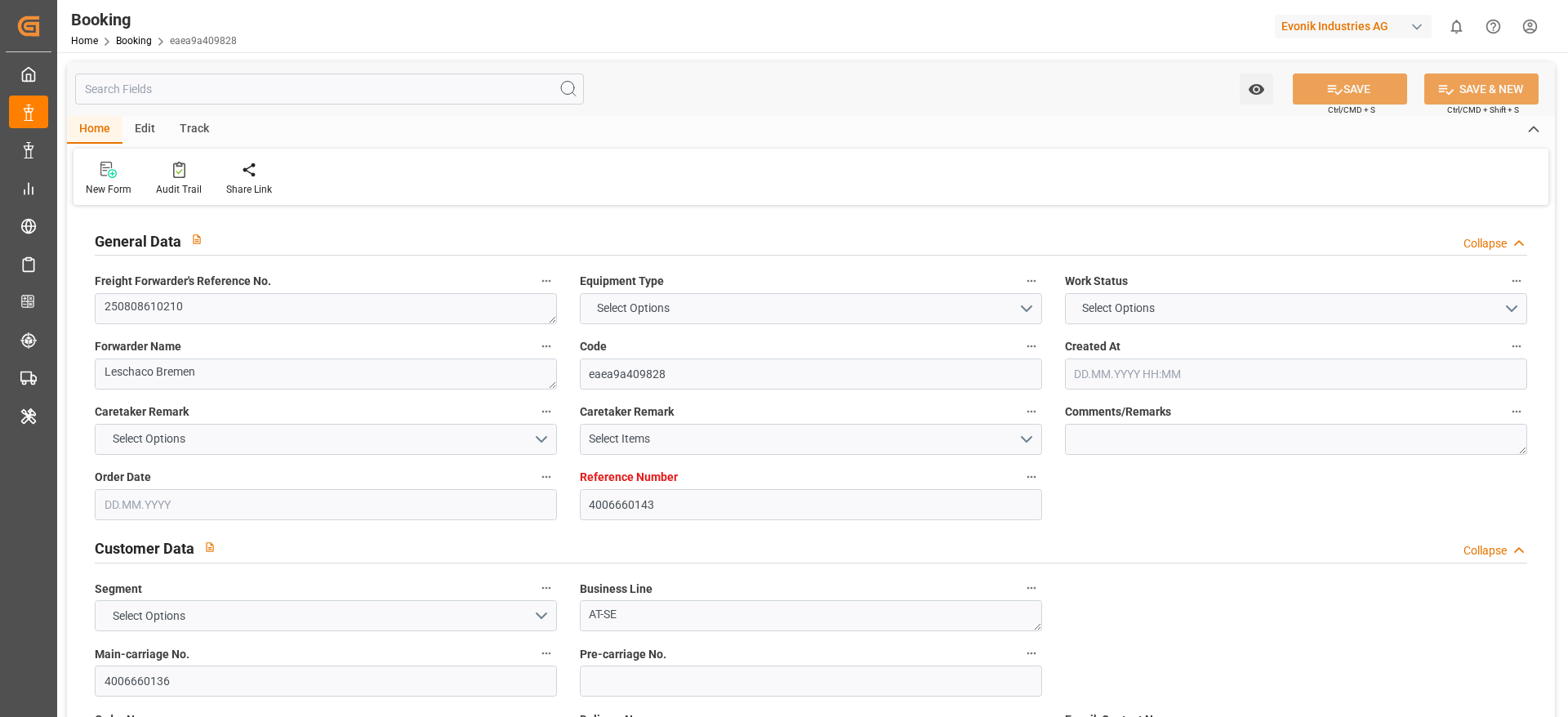
type input "DEBRV"
type input "USORF"
type input "10"
type input "USCLE"
type input "0"
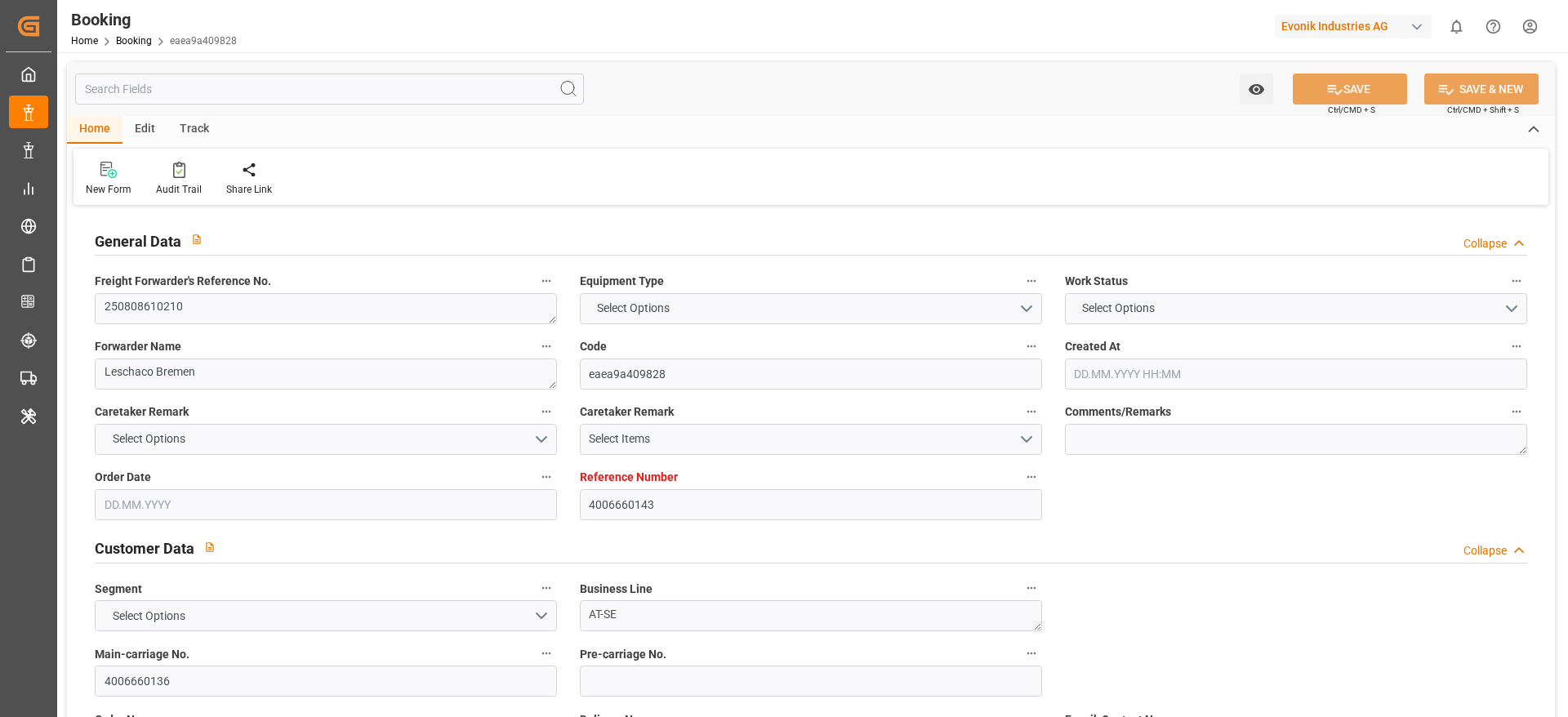
type input "DEBRV"
type input "USORF"
type input "9305312"
type input "[DATE] 11:06"
type input "[DATE]"
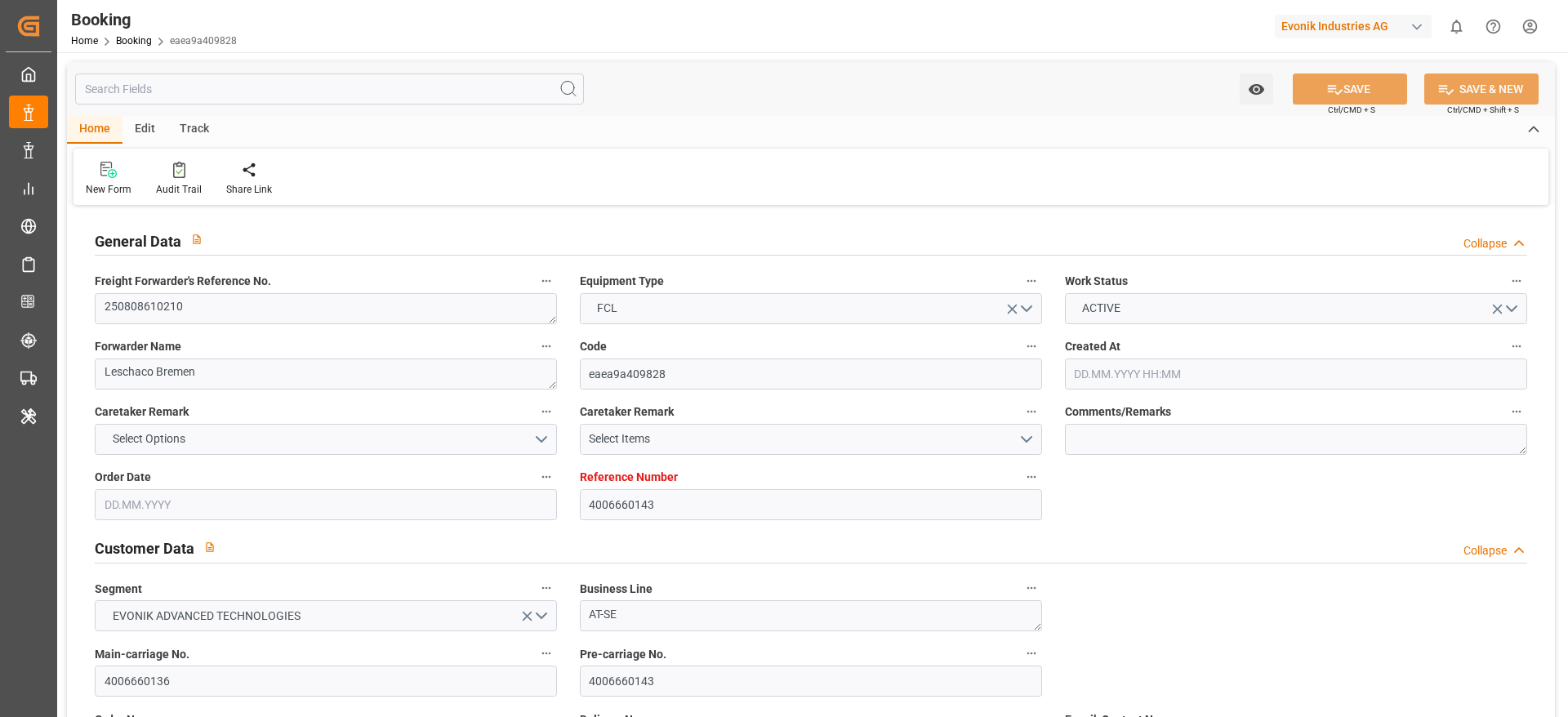
type input "[DATE]"
type input "[DATE] 00:01"
type input "[DATE] 00:00"
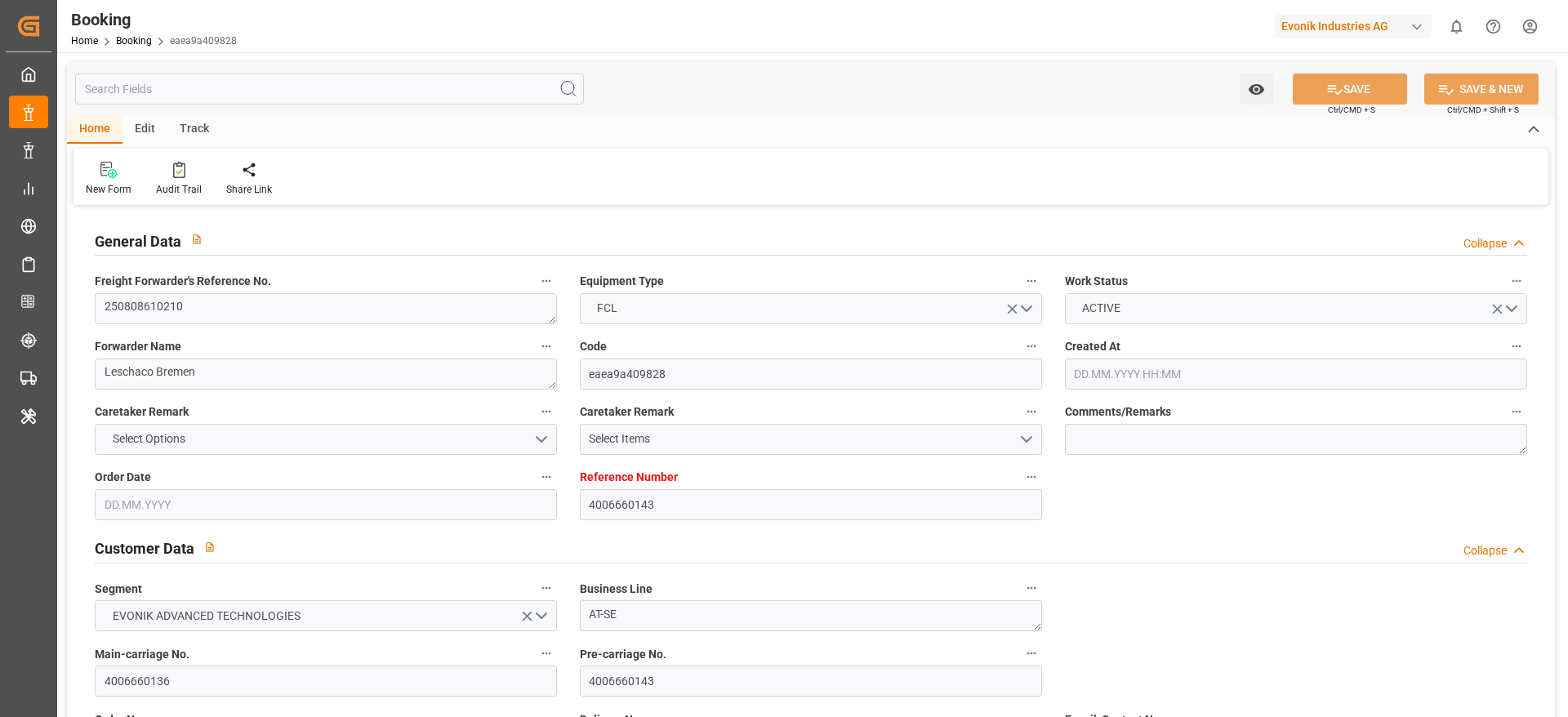
type input "[DATE] 23:18"
type input "[DATE] 08:48"
type input "[DATE] 18:00"
type input "[DATE] 00:00"
type input "[DATE] 16:40"
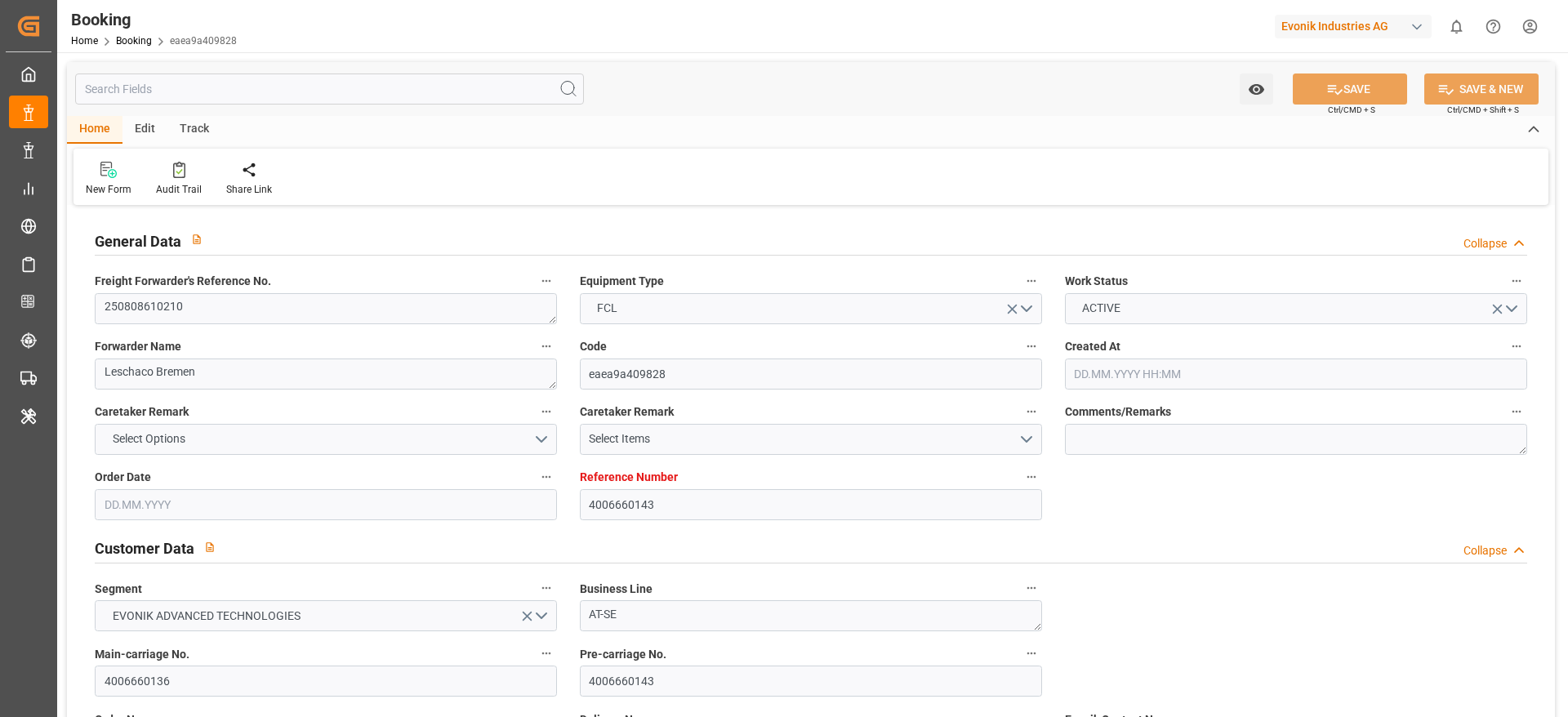
type input "[DATE] 23:18"
type input "[DATE] 00:00"
type input "14.08.2025"
type input "09.09.2025 15:06"
type input "[DATE]"
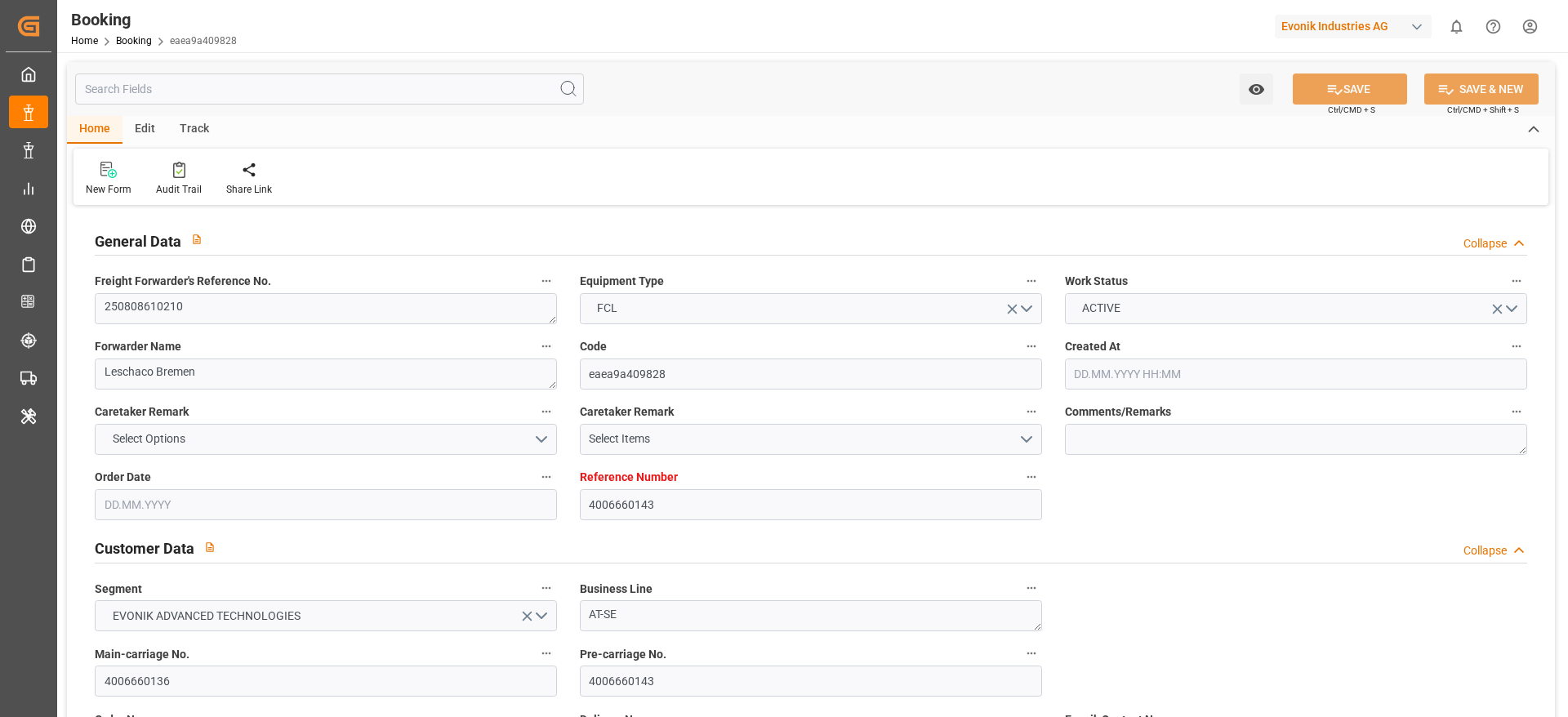
type input "07.08.2025 06:19"
type input "[DATE] 12:00"
type input "20.08.2025 20:32"
type input "20.08.2025 22:00"
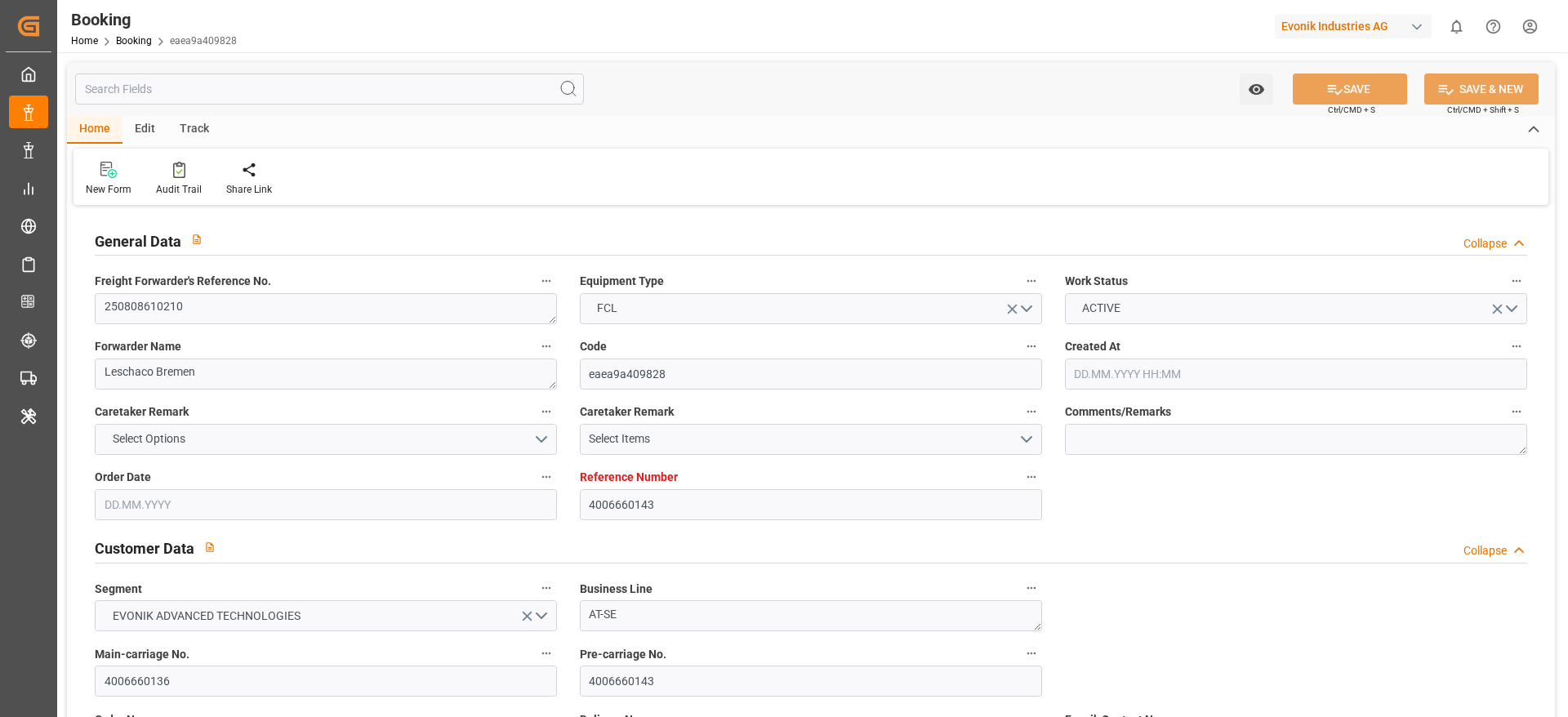
type input "20.08.2025 23:20"
type input "30.08.2025 18:00"
type input "30.08.2025 15:48"
type input "31.08.2025 03:00"
type input "30.08.2025 16:40"
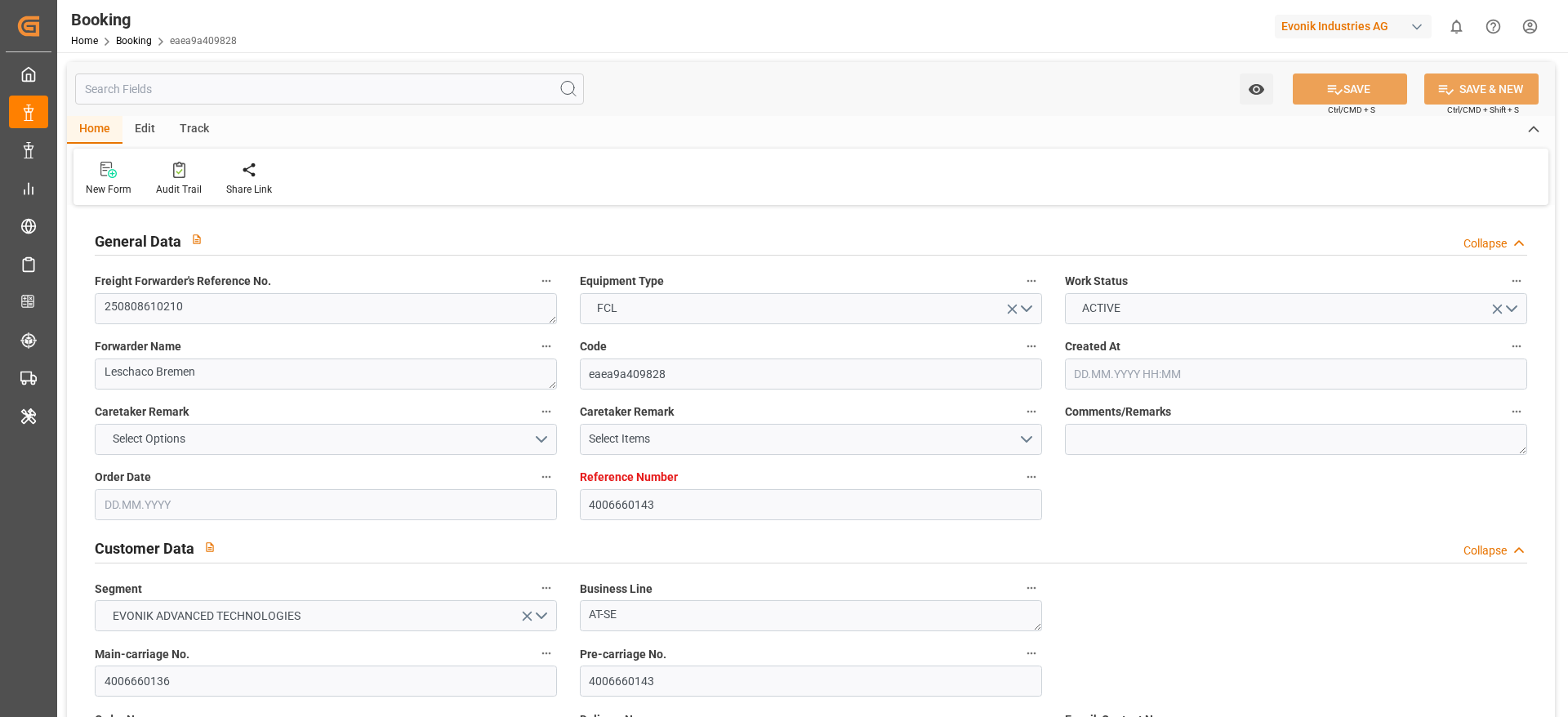
type input "30.08.2025 16:40"
type input "30.08.2025 21:51"
type input "02.09.2025 12:00"
type input "03.09.2025 21:51"
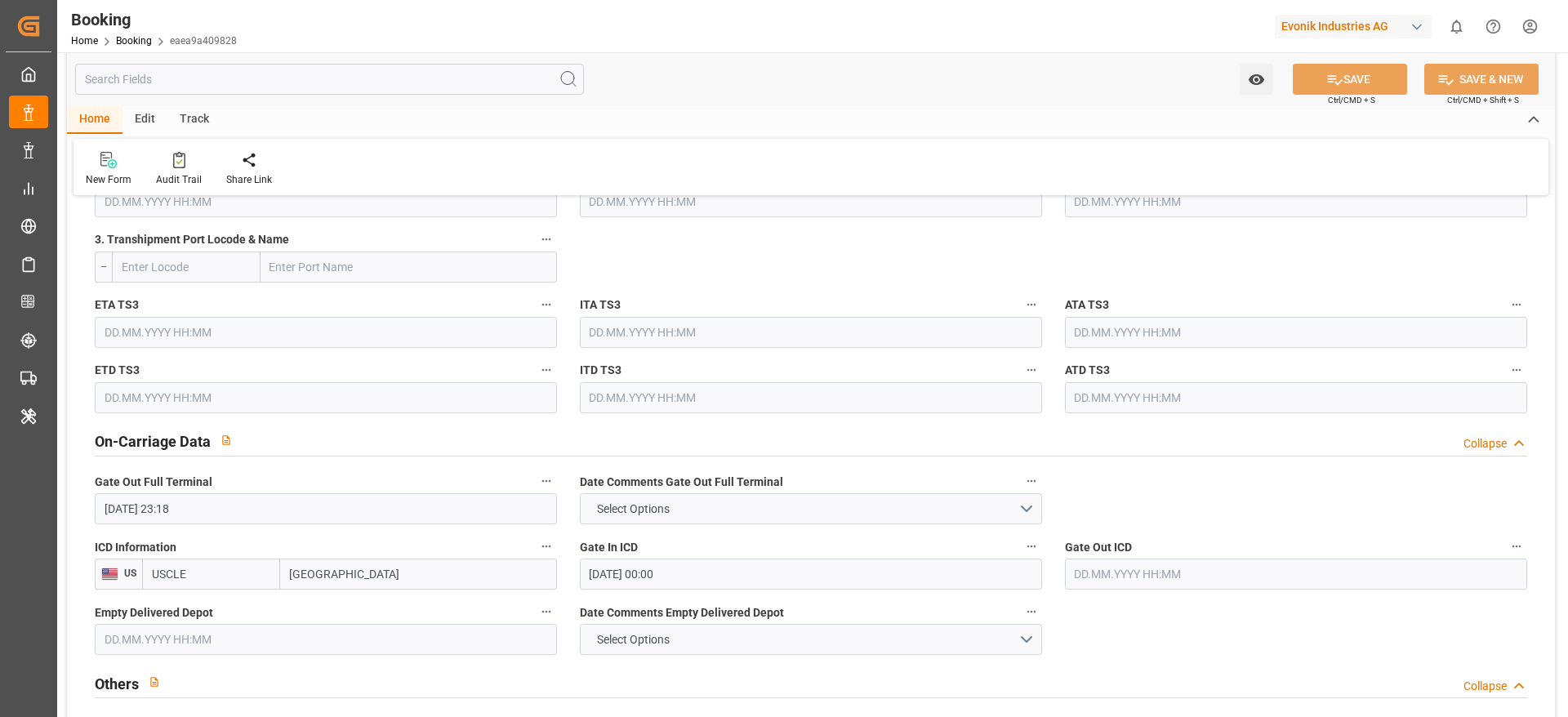
scroll to position [2328, 0]
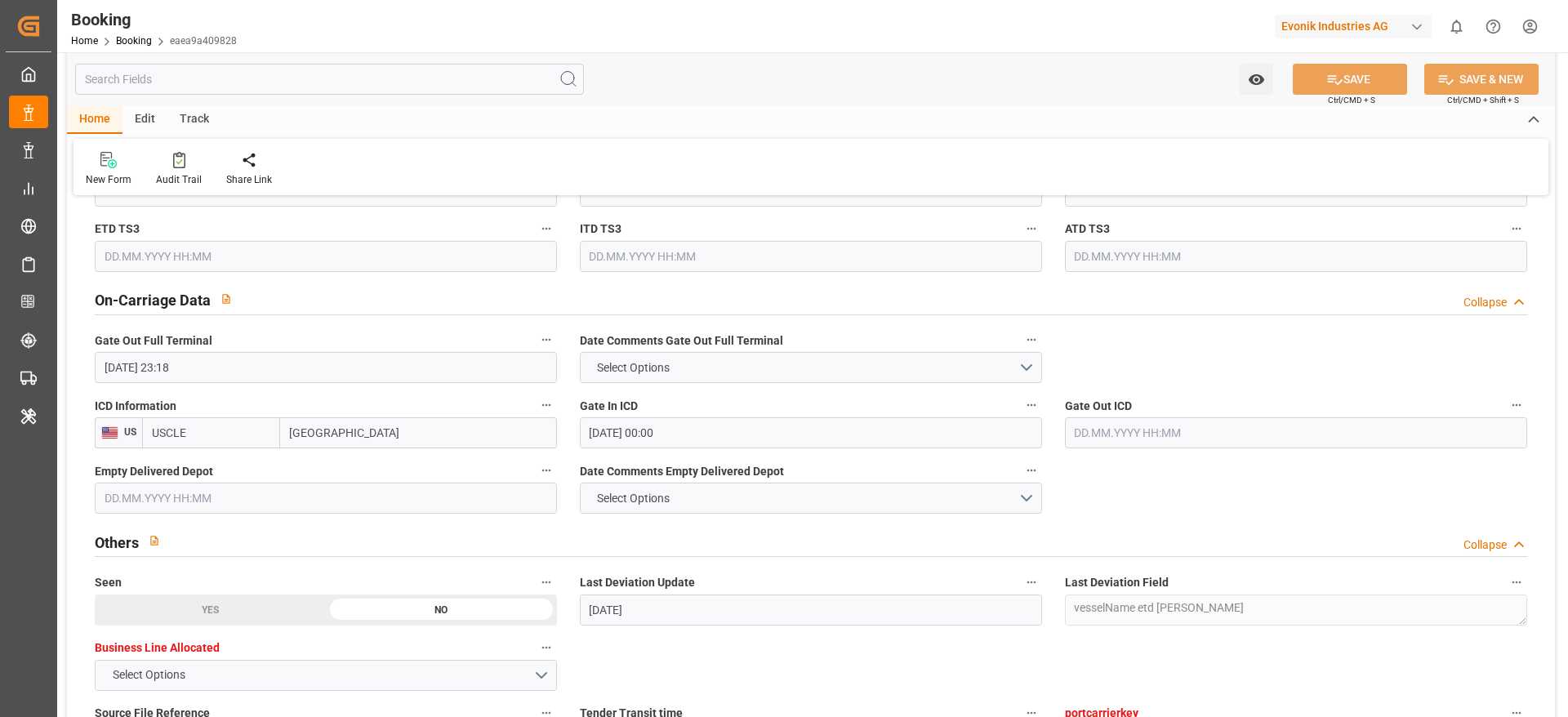
click at [1201, 417] on input "text" at bounding box center [1296, 433] width 462 height 31
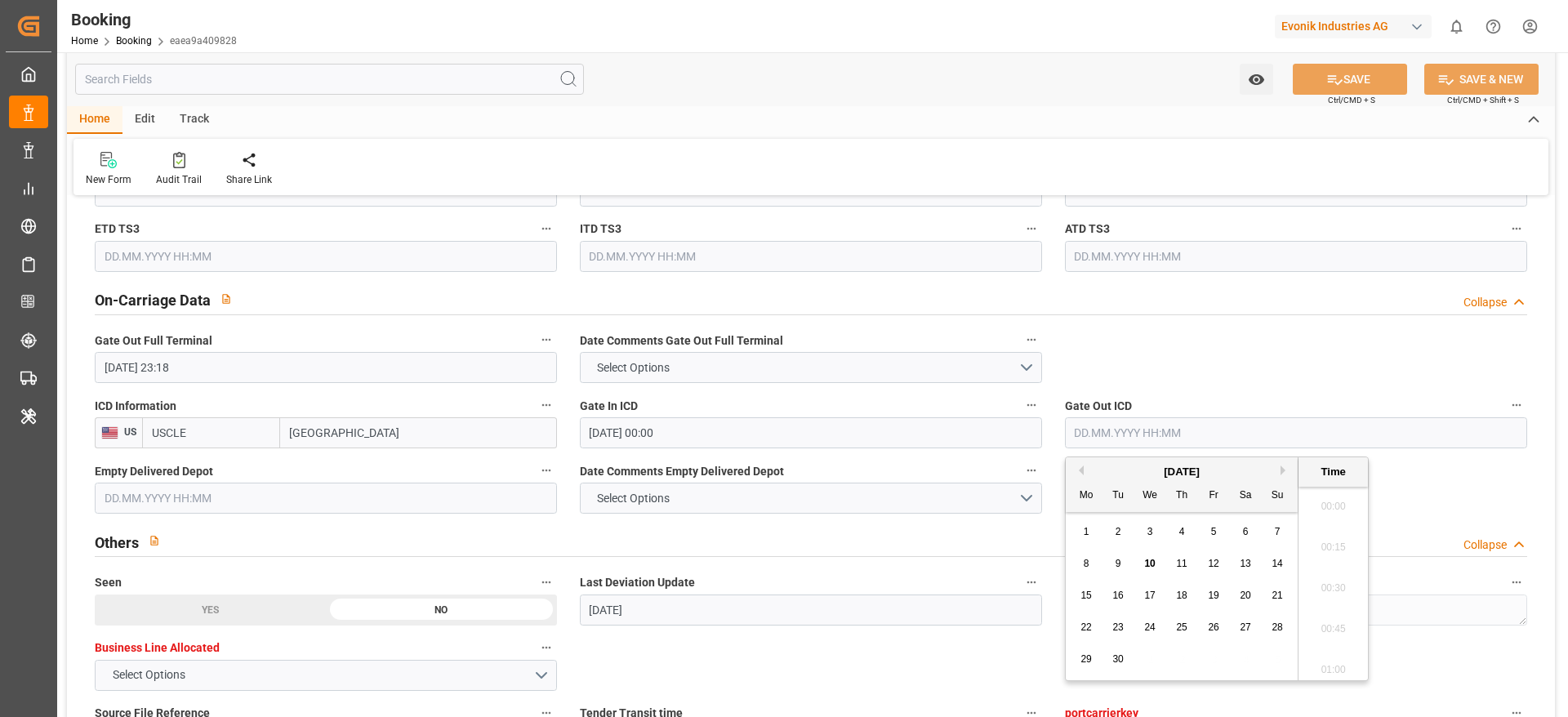
scroll to position [2538, 0]
click at [1129, 567] on div "8 9 10 11 12 13 14" at bounding box center [1182, 563] width 223 height 32
click at [1122, 562] on div "9" at bounding box center [1118, 564] width 20 height 19
type input "09.09.2025 00:00"
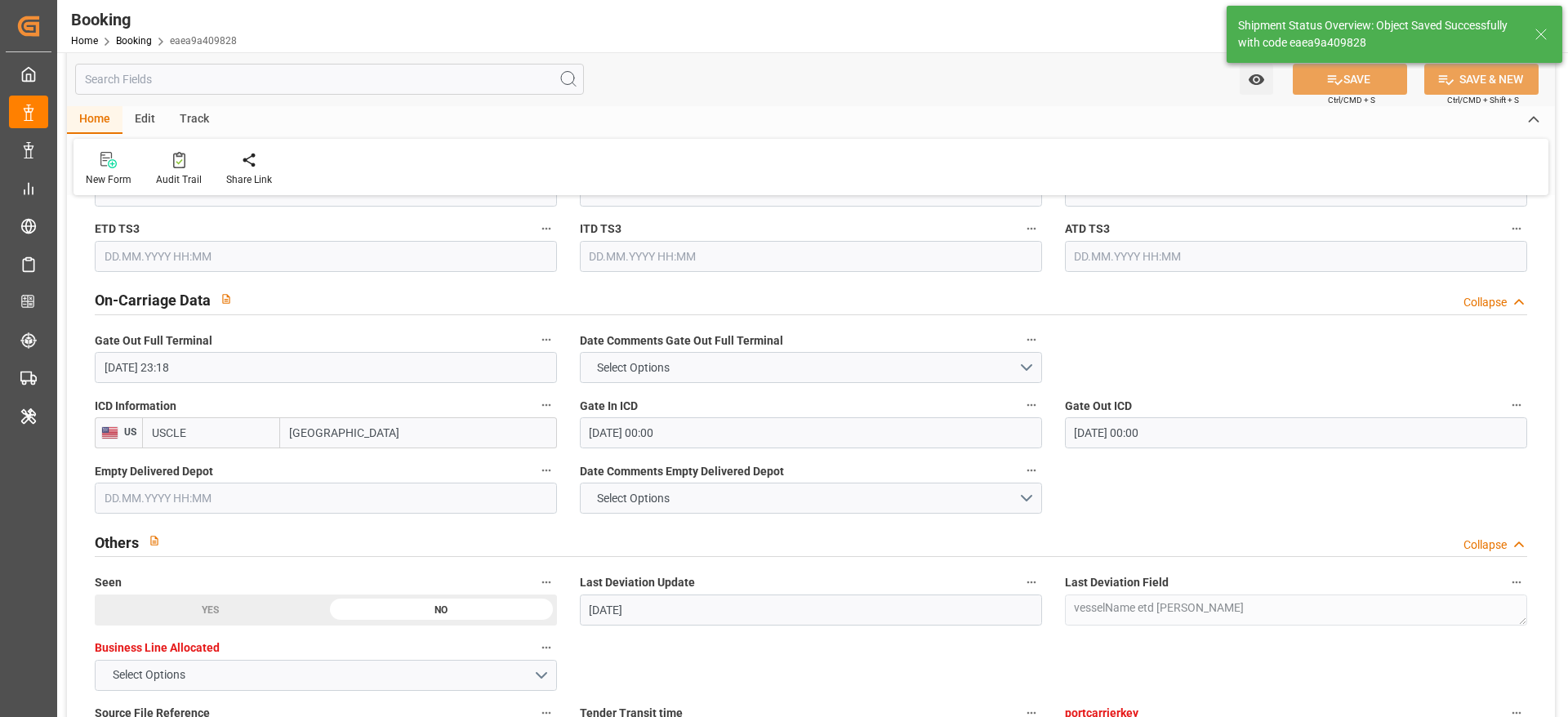
type textarea "[PERSON_NAME]"
type input "10.09.2025 10:35"
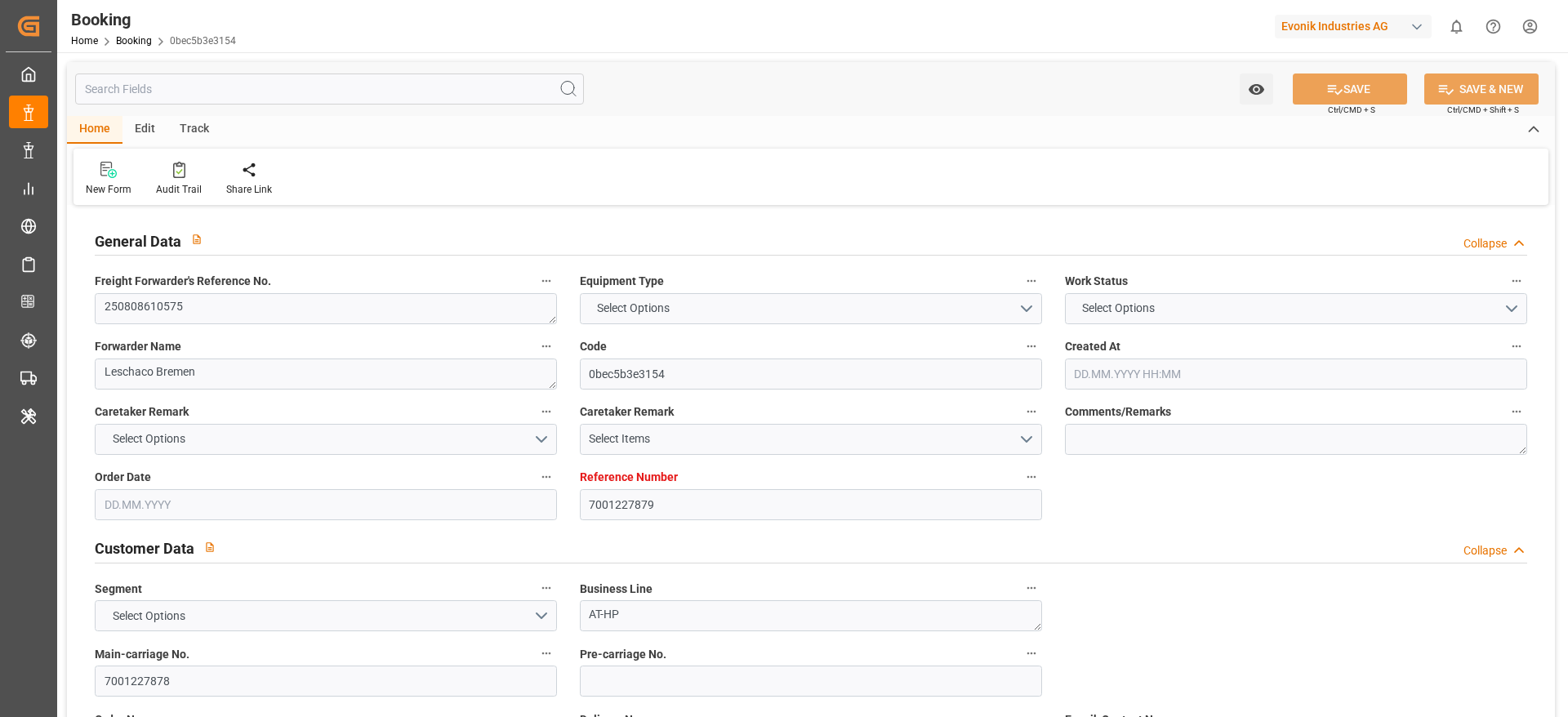
type input "7001227879"
type input "9283227"
type input "Hapag [PERSON_NAME]"
type input "Hapag Lloyd Aktiengesellschaft"
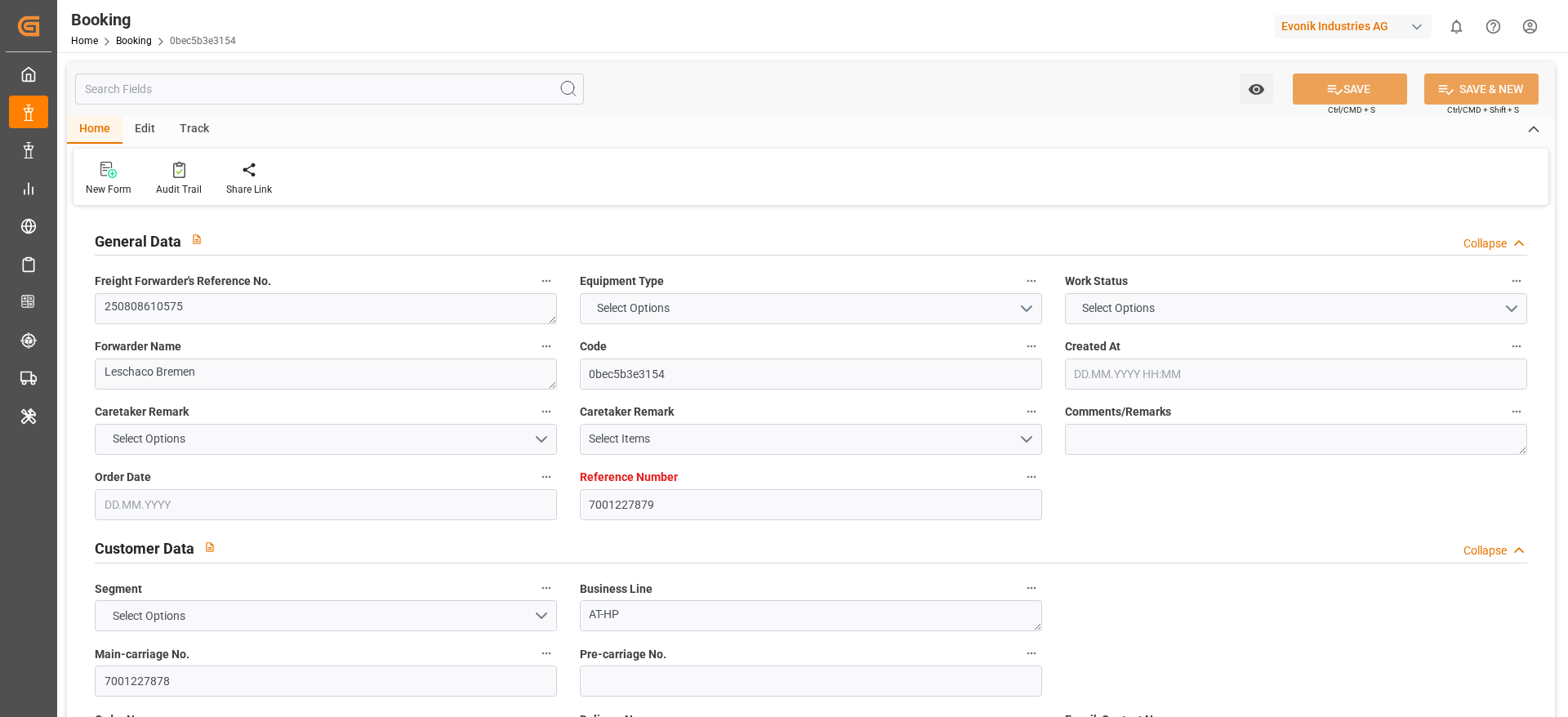
type input "NLRTM"
type input "USNYC"
type input "18"
type input "USDET"
type input "0"
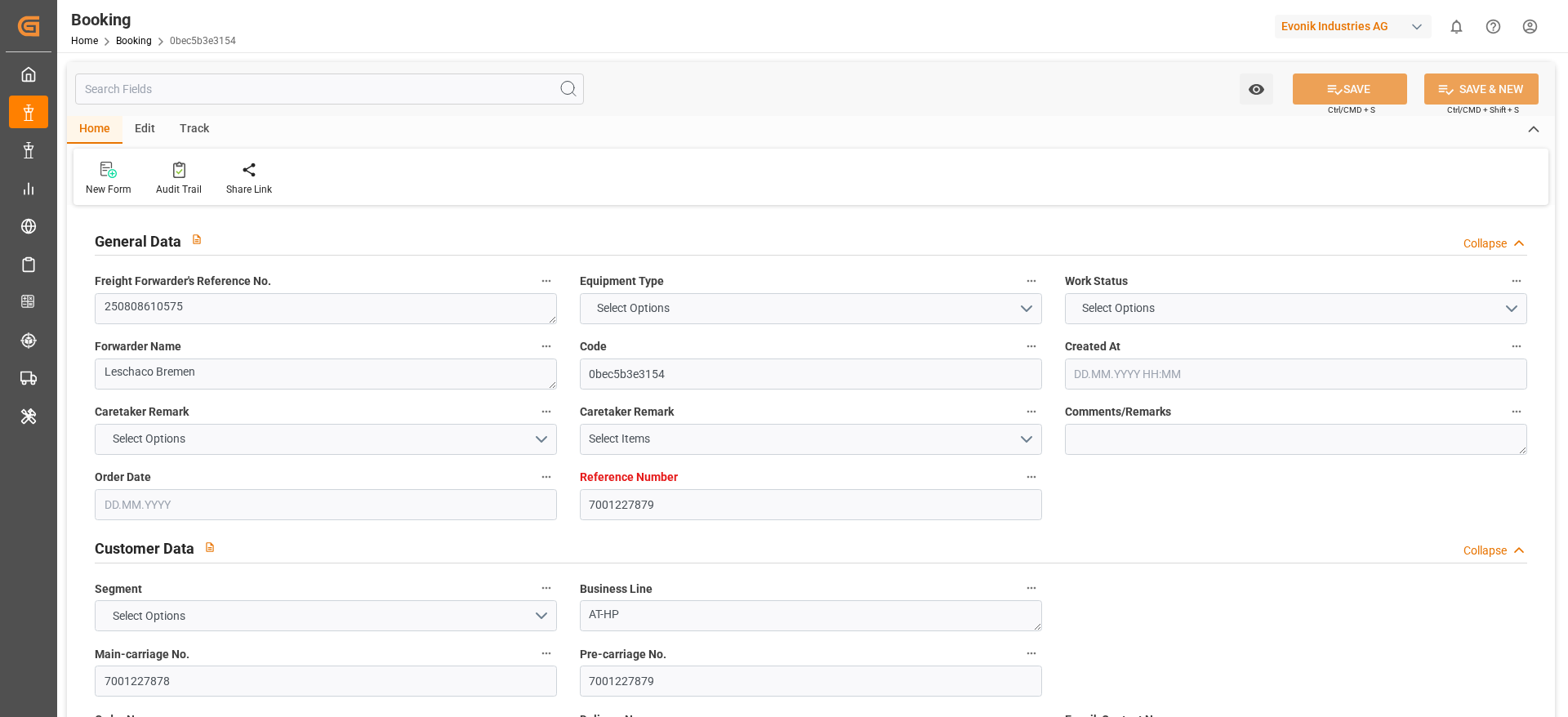
type input "NLRTM"
type input "USNYC"
type input "9283227"
type input "[DATE] 11:18"
type input "[DATE]"
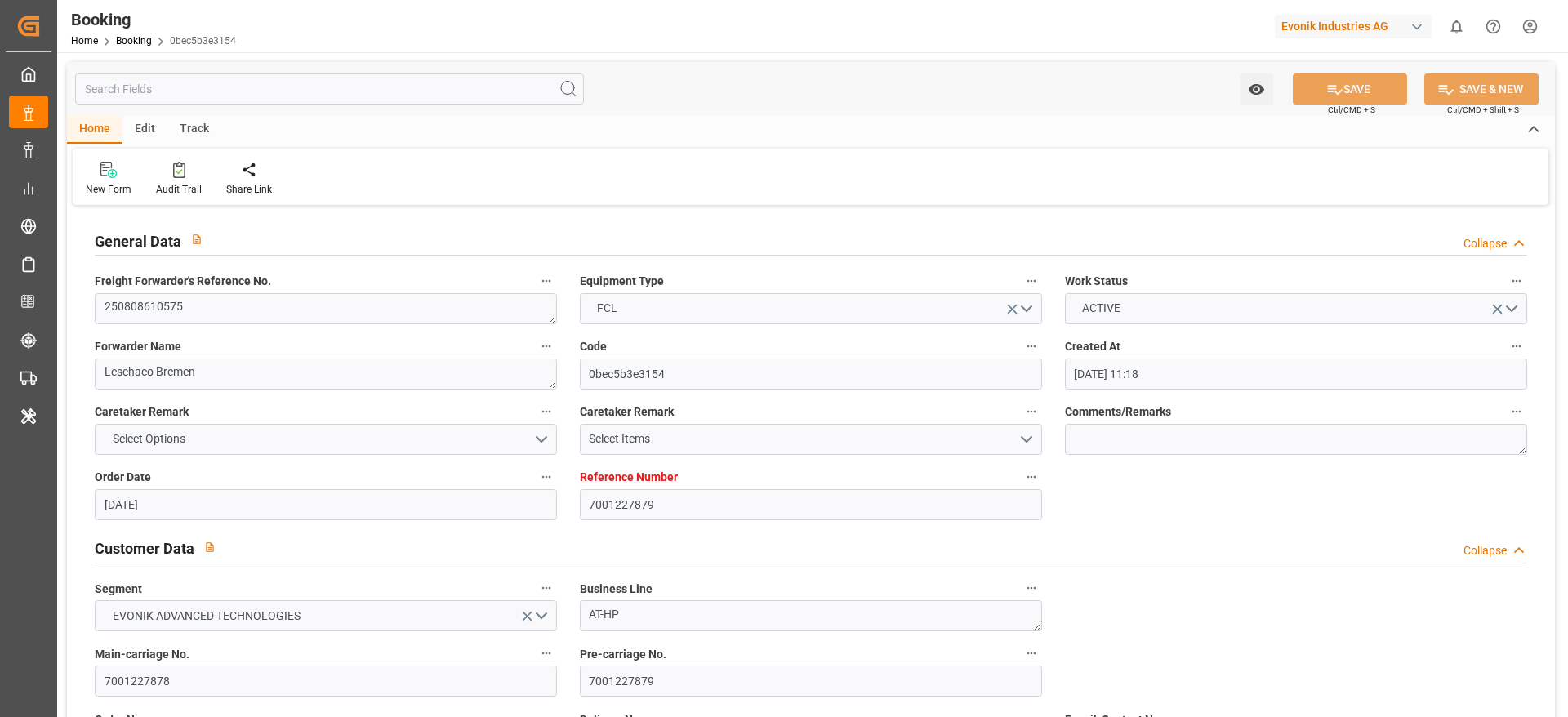
type input "[DATE]"
type input "[DATE] 03:00"
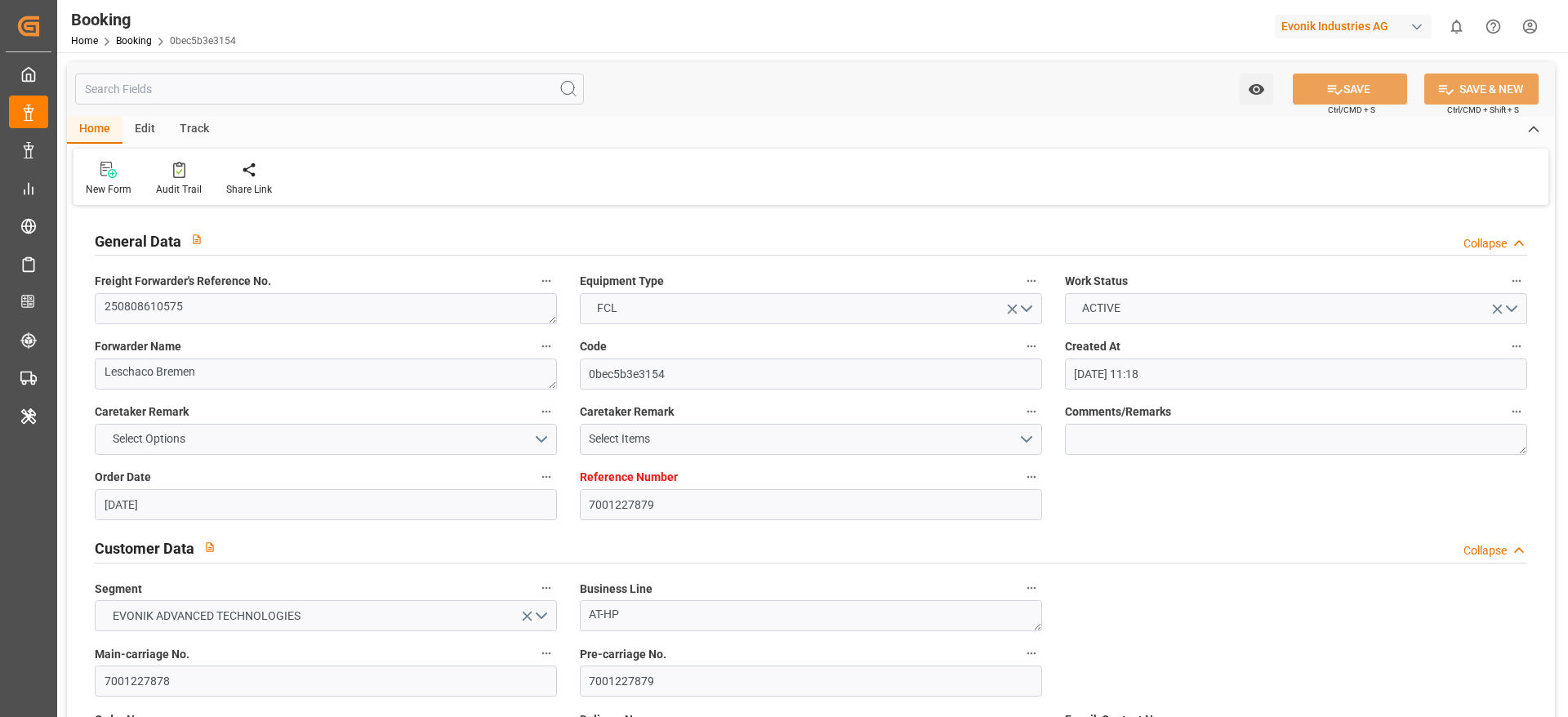
type input "[DATE] 00:00"
type input "[DATE] 05:24"
type input "[DATE] 13:18"
type input "[DATE] 06:00"
type input "[DATE] 00:00"
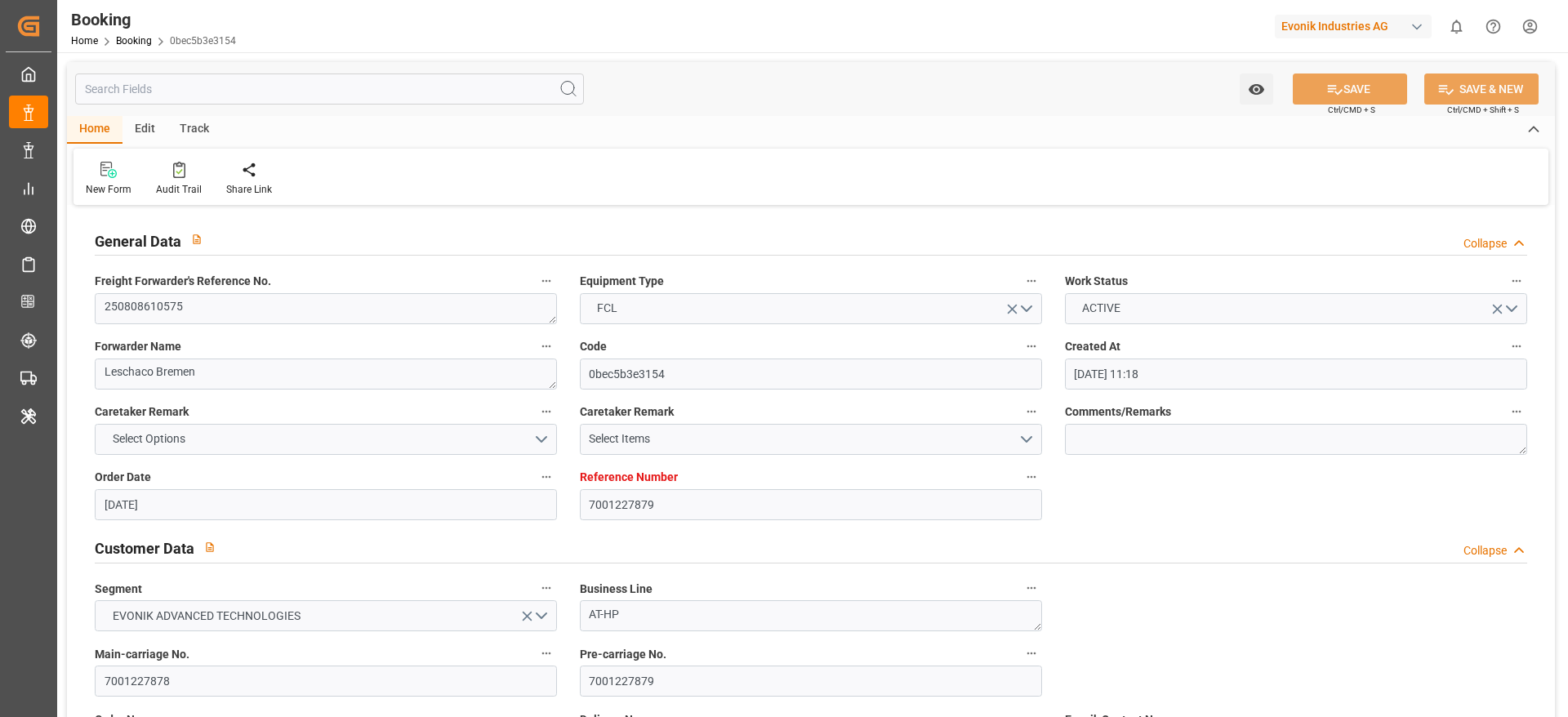
type input "[DATE] 05:54"
type input "[DATE] 12:27"
type input "[DATE]"
type input "[DATE] 14:14"
type input "[DATE]"
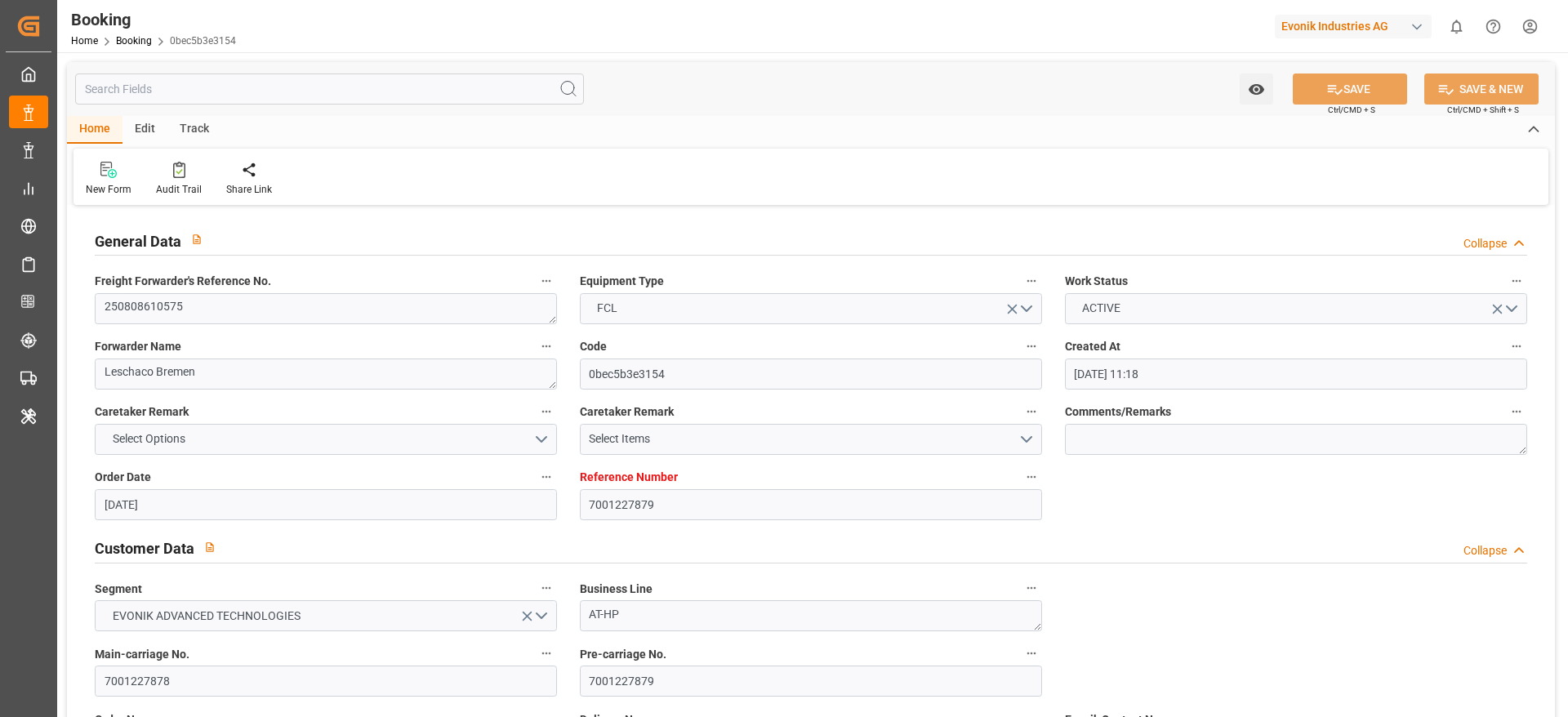
type input "[DATE] 07:00"
type input "[DATE] 12:00"
type input "[DATE] 10:51"
type input "[DATE] 05:00"
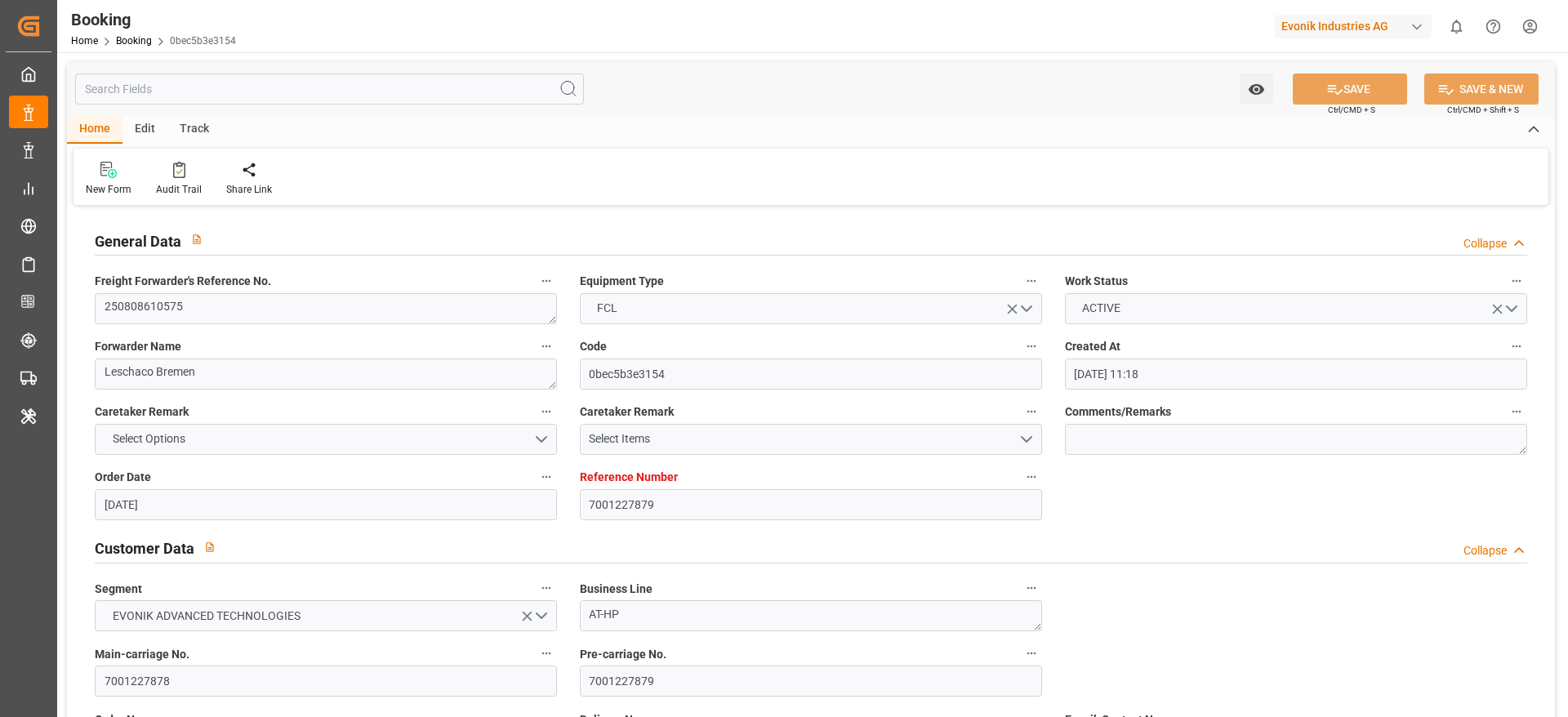
type input "[DATE] 06:12"
type input "[DATE] 06:00"
type input "[DATE] 05:30"
type input "[DATE] 23:34"
type input "[DATE] 05:54"
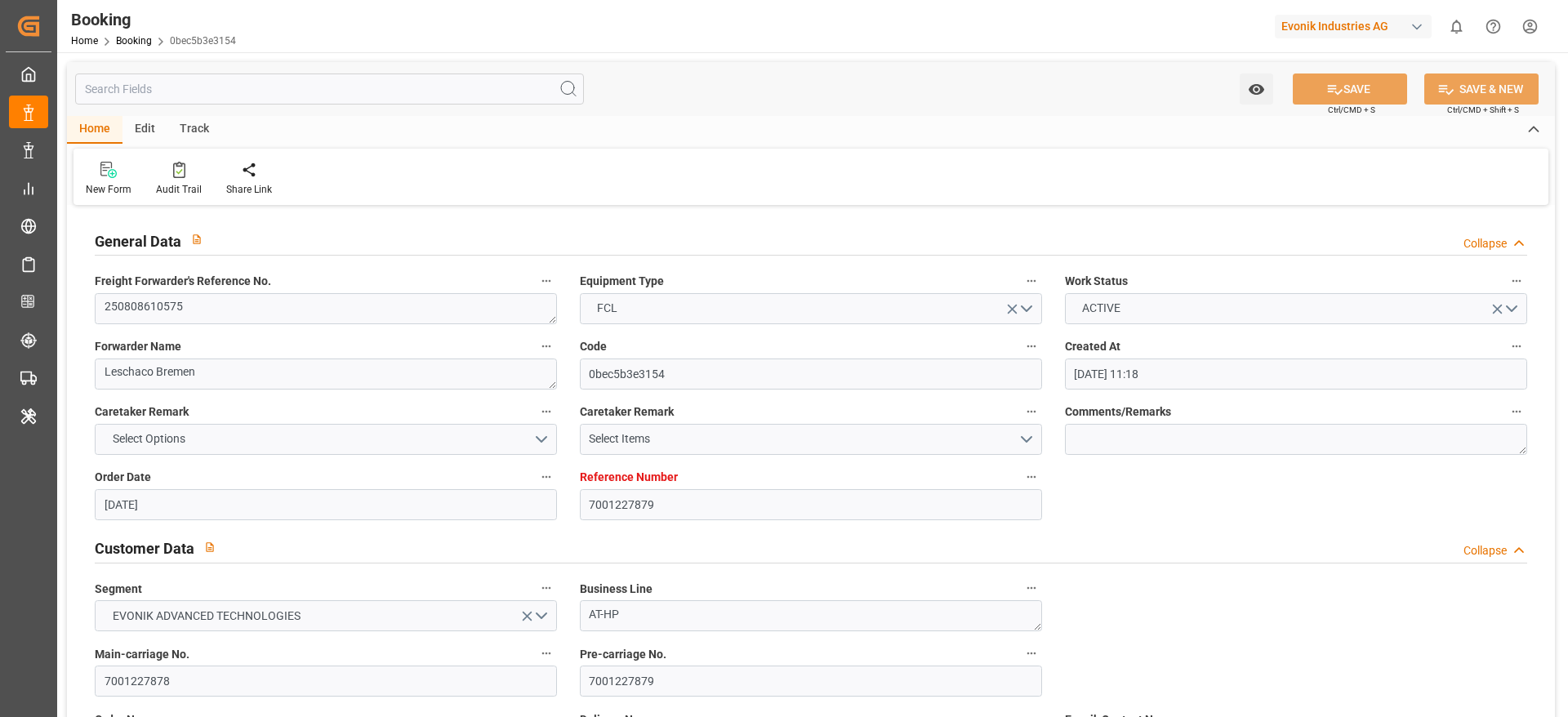
type input "[DATE] 05:54"
type input "[DATE] 12:24"
type input "[DATE] 08:01"
type input "[DATE] 23:34"
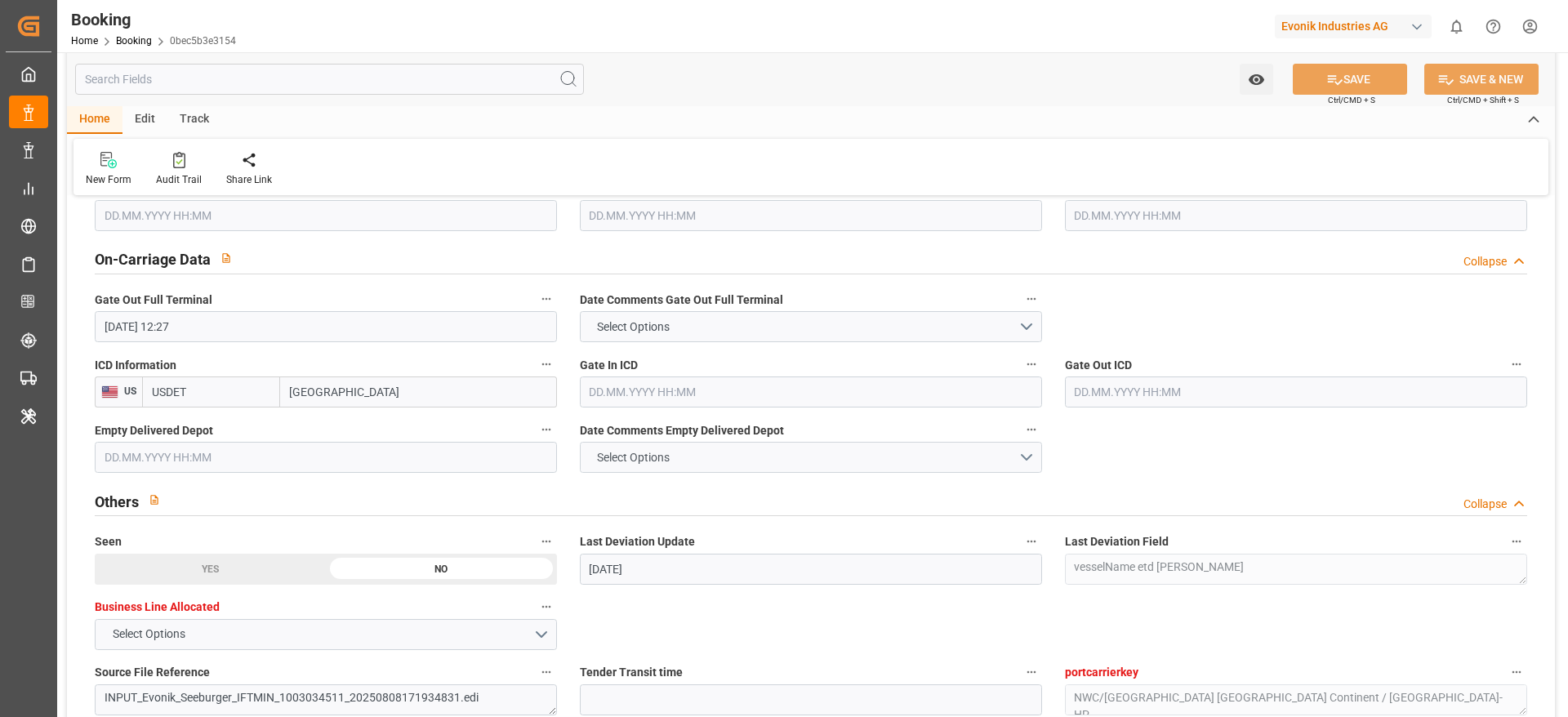
scroll to position [2451, 0]
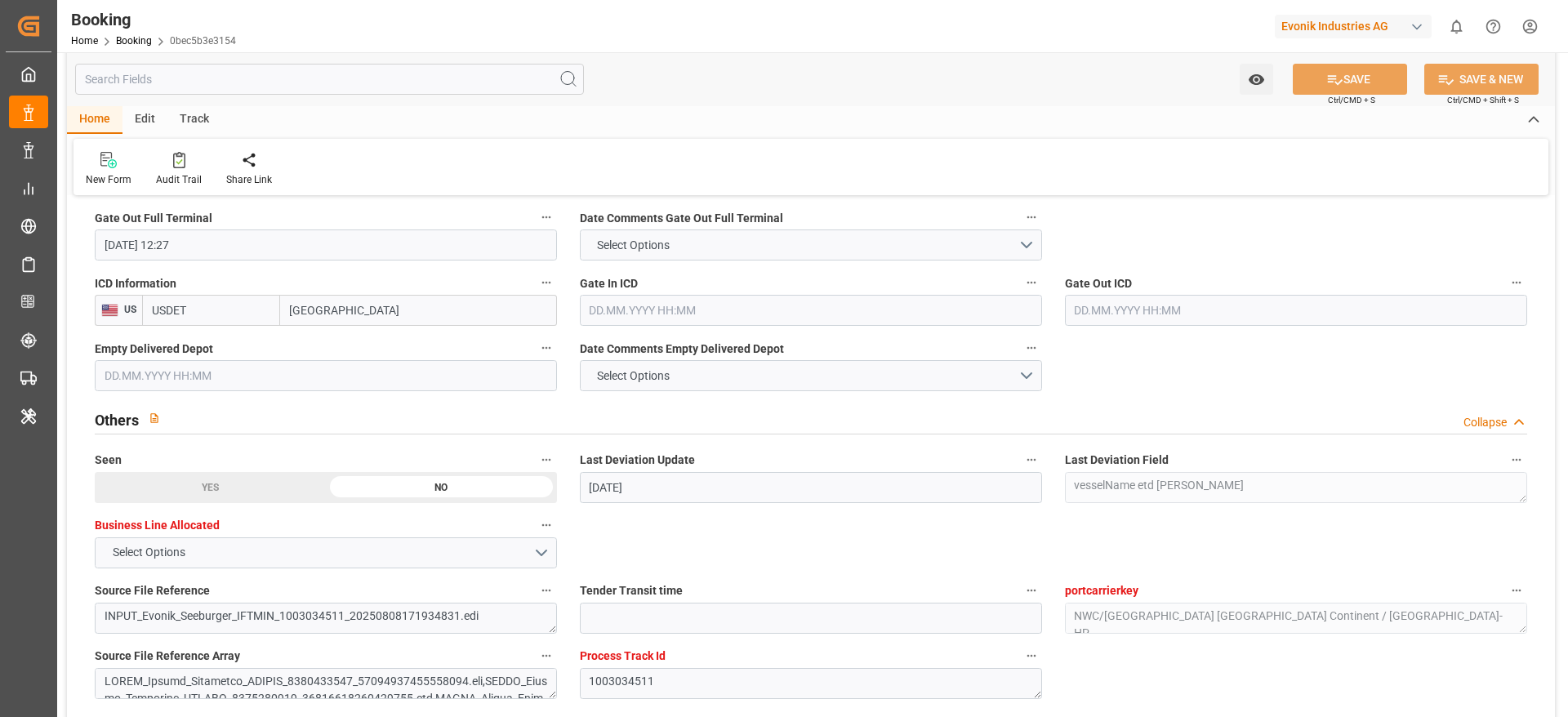
click at [660, 315] on input "text" at bounding box center [811, 310] width 462 height 31
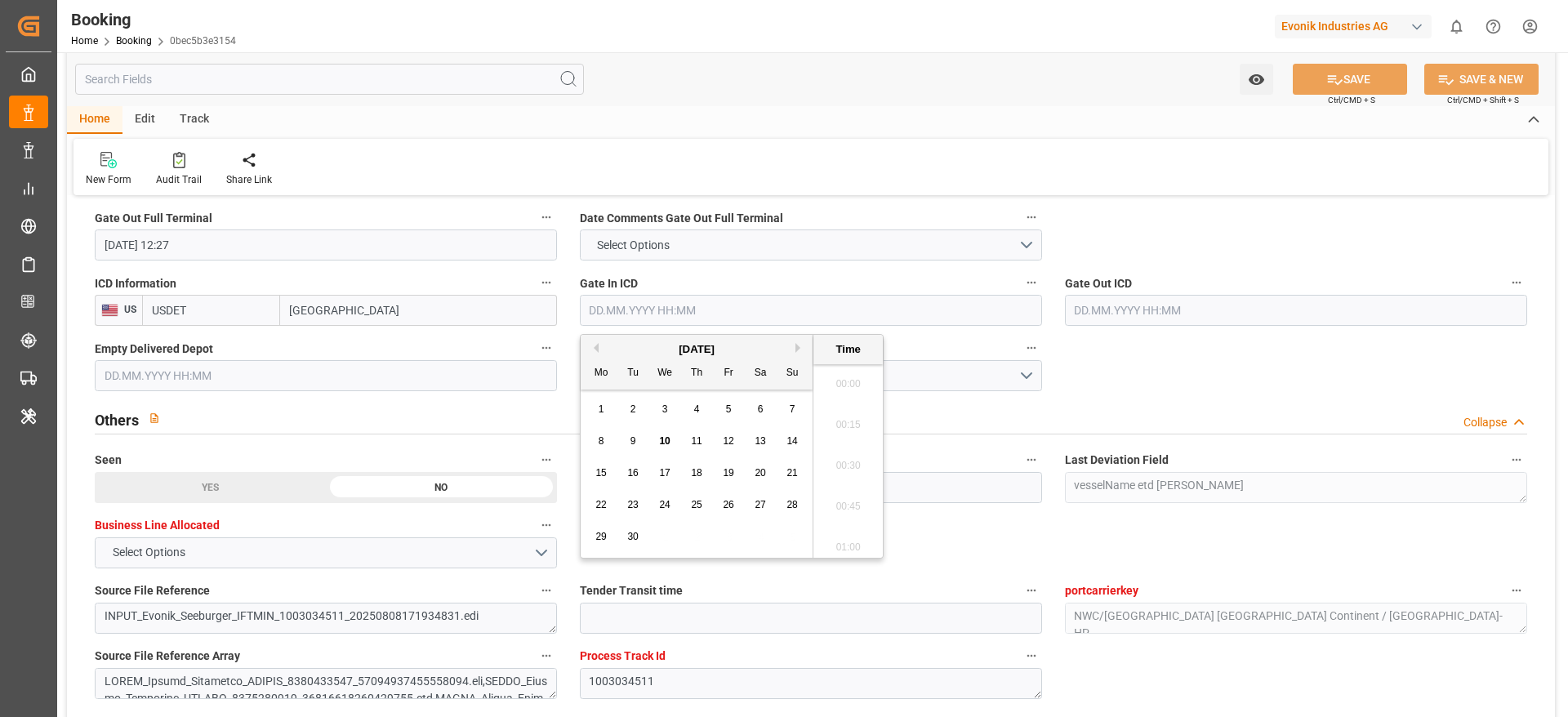
scroll to position [2538, 0]
click at [663, 436] on span "10" at bounding box center [664, 442] width 11 height 12
type input "[DATE] 00:00"
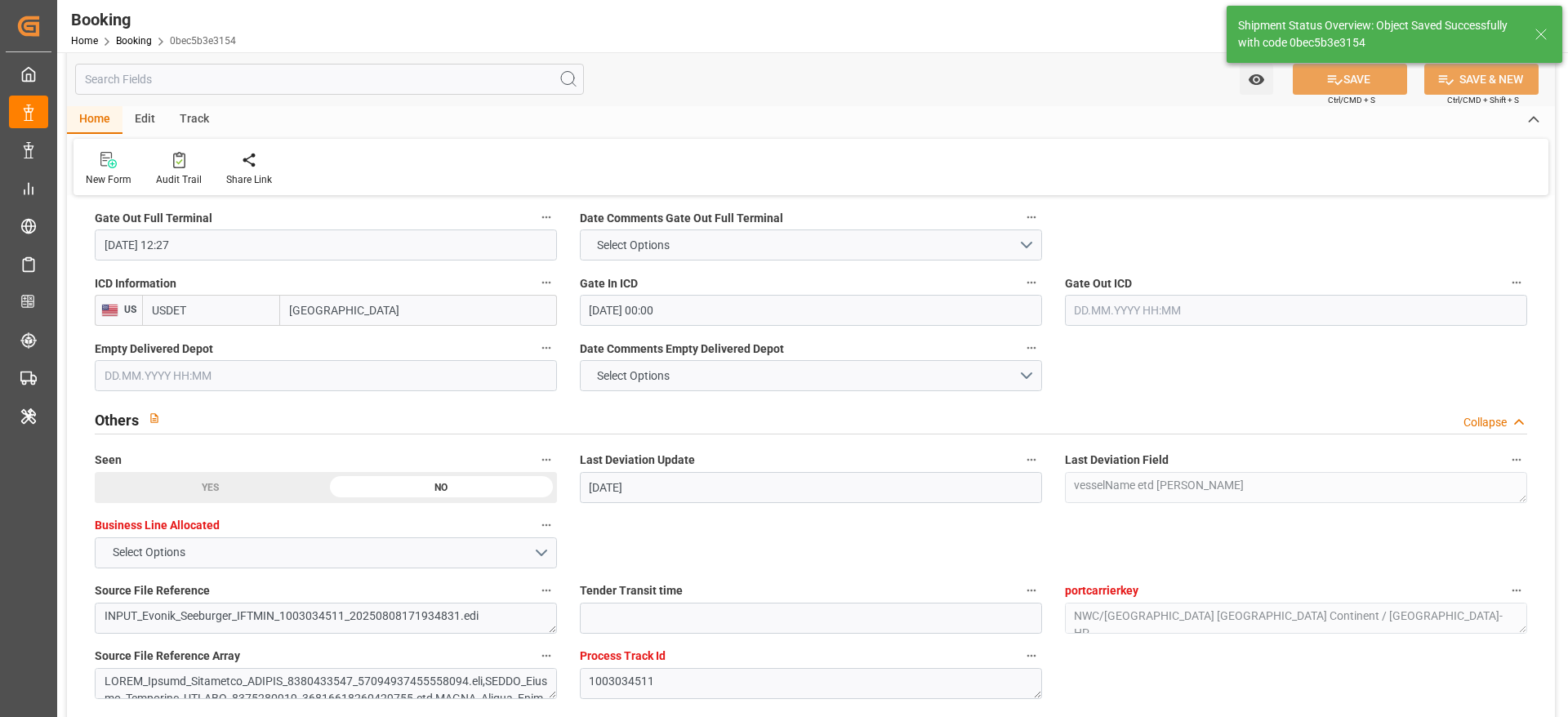
type textarea "[PERSON_NAME]"
type input "10.09.2025 10:36"
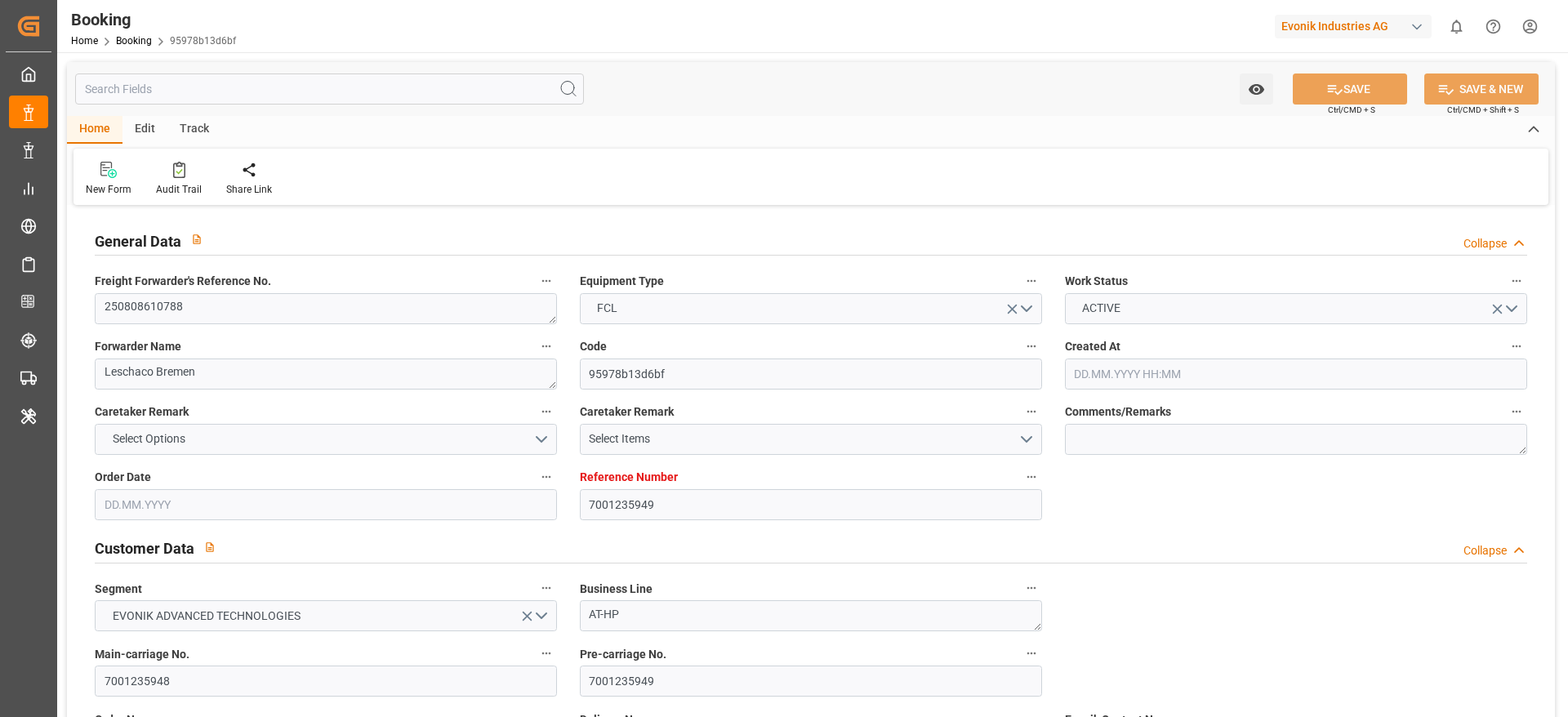
type input "7001235949"
type input "9222986"
type input "Hapag [PERSON_NAME]"
type input "Hapag Lloyd Aktiengesellschaft"
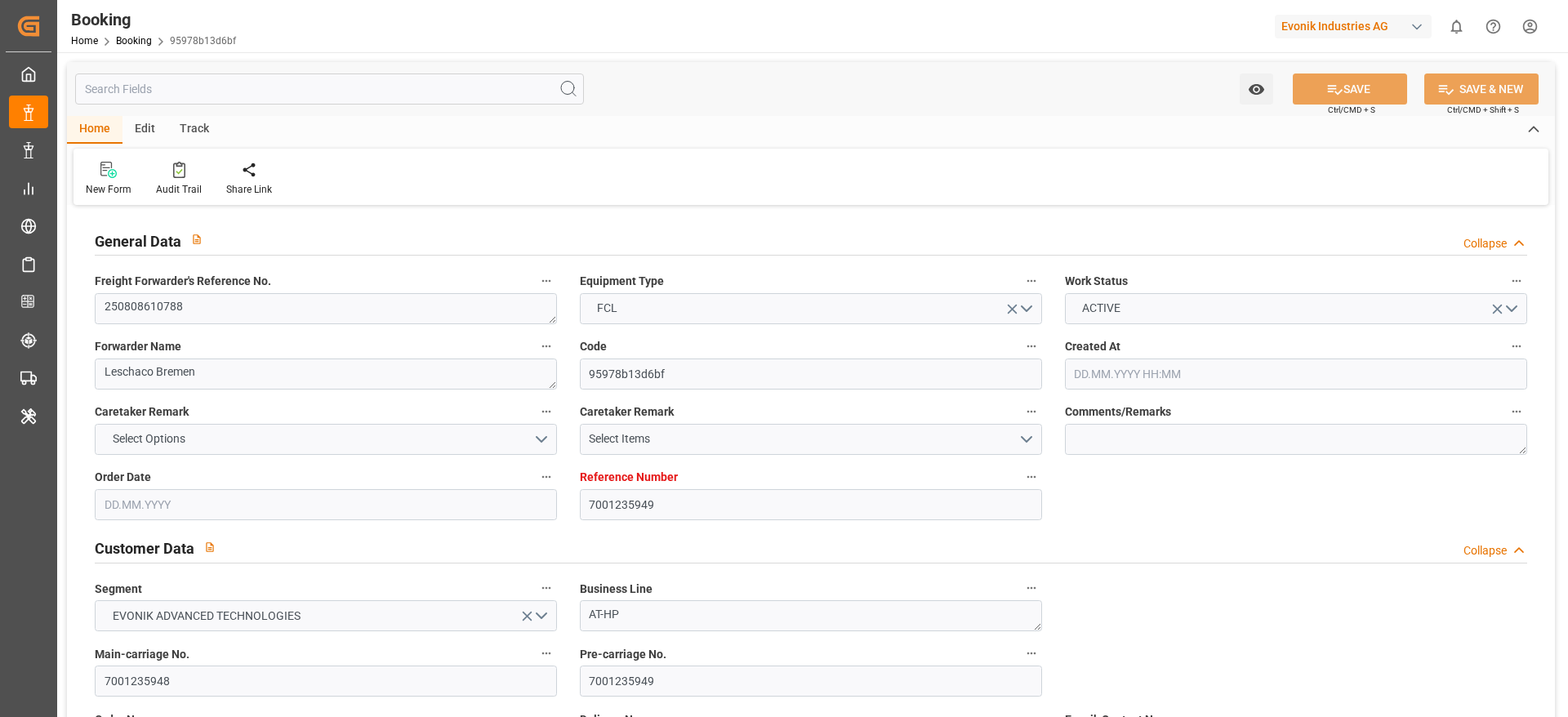
type input "NLRTM"
type input "USNYC"
type input "15"
type input "USDET"
type input "0"
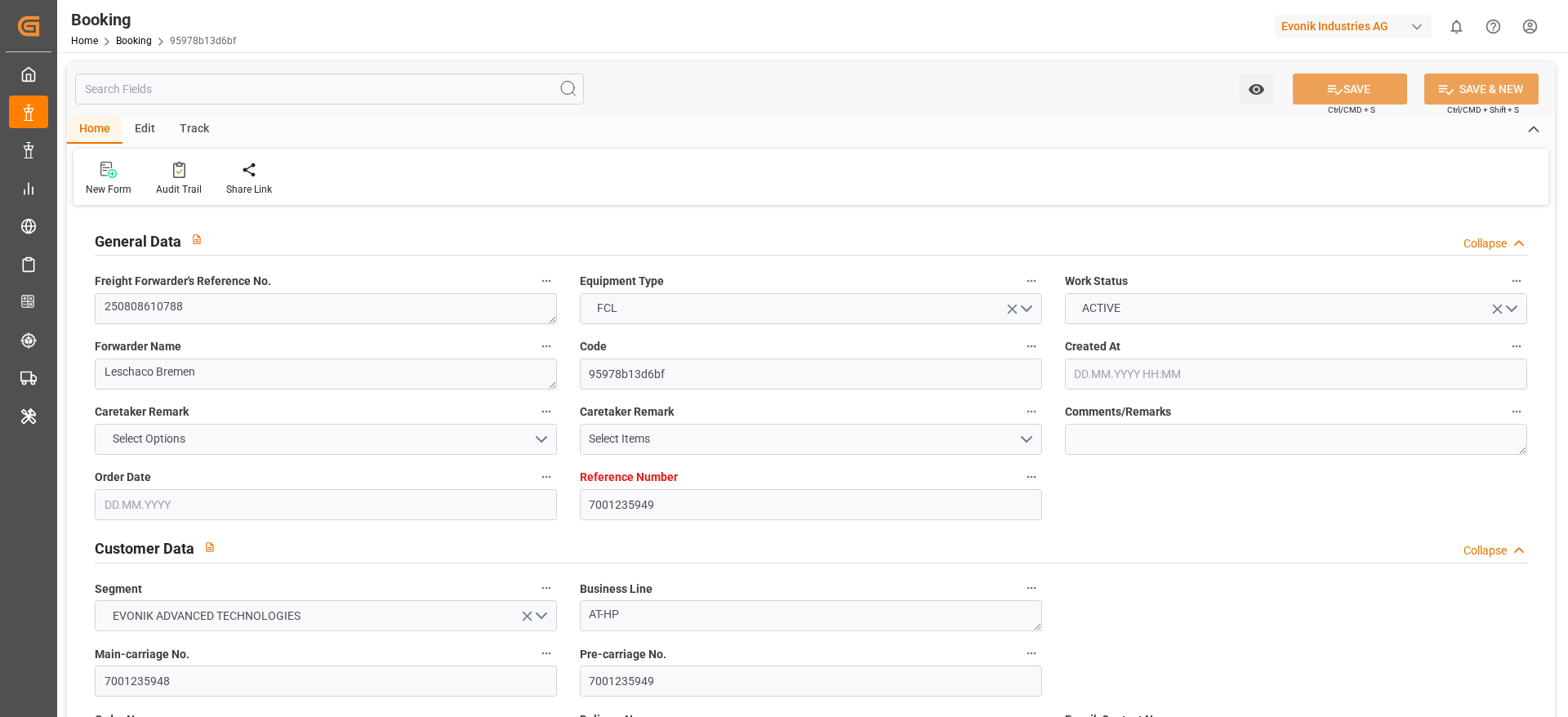
type input "NLRTM"
type input "USNYC"
type input "9222986"
type input "30.07.2025 08:53"
type input "30.07.2025"
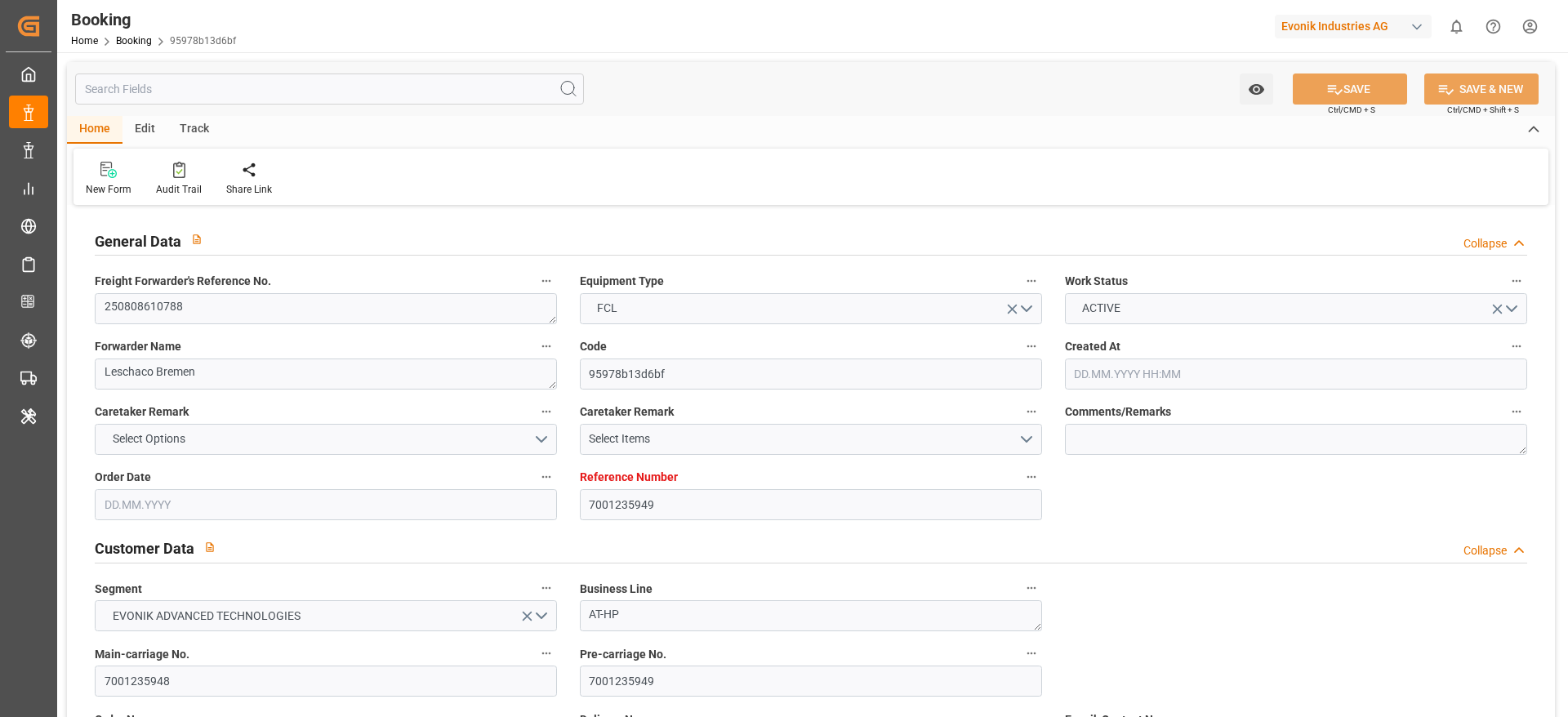
type input "05.09.2025"
type input "06.08.2025"
type input "31.07.2025"
type input "01.08.2025"
type input "22.08.2025 15:00"
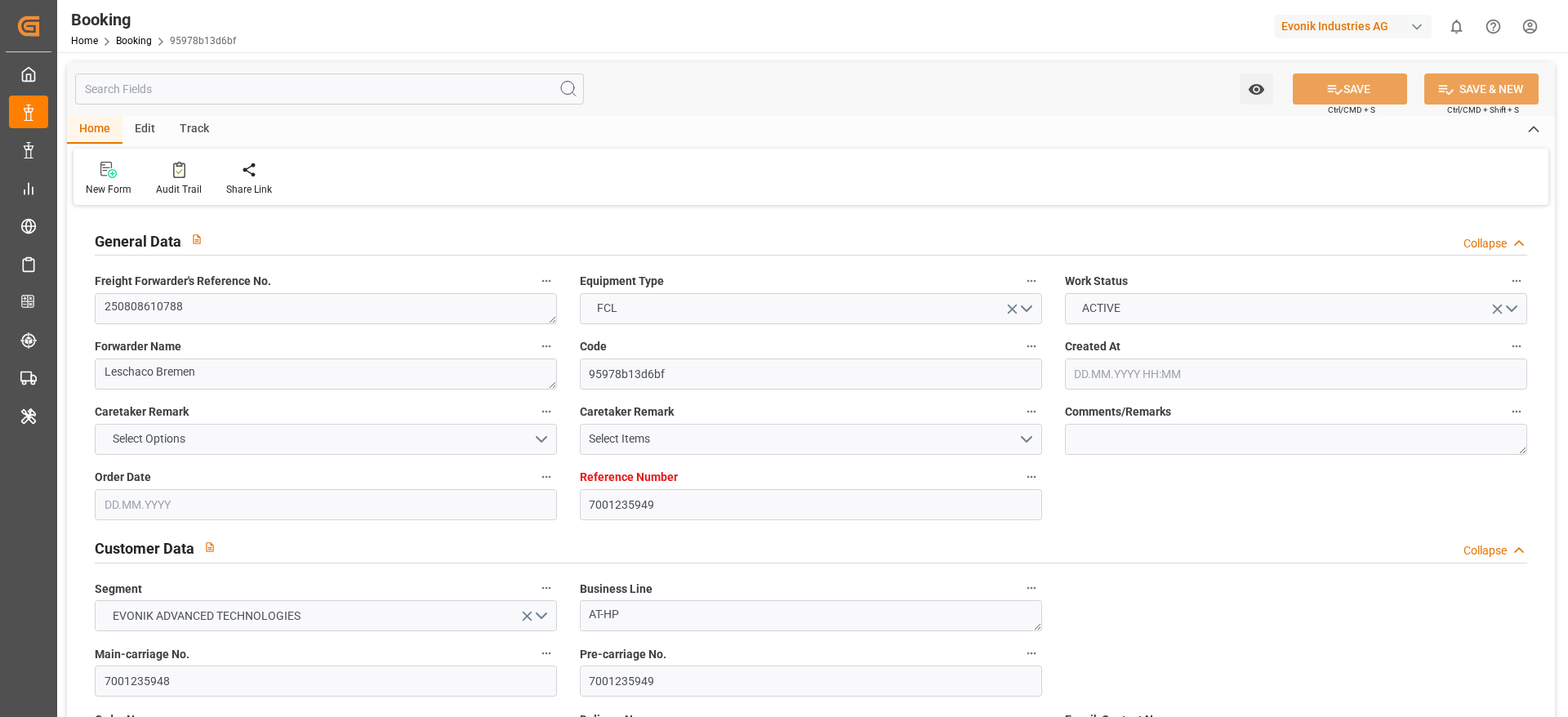
type input "[DATE] 00:00"
type input "22.08.2025 15:00"
type input "18.08.2025 20:26"
type input "06.09.2025 06:00"
type input "06.09.2025 00:00"
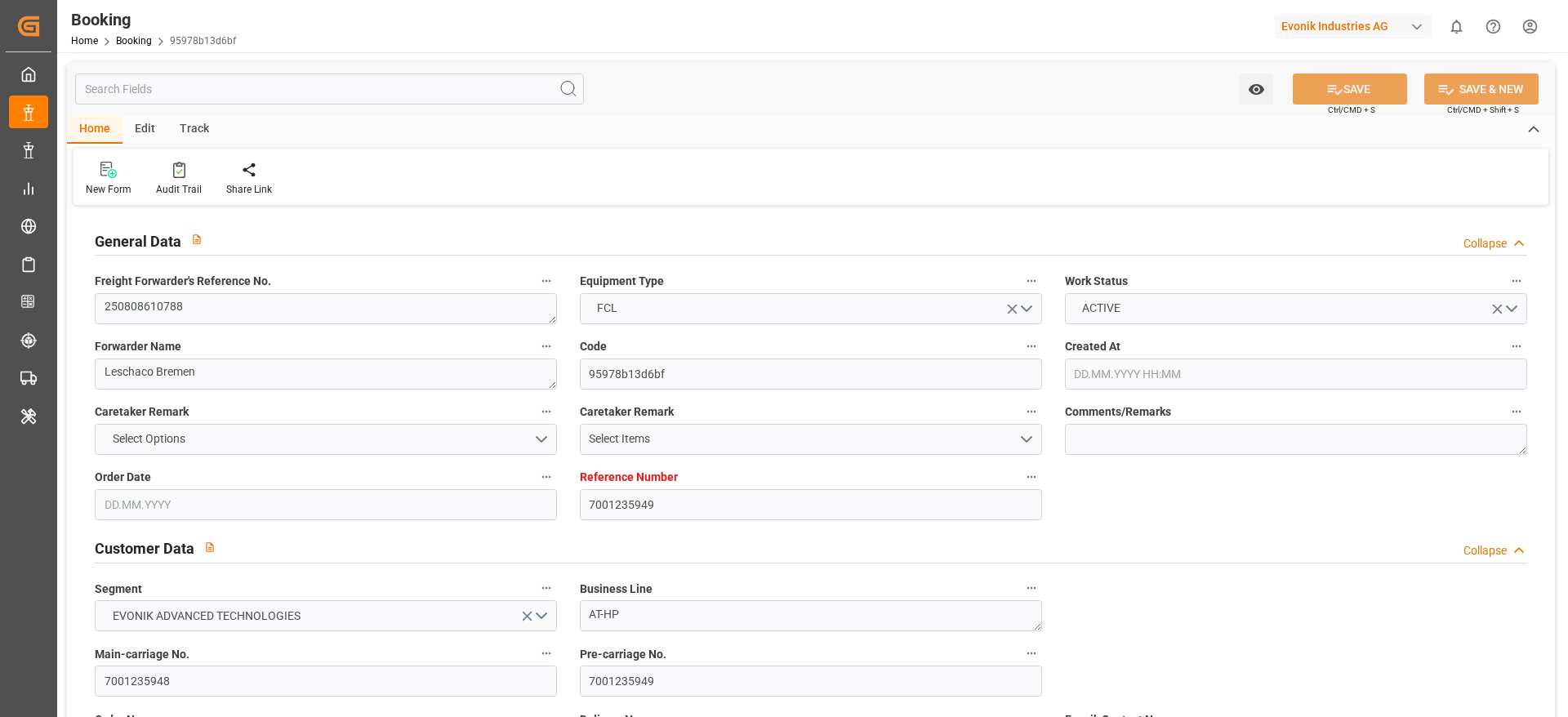
type input "06.09.2025 06:06"
type input "06.09.2025 12:00"
type input "12.08.2025"
type input "10.09.2025 10:28"
type input "10.09.2025"
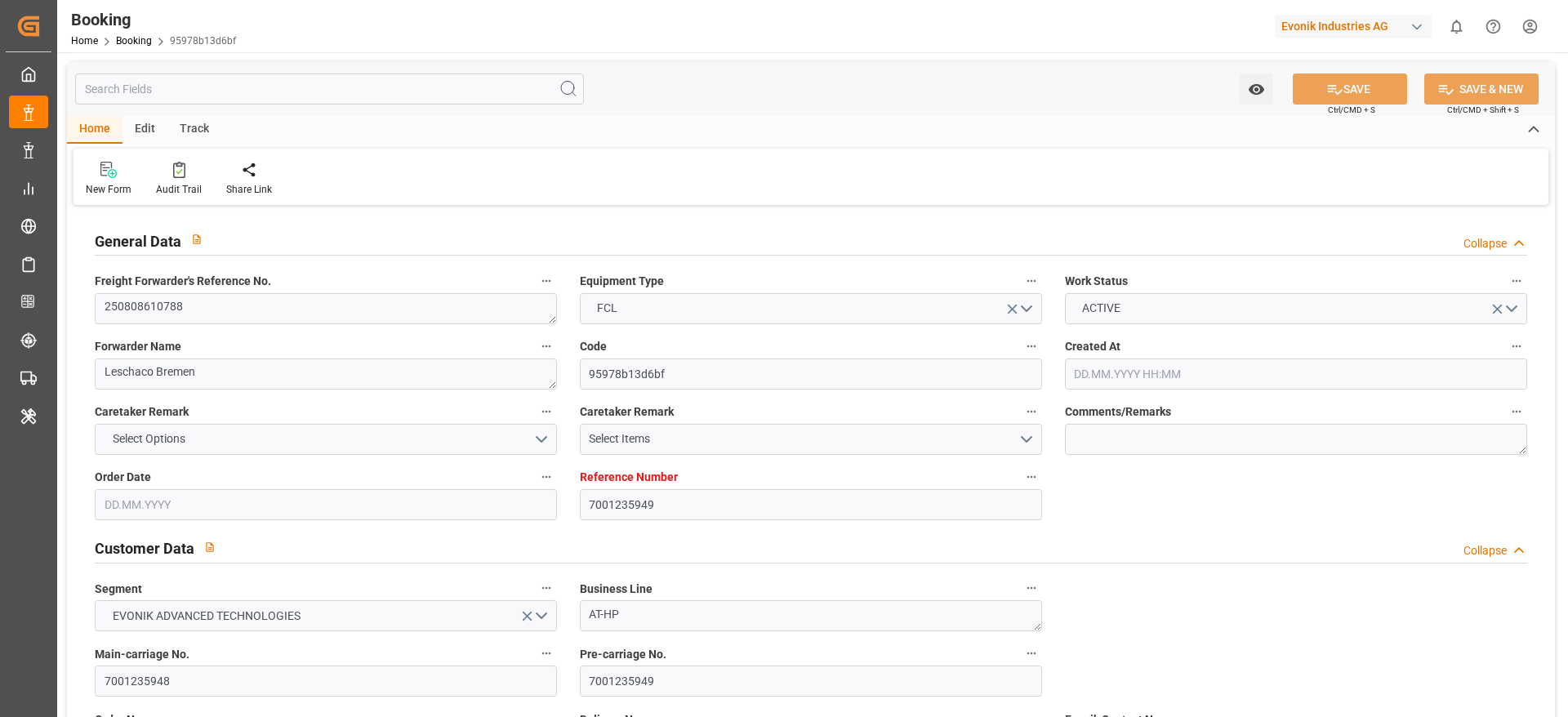
type input "08.08.2025 05:29"
type input "14.09.2025 12:00"
type input "22.08.2025 15:00"
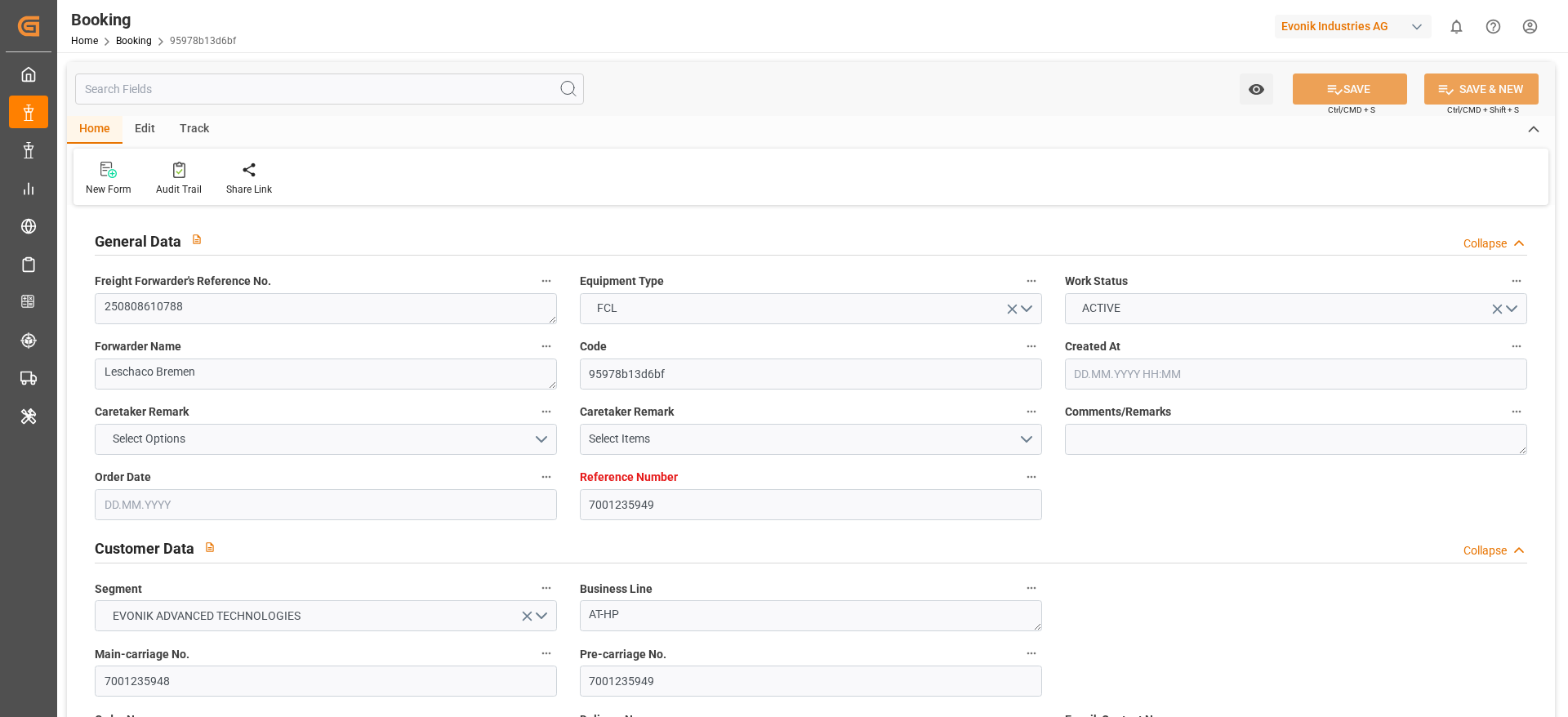
type input "21.08.2025 17:21"
type input "22.08.2025 15:00"
type input "22.08.2025 15:21"
type input "06.09.2025 06:00"
type input "06.09.2025 05:37"
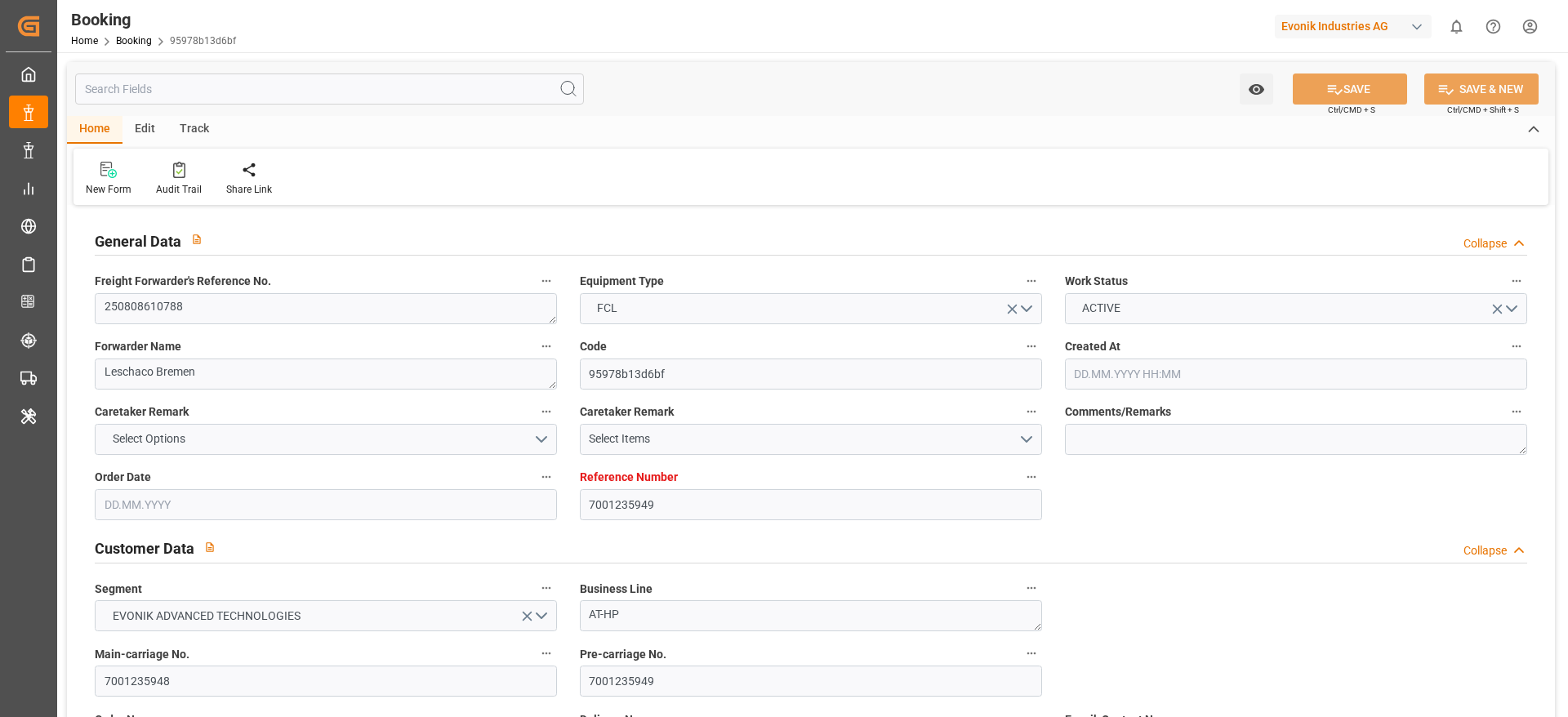
type input "06.09.2025 23:41"
type input "06.09.2025 06:06"
type input "06.09.2025 08:00"
type input "06.09.2025 11:59"
type input "06.09.2025 06:07"
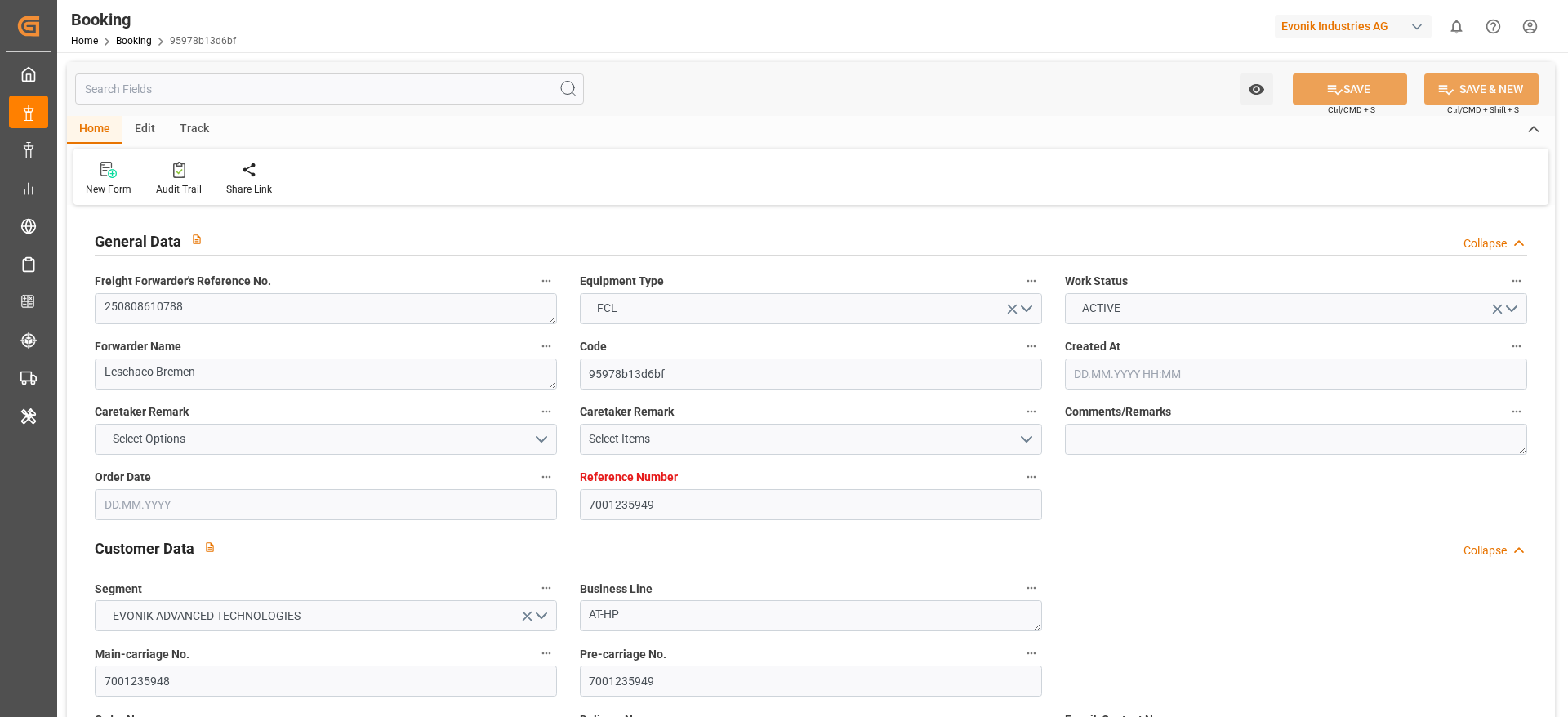
type input "06.09.2025 08:01"
type input "10.09.2025 23:41"
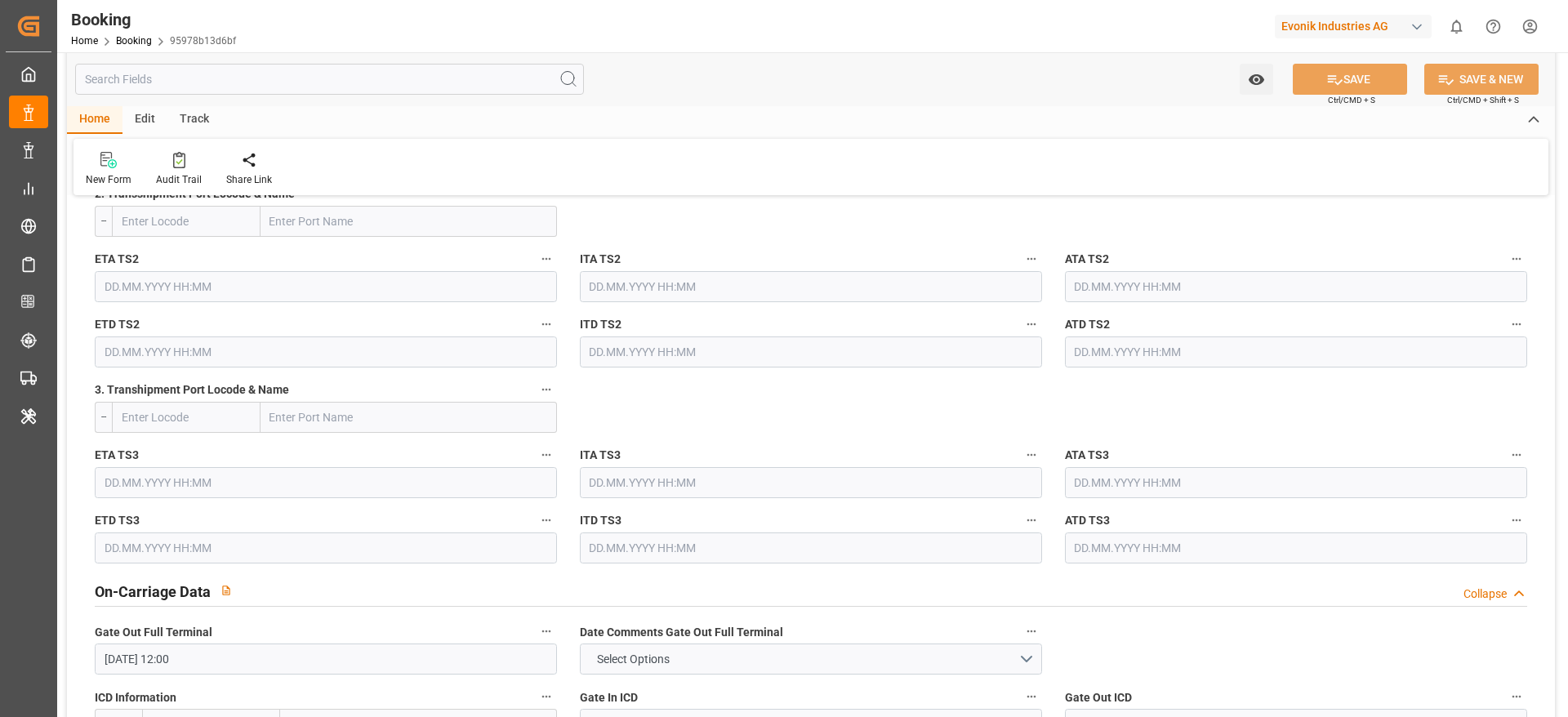
scroll to position [2328, 0]
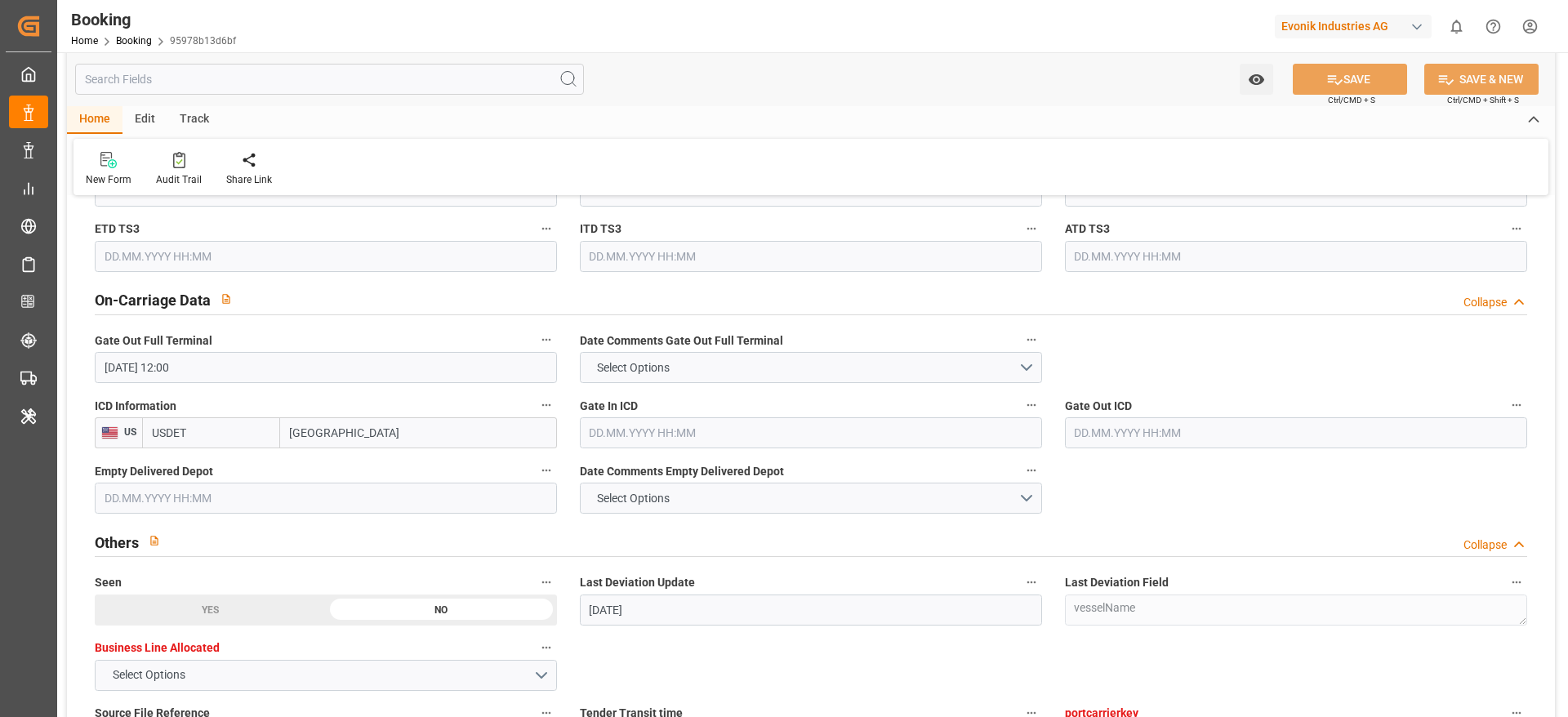
click at [676, 427] on input "text" at bounding box center [811, 433] width 462 height 31
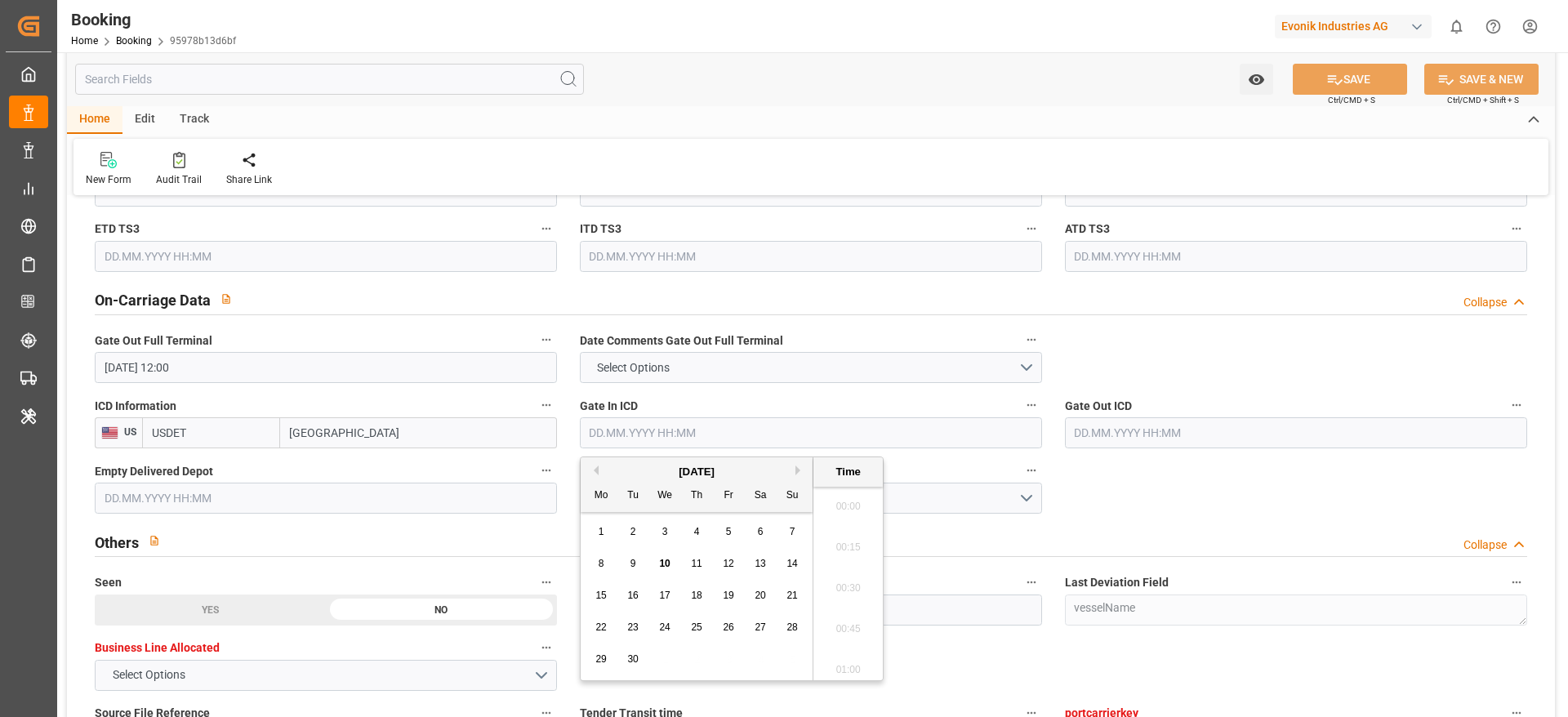
scroll to position [2538, 0]
click at [673, 565] on div "10" at bounding box center [665, 564] width 20 height 19
type input "10.09.2025 00:00"
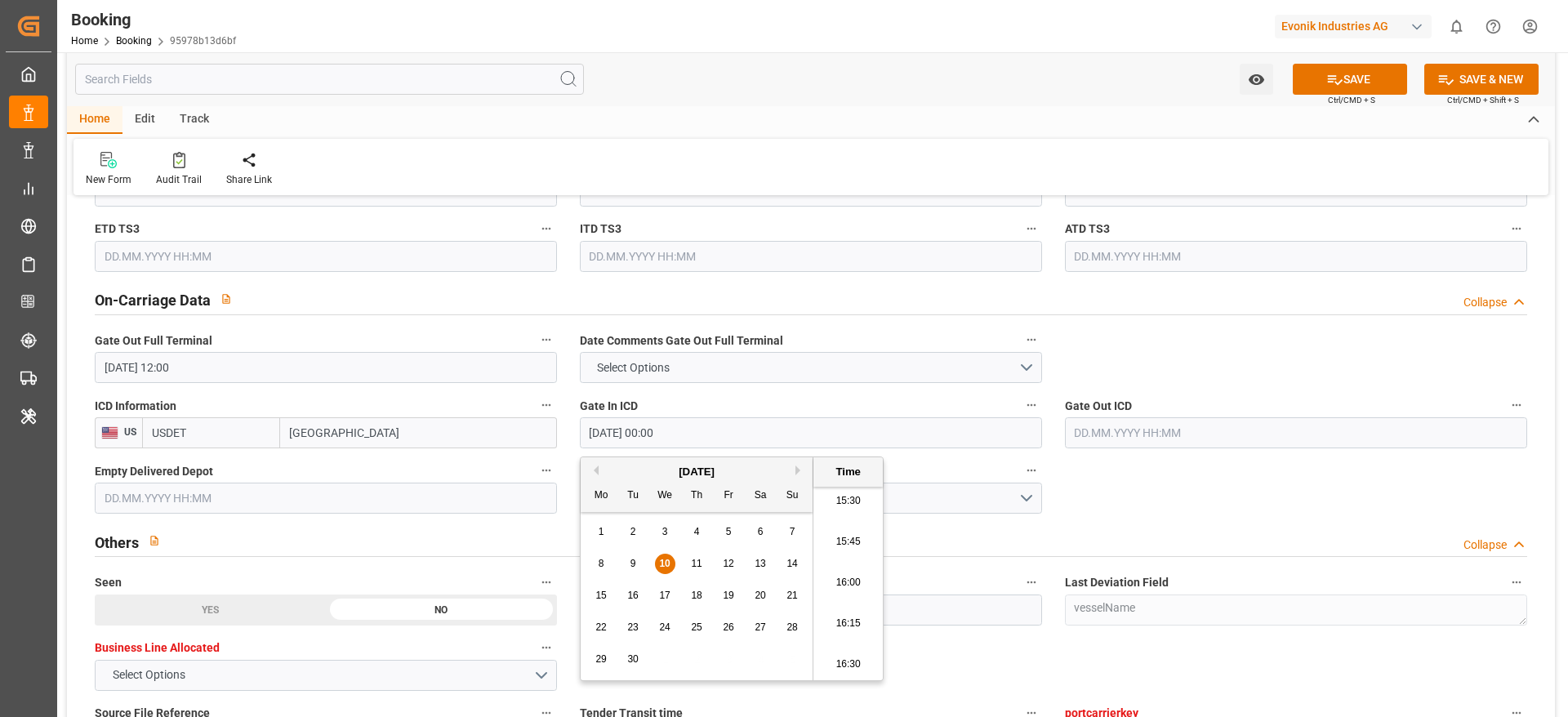
click at [1212, 303] on div "On-Carriage Data Collapse" at bounding box center [811, 299] width 1433 height 31
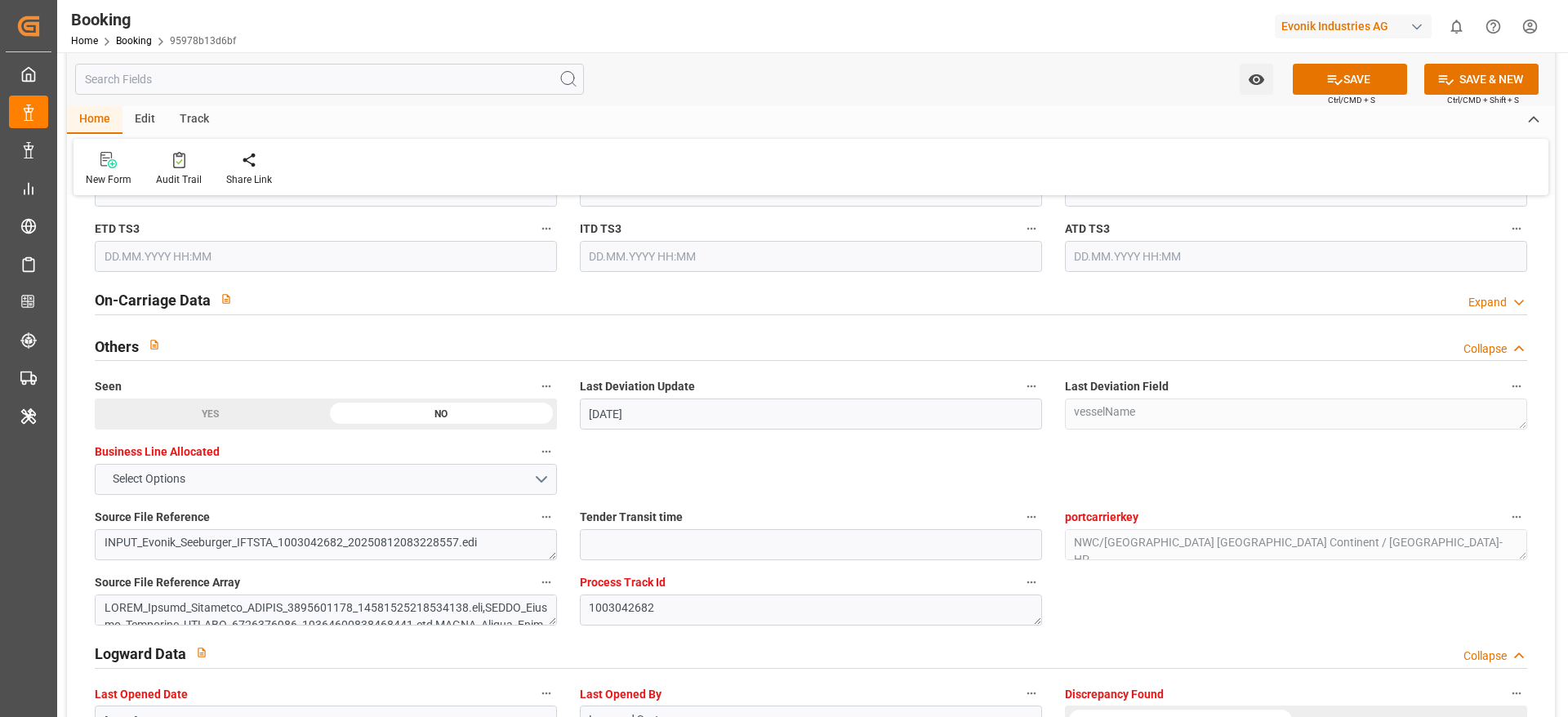
click at [1091, 300] on div "On-Carriage Data Expand" at bounding box center [811, 299] width 1433 height 31
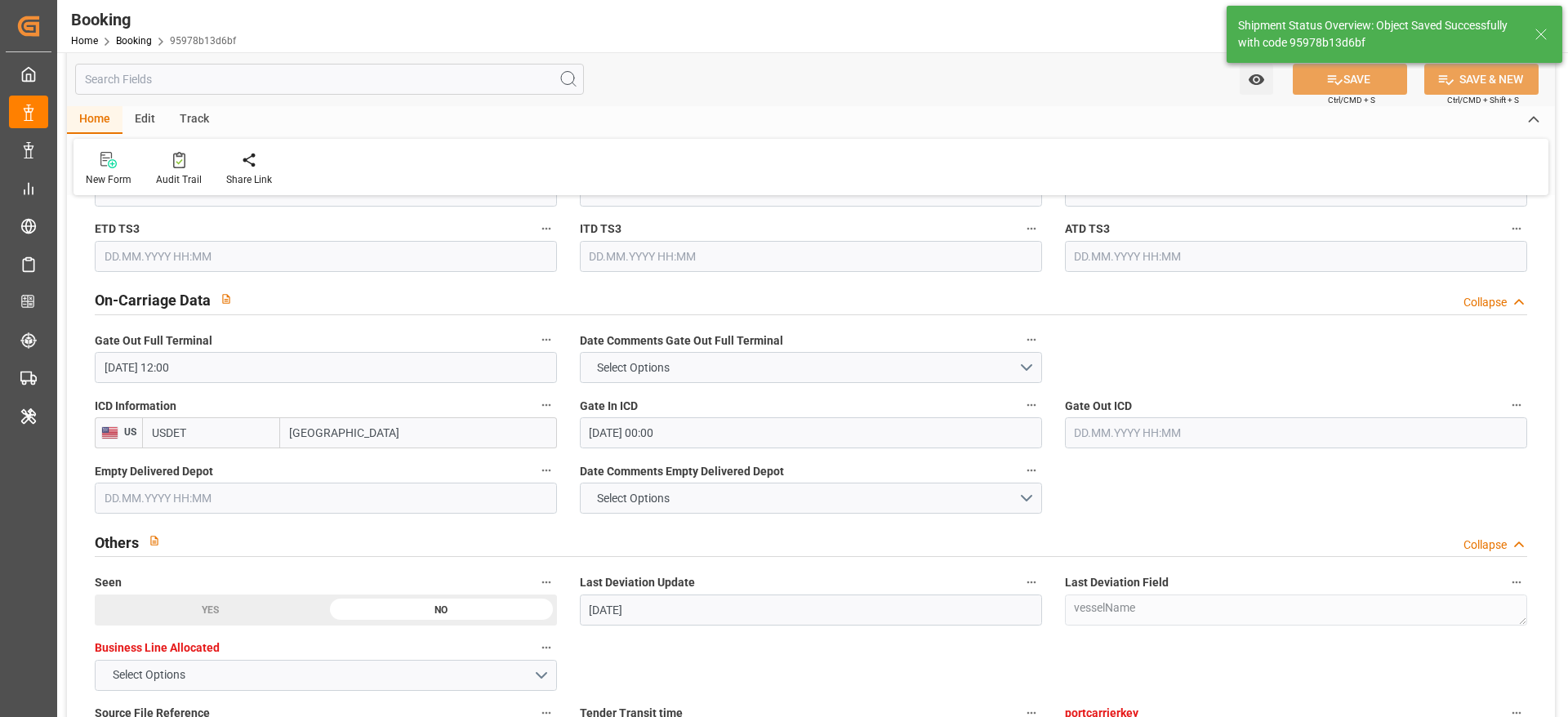
type textarea "[PERSON_NAME]"
type input "10.09.2025 10:39"
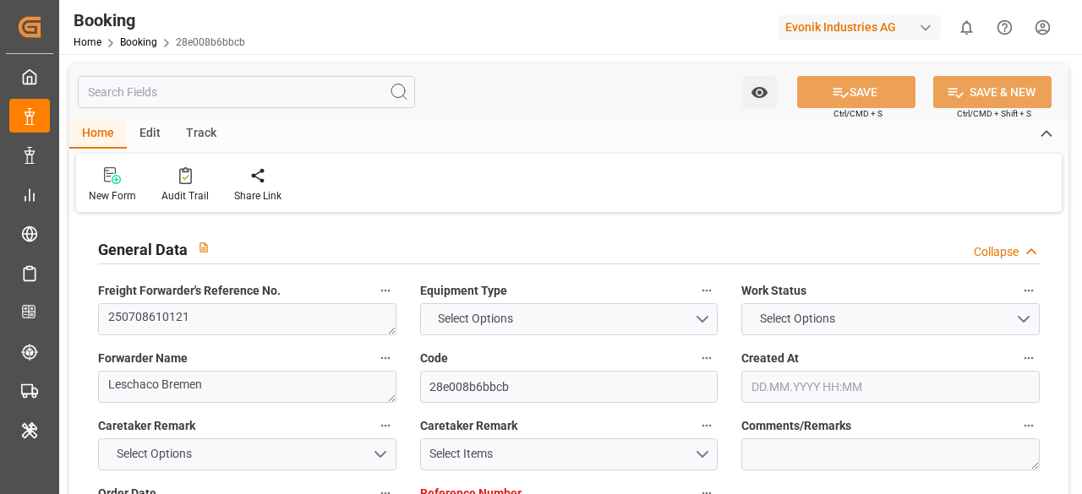
type input "4006621198"
type input "9298698"
type input "Hapag [PERSON_NAME]"
type input "Hapag Lloyd Aktiengesellschaft"
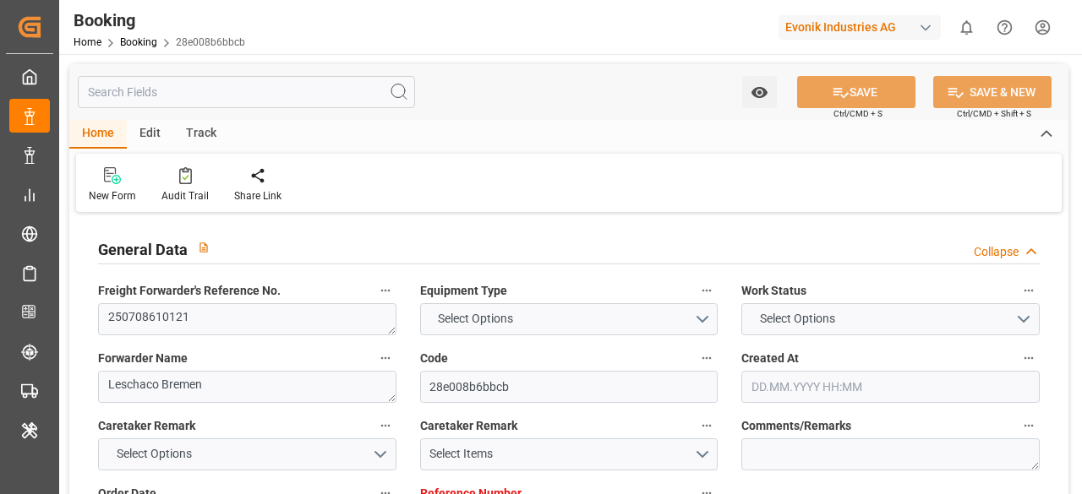
type input "DEBRV"
type input "USORF"
type input "9"
type input "USCLE"
type input "0"
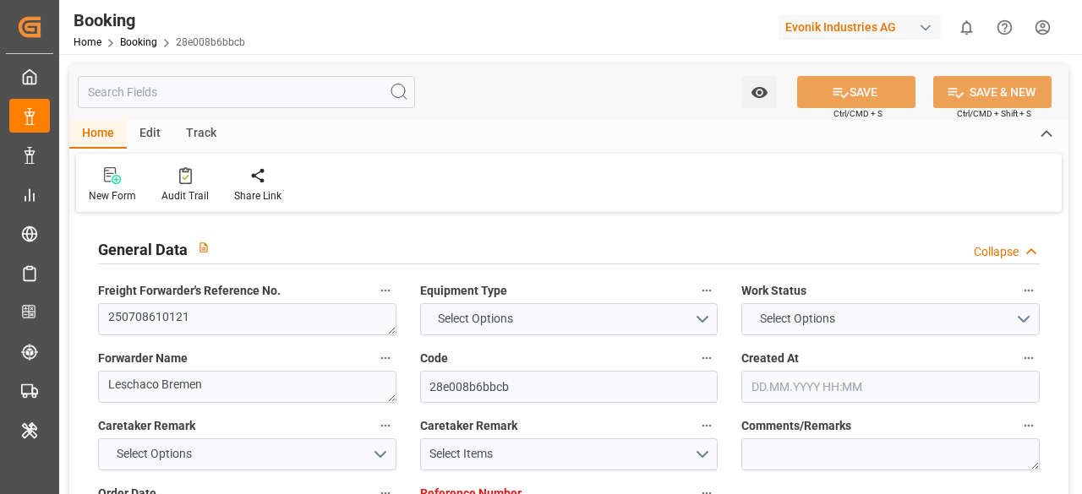
type input "DEBRV"
type input "USORF"
type input "9298698"
type input "[DATE] 06:06"
type input "[DATE]"
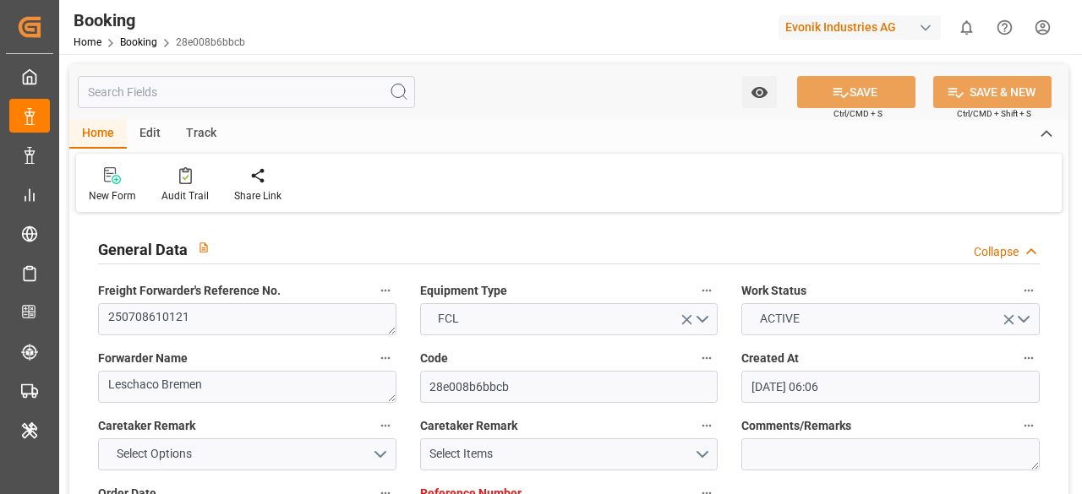
type input "[DATE]"
type input "[DATE] 14:00"
type input "[DATE] 00:00"
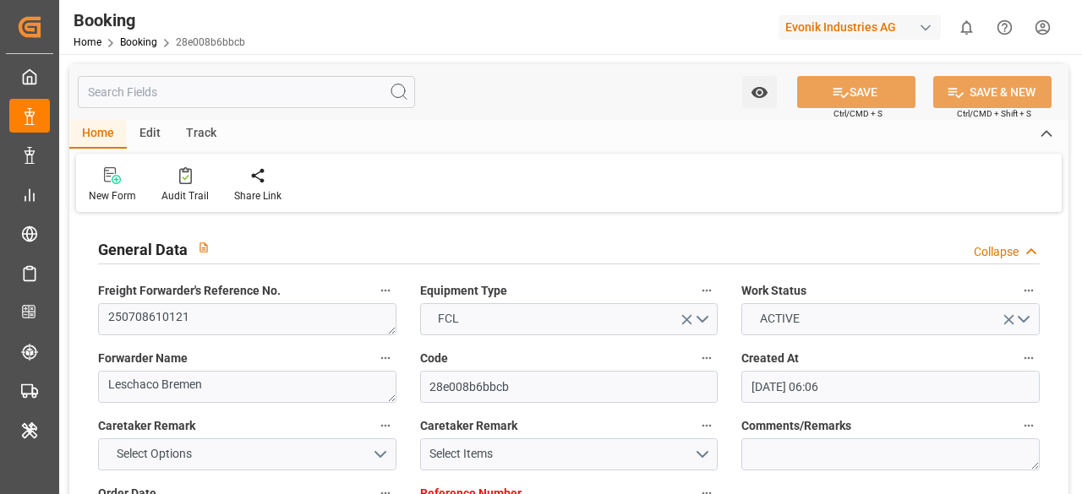
type input "24.07.2025 14:12"
type input "16.07.2025 03:09"
type input "02.08.2025 18:00"
type input "26.07.2025 00:00"
type input "02.08.2025 18:04"
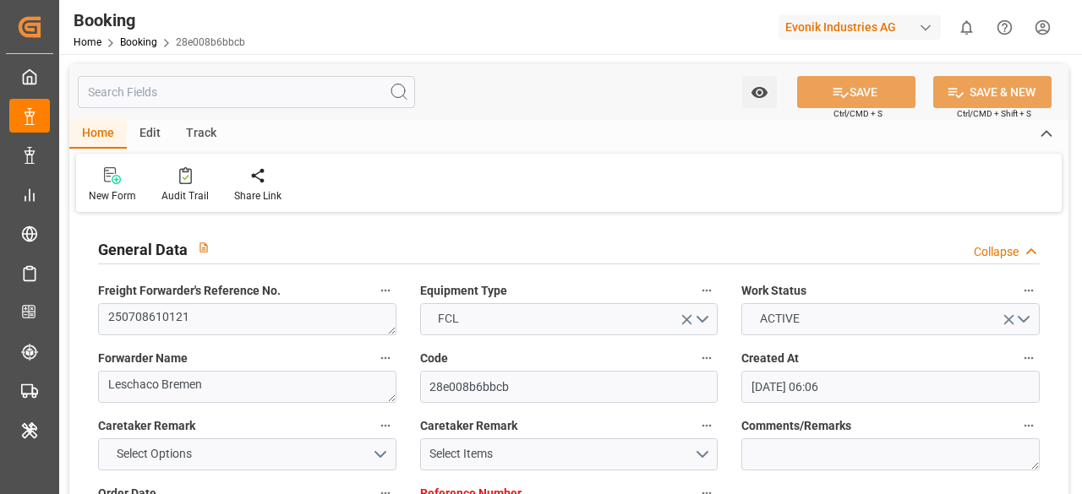
type input "22.08.2025 00:00"
type input "25.08.2025 13:39"
type input "22.08.2025 13:48"
type input "16.07.2025"
type input "09.09.2025 10:54"
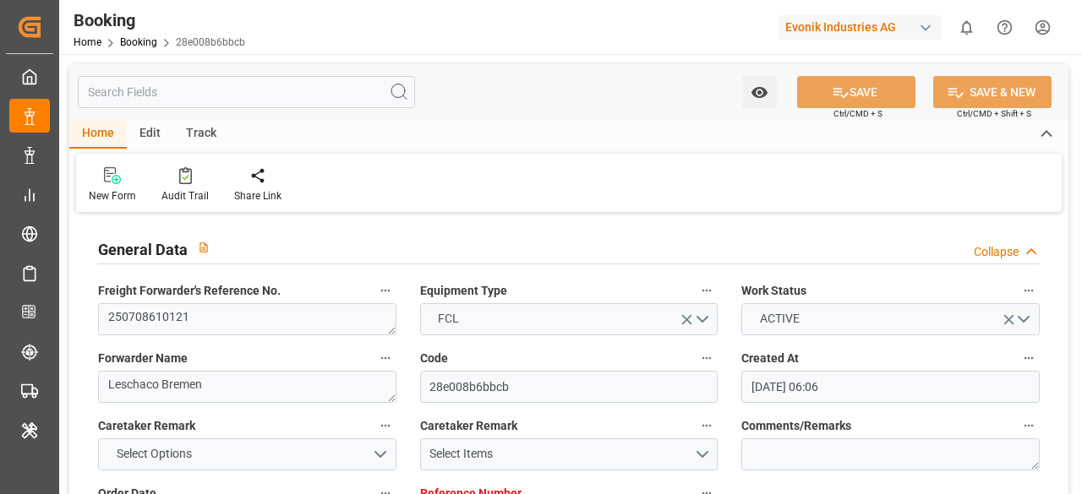
type input "09.09.2025"
type input "10.07.2025 10:24"
type input "31.12.2025 12:00"
type input "02.08.2025 12:00"
type input "25.08.2025 13:39"
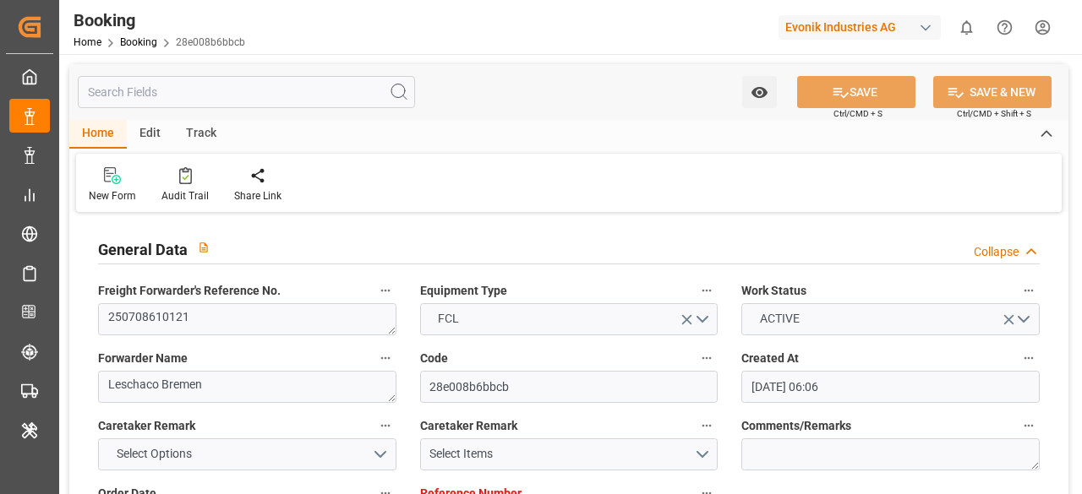
type input "22.08.2025 13:48"
type input "24.07.2025 02:34"
type input "24.07.2025 14:00"
type input "24.07.2025 14:18"
type input "02.08.2025 18:00"
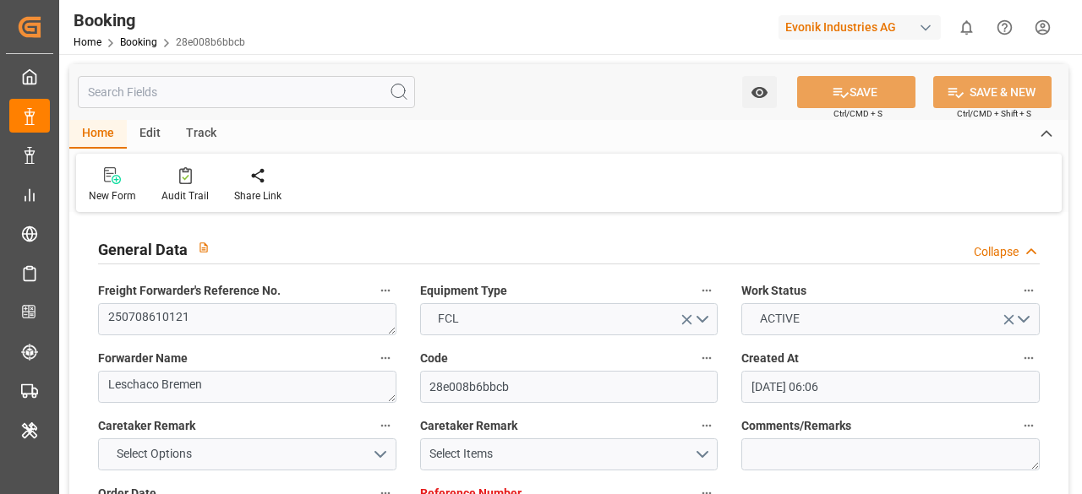
type input "02.08.2025 16:29"
type input "03.08.2025 04:56"
type input "03.08.2025 00:23"
type input "04.08.2025 12:00"
type input "28.07.2025 12:00"
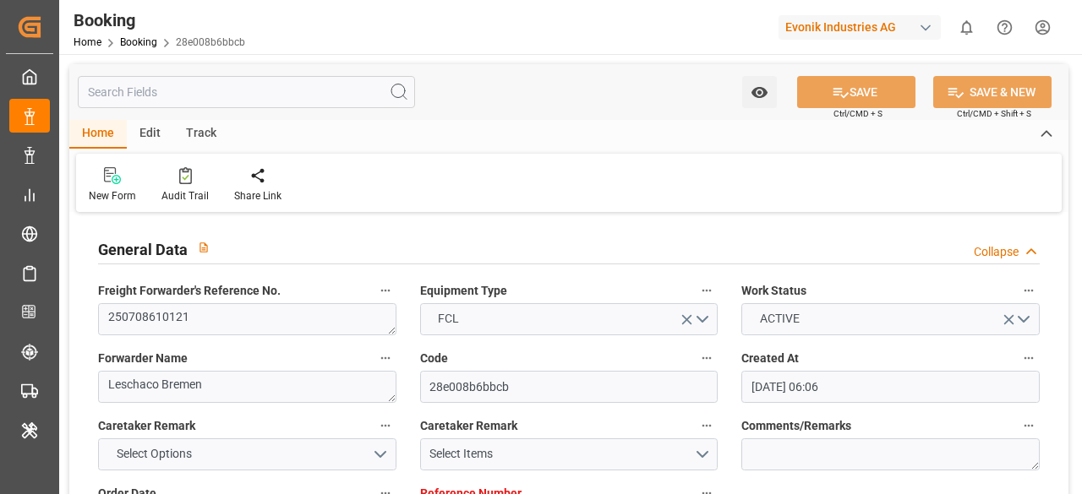
type input "07.08.2025 00:23"
type input "31.12.2025 12:00"
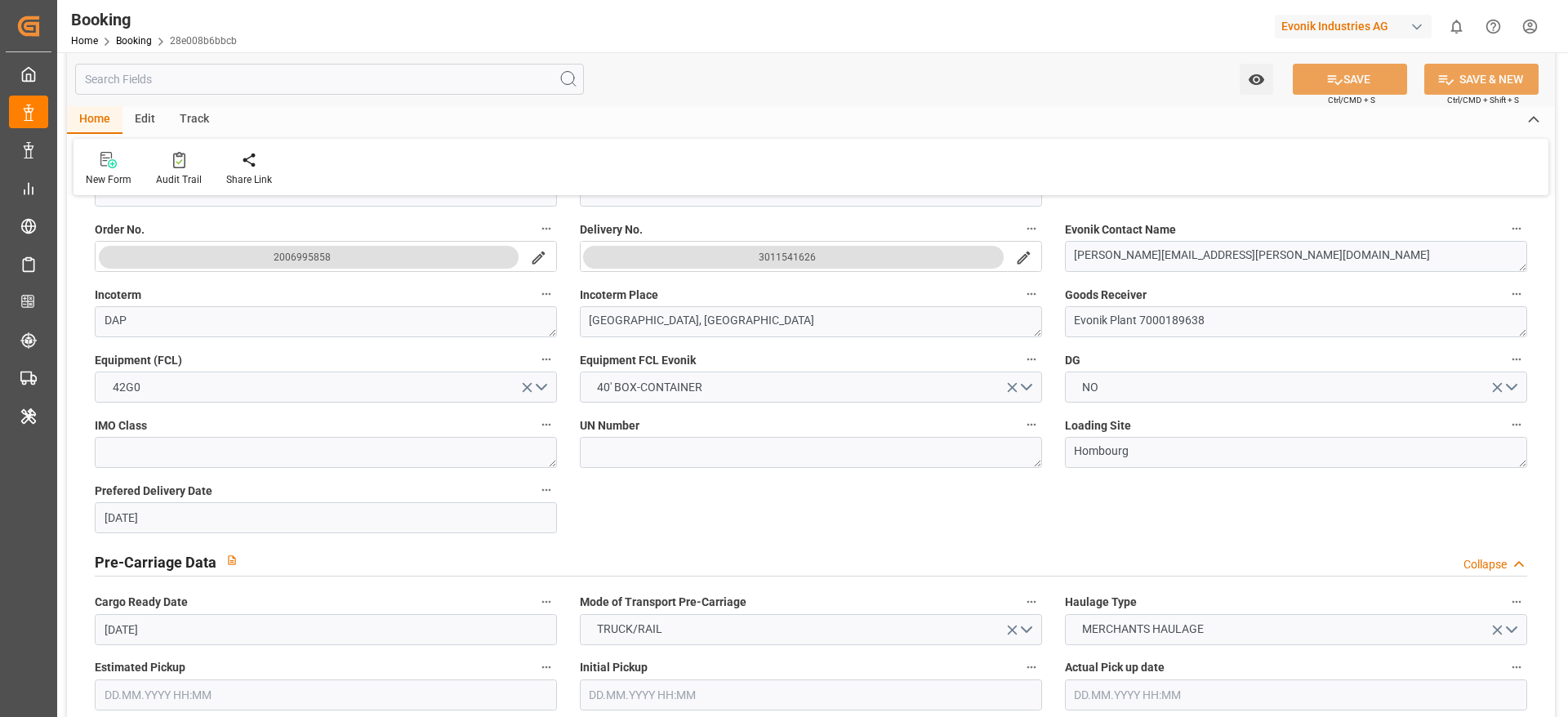
scroll to position [858, 0]
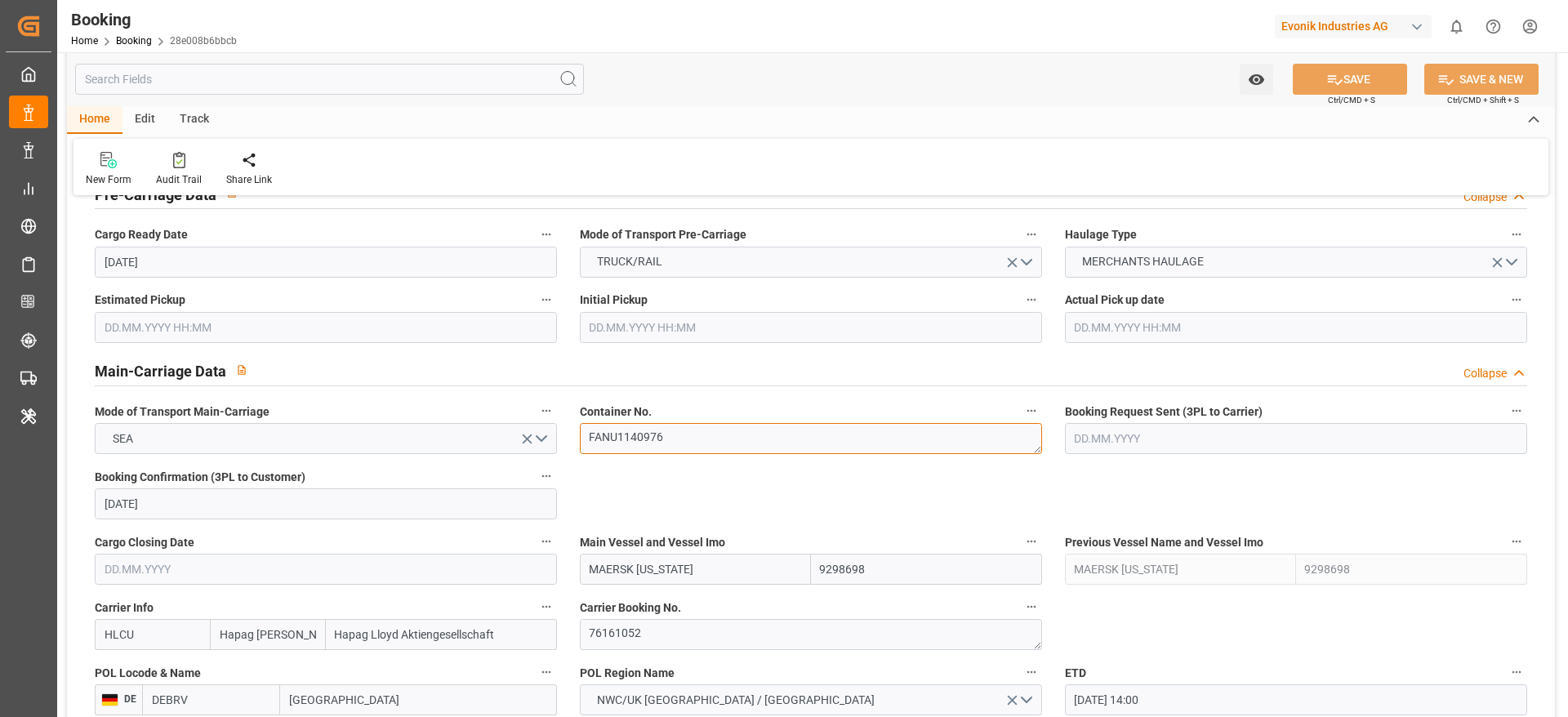
click at [682, 429] on textarea "FANU1140976" at bounding box center [811, 439] width 462 height 31
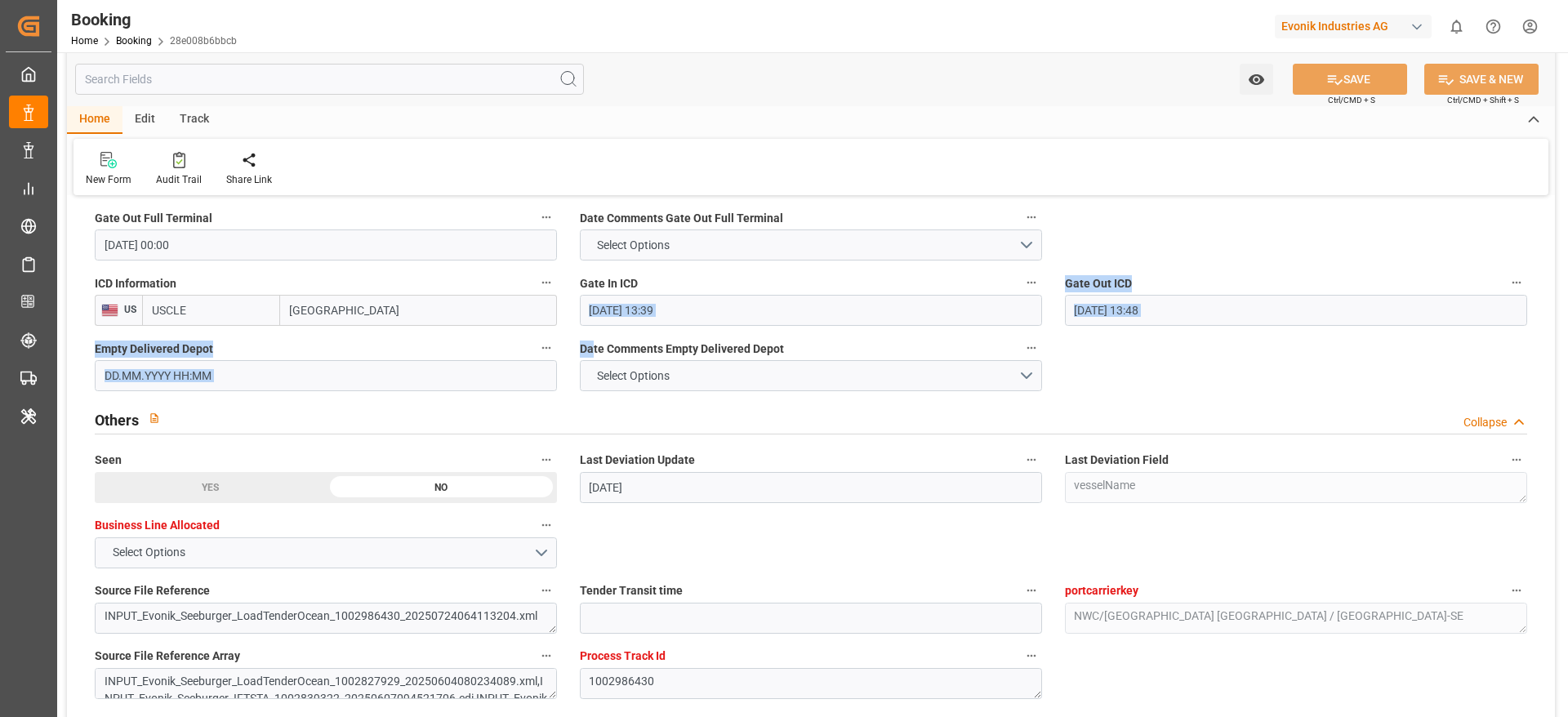
click at [246, 374] on input "text" at bounding box center [326, 376] width 462 height 31
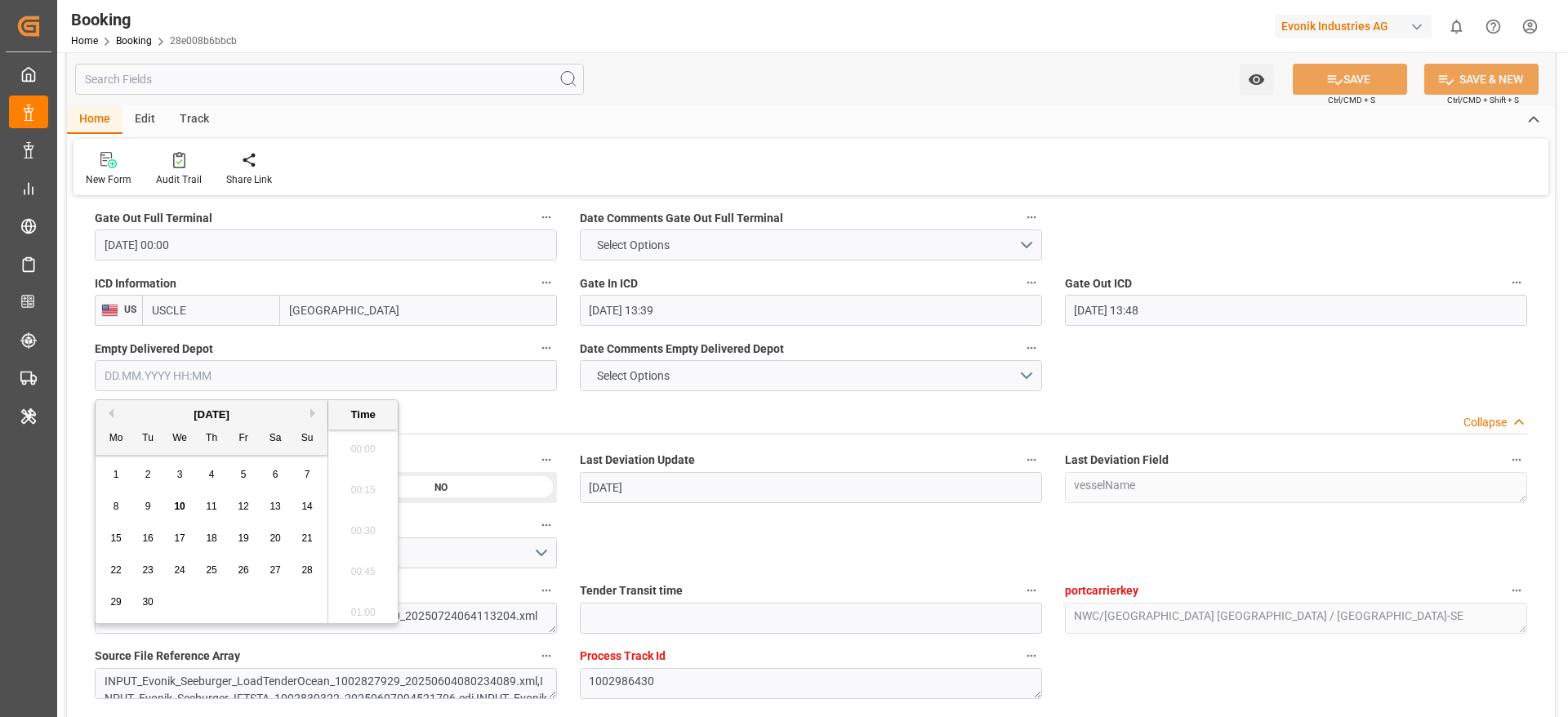
scroll to position [2538, 0]
click at [121, 477] on div "8" at bounding box center [116, 507] width 20 height 19
type input "08.09.2025 00:00"
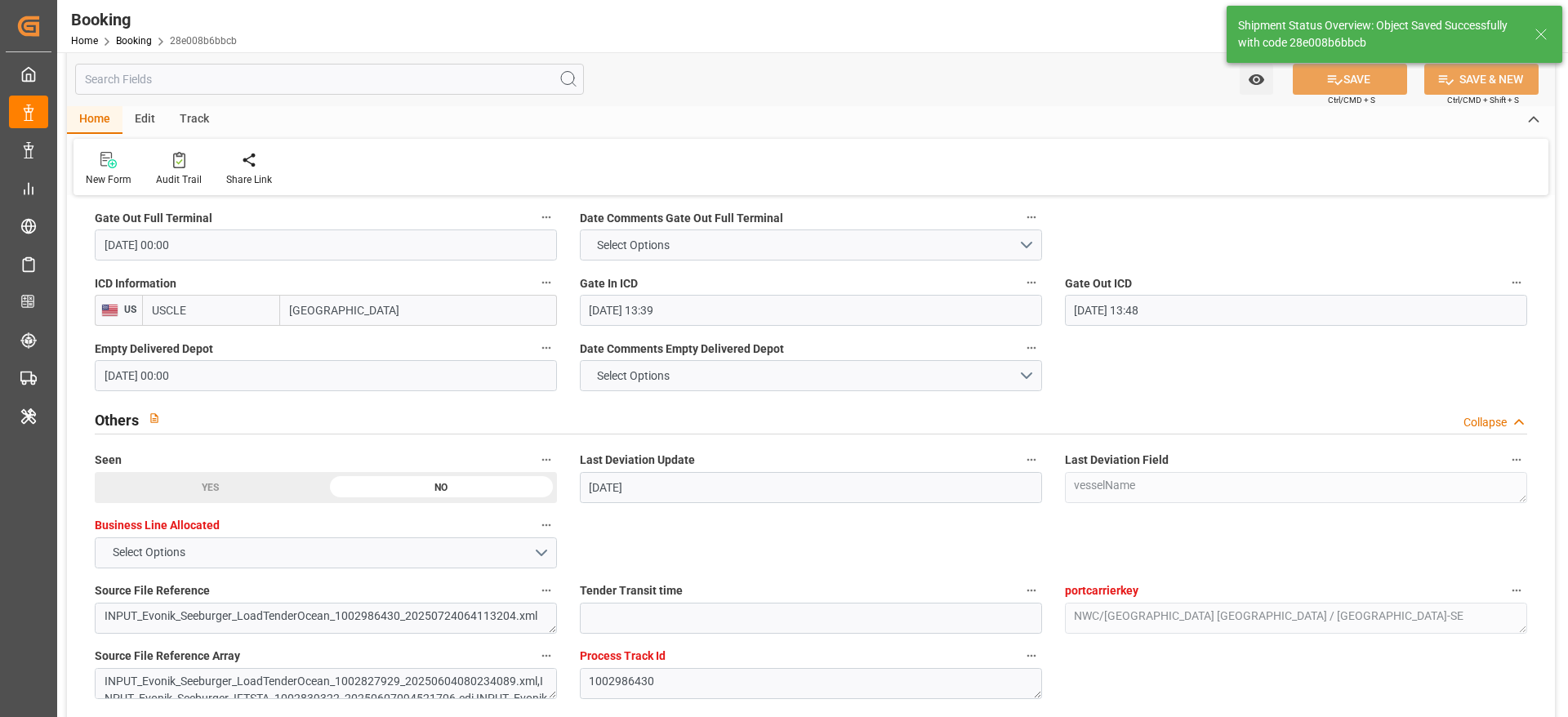
type textarea "Likitha devaraj"
type input "10.09.2025 10:43"
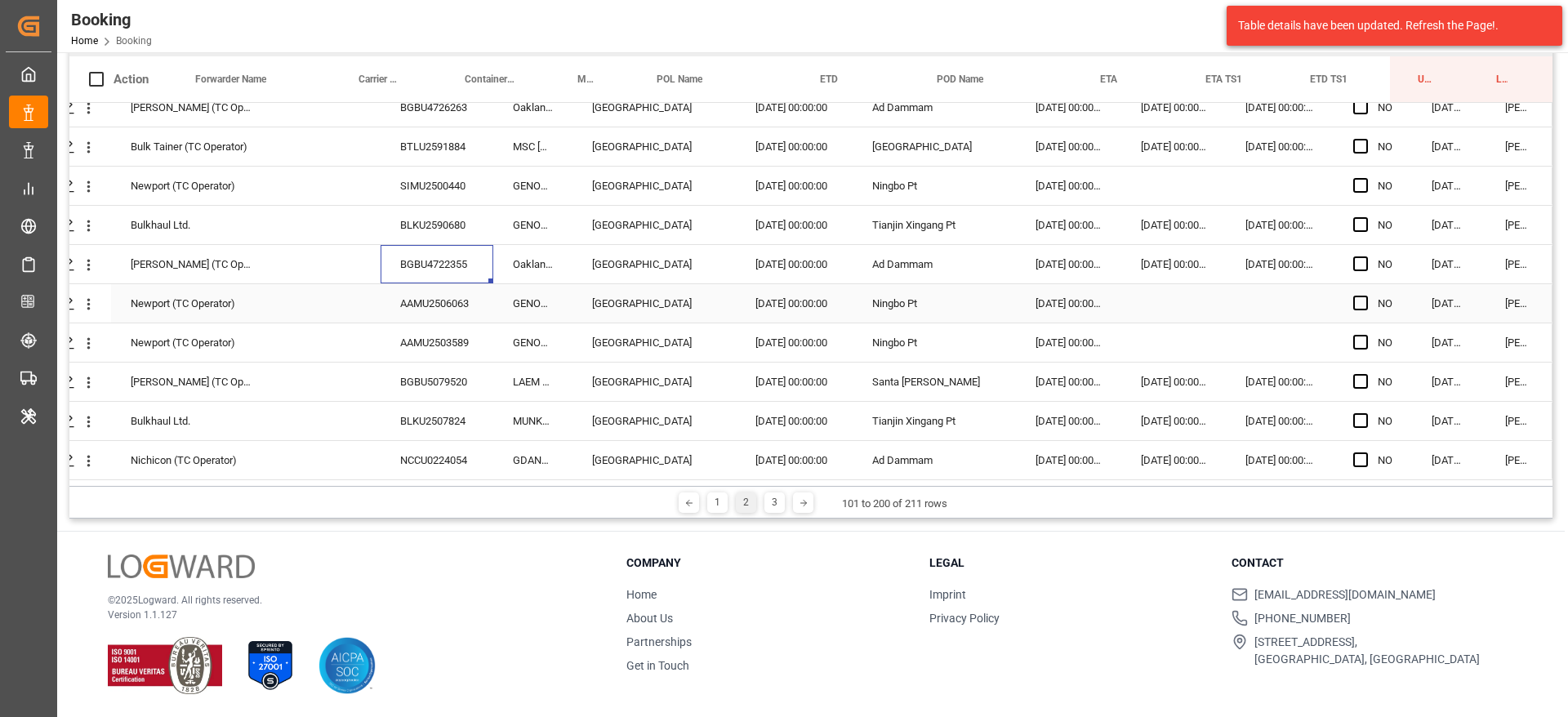
click at [392, 287] on div "AAMU2506063" at bounding box center [437, 303] width 113 height 39
click at [409, 324] on div "AAMU2503589" at bounding box center [437, 343] width 113 height 39
click at [420, 366] on div "BGBU5079520" at bounding box center [437, 382] width 113 height 39
click at [407, 441] on div "NCCU0224054" at bounding box center [437, 460] width 113 height 39
click at [413, 425] on div "BLKU2507824" at bounding box center [437, 421] width 113 height 39
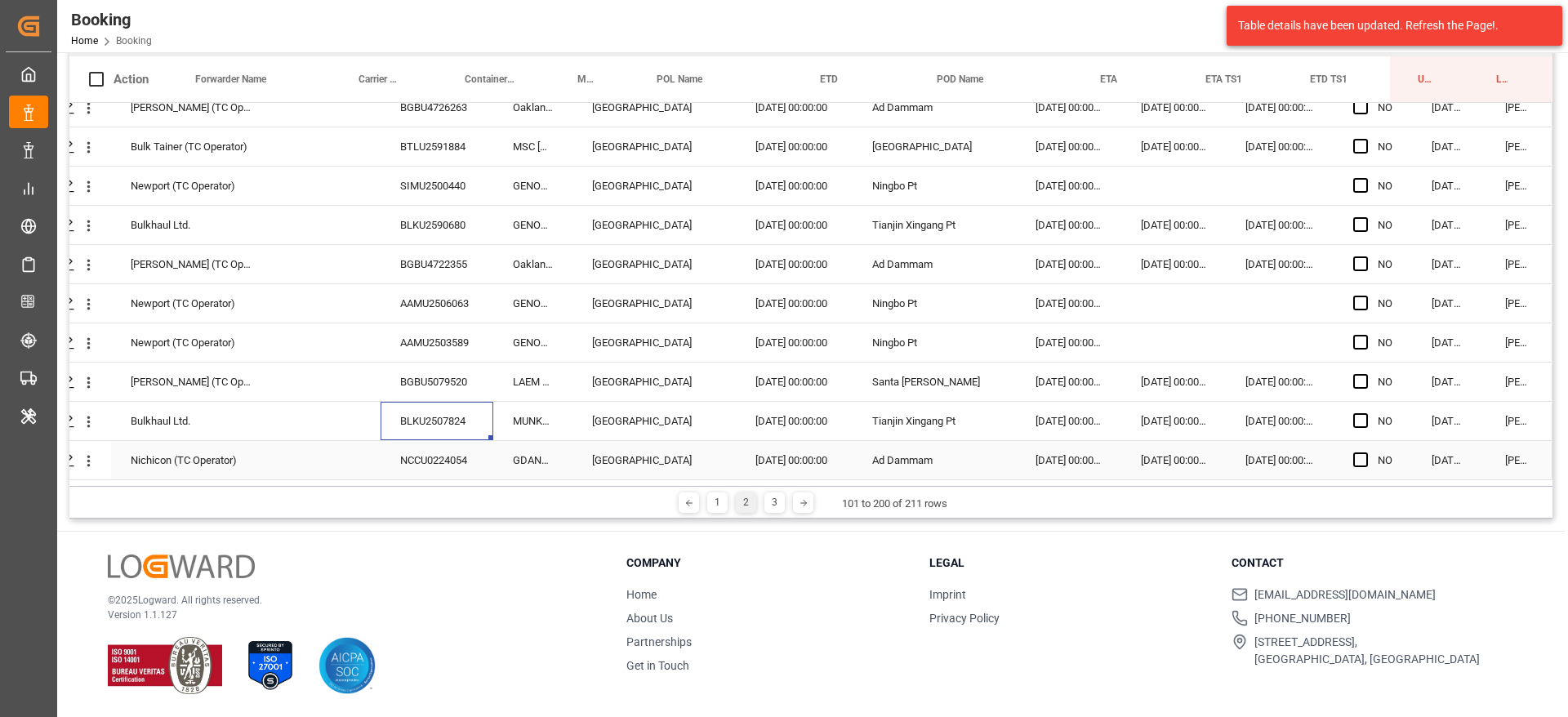
click at [399, 441] on div "NCCU0224054" at bounding box center [437, 460] width 113 height 39
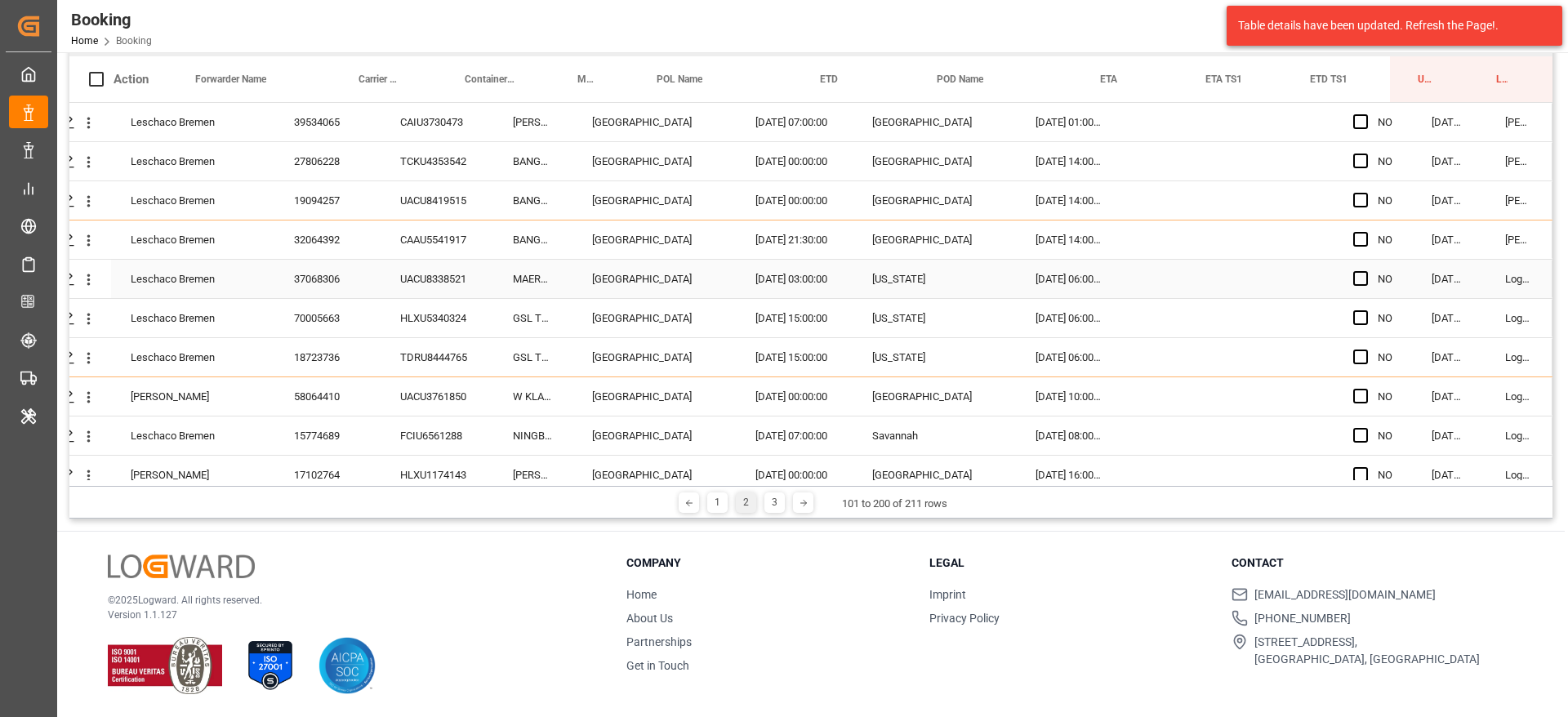
scroll to position [241, 0]
click at [1354, 127] on span "Press SPACE to select this row." at bounding box center [1360, 123] width 14 height 14
click at [1365, 116] on input "Press SPACE to select this row." at bounding box center [1365, 116] width 0 height 0
click at [1355, 119] on span "Press SPACE to select this row." at bounding box center [1360, 123] width 14 height 14
click at [1365, 116] on input "Press SPACE to select this row." at bounding box center [1365, 116] width 0 height 0
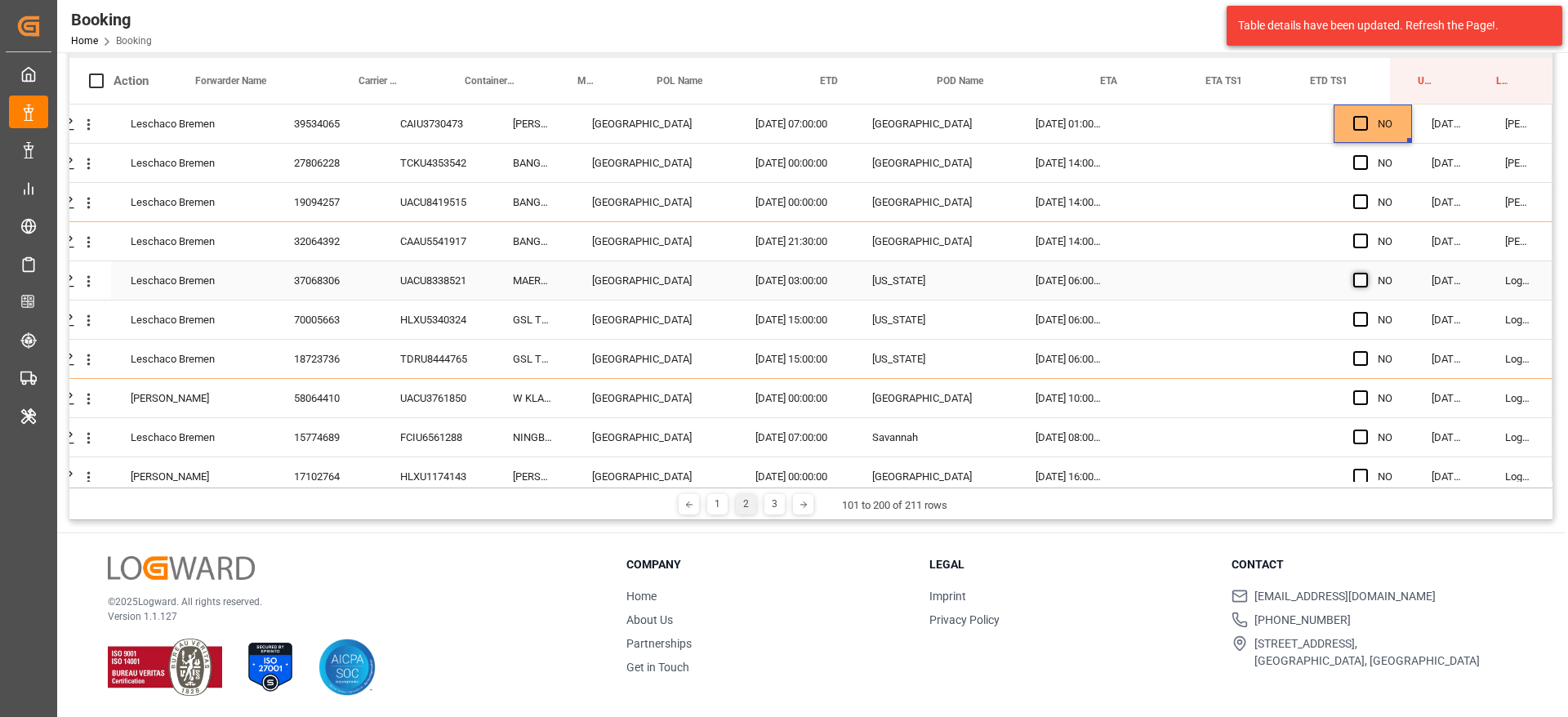
click at [1359, 285] on span "Press SPACE to select this row." at bounding box center [1360, 279] width 14 height 14
click at [1365, 272] on input "Press SPACE to select this row." at bounding box center [1365, 272] width 0 height 0
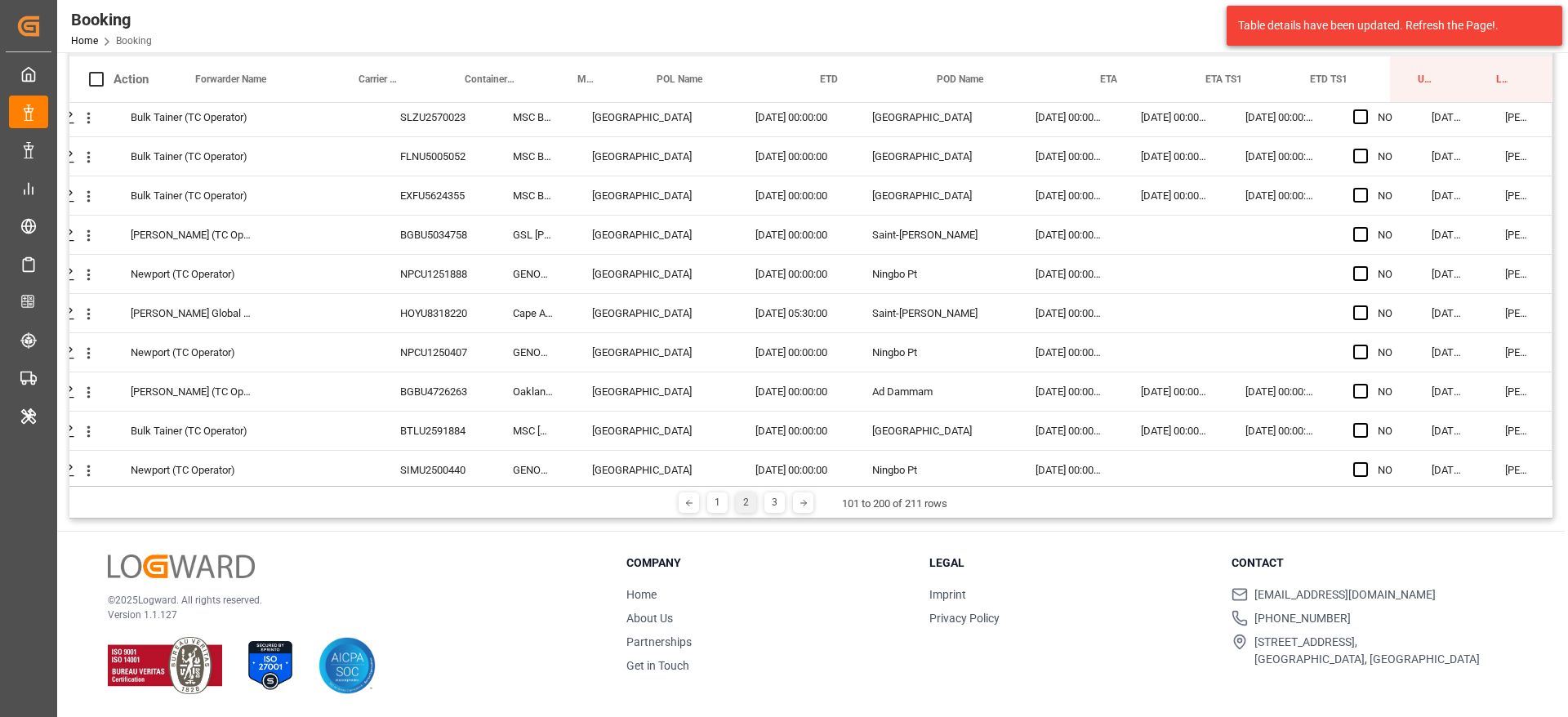
scroll to position [3549, 62]
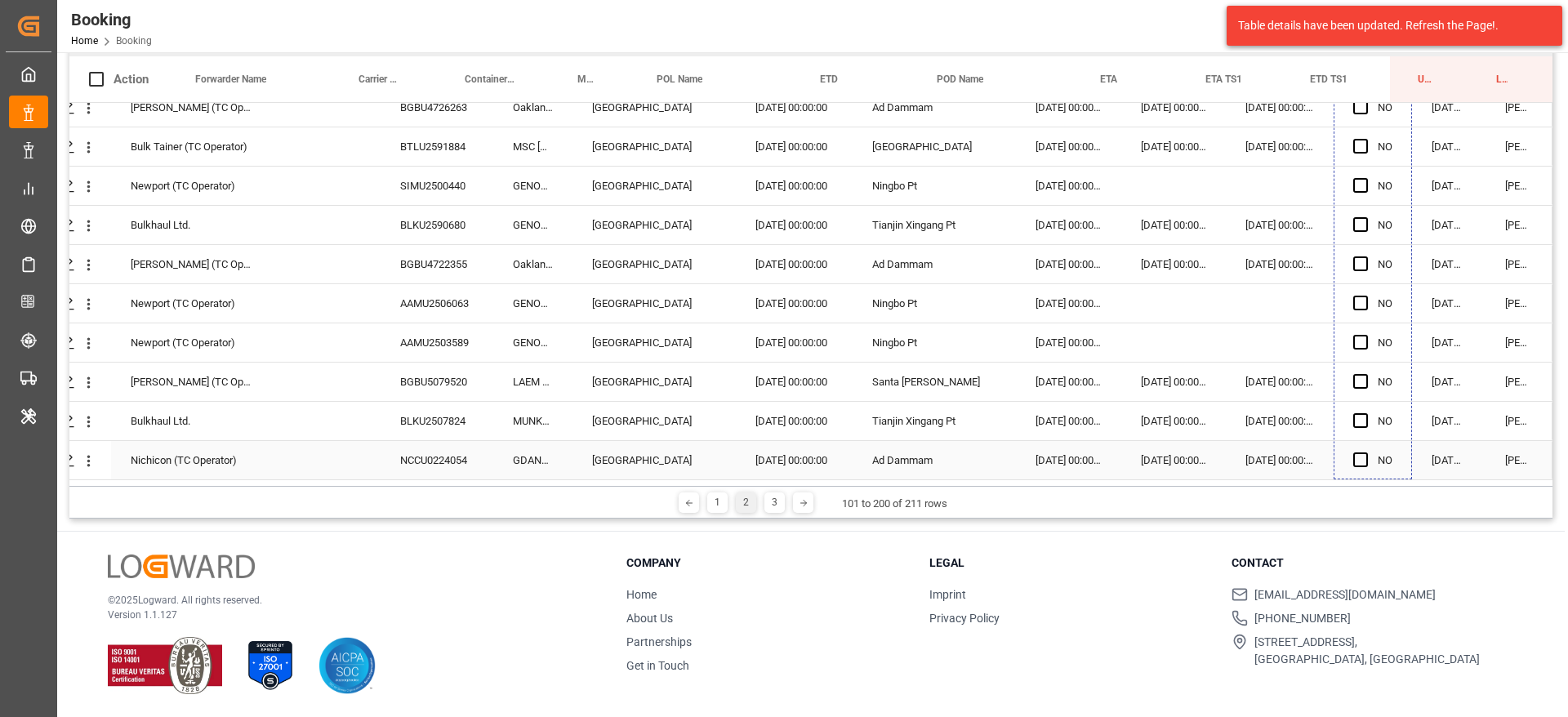
drag, startPoint x: 1405, startPoint y: 296, endPoint x: 1250, endPoint y: 414, distance: 194.8
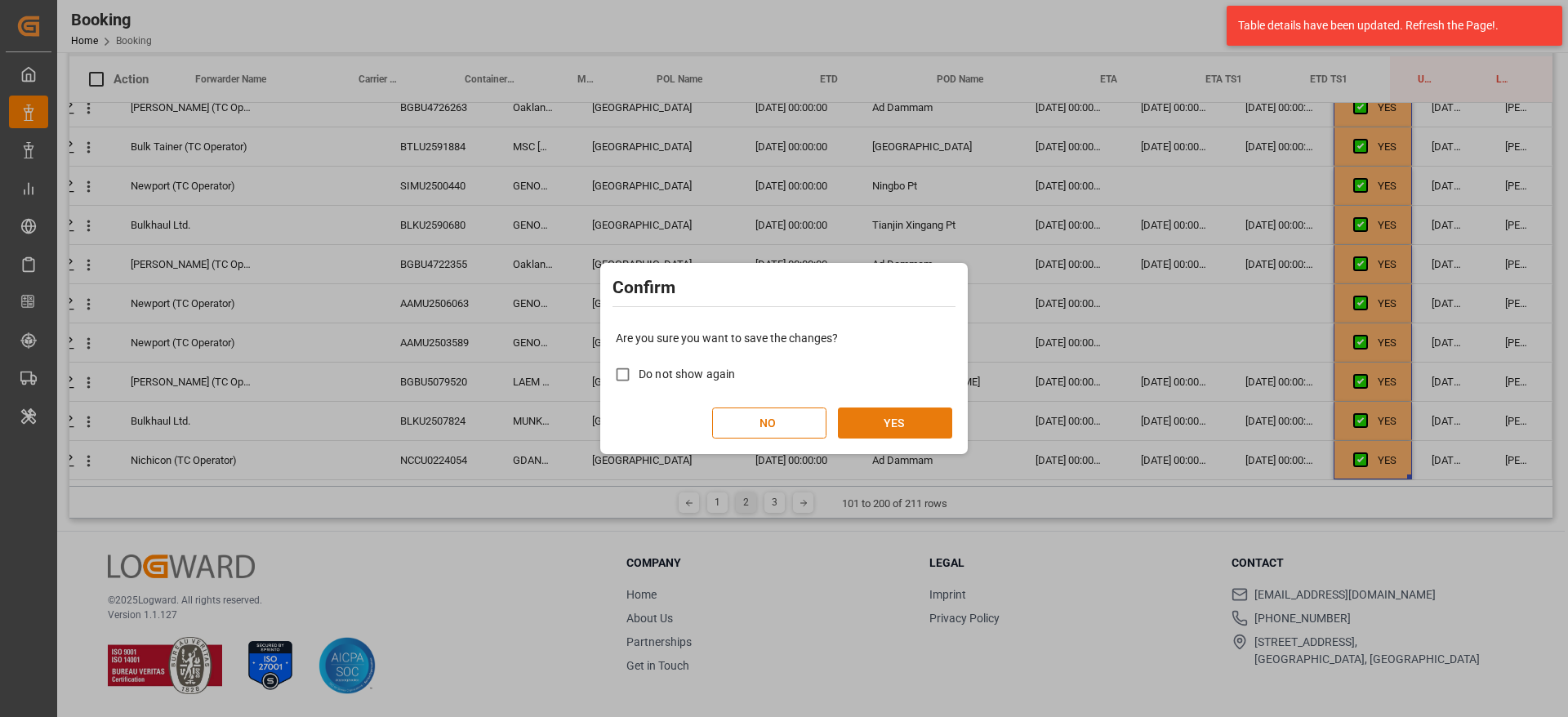
click at [944, 433] on button "YES" at bounding box center [895, 423] width 114 height 31
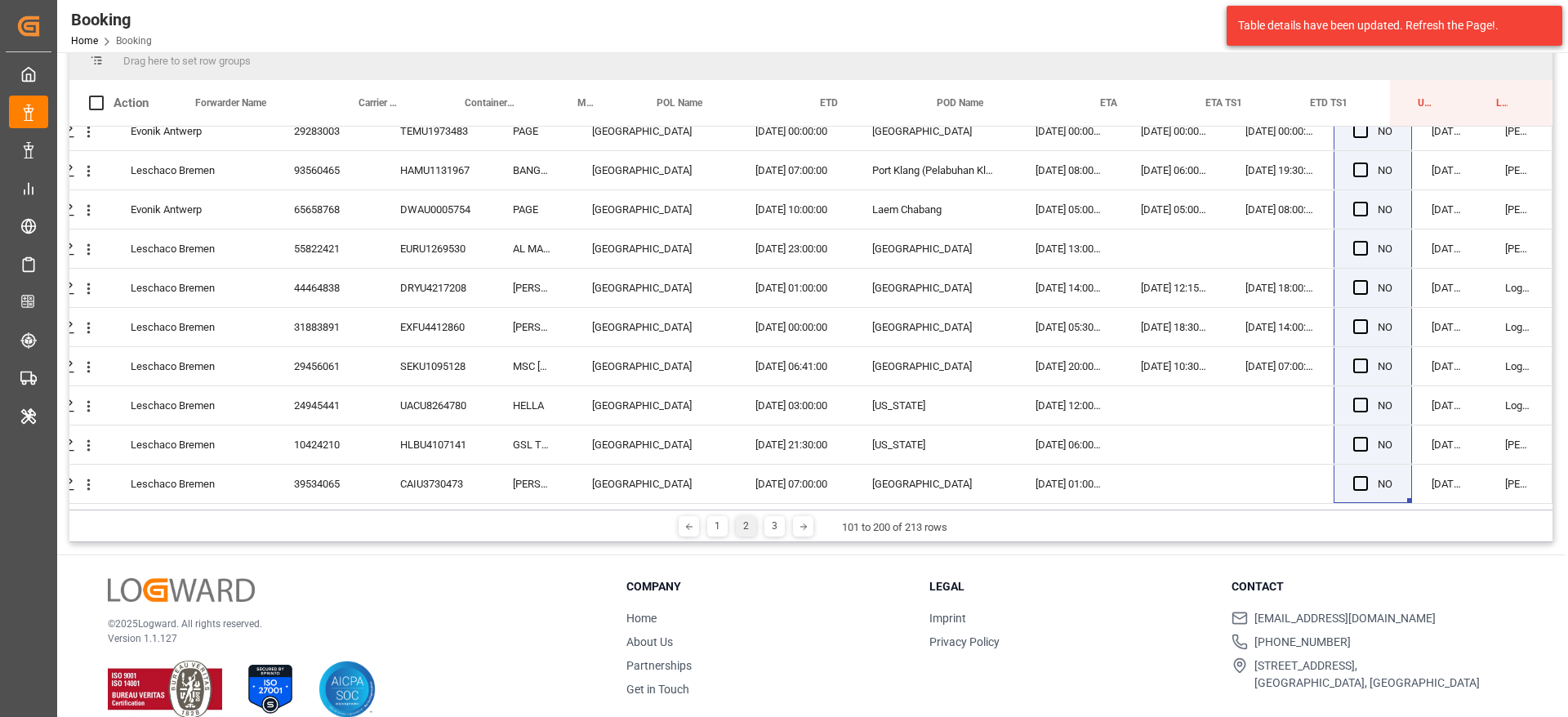
scroll to position [242, 0]
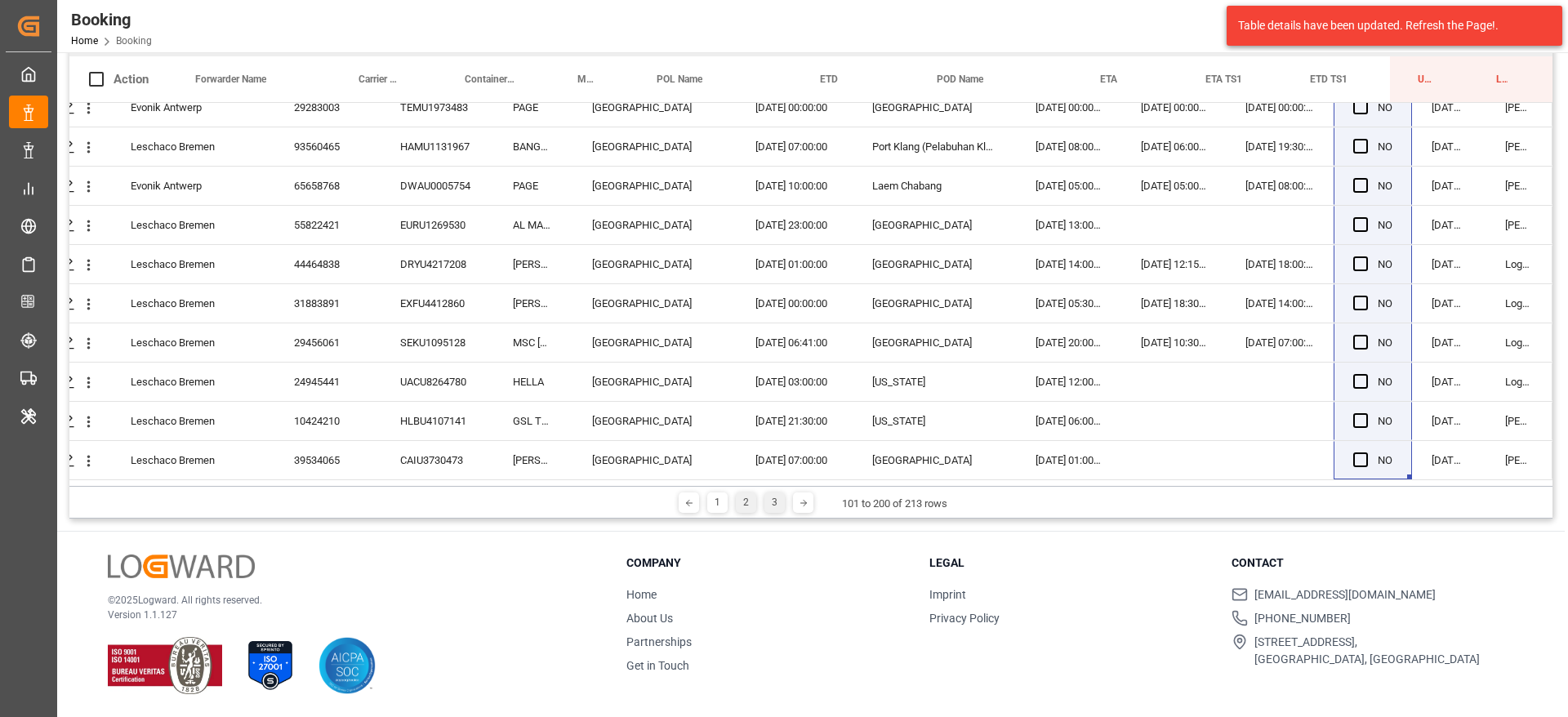
click at [775, 509] on div "3" at bounding box center [774, 502] width 20 height 20
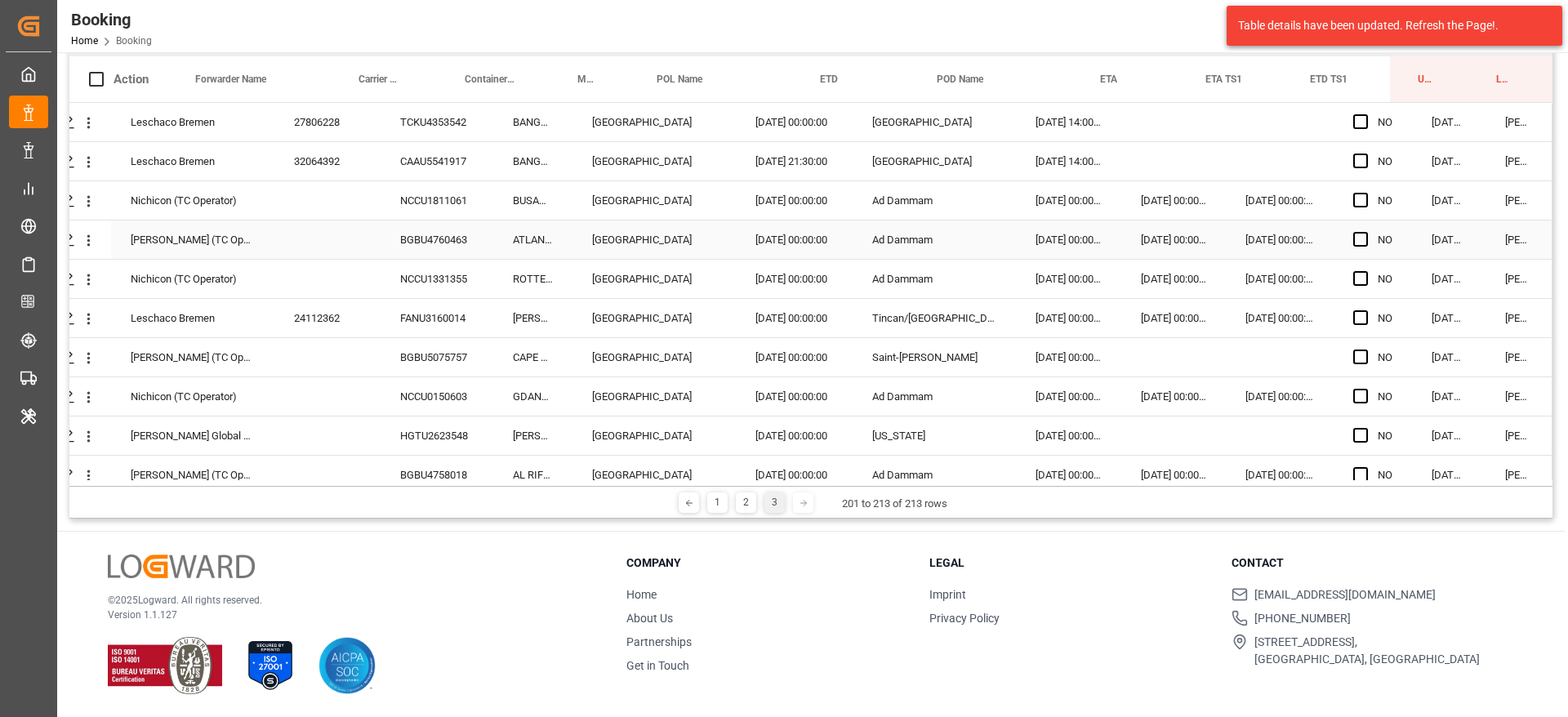
scroll to position [0, 0]
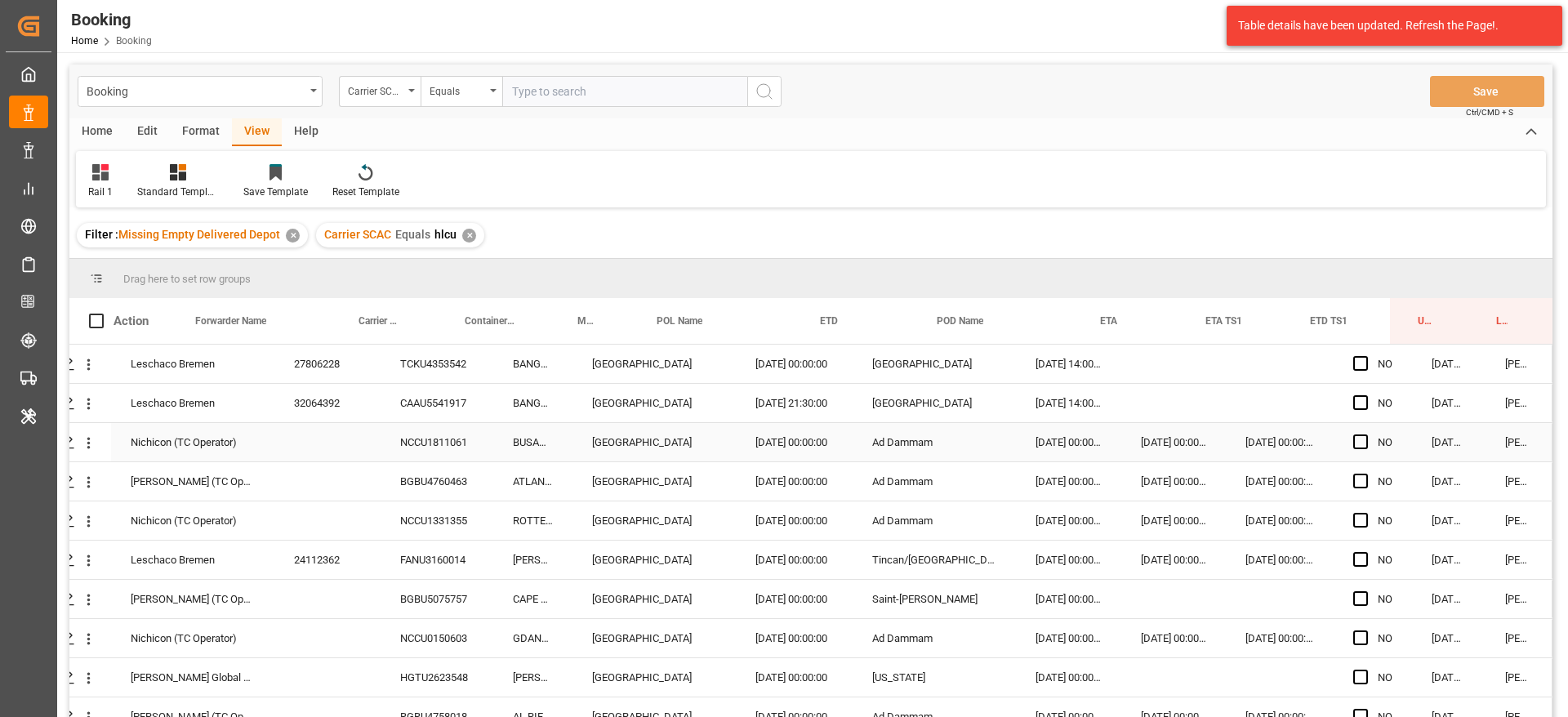
click at [439, 444] on div "NCCU1811061" at bounding box center [437, 443] width 113 height 39
click at [413, 485] on div "BGBU4760463" at bounding box center [437, 481] width 113 height 39
click at [432, 516] on div "NCCU1331355" at bounding box center [437, 521] width 113 height 39
click at [421, 557] on div "FANU3160014" at bounding box center [437, 560] width 113 height 39
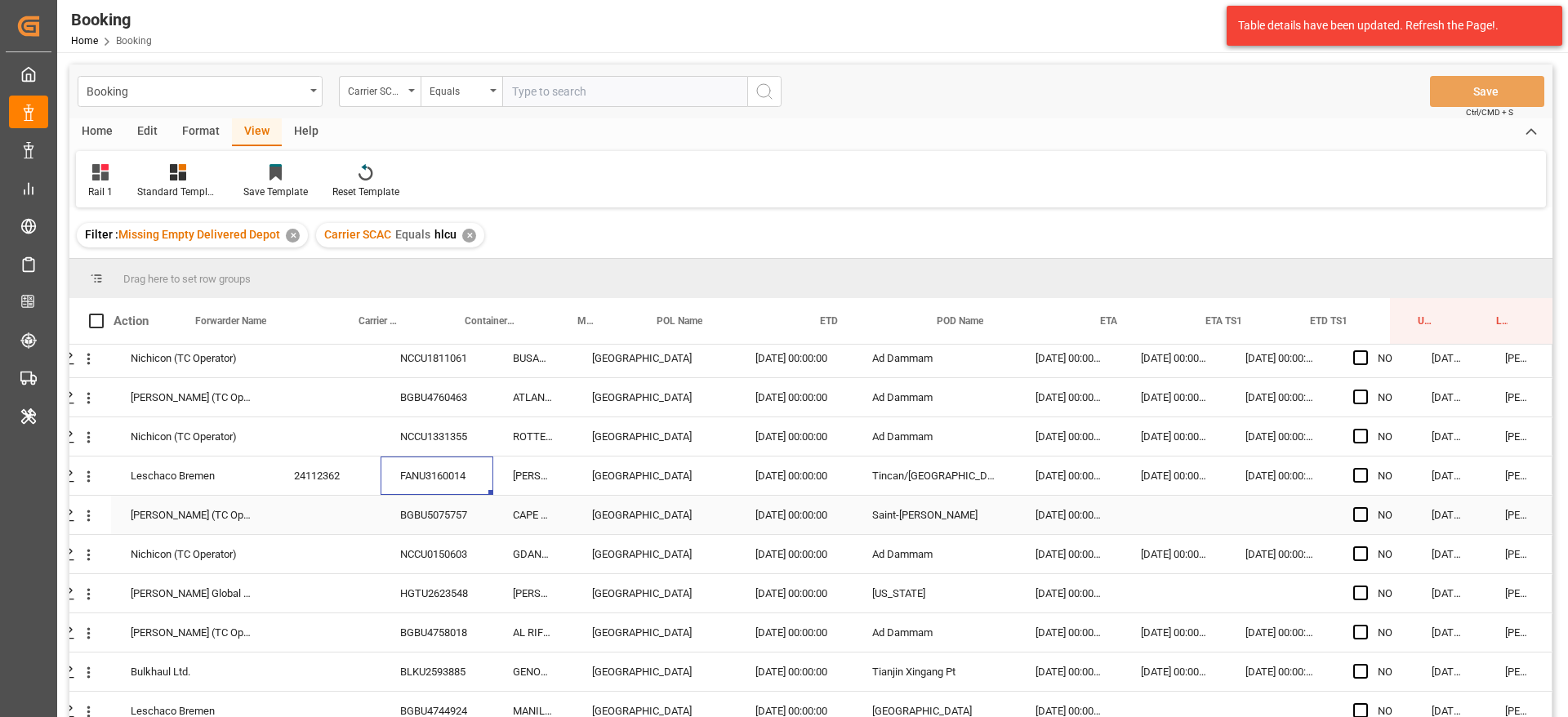
scroll to position [123, 62]
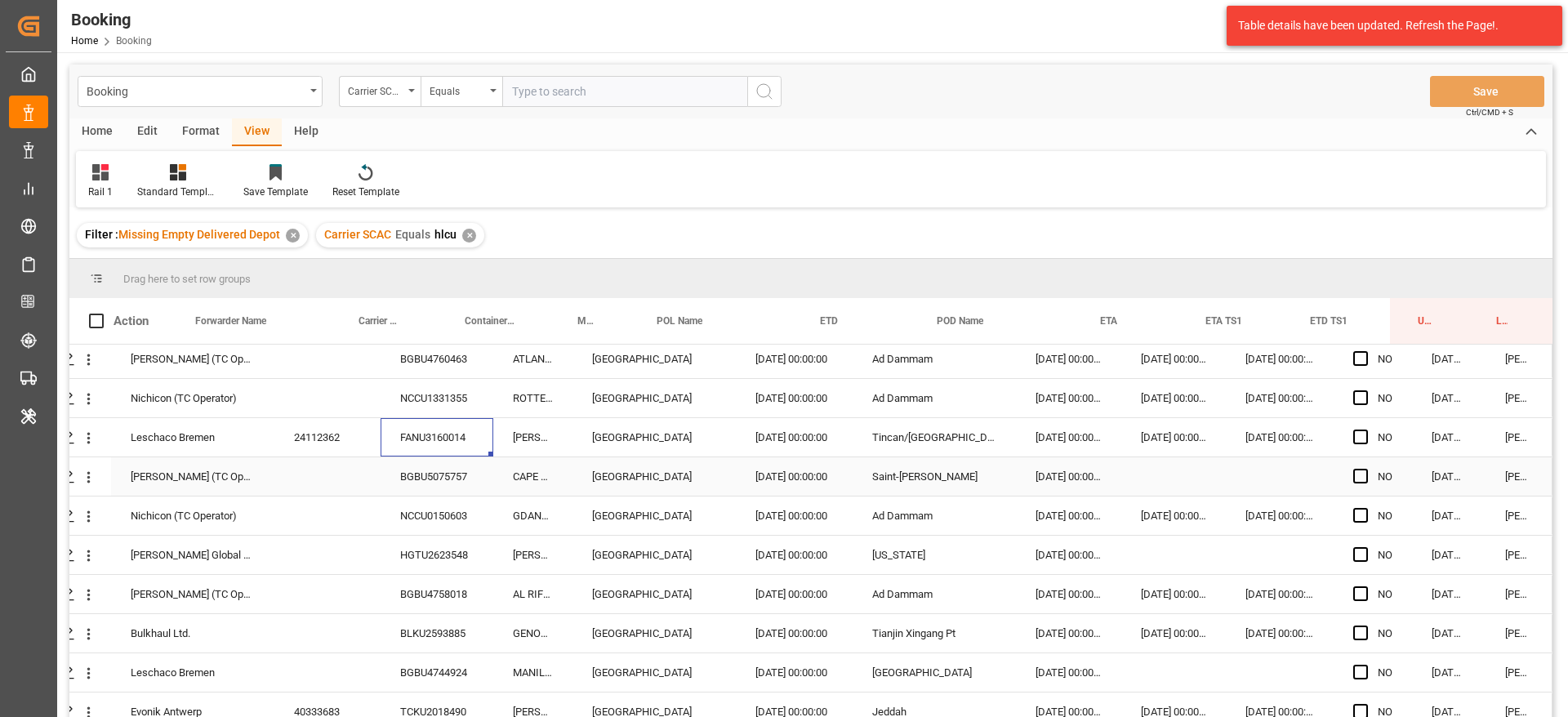
click at [456, 469] on div "BGBU5075757" at bounding box center [437, 476] width 113 height 39
click at [454, 525] on div "NCCU0150603" at bounding box center [437, 516] width 113 height 39
click at [414, 551] on div "HGTU2623548" at bounding box center [437, 556] width 113 height 39
click at [399, 589] on div "BGBU4758018" at bounding box center [437, 594] width 113 height 39
click at [454, 631] on div "BLKU2593885" at bounding box center [437, 634] width 113 height 39
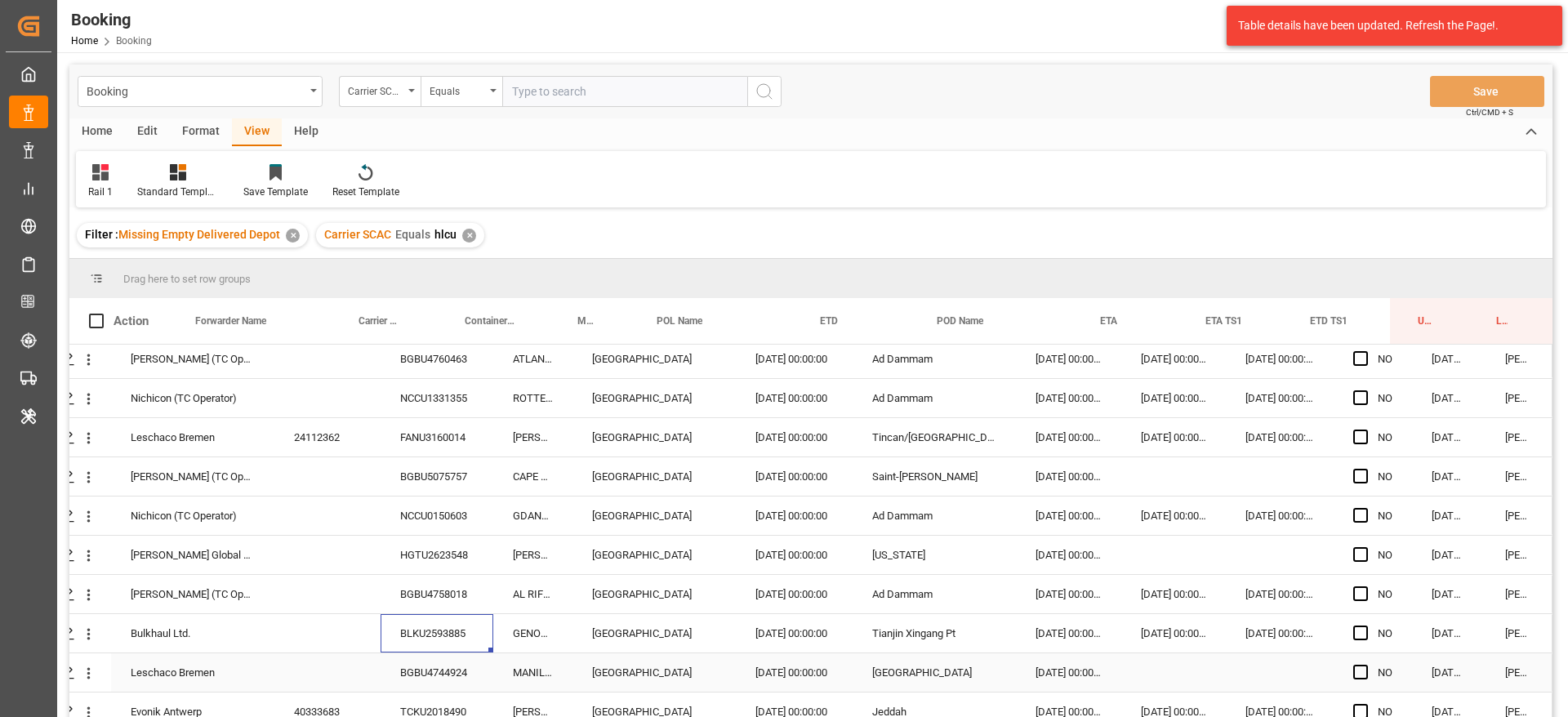
click at [428, 663] on div "BGBU4744924" at bounding box center [437, 673] width 113 height 39
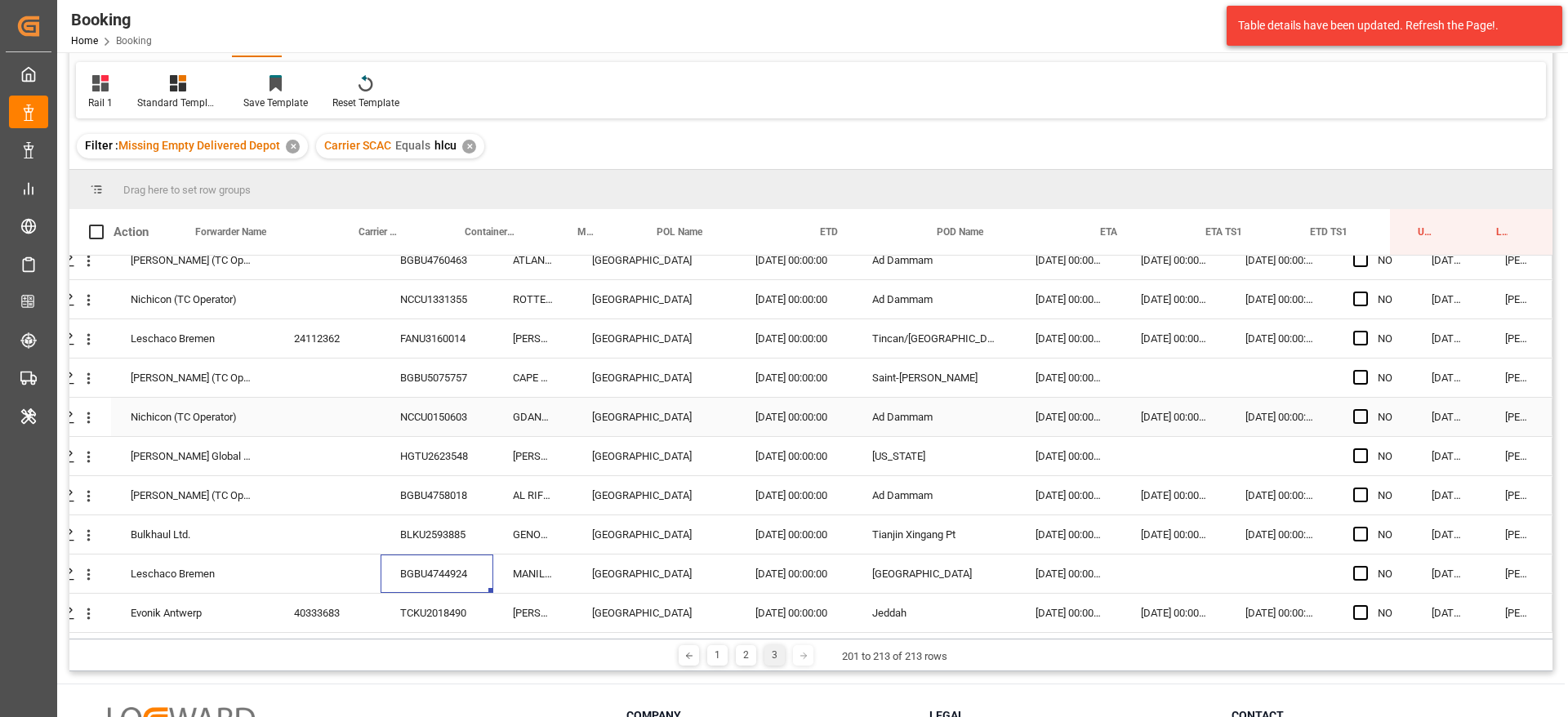
scroll to position [242, 0]
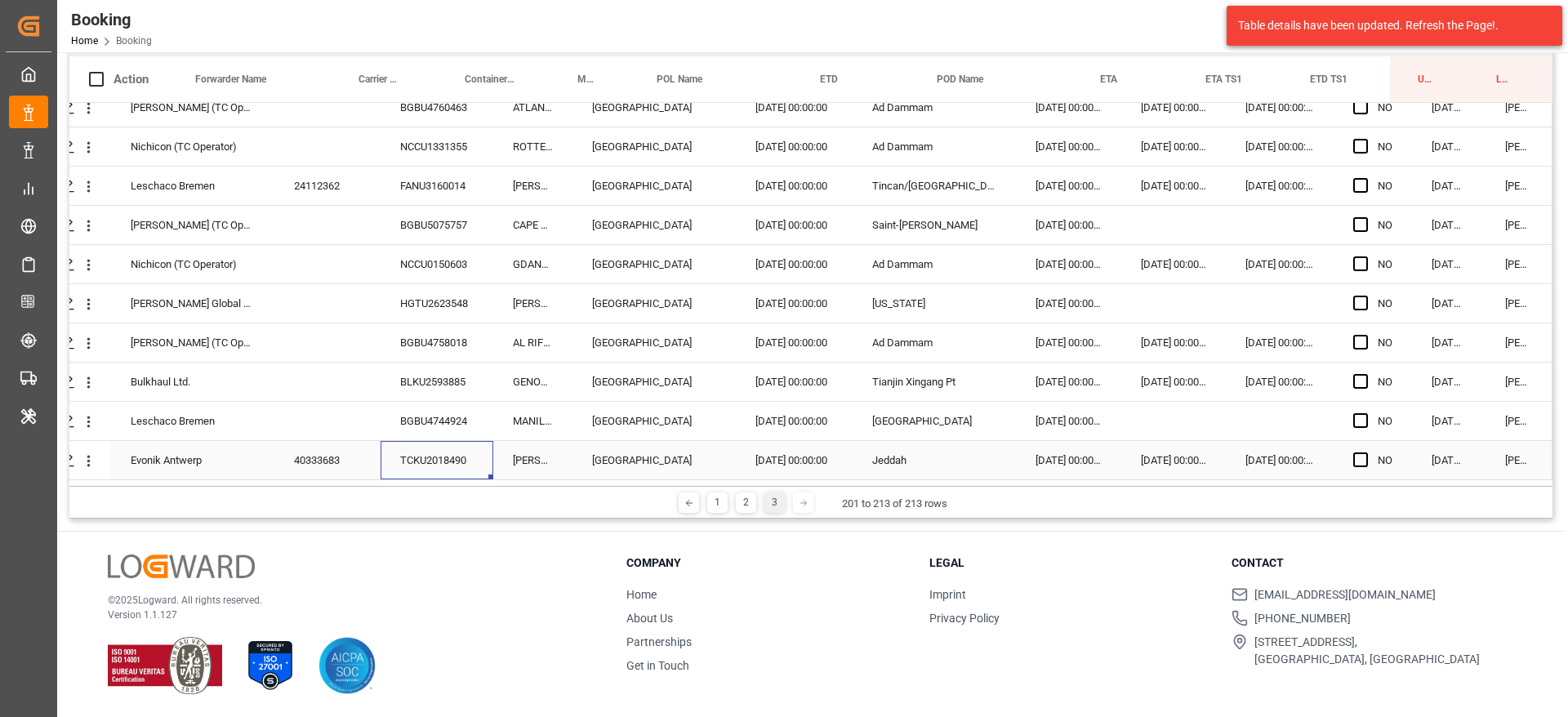
click at [413, 469] on div "TCKU2018490" at bounding box center [437, 460] width 113 height 39
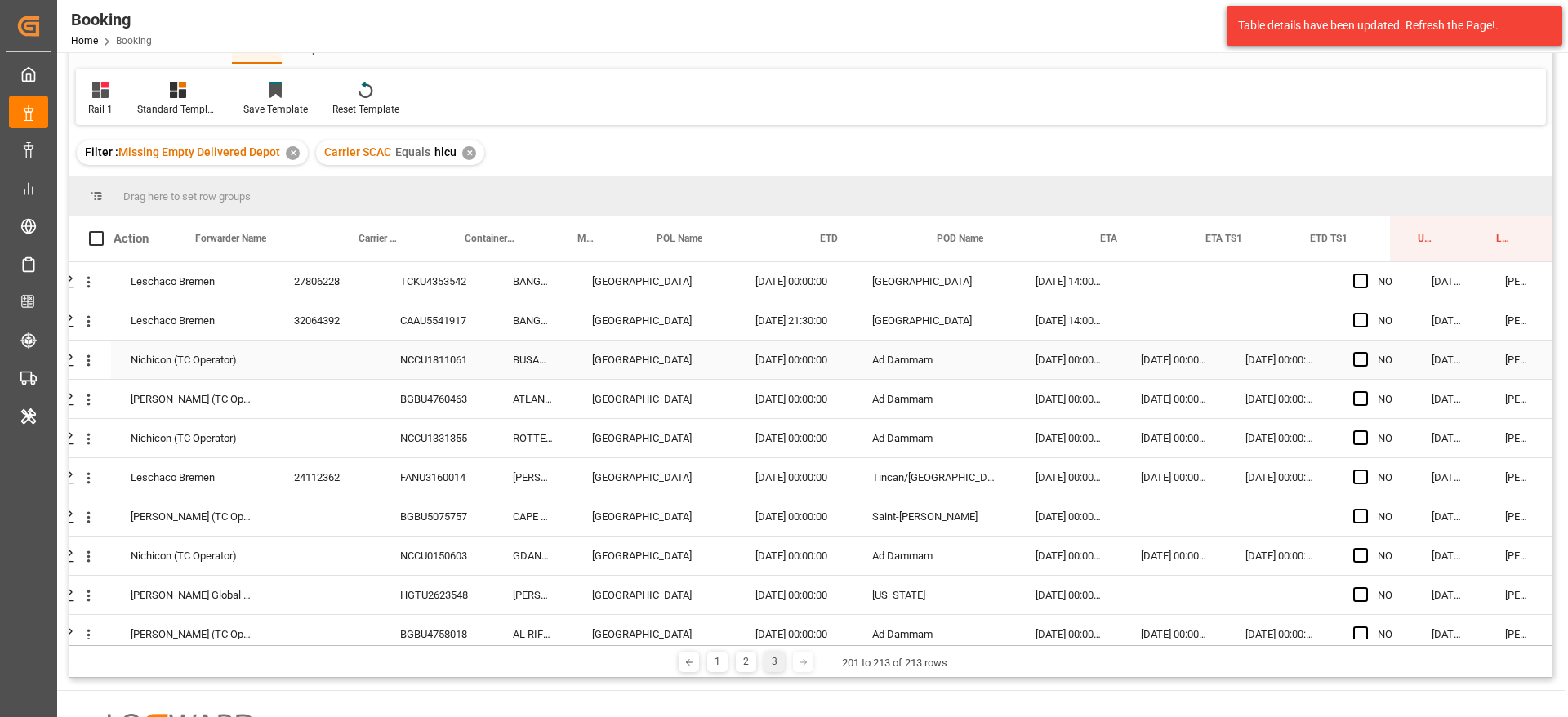
scroll to position [0, 0]
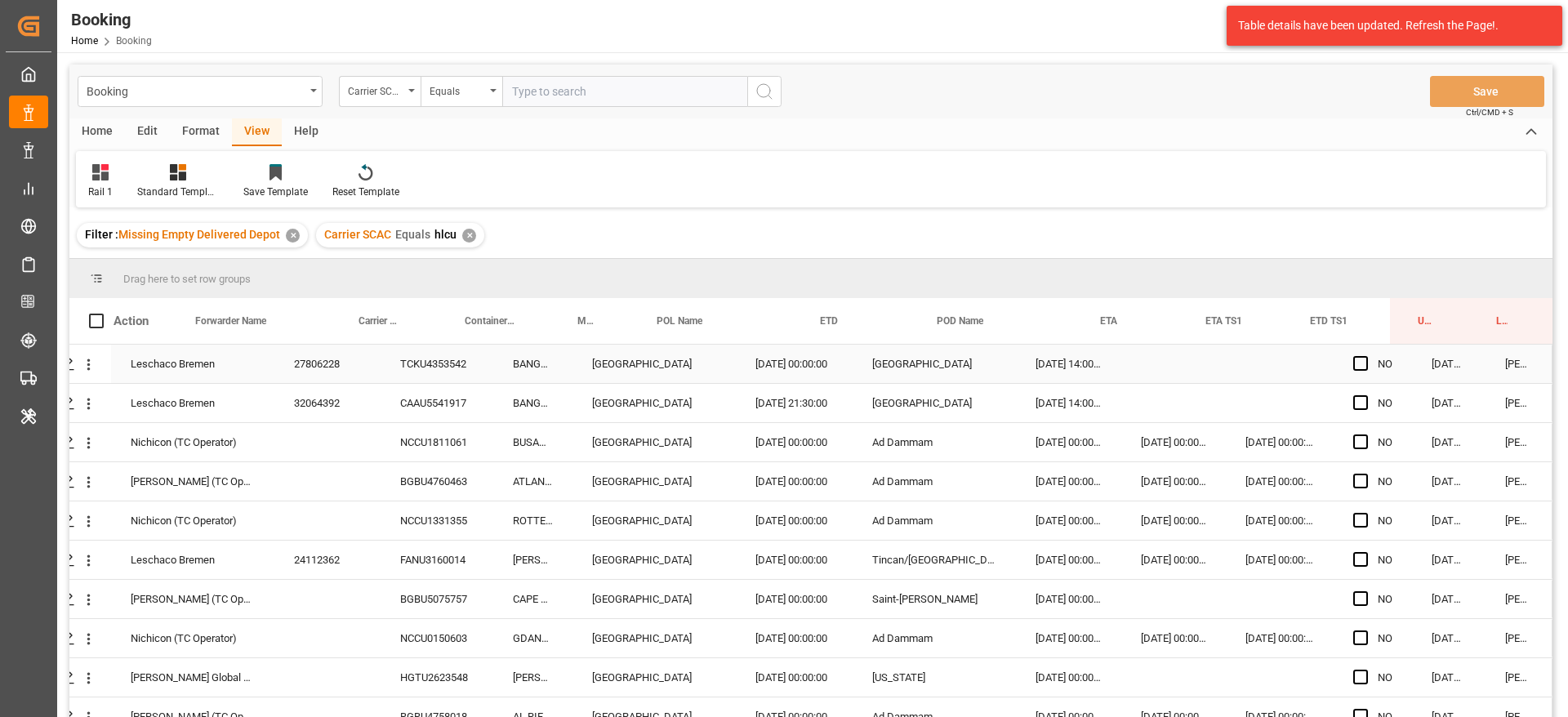
click at [1364, 367] on div "Press SPACE to select this row." at bounding box center [1365, 364] width 24 height 38
click at [1357, 367] on span "Press SPACE to select this row." at bounding box center [1360, 363] width 14 height 14
click at [1365, 357] on input "Press SPACE to select this row." at bounding box center [1365, 357] width 0 height 0
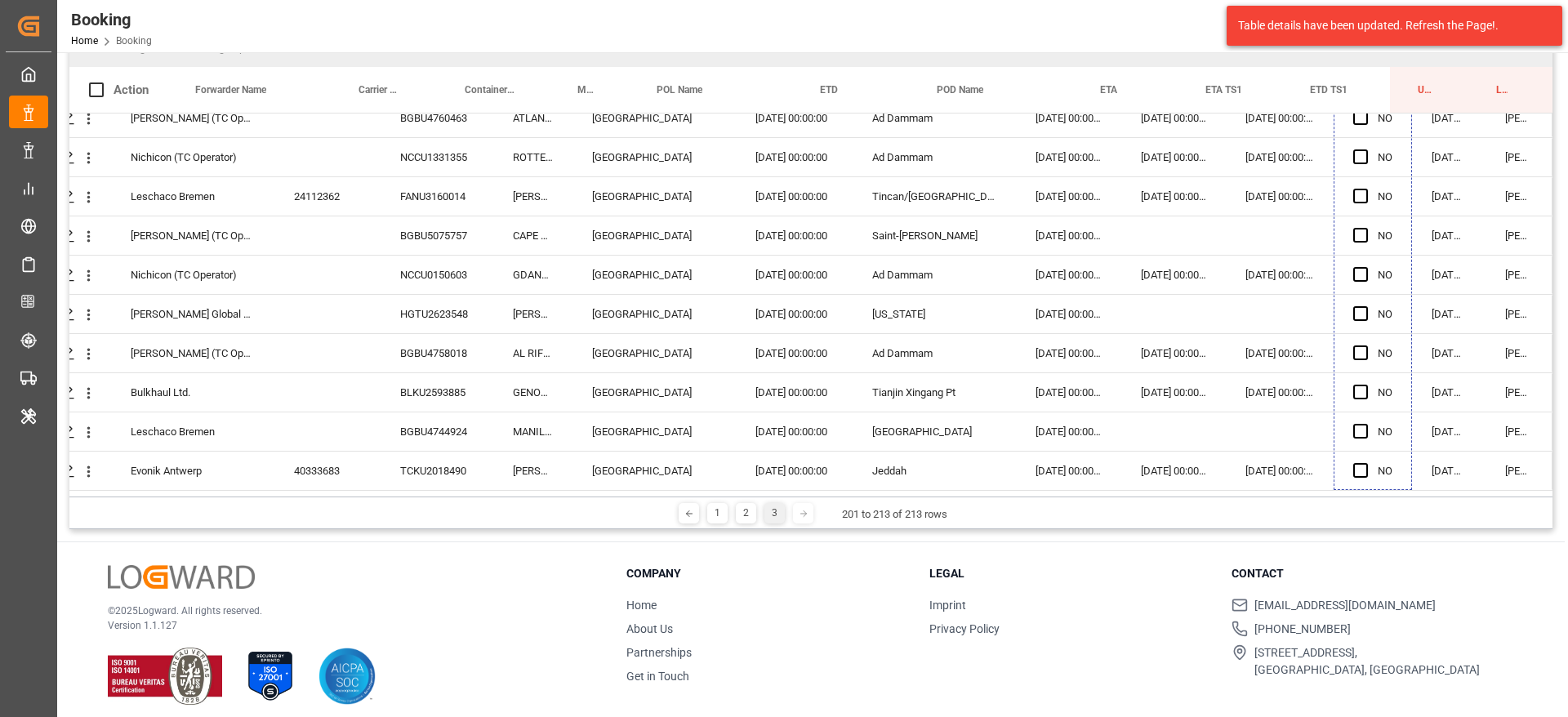
scroll to position [242, 0]
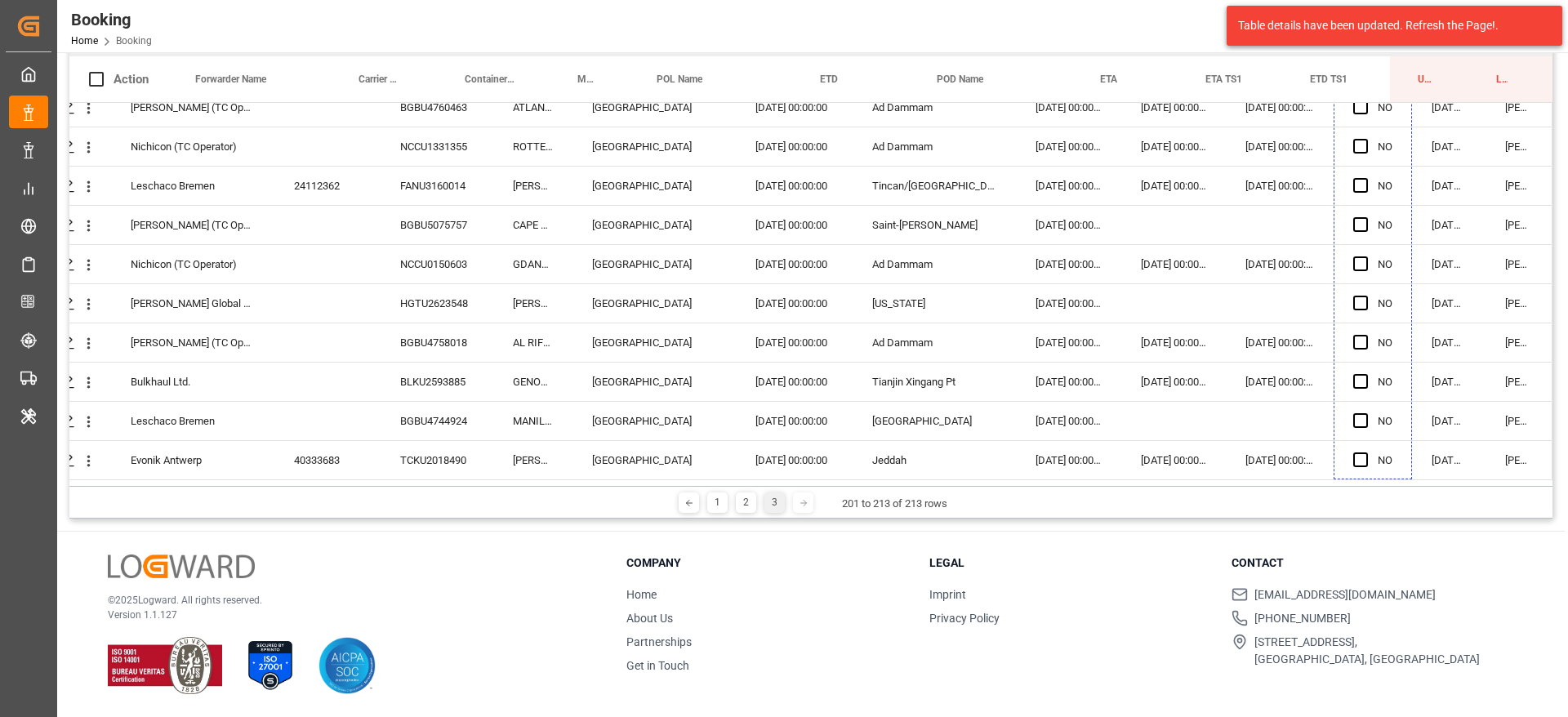
drag, startPoint x: 1406, startPoint y: 380, endPoint x: 1375, endPoint y: 691, distance: 312.5
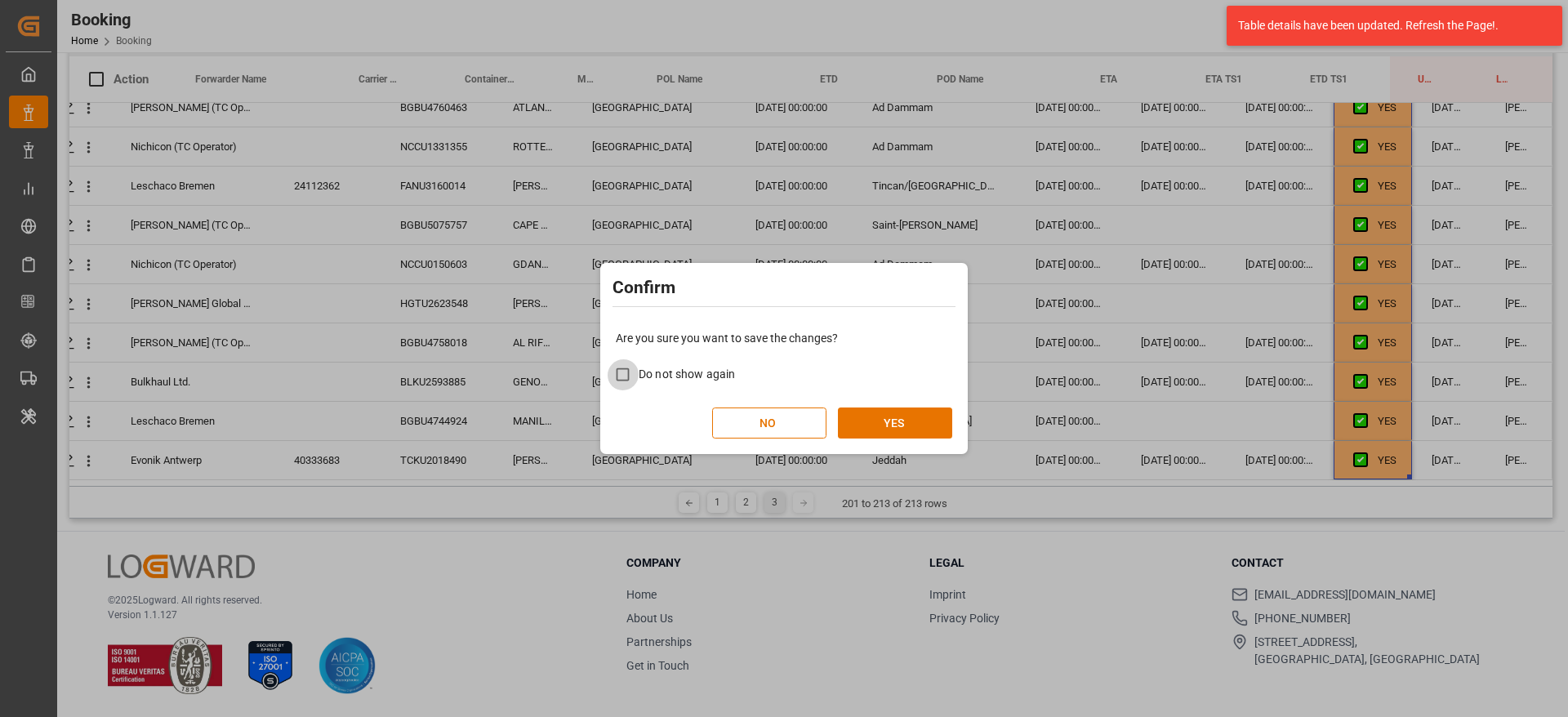
click at [939, 401] on div "Are you sure you want to save the changes? Do not show again NO YES" at bounding box center [784, 385] width 359 height 131
click at [934, 418] on button "YES" at bounding box center [895, 423] width 114 height 31
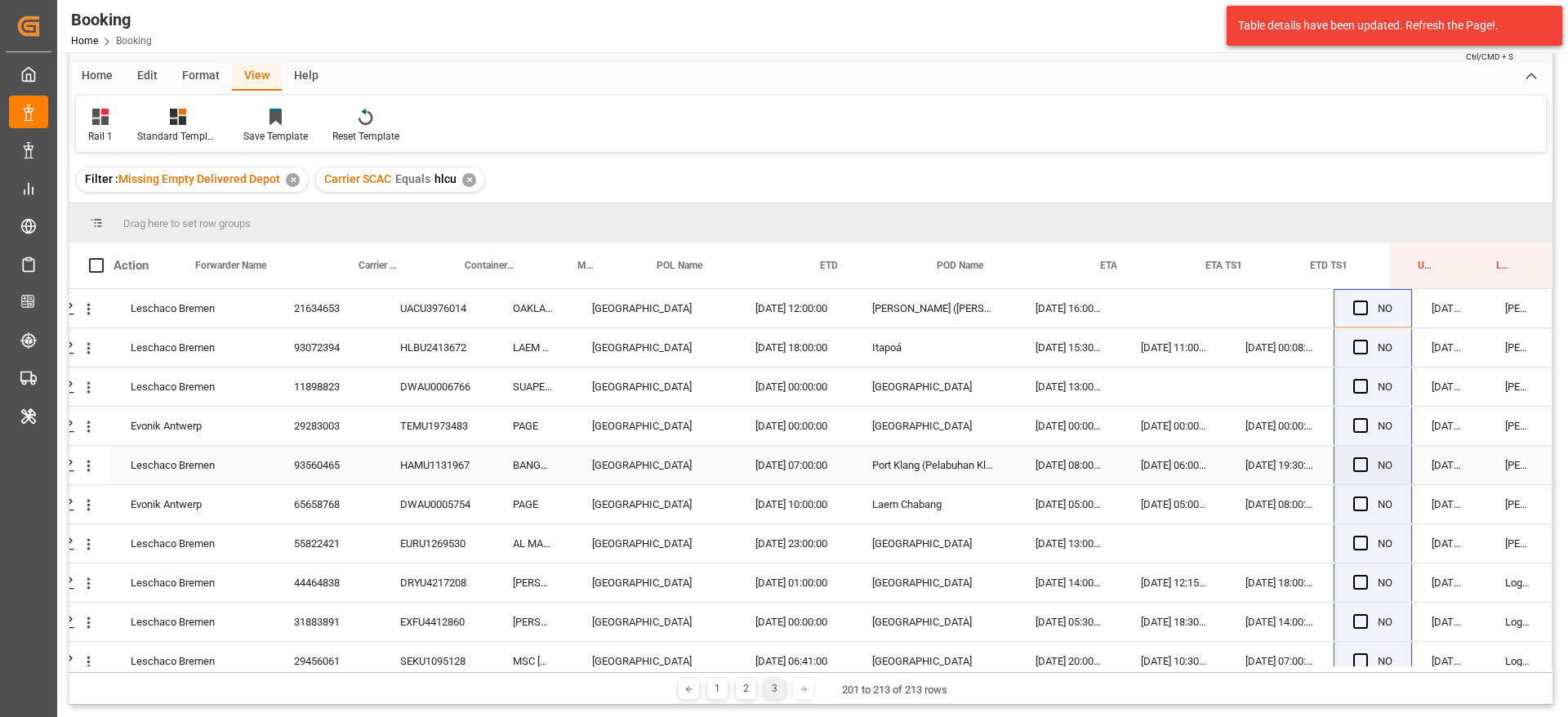
scroll to position [0, 0]
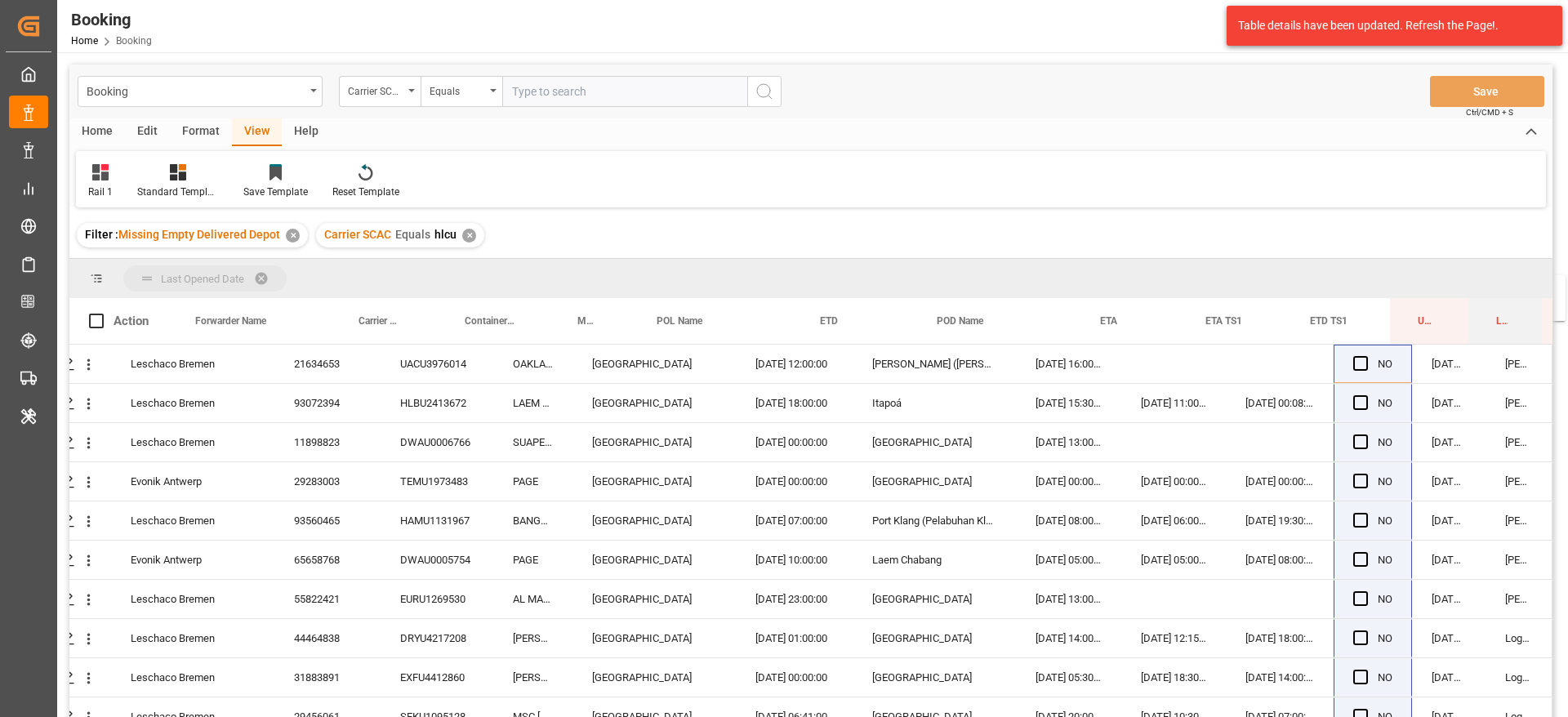
drag, startPoint x: 1509, startPoint y: 309, endPoint x: 1509, endPoint y: 285, distance: 24.0
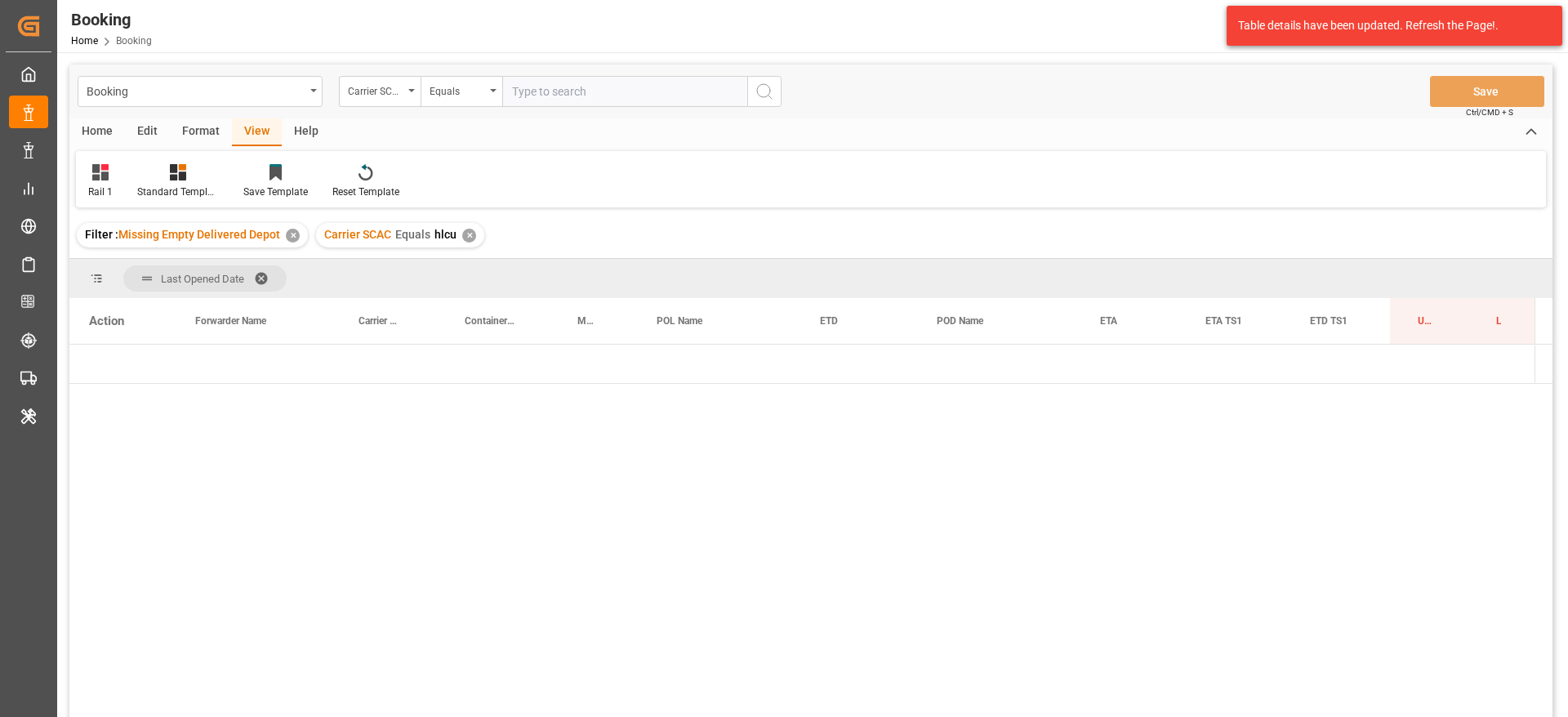
click at [269, 272] on span at bounding box center [267, 278] width 26 height 14
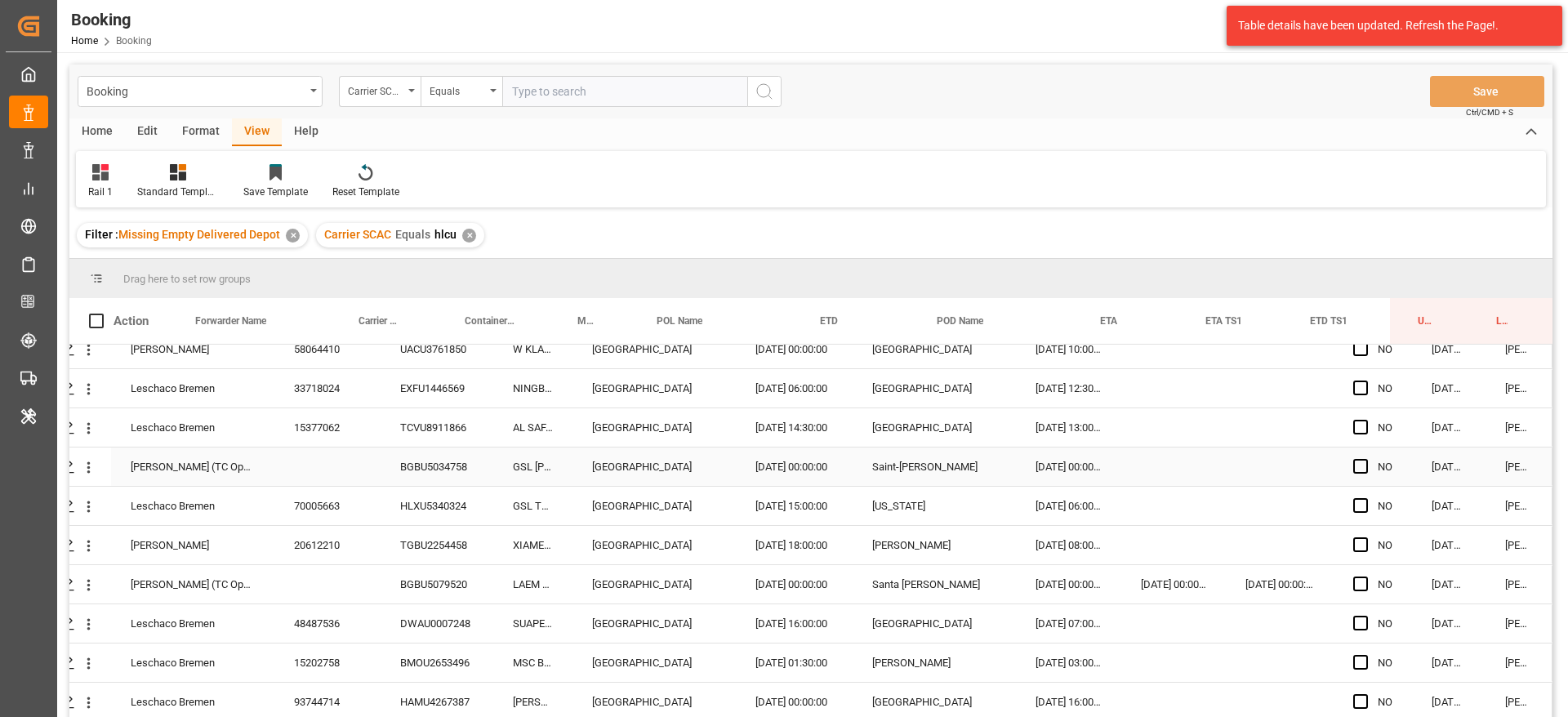
scroll to position [242, 0]
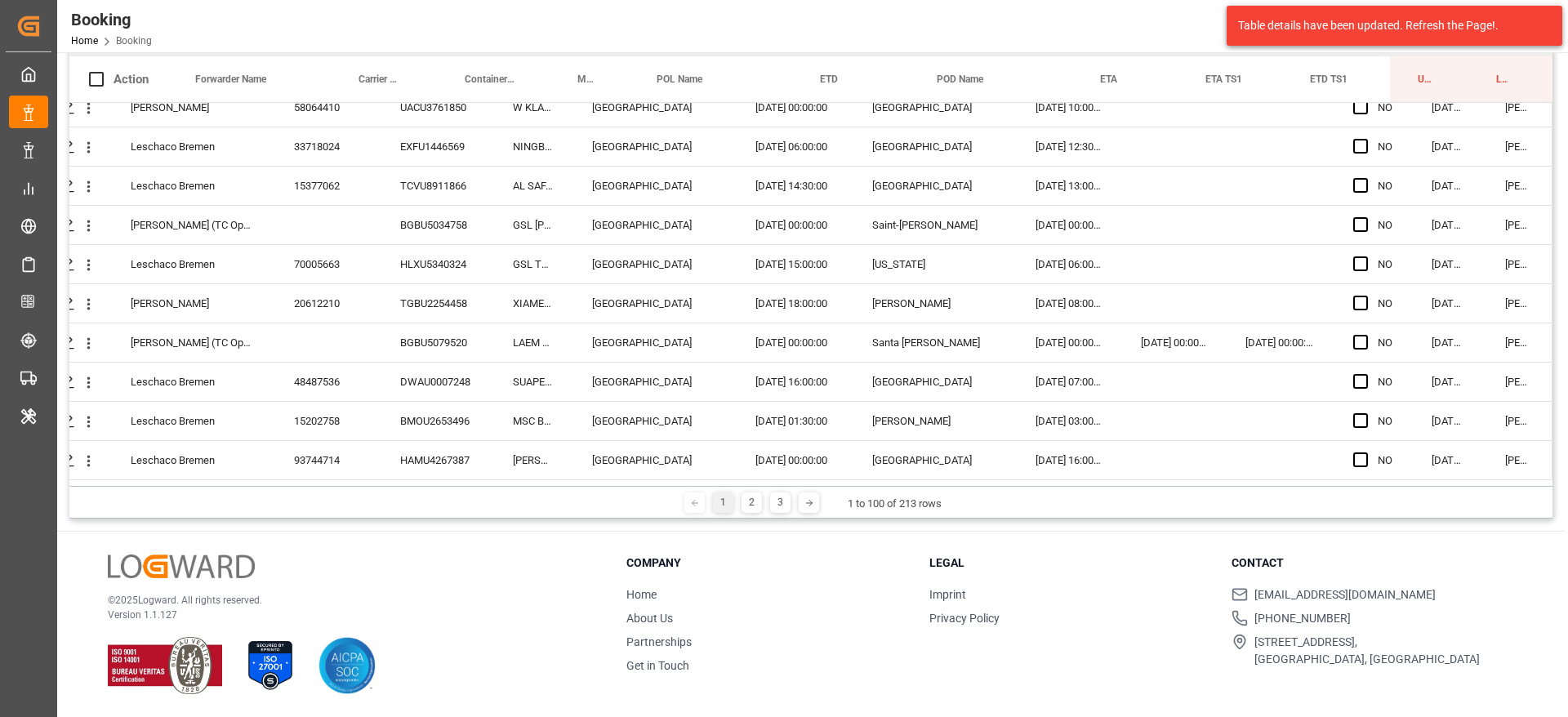
click at [739, 503] on div "1 2 3" at bounding box center [752, 502] width 86 height 20
click at [743, 502] on div "2" at bounding box center [752, 502] width 20 height 20
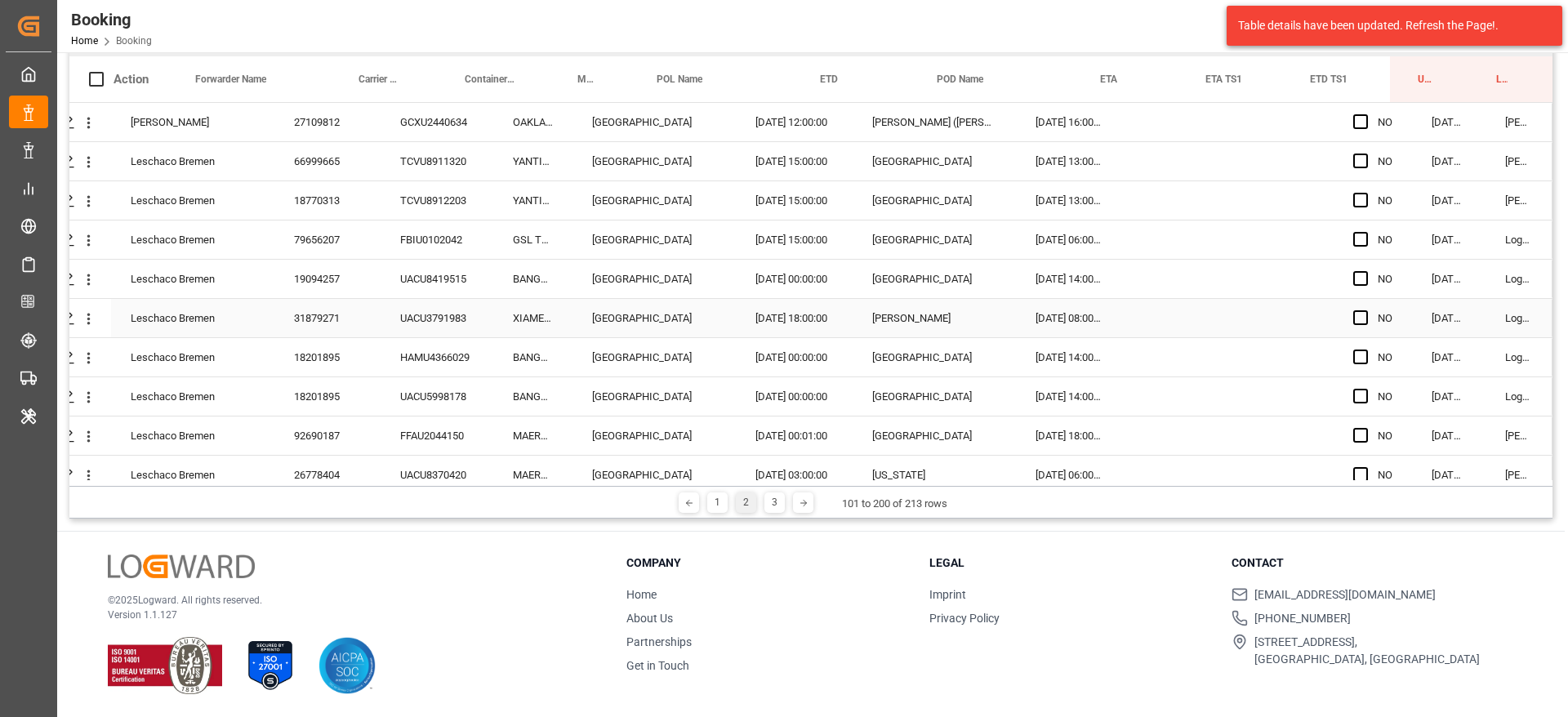
scroll to position [0, 0]
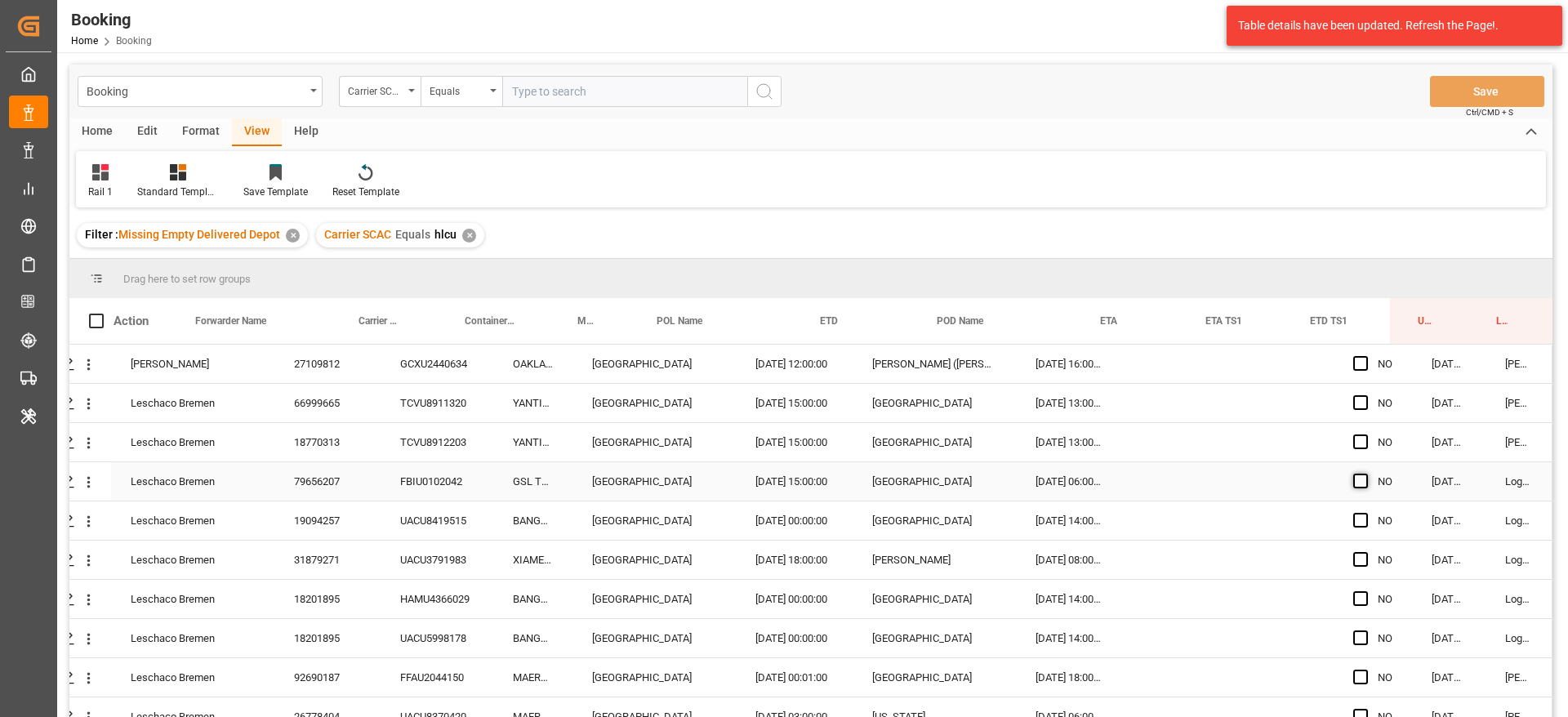
click at [1359, 480] on span "Press SPACE to select this row." at bounding box center [1360, 480] width 14 height 14
click at [1365, 473] on input "Press SPACE to select this row." at bounding box center [1365, 473] width 0 height 0
click at [1354, 518] on span "Press SPACE to select this row." at bounding box center [1360, 520] width 14 height 14
click at [1365, 513] on input "Press SPACE to select this row." at bounding box center [1365, 513] width 0 height 0
click at [1355, 547] on div "Press SPACE to select this row." at bounding box center [1365, 559] width 24 height 38
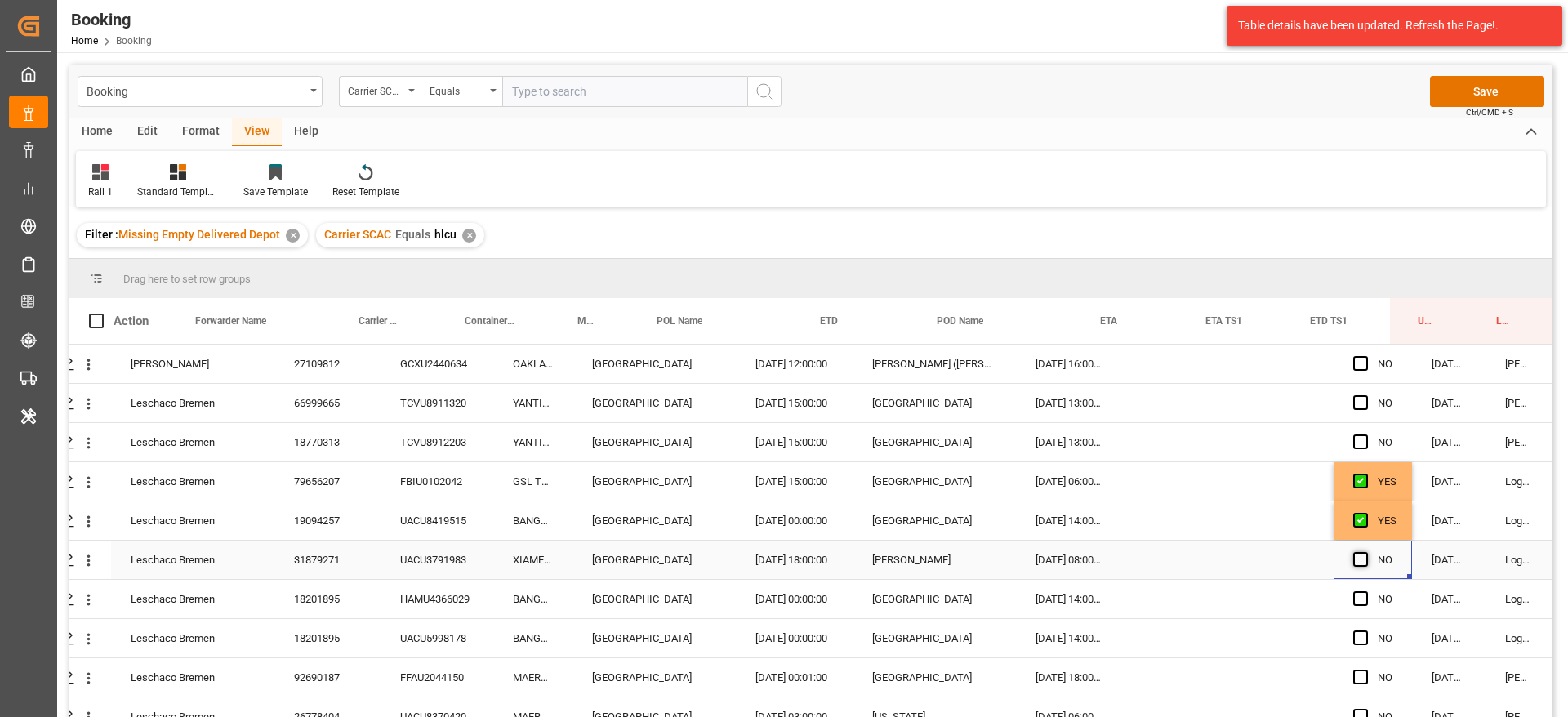
click at [1358, 562] on span "Press SPACE to select this row." at bounding box center [1360, 559] width 14 height 14
click at [1365, 552] on input "Press SPACE to select this row." at bounding box center [1365, 552] width 0 height 0
click at [1363, 599] on div "Press SPACE to select this row." at bounding box center [1365, 599] width 24 height 38
drag, startPoint x: 1354, startPoint y: 598, endPoint x: 1359, endPoint y: 622, distance: 24.5
click at [1354, 598] on span "Press SPACE to select this row." at bounding box center [1360, 598] width 14 height 14
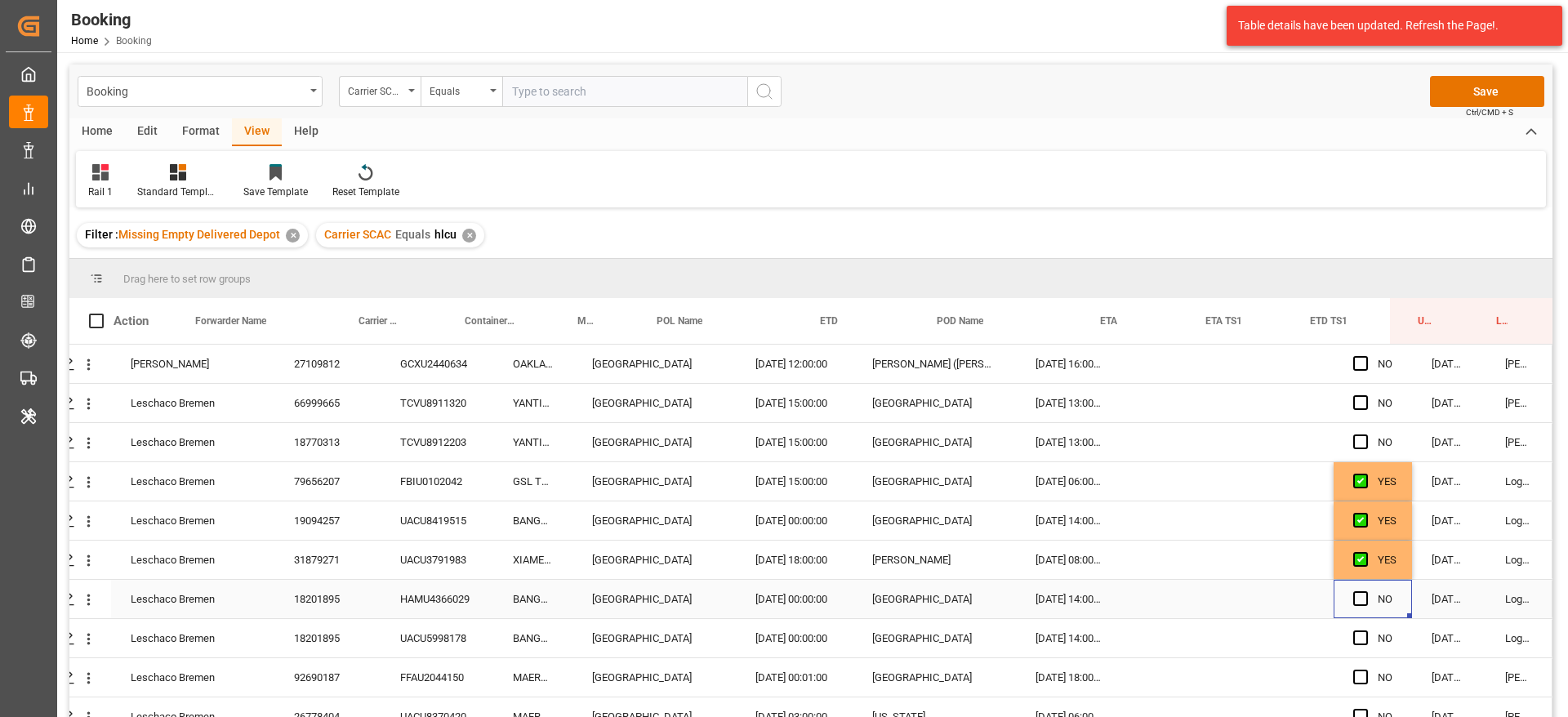
click at [1365, 591] on input "Press SPACE to select this row." at bounding box center [1365, 591] width 0 height 0
click at [1359, 632] on span "Press SPACE to select this row." at bounding box center [1360, 638] width 14 height 14
click at [1365, 631] on input "Press SPACE to select this row." at bounding box center [1365, 631] width 0 height 0
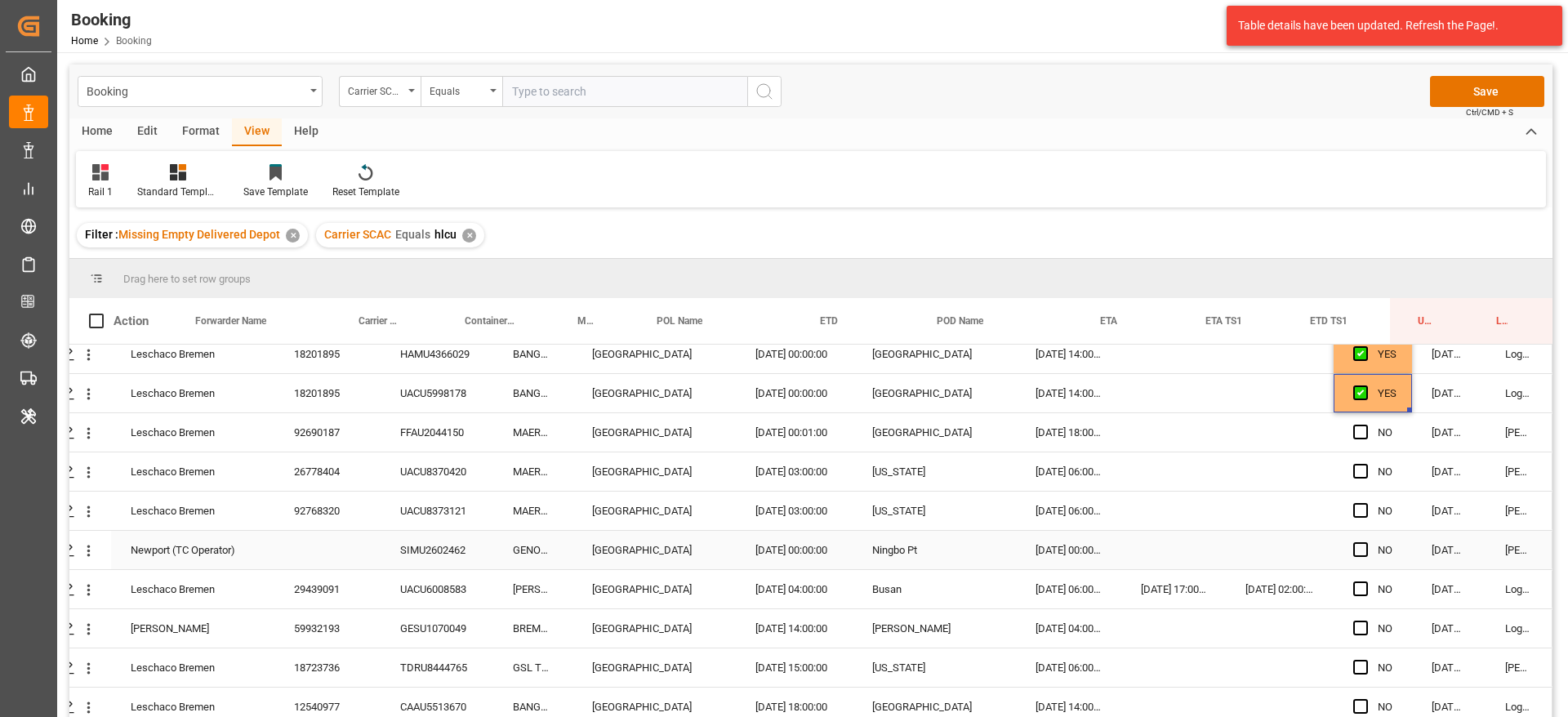
scroll to position [367, 62]
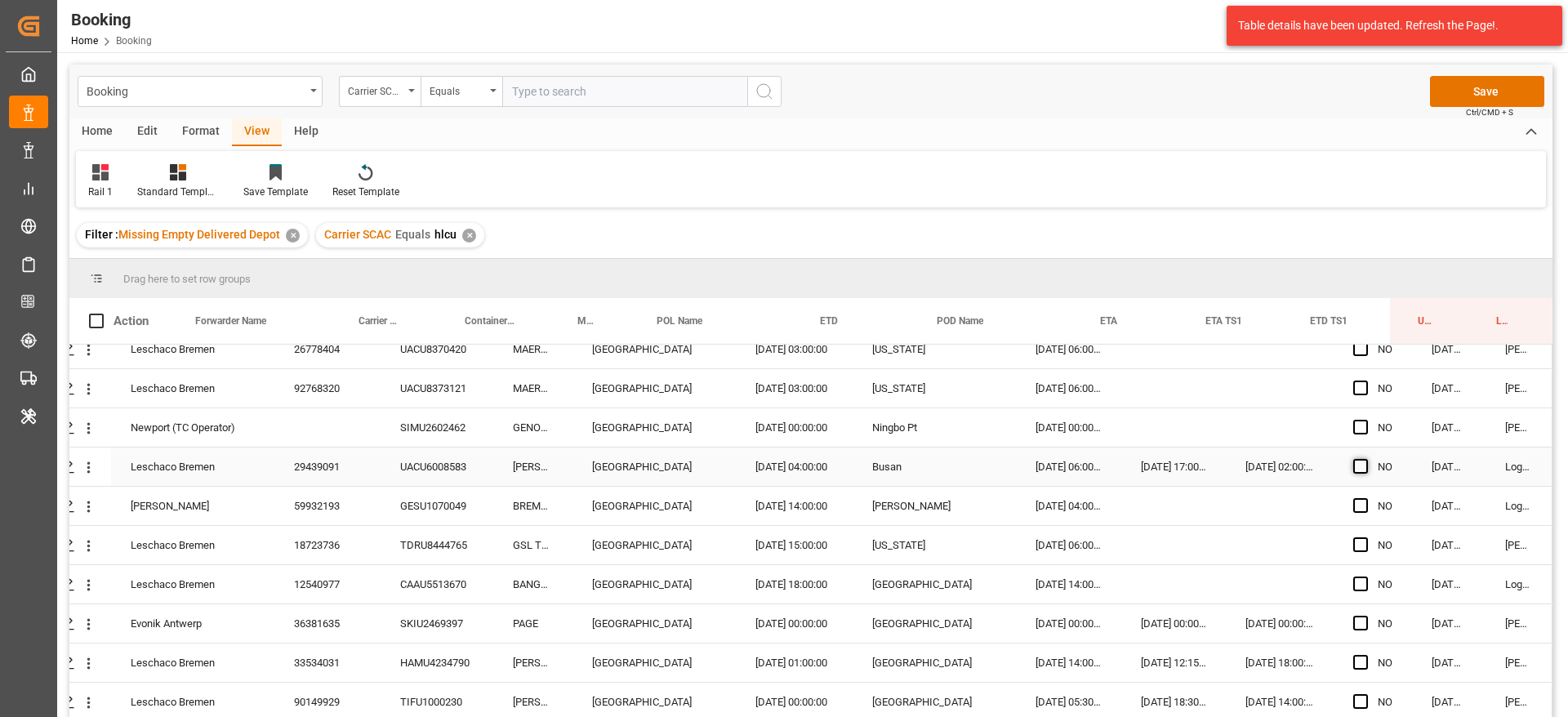
click at [1354, 469] on span "Press SPACE to select this row." at bounding box center [1360, 466] width 14 height 14
click at [1365, 459] on input "Press SPACE to select this row." at bounding box center [1365, 459] width 0 height 0
click at [1354, 508] on span "Press SPACE to select this row." at bounding box center [1360, 505] width 14 height 14
click at [1365, 499] on input "Press SPACE to select this row." at bounding box center [1365, 499] width 0 height 0
click at [1354, 585] on span "Press SPACE to select this row." at bounding box center [1360, 584] width 14 height 14
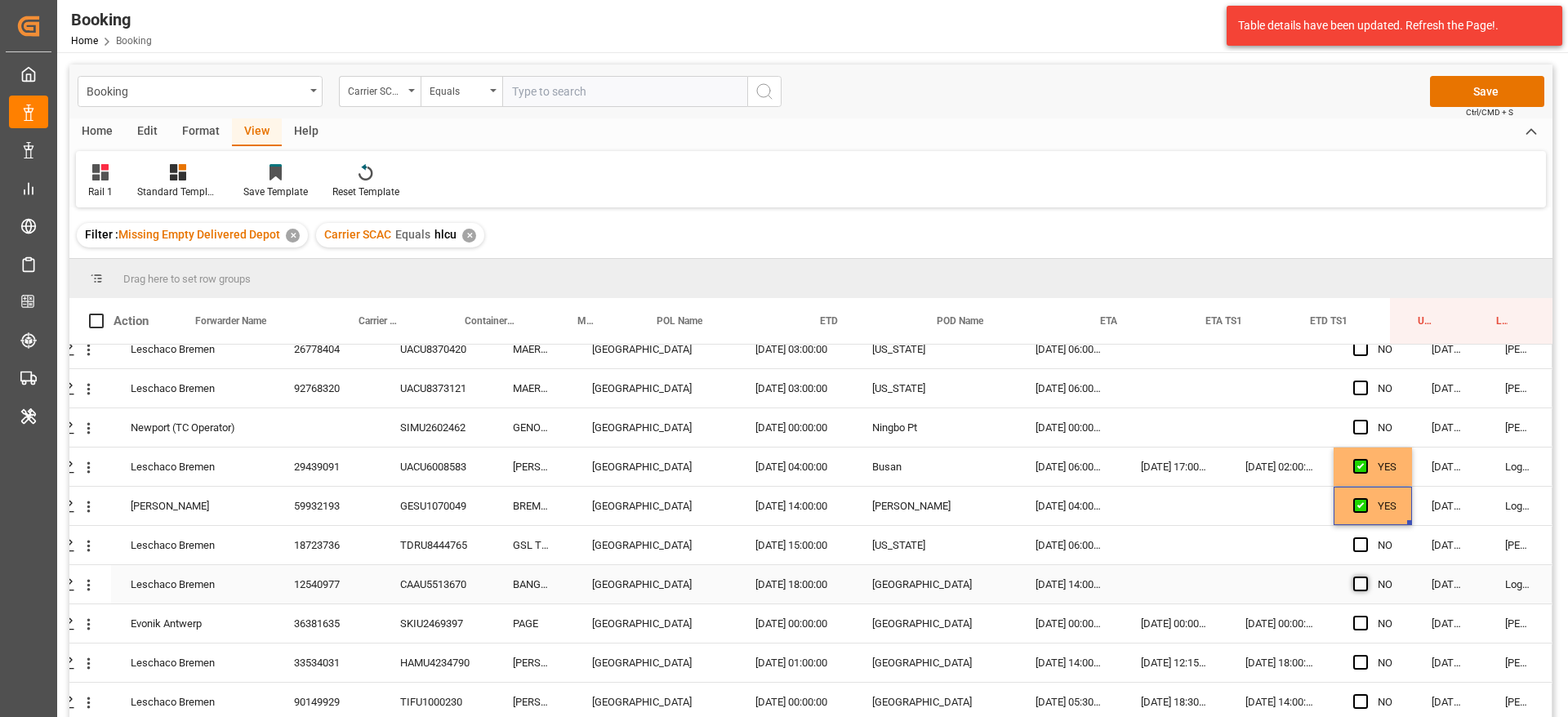
click at [1365, 577] on input "Press SPACE to select this row." at bounding box center [1365, 577] width 0 height 0
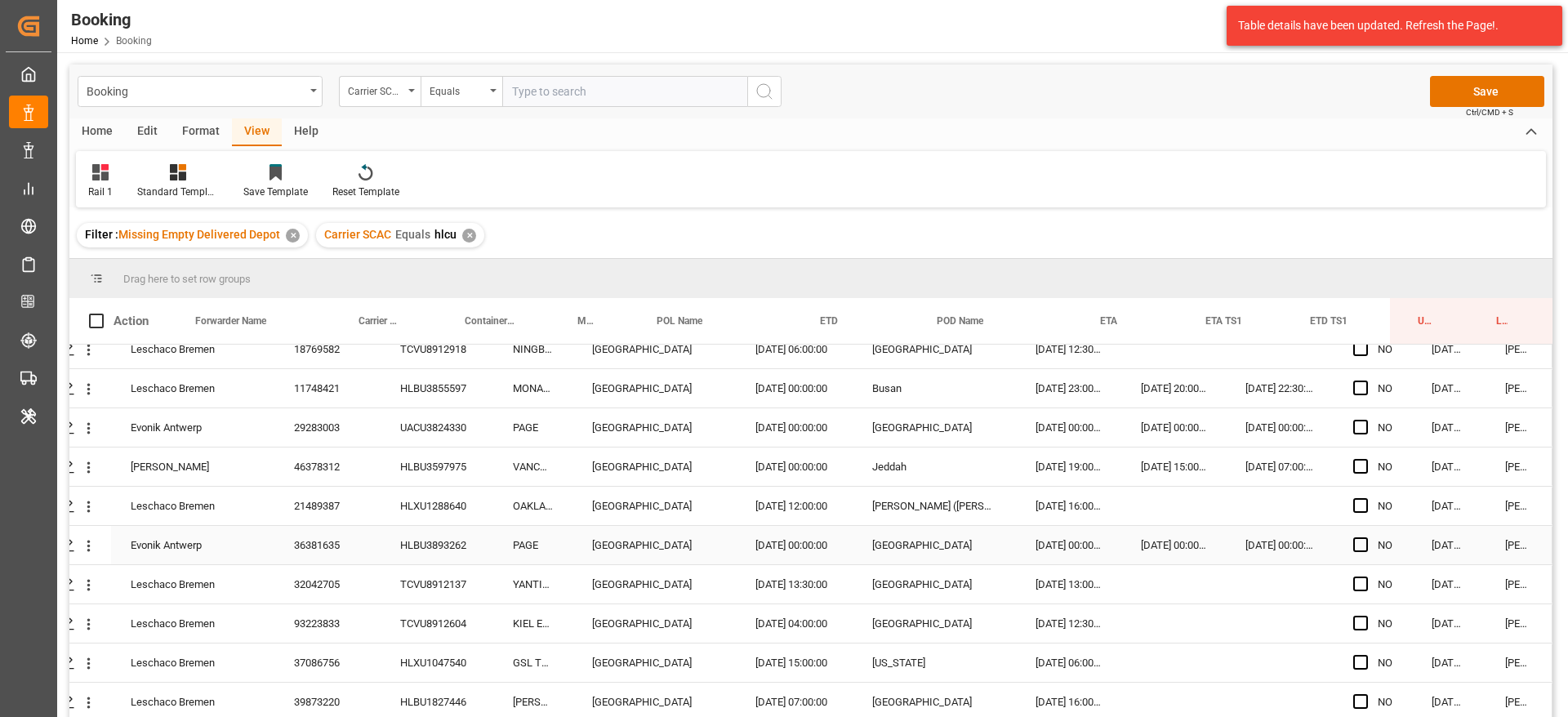
scroll to position [242, 0]
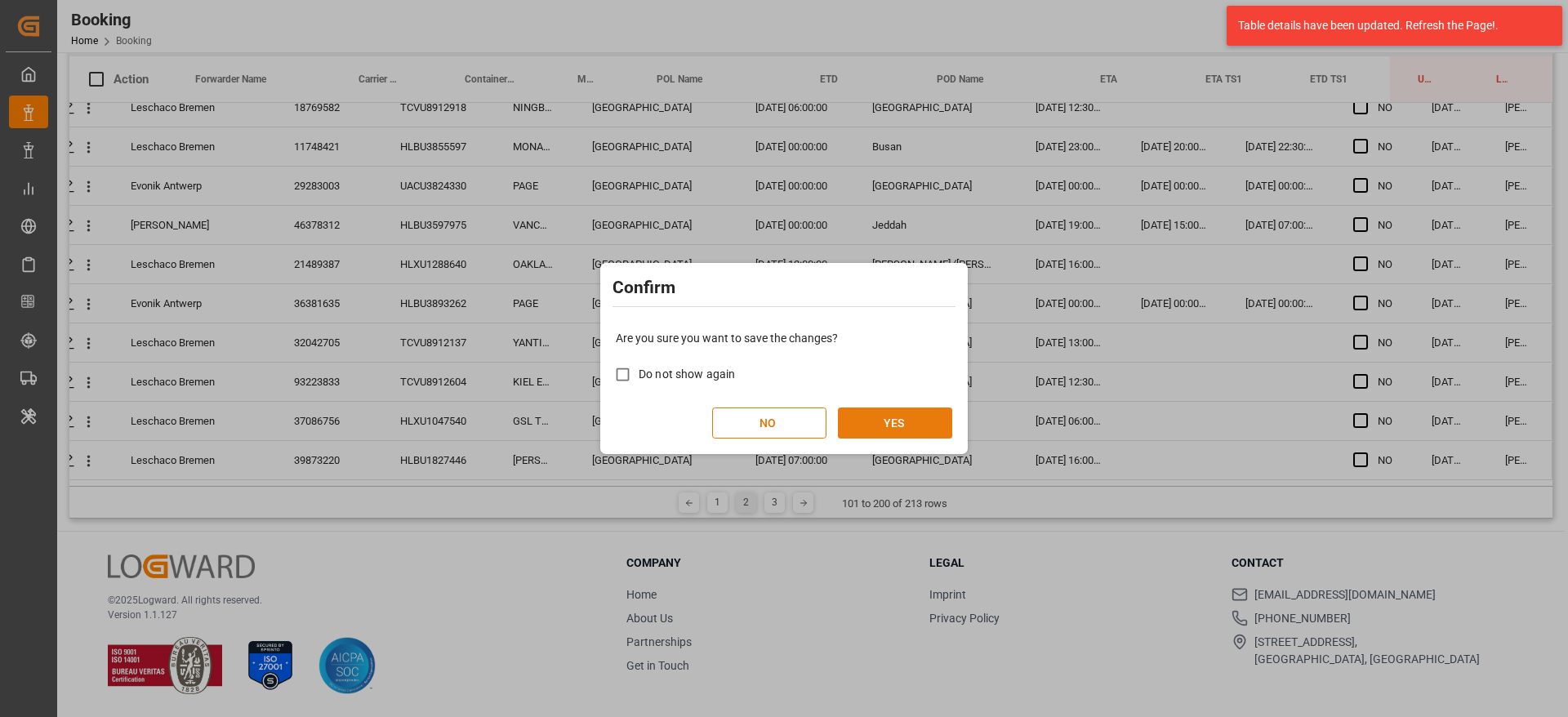
click at [874, 411] on button "YES" at bounding box center [895, 423] width 114 height 31
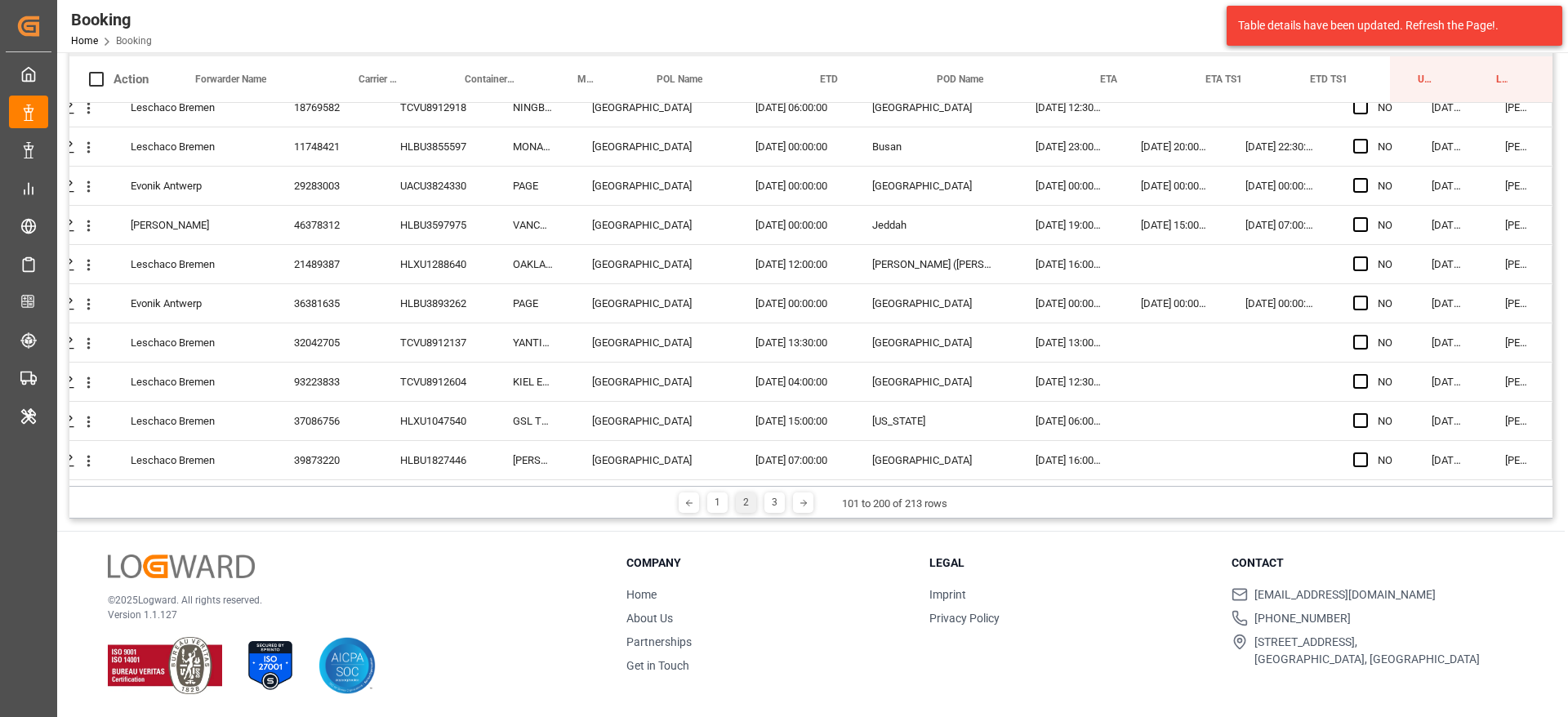
click at [757, 493] on div "1 2 3" at bounding box center [746, 502] width 86 height 20
click at [760, 499] on div "1 2 3" at bounding box center [746, 502] width 86 height 20
click at [779, 501] on div "3" at bounding box center [774, 502] width 20 height 20
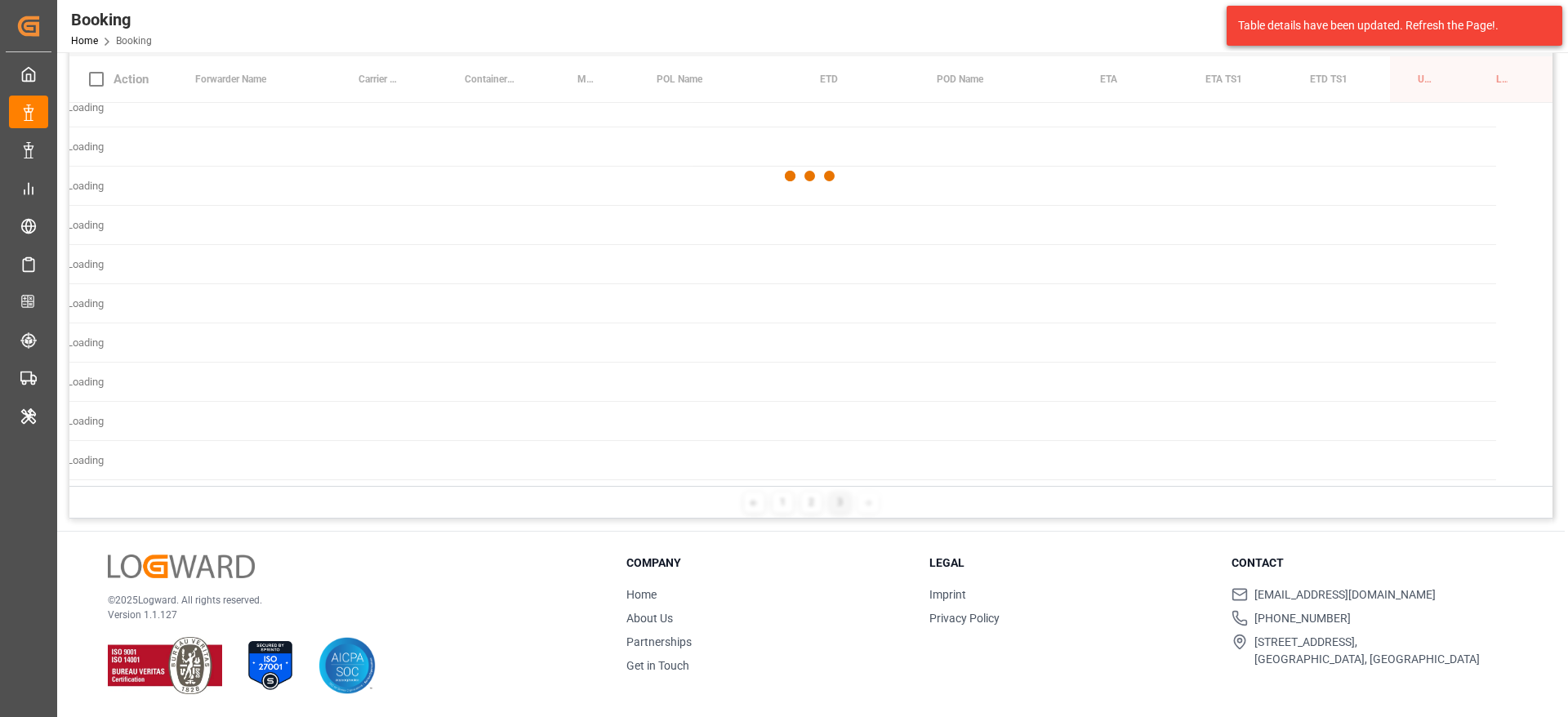
scroll to position [0, 62]
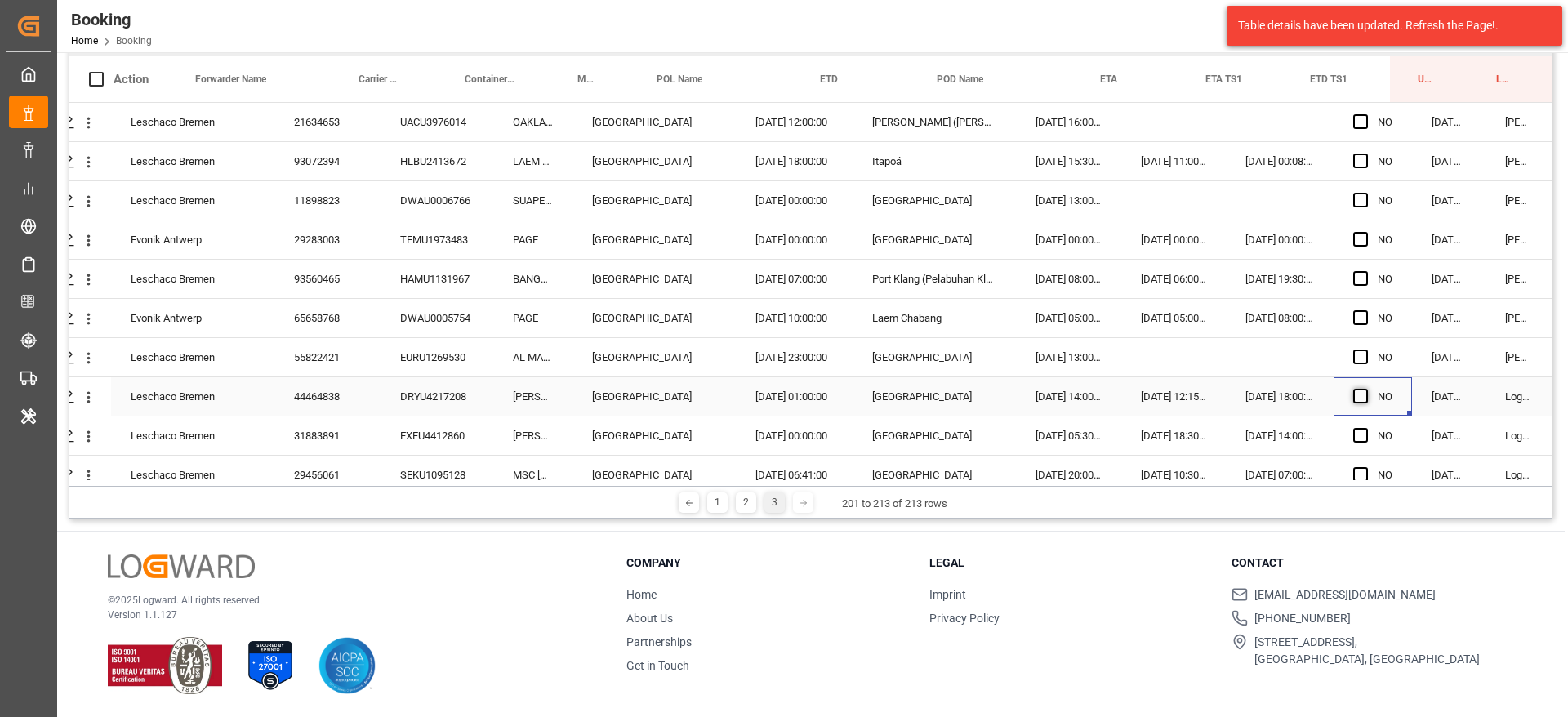
click at [1354, 394] on span "Press SPACE to select this row." at bounding box center [1360, 395] width 14 height 14
click at [1365, 388] on input "Press SPACE to select this row." at bounding box center [1365, 388] width 0 height 0
click at [1354, 436] on span "Press SPACE to select this row." at bounding box center [1360, 435] width 14 height 14
click at [1365, 428] on input "Press SPACE to select this row." at bounding box center [1365, 428] width 0 height 0
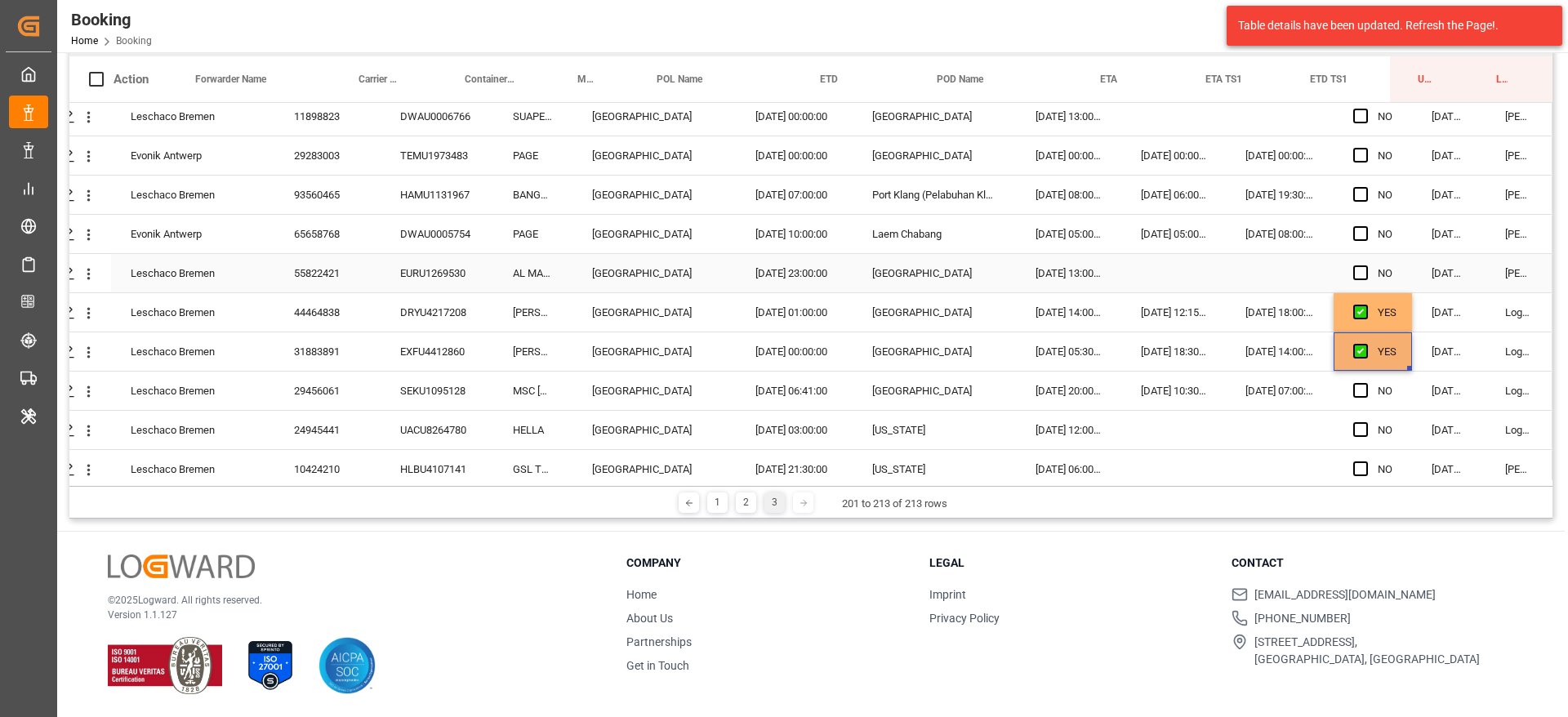
scroll to position [123, 62]
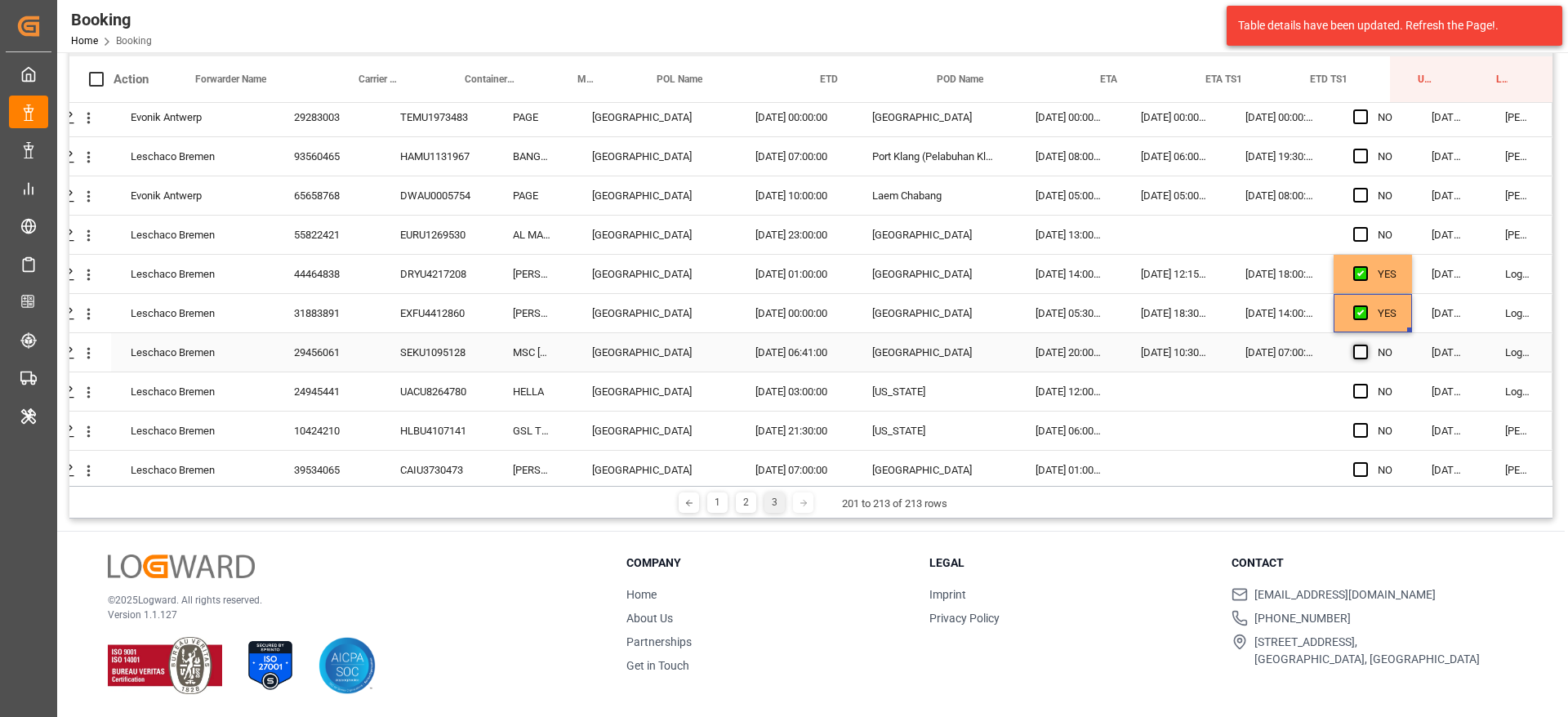
click at [1354, 350] on span "Press SPACE to select this row." at bounding box center [1360, 352] width 14 height 14
click at [1365, 345] on input "Press SPACE to select this row." at bounding box center [1365, 345] width 0 height 0
click at [1354, 383] on div "Press SPACE to select this row." at bounding box center [1365, 391] width 24 height 38
click at [1354, 393] on span "Press SPACE to select this row." at bounding box center [1360, 390] width 14 height 14
click at [1365, 384] on input "Press SPACE to select this row." at bounding box center [1365, 384] width 0 height 0
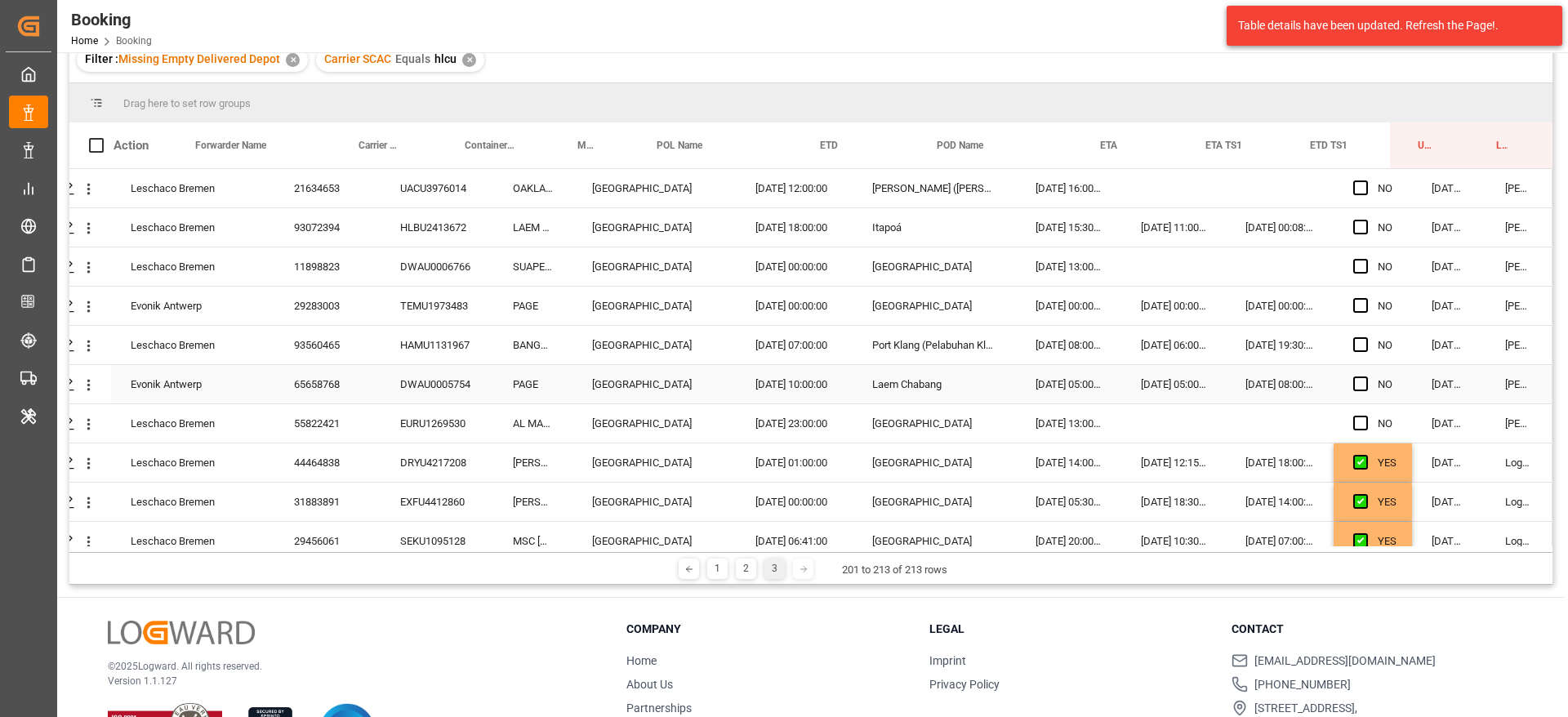
scroll to position [119, 0]
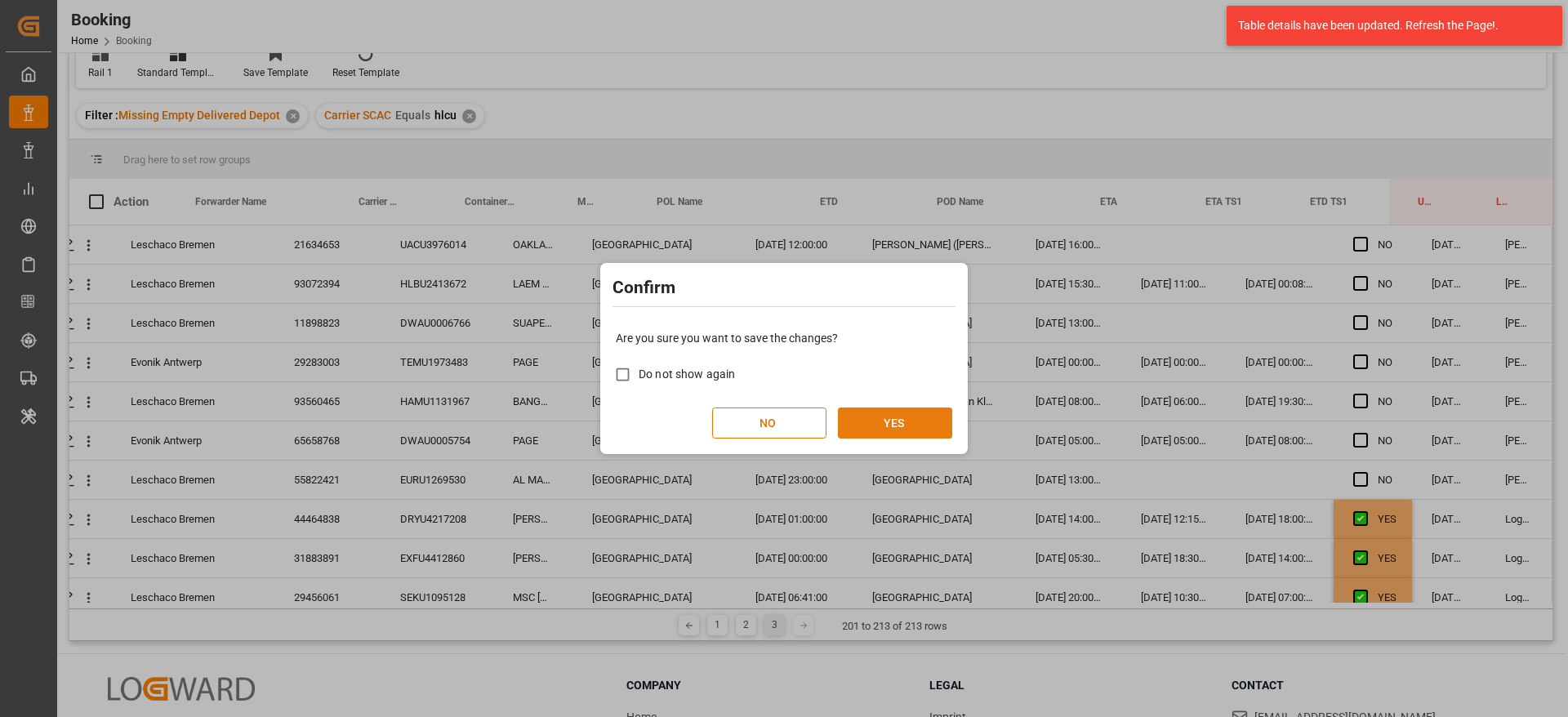
click at [914, 409] on button "YES" at bounding box center [895, 423] width 114 height 31
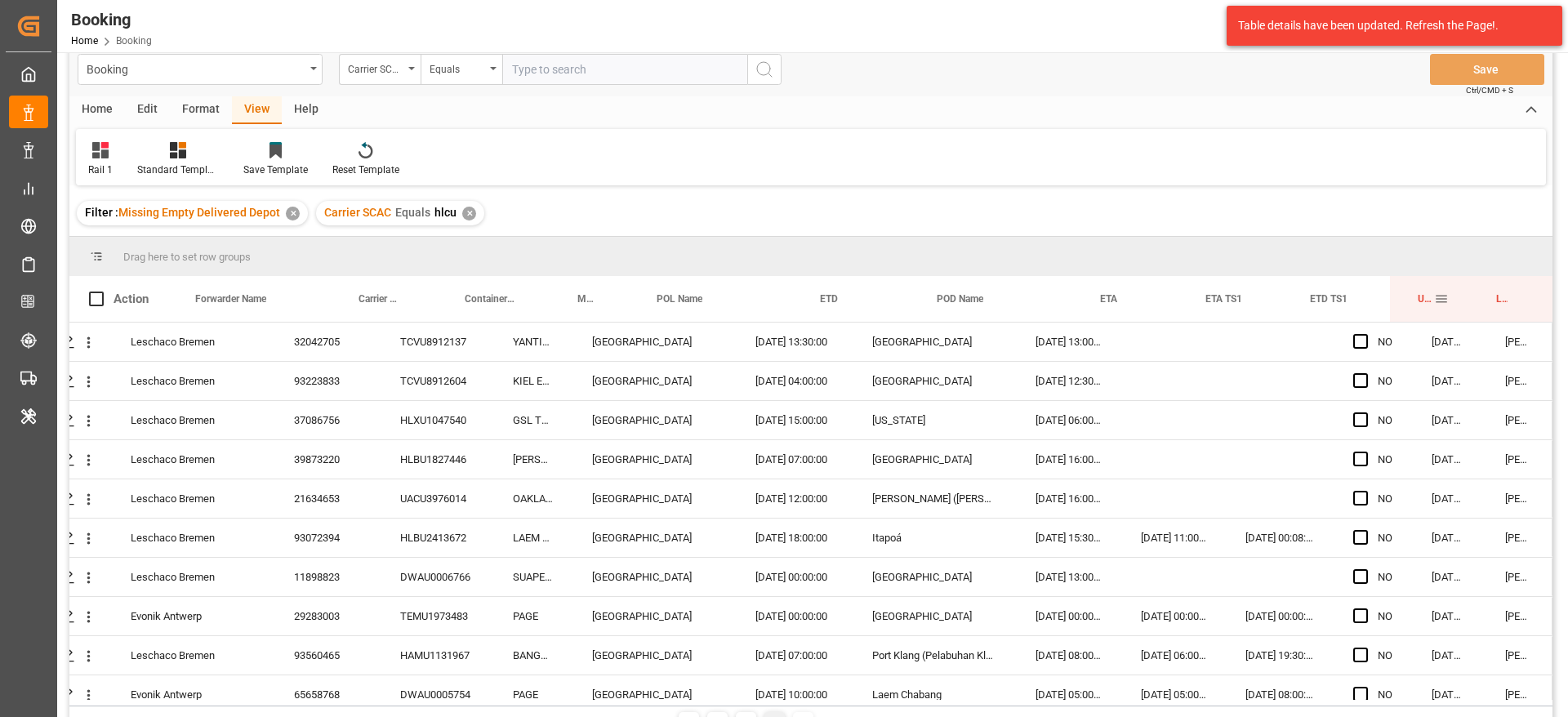
scroll to position [0, 0]
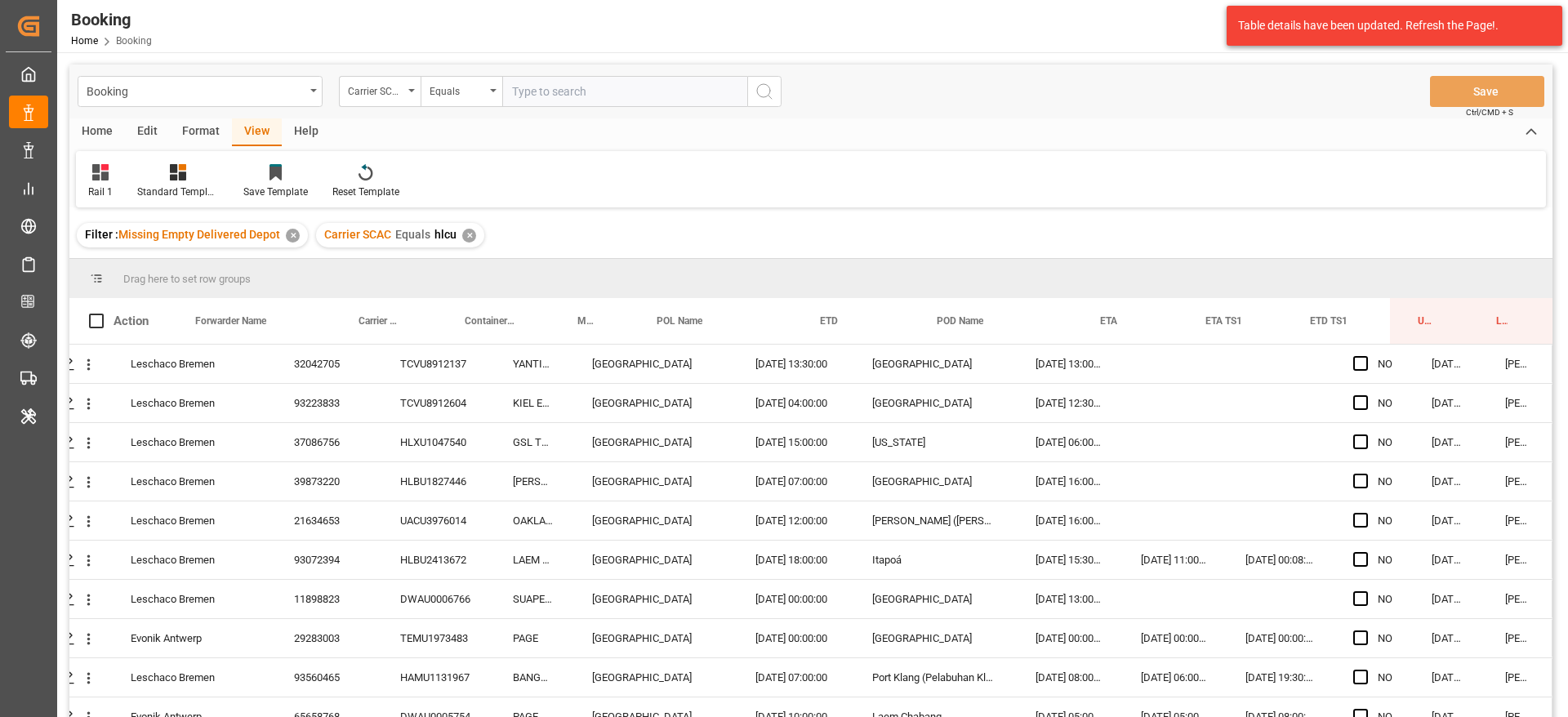
click at [472, 235] on div "✕" at bounding box center [469, 236] width 14 height 14
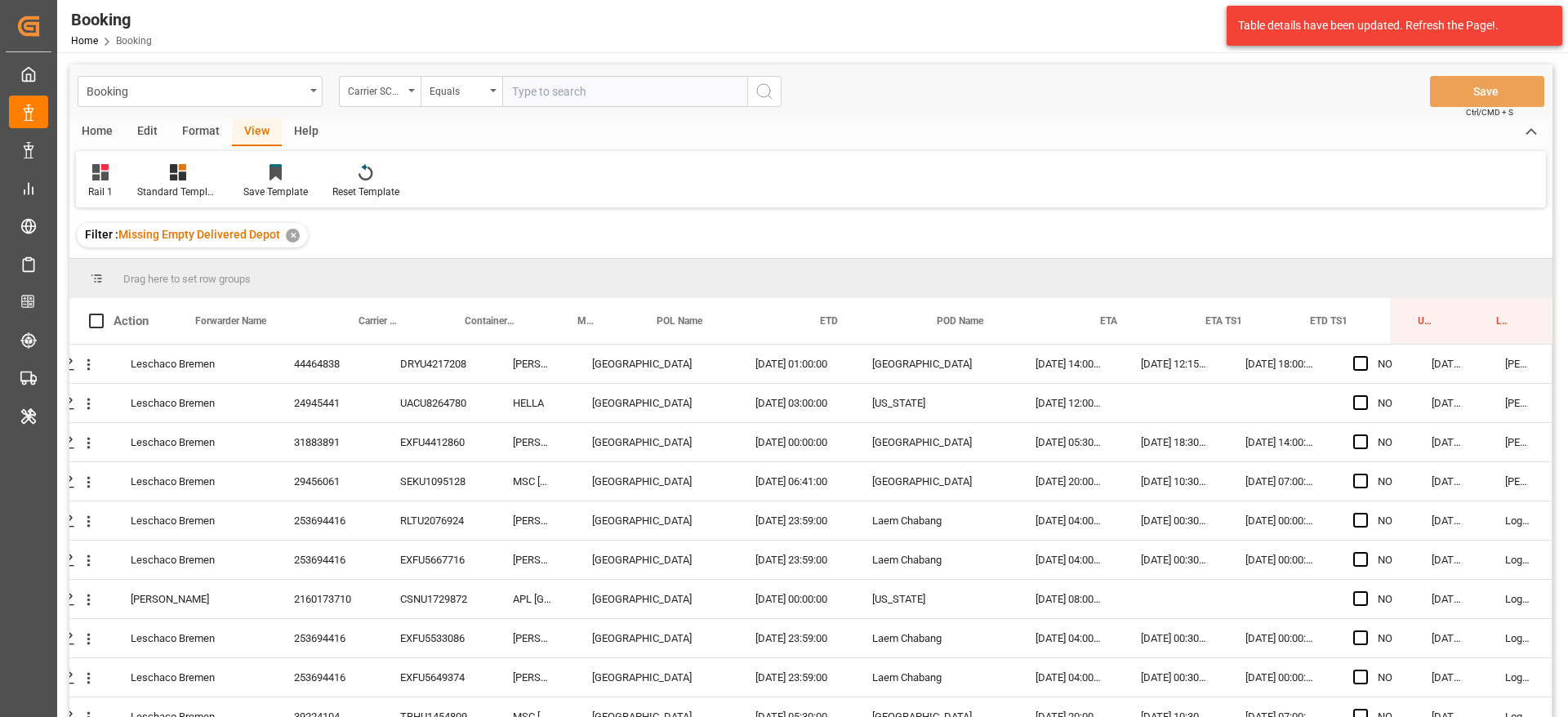
click at [562, 87] on input "text" at bounding box center [625, 92] width 245 height 31
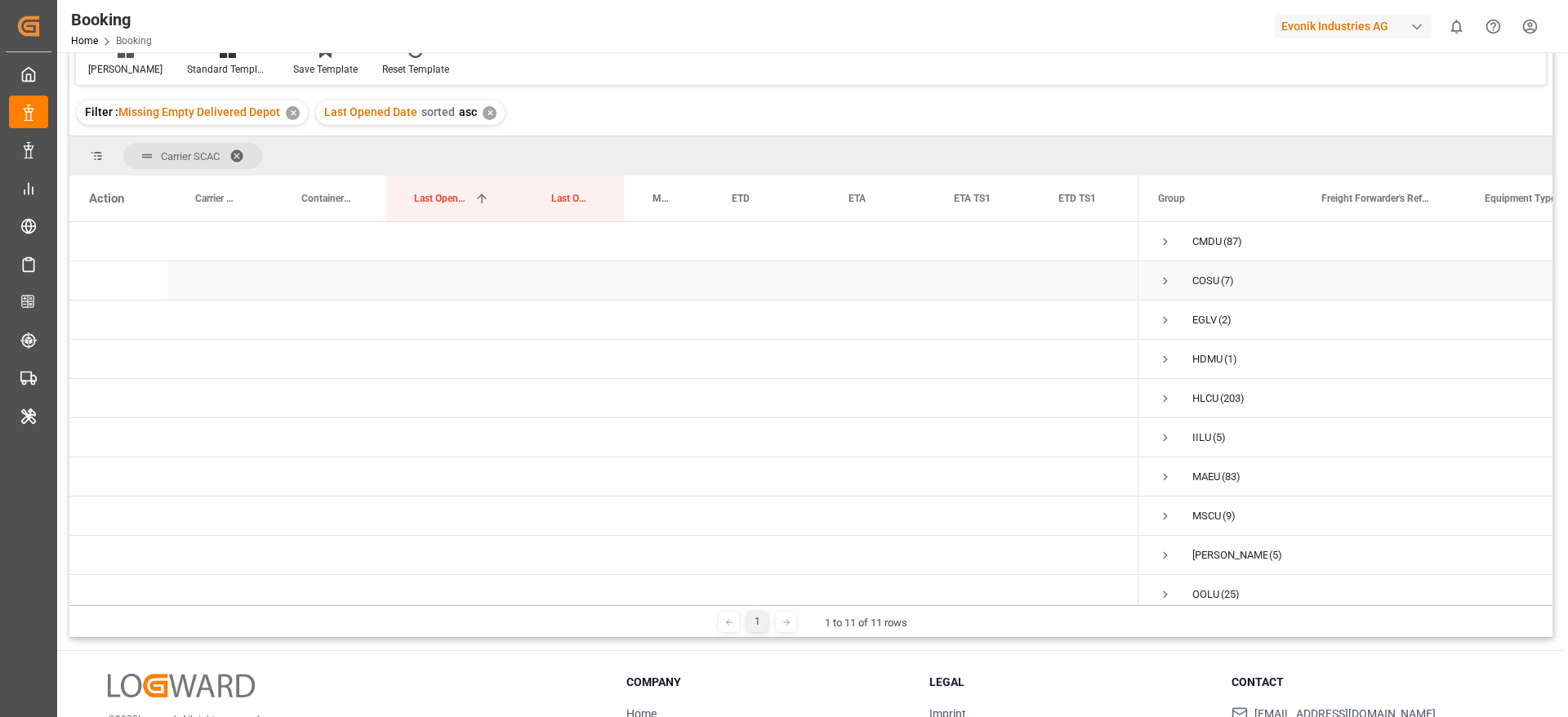
scroll to position [60, 0]
